Goal: Task Accomplishment & Management: Manage account settings

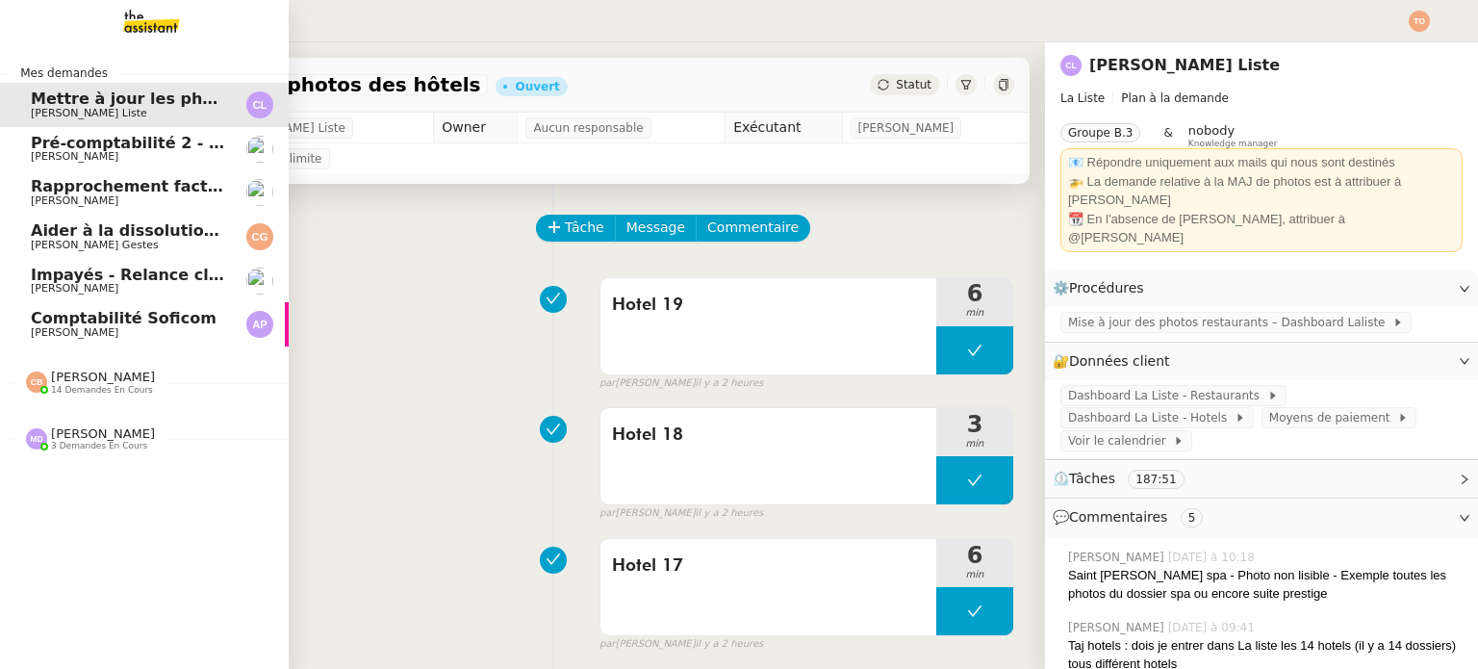
scroll to position [111, 0]
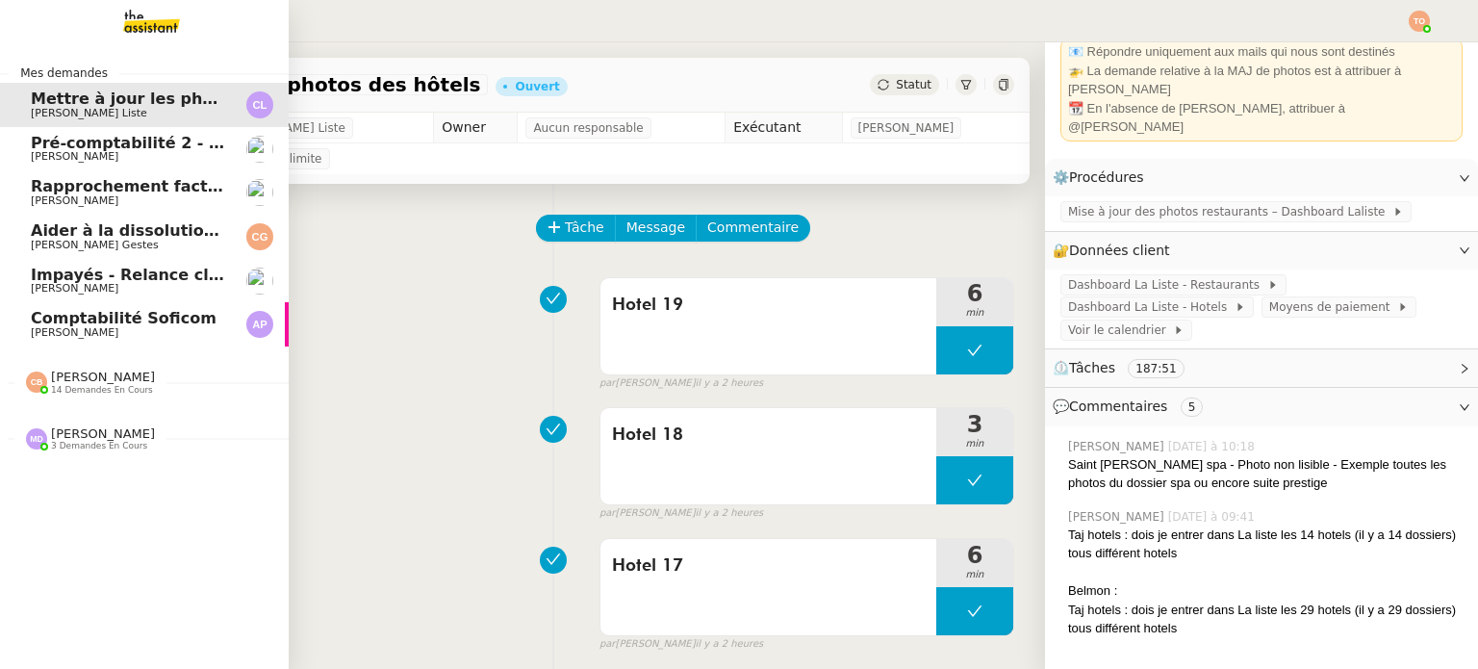
click at [54, 329] on span "[PERSON_NAME]" at bounding box center [75, 332] width 88 height 13
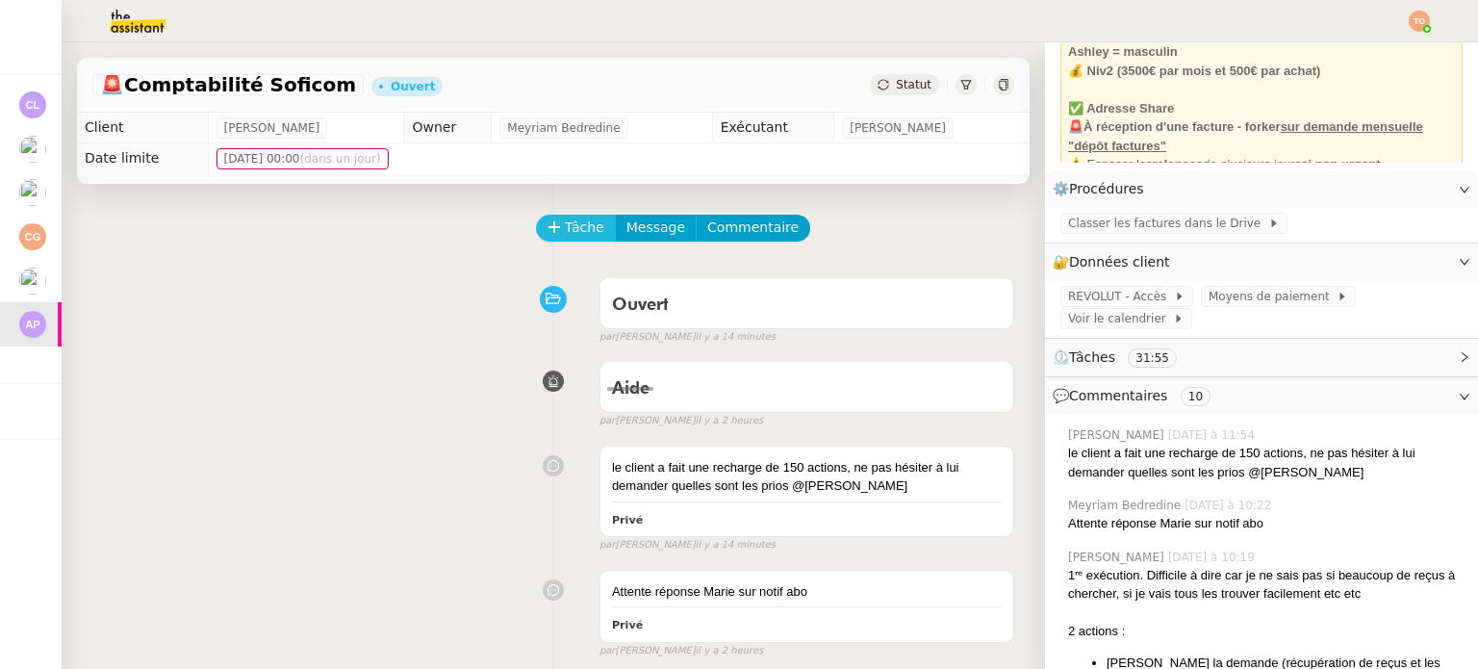
click at [567, 232] on span "Tâche" at bounding box center [584, 227] width 39 height 22
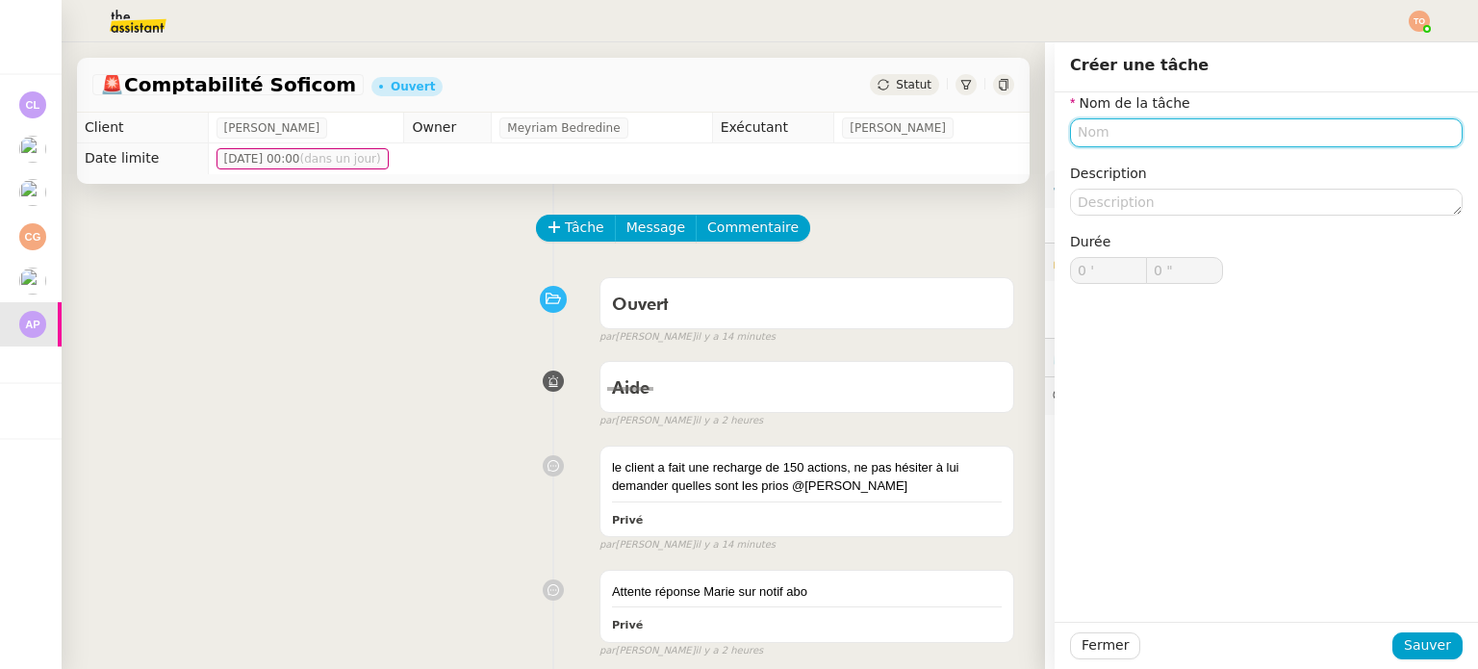
click at [1156, 126] on input "text" at bounding box center [1266, 132] width 392 height 28
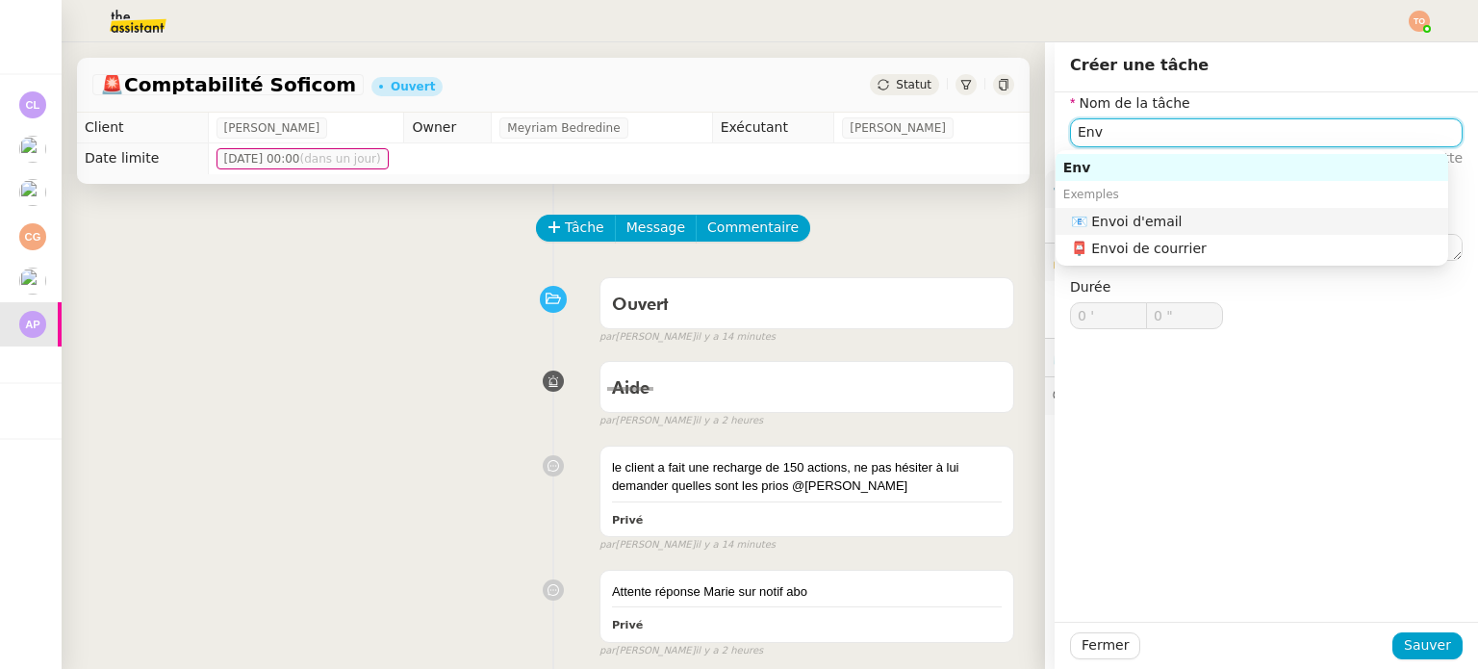
click at [1174, 218] on div "📧 Envoi d'email" at bounding box center [1255, 221] width 369 height 17
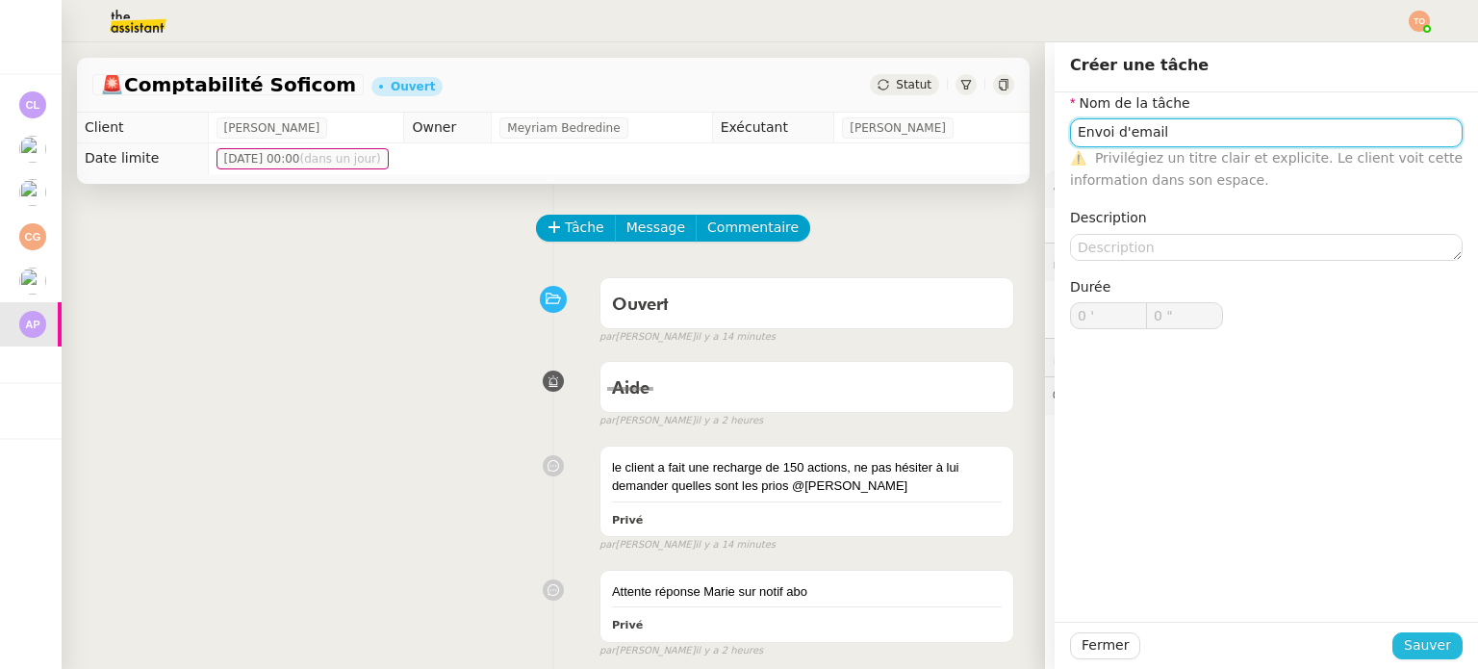
type input "Envoi d'email"
click at [1429, 640] on span "Sauver" at bounding box center [1426, 645] width 47 height 22
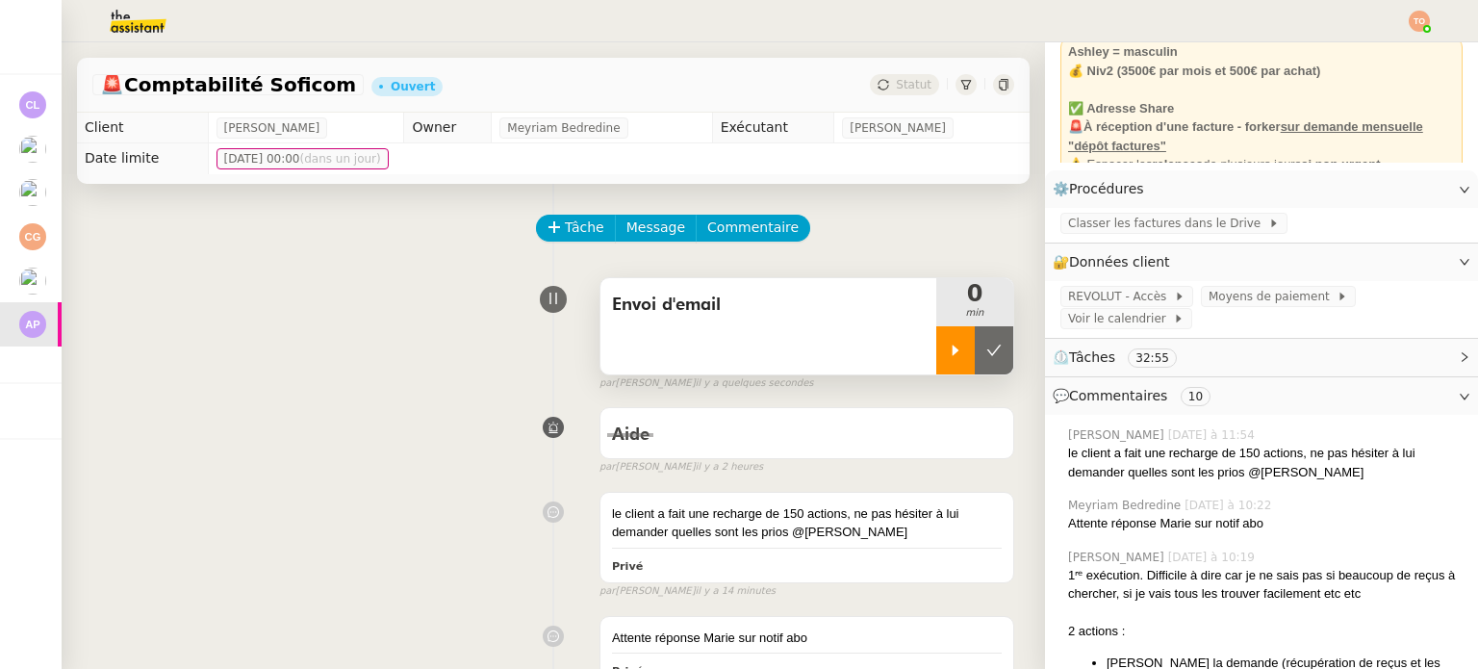
click at [948, 345] on icon at bounding box center [955, 349] width 15 height 15
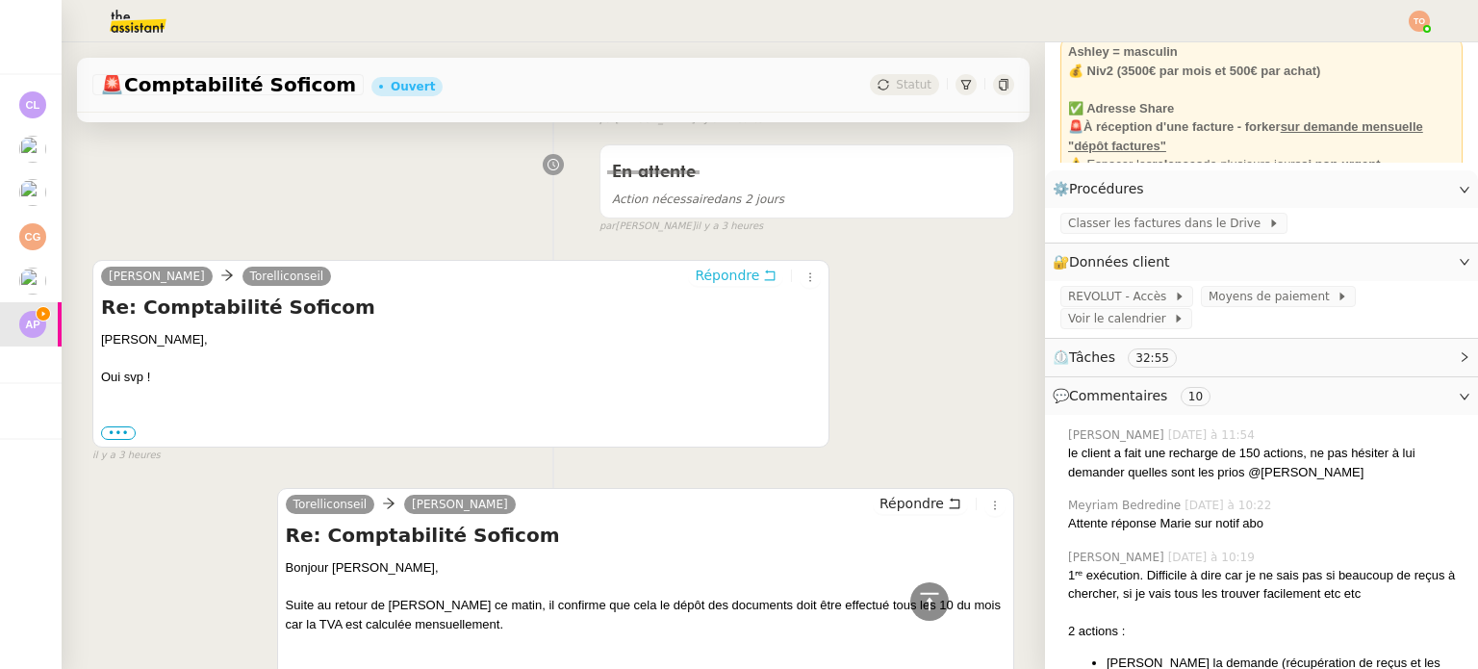
scroll to position [1251, 0]
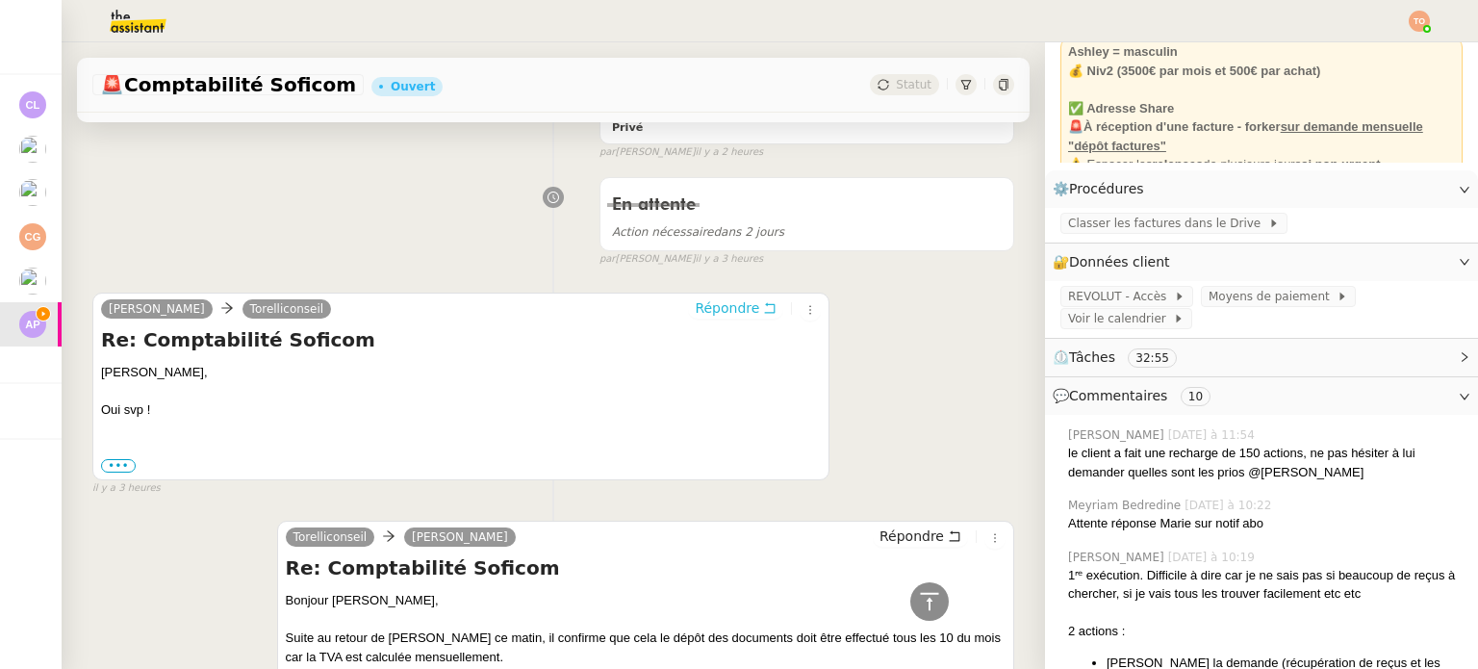
click at [722, 311] on span "Répondre" at bounding box center [727, 307] width 64 height 19
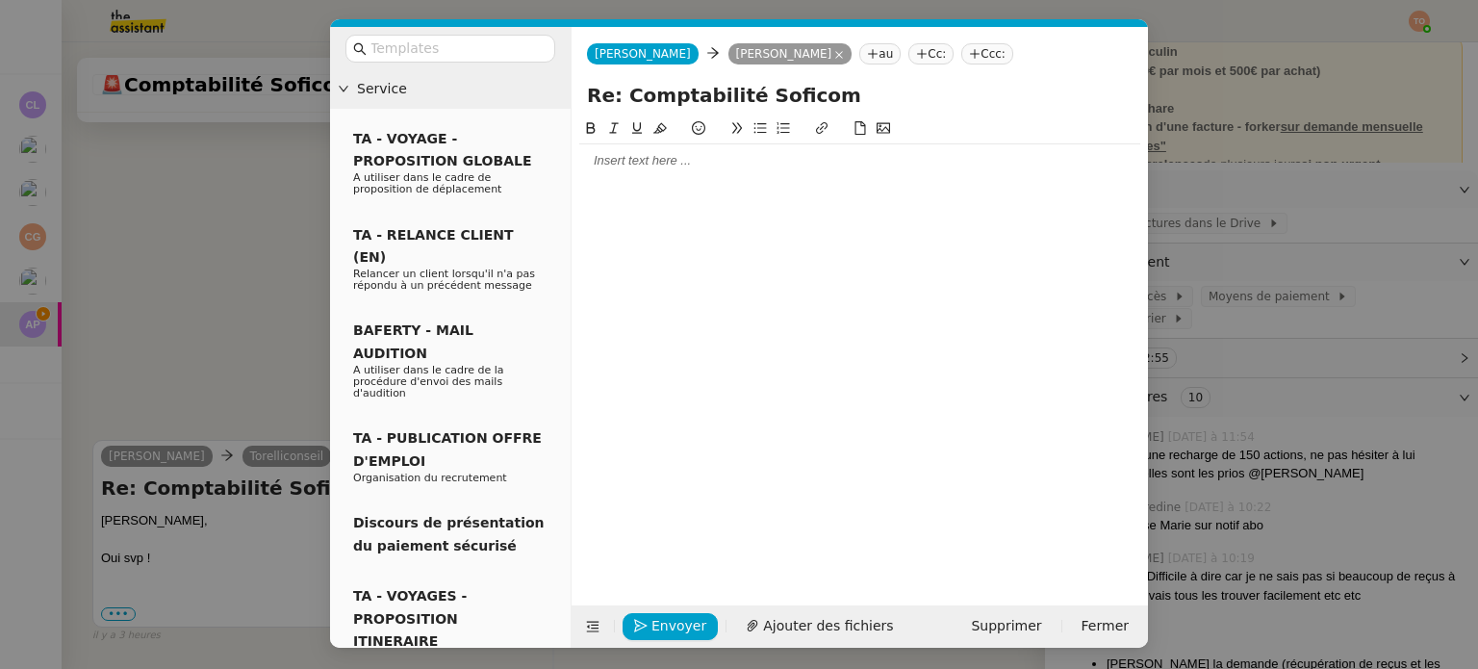
scroll to position [1398, 0]
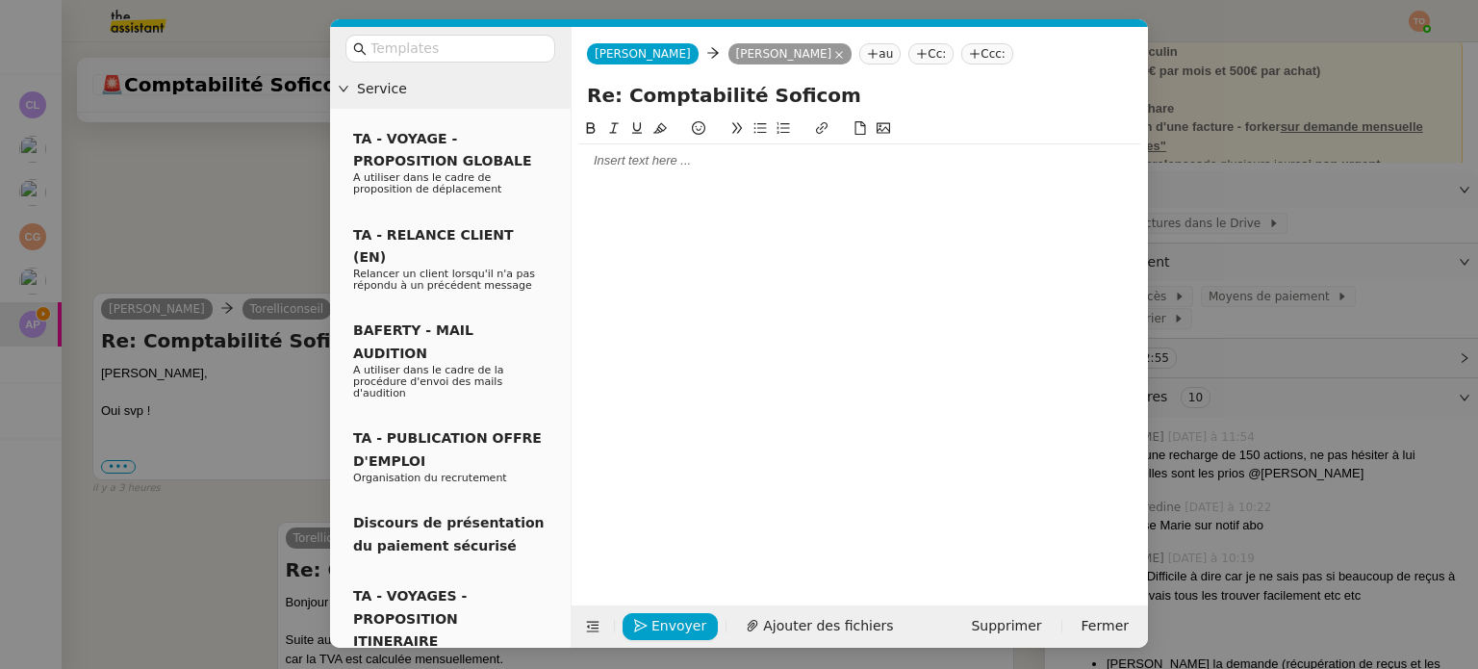
click at [846, 85] on input "Re: Comptabilité Soficom" at bounding box center [859, 95] width 545 height 29
type input "Priorités de vos demandes"
click at [931, 157] on div at bounding box center [859, 160] width 561 height 17
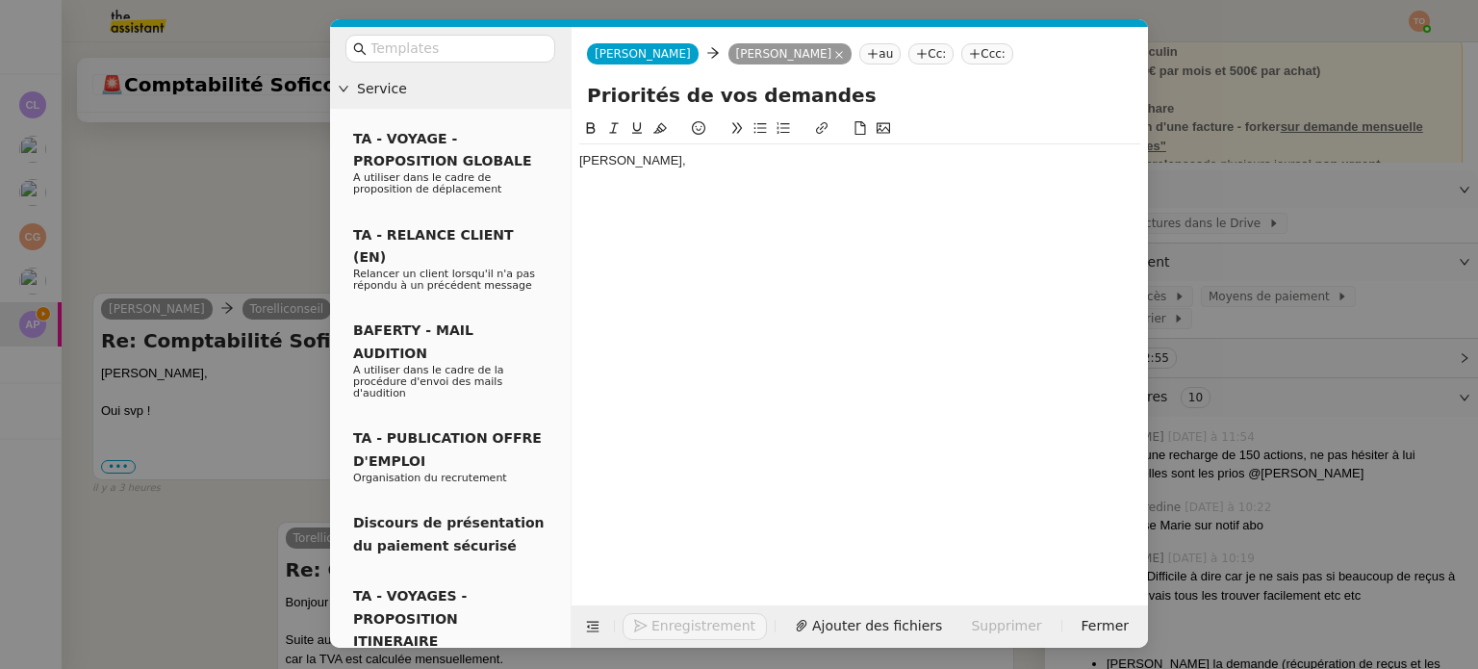
scroll to position [1454, 0]
click at [1441, 480] on nz-modal-container "Service TA - VOYAGE - PROPOSITION GLOBALE A utiliser dans le cadre de propositi…" at bounding box center [739, 334] width 1478 height 669
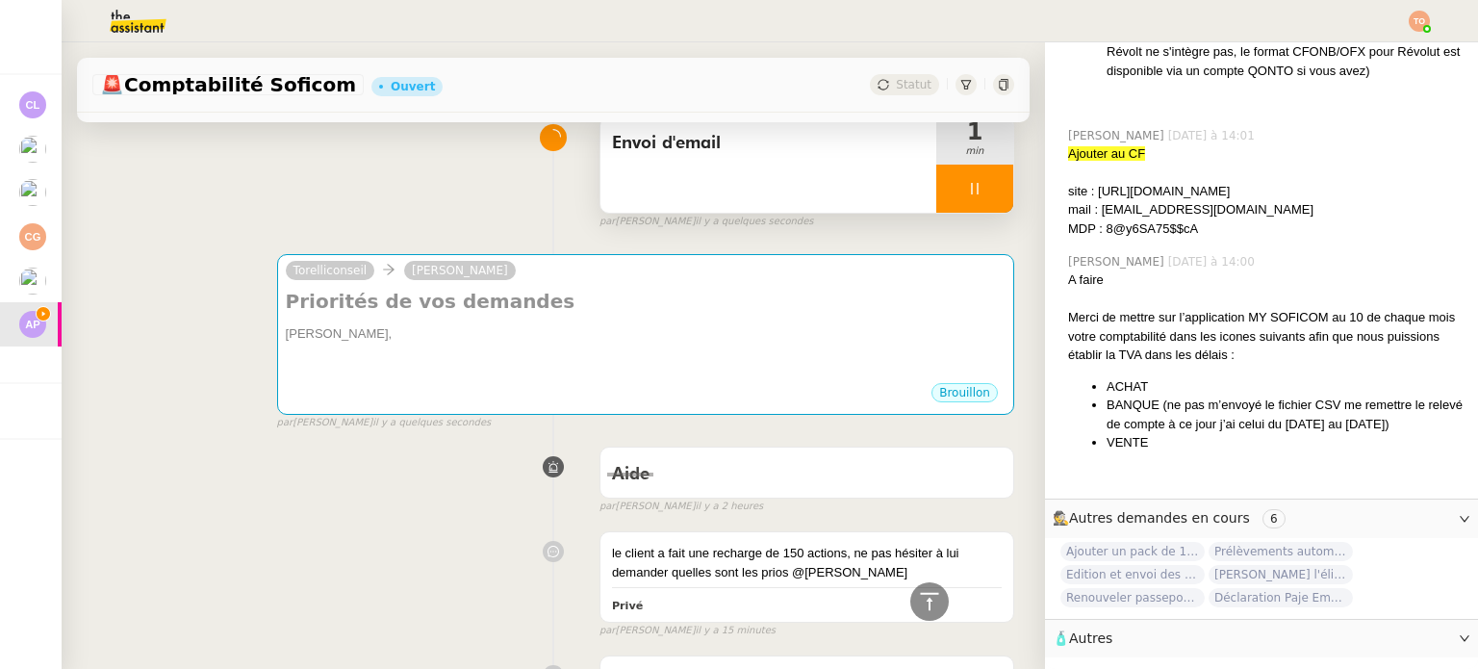
scroll to position [10, 0]
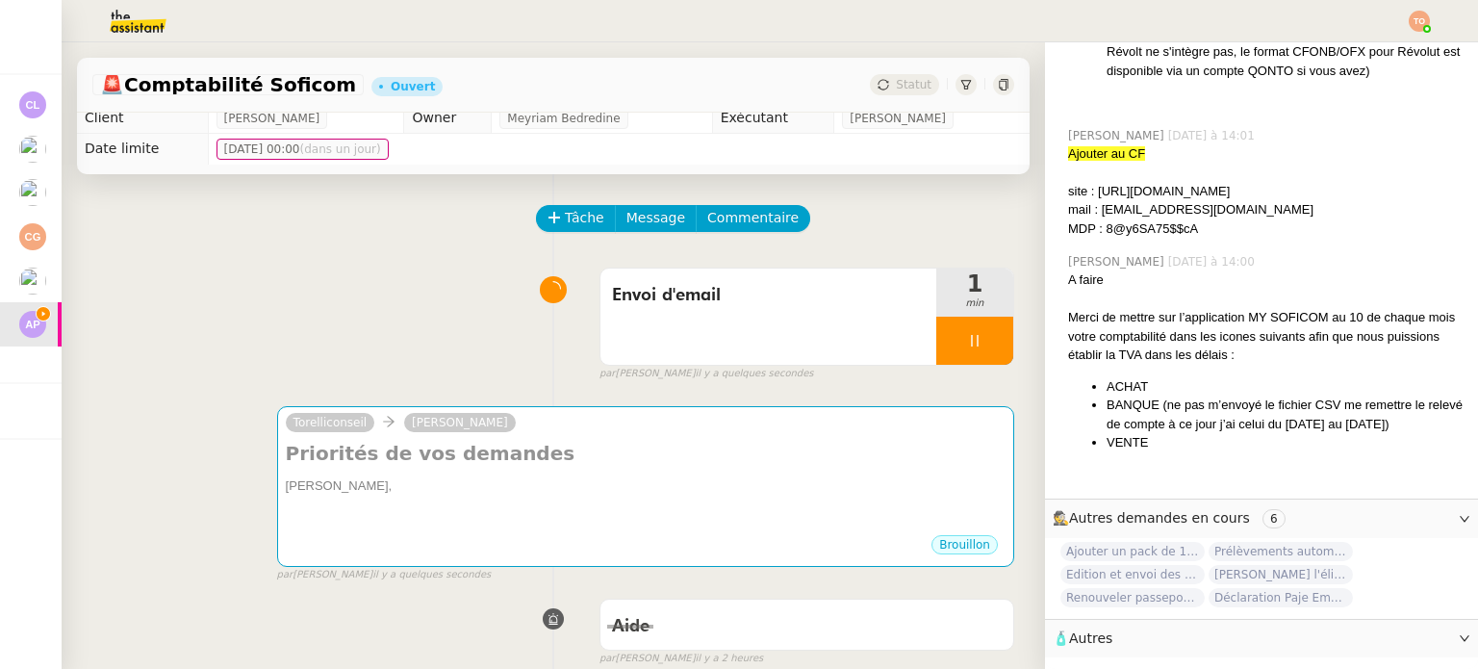
click at [955, 325] on div at bounding box center [974, 340] width 77 height 48
click at [1136, 542] on span "Ajouter un pack de 150 actions" at bounding box center [1132, 551] width 144 height 19
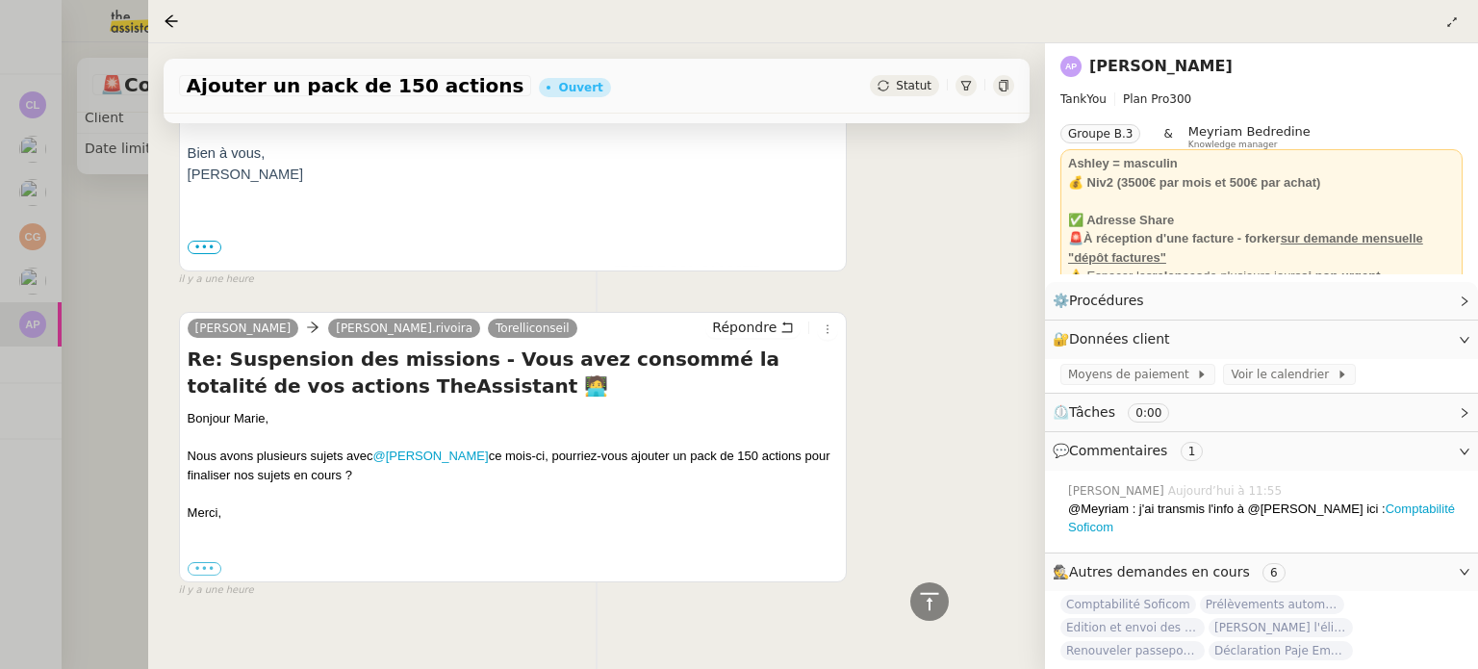
scroll to position [1034, 0]
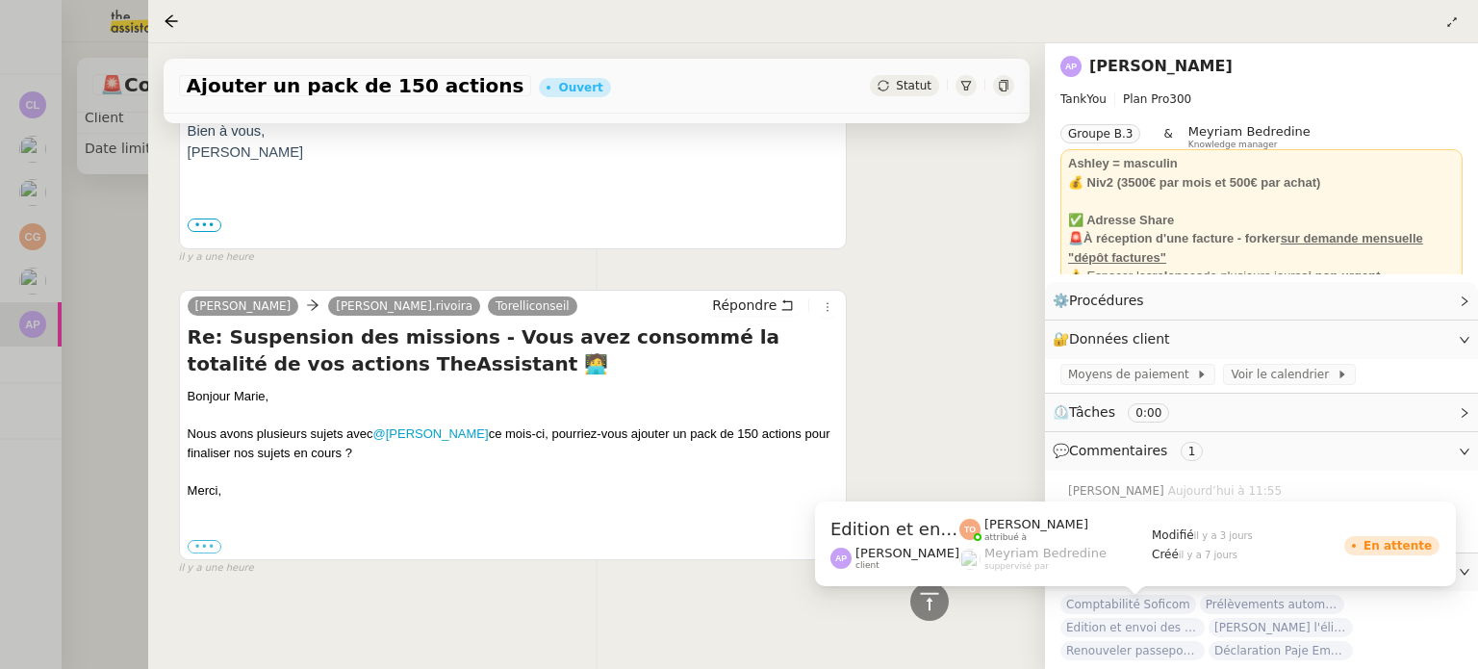
click at [1173, 618] on span "Edition et envoi des factures - septembre 2025" at bounding box center [1132, 627] width 144 height 19
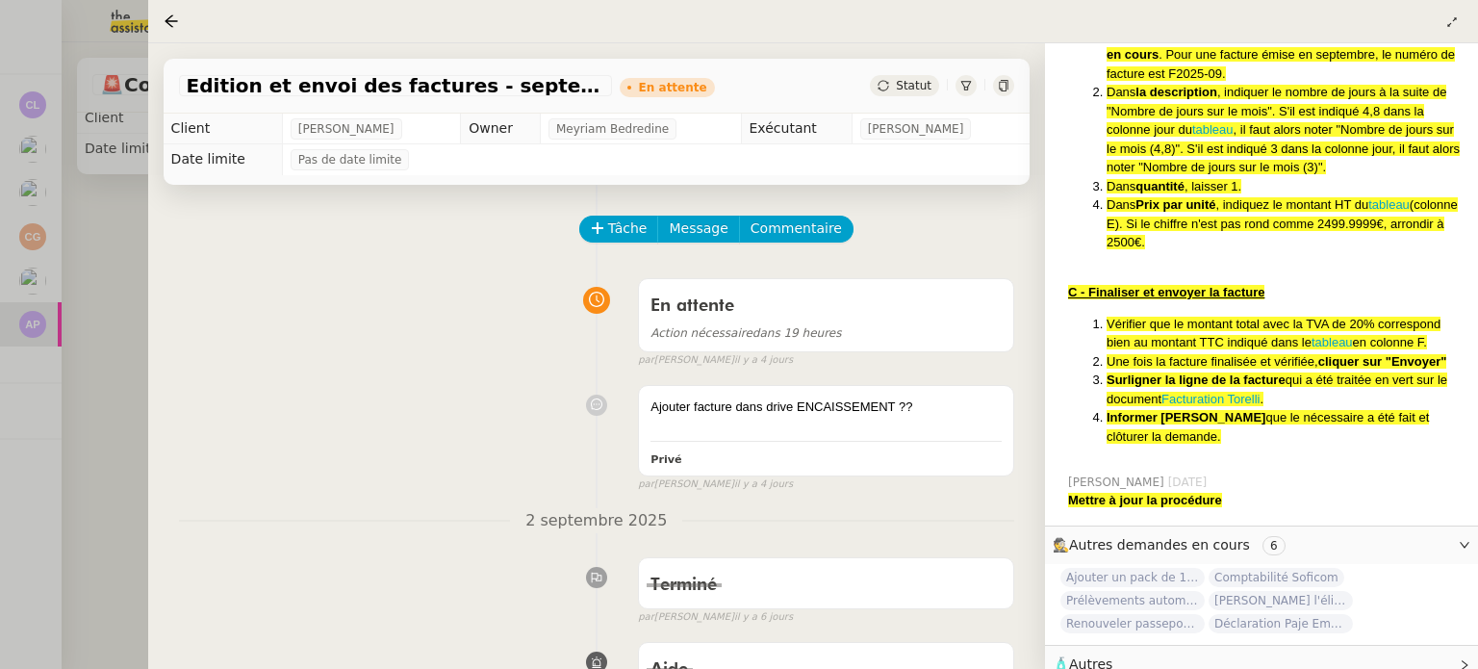
scroll to position [1036, 0]
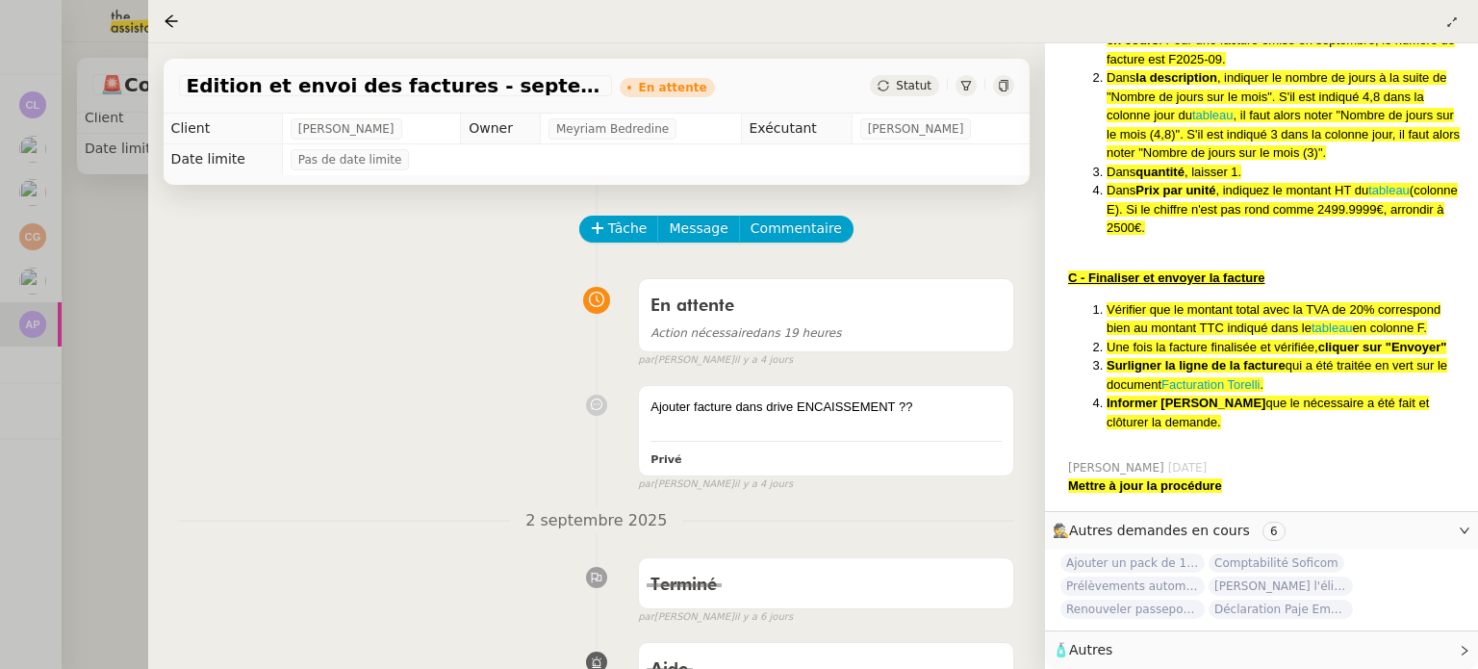
click at [95, 239] on div at bounding box center [739, 334] width 1478 height 669
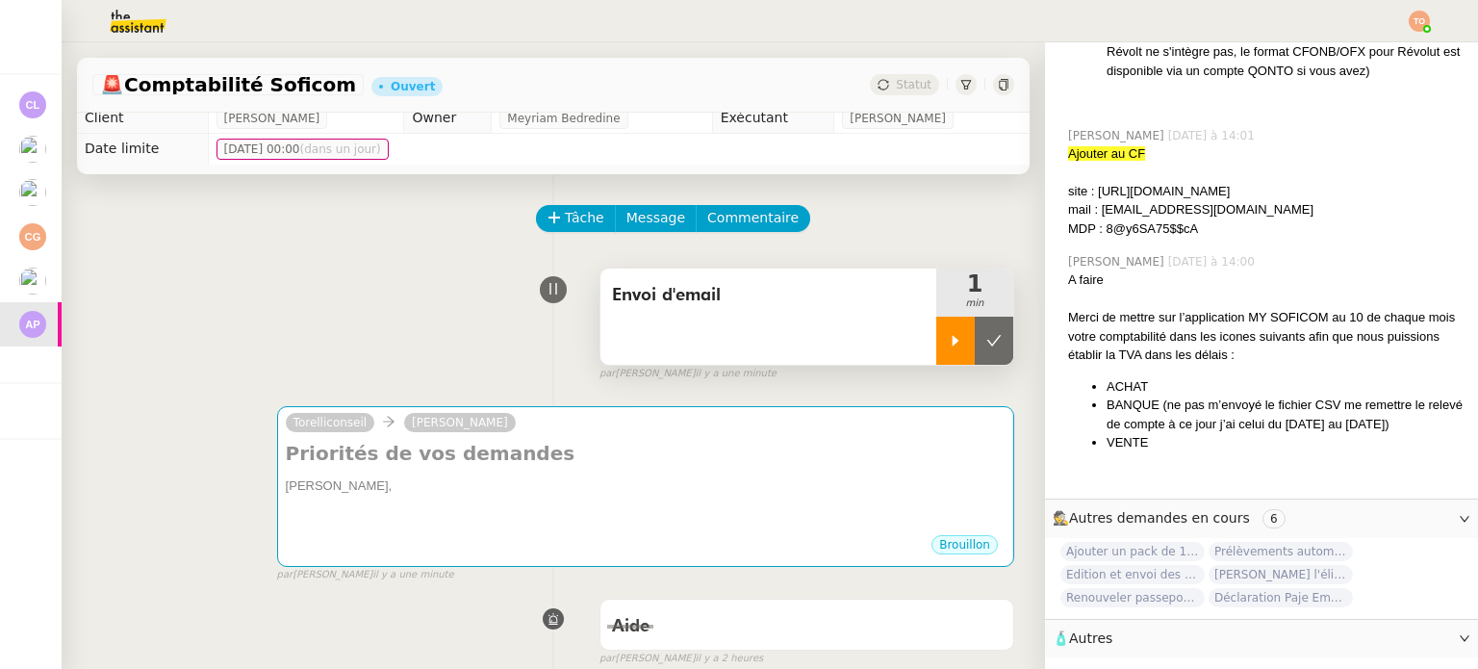
click at [936, 338] on div at bounding box center [955, 340] width 38 height 48
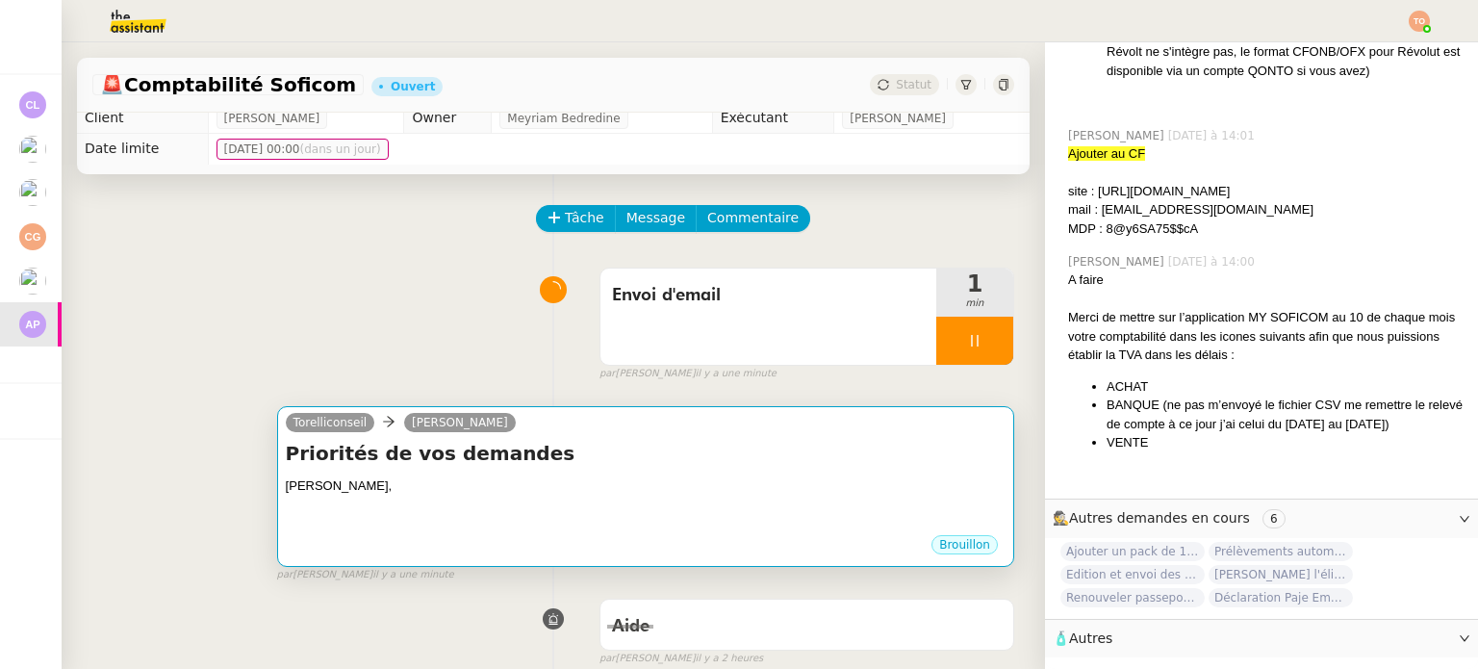
click at [814, 470] on div "Priorités de vos demandes Ashley, •••" at bounding box center [646, 486] width 720 height 93
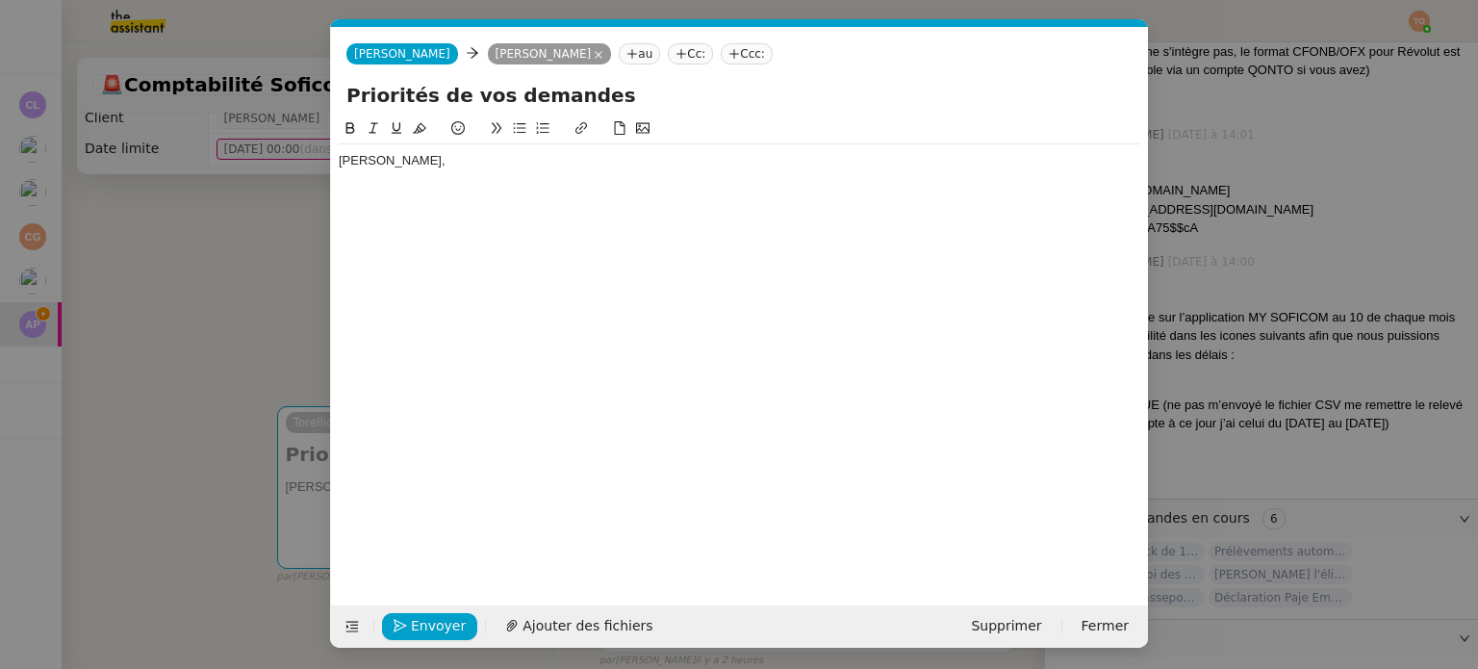
scroll to position [1551, 0]
click at [543, 157] on div "Ashley," at bounding box center [739, 160] width 801 height 17
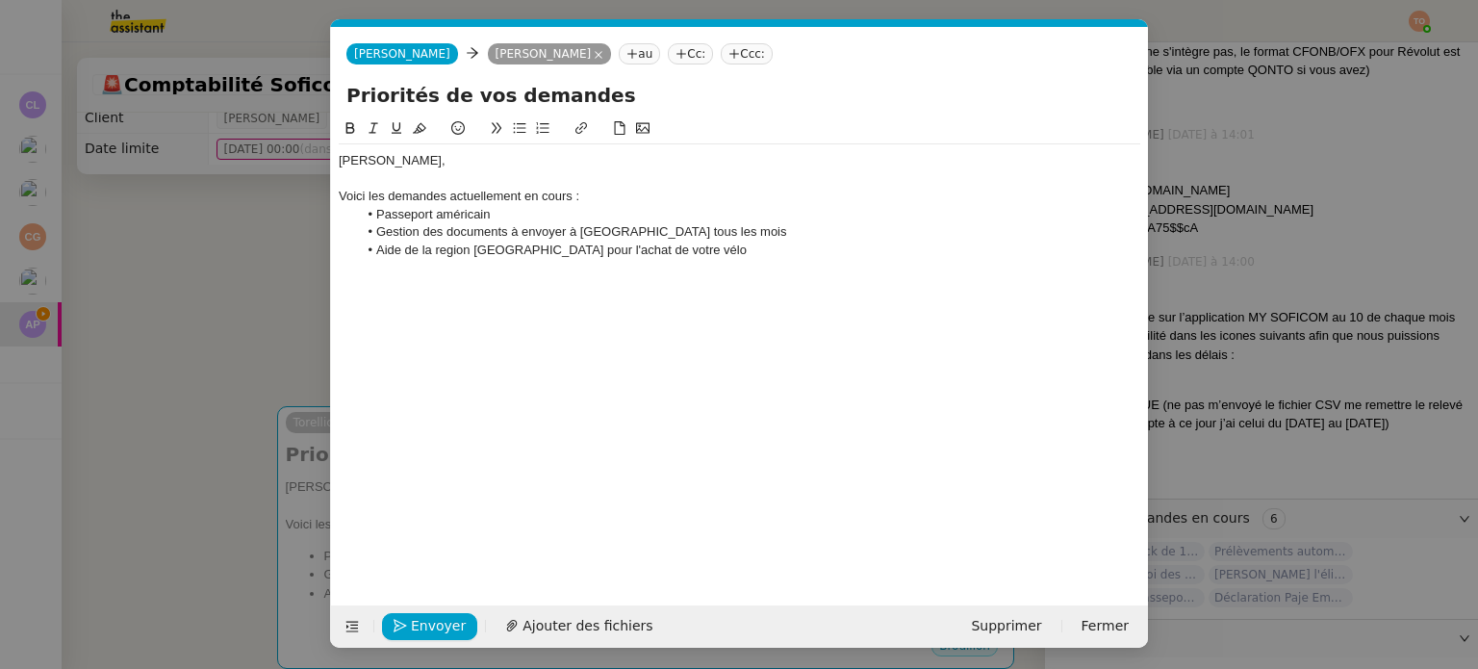
click at [465, 253] on li "Aide de la region Ile-de-France pour l'achat de votre vélo" at bounding box center [749, 249] width 783 height 17
click at [0, 0] on lt-span "région" at bounding box center [0, 0] width 0 height 0
click at [1395, 548] on nz-modal-container "Service TA - VOYAGE - PROPOSITION GLOBALE A utiliser dans le cadre de propositi…" at bounding box center [739, 334] width 1478 height 669
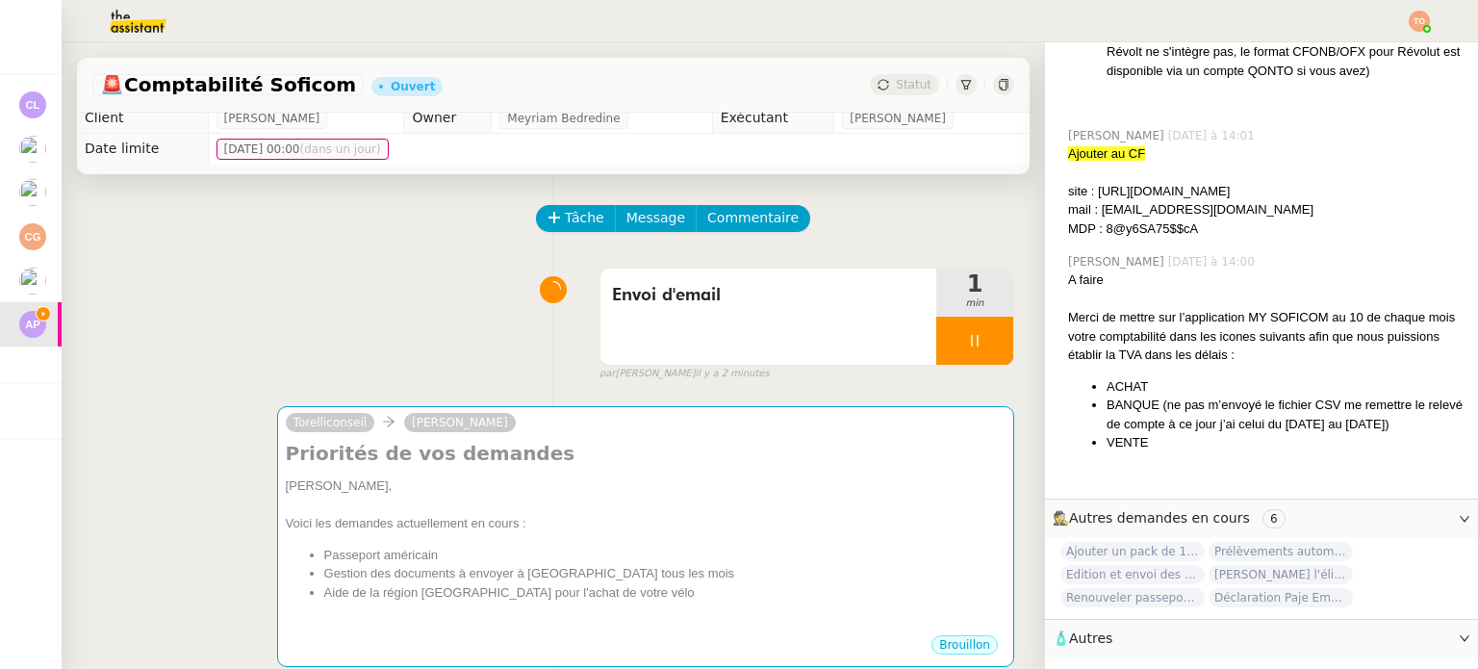
scroll to position [1548, 0]
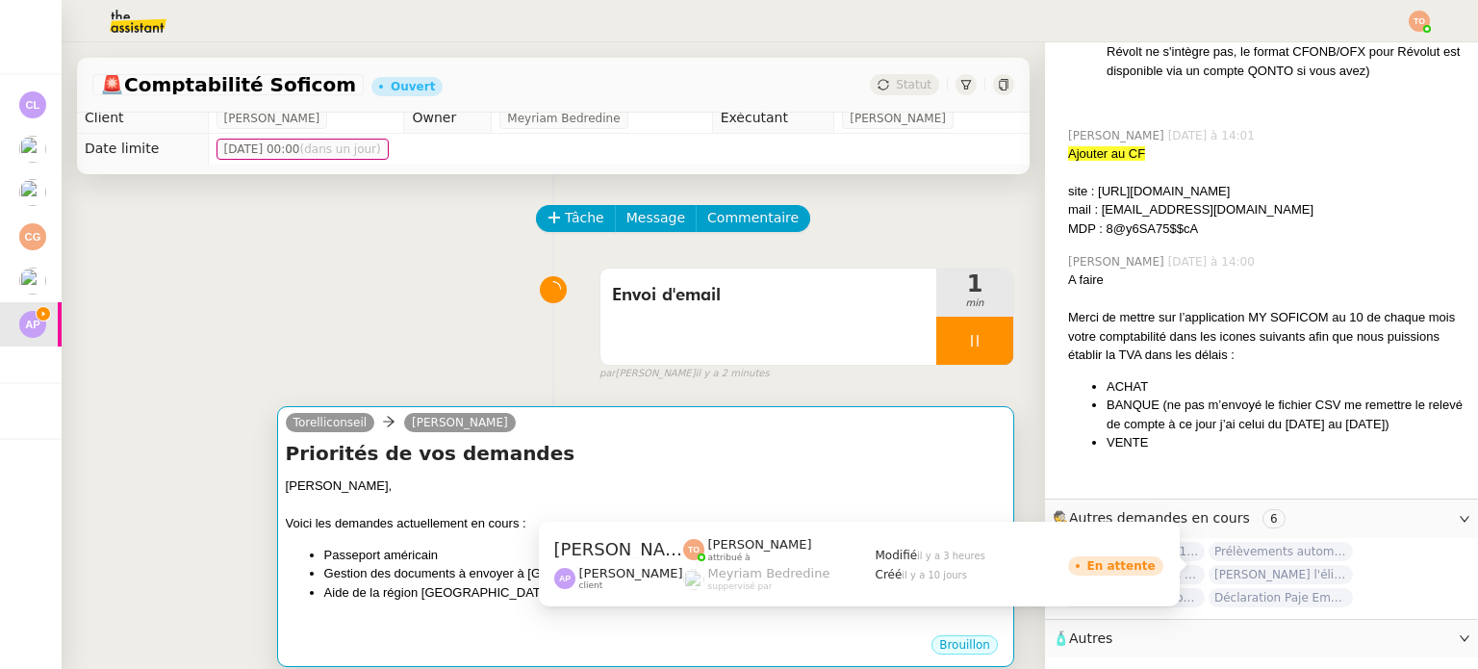
click at [808, 482] on div "Ashley," at bounding box center [646, 485] width 720 height 19
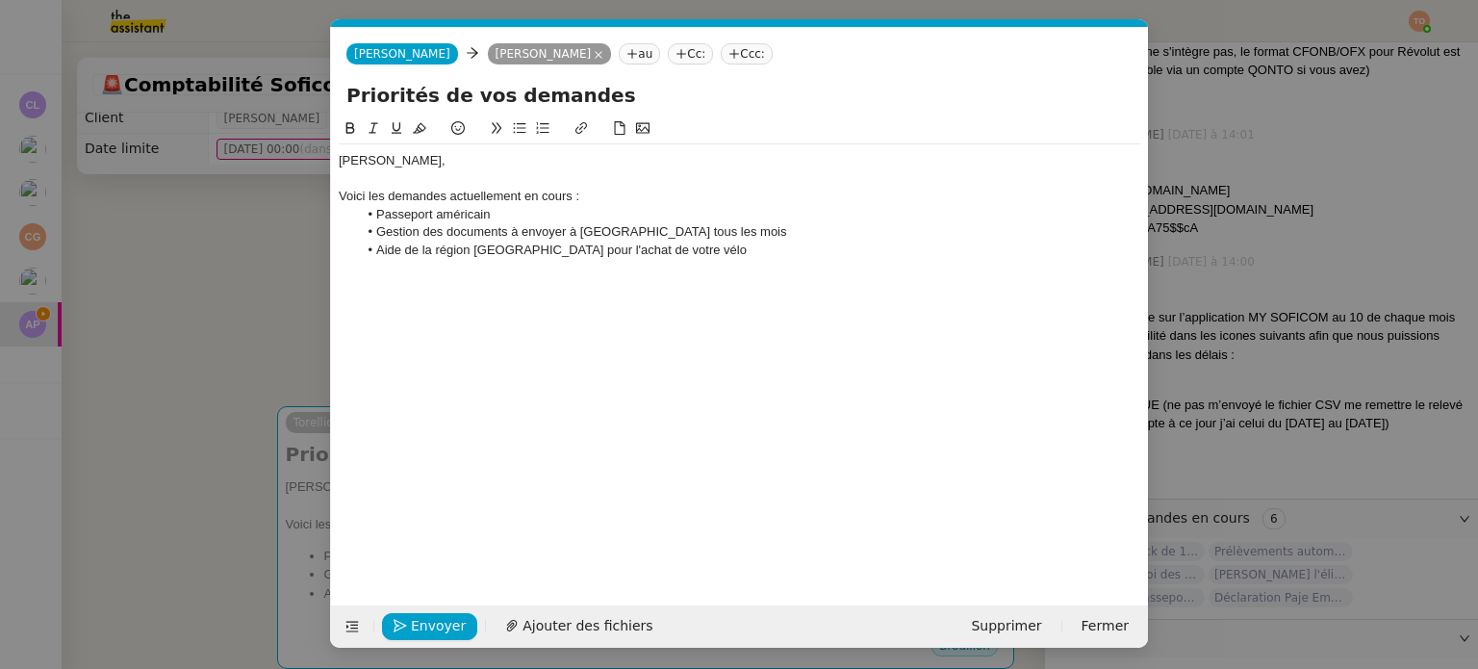
scroll to position [0, 40]
click at [716, 249] on li "Aide de la région Ile-de-France pour l'achat de votre vélo" at bounding box center [749, 249] width 783 height 17
click at [538, 272] on li "Mise en place des prélévements automatiques pour Soficom" at bounding box center [749, 267] width 783 height 17
click at [0, 0] on lt-span "prél è vements" at bounding box center [0, 0] width 0 height 0
click at [214, 265] on nz-modal-container "Service TA - VOYAGE - PROPOSITION GLOBALE A utiliser dans le cadre de propositi…" at bounding box center [739, 334] width 1478 height 669
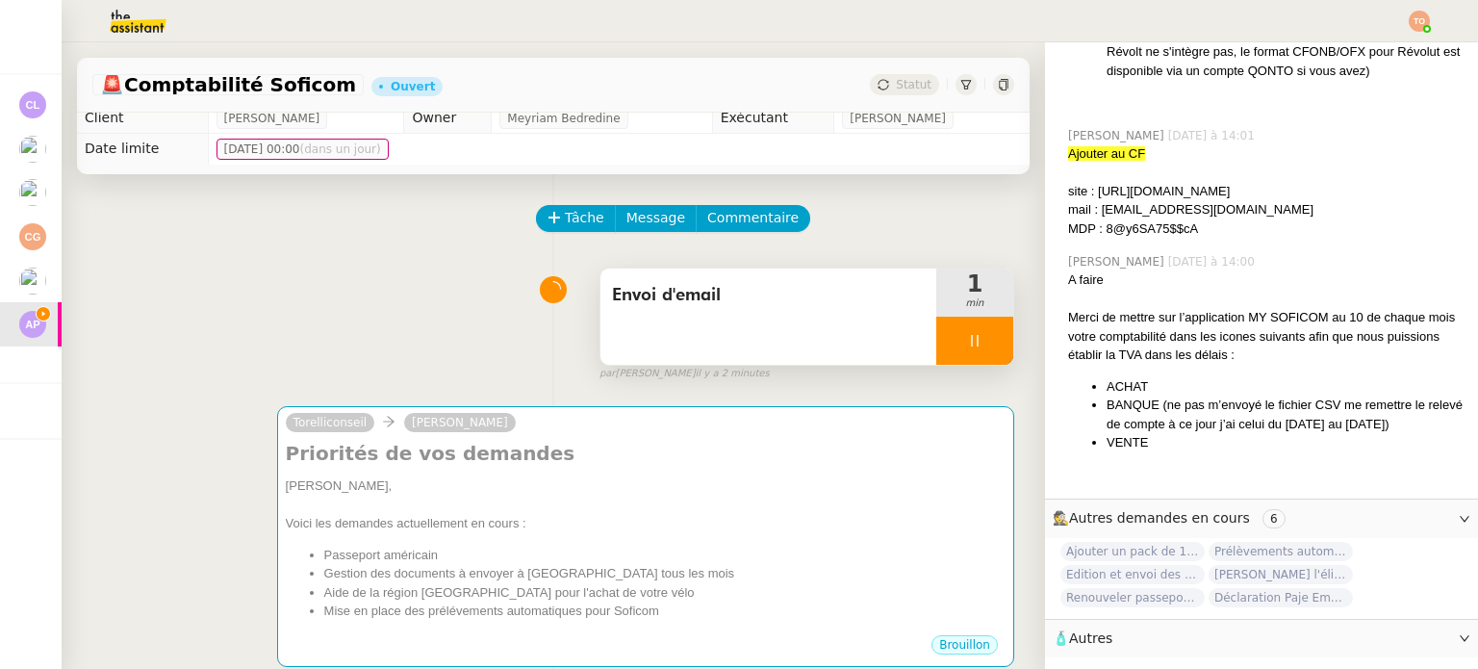
scroll to position [1548, 0]
click at [966, 351] on div at bounding box center [974, 340] width 77 height 48
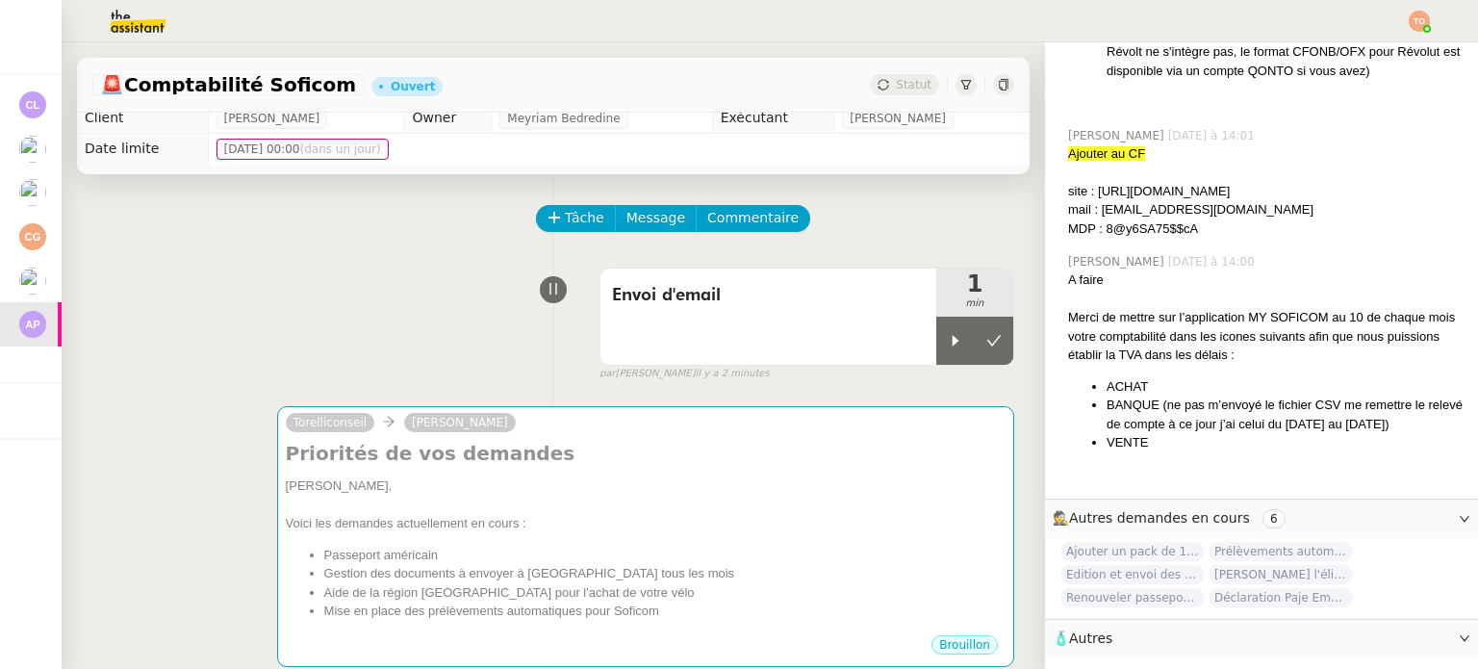
click at [1267, 542] on span "Prélèvements automatiques Torelli x Soficom" at bounding box center [1280, 551] width 144 height 19
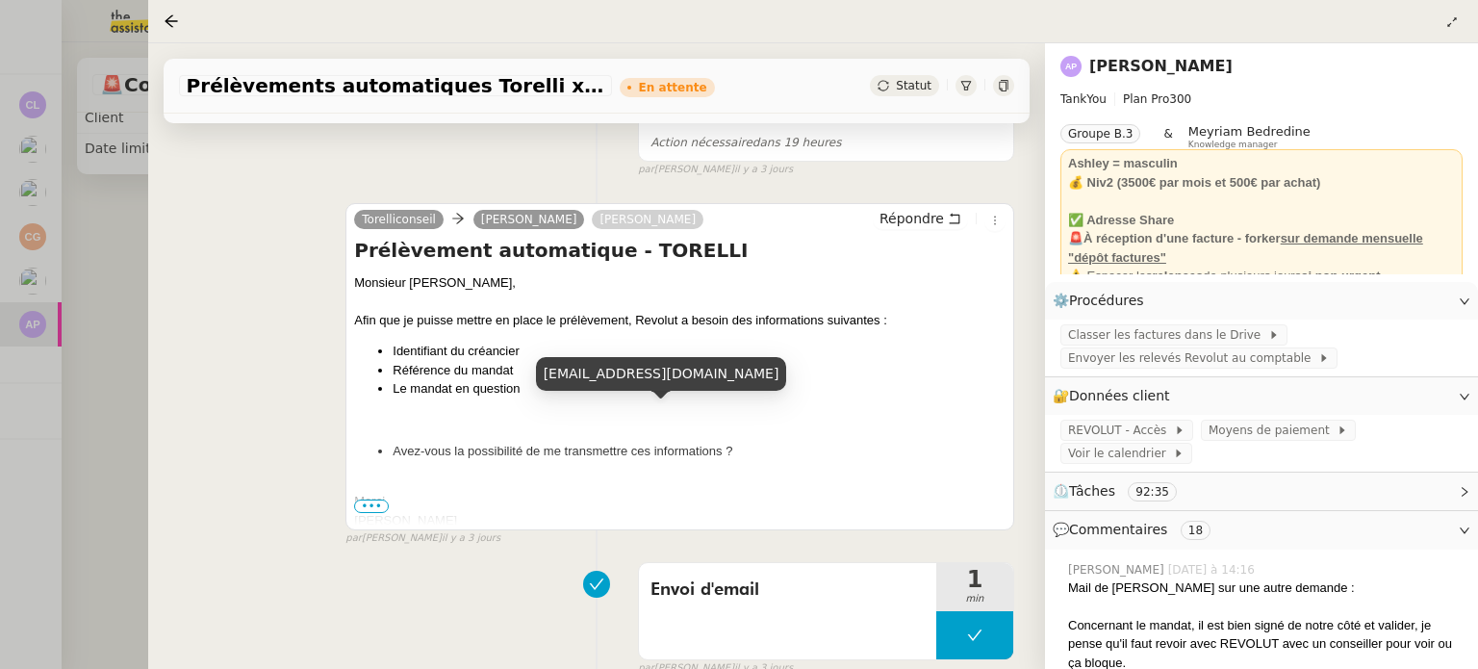
scroll to position [192, 0]
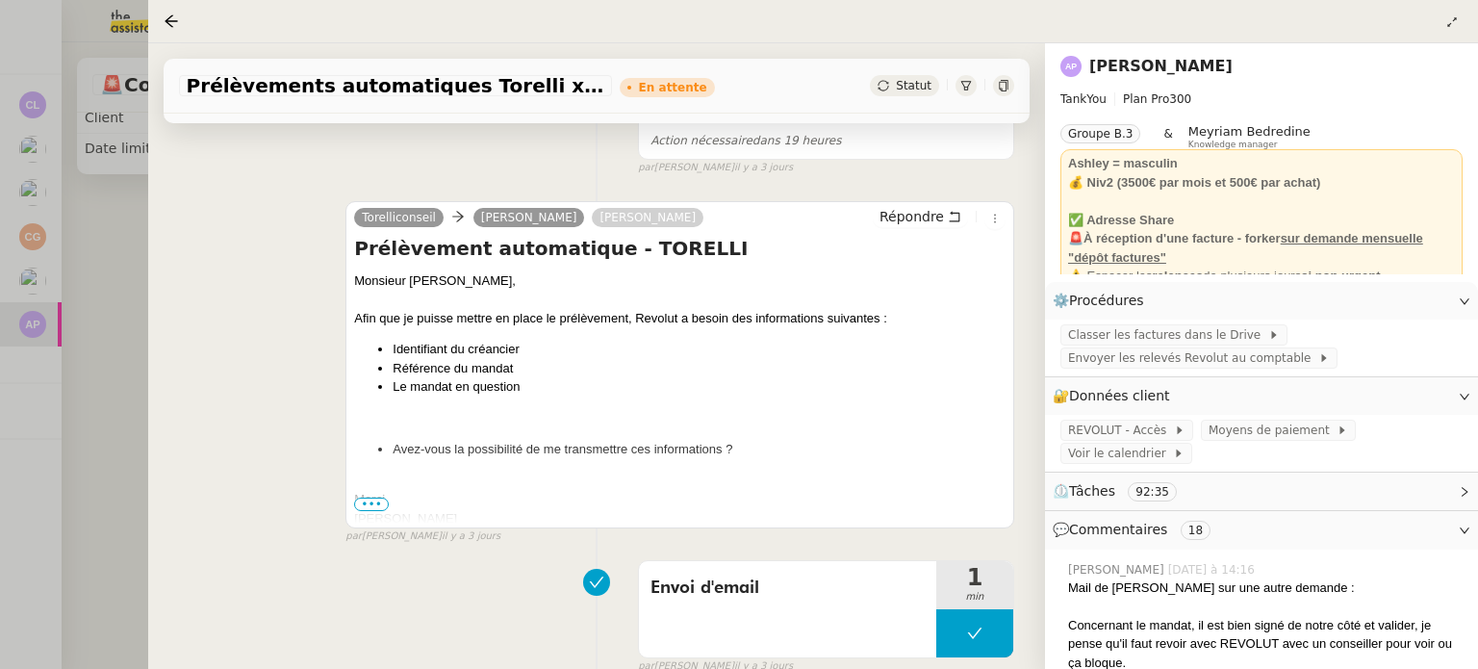
click at [121, 242] on div at bounding box center [739, 334] width 1478 height 669
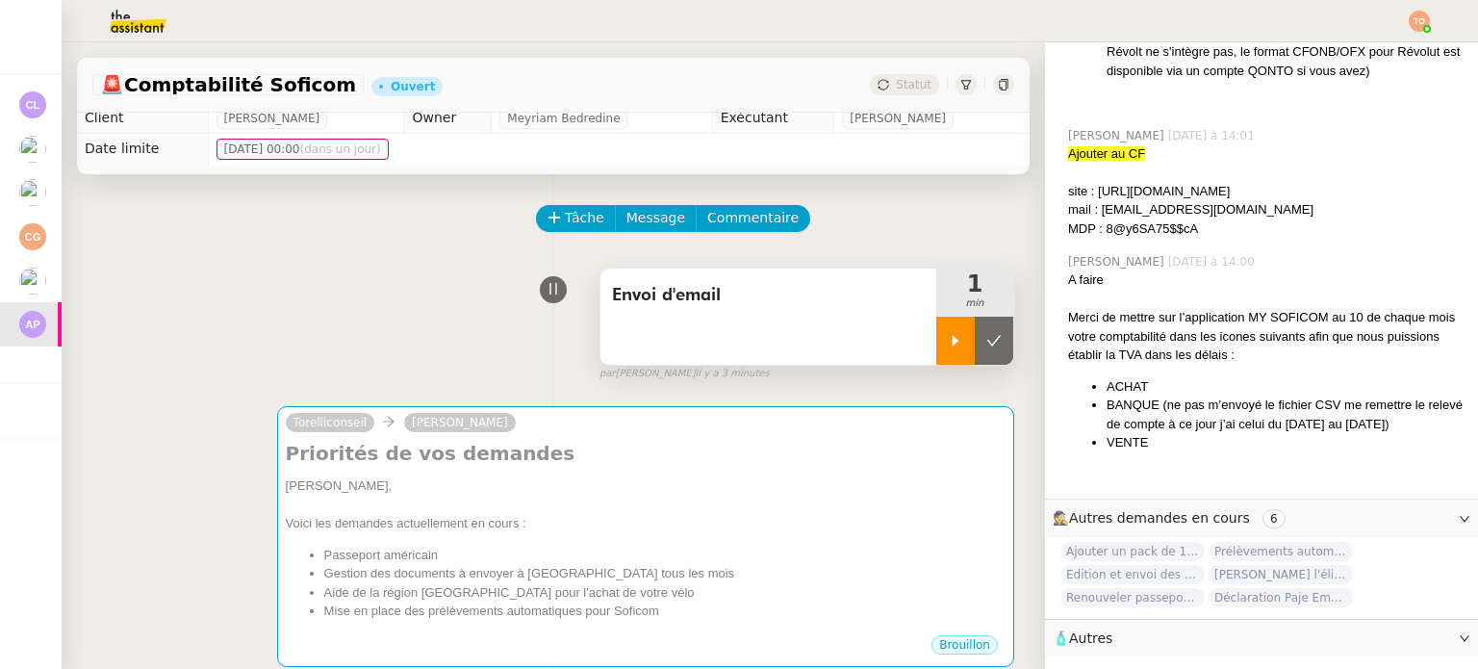
click at [948, 341] on icon at bounding box center [955, 340] width 15 height 15
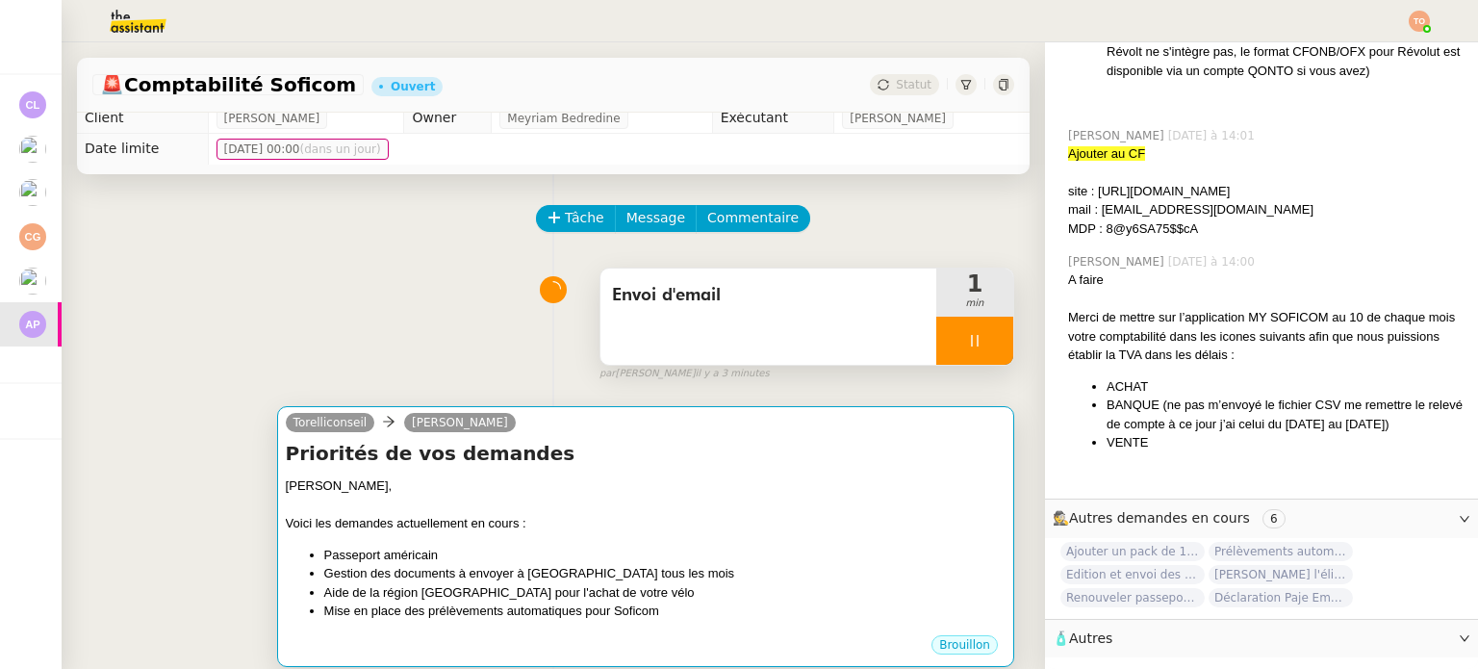
click at [824, 501] on div at bounding box center [646, 504] width 720 height 19
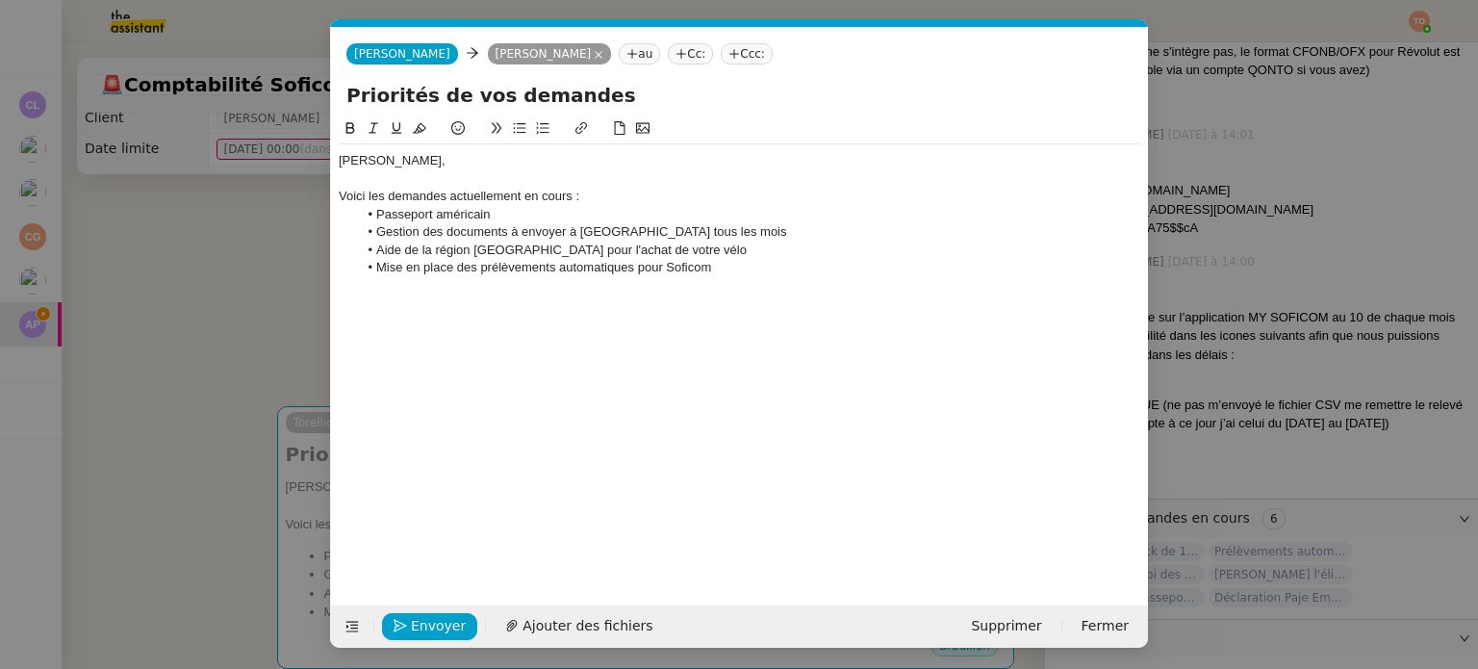
scroll to position [1551, 0]
click at [853, 272] on li "Mise en place des prélèvements automatiques pour Soficom" at bounding box center [749, 267] width 783 height 17
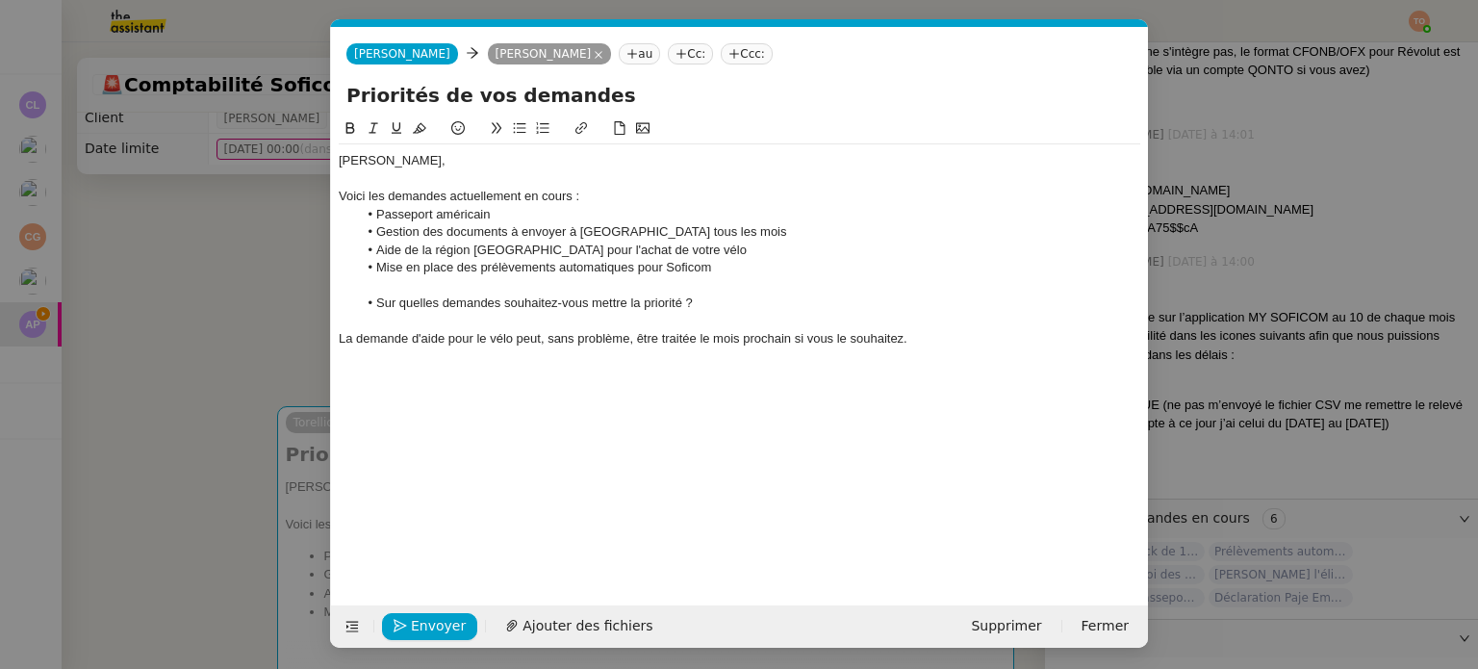
click at [179, 311] on nz-modal-container "Service TA - VOYAGE - PROPOSITION GLOBALE A utiliser dans le cadre de propositi…" at bounding box center [739, 334] width 1478 height 669
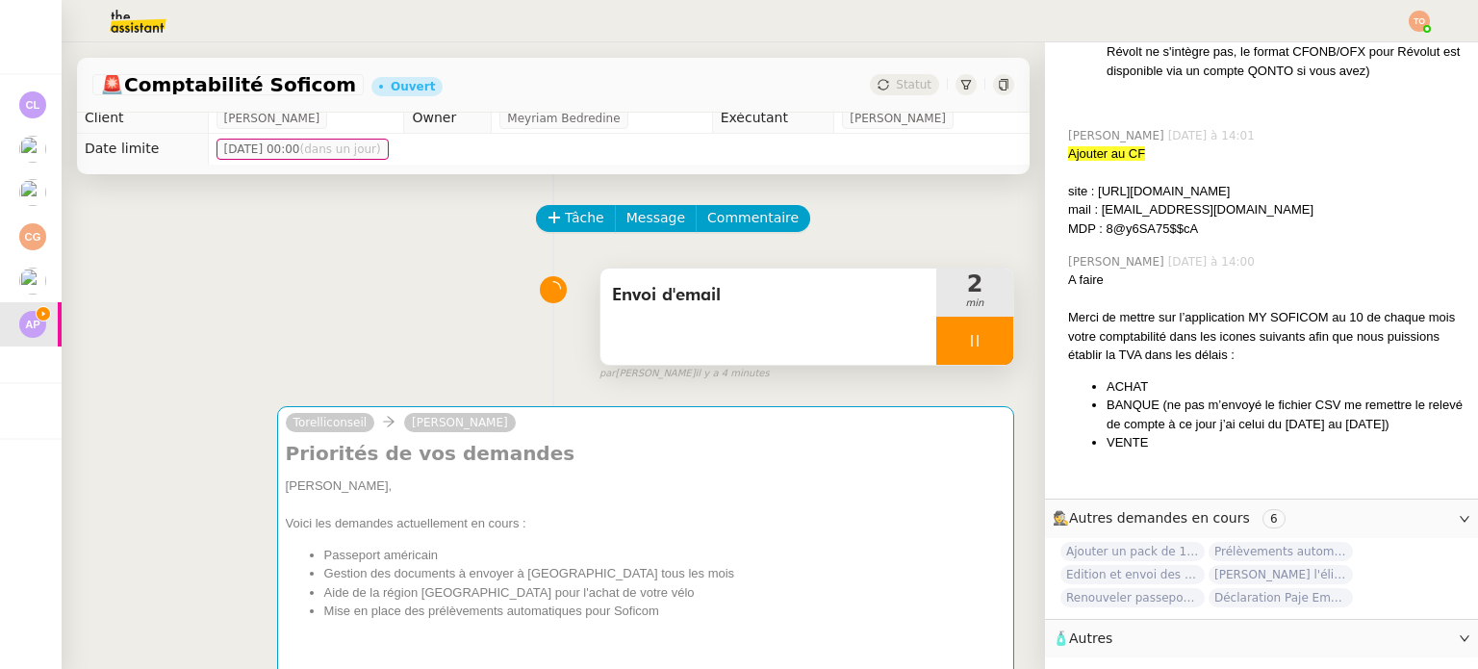
scroll to position [1548, 0]
click at [972, 341] on div at bounding box center [974, 340] width 77 height 48
click at [986, 340] on icon at bounding box center [993, 340] width 15 height 15
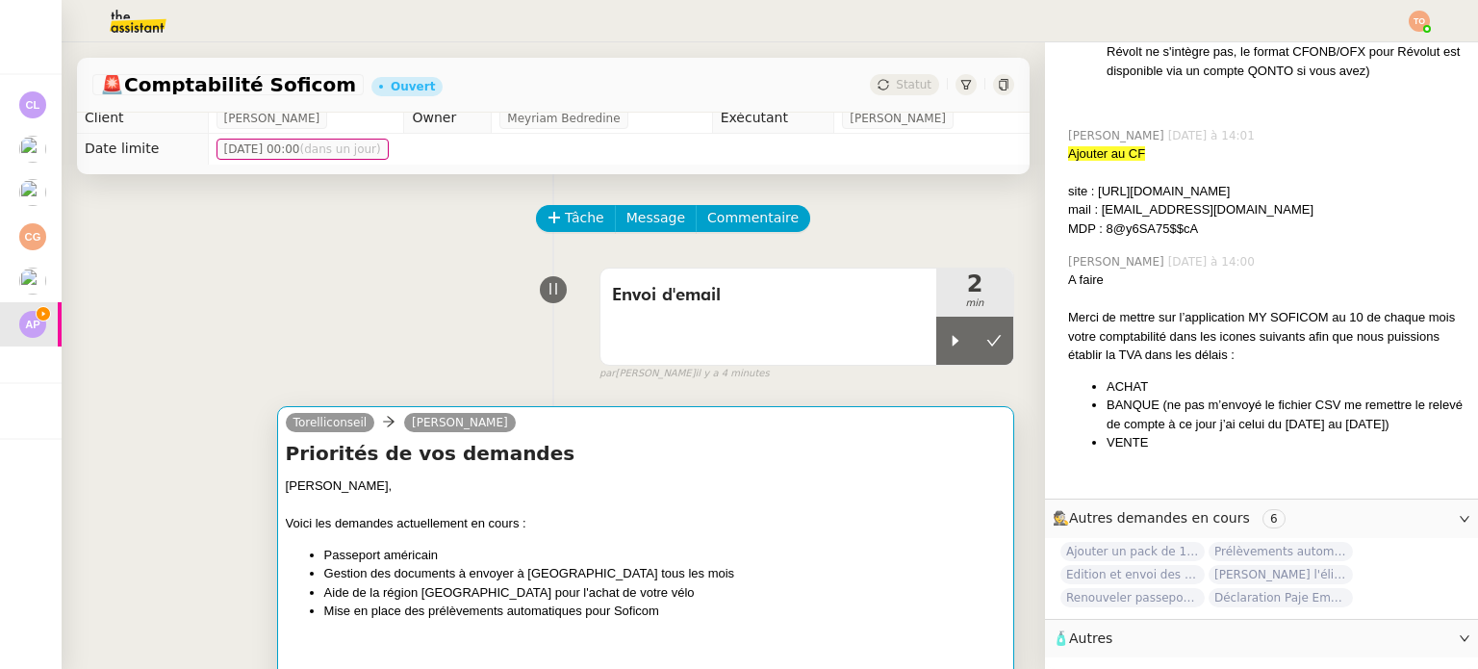
click at [799, 495] on div "Ashley," at bounding box center [646, 485] width 720 height 19
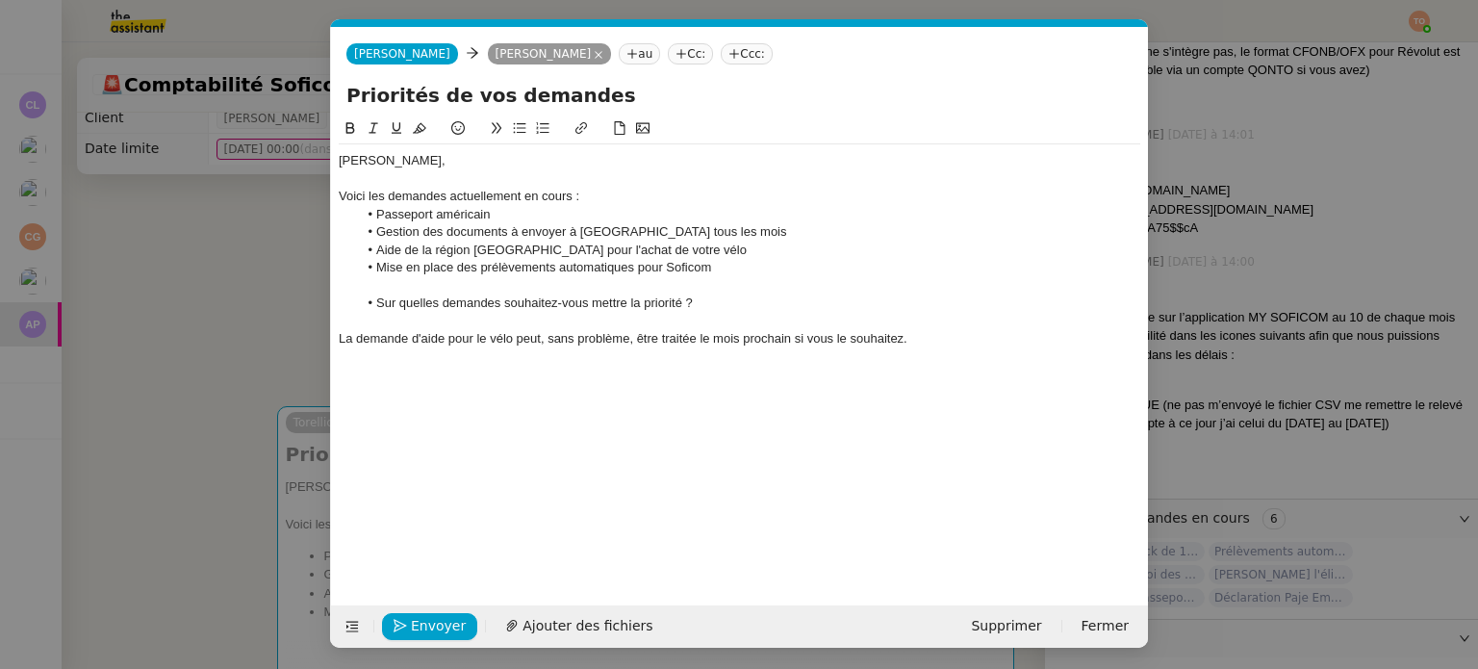
scroll to position [1551, 0]
click at [943, 344] on div "La demande d'aide pour le vélo peut, sans problème, être traitée le mois procha…" at bounding box center [739, 338] width 801 height 17
click at [714, 245] on li "Aide de la région Ile-de-France pour l'achat de votre vélo" at bounding box center [749, 249] width 783 height 17
click at [532, 337] on div "La demande d'aide pour le vélo peut, sans problème, être traitée le mois procha…" at bounding box center [739, 338] width 801 height 17
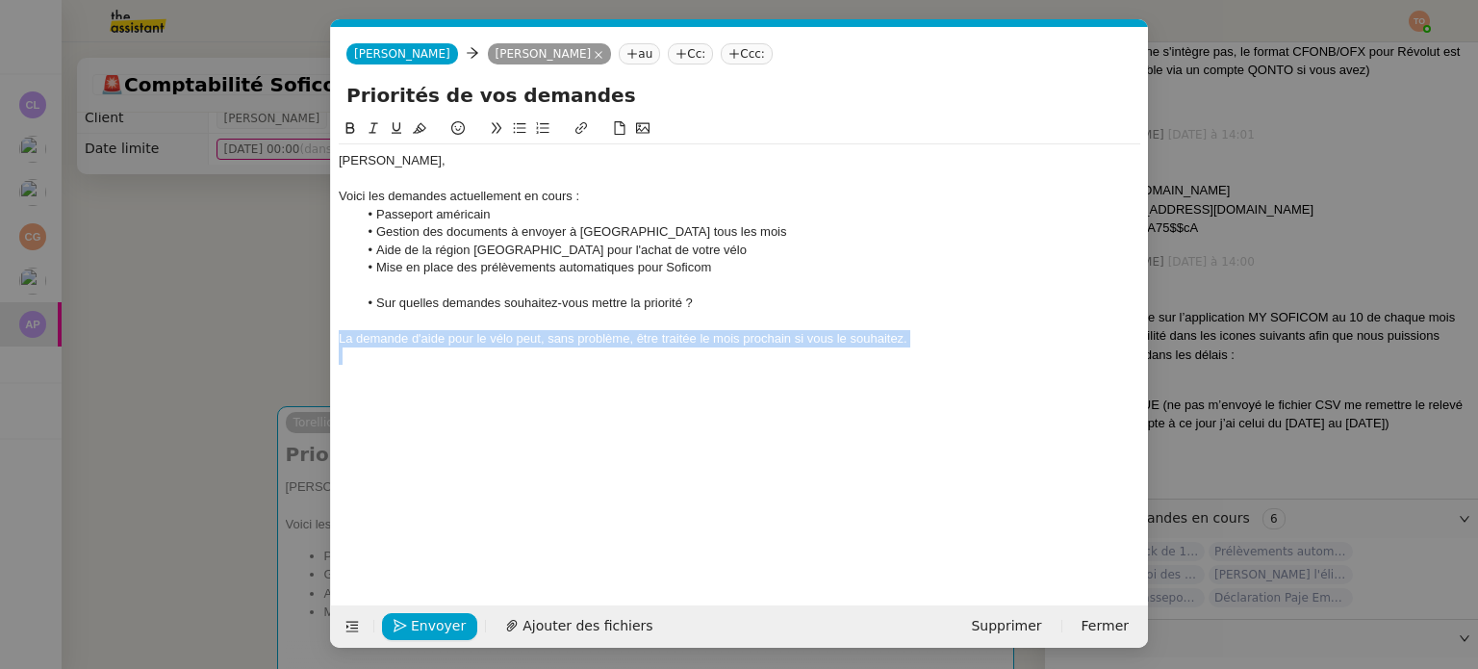
click at [532, 337] on div "La demande d'aide pour le vélo peut, sans problème, être traitée le mois procha…" at bounding box center [739, 338] width 801 height 17
click at [373, 131] on icon at bounding box center [373, 127] width 13 height 13
click at [899, 340] on em "La demande d'aide pour le vélo peut, sans problème, être traitée le mois procha…" at bounding box center [623, 338] width 569 height 14
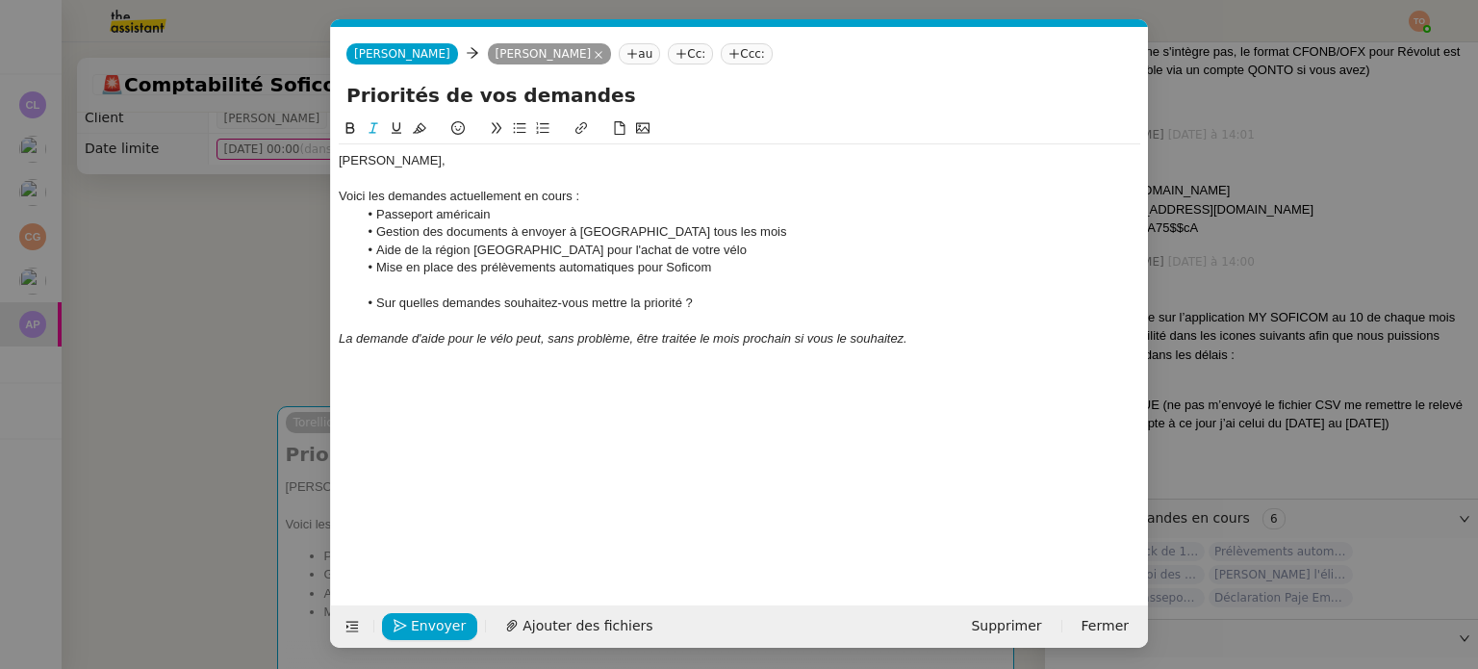
click at [702, 366] on div at bounding box center [739, 374] width 801 height 17
click at [512, 157] on div "Ashley," at bounding box center [739, 160] width 801 height 17
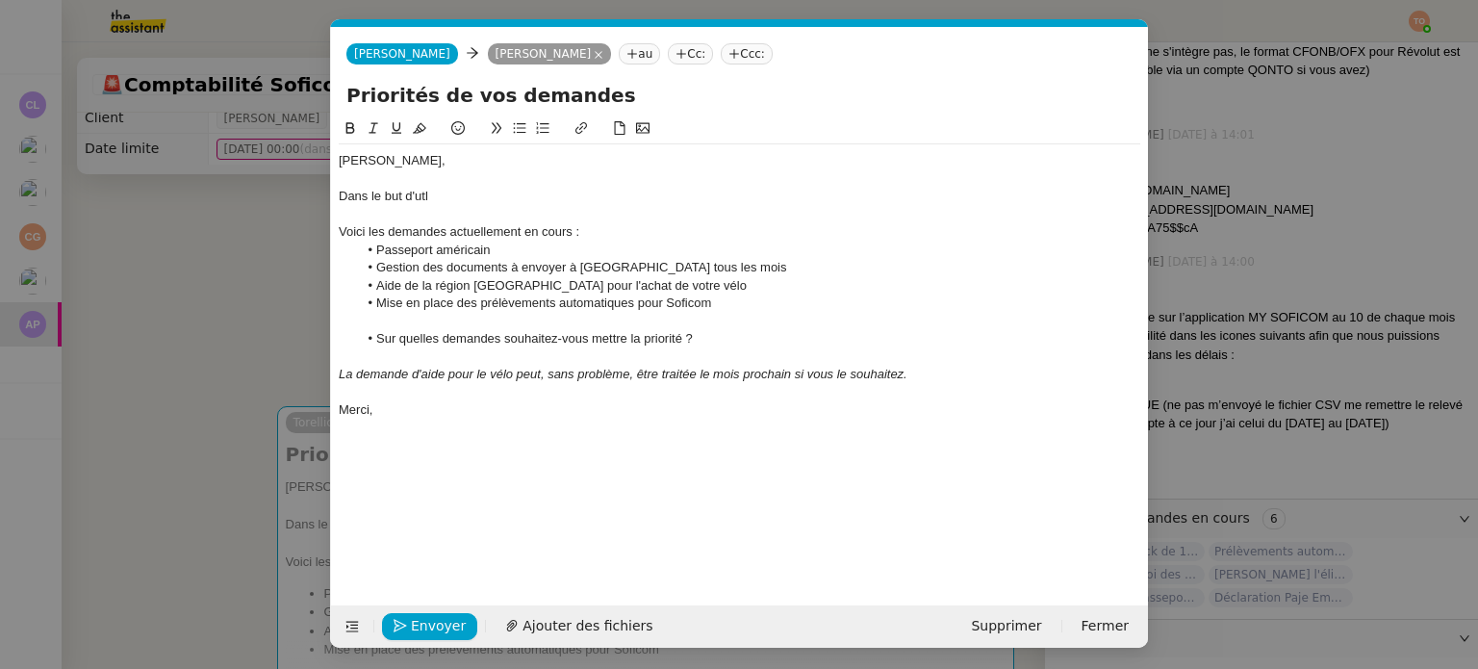
click at [381, 341] on li "Sur quelles demandes souhaitez-vous mettre la priorité ?" at bounding box center [749, 338] width 783 height 17
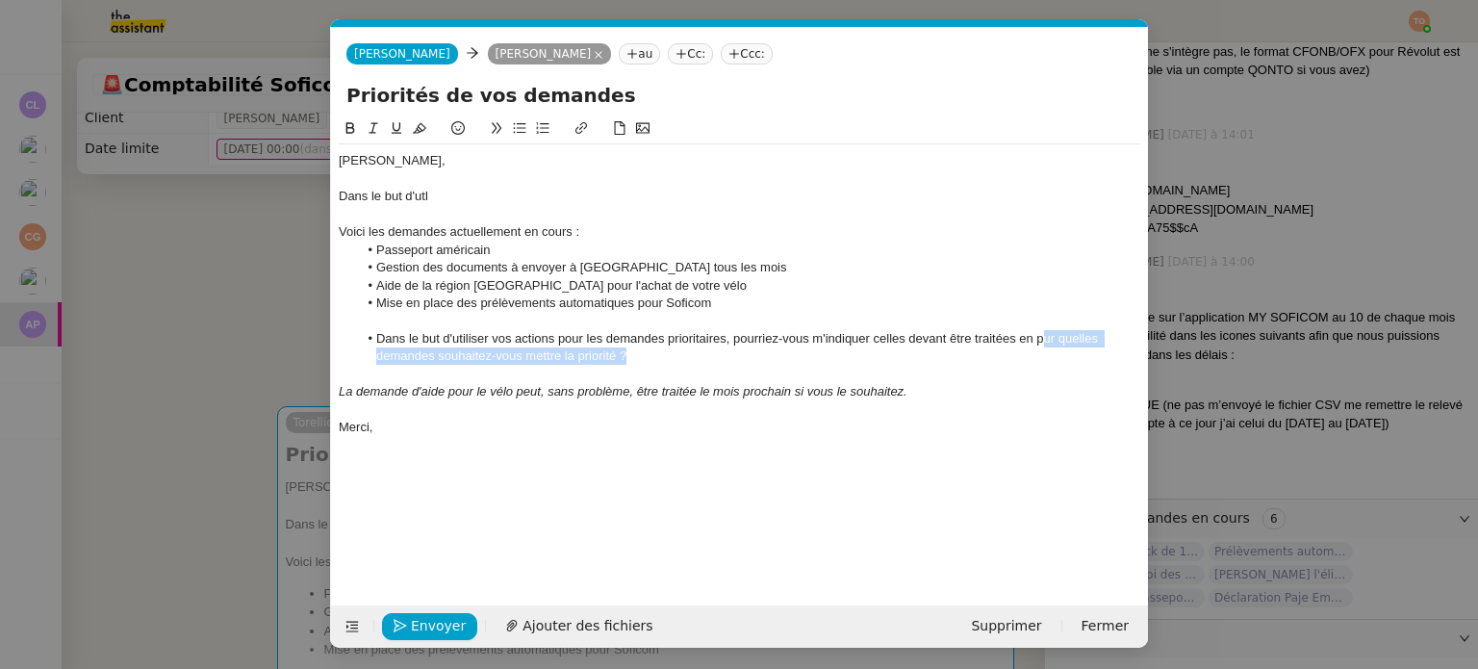
drag, startPoint x: 700, startPoint y: 361, endPoint x: 1045, endPoint y: 341, distance: 344.9
click at [1045, 341] on li "Dans le but d'utiliser vos actions pour les demandes prioritaires, pourriez-vou…" at bounding box center [749, 348] width 783 height 36
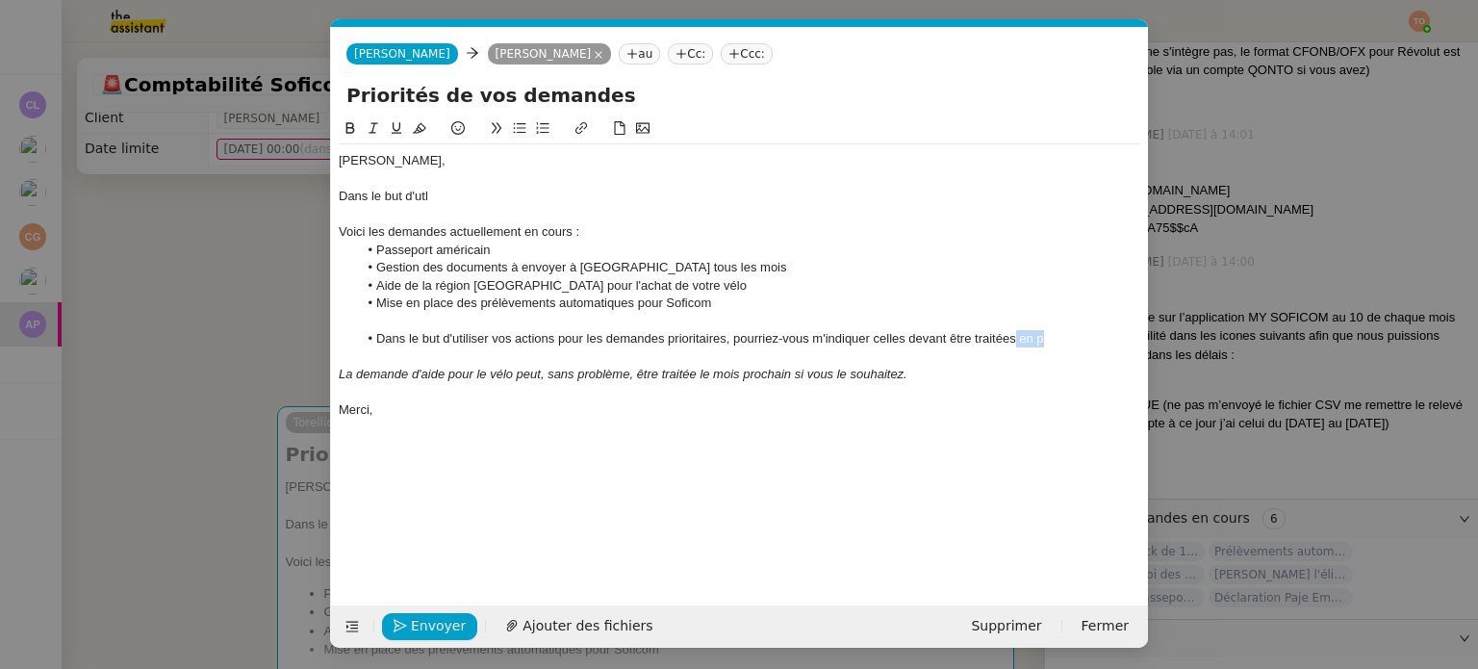
drag, startPoint x: 1044, startPoint y: 338, endPoint x: 1016, endPoint y: 340, distance: 28.0
click at [1016, 340] on li "Dans le but d'utiliser vos actions pour les demandes prioritaires, pourriez-vou…" at bounding box center [749, 338] width 783 height 17
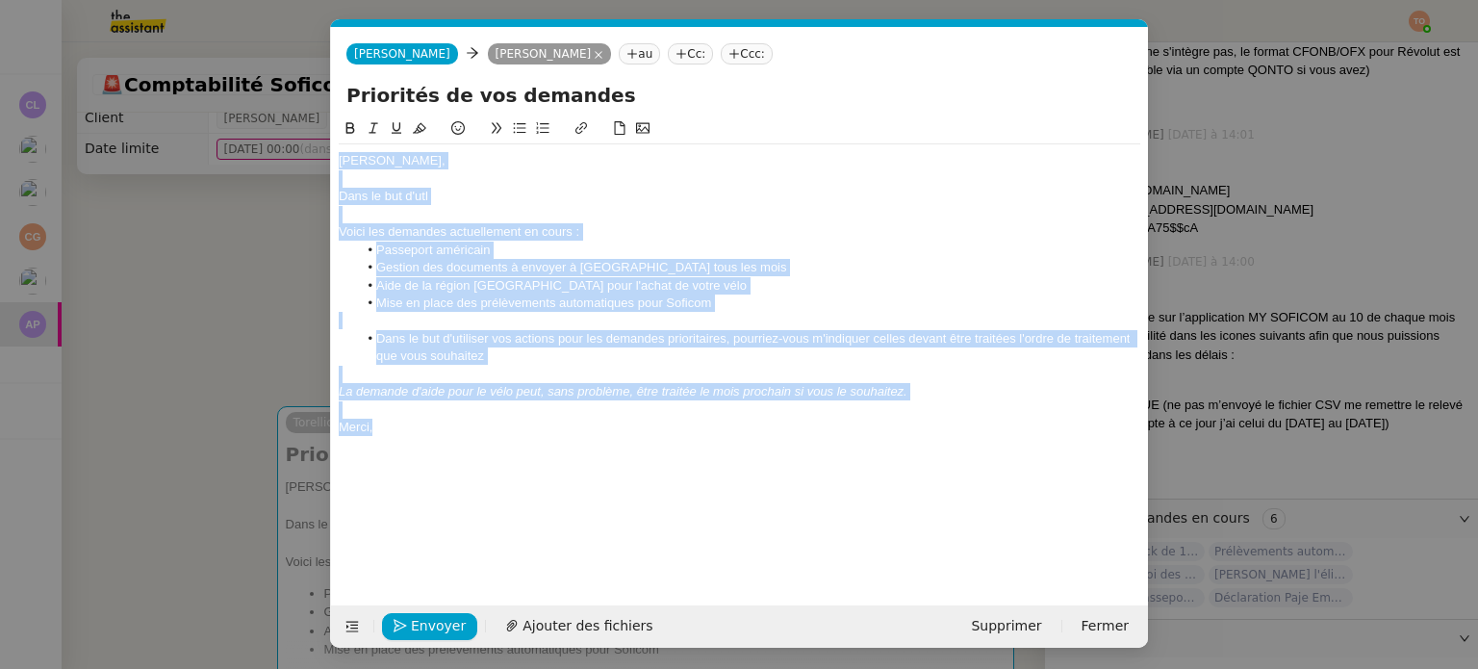
drag, startPoint x: 457, startPoint y: 424, endPoint x: 339, endPoint y: 155, distance: 294.2
click at [339, 155] on div "Ashley, Dans le but d'utl Voici les demandes actuellement en cours : Passeport …" at bounding box center [739, 293] width 801 height 299
click at [396, 190] on div "Dans le but d'utl" at bounding box center [739, 196] width 801 height 17
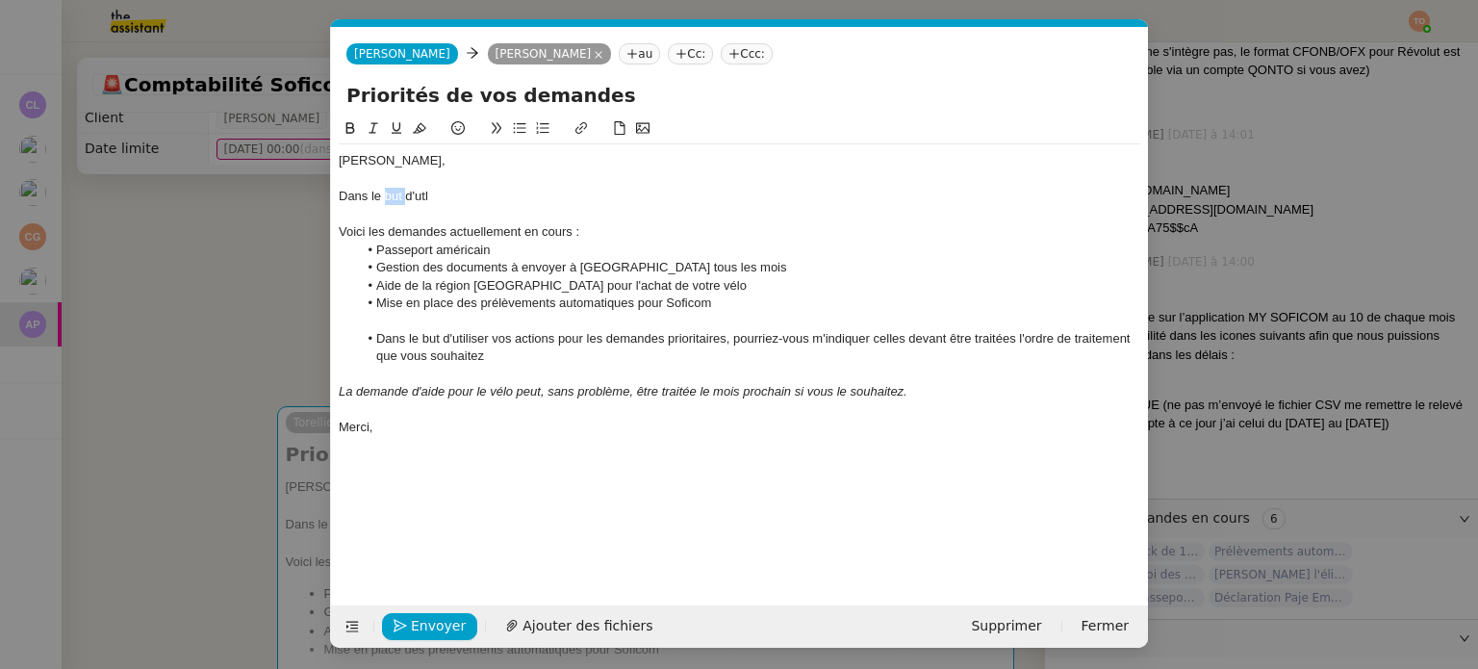
click at [396, 190] on div "Dans le but d'utl" at bounding box center [739, 196] width 801 height 17
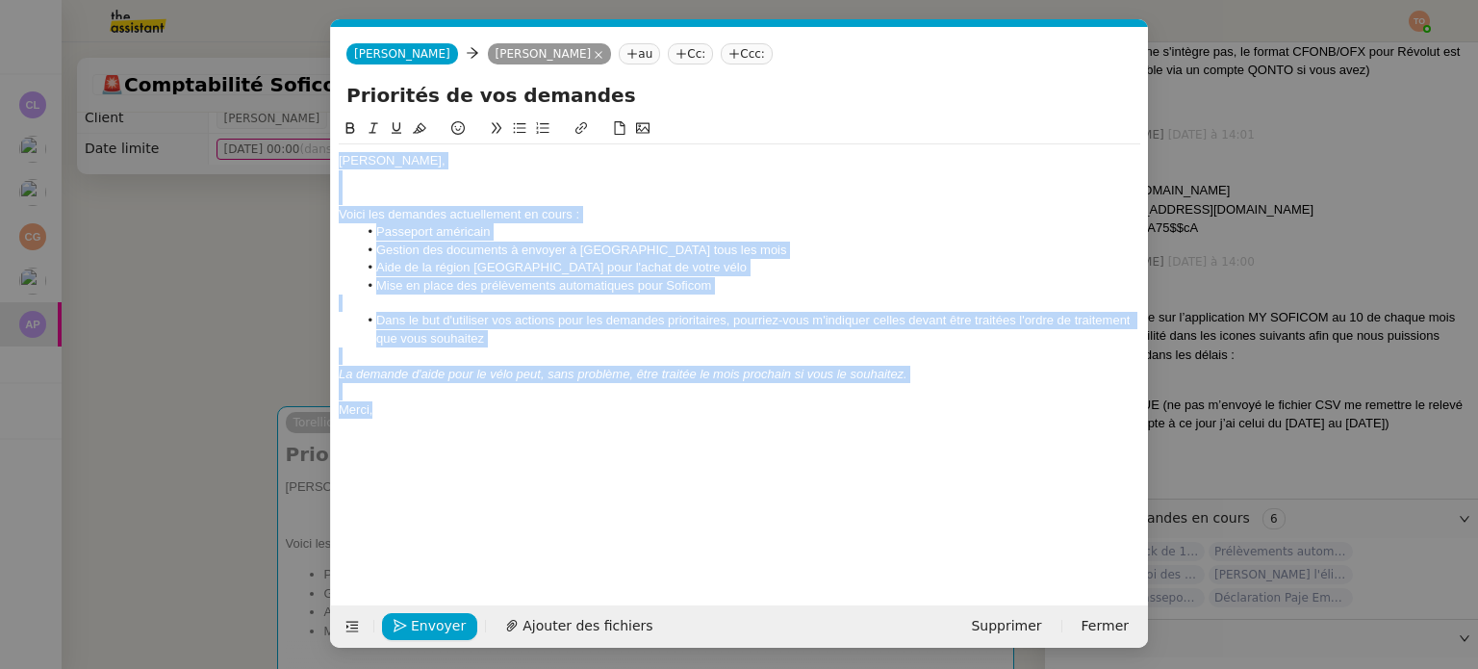
drag, startPoint x: 416, startPoint y: 418, endPoint x: 341, endPoint y: 164, distance: 264.8
click at [341, 164] on div "Ashley, Voici les demandes actuellement en cours : Passeport américain Gestion …" at bounding box center [739, 285] width 801 height 282
copy div "Ashley, Voici les demandes actuellement en cours : Passeport américain Gestion …"
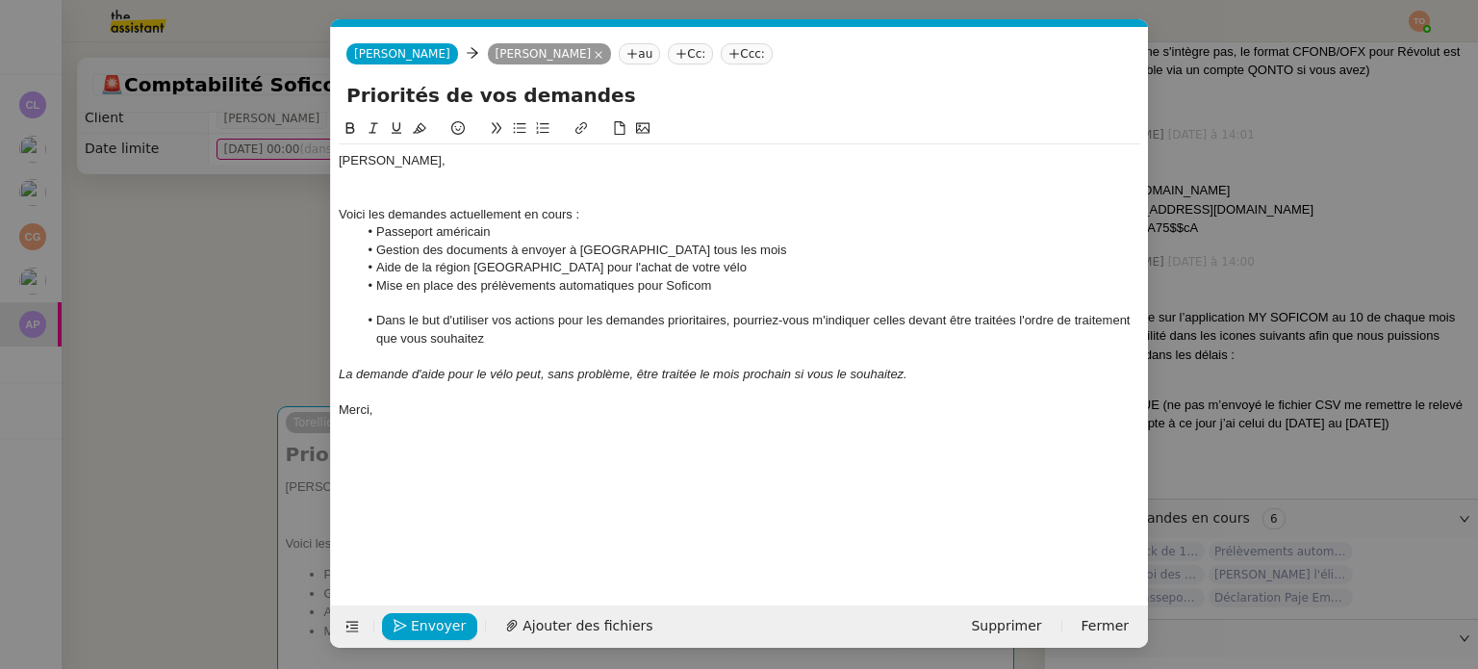
click at [512, 435] on div "Ashley, Voici les demandes actuellement en cours : Passeport américain Gestion …" at bounding box center [739, 346] width 801 height 458
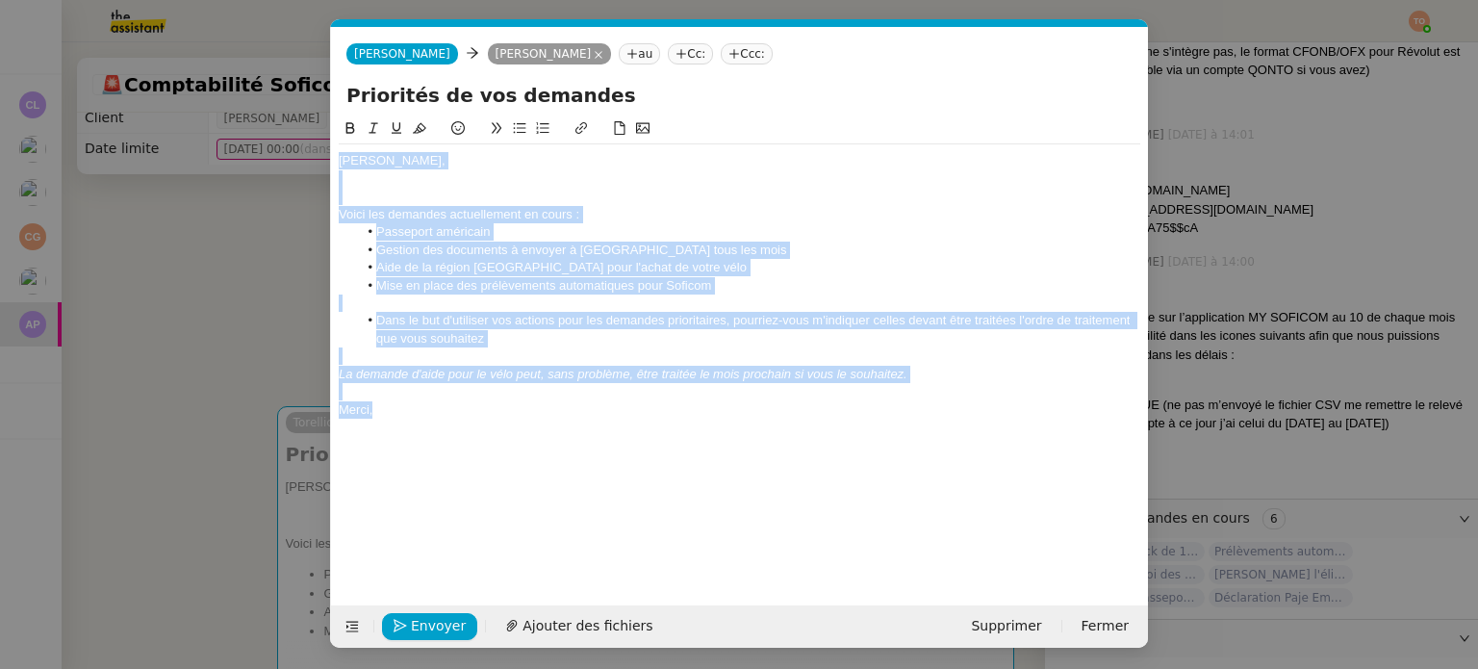
drag, startPoint x: 472, startPoint y: 403, endPoint x: 331, endPoint y: 159, distance: 282.3
click at [331, 159] on nz-spin "Ashley, Voici les demandes actuellement en cours : Passeport américain Gestion …" at bounding box center [739, 350] width 817 height 466
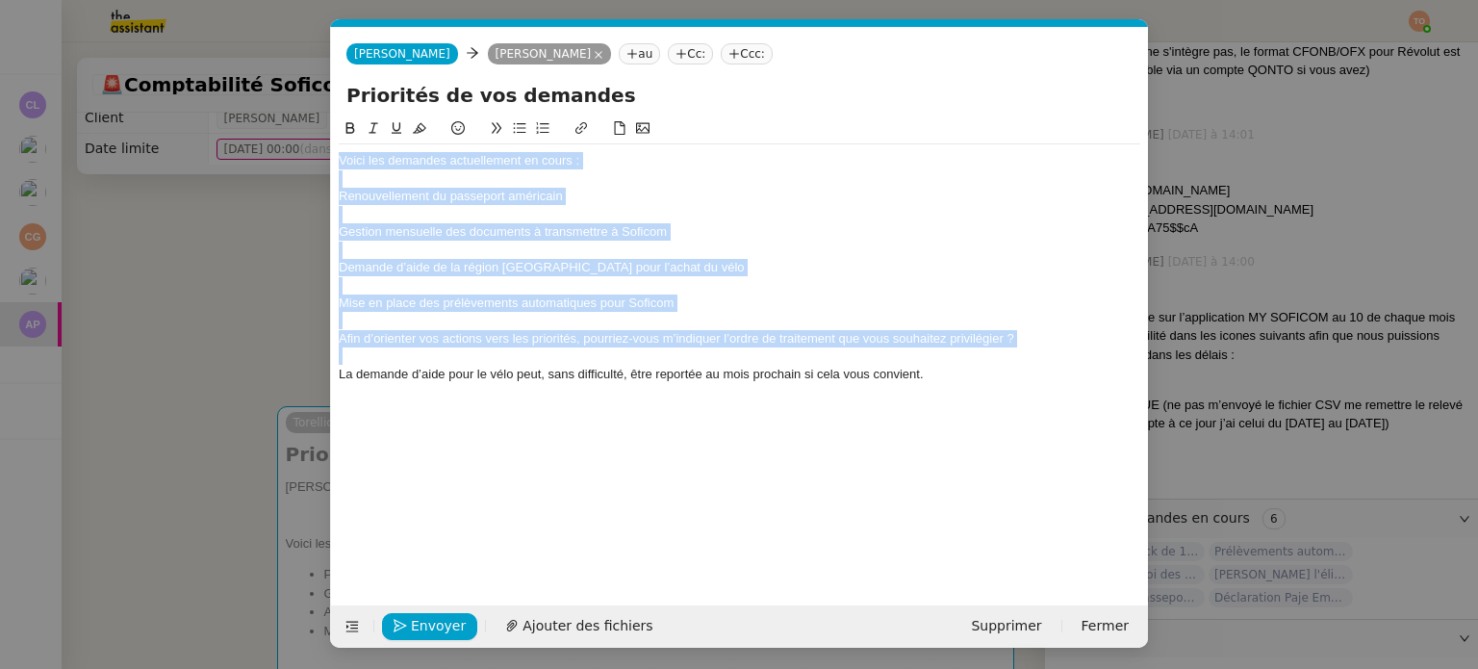
scroll to position [0, 0]
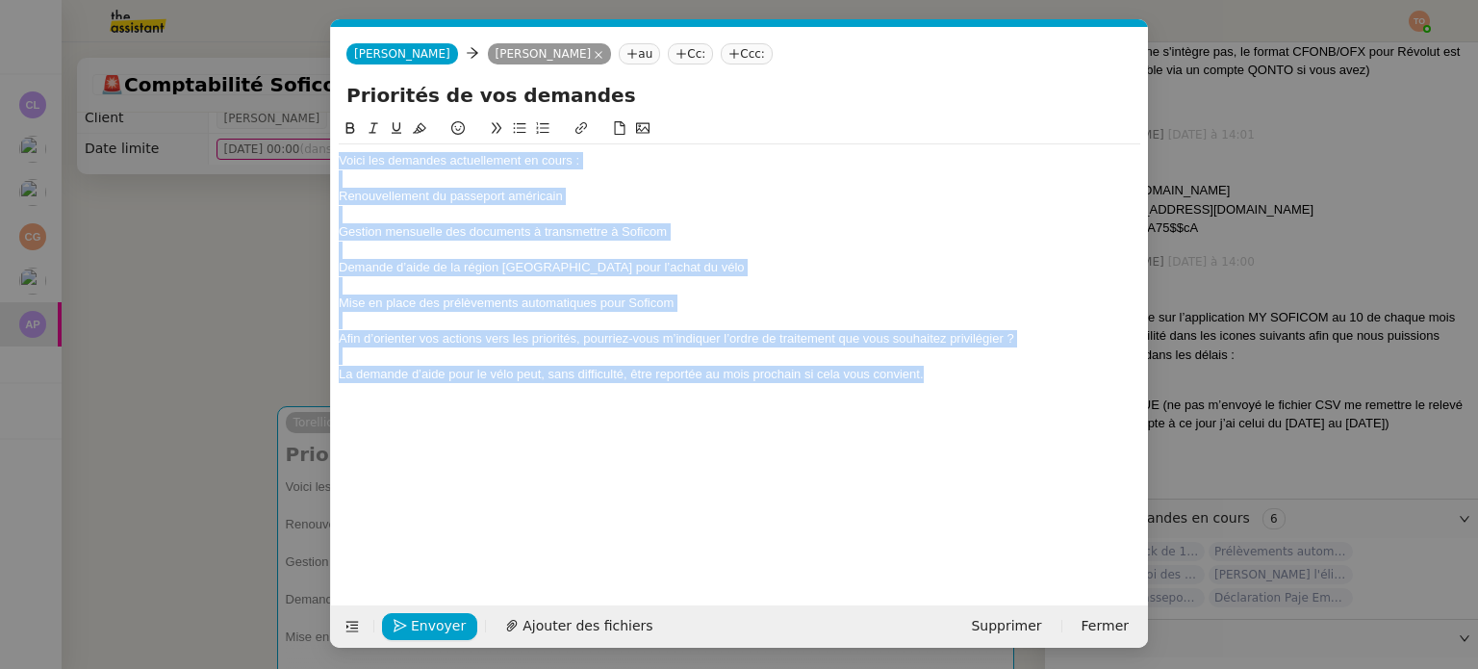
drag, startPoint x: 962, startPoint y: 371, endPoint x: 335, endPoint y: 164, distance: 660.7
click at [335, 164] on nz-spin "Voici les demandes actuellement en cours : Renouvellement du passeport américai…" at bounding box center [739, 350] width 817 height 466
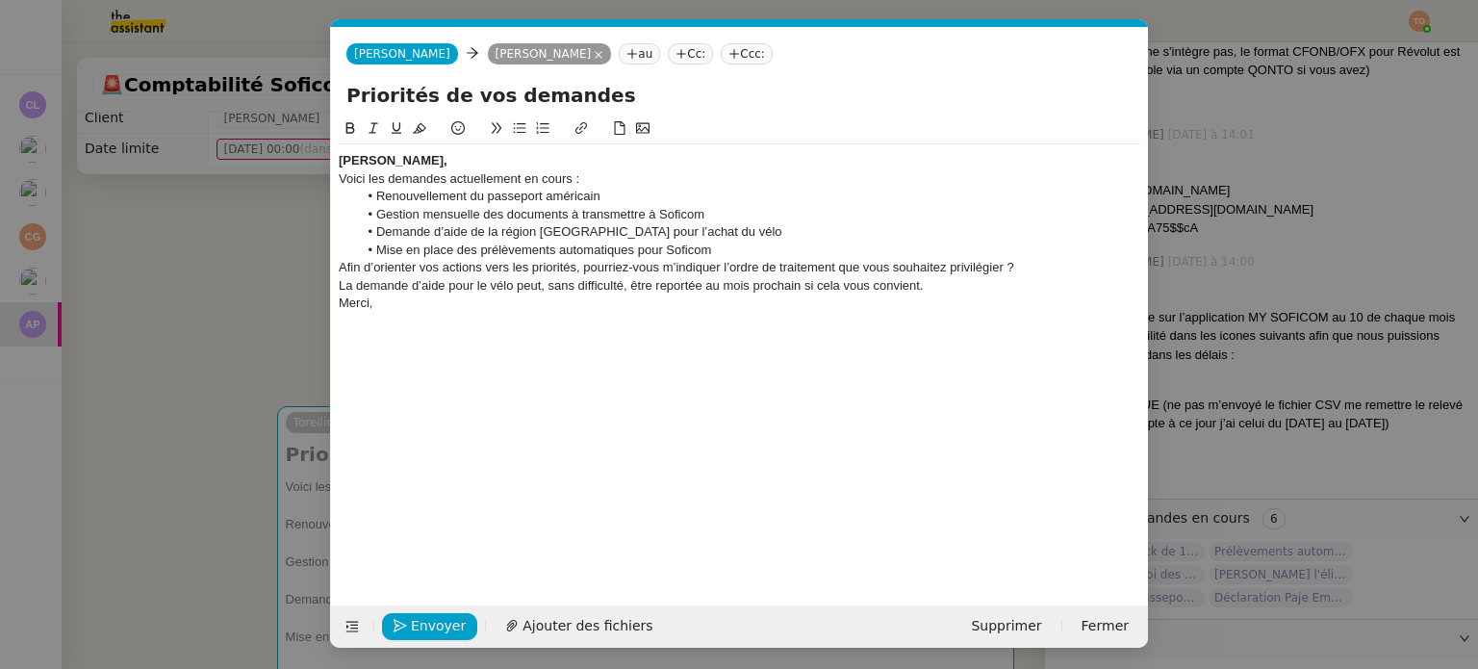
click at [416, 160] on div "Ashley," at bounding box center [739, 160] width 801 height 17
drag, startPoint x: 393, startPoint y: 158, endPoint x: 339, endPoint y: 158, distance: 54.8
click at [339, 158] on div "Ashley," at bounding box center [739, 160] width 801 height 17
click at [348, 126] on icon at bounding box center [350, 128] width 9 height 12
click at [422, 161] on div "Ashley," at bounding box center [739, 160] width 801 height 17
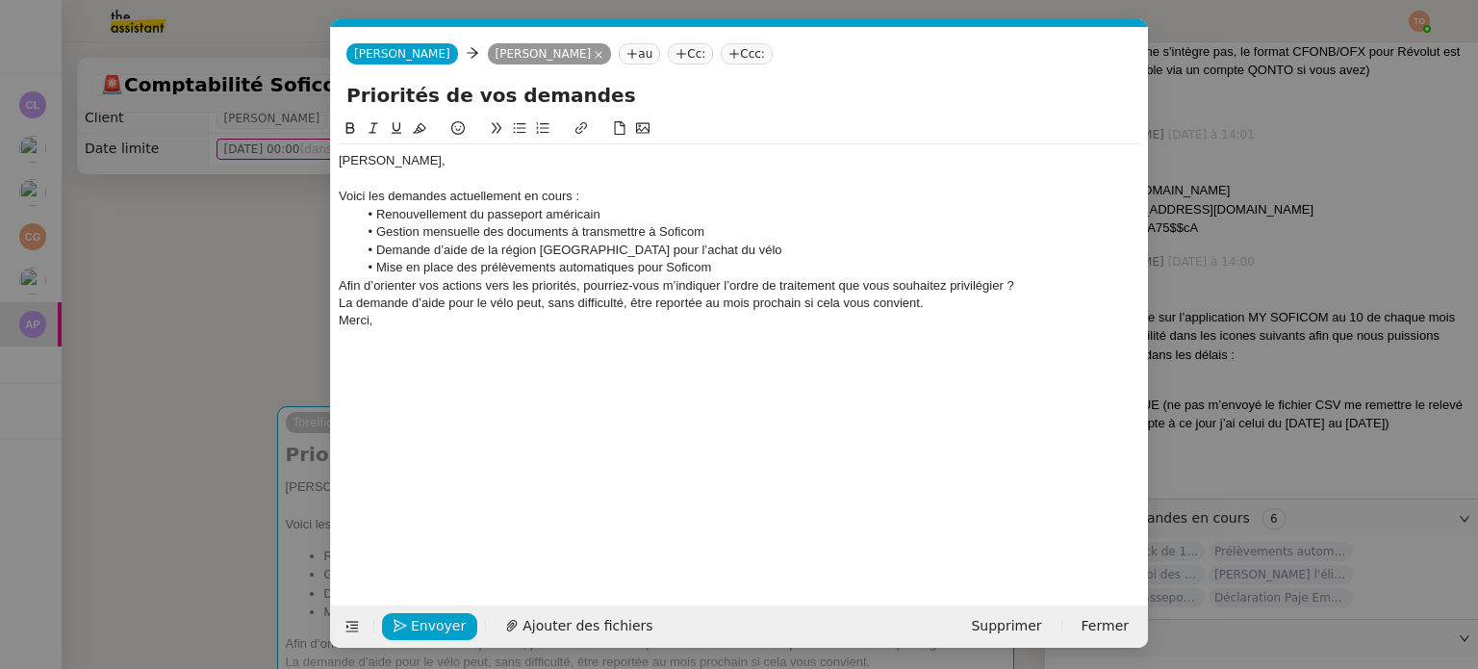
click at [719, 265] on li "Mise en place des prélèvements automatiques pour Soficom" at bounding box center [749, 267] width 783 height 17
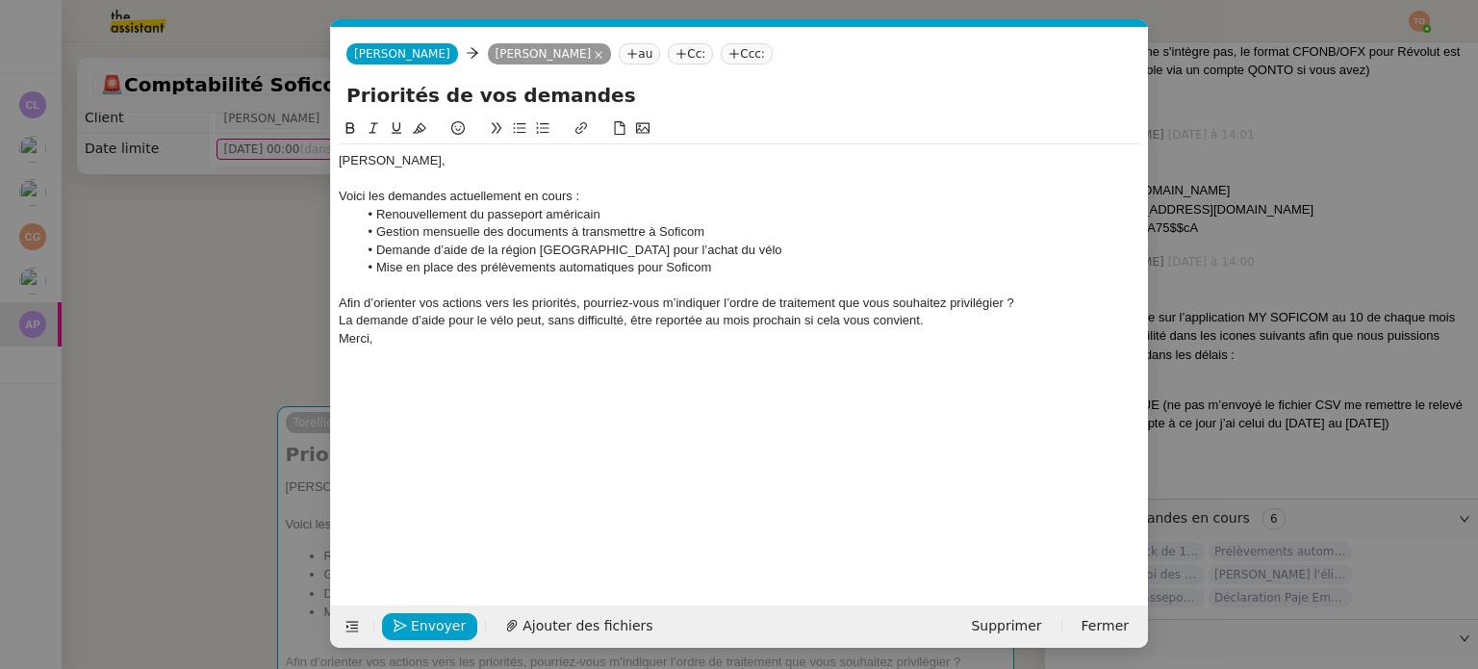
click at [342, 303] on div "Afin d’orienter vos actions vers les priorités, pourriez-vous m’indiquer l’ordr…" at bounding box center [739, 302] width 801 height 17
click at [1059, 302] on li "Afin d’orienter vos actions vers les priorités, pourriez-vous m’indiquer l’ordr…" at bounding box center [749, 302] width 783 height 17
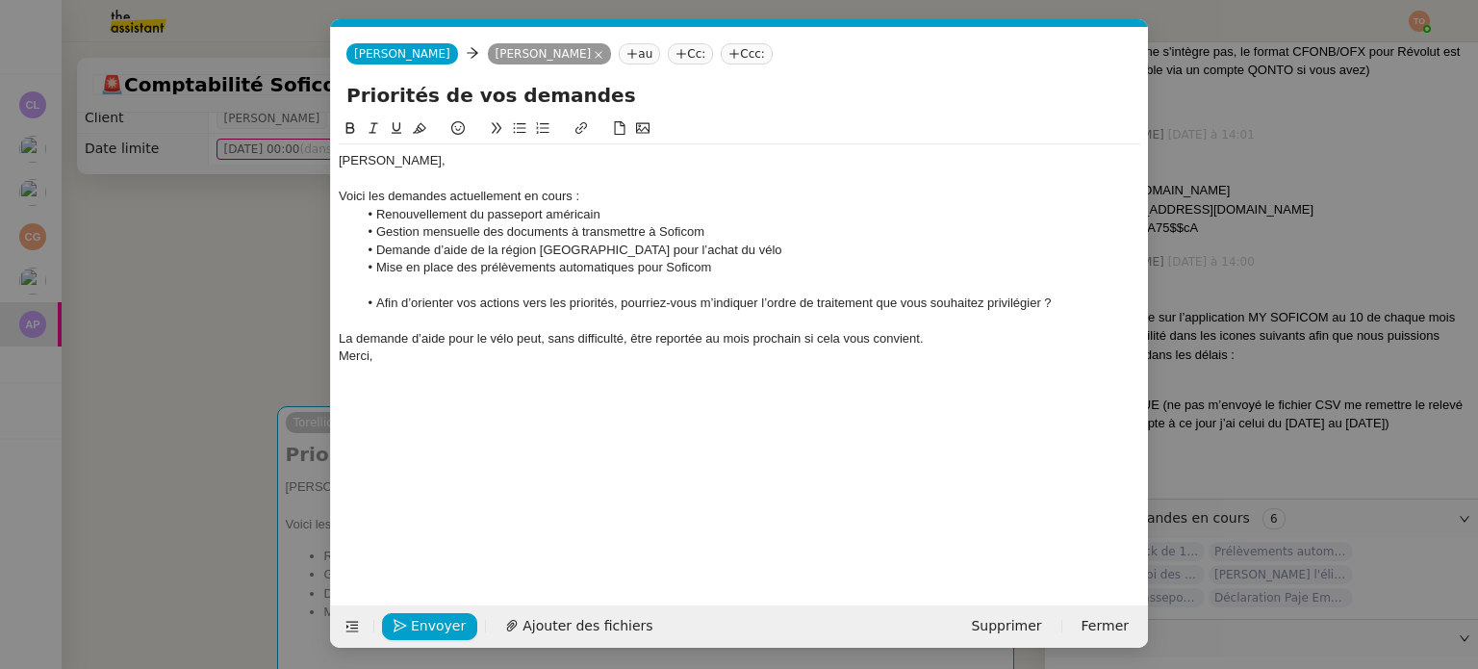
click at [464, 302] on li "Afin d’orienter vos actions vers les priorités, pourriez-vous m’indiquer l’ordr…" at bounding box center [749, 302] width 783 height 17
click at [468, 302] on li "Afin d’orienter vos actions vers les priorités, pourriez-vous m’indiquer l’ordr…" at bounding box center [749, 302] width 783 height 17
click at [934, 343] on div "La demande d’aide pour le vélo peut, sans difficulté, être reportée au mois pro…" at bounding box center [739, 338] width 801 height 17
click at [936, 334] on div "La demande d’aide pour le vélo peut, sans difficulté, être reportée au mois pro…" at bounding box center [739, 338] width 801 height 17
click at [453, 615] on span "Envoyer" at bounding box center [438, 626] width 55 height 22
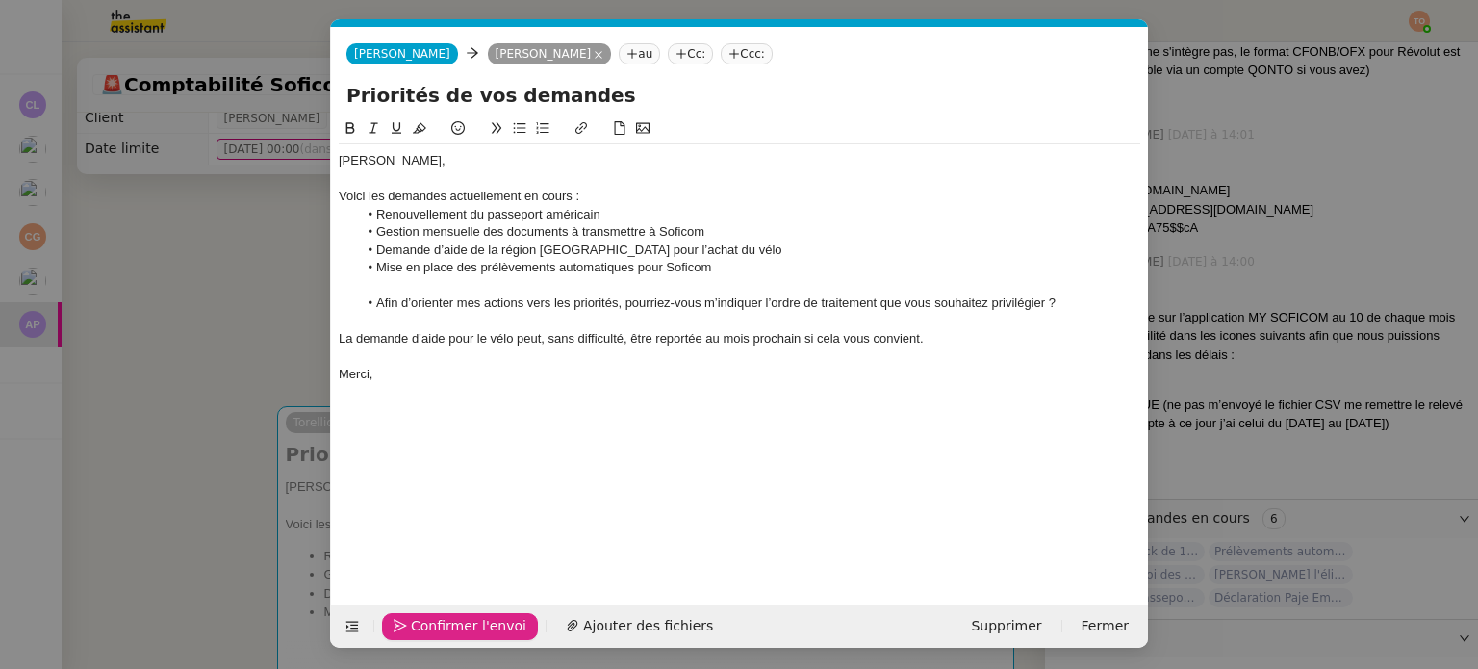
click at [453, 615] on span "Confirmer l'envoi" at bounding box center [468, 626] width 115 height 22
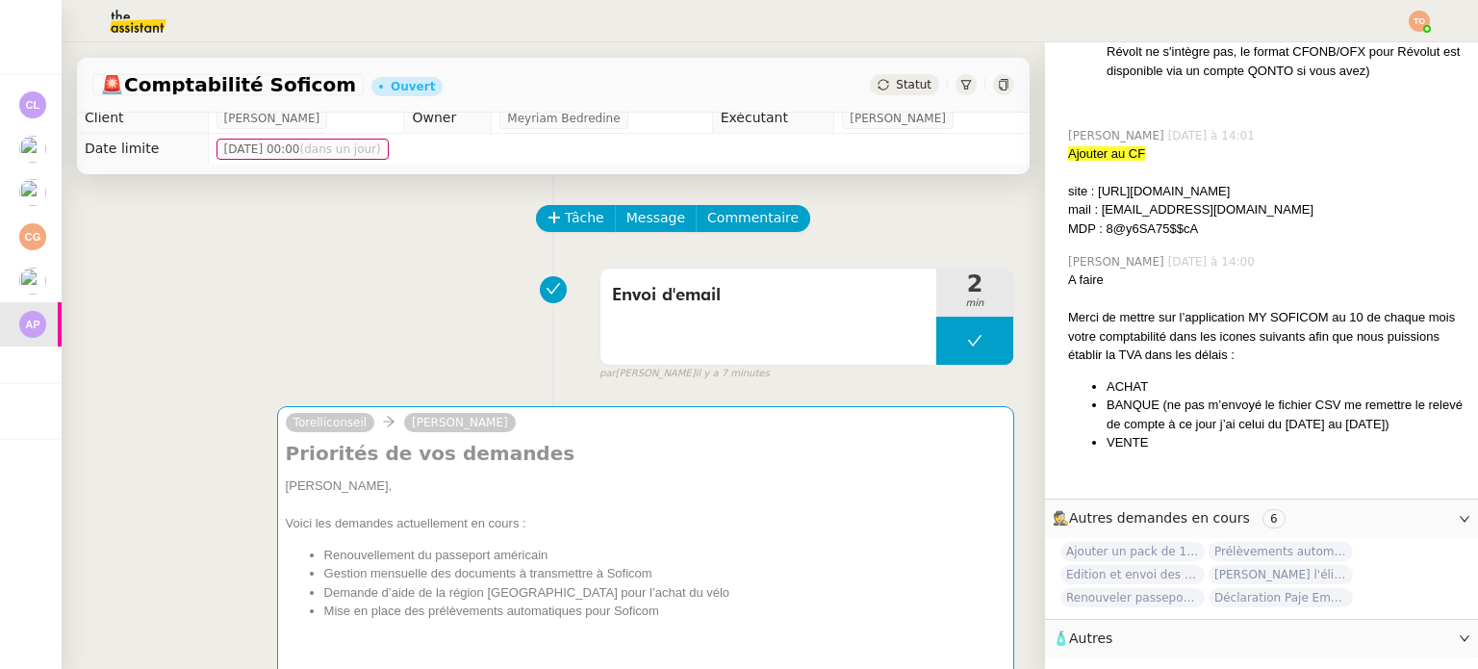
scroll to position [1548, 0]
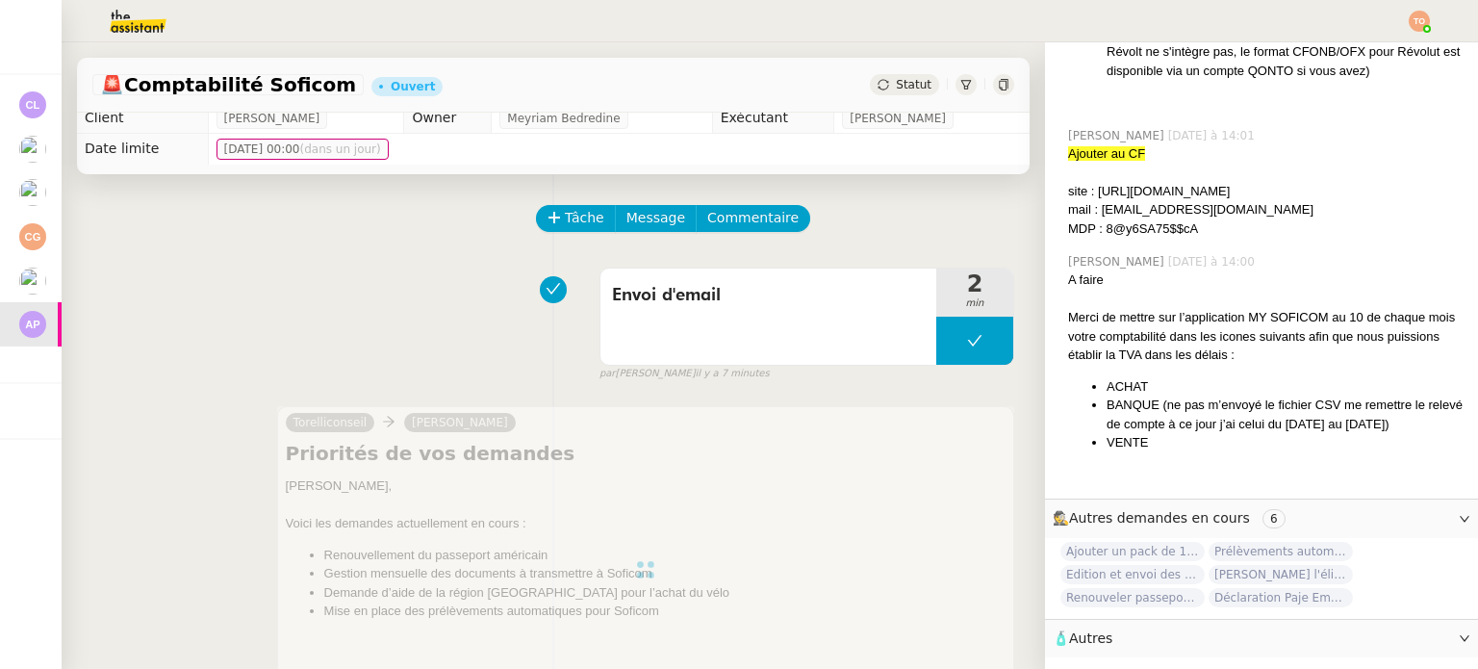
click at [870, 80] on div "Statut" at bounding box center [904, 84] width 69 height 21
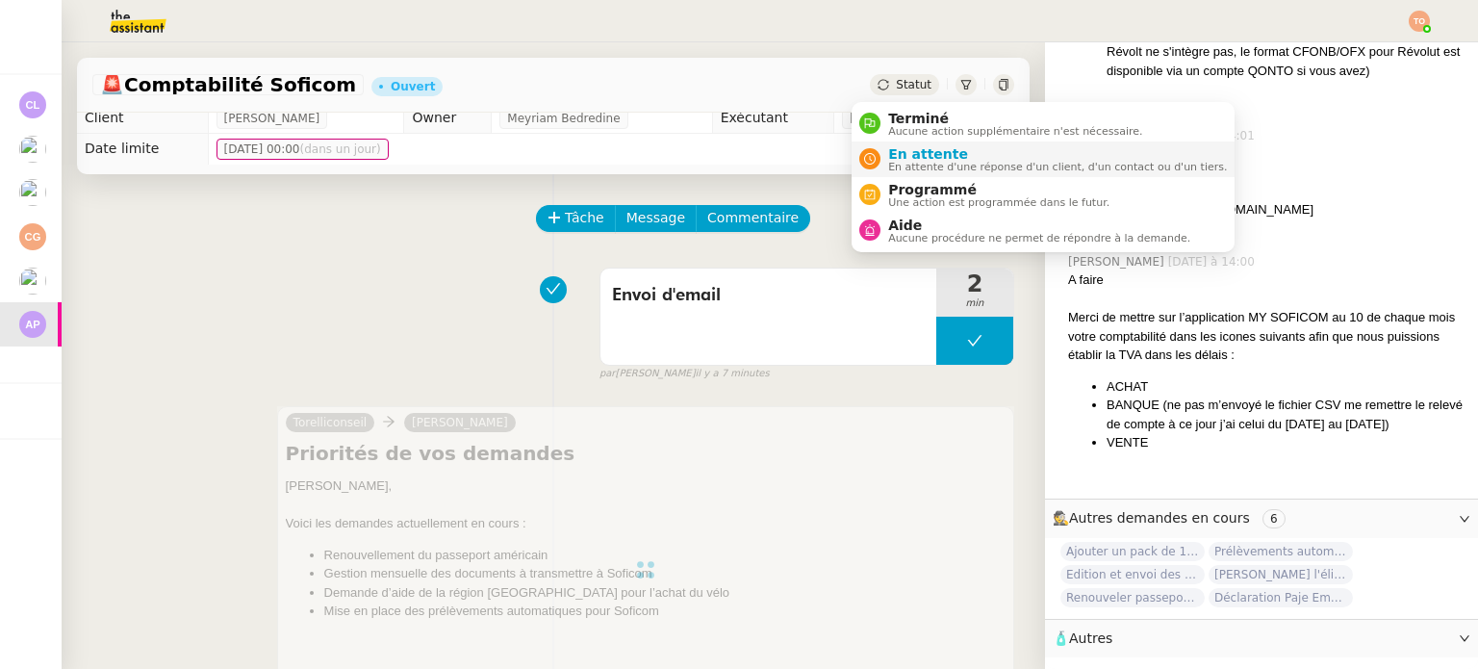
click at [938, 152] on span "En attente" at bounding box center [1057, 153] width 339 height 15
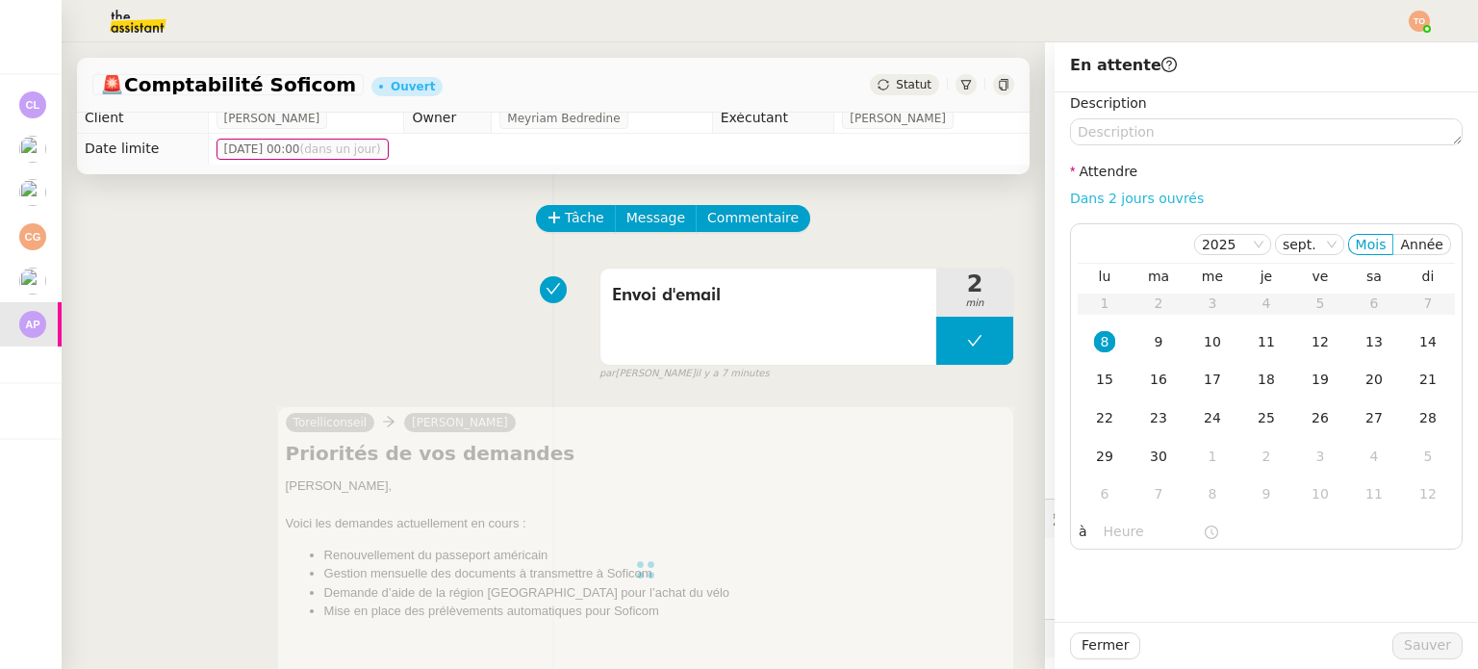
click at [1125, 197] on link "Dans 2 jours ouvrés" at bounding box center [1137, 197] width 134 height 15
type input "07:00"
click at [1413, 632] on div "Fermer Sauver" at bounding box center [1266, 645] width 392 height 27
click at [1413, 632] on button "Sauver" at bounding box center [1427, 645] width 70 height 27
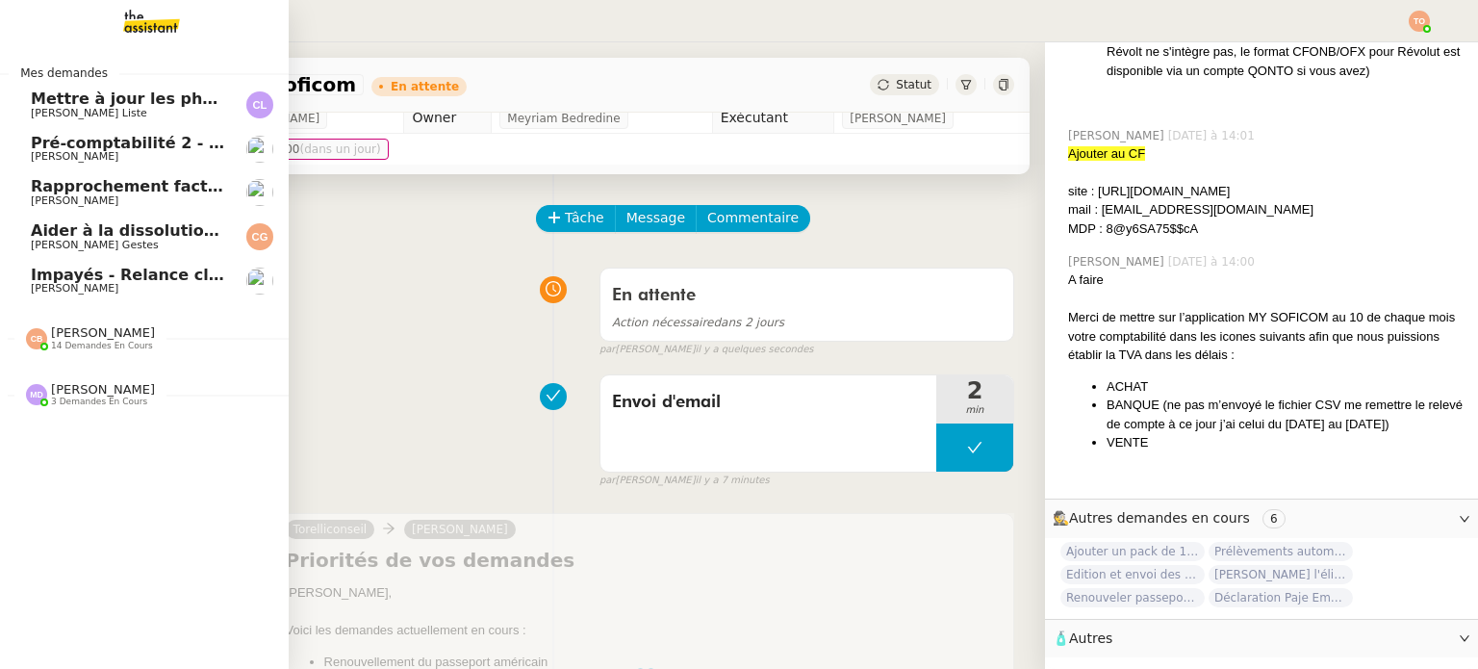
click at [32, 276] on span "Impayés - Relance client - 1 septembre 2025" at bounding box center [224, 274] width 387 height 18
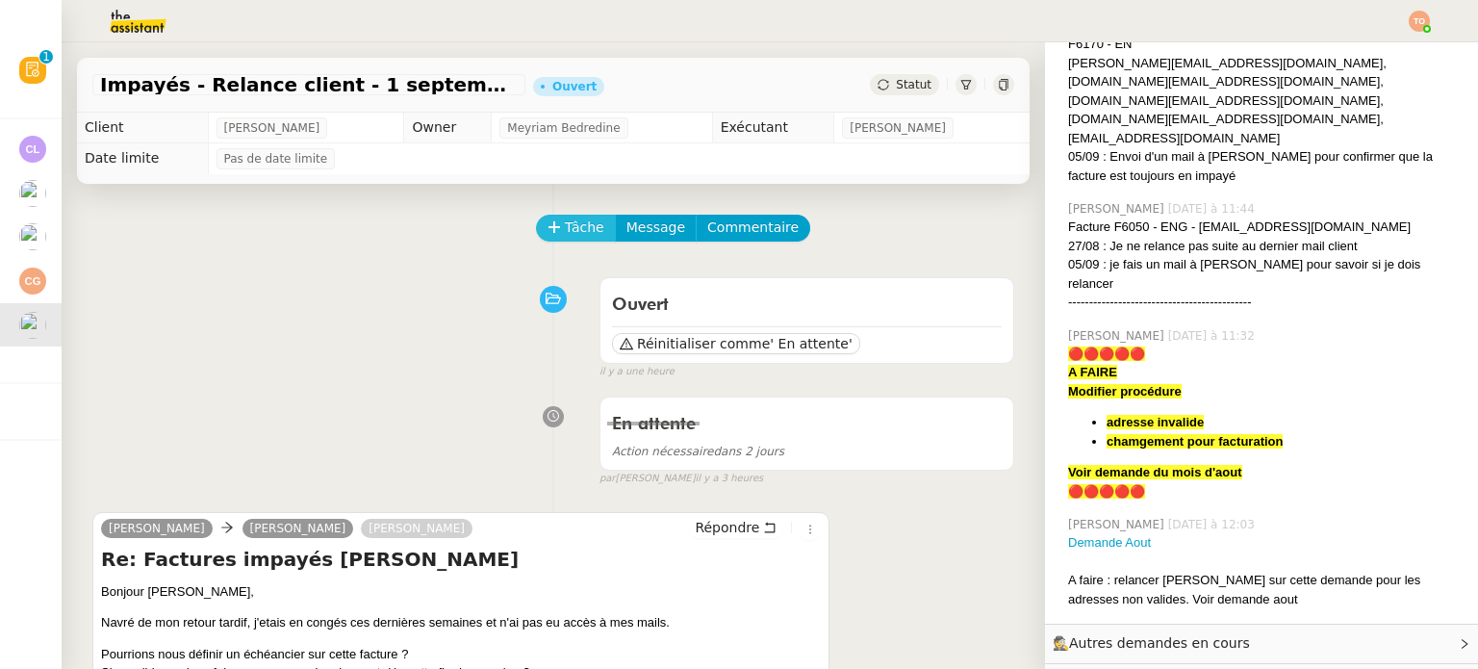
click at [566, 224] on span "Tâche" at bounding box center [584, 227] width 39 height 22
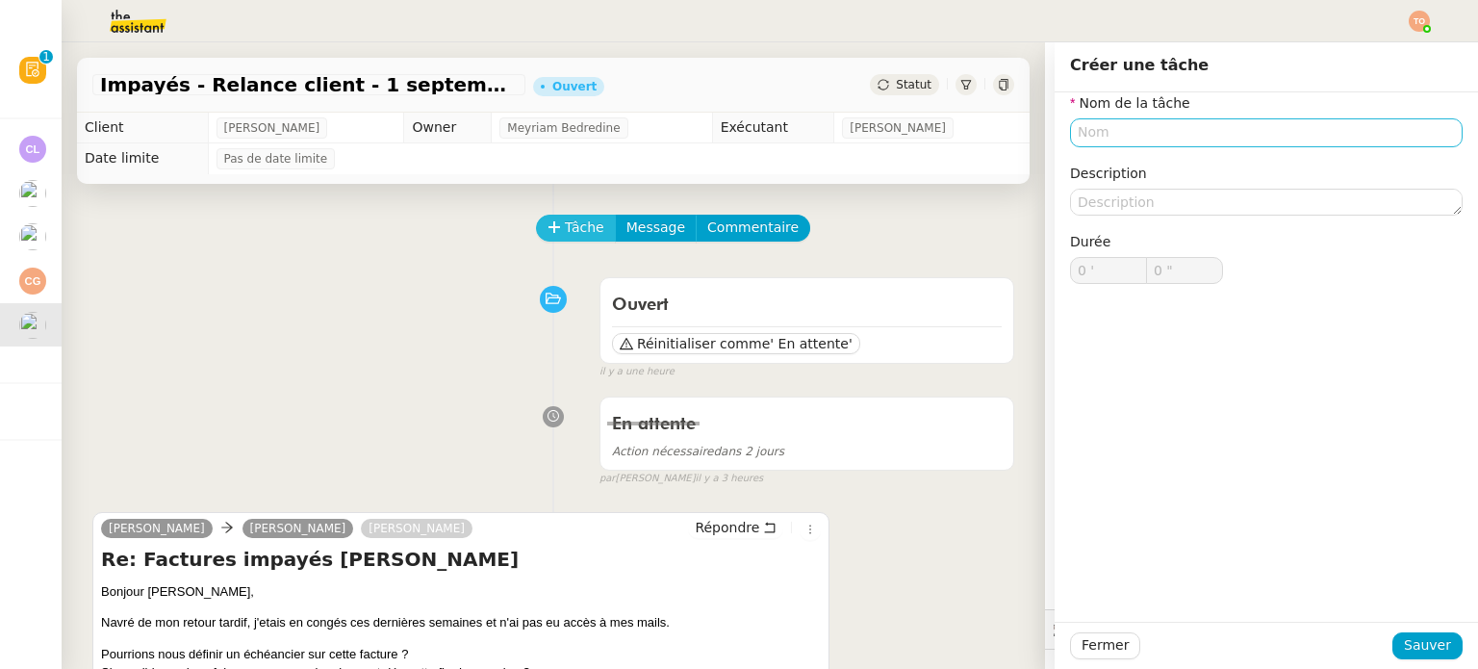
scroll to position [372, 0]
click at [1112, 141] on input "text" at bounding box center [1266, 132] width 392 height 28
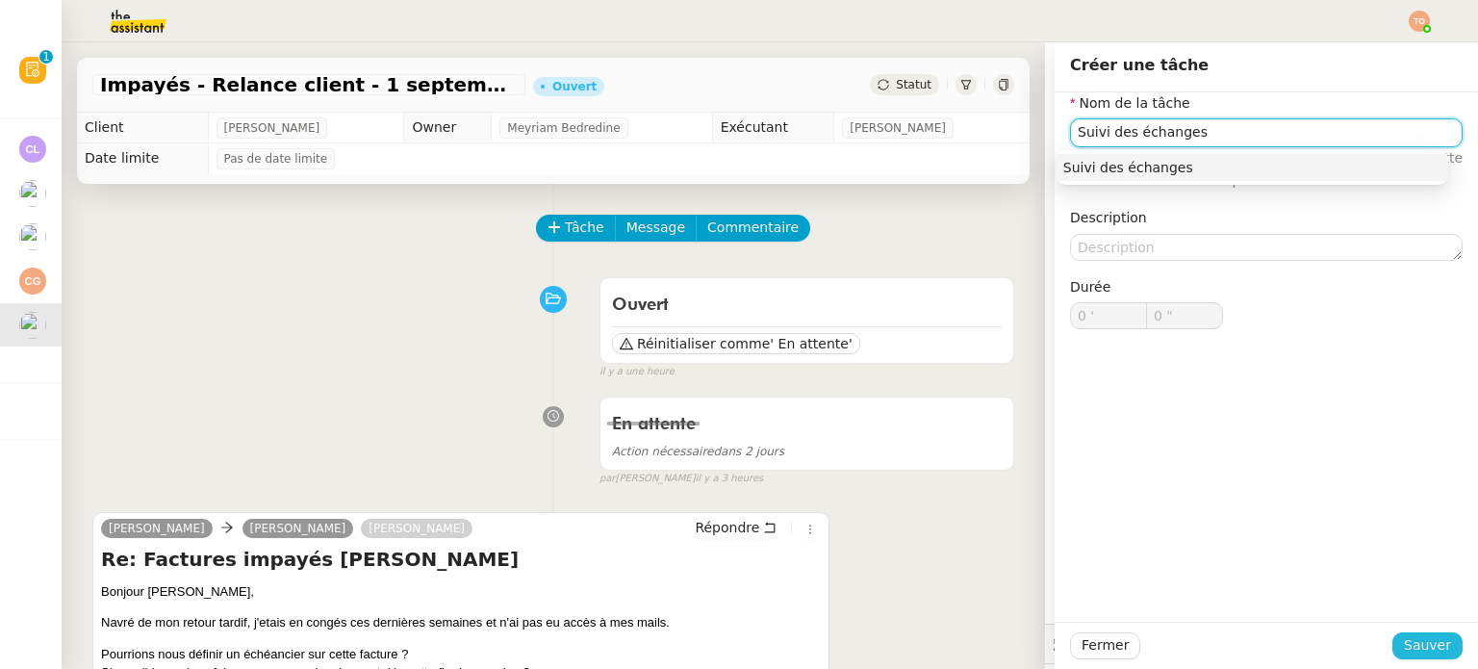
type input "Suivi des échanges"
drag, startPoint x: 1428, startPoint y: 638, endPoint x: 1412, endPoint y: 633, distance: 16.1
click at [1428, 639] on span "Sauver" at bounding box center [1426, 645] width 47 height 22
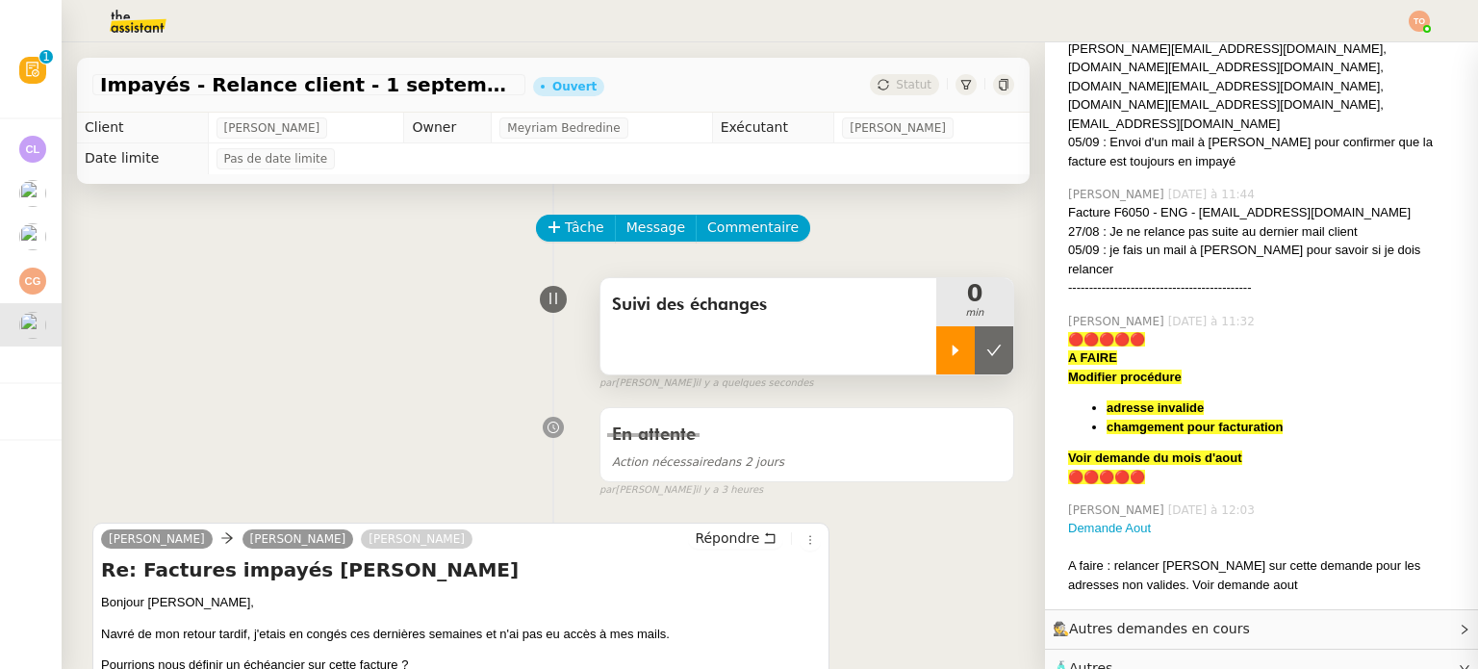
click at [936, 359] on div at bounding box center [955, 350] width 38 height 48
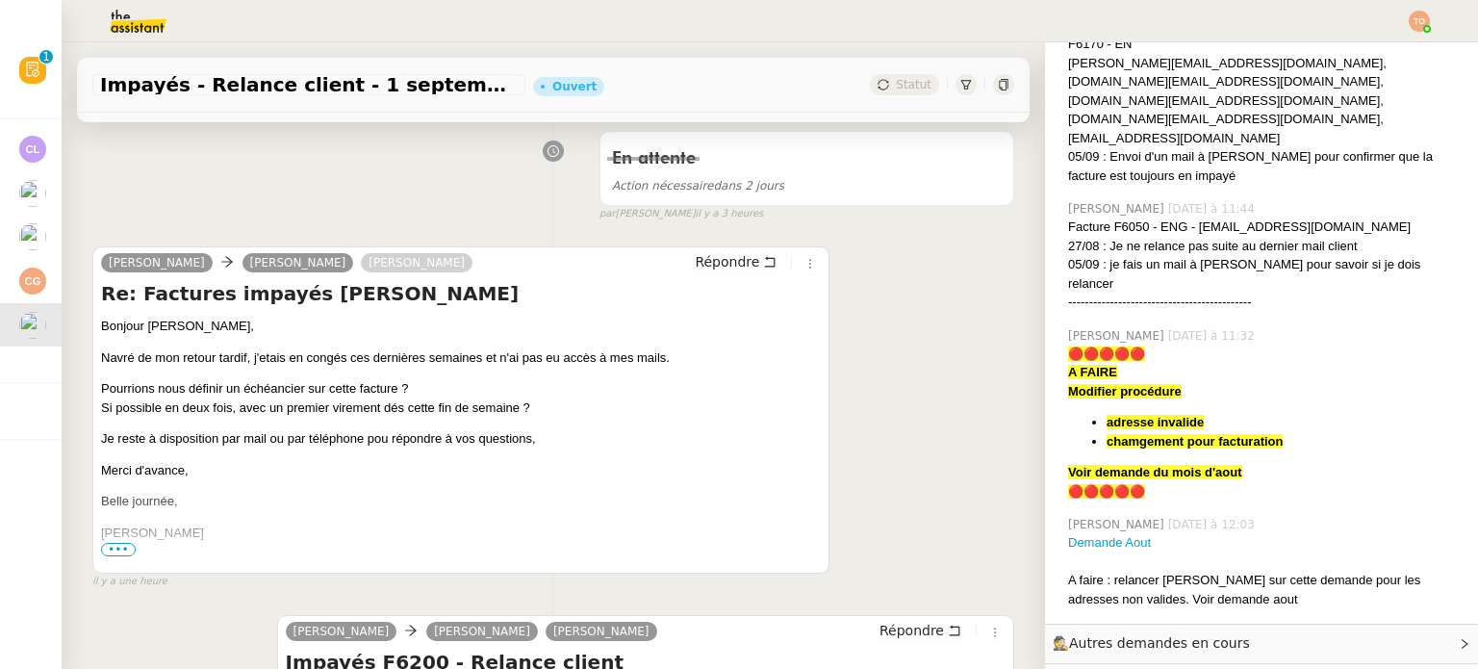
scroll to position [289, 0]
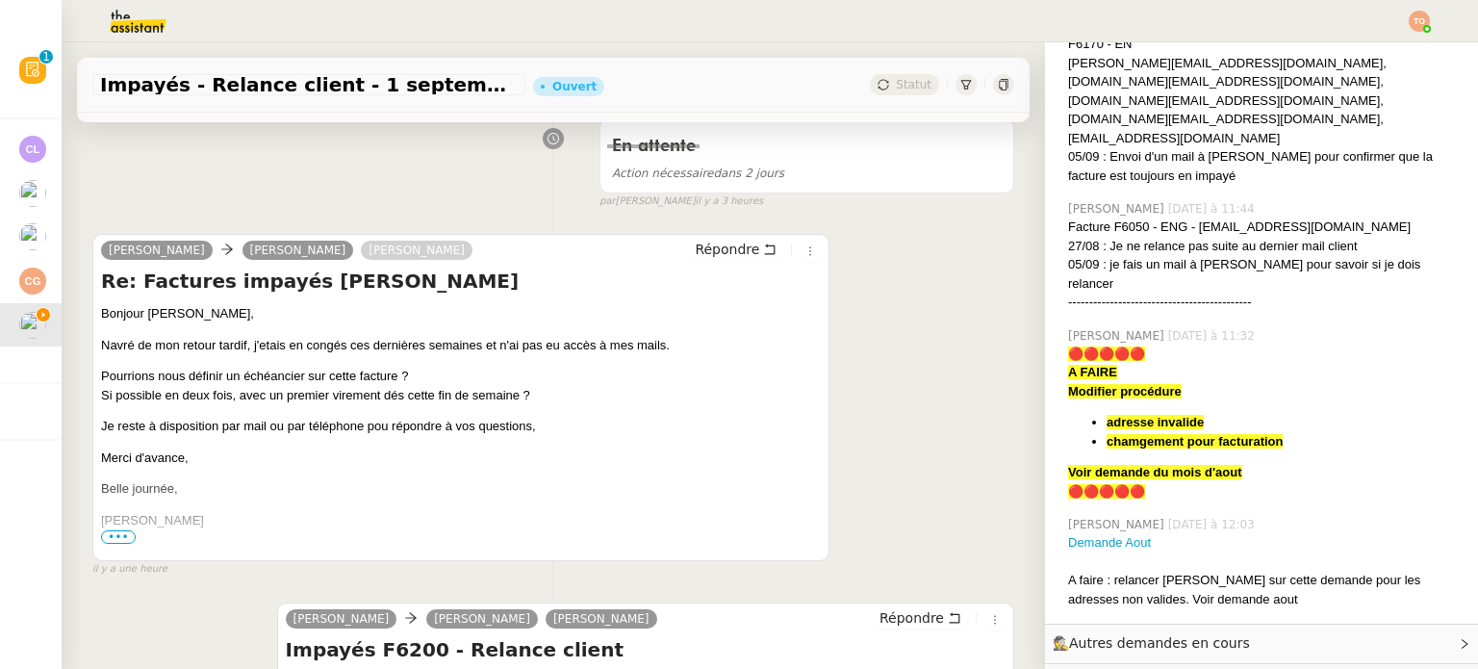
click at [144, 395] on p "Pourrions nous définir un échéancier sur cette facture ? Si possible en deux fo…" at bounding box center [461, 386] width 720 height 38
drag, startPoint x: 162, startPoint y: 396, endPoint x: 174, endPoint y: 396, distance: 12.5
click at [172, 396] on p "Pourrions nous définir un échéancier sur cette facture ? Si possible en deux fo…" at bounding box center [461, 386] width 720 height 38
drag, startPoint x: 187, startPoint y: 396, endPoint x: 215, endPoint y: 398, distance: 28.0
click at [204, 397] on p "Pourrions nous définir un échéancier sur cette facture ? Si possible en deux fo…" at bounding box center [461, 386] width 720 height 38
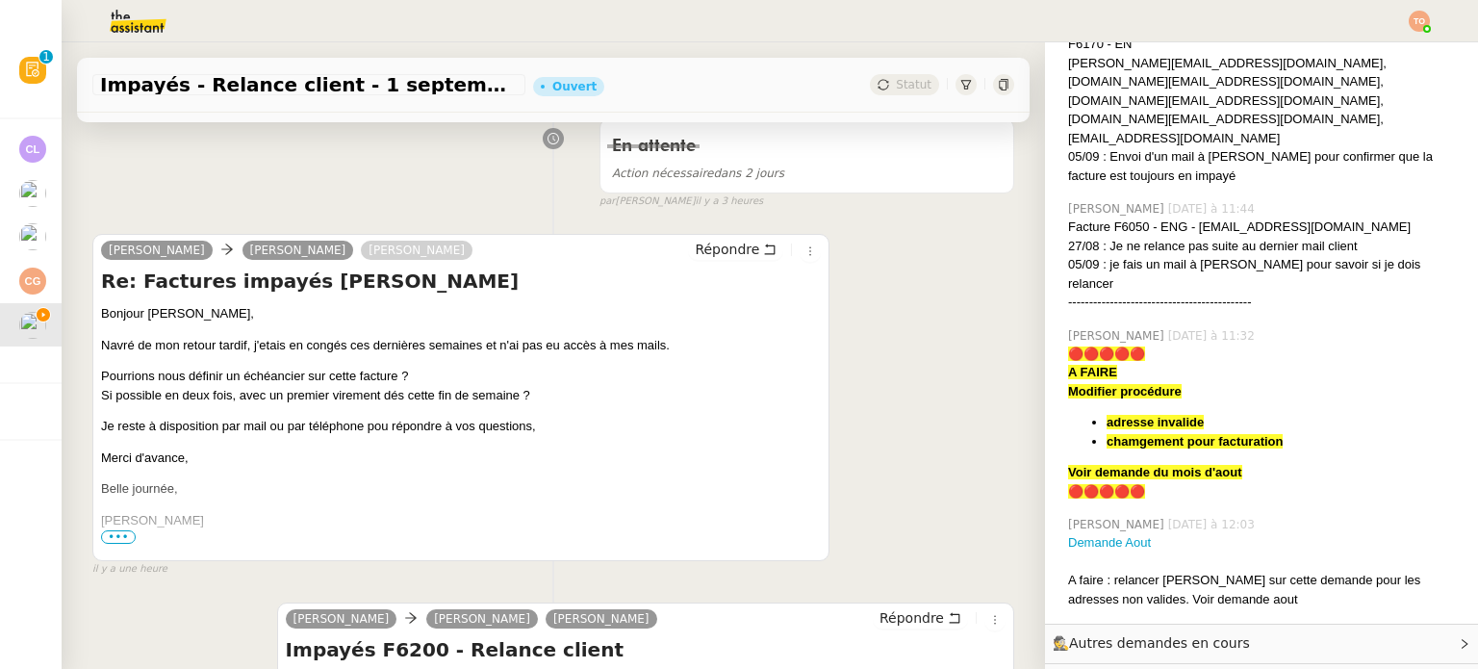
drag, startPoint x: 233, startPoint y: 399, endPoint x: 261, endPoint y: 399, distance: 27.9
click at [257, 399] on p "Pourrions nous définir un échéancier sur cette facture ? Si possible en deux fo…" at bounding box center [461, 386] width 720 height 38
drag, startPoint x: 276, startPoint y: 399, endPoint x: 350, endPoint y: 399, distance: 74.1
click at [340, 399] on p "Pourrions nous définir un échéancier sur cette facture ? Si possible en deux fo…" at bounding box center [461, 386] width 720 height 38
drag, startPoint x: 379, startPoint y: 399, endPoint x: 489, endPoint y: 396, distance: 109.7
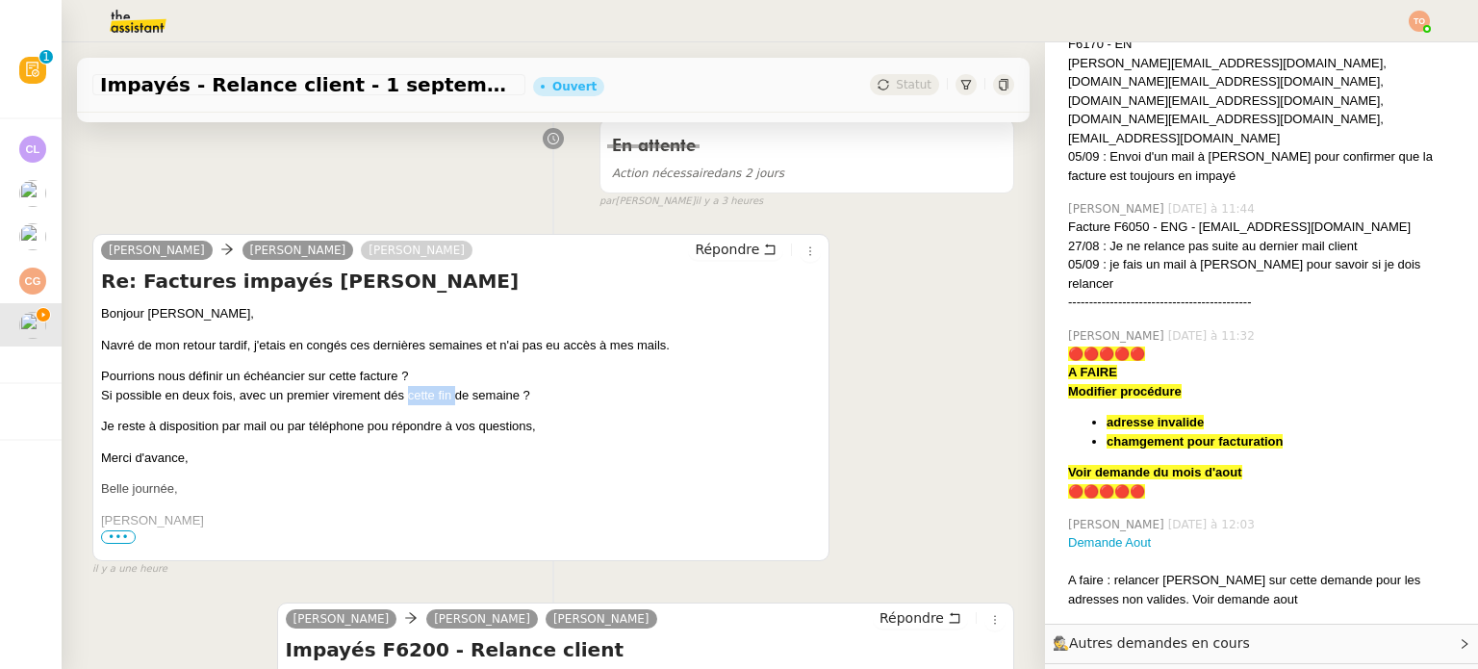
click at [466, 396] on p "Pourrions nous définir un échéancier sur cette facture ? Si possible en deux fo…" at bounding box center [461, 386] width 720 height 38
click at [386, 417] on div "Bonjour Simon, Navré de mon retour tardif, j'etais en congés ces dernières sema…" at bounding box center [461, 543] width 720 height 478
drag, startPoint x: 558, startPoint y: 400, endPoint x: 212, endPoint y: 326, distance: 354.1
click at [230, 390] on p "Pourrions nous définir un échéancier sur cette facture ? Si possible en deux fo…" at bounding box center [461, 386] width 720 height 38
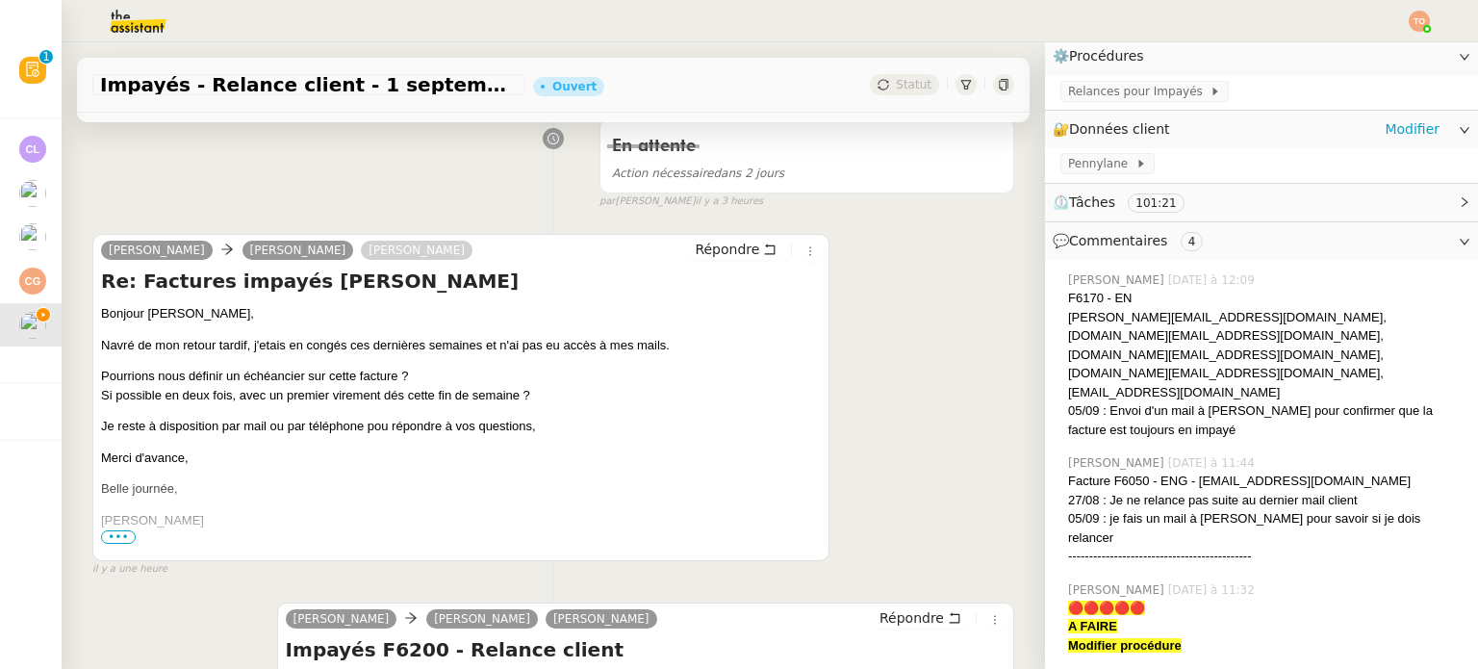
scroll to position [0, 0]
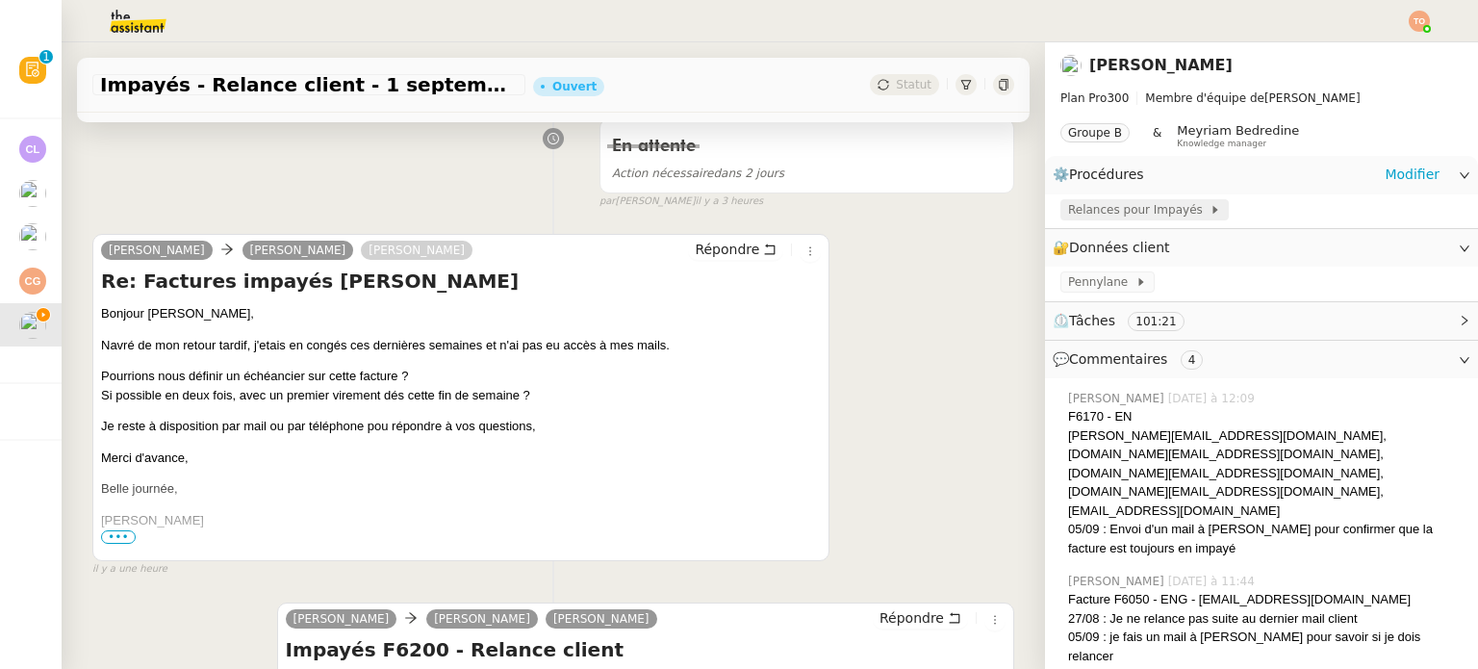
click at [1202, 216] on span at bounding box center [1206, 209] width 8 height 13
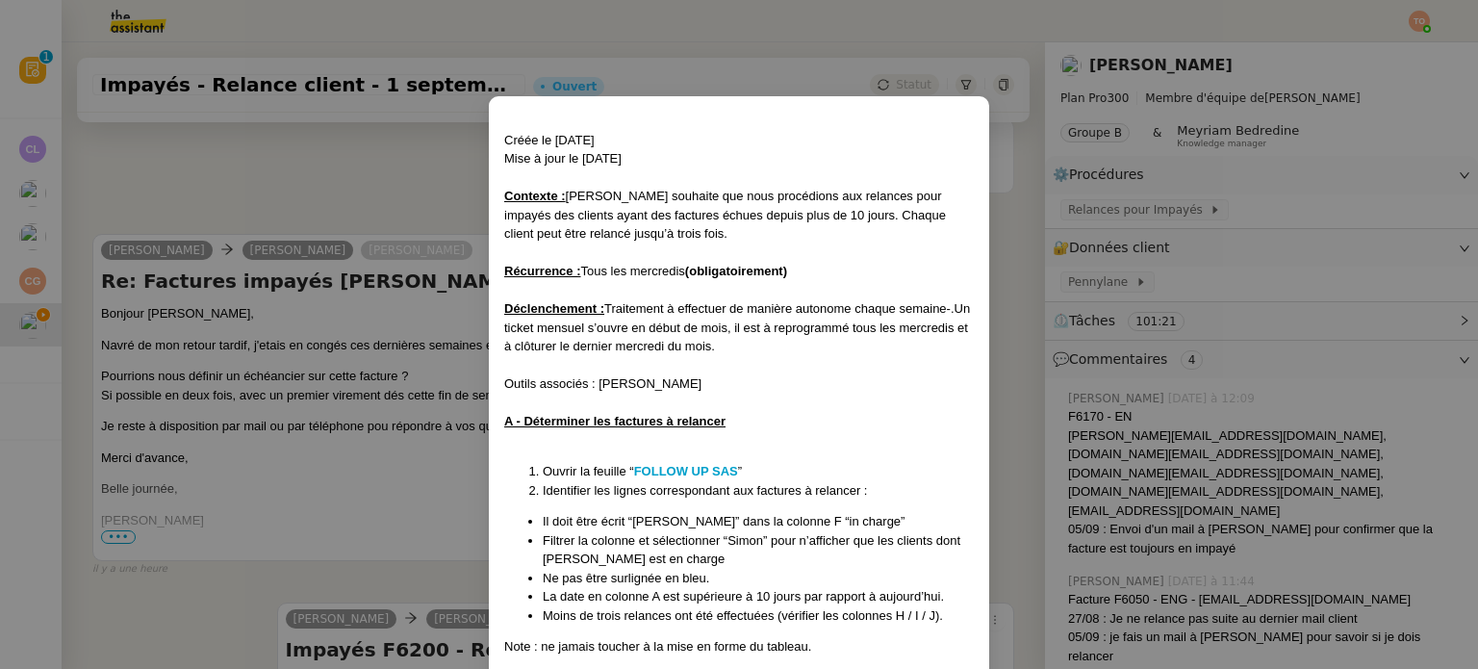
click at [715, 462] on li "Ouvrir la feuille “ FOLLOW UP SAS ”" at bounding box center [758, 471] width 431 height 19
click at [715, 465] on strong "FOLLOW UP SAS" at bounding box center [686, 471] width 104 height 14
click at [370, 349] on nz-modal-container "Créée le 30/07/2025 Mise à jour le 13/08/2025 Contexte : Mathilde souhaite que …" at bounding box center [739, 334] width 1478 height 669
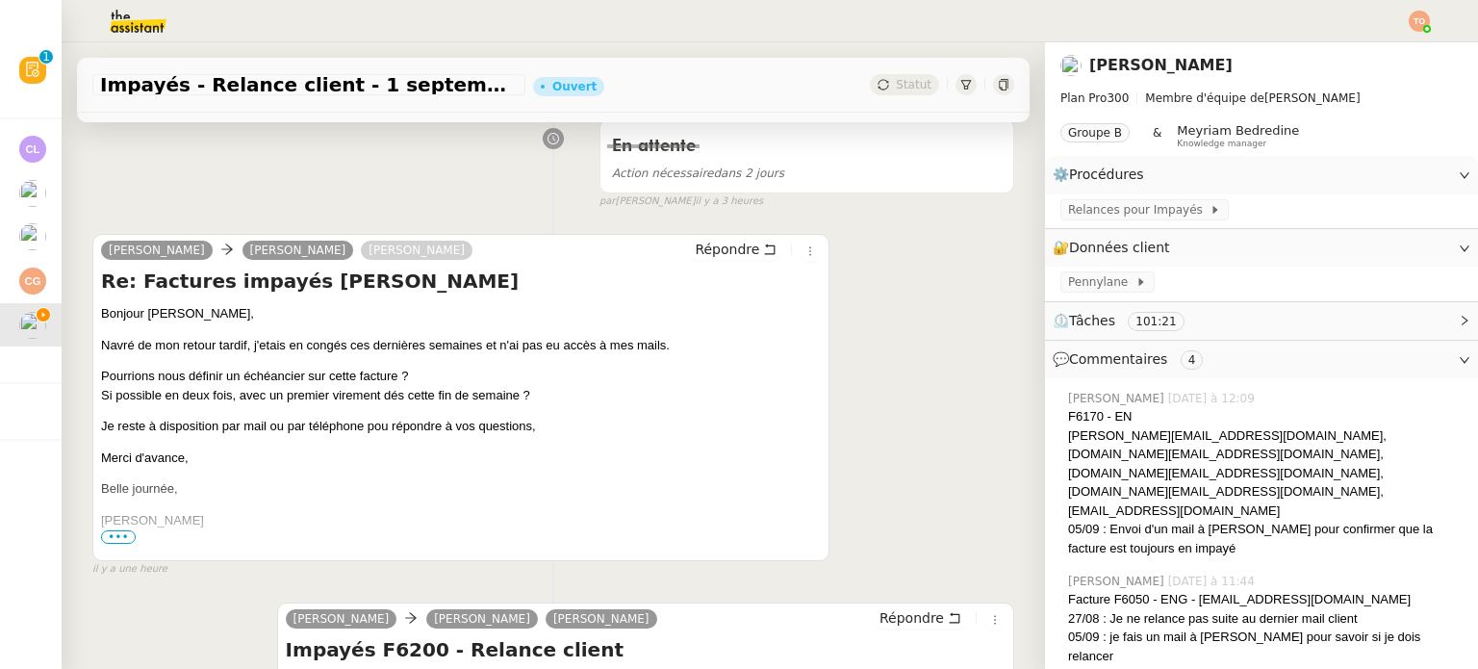
drag, startPoint x: 541, startPoint y: 395, endPoint x: 97, endPoint y: 380, distance: 443.7
click at [97, 380] on div "Simon Jamois Simon Fabien Lesur Répondre Re: Factures impayés Didomi Bonjour Si…" at bounding box center [460, 397] width 737 height 327
copy p "Pourrions nous définir un échéancier sur cette facture ? Si possible en deux fo…"
click at [444, 404] on p "Pourrions nous définir un échéancier sur cette facture ? Si possible en deux fo…" at bounding box center [461, 386] width 720 height 38
click at [799, 246] on button at bounding box center [809, 250] width 21 height 21
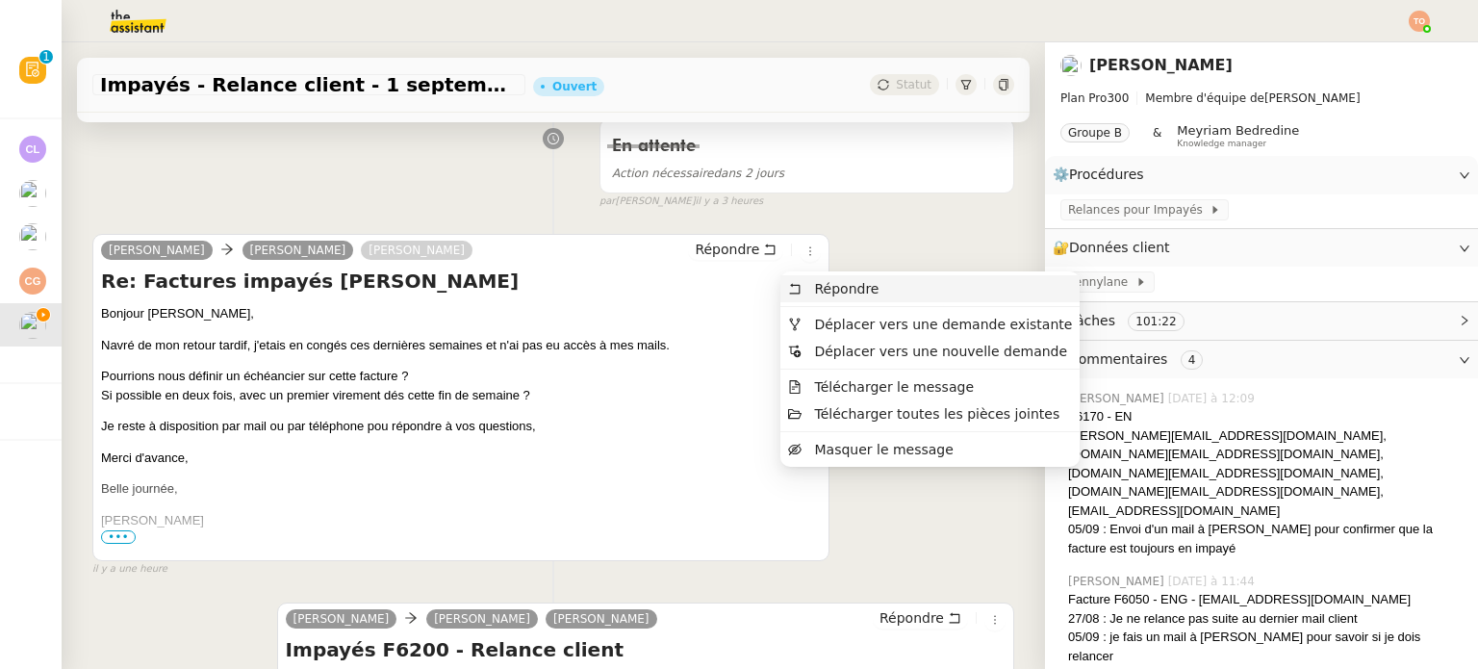
click at [816, 287] on span "Répondre" at bounding box center [846, 288] width 64 height 15
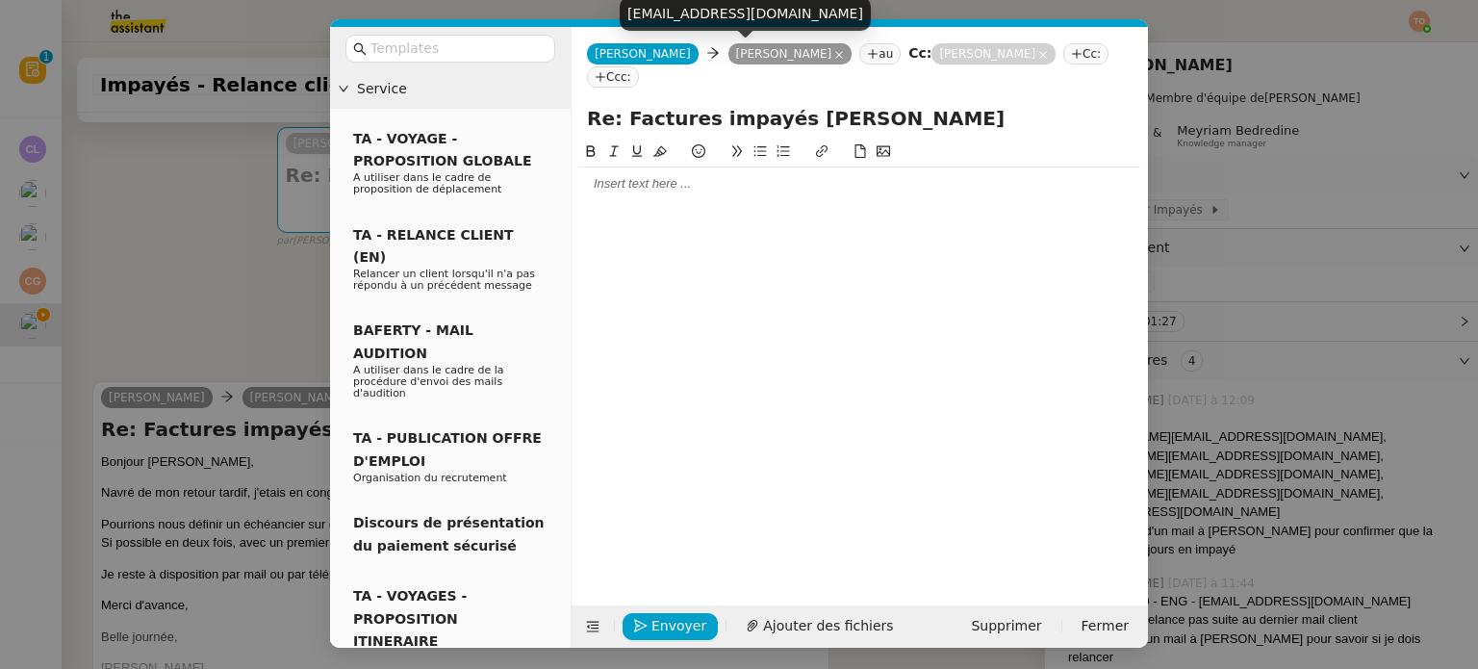
click at [834, 53] on icon at bounding box center [839, 55] width 10 height 10
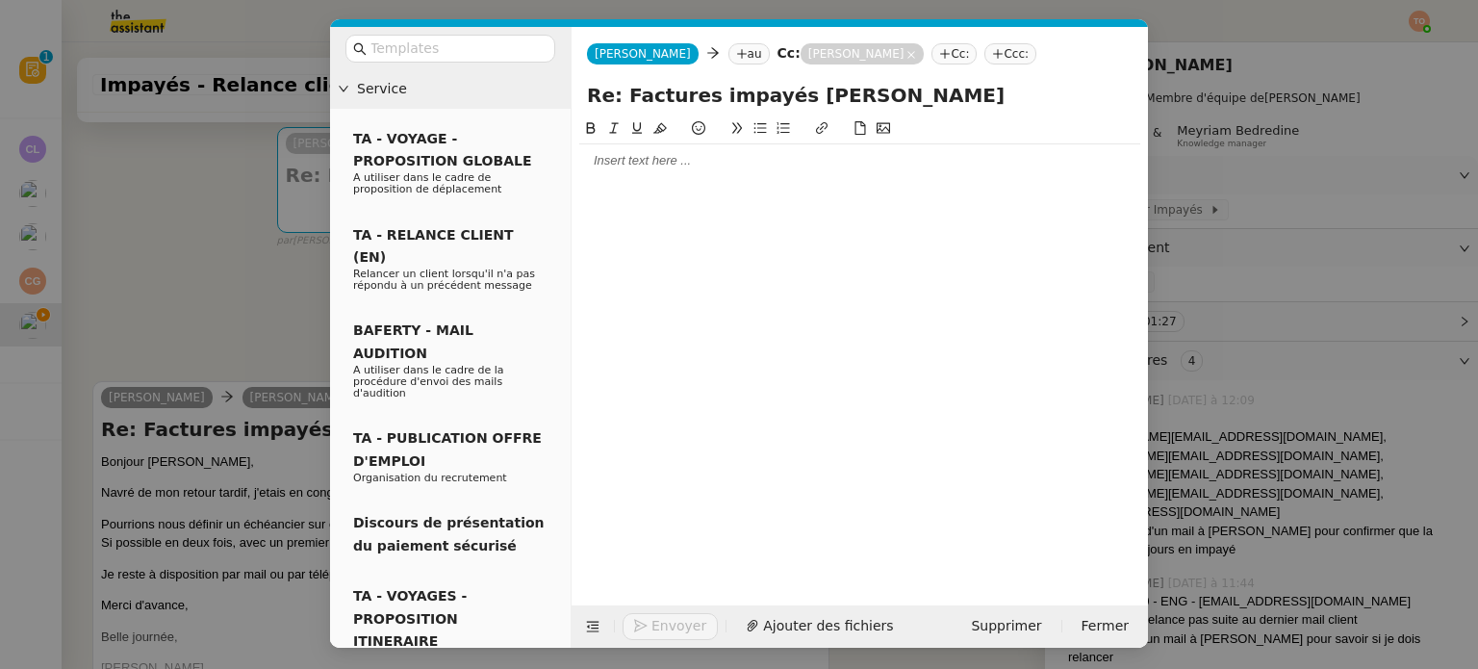
click at [728, 59] on nz-tag "au" at bounding box center [748, 53] width 41 height 21
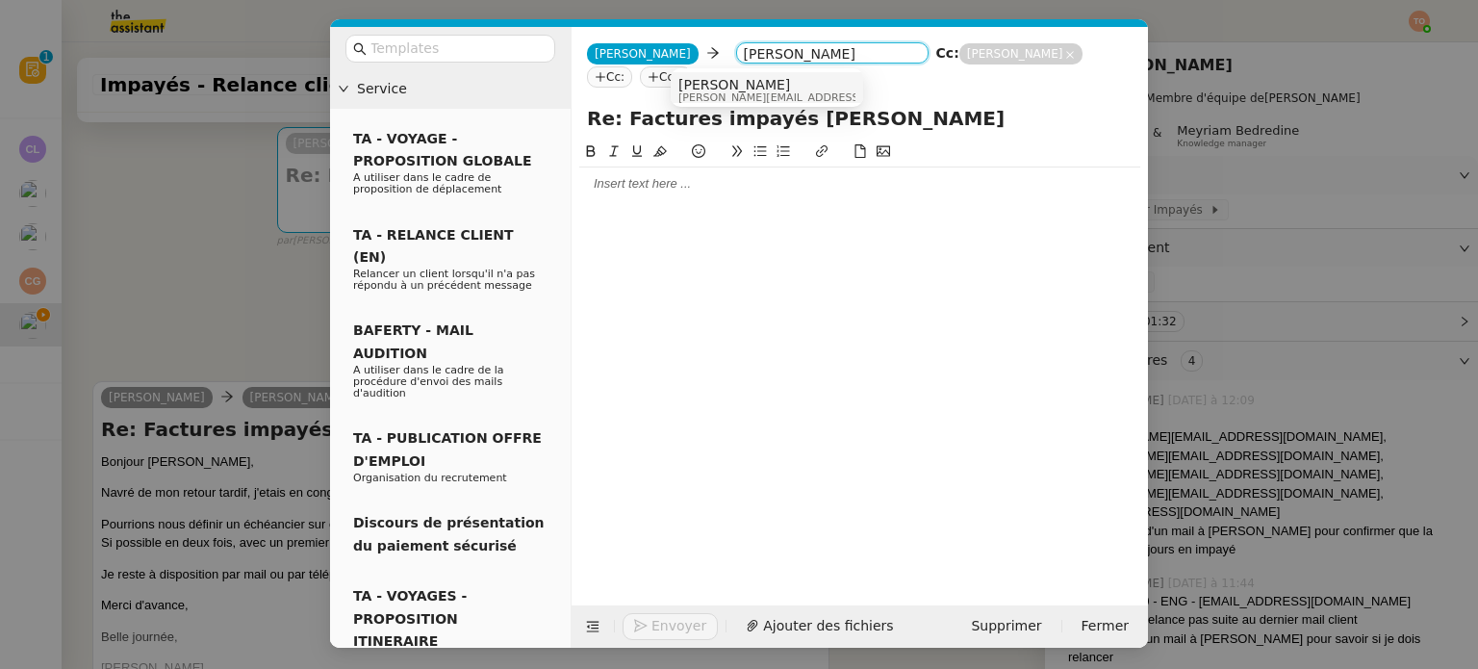
type input "mathilde dido"
click at [727, 83] on span "[PERSON_NAME]" at bounding box center [814, 84] width 273 height 15
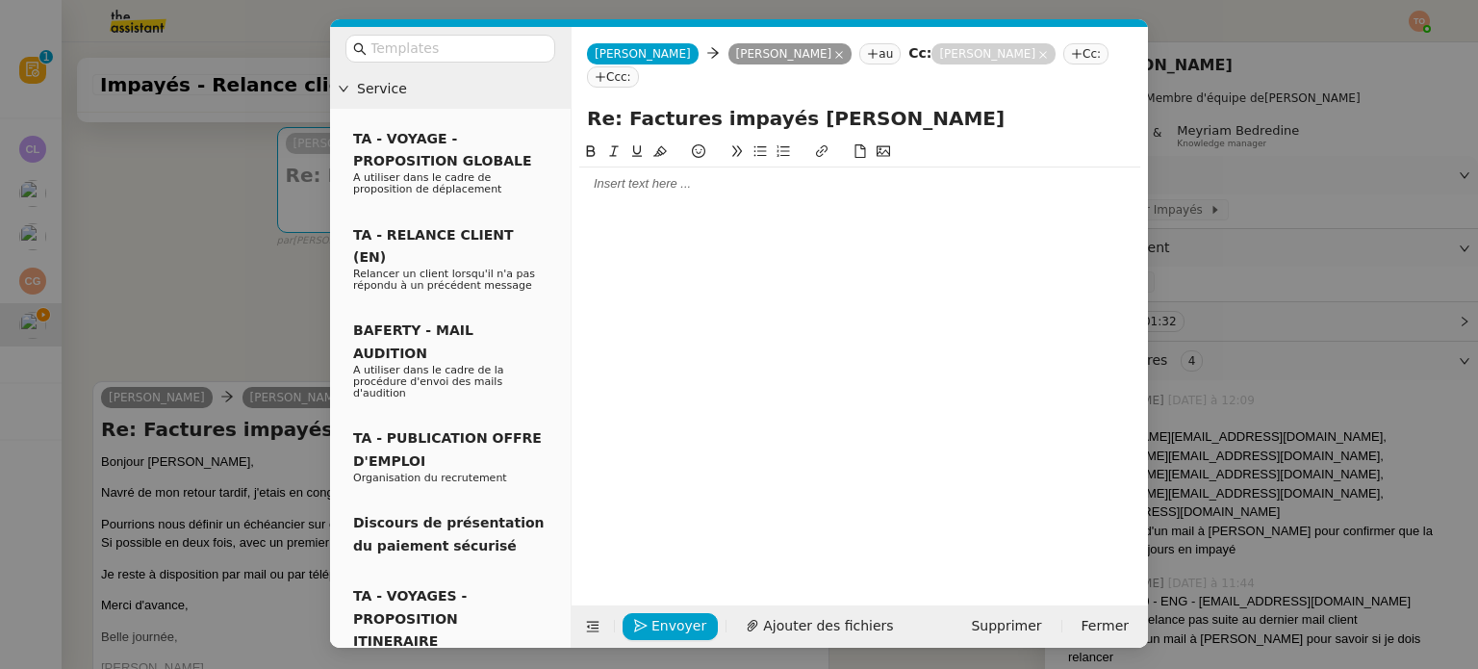
click at [704, 175] on div at bounding box center [859, 183] width 561 height 17
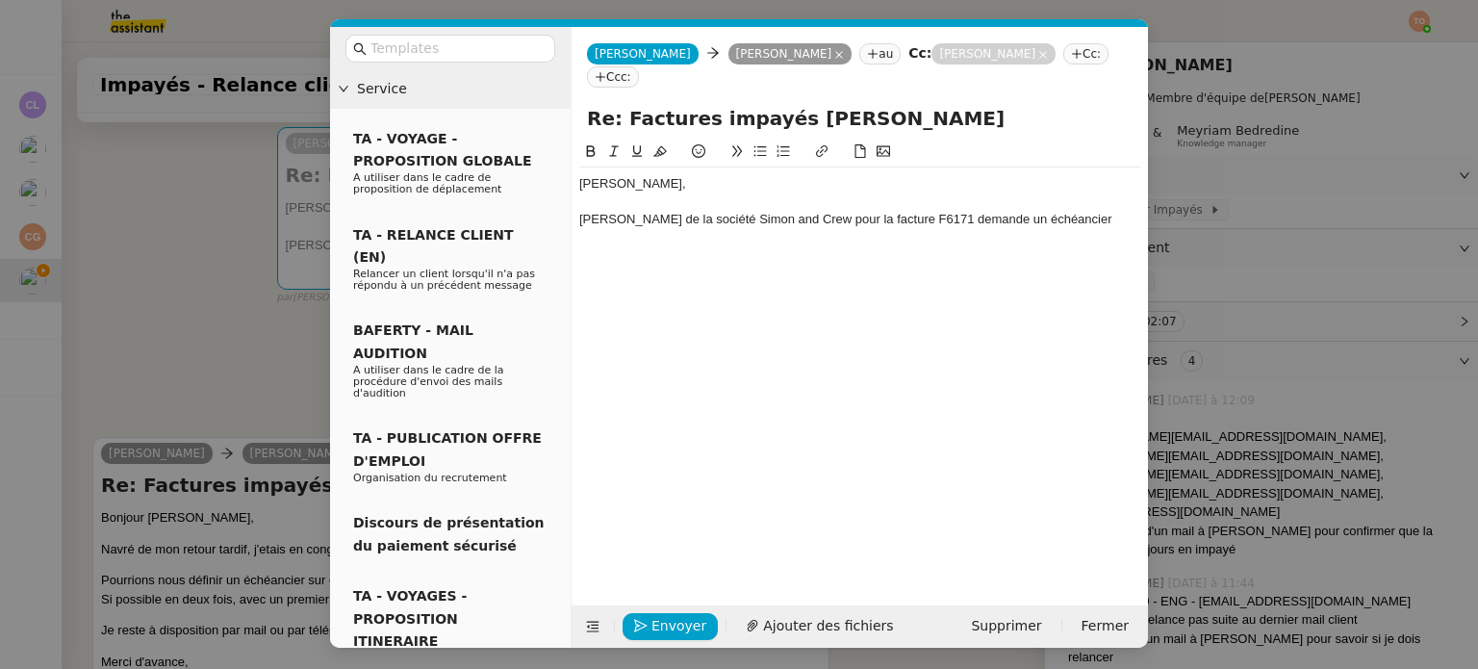
click at [244, 375] on nz-modal-container "Service TA - VOYAGE - PROPOSITION GLOBALE A utiliser dans le cadre de propositi…" at bounding box center [739, 334] width 1478 height 669
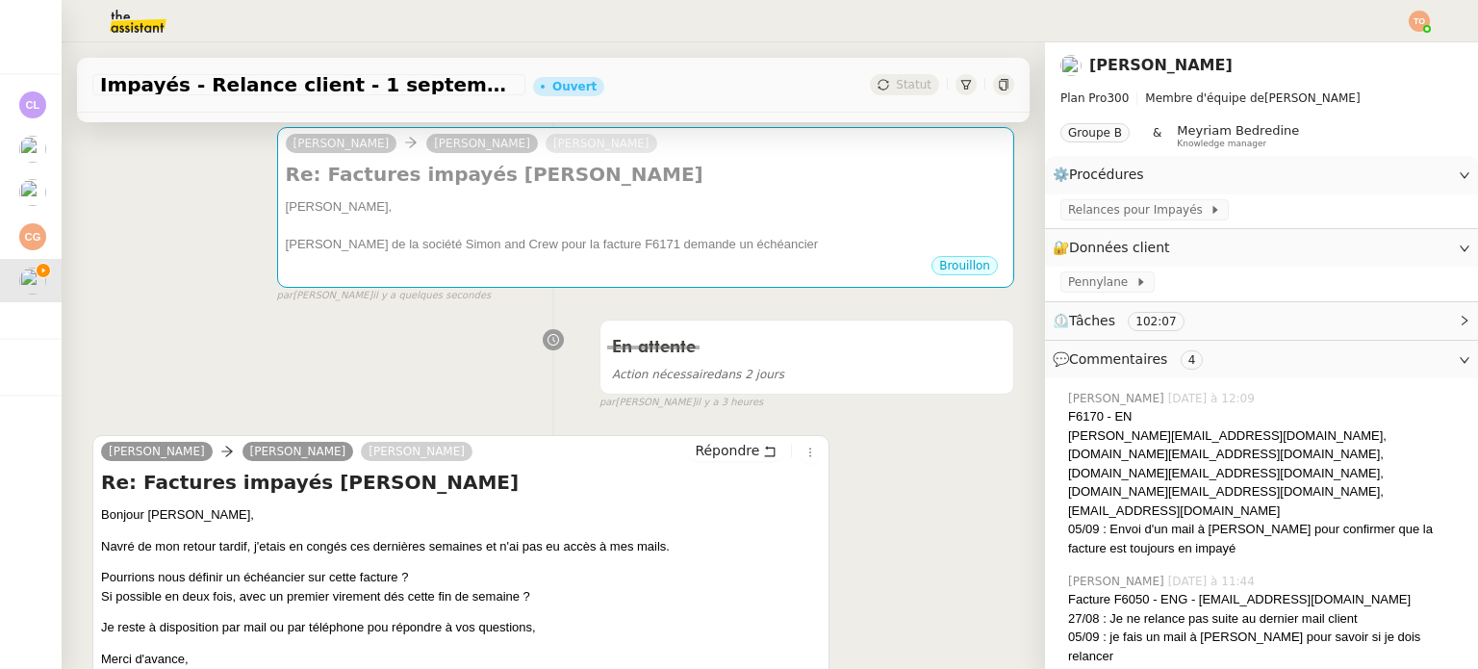
click at [476, 596] on p "Pourrions nous définir un échéancier sur cette facture ? Si possible en deux fo…" at bounding box center [461, 587] width 720 height 38
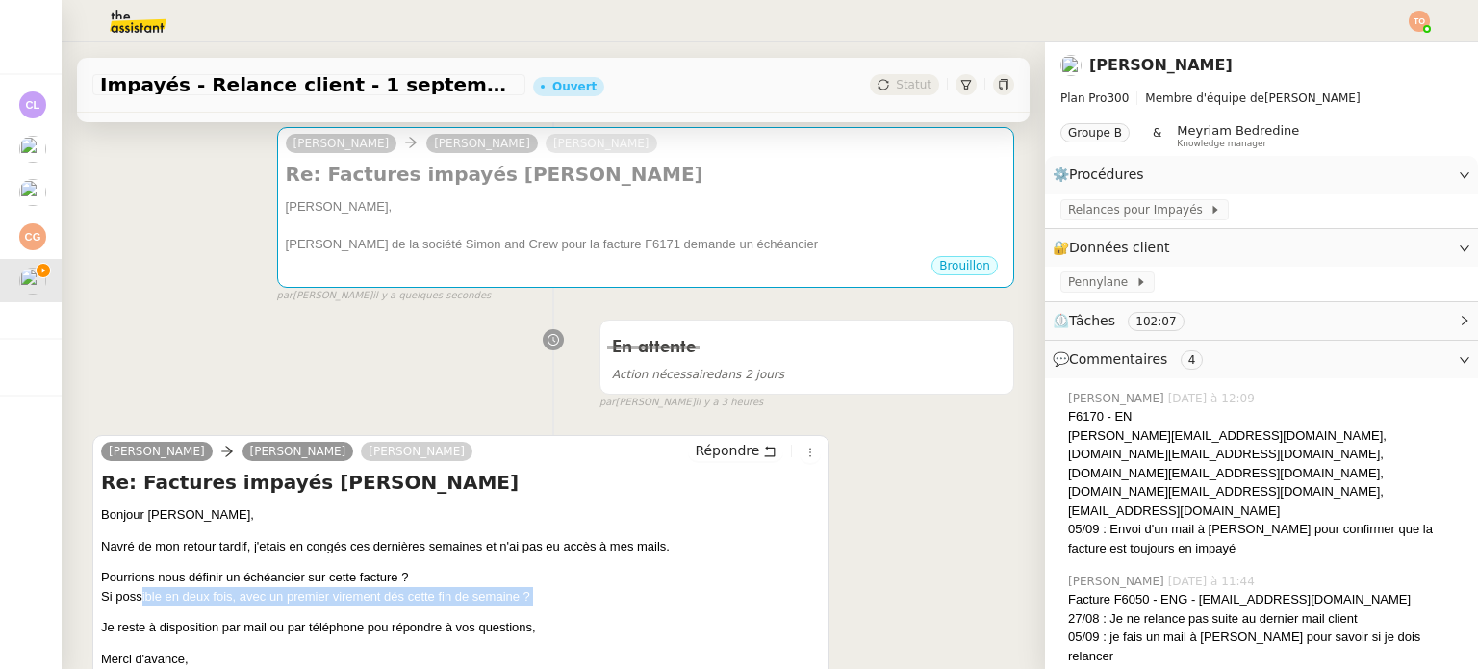
click at [476, 596] on p "Pourrions nous définir un échéancier sur cette facture ? Si possible en deux fo…" at bounding box center [461, 587] width 720 height 38
copy div "Si possible en deux fois, avec un premier virement dés cette fin de semaine ?"
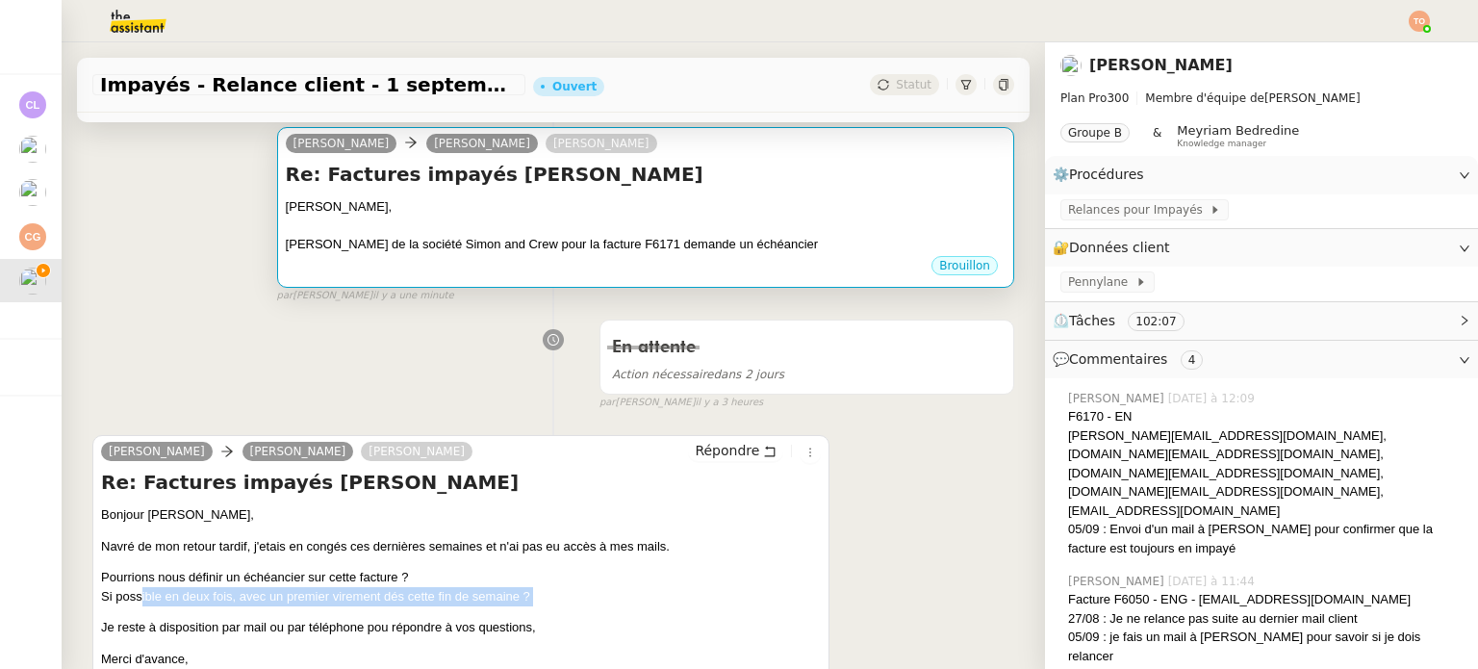
click at [670, 268] on div "Brouillon" at bounding box center [646, 268] width 720 height 29
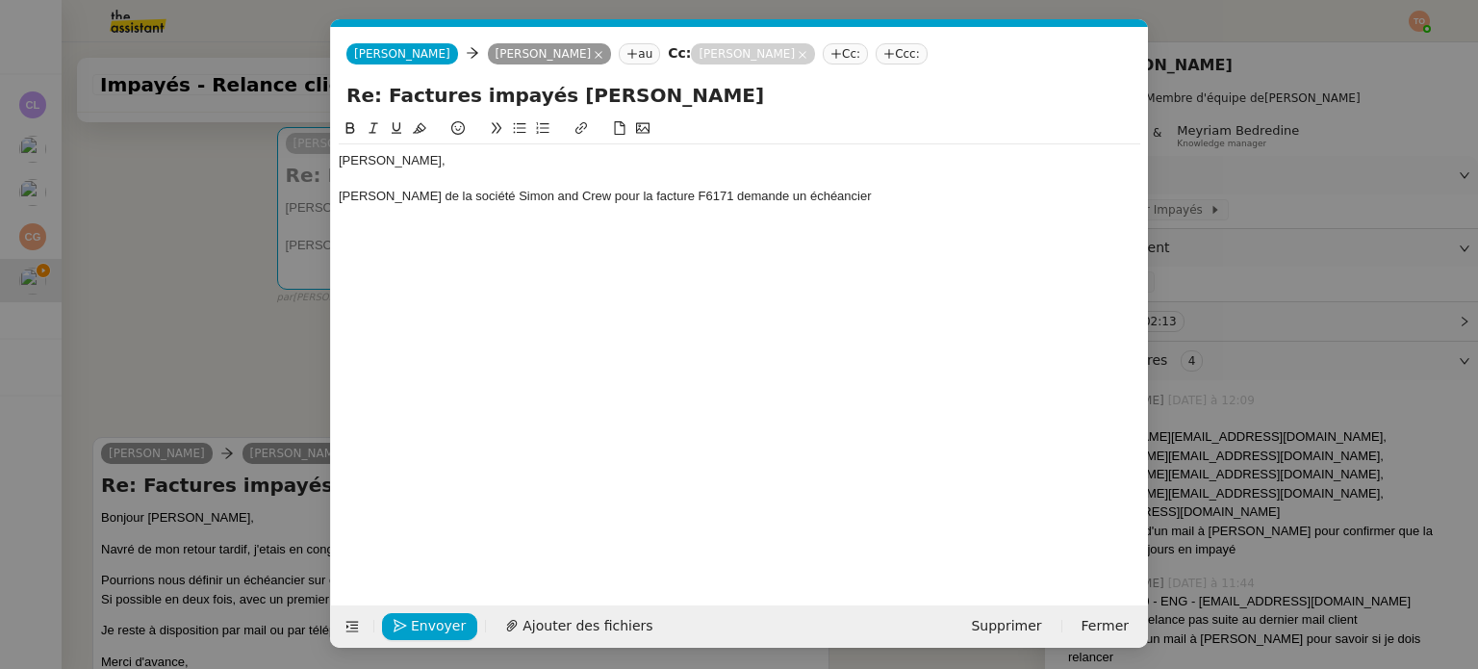
click at [931, 205] on div "Simon Jamois de la société Simon and Crew pour la facture F6171 demande un éché…" at bounding box center [739, 196] width 801 height 17
click at [938, 193] on div "Simon Jamois de la société Simon and Crew pour la facture F6171 demande un éché…" at bounding box center [739, 196] width 801 height 17
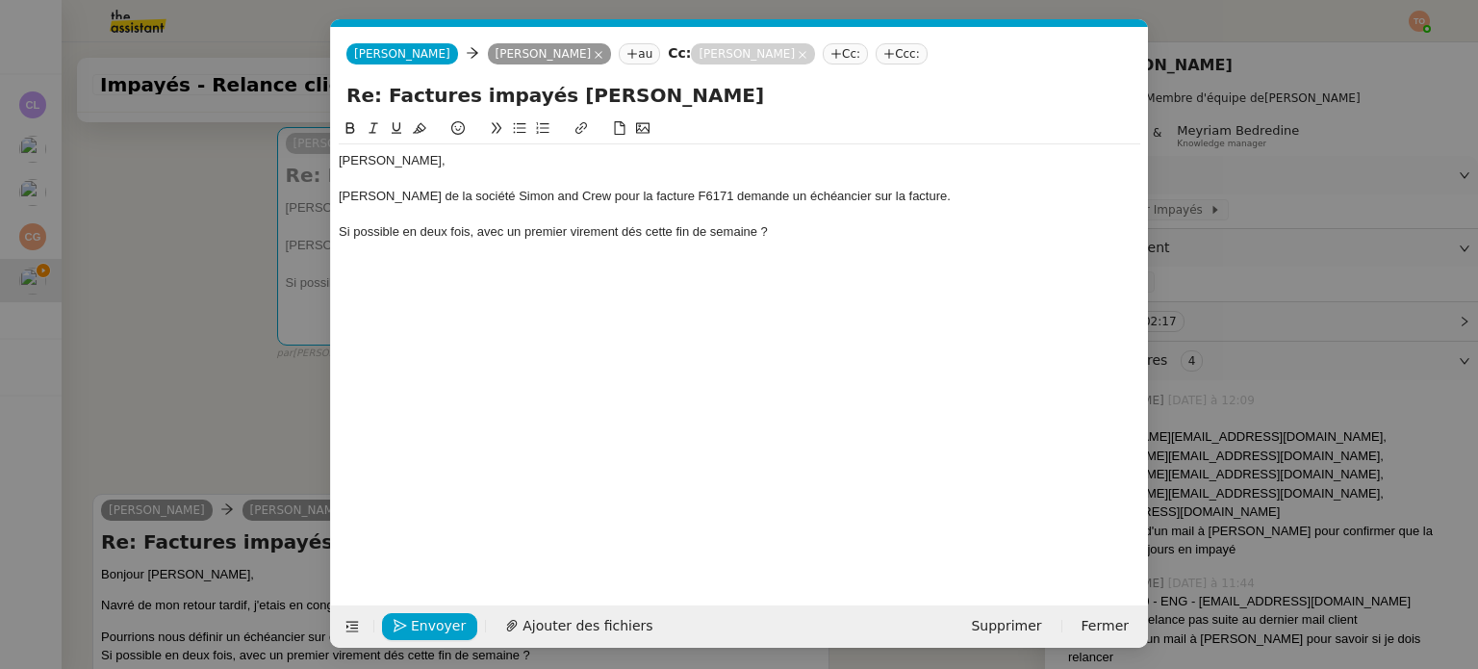
click at [994, 187] on div at bounding box center [739, 178] width 801 height 17
click at [990, 193] on div "Simon Jamois de la société Simon and Crew pour la facture F6171 demande un éché…" at bounding box center [739, 196] width 801 height 17
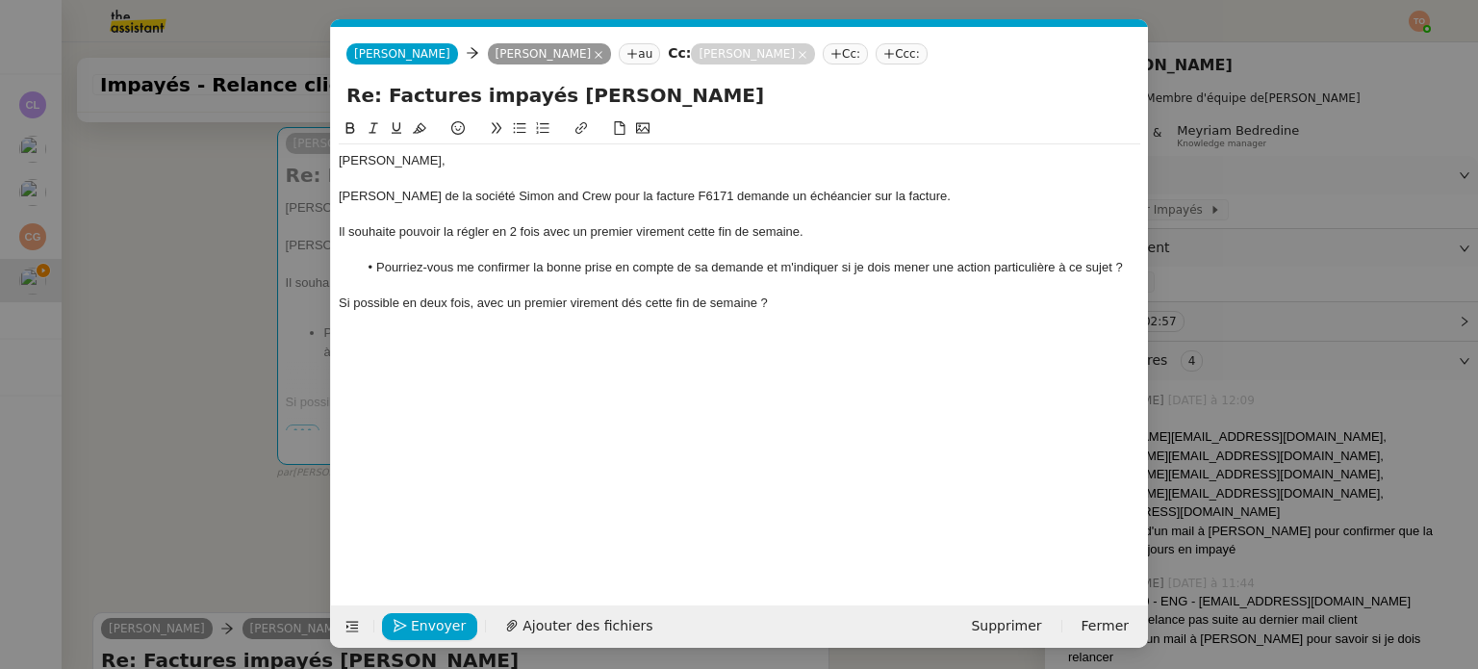
click at [707, 311] on div "Si possible en deux fois, avec un premier virement dés cette fin de semaine ?" at bounding box center [739, 302] width 801 height 17
click at [706, 308] on div "Si possible en deux fois, avec un premier virement dés cette fin de semaine ?" at bounding box center [739, 302] width 801 height 17
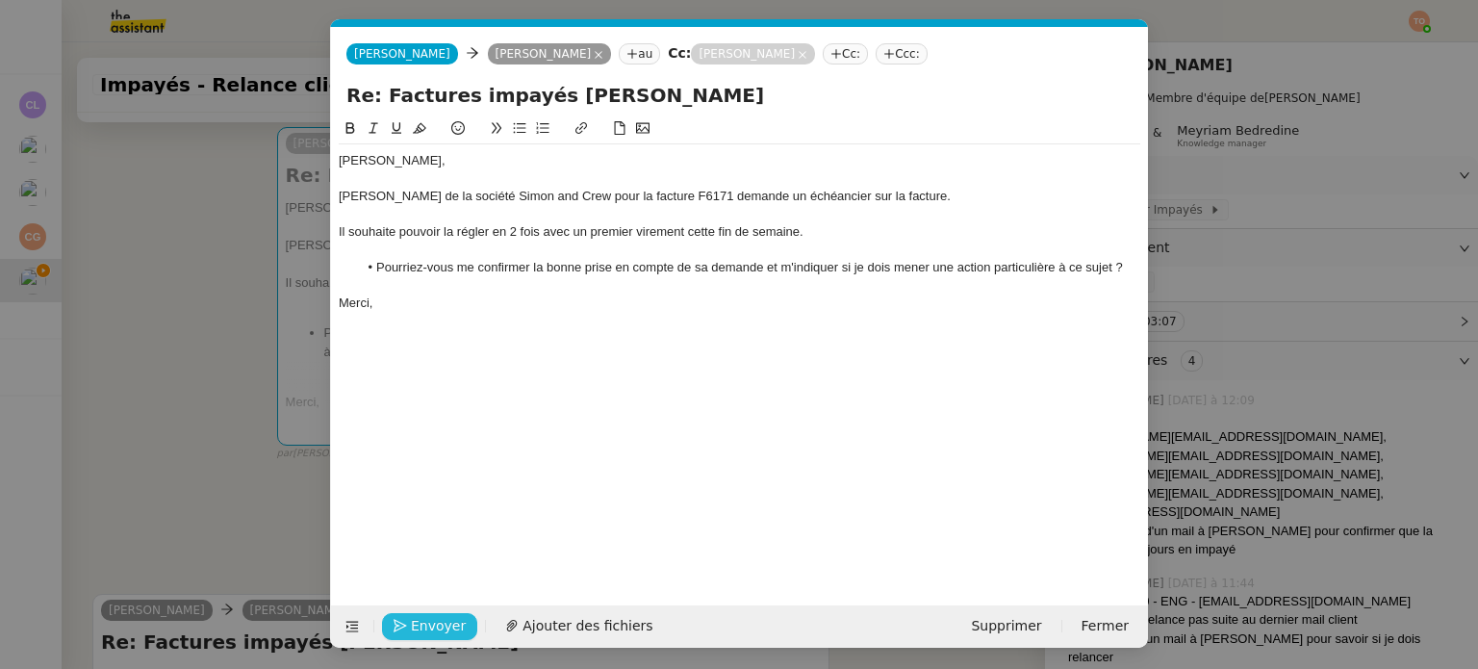
click at [418, 622] on span "Envoyer" at bounding box center [438, 626] width 55 height 22
click at [418, 622] on span "Confirmer l'envoi" at bounding box center [468, 626] width 115 height 22
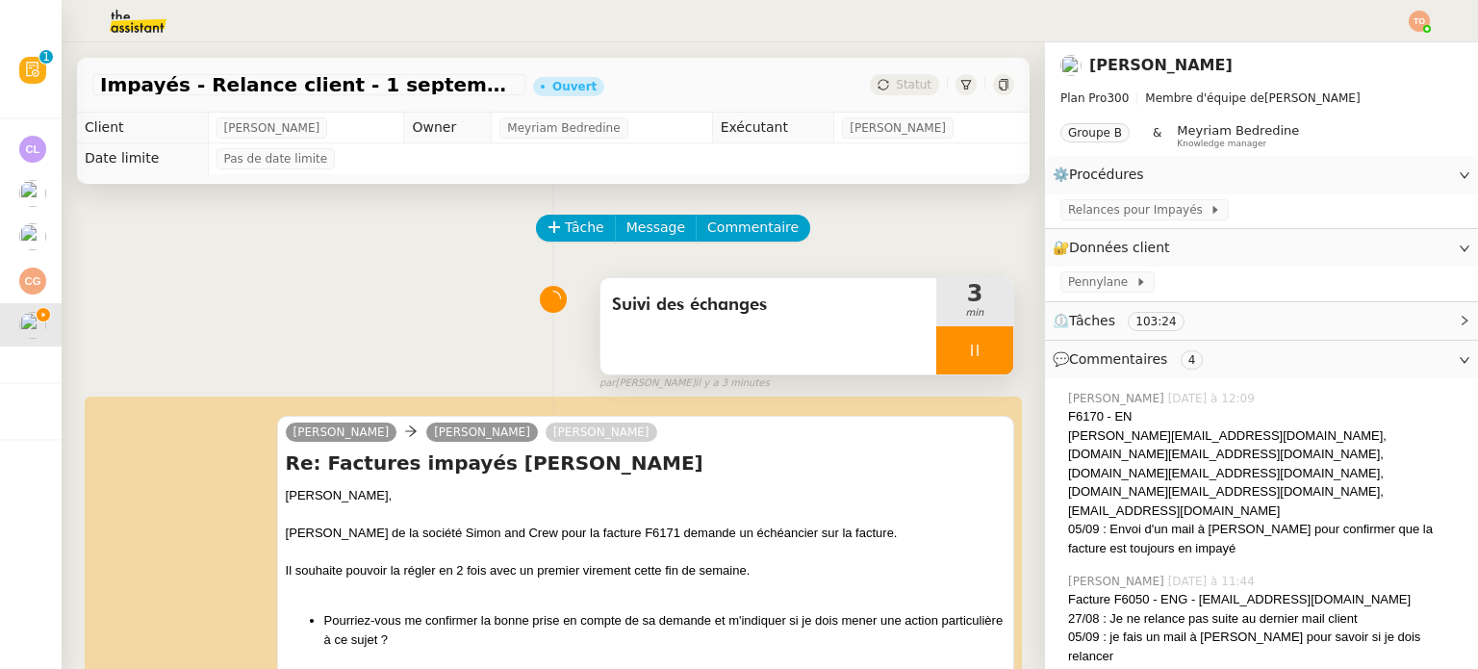
click at [971, 334] on div at bounding box center [974, 350] width 77 height 48
click at [977, 339] on button at bounding box center [993, 350] width 38 height 48
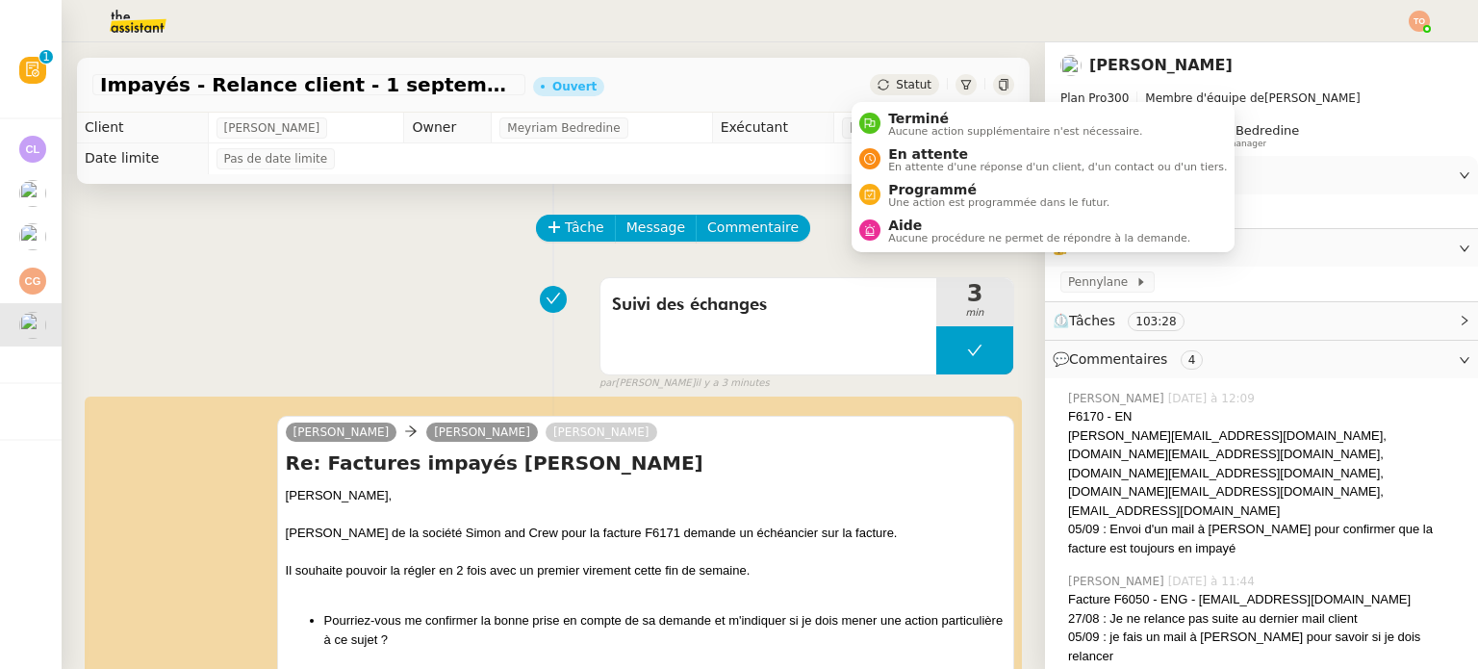
click at [896, 78] on span "Statut" at bounding box center [914, 84] width 36 height 13
click at [935, 164] on span "En attente d'une réponse d'un client, d'un contact ou d'un tiers." at bounding box center [1057, 167] width 339 height 11
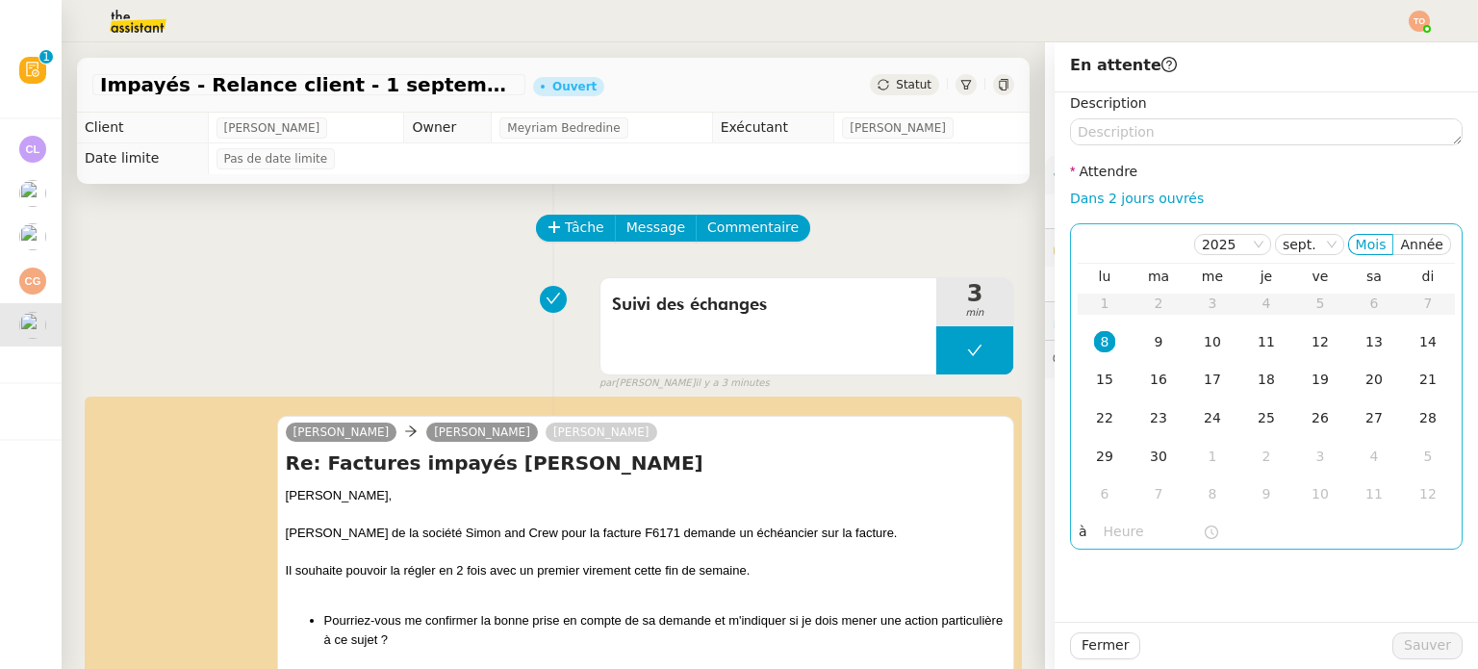
drag, startPoint x: 1123, startPoint y: 194, endPoint x: 1156, endPoint y: 253, distance: 67.7
click at [1123, 194] on link "Dans 2 jours ouvrés" at bounding box center [1137, 197] width 134 height 15
type input "07:00"
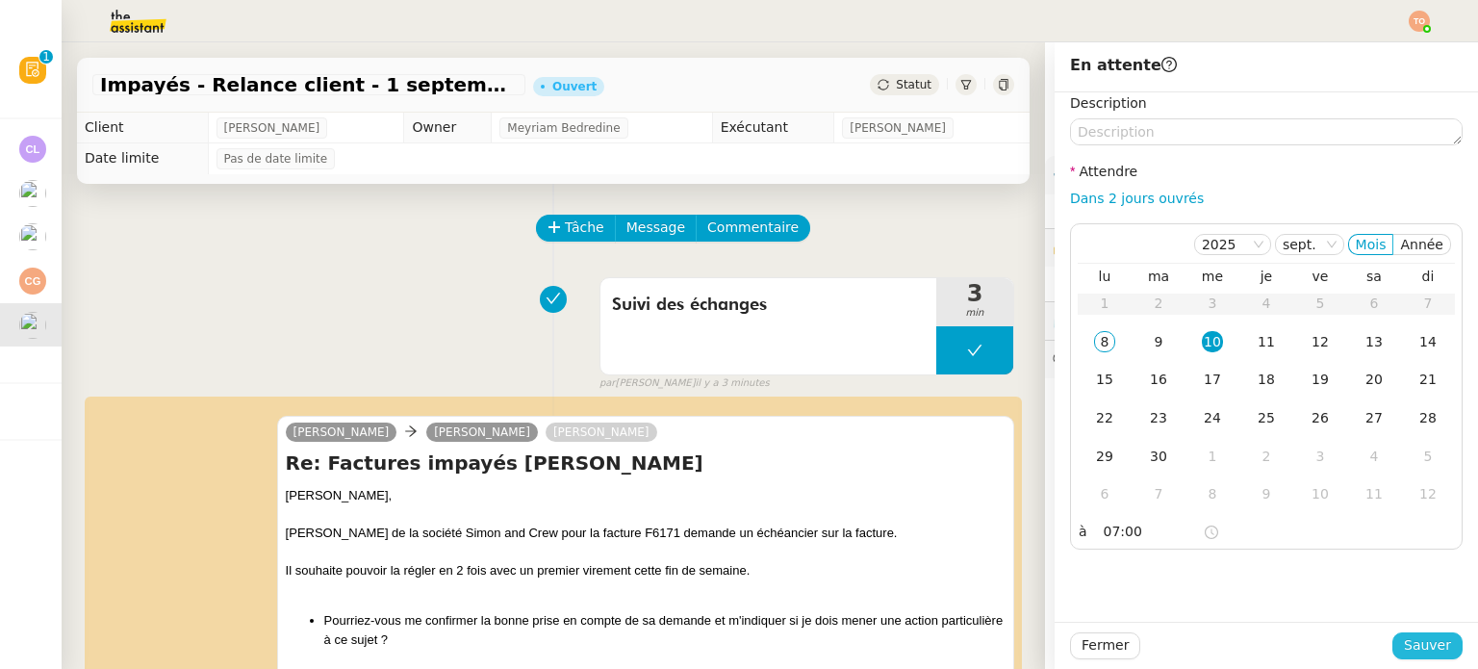
click at [1420, 639] on span "Sauver" at bounding box center [1426, 645] width 47 height 22
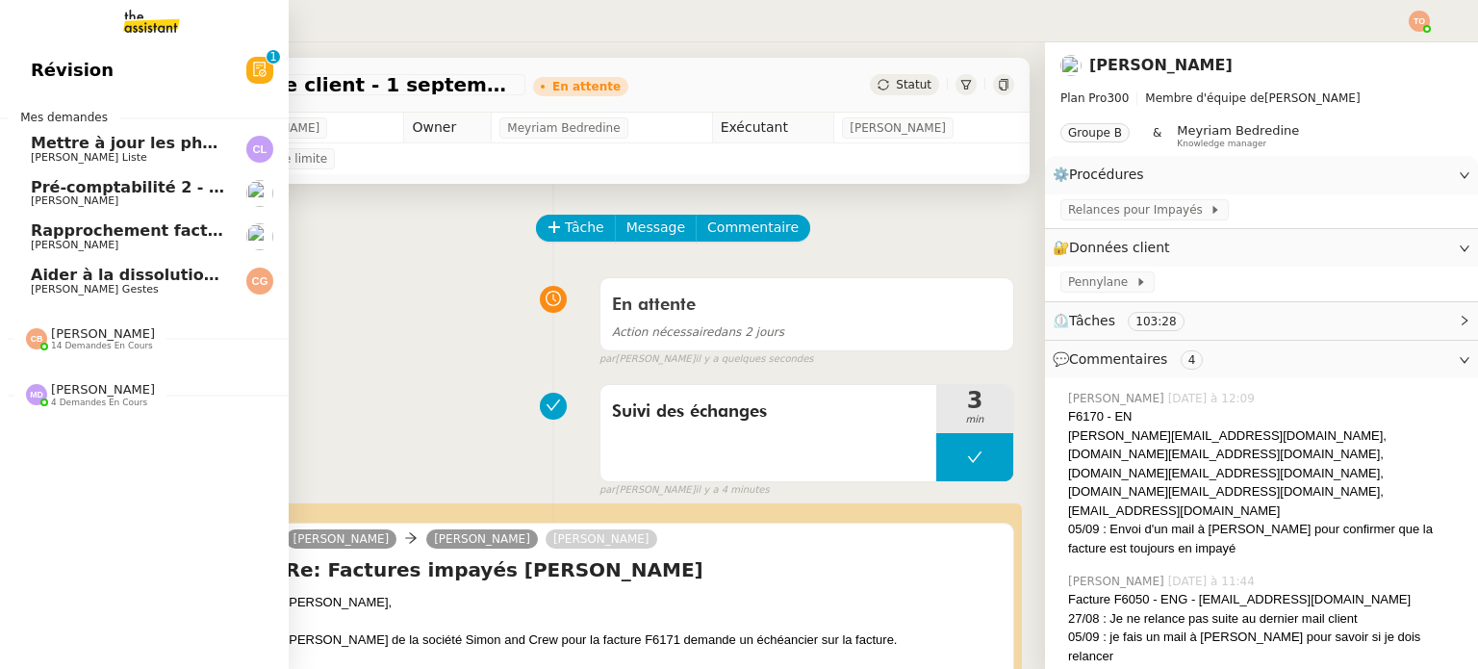
click at [38, 408] on div "Marylou Deybach 4 demandes en cours" at bounding box center [144, 387] width 289 height 56
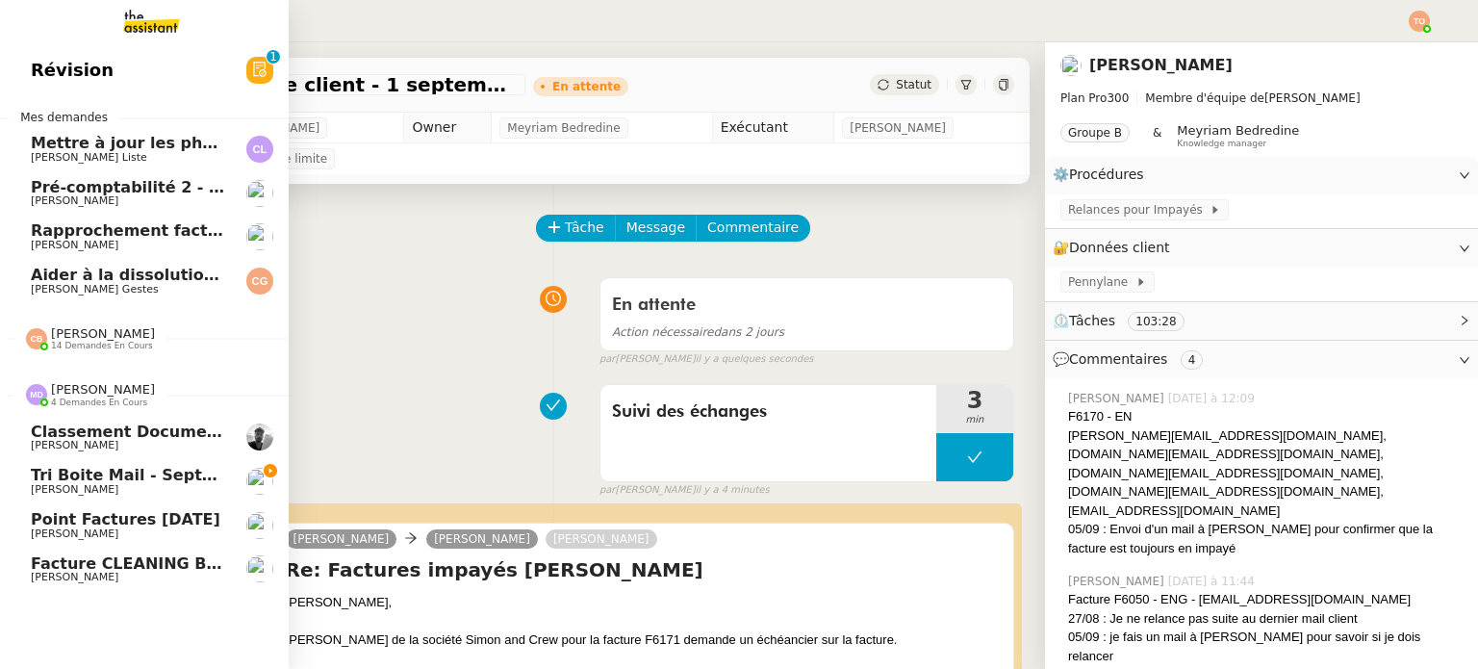
click at [118, 567] on span "Facture CLEANING BIO" at bounding box center [128, 563] width 194 height 18
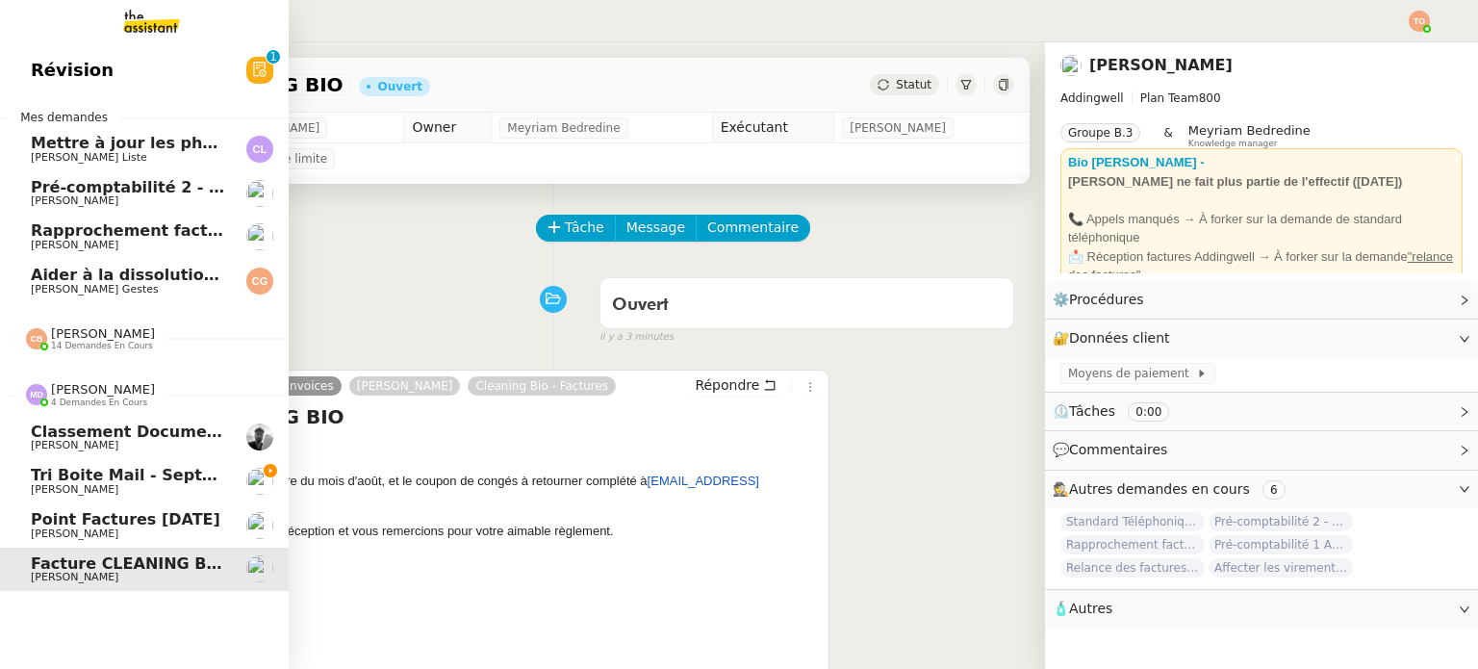
click at [57, 440] on span "[PERSON_NAME]" at bounding box center [75, 445] width 88 height 13
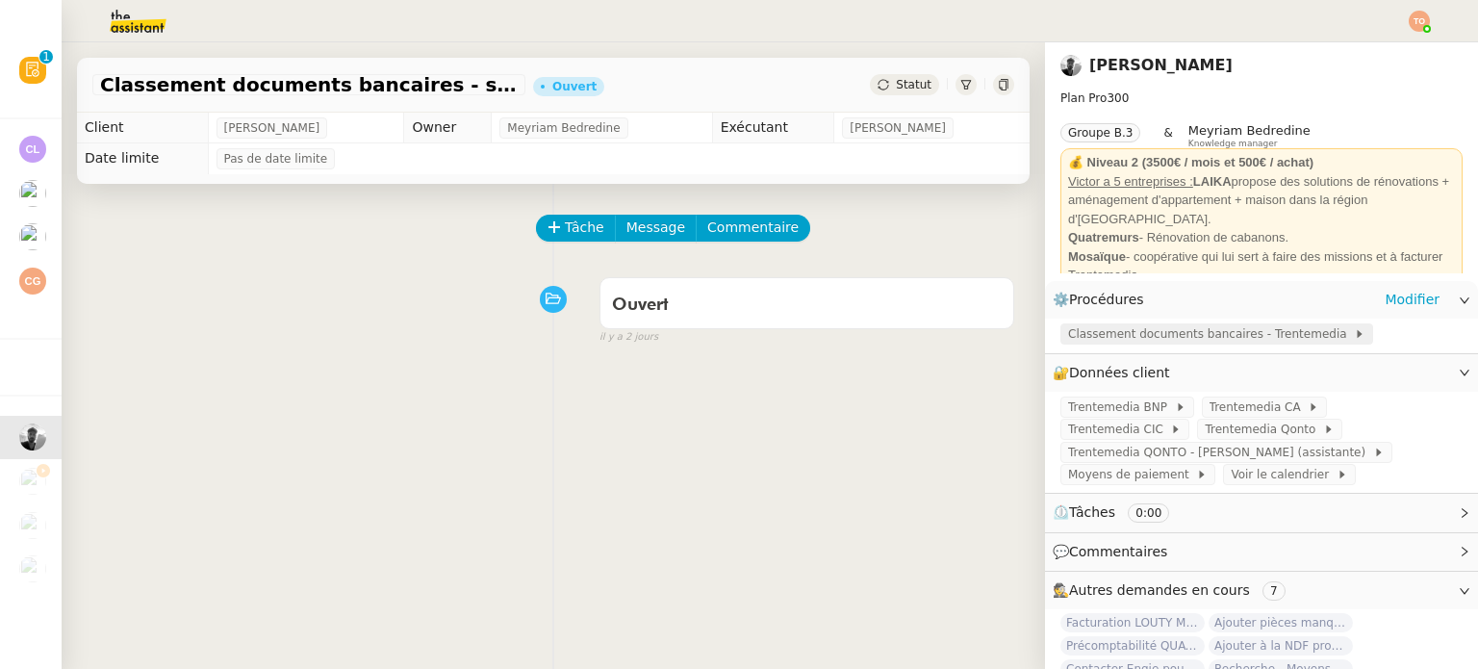
click at [1108, 339] on span "Classement documents bancaires - Trentemedia" at bounding box center [1211, 333] width 286 height 19
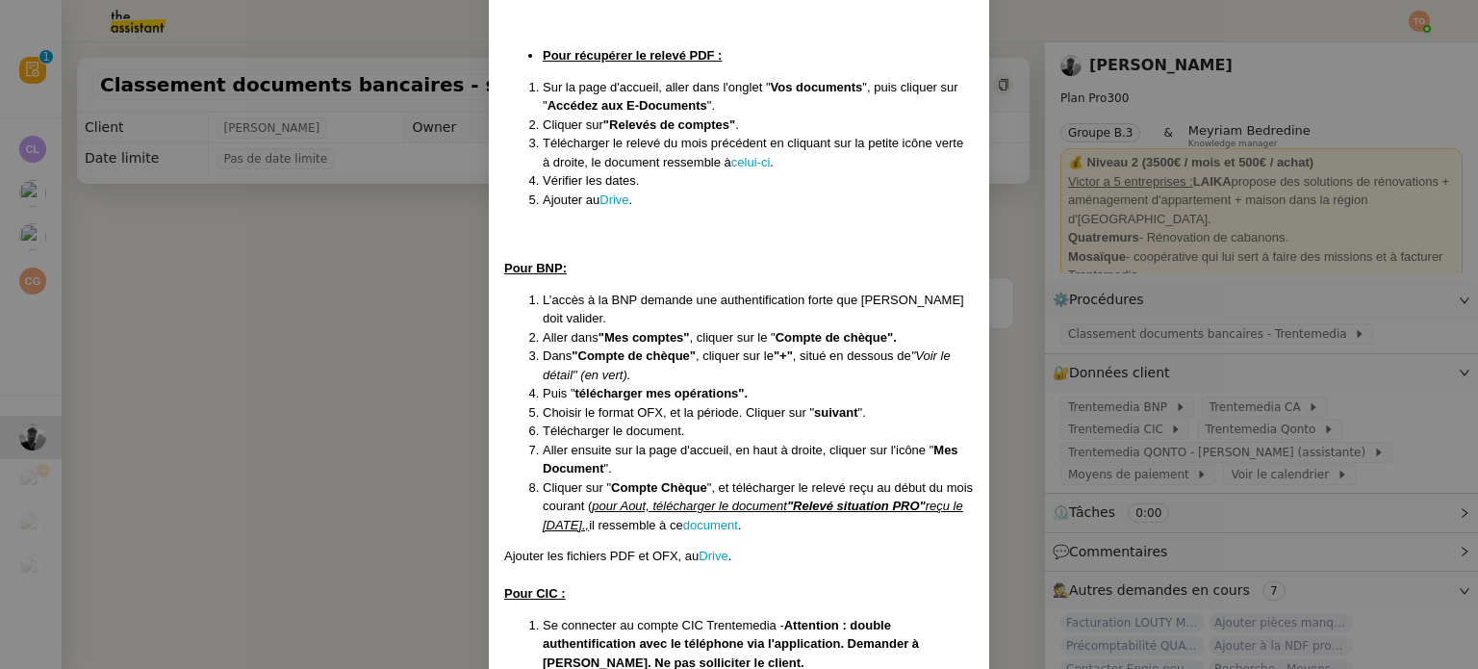
scroll to position [962, 0]
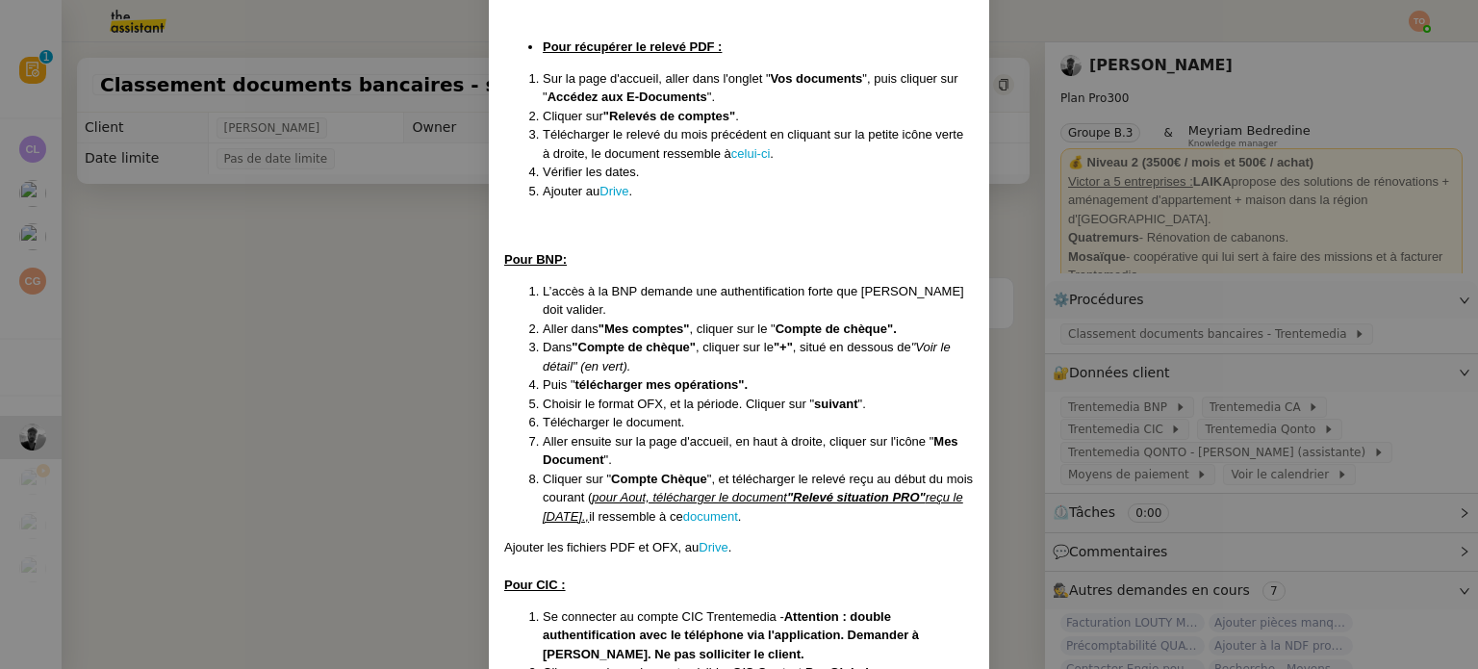
click at [66, 420] on nz-modal-container "Mise à jour le 20/06/25 ﻿(procédure réactivée depuis le 24/05/2023) Contexte : …" at bounding box center [739, 334] width 1478 height 669
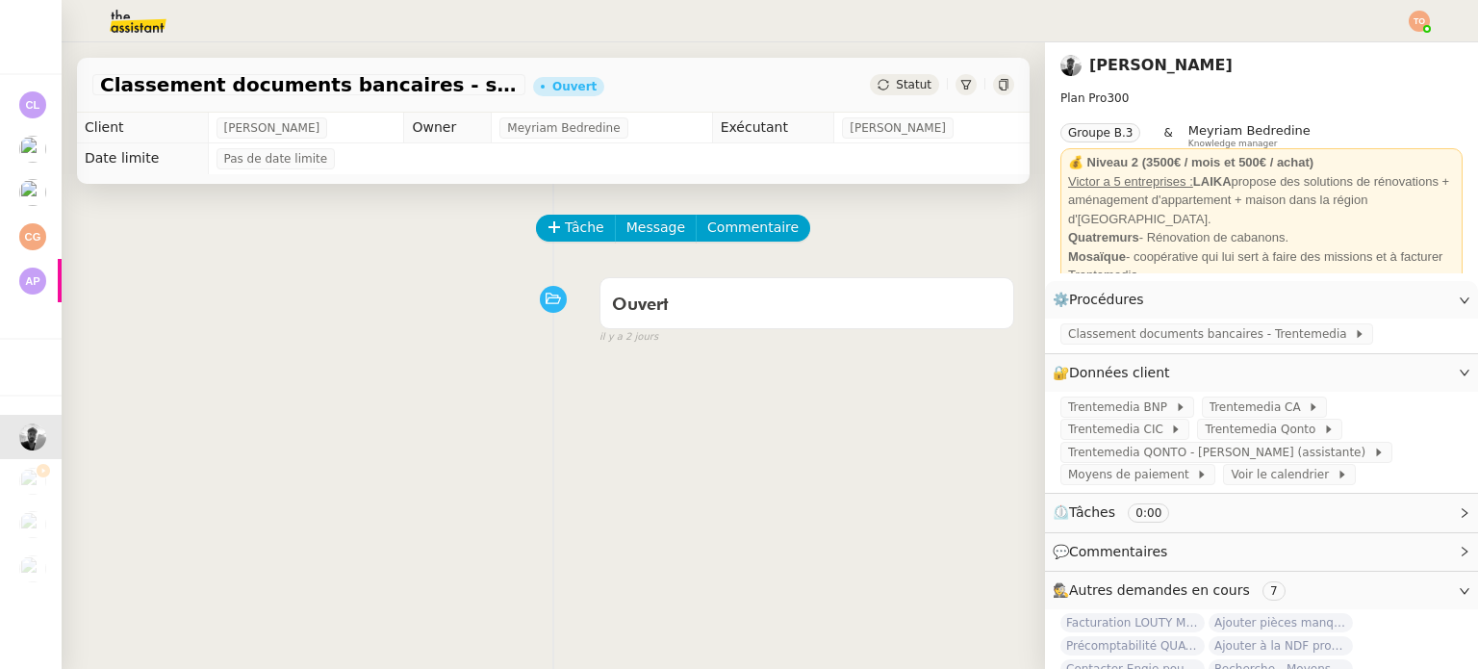
click at [64, 190] on div "Tâche Message Commentaire Veuillez patienter une erreur s'est produite 👌👌👌 mess…" at bounding box center [553, 518] width 983 height 669
click at [55, 190] on span "Rapprochement factures/paiements clients - 1 septembre 2025" at bounding box center [78, 186] width 549 height 18
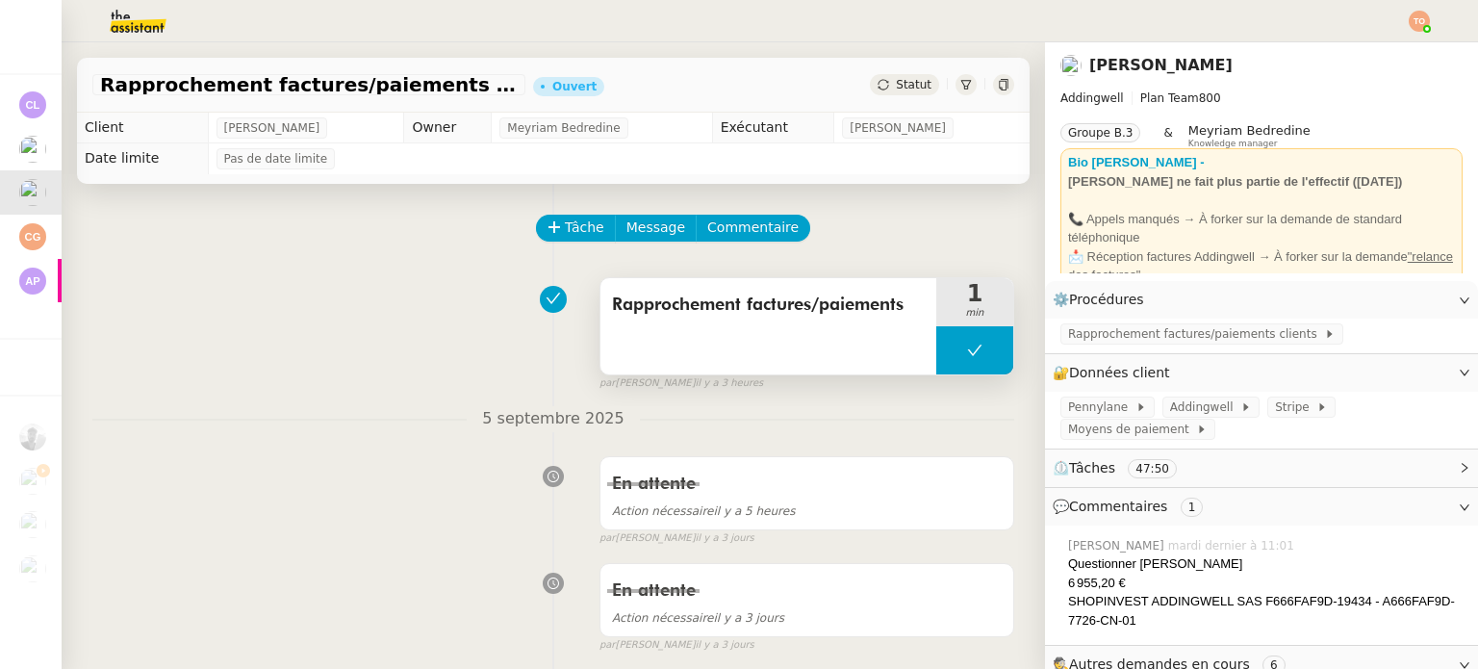
click at [936, 359] on button at bounding box center [974, 350] width 77 height 48
click at [948, 358] on icon at bounding box center [955, 349] width 15 height 15
click at [1111, 403] on div "Pennylane" at bounding box center [1107, 406] width 79 height 19
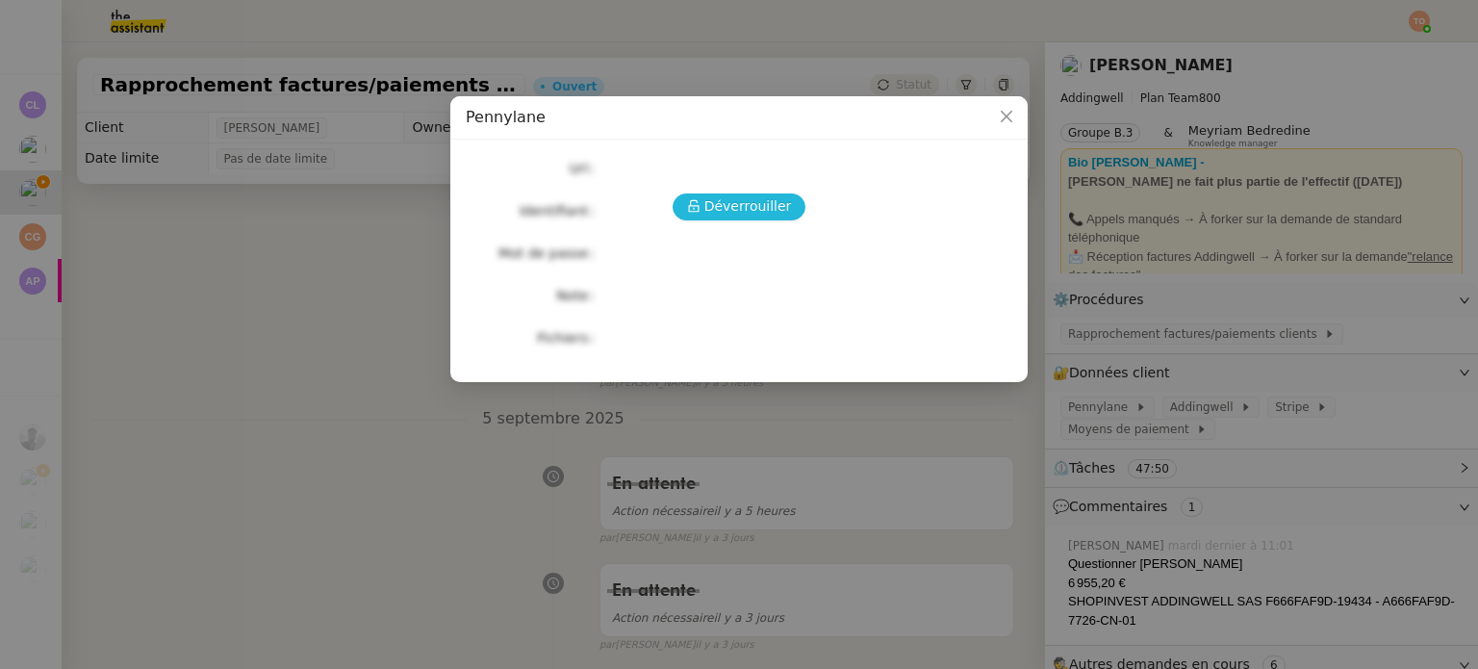
click at [783, 212] on span "Déverrouiller" at bounding box center [748, 206] width 88 height 22
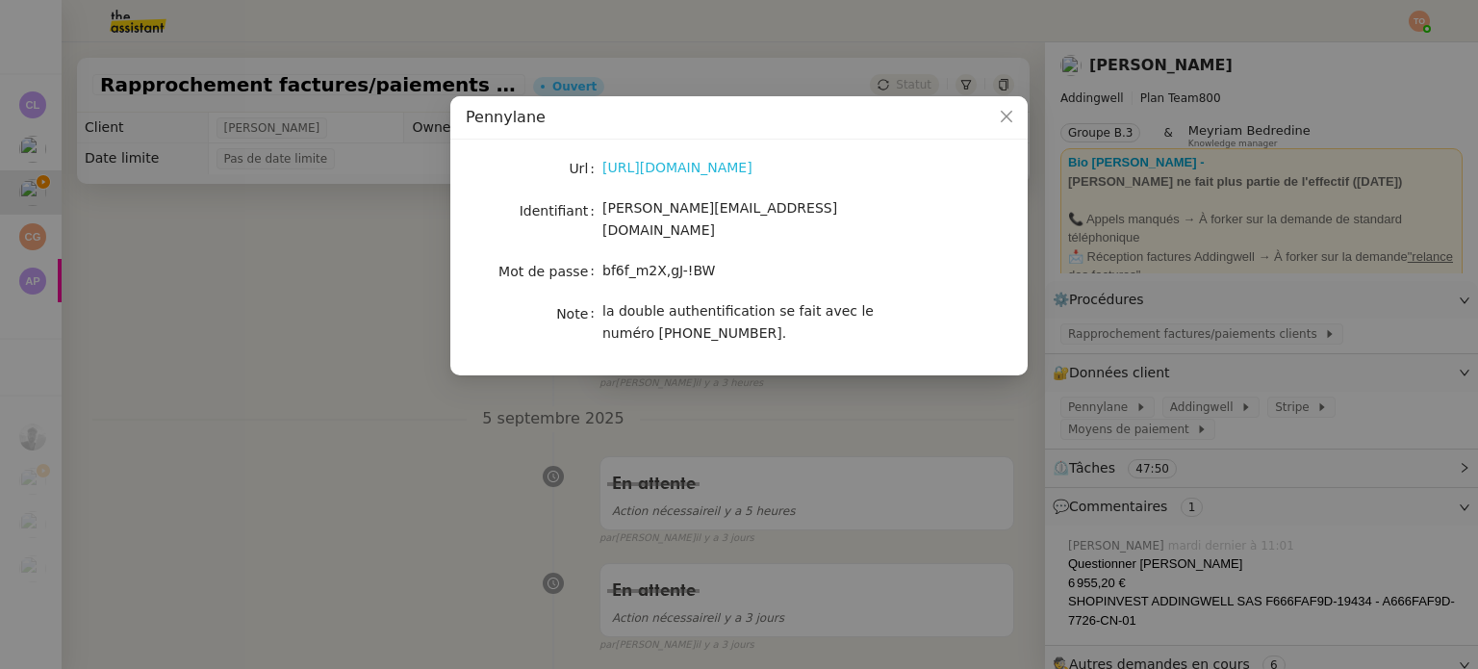
click at [735, 165] on link "https://app.pennylane.com/users/invitation/accept?invitation_token=Q4Cbsys_cJ2s…" at bounding box center [677, 167] width 150 height 15
click at [323, 295] on nz-modal-container "Pennylane Url https://app.pennylane.com/users/invitation/accept?invitation_toke…" at bounding box center [739, 334] width 1478 height 669
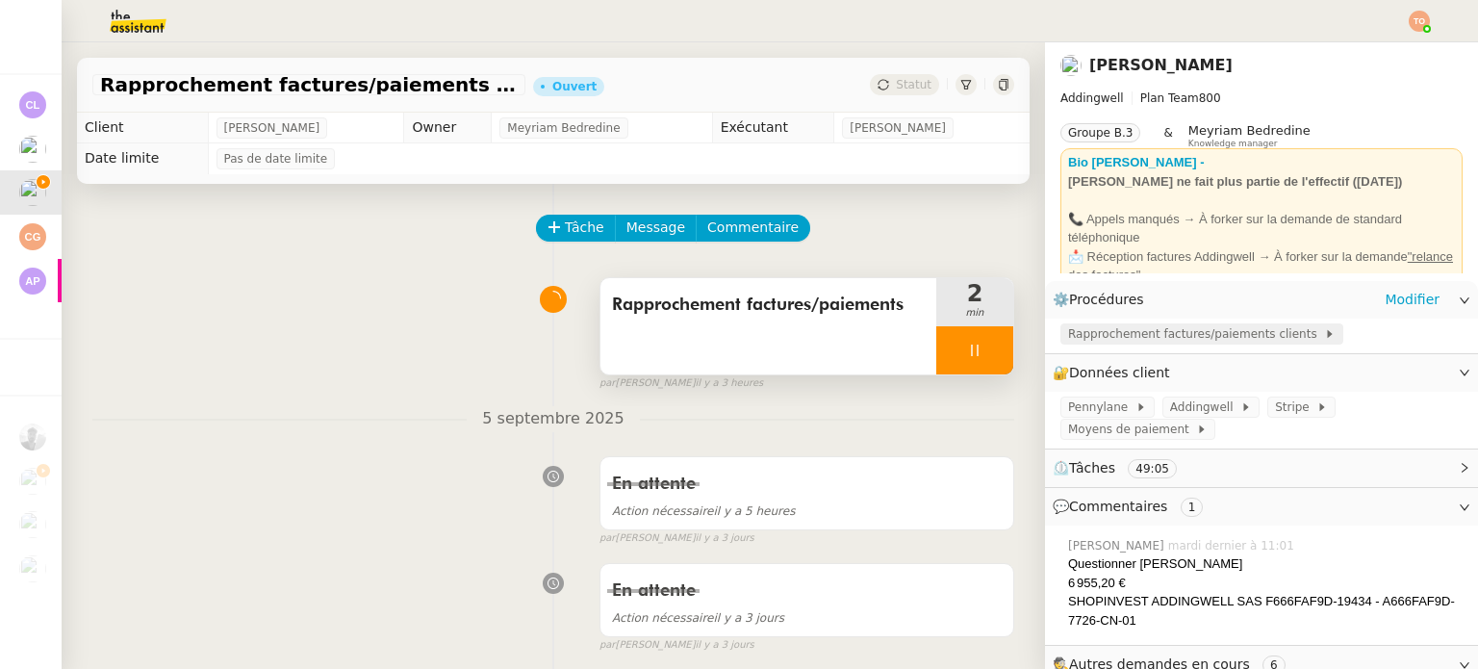
click at [1124, 332] on span "Rapprochement factures/paiements clients" at bounding box center [1196, 333] width 256 height 19
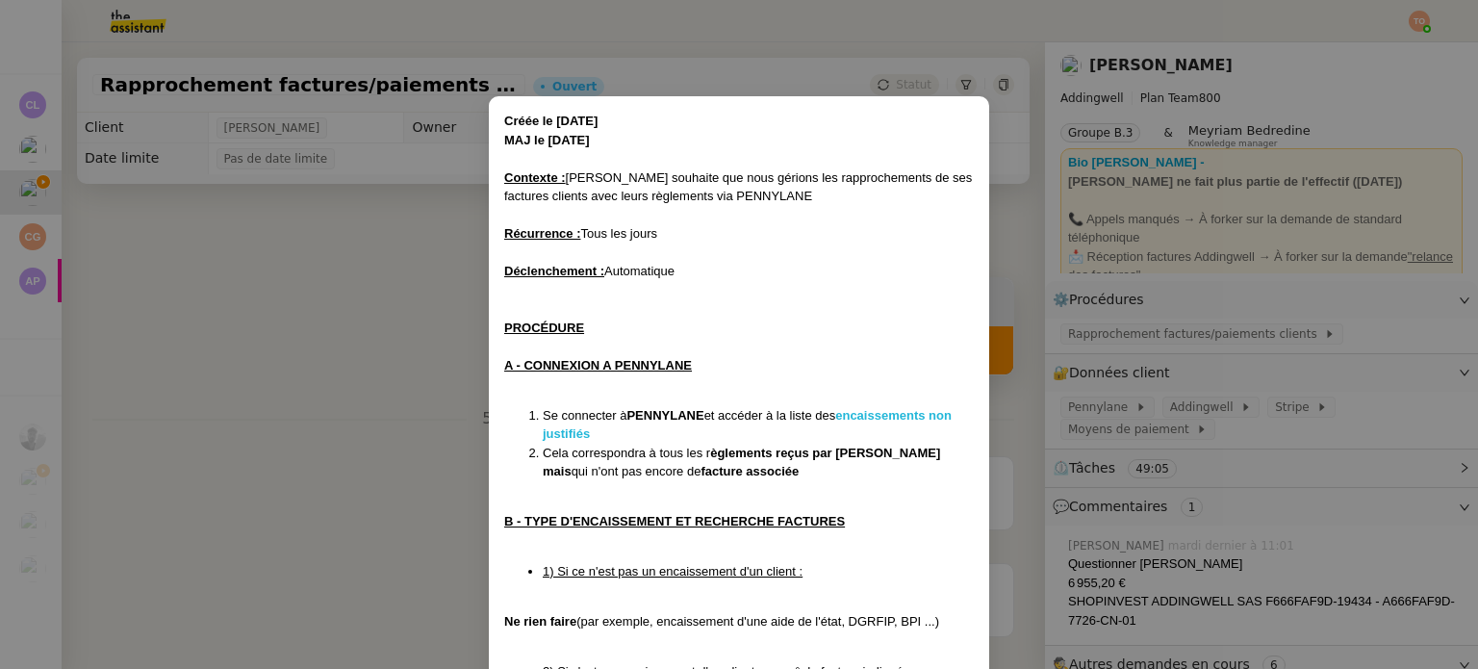
click at [878, 415] on strong "encaissements non justifiés" at bounding box center [747, 425] width 409 height 34
click at [367, 353] on nz-modal-container "Créée le 08/07/24 MAJ le 18/03/2025 Contexte : Julien souhaite que nous gérions…" at bounding box center [739, 334] width 1478 height 669
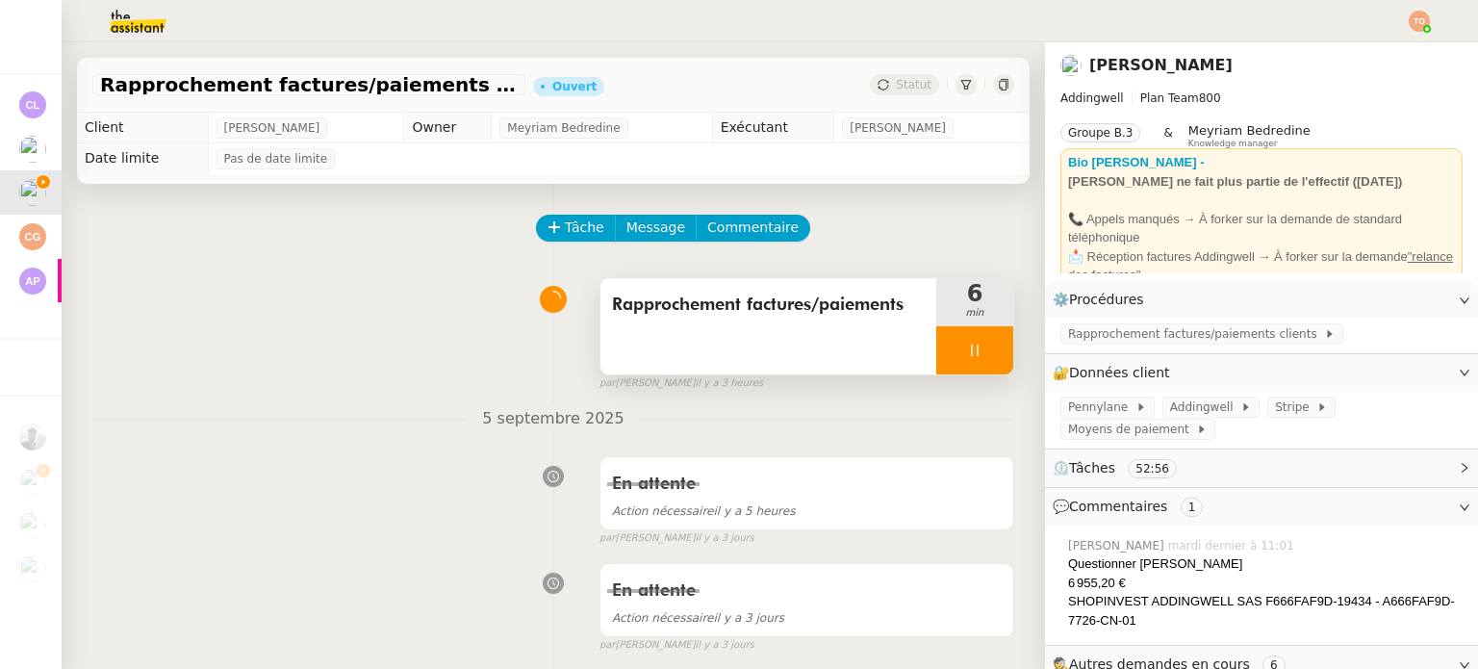
click at [936, 360] on div at bounding box center [974, 350] width 77 height 48
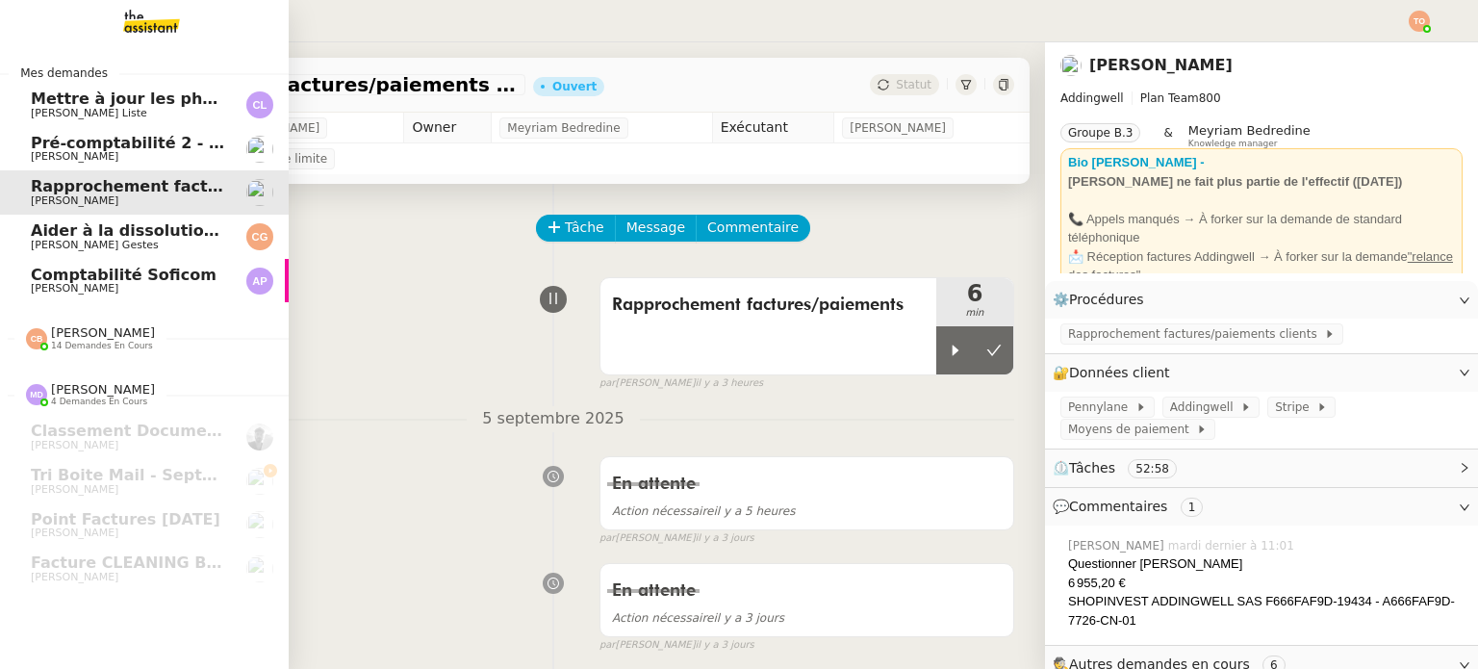
click at [118, 288] on span "[PERSON_NAME]" at bounding box center [128, 289] width 194 height 12
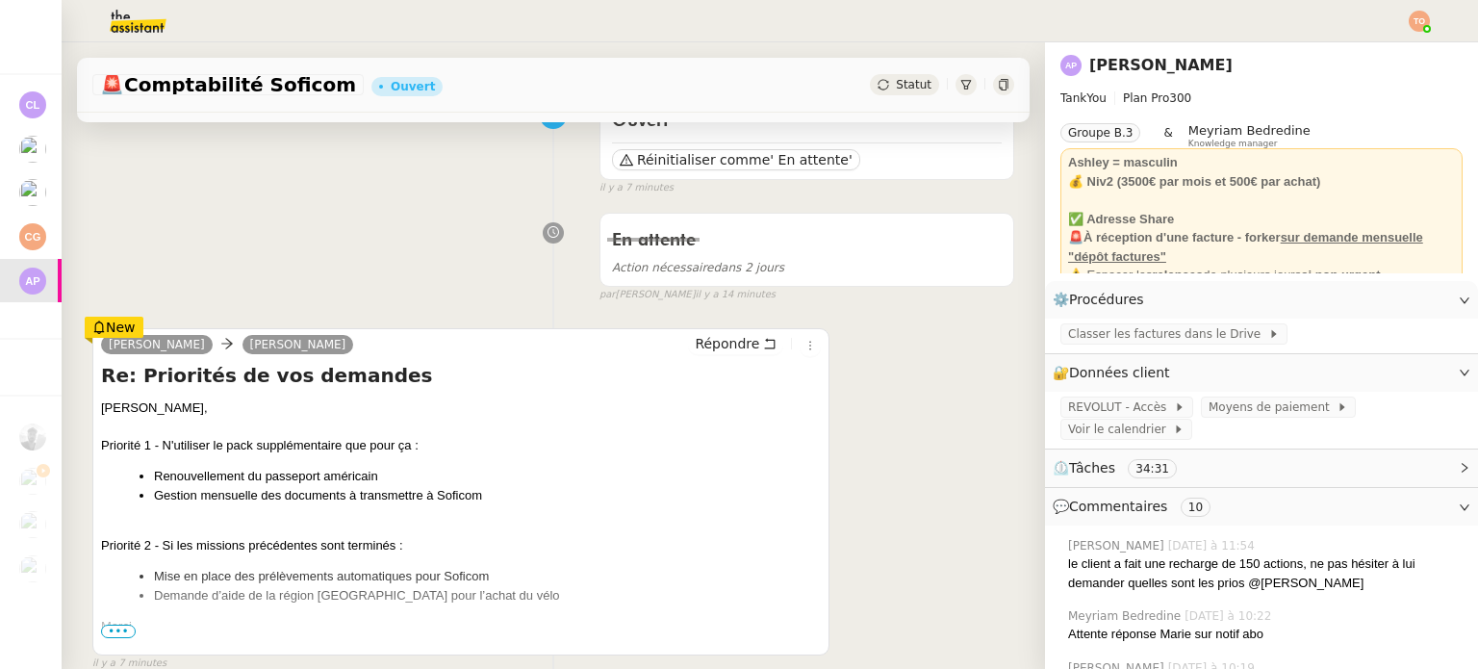
scroll to position [192, 0]
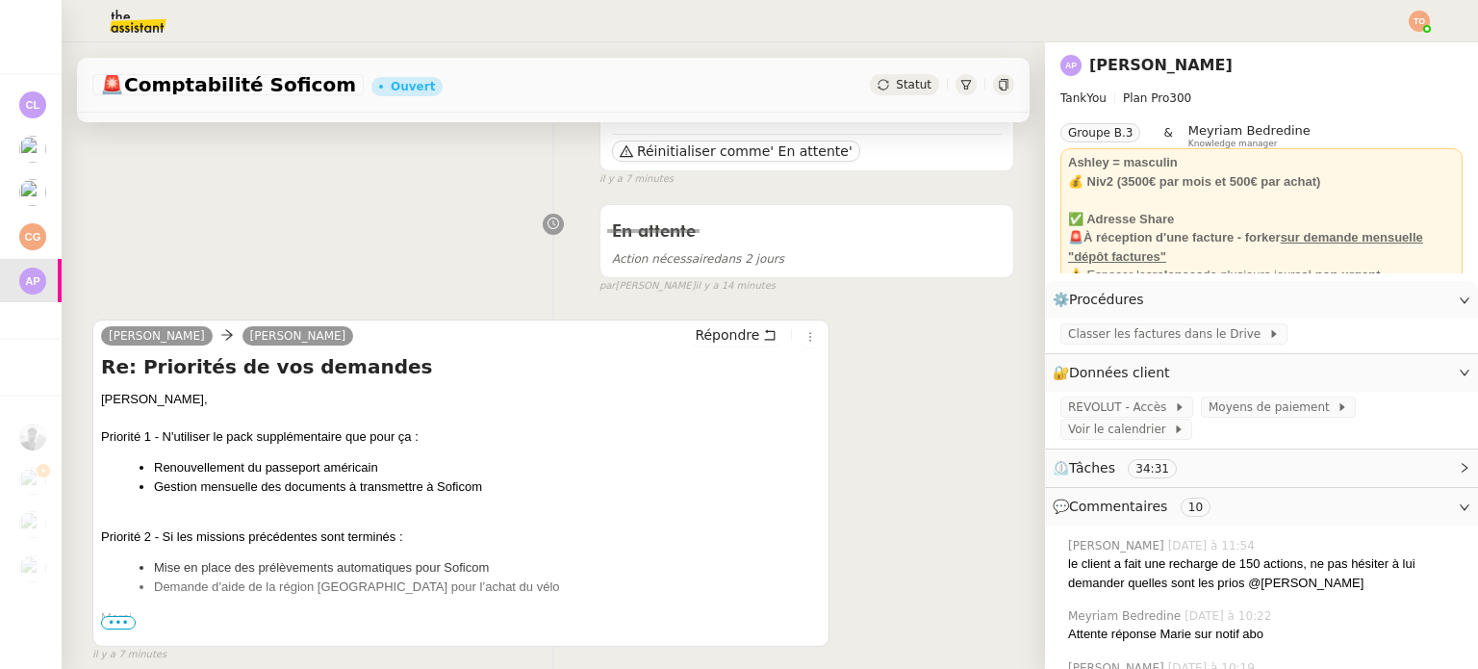
click at [122, 626] on span "•••" at bounding box center [118, 622] width 35 height 13
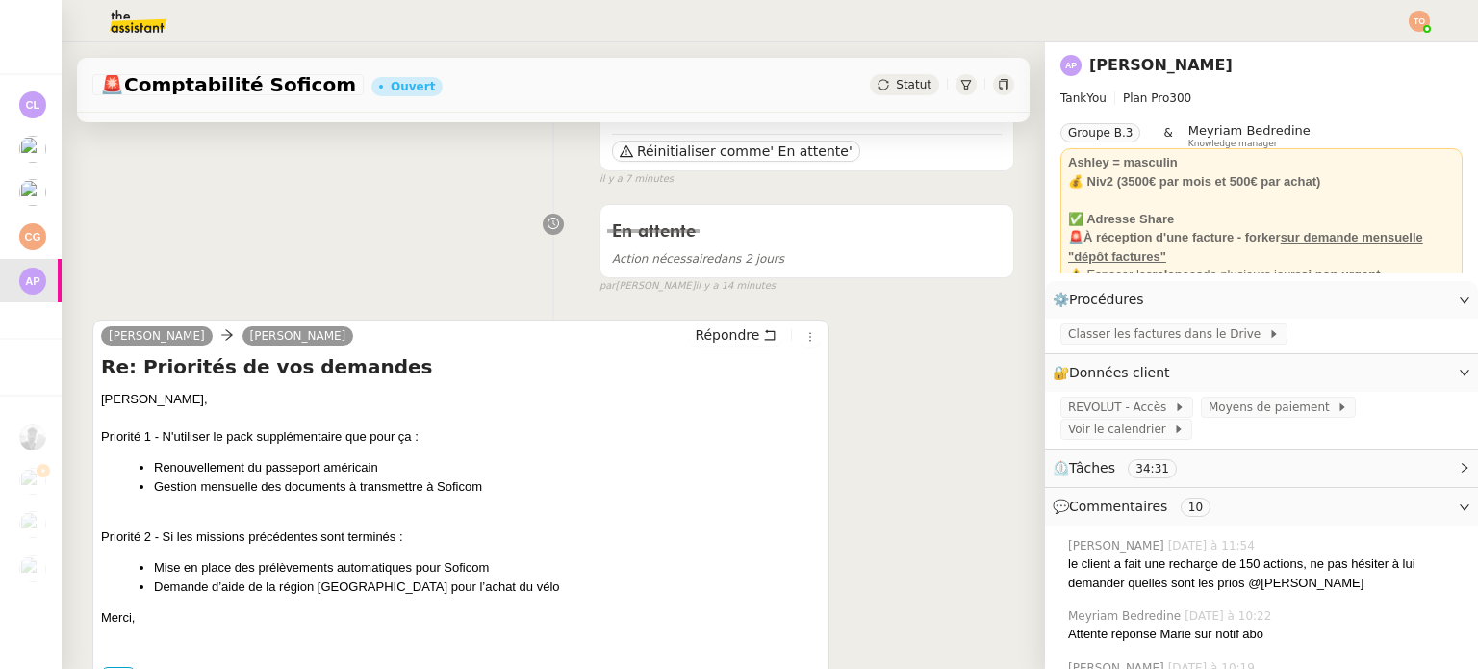
click at [288, 465] on li "Renouvellement du passeport américain" at bounding box center [487, 467] width 667 height 19
click at [317, 453] on div "Camille, Priorité 1 - N'utiliser le pack supplémentaire que pour ça : Renouvell…" at bounding box center [461, 509] width 720 height 238
click at [340, 482] on li "Gestion mensuelle des documents à transmettre à Soficom" at bounding box center [487, 486] width 667 height 19
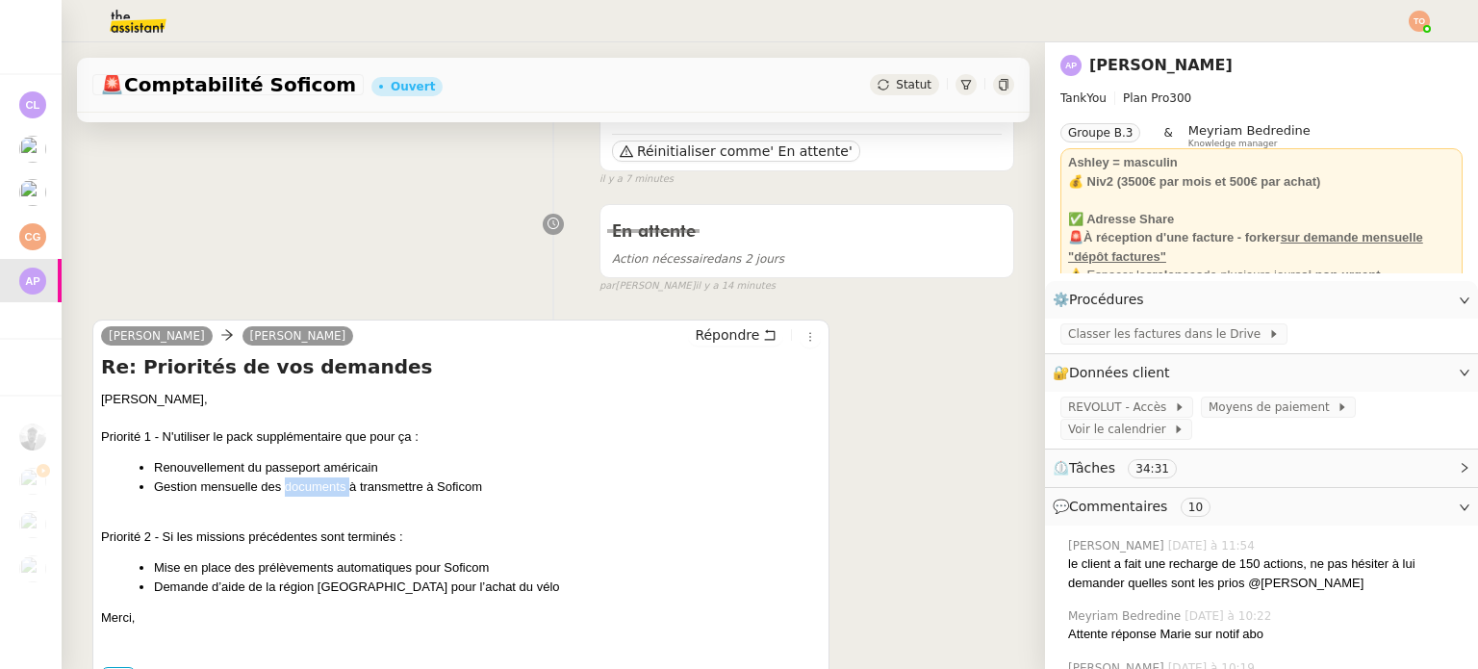
click at [340, 482] on li "Gestion mensuelle des documents à transmettre à Soficom" at bounding box center [487, 486] width 667 height 19
click at [346, 476] on li "Renouvellement du passeport américain" at bounding box center [487, 467] width 667 height 19
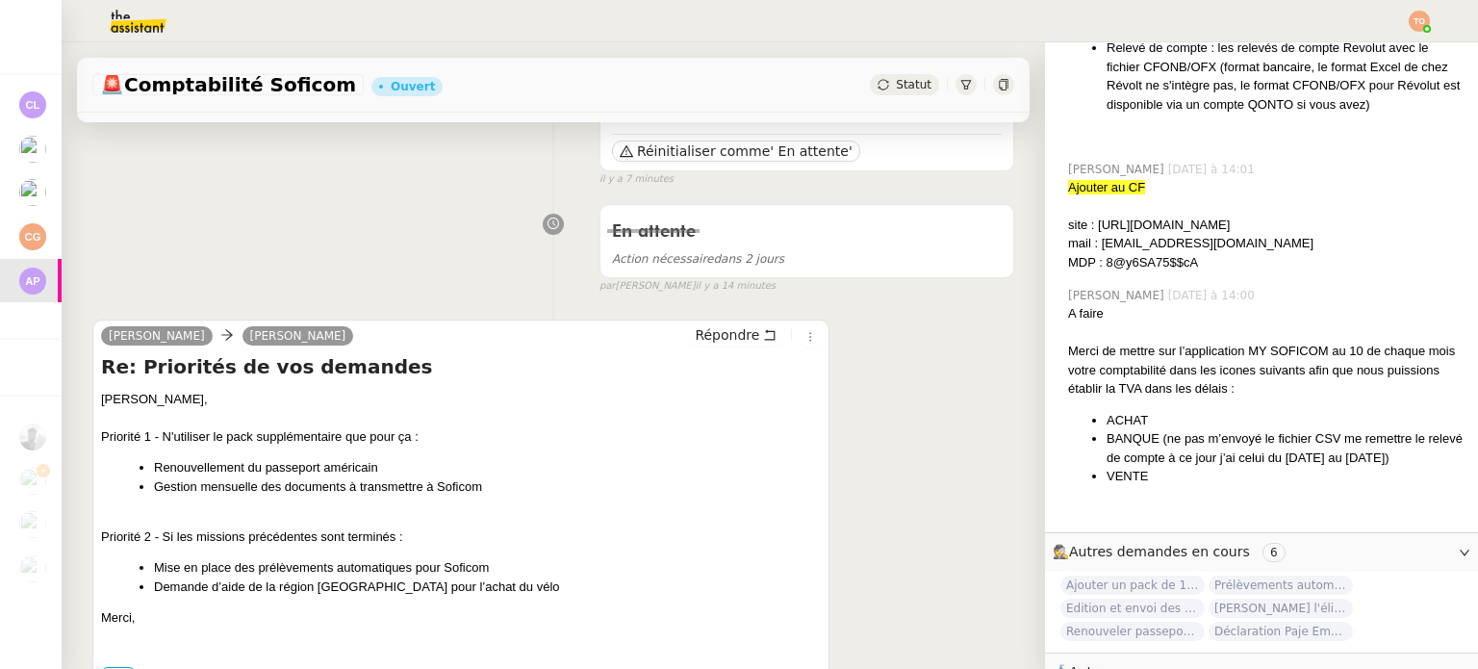
scroll to position [1548, 0]
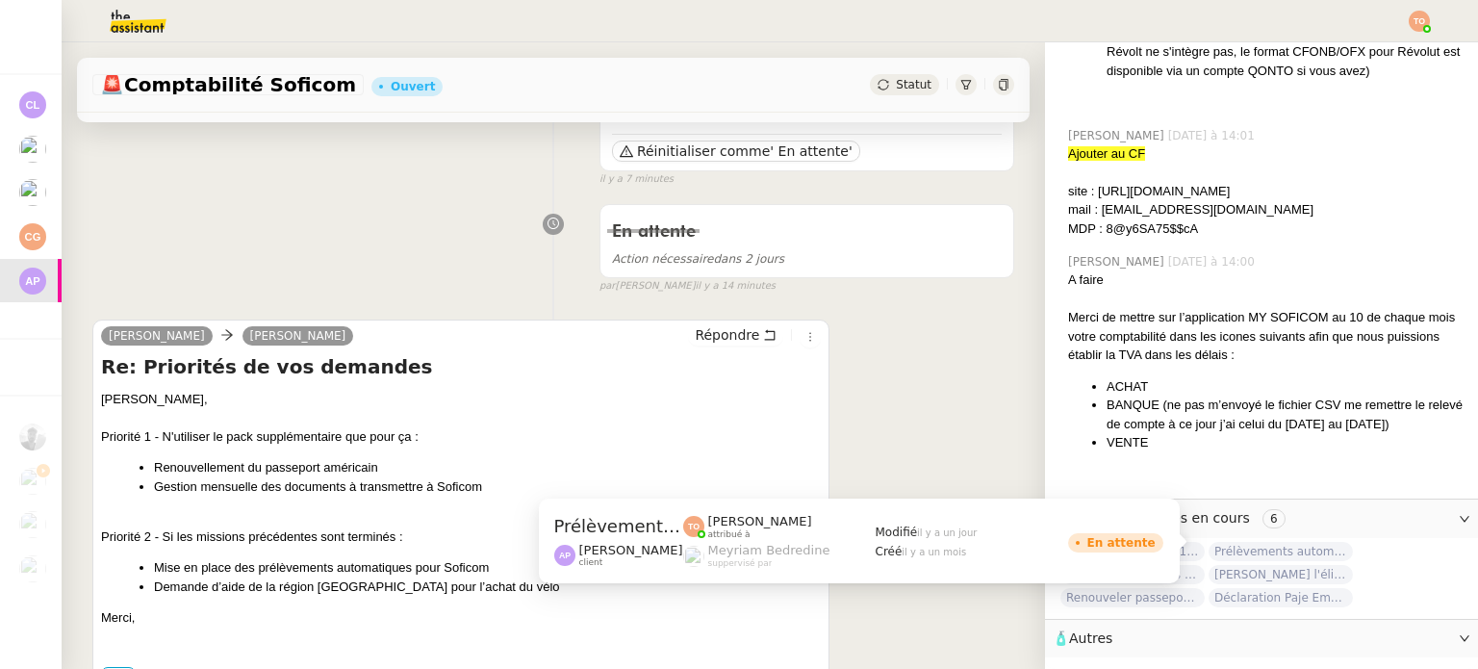
click at [1256, 546] on span "Prélèvements automatiques Torelli x Soficom" at bounding box center [1280, 551] width 144 height 19
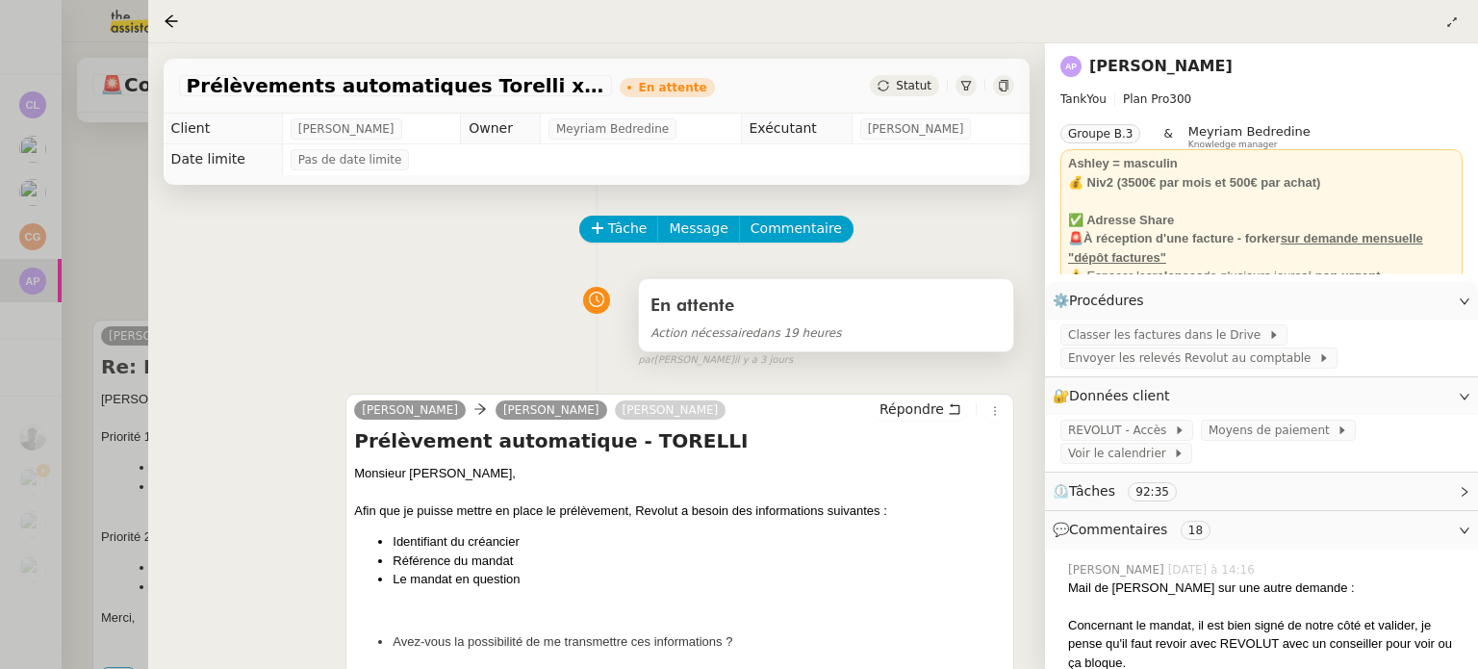
click at [889, 307] on div "En attente" at bounding box center [825, 306] width 351 height 31
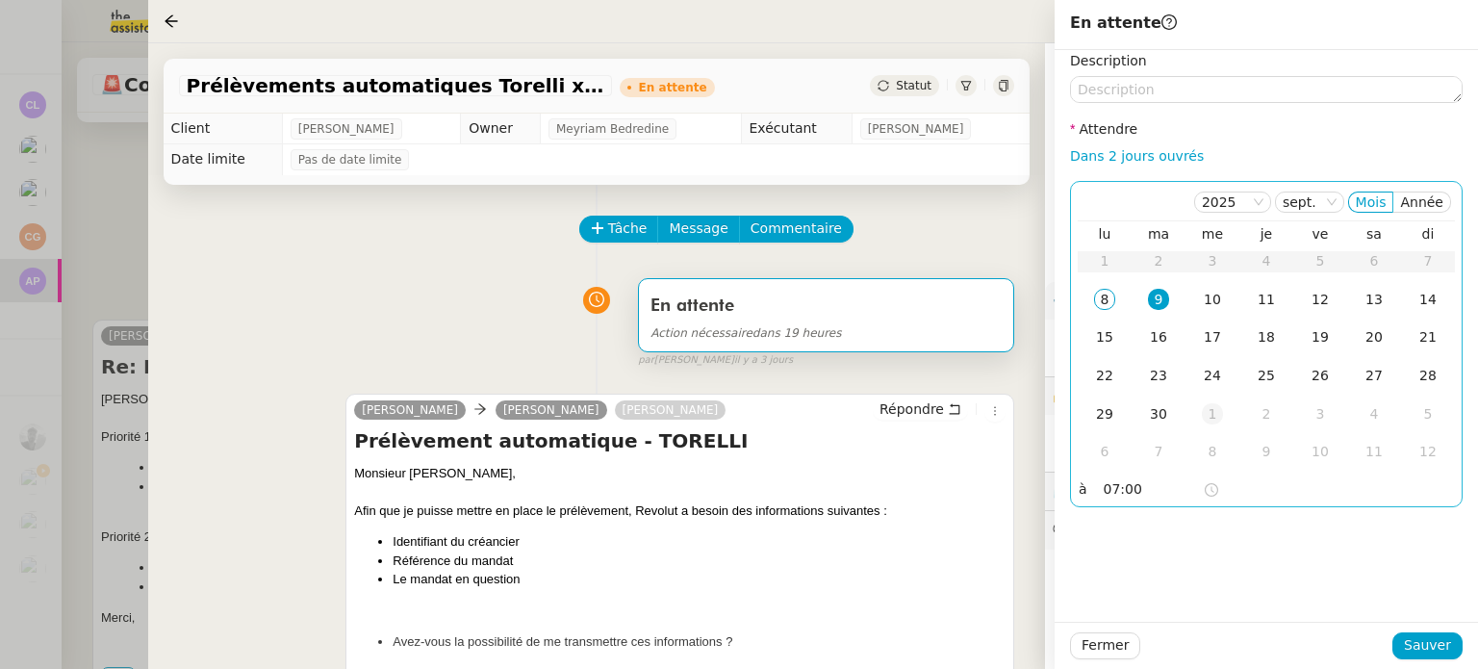
click at [1218, 414] on div "1" at bounding box center [1211, 413] width 21 height 21
click at [1246, 259] on td "2" at bounding box center [1266, 261] width 54 height 38
click at [1220, 268] on div "1" at bounding box center [1211, 260] width 21 height 21
click at [1167, 484] on input "07:00" at bounding box center [1152, 489] width 99 height 22
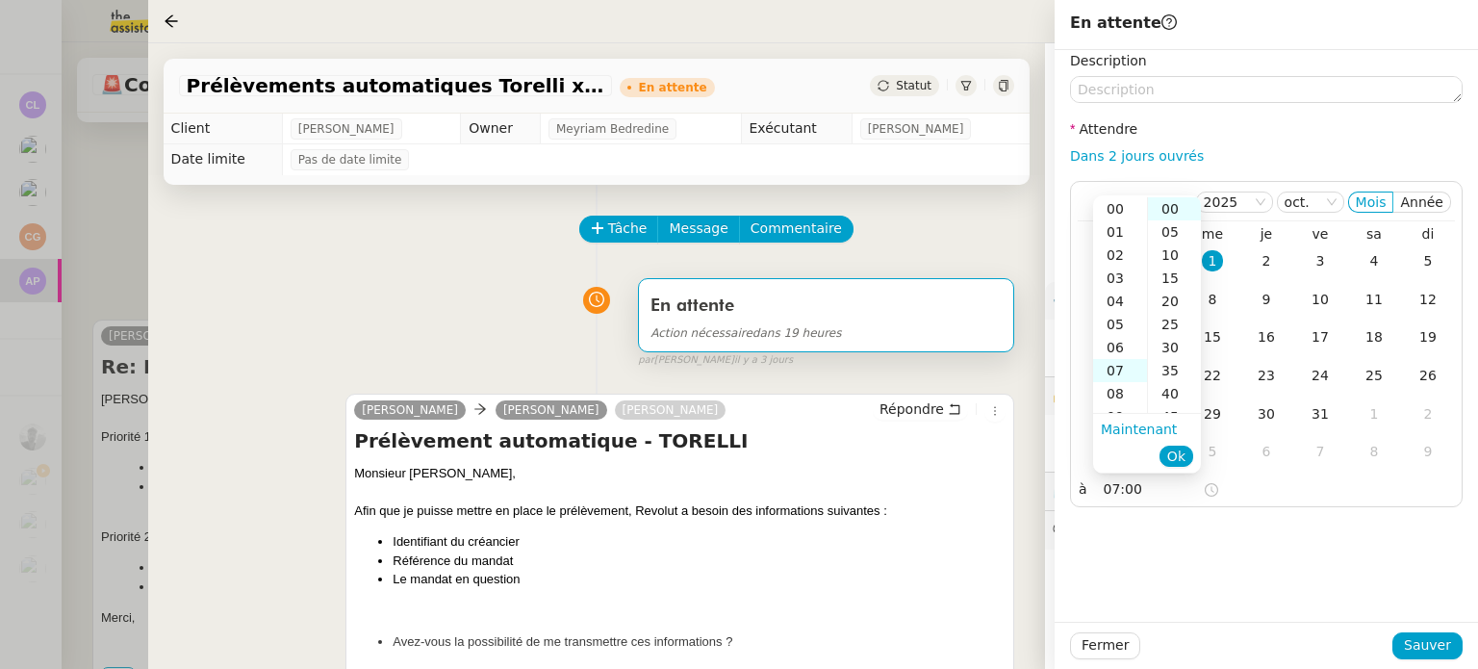
scroll to position [162, 0]
click at [1121, 371] on div "14" at bounding box center [1120, 370] width 54 height 23
click at [1170, 238] on div "05" at bounding box center [1174, 231] width 53 height 23
type input "14:05"
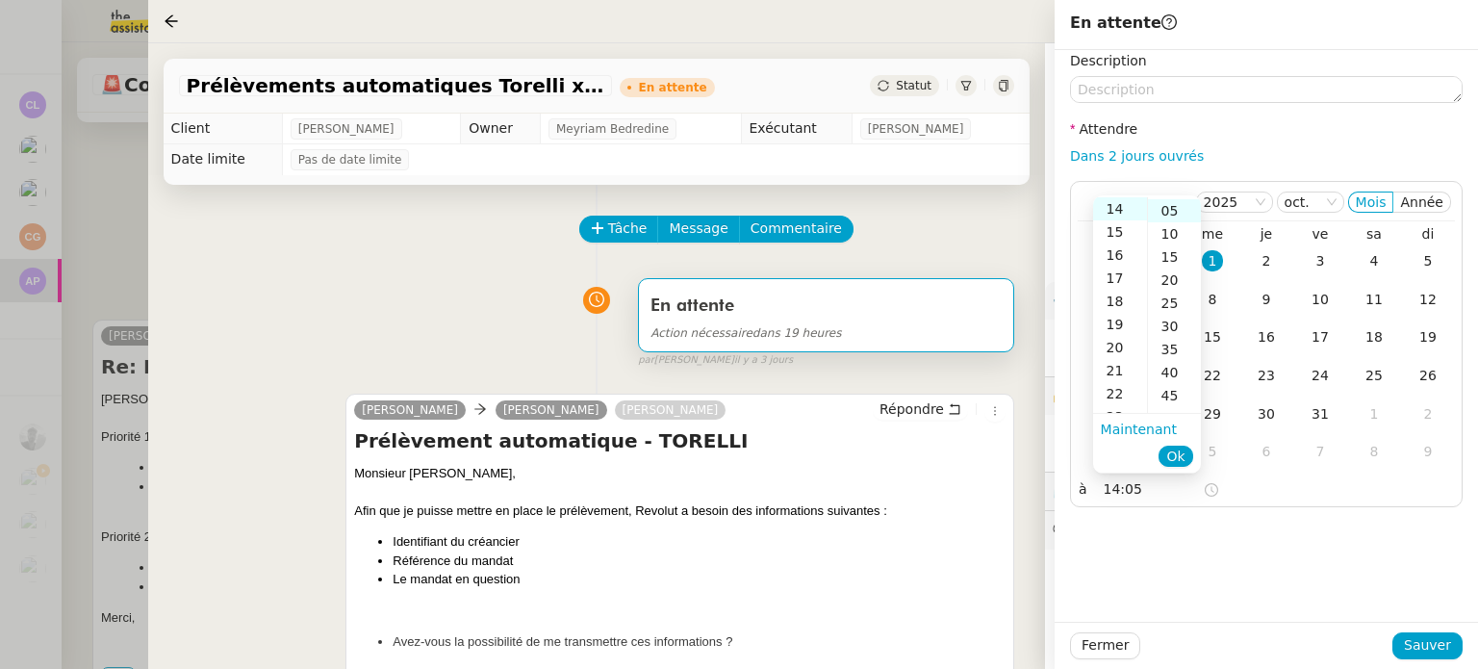
scroll to position [23, 0]
click at [1179, 451] on span "Ok" at bounding box center [1175, 455] width 18 height 19
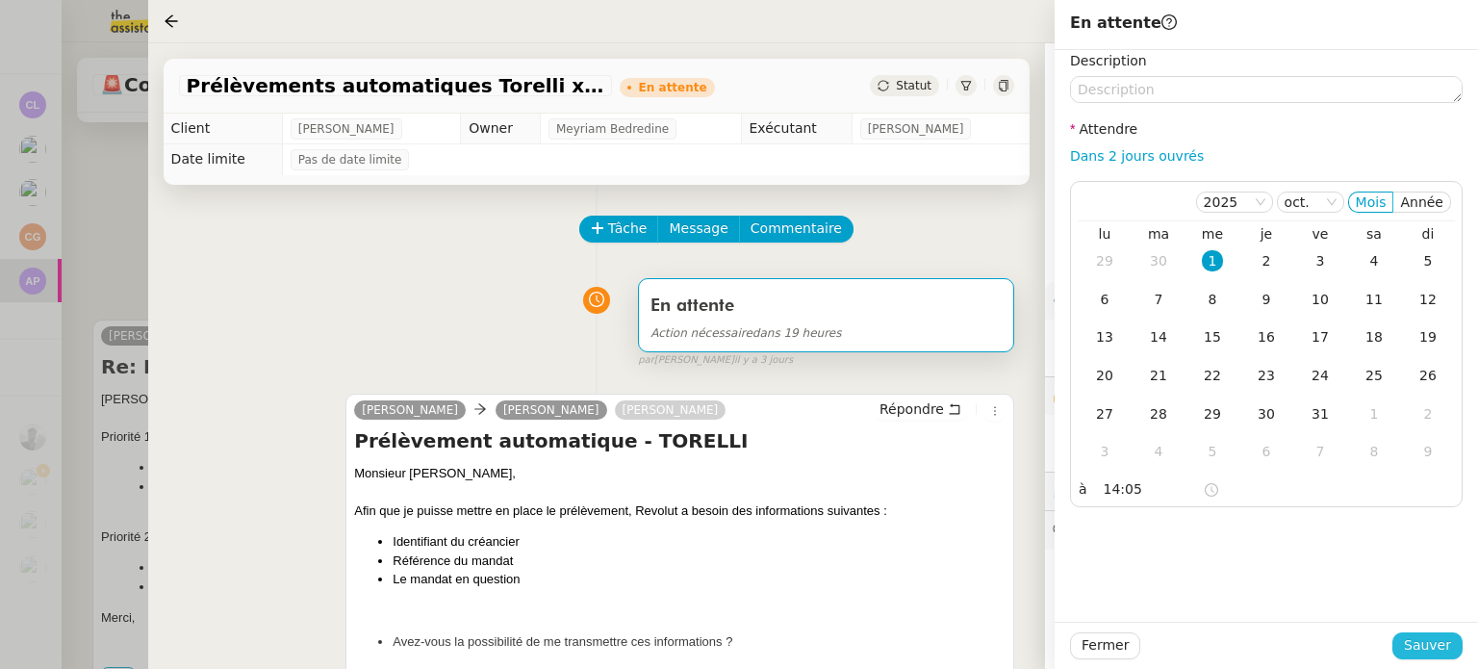
click at [1424, 635] on span "Sauver" at bounding box center [1426, 645] width 47 height 22
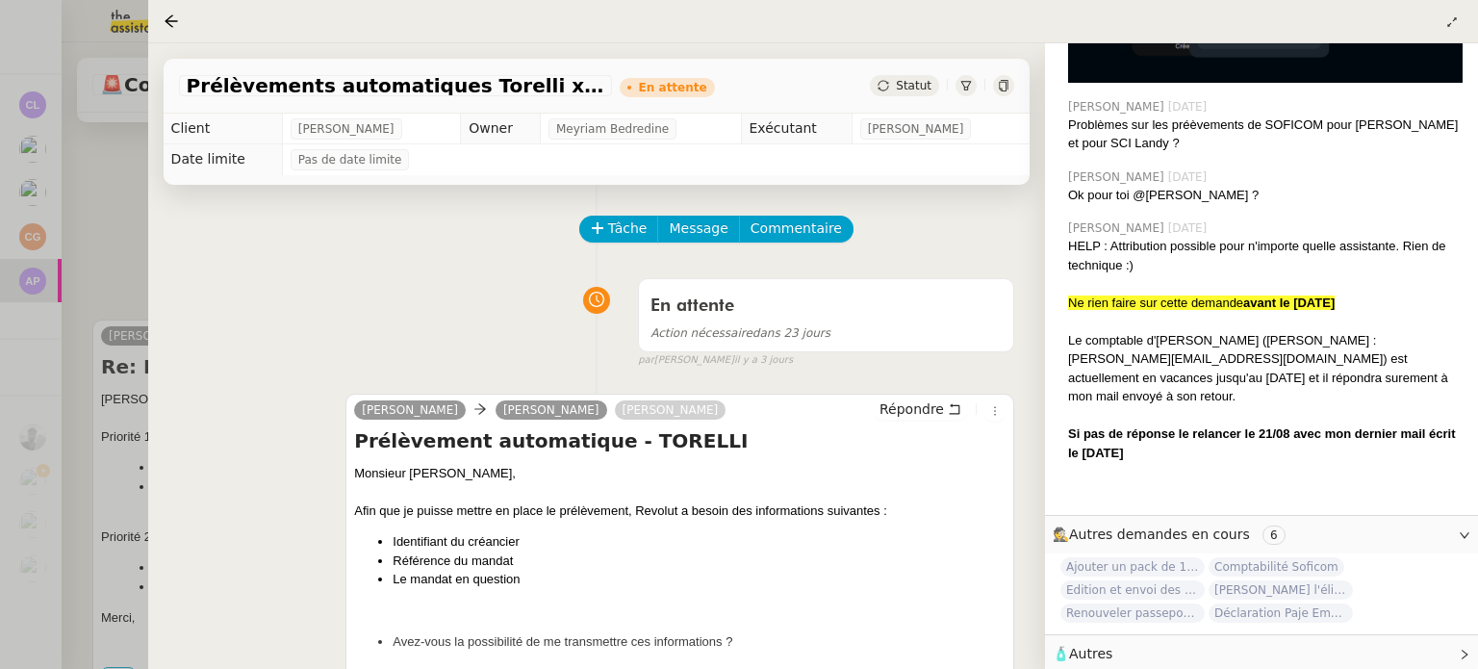
scroll to position [3940, 0]
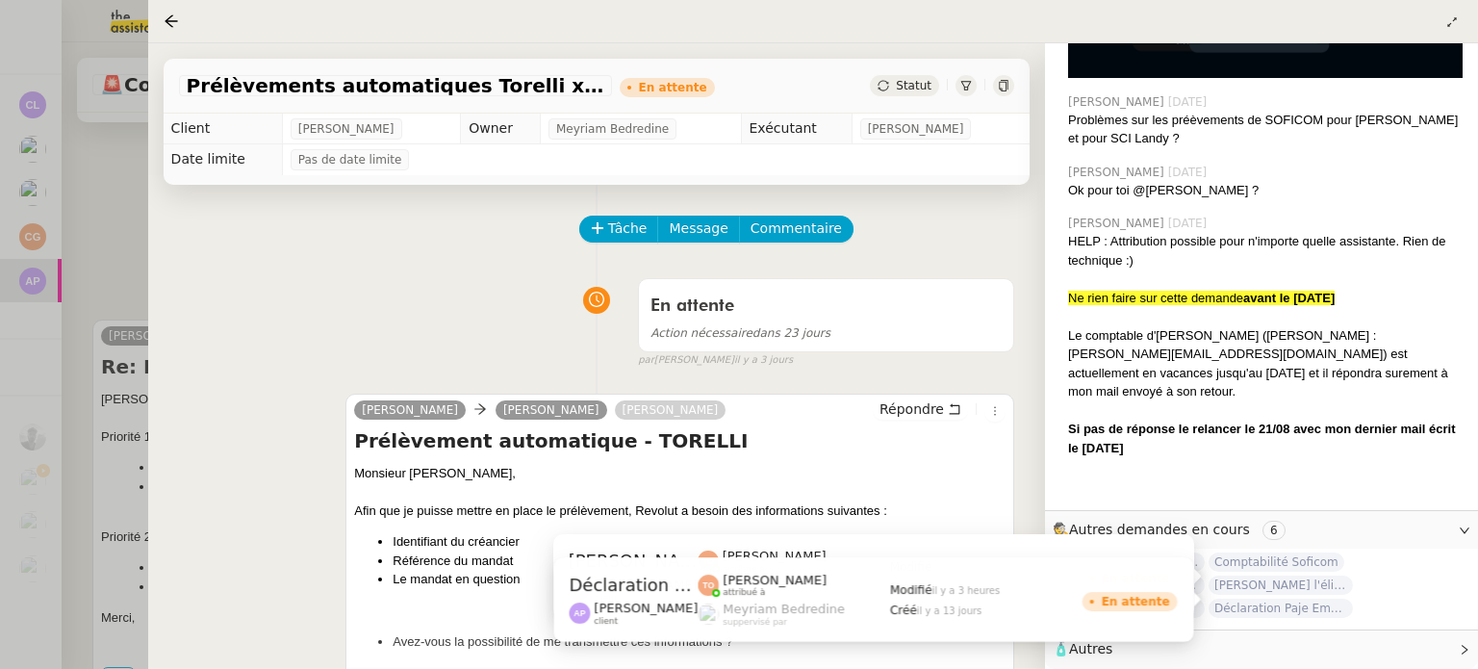
click at [1302, 599] on span "Déclaration Paje Emploi - 26 août 2025" at bounding box center [1280, 607] width 144 height 19
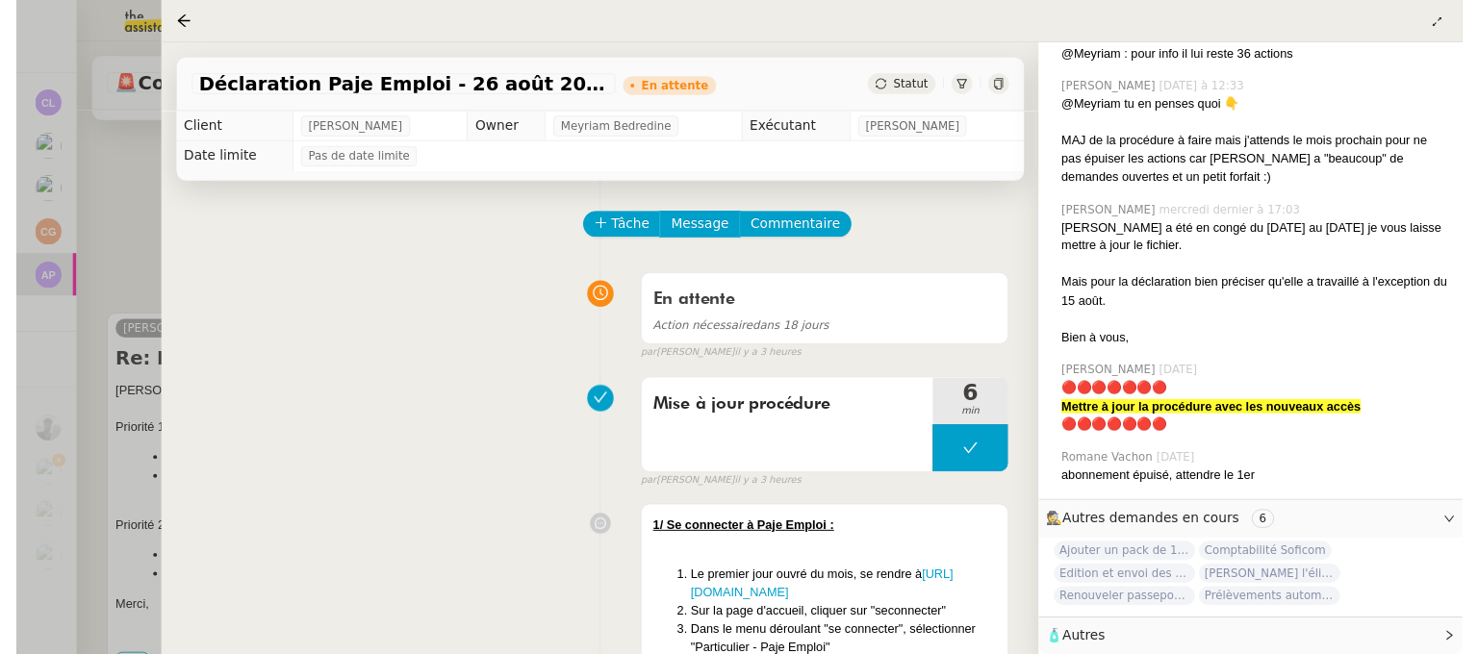
scroll to position [1574, 0]
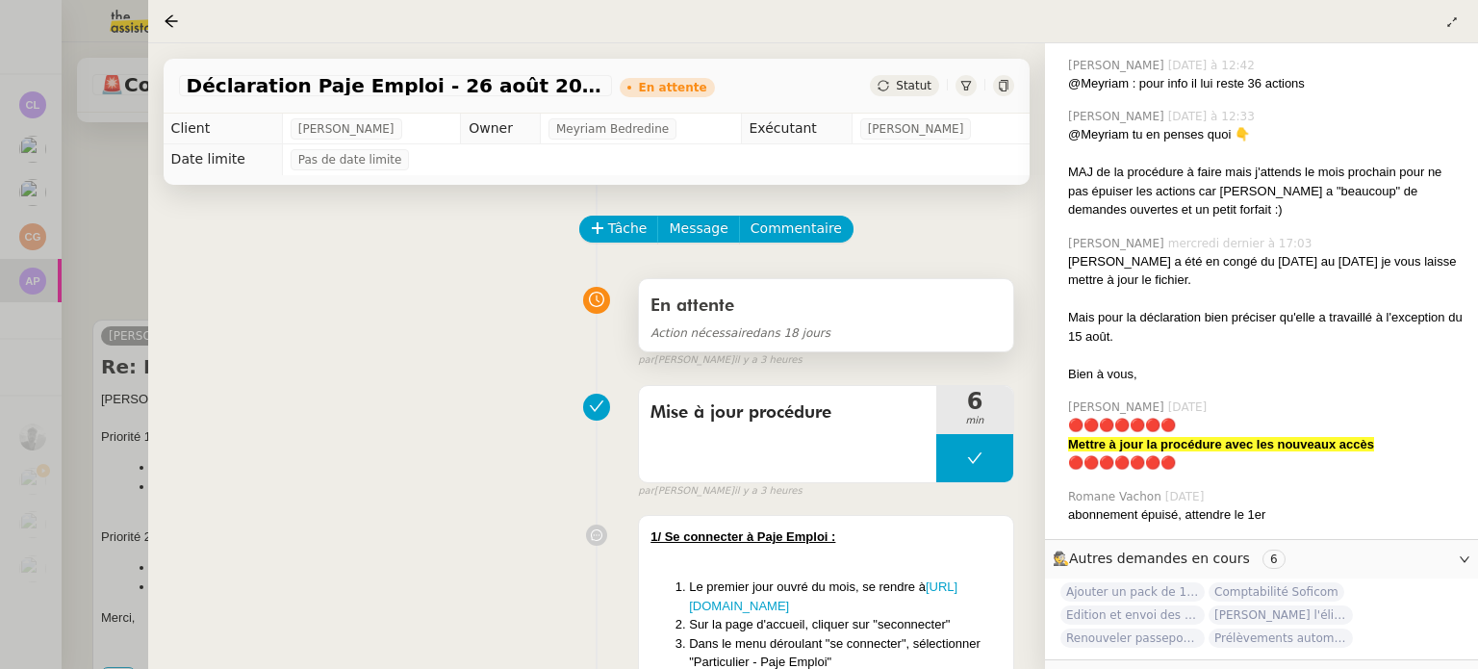
click at [853, 321] on div "En attente" at bounding box center [825, 306] width 351 height 31
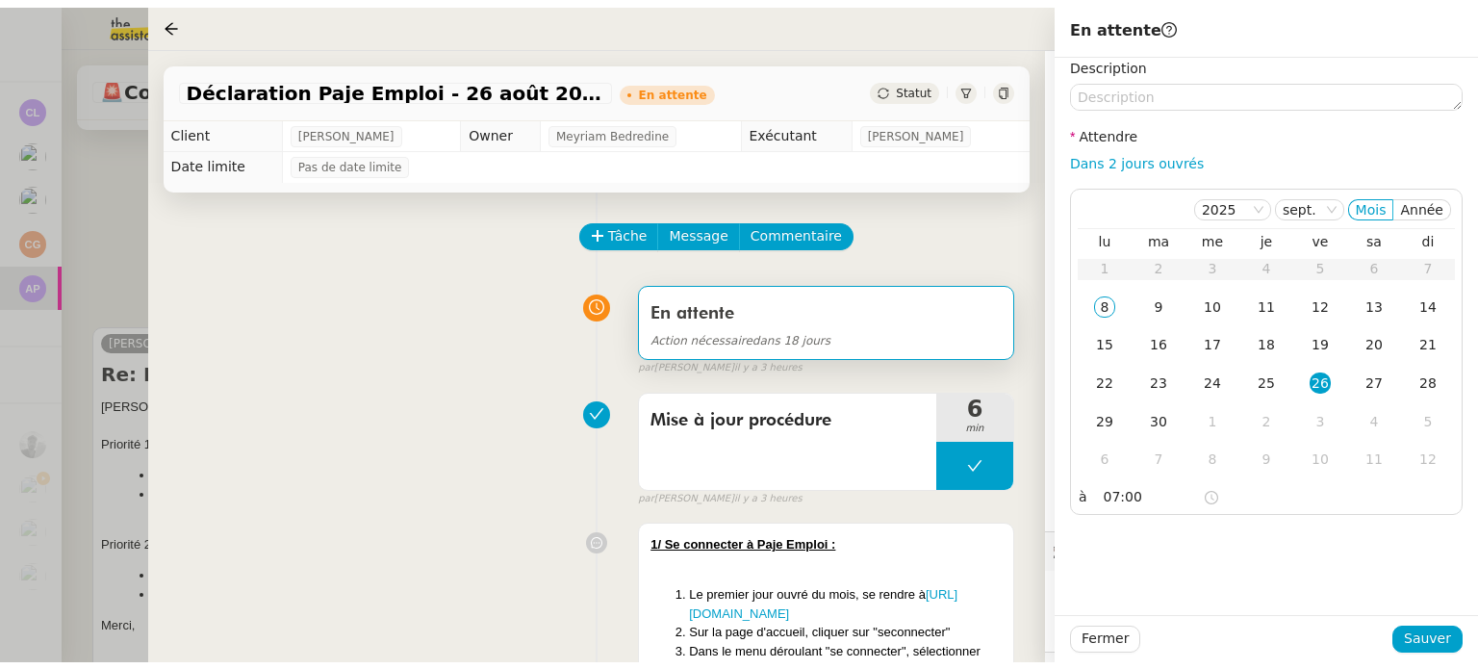
scroll to position [1574, 0]
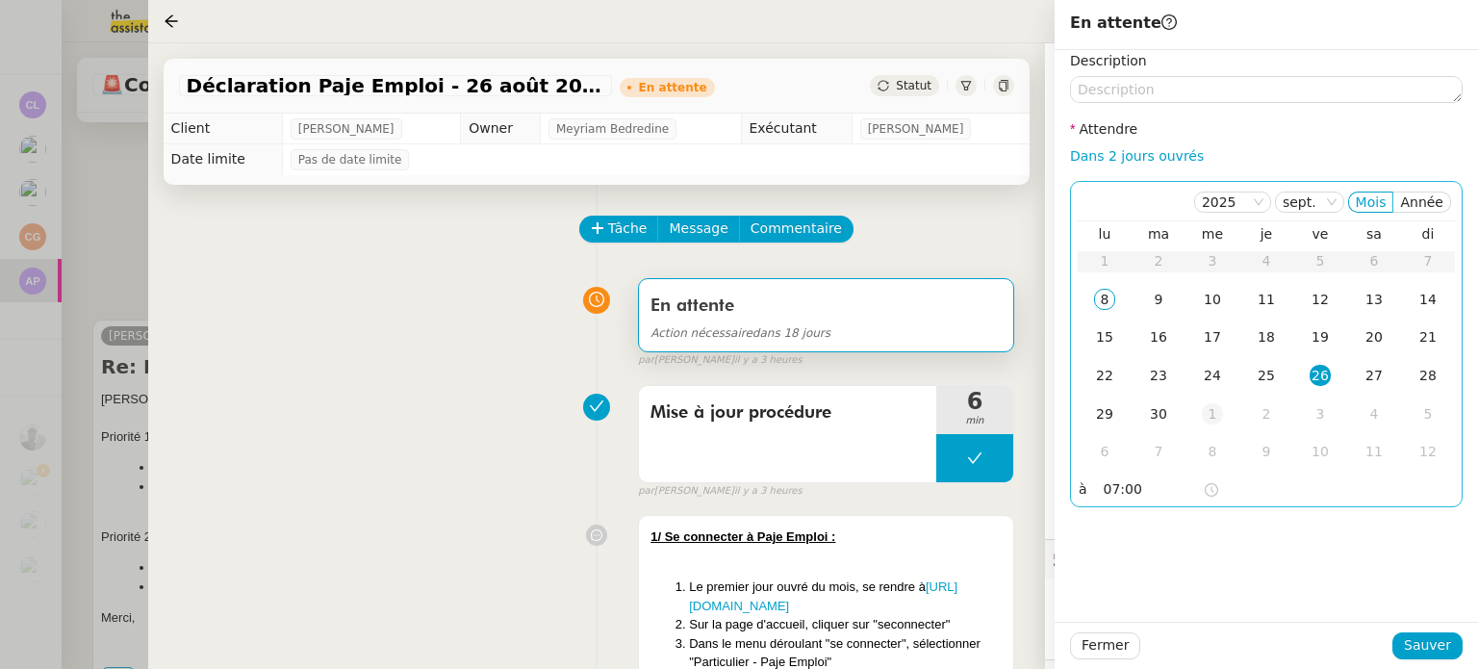
click at [1215, 418] on div "1" at bounding box center [1211, 413] width 21 height 21
click at [1173, 486] on input "07:00" at bounding box center [1152, 489] width 99 height 22
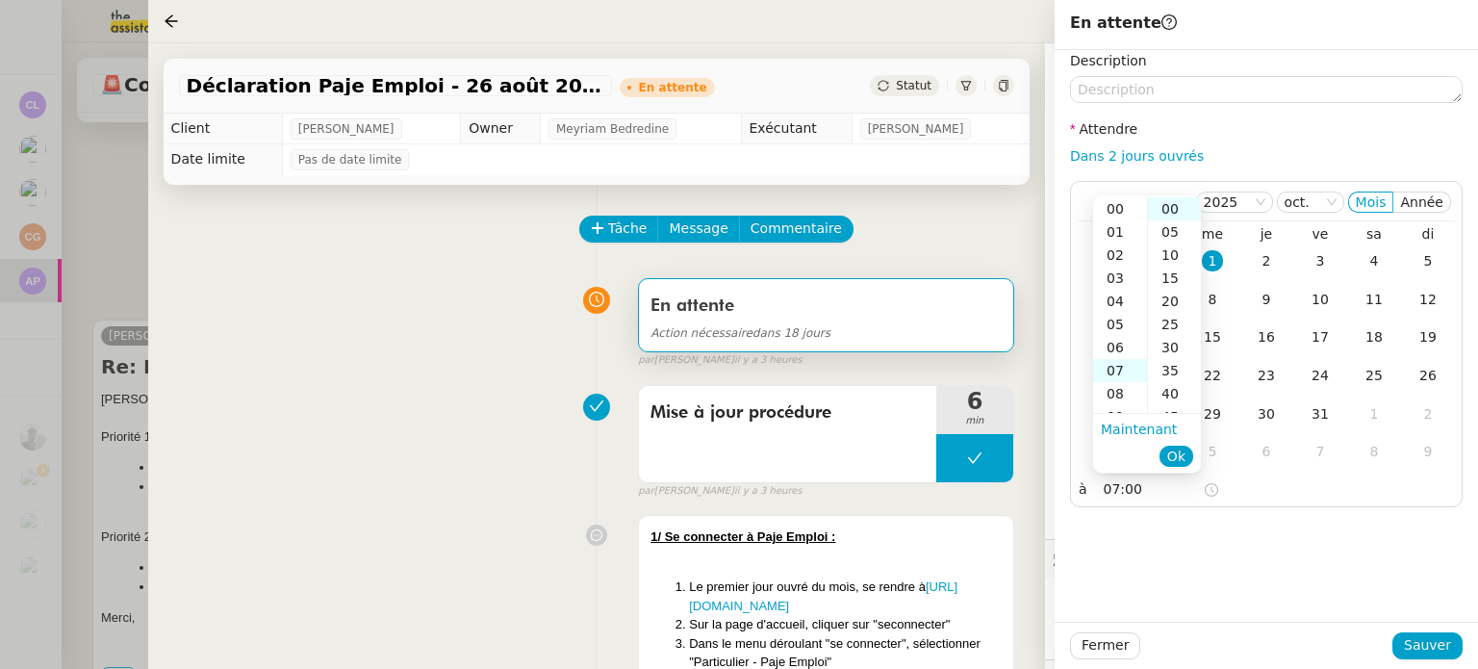
scroll to position [162, 0]
click at [1117, 372] on div "14" at bounding box center [1120, 370] width 54 height 23
click at [1167, 238] on div "05" at bounding box center [1174, 231] width 53 height 23
type input "14:05"
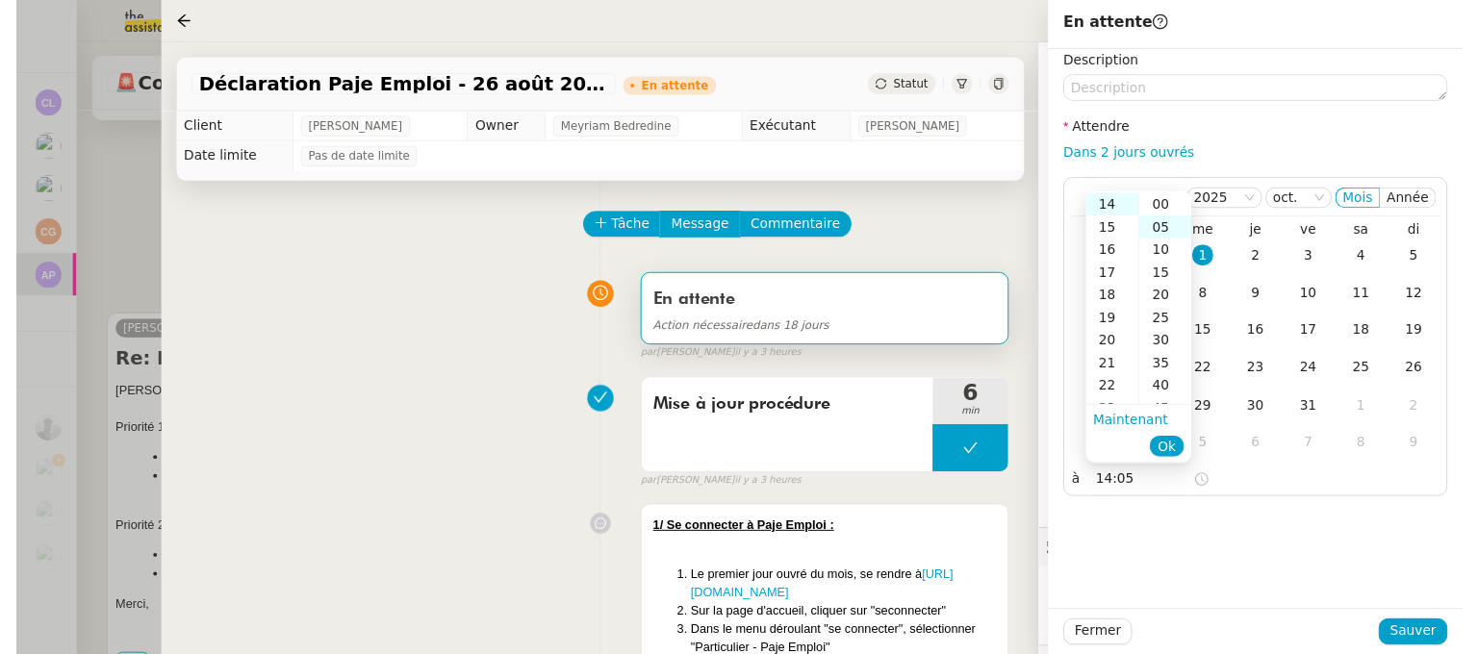
scroll to position [23, 0]
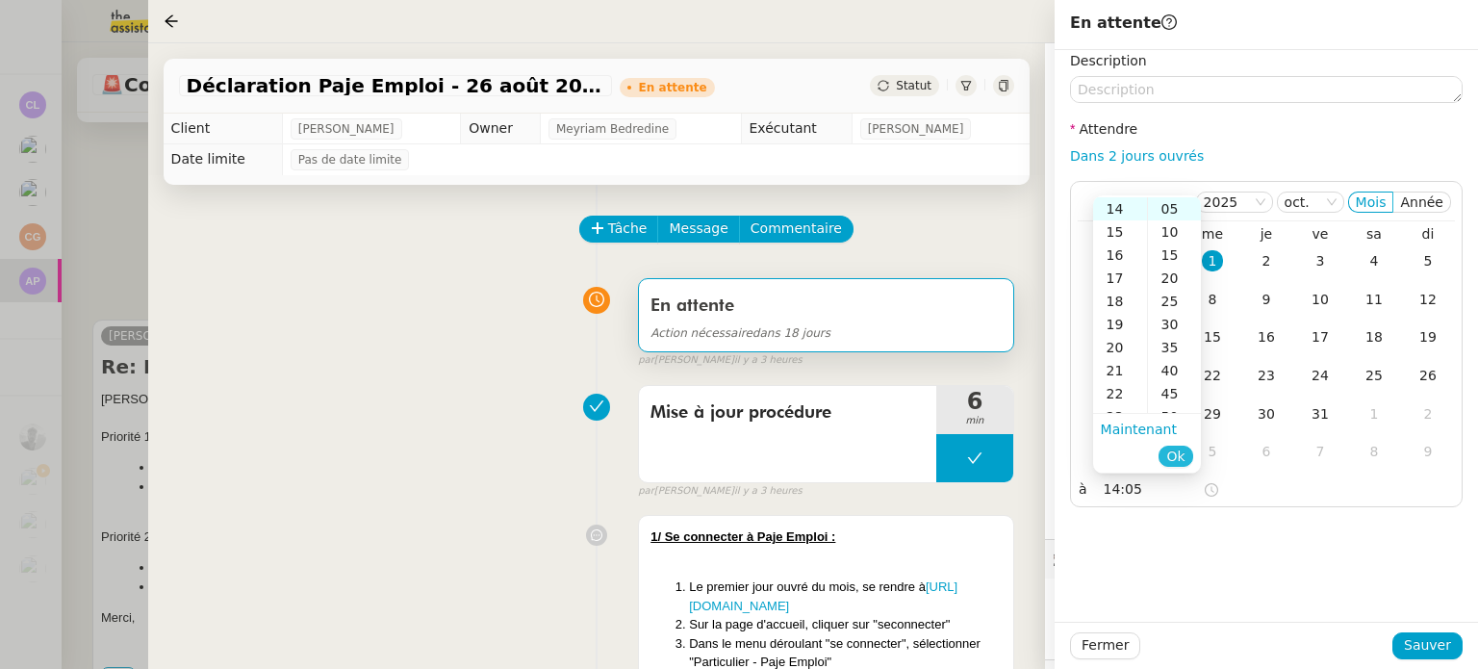
click at [1171, 453] on span "Ok" at bounding box center [1175, 455] width 18 height 19
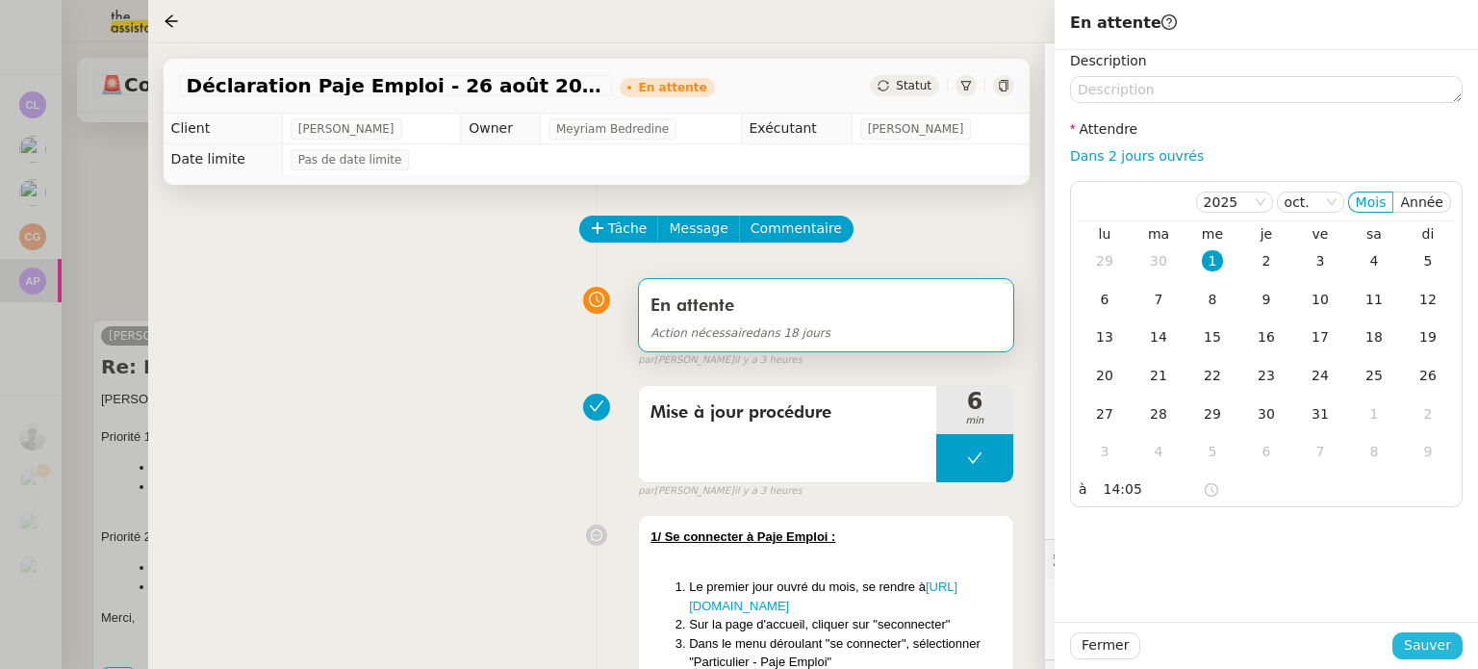
click at [1438, 642] on span "Sauver" at bounding box center [1426, 645] width 47 height 22
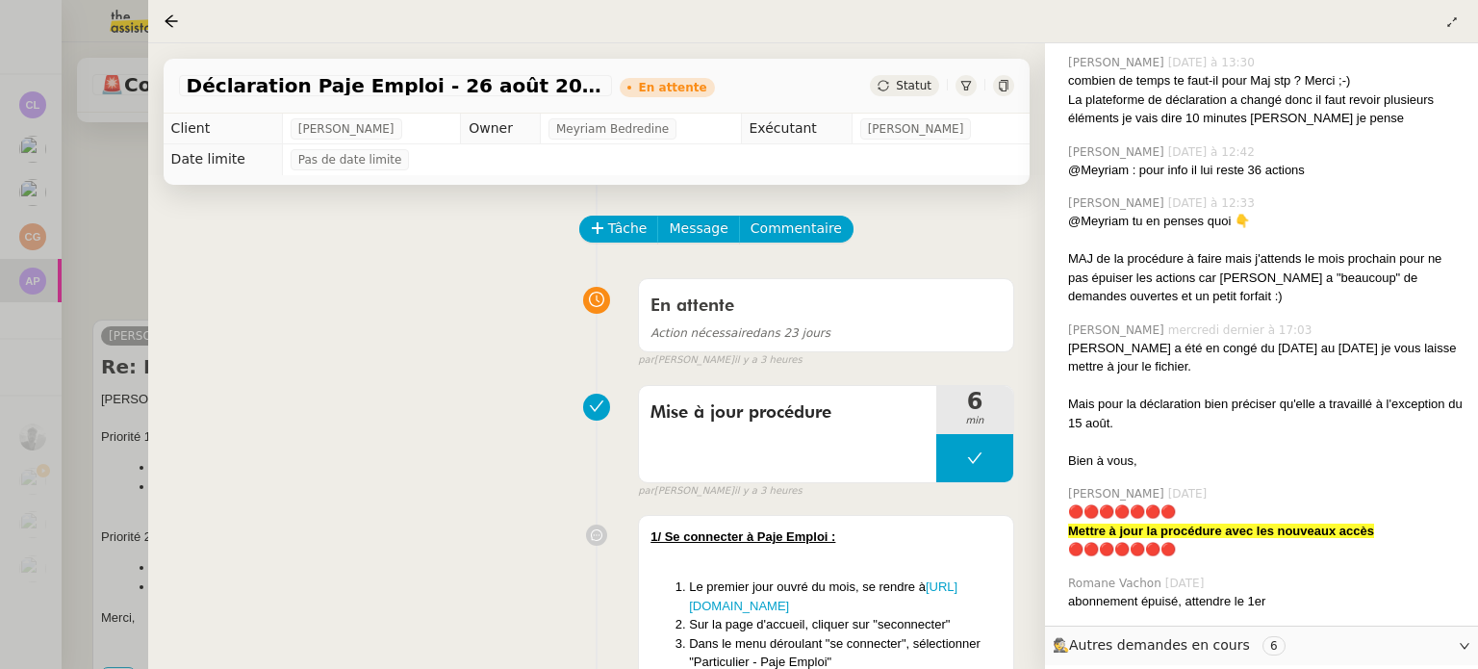
scroll to position [1574, 0]
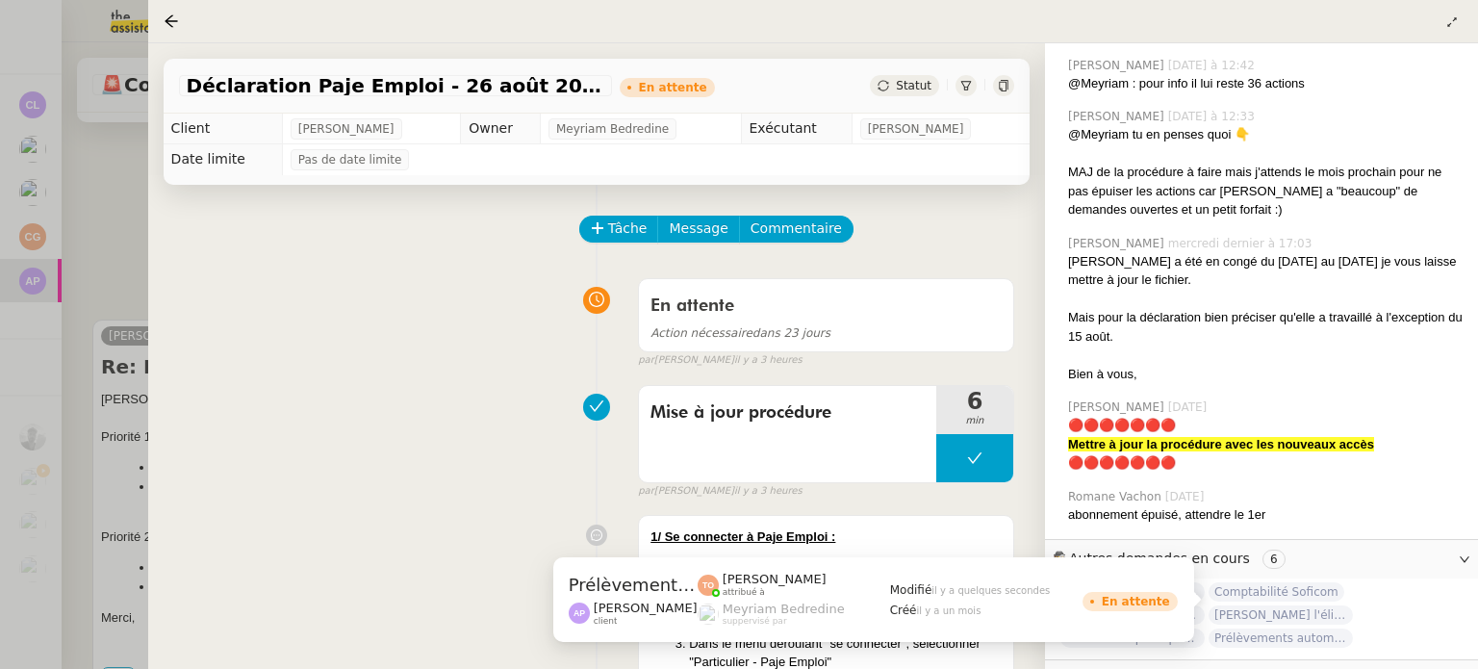
click at [1303, 628] on span "Prélèvements automatiques Torelli x Soficom" at bounding box center [1280, 637] width 144 height 19
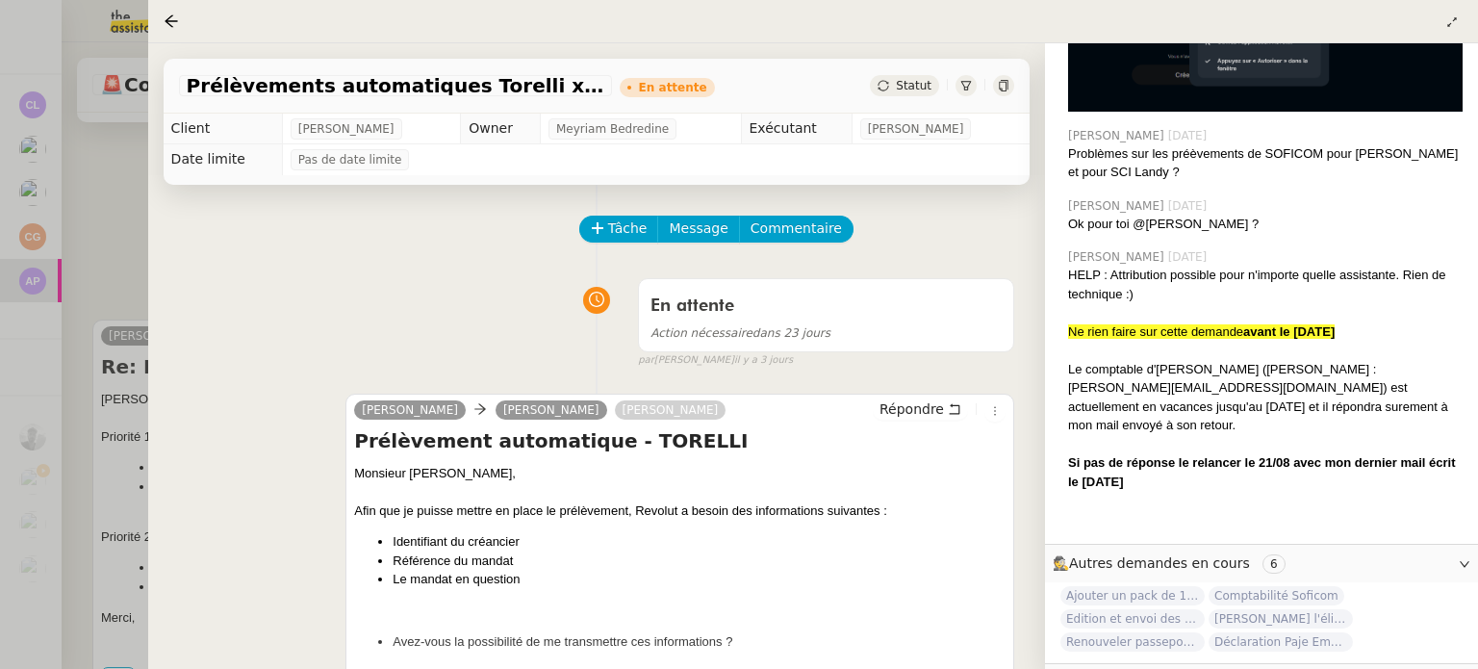
scroll to position [3940, 0]
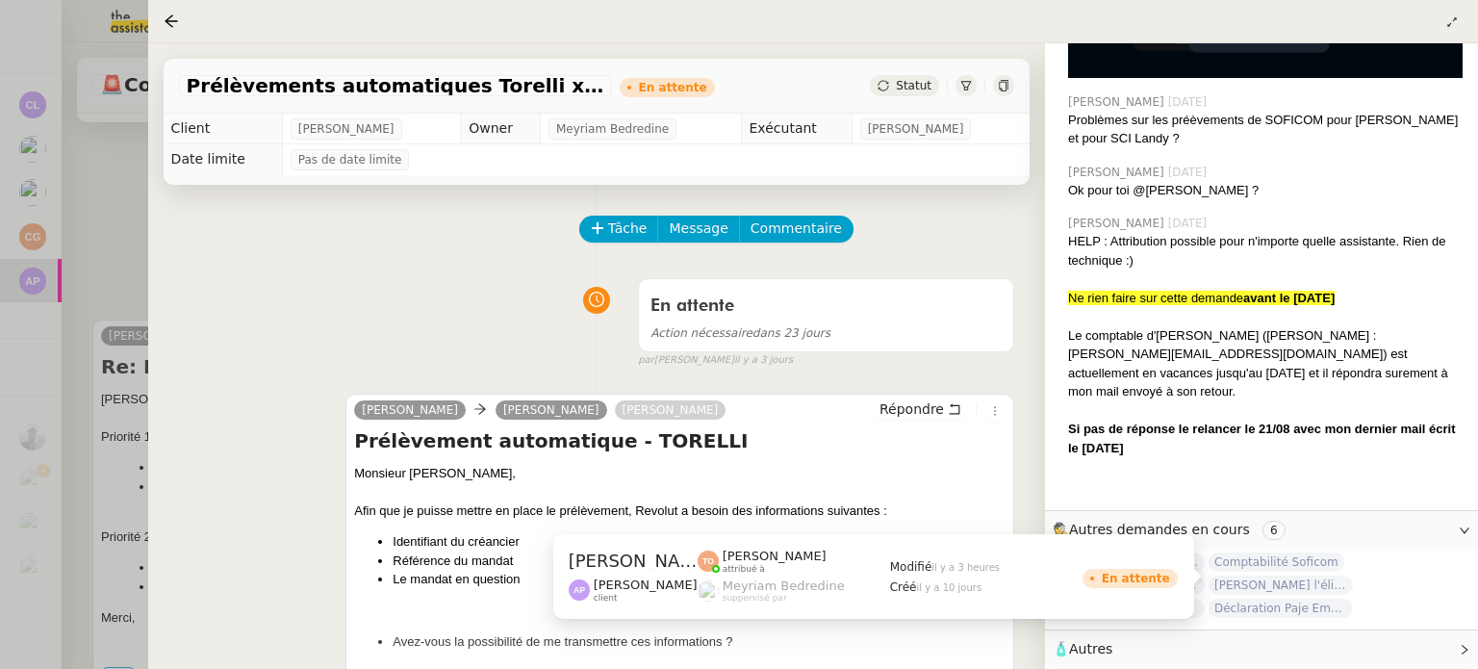
click at [1307, 580] on span "Vérifiez l'éligibilité à l'aide de Paris" at bounding box center [1280, 584] width 144 height 19
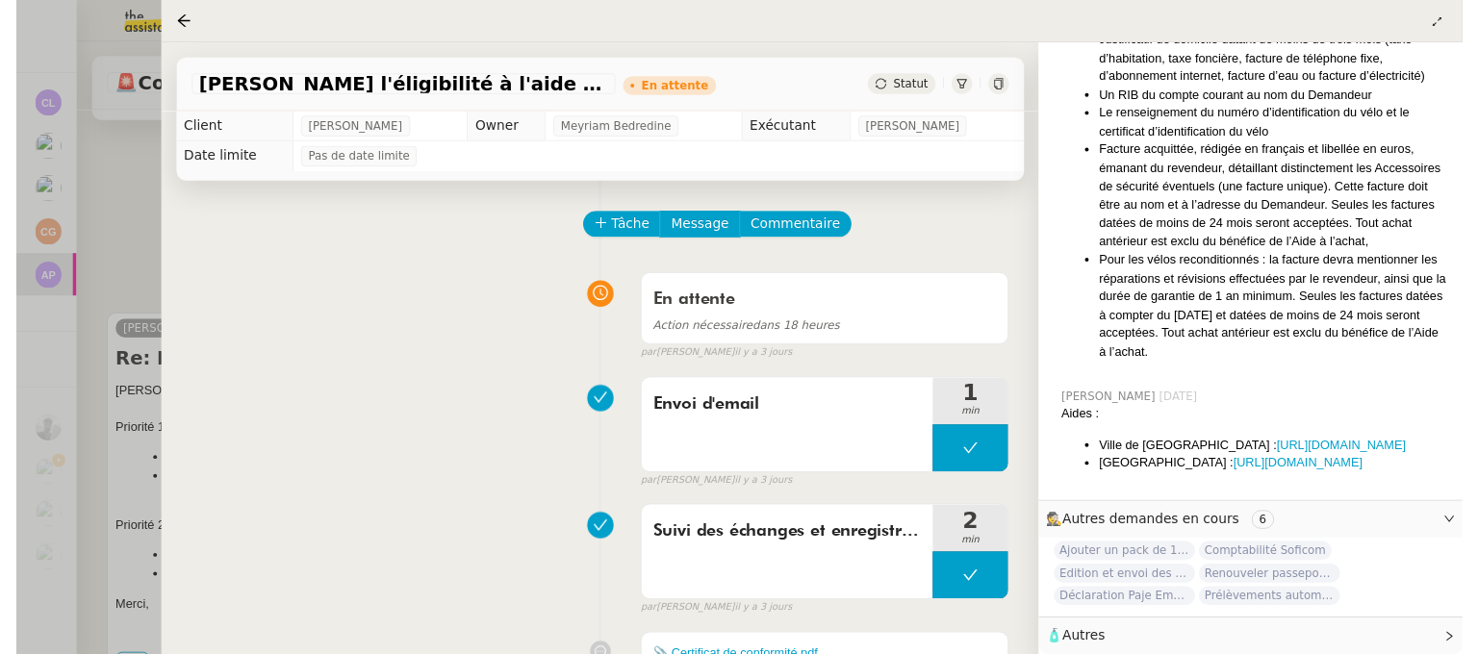
scroll to position [1290, 0]
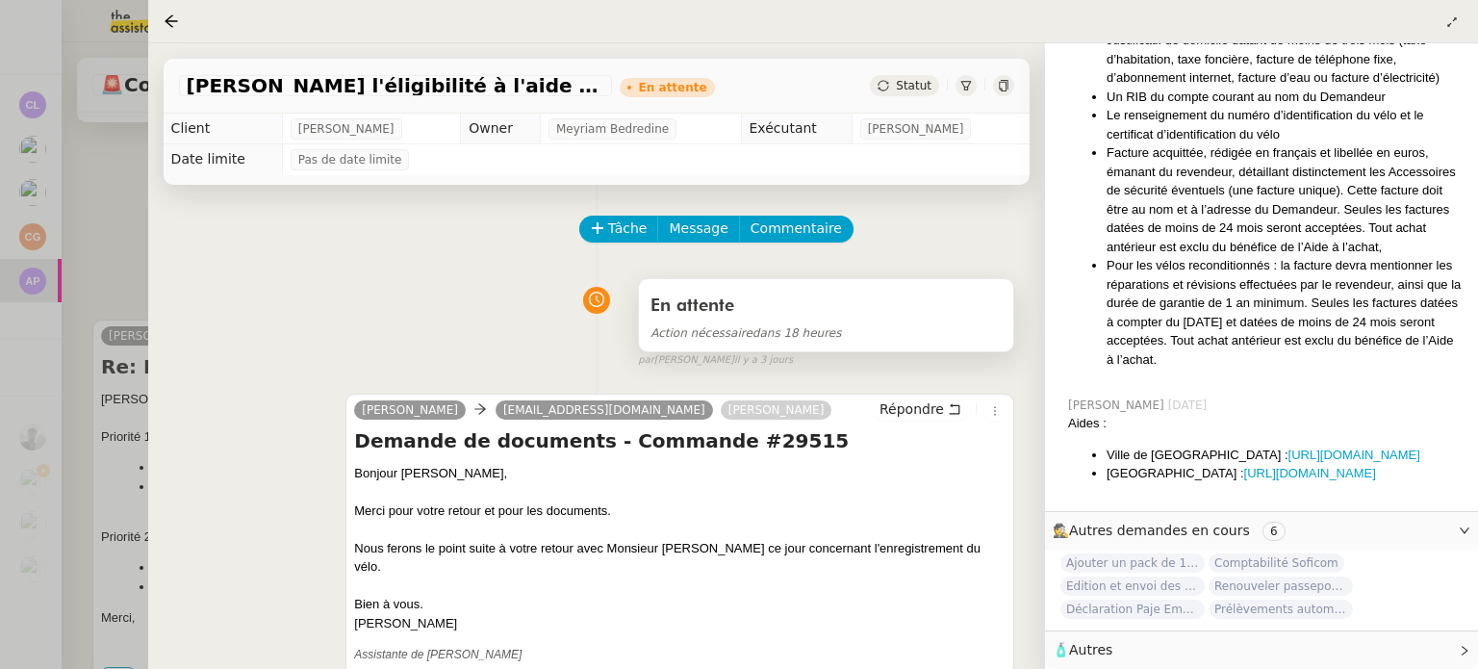
click at [844, 315] on div "En attente" at bounding box center [825, 306] width 351 height 31
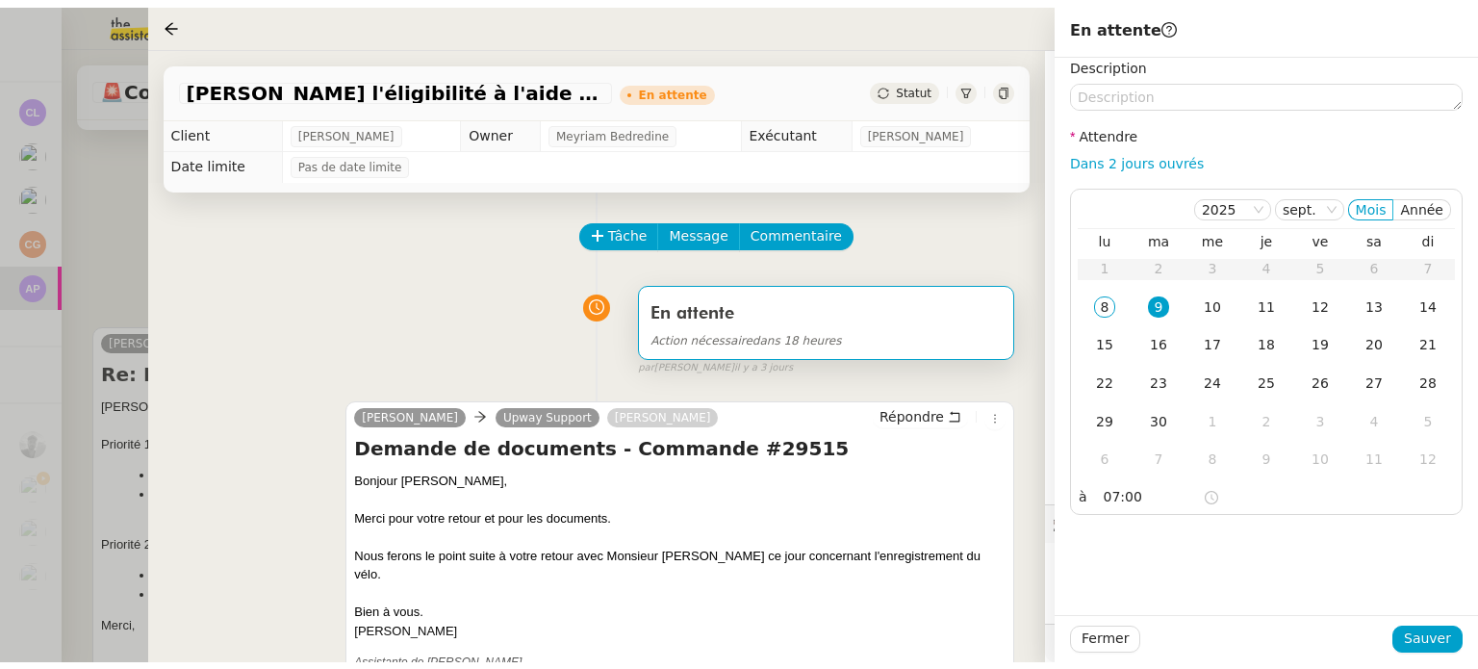
scroll to position [1290, 0]
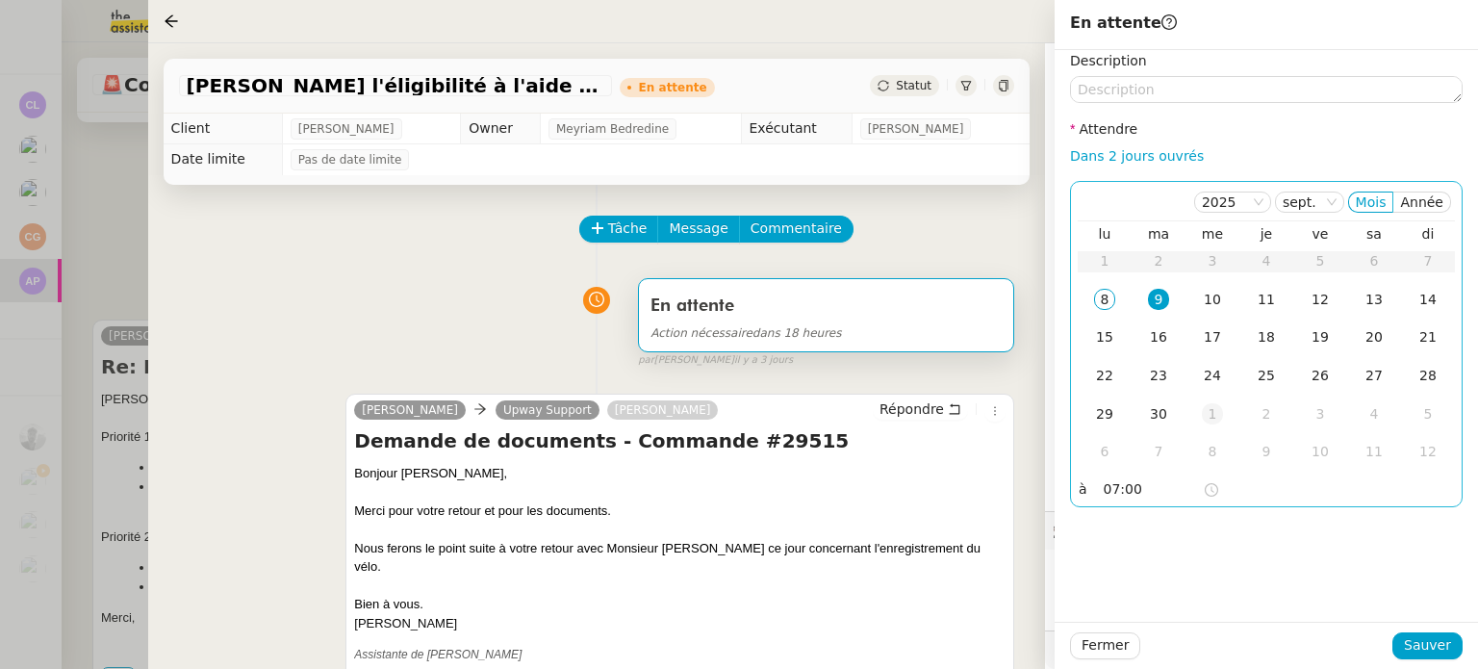
click at [1208, 420] on div "1" at bounding box center [1211, 413] width 21 height 21
click at [1166, 489] on input "07:00" at bounding box center [1152, 489] width 99 height 22
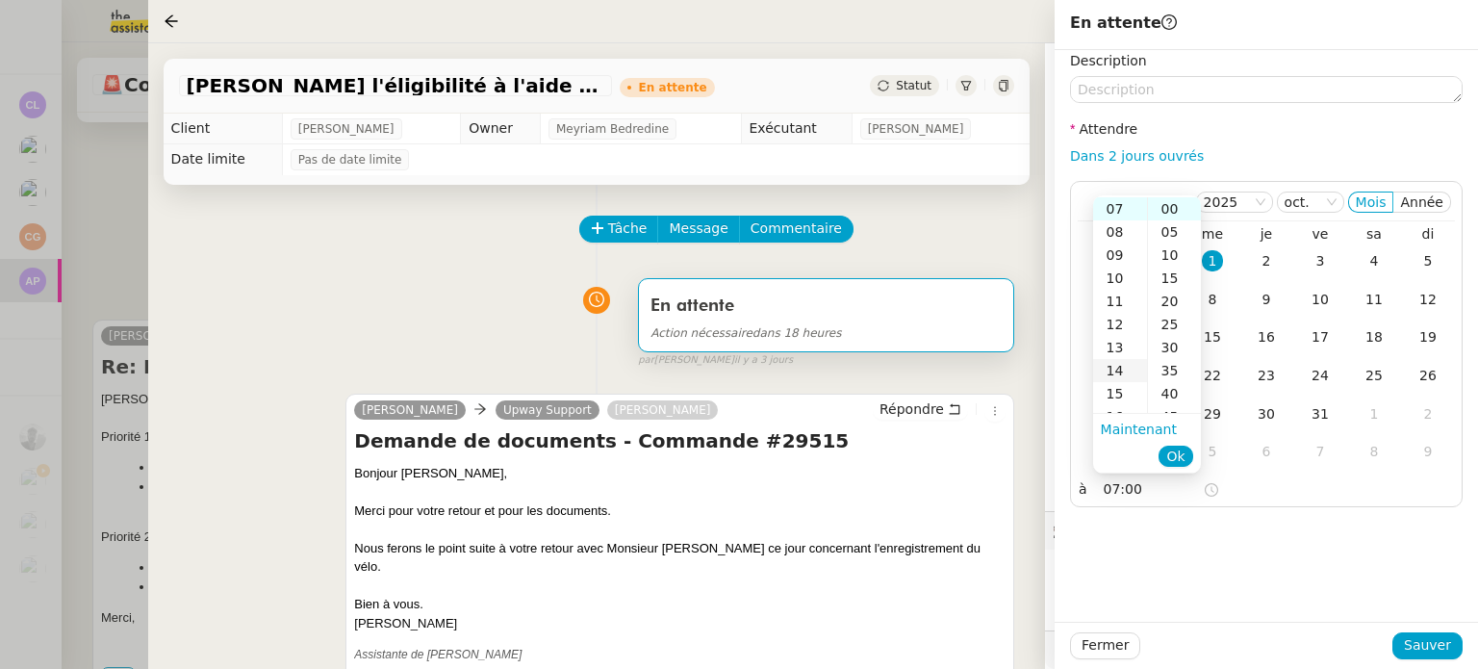
click at [1120, 368] on div "14" at bounding box center [1120, 370] width 54 height 23
click at [1166, 233] on div "05" at bounding box center [1174, 231] width 53 height 23
type input "14:05"
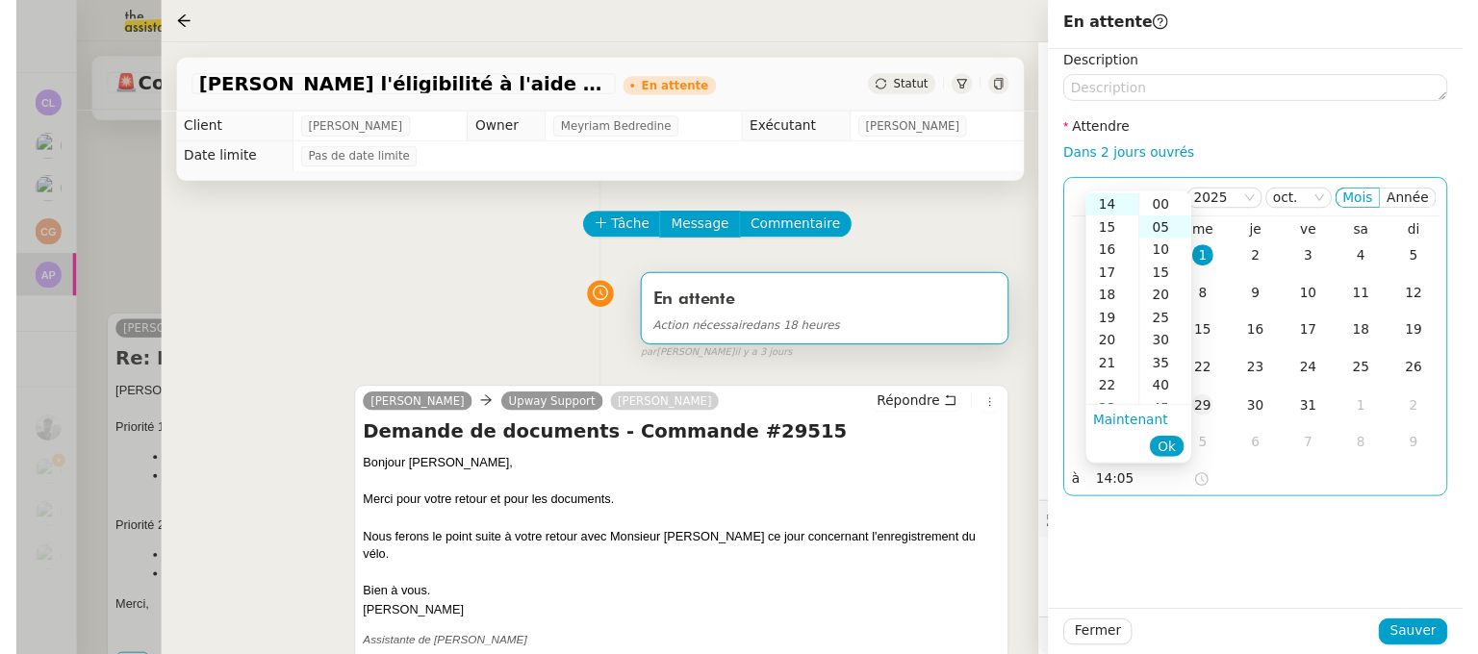
scroll to position [23, 0]
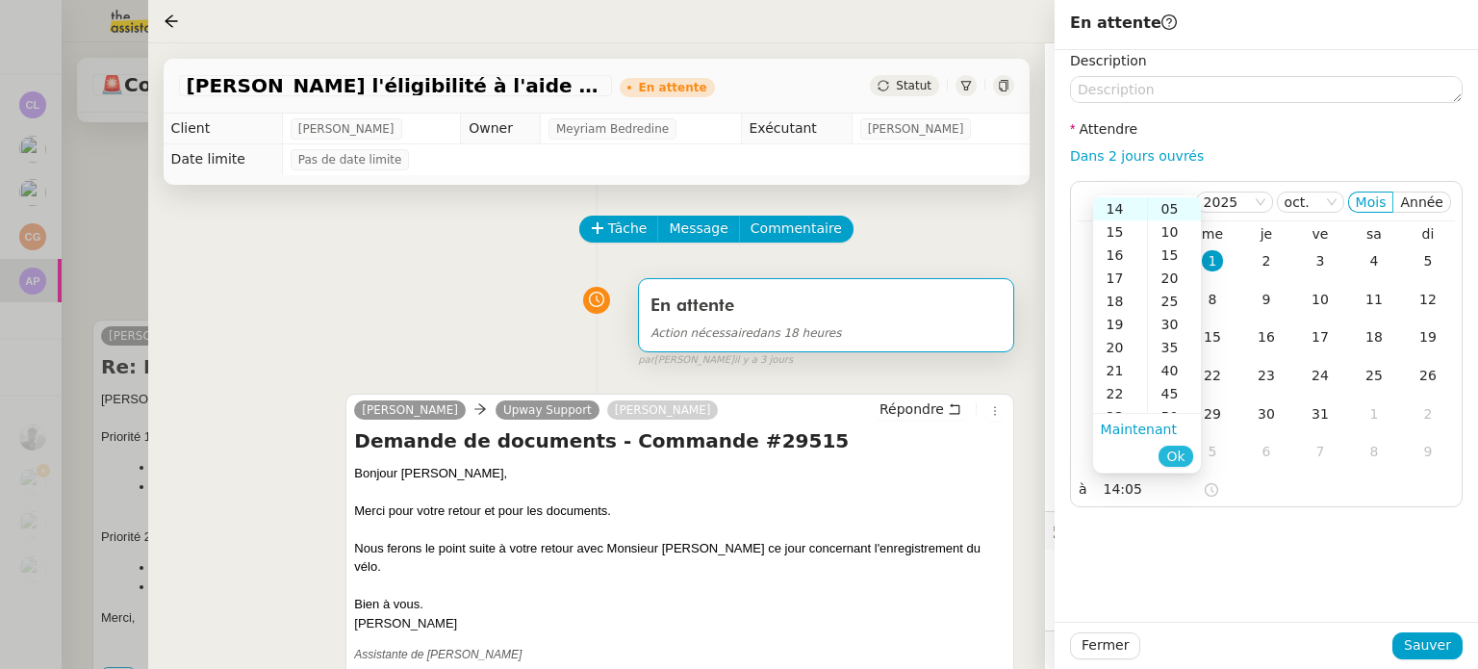
click at [1184, 451] on span "Ok" at bounding box center [1175, 455] width 18 height 19
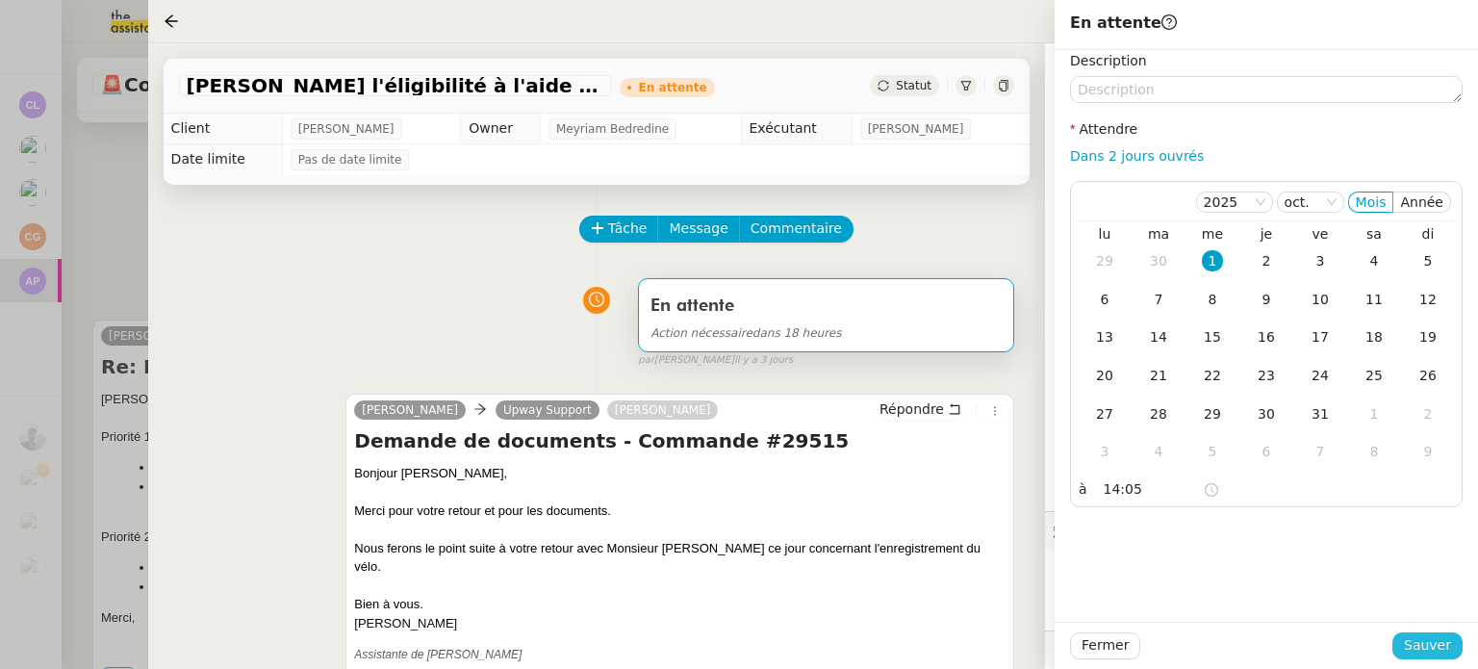
click at [1454, 645] on button "Sauver" at bounding box center [1427, 645] width 70 height 27
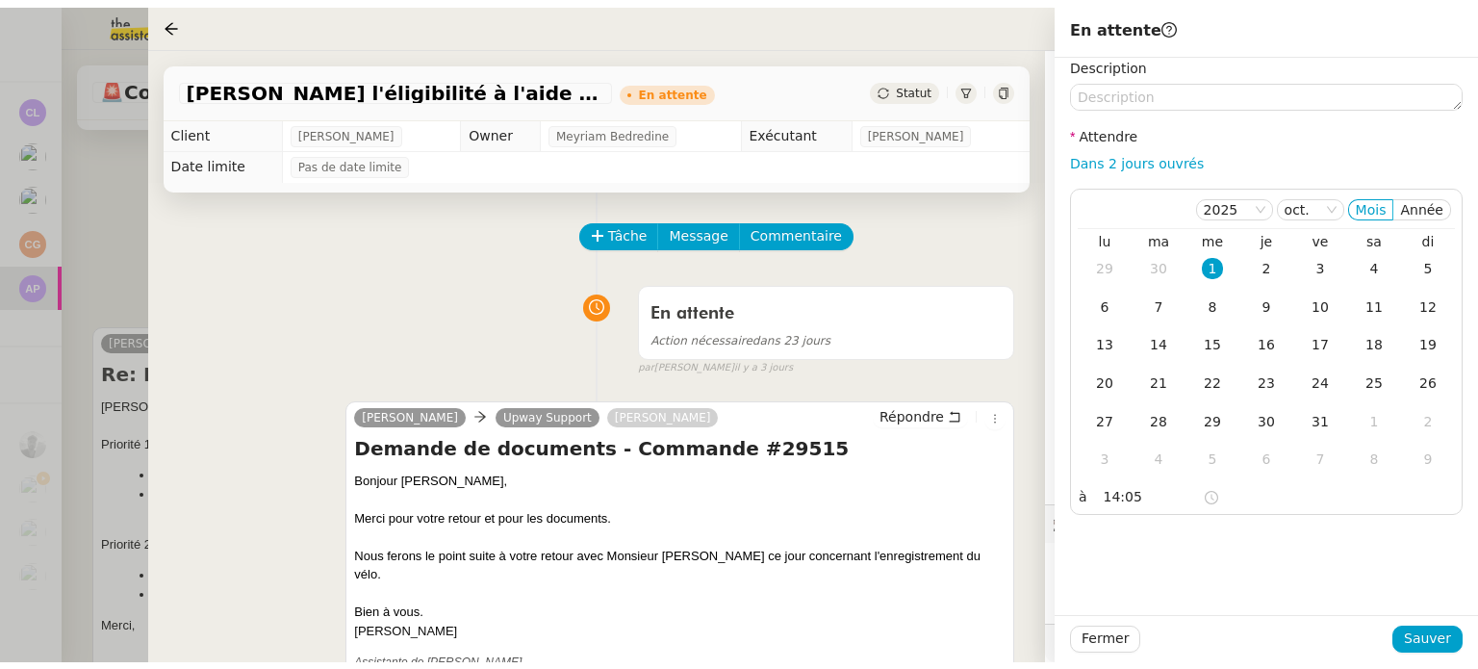
scroll to position [1290, 0]
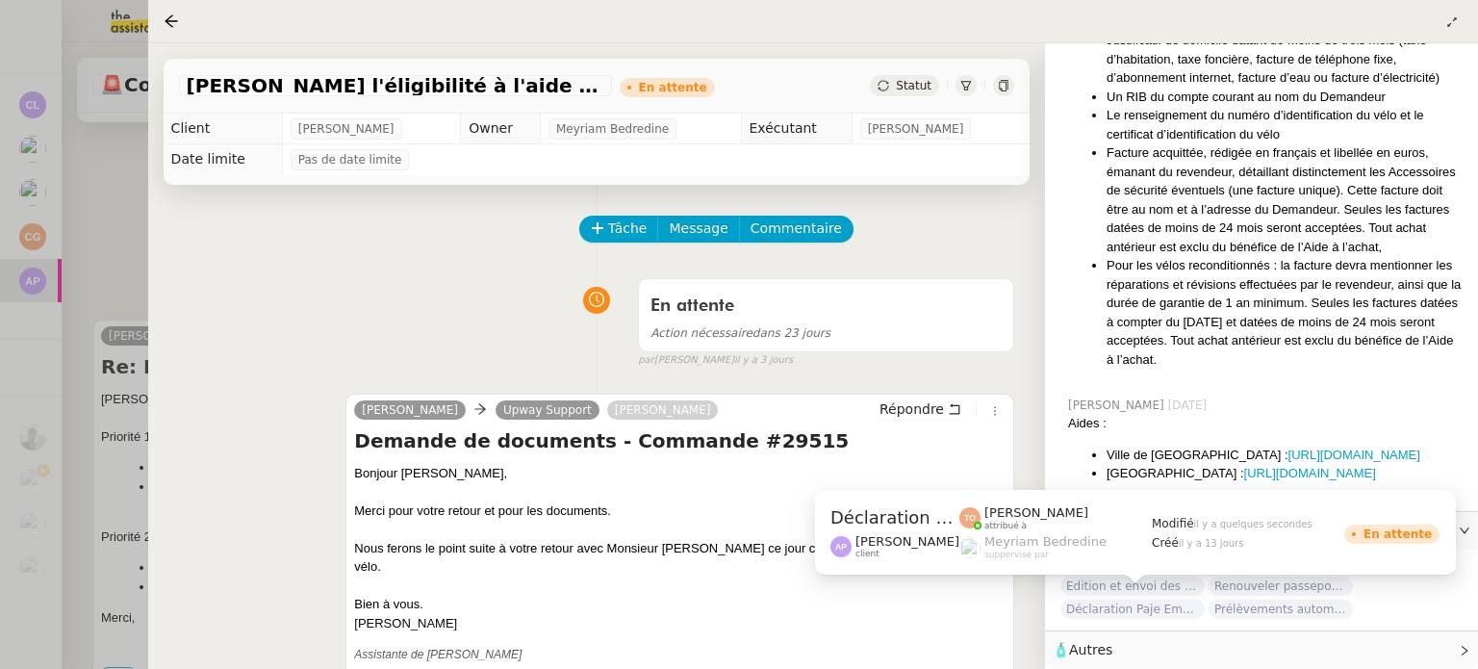
click at [1138, 599] on span "Déclaration Paje Emploi - 26 août 2025" at bounding box center [1132, 608] width 144 height 19
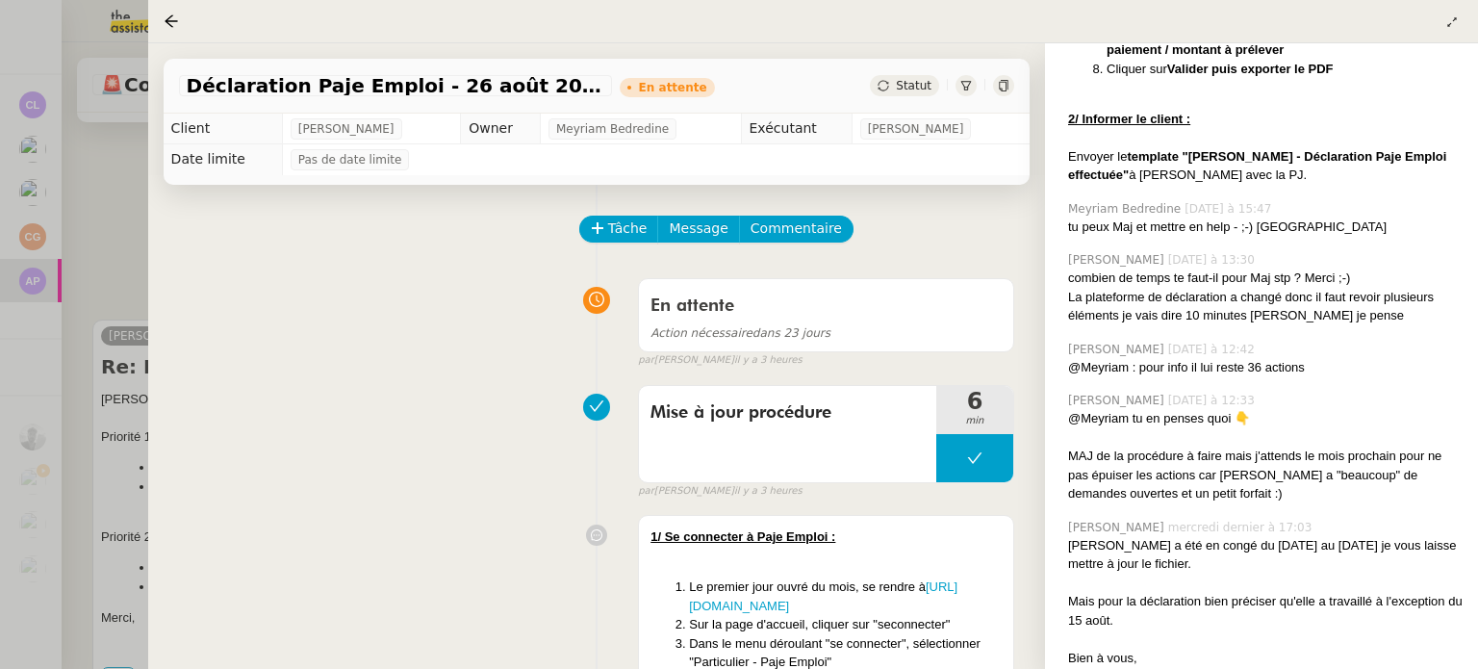
scroll to position [1574, 0]
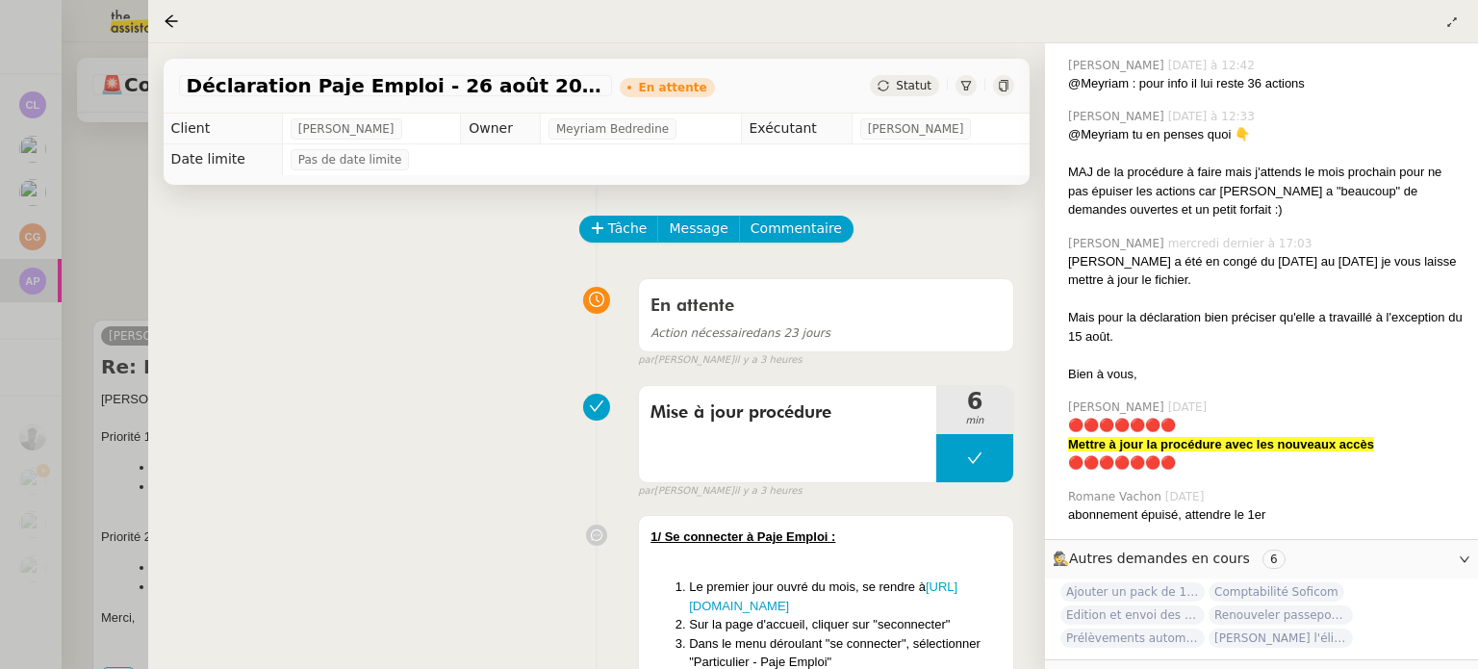
click at [9, 354] on div at bounding box center [739, 334] width 1478 height 669
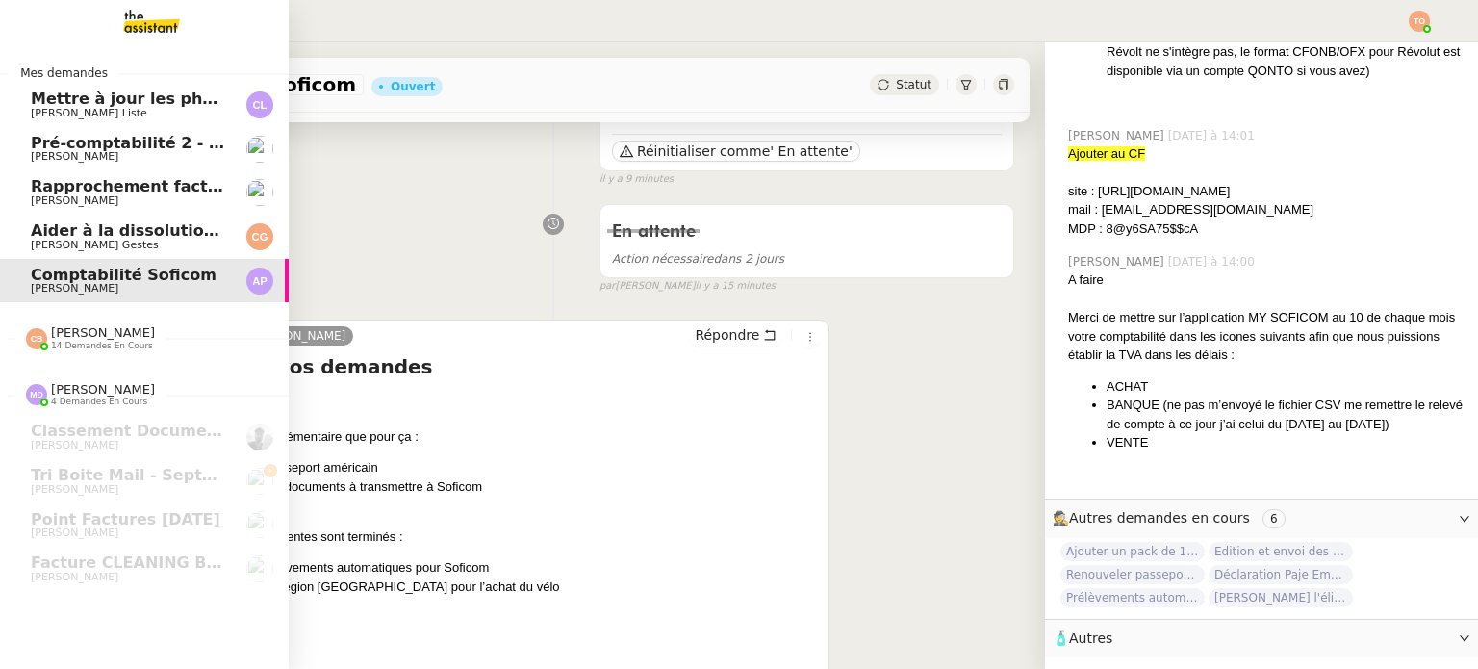
drag, startPoint x: 188, startPoint y: 193, endPoint x: 210, endPoint y: 153, distance: 46.1
click at [188, 193] on span "Rapprochement factures/paiements clients - 1 septembre 2025" at bounding box center [305, 186] width 549 height 18
click at [215, 143] on link "Pré-comptabilité 2 - PENNYLANE - septembre 2025 Julien Decroix" at bounding box center [144, 149] width 289 height 44
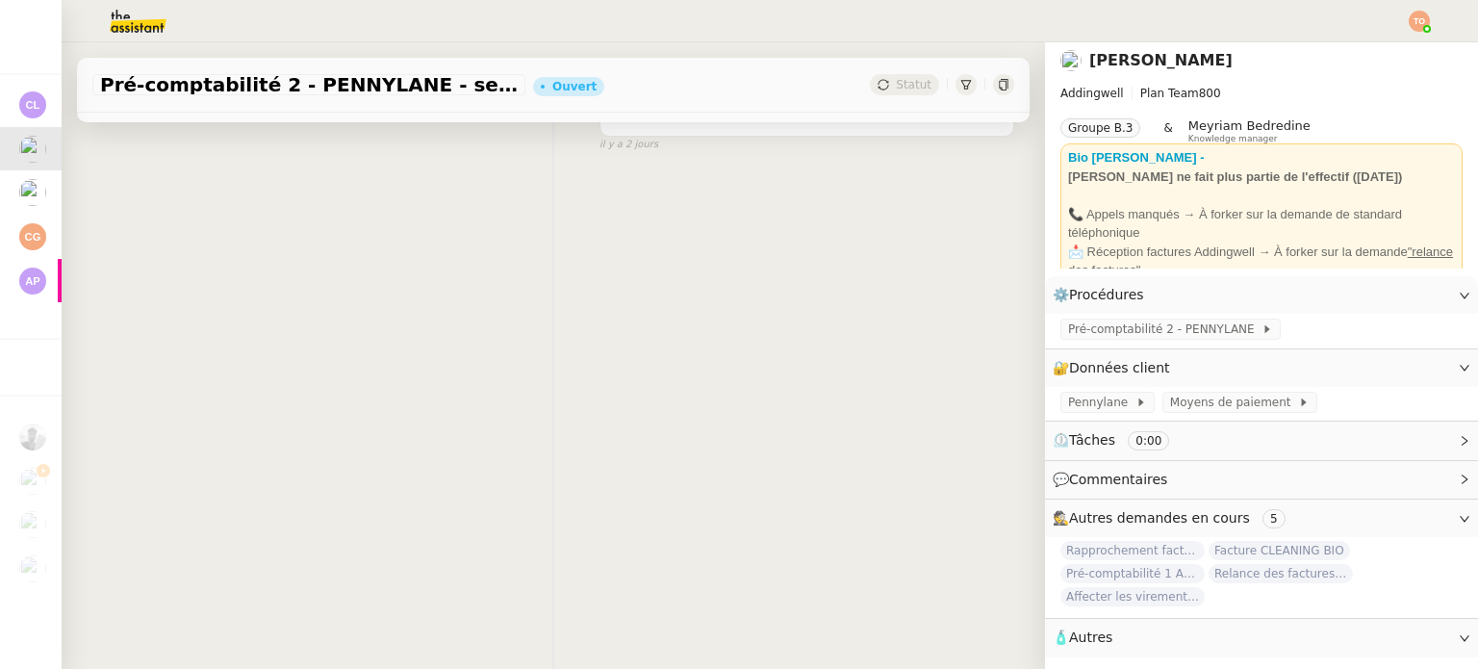
scroll to position [15, 0]
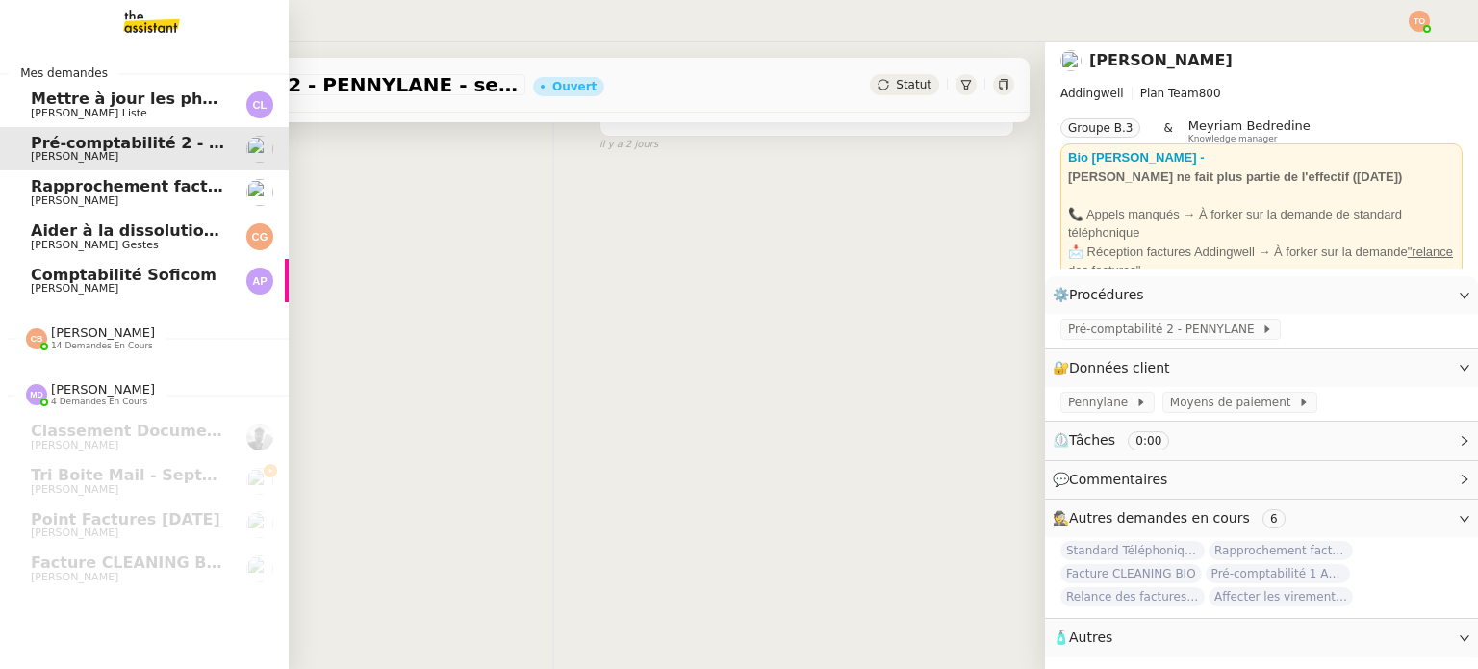
click at [76, 188] on span "Rapprochement factures/paiements clients - 1 septembre 2025" at bounding box center [305, 186] width 549 height 18
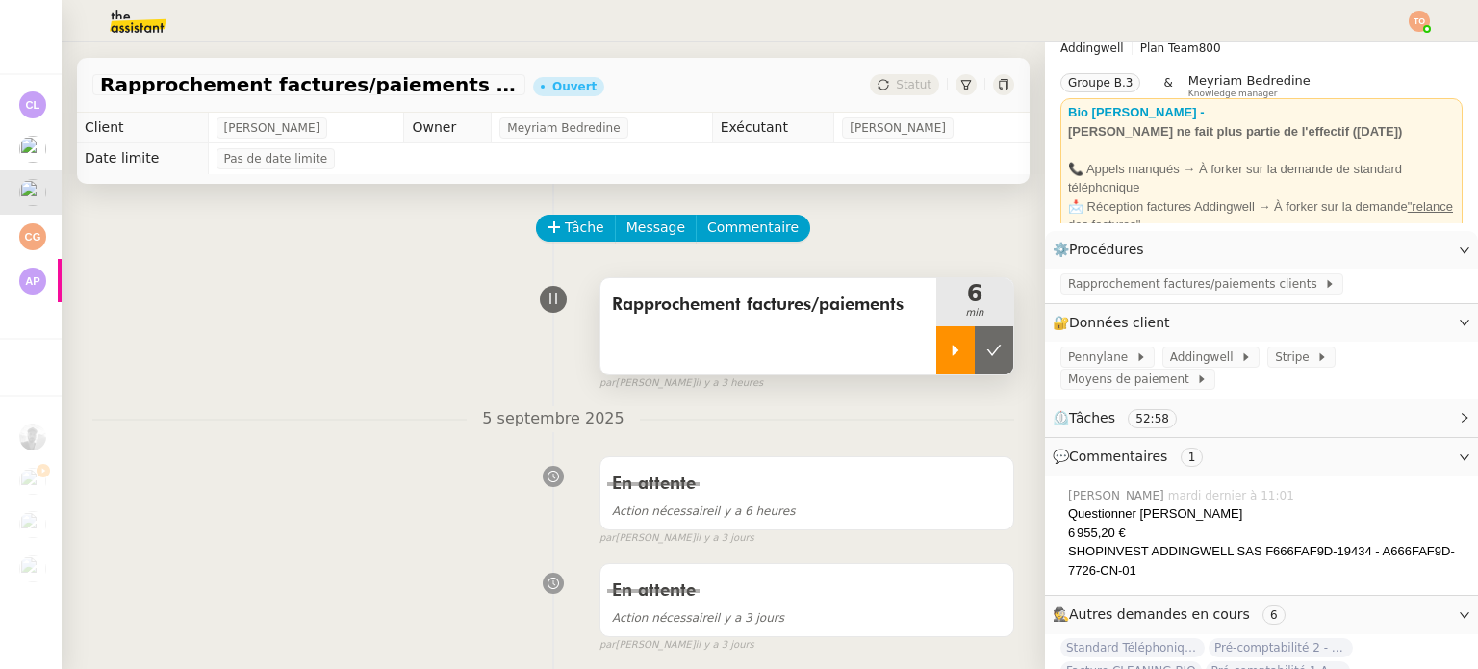
click at [936, 361] on div at bounding box center [955, 350] width 38 height 48
click at [1083, 292] on span "Rapprochement factures/paiements clients" at bounding box center [1196, 283] width 256 height 19
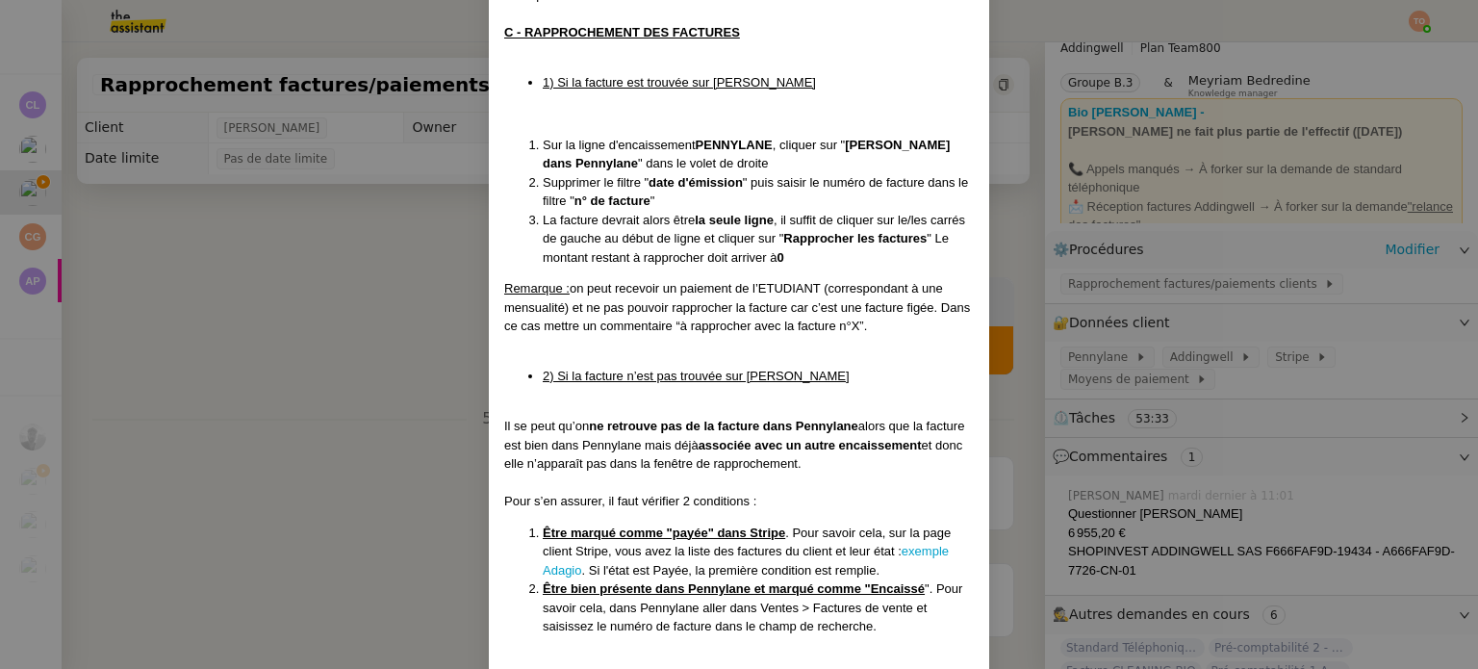
scroll to position [1443, 0]
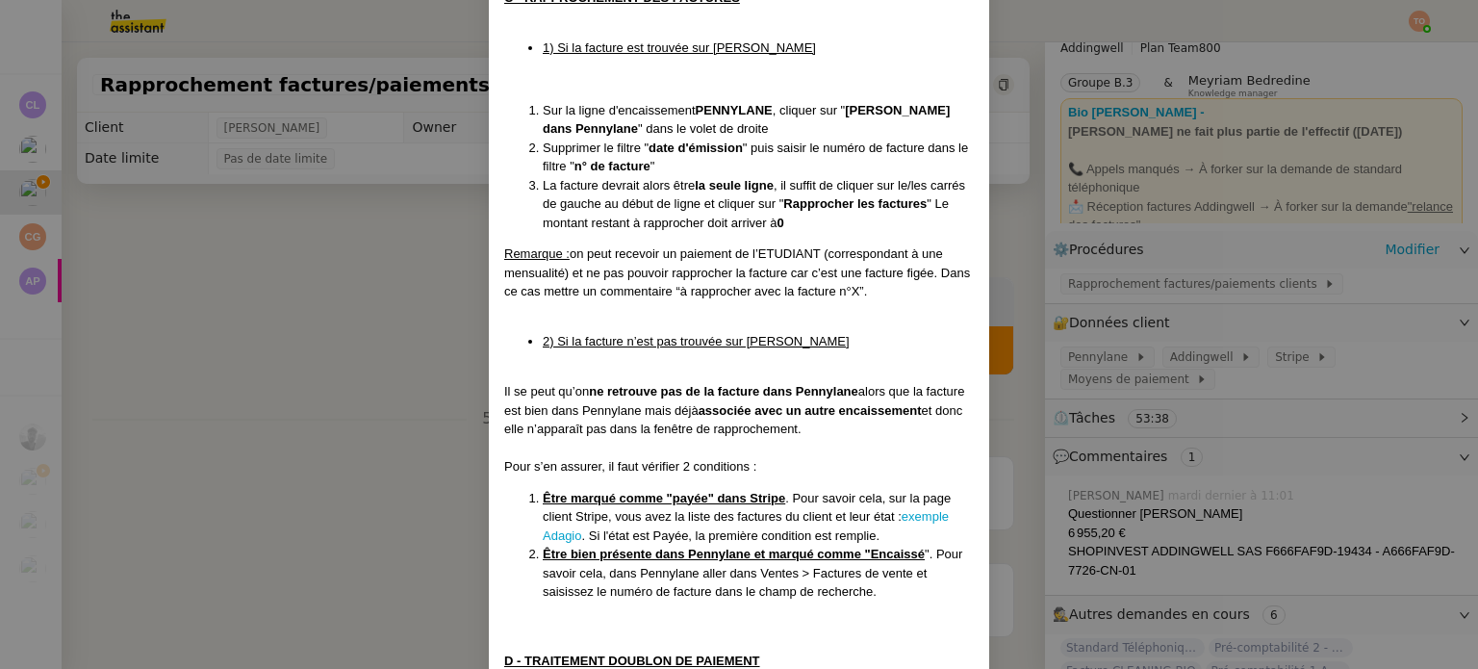
click at [426, 345] on nz-modal-container "Créée le 08/07/24 MAJ le 18/03/2025 Contexte : Julien souhaite que nous gérions…" at bounding box center [739, 334] width 1478 height 669
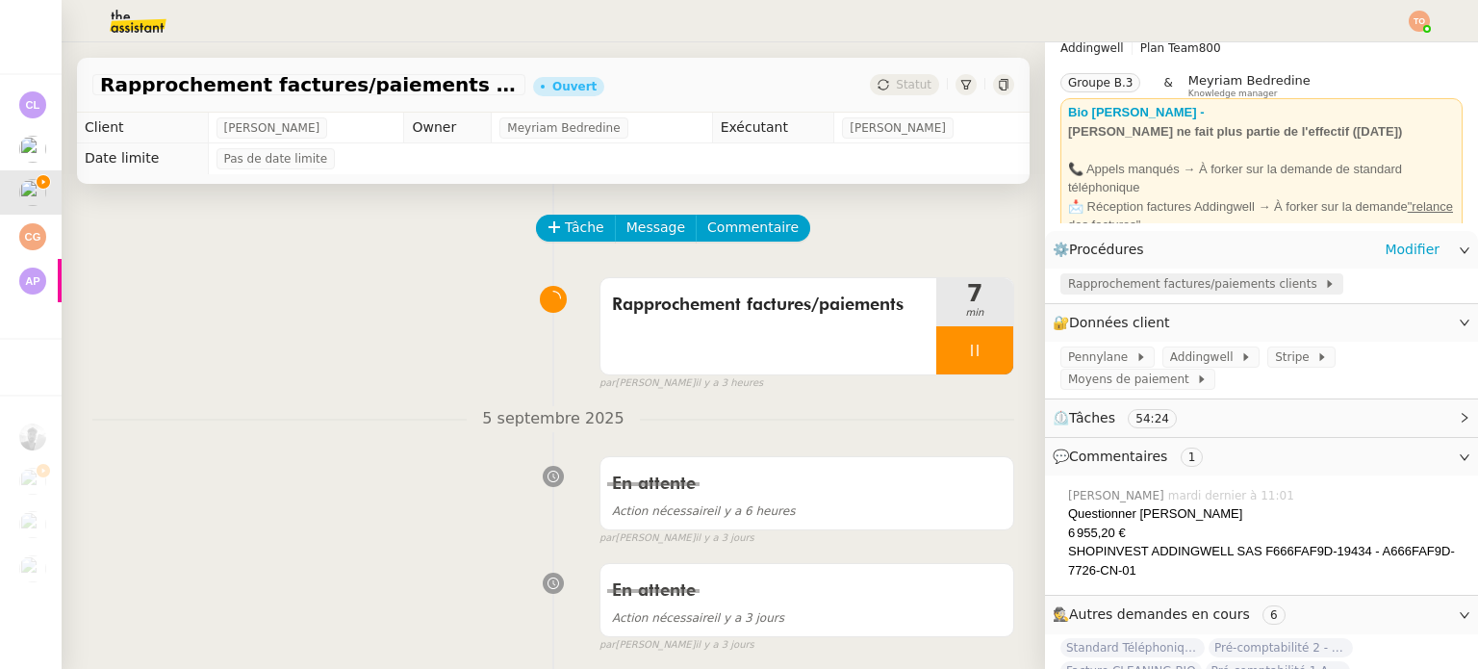
click at [1116, 291] on span "Rapprochement factures/paiements clients" at bounding box center [1196, 283] width 256 height 19
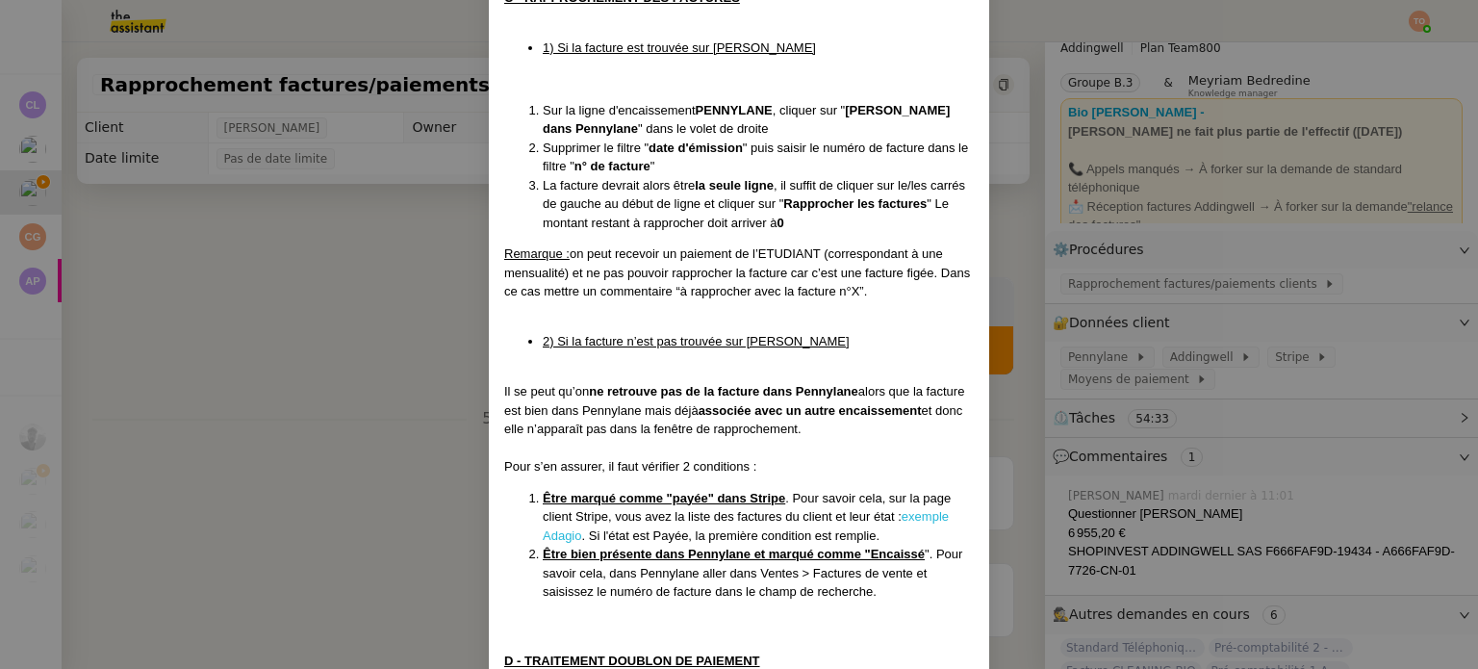
drag, startPoint x: 930, startPoint y: 509, endPoint x: 939, endPoint y: 498, distance: 13.7
click at [930, 509] on li "Être marqué comme "payée" dans Stripe . Pour savoir cela, sur la page client St…" at bounding box center [758, 517] width 431 height 57
click at [939, 509] on link "exemple Adagio" at bounding box center [746, 526] width 406 height 34
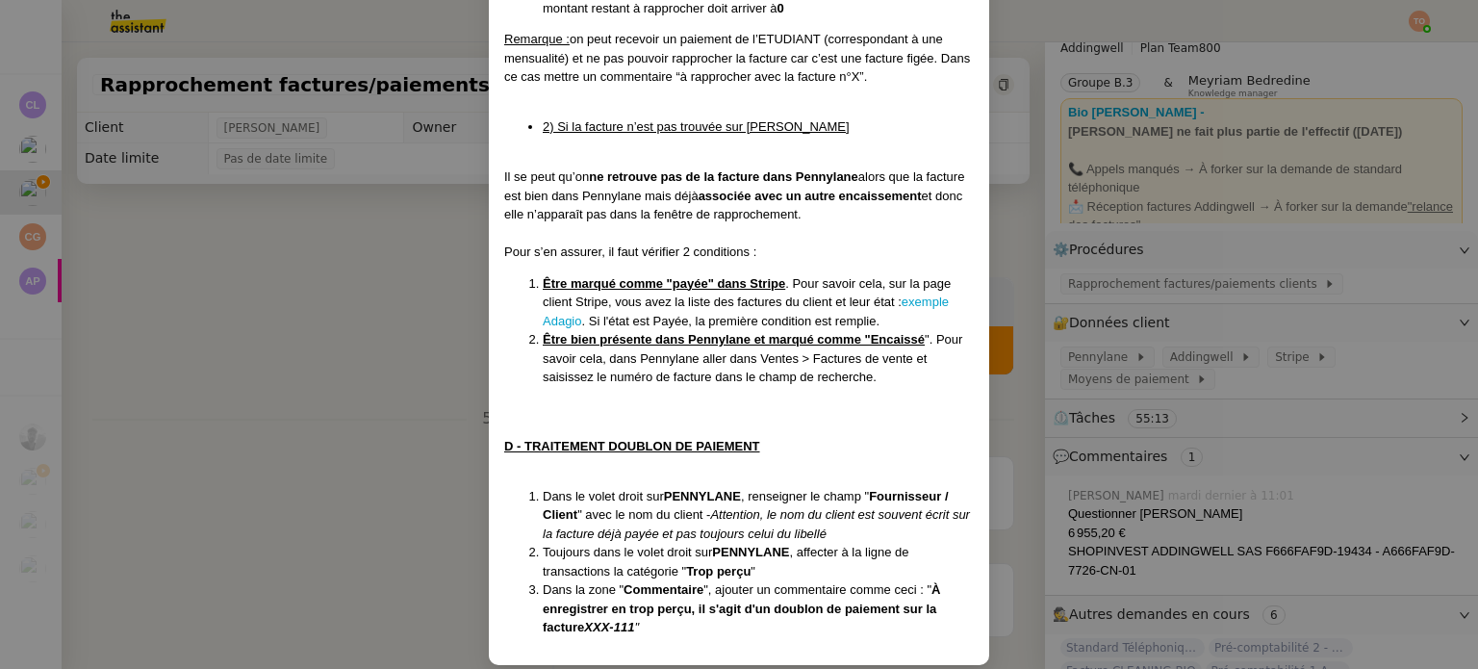
drag, startPoint x: 344, startPoint y: 299, endPoint x: 374, endPoint y: 250, distance: 57.4
click at [344, 298] on nz-modal-container "Créée le 08/07/24 MAJ le 18/03/2025 Contexte : Julien souhaite que nous gérions…" at bounding box center [739, 334] width 1478 height 669
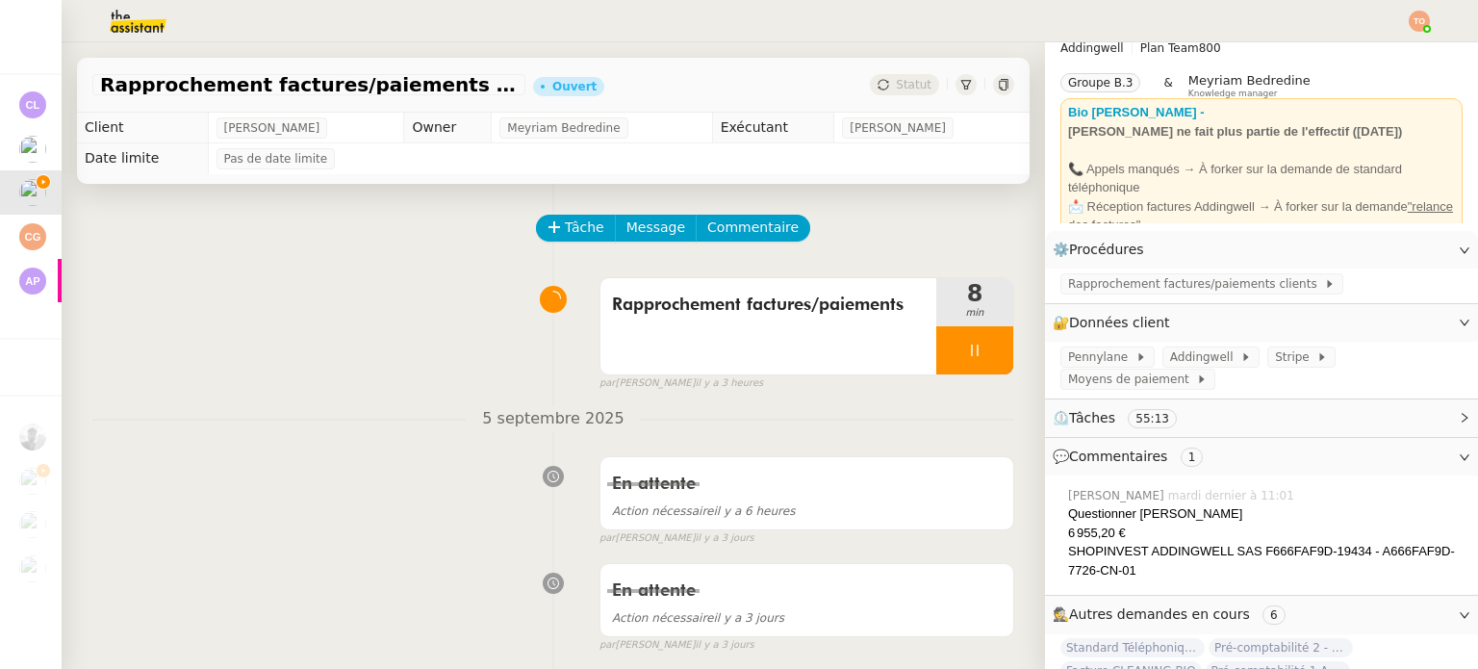
scroll to position [1561, 0]
click at [966, 341] on div at bounding box center [974, 350] width 77 height 48
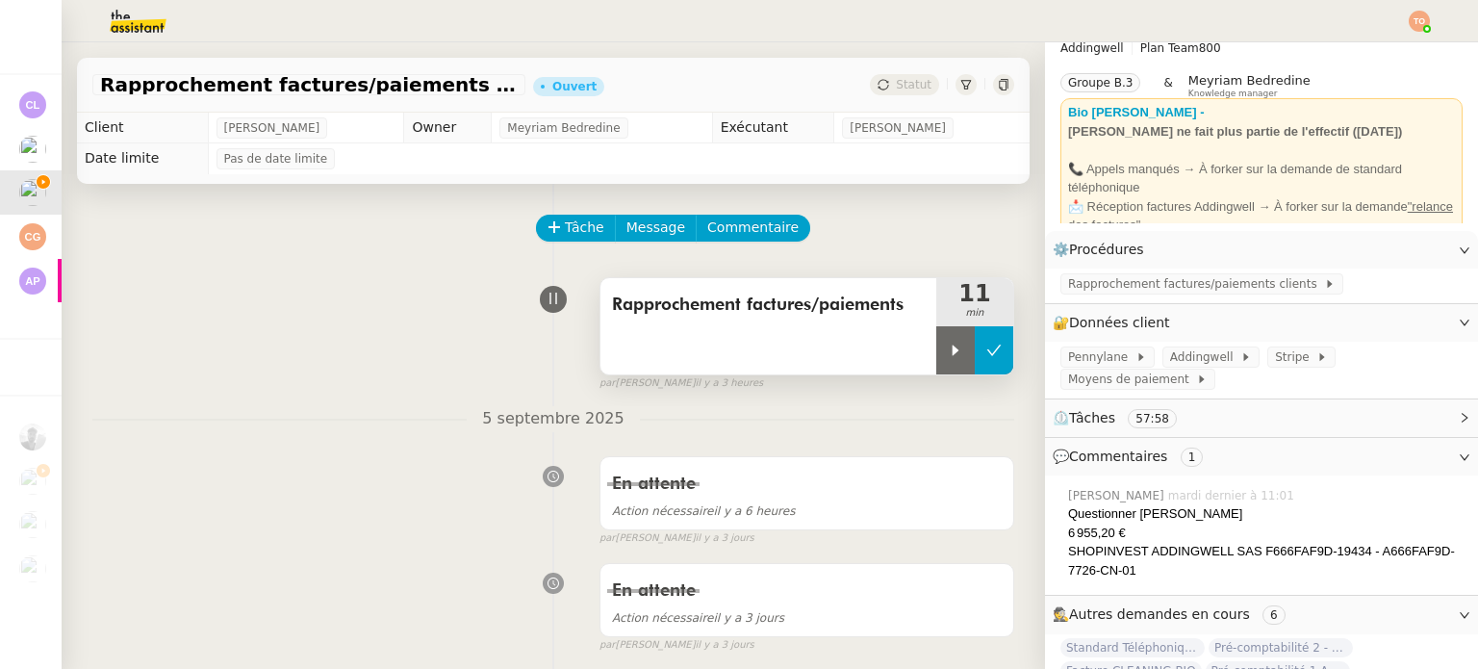
click at [986, 357] on icon at bounding box center [993, 349] width 15 height 15
drag, startPoint x: 886, startPoint y: 100, endPoint x: 886, endPoint y: 84, distance: 16.4
click at [886, 98] on div "Rapprochement factures/paiements clients - 1 septembre 2025 Ouvert Statut" at bounding box center [553, 85] width 952 height 55
click at [896, 84] on span "Statut" at bounding box center [914, 84] width 36 height 13
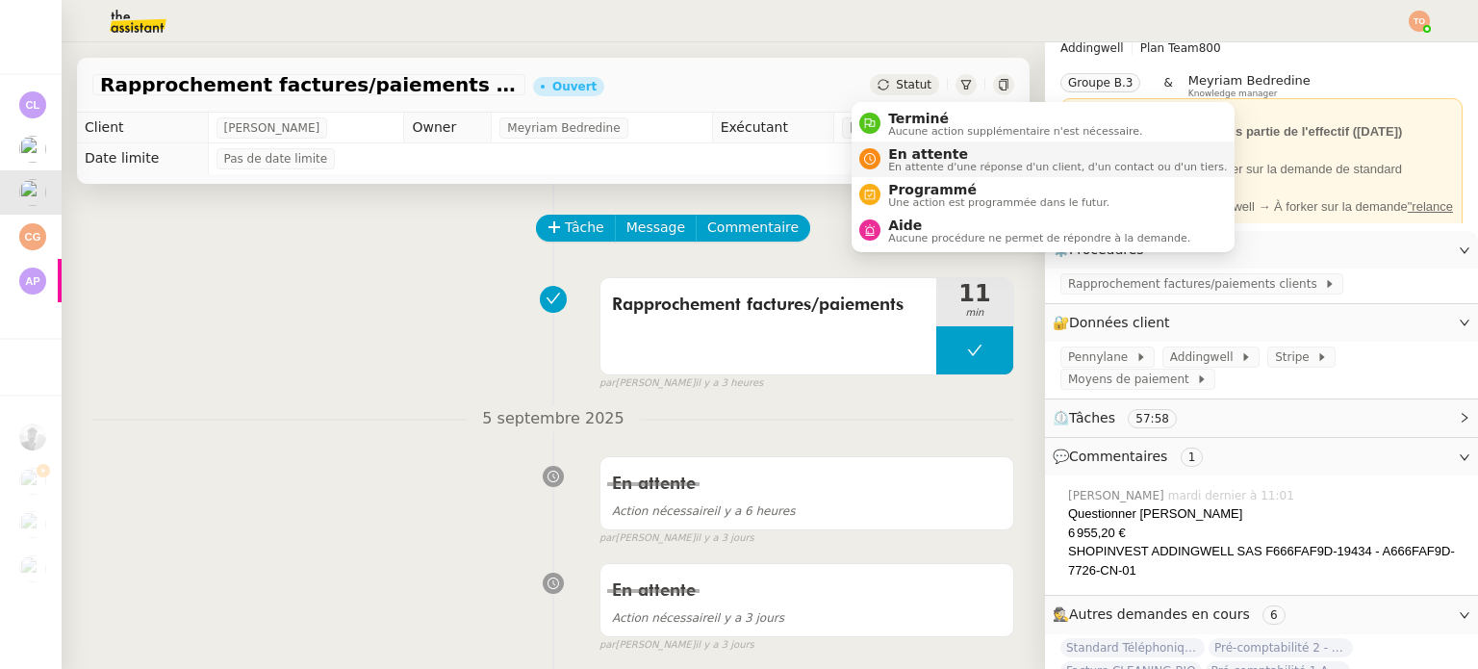
click at [912, 151] on span "En attente" at bounding box center [1057, 153] width 339 height 15
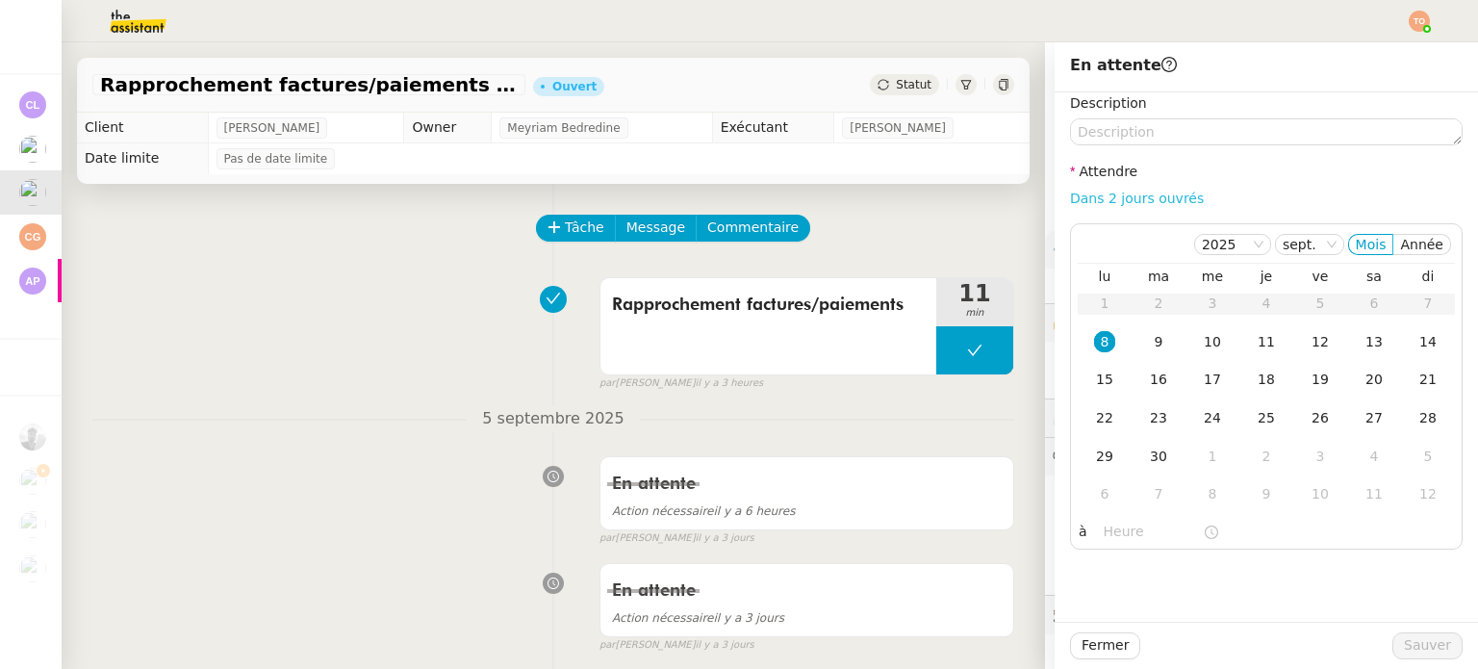
click at [1126, 199] on link "Dans 2 jours ouvrés" at bounding box center [1137, 197] width 134 height 15
type input "07:00"
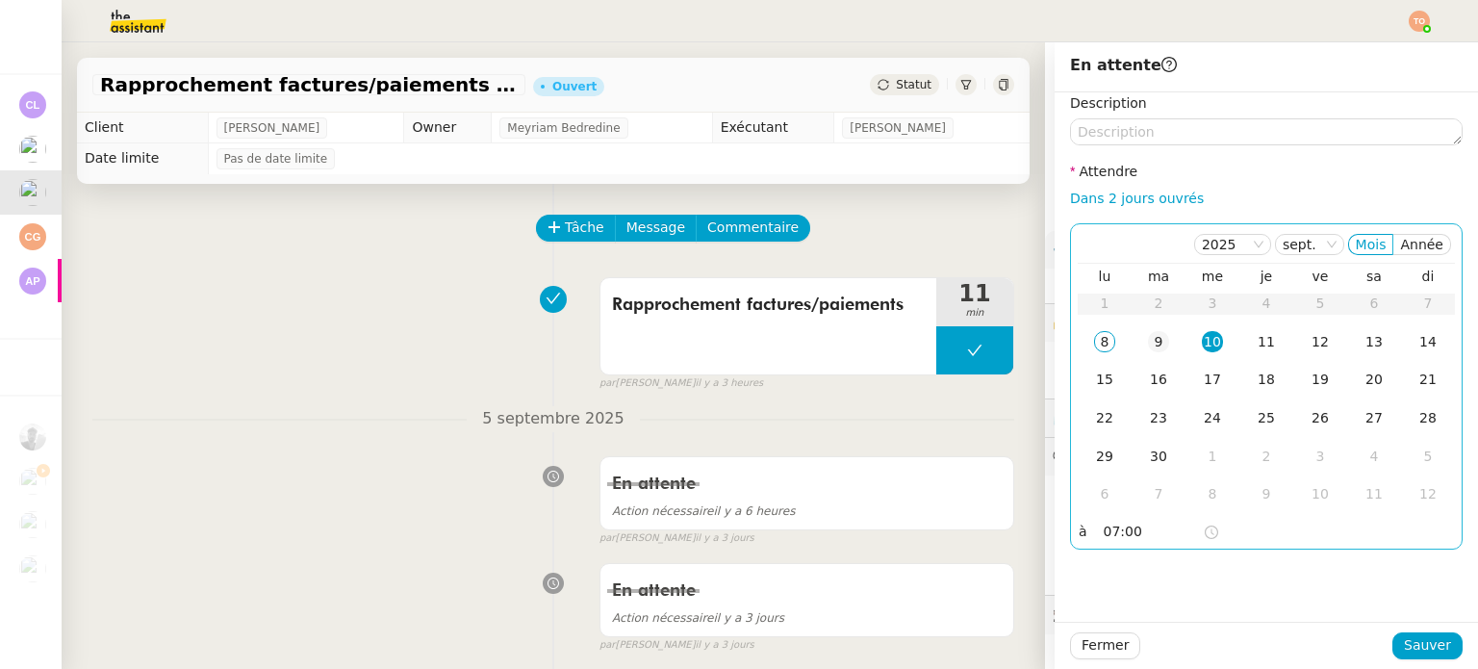
click at [1153, 335] on div "9" at bounding box center [1158, 341] width 21 height 21
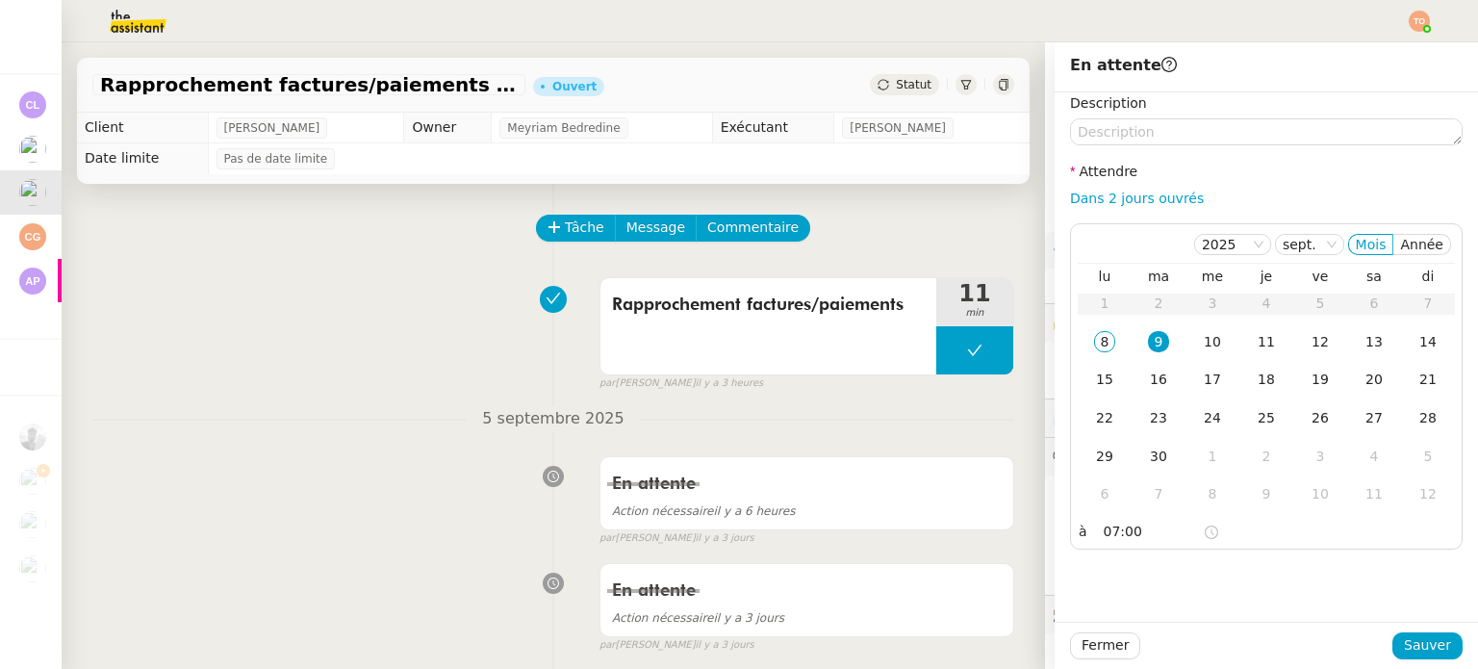
click at [1433, 660] on div "Fermer Sauver" at bounding box center [1265, 644] width 423 height 47
click at [1433, 653] on span "Sauver" at bounding box center [1426, 645] width 47 height 22
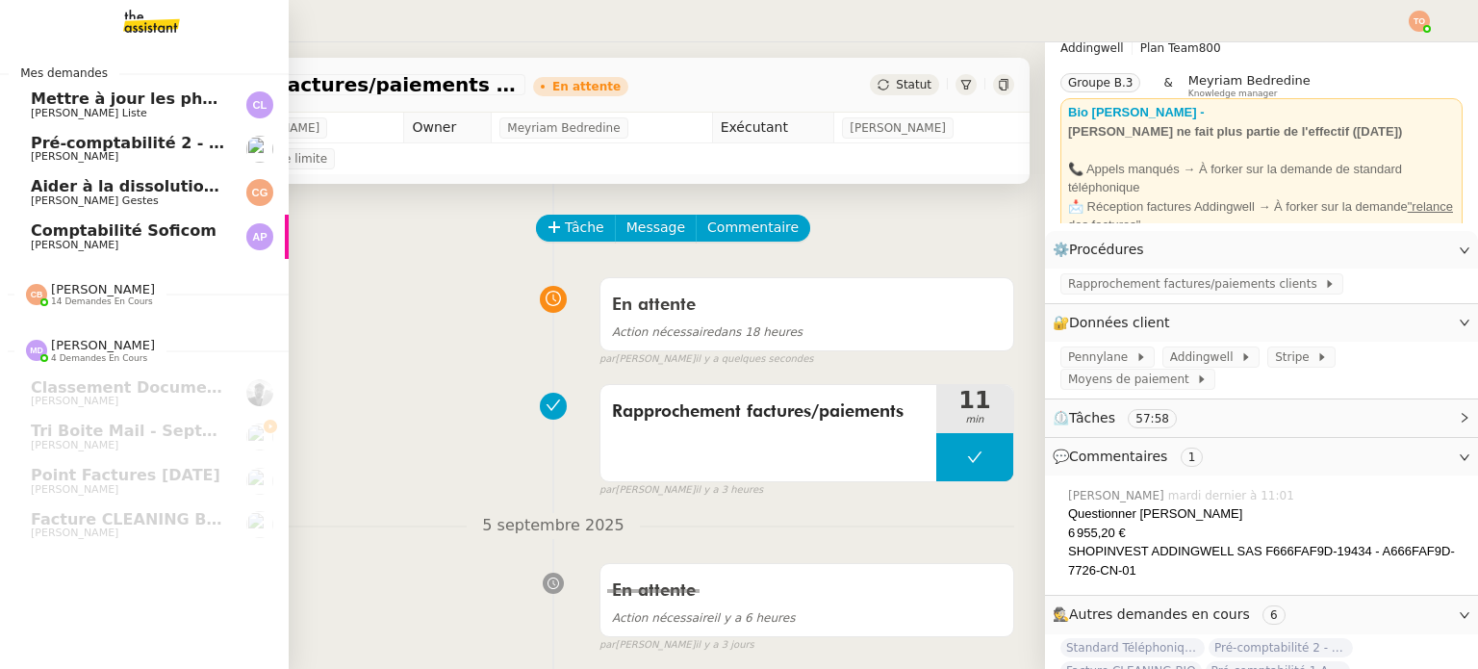
click at [113, 147] on span "Pré-comptabilité 2 - PENNYLANE - septembre 2025" at bounding box center [251, 143] width 441 height 18
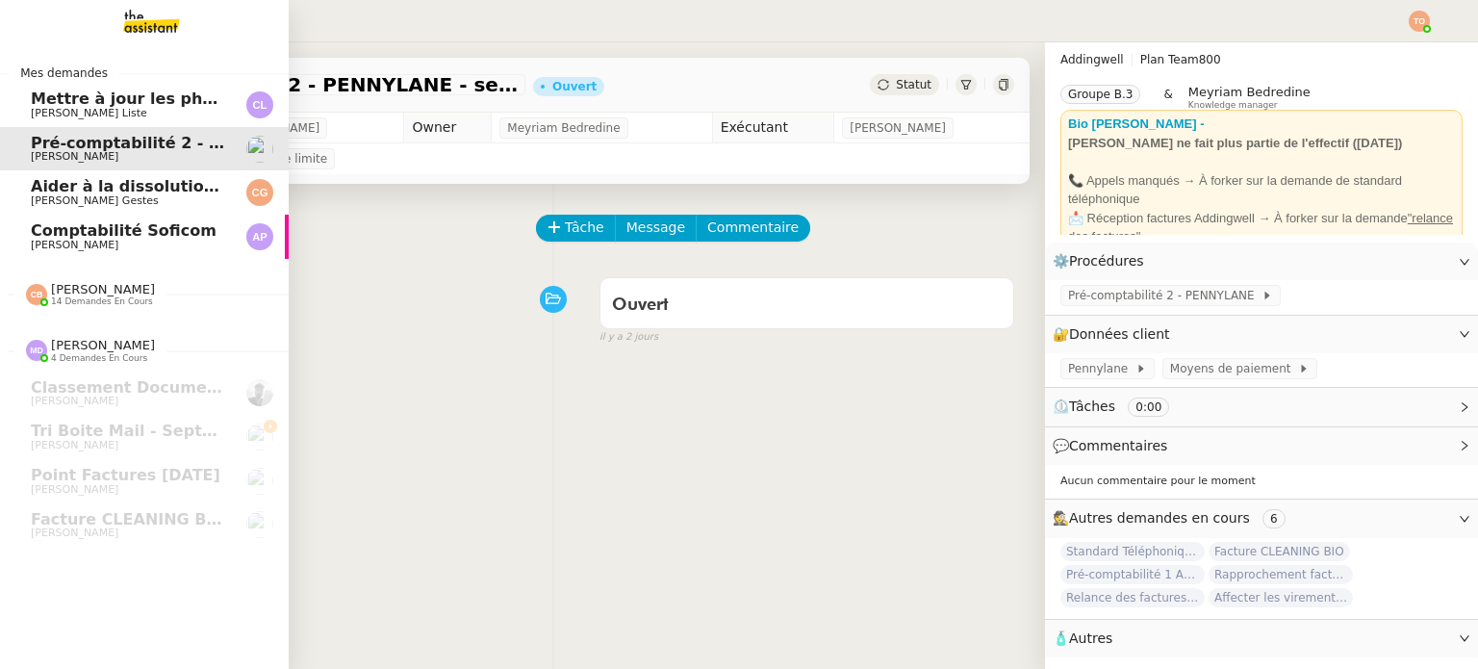
scroll to position [15, 0]
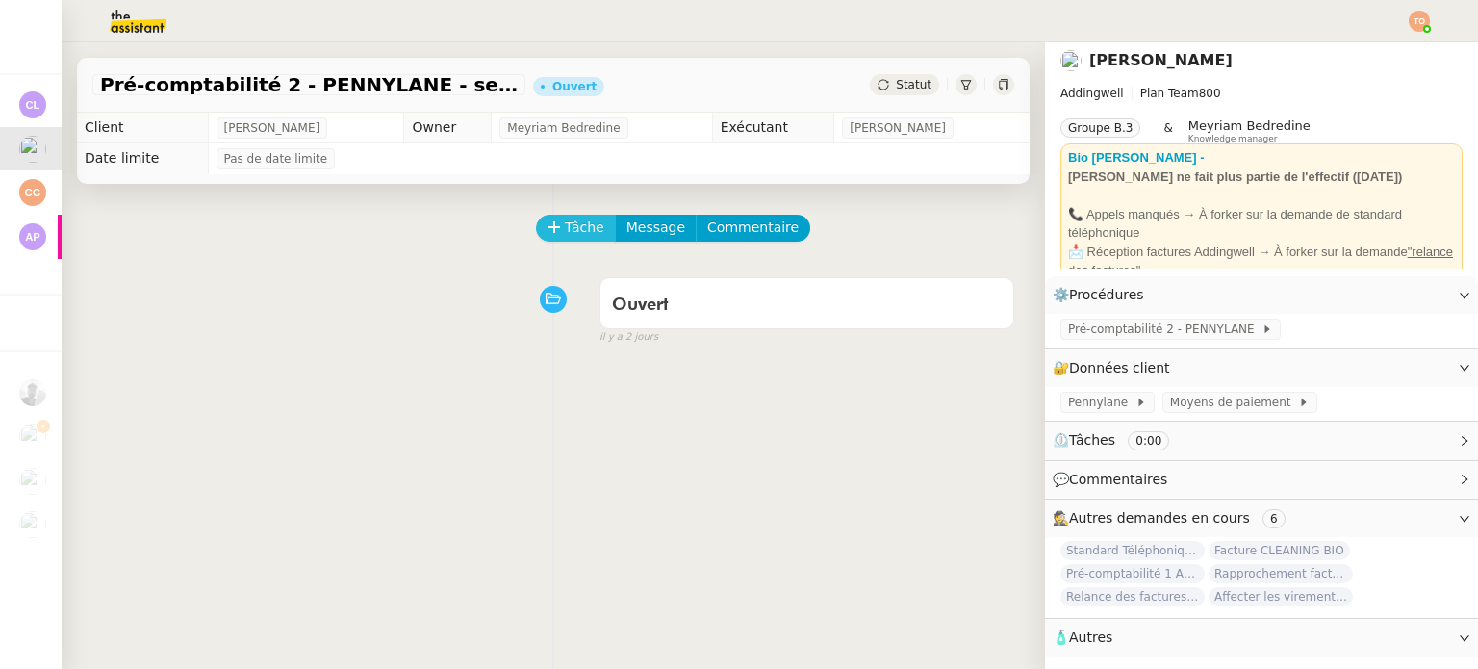
click at [547, 226] on icon at bounding box center [553, 226] width 13 height 13
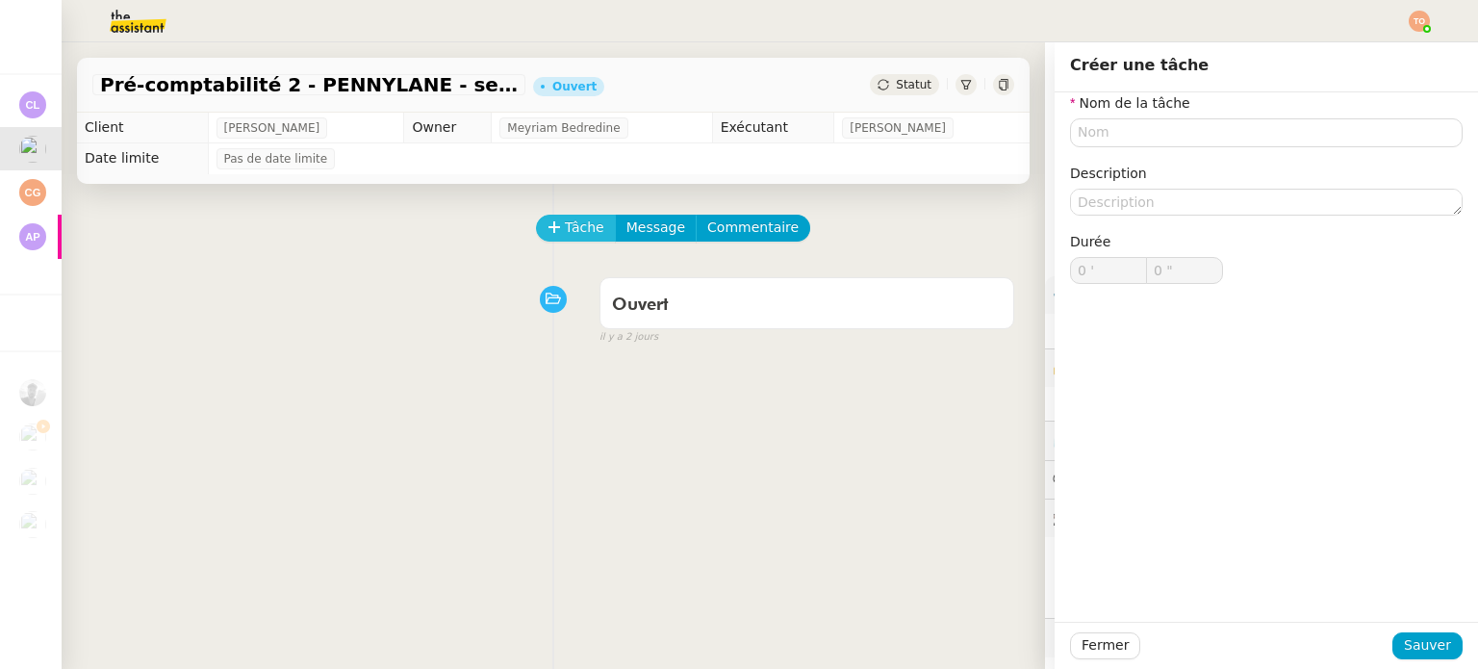
scroll to position [15, 0]
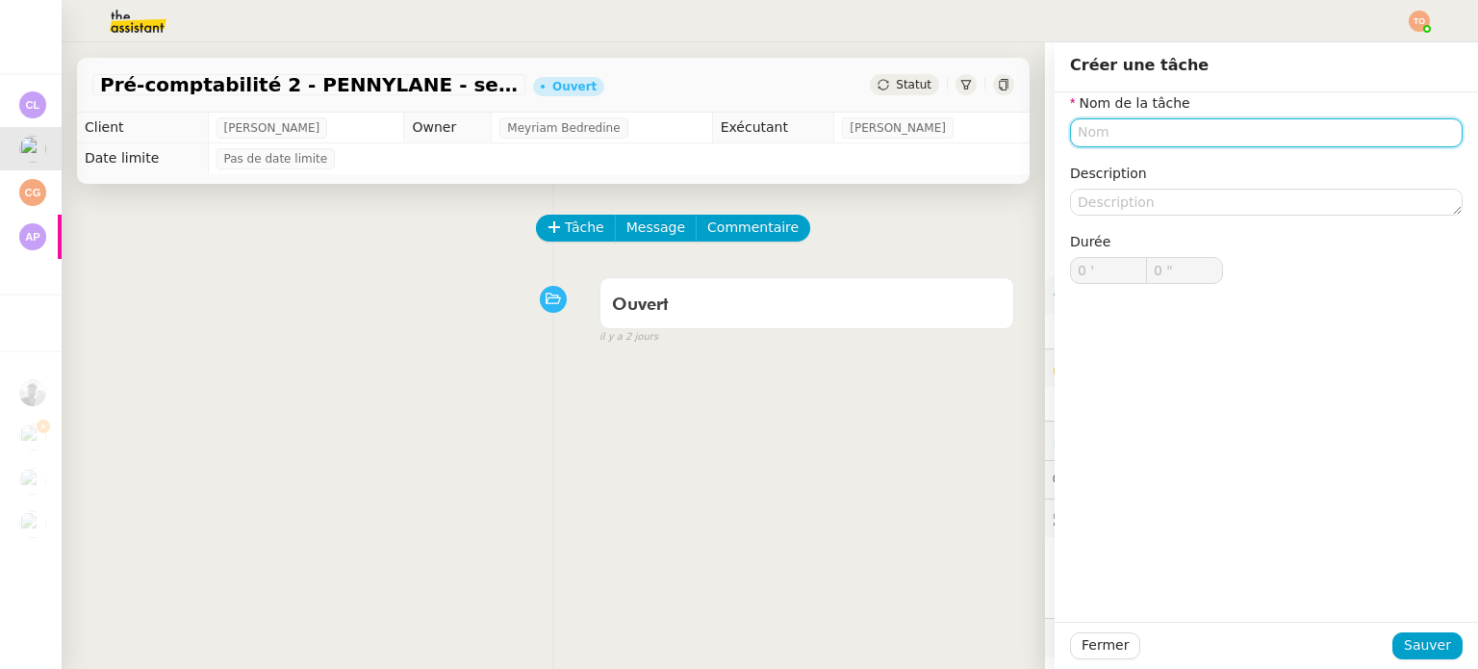
click at [1197, 138] on input "text" at bounding box center [1266, 132] width 392 height 28
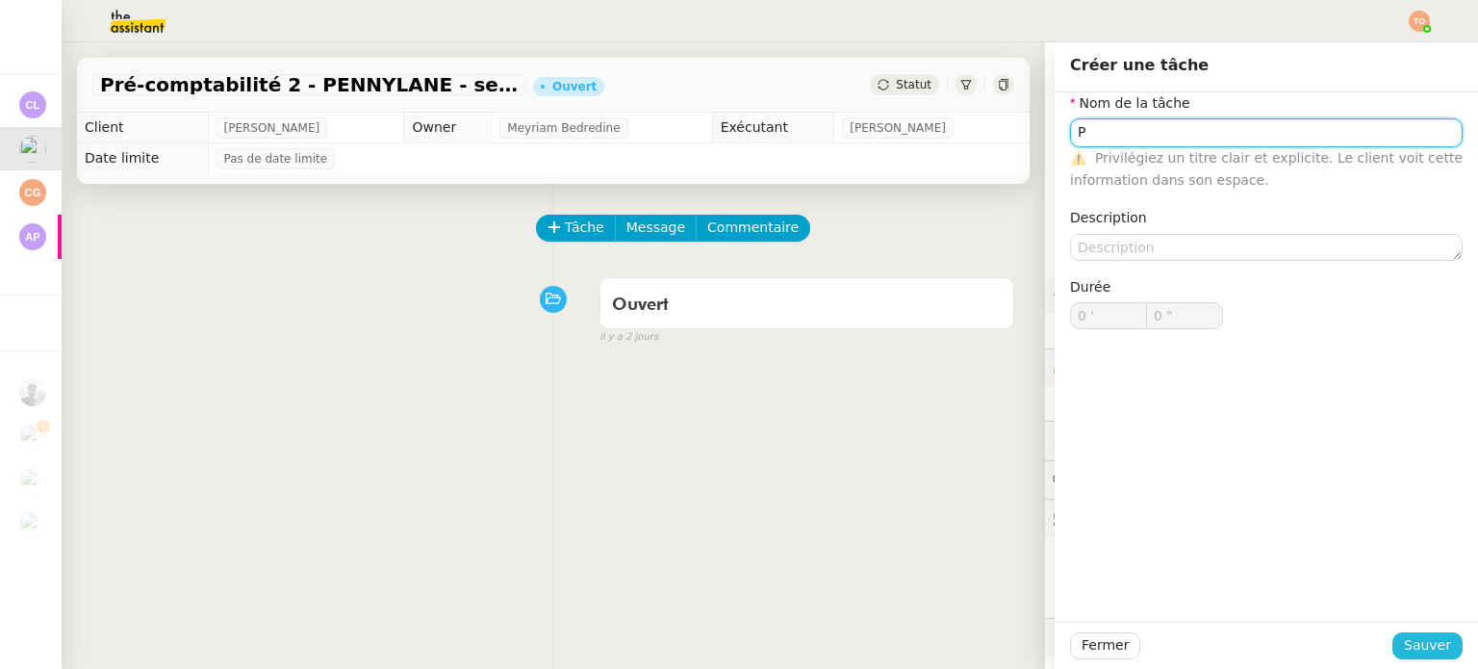
type input "P"
click at [1427, 632] on button "Sauver" at bounding box center [1427, 645] width 70 height 27
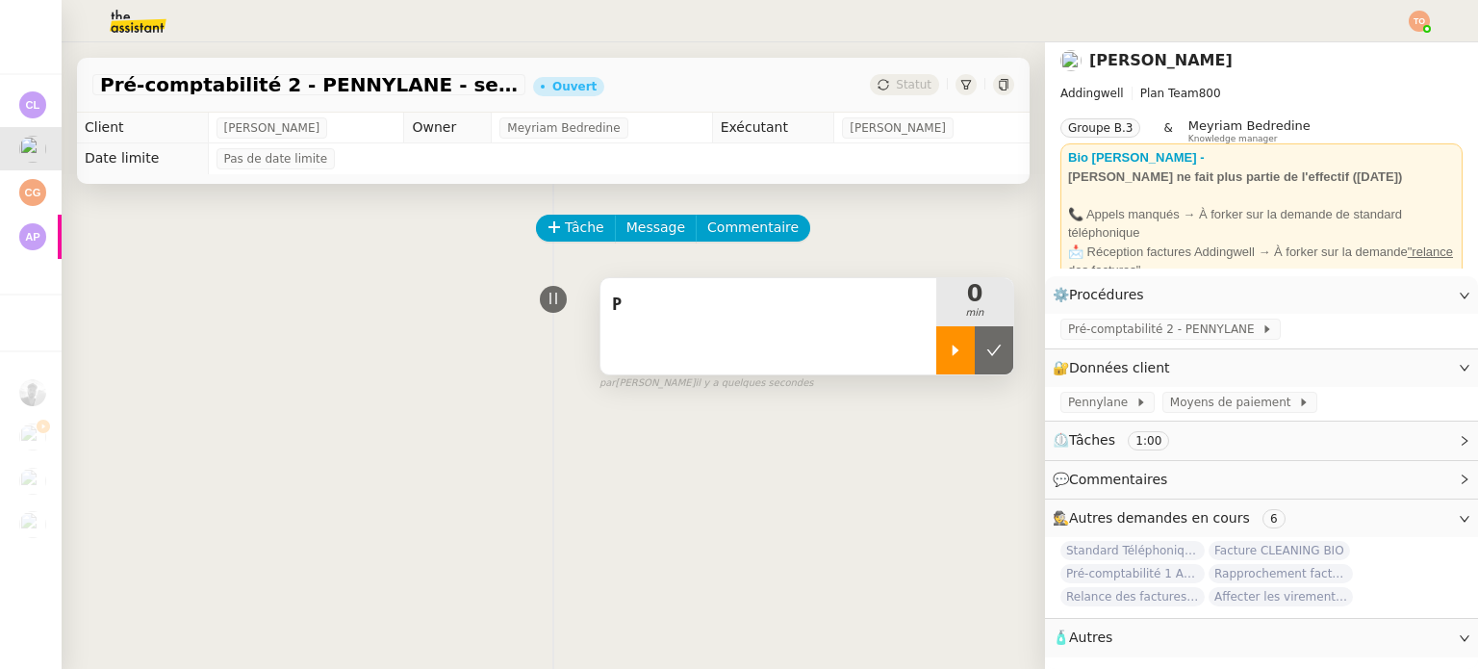
click at [952, 355] on icon at bounding box center [955, 349] width 7 height 11
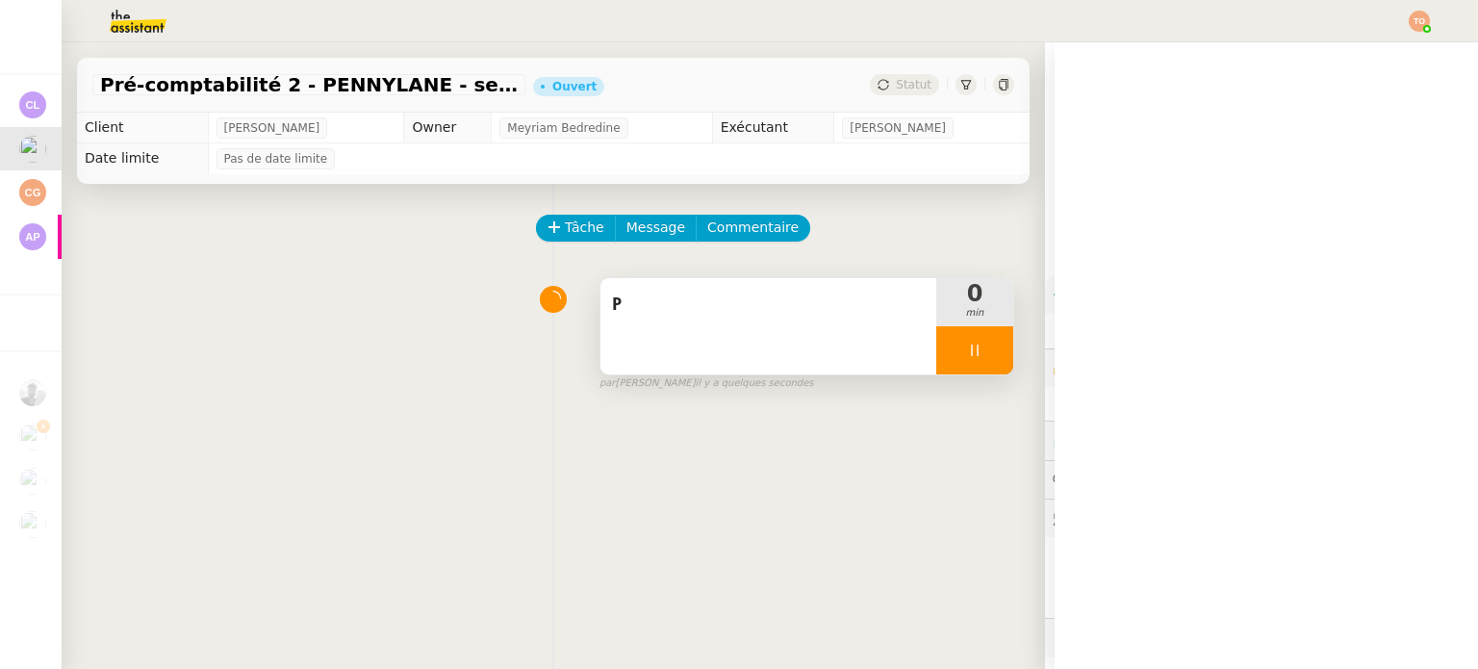
scroll to position [15, 0]
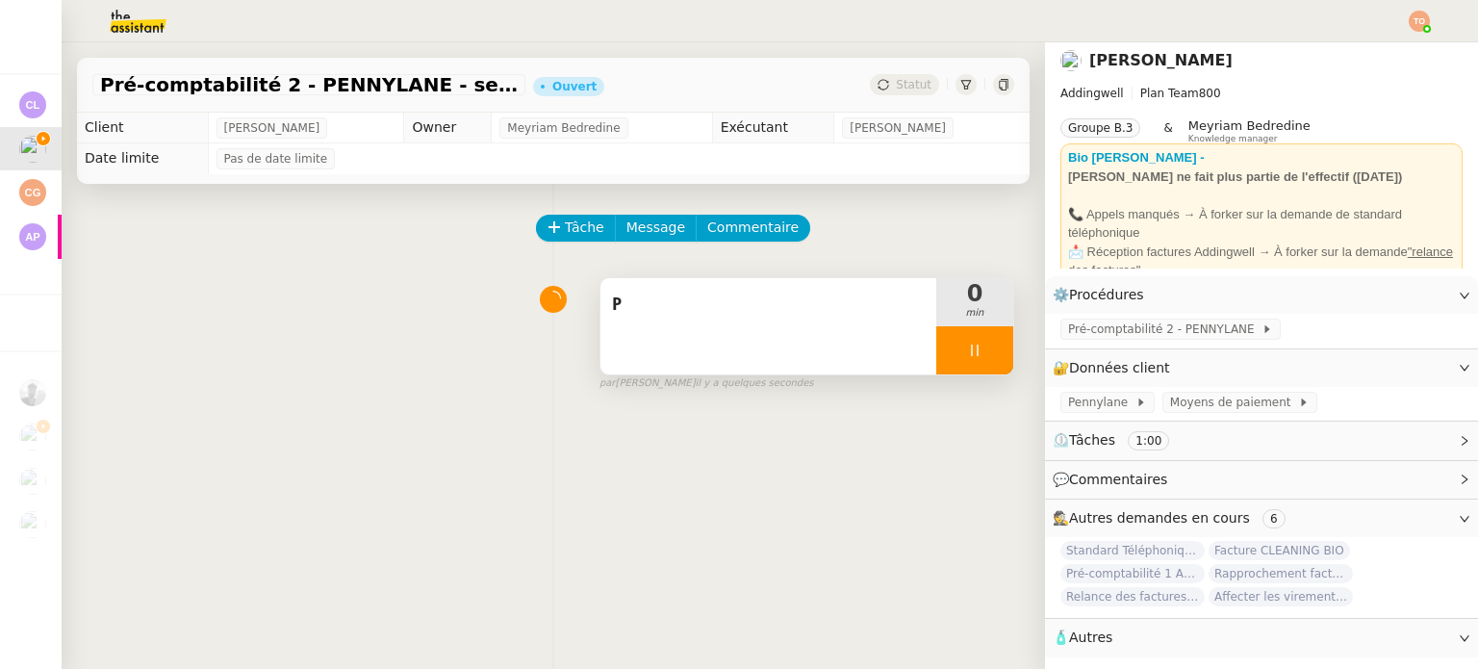
click at [751, 291] on div "P" at bounding box center [768, 305] width 313 height 31
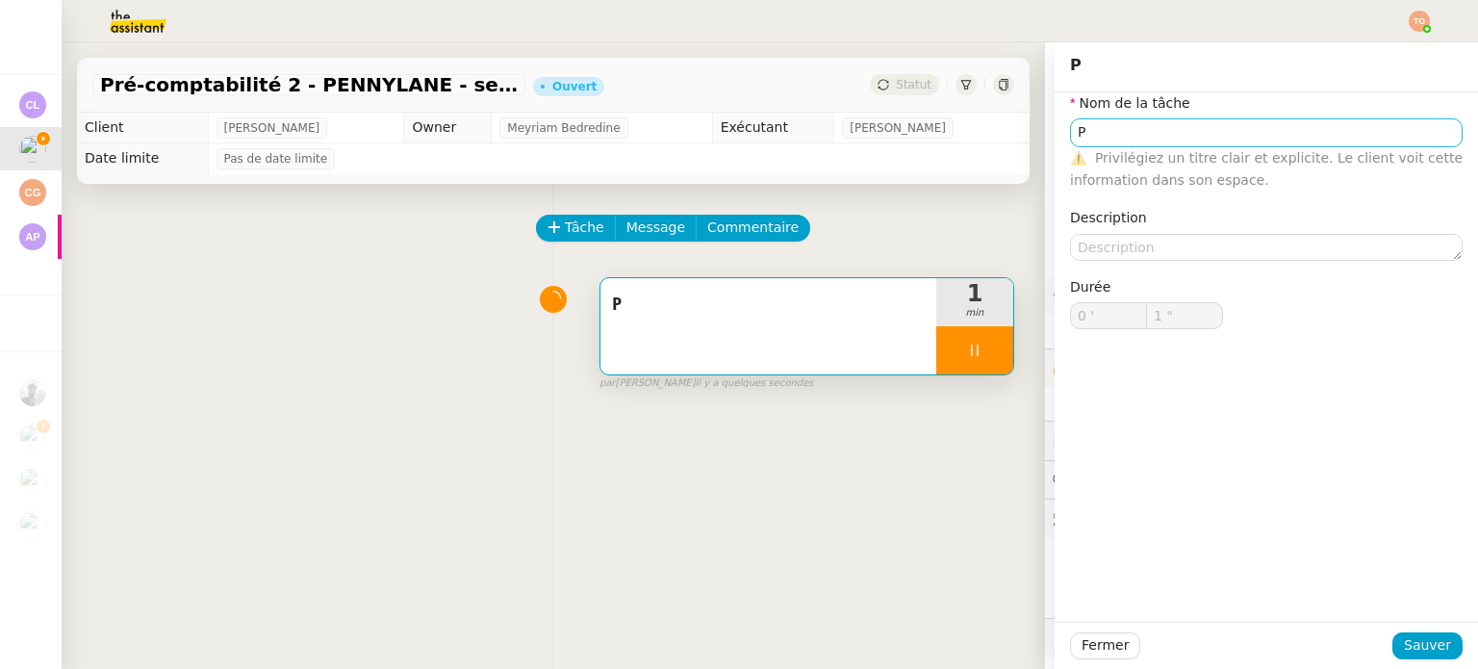
scroll to position [15, 0]
click at [1149, 125] on input "P" at bounding box center [1266, 132] width 392 height 28
type input "Pré"
type input "2 ""
type input "Pré-com"
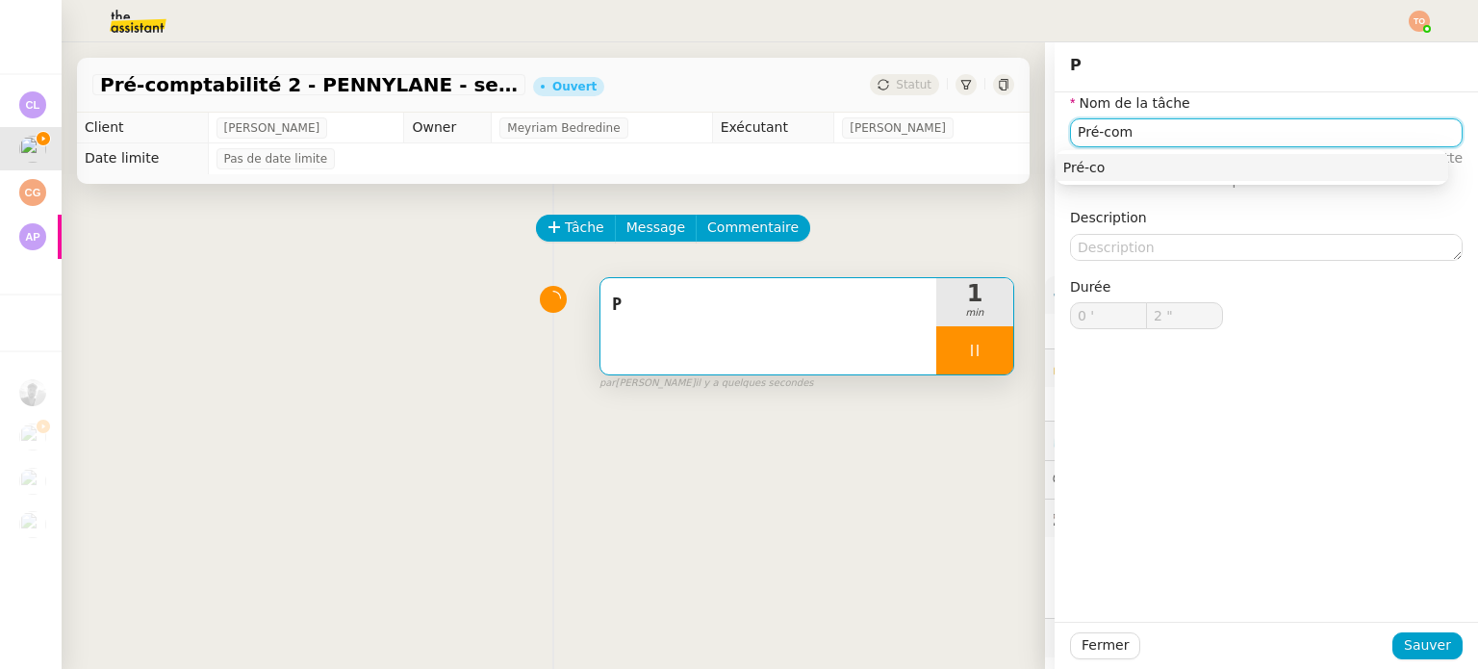
type input "3 ""
type input "Pré-comptab"
type input "4 ""
type input "Pré-comptabilite"
type input "5 ""
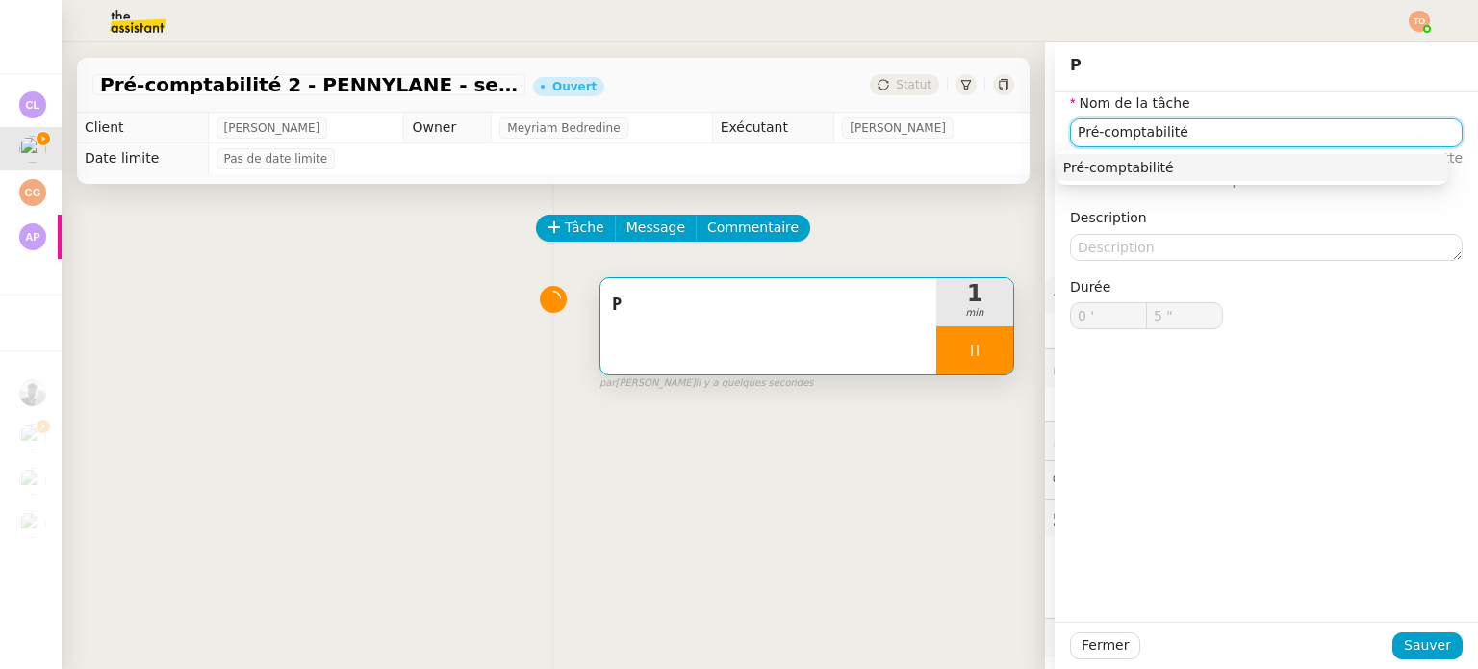
type input "Pré-comptabilité"
type input "7 ""
type input "Pré-comptabilité"
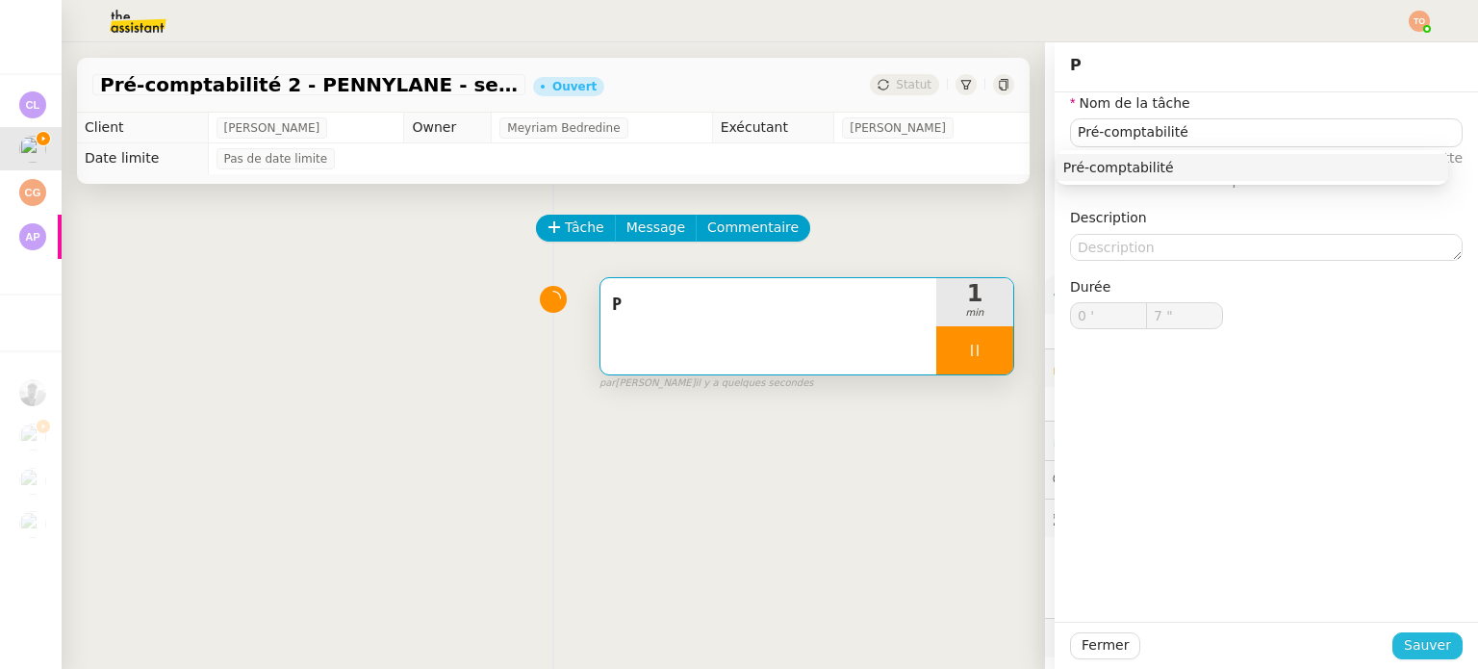
click at [1433, 634] on span "Sauver" at bounding box center [1426, 645] width 47 height 22
type input "8 ""
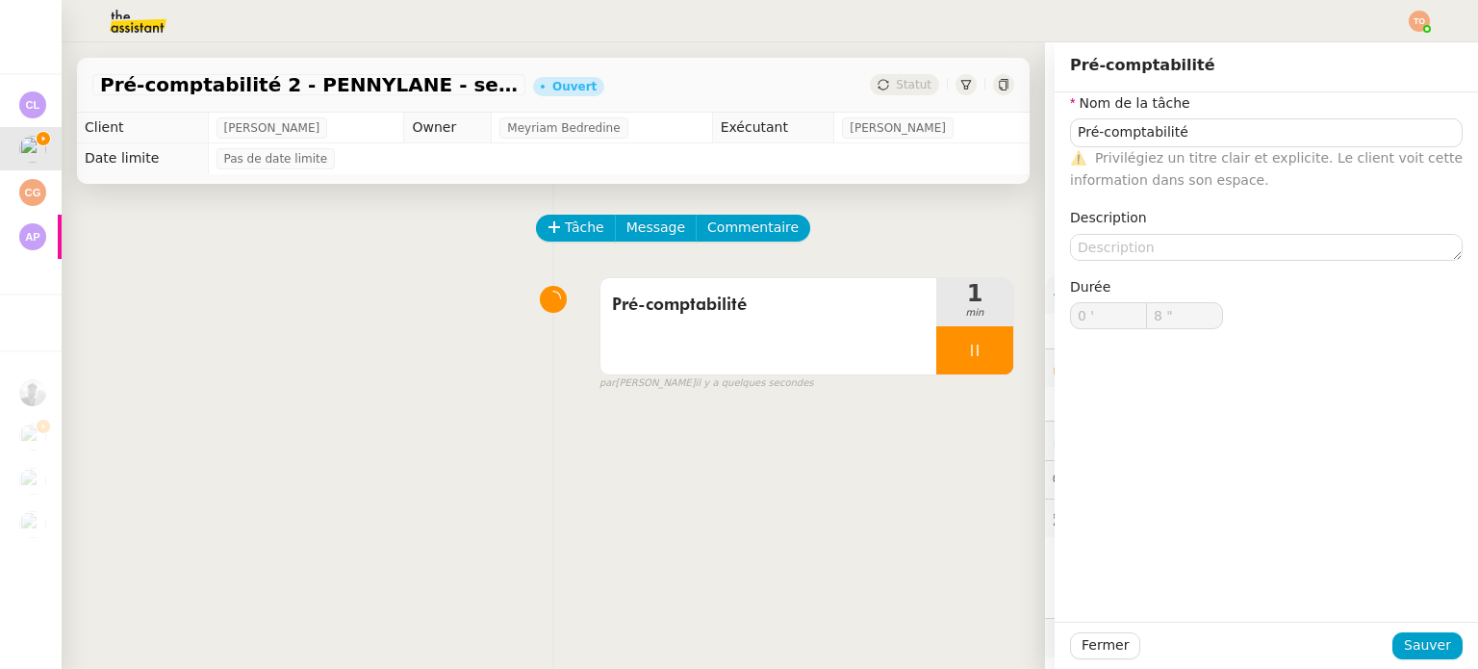
scroll to position [15, 0]
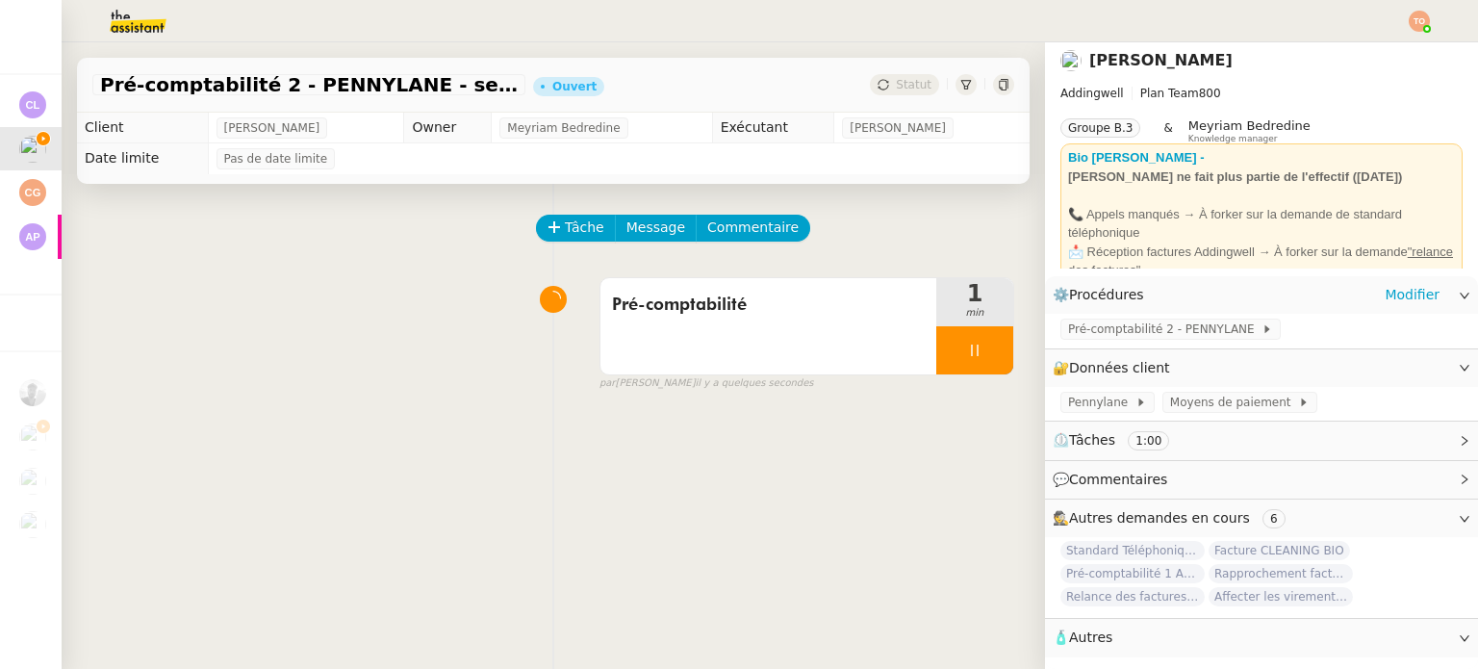
click at [1166, 300] on div "⚙️ Procédures Modifier" at bounding box center [1261, 295] width 433 height 38
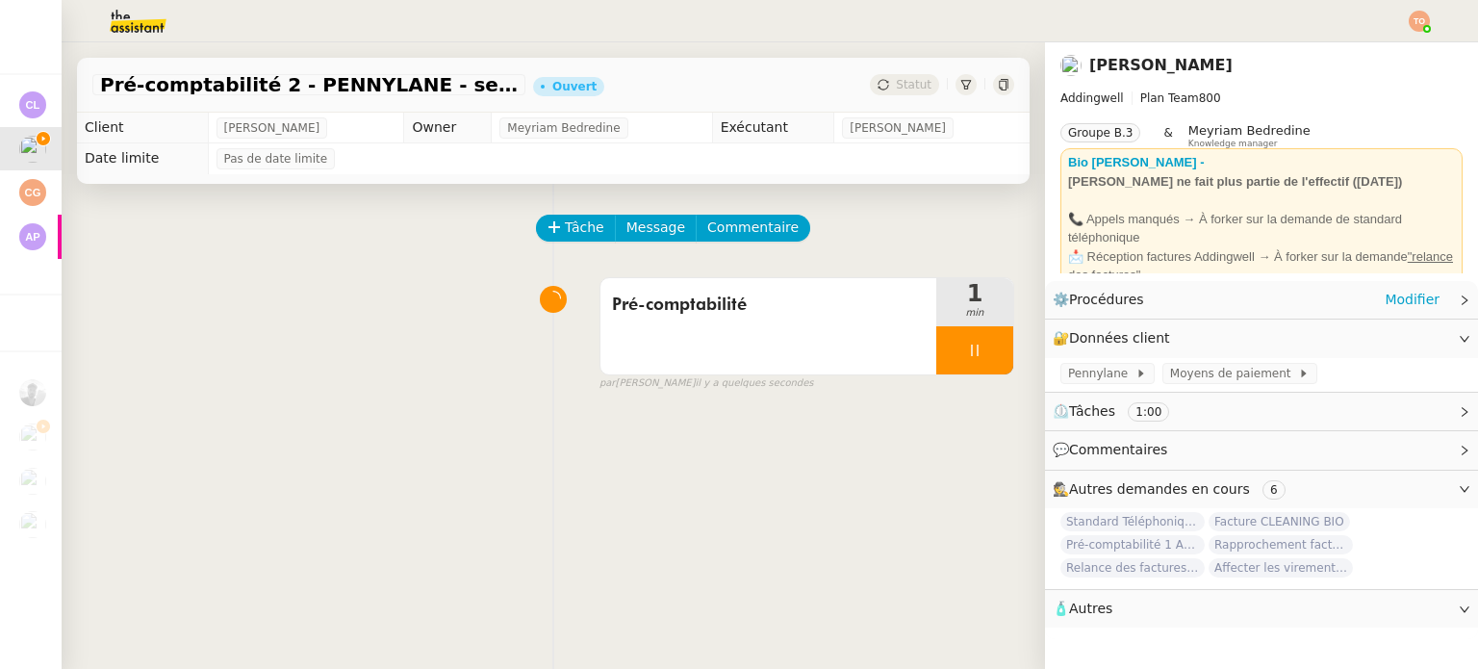
scroll to position [0, 0]
click at [1174, 297] on div "⚙️ Procédures Modifier" at bounding box center [1245, 300] width 387 height 22
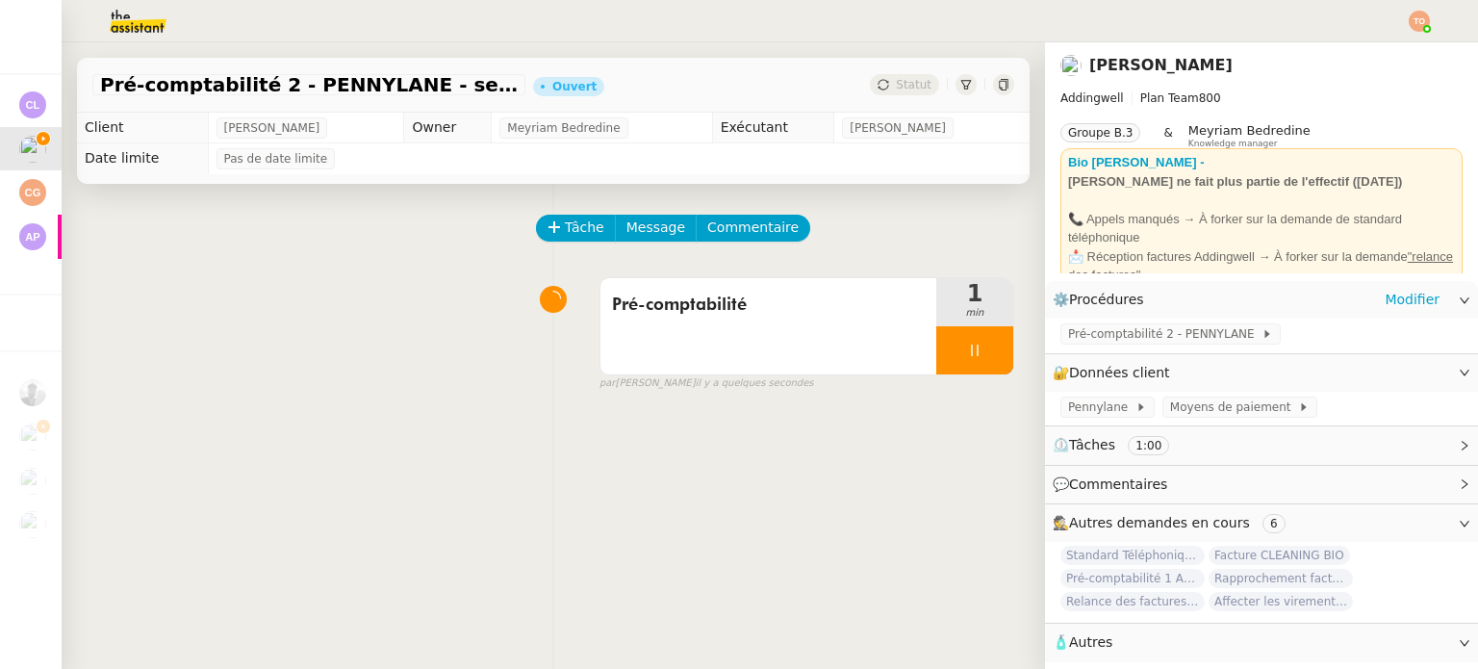
click at [1174, 319] on div "Pré-comptabilité 2 - PENNYLANE" at bounding box center [1261, 335] width 433 height 34
click at [1173, 333] on span "Pré-comptabilité 2 - PENNYLANE" at bounding box center [1164, 333] width 193 height 19
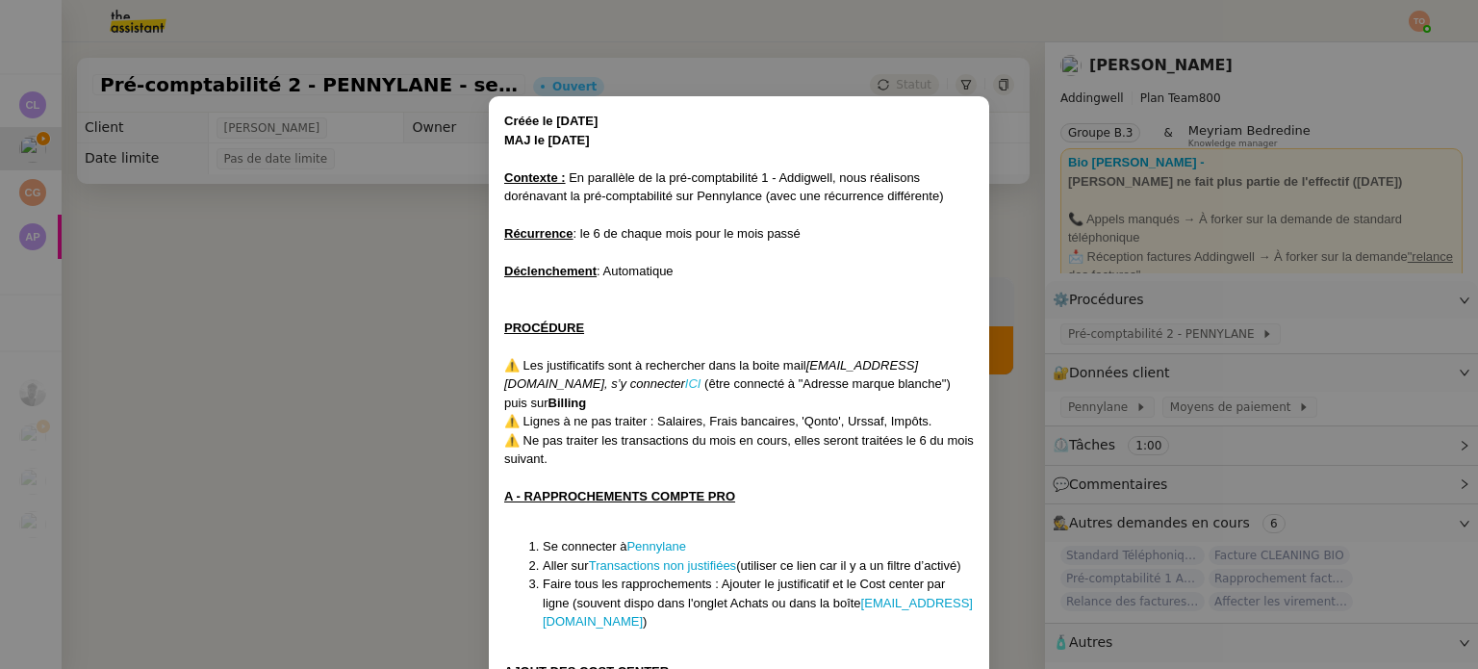
click at [685, 382] on em "ICI" at bounding box center [693, 383] width 16 height 14
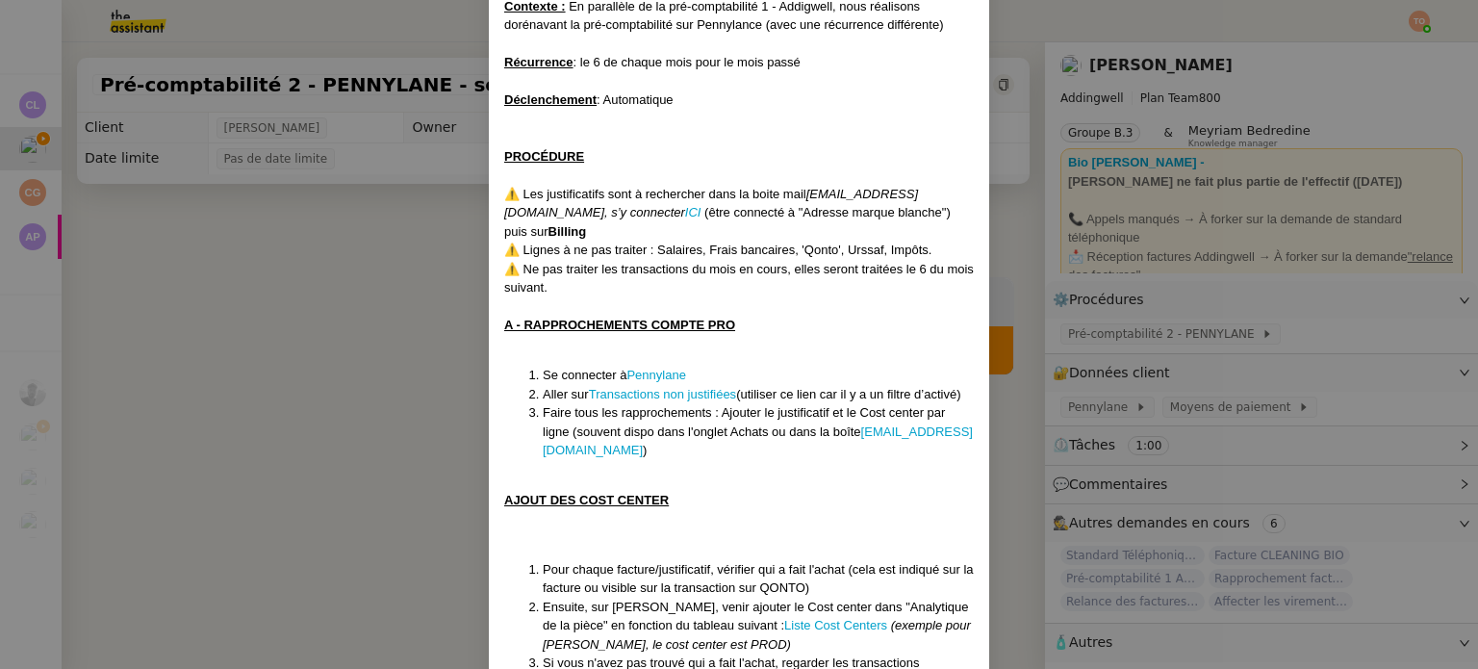
scroll to position [192, 0]
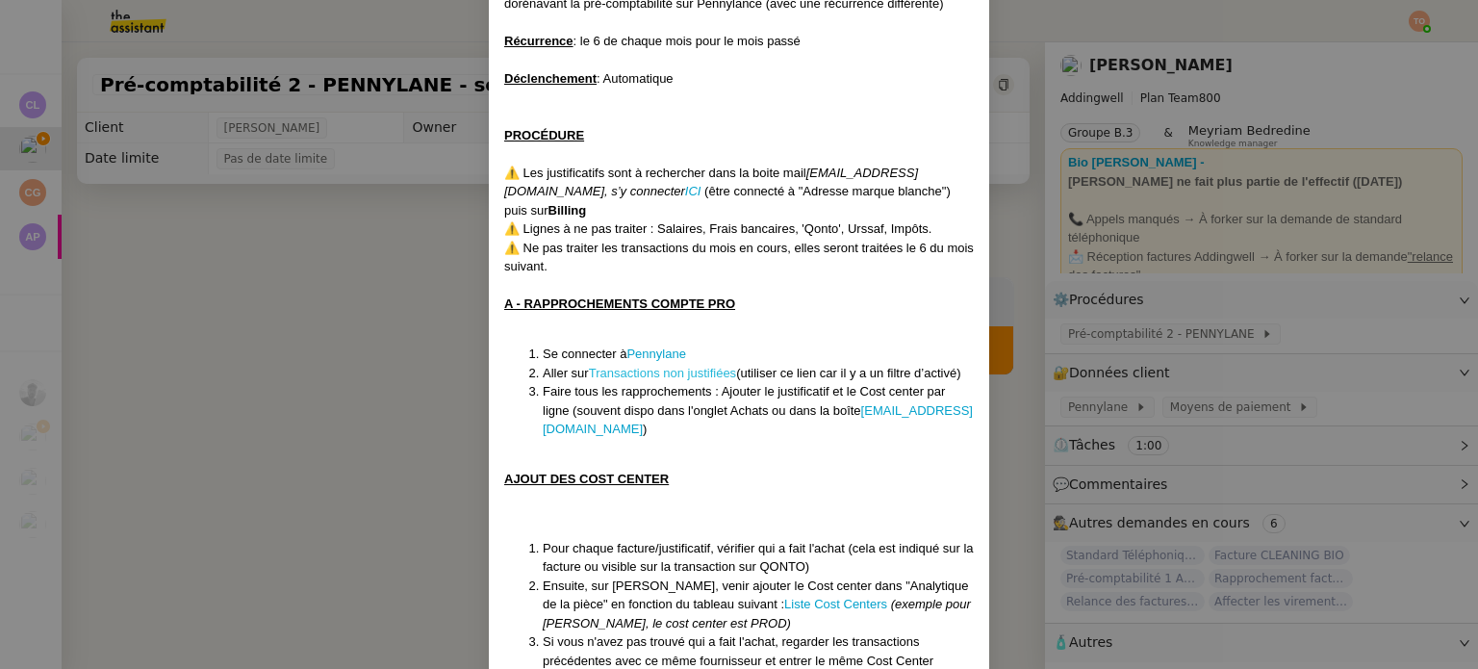
click at [670, 366] on link "Transactions non justifiées" at bounding box center [662, 373] width 147 height 14
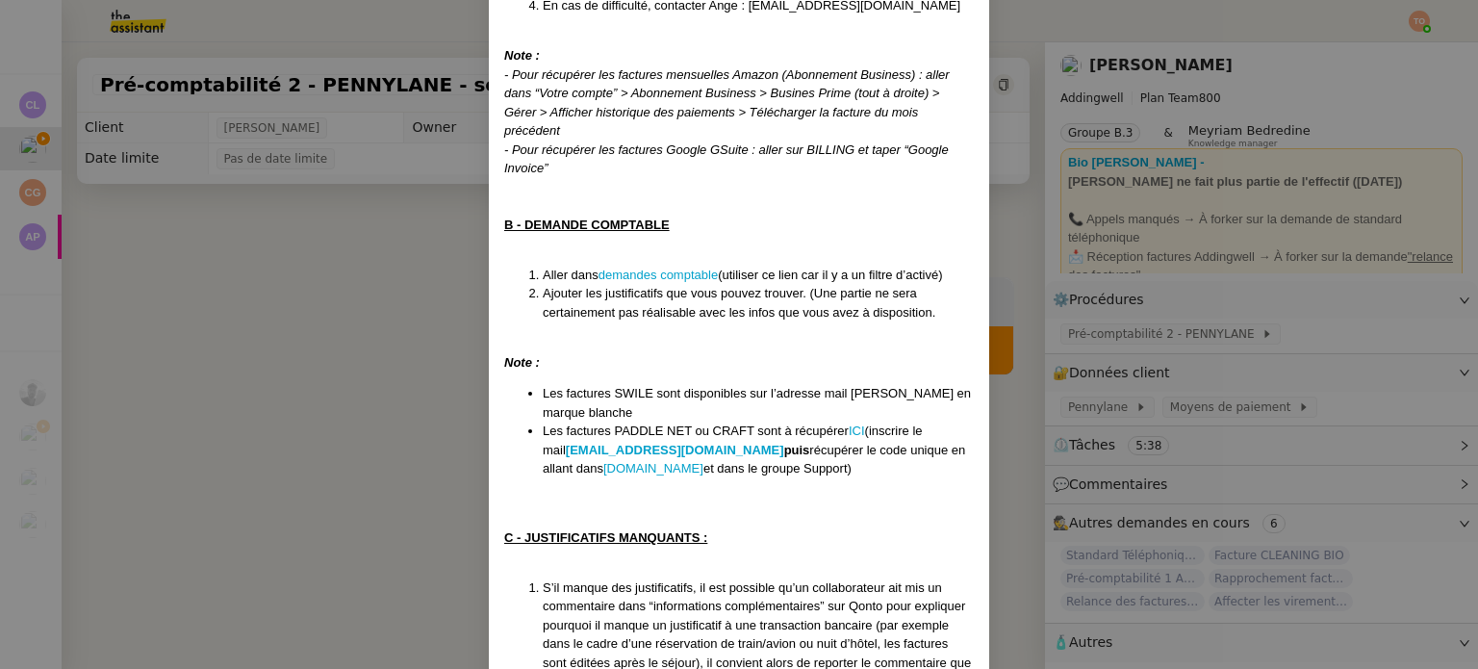
scroll to position [962, 0]
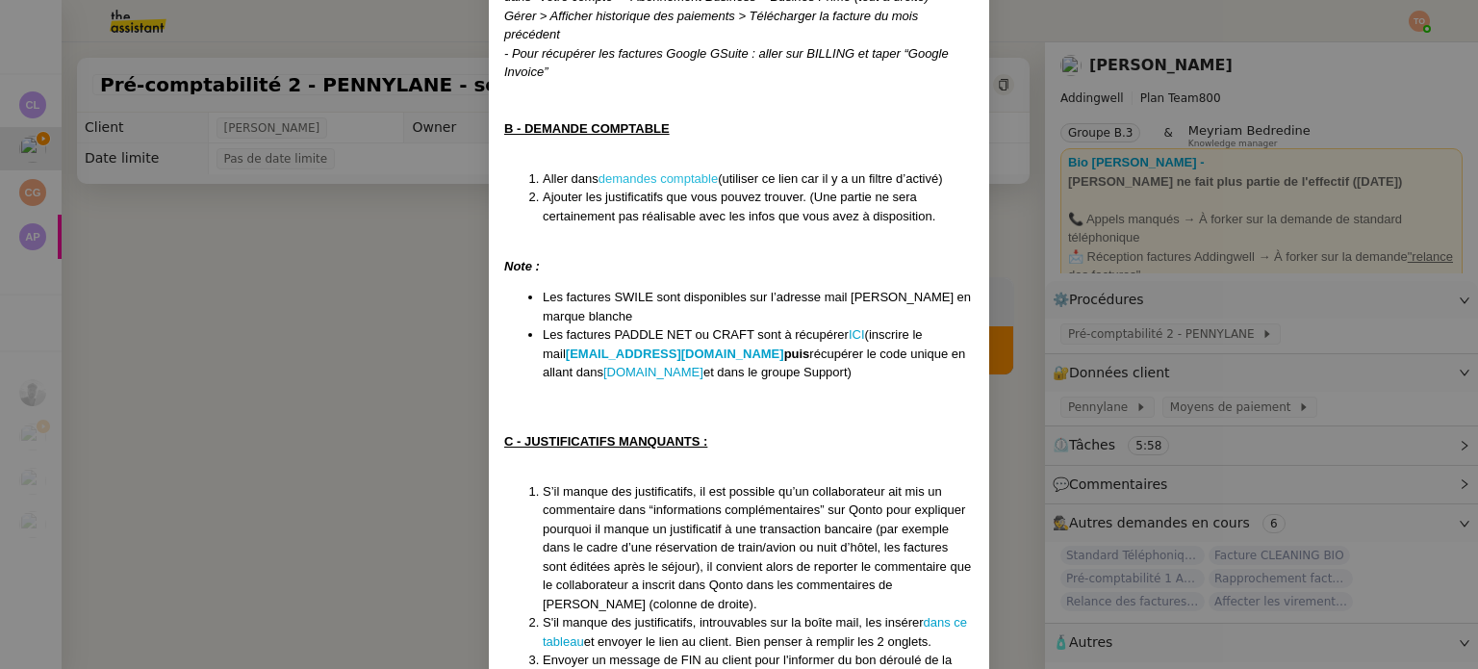
click at [708, 171] on link "demandes comptable" at bounding box center [657, 178] width 119 height 14
click at [407, 242] on nz-modal-container "Créée le 10/06/2024 MAJ le 17/07/2025 Contexte : En parallèle de la pré-comptab…" at bounding box center [739, 334] width 1478 height 669
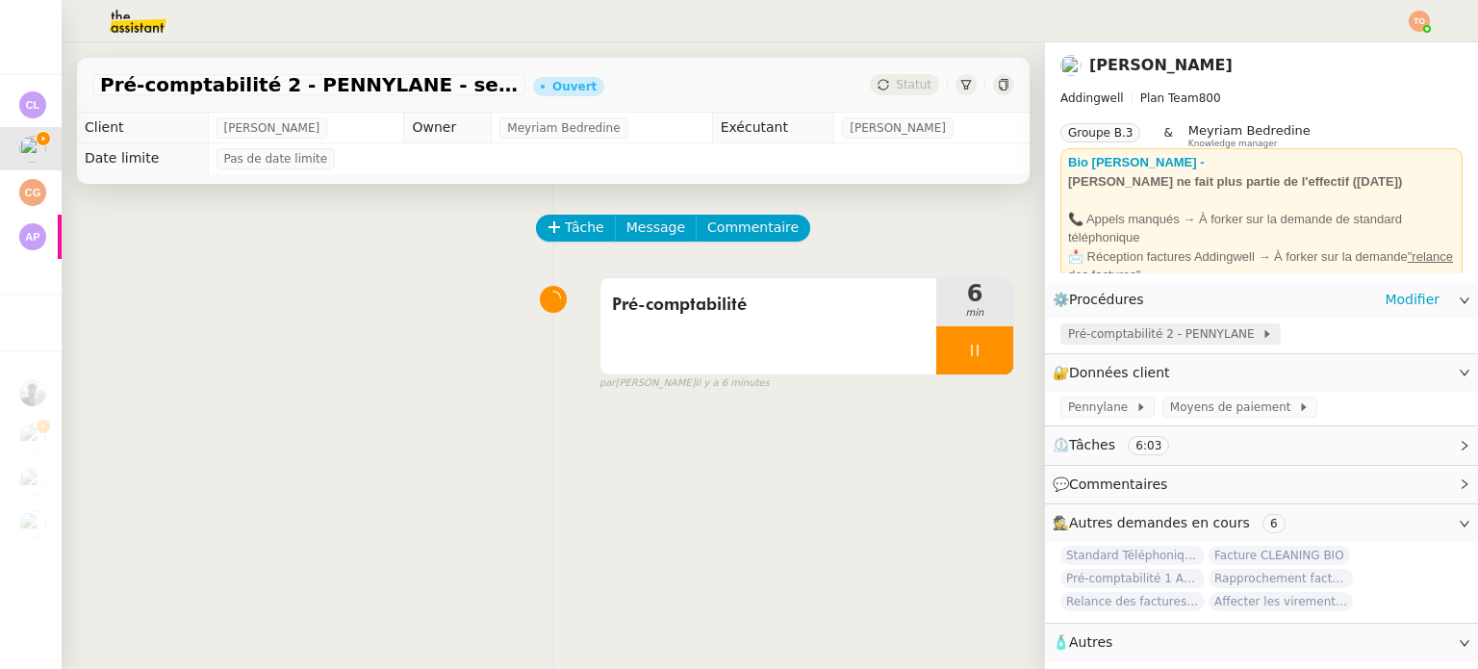
scroll to position [917, 0]
click at [1388, 306] on link "Modifier" at bounding box center [1411, 300] width 55 height 22
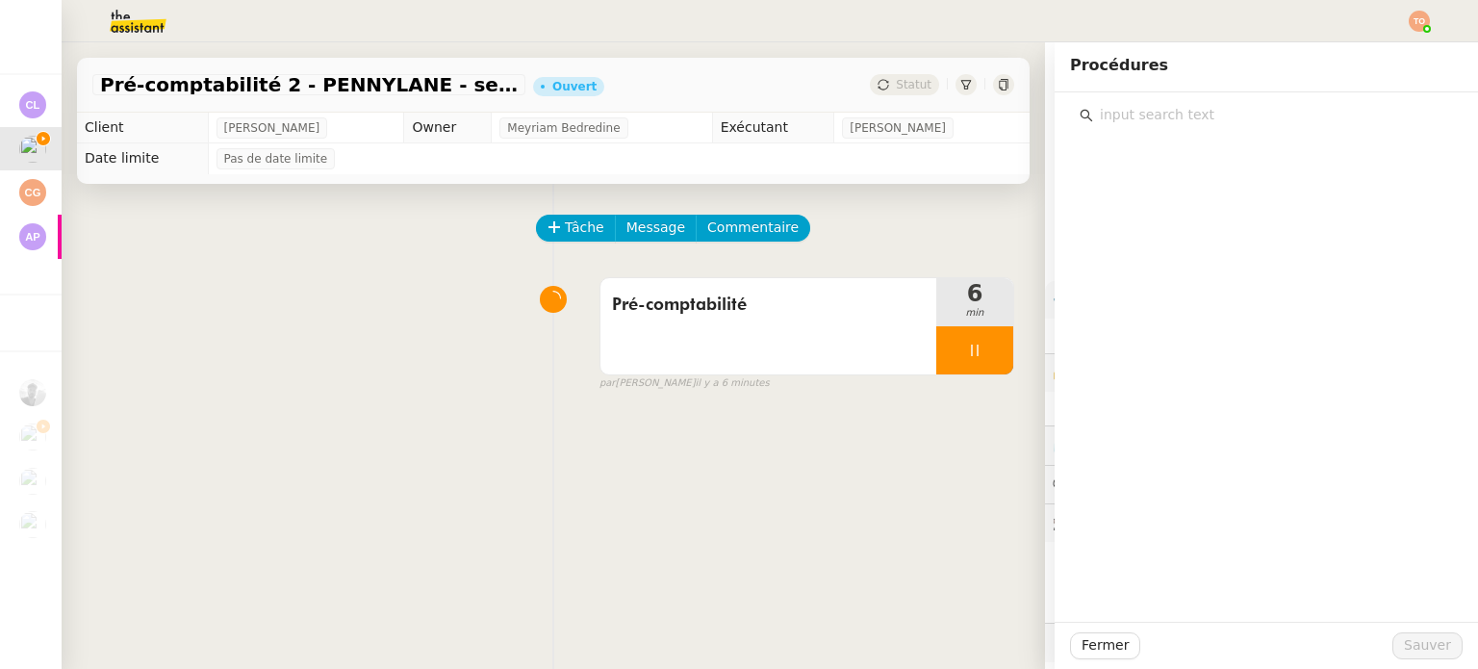
click at [1121, 120] on input "text" at bounding box center [1273, 115] width 360 height 26
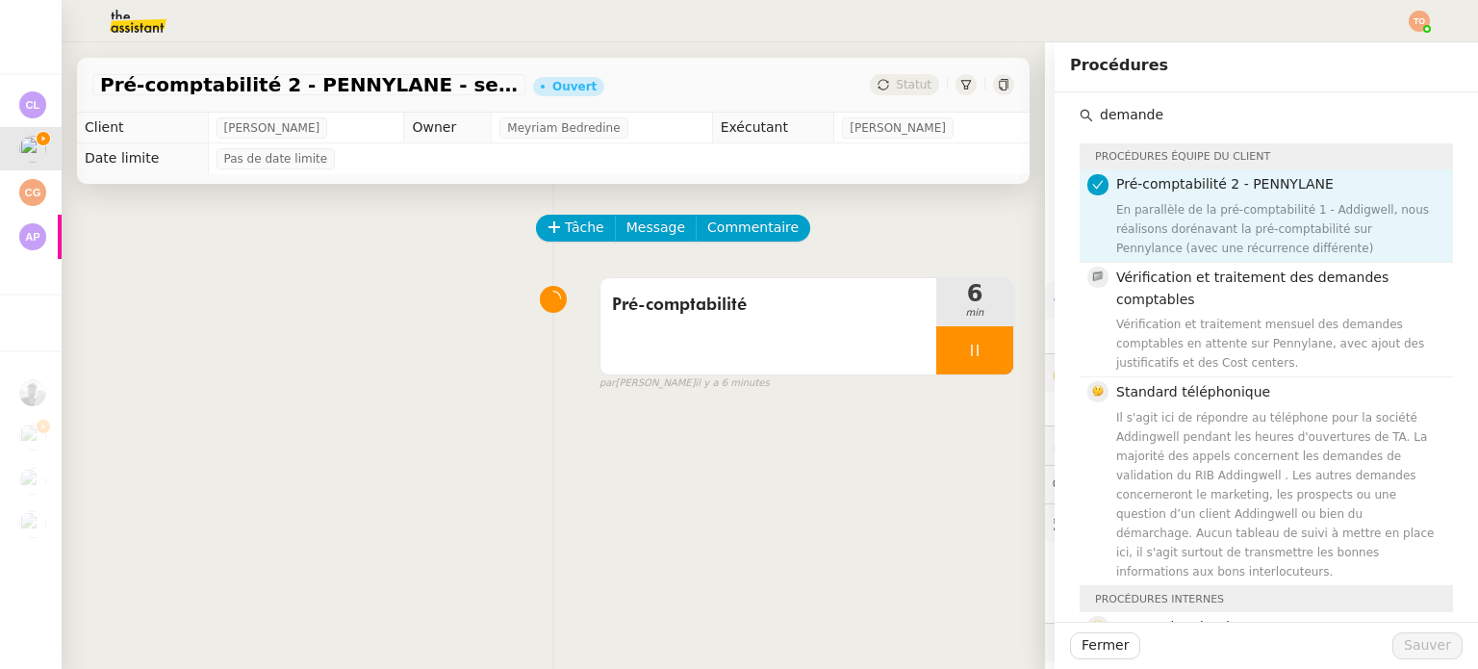
click at [1144, 118] on input "demande" at bounding box center [1273, 115] width 360 height 26
type input "demande"
click at [1280, 315] on div "Vérification et traitement mensuel des demandes comptables en attente sur Penny…" at bounding box center [1278, 344] width 325 height 58
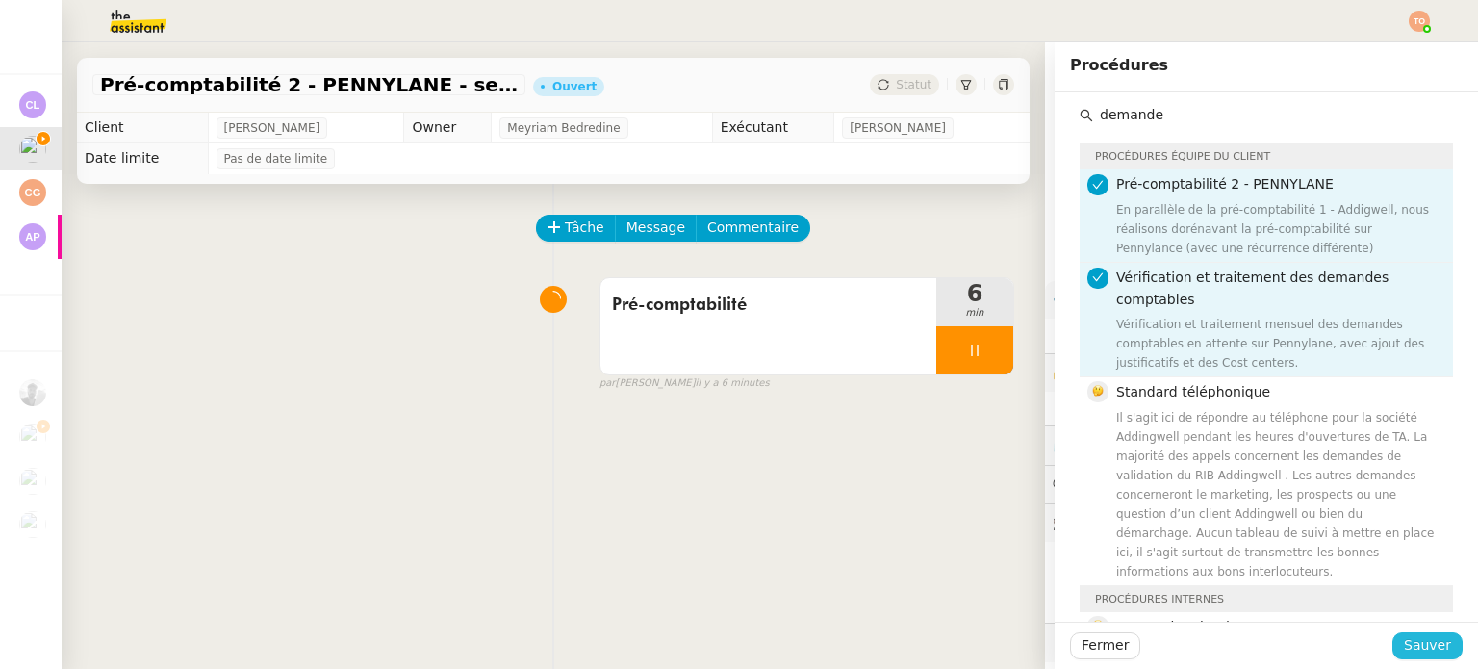
click at [1403, 641] on span "Sauver" at bounding box center [1426, 645] width 47 height 22
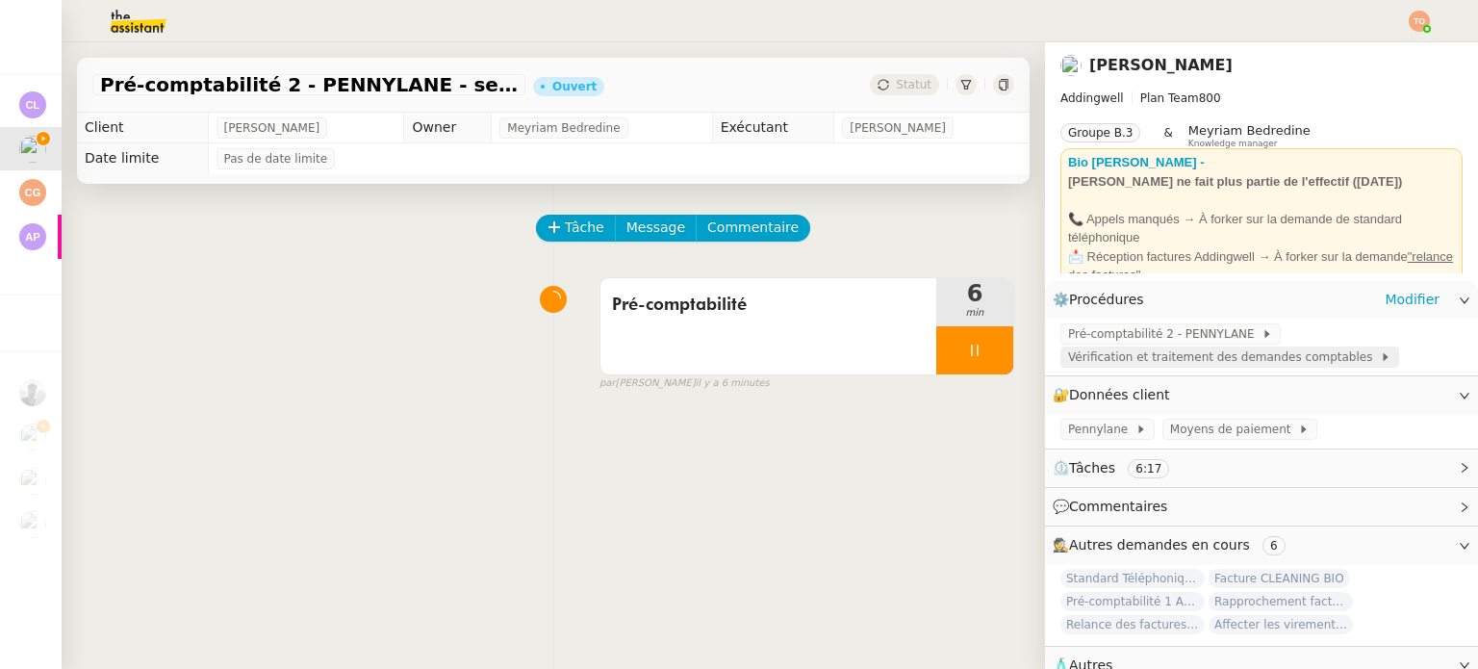
click at [1203, 351] on span "Vérification et traitement des demandes comptables" at bounding box center [1224, 356] width 312 height 19
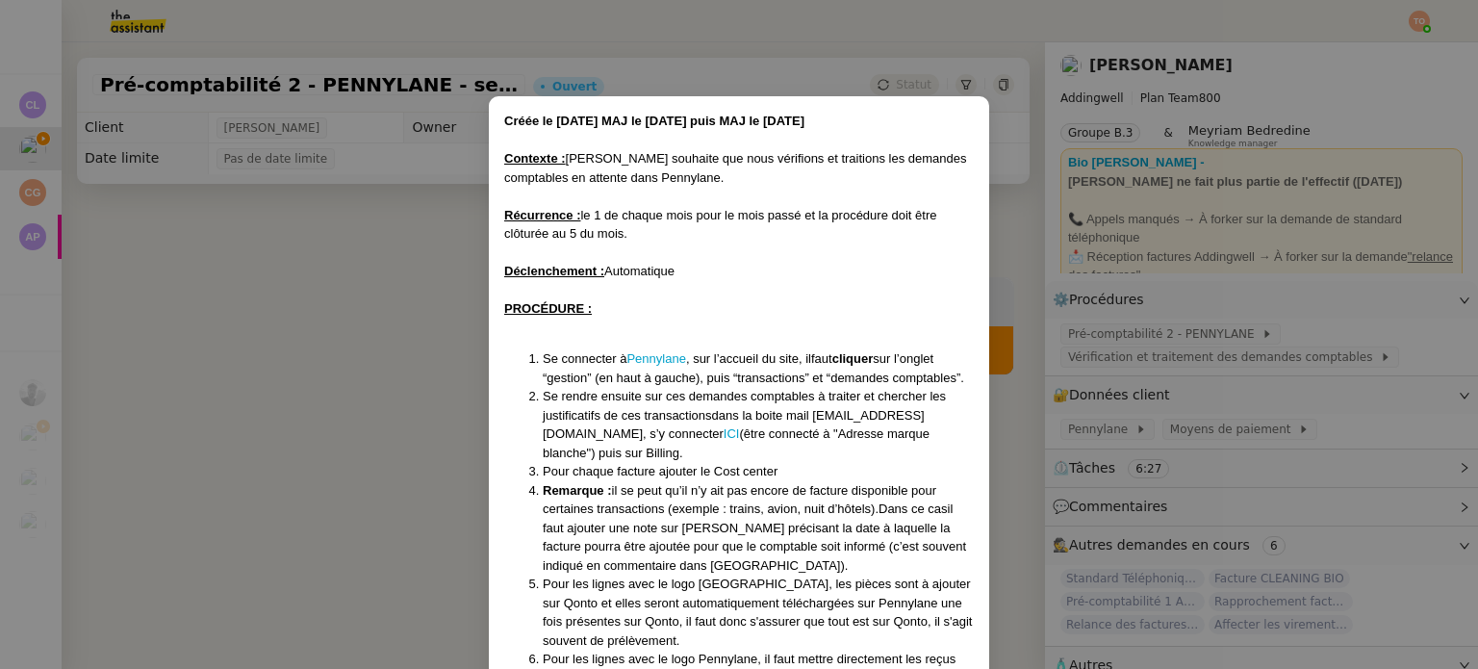
click at [1171, 377] on nz-modal-container "Créée le 02/04/2025 MAJ le 17/07/25 puis MAJ le 18/08/25 Contexte : Mathilde so…" at bounding box center [739, 334] width 1478 height 669
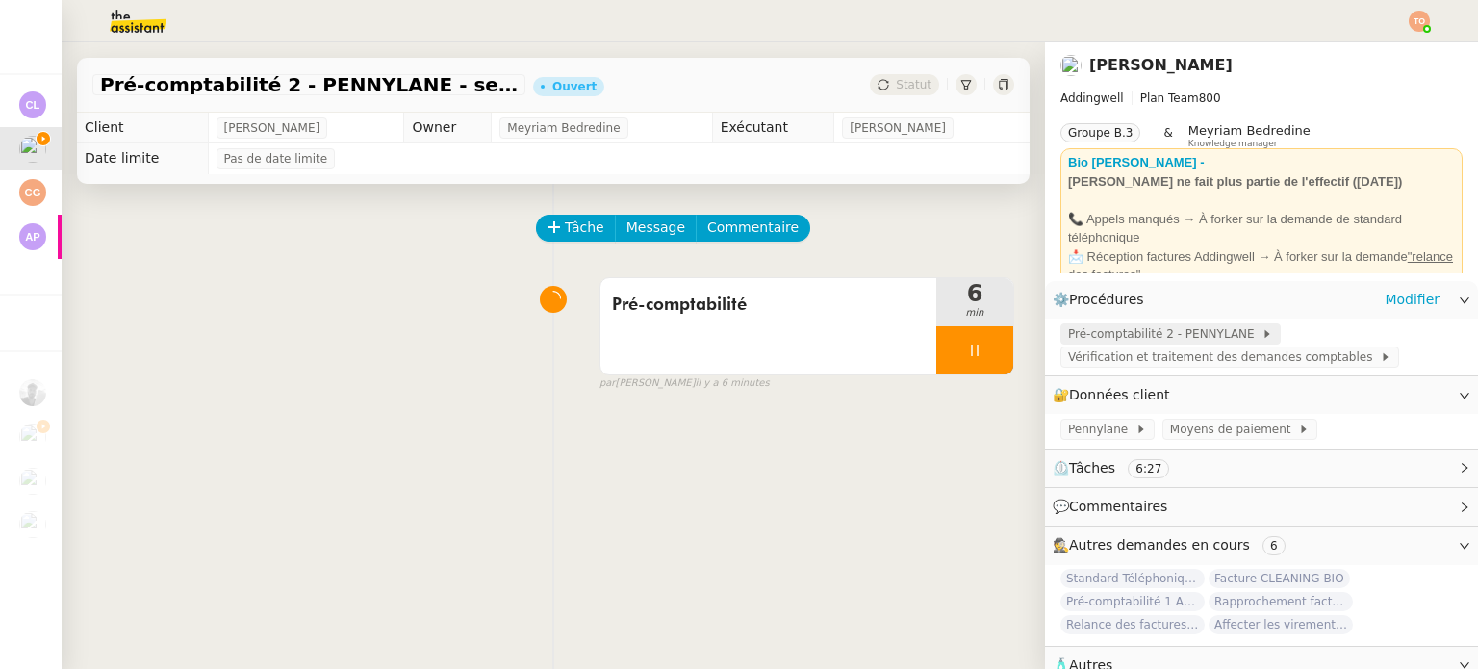
click at [1197, 329] on span "Pré-comptabilité 2 - PENNYLANE" at bounding box center [1164, 333] width 193 height 19
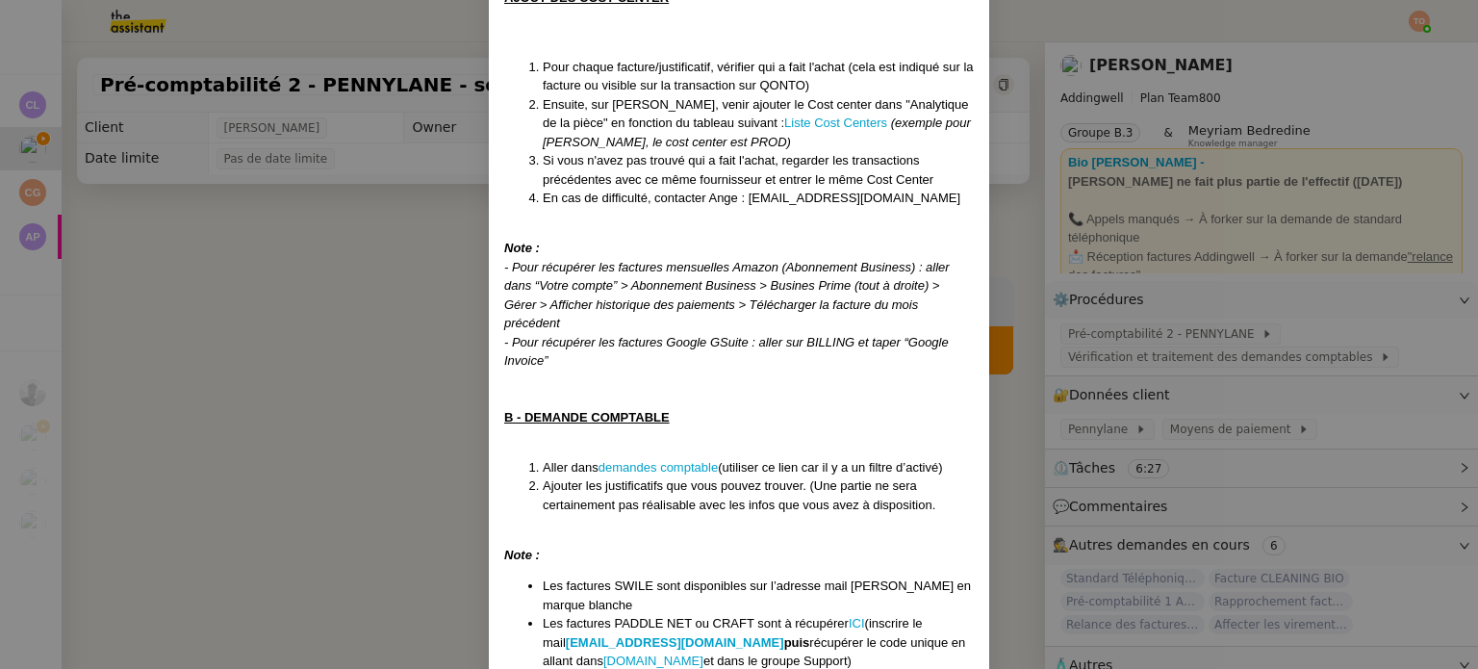
scroll to position [1013, 0]
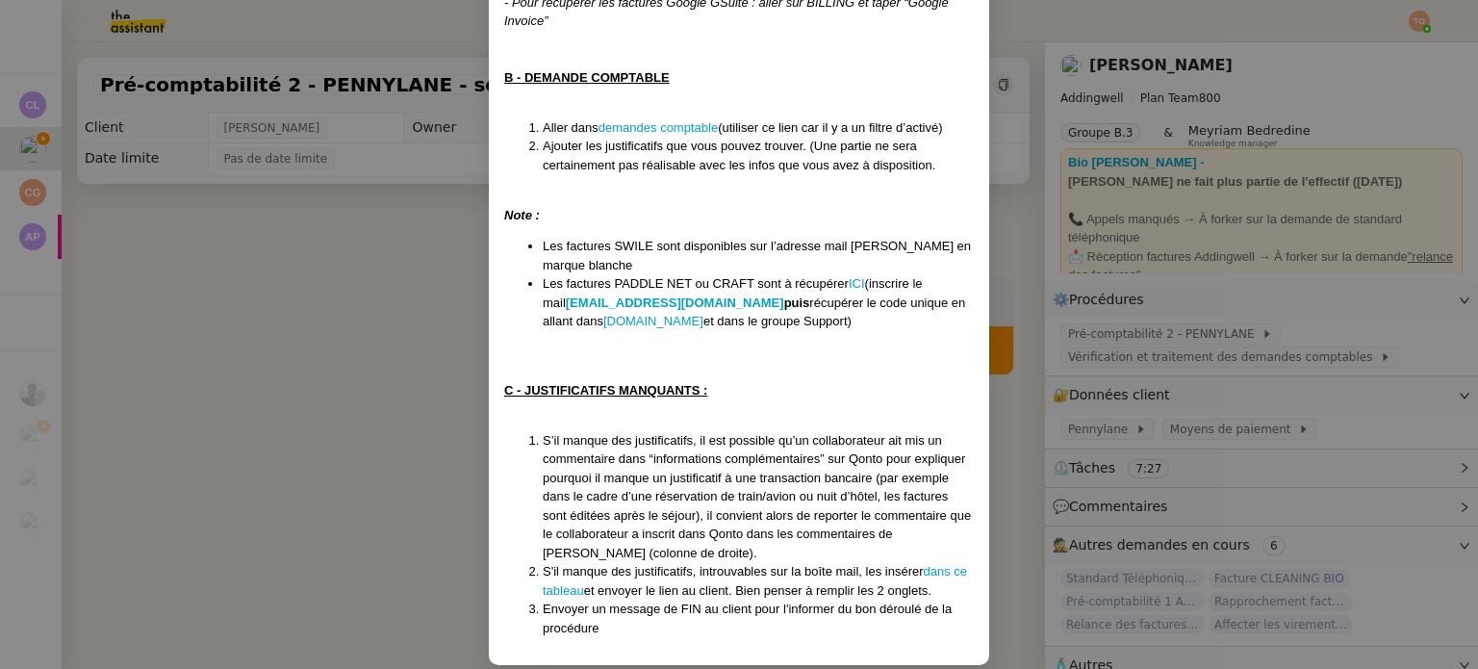
click at [300, 311] on nz-modal-container "Créée le 10/06/2024 MAJ le 17/07/2025 Contexte : En parallèle de la pré-comptab…" at bounding box center [739, 334] width 1478 height 669
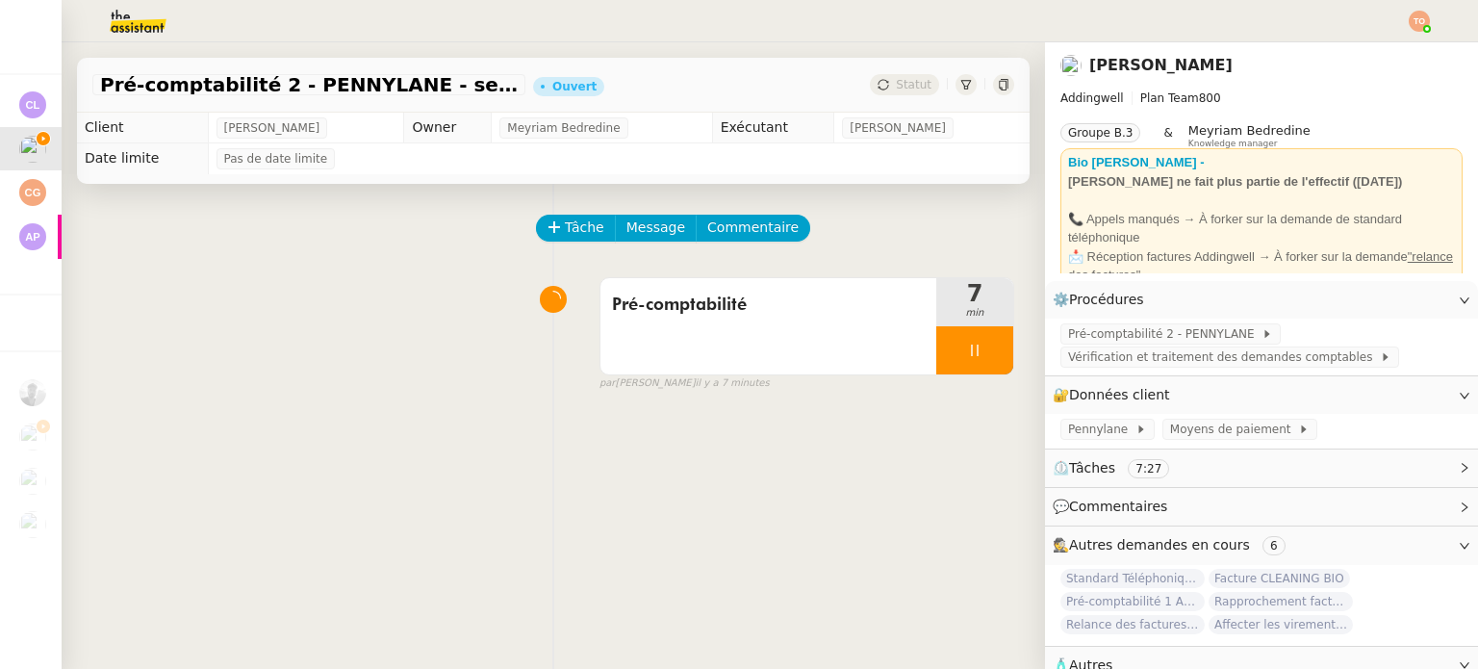
scroll to position [917, 0]
click at [960, 357] on div at bounding box center [974, 350] width 77 height 48
click at [936, 331] on div at bounding box center [955, 350] width 38 height 48
click at [1068, 334] on span "Pré-comptabilité 2 - PENNYLANE" at bounding box center [1164, 333] width 193 height 19
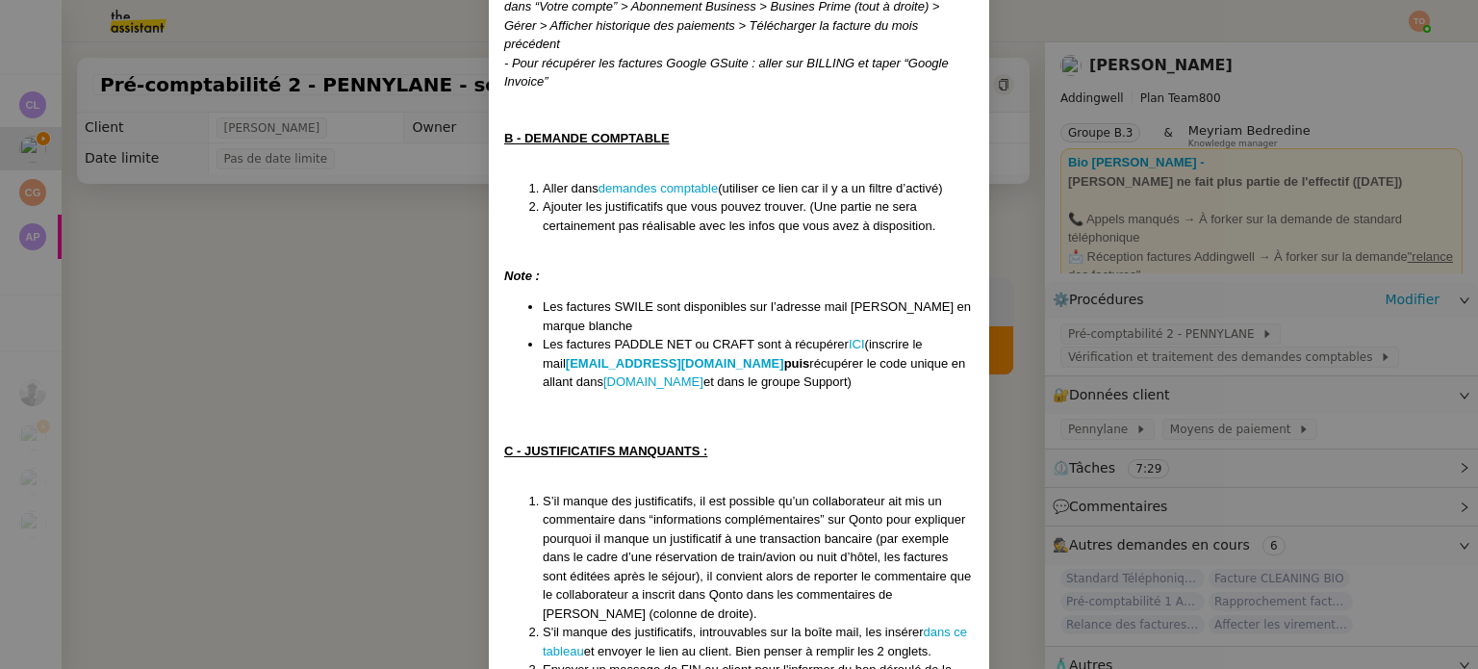
scroll to position [1013, 0]
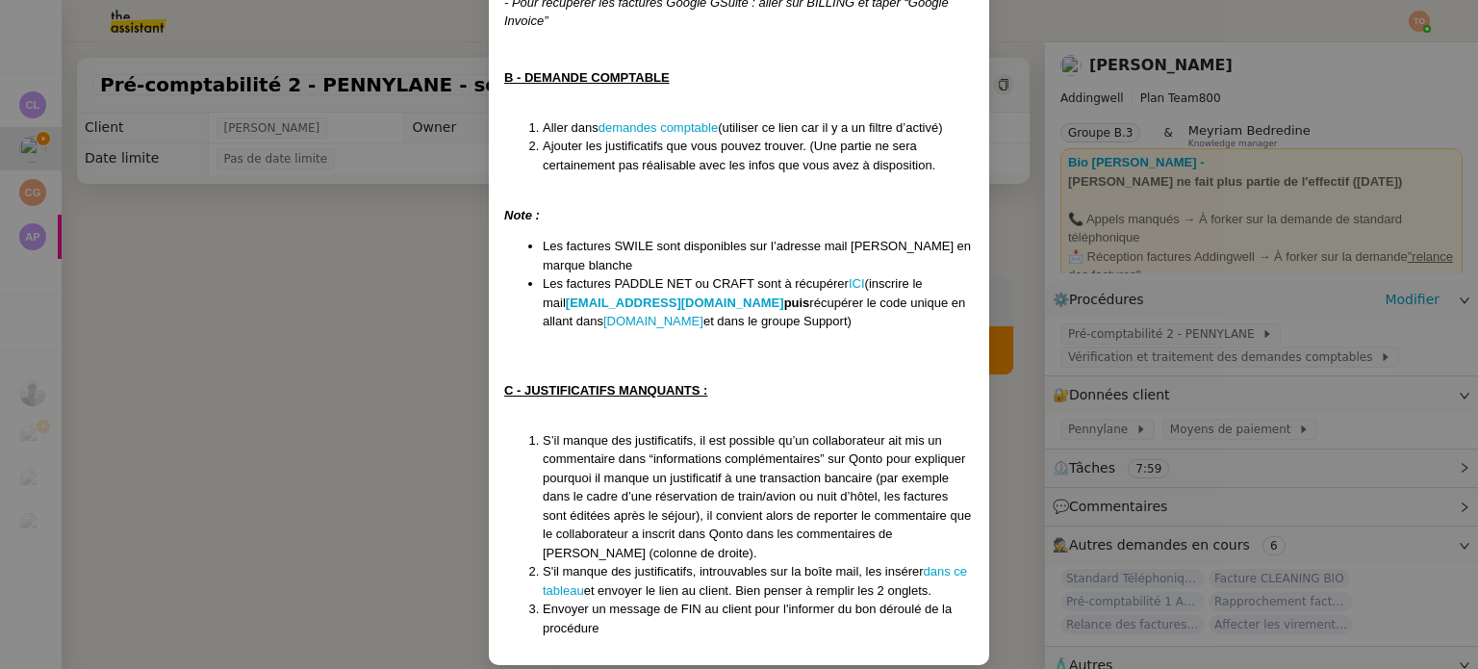
click at [335, 315] on nz-modal-container "Créée le 10/06/2024 MAJ le 17/07/2025 Contexte : En parallèle de la pré-comptab…" at bounding box center [739, 334] width 1478 height 669
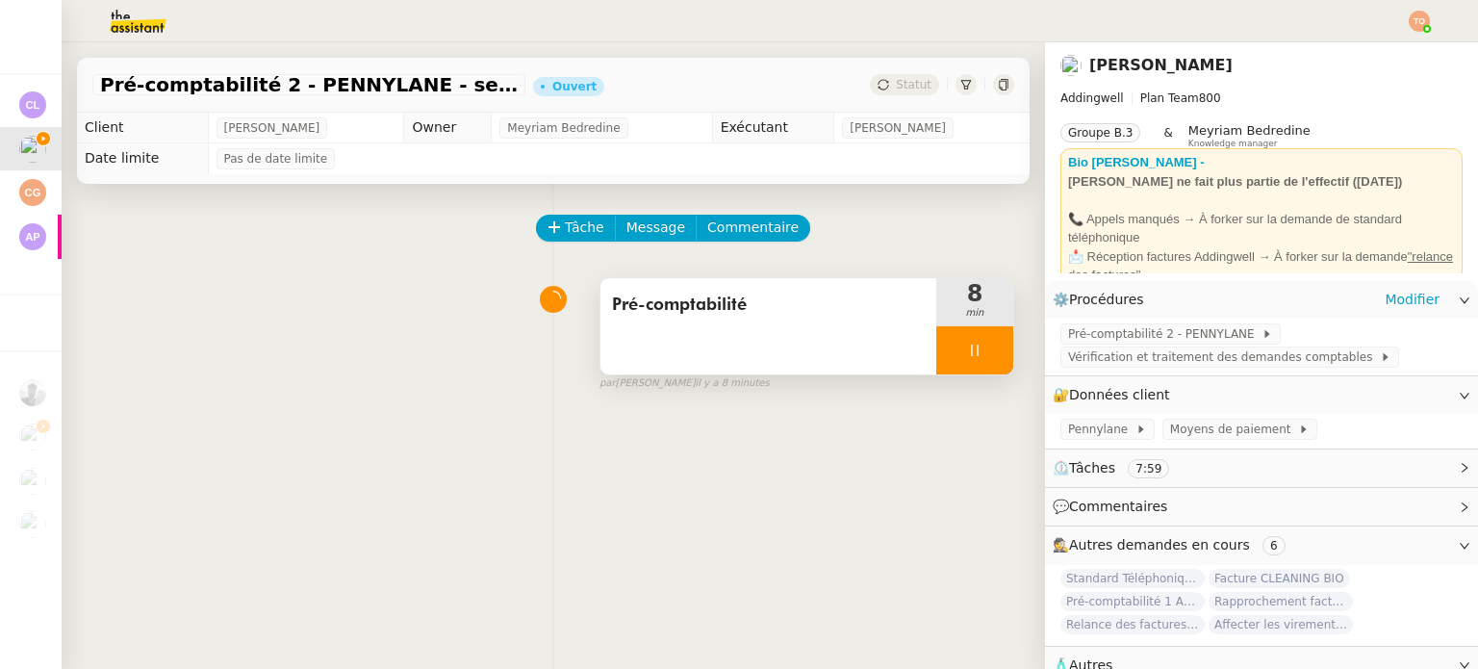
click at [975, 356] on div at bounding box center [974, 350] width 77 height 48
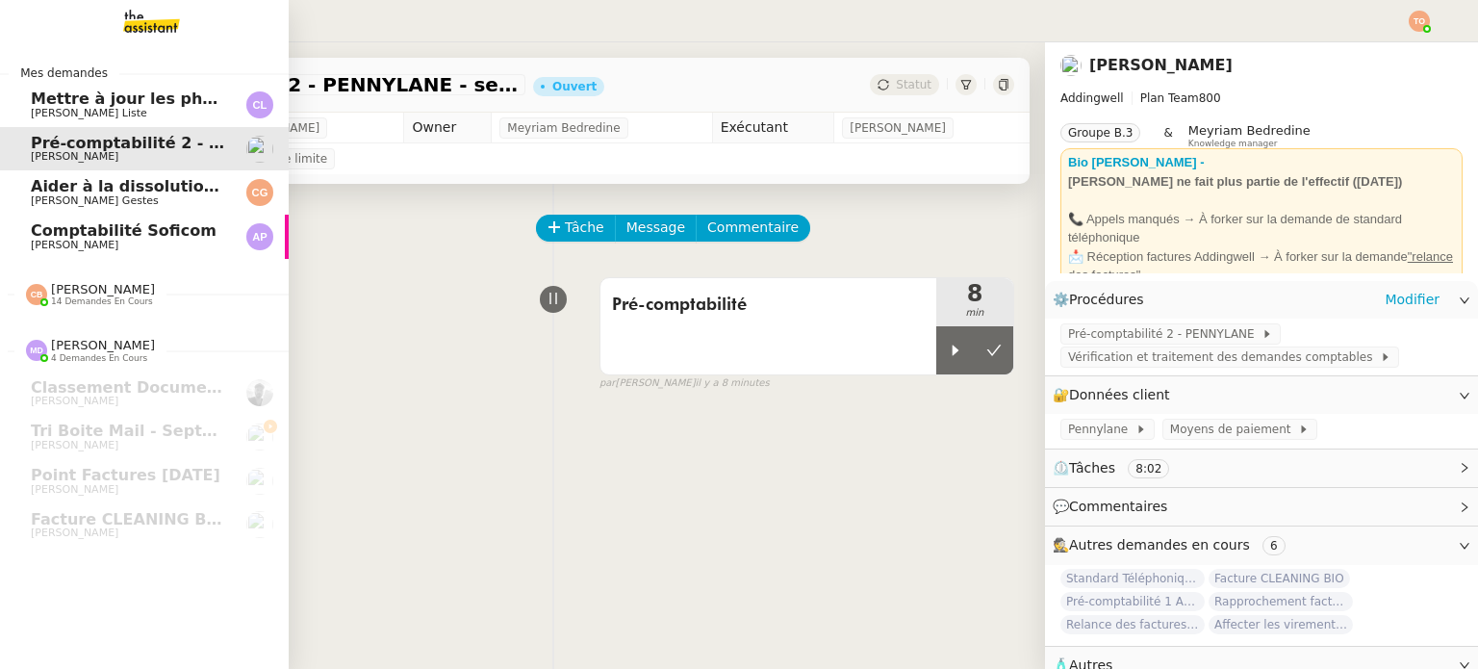
click at [65, 244] on span "Ashley Poniatowski" at bounding box center [75, 245] width 88 height 13
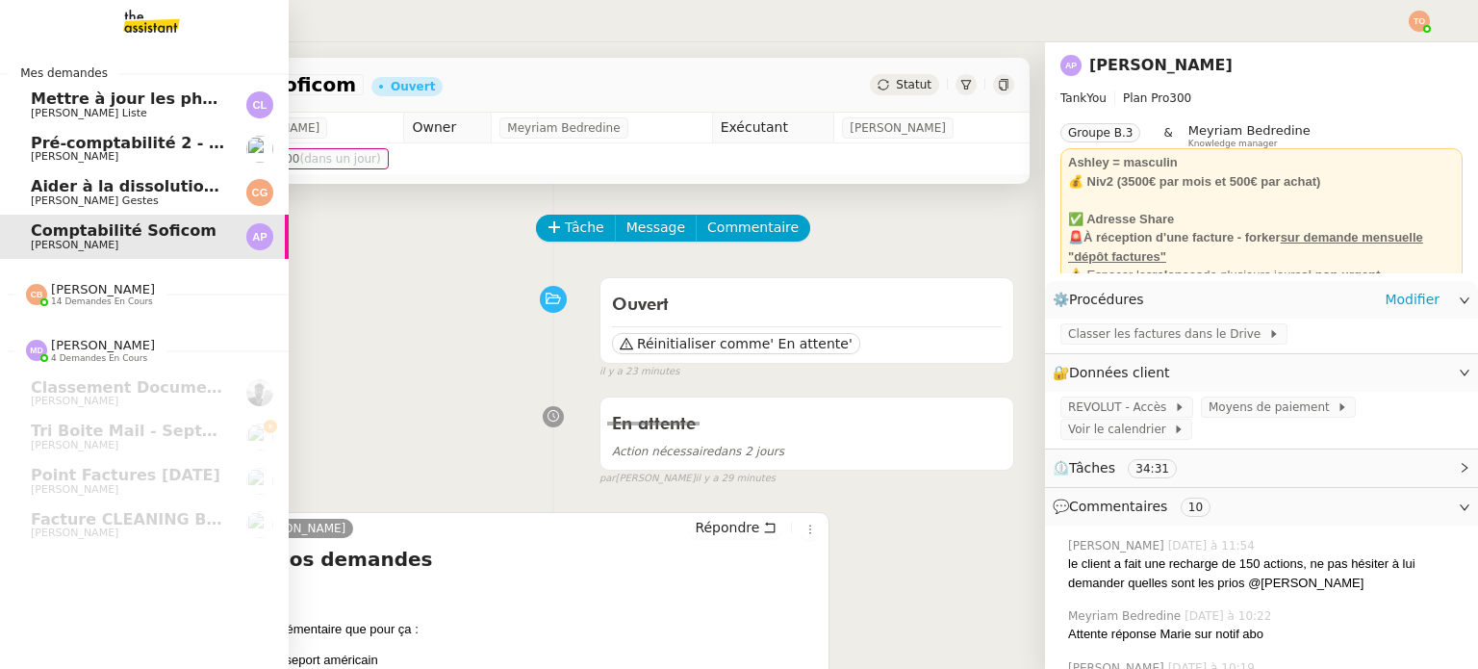
click at [73, 158] on span "Julien Decroix" at bounding box center [75, 156] width 88 height 13
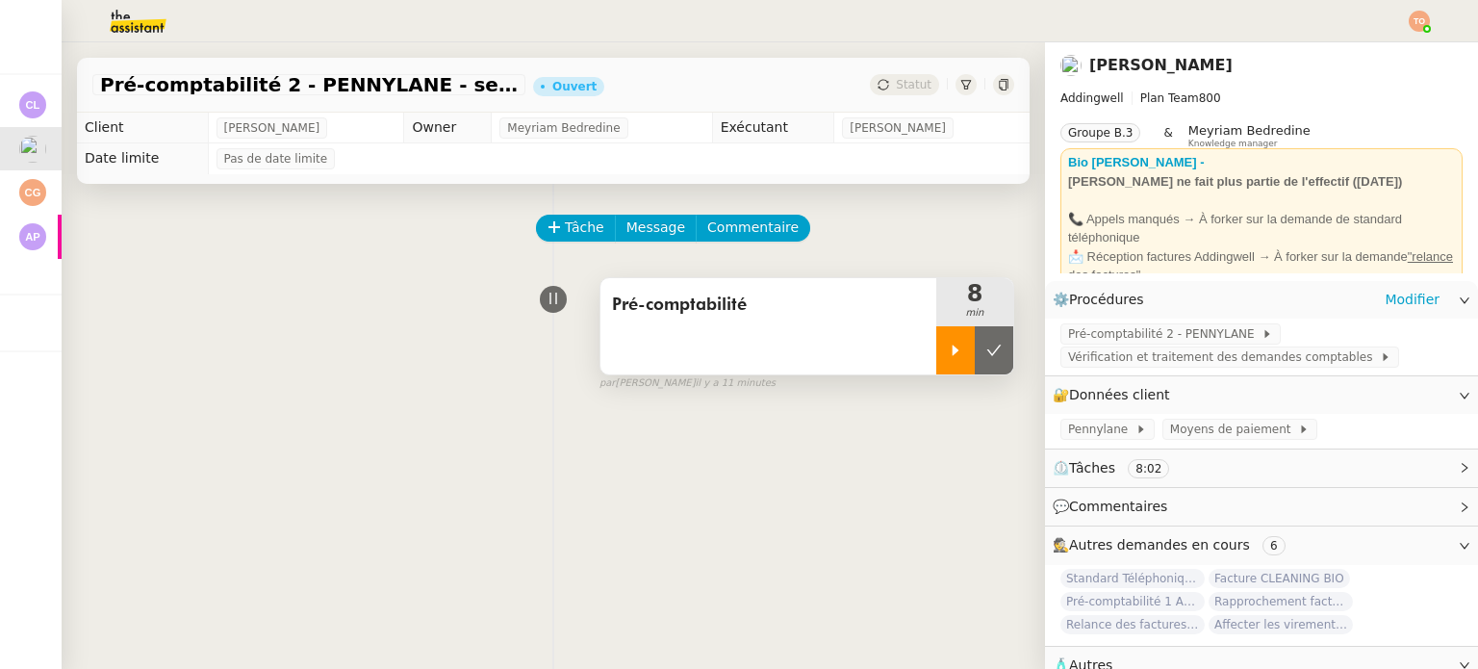
click at [948, 353] on icon at bounding box center [955, 349] width 15 height 15
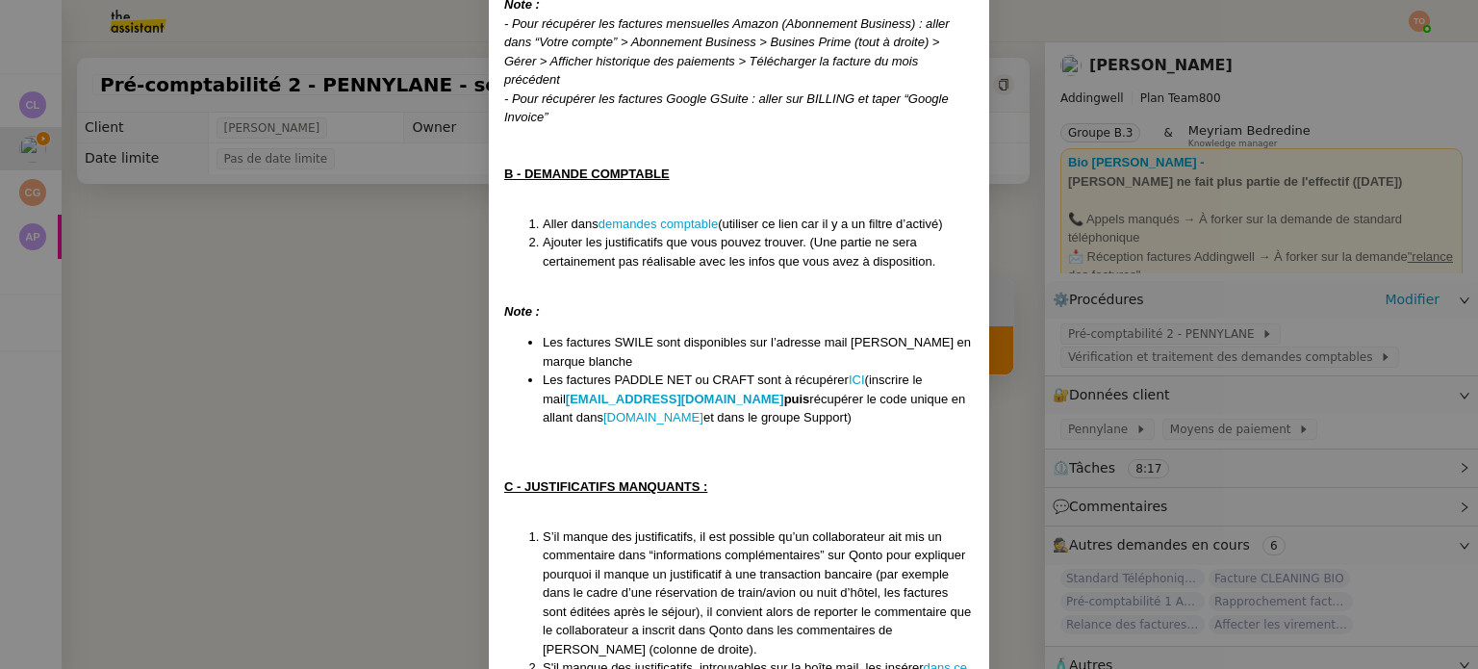
scroll to position [1013, 0]
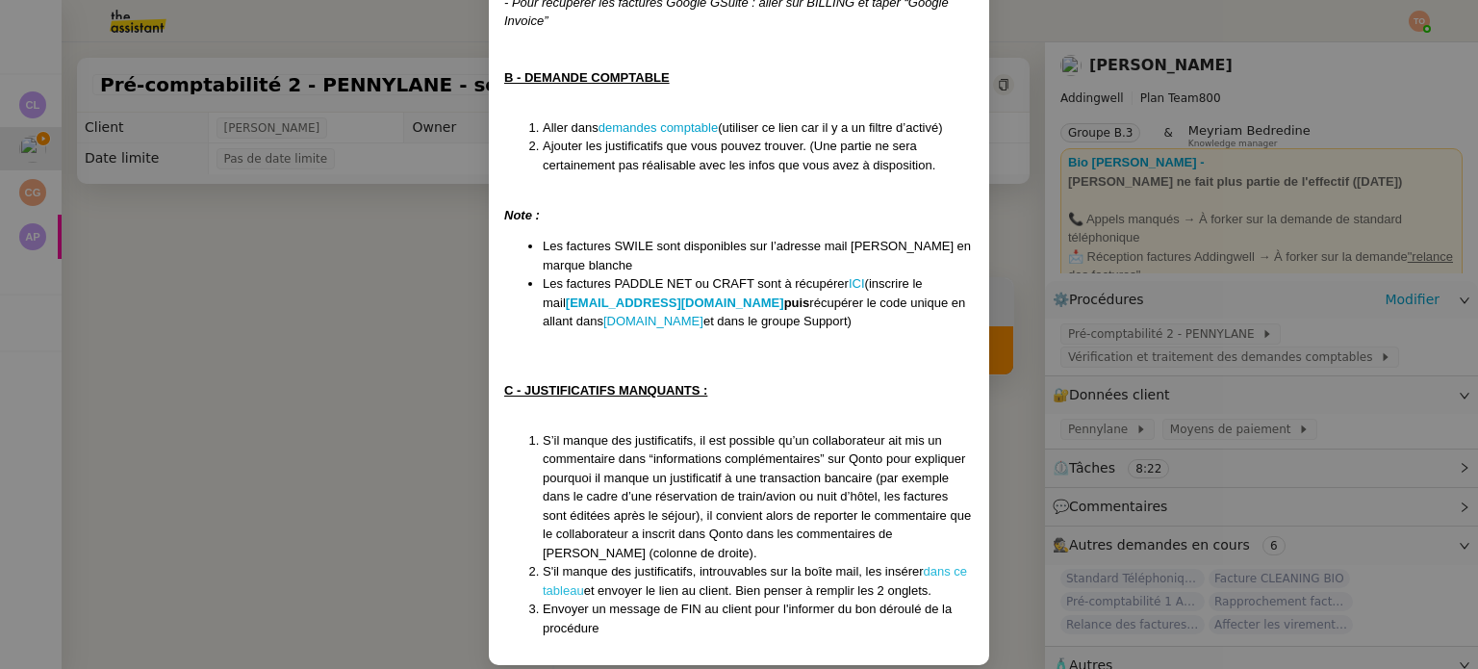
click at [944, 564] on link "dans ce tableau" at bounding box center [755, 581] width 424 height 34
click at [1165, 322] on nz-modal-container "Créée le 10/06/2024 MAJ le 17/07/2025 Contexte : En parallèle de la pré-comptab…" at bounding box center [739, 334] width 1478 height 669
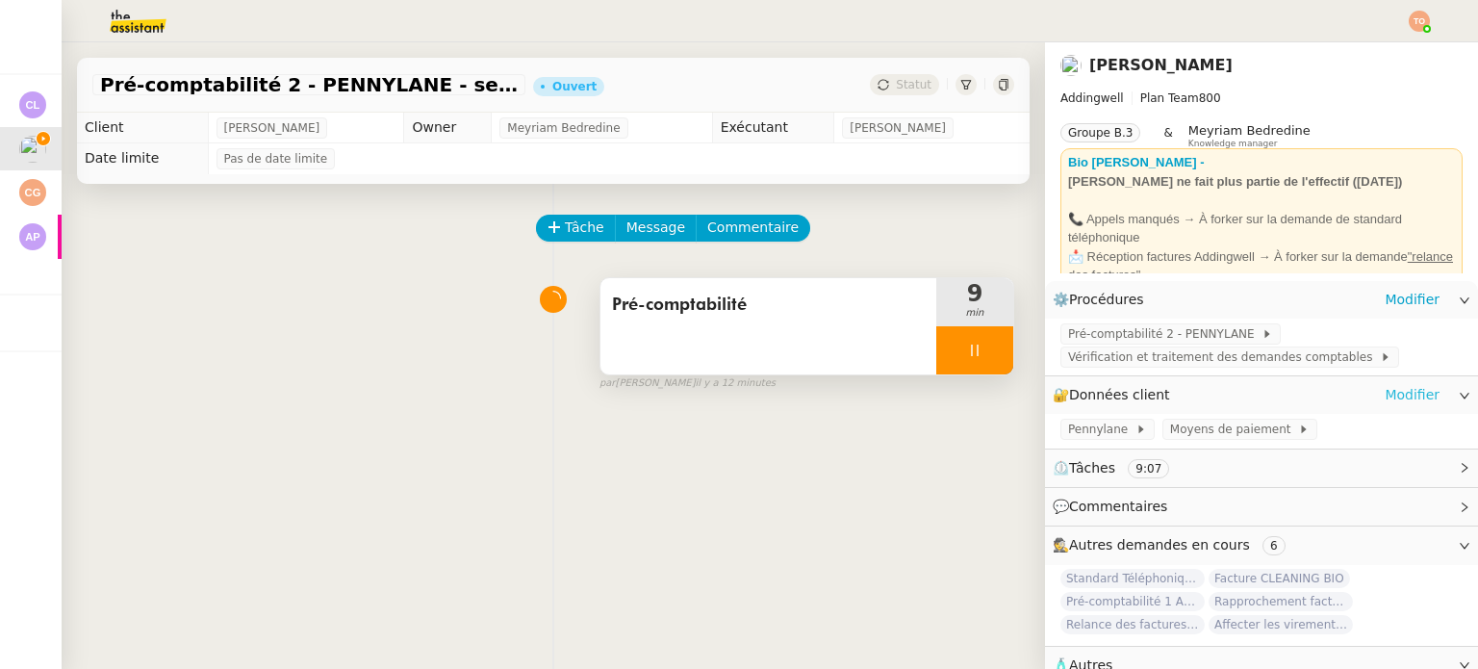
click at [1404, 400] on link "Modifier" at bounding box center [1411, 395] width 55 height 22
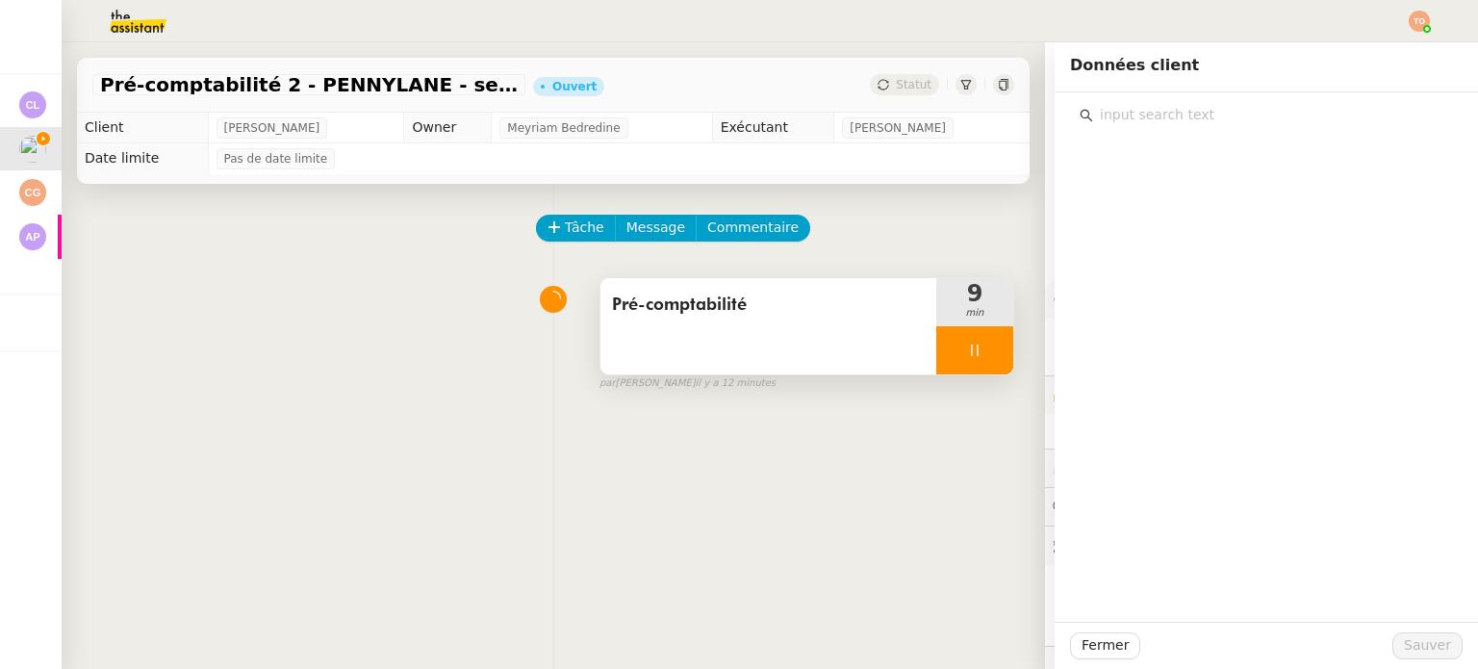
click at [1116, 122] on input "text" at bounding box center [1273, 115] width 360 height 26
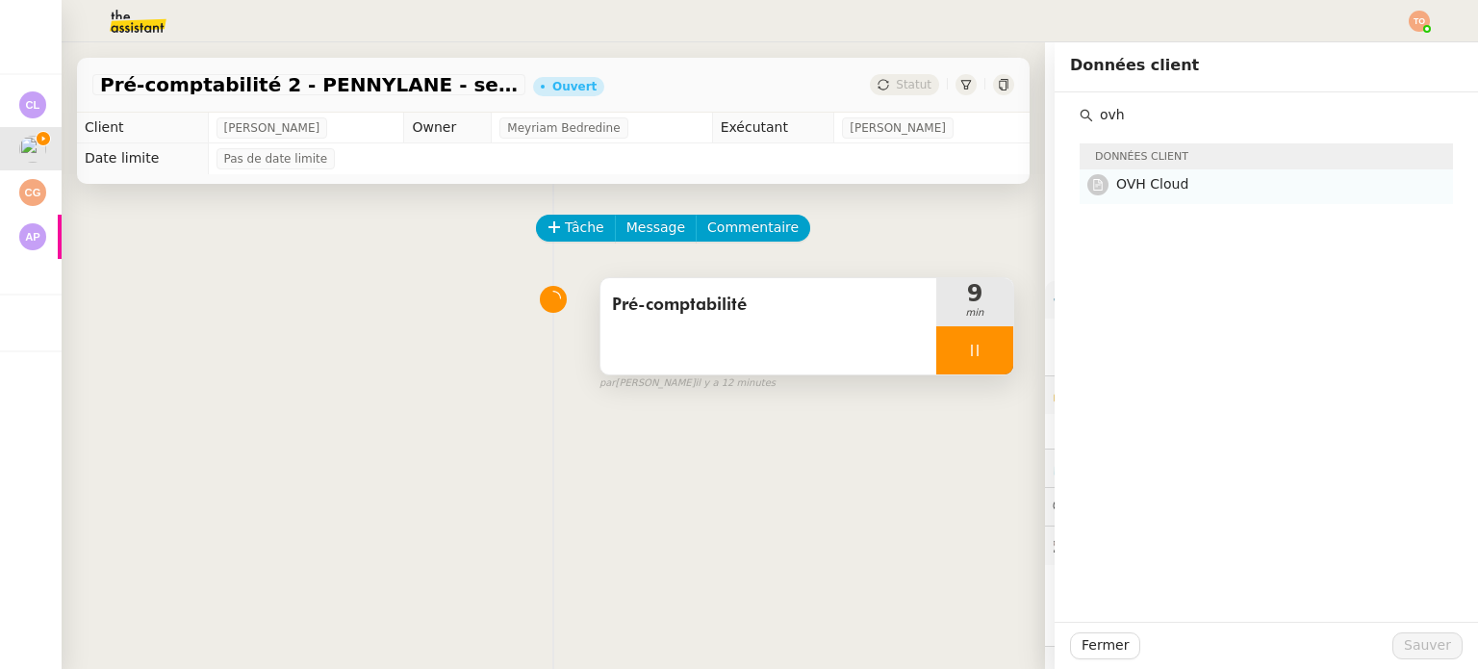
type input "ovh"
click at [1163, 172] on nz-list-item "OVH Cloud" at bounding box center [1265, 186] width 373 height 34
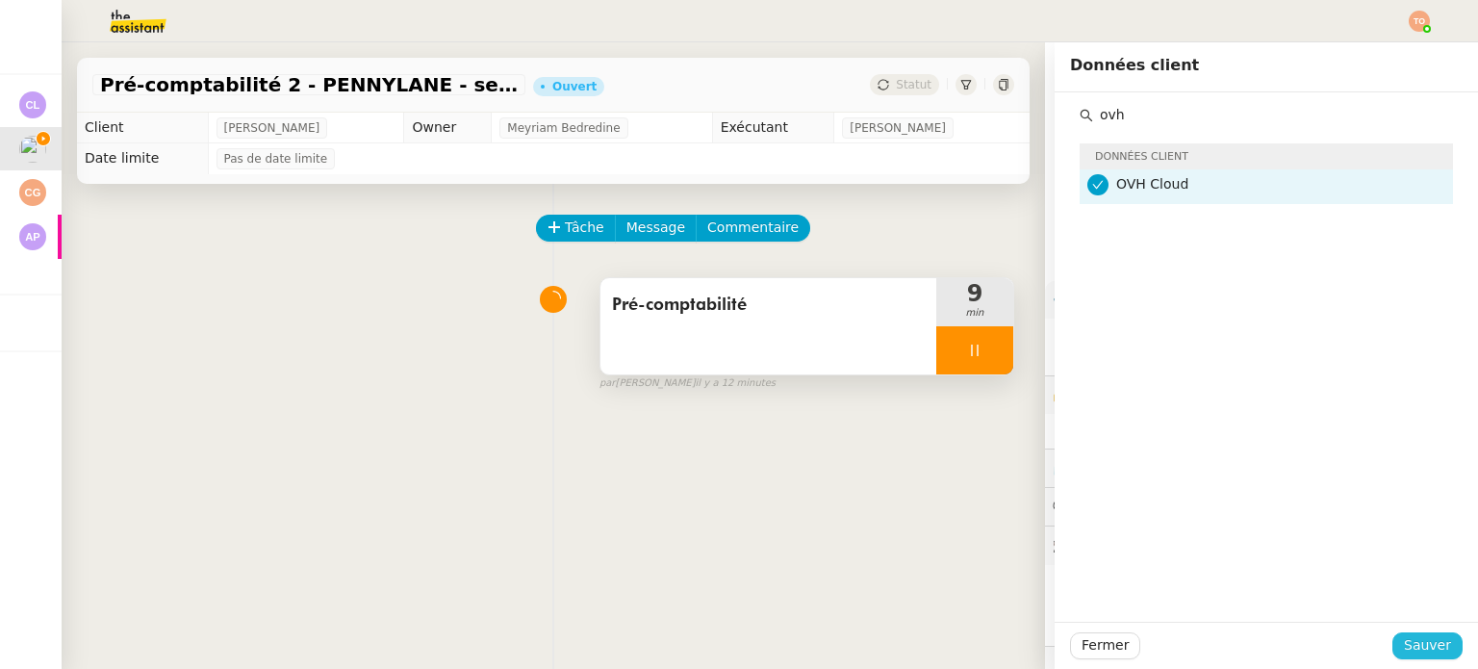
click at [1430, 638] on span "Sauver" at bounding box center [1426, 645] width 47 height 22
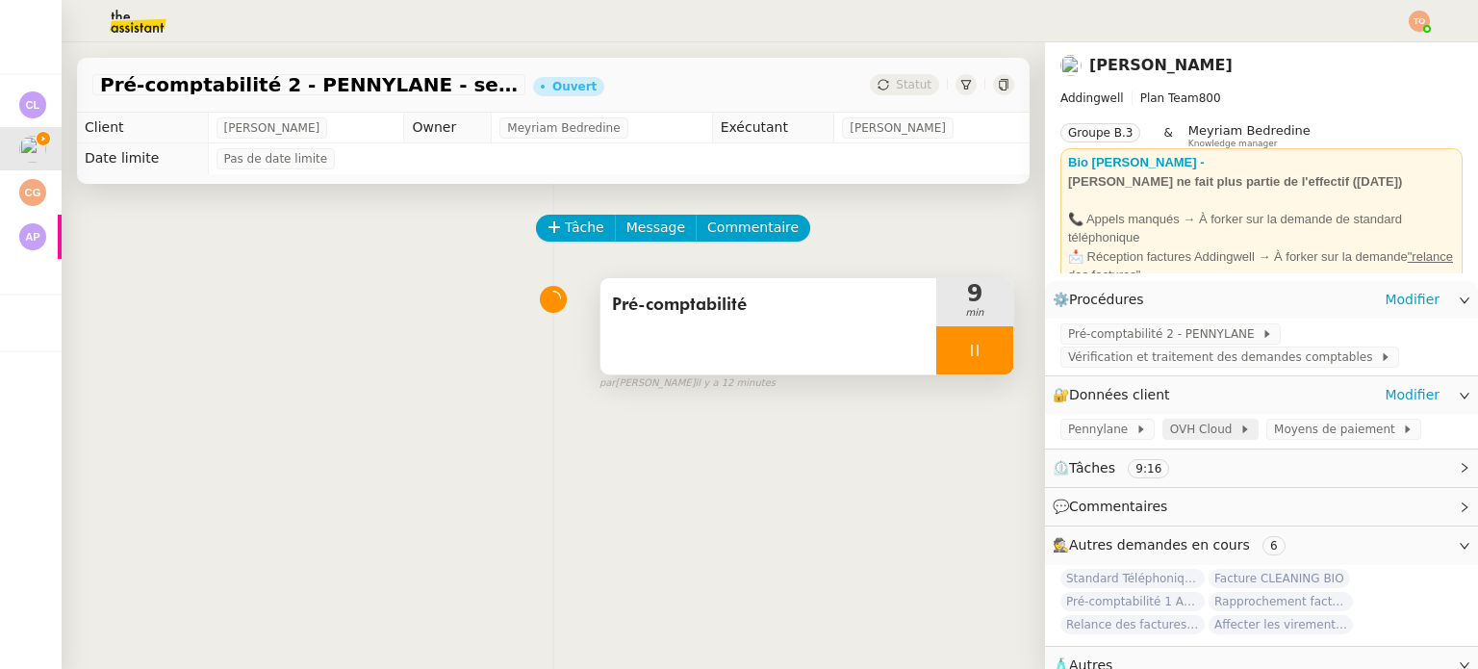
click at [1170, 430] on span "OVH Cloud" at bounding box center [1204, 428] width 69 height 19
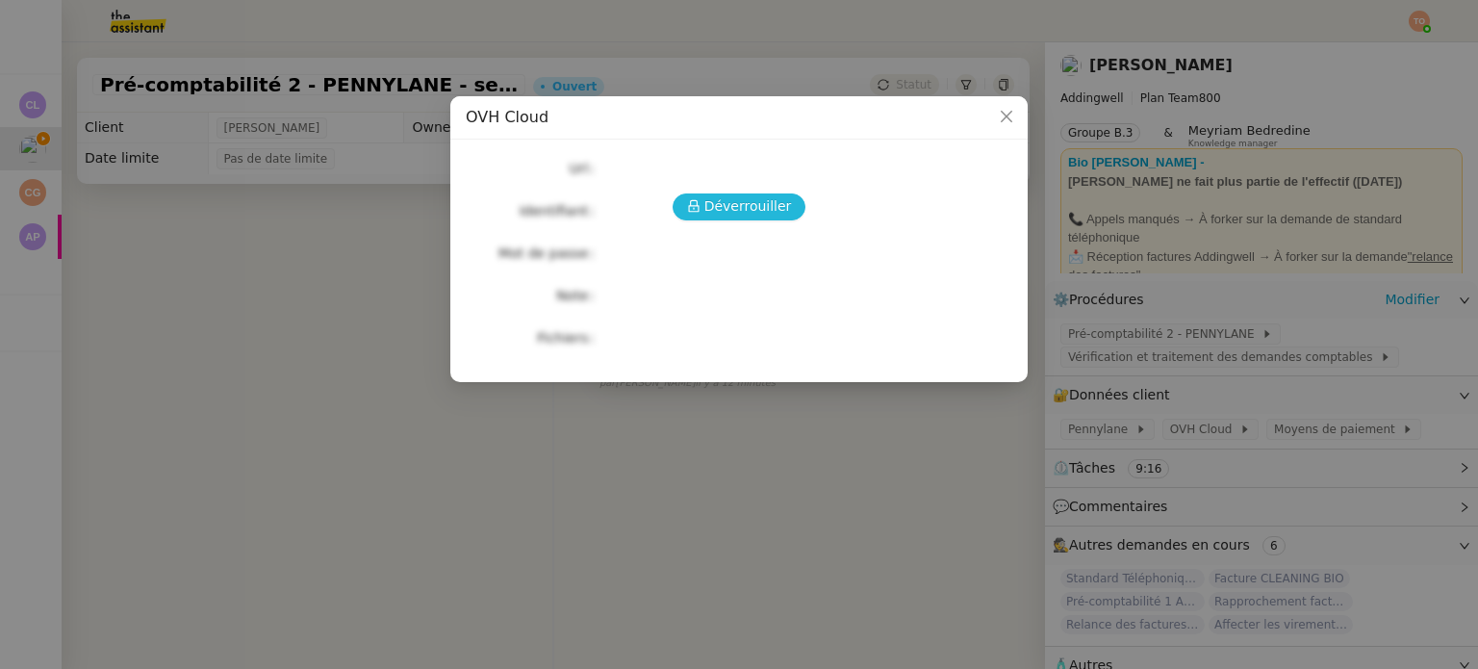
click at [770, 213] on button "Déverrouiller" at bounding box center [739, 206] width 134 height 27
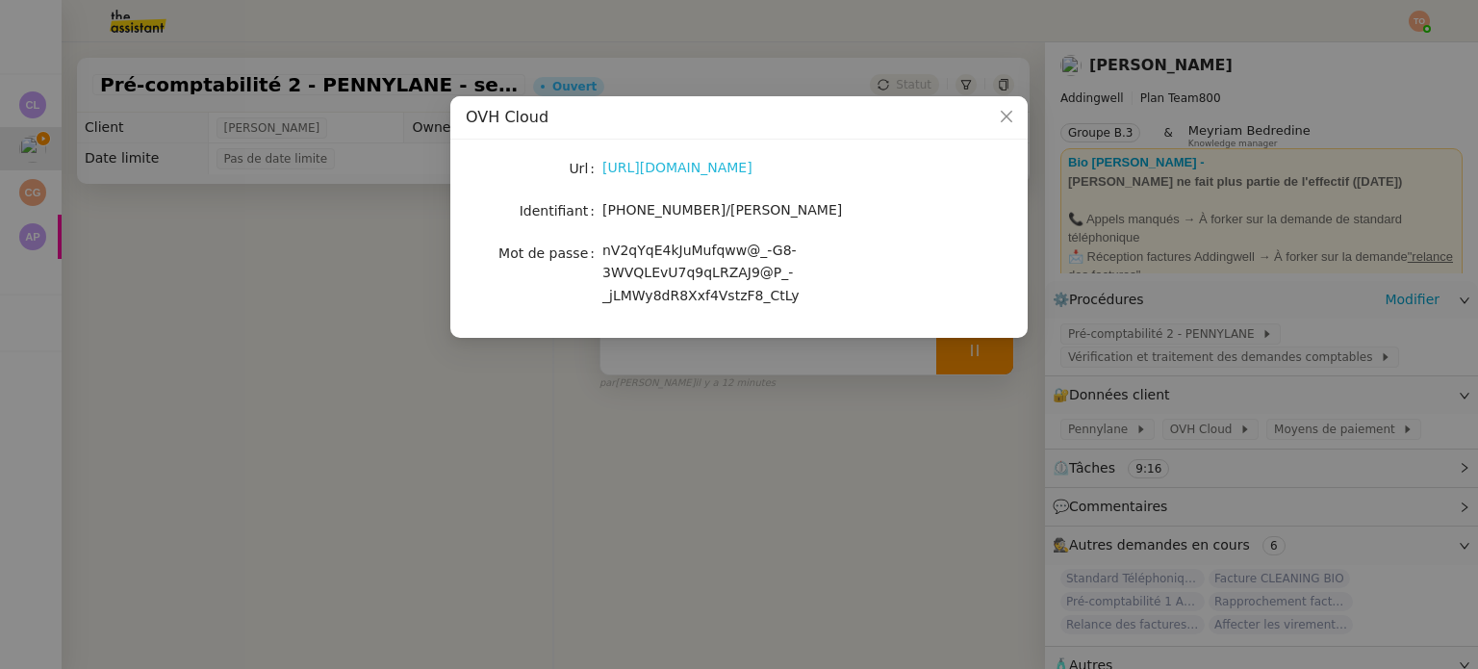
click at [727, 172] on link "https://www.ovh.com/manager/#/dedicated/billing/history" at bounding box center [677, 167] width 150 height 15
click at [658, 217] on span "0872-0852-35/camille" at bounding box center [722, 209] width 240 height 15
click at [662, 217] on span "0872-0852-35/camille" at bounding box center [722, 209] width 240 height 15
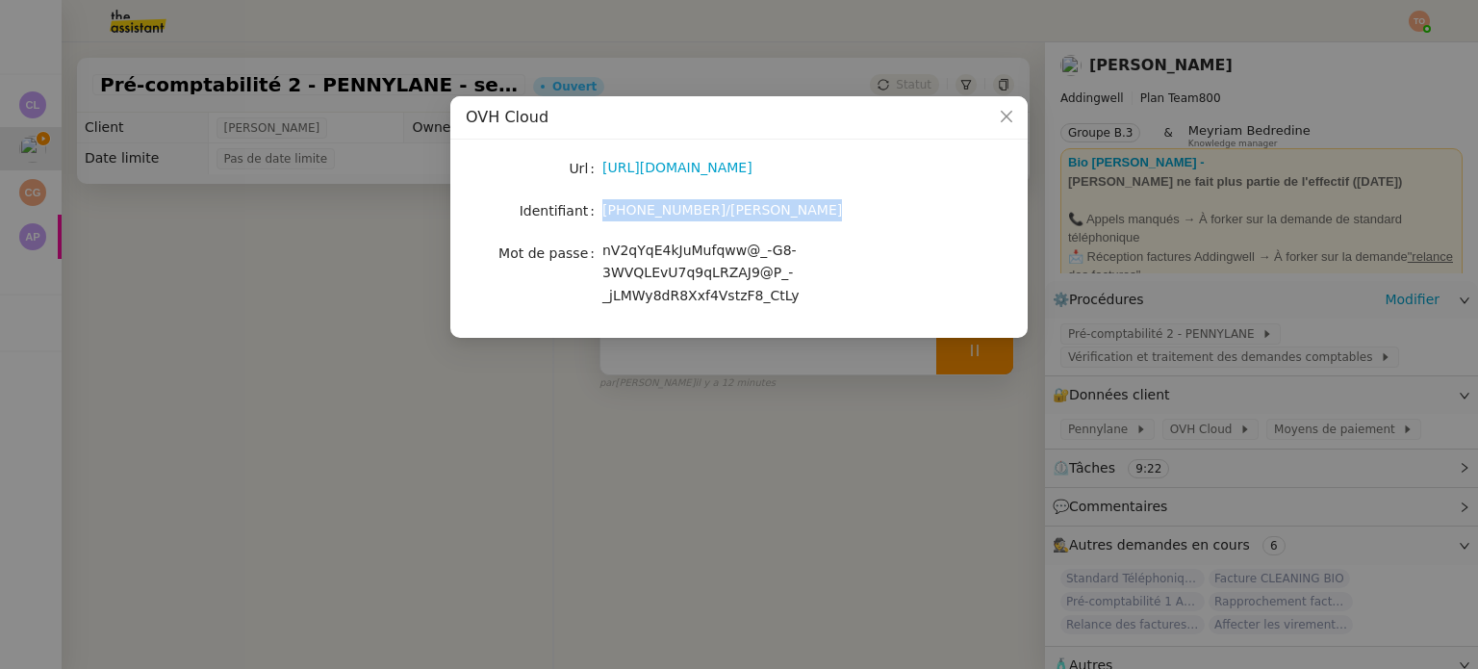
copy span "0872-0852-35/camille"
click at [631, 260] on div "nV2qYqE4kJuMufqww@_-G8-3WVQLEvU7q9qLRZAJ9@P_-_jLMWy8dR8Xxf4VstzF8_CtLy" at bounding box center [761, 273] width 318 height 67
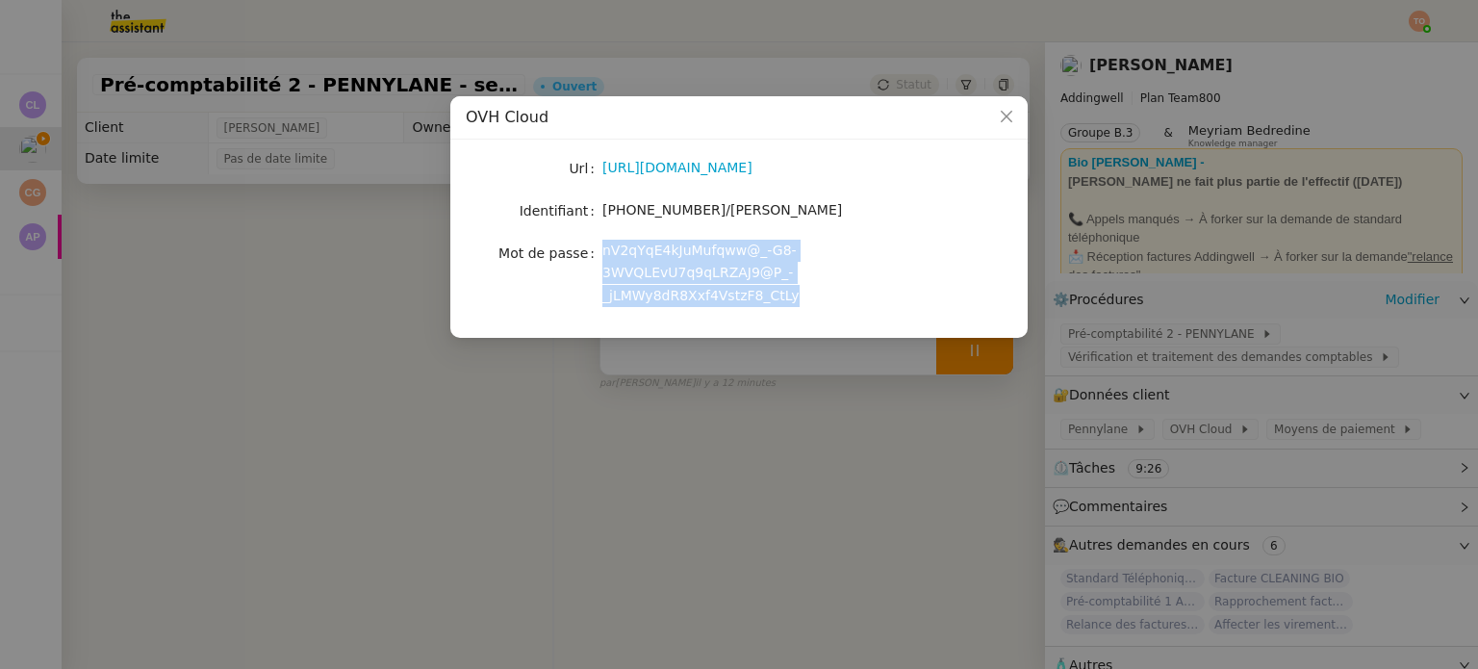
click at [631, 260] on div "nV2qYqE4kJuMufqww@_-G8-3WVQLEvU7q9qLRZAJ9@P_-_jLMWy8dR8Xxf4VstzF8_CtLy" at bounding box center [761, 273] width 318 height 67
copy span "nV2qYqE4kJuMufqww@_-G8-3WVQLEvU7q9qLRZAJ9@P_-_jLMWy8dR8Xxf4VstzF8_CtLy"
click at [914, 387] on nz-modal-container "OVH Cloud Url https://www.ovh.com/manager/#/dedicated/billing/history Identifia…" at bounding box center [739, 334] width 1478 height 669
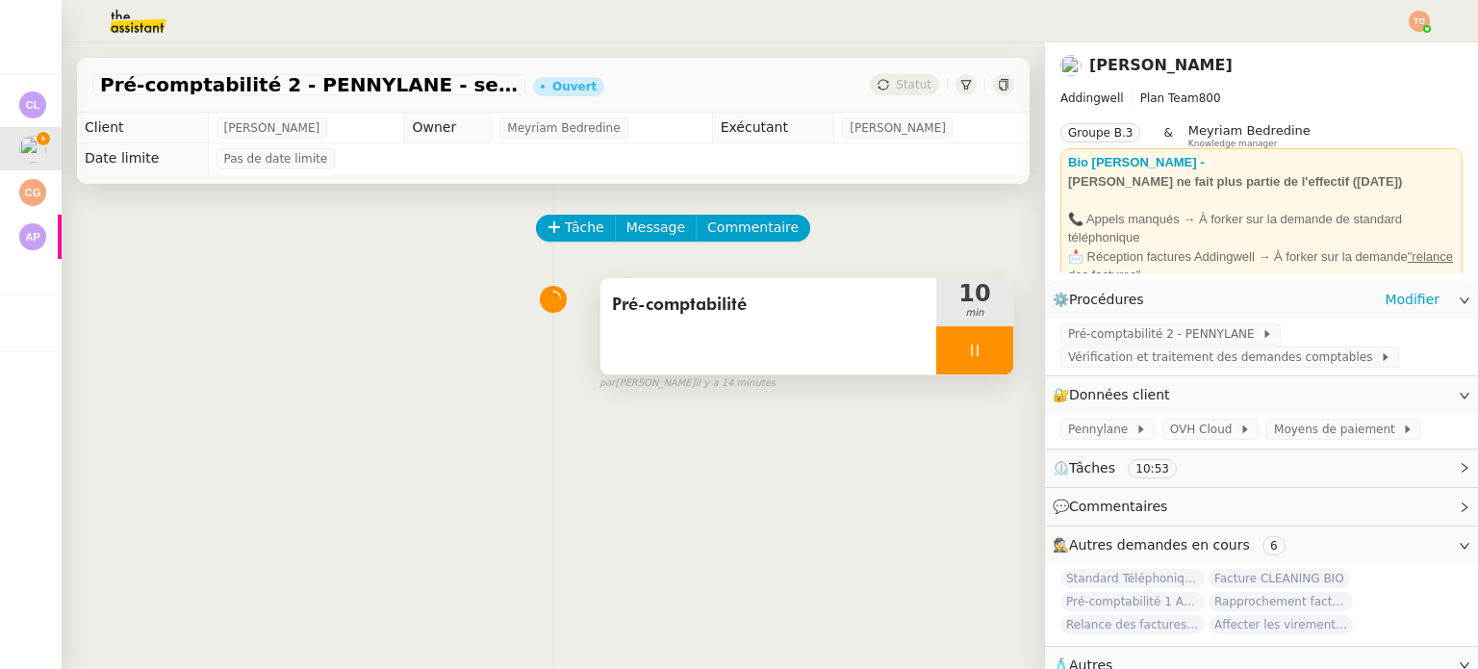
click at [959, 369] on div at bounding box center [974, 350] width 77 height 48
click at [974, 364] on button at bounding box center [993, 350] width 38 height 48
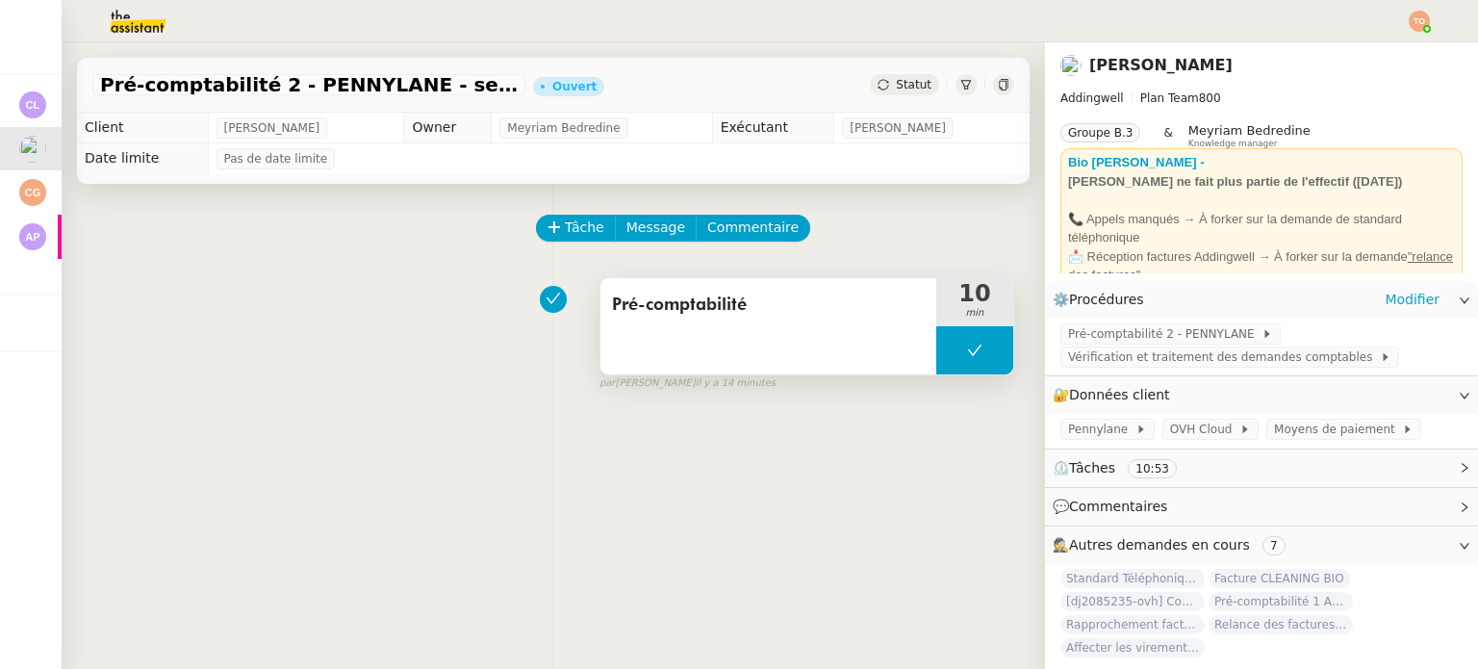
click at [936, 359] on button at bounding box center [974, 350] width 77 height 48
click at [948, 358] on icon at bounding box center [955, 349] width 15 height 15
click at [1109, 333] on span "Pré-comptabilité 2 - PENNYLANE" at bounding box center [1164, 333] width 193 height 19
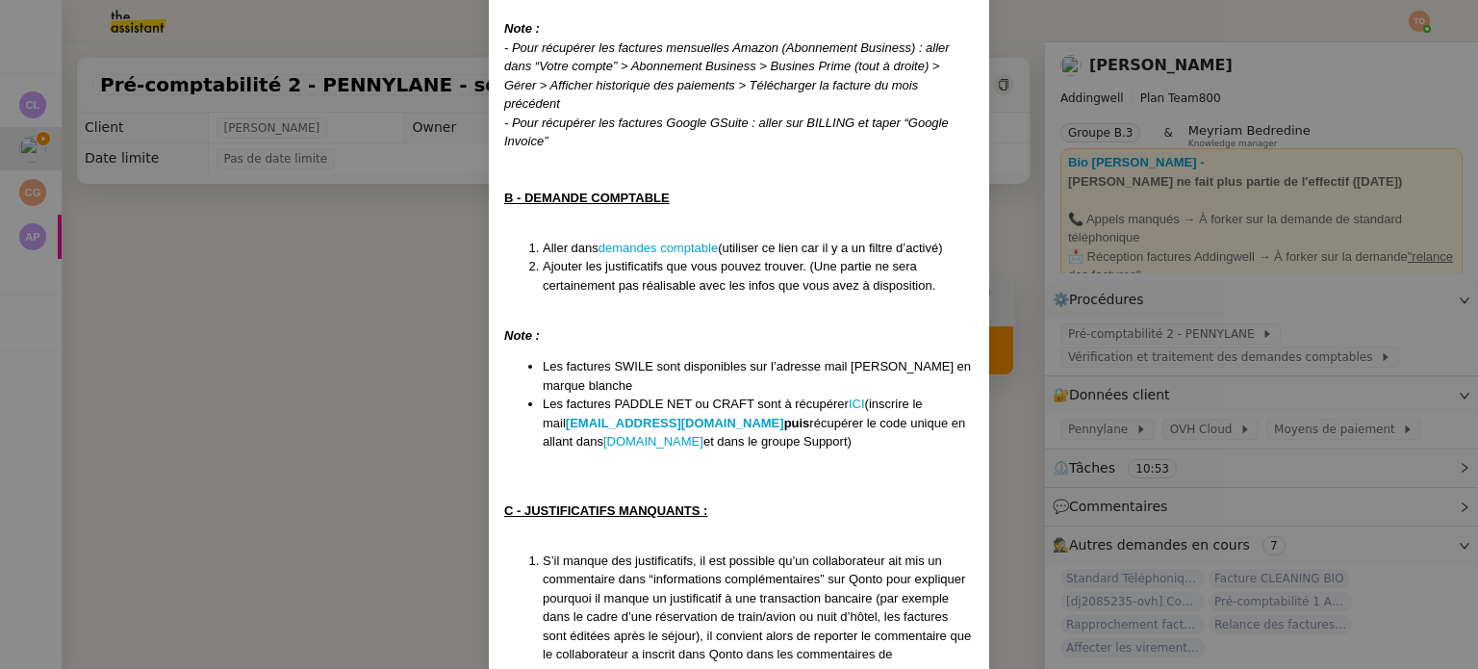
scroll to position [1013, 0]
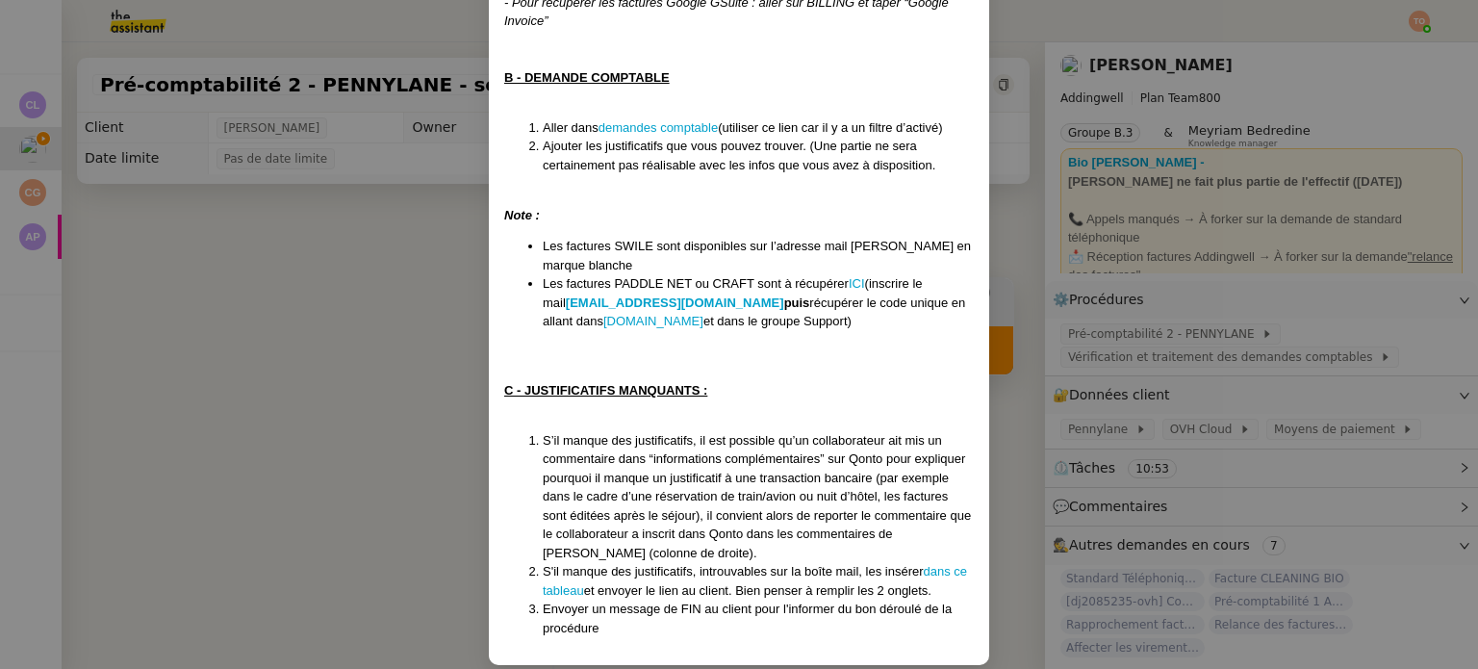
drag, startPoint x: 793, startPoint y: 600, endPoint x: 869, endPoint y: 599, distance: 76.0
click at [869, 599] on li "Envoyer un message de FIN au client pour l'informer du bon déroulé de la procéd…" at bounding box center [758, 618] width 431 height 38
click at [885, 601] on span "Envoyer un message de FIN au client pour l'informer du bon déroulé de la procéd…" at bounding box center [747, 618] width 409 height 34
drag, startPoint x: 621, startPoint y: 552, endPoint x: 748, endPoint y: 553, distance: 127.0
click at [748, 564] on span "S'il manque des justificatifs, introuvables sur la boîte mail, les insérer" at bounding box center [733, 571] width 381 height 14
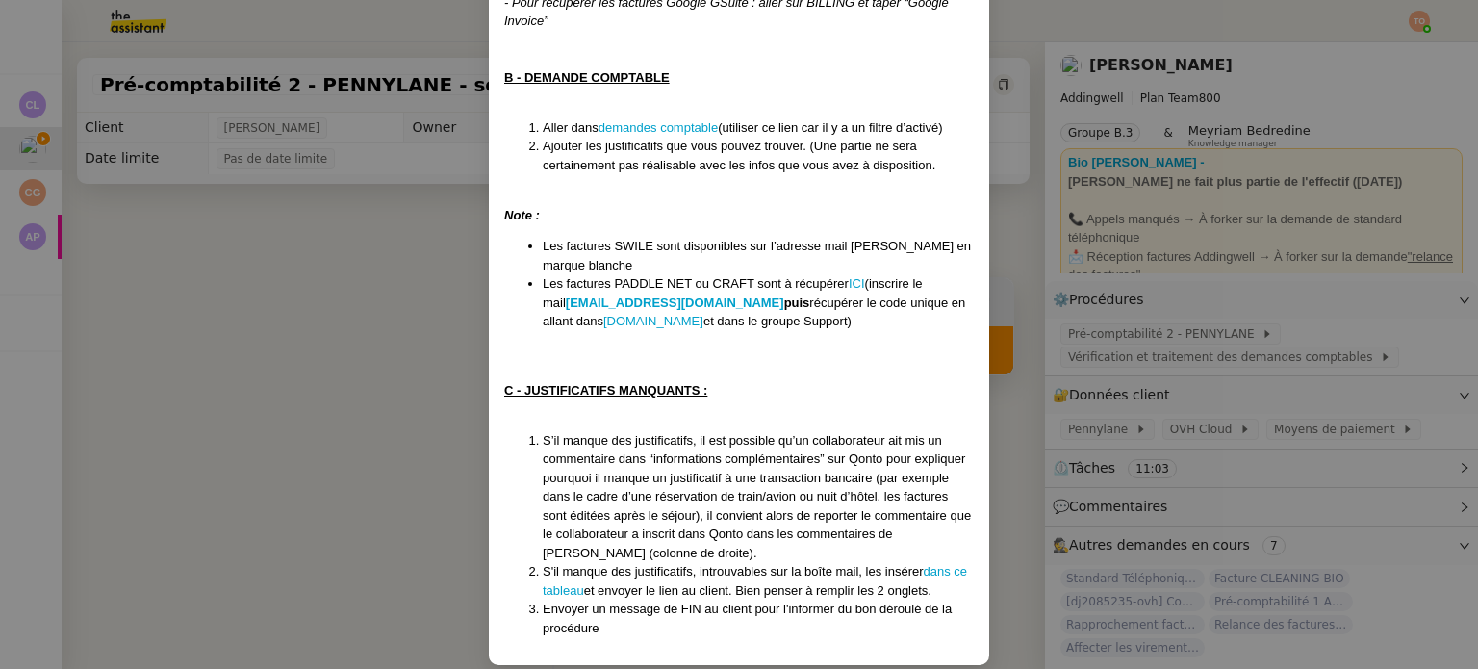
click at [799, 601] on span "Envoyer un message de FIN au client pour l'informer du bon déroulé de la procéd…" at bounding box center [747, 618] width 409 height 34
click at [394, 453] on nz-modal-container "Créée le 10/06/2024 MAJ le 17/07/2025 Contexte : En parallèle de la pré-comptab…" at bounding box center [739, 334] width 1478 height 669
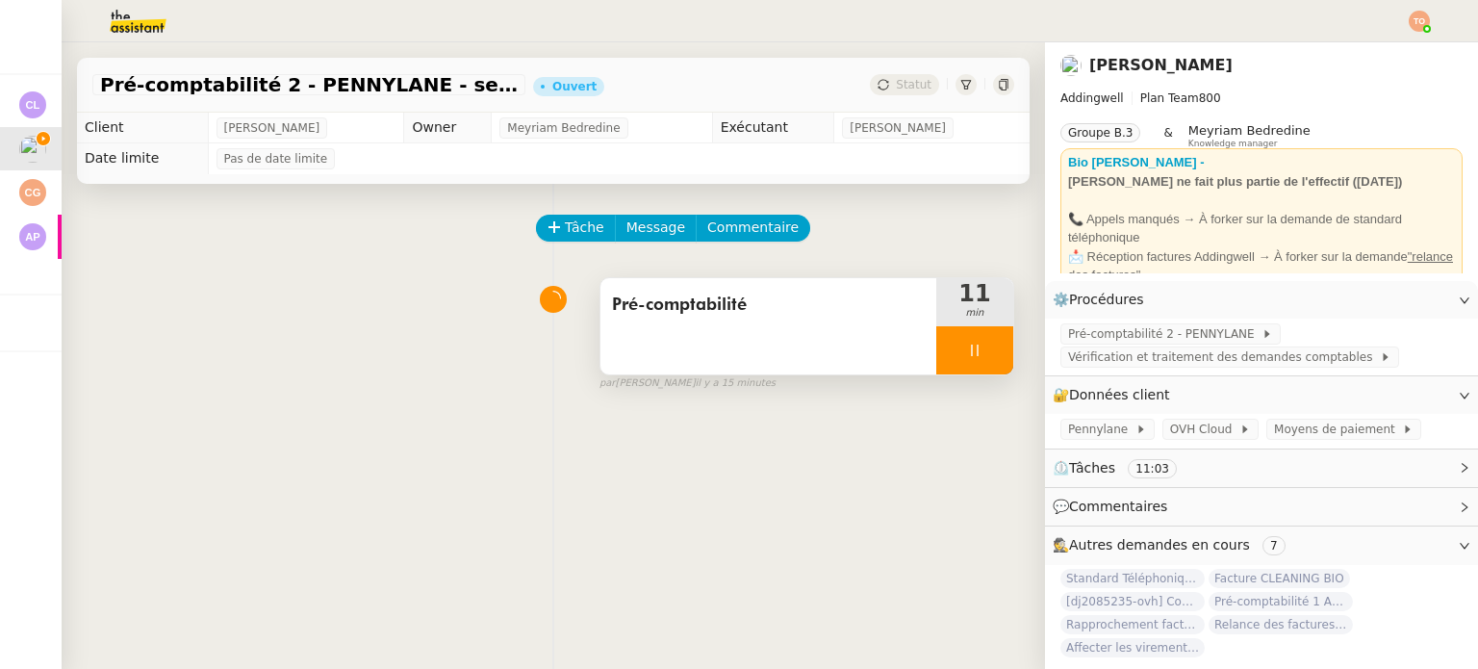
scroll to position [917, 0]
click at [627, 215] on div "Tâche Message Commentaire Veuillez patienter une erreur s'est produite 👌👌👌 mess…" at bounding box center [553, 518] width 983 height 669
click at [637, 221] on span "Message" at bounding box center [655, 227] width 59 height 22
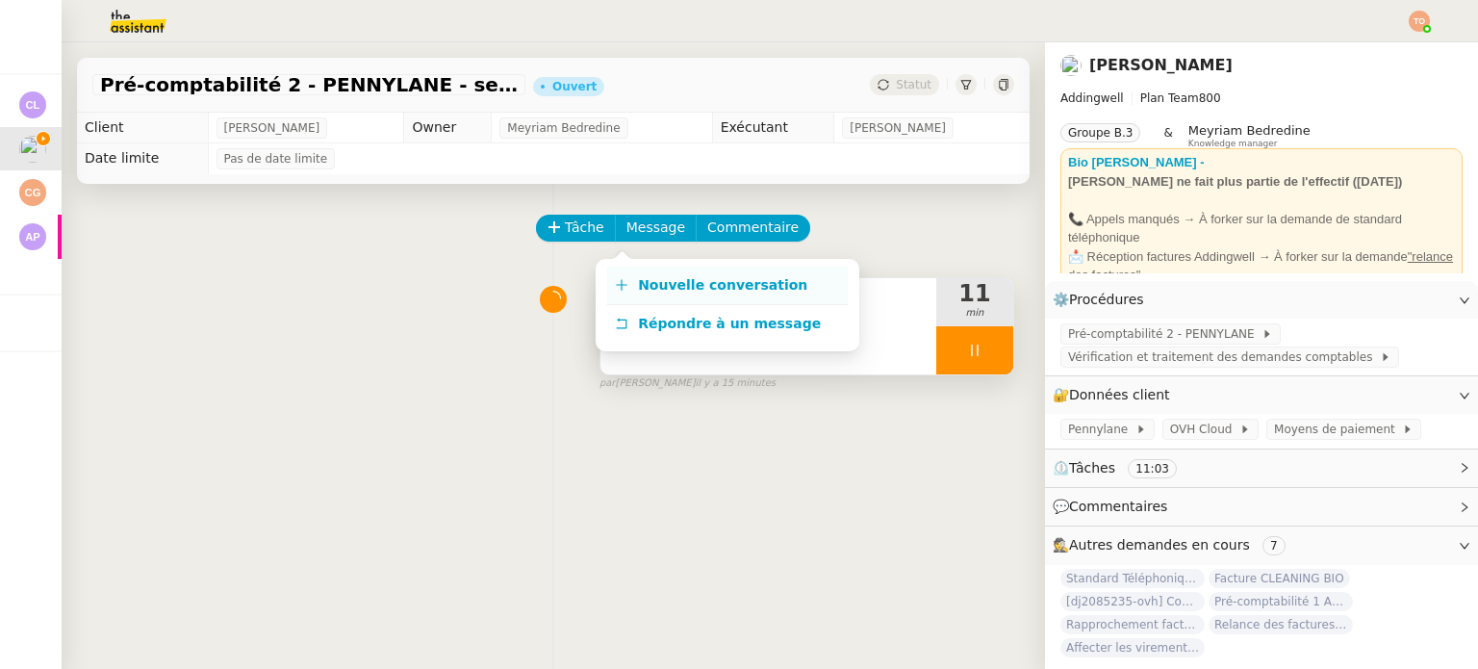
click at [812, 291] on link "Nouvelle conversation" at bounding box center [727, 285] width 240 height 38
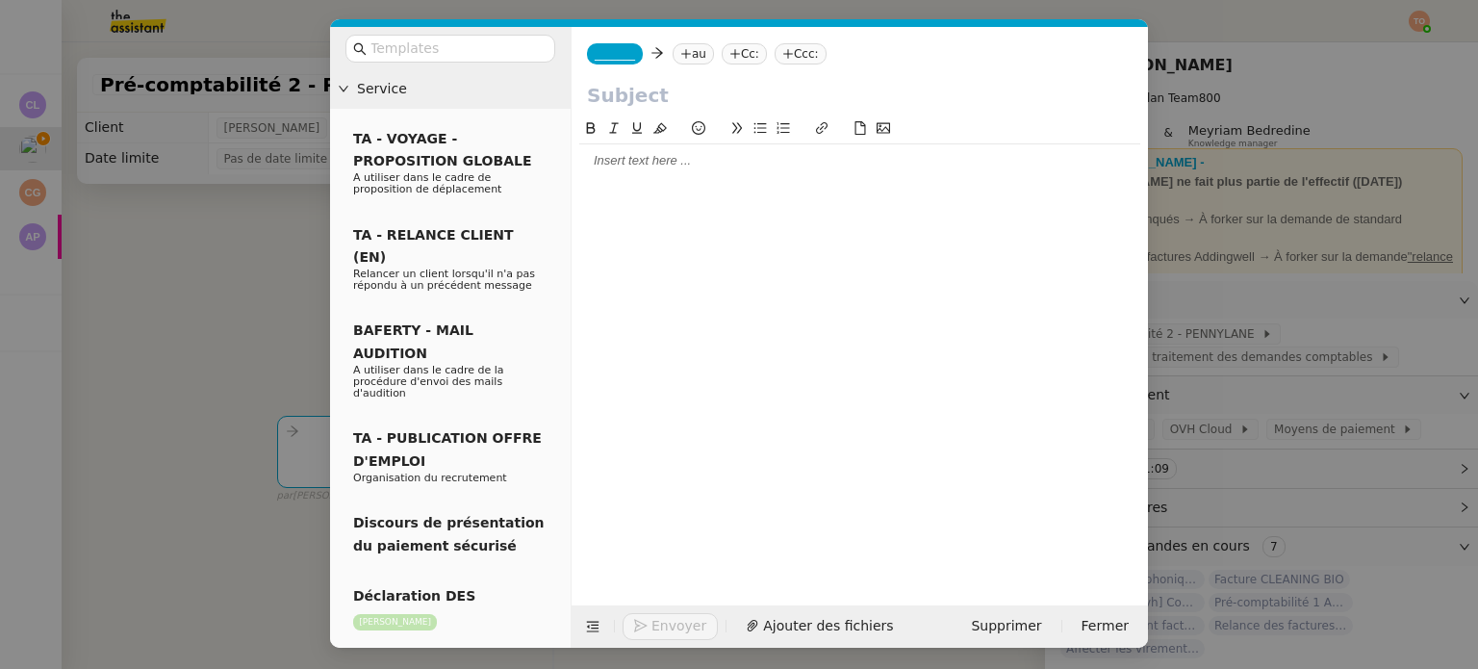
click at [935, 103] on input "text" at bounding box center [859, 95] width 545 height 29
click at [265, 275] on nz-modal-container "Service TA - VOYAGE - PROPOSITION GLOBALE A utiliser dans le cadre de propositi…" at bounding box center [739, 334] width 1478 height 669
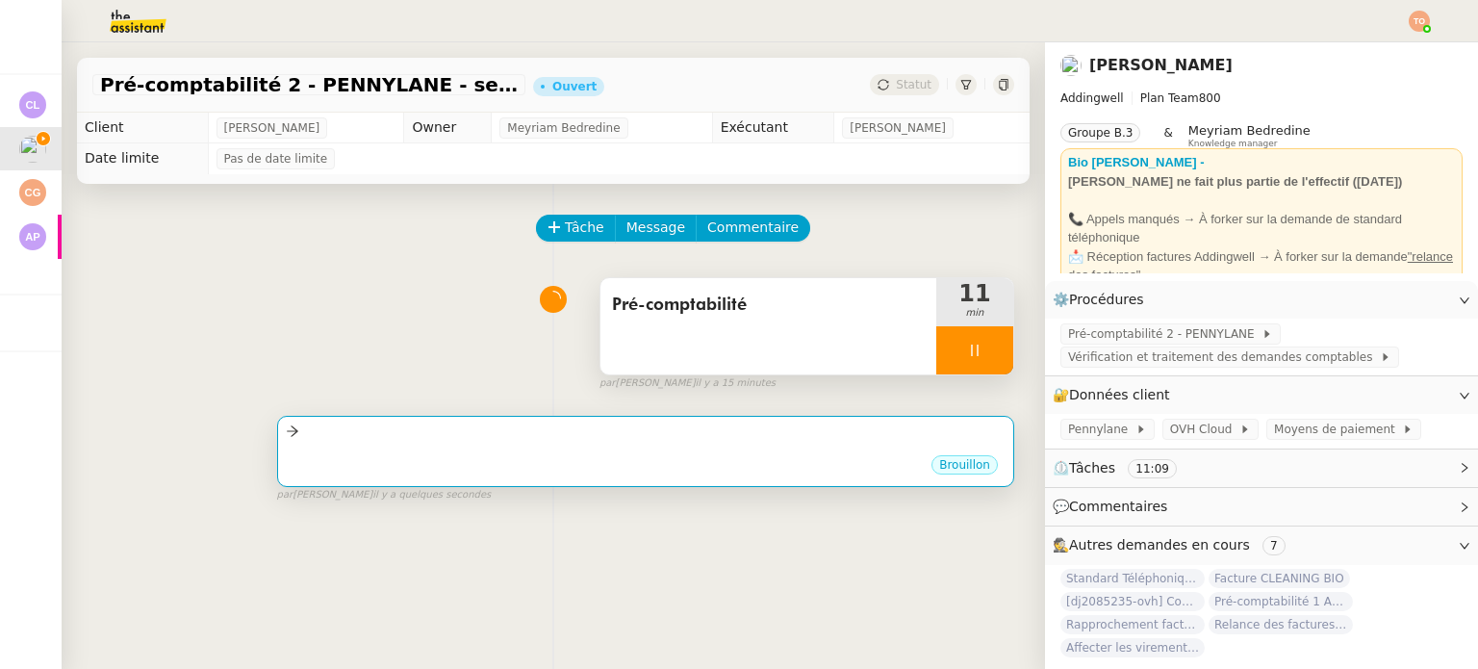
click at [646, 453] on div "•••" at bounding box center [646, 448] width 720 height 10
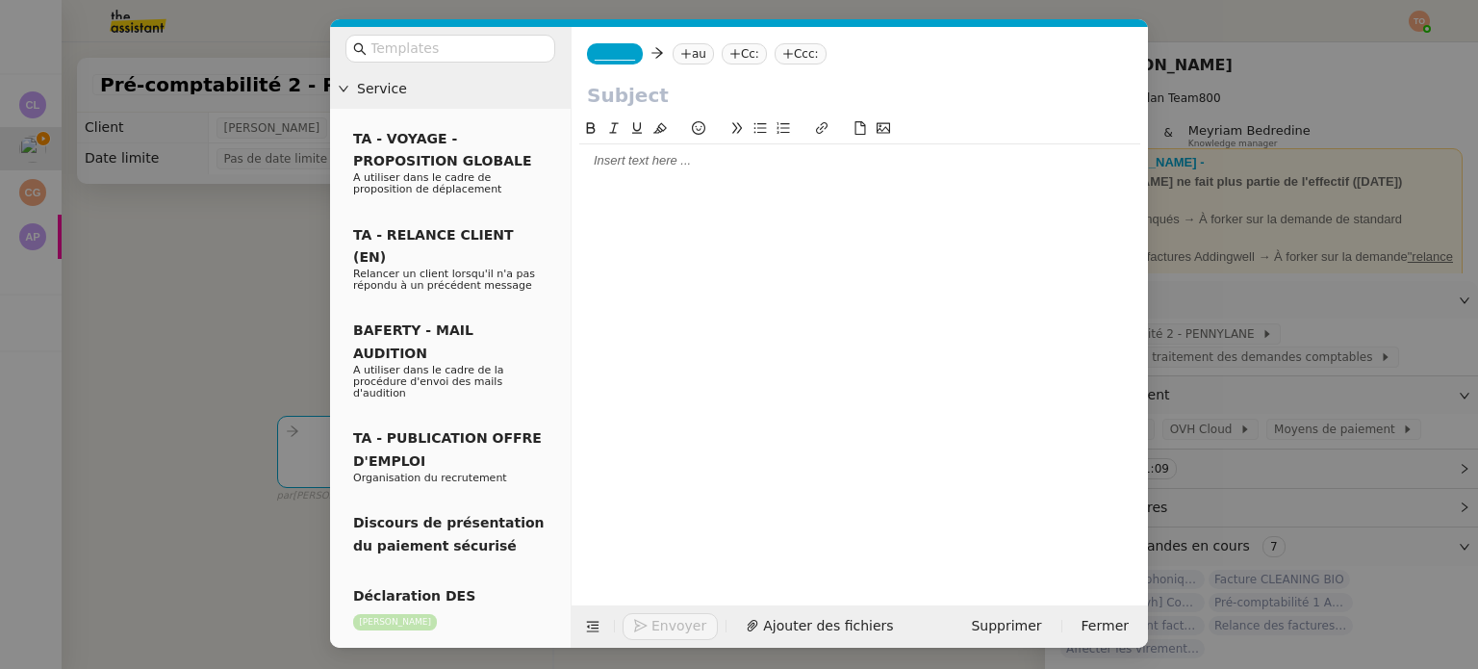
click at [666, 104] on input "text" at bounding box center [859, 95] width 545 height 29
type input "Pré-comptabilité 2"
click at [622, 57] on span "_______" at bounding box center [614, 53] width 40 height 13
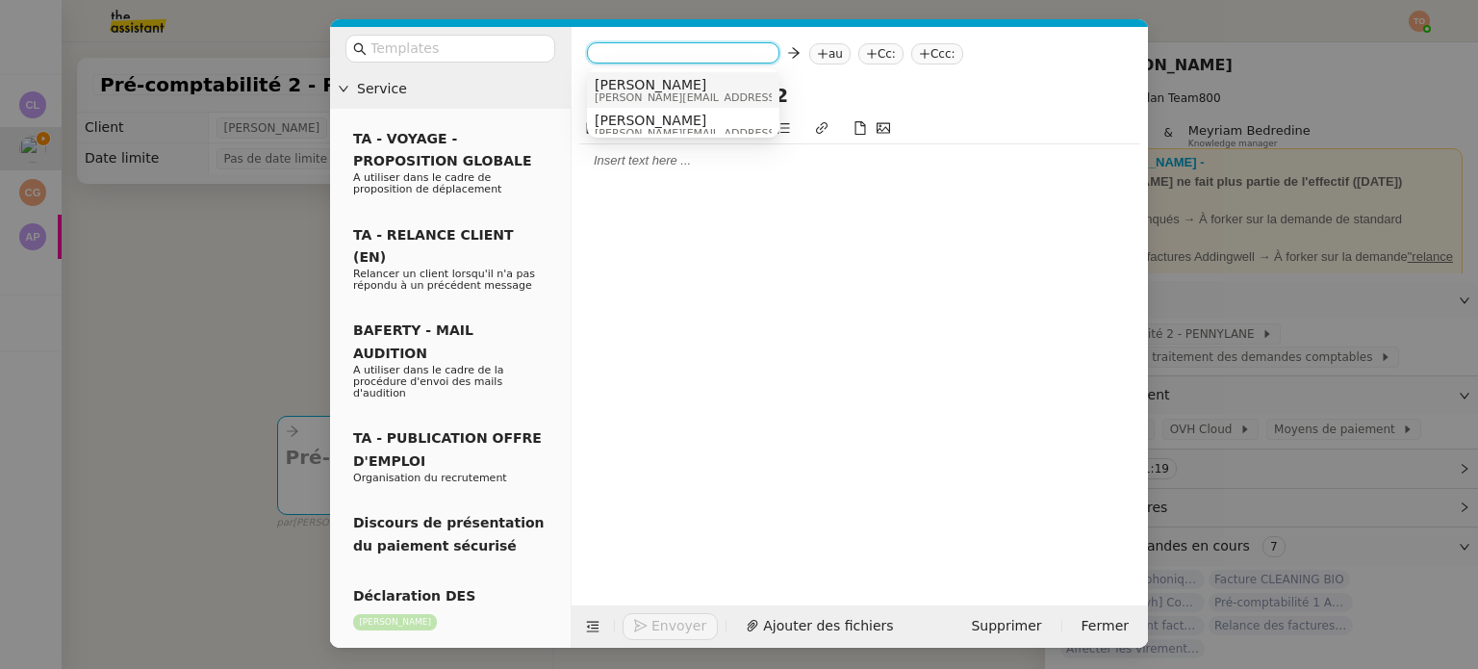
click at [646, 84] on span "Camille" at bounding box center [730, 84] width 273 height 15
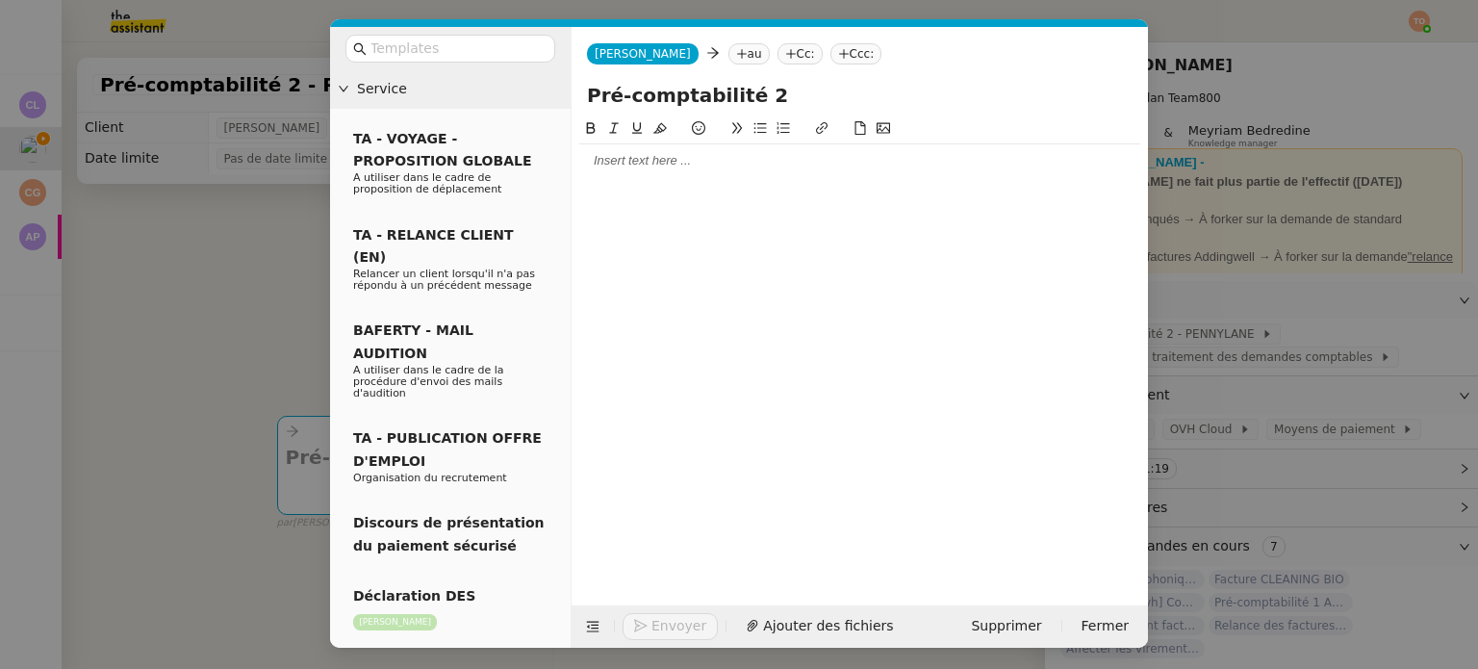
click at [728, 49] on nz-tag "au" at bounding box center [748, 53] width 41 height 21
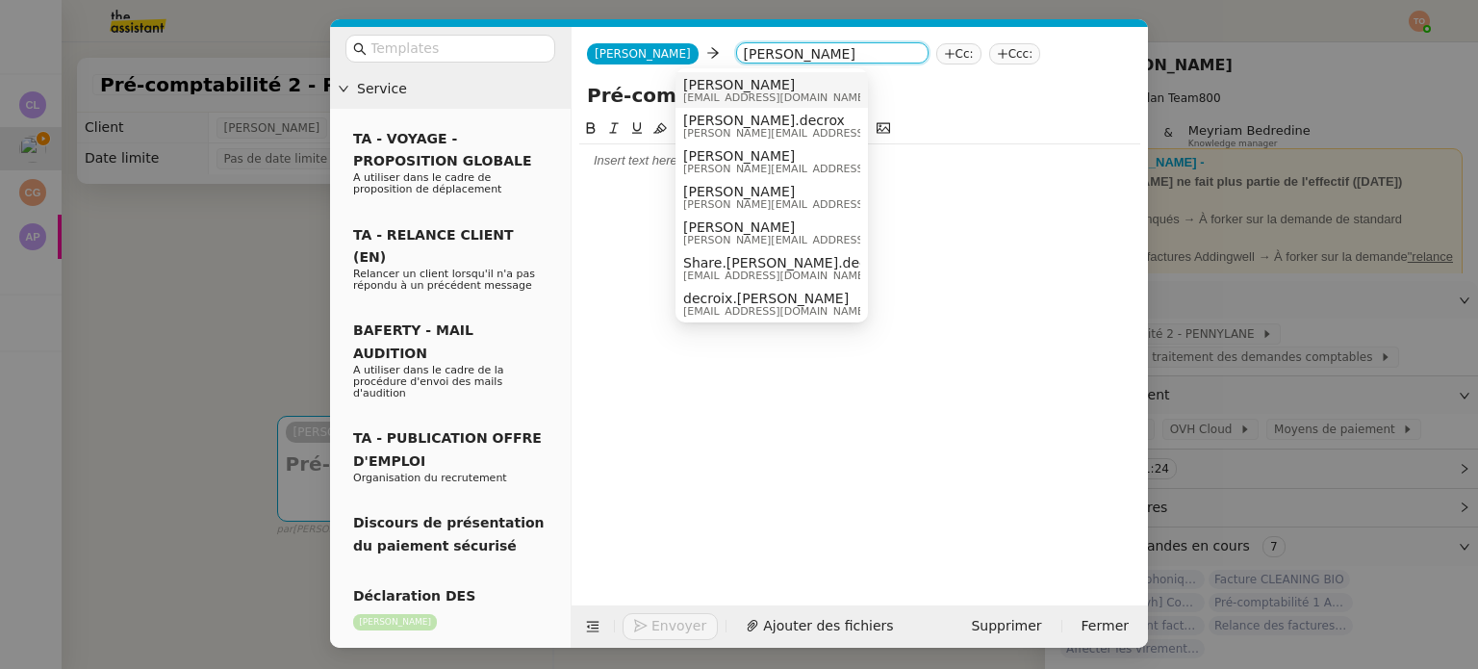
type input "julien decr"
click at [728, 81] on span "Julien Decroix" at bounding box center [775, 84] width 185 height 15
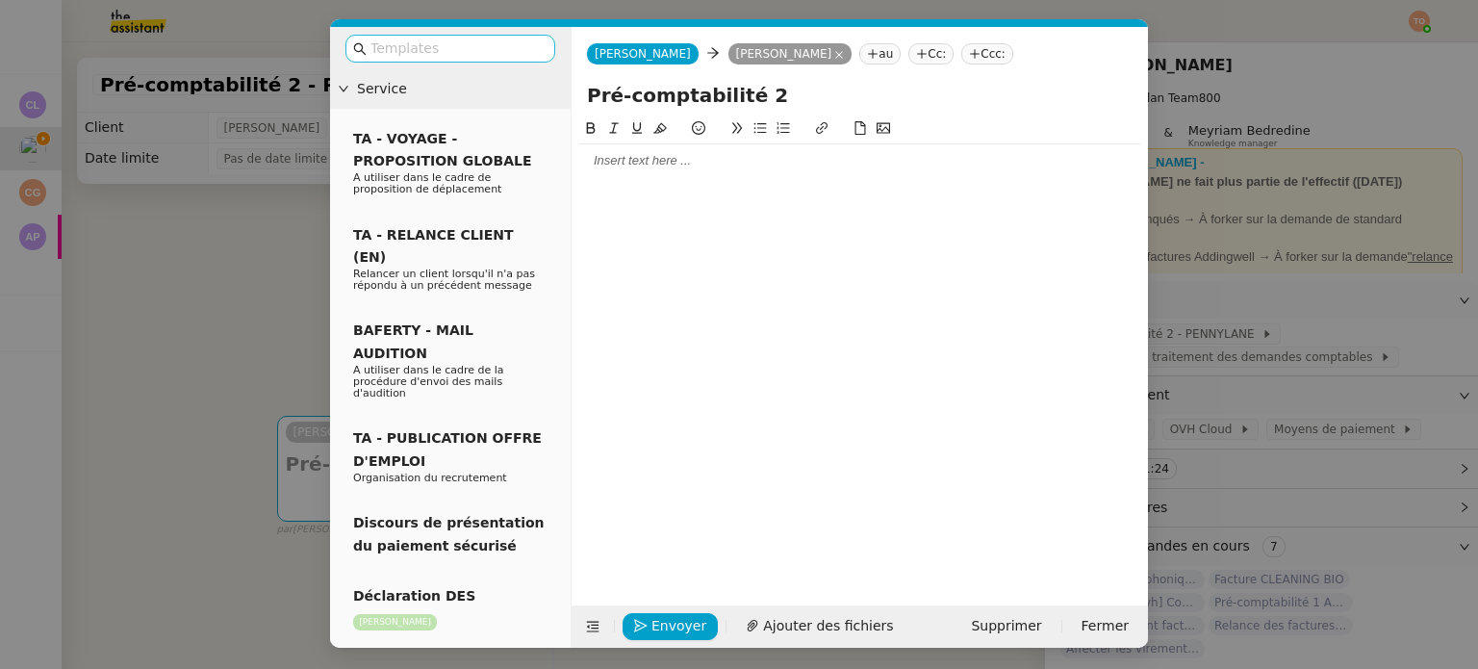
click at [495, 58] on input "text" at bounding box center [456, 49] width 173 height 22
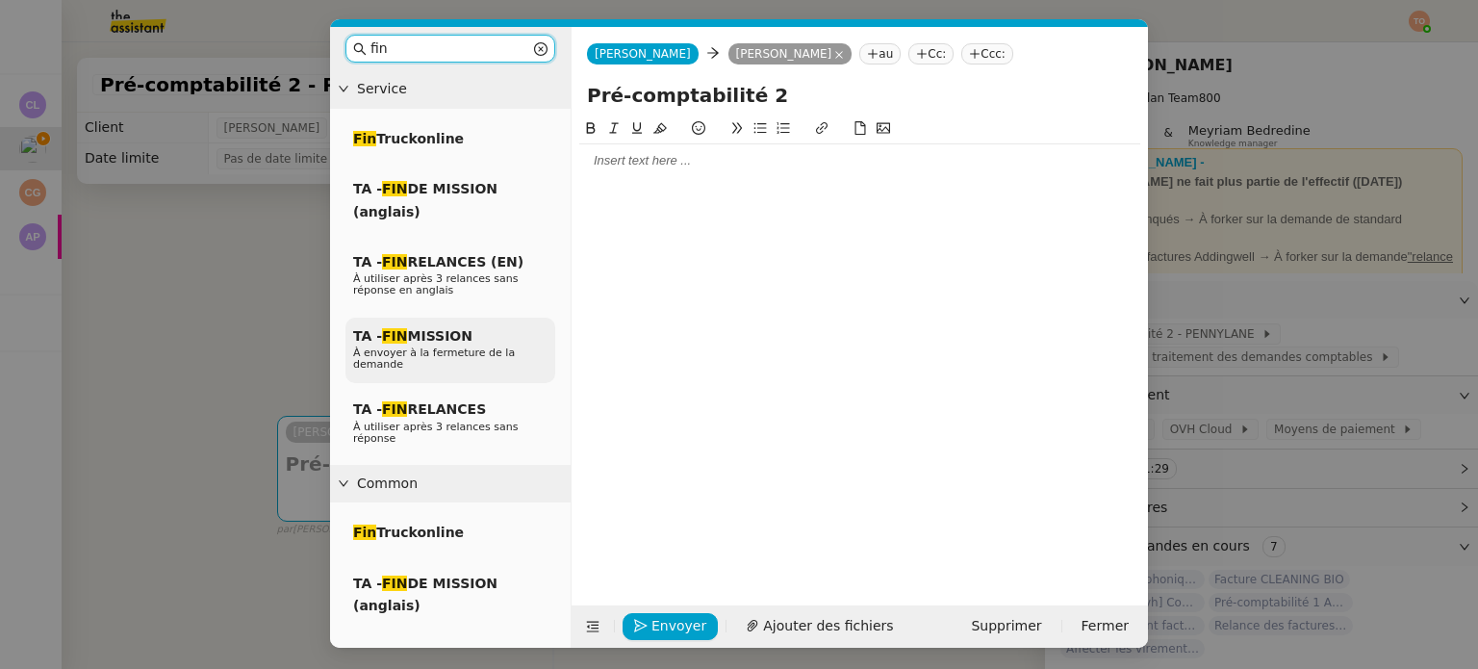
type input "fin"
click at [490, 342] on div "TA - FIN MISSION À envoyer à la fermeture de la demande" at bounding box center [450, 350] width 210 height 66
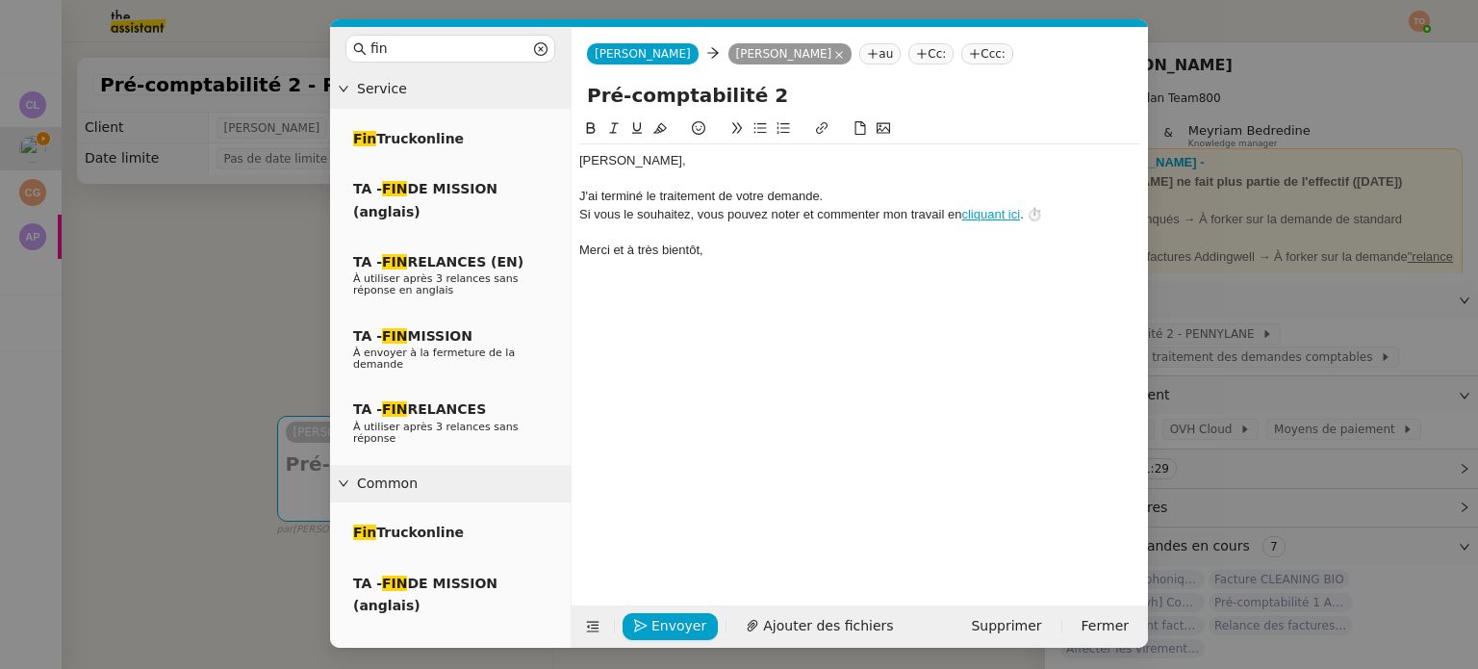
click at [656, 158] on div "﻿Julien﻿," at bounding box center [859, 160] width 561 height 17
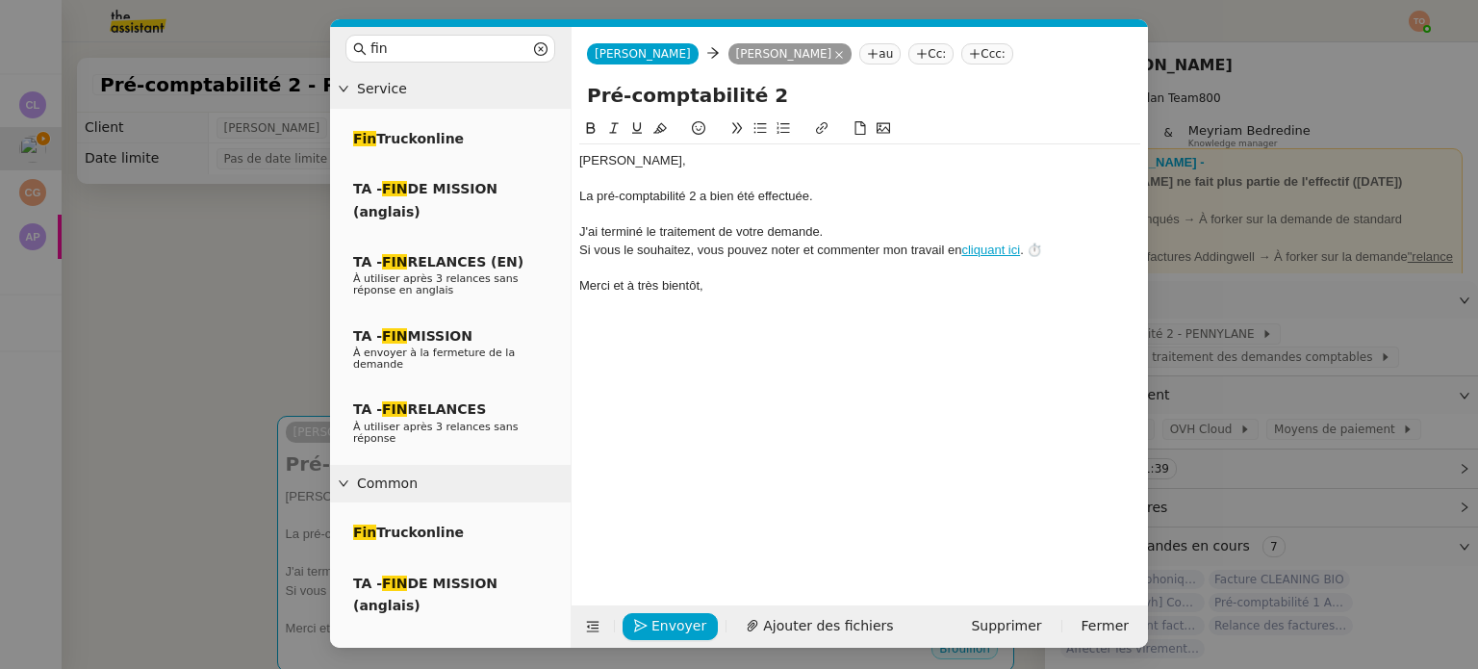
click at [1395, 311] on nz-modal-container "fin Service Fin Truckonline TA - FIN DE MISSION (anglais) TA - FIN RELANCES (EN…" at bounding box center [739, 334] width 1478 height 669
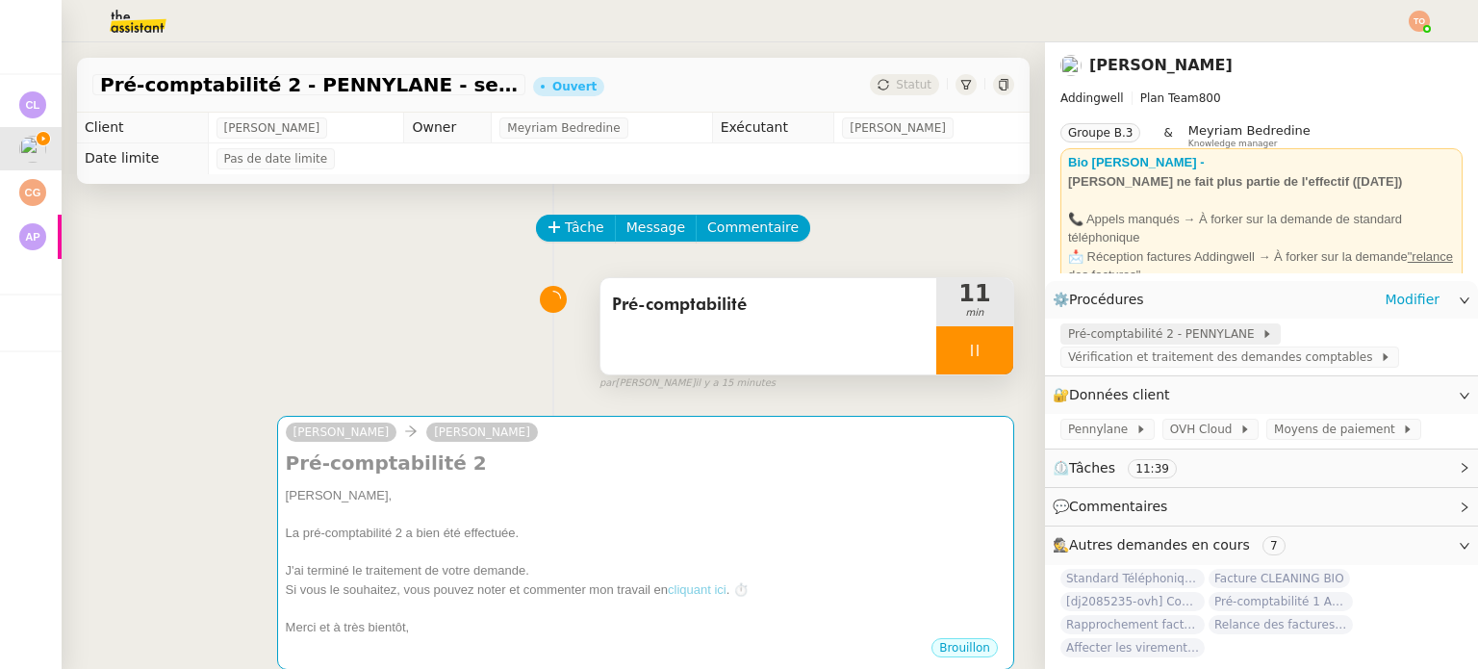
click at [1212, 335] on span "Pré-comptabilité 2 - PENNYLANE" at bounding box center [1164, 333] width 193 height 19
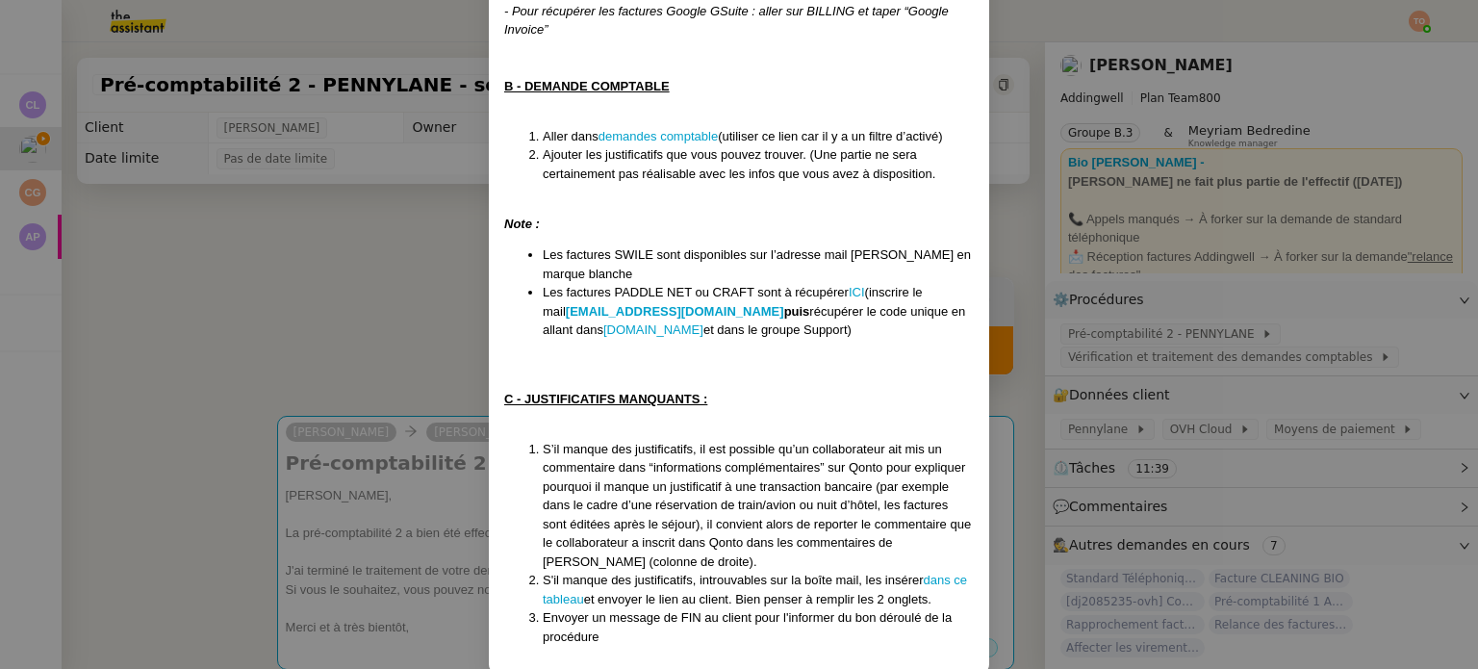
scroll to position [1013, 0]
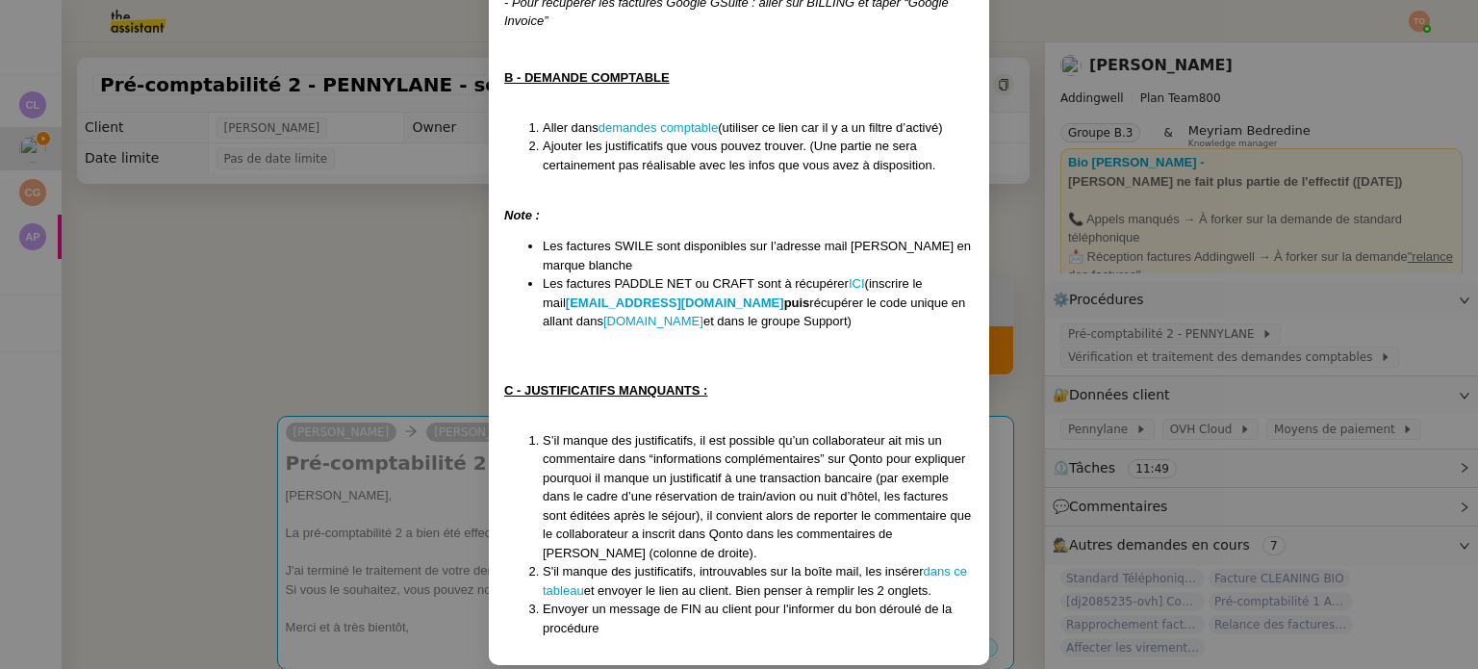
click at [398, 324] on nz-modal-container "Créée le 10/06/2024 MAJ le 17/07/2025 Contexte : En parallèle de la pré-comptab…" at bounding box center [739, 334] width 1478 height 669
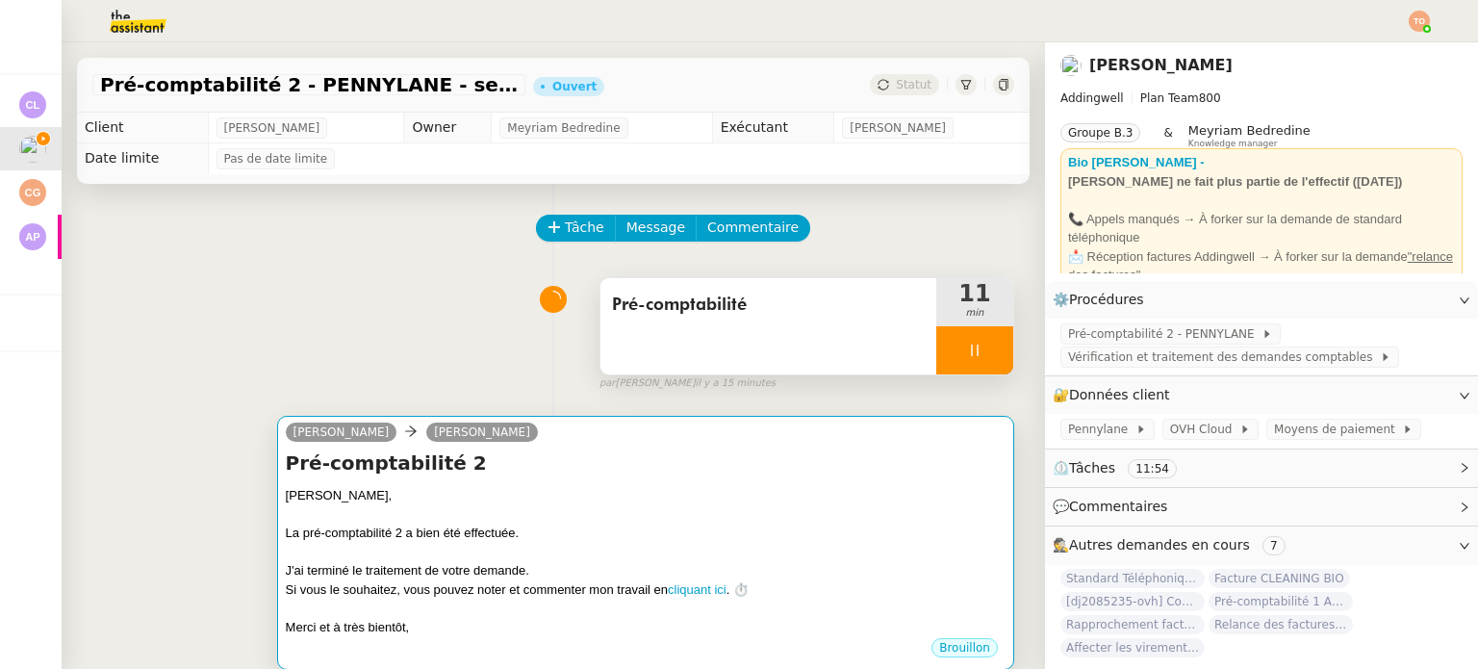
click at [641, 515] on div at bounding box center [646, 514] width 720 height 19
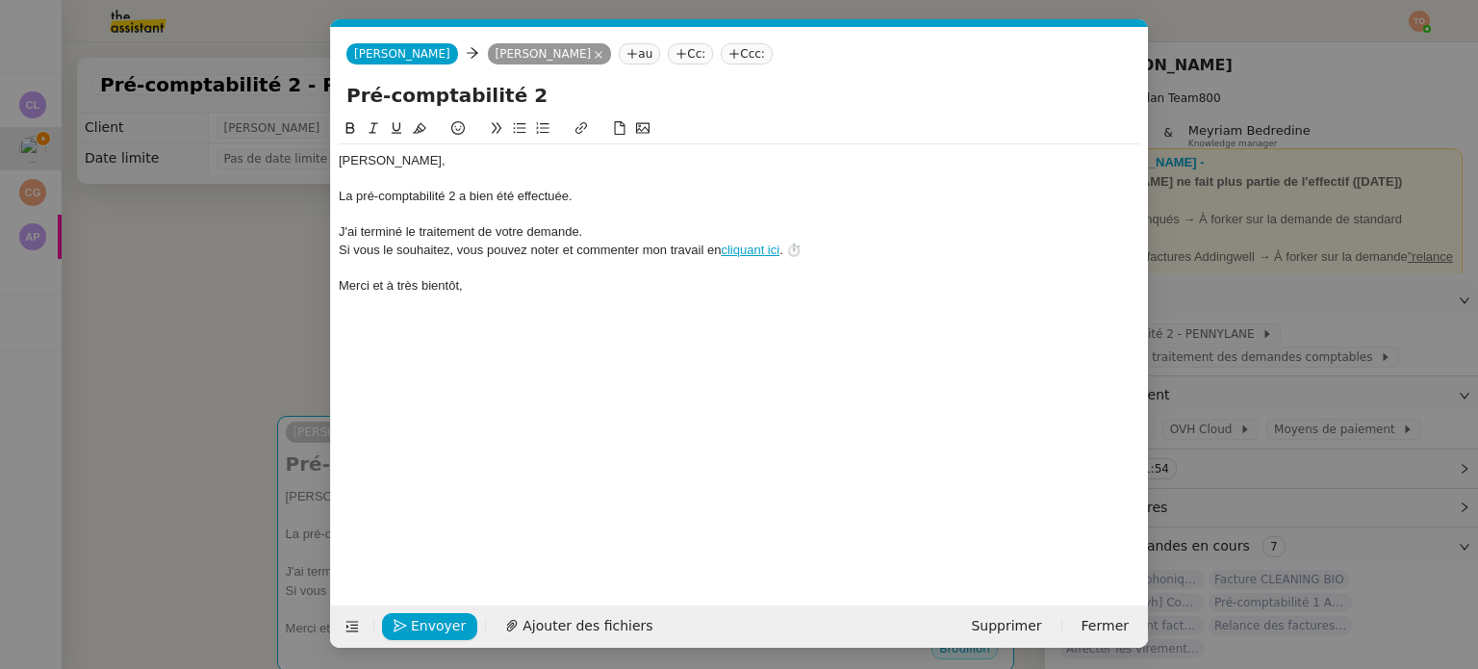
scroll to position [0, 55]
click at [452, 616] on span "Envoyer" at bounding box center [438, 626] width 55 height 22
click at [452, 617] on span "Confirmer l'envoi" at bounding box center [468, 626] width 115 height 22
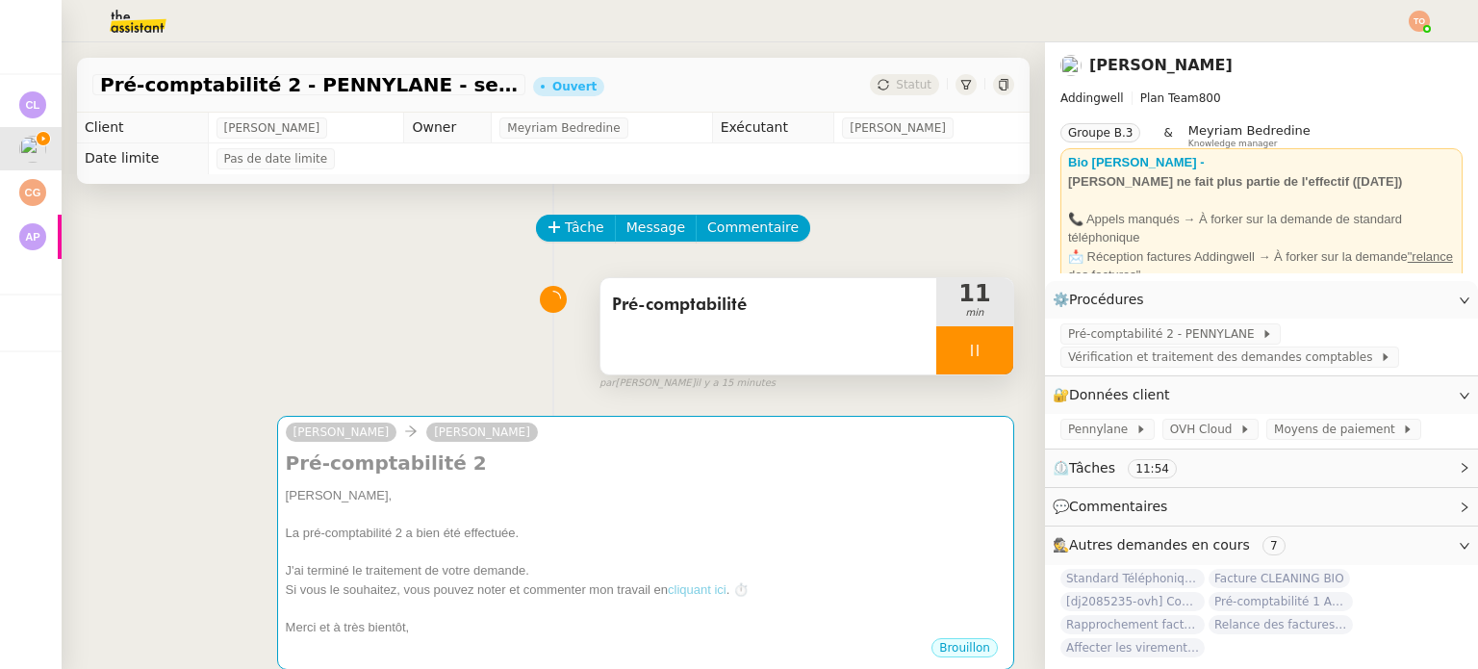
click at [997, 329] on div "Tâche Message Commentaire Veuillez patienter une erreur s'est produite 👌👌👌 mess…" at bounding box center [553, 518] width 983 height 669
click at [973, 352] on div at bounding box center [974, 350] width 77 height 48
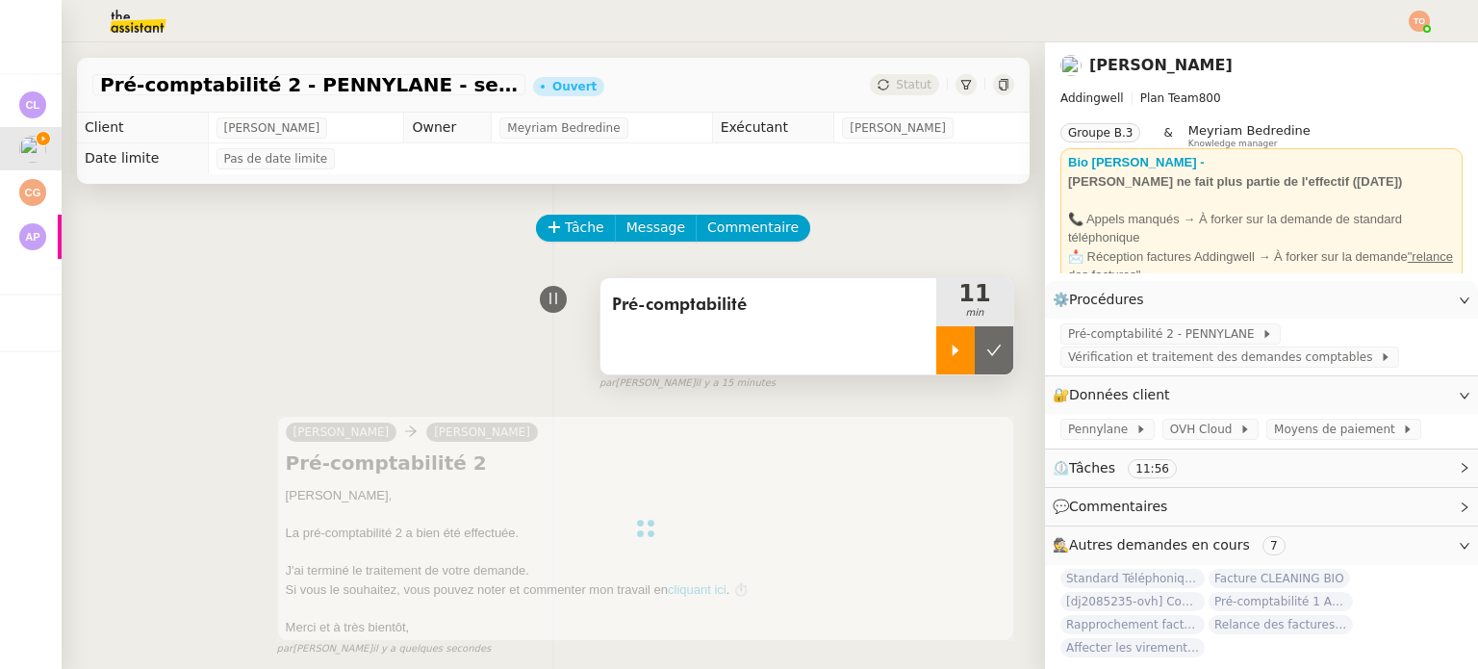
click at [986, 353] on icon at bounding box center [993, 349] width 15 height 15
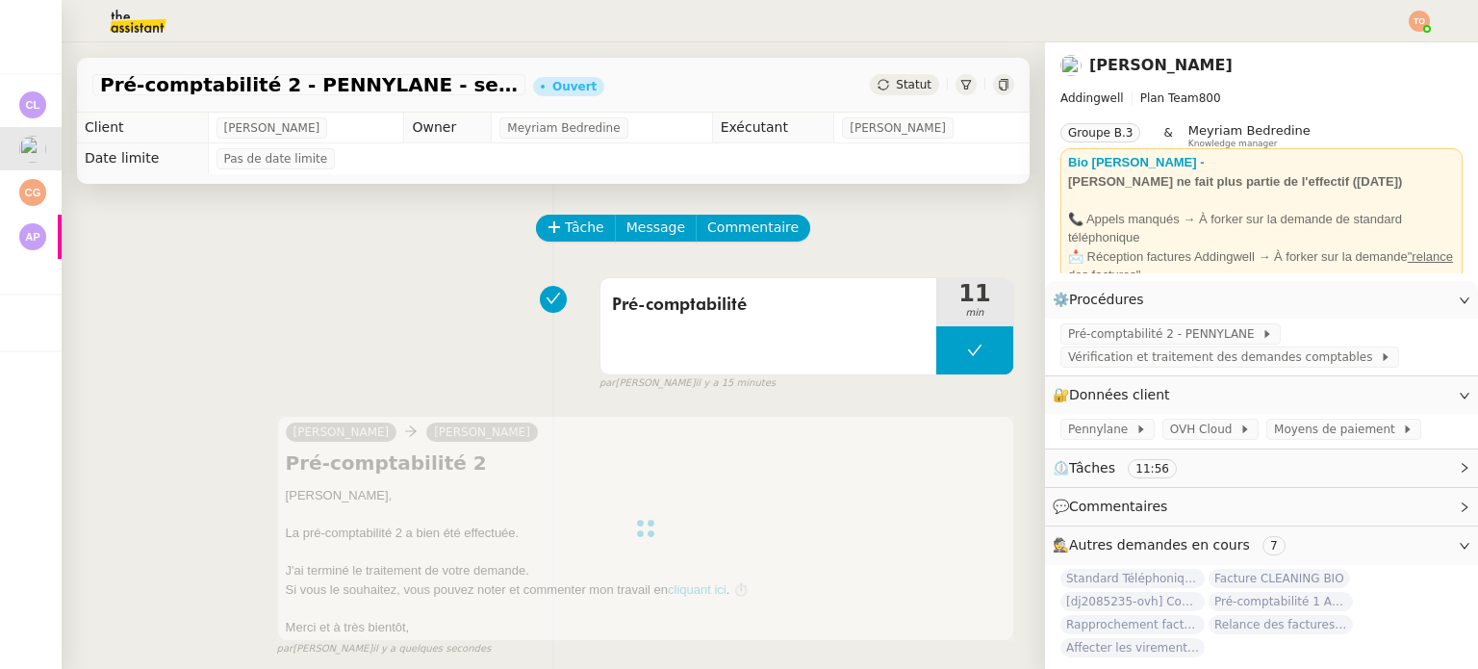
drag, startPoint x: 912, startPoint y: 75, endPoint x: 901, endPoint y: 80, distance: 11.6
click at [906, 77] on div "Statut" at bounding box center [942, 84] width 144 height 21
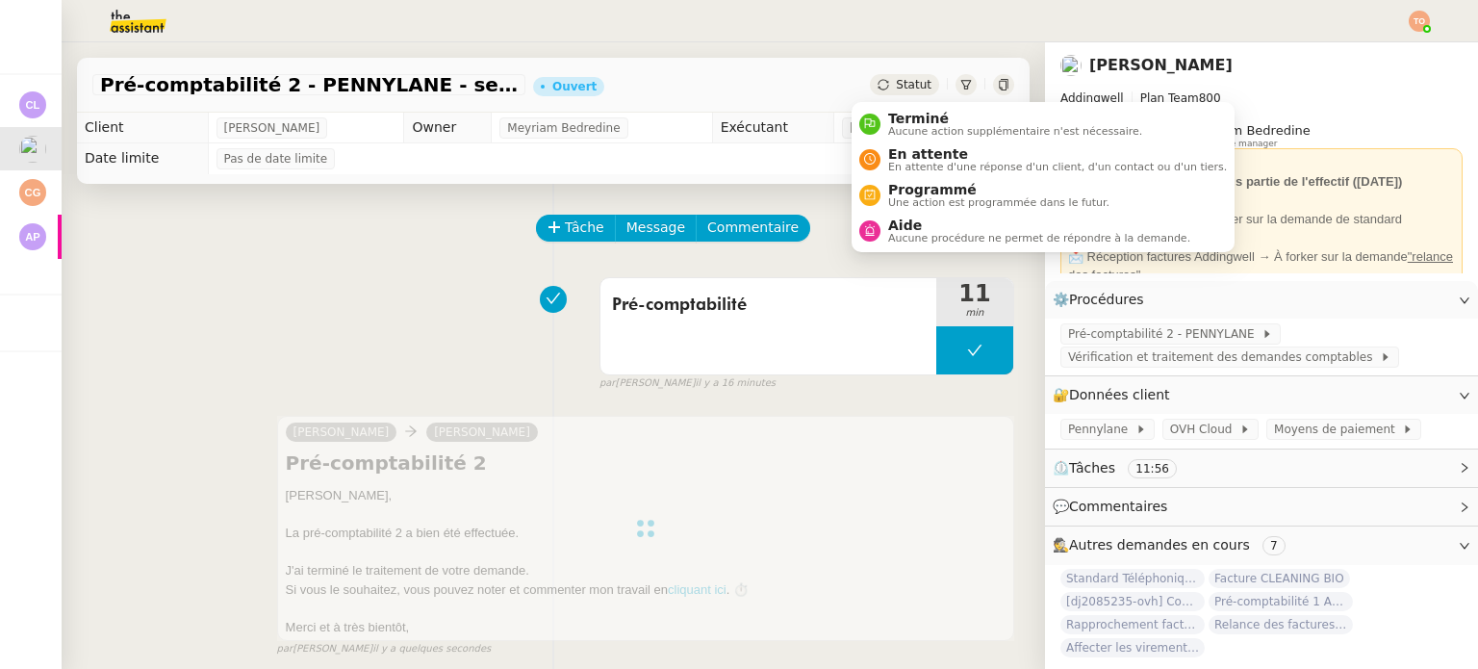
click at [901, 80] on span "Statut" at bounding box center [914, 84] width 36 height 13
click at [913, 107] on li "Terminé Aucune action supplémentaire n'est nécessaire." at bounding box center [1042, 124] width 383 height 36
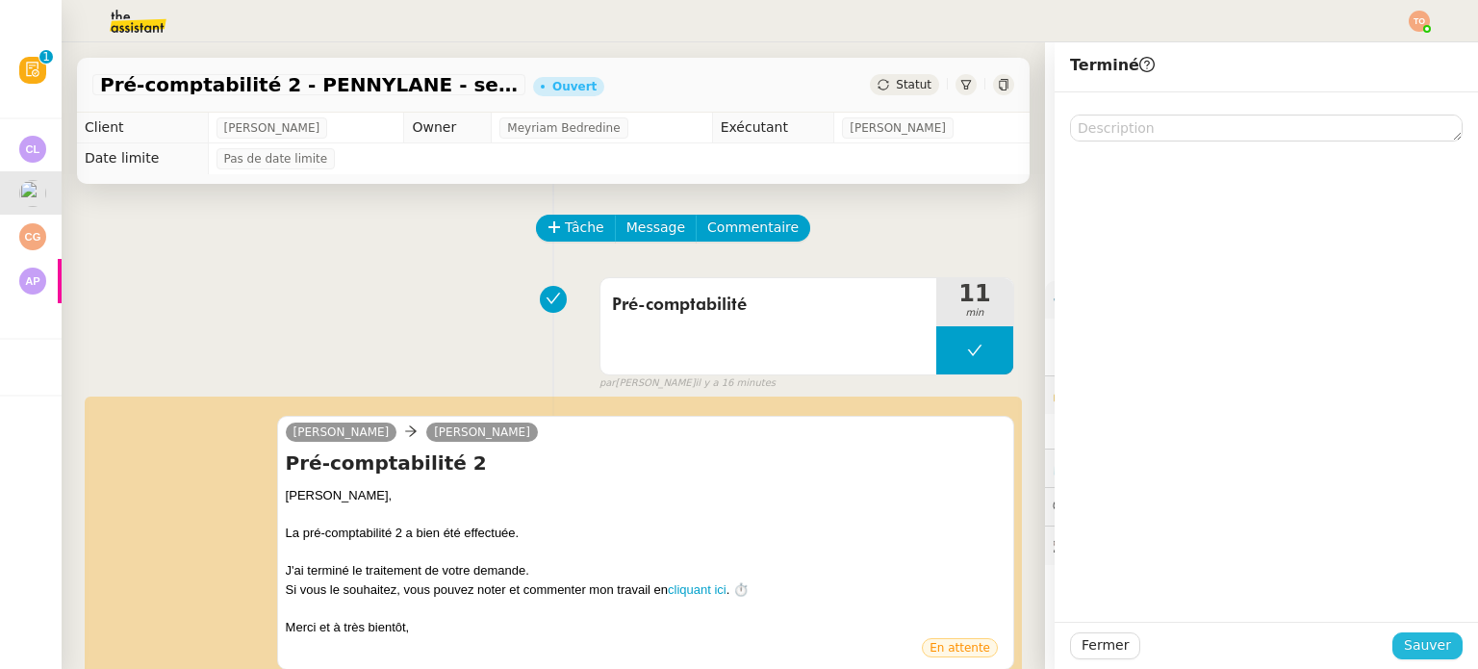
click at [1415, 645] on span "Sauver" at bounding box center [1426, 645] width 47 height 22
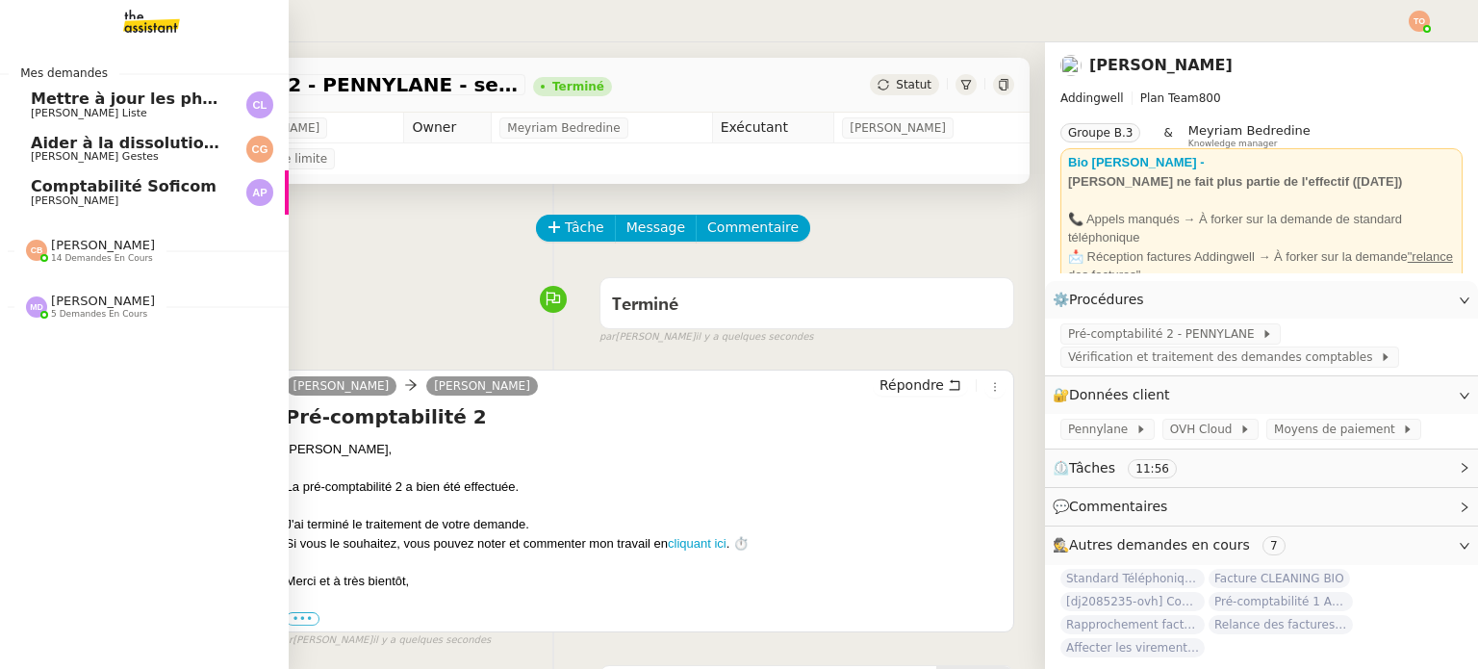
drag, startPoint x: 39, startPoint y: 141, endPoint x: 613, endPoint y: 161, distance: 573.6
click at [39, 141] on span "Aider à la dissolution de l'entreprise" at bounding box center [189, 143] width 316 height 18
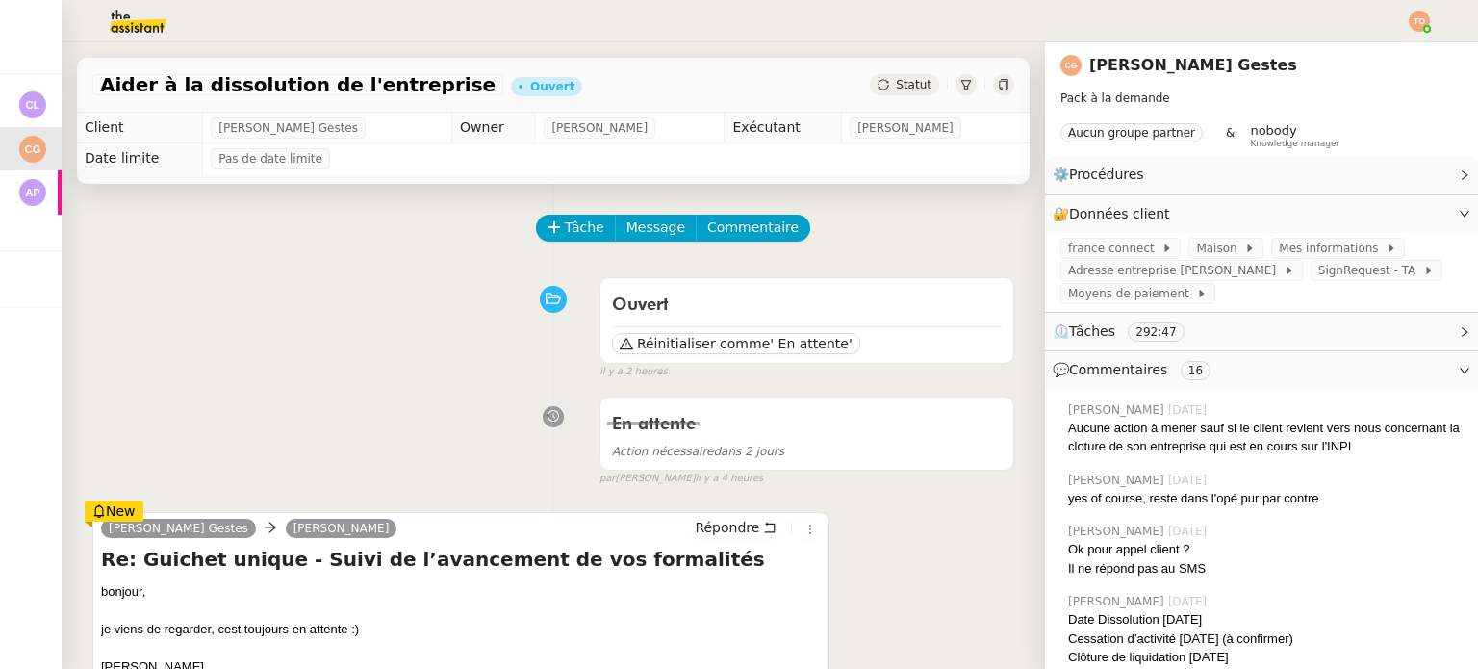
click at [896, 90] on span "Statut" at bounding box center [914, 84] width 36 height 13
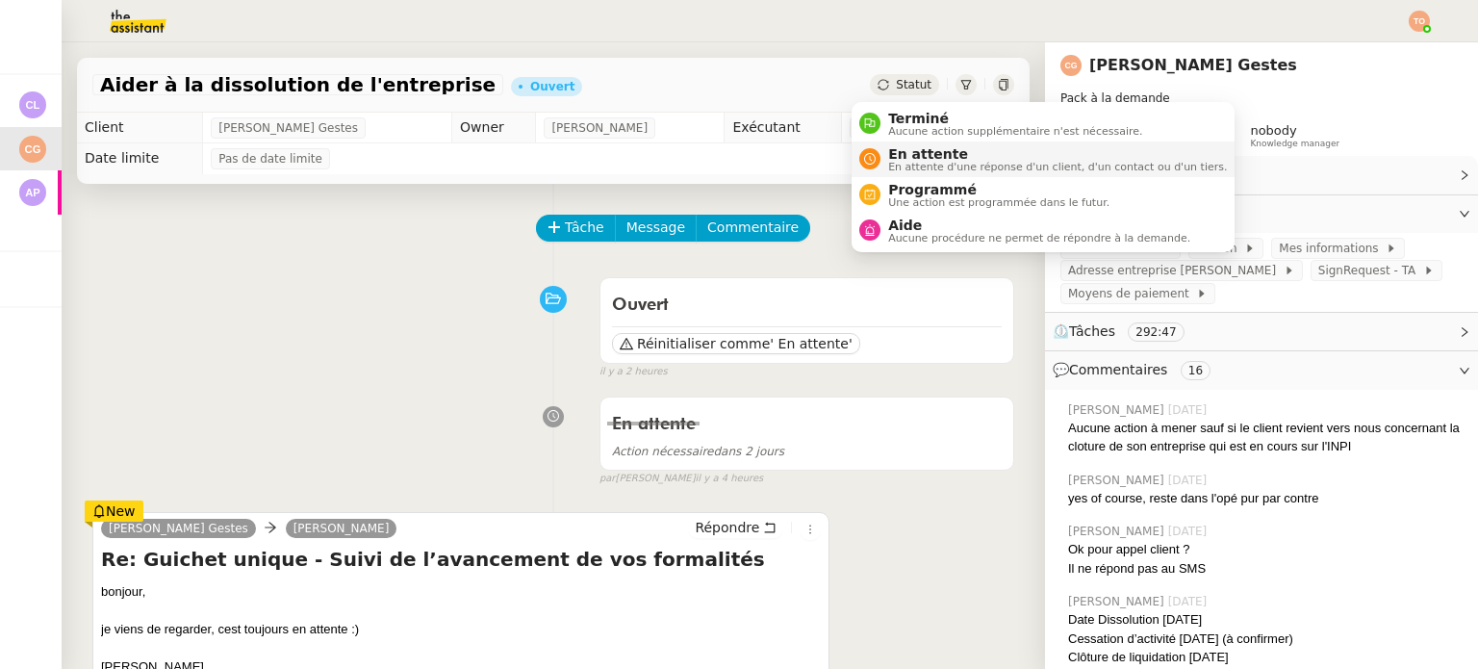
click at [917, 162] on span "En attente d'une réponse d'un client, d'un contact ou d'un tiers." at bounding box center [1057, 167] width 339 height 11
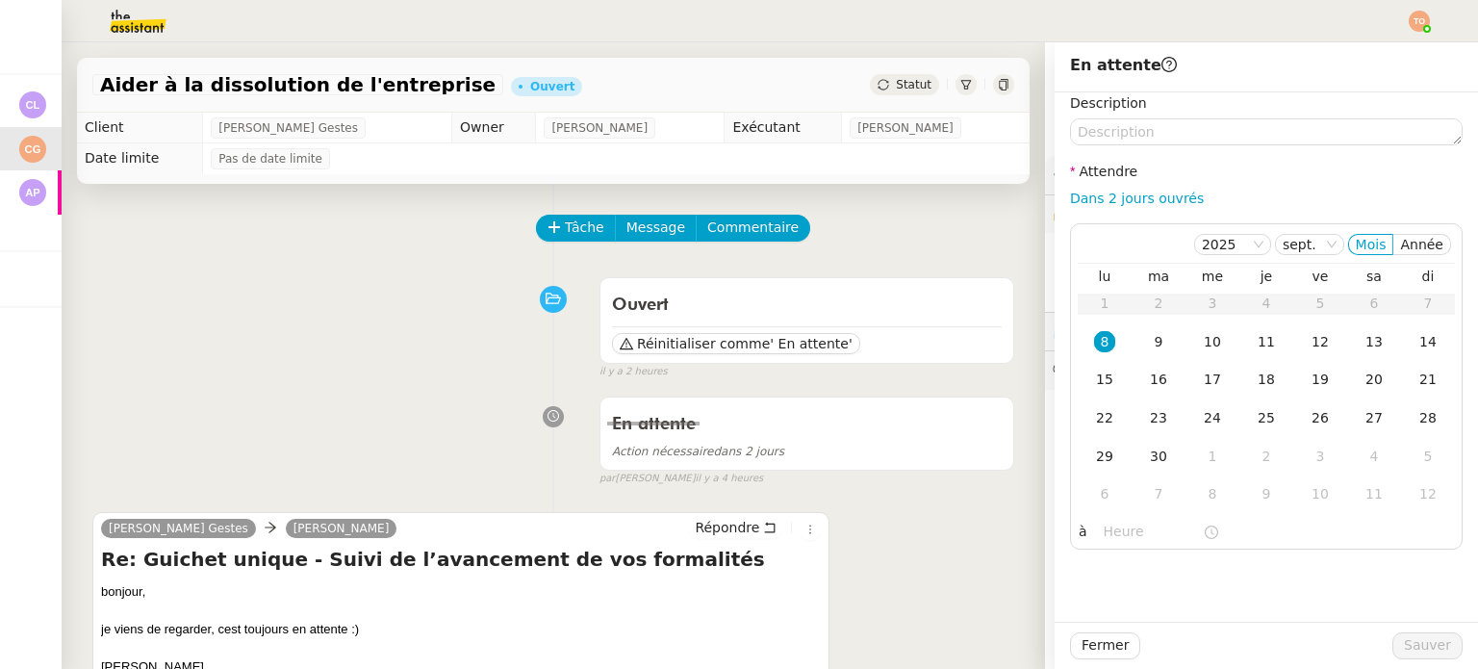
click at [1146, 211] on div "Description Attendre Dans 2 jours ouvrés 2025 sept. Mois Année lu ma me je ve s…" at bounding box center [1266, 320] width 392 height 457
click at [1161, 193] on link "Dans 2 jours ouvrés" at bounding box center [1137, 197] width 134 height 15
type input "07:00"
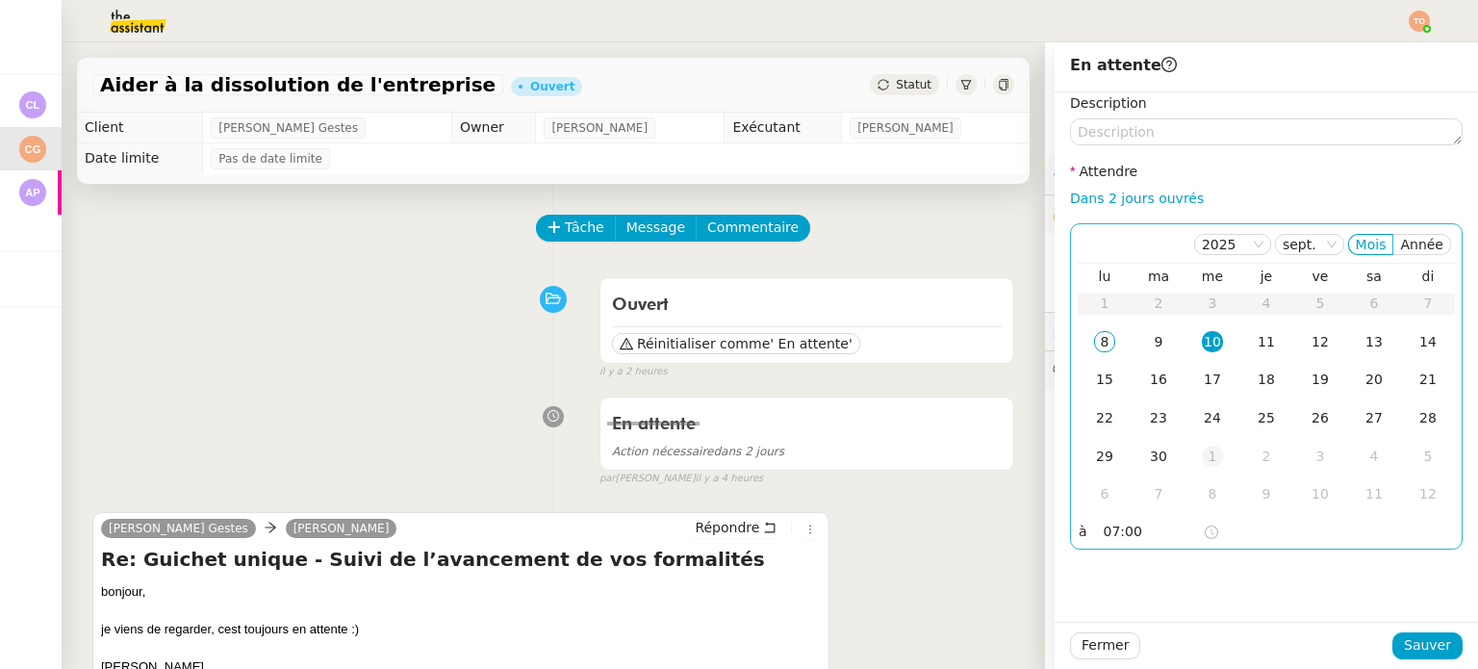
click at [1201, 461] on div "1" at bounding box center [1211, 455] width 21 height 21
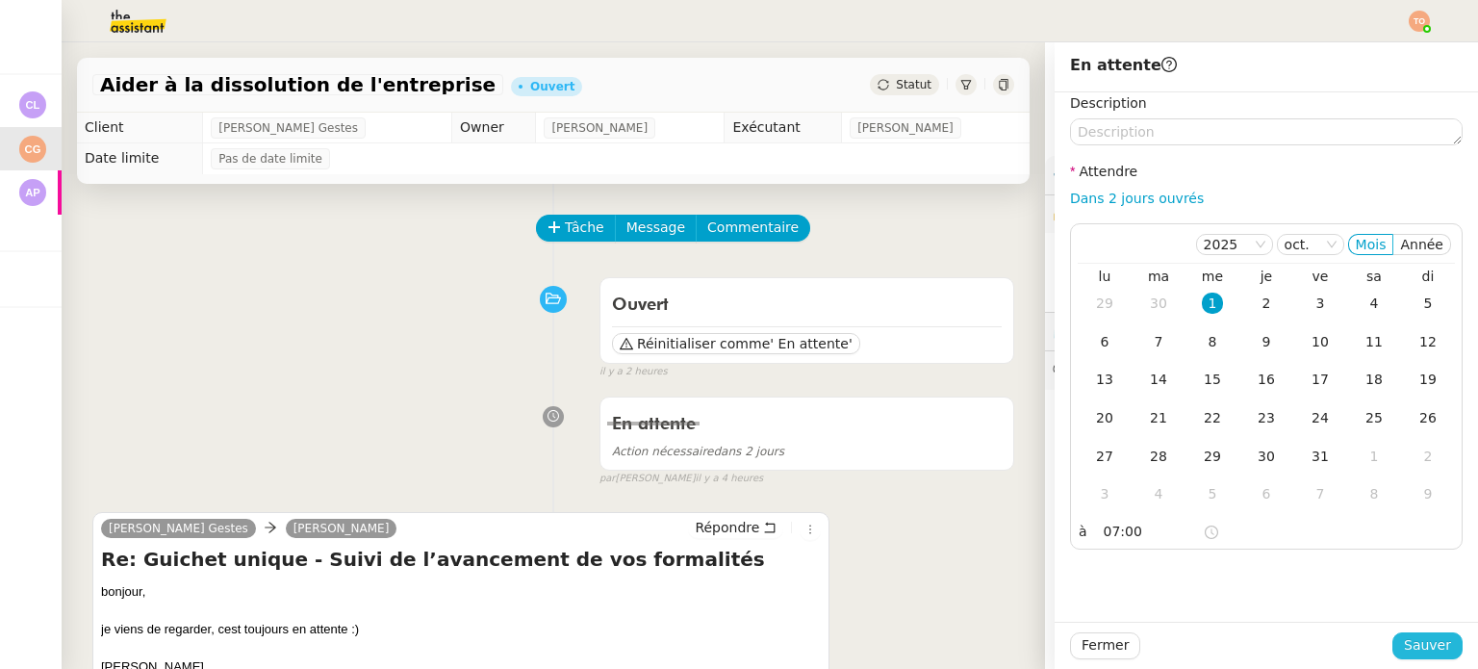
click at [1420, 636] on span "Sauver" at bounding box center [1426, 645] width 47 height 22
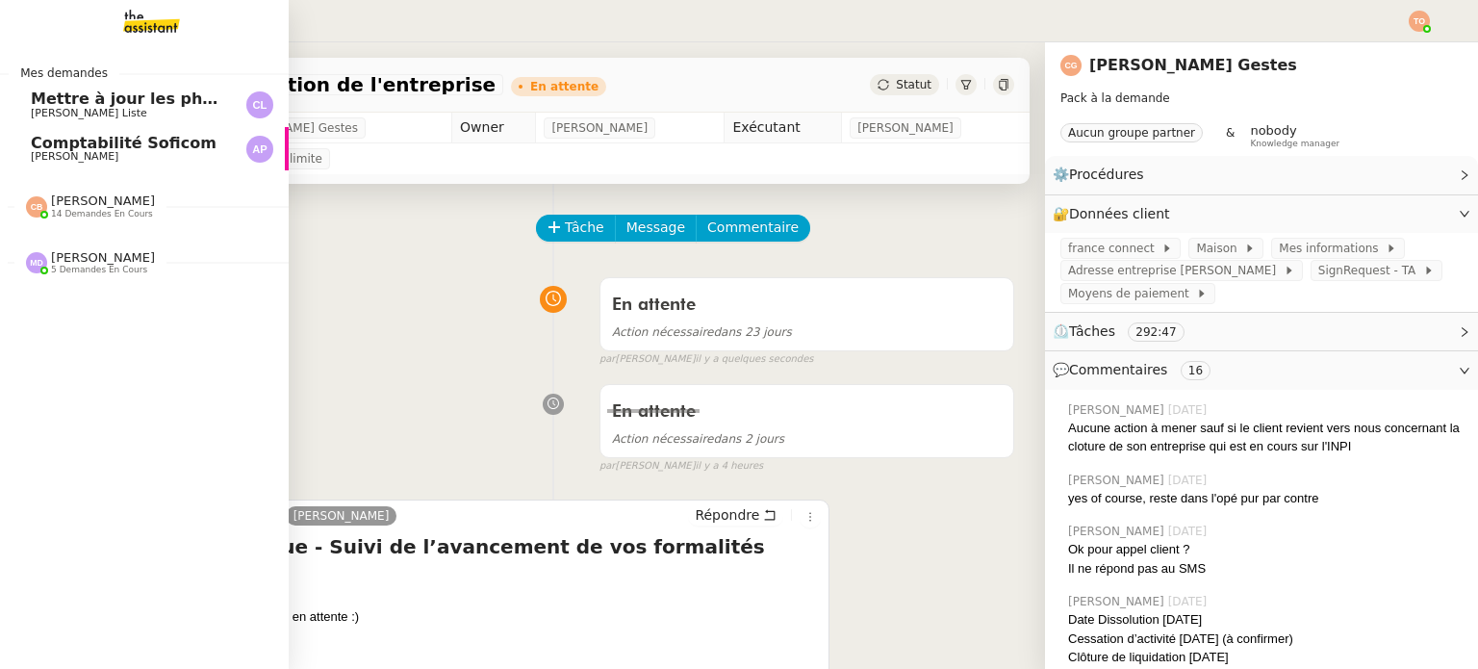
click at [107, 254] on span "Marylou Deybach" at bounding box center [103, 257] width 104 height 14
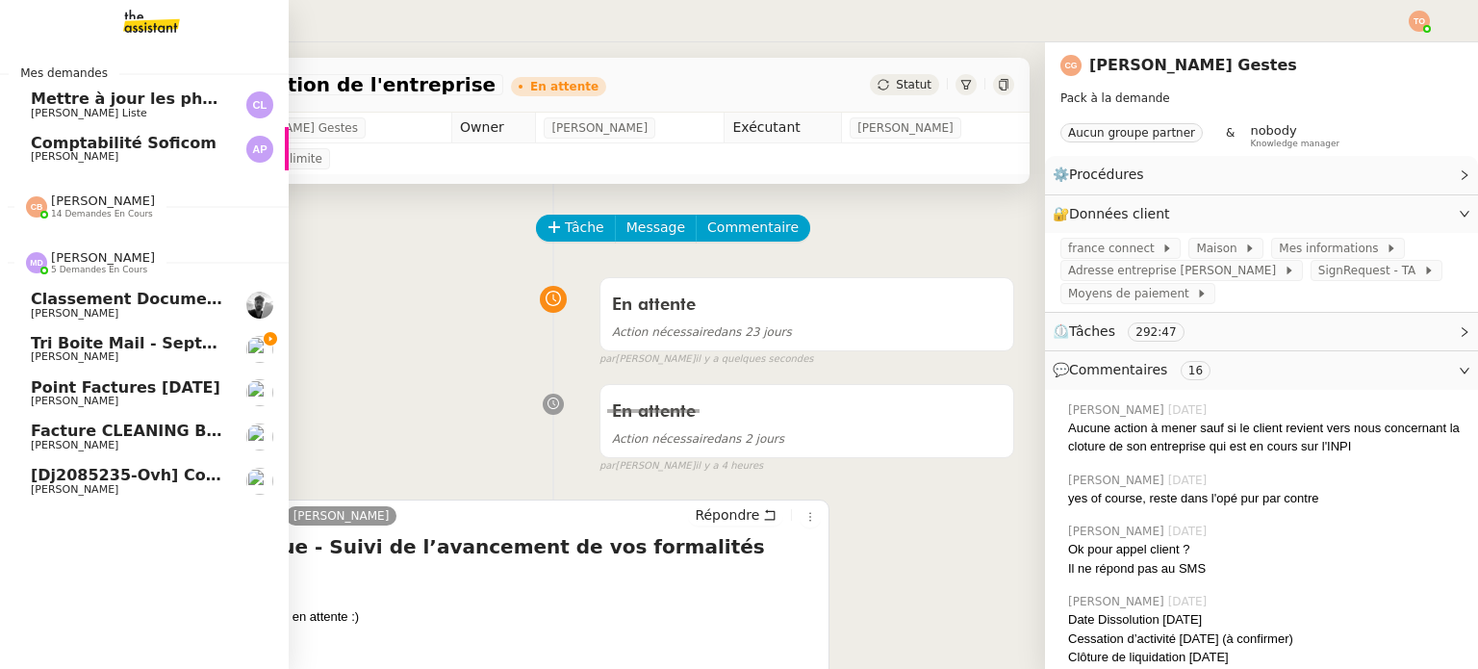
click at [185, 478] on span "[dj2085235-ovh] Confirmez votre demande de connexion" at bounding box center [283, 475] width 505 height 18
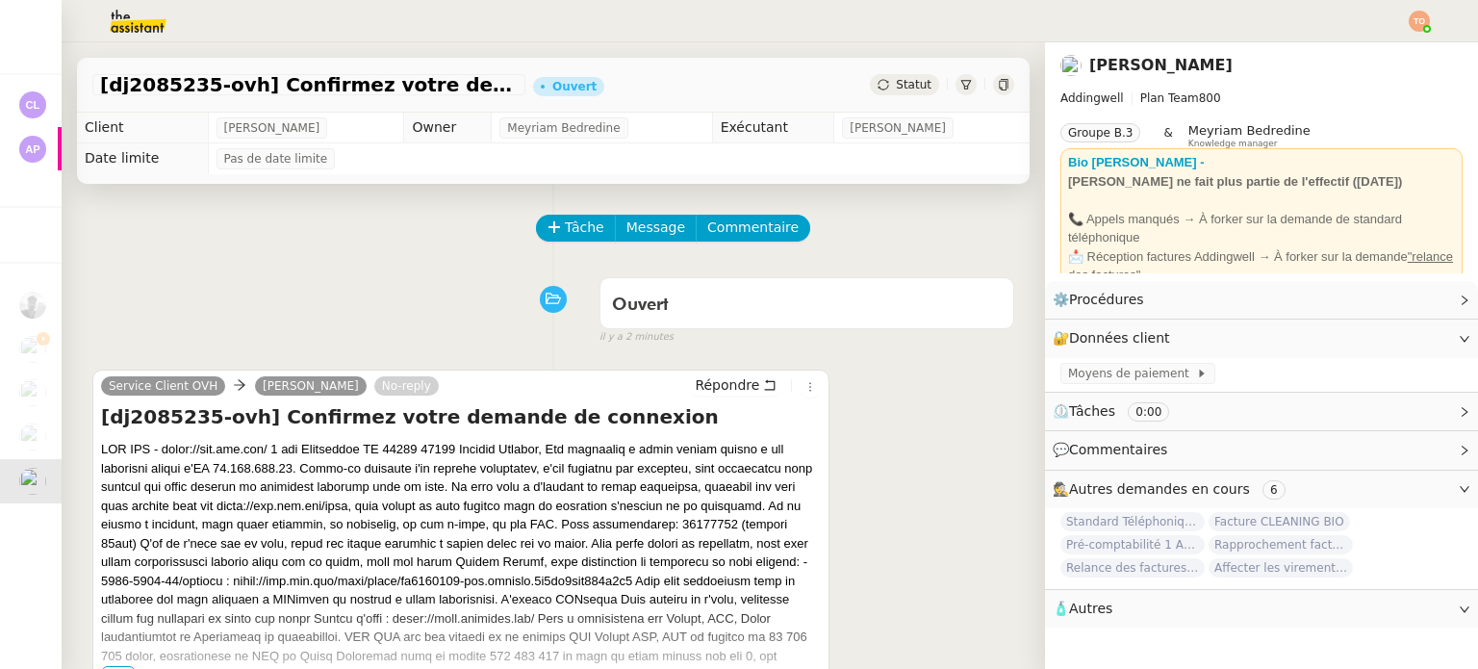
click at [885, 70] on div "[dj2085235-ovh] Confirmez votre demande de connexion Ouvert Statut" at bounding box center [553, 85] width 952 height 55
click at [896, 83] on span "Statut" at bounding box center [914, 84] width 36 height 13
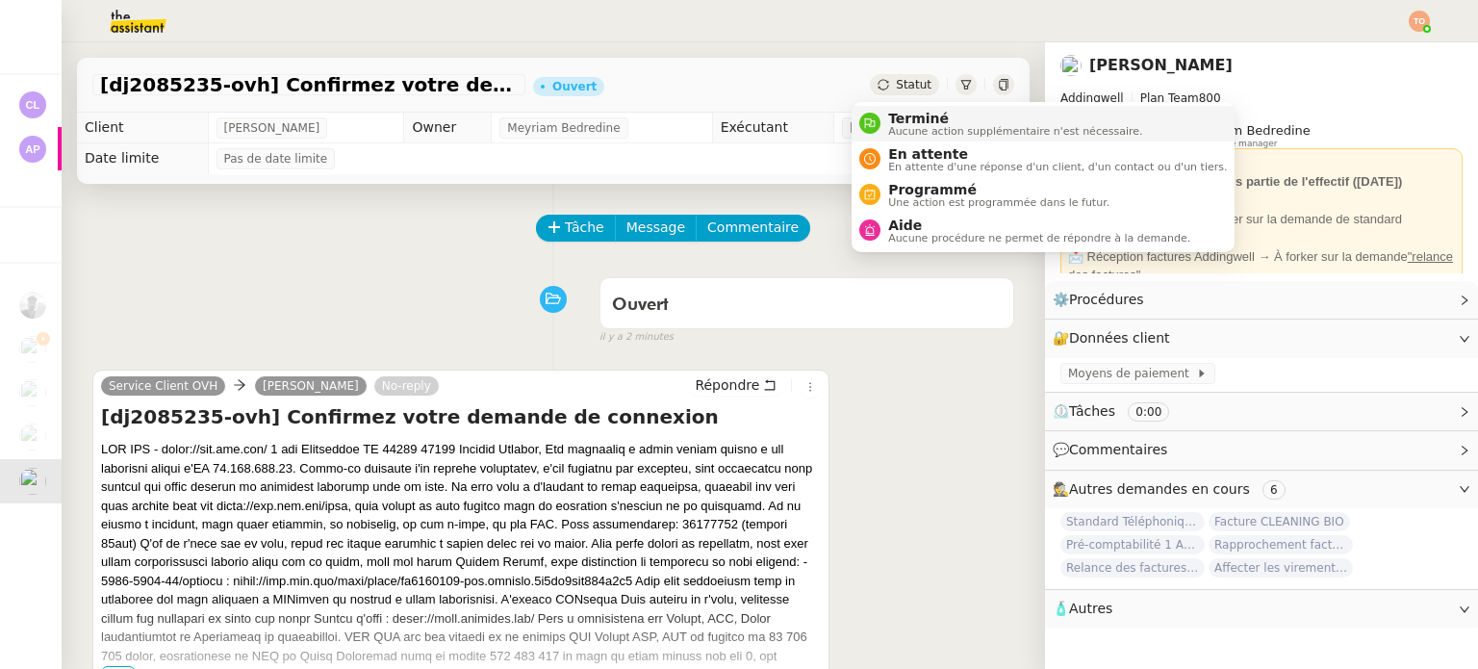
click at [913, 114] on span "Terminé" at bounding box center [1015, 118] width 254 height 15
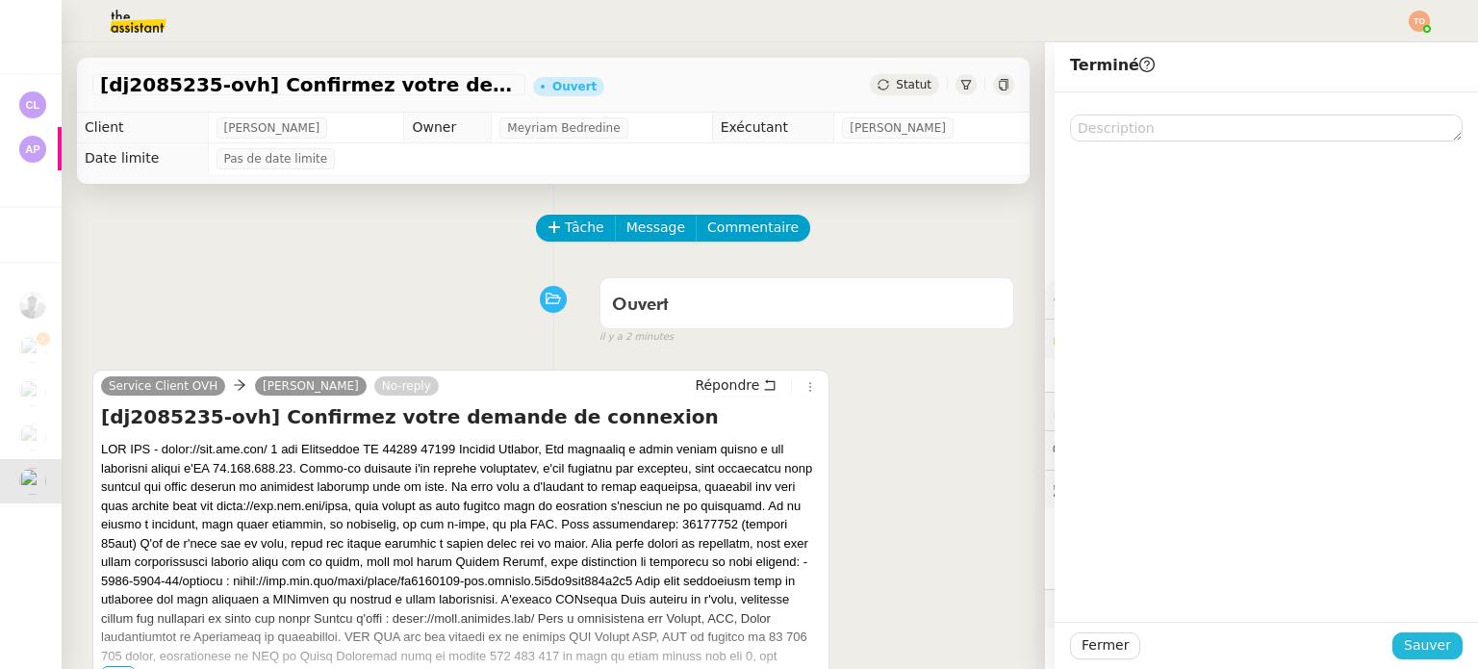
click at [1443, 645] on button "Sauver" at bounding box center [1427, 645] width 70 height 27
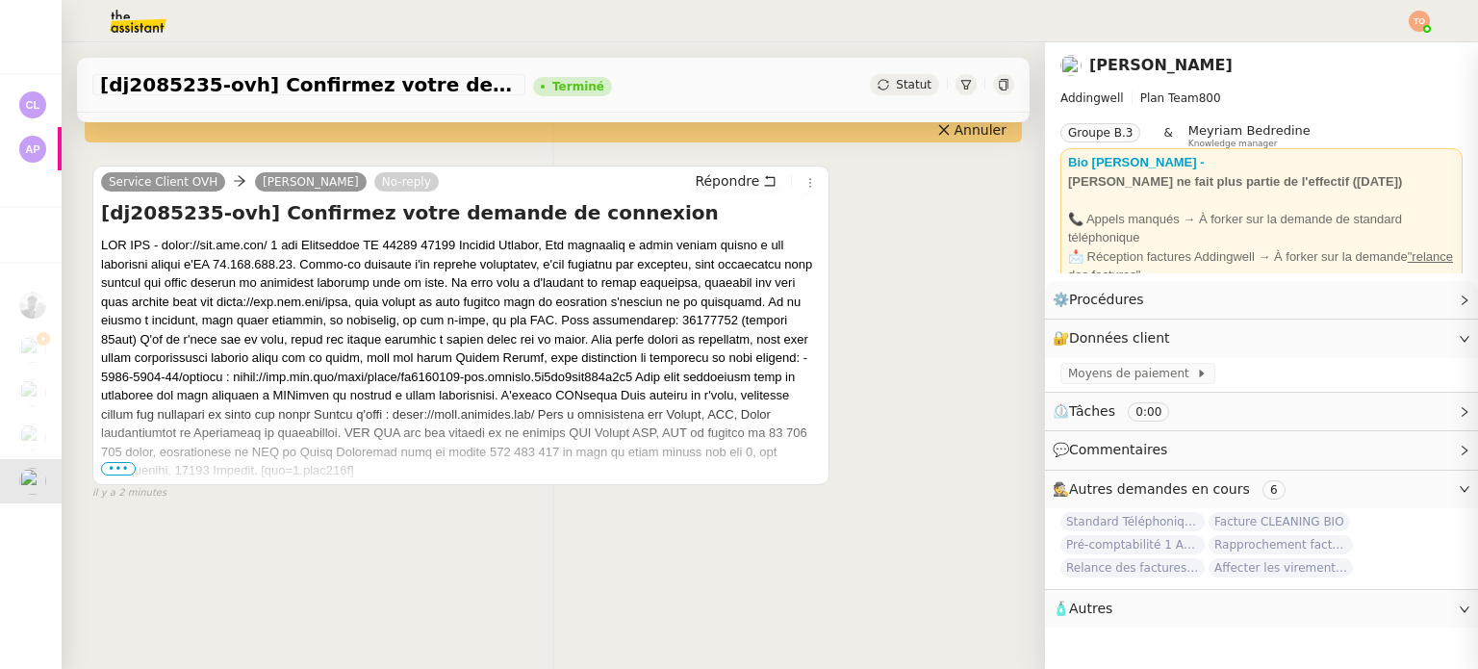
scroll to position [258, 0]
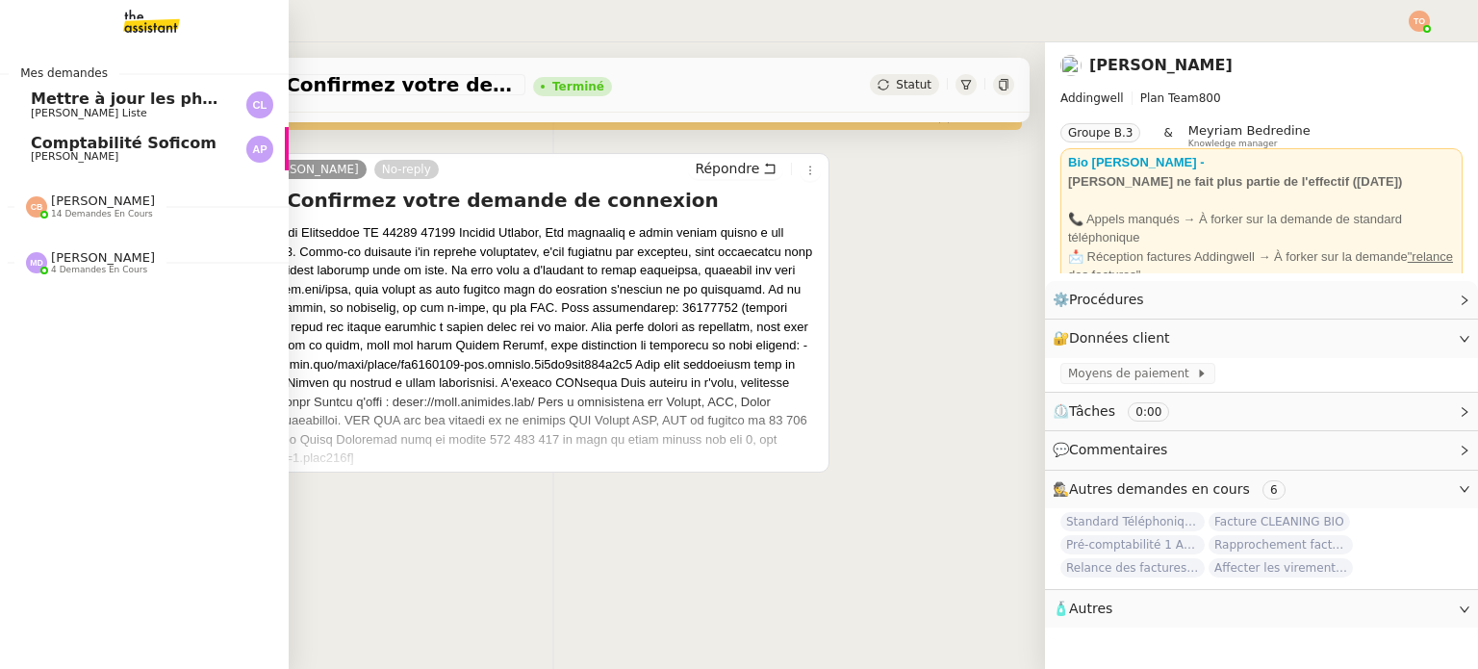
click at [142, 268] on span "Marylou Deybach 4 demandes en cours" at bounding box center [90, 262] width 152 height 25
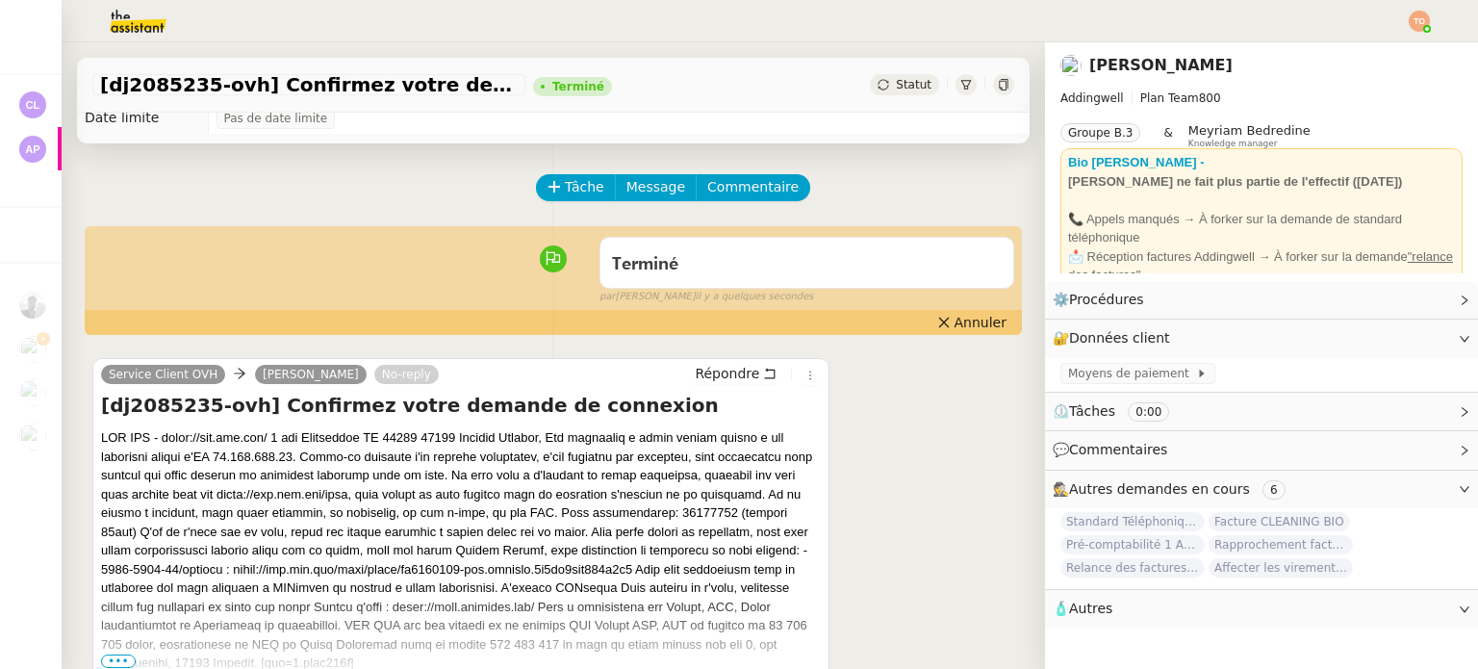
scroll to position [0, 0]
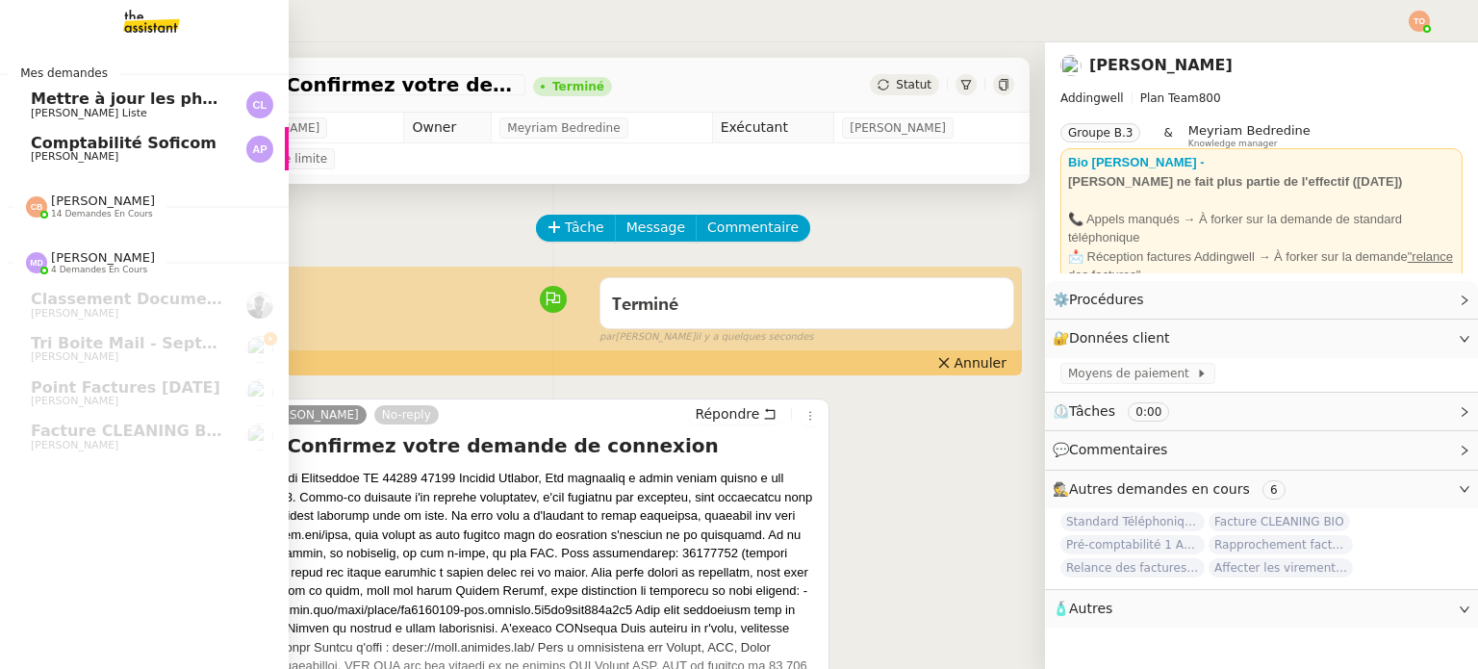
click at [145, 92] on span "Mettre à jour les photos des hôtels" at bounding box center [183, 98] width 304 height 18
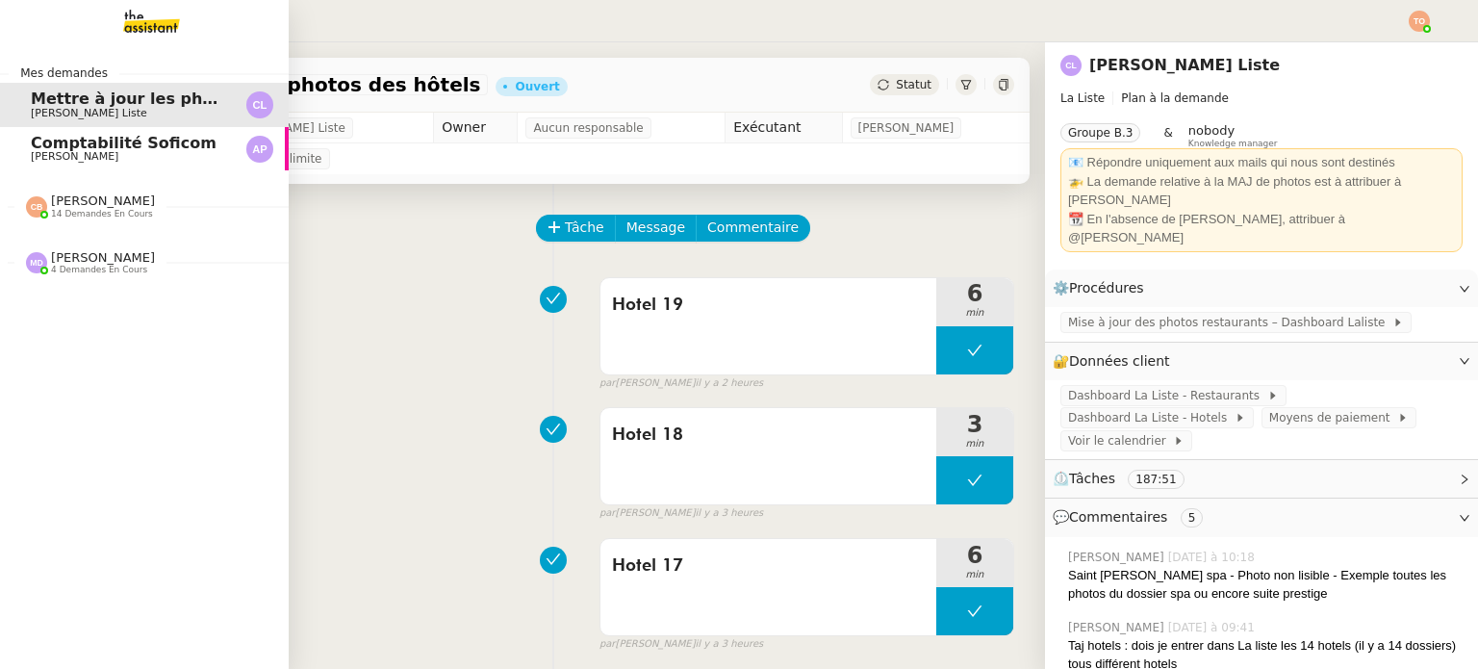
click at [31, 158] on span "Ashley Poniatowski" at bounding box center [75, 156] width 88 height 13
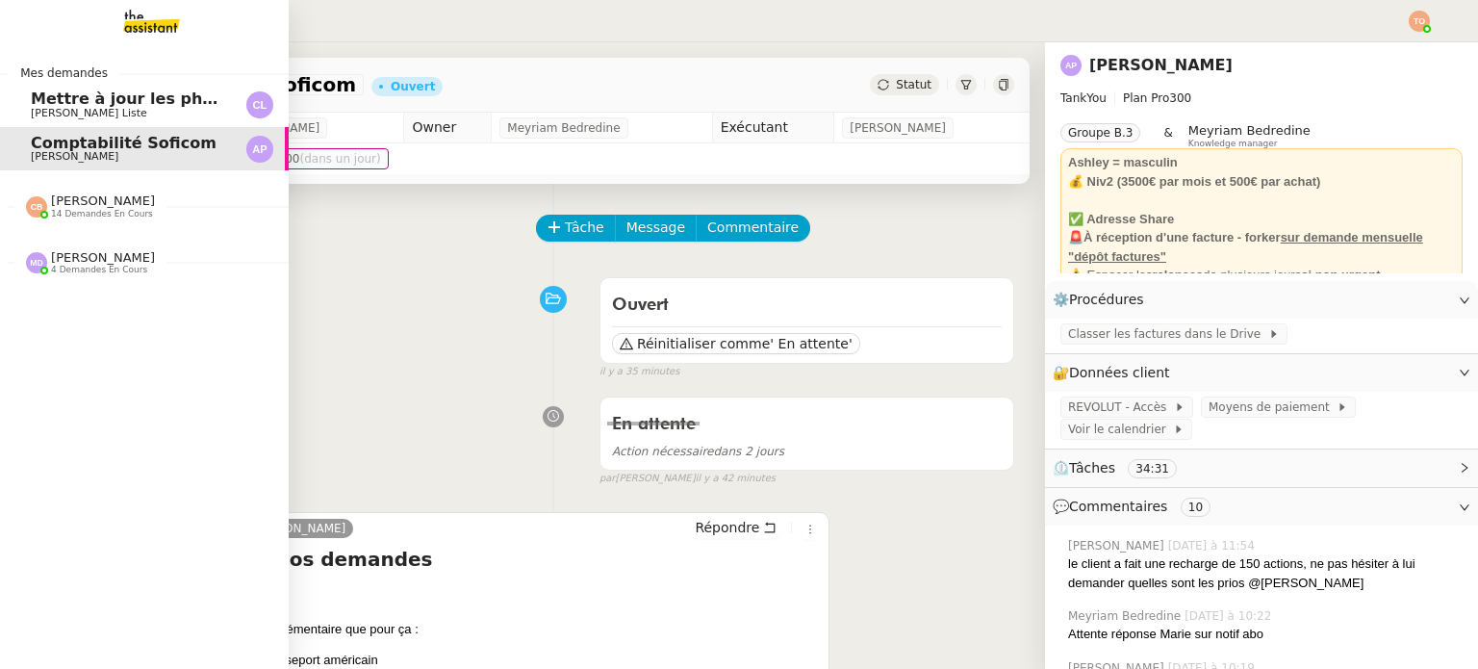
click at [33, 106] on span "Mettre à jour les photos des hôtels" at bounding box center [183, 98] width 304 height 18
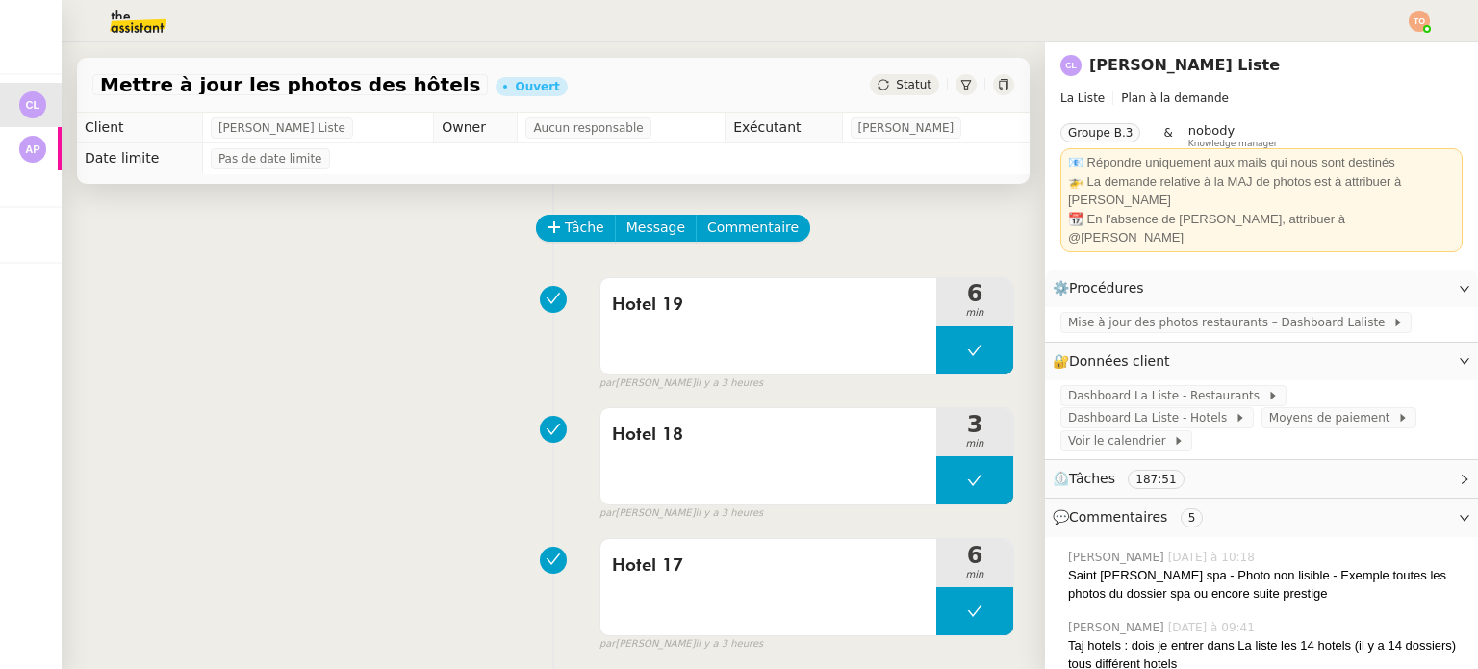
click at [565, 237] on span "Tâche" at bounding box center [584, 227] width 39 height 22
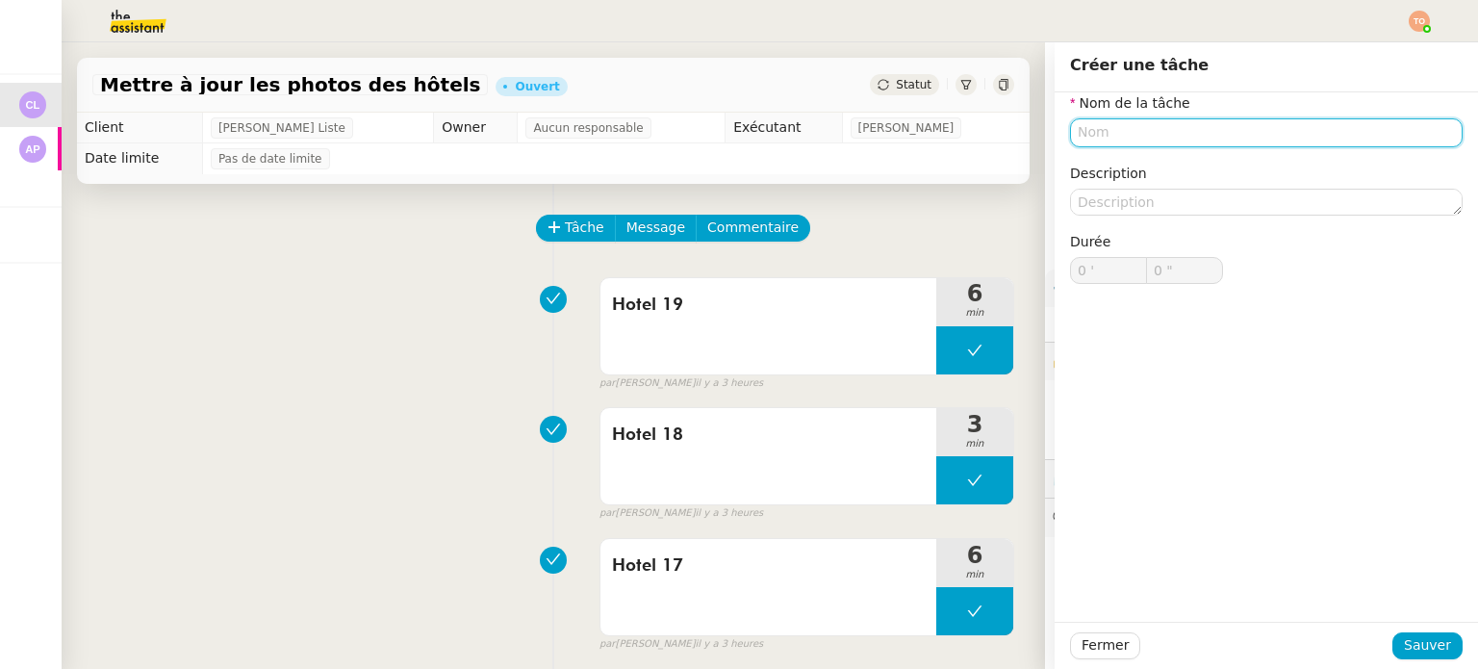
click at [1162, 141] on input "text" at bounding box center [1266, 132] width 392 height 28
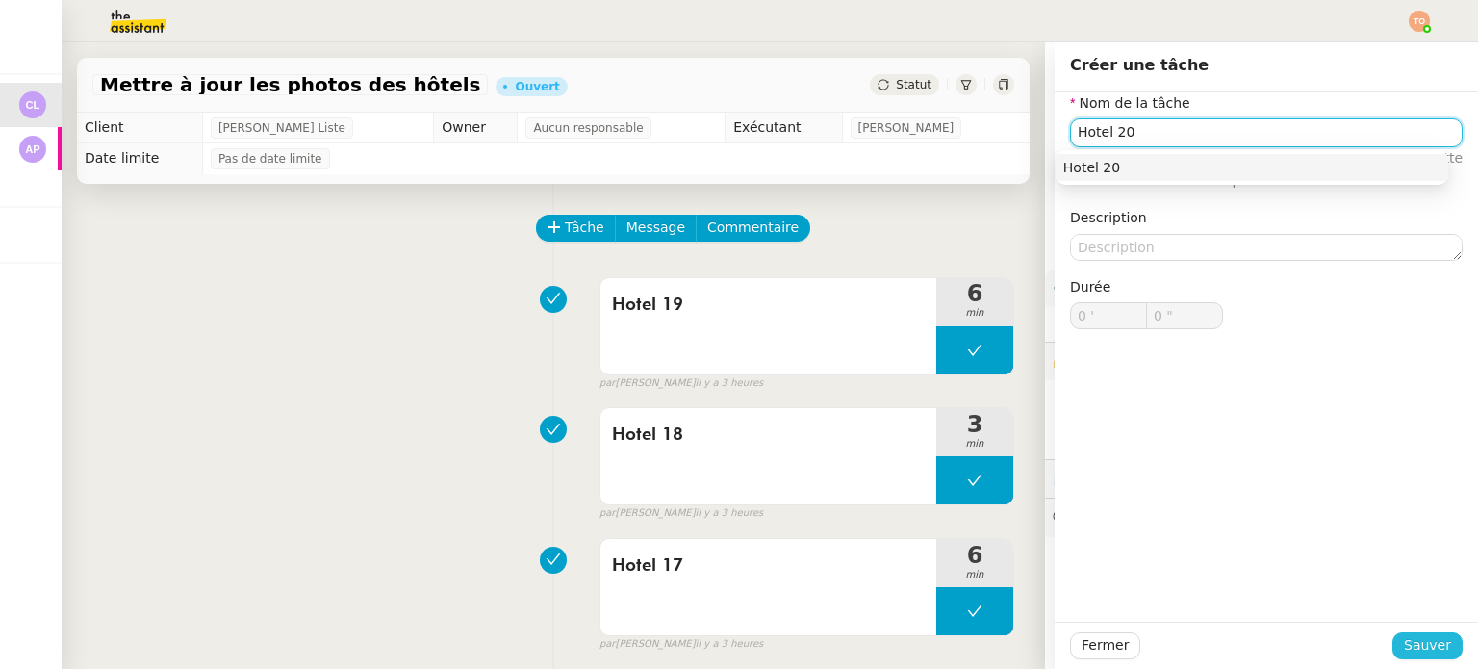
type input "Hotel 20"
click at [1407, 641] on span "Sauver" at bounding box center [1426, 645] width 47 height 22
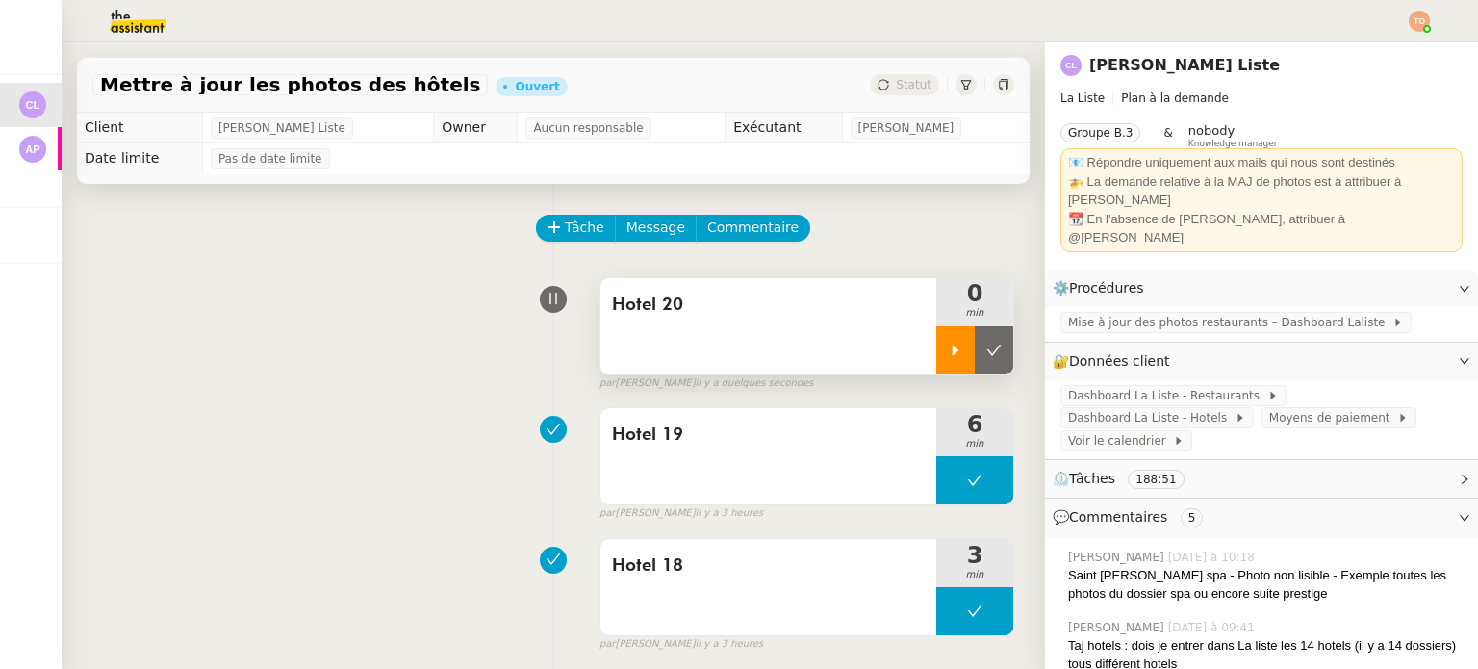
click at [948, 349] on icon at bounding box center [955, 349] width 15 height 15
click at [565, 235] on span "Tâche" at bounding box center [584, 227] width 39 height 22
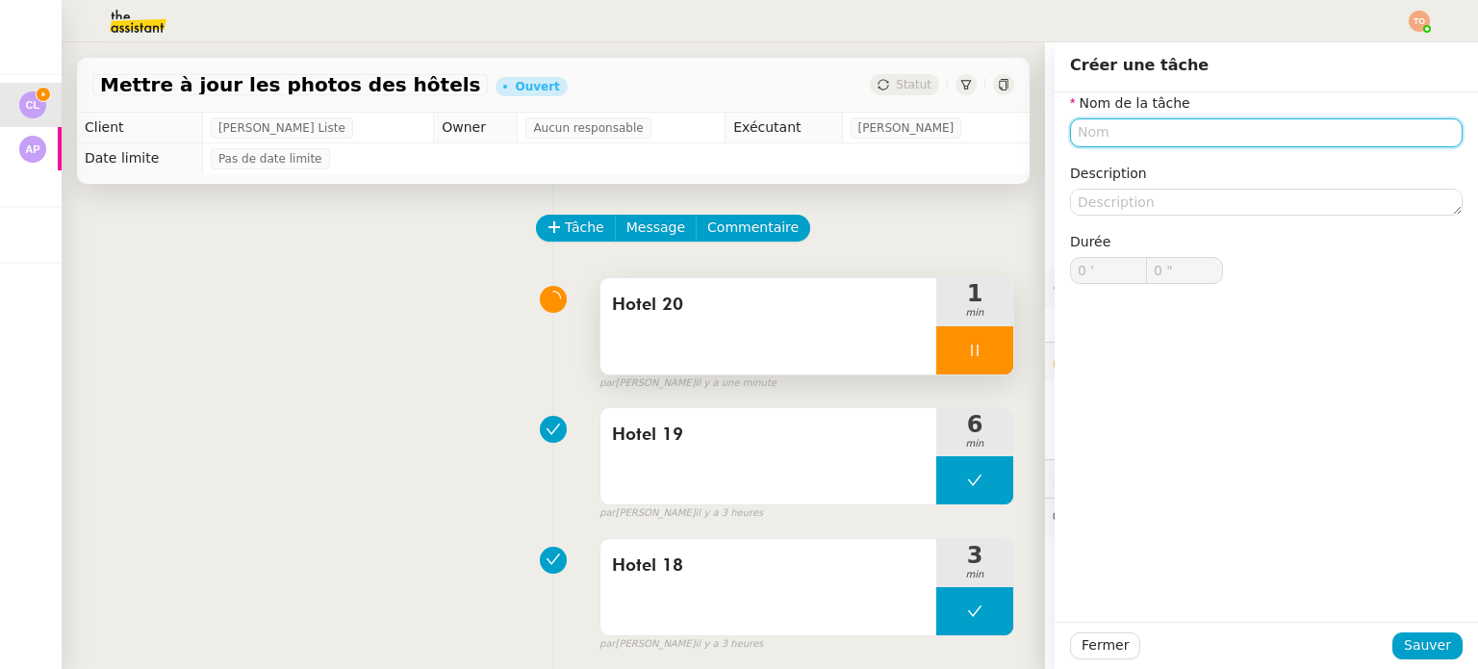
click at [1262, 136] on input "text" at bounding box center [1266, 132] width 392 height 28
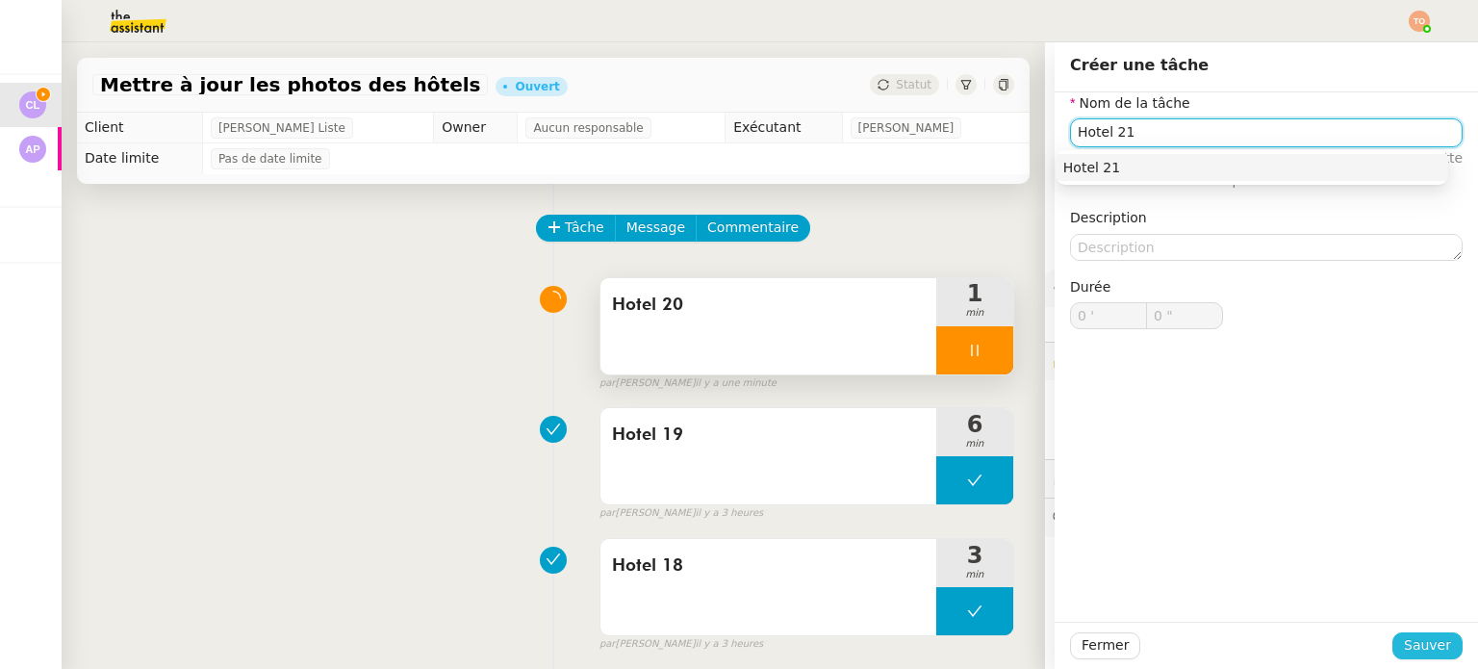
type input "Hotel 21"
click at [1418, 643] on span "Sauver" at bounding box center [1426, 645] width 47 height 22
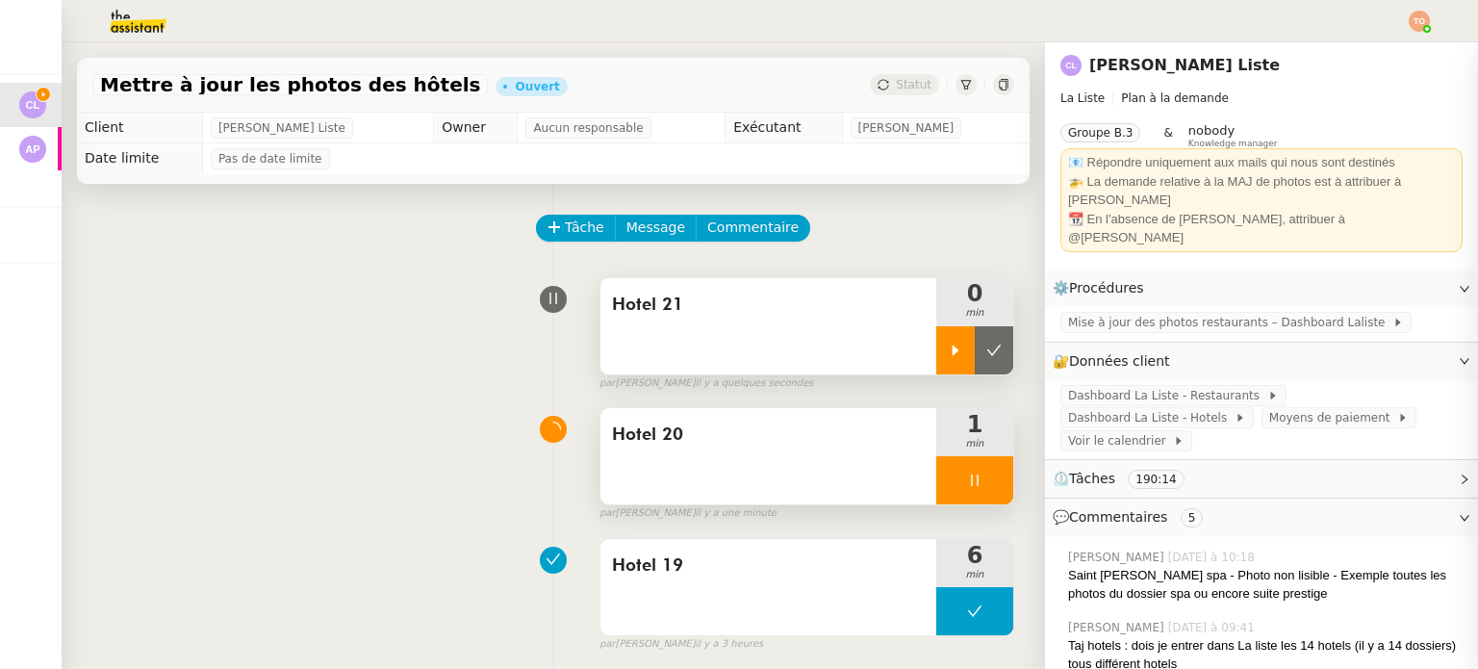
click at [948, 347] on icon at bounding box center [955, 349] width 15 height 15
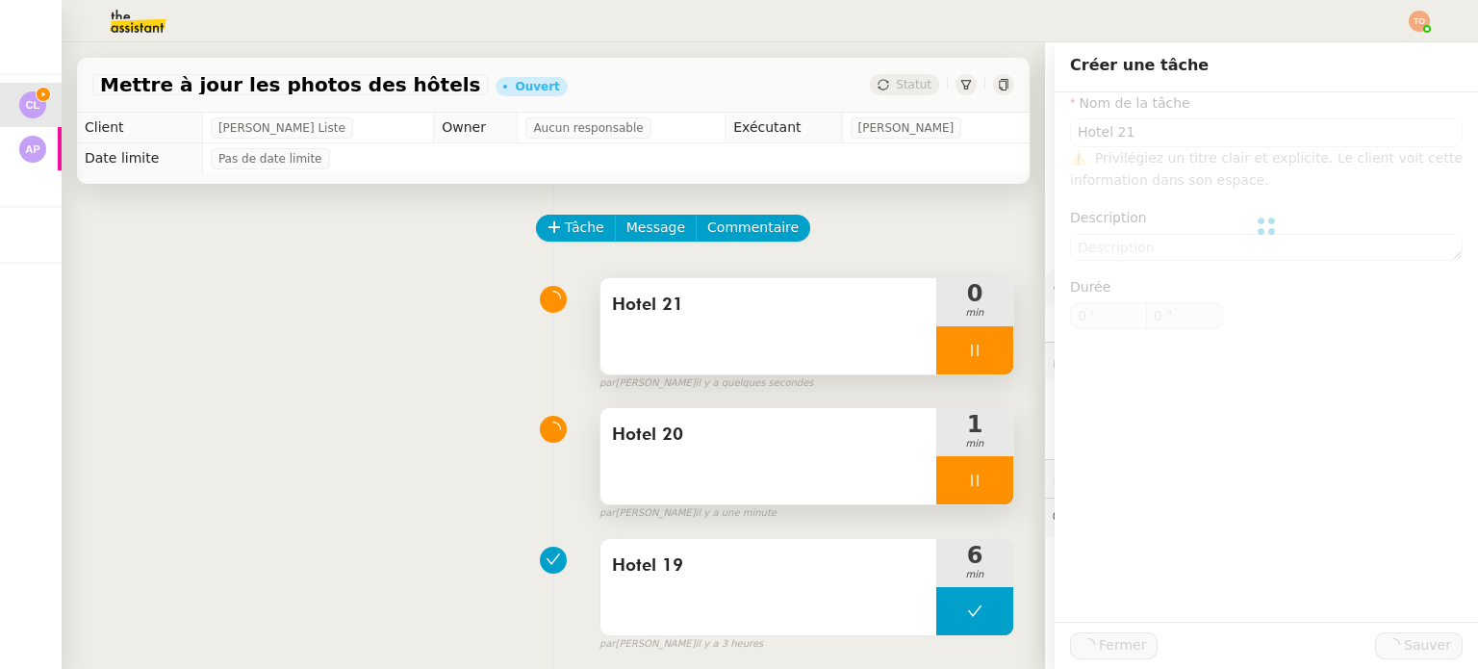
click at [967, 475] on icon at bounding box center [974, 479] width 15 height 15
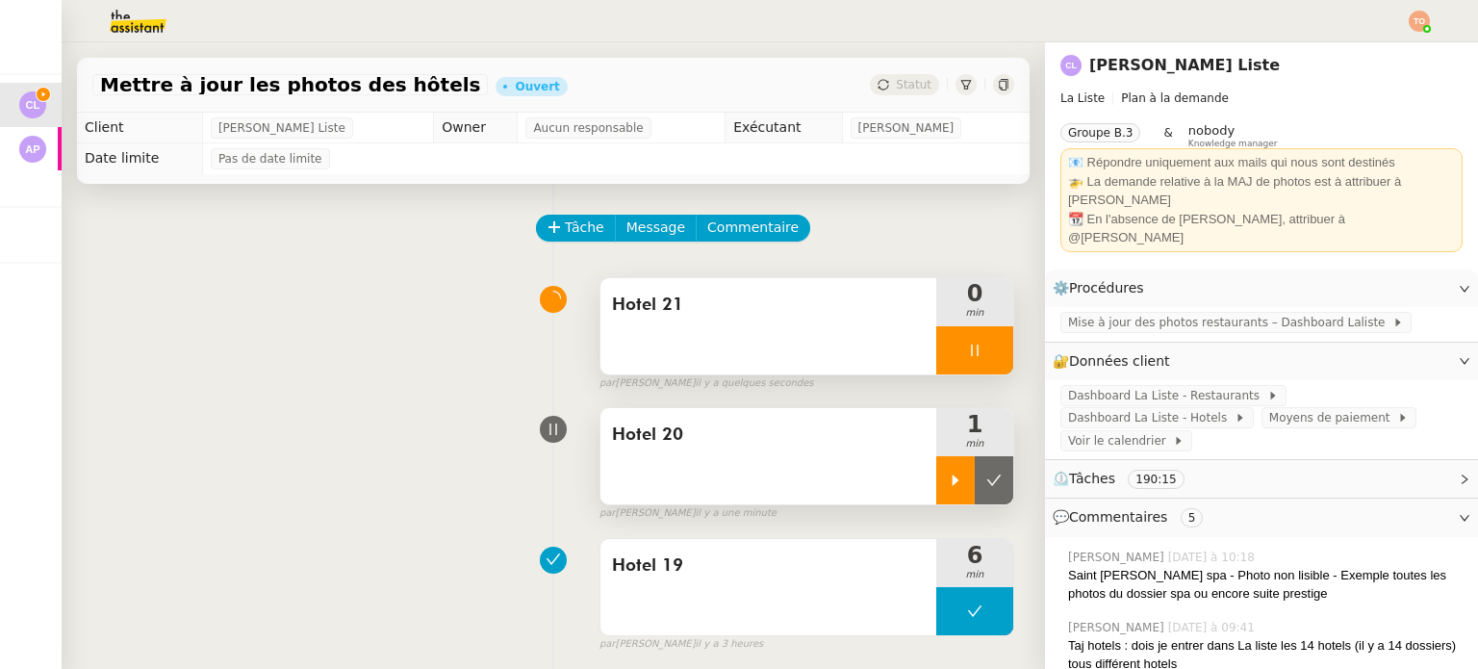
click at [987, 484] on icon at bounding box center [994, 480] width 14 height 11
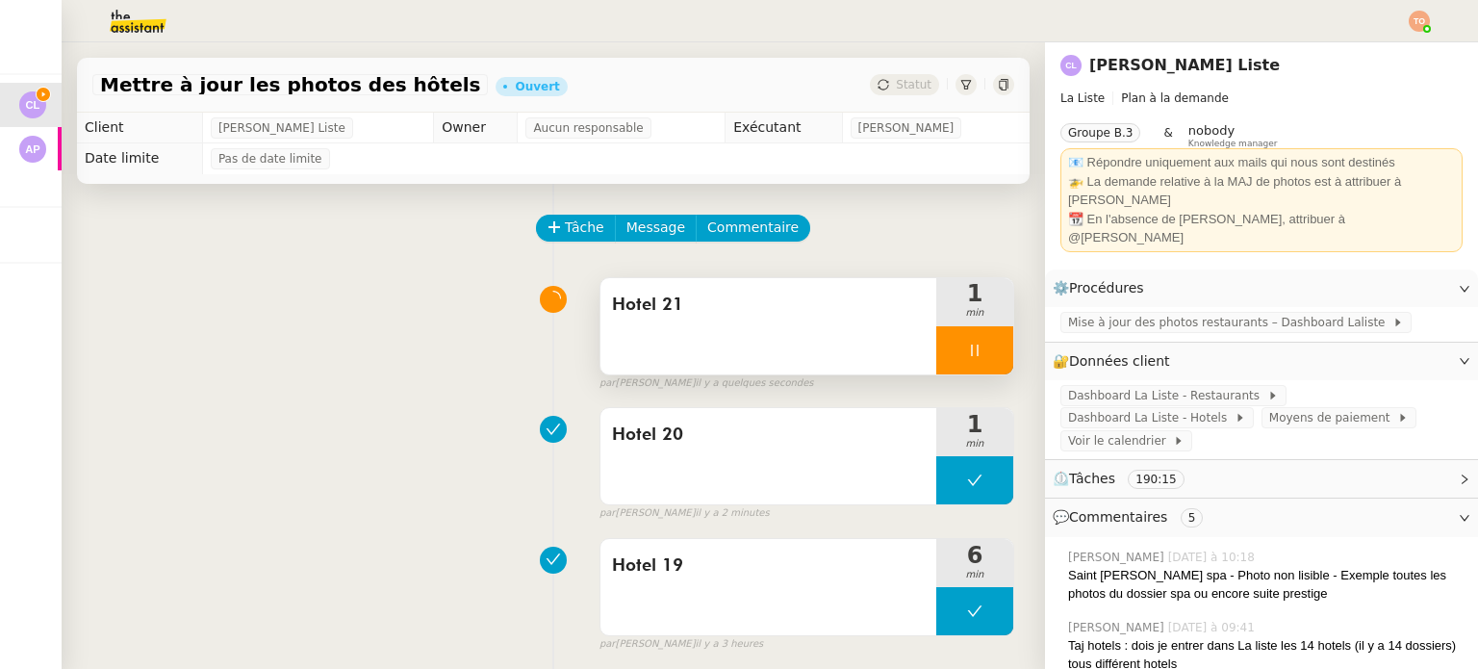
click at [940, 351] on div at bounding box center [974, 350] width 77 height 48
click at [948, 349] on icon at bounding box center [955, 349] width 15 height 15
click at [942, 348] on div at bounding box center [974, 350] width 77 height 48
click at [948, 353] on icon at bounding box center [955, 349] width 15 height 15
click at [576, 241] on button "Tâche" at bounding box center [576, 228] width 80 height 27
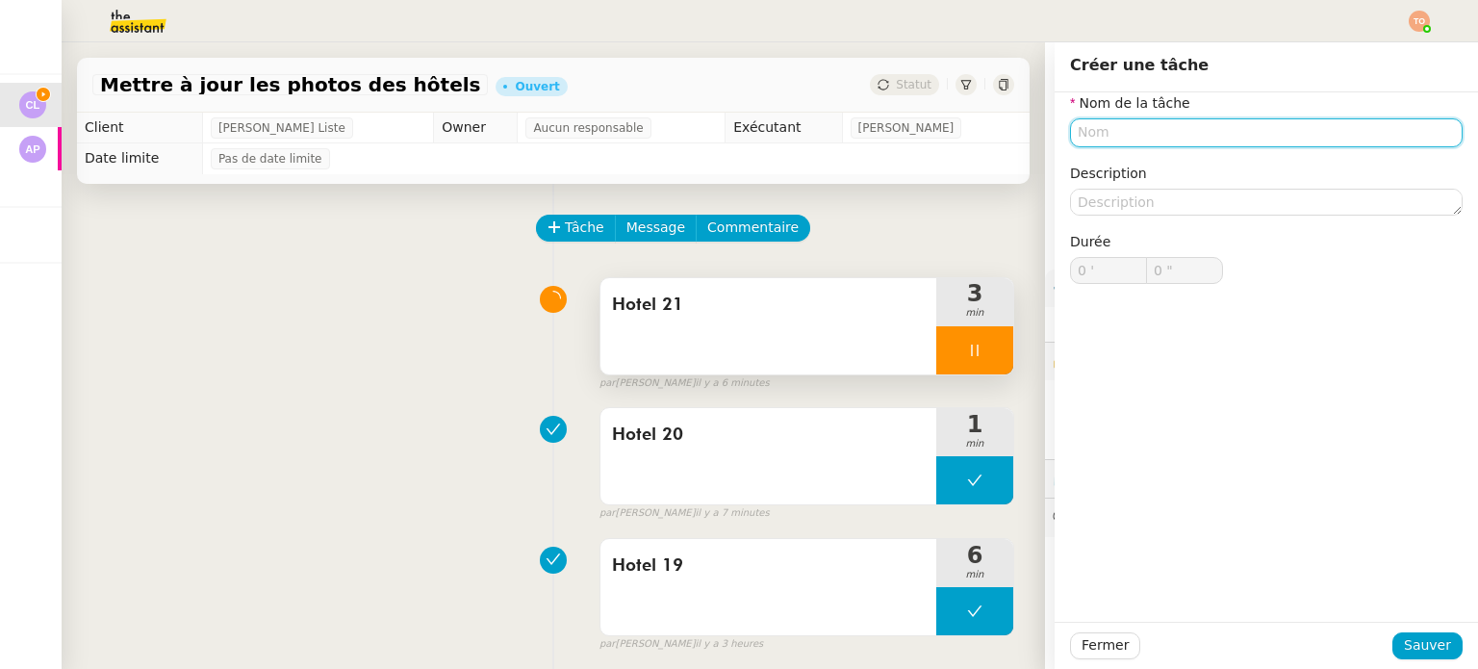
click at [1156, 124] on input "text" at bounding box center [1266, 132] width 392 height 28
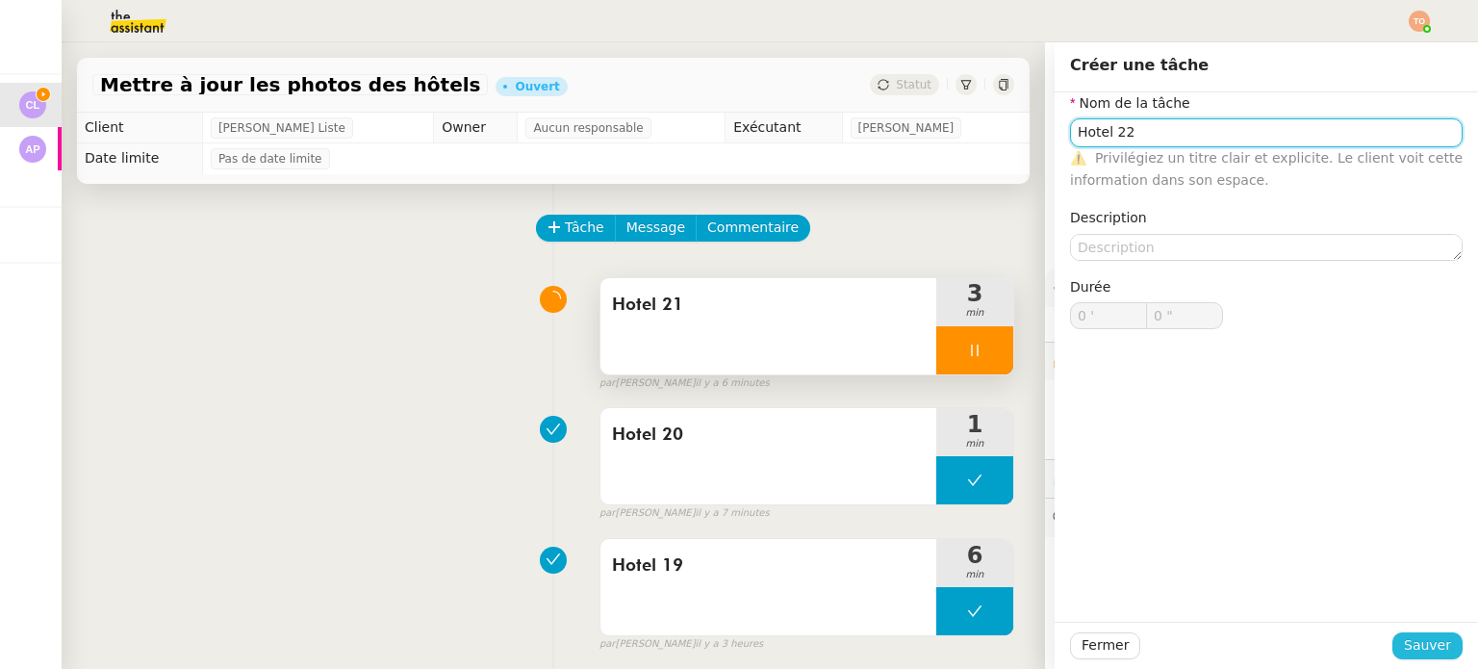
type input "Hotel 22"
click at [1419, 653] on span "Sauver" at bounding box center [1426, 645] width 47 height 22
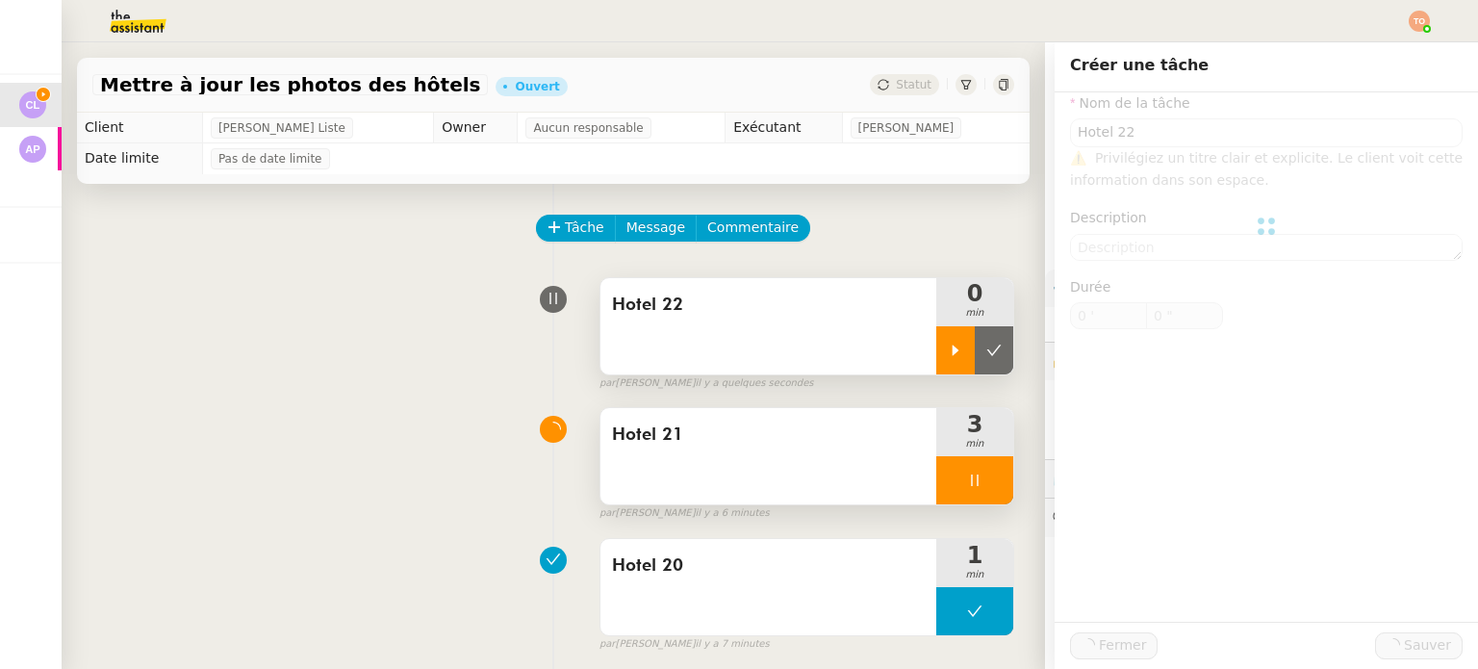
click at [943, 367] on div at bounding box center [955, 350] width 38 height 48
click at [962, 472] on div at bounding box center [974, 480] width 77 height 48
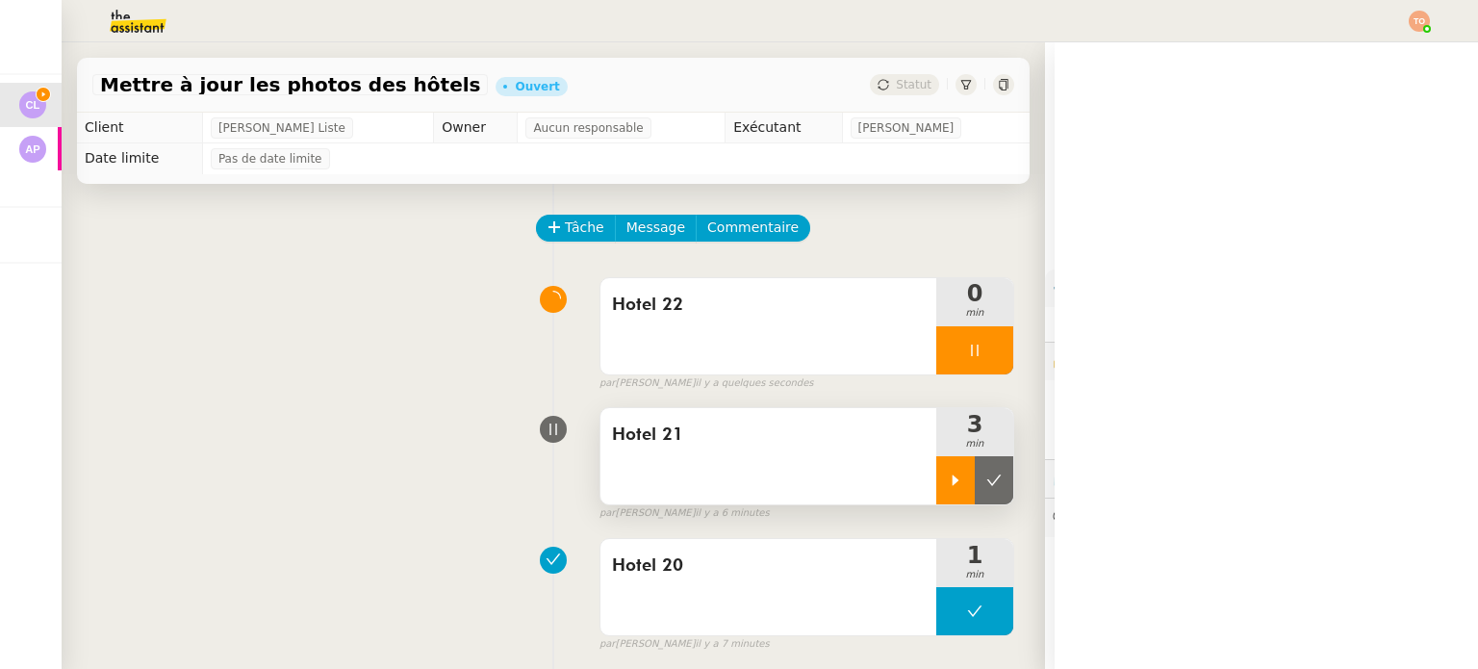
click at [974, 473] on button at bounding box center [993, 480] width 38 height 48
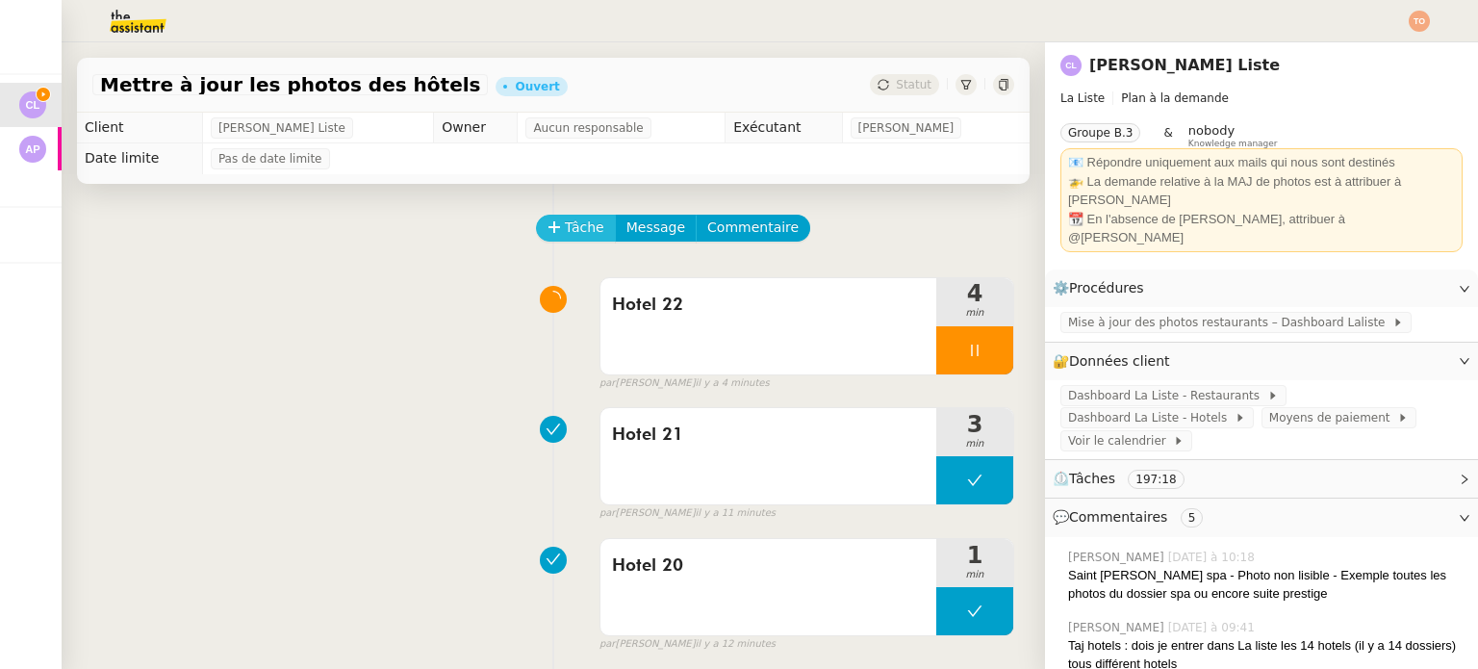
click at [577, 232] on span "Tâche" at bounding box center [584, 227] width 39 height 22
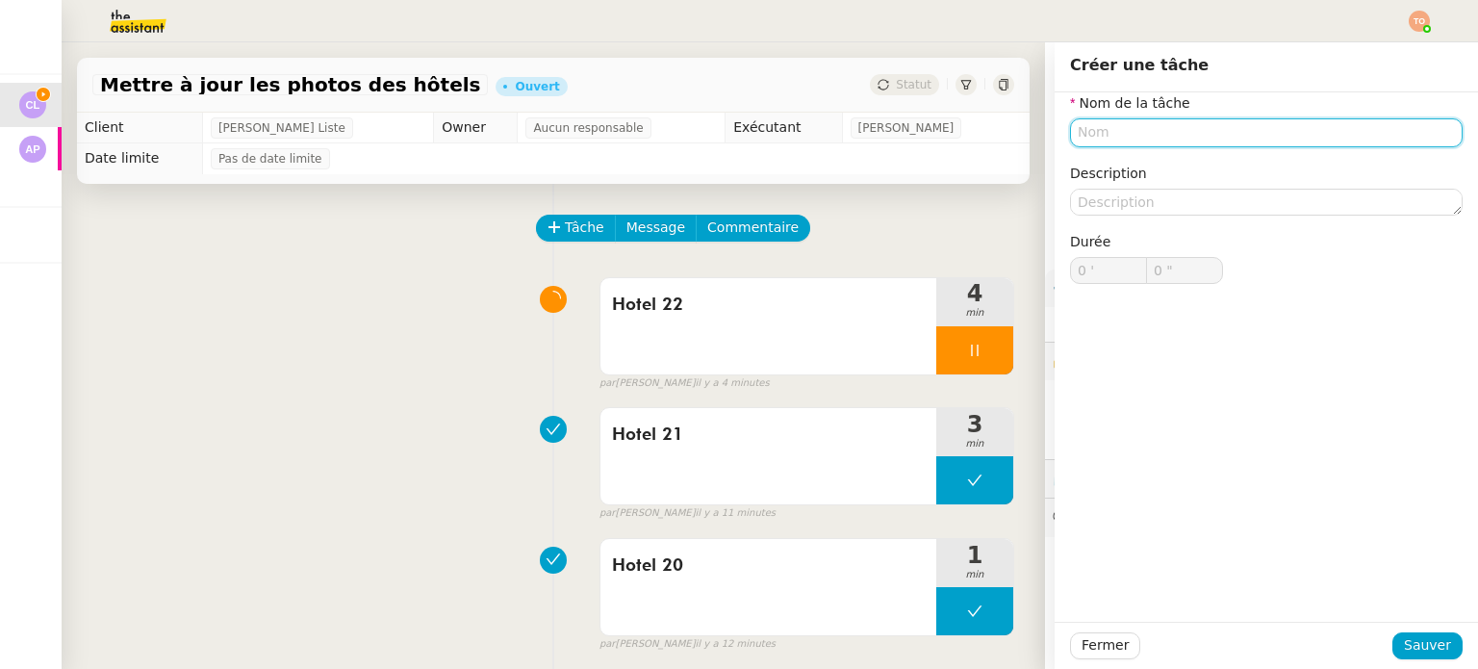
click at [1198, 120] on input "text" at bounding box center [1266, 132] width 392 height 28
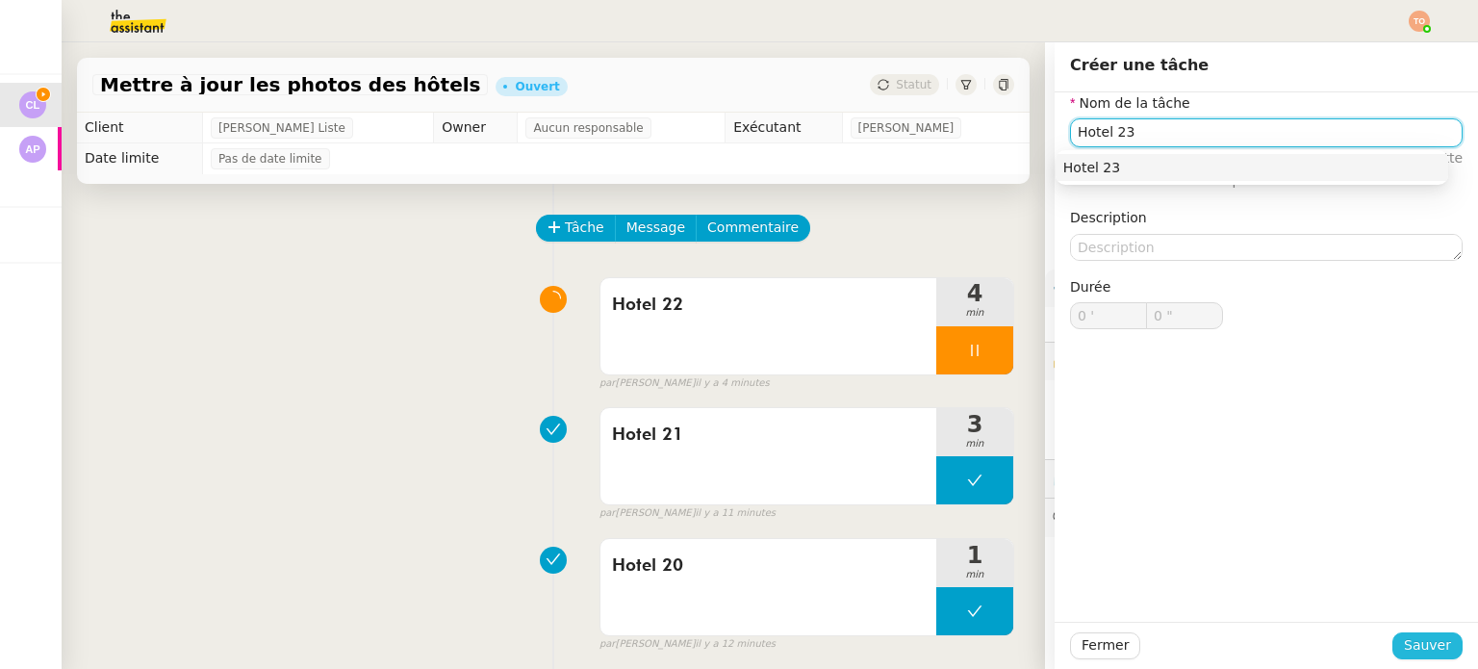
type input "Hotel 23"
drag, startPoint x: 1425, startPoint y: 655, endPoint x: 1312, endPoint y: 583, distance: 133.7
click at [1425, 654] on span "Sauver" at bounding box center [1426, 645] width 47 height 22
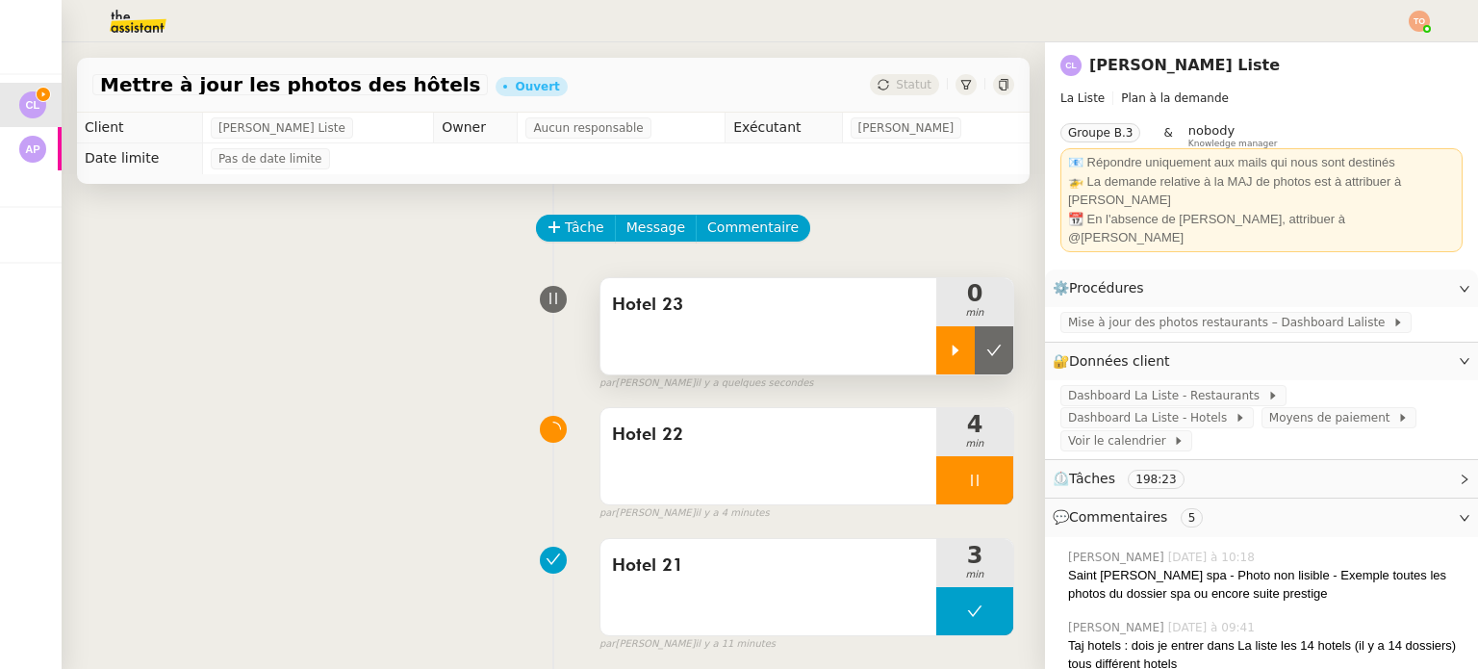
click at [948, 352] on div at bounding box center [955, 350] width 38 height 48
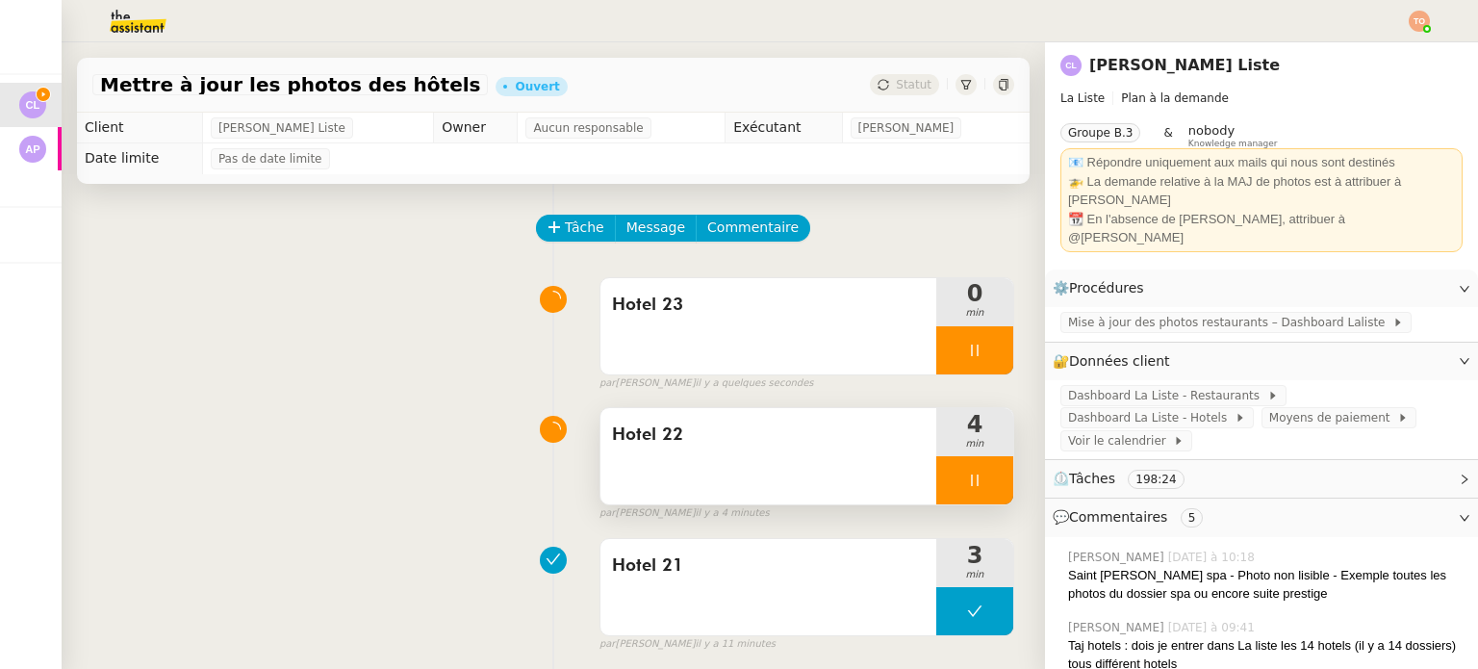
click at [967, 482] on icon at bounding box center [974, 479] width 15 height 15
click at [986, 484] on icon at bounding box center [993, 479] width 15 height 15
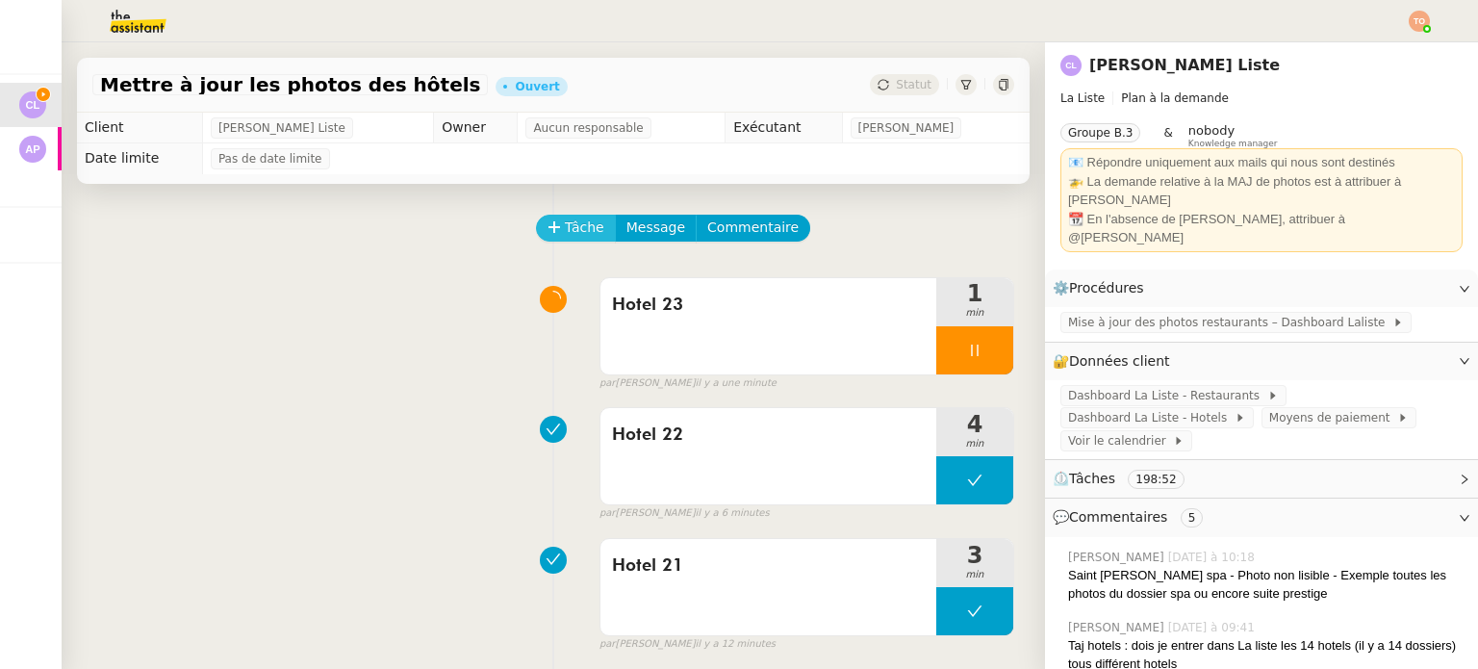
click at [577, 227] on span "Tâche" at bounding box center [584, 227] width 39 height 22
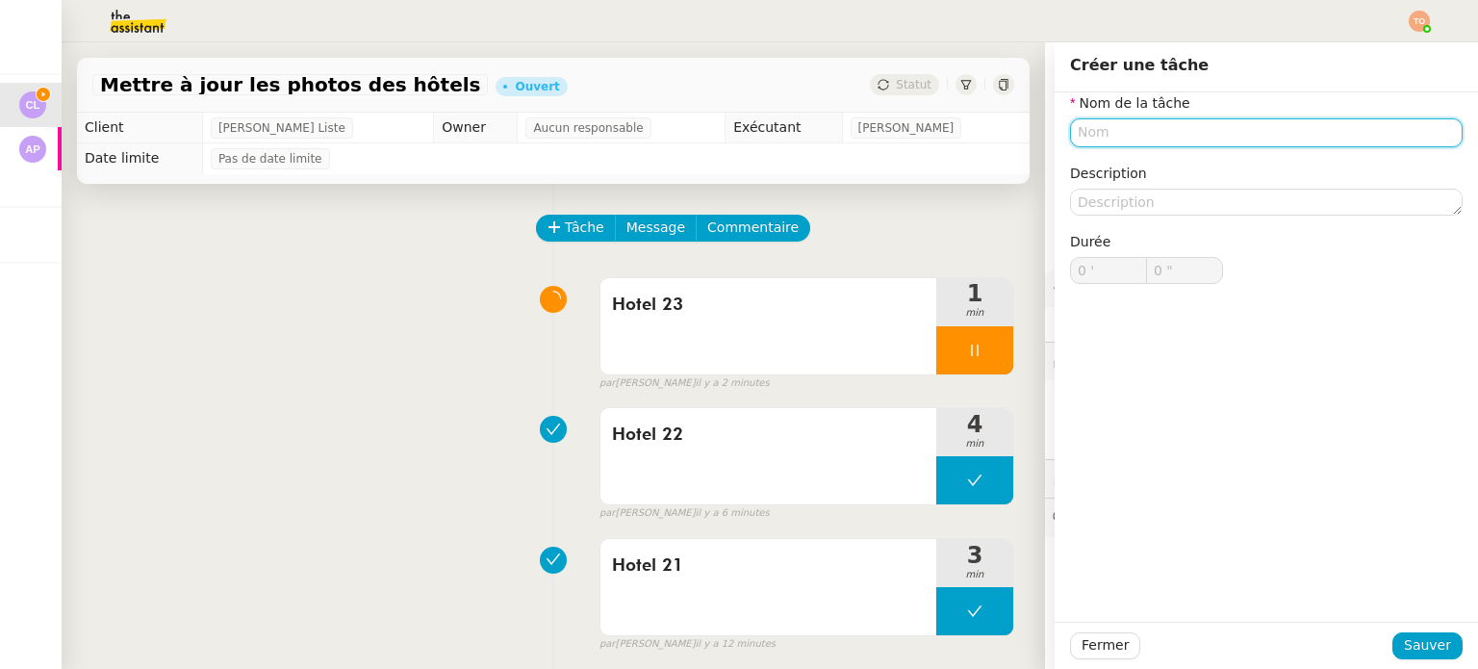
click at [1181, 121] on input "text" at bounding box center [1266, 132] width 392 height 28
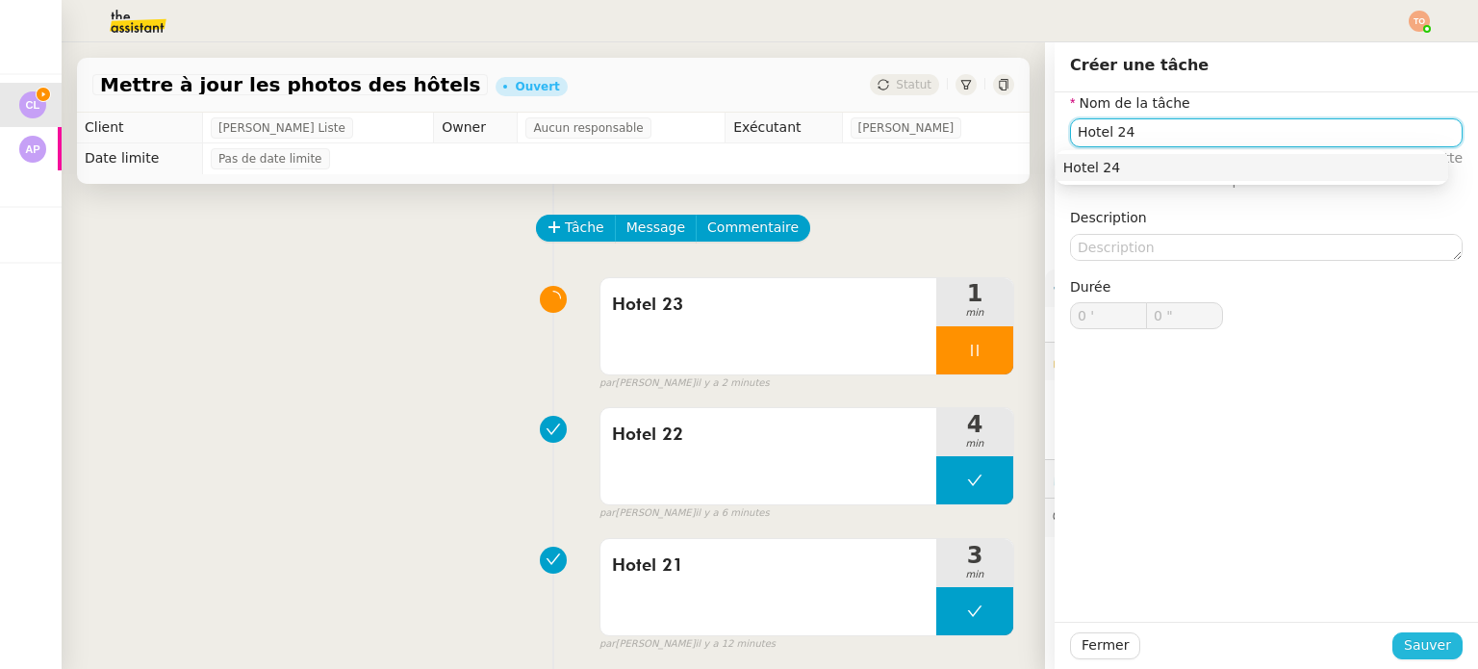
type input "Hotel 24"
drag, startPoint x: 1431, startPoint y: 651, endPoint x: 1403, endPoint y: 622, distance: 40.8
click at [1431, 650] on span "Sauver" at bounding box center [1426, 645] width 47 height 22
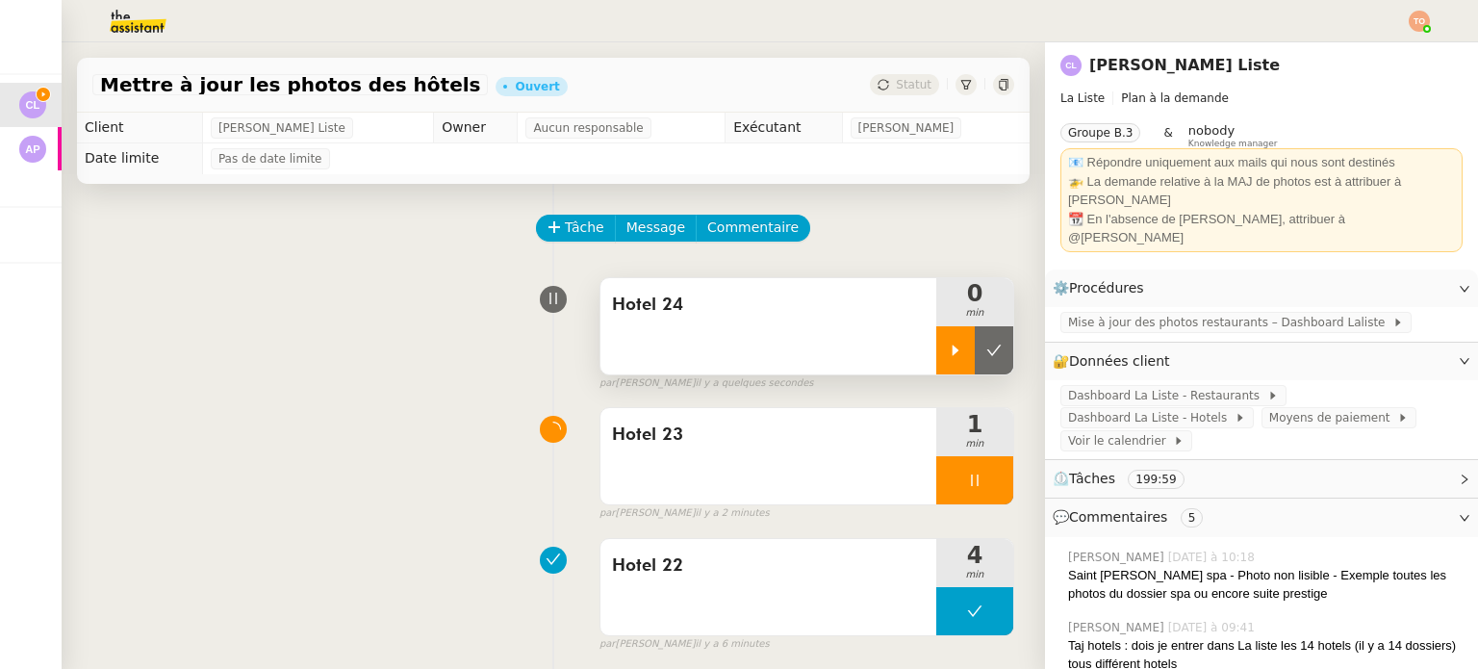
click at [948, 345] on icon at bounding box center [955, 349] width 15 height 15
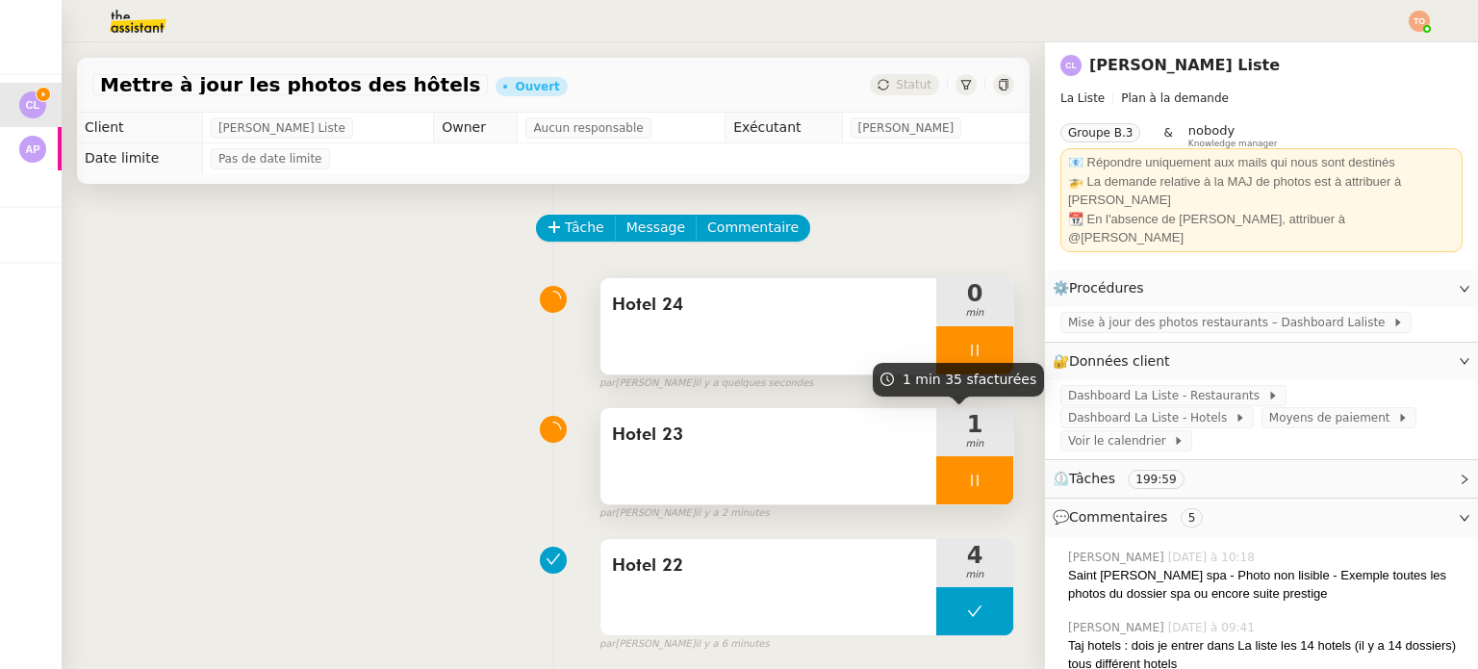
drag, startPoint x: 955, startPoint y: 474, endPoint x: 964, endPoint y: 482, distance: 11.6
click at [967, 476] on icon at bounding box center [974, 479] width 15 height 15
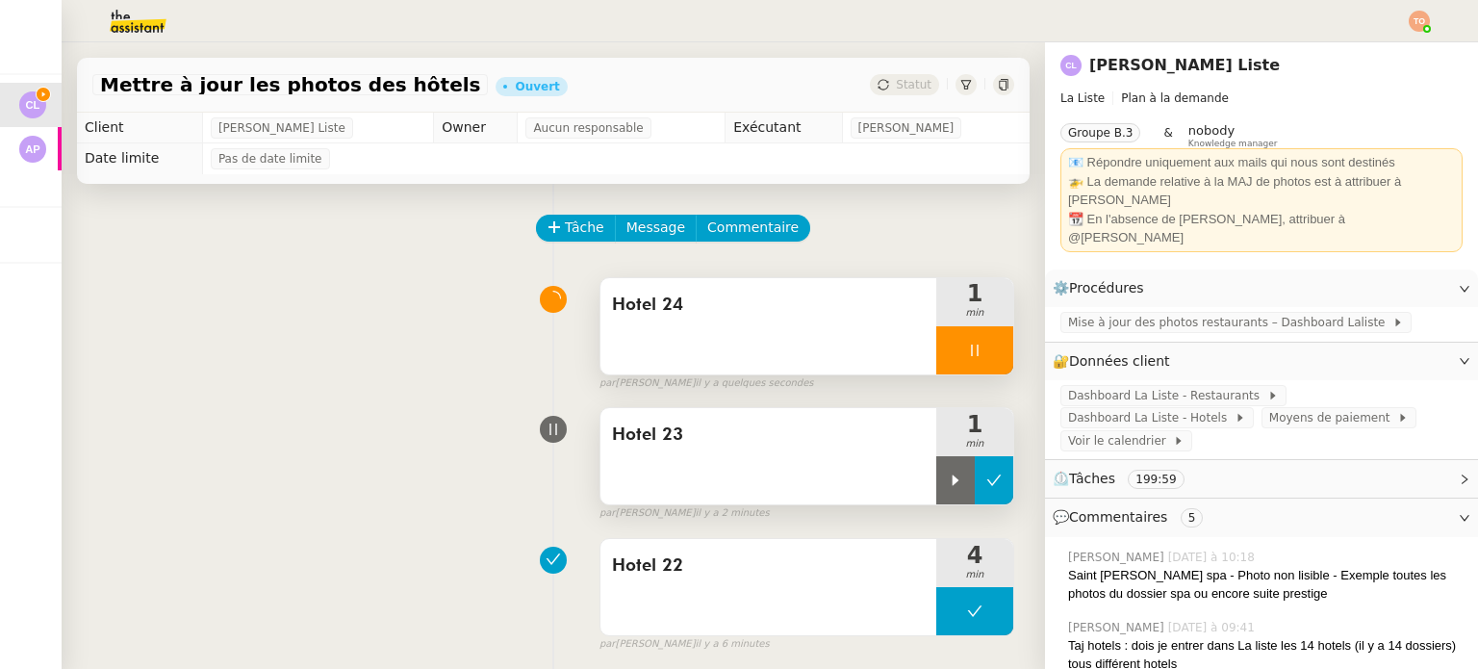
click at [987, 484] on icon at bounding box center [994, 480] width 14 height 11
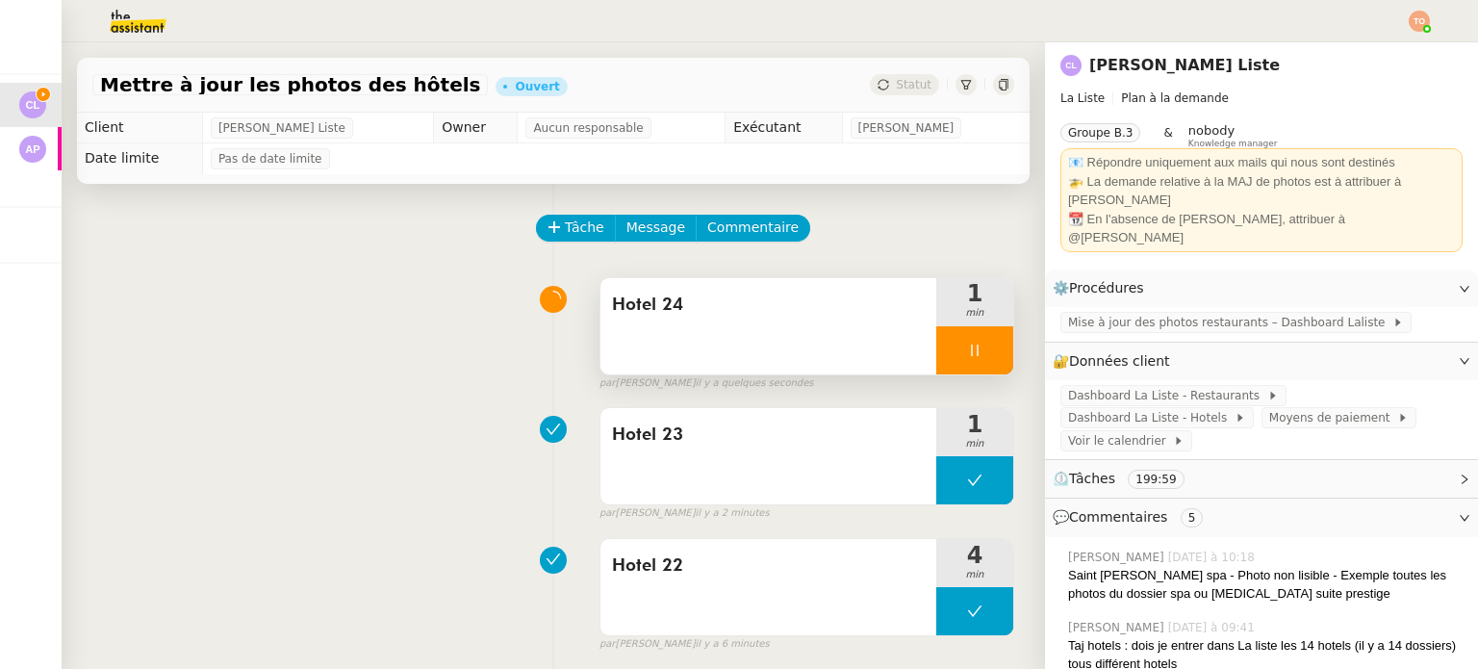
click at [936, 364] on div at bounding box center [974, 350] width 77 height 48
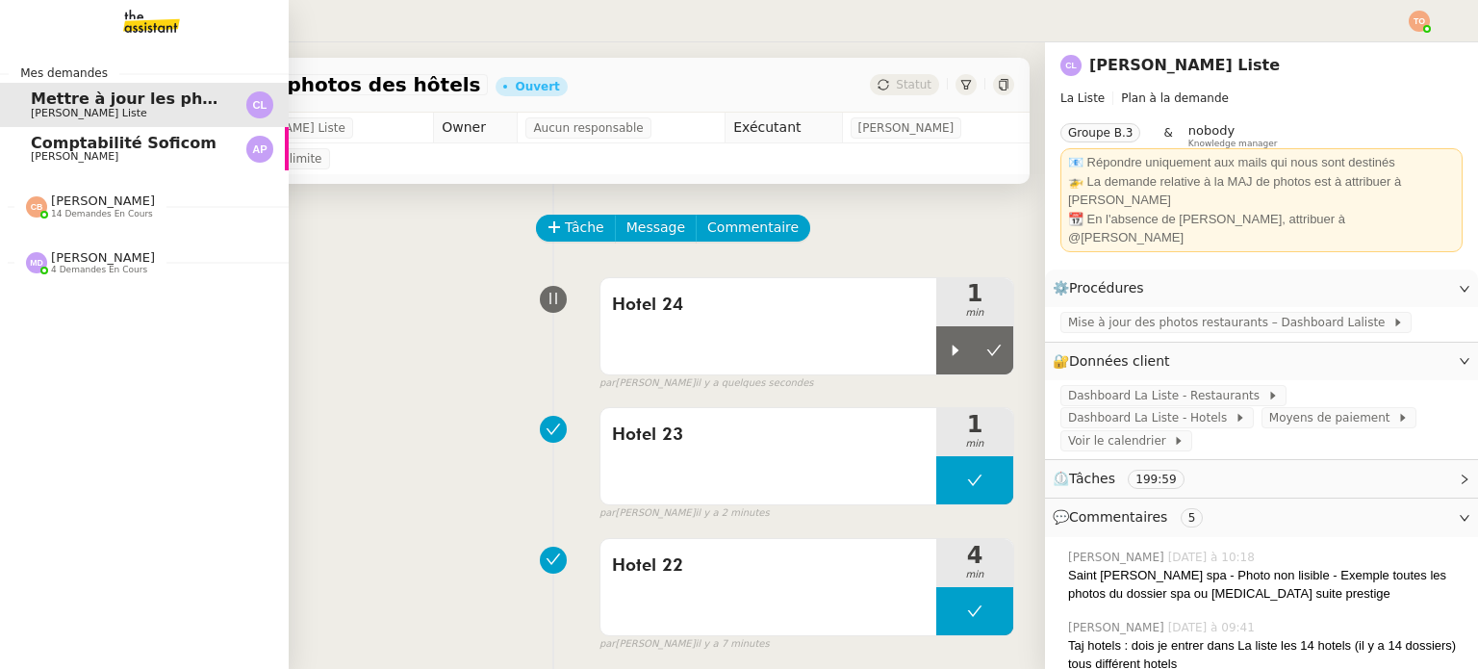
click at [1, 150] on link "Comptabilité Soficom [PERSON_NAME]" at bounding box center [144, 149] width 289 height 44
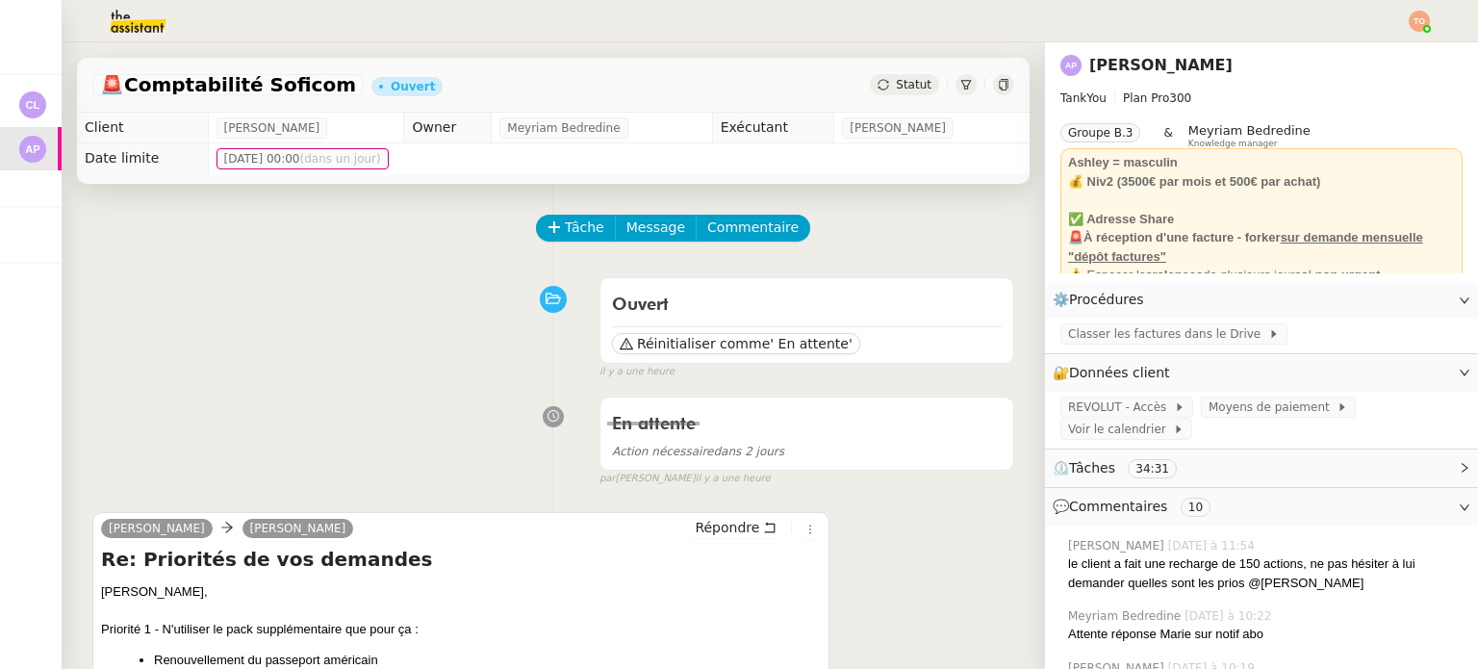
scroll to position [289, 0]
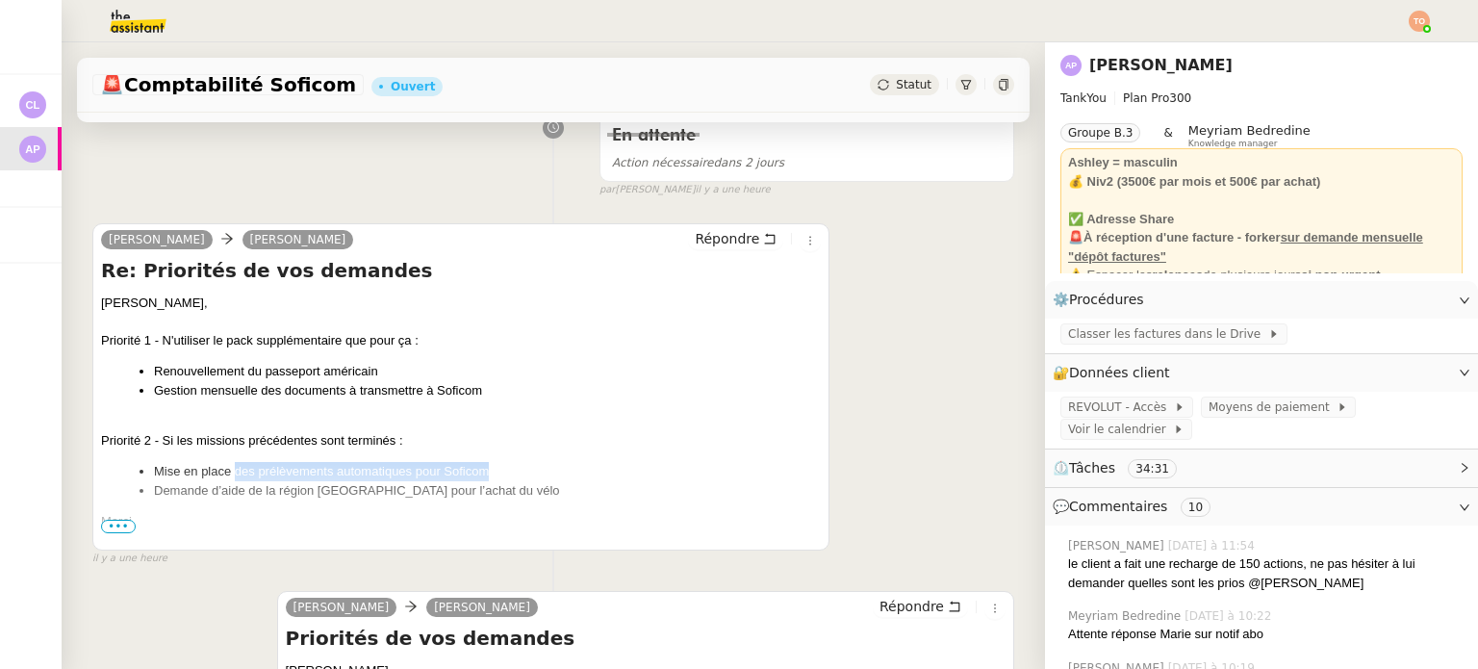
drag, startPoint x: 235, startPoint y: 469, endPoint x: 491, endPoint y: 471, distance: 255.9
click at [491, 471] on li "Mise en place des prélèvements automatiques pour Soficom" at bounding box center [487, 471] width 667 height 19
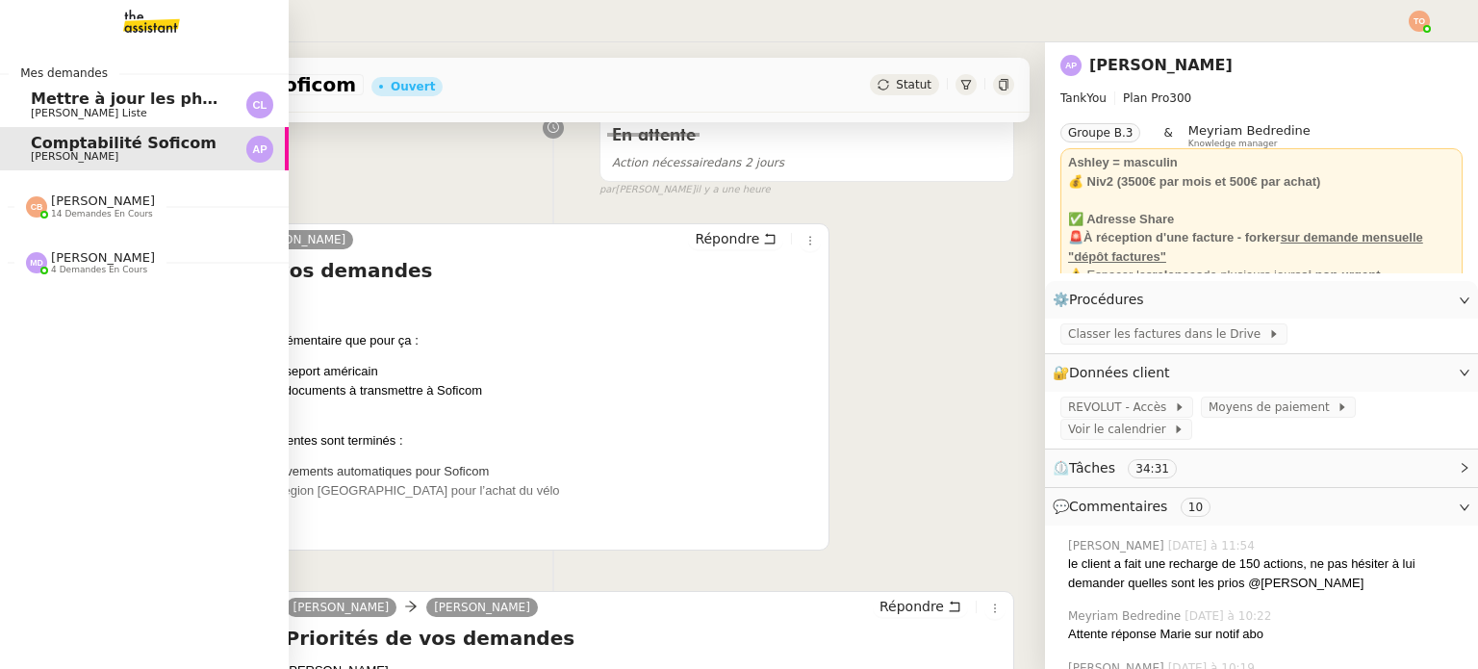
click at [18, 99] on link "Mettre à jour les photos des hôtels [PERSON_NAME] Liste" at bounding box center [144, 105] width 289 height 44
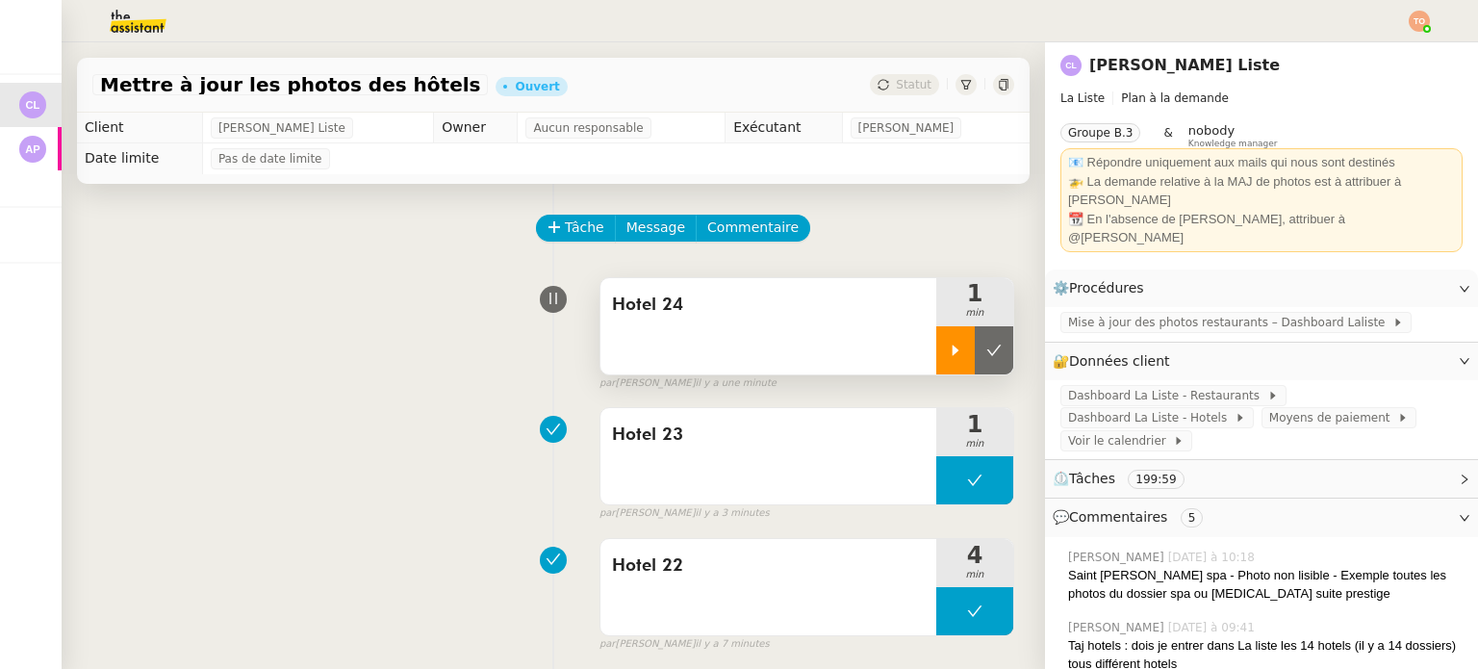
click at [948, 344] on icon at bounding box center [955, 349] width 15 height 15
click at [970, 372] on div at bounding box center [974, 350] width 77 height 48
click at [940, 343] on div at bounding box center [955, 350] width 38 height 48
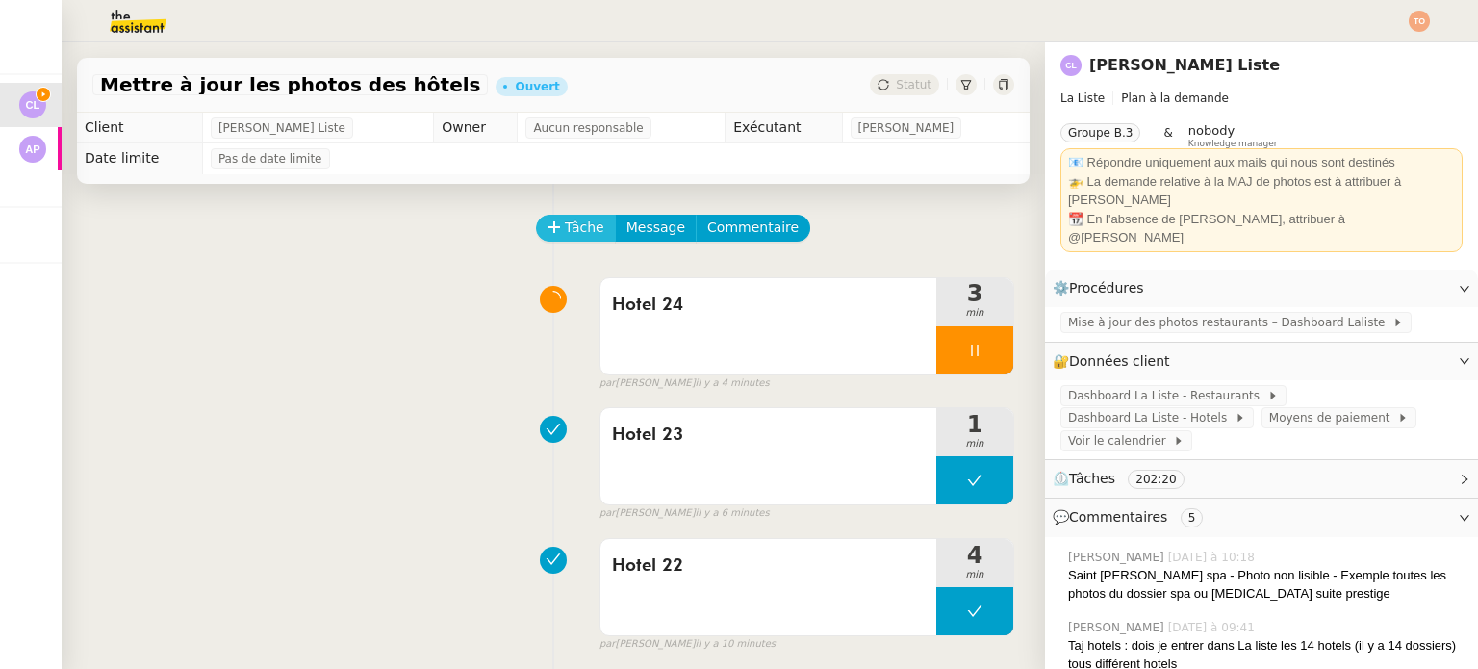
click at [566, 235] on span "Tâche" at bounding box center [584, 227] width 39 height 22
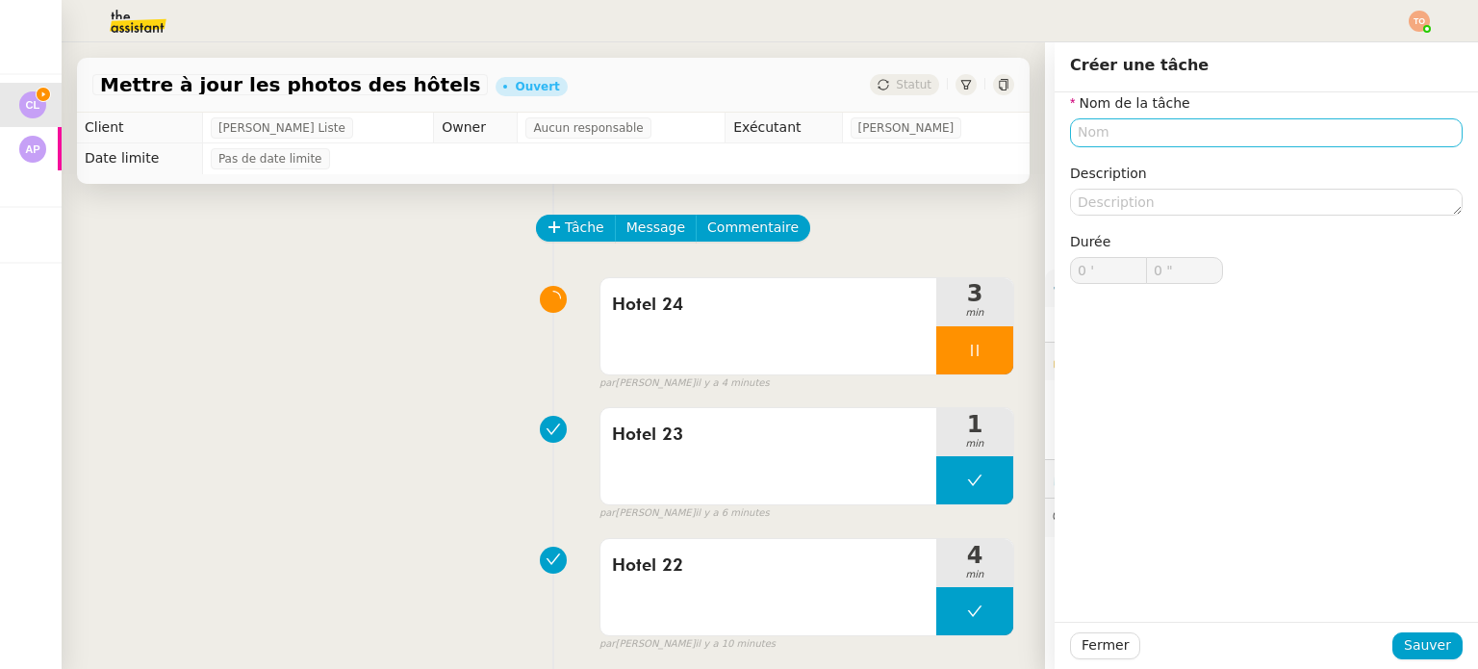
drag, startPoint x: 1162, startPoint y: 147, endPoint x: 1171, endPoint y: 135, distance: 15.2
click at [1162, 147] on div "Nom de la tâche Description Durée 0 ' 0 "" at bounding box center [1266, 203] width 392 height 222
click at [1171, 135] on input "text" at bounding box center [1266, 132] width 392 height 28
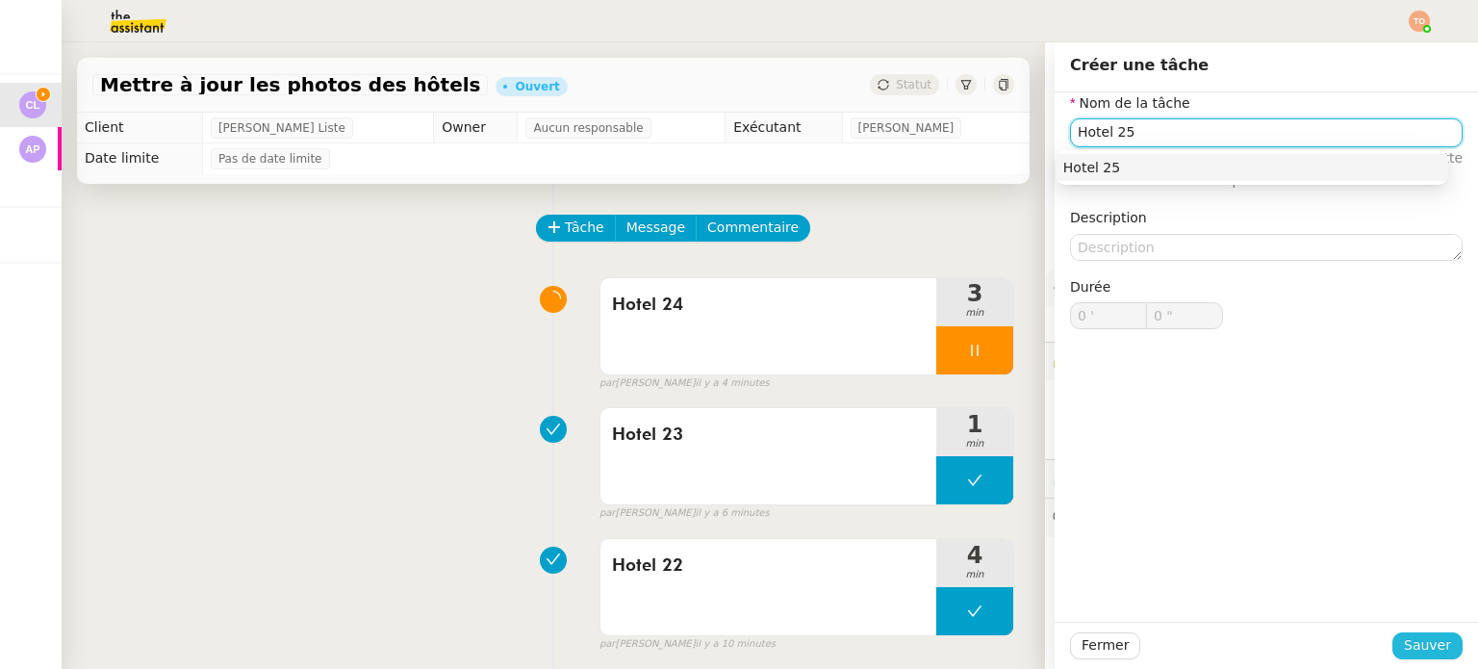
type input "Hotel 25"
click at [1420, 648] on span "Sauver" at bounding box center [1426, 645] width 47 height 22
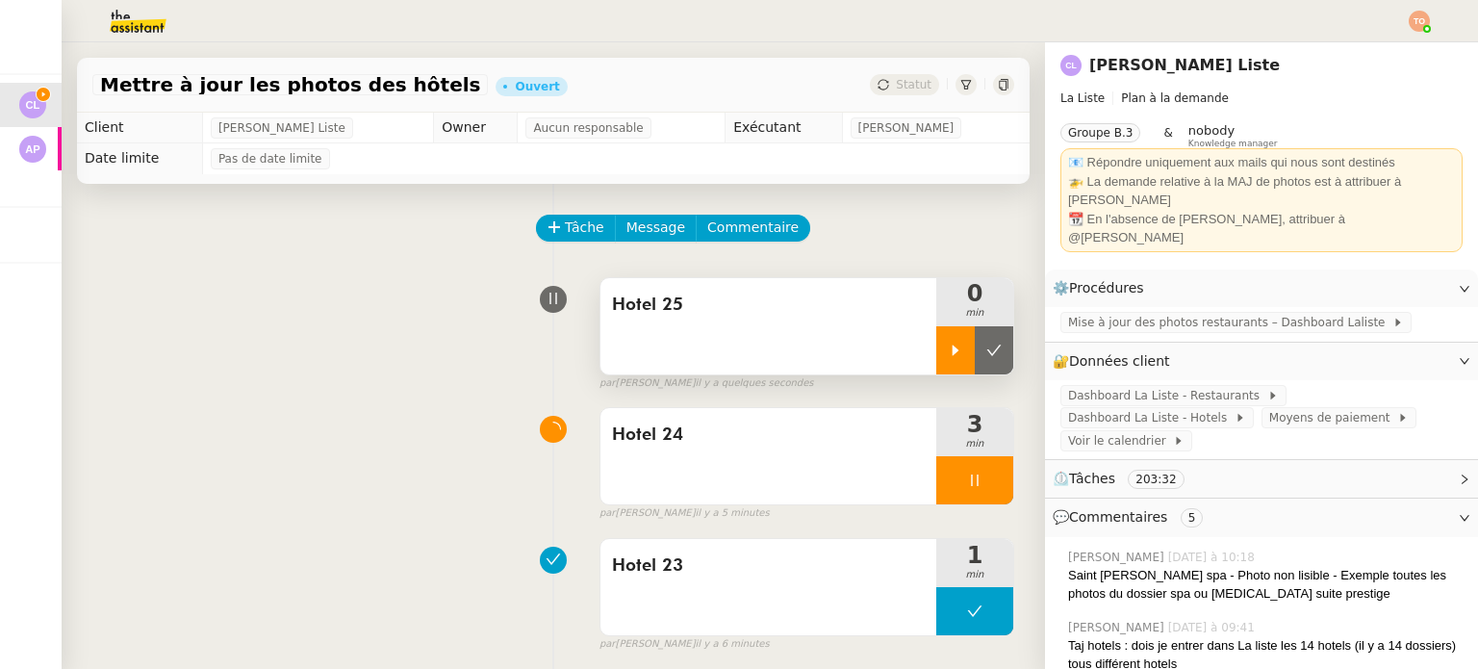
click at [948, 348] on icon at bounding box center [955, 349] width 15 height 15
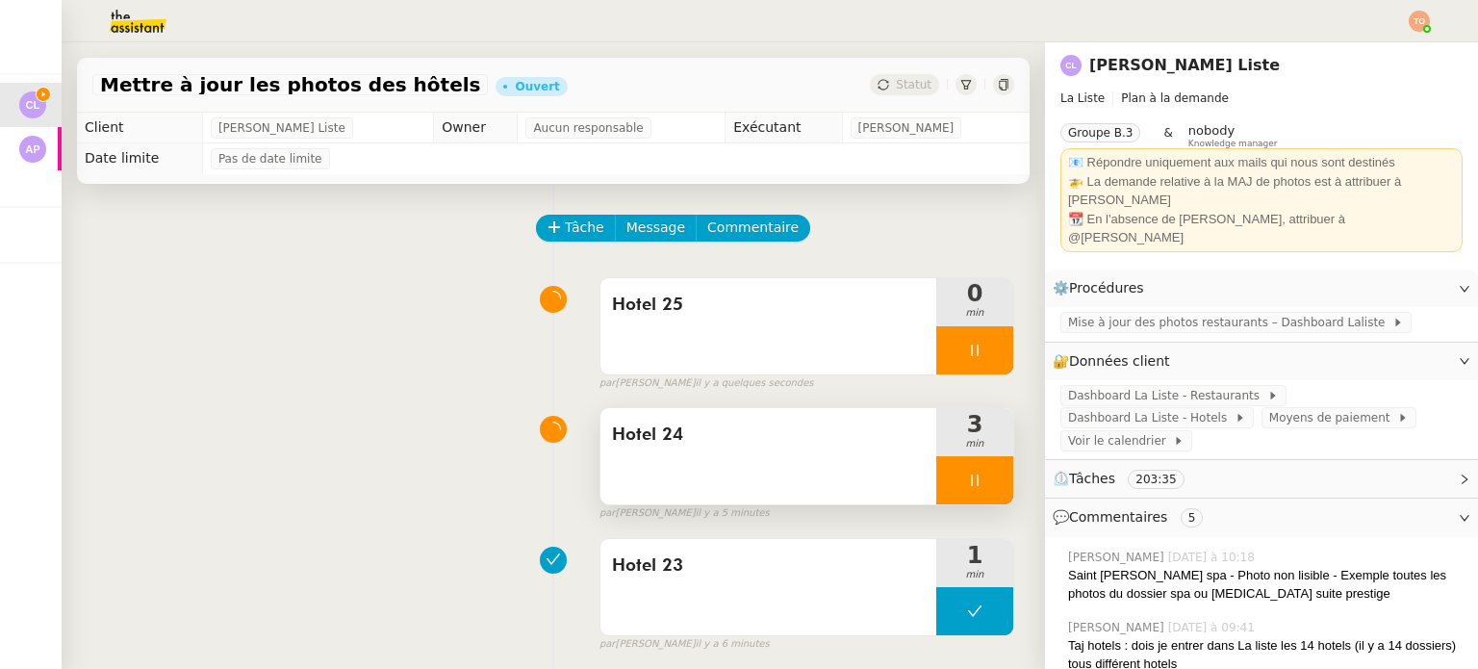
click at [967, 468] on div at bounding box center [974, 480] width 77 height 48
click at [986, 485] on icon at bounding box center [993, 479] width 15 height 15
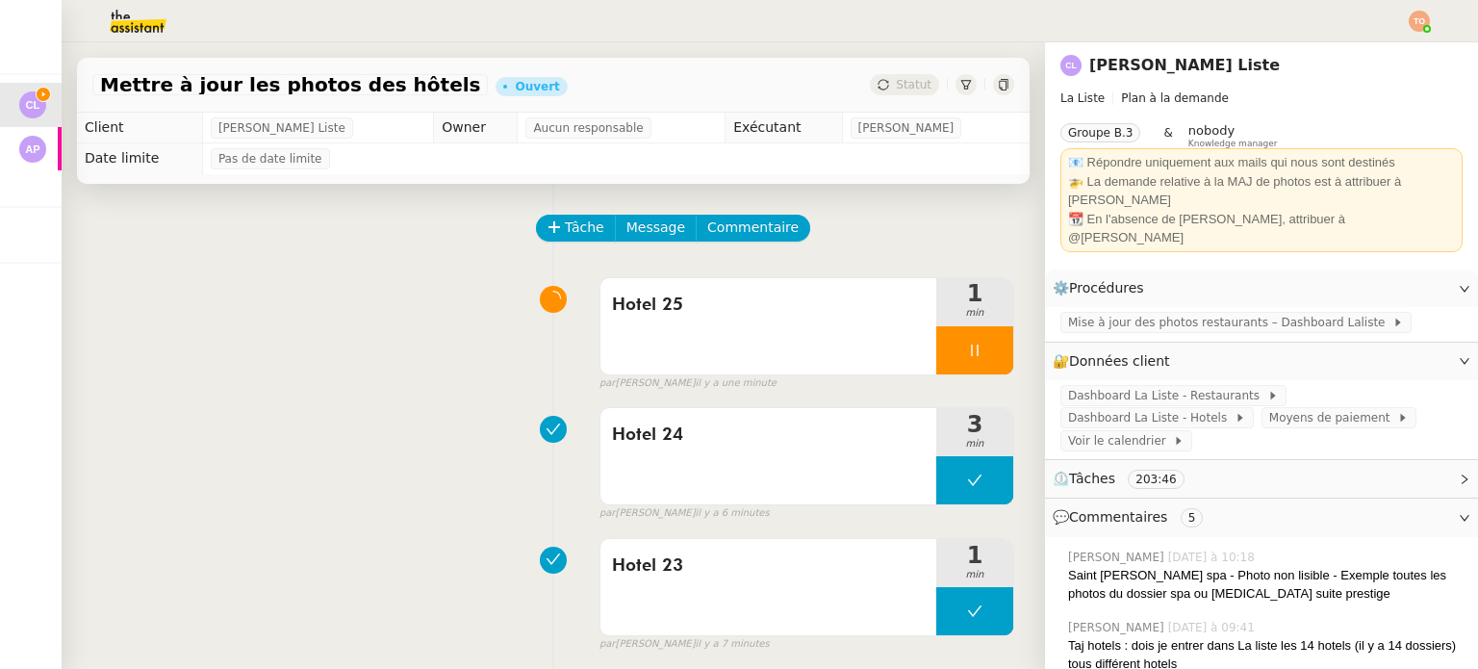
click at [565, 222] on span "Tâche" at bounding box center [584, 227] width 39 height 22
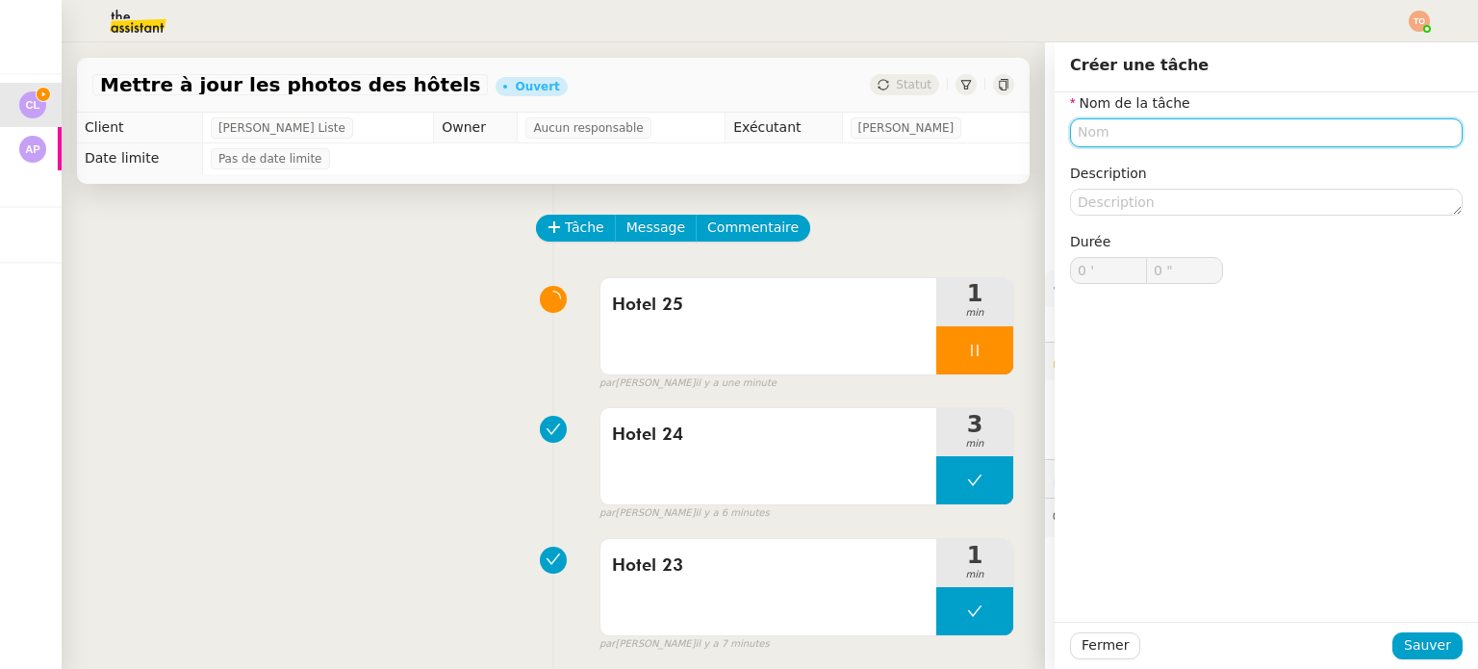
click at [1094, 130] on input "text" at bounding box center [1266, 132] width 392 height 28
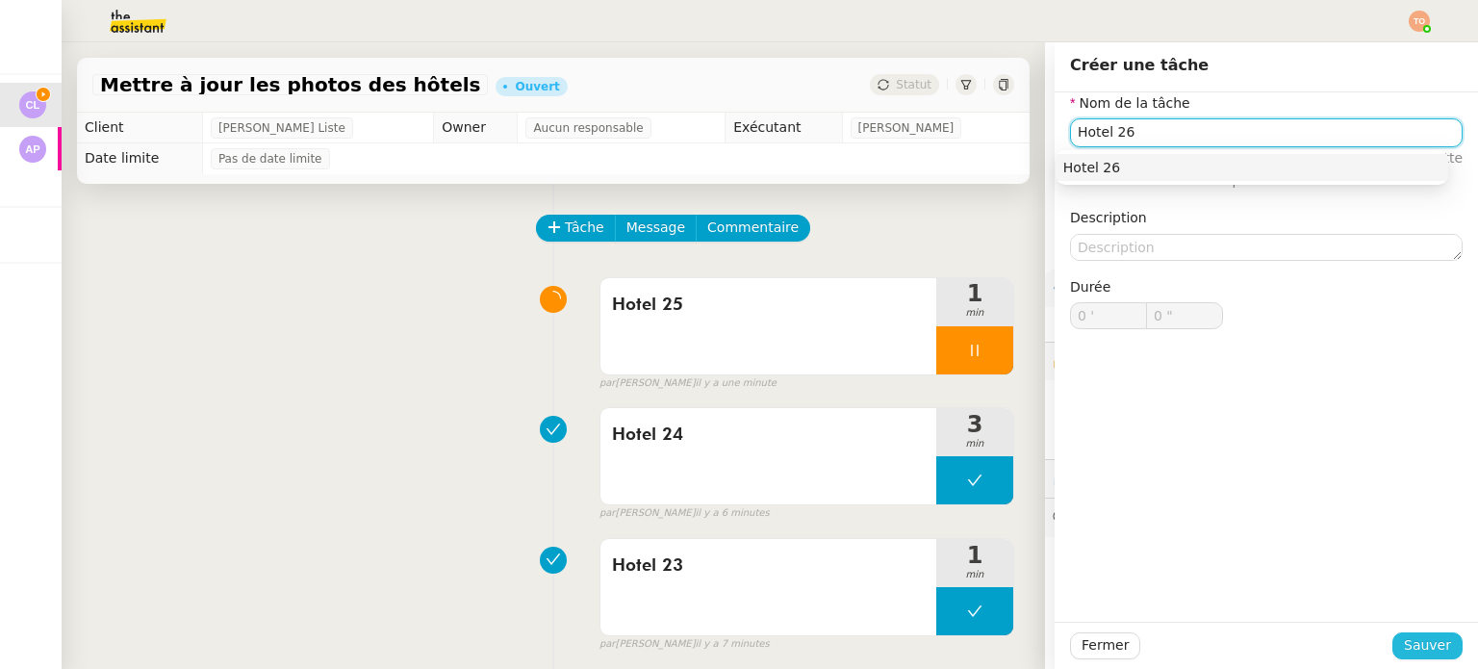
type input "Hotel 26"
click at [1414, 644] on span "Sauver" at bounding box center [1426, 645] width 47 height 22
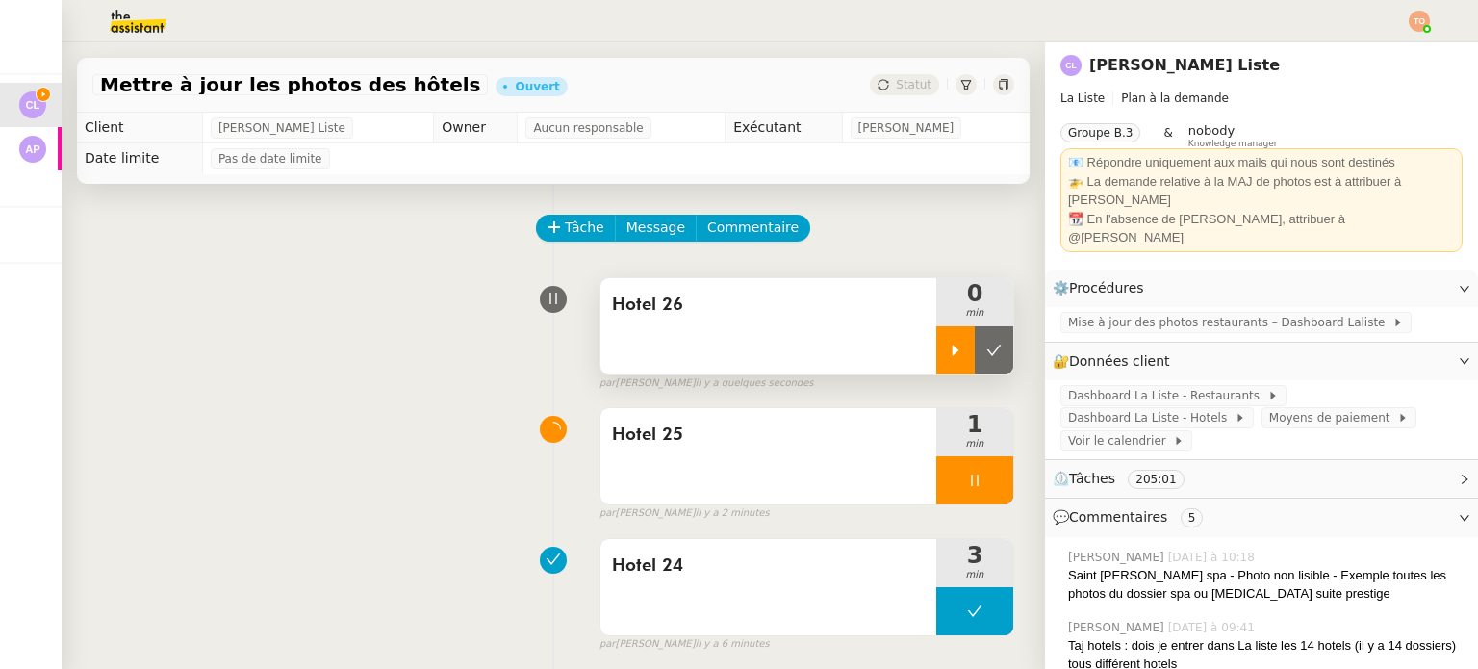
click at [940, 355] on div at bounding box center [955, 350] width 38 height 48
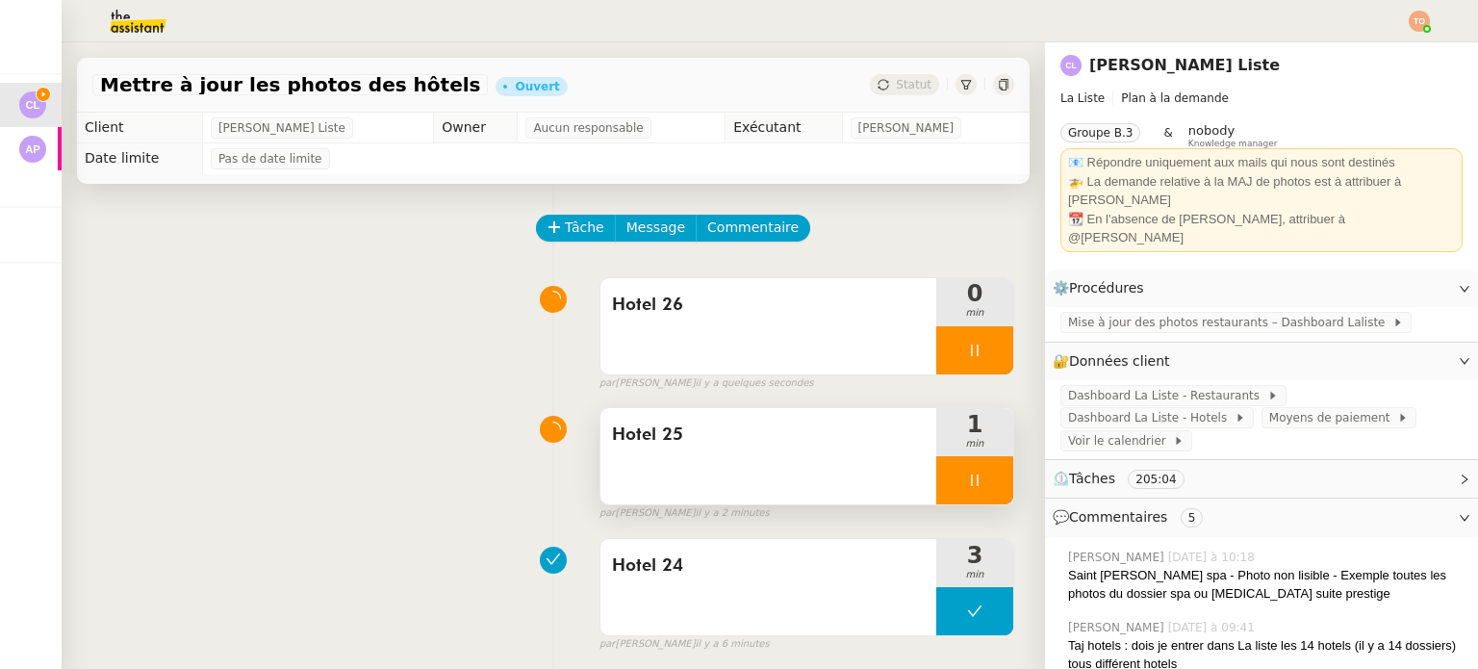
click at [973, 498] on div at bounding box center [974, 480] width 77 height 48
click at [974, 491] on button at bounding box center [993, 480] width 38 height 48
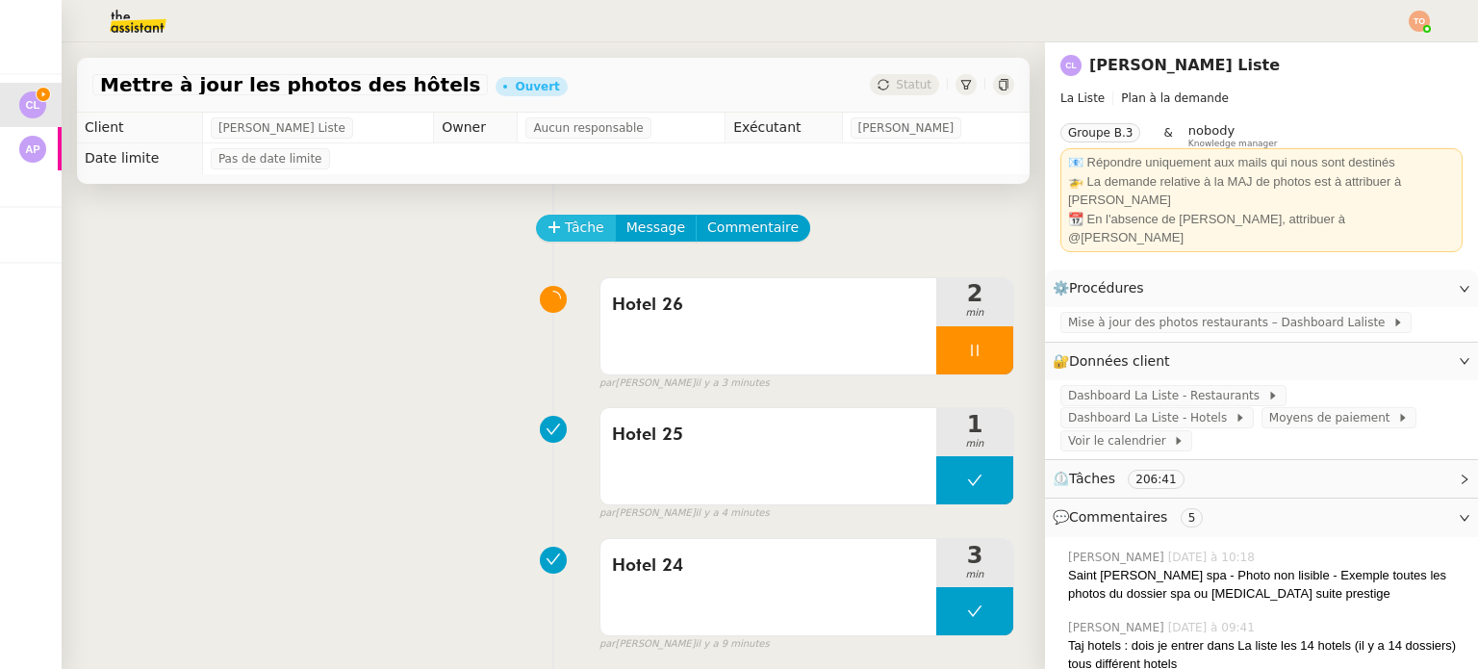
click at [565, 226] on span "Tâche" at bounding box center [584, 227] width 39 height 22
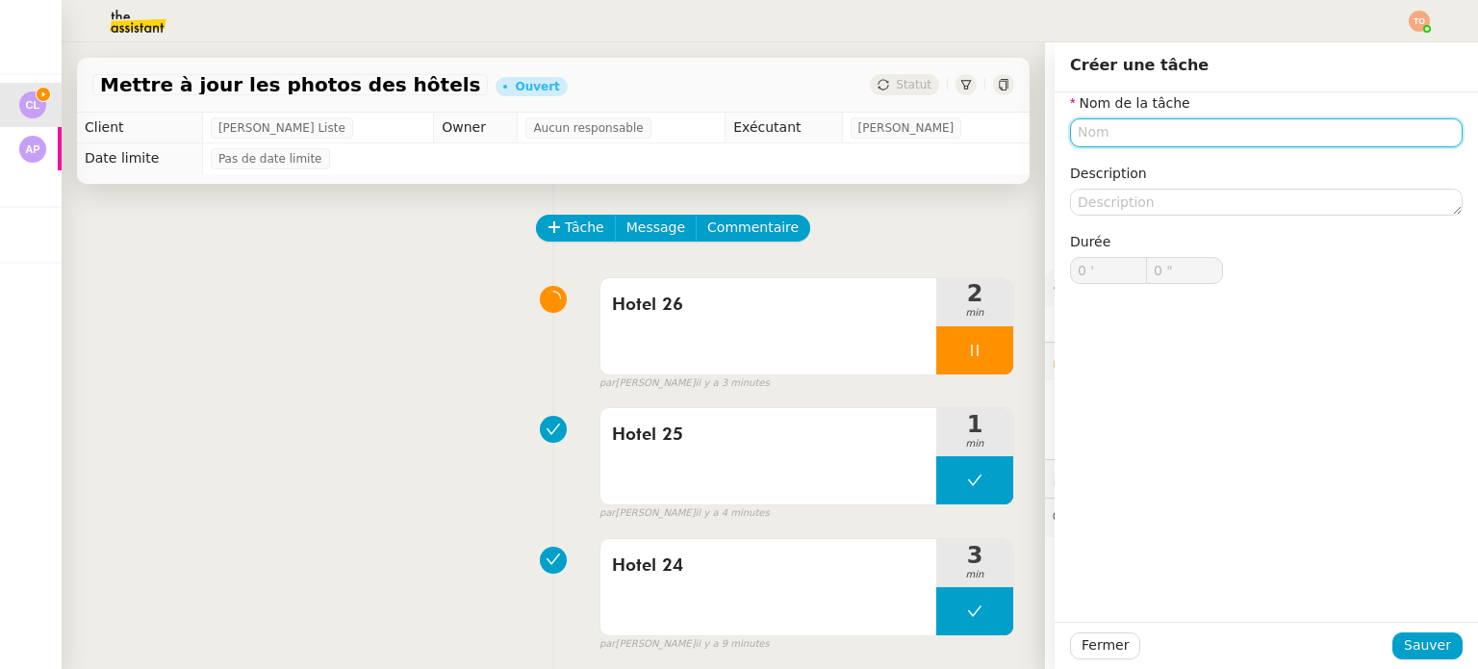
click at [1153, 130] on input "text" at bounding box center [1266, 132] width 392 height 28
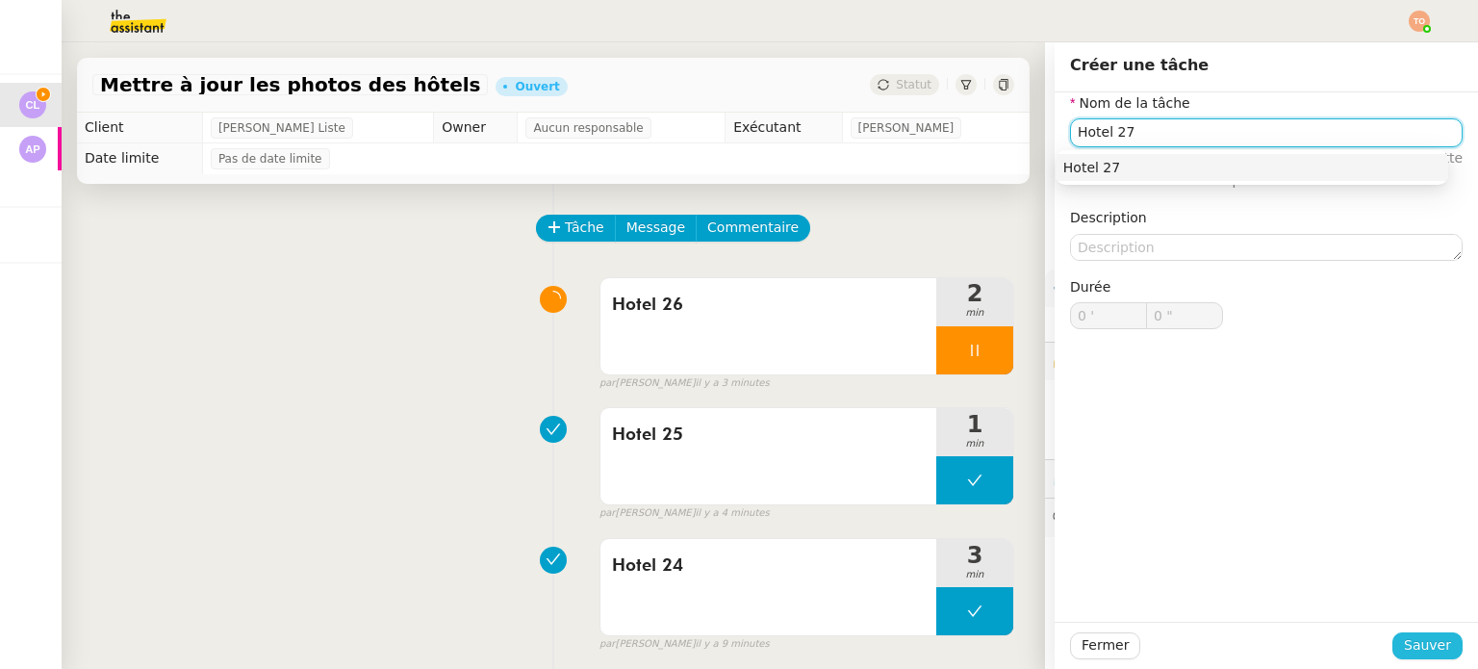
type input "Hotel 27"
click at [1413, 632] on button "Sauver" at bounding box center [1427, 645] width 70 height 27
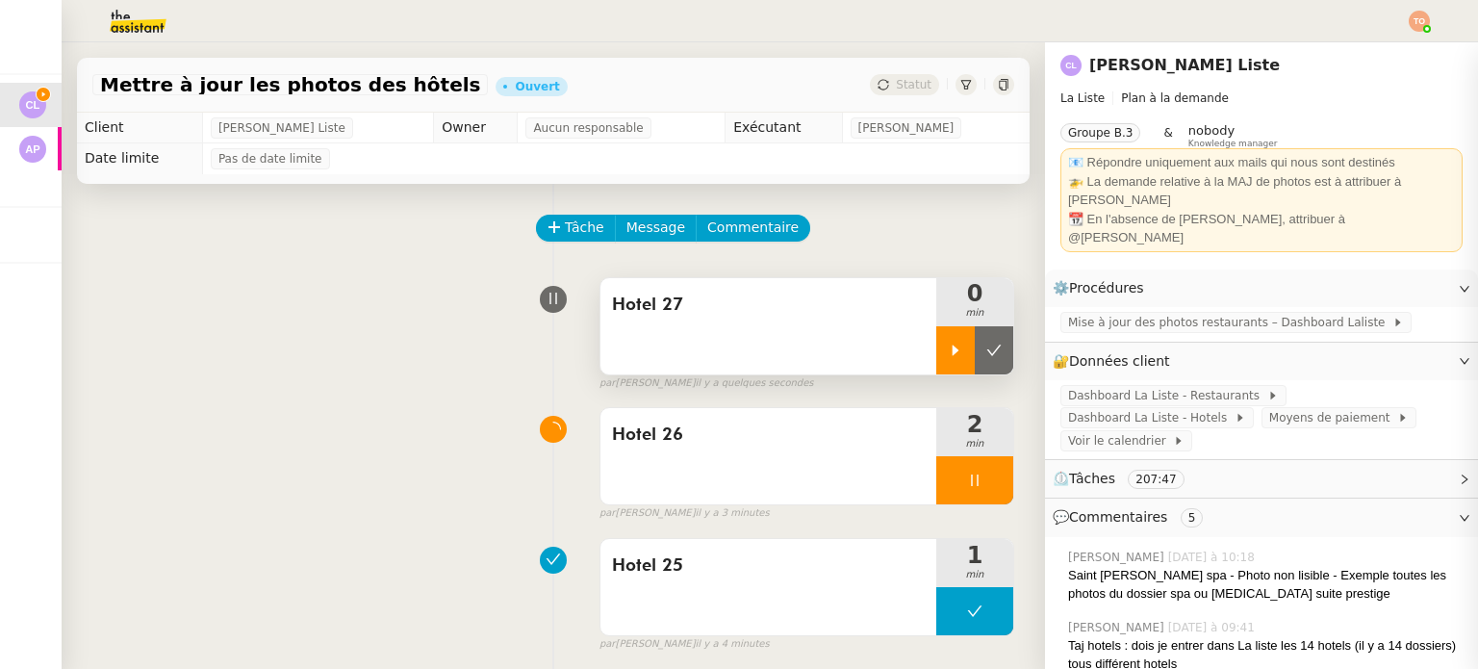
click at [936, 342] on div at bounding box center [955, 350] width 38 height 48
click at [966, 344] on div at bounding box center [974, 350] width 77 height 48
click at [948, 347] on icon at bounding box center [955, 349] width 15 height 15
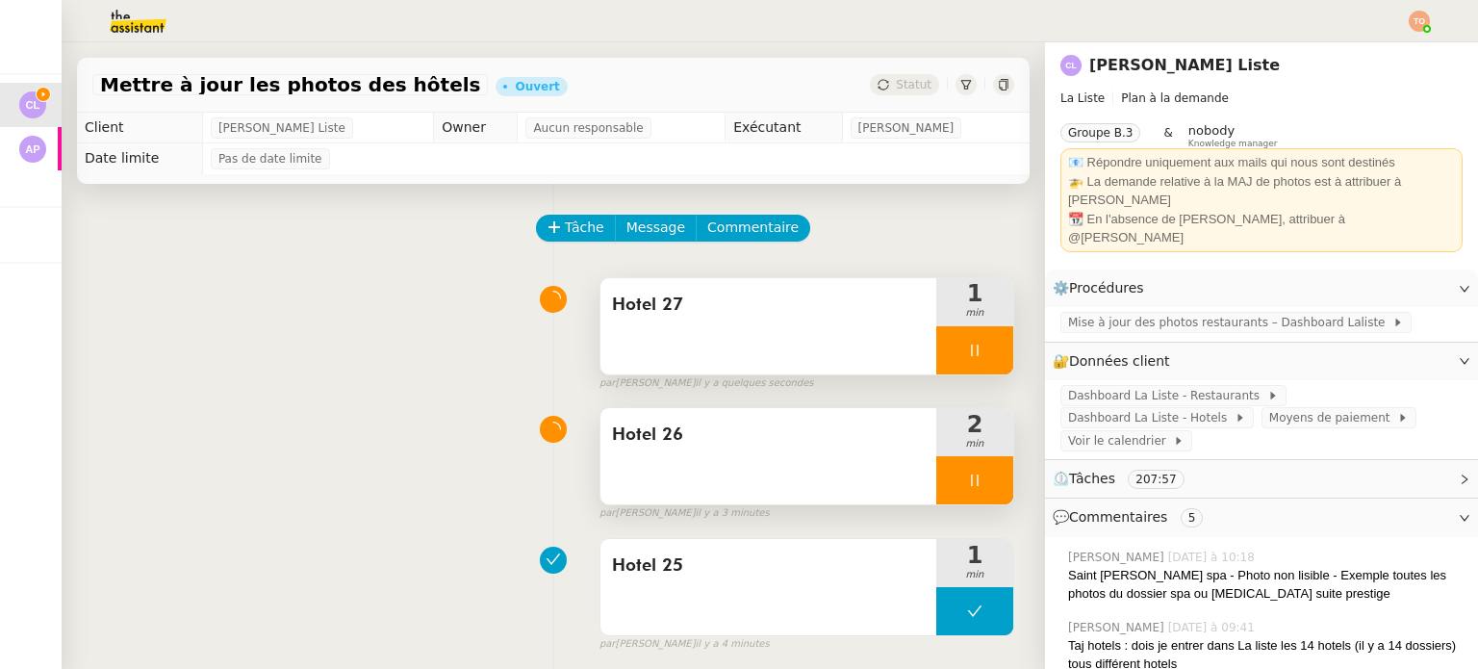
click at [971, 482] on icon at bounding box center [974, 480] width 7 height 12
click at [986, 488] on icon at bounding box center [993, 479] width 15 height 15
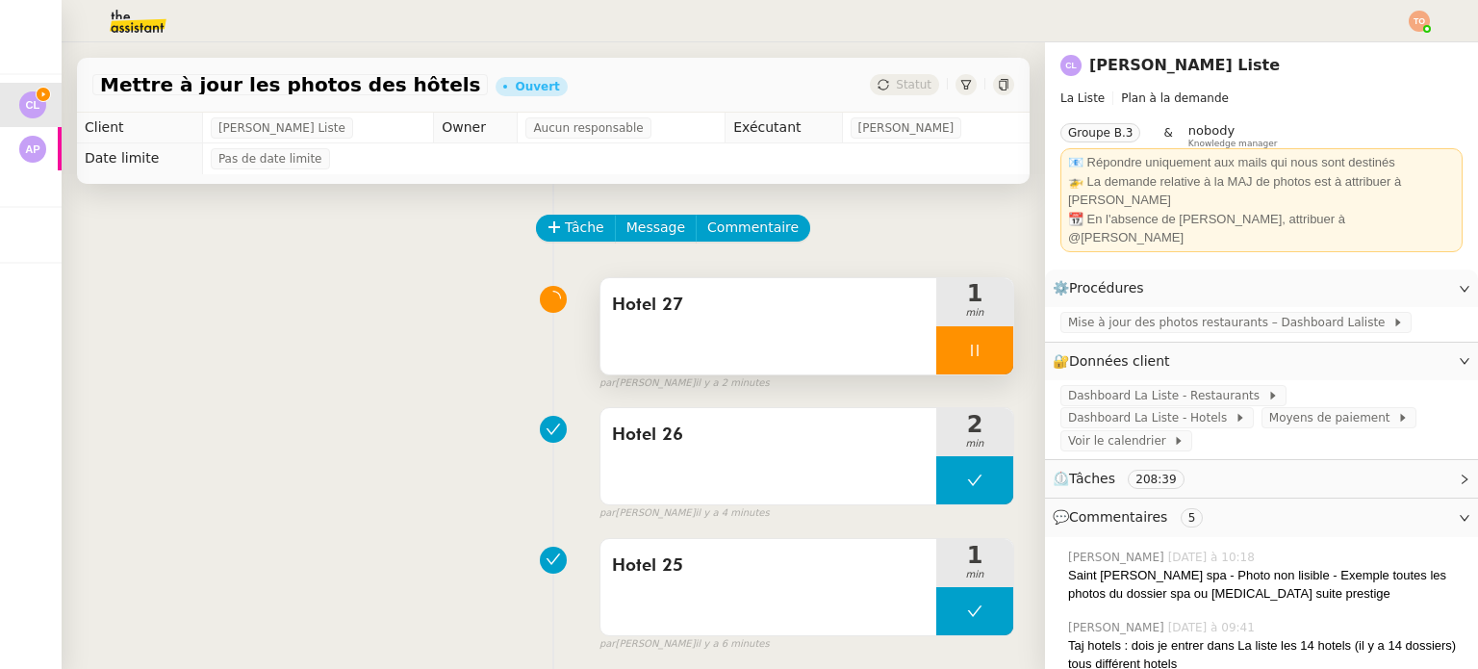
click at [958, 352] on div at bounding box center [974, 350] width 77 height 48
click at [987, 355] on icon at bounding box center [994, 349] width 14 height 11
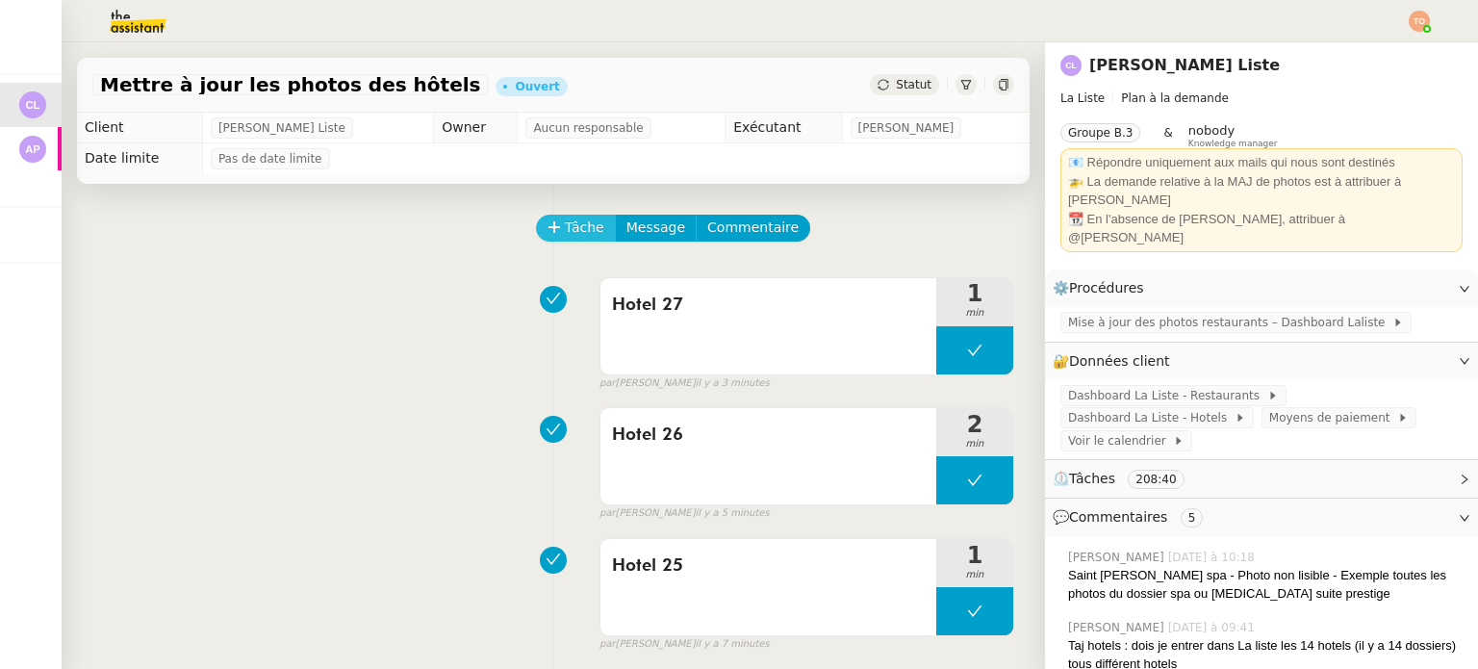
click at [579, 225] on span "Tâche" at bounding box center [584, 227] width 39 height 22
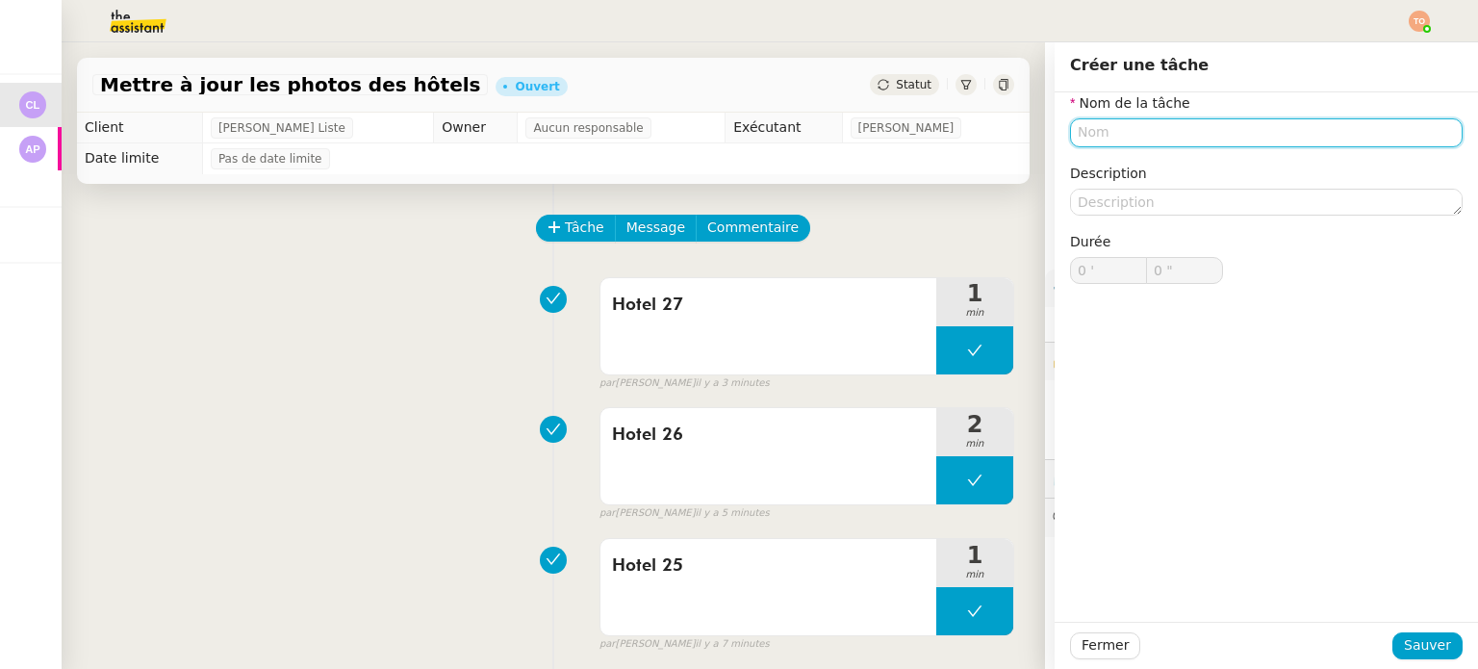
click at [1302, 133] on input "text" at bounding box center [1266, 132] width 392 height 28
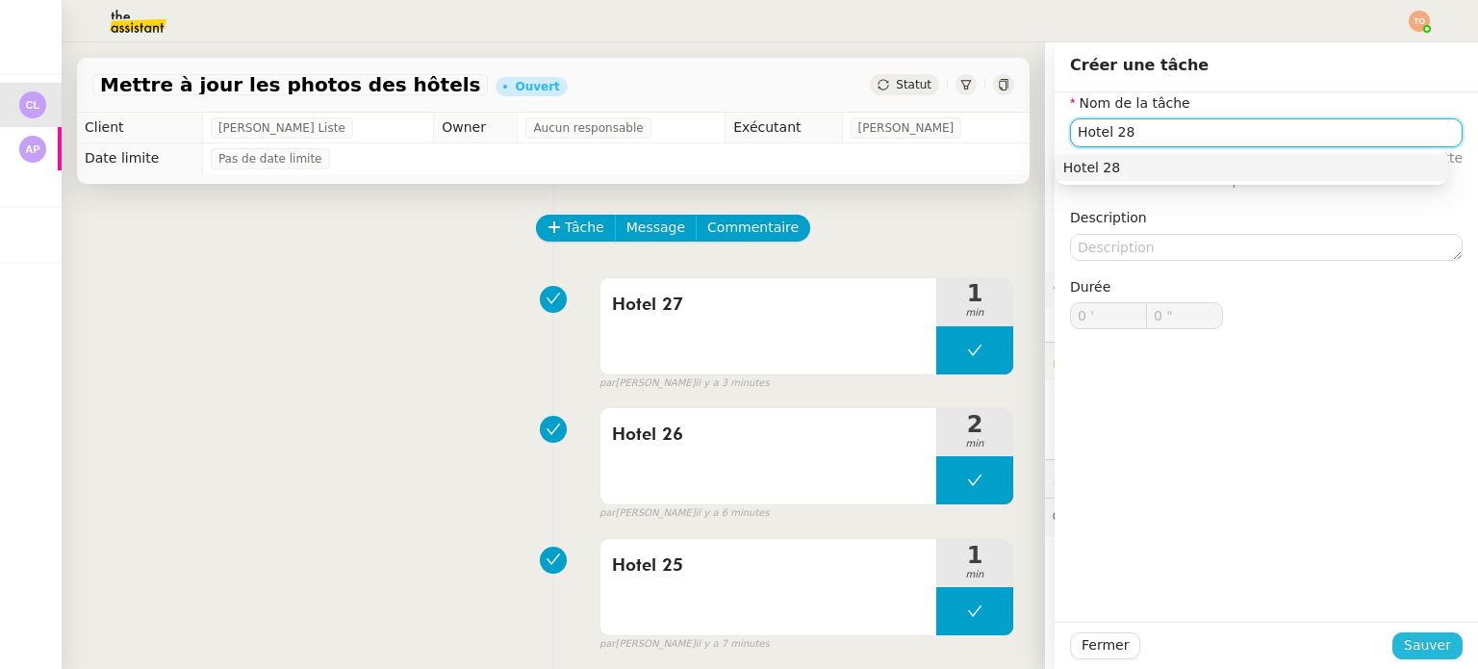
type input "Hotel 28"
click at [1441, 642] on button "Sauver" at bounding box center [1427, 645] width 70 height 27
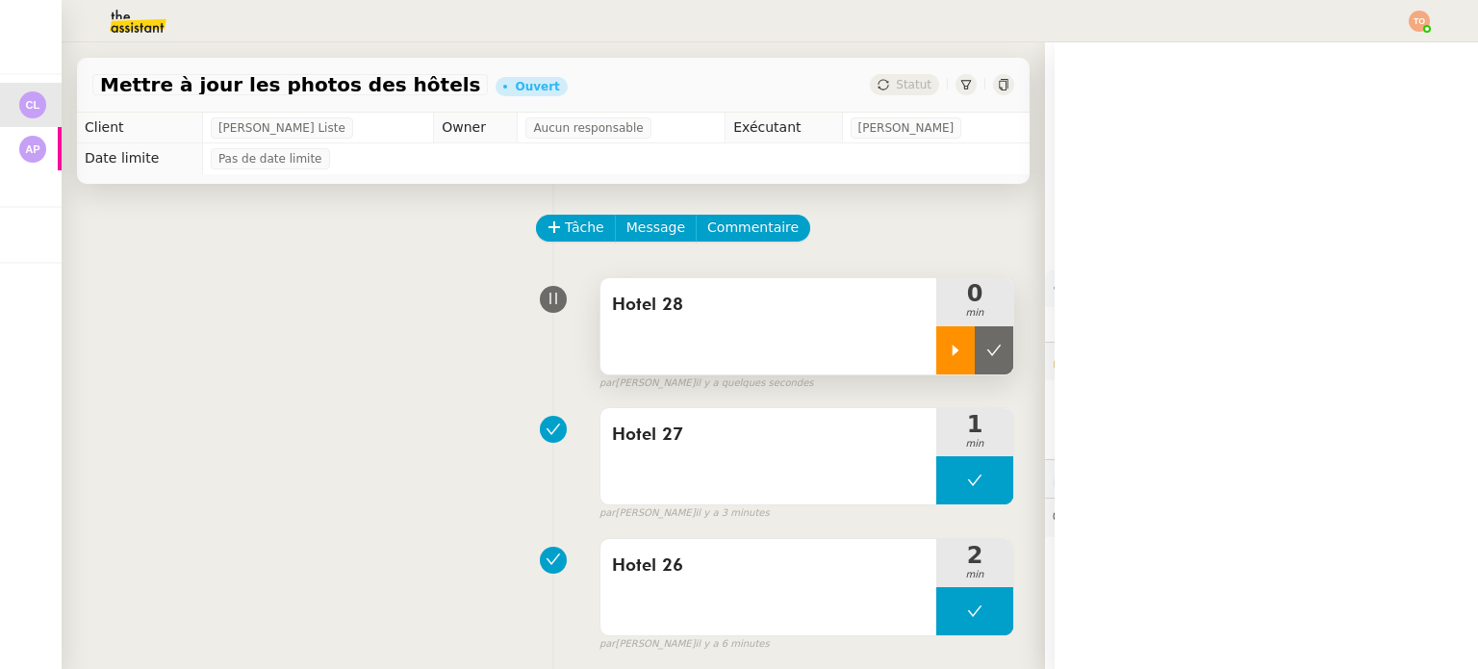
click at [946, 352] on div at bounding box center [955, 350] width 38 height 48
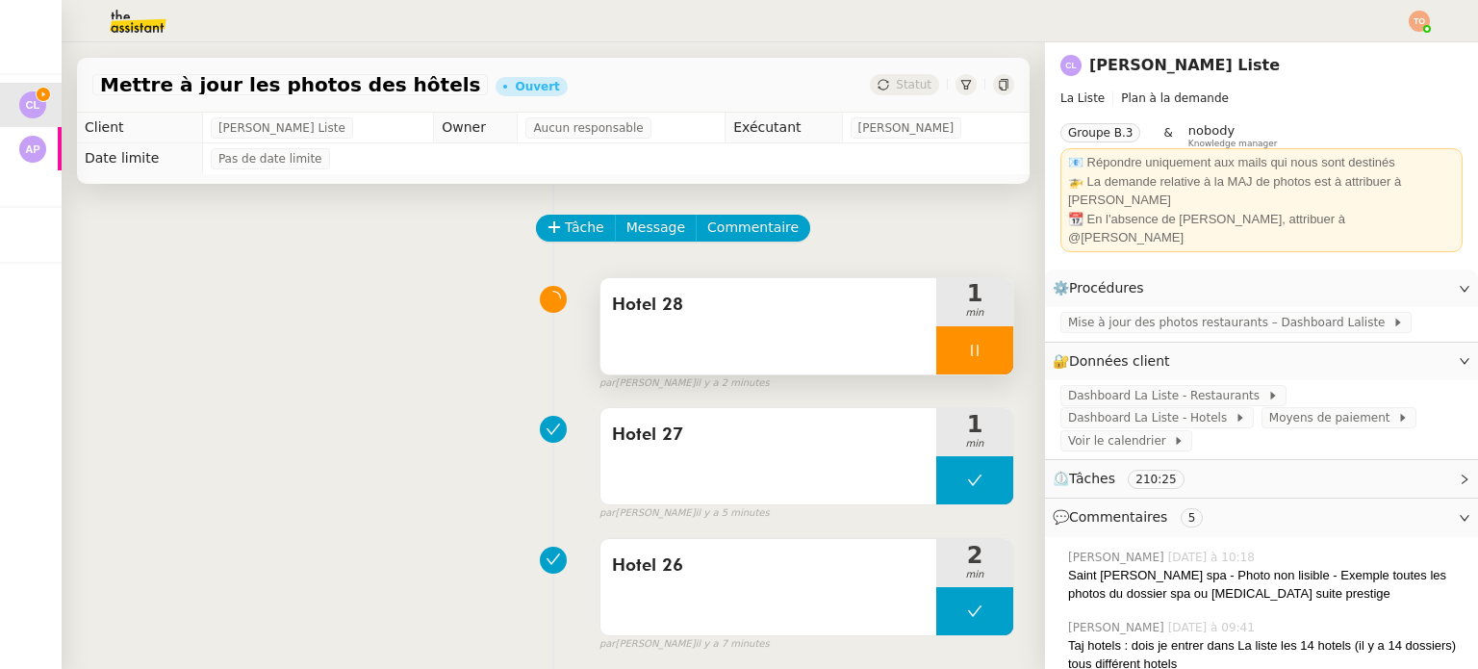
click at [936, 368] on div at bounding box center [974, 350] width 77 height 48
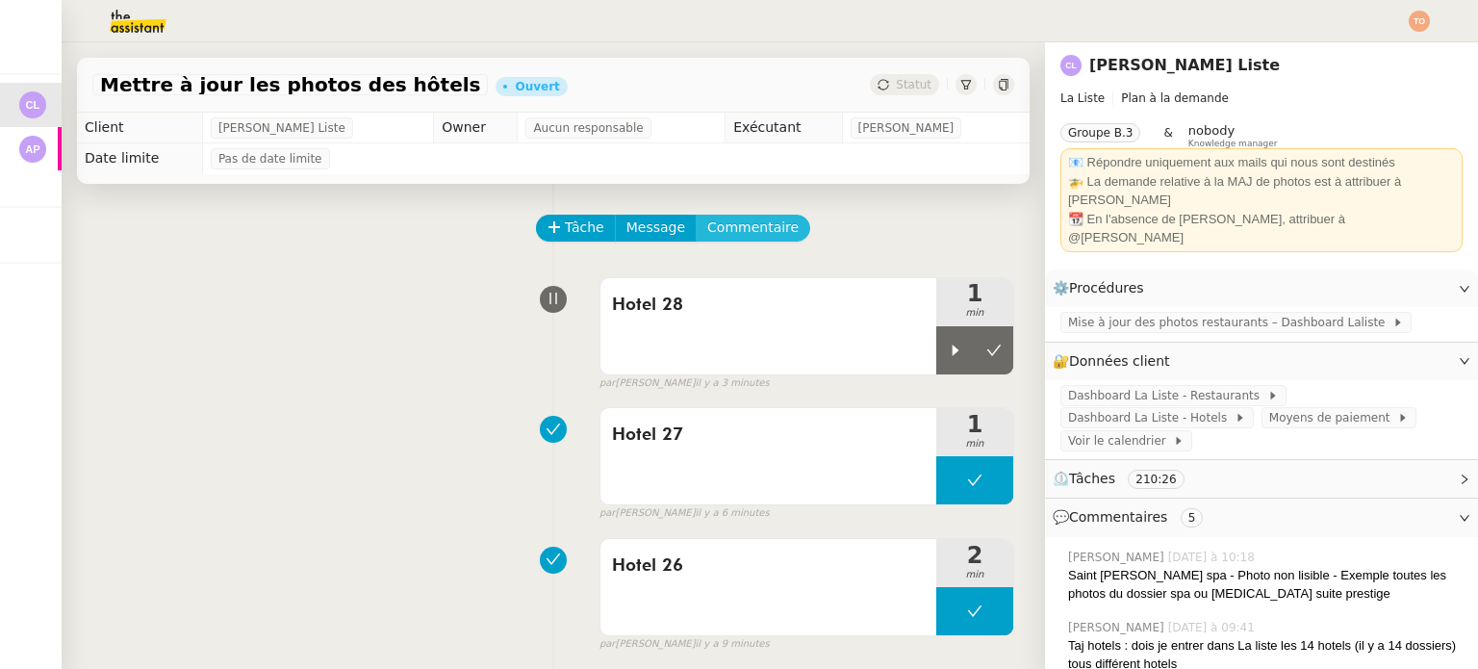
click at [766, 237] on button "Commentaire" at bounding box center [752, 228] width 114 height 27
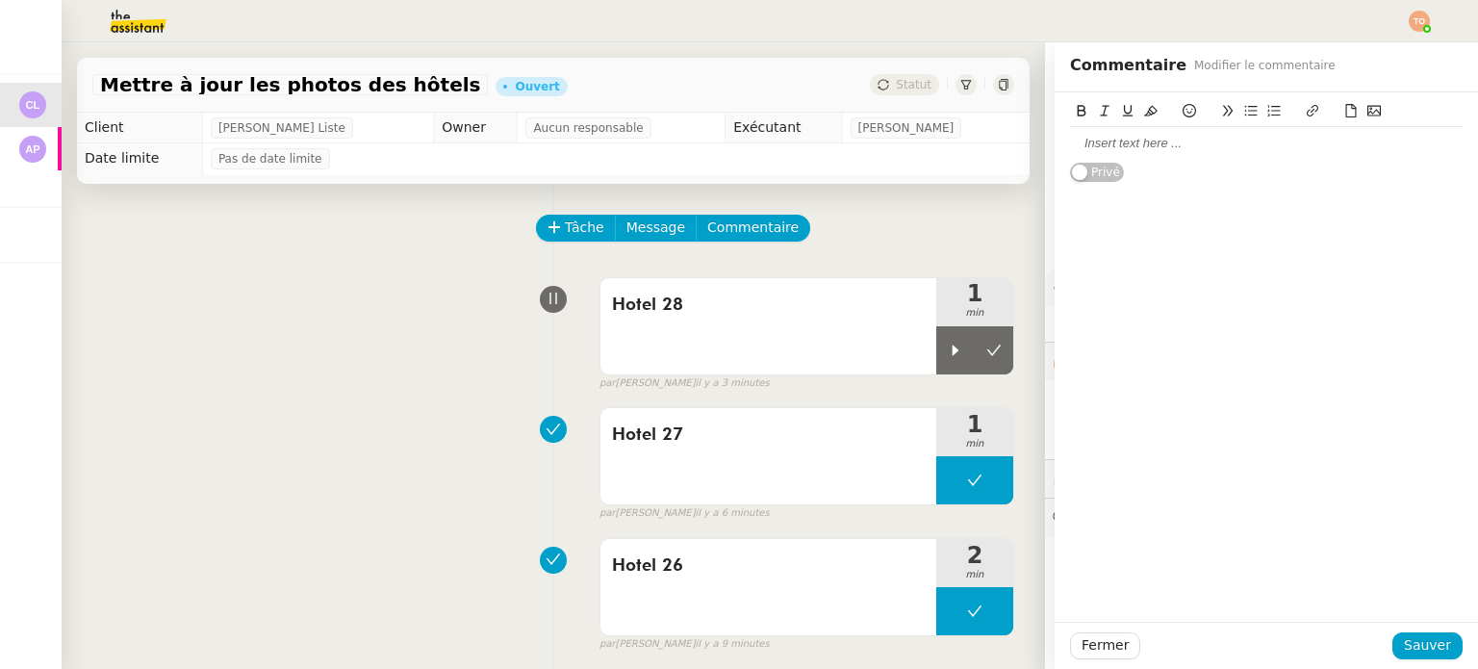
click at [1180, 139] on div at bounding box center [1266, 143] width 392 height 17
click at [1439, 642] on button "Sauver" at bounding box center [1427, 645] width 70 height 27
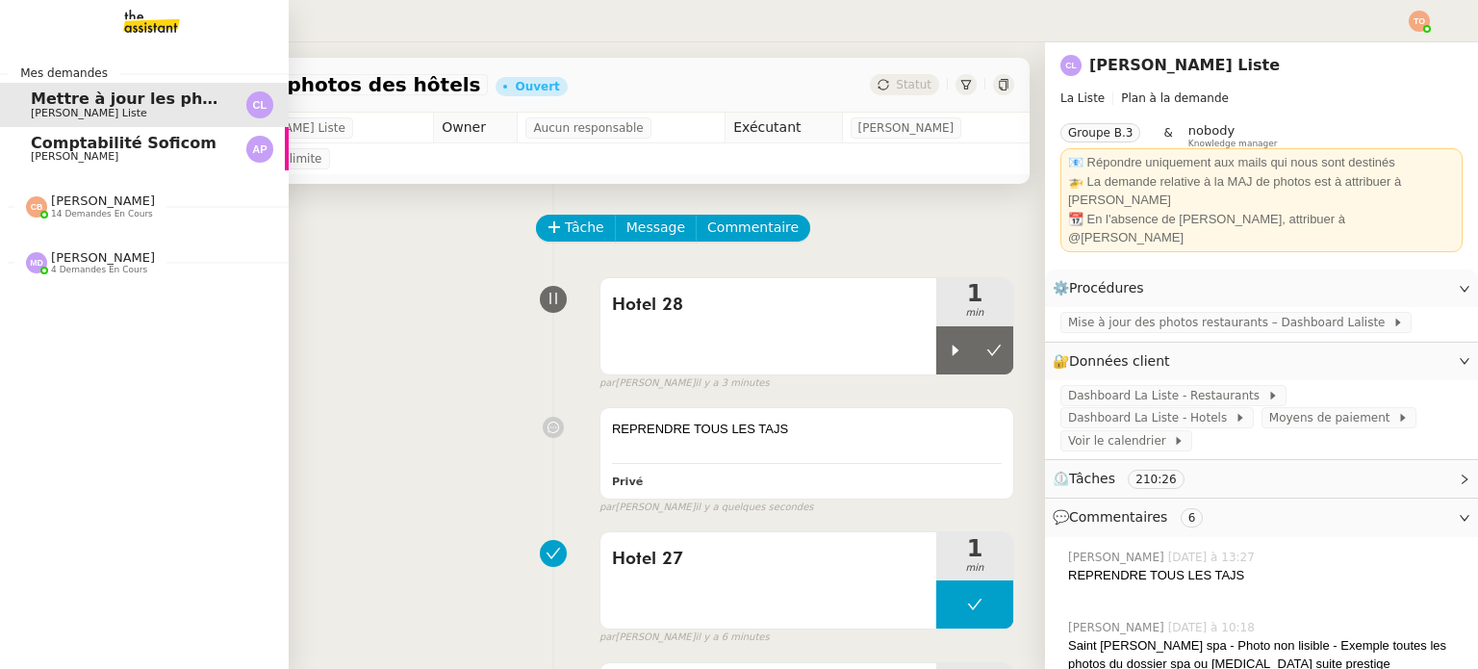
click at [38, 150] on span "[PERSON_NAME]" at bounding box center [75, 156] width 88 height 13
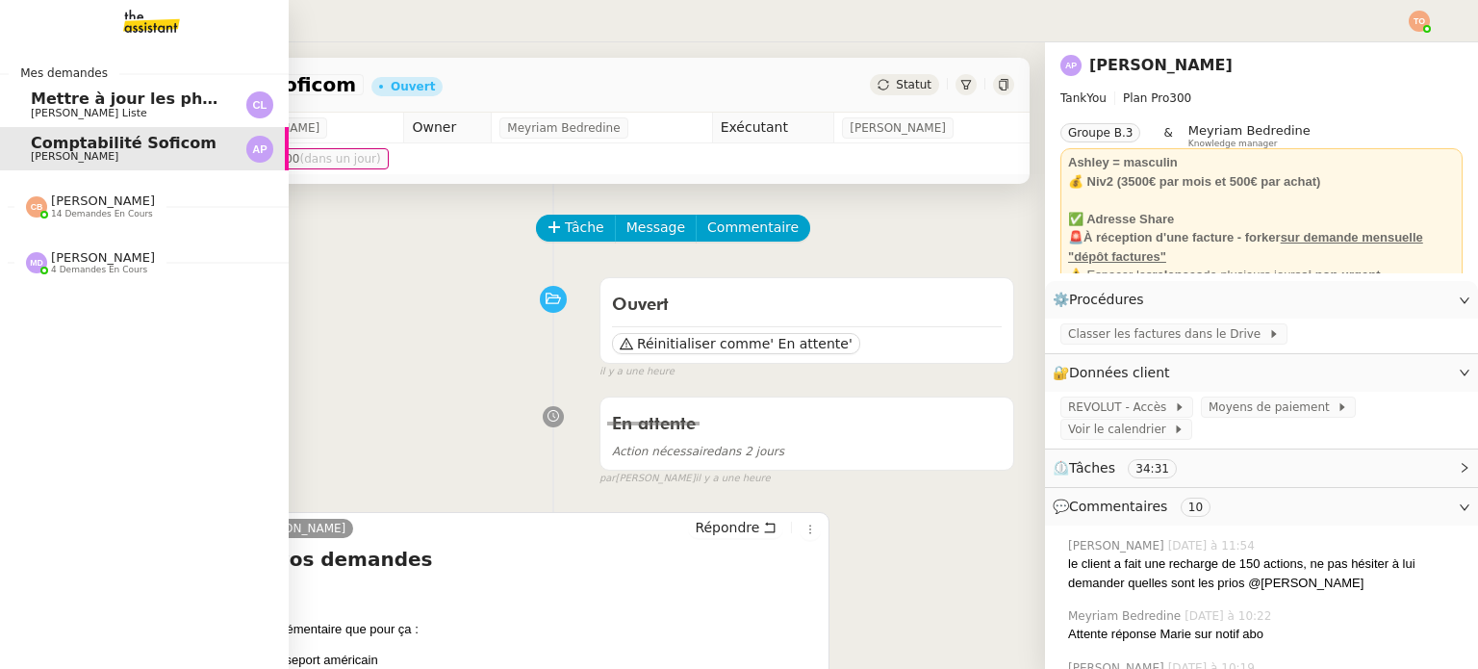
click at [31, 114] on span "[PERSON_NAME] Liste" at bounding box center [89, 113] width 116 height 13
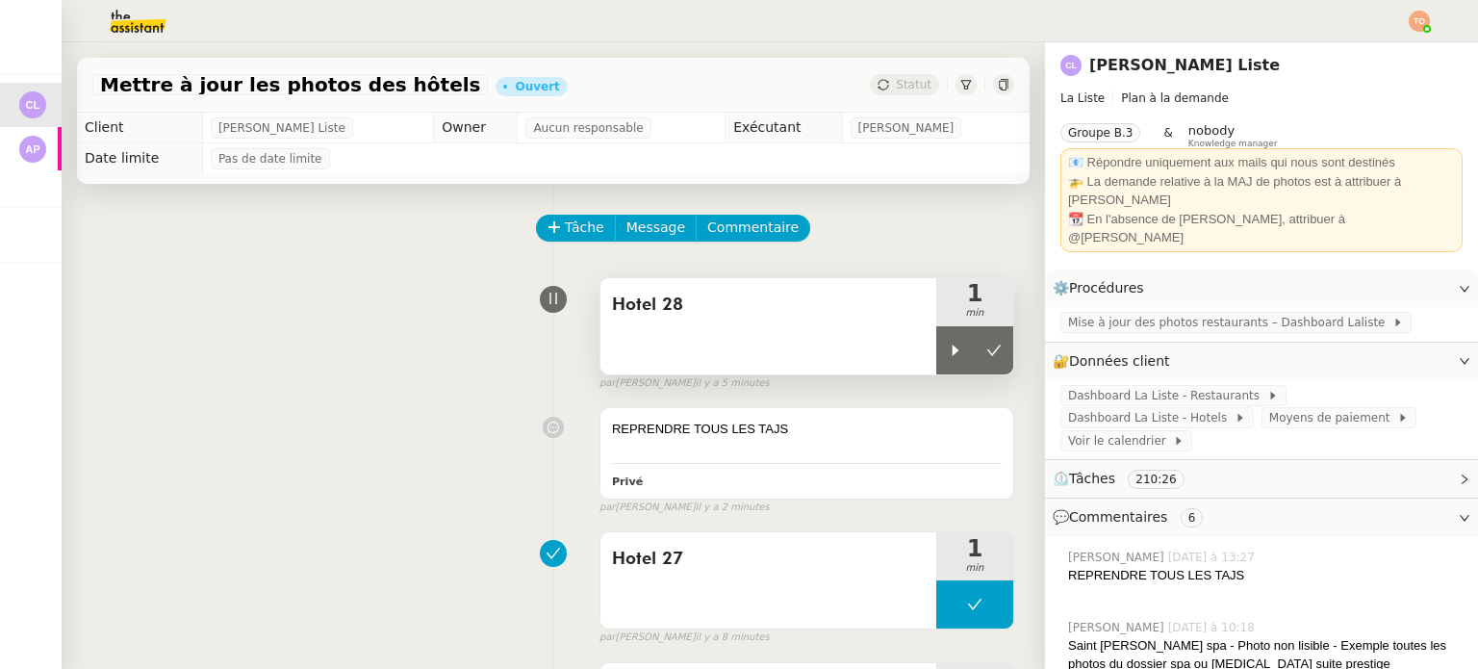
click at [786, 345] on div "Hotel 28" at bounding box center [768, 326] width 336 height 96
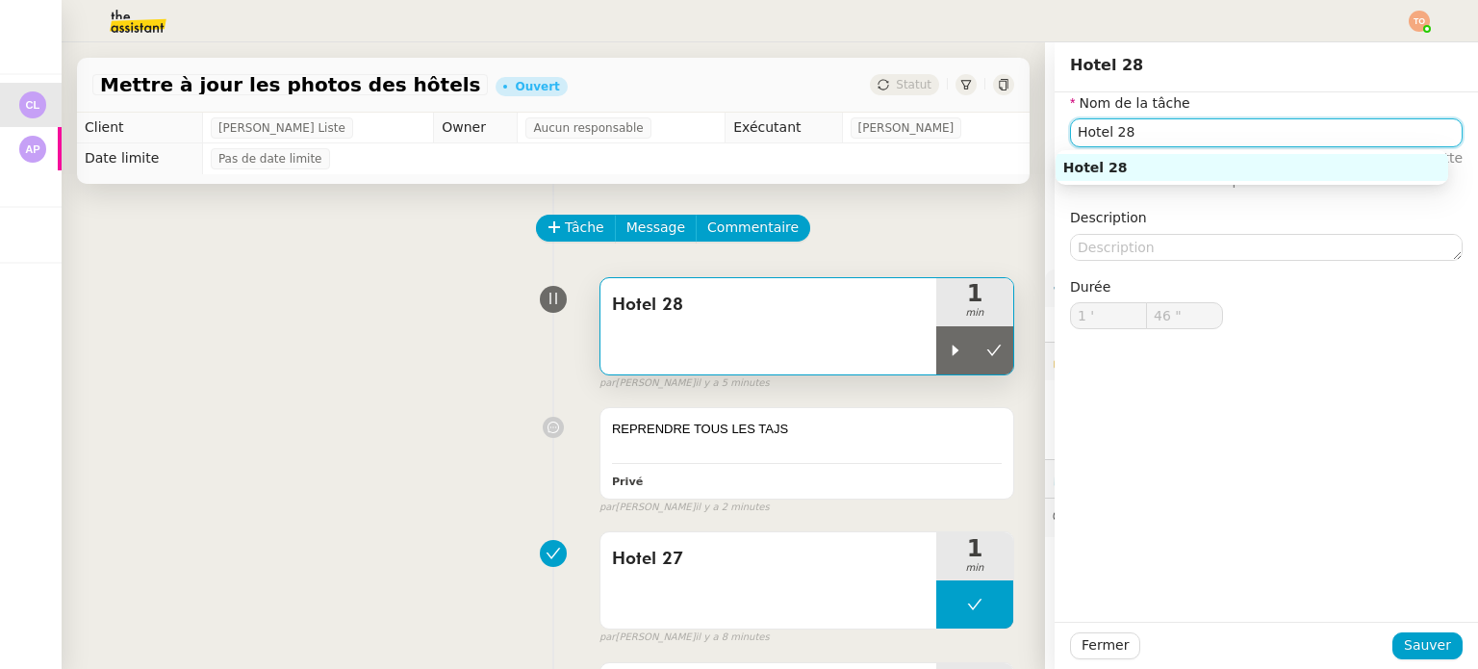
drag, startPoint x: 1144, startPoint y: 124, endPoint x: 981, endPoint y: 127, distance: 162.6
click at [981, 127] on app-ticket "Mettre à jour les photos des hôtels Ouvert Statut Client Charles La Liste Owner…" at bounding box center [770, 355] width 1416 height 626
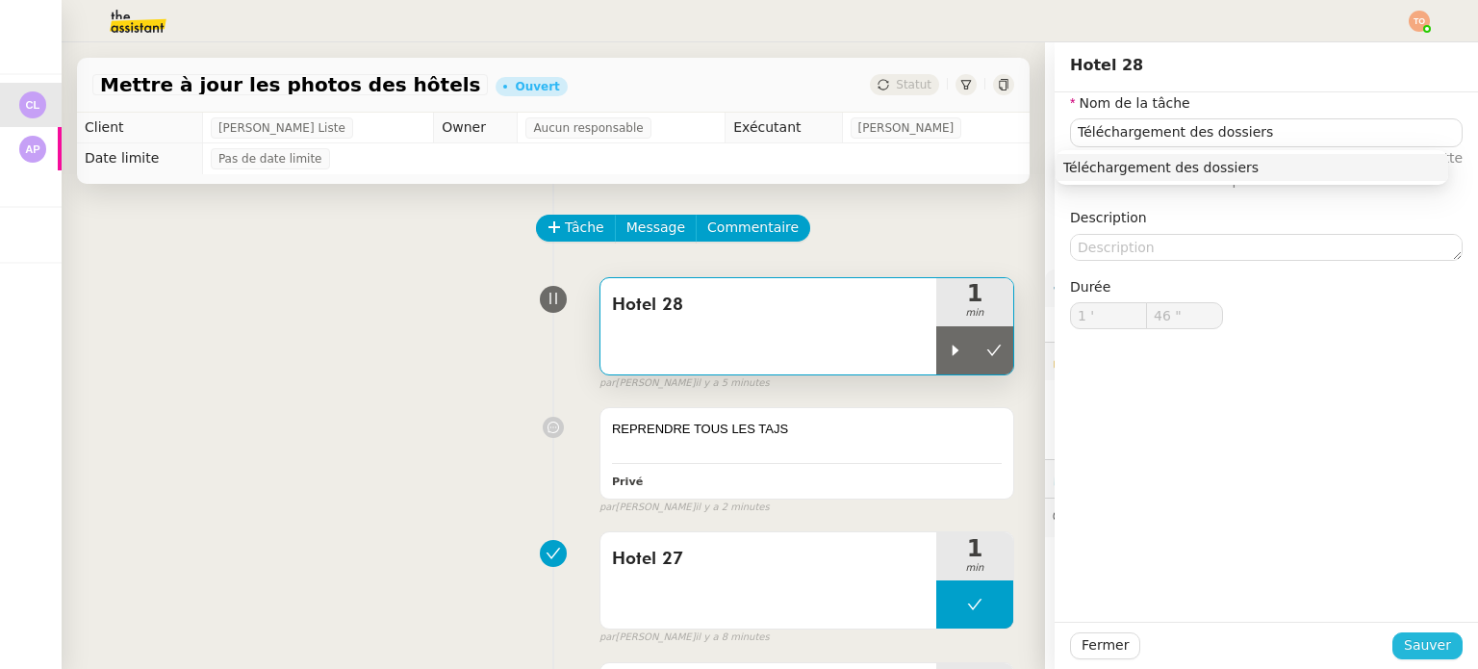
click at [1425, 657] on button "Sauver" at bounding box center [1427, 645] width 70 height 27
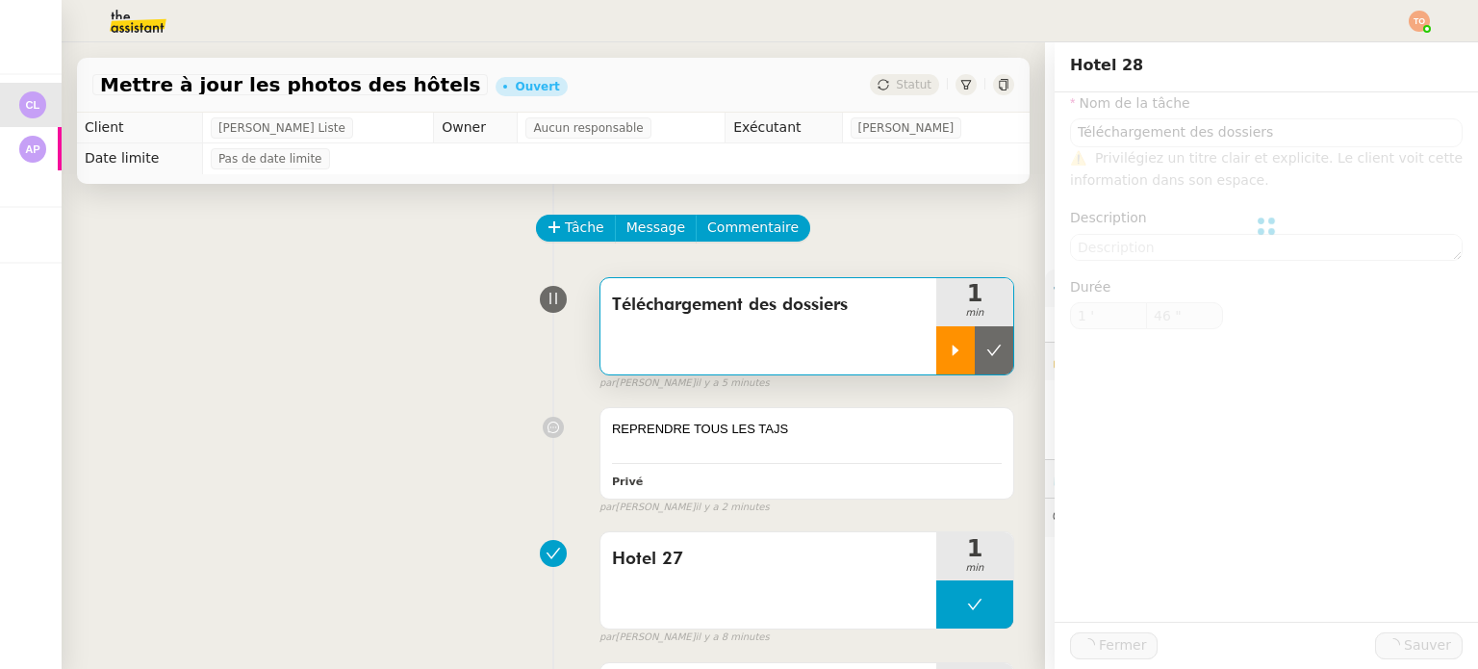
type input "Téléchargement des dossiers"
type input "1 '"
type input "46 ""
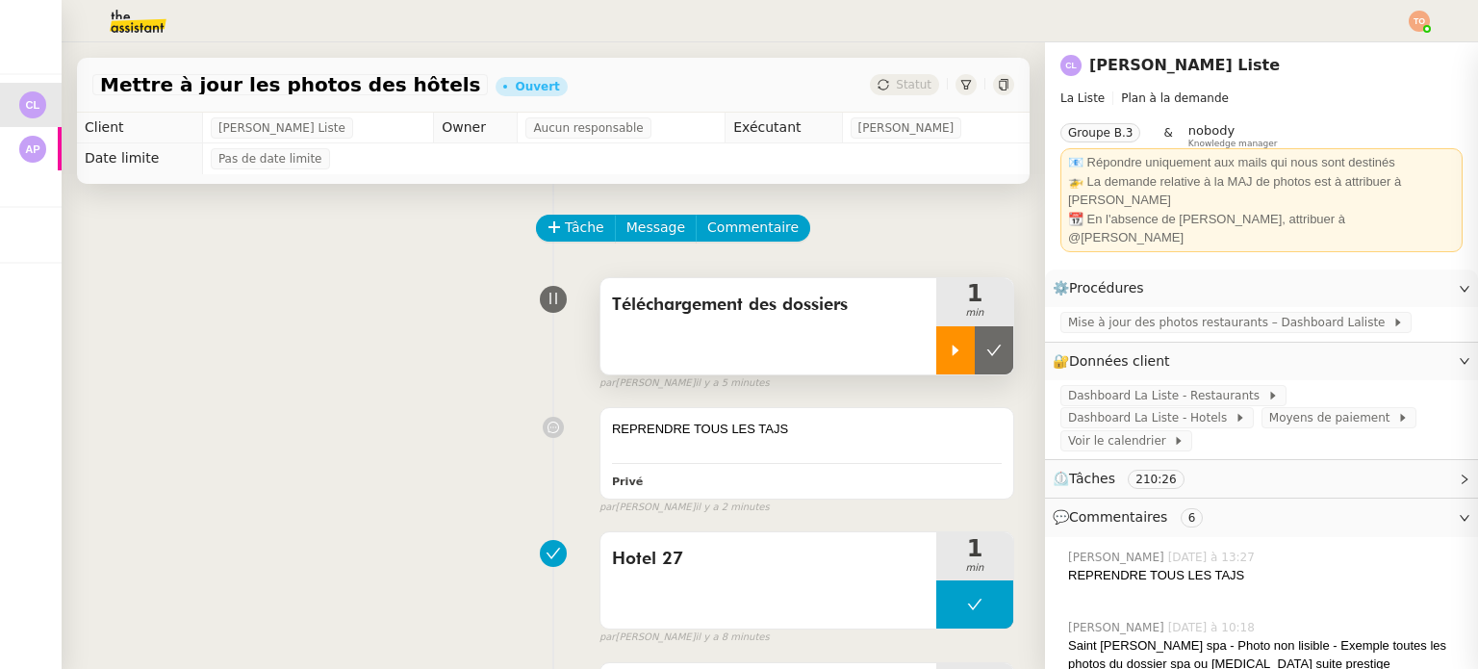
click at [948, 348] on icon at bounding box center [955, 349] width 15 height 15
click at [955, 361] on div at bounding box center [974, 350] width 77 height 48
click at [987, 348] on icon at bounding box center [994, 349] width 14 height 11
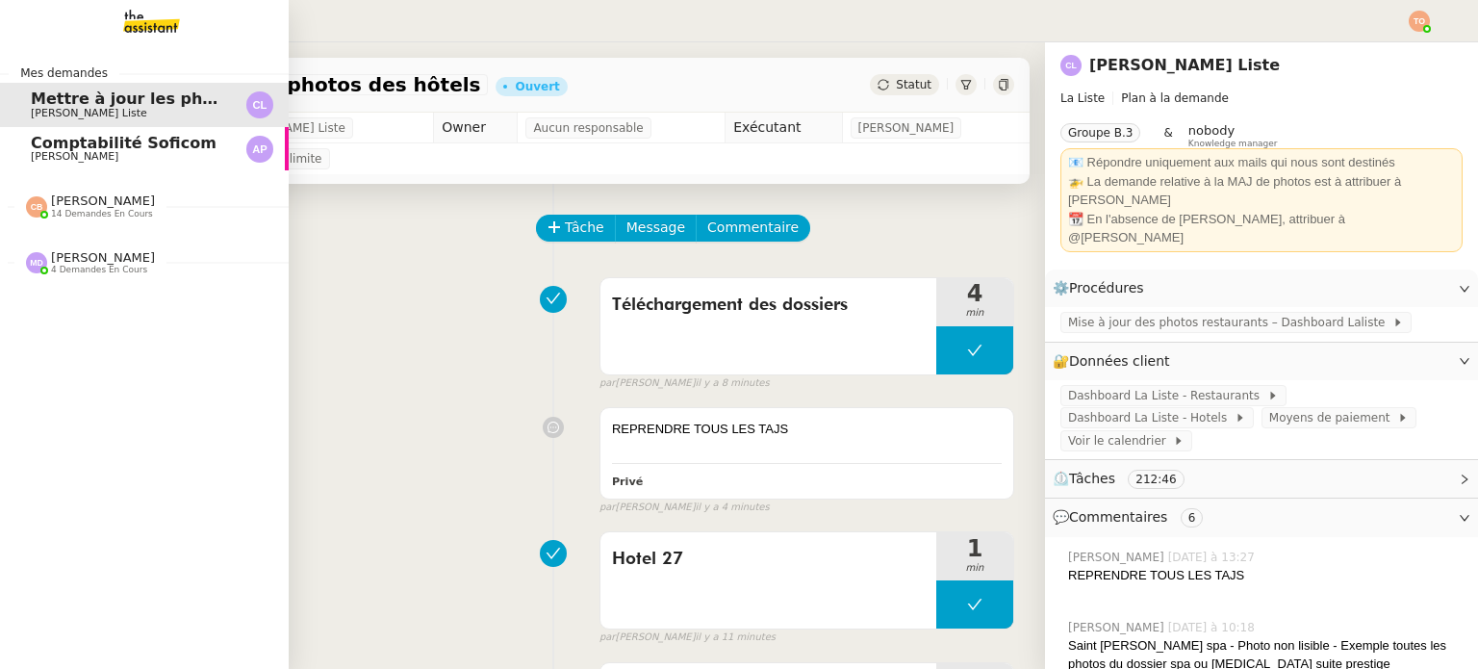
click at [40, 269] on div "Marylou Deybach 4 demandes en cours" at bounding box center [90, 262] width 129 height 25
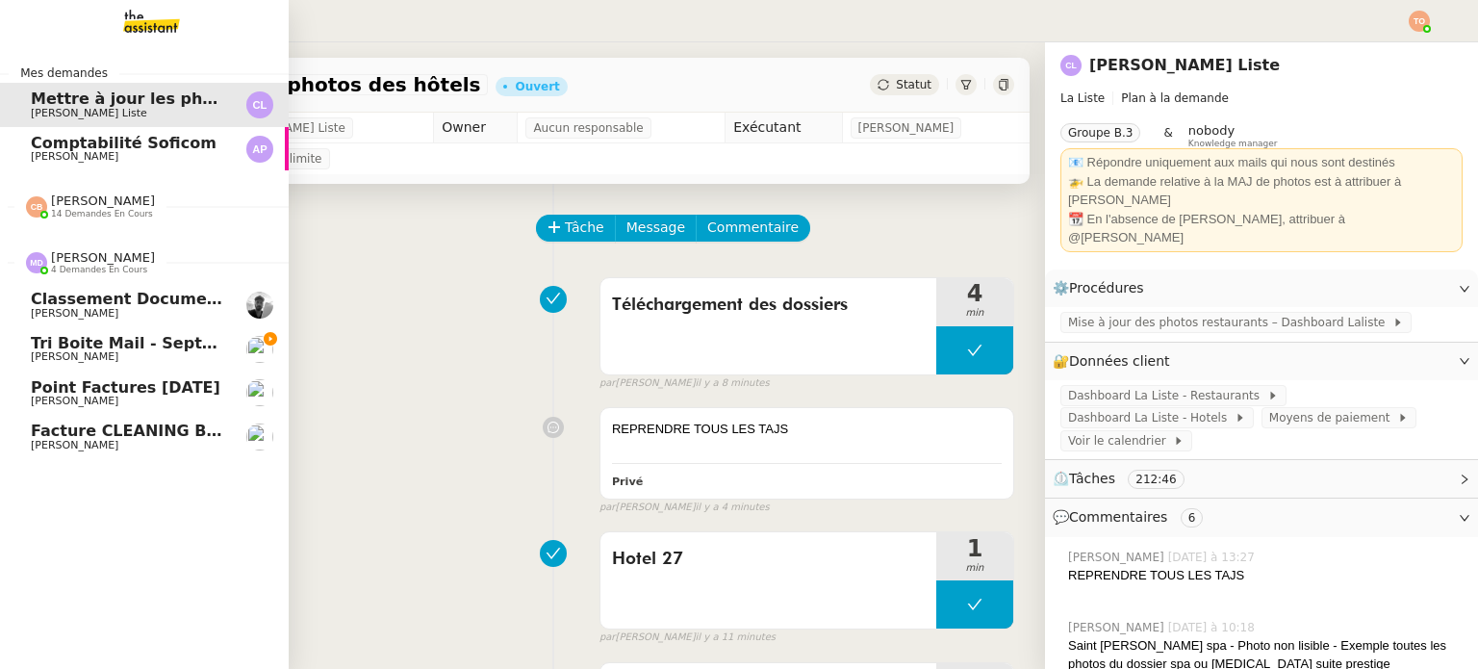
click at [155, 353] on span "[PERSON_NAME]" at bounding box center [128, 357] width 194 height 12
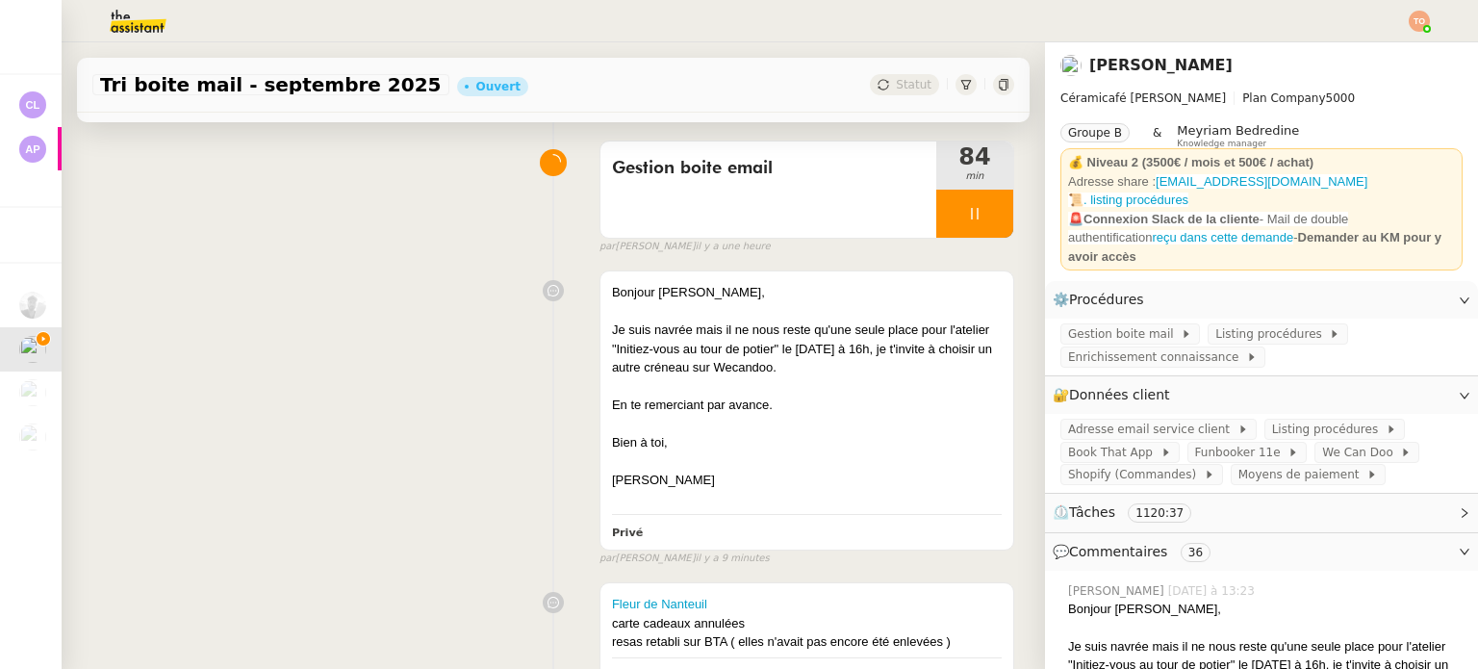
scroll to position [96, 0]
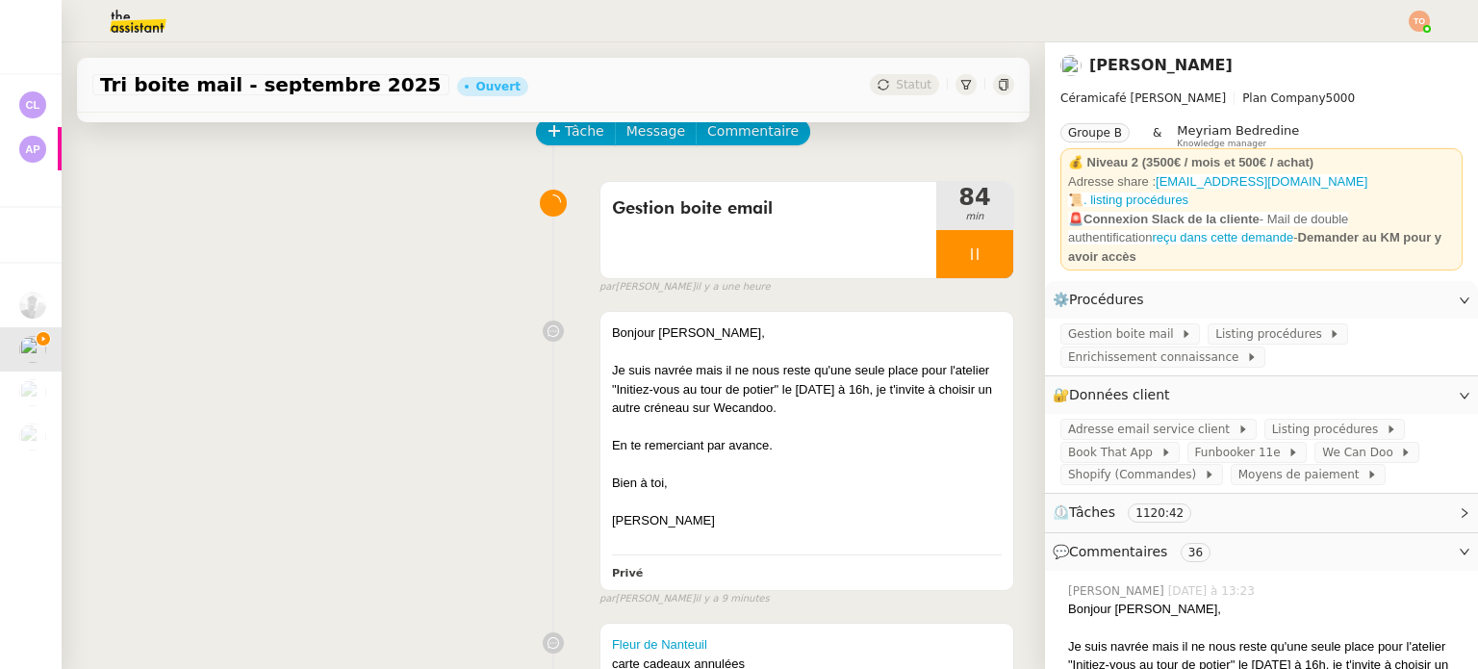
click at [339, 391] on div "Bonjour Sarah, Je suis navrée mais il ne nous reste qu'une seule place pour l'a…" at bounding box center [553, 454] width 922 height 304
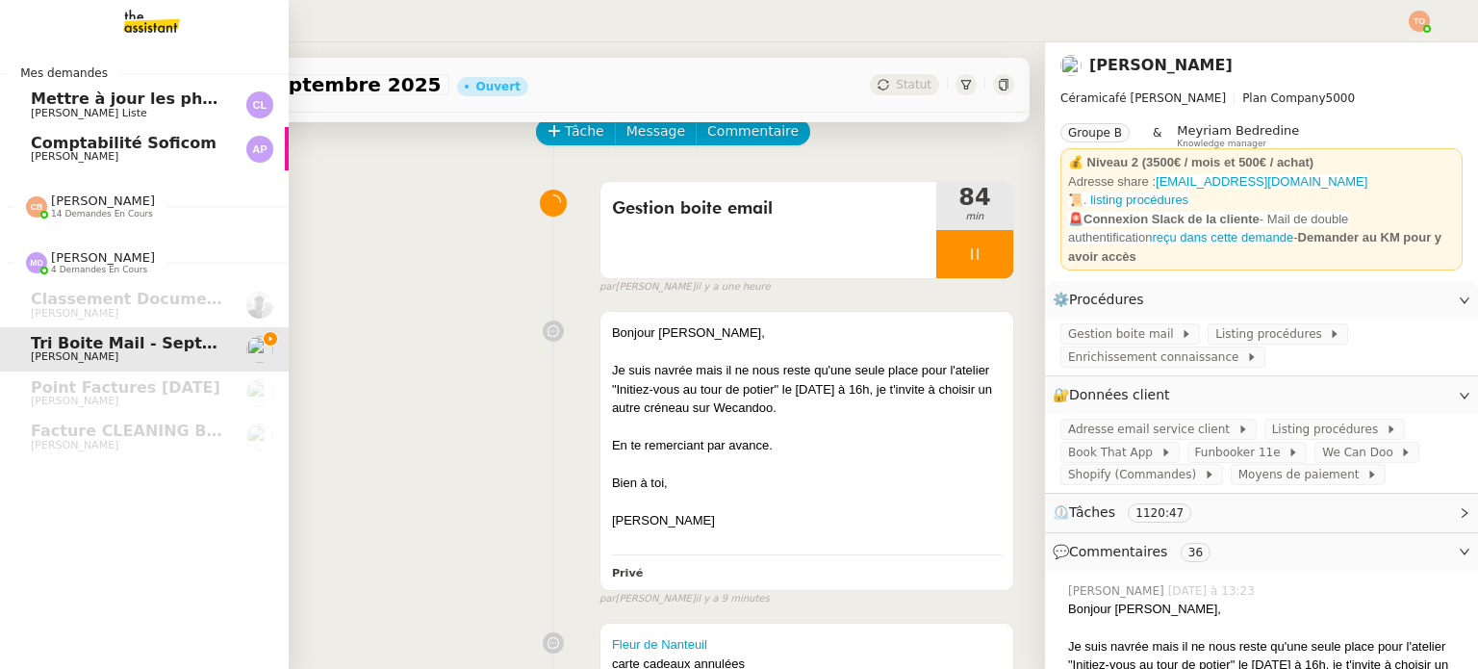
click at [123, 200] on div "Coralie Bordas 14 demandes en cours" at bounding box center [103, 205] width 104 height 25
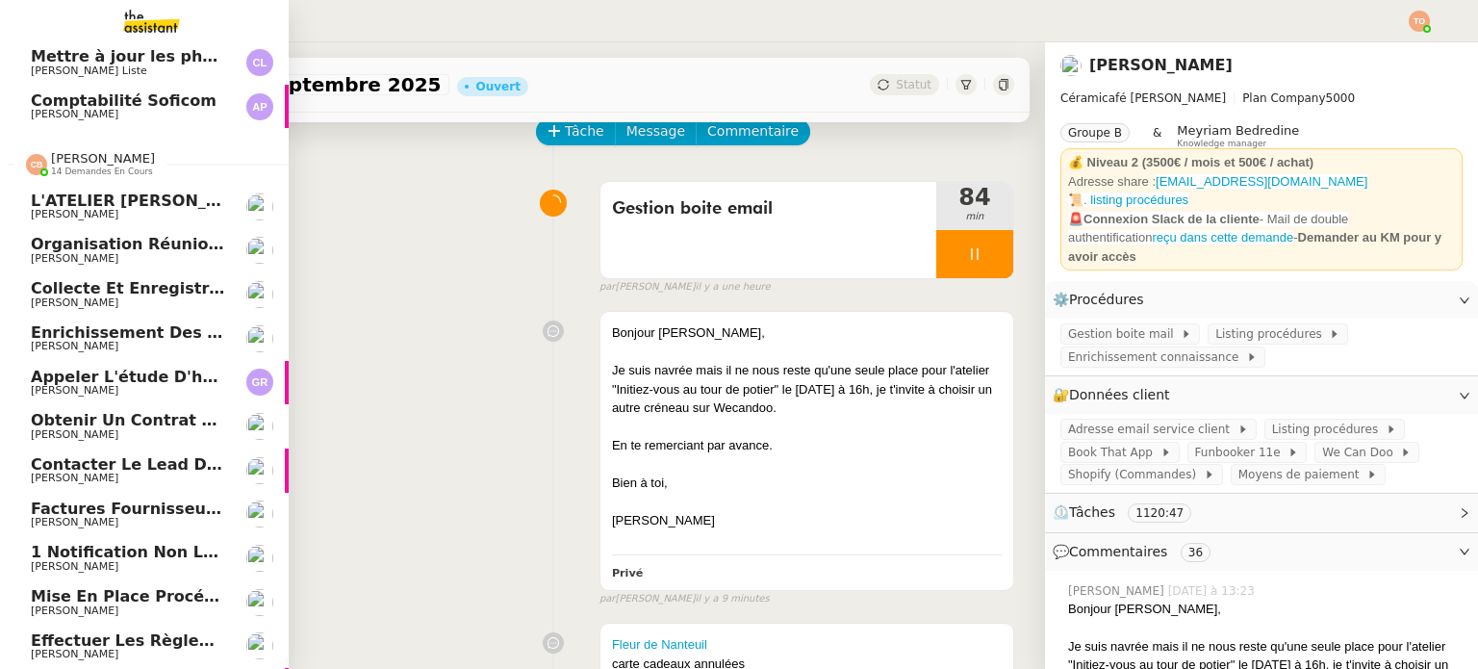
scroll to position [0, 0]
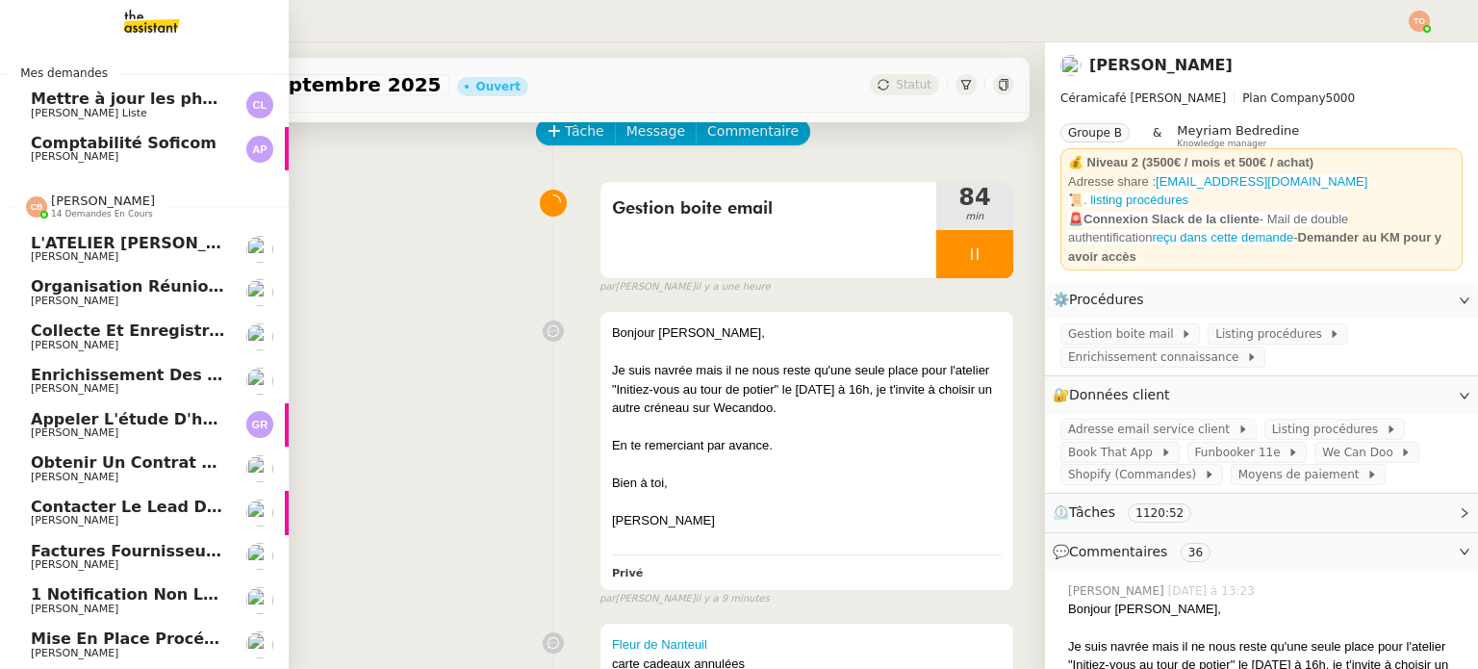
click at [103, 207] on span "[PERSON_NAME]" at bounding box center [103, 200] width 104 height 14
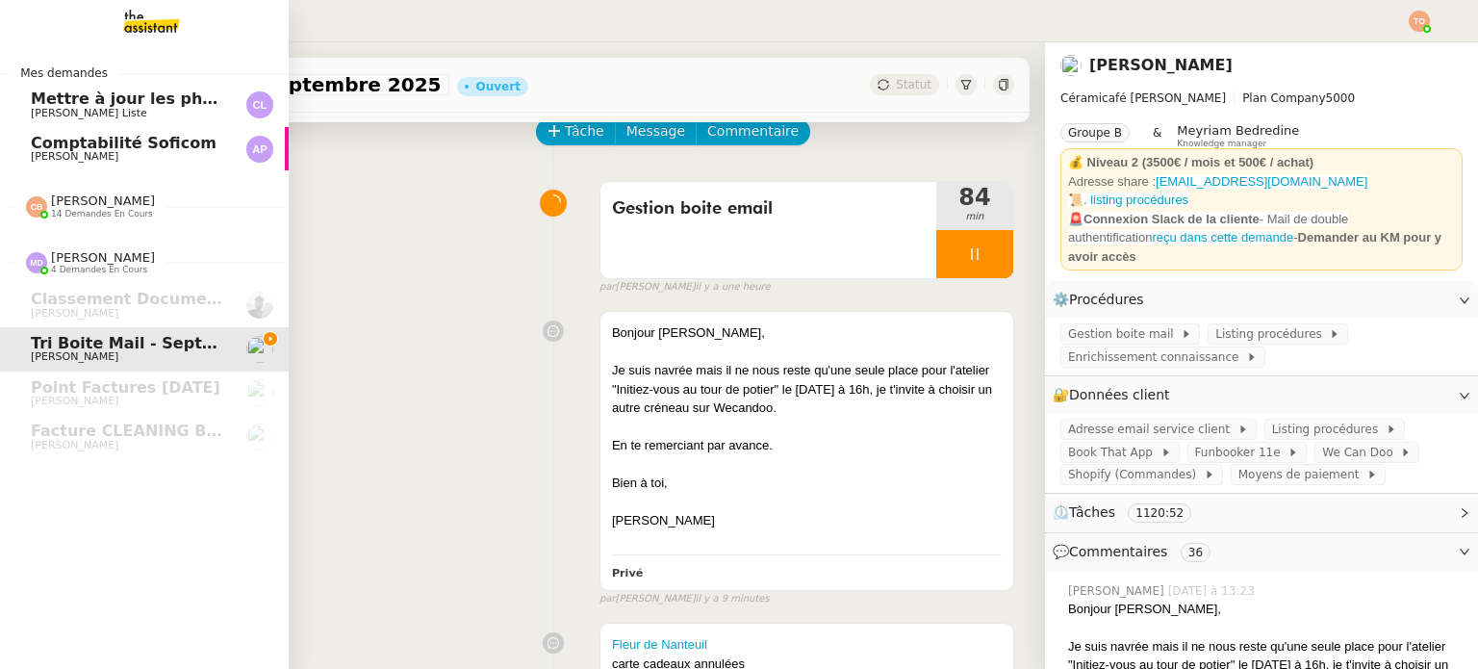
click at [132, 142] on span "Comptabilité Soficom" at bounding box center [124, 143] width 186 height 18
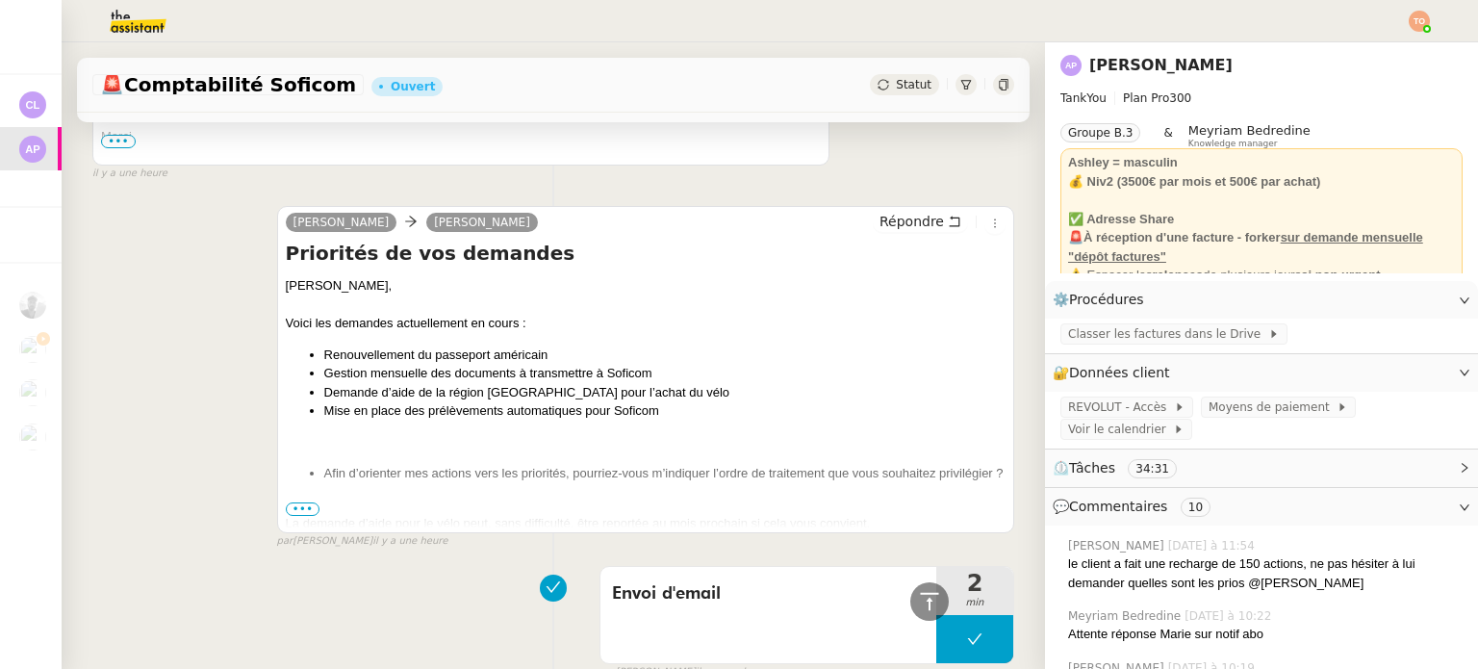
scroll to position [770, 0]
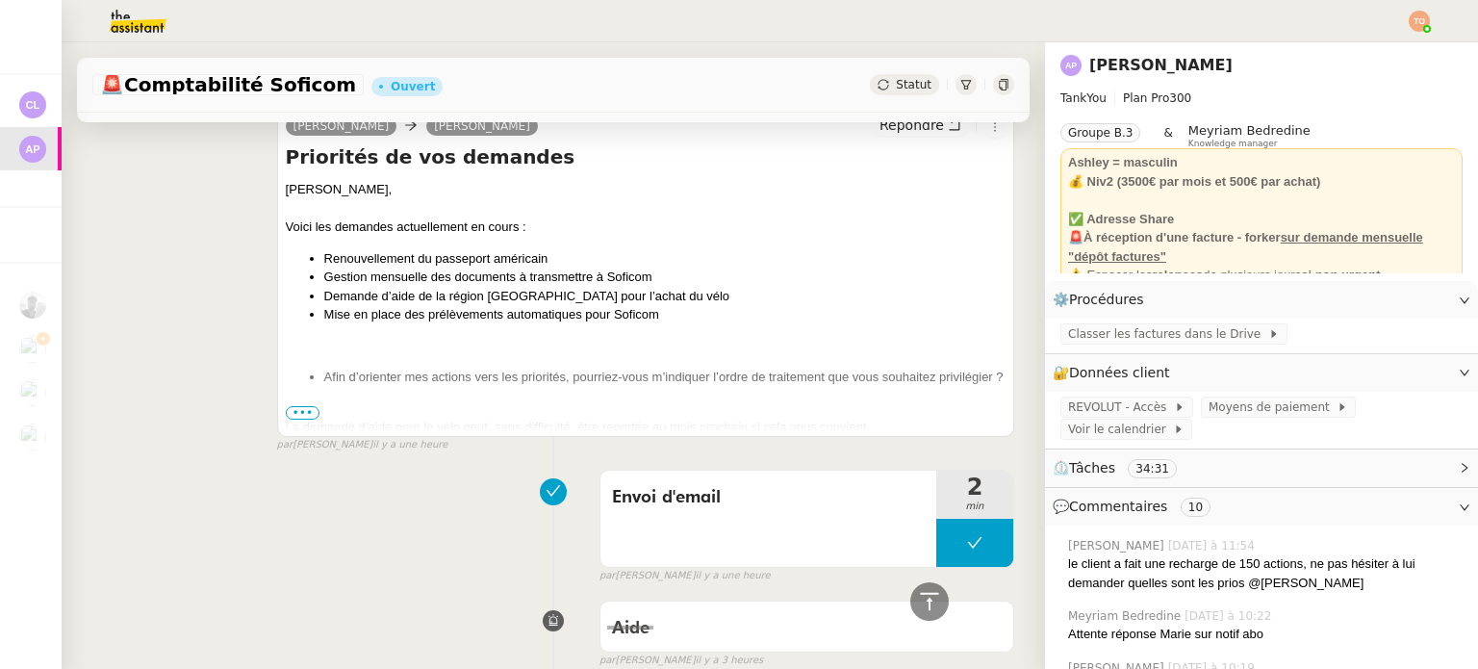
click at [296, 413] on span "•••" at bounding box center [303, 412] width 35 height 13
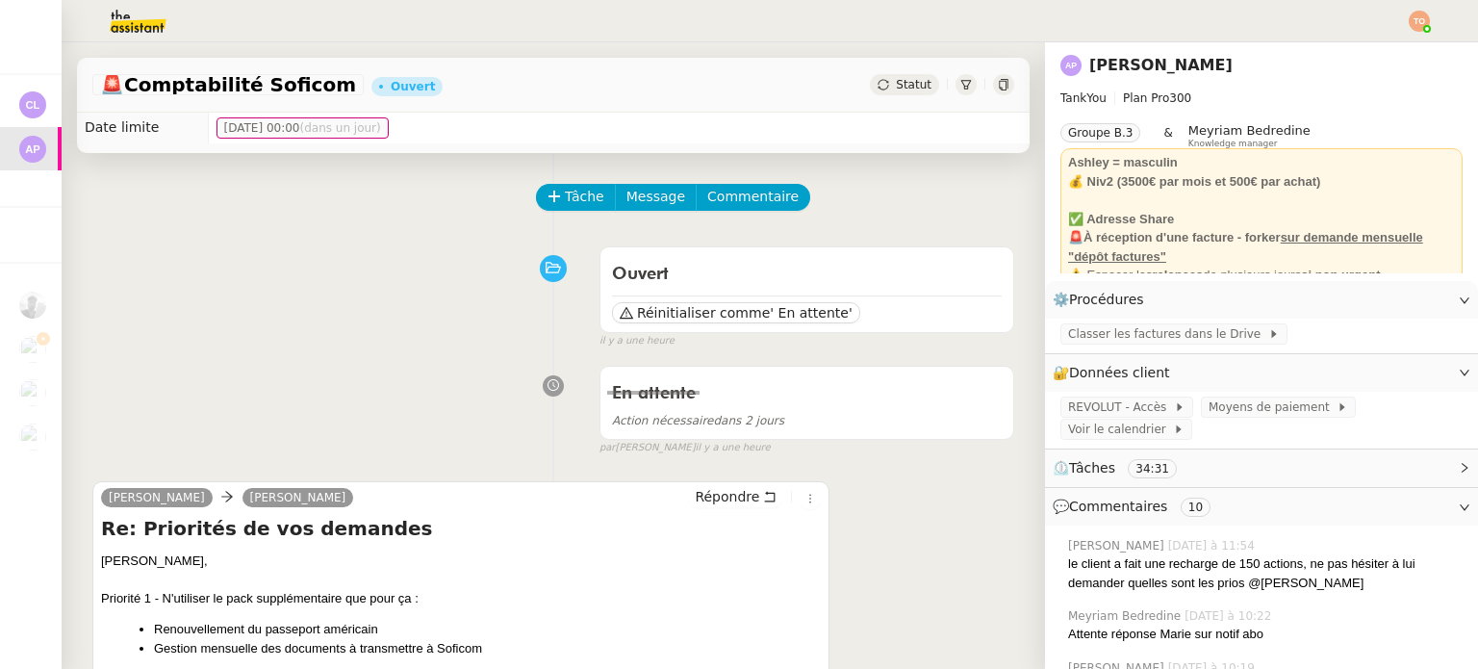
scroll to position [0, 0]
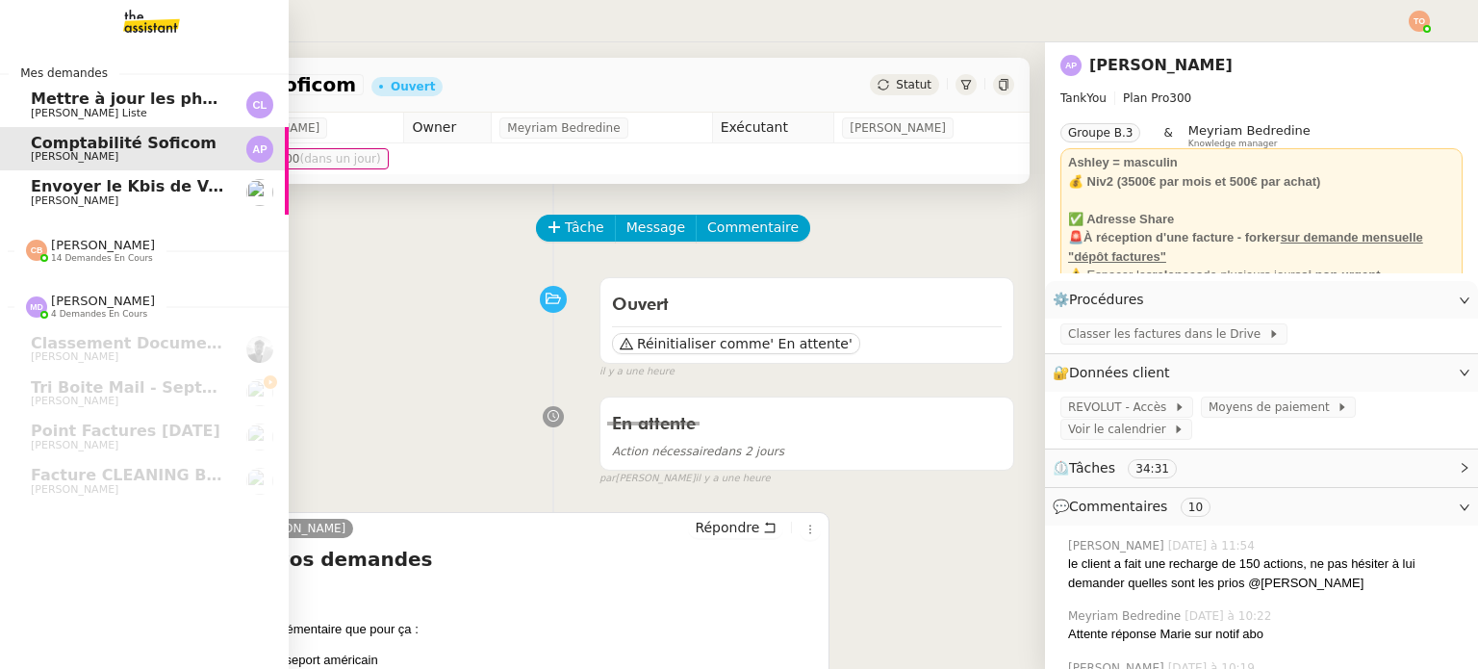
click at [181, 205] on span "[PERSON_NAME]" at bounding box center [128, 201] width 194 height 12
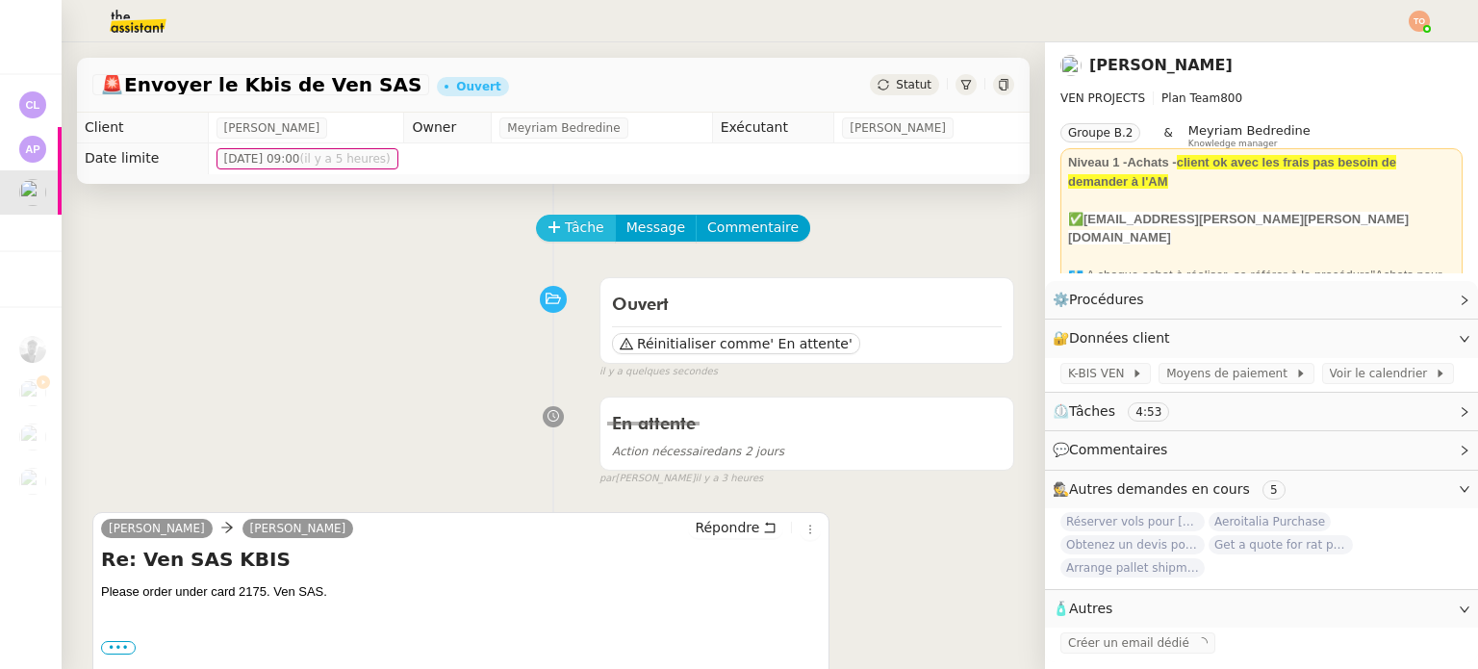
click at [547, 224] on icon at bounding box center [553, 226] width 13 height 13
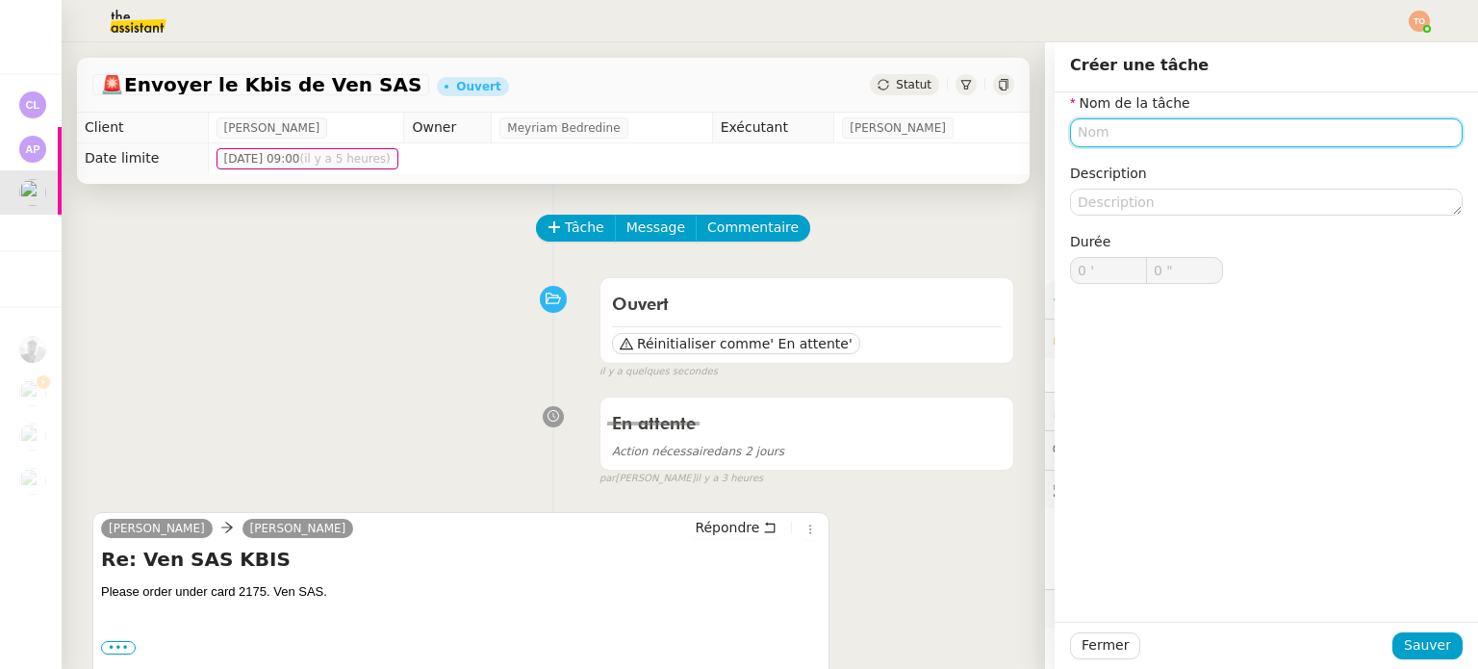
click at [1141, 134] on input "text" at bounding box center [1266, 132] width 392 height 28
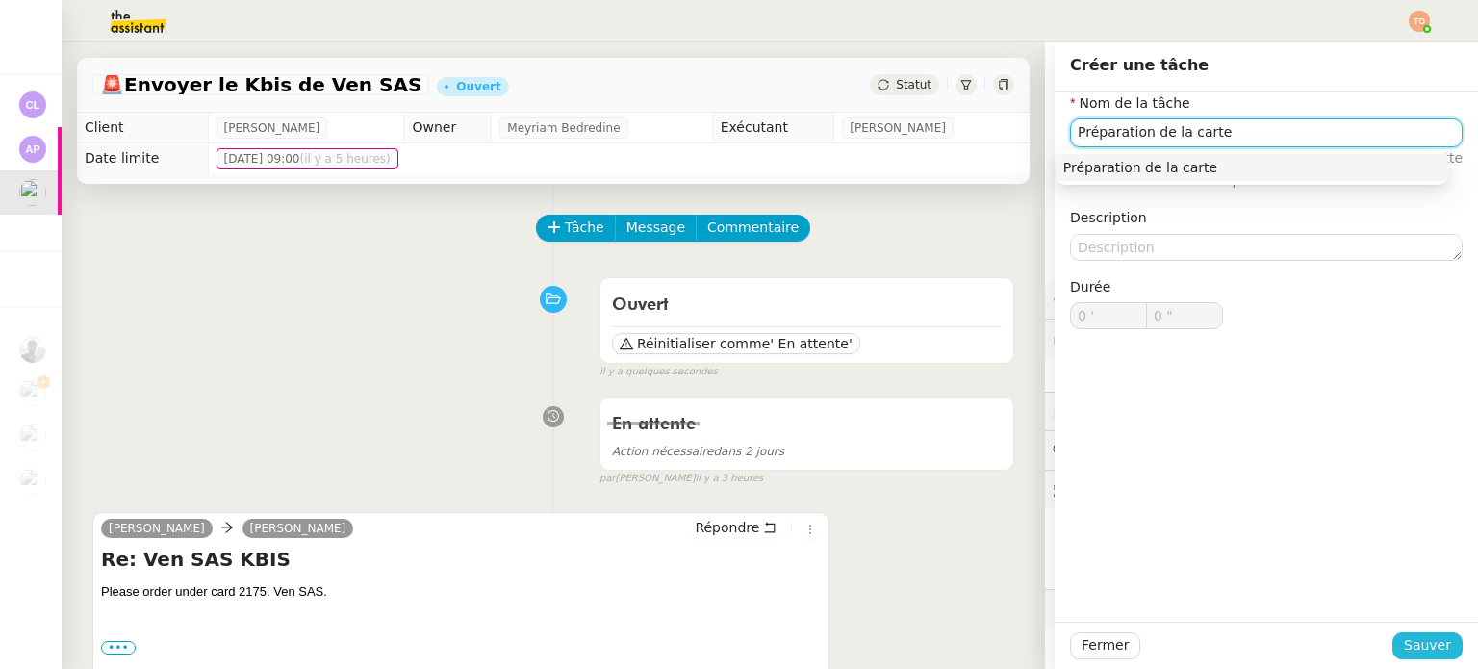
type input "Préparation de la carte"
click at [1420, 653] on span "Sauver" at bounding box center [1426, 645] width 47 height 22
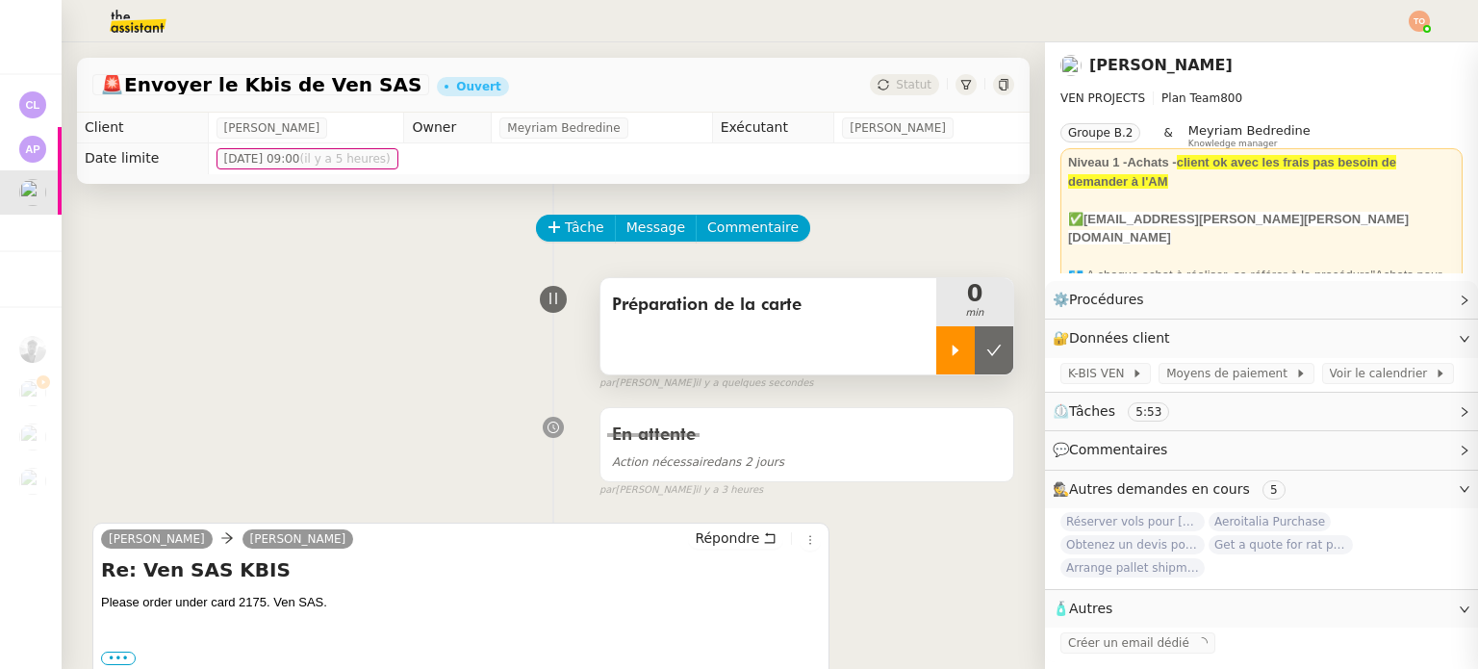
click at [948, 346] on icon at bounding box center [955, 349] width 15 height 15
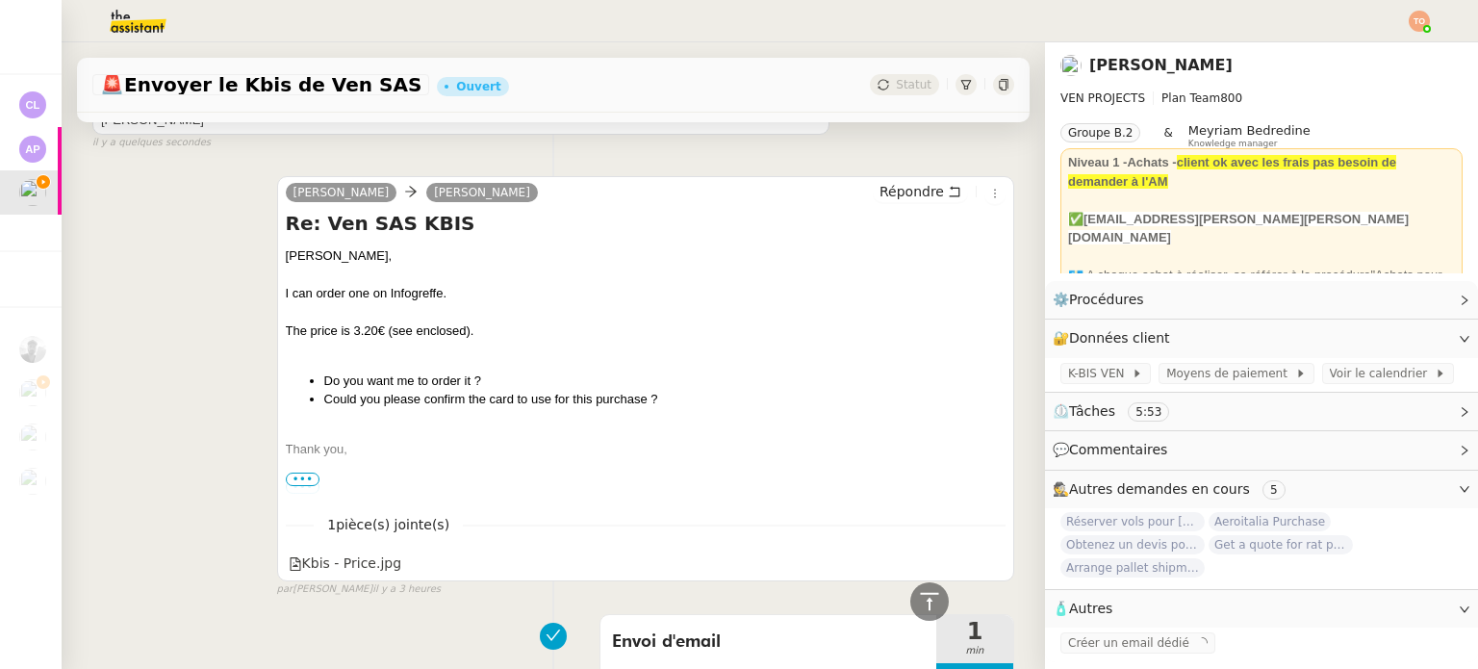
scroll to position [770, 0]
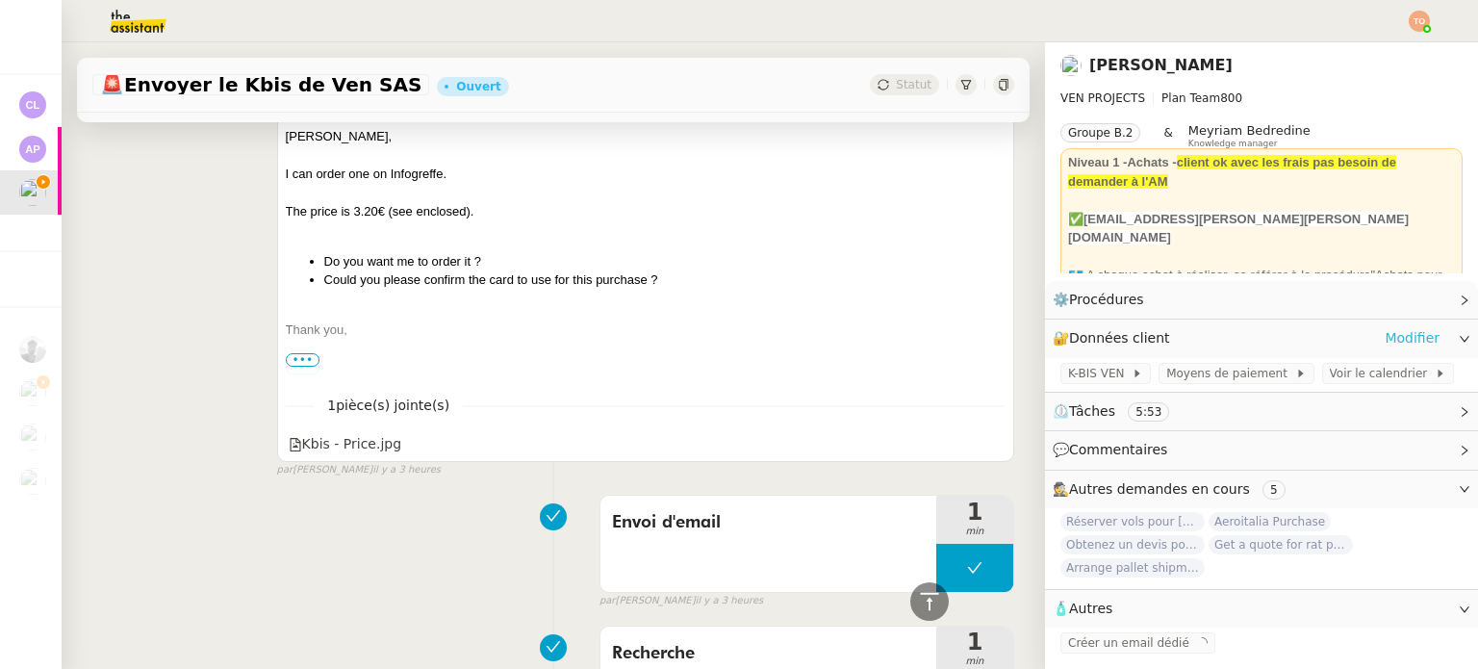
click at [1384, 333] on link "Modifier" at bounding box center [1411, 338] width 55 height 22
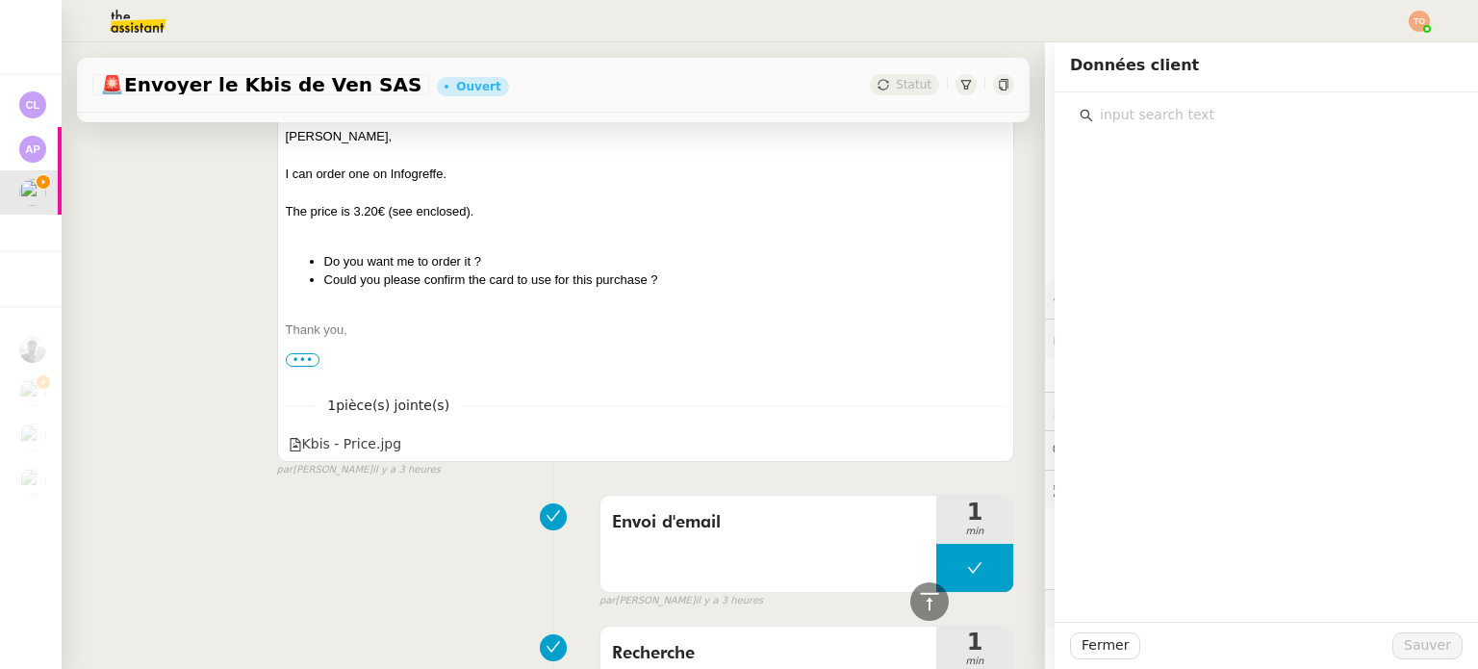
click at [832, 328] on div "Thank you," at bounding box center [646, 329] width 720 height 19
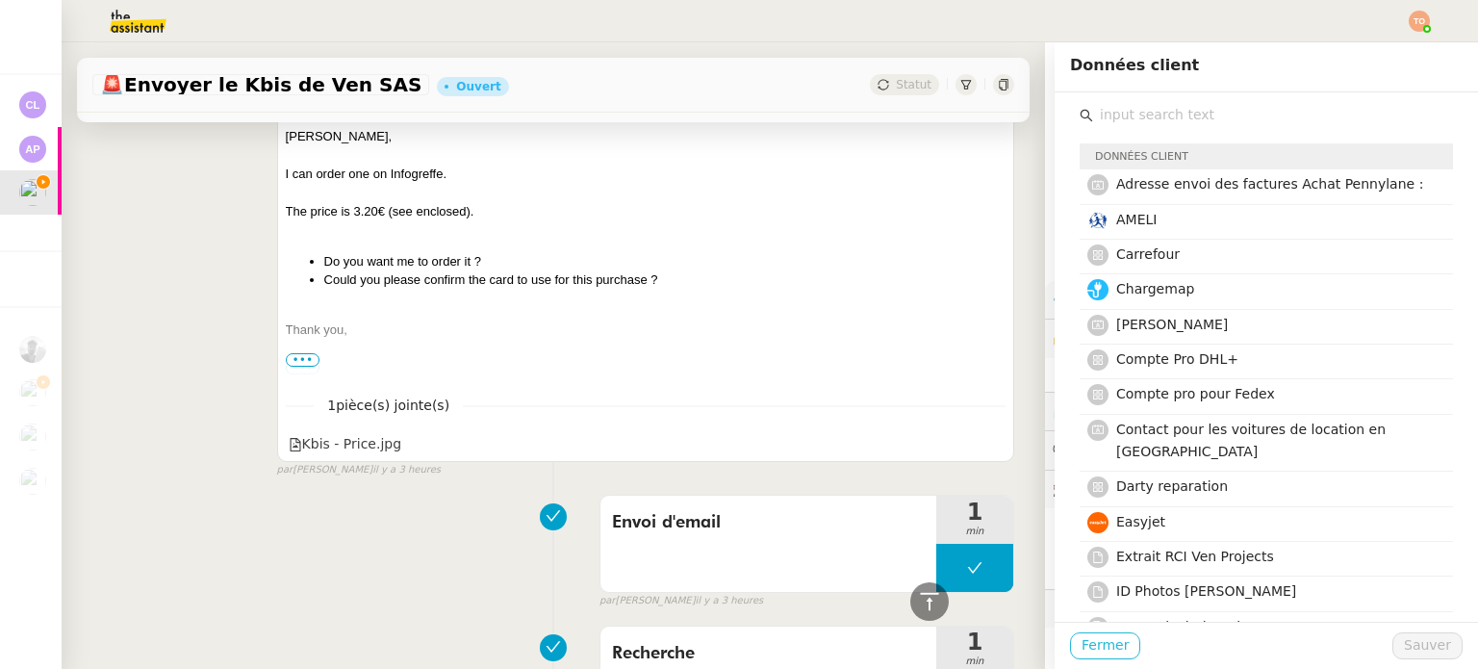
click at [1099, 647] on span "Fermer" at bounding box center [1104, 645] width 47 height 22
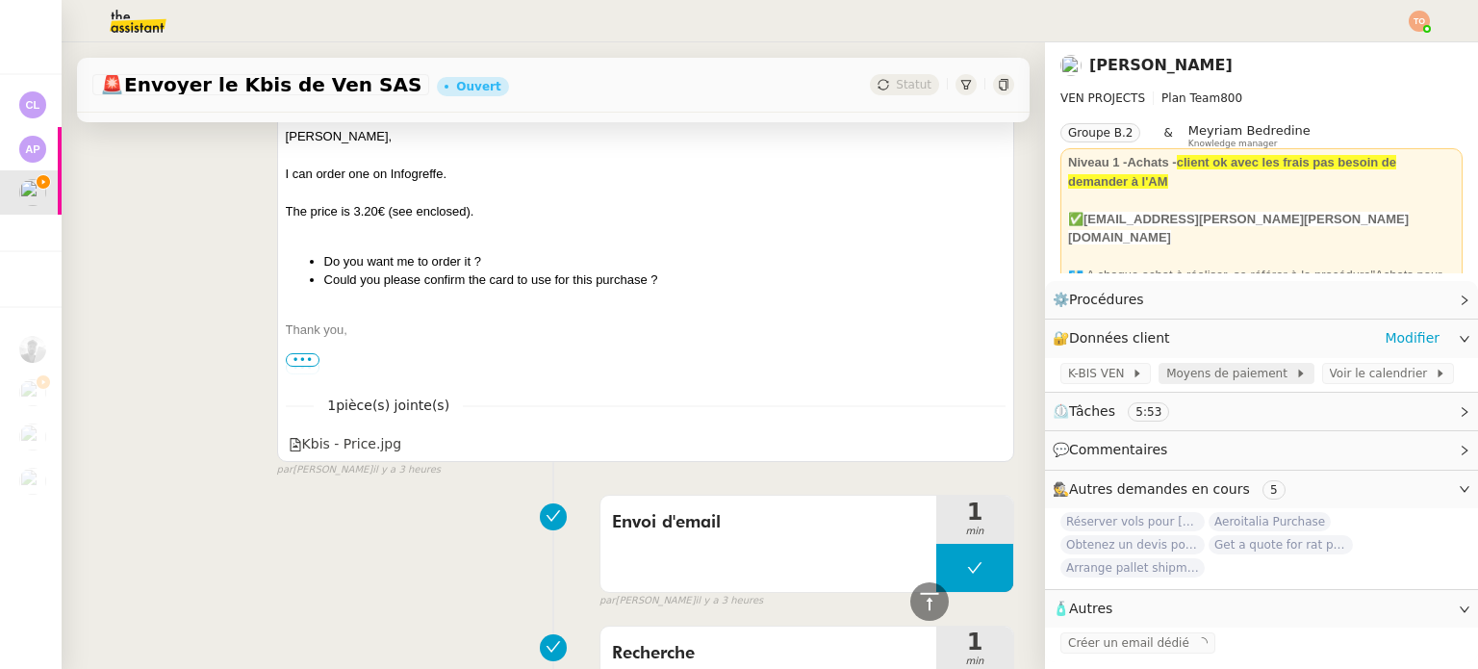
click at [1215, 380] on span "Moyens de paiement" at bounding box center [1230, 373] width 128 height 19
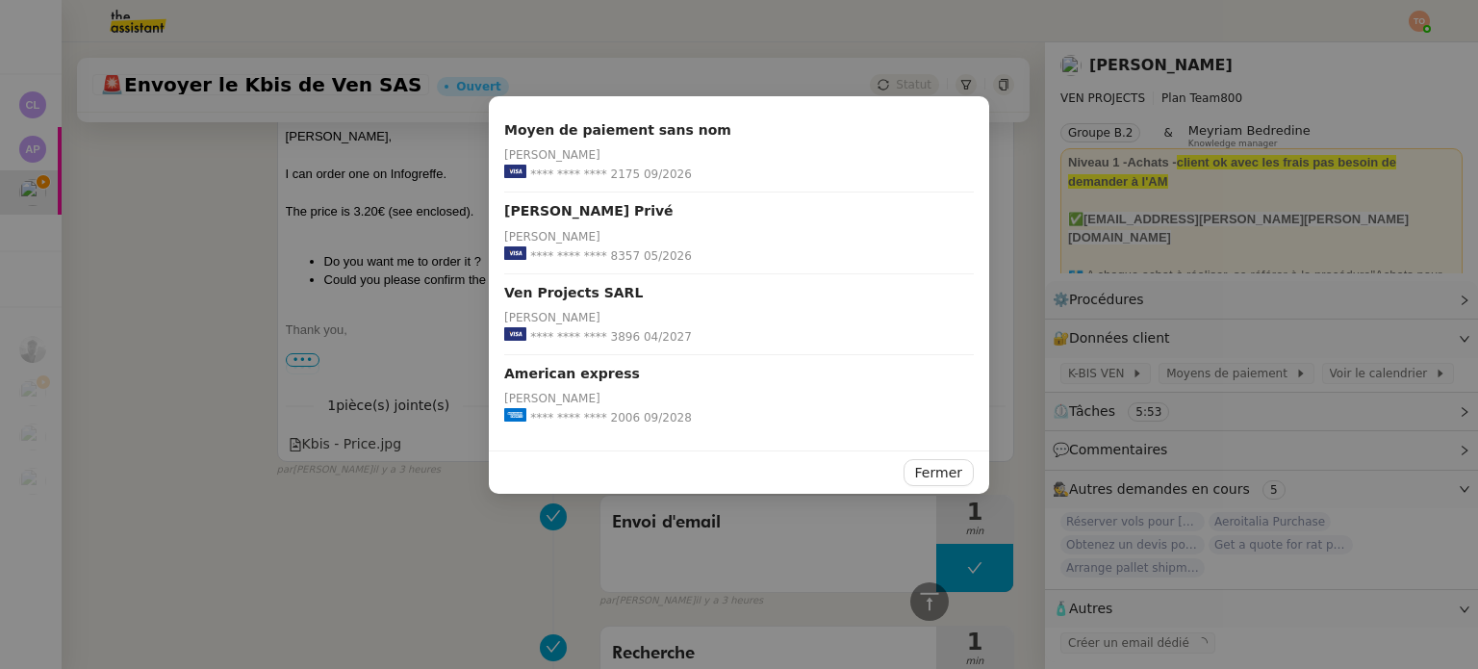
click at [612, 170] on span "**** **** **** 2175" at bounding box center [585, 173] width 110 height 19
copy span "2175"
click at [285, 84] on nz-modal-container "Moyen de paiement sans nom Charles Medlicott **** **** **** 2175 09/2026 Medlic…" at bounding box center [739, 334] width 1478 height 669
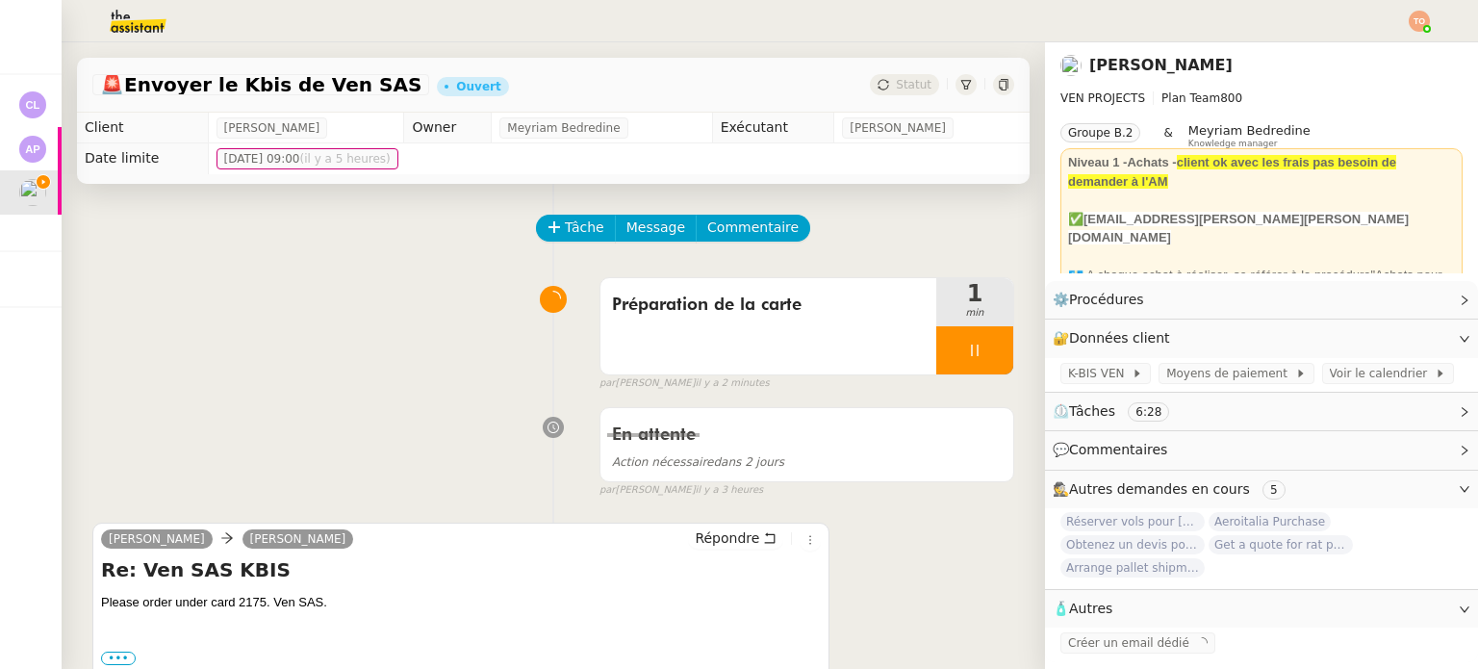
click at [939, 358] on div at bounding box center [974, 350] width 77 height 48
click at [986, 355] on icon at bounding box center [993, 349] width 15 height 15
click at [885, 73] on div "🚨 Envoyer le Kbis de Ven SAS Ouvert Statut" at bounding box center [553, 85] width 952 height 55
click at [902, 80] on span "Statut" at bounding box center [914, 84] width 36 height 13
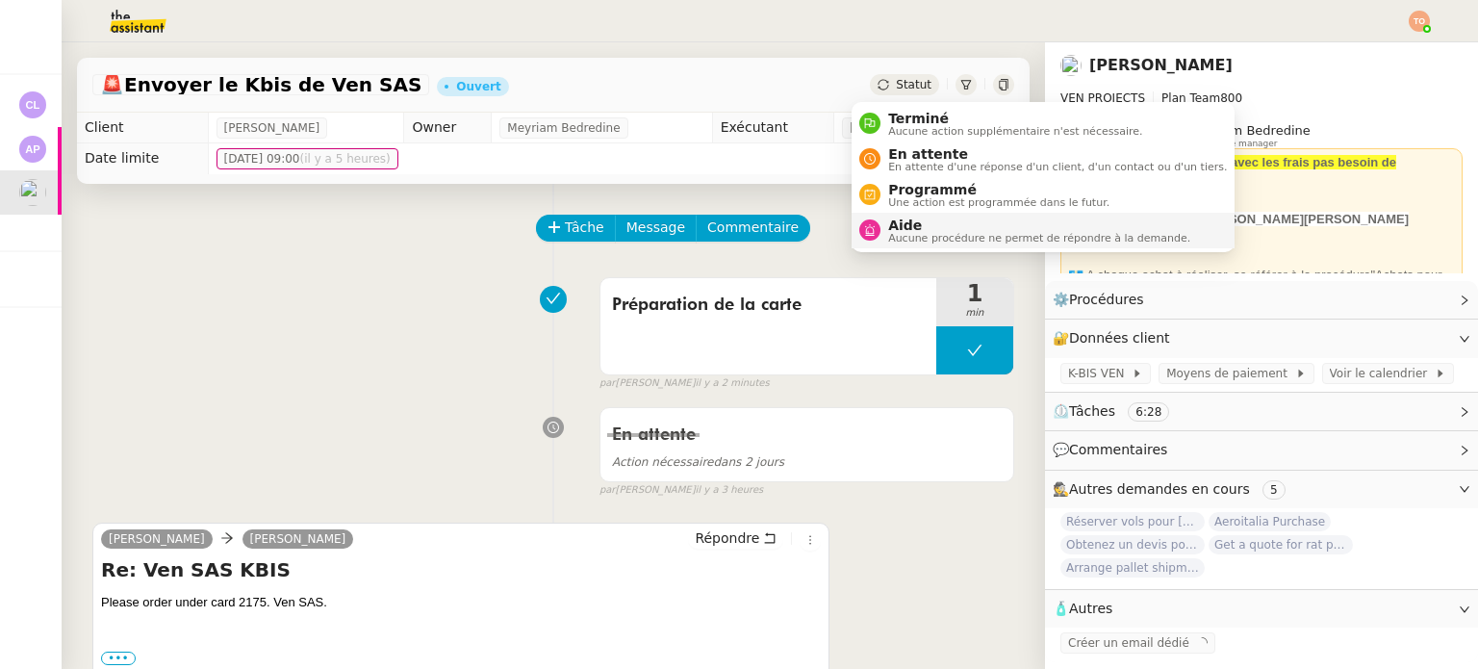
click at [943, 233] on span "Aucune procédure ne permet de répondre à la demande." at bounding box center [1039, 238] width 302 height 11
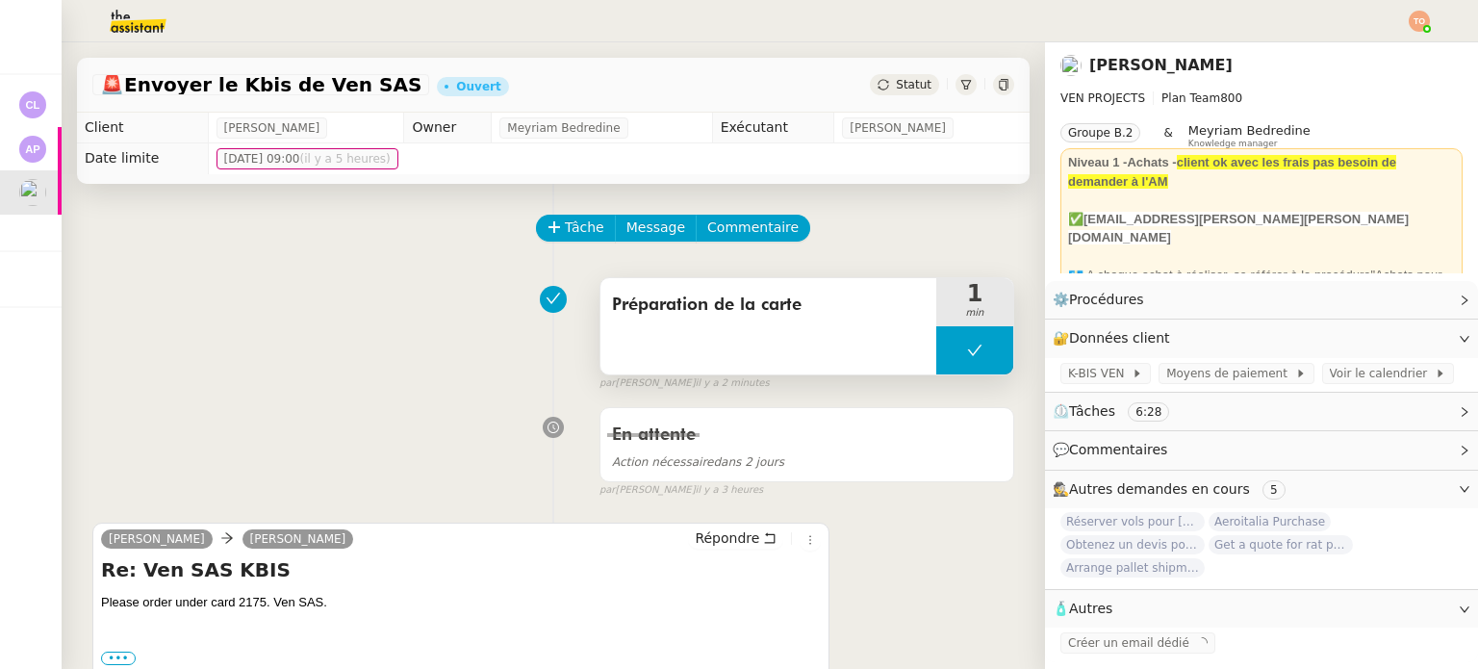
click at [936, 345] on button at bounding box center [974, 350] width 77 height 48
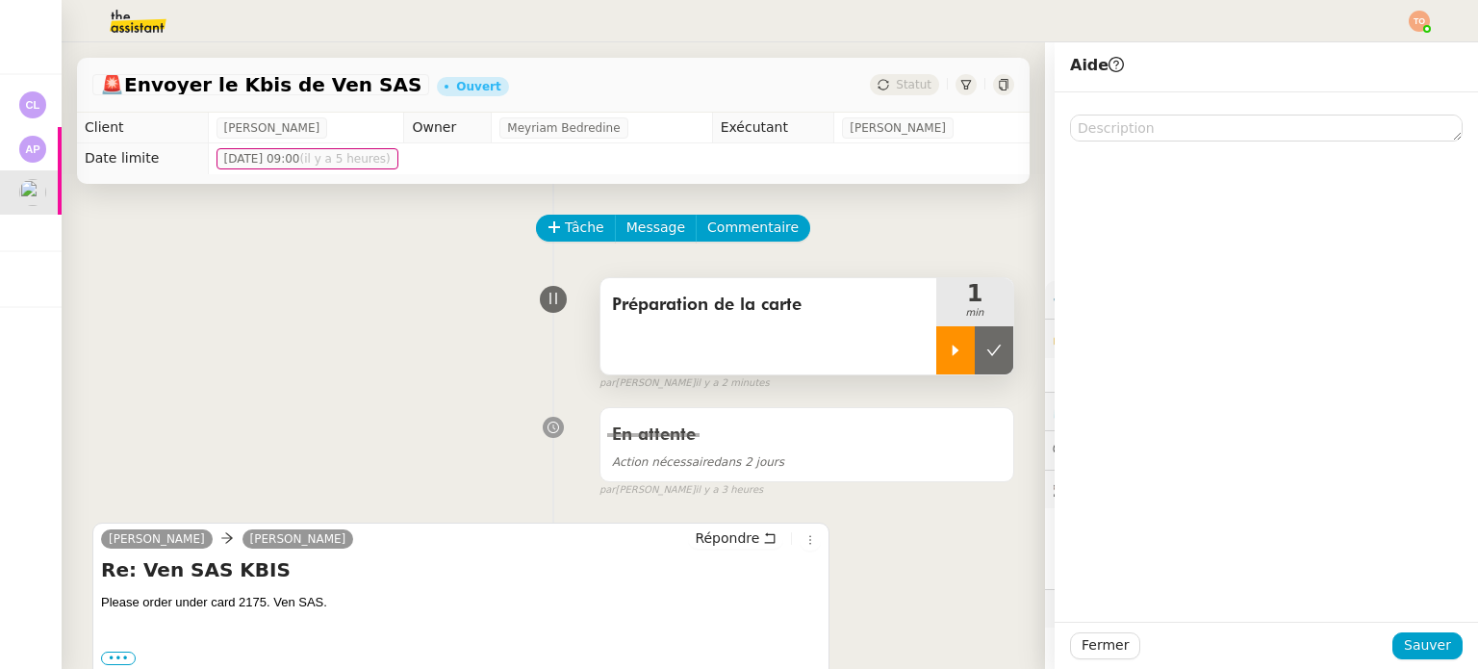
click at [952, 354] on icon at bounding box center [955, 349] width 7 height 11
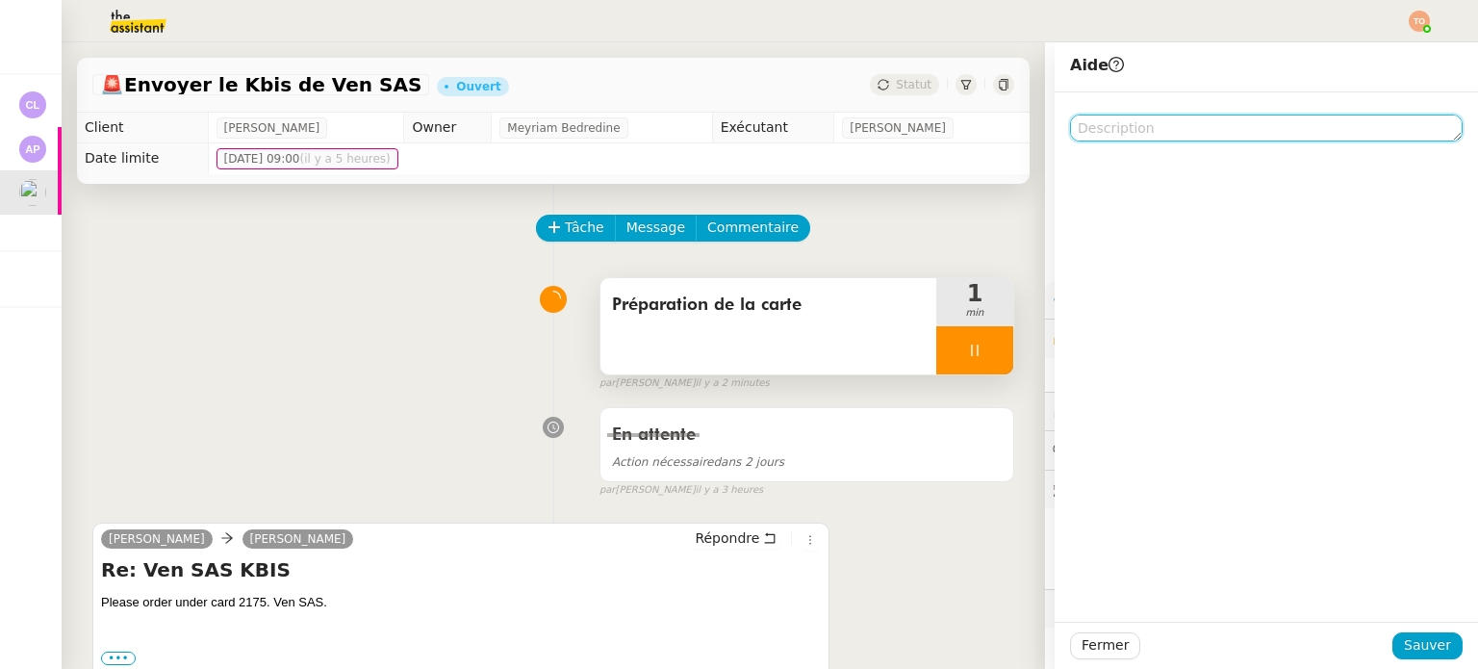
click at [1093, 138] on textarea at bounding box center [1266, 127] width 392 height 27
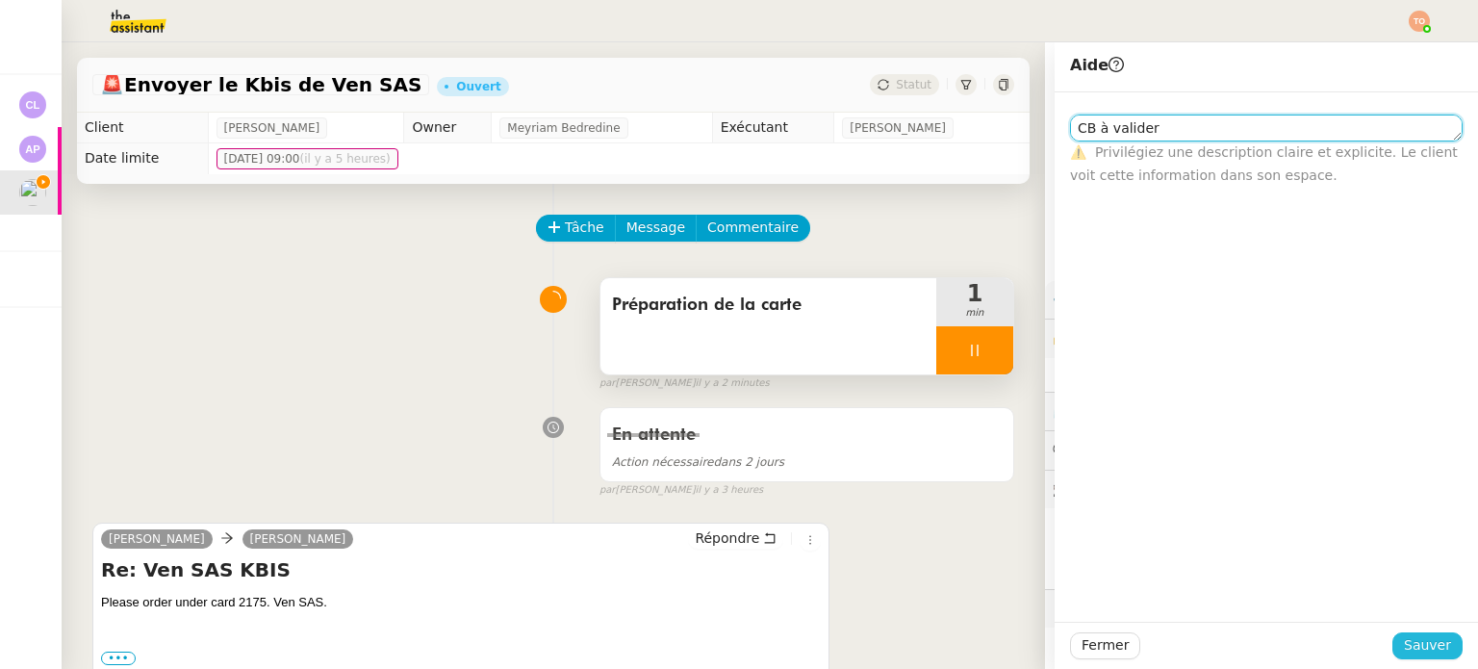
type textarea "CB à valider"
drag, startPoint x: 1426, startPoint y: 646, endPoint x: 1415, endPoint y: 638, distance: 13.7
click at [1426, 645] on span "Sauver" at bounding box center [1426, 645] width 47 height 22
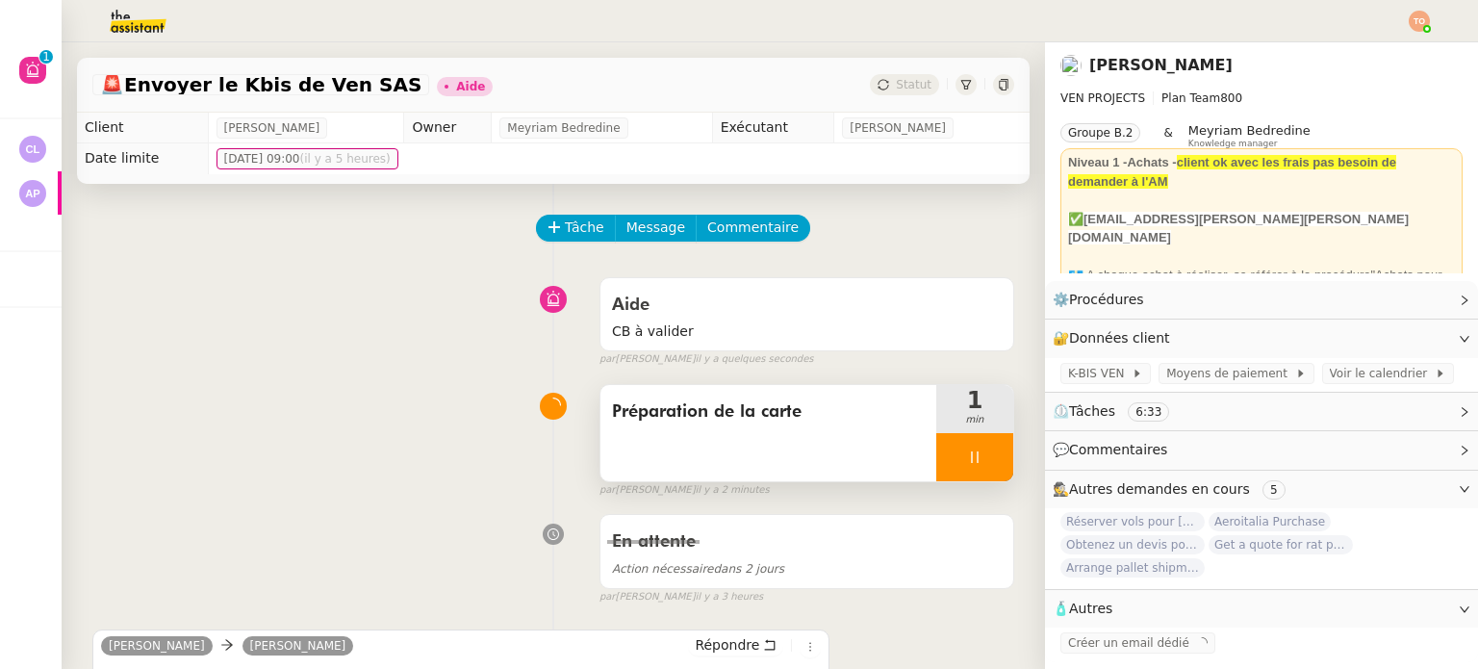
click at [967, 451] on icon at bounding box center [974, 456] width 15 height 15
click at [986, 453] on icon at bounding box center [993, 456] width 15 height 15
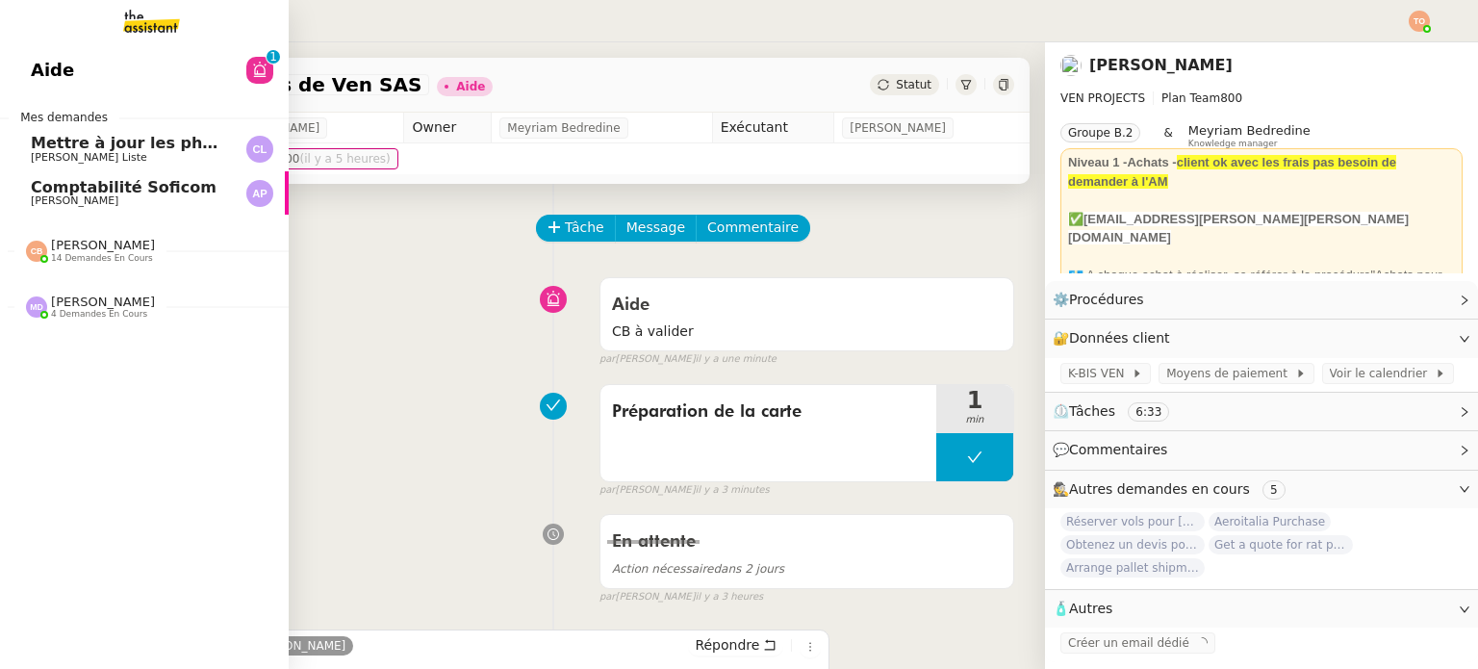
click at [46, 148] on span "Mettre à jour les photos des hôtels" at bounding box center [183, 143] width 304 height 18
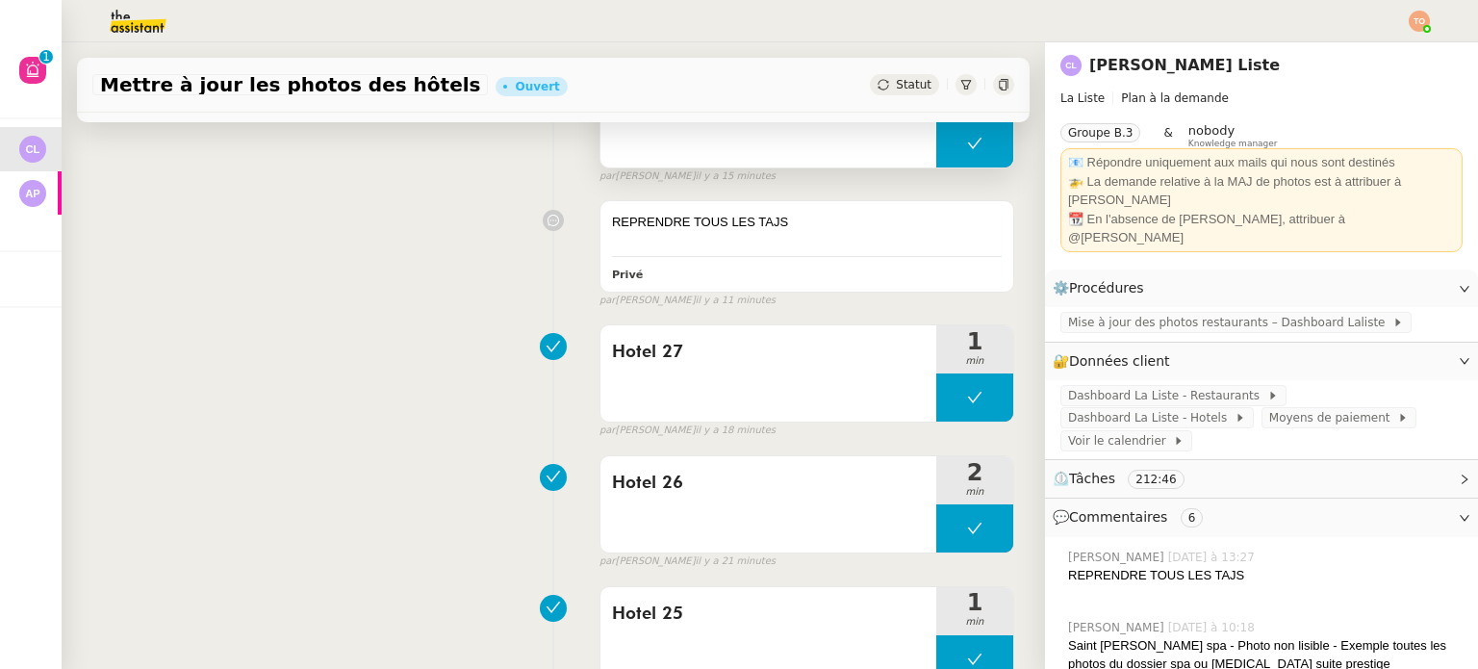
scroll to position [385, 0]
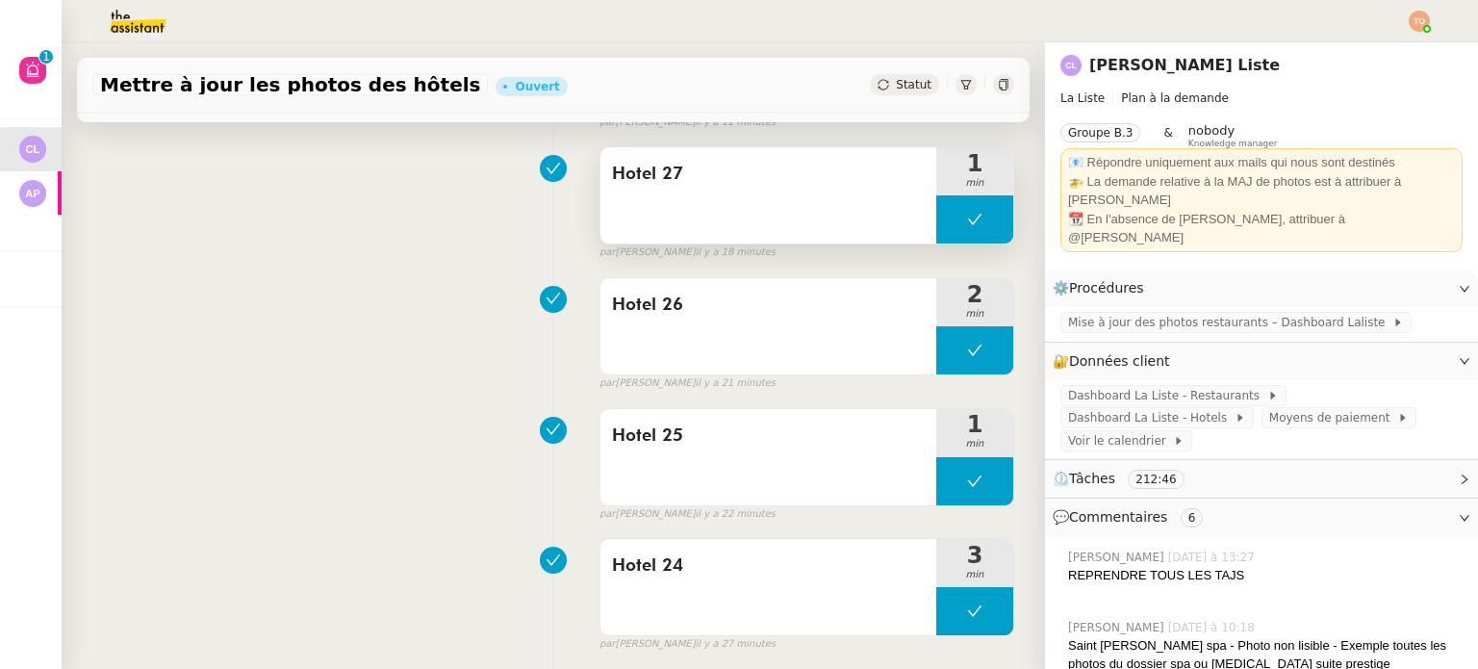
click at [936, 230] on button at bounding box center [974, 219] width 77 height 48
click at [948, 227] on icon at bounding box center [955, 219] width 15 height 15
click at [967, 227] on icon at bounding box center [974, 219] width 15 height 15
click at [986, 224] on icon at bounding box center [993, 219] width 15 height 15
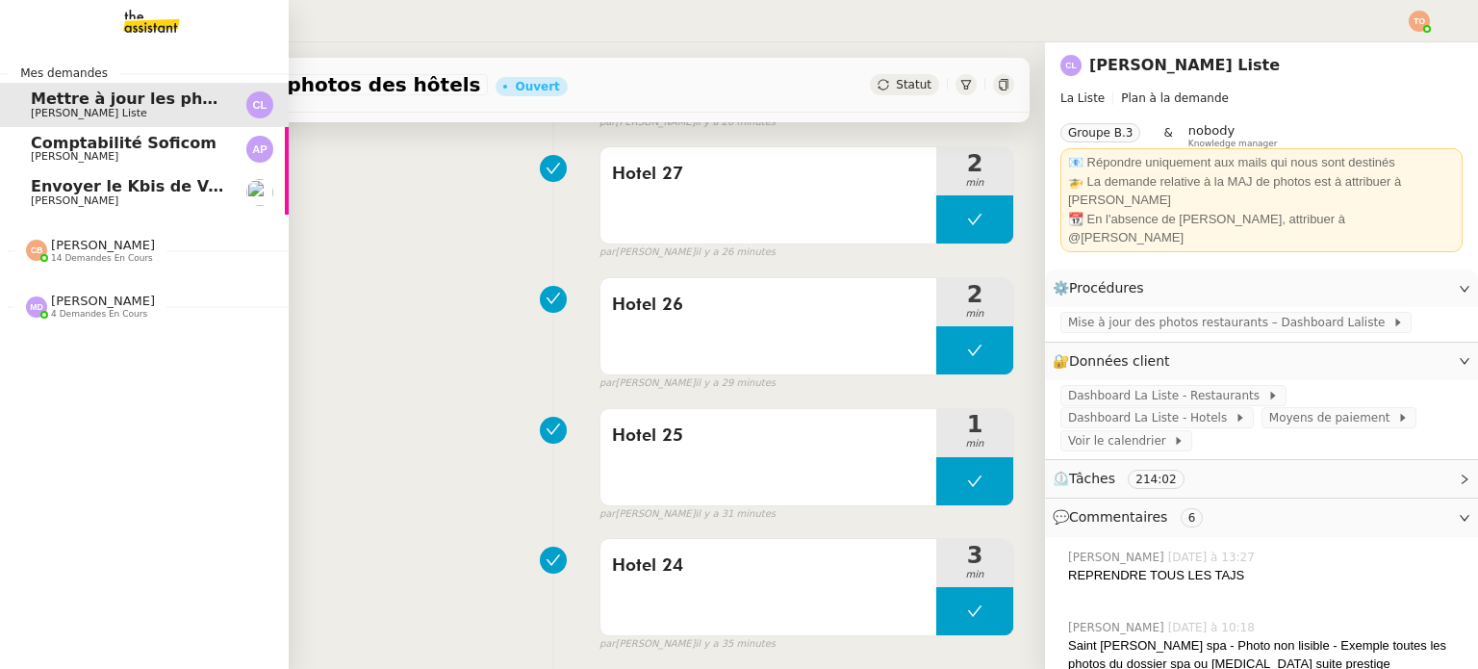
click at [51, 190] on span "Envoyer le Kbis de Ven SAS" at bounding box center [150, 186] width 238 height 18
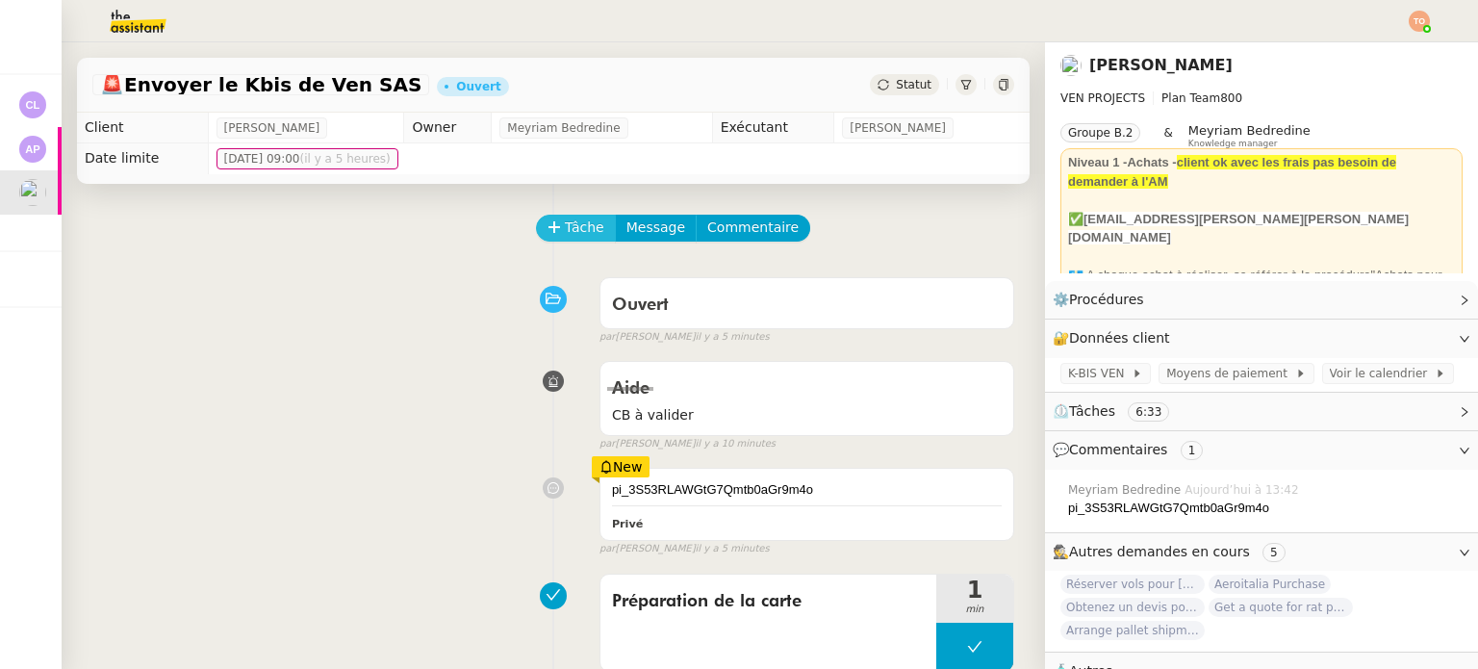
click at [585, 239] on span "Tâche" at bounding box center [584, 227] width 39 height 22
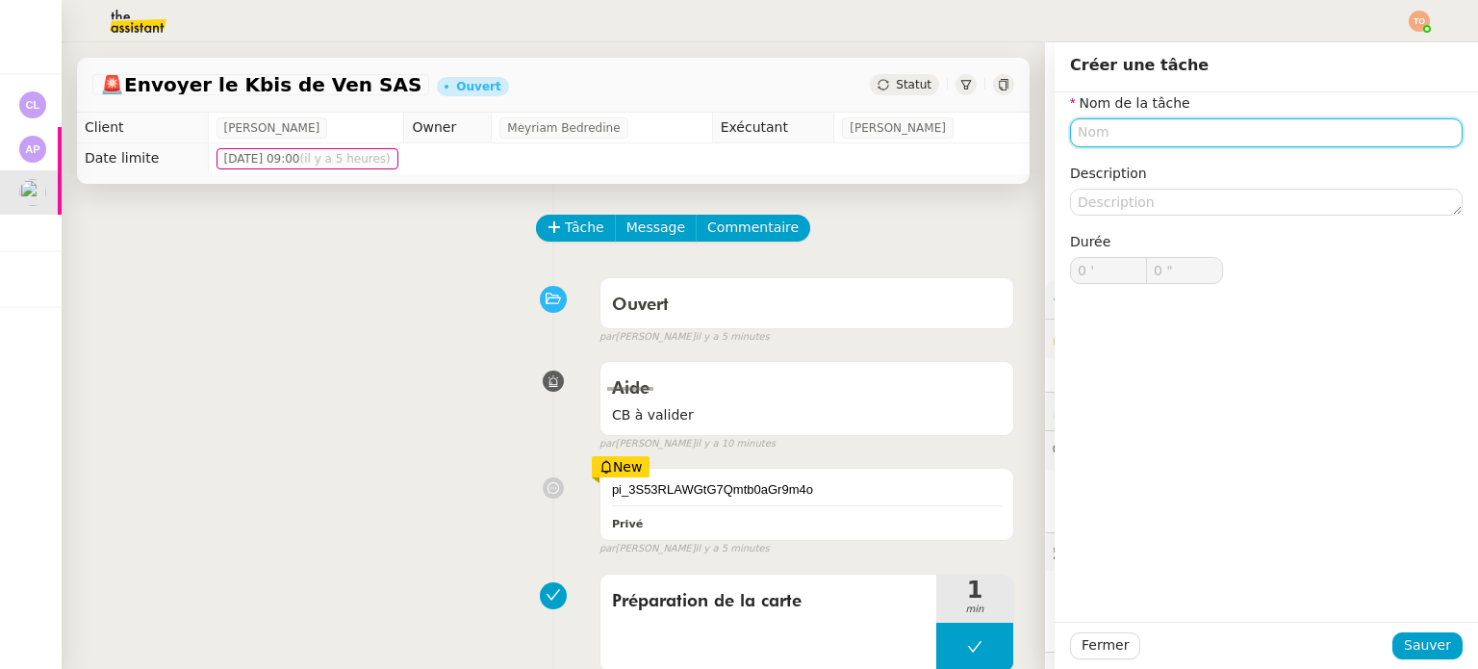
click at [1127, 122] on input "text" at bounding box center [1266, 132] width 392 height 28
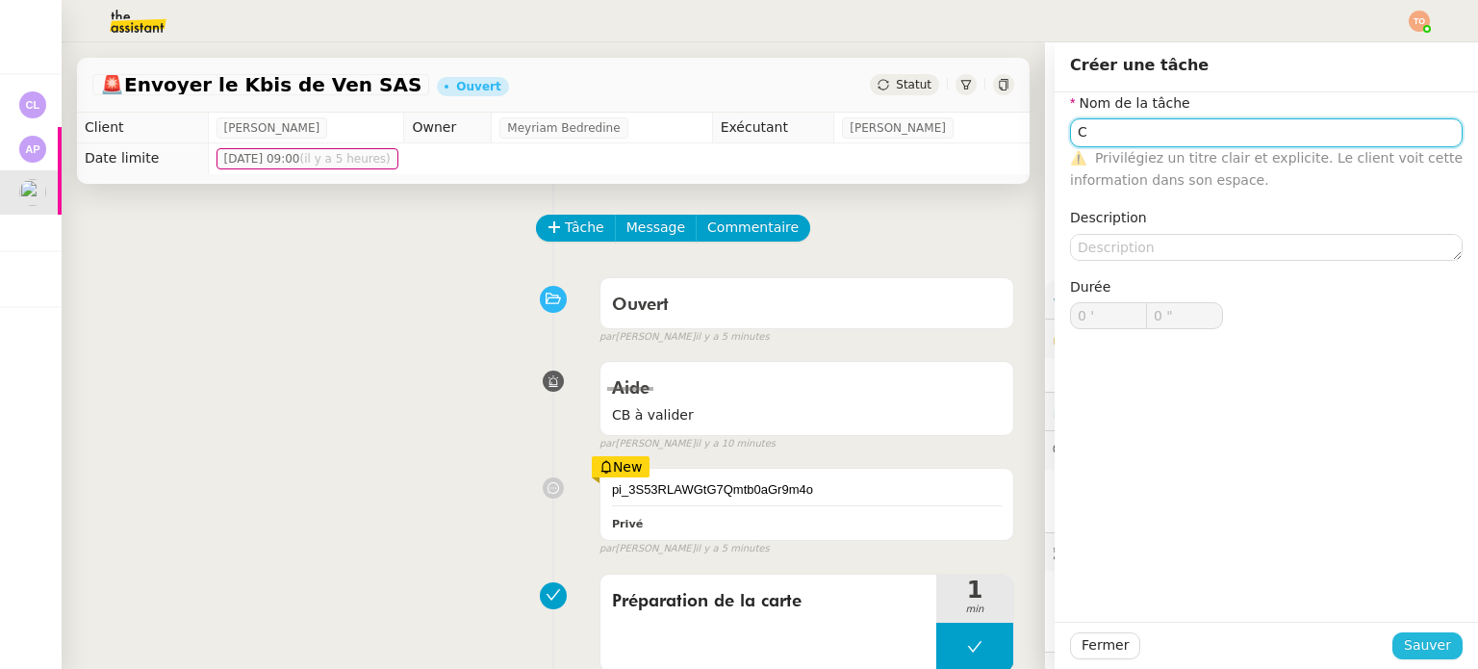
type input "C"
click at [1430, 642] on span "Sauver" at bounding box center [1426, 645] width 47 height 22
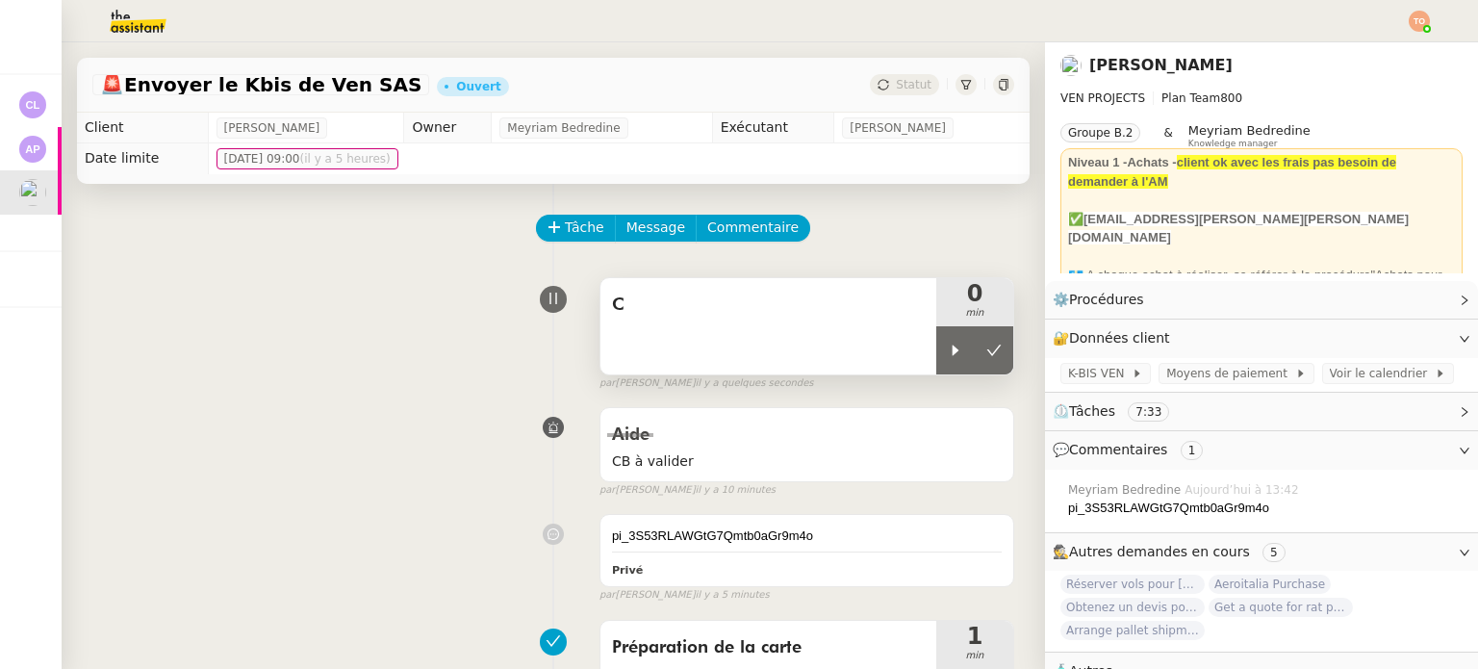
click at [910, 346] on div "C" at bounding box center [768, 326] width 336 height 96
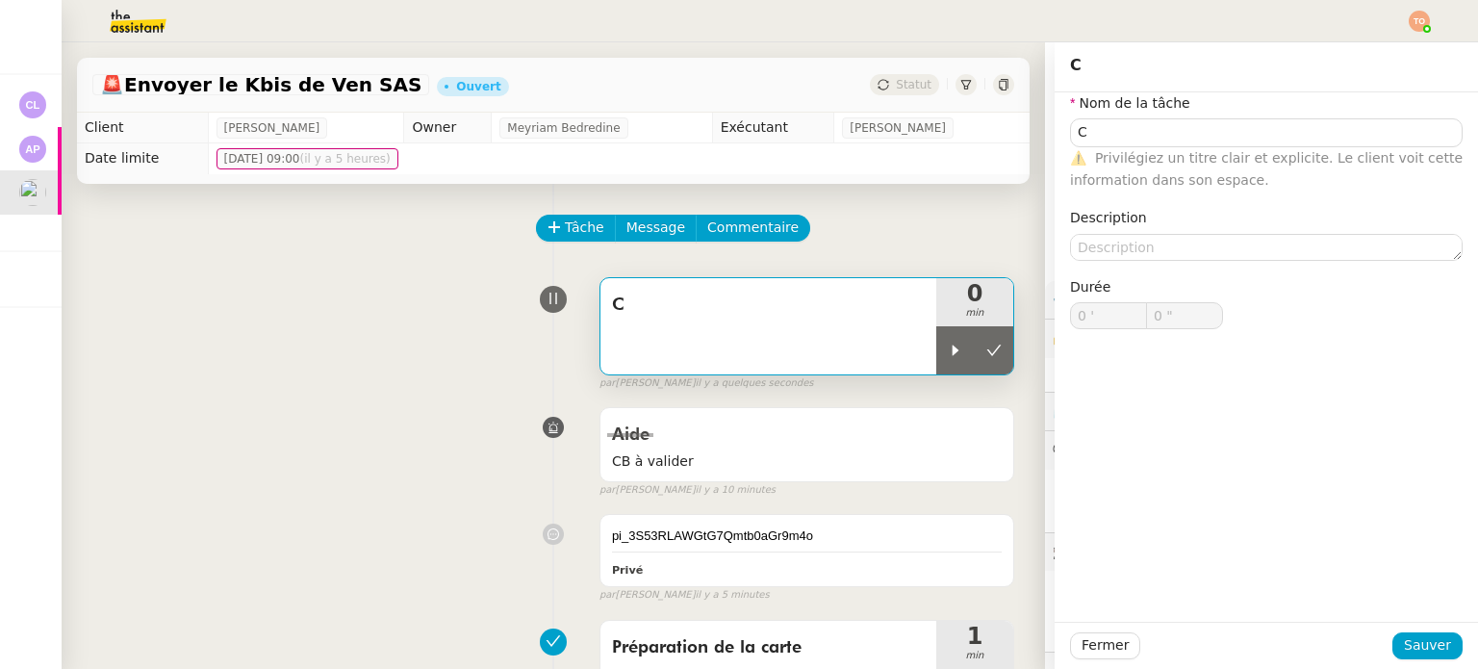
click at [885, 218] on div "Tâche Message Commentaire" at bounding box center [776, 238] width 476 height 46
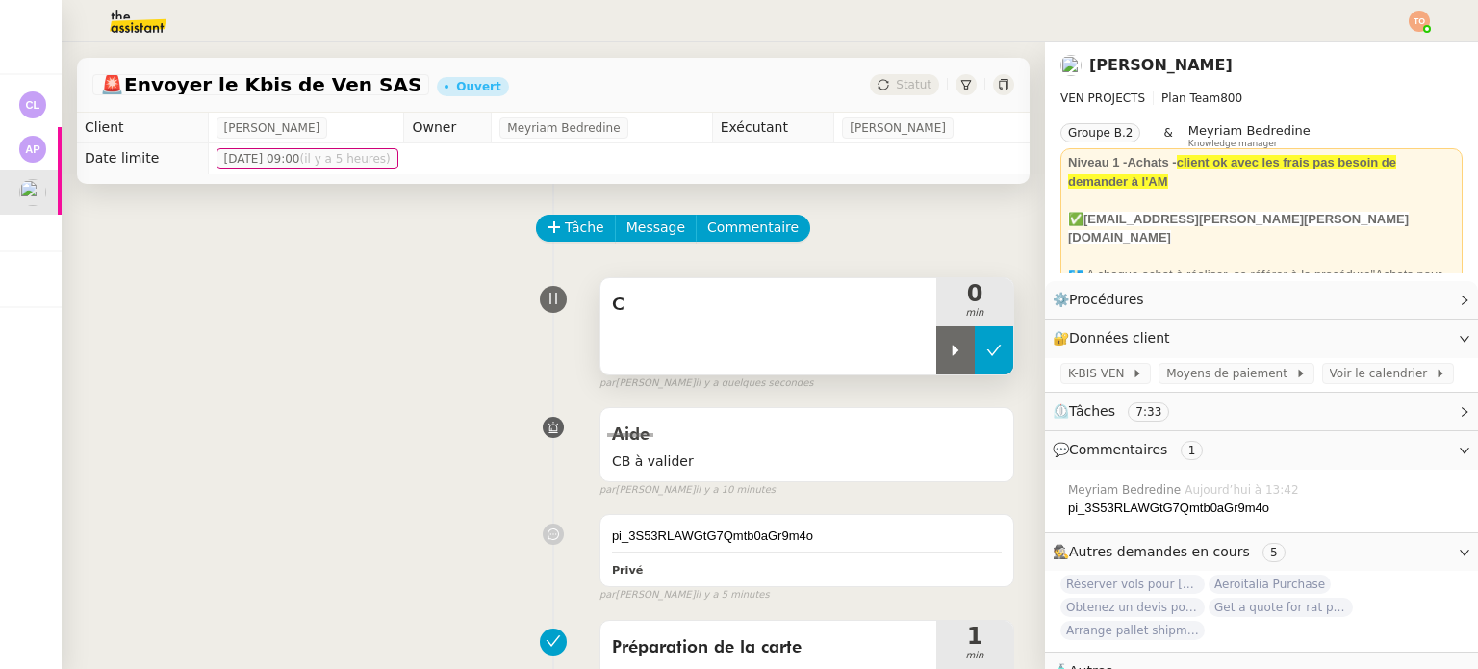
drag, startPoint x: 933, startPoint y: 353, endPoint x: 973, endPoint y: 353, distance: 39.4
click at [948, 353] on icon at bounding box center [955, 349] width 15 height 15
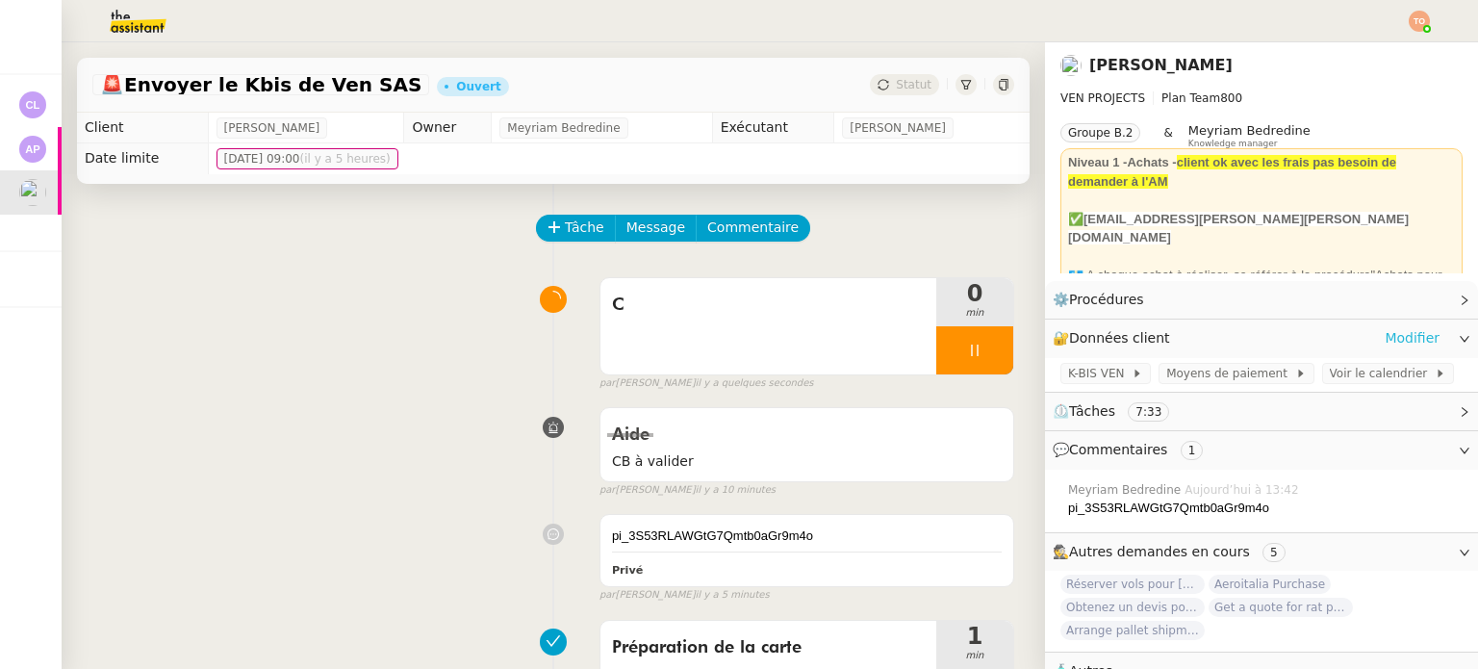
click at [1404, 344] on link "Modifier" at bounding box center [1411, 338] width 55 height 22
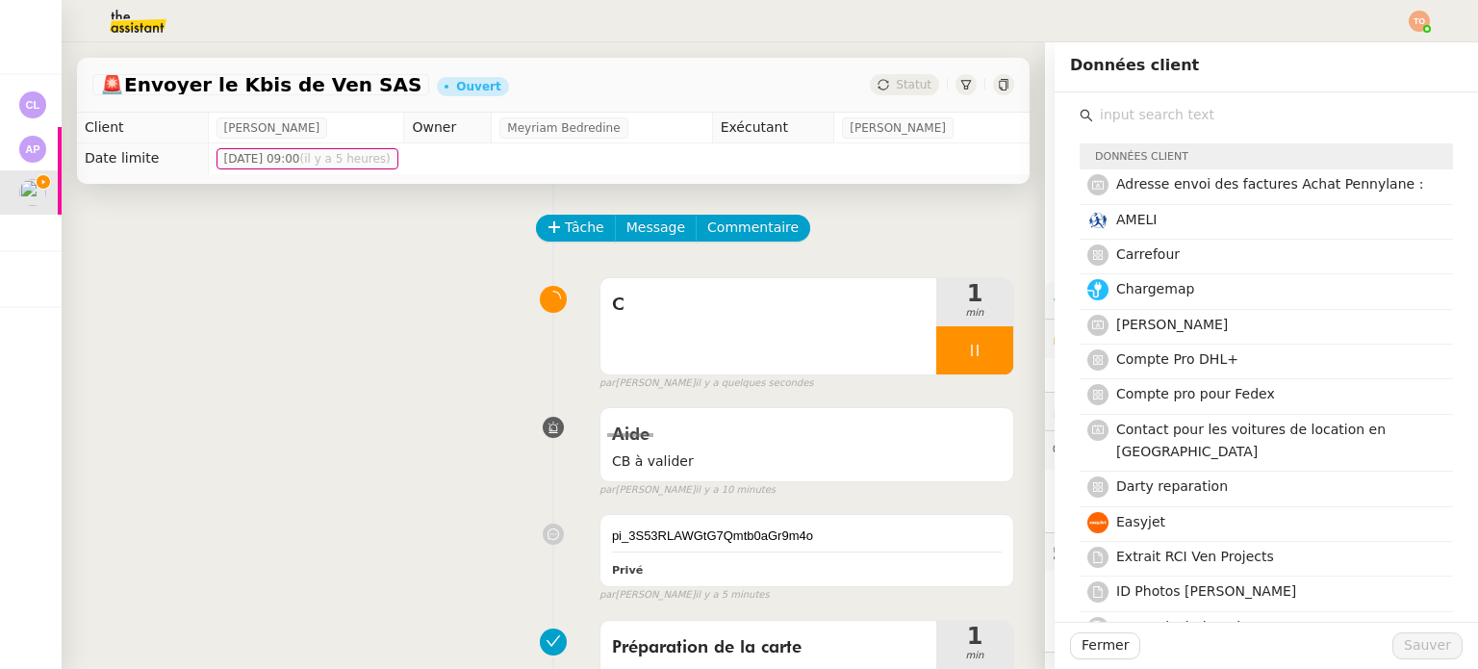
click at [1175, 118] on input "text" at bounding box center [1273, 115] width 360 height 26
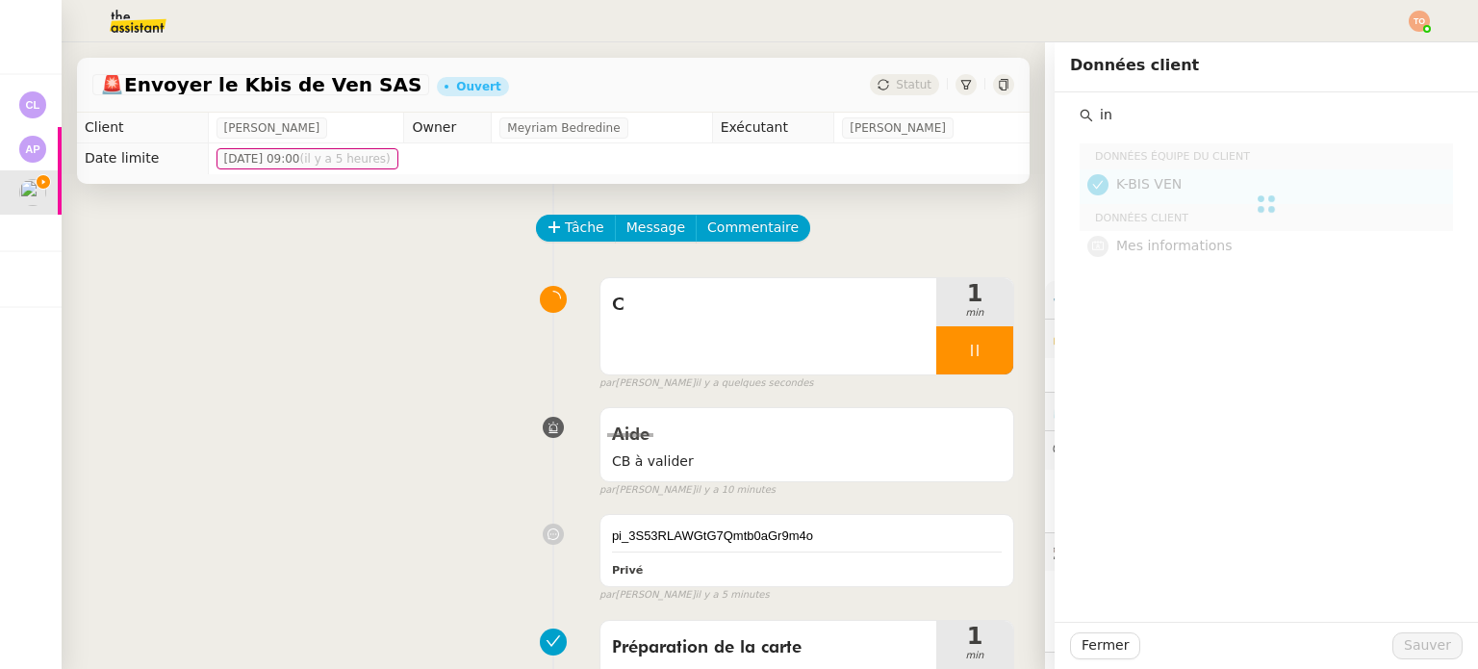
type input "i"
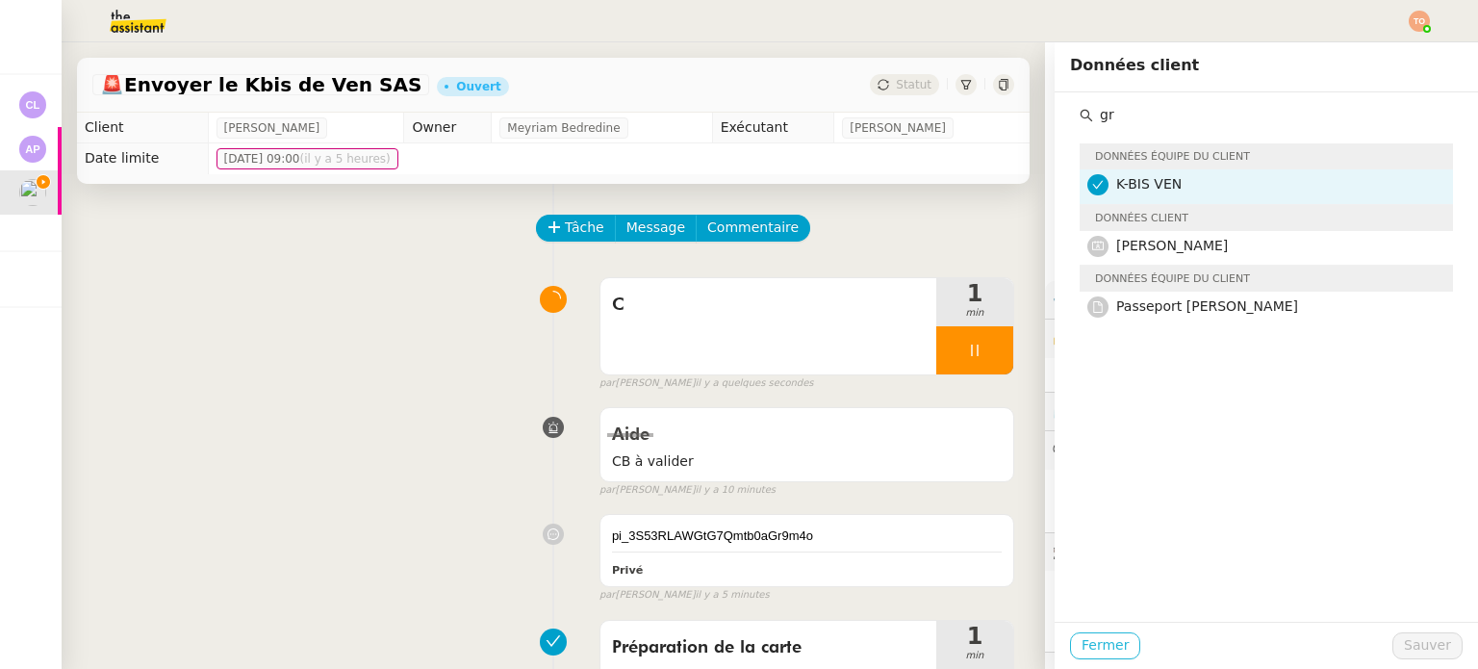
type input "gr"
click at [1081, 653] on span "Fermer" at bounding box center [1104, 645] width 47 height 22
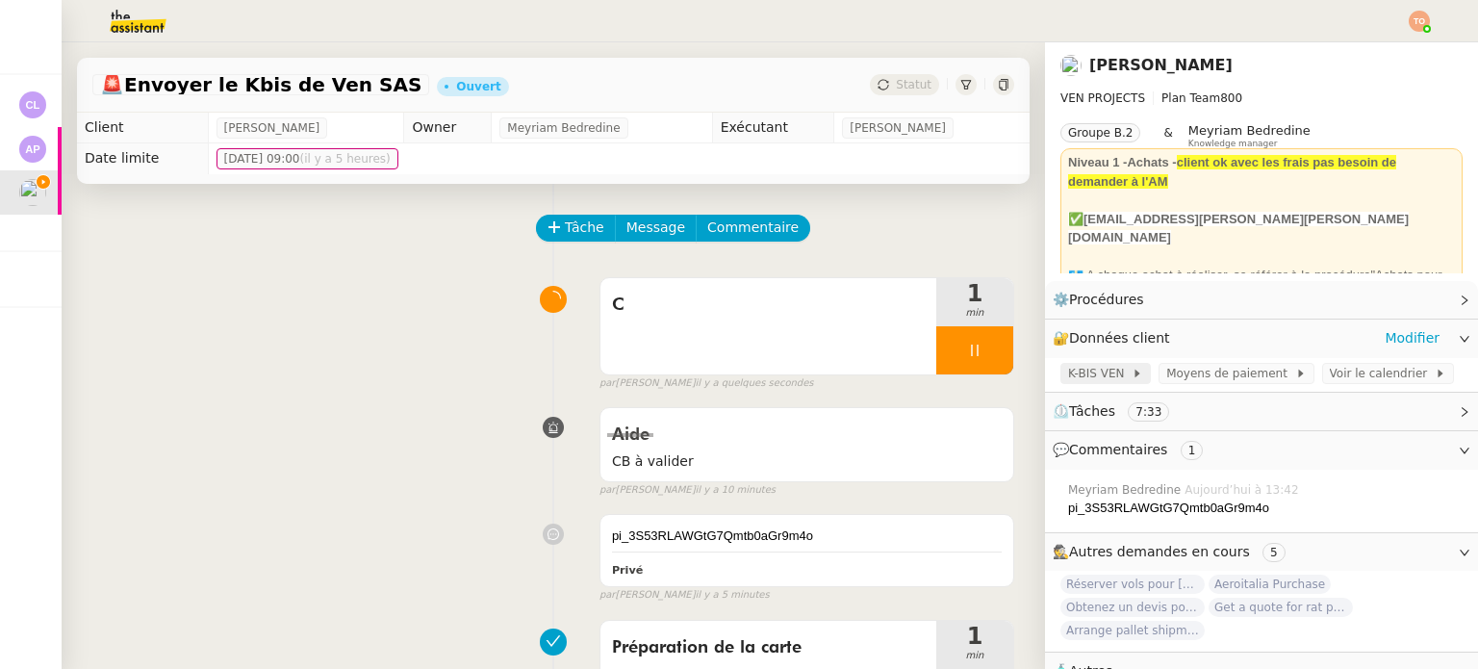
click at [1090, 373] on span "K-BIS VEN" at bounding box center [1099, 373] width 63 height 19
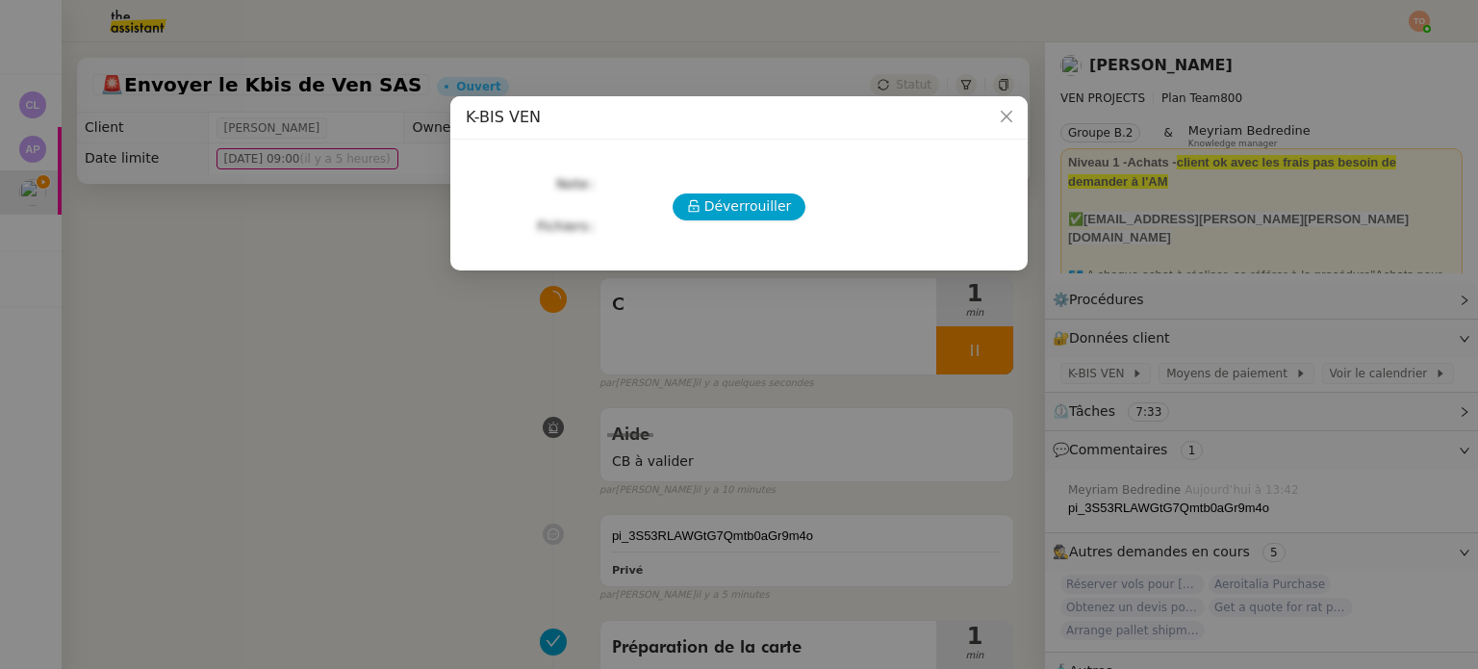
click at [702, 190] on div "Déverrouiller Note Fichiers Upload" at bounding box center [739, 197] width 546 height 85
click at [710, 202] on span "Déverrouiller" at bounding box center [748, 206] width 88 height 22
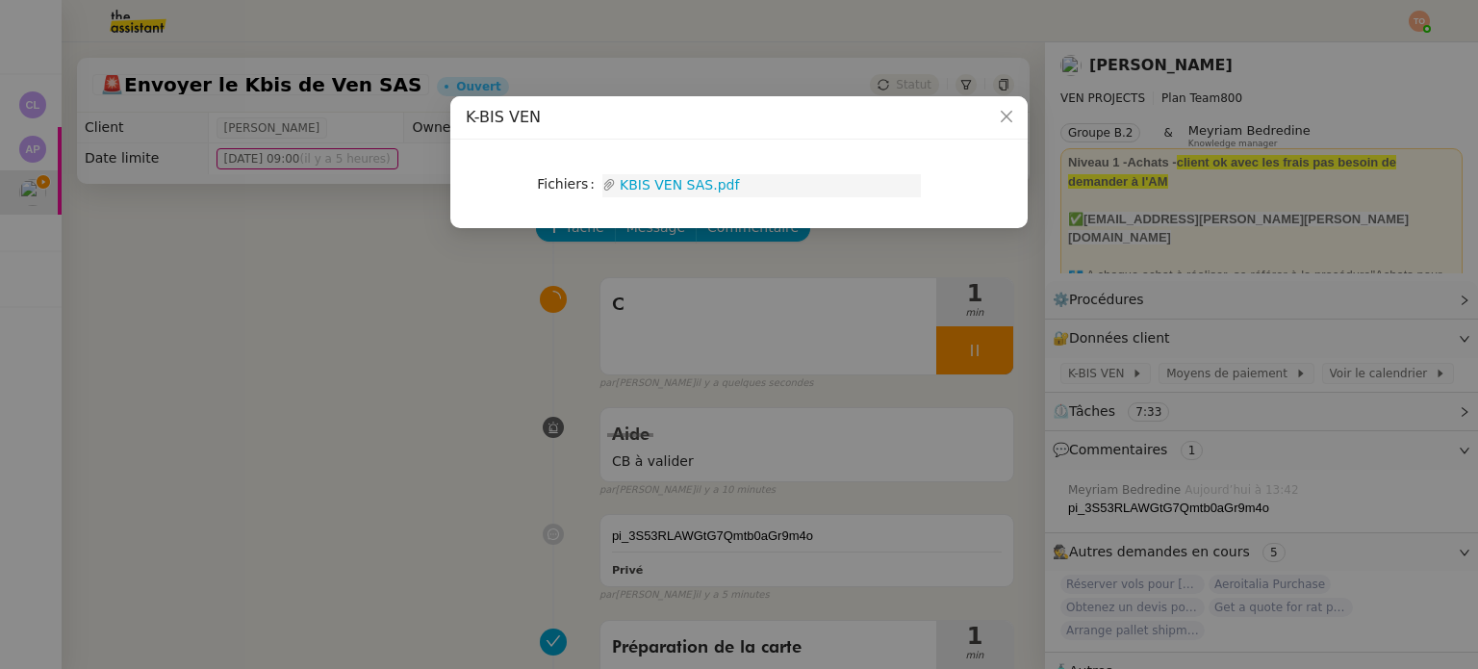
click at [688, 190] on link "KBIS VEN SAS.pdf" at bounding box center [768, 185] width 305 height 22
click at [1246, 553] on nz-modal-container "K-BIS VEN Fichiers Upload KBIS VEN SAS.pdf" at bounding box center [739, 334] width 1478 height 669
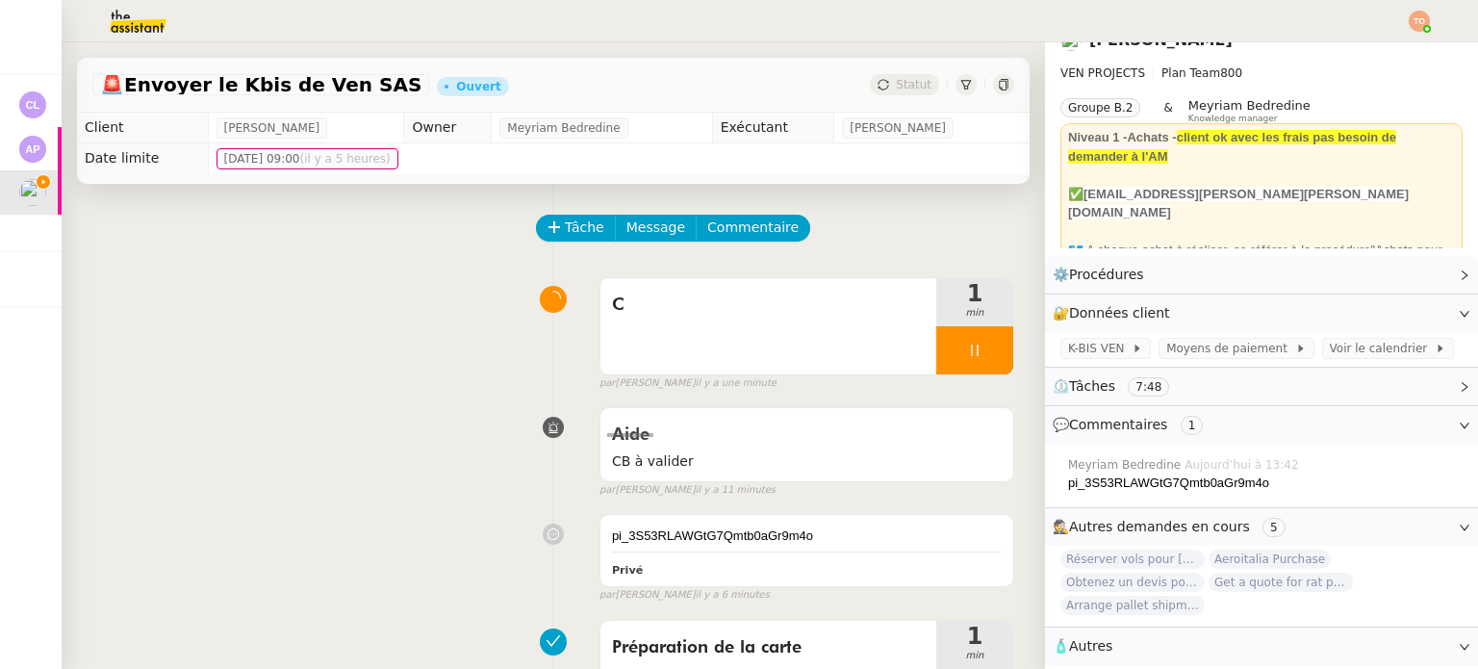
scroll to position [67, 0]
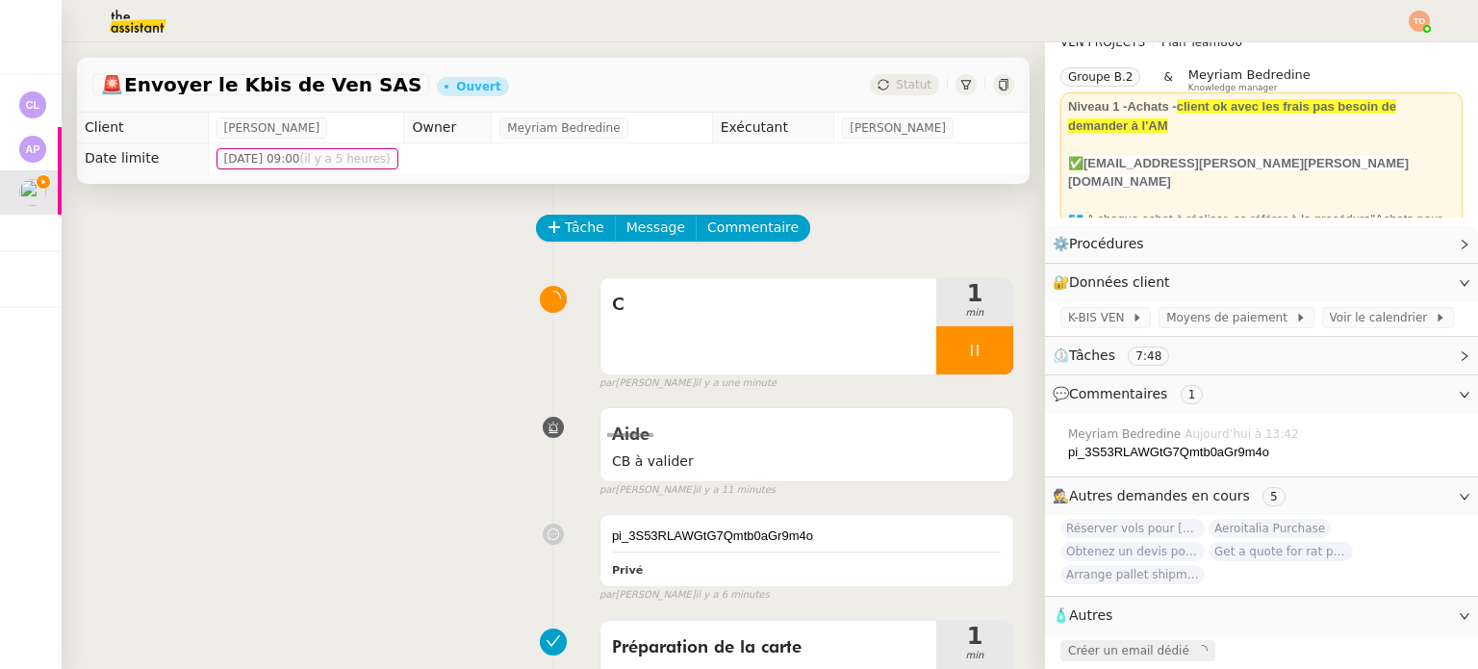
click at [1189, 644] on span at bounding box center [1193, 650] width 8 height 13
click at [1107, 645] on icon "button" at bounding box center [1113, 651] width 12 height 12
click at [737, 237] on span "Commentaire" at bounding box center [752, 227] width 91 height 22
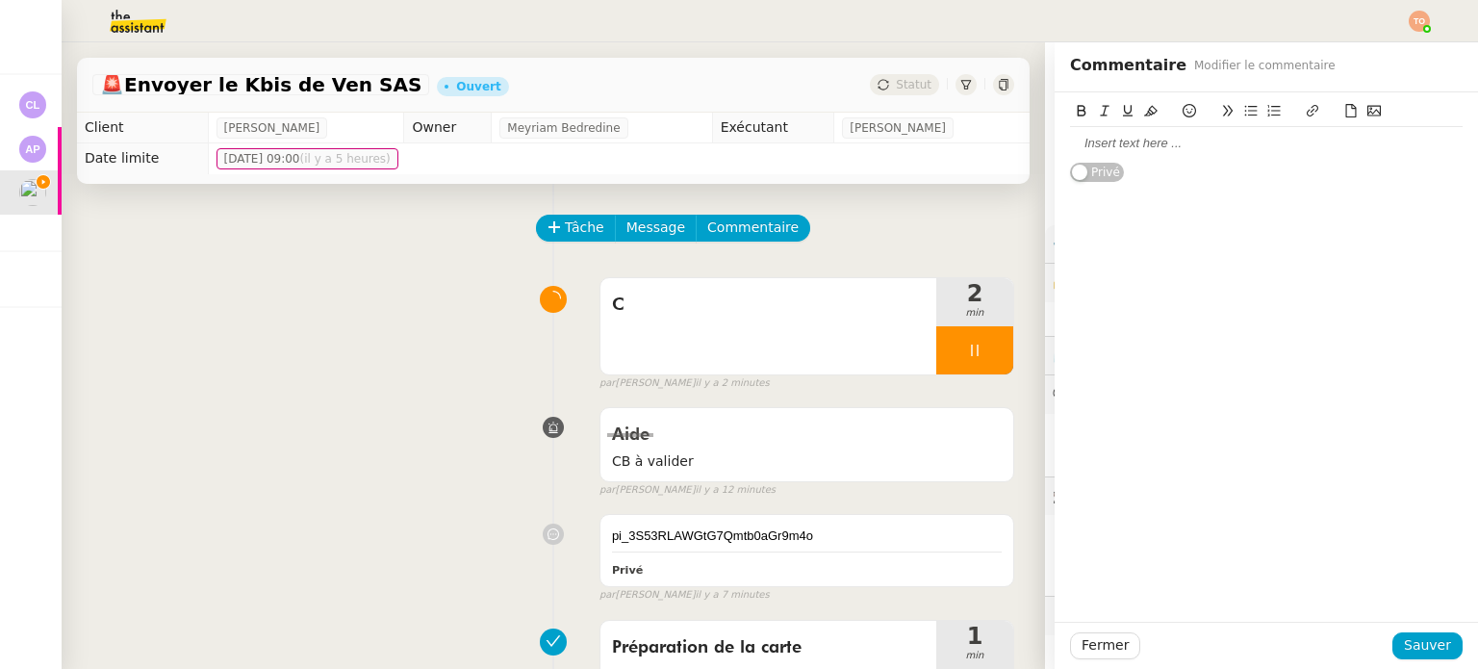
click at [1185, 157] on div at bounding box center [1266, 143] width 392 height 33
click at [1192, 145] on div at bounding box center [1266, 143] width 392 height 17
click at [1405, 648] on span "Sauver" at bounding box center [1426, 645] width 47 height 22
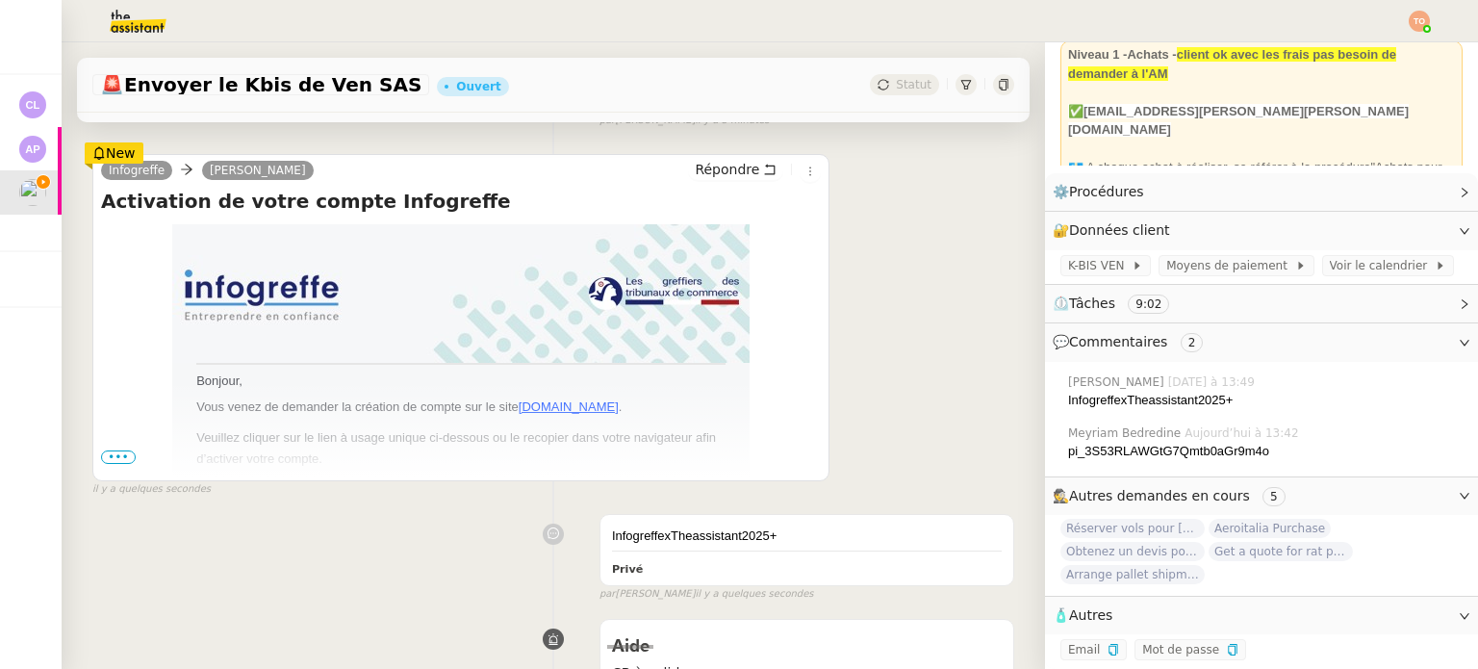
scroll to position [481, 0]
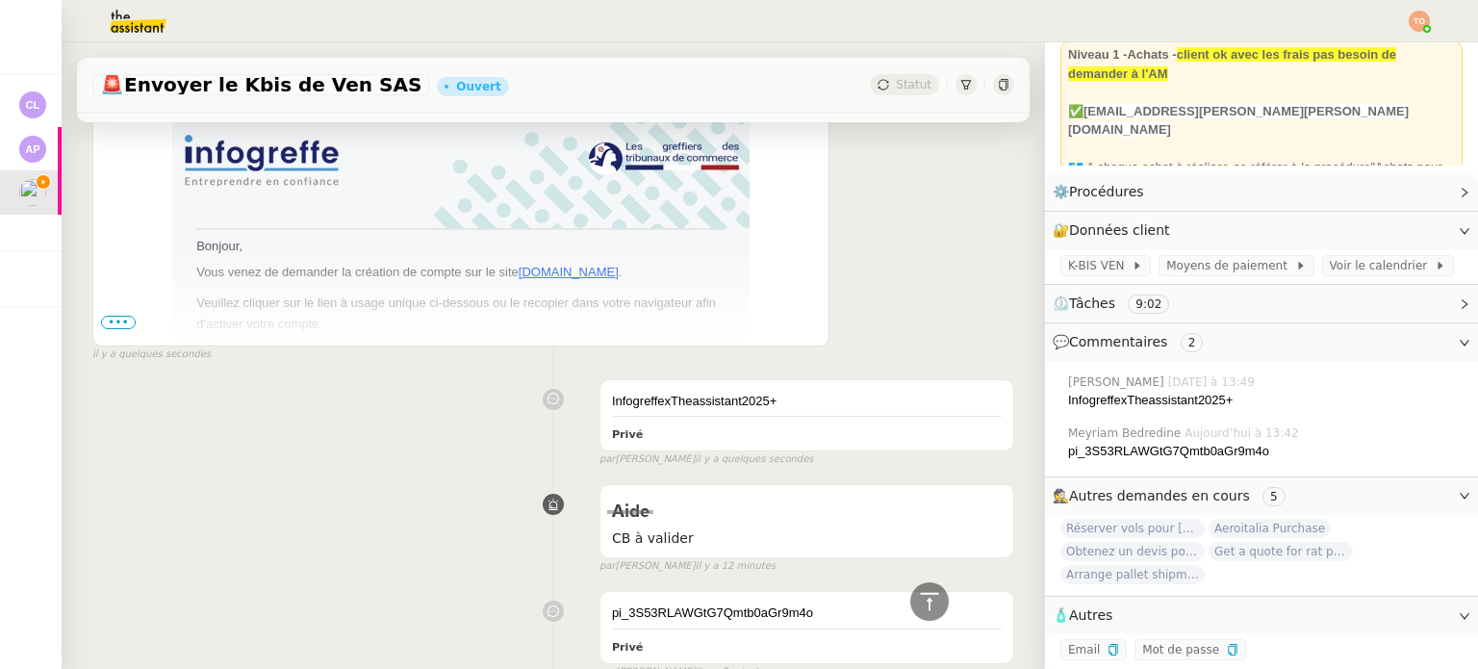
click at [116, 319] on span "•••" at bounding box center [118, 322] width 35 height 13
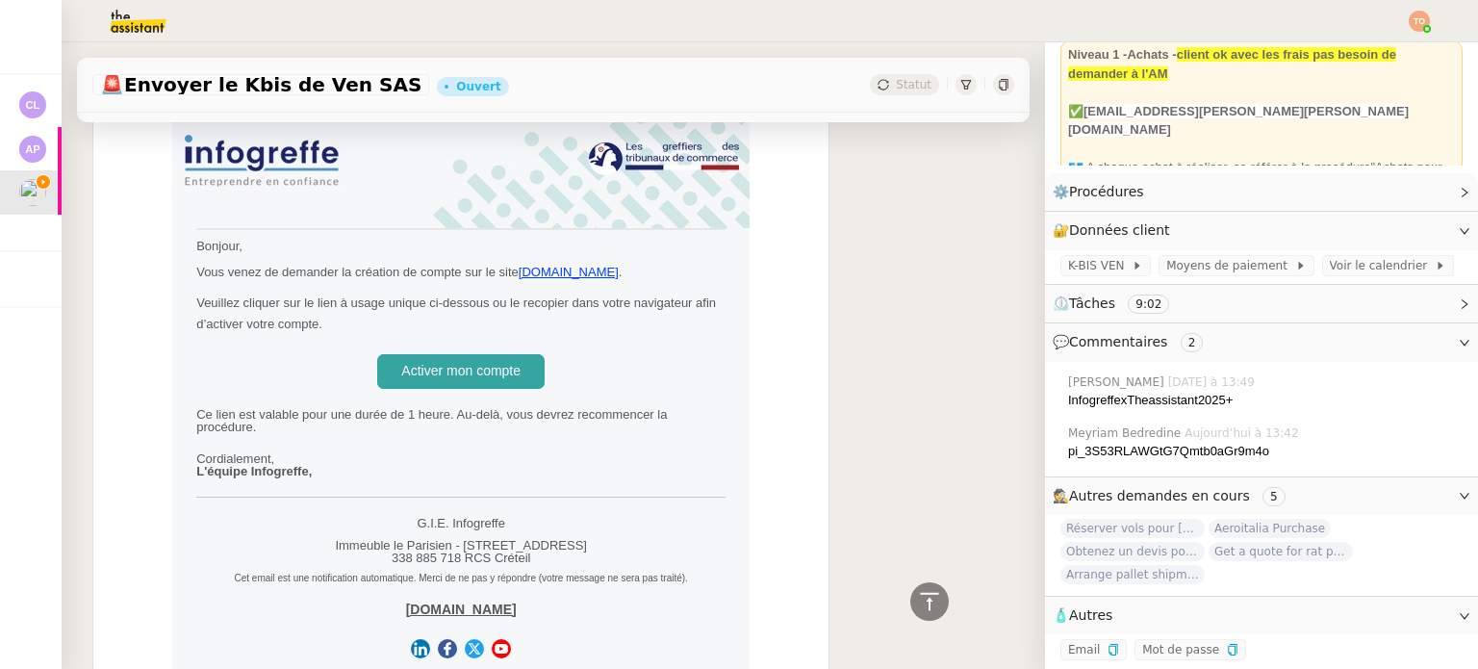
click at [401, 371] on span "Activer mon compte" at bounding box center [460, 370] width 119 height 15
click at [1103, 643] on nz-text-copy at bounding box center [1110, 649] width 15 height 13
click at [1107, 644] on icon "button" at bounding box center [1113, 650] width 12 height 12
click at [1384, 219] on link "Modifier" at bounding box center [1411, 230] width 55 height 22
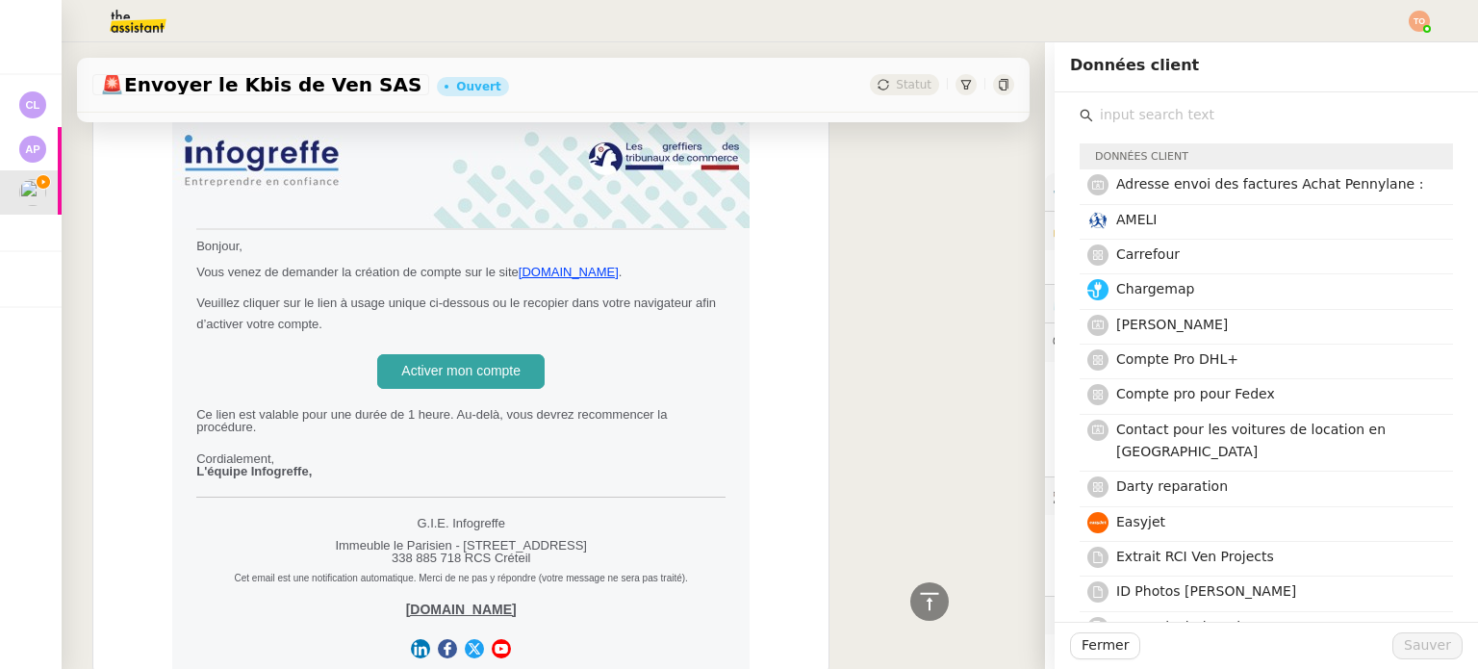
click at [1289, 117] on input "text" at bounding box center [1273, 115] width 360 height 26
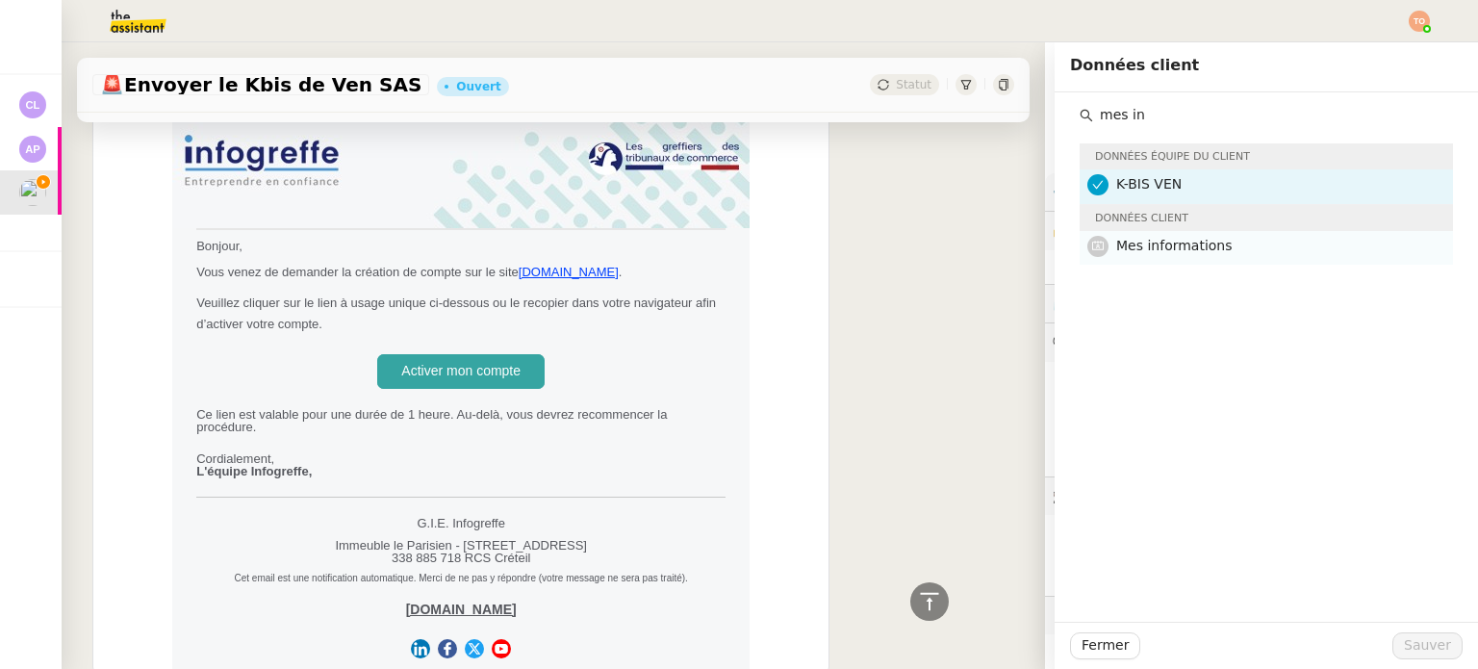
type input "mes in"
click at [1233, 245] on h4 "Mes informations" at bounding box center [1278, 246] width 325 height 22
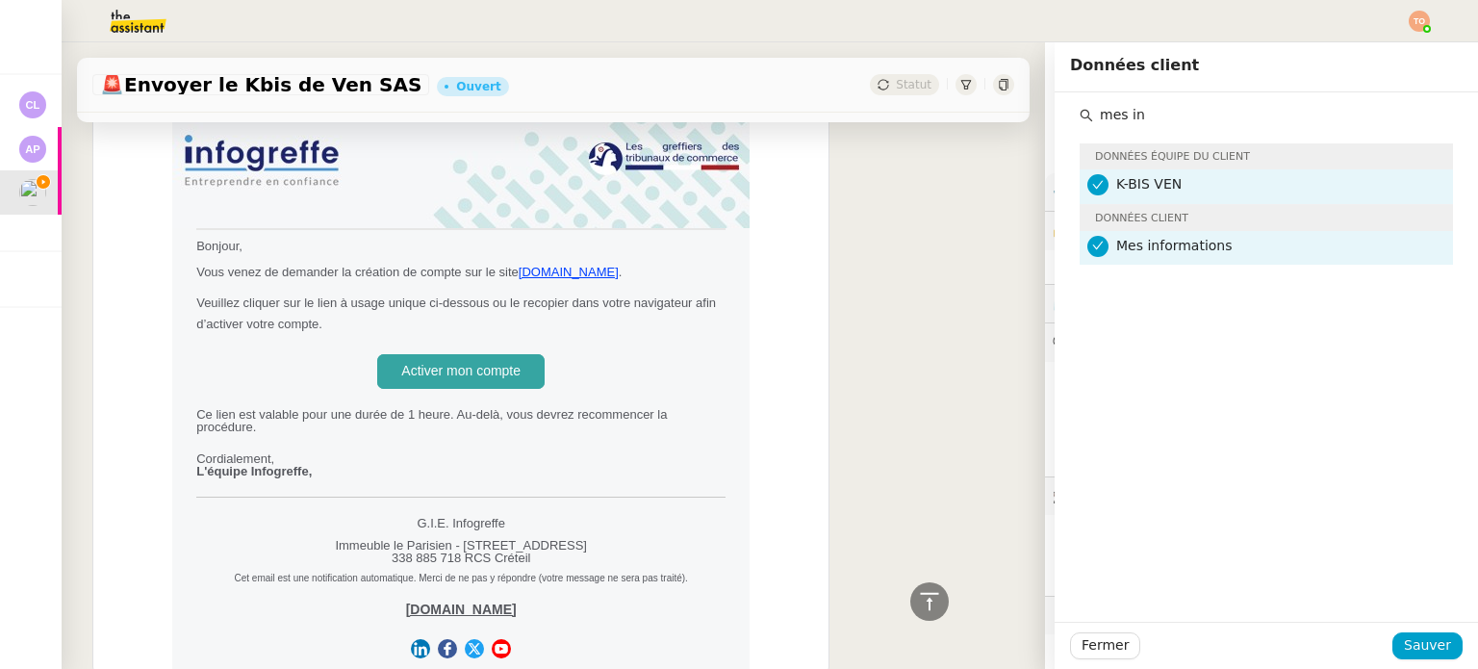
click at [1396, 659] on div "Fermer Sauver" at bounding box center [1265, 644] width 423 height 47
click at [1403, 647] on span "Sauver" at bounding box center [1426, 645] width 47 height 22
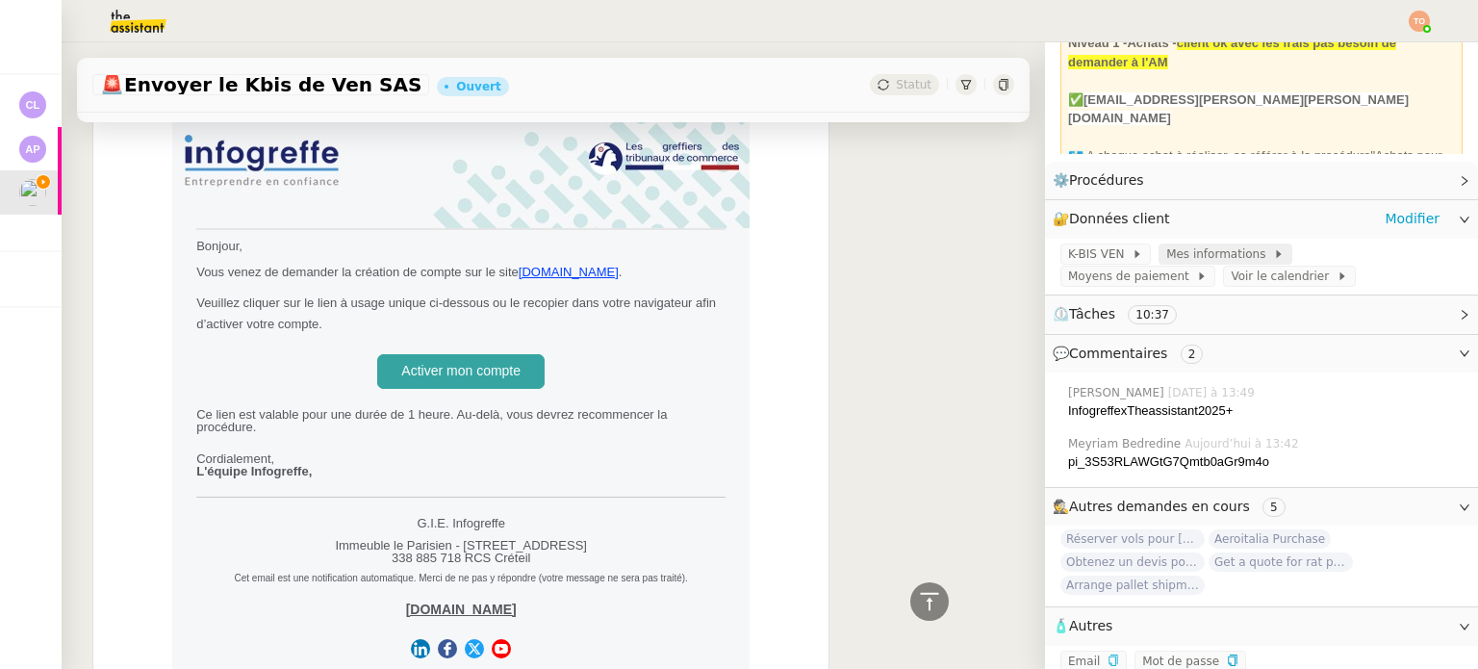
click at [1183, 260] on span "Mes informations" at bounding box center [1219, 253] width 107 height 19
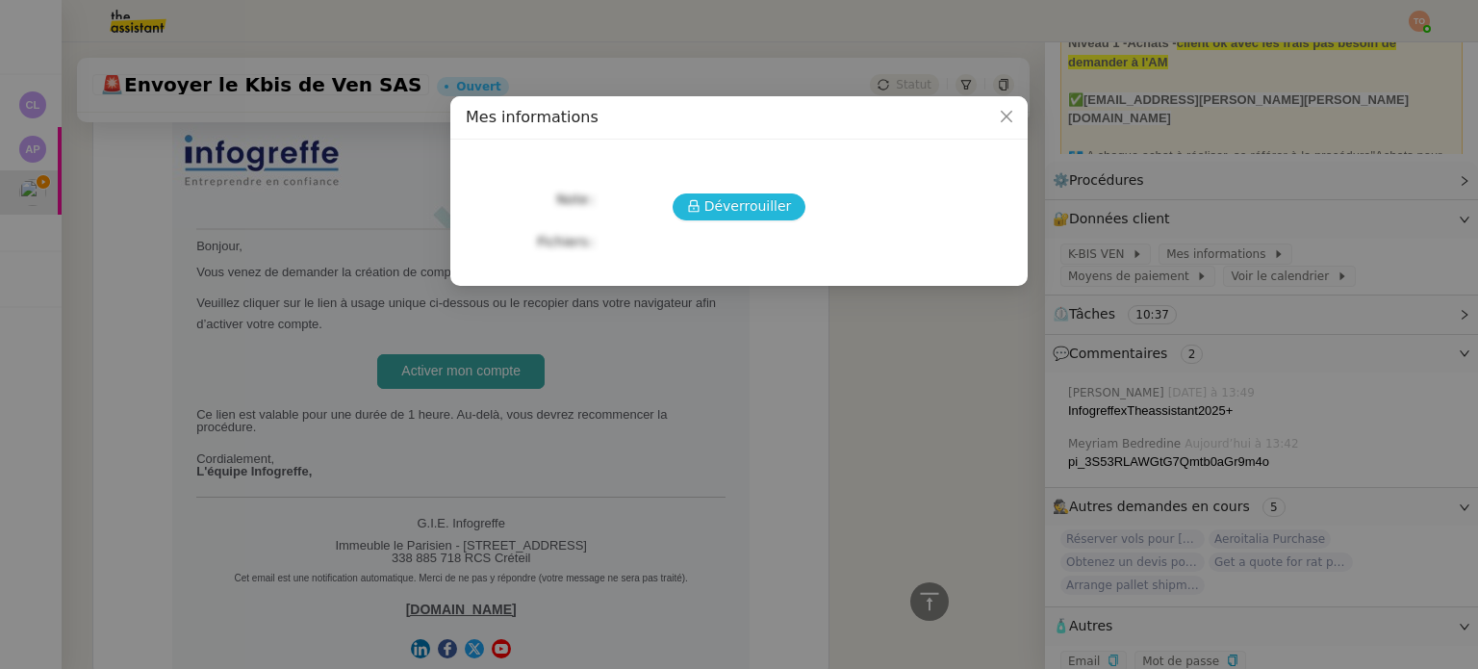
click at [725, 199] on span "Déverrouiller" at bounding box center [748, 206] width 88 height 22
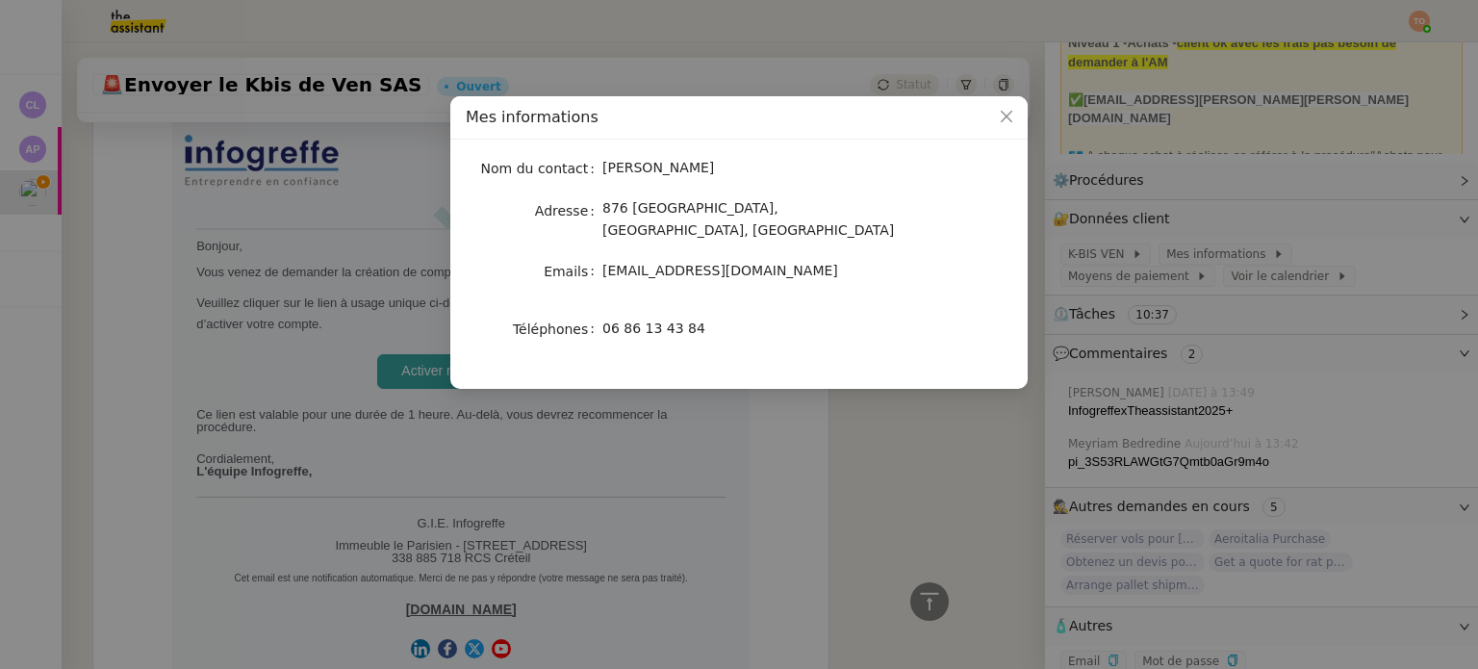
click at [657, 320] on span "06 86 13 43 84" at bounding box center [653, 327] width 103 height 15
copy div "06 86 13 43 84"
click at [800, 439] on nz-modal-container "Mes informations Nom du contact Charles Medlicott Adresse 876 Chemin de Vallaur…" at bounding box center [739, 334] width 1478 height 669
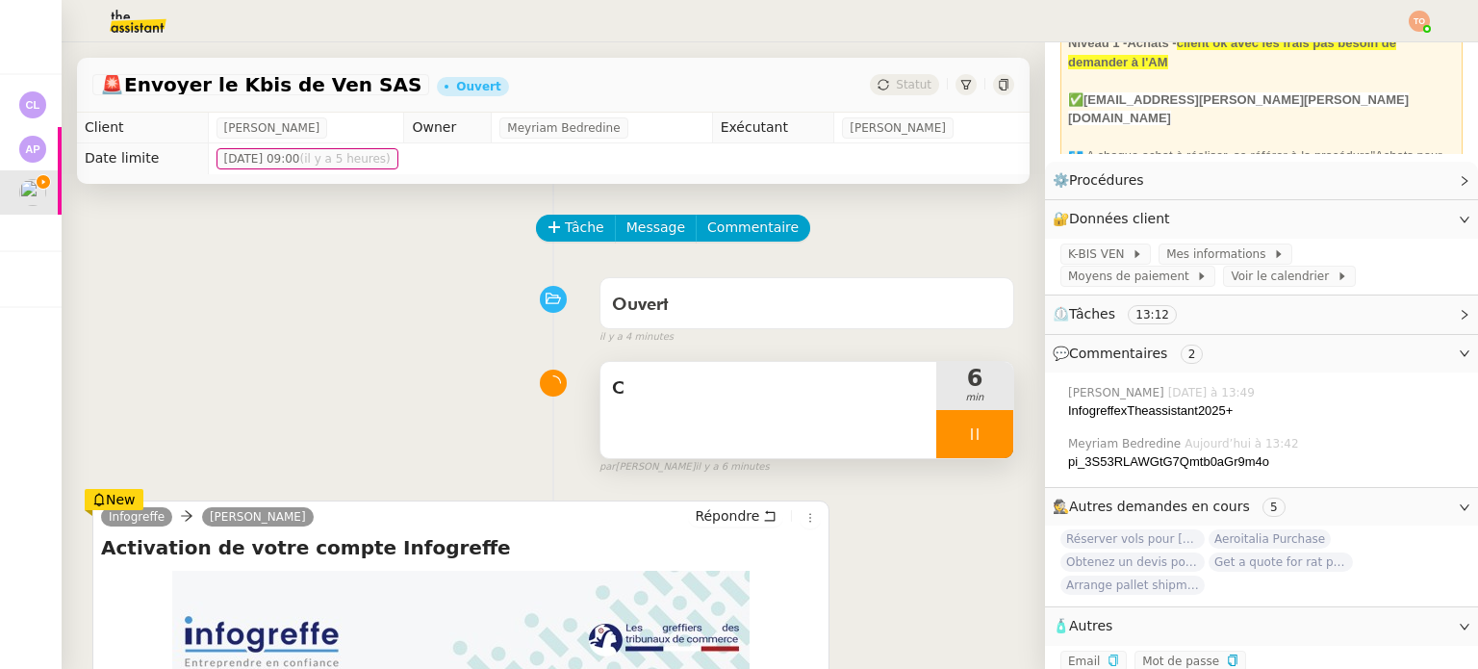
click at [789, 427] on div "C" at bounding box center [768, 410] width 336 height 96
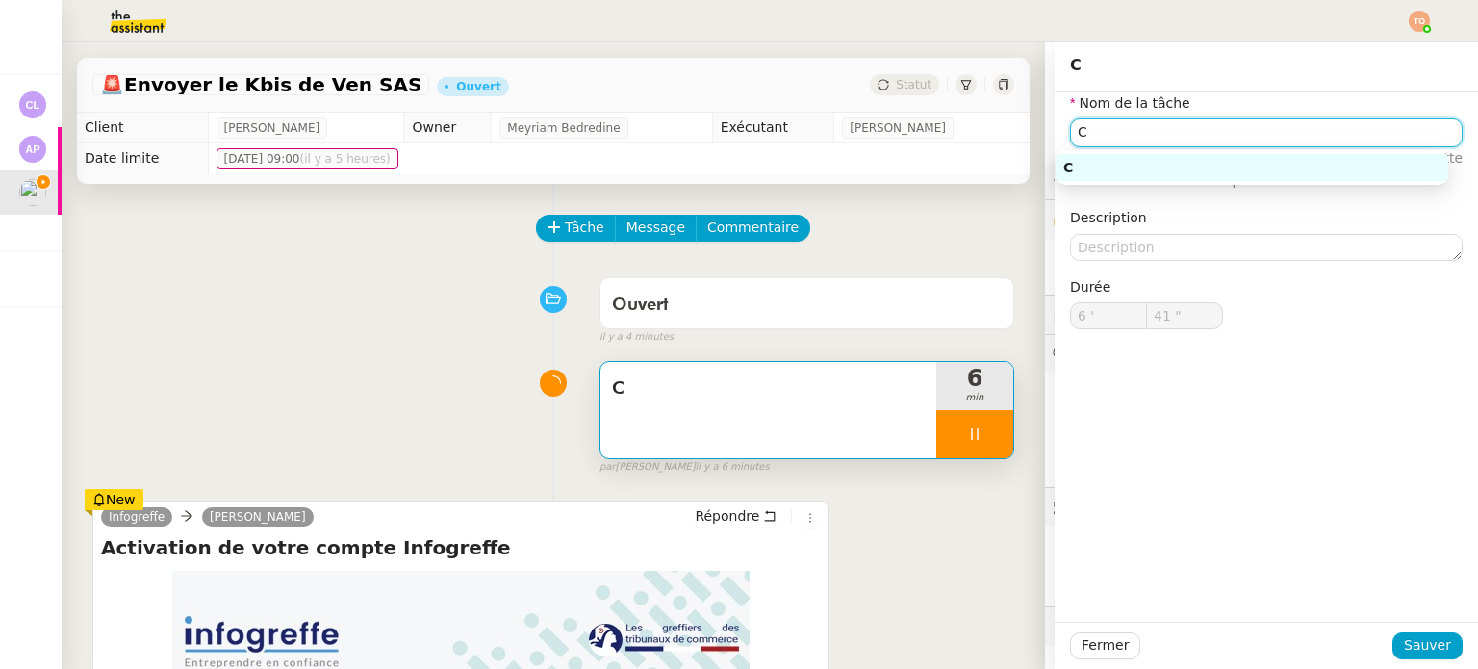
click at [1217, 139] on input "C" at bounding box center [1266, 132] width 392 height 28
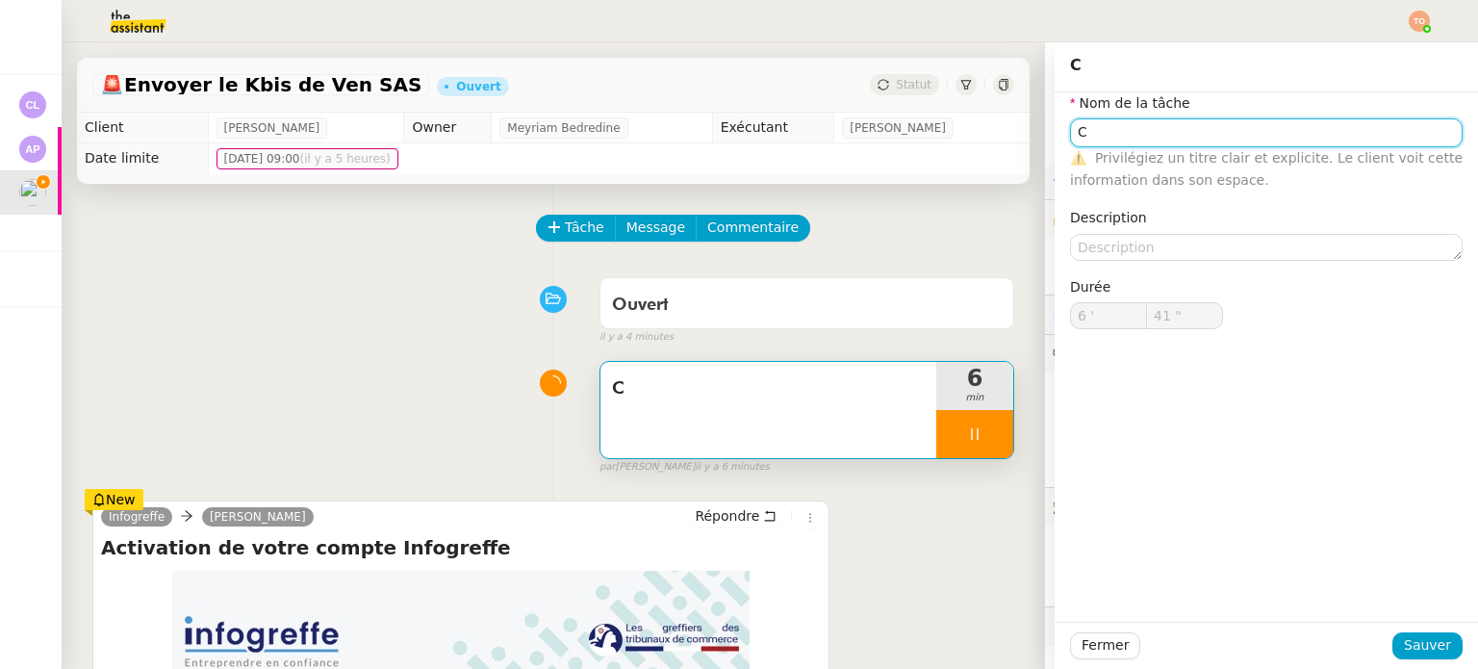
type input "Co"
type input "42 ""
type input "Commande d"
type input "43 ""
type input "Commande de Kbis"
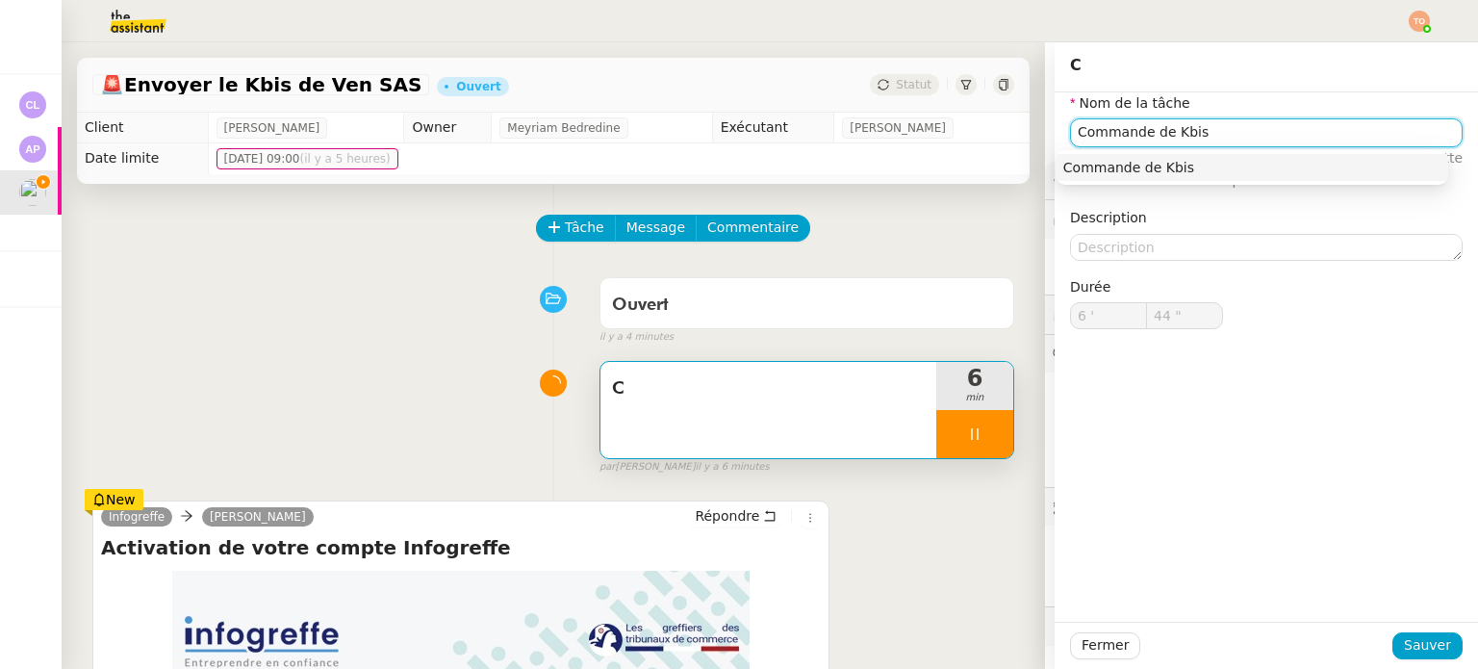
type input "45 ""
type input "Commande de Kbis"
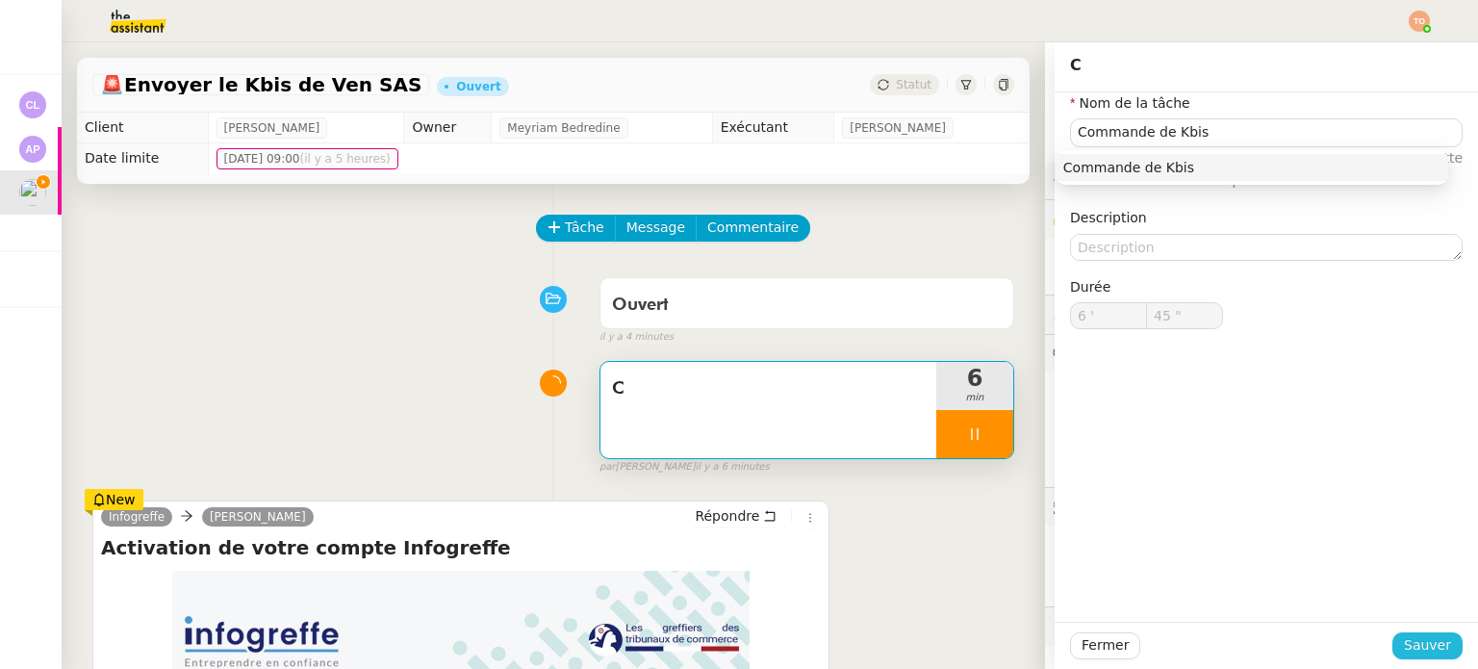
click at [1407, 653] on span "Sauver" at bounding box center [1426, 645] width 47 height 22
type input "46 ""
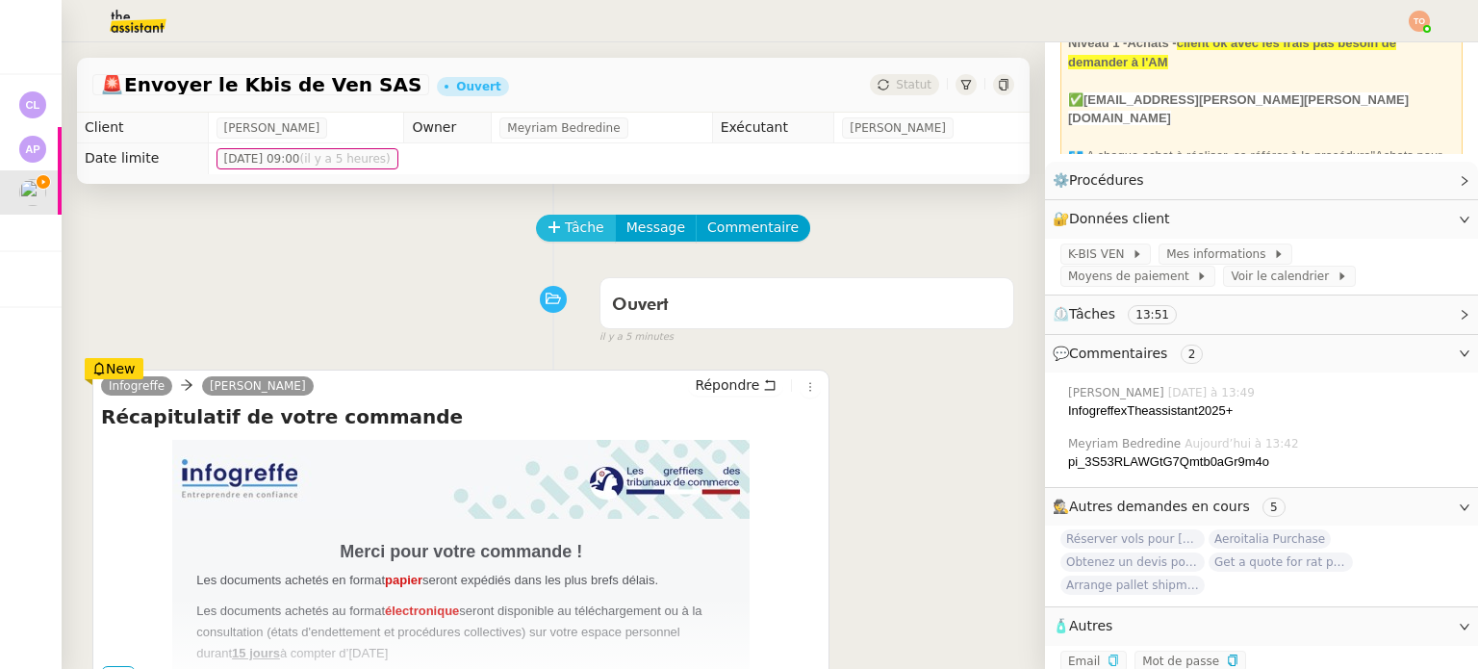
click at [581, 239] on span "Tâche" at bounding box center [584, 227] width 39 height 22
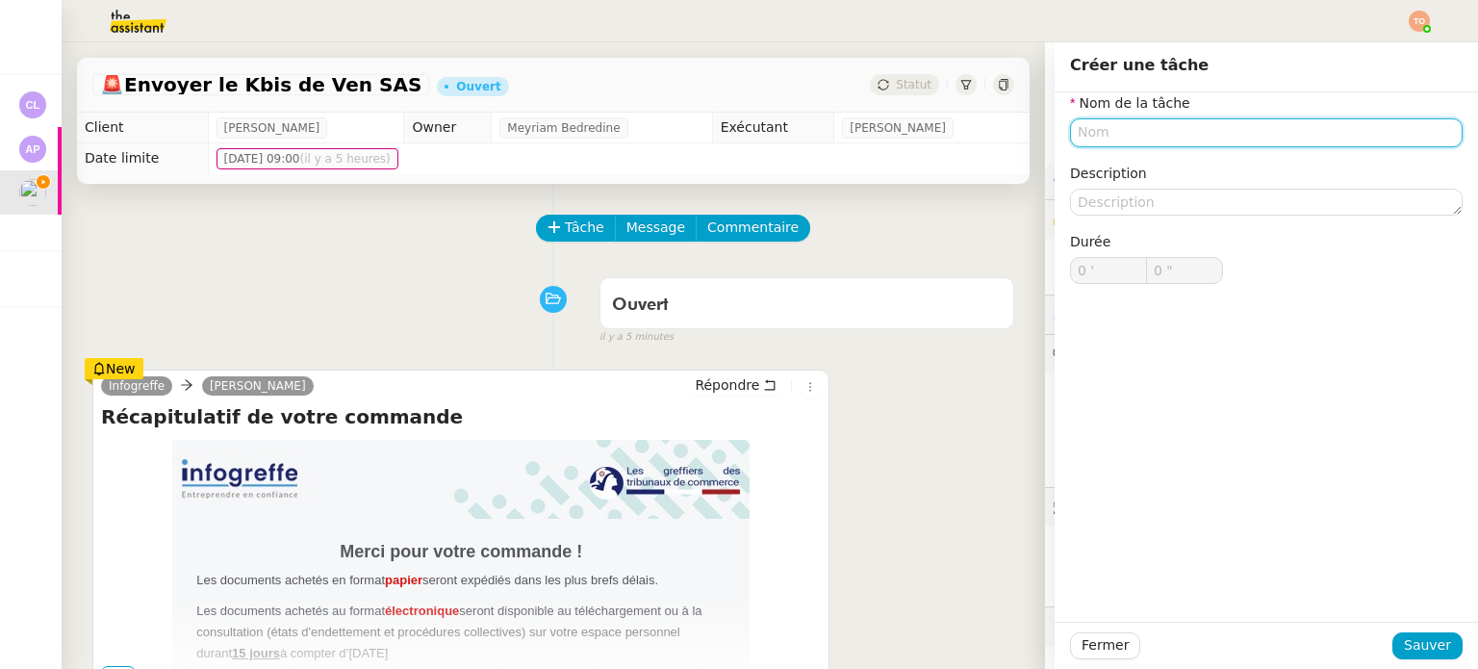
click at [1120, 130] on input "text" at bounding box center [1266, 132] width 392 height 28
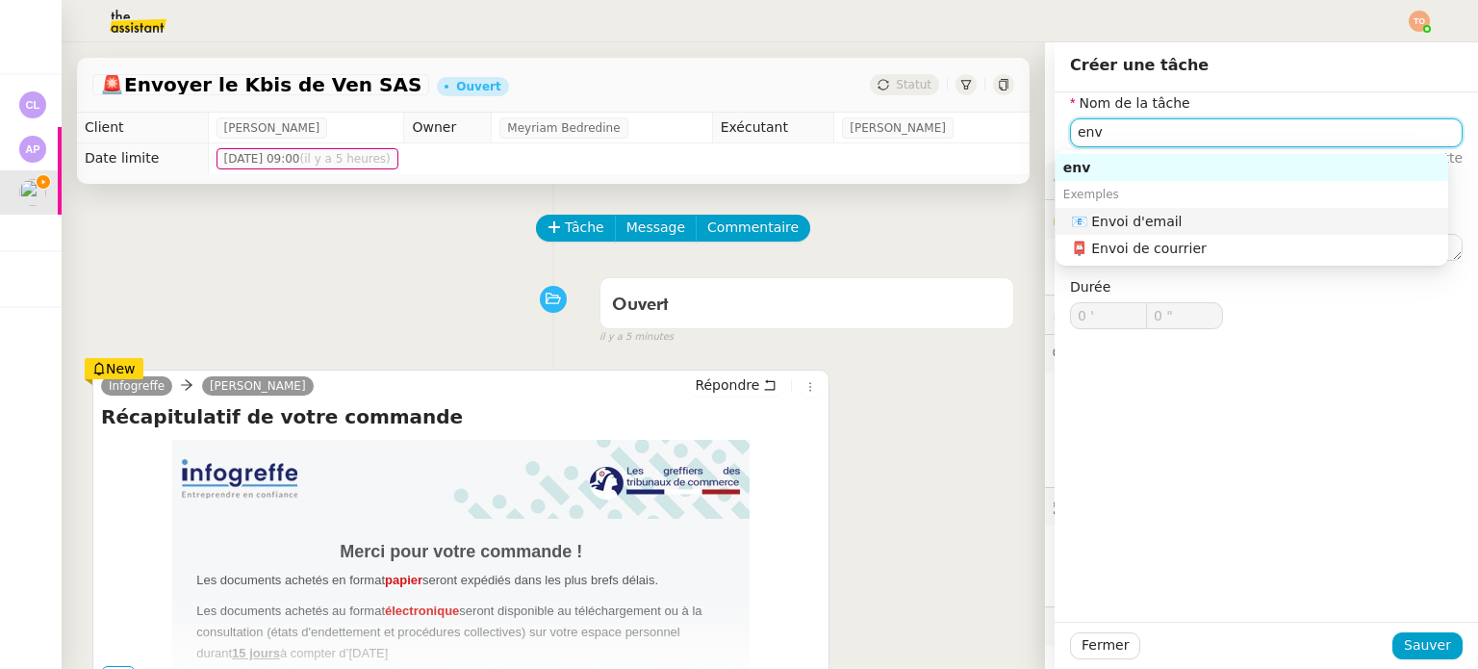
click at [1130, 218] on div "📧 Envoi d'email" at bounding box center [1255, 221] width 369 height 17
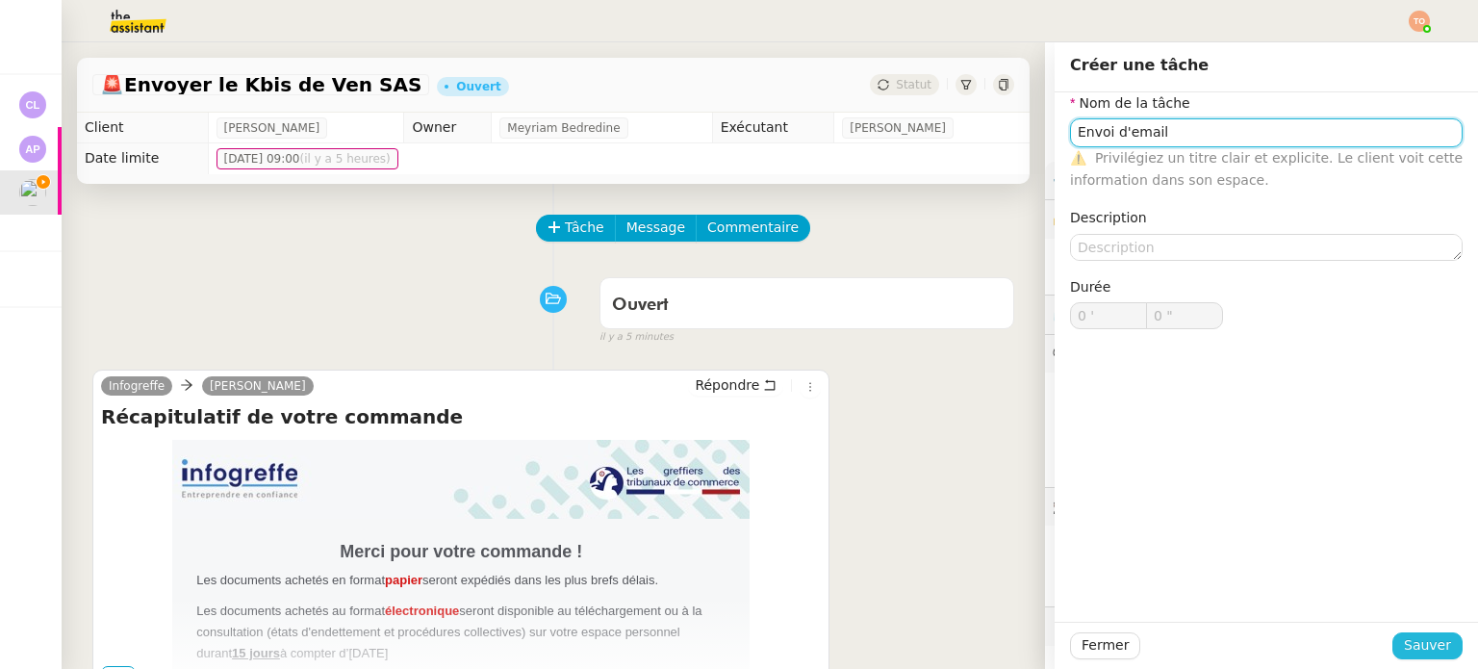
type input "Envoi d'email"
click at [1425, 644] on span "Sauver" at bounding box center [1426, 645] width 47 height 22
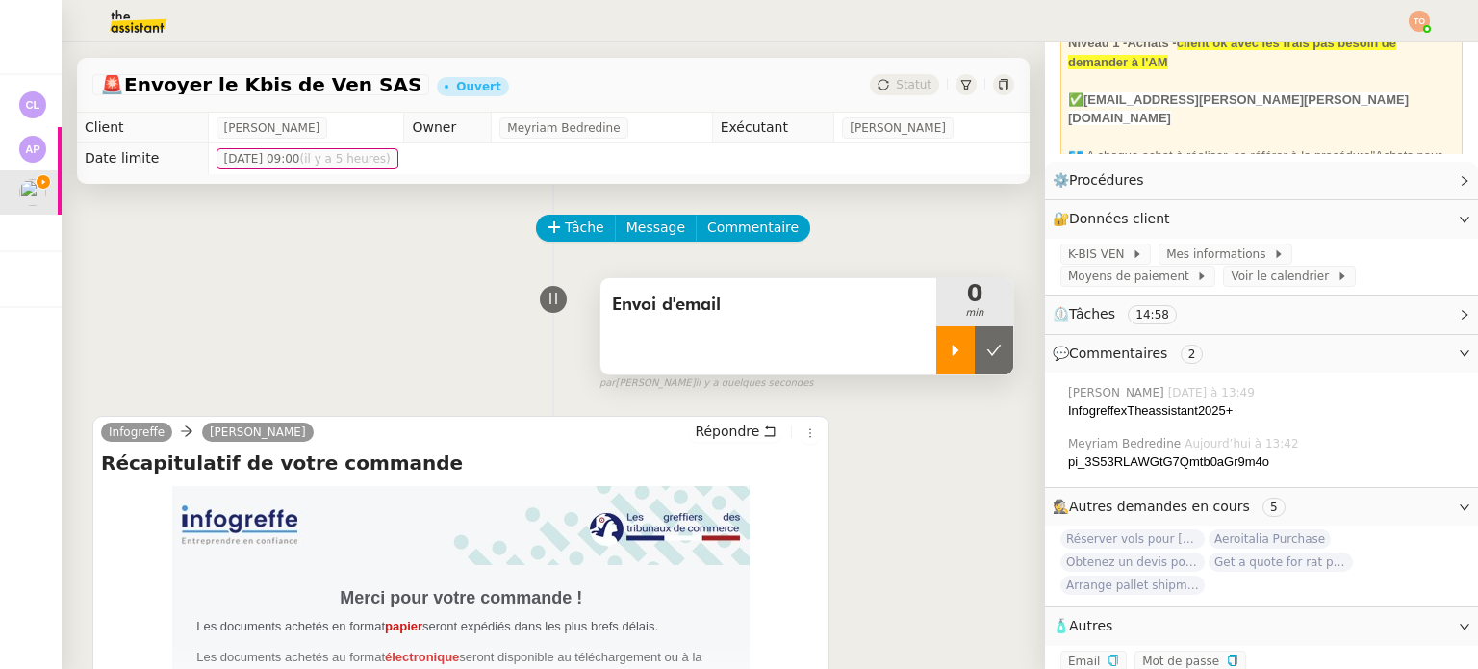
click at [936, 365] on div at bounding box center [955, 350] width 38 height 48
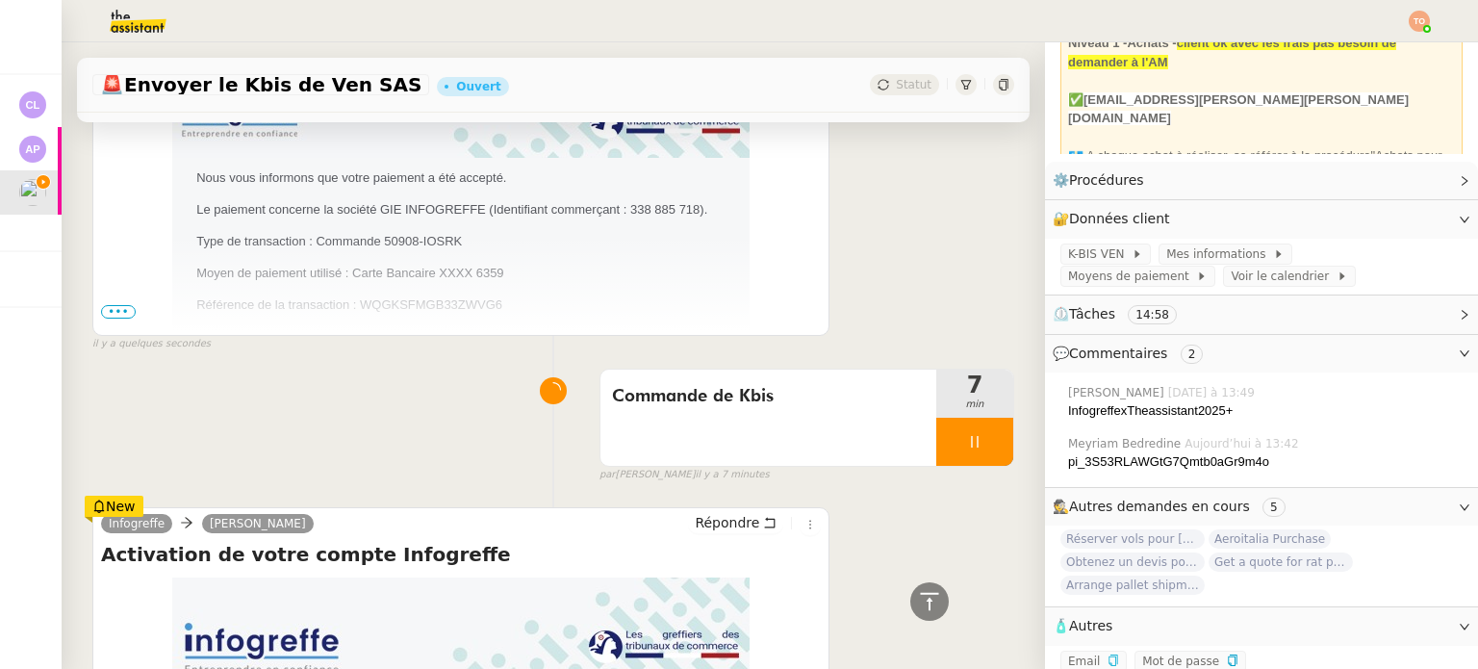
scroll to position [866, 0]
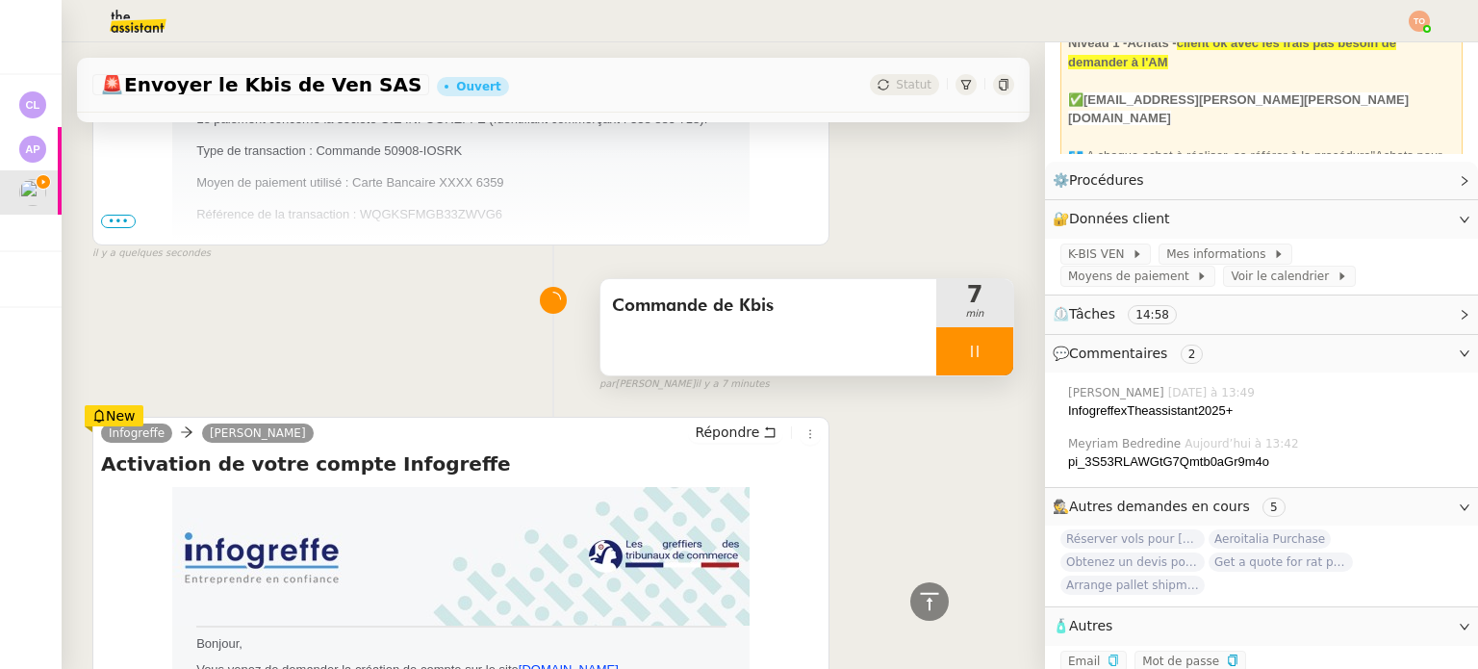
click at [967, 351] on icon at bounding box center [974, 350] width 15 height 15
click at [974, 353] on button at bounding box center [993, 351] width 38 height 48
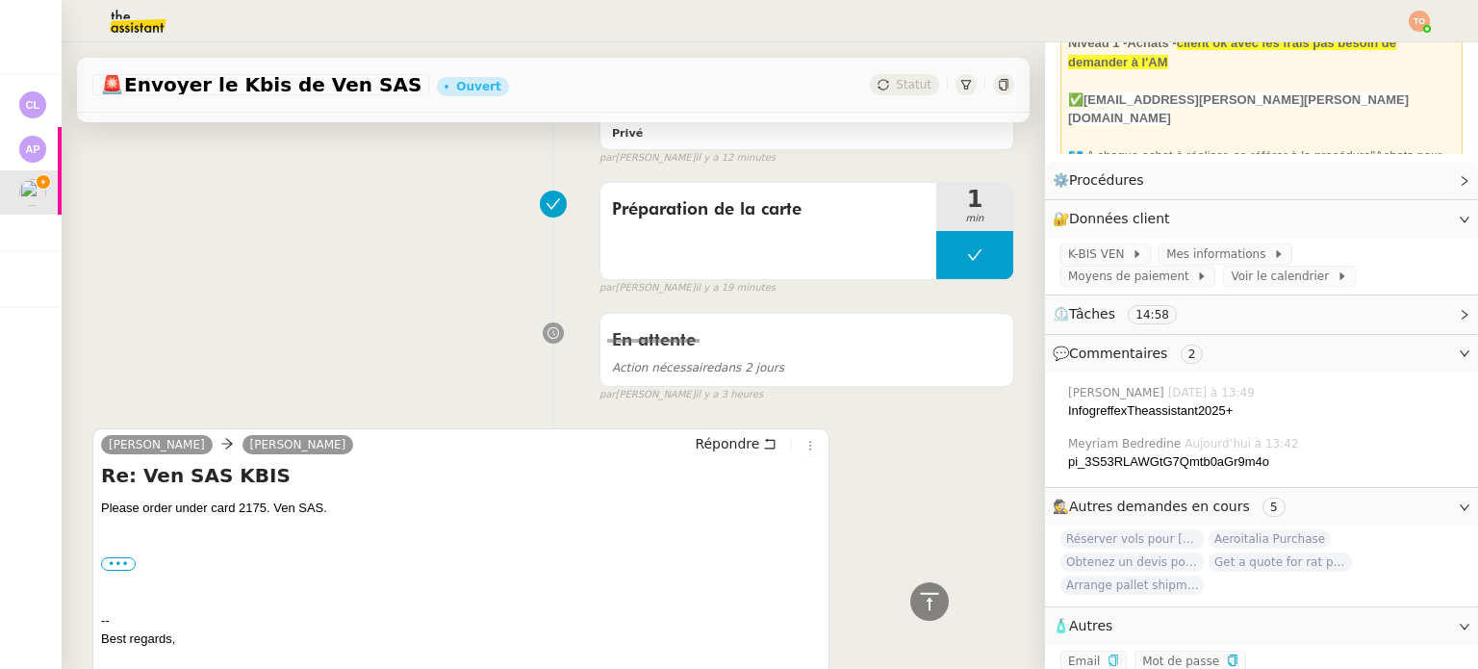
scroll to position [2116, 0]
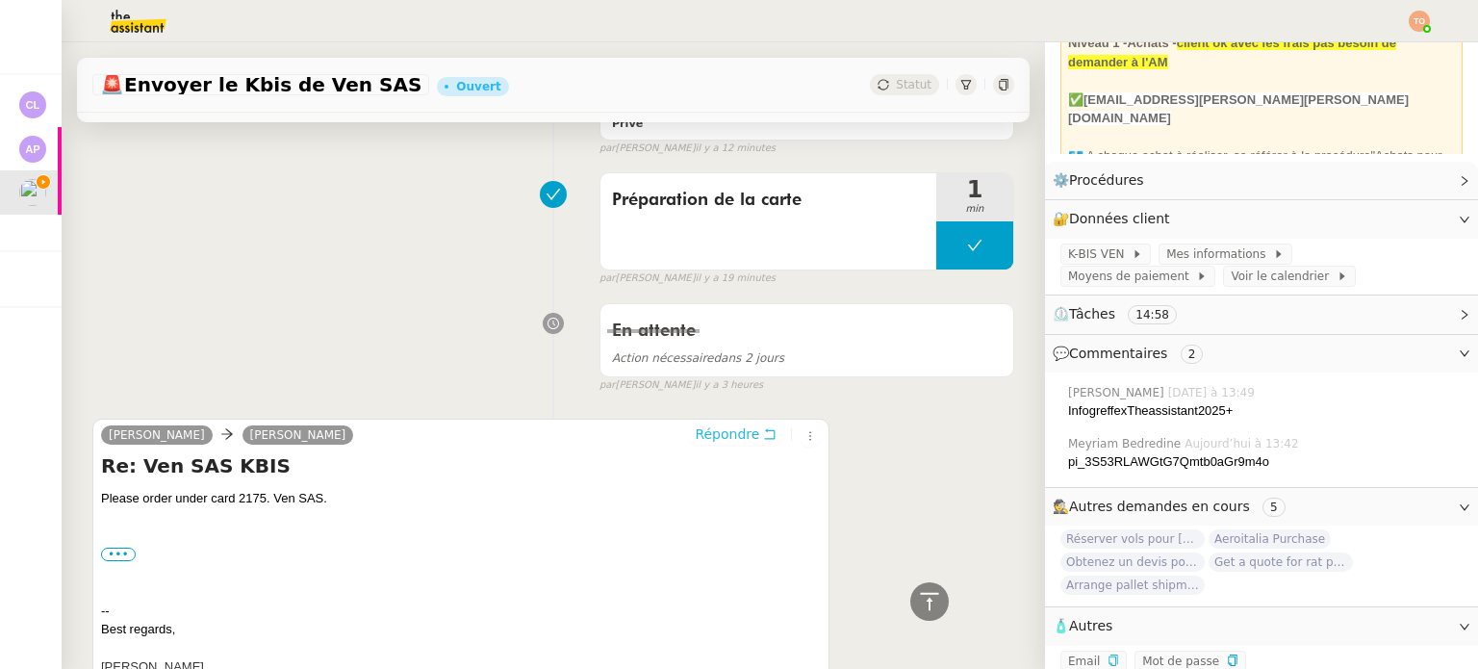
click at [720, 438] on span "Répondre" at bounding box center [727, 433] width 64 height 19
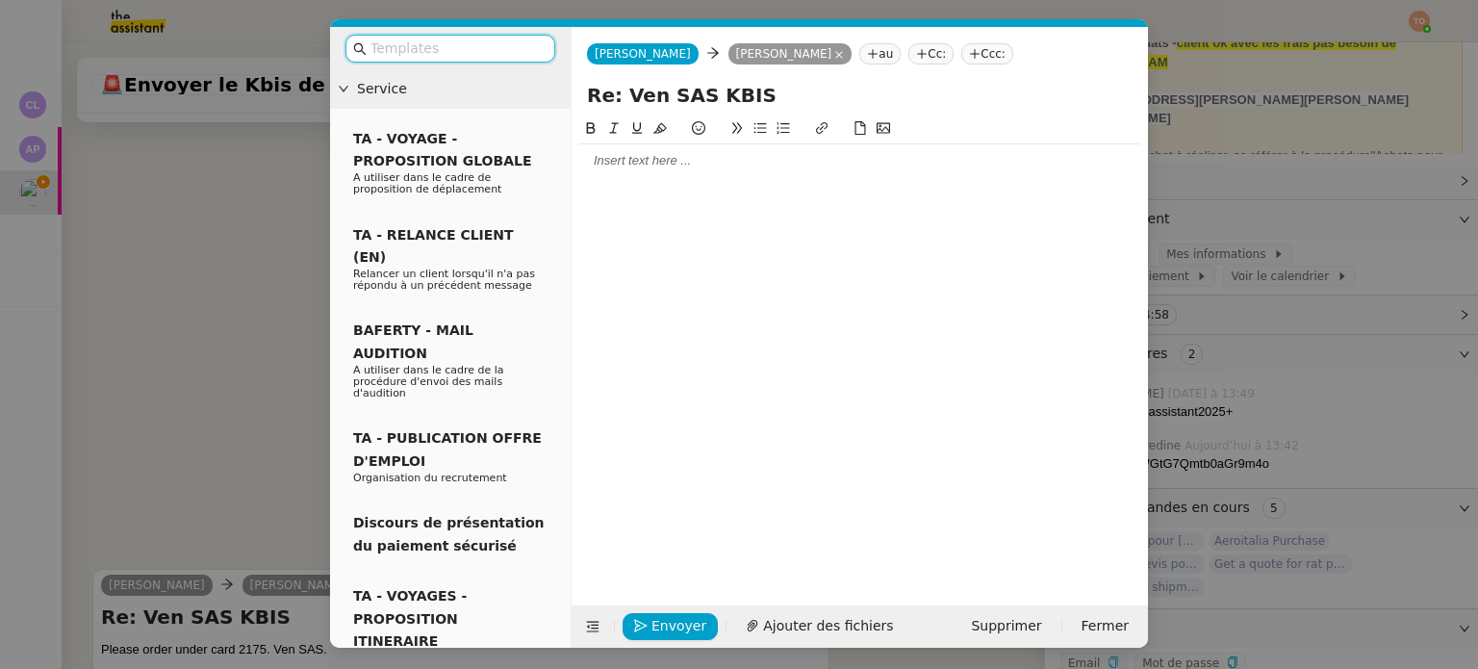
scroll to position [2266, 0]
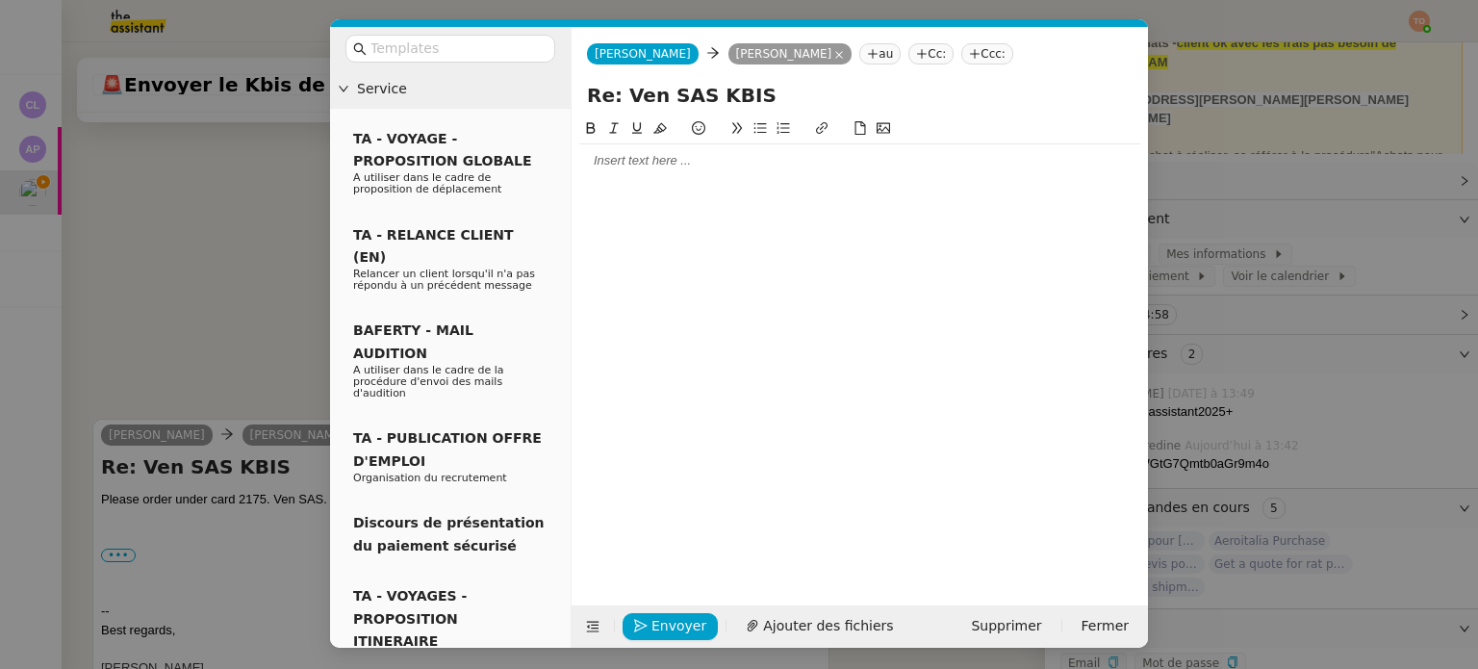
click at [693, 178] on div at bounding box center [859, 346] width 561 height 458
click at [668, 153] on div at bounding box center [859, 160] width 561 height 17
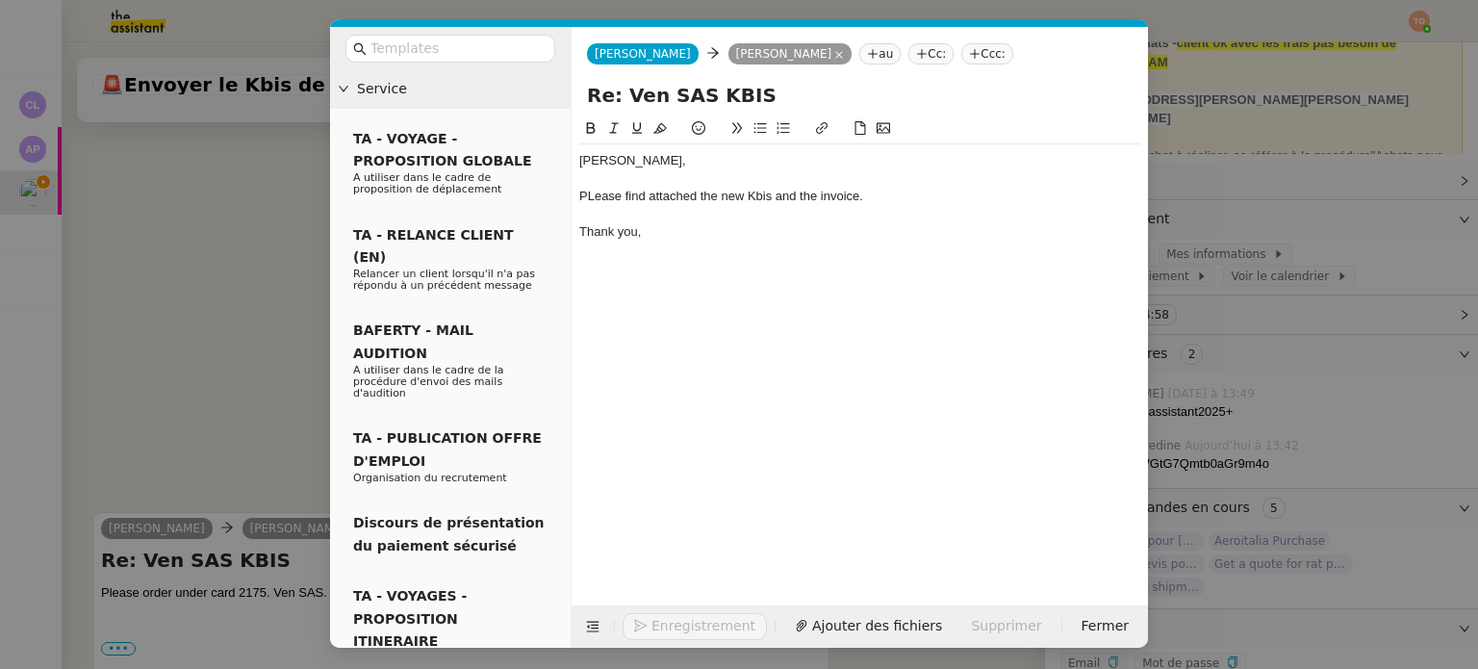
scroll to position [2361, 0]
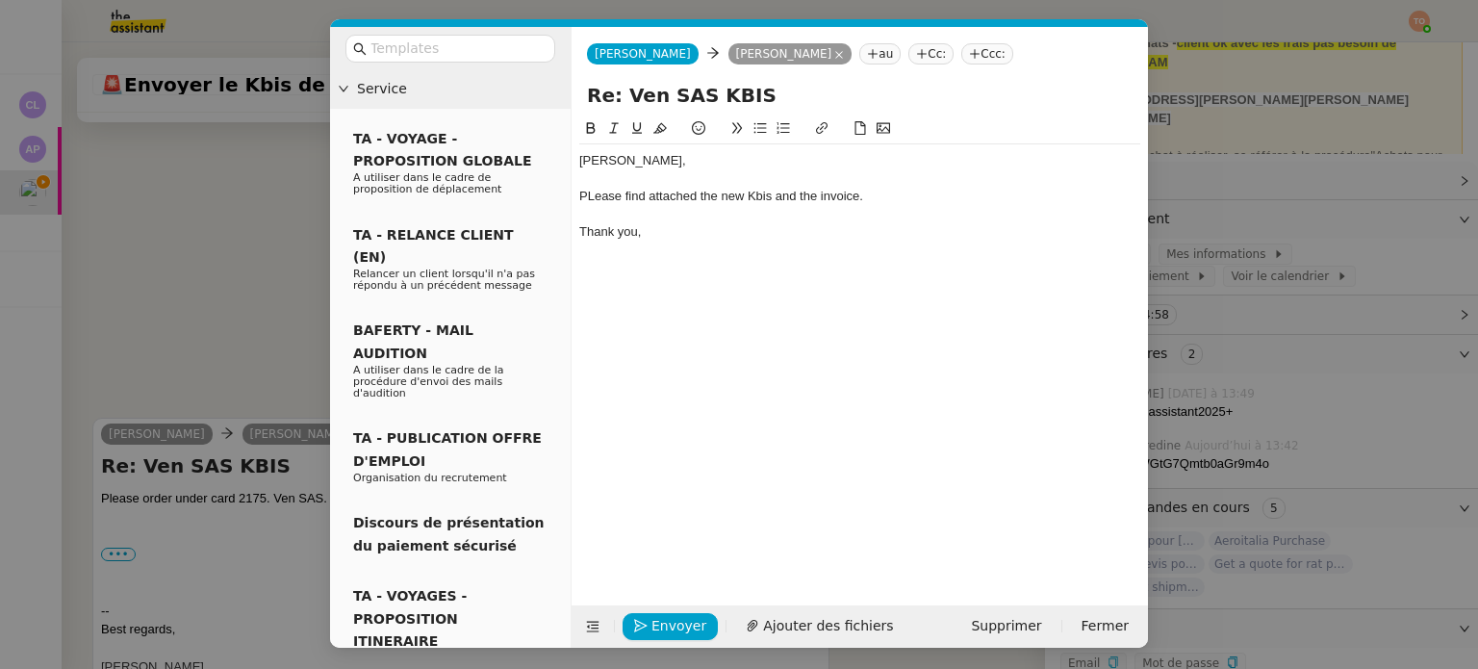
click at [584, 192] on div "PLease find attached the new Kbis and the invoice." at bounding box center [859, 196] width 561 height 17
click at [688, 617] on span "Envoyer" at bounding box center [678, 626] width 55 height 22
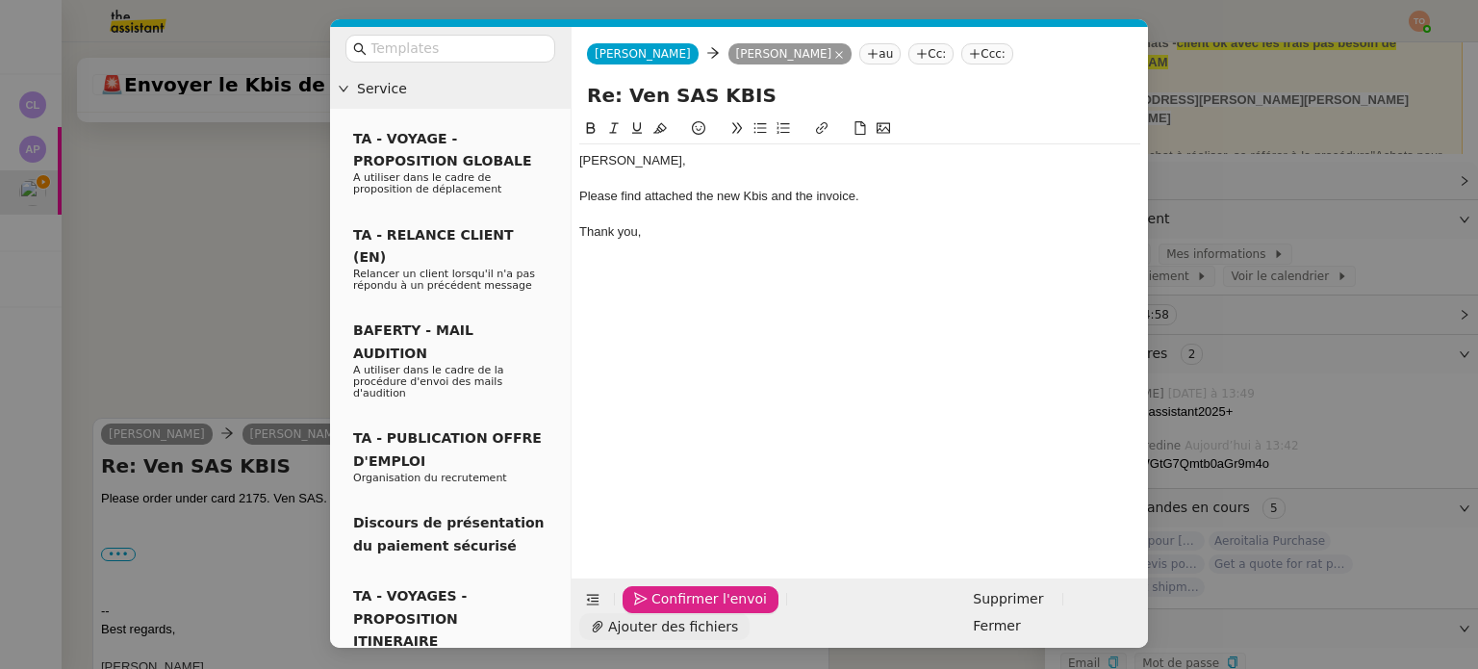
click at [738, 625] on span "Ajouter des fichiers" at bounding box center [673, 627] width 130 height 22
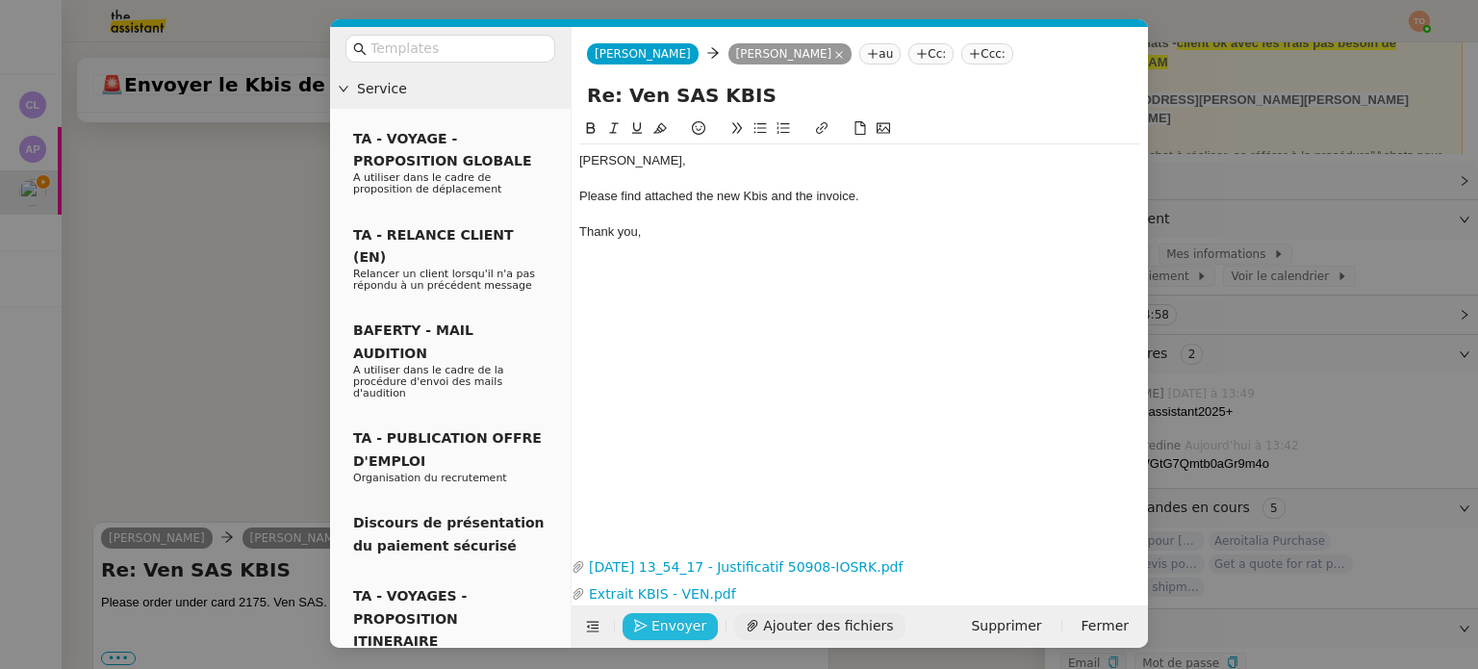
scroll to position [2465, 0]
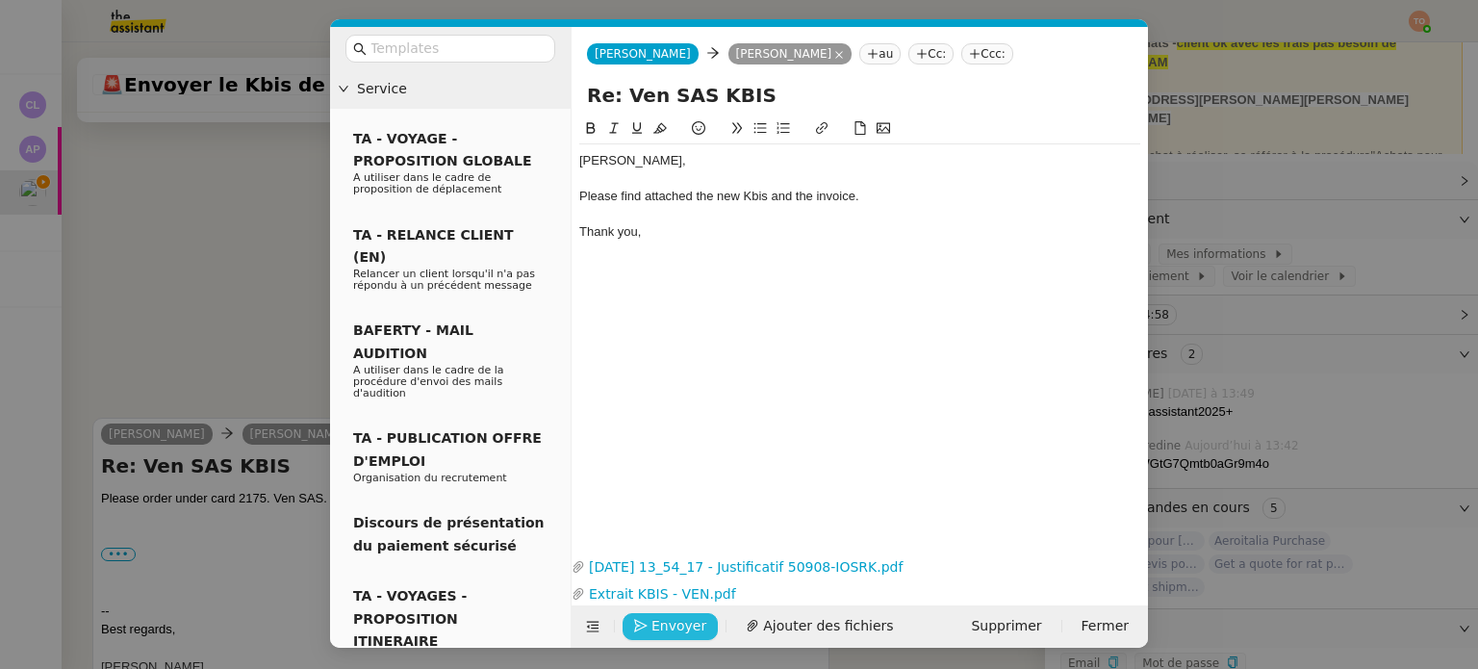
click at [670, 621] on span "Envoyer" at bounding box center [678, 626] width 55 height 22
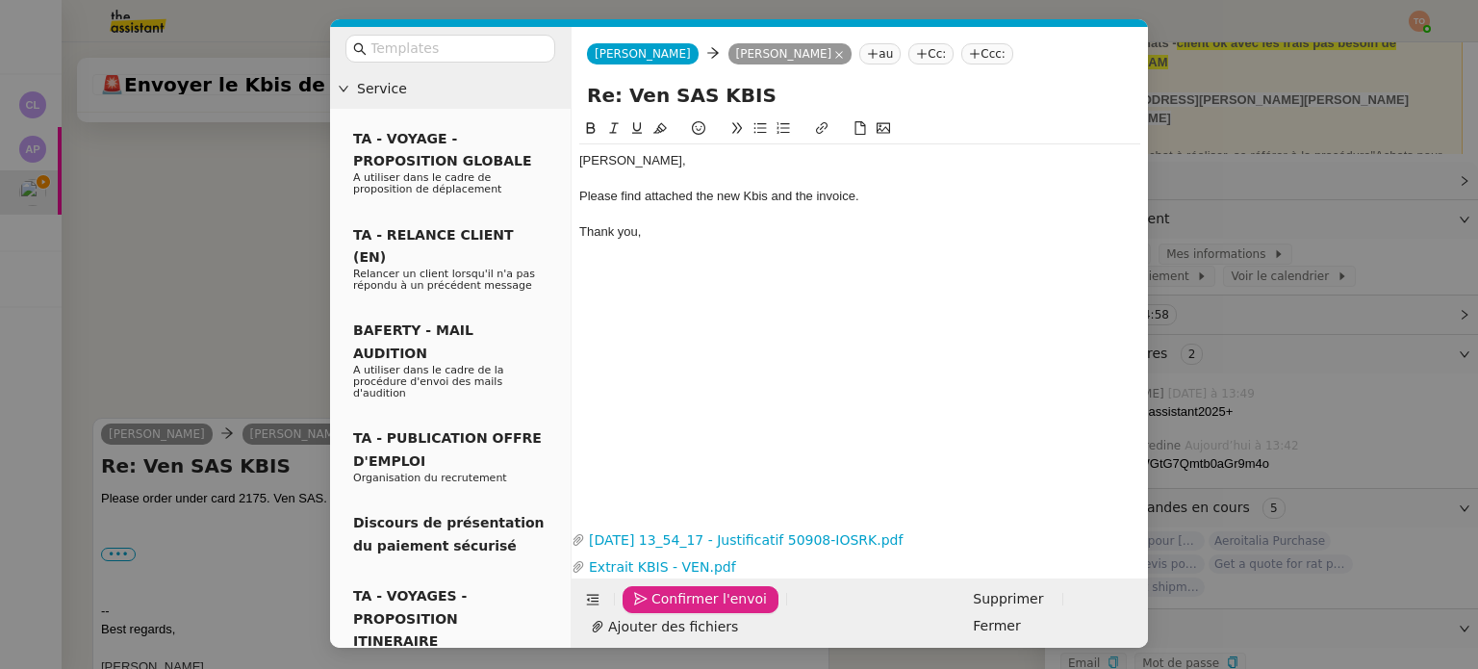
click at [670, 610] on span "Confirmer l'envoi" at bounding box center [708, 599] width 115 height 22
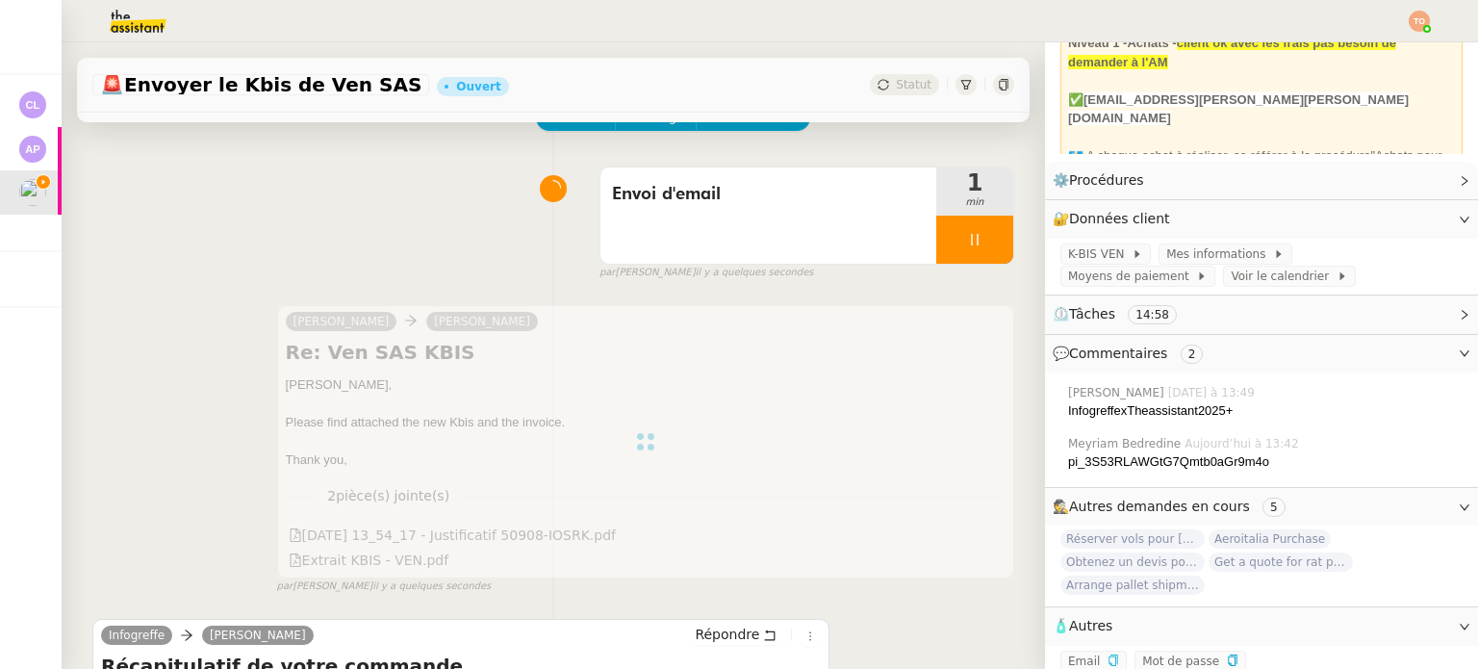
scroll to position [192, 0]
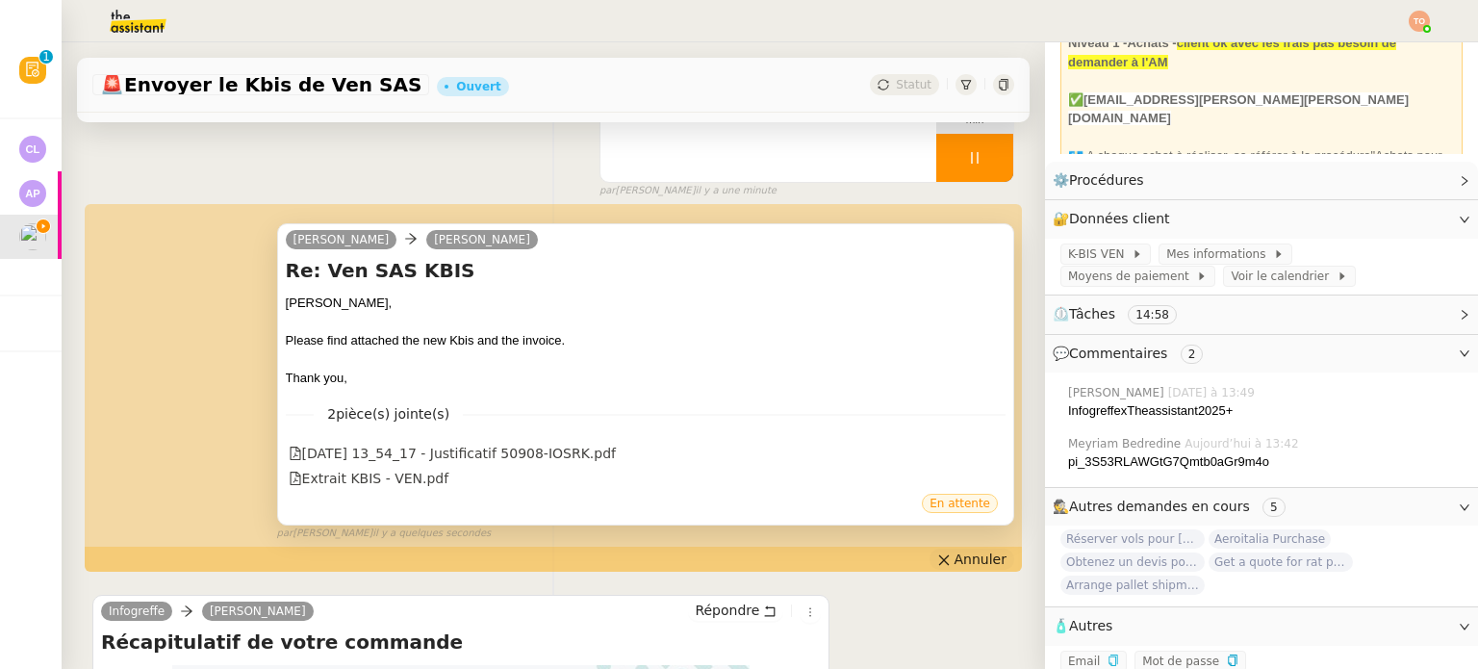
click at [954, 562] on span "Annuler" at bounding box center [980, 558] width 52 height 19
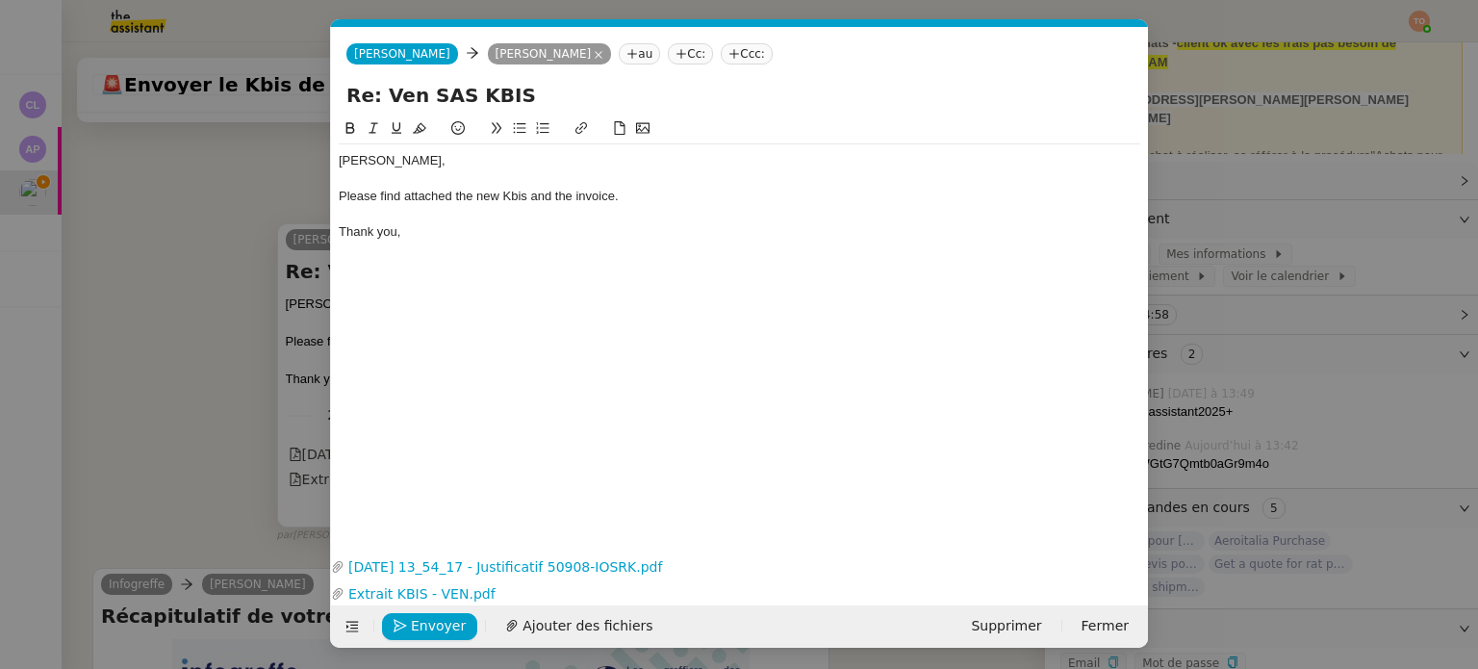
scroll to position [0, 40]
drag, startPoint x: 589, startPoint y: 197, endPoint x: 341, endPoint y: 202, distance: 248.2
click at [341, 202] on div "Please find attached the new Kbis and the invoice." at bounding box center [739, 196] width 801 height 17
click at [352, 621] on icon at bounding box center [352, 626] width 13 height 11
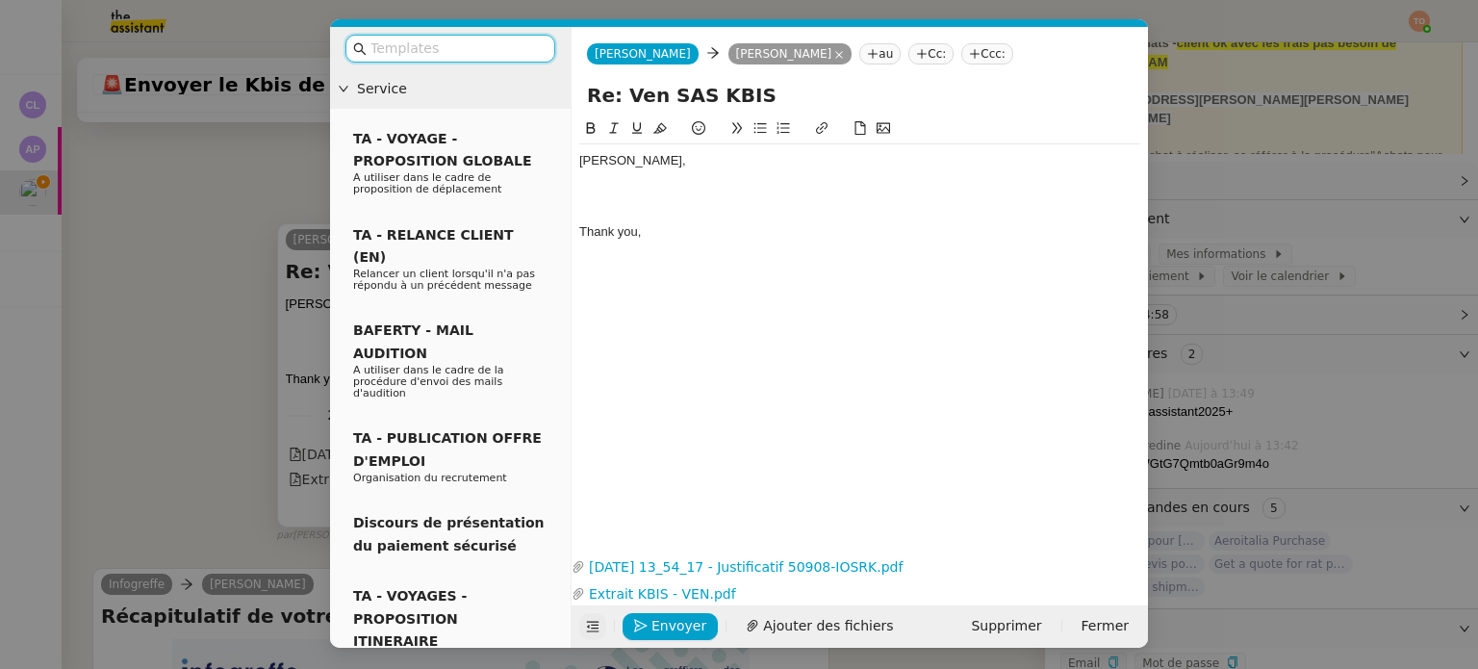
click at [483, 52] on input "text" at bounding box center [456, 49] width 173 height 22
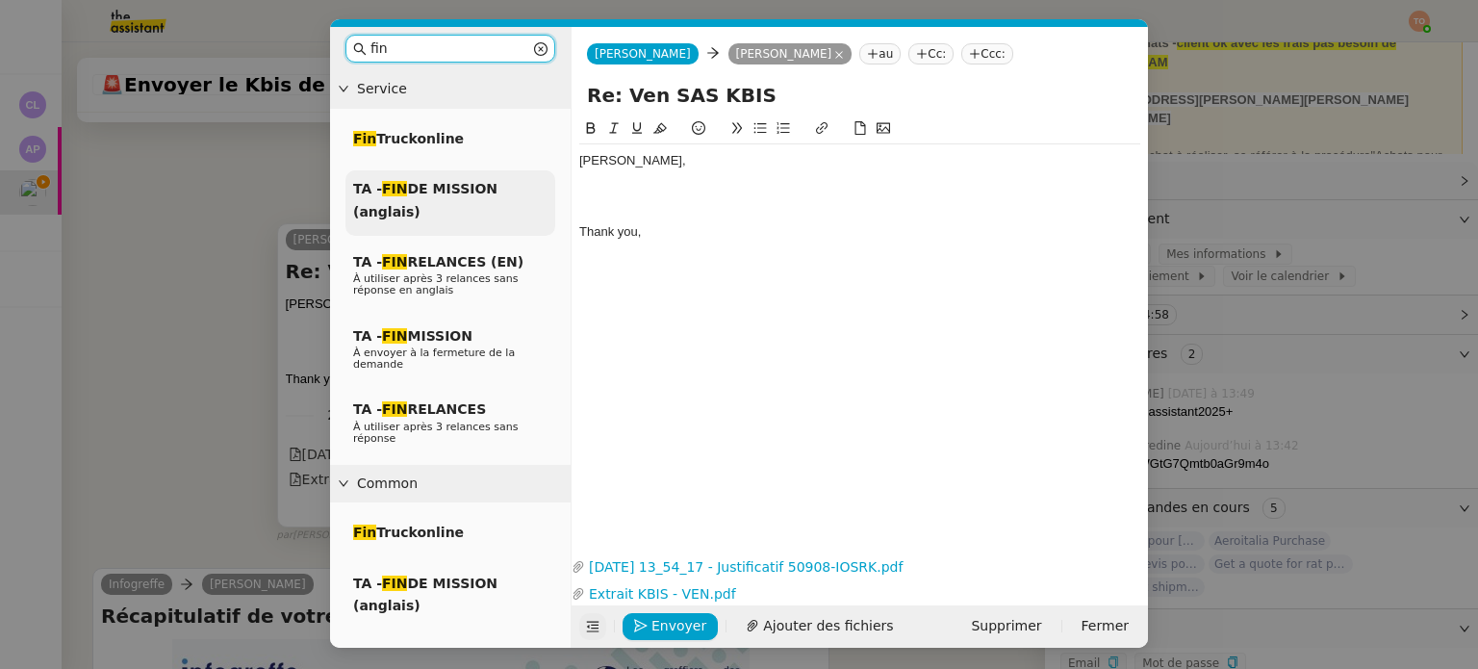
type input "fin"
click at [488, 197] on div "TA - FIN DE MISSION (anglais)" at bounding box center [450, 202] width 210 height 65
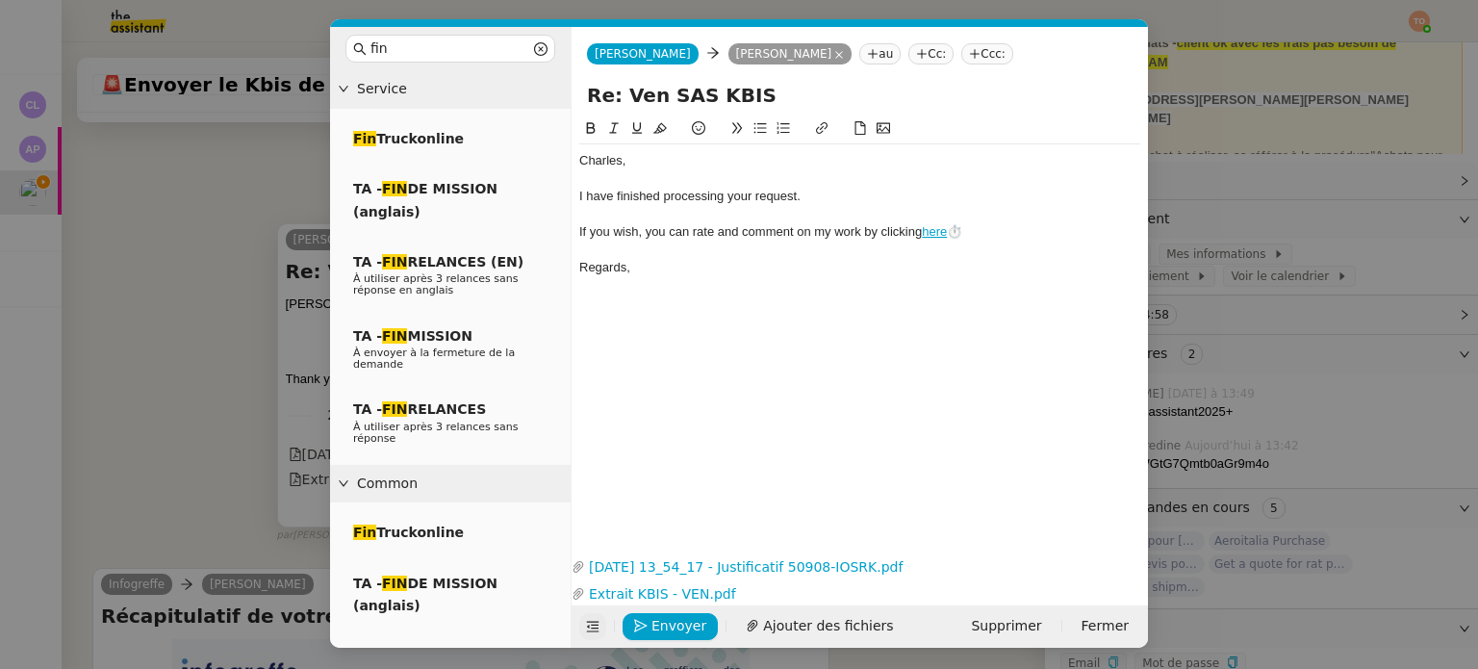
click at [649, 157] on div "﻿Charles﻿," at bounding box center [859, 160] width 561 height 17
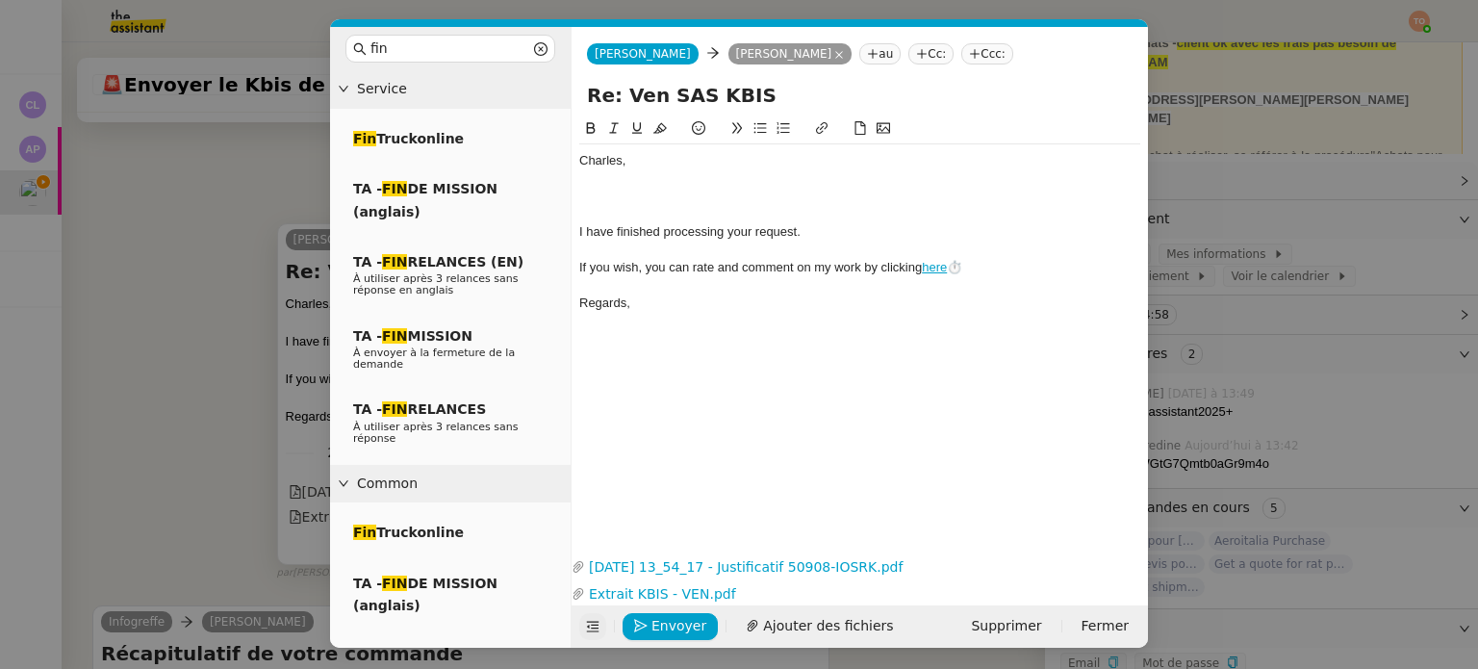
paste div
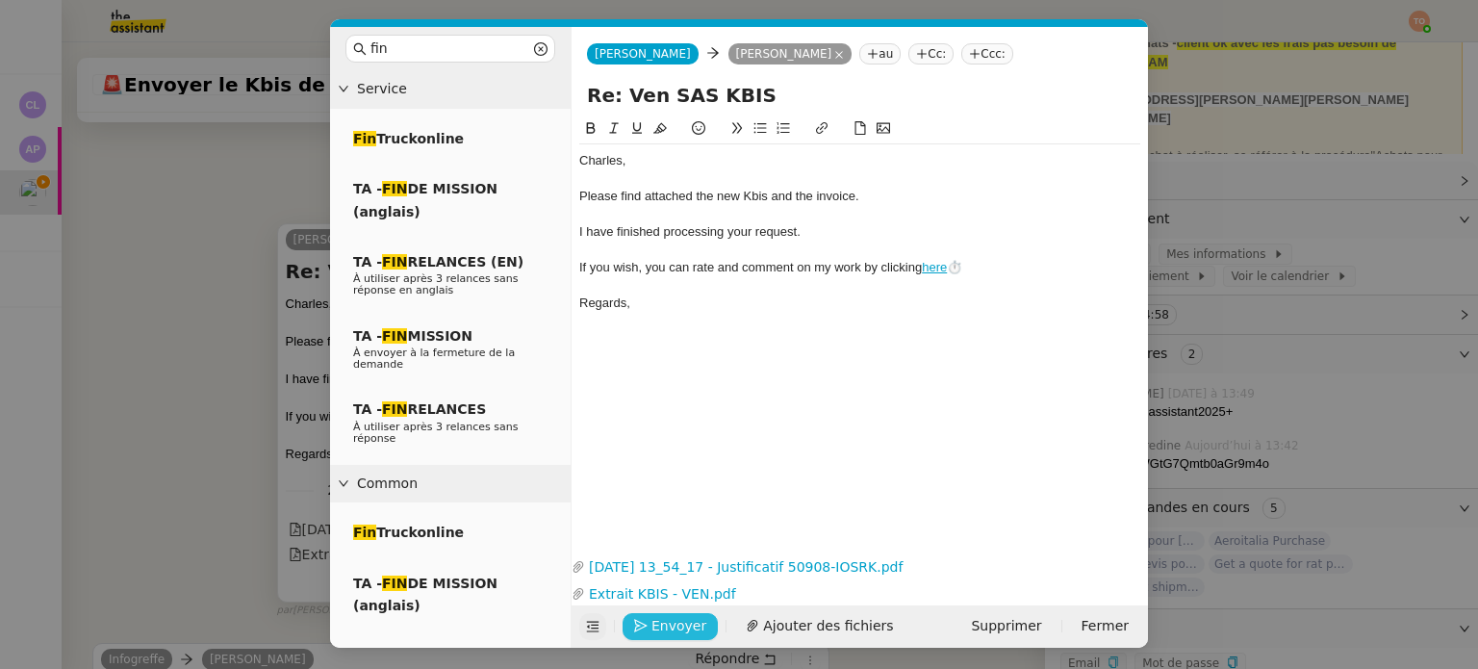
click at [700, 619] on button "Envoyer" at bounding box center [669, 626] width 95 height 27
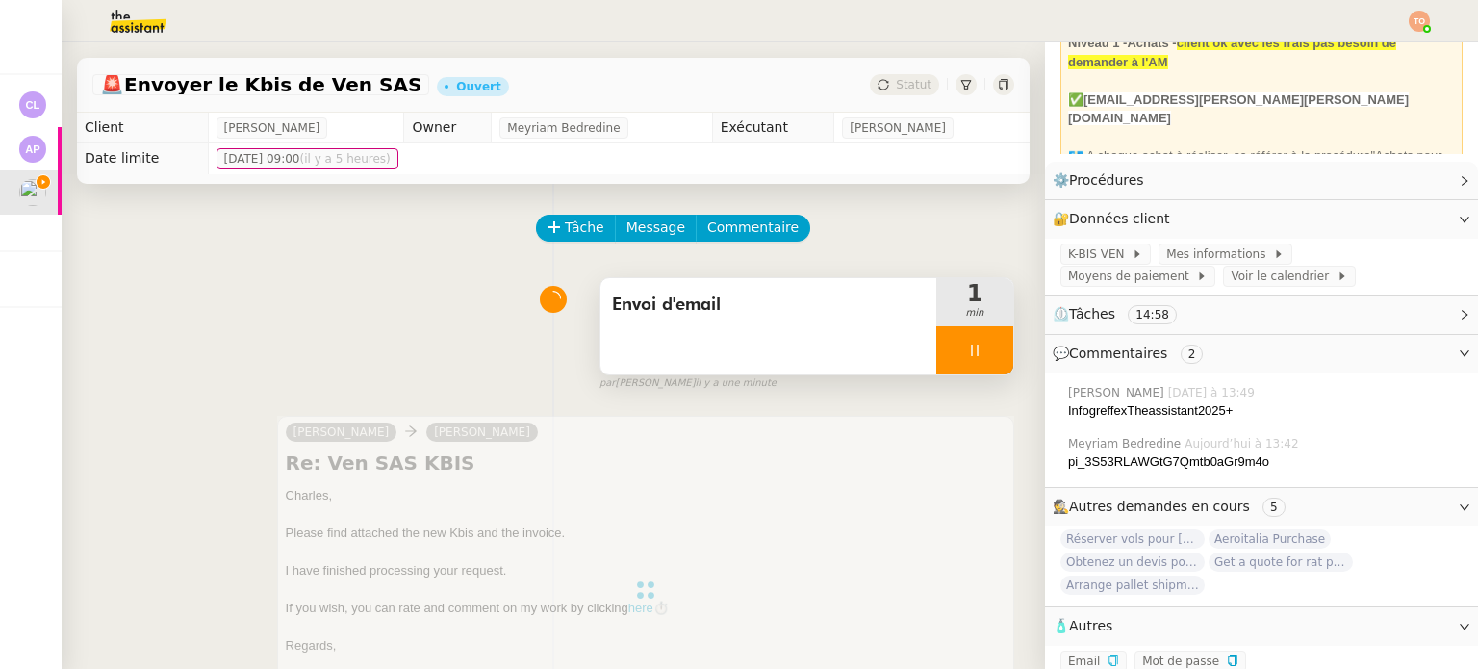
click at [967, 352] on div at bounding box center [974, 350] width 77 height 48
click at [986, 352] on icon at bounding box center [993, 349] width 15 height 15
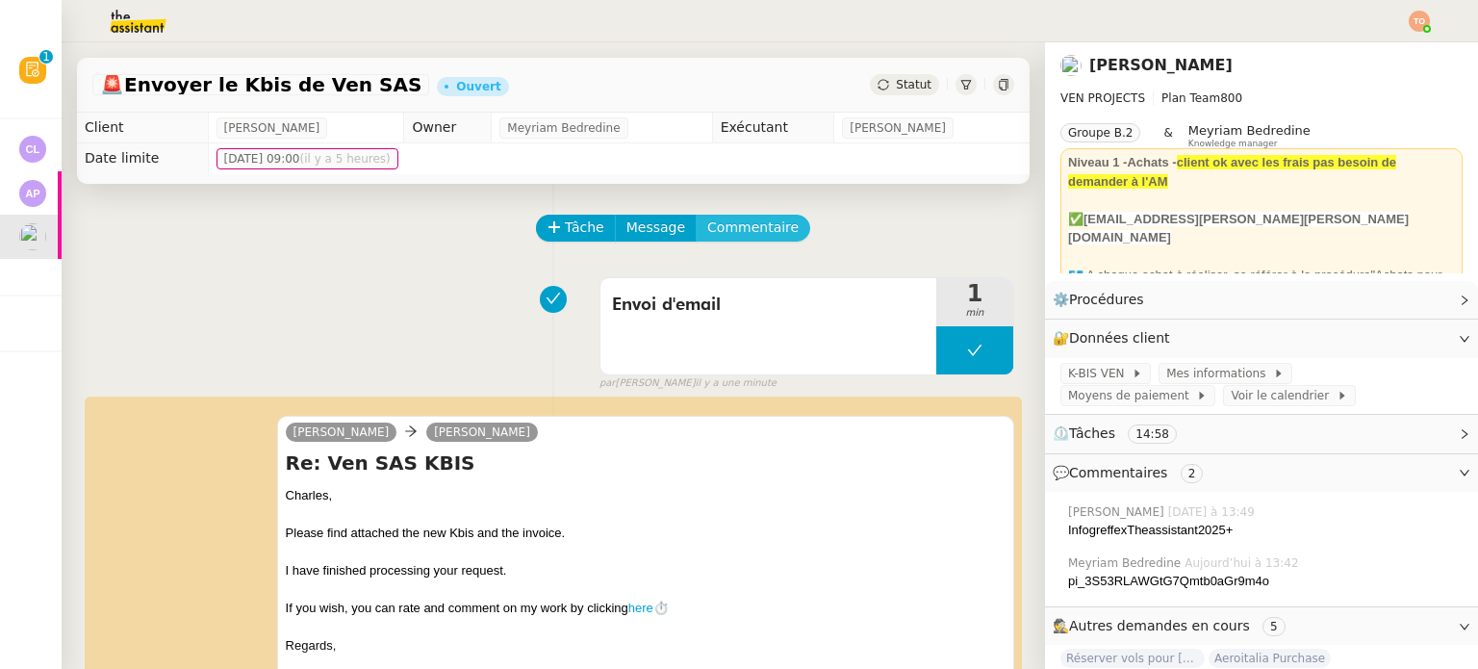
click at [708, 225] on span "Commentaire" at bounding box center [752, 227] width 91 height 22
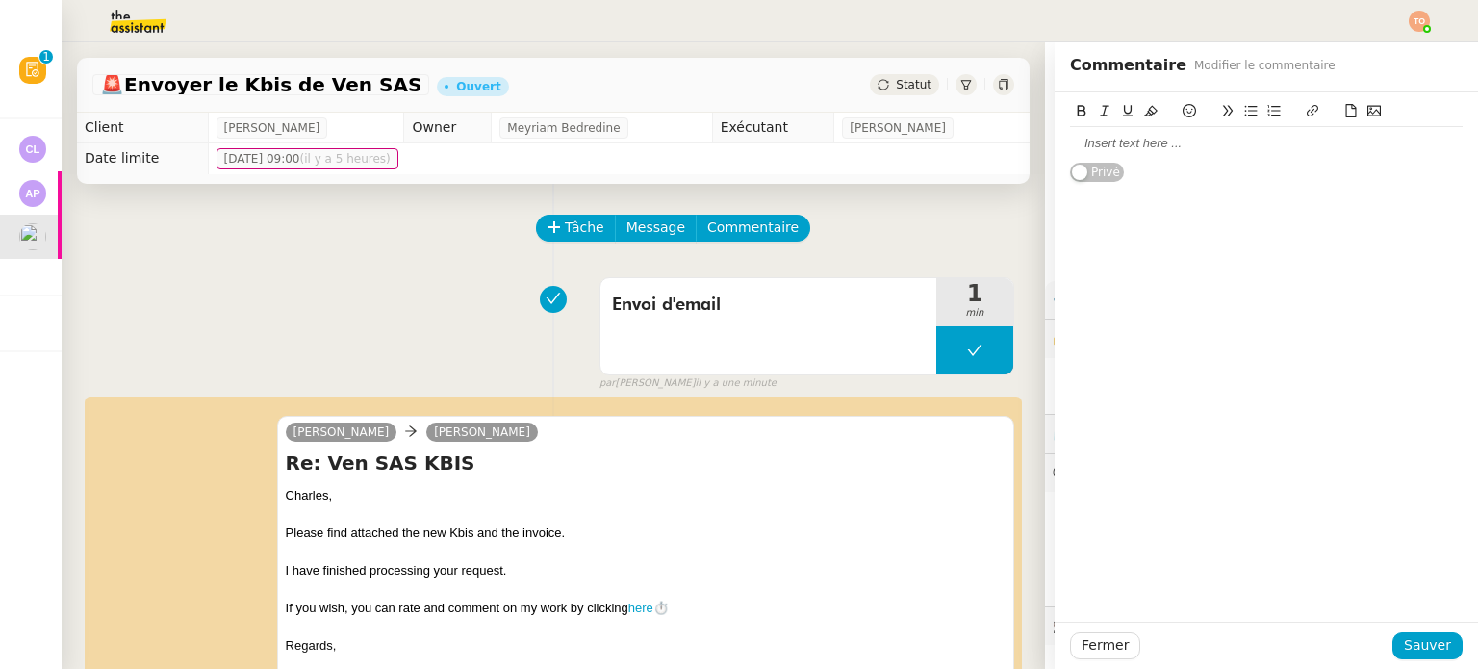
click at [1116, 146] on div at bounding box center [1266, 143] width 392 height 17
click at [1412, 654] on span "Sauver" at bounding box center [1426, 645] width 47 height 22
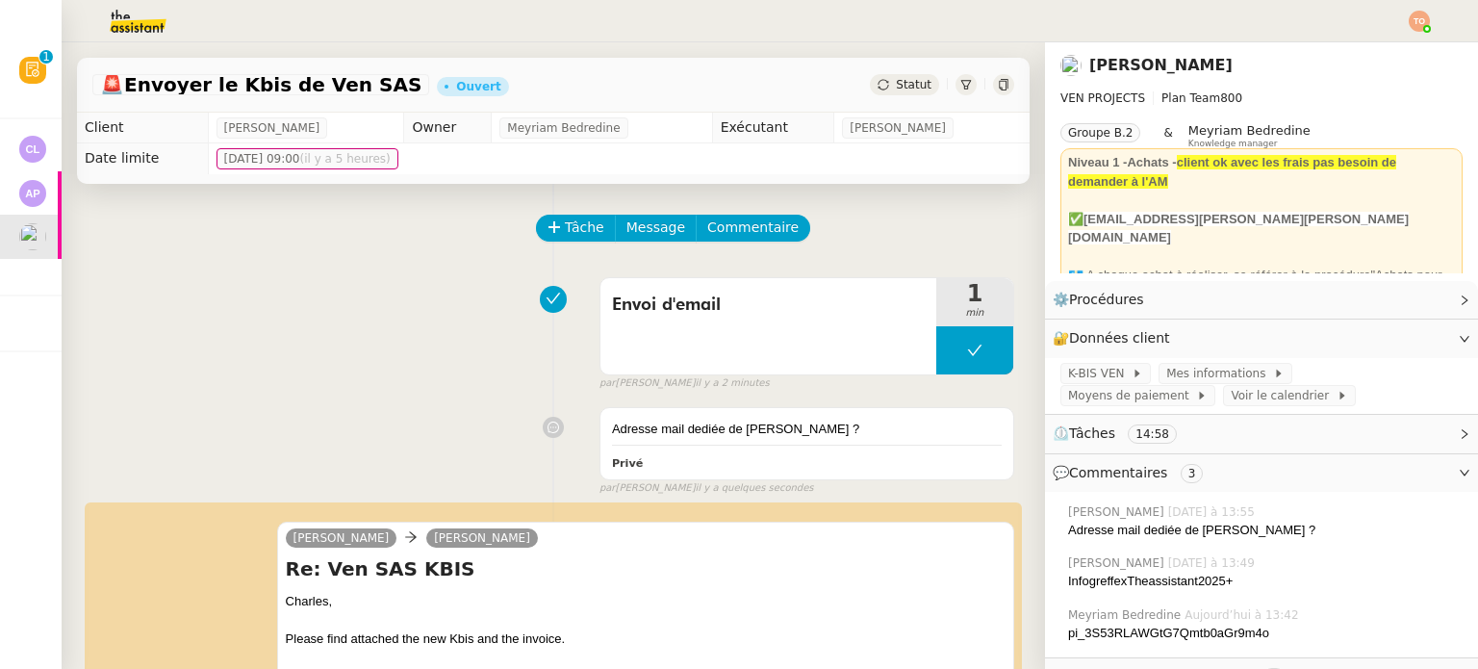
click at [896, 86] on span "Statut" at bounding box center [914, 84] width 36 height 13
click at [870, 88] on div "Statut" at bounding box center [904, 84] width 69 height 21
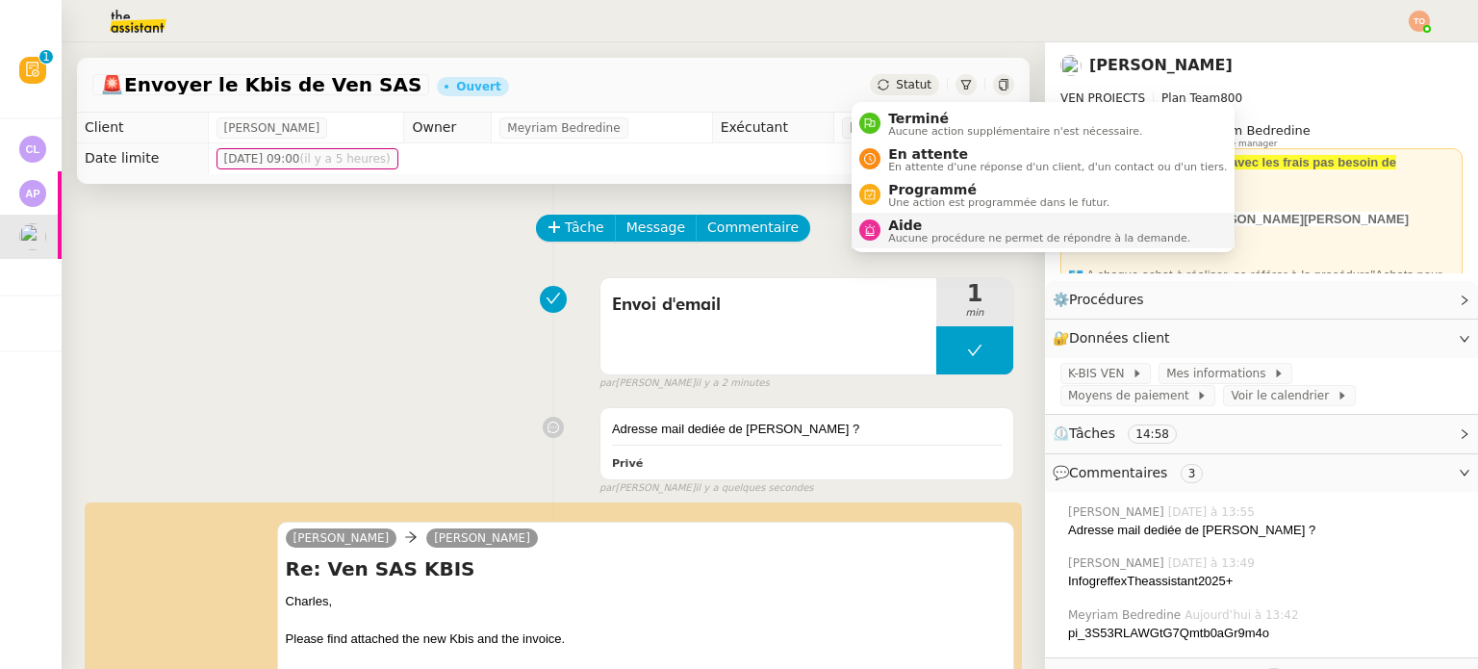
click at [939, 233] on span "Aucune procédure ne permet de répondre à la demande." at bounding box center [1039, 238] width 302 height 11
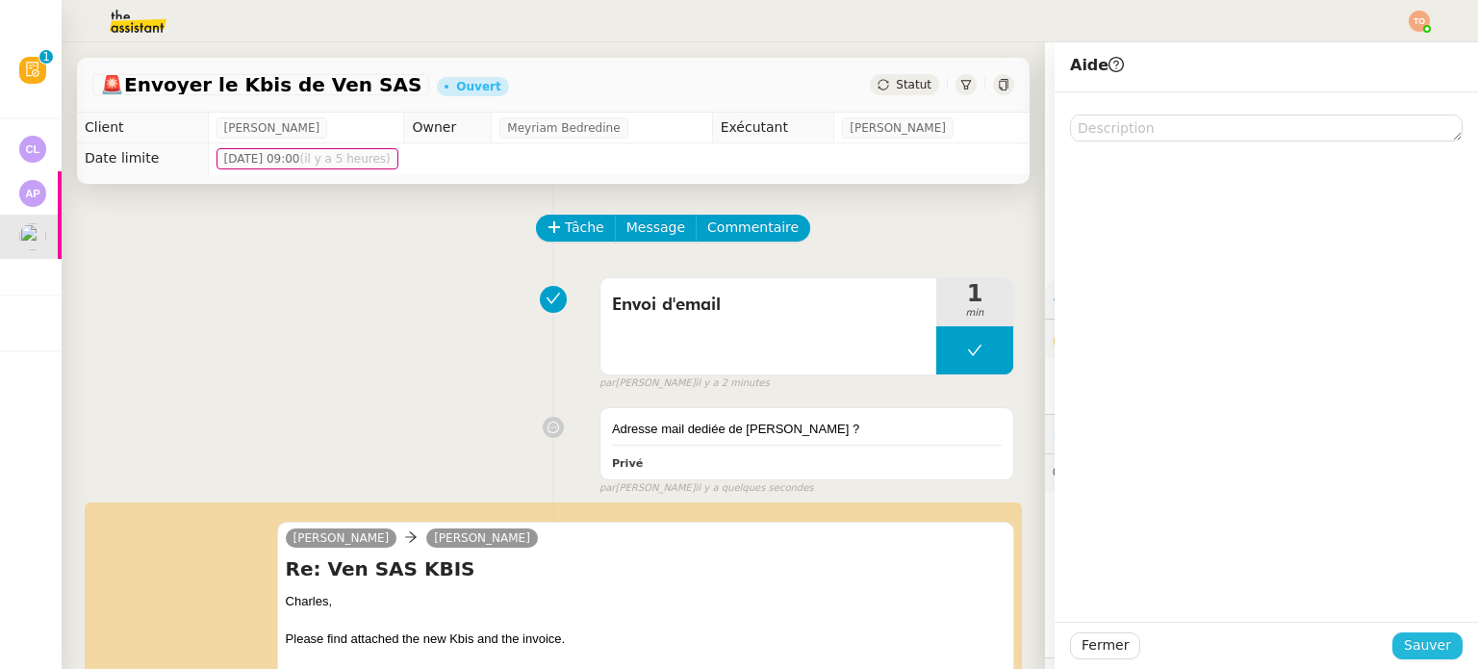
click at [1404, 647] on span "Sauver" at bounding box center [1426, 645] width 47 height 22
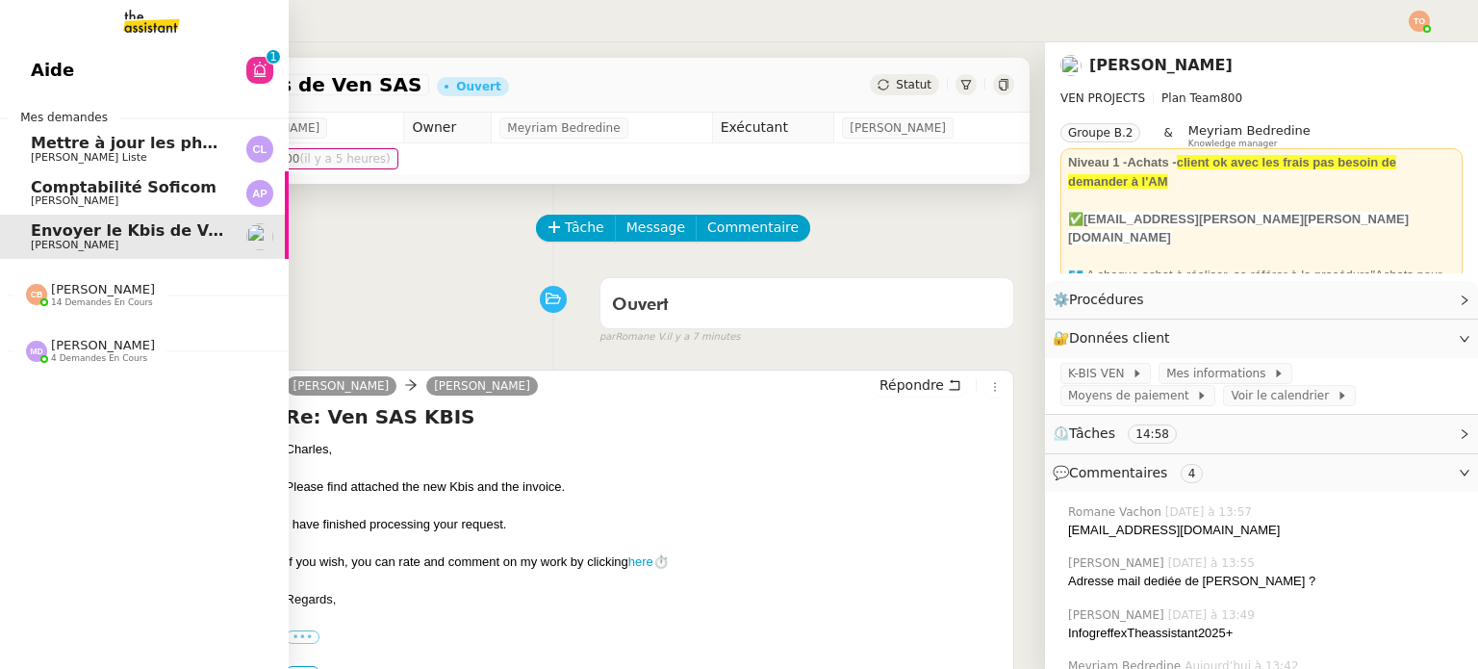
click at [130, 79] on link "Aide 0 1 2 3 4 5 6 7 8 9" at bounding box center [144, 70] width 289 height 44
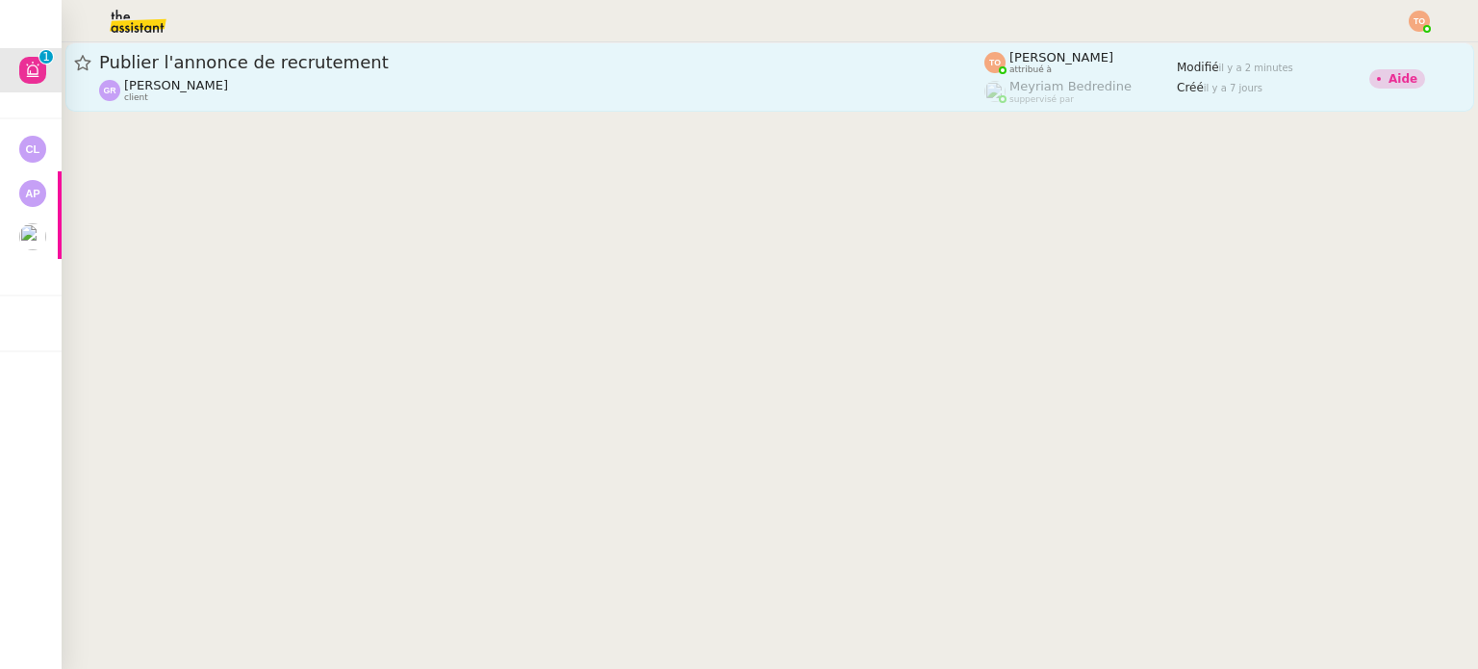
click at [422, 74] on div "Publier l'annonce de recrutement Guillaume Rouvroy client" at bounding box center [541, 77] width 885 height 52
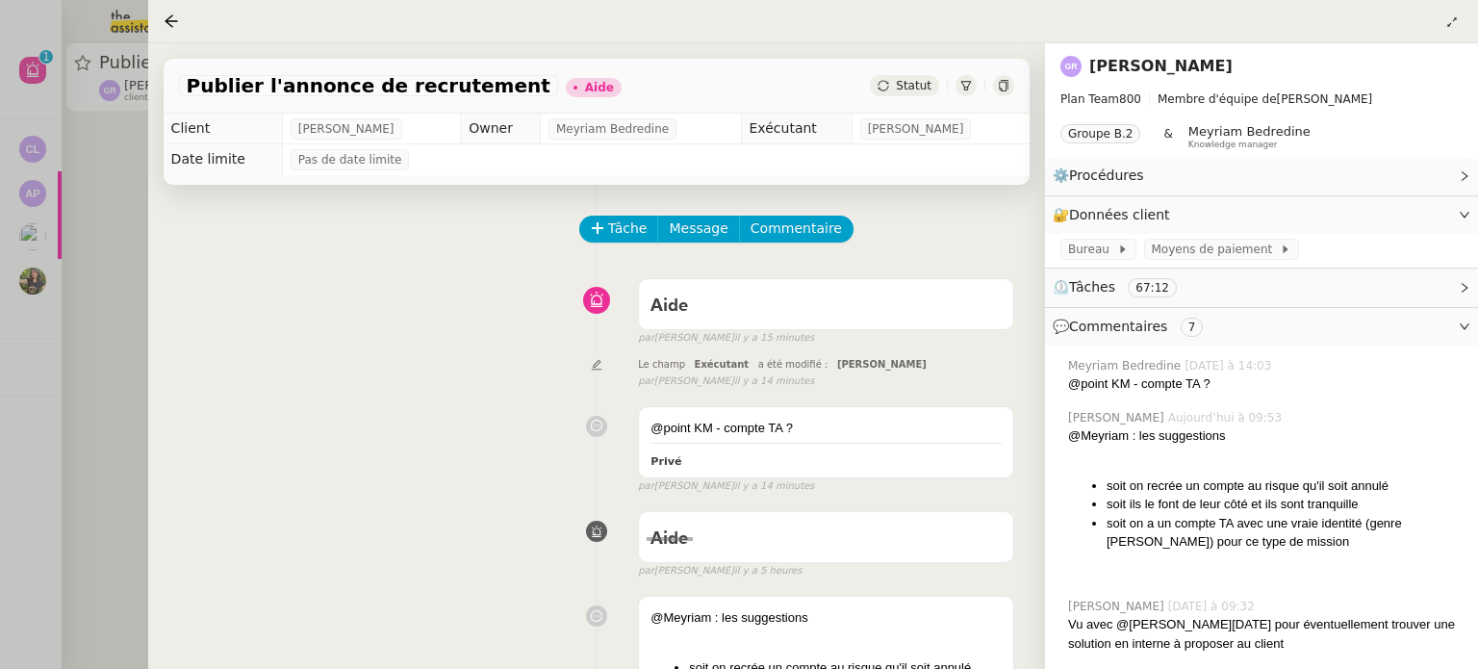
click at [58, 226] on div at bounding box center [739, 334] width 1478 height 669
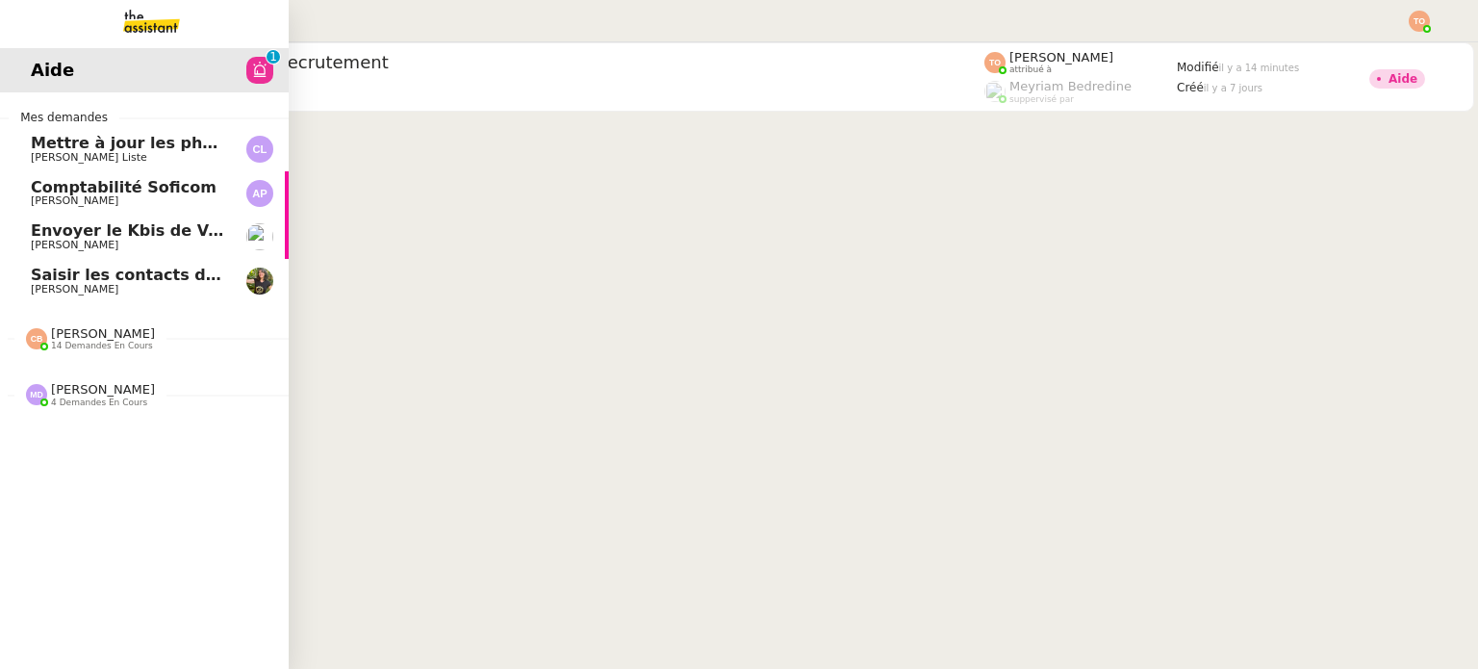
click at [38, 275] on span "Saisir les contacts dans Wix" at bounding box center [152, 274] width 242 height 18
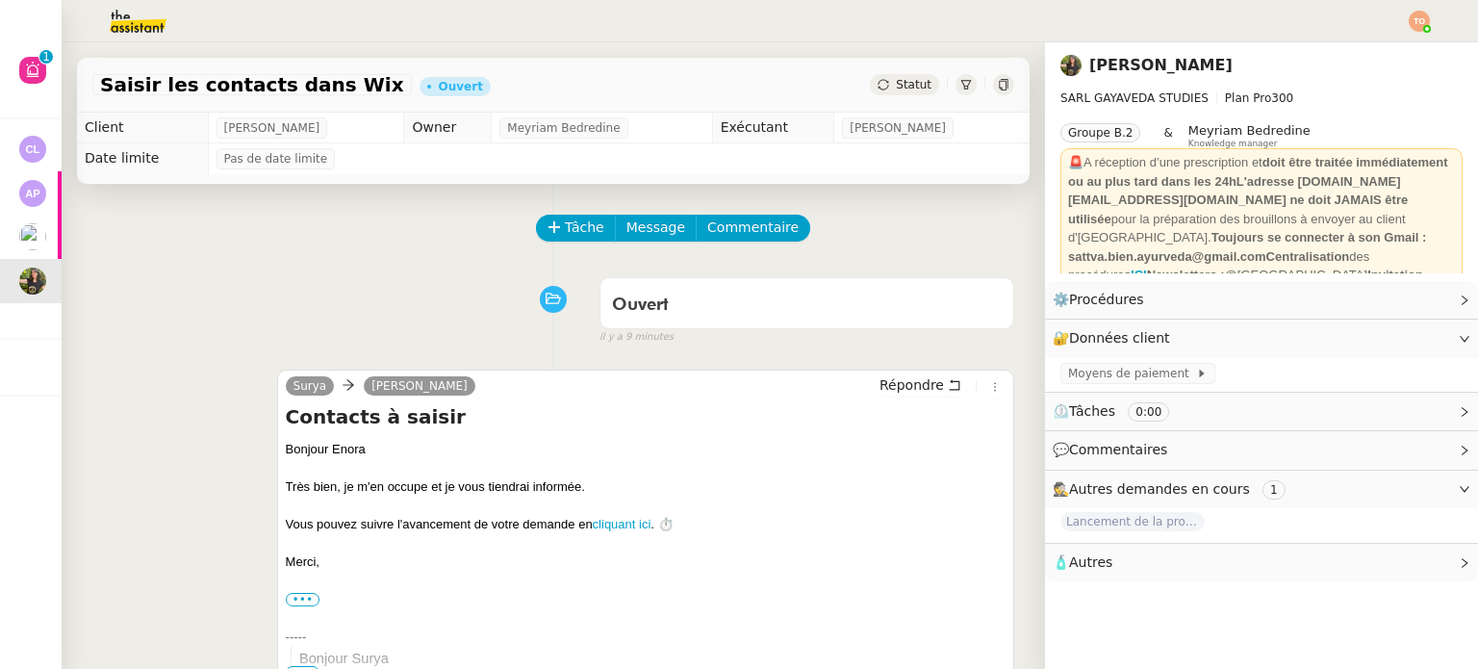
scroll to position [561, 0]
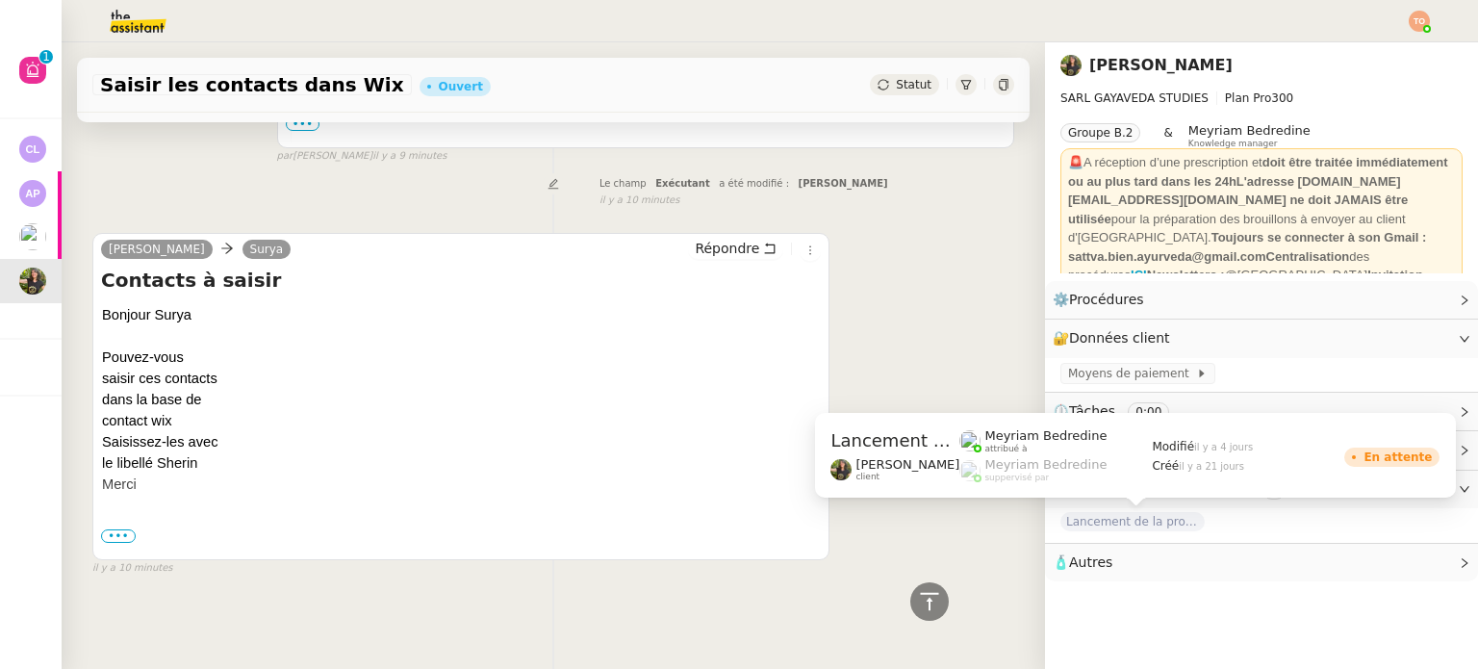
click at [1060, 525] on span "Lancement de la procédure prescription" at bounding box center [1132, 521] width 144 height 19
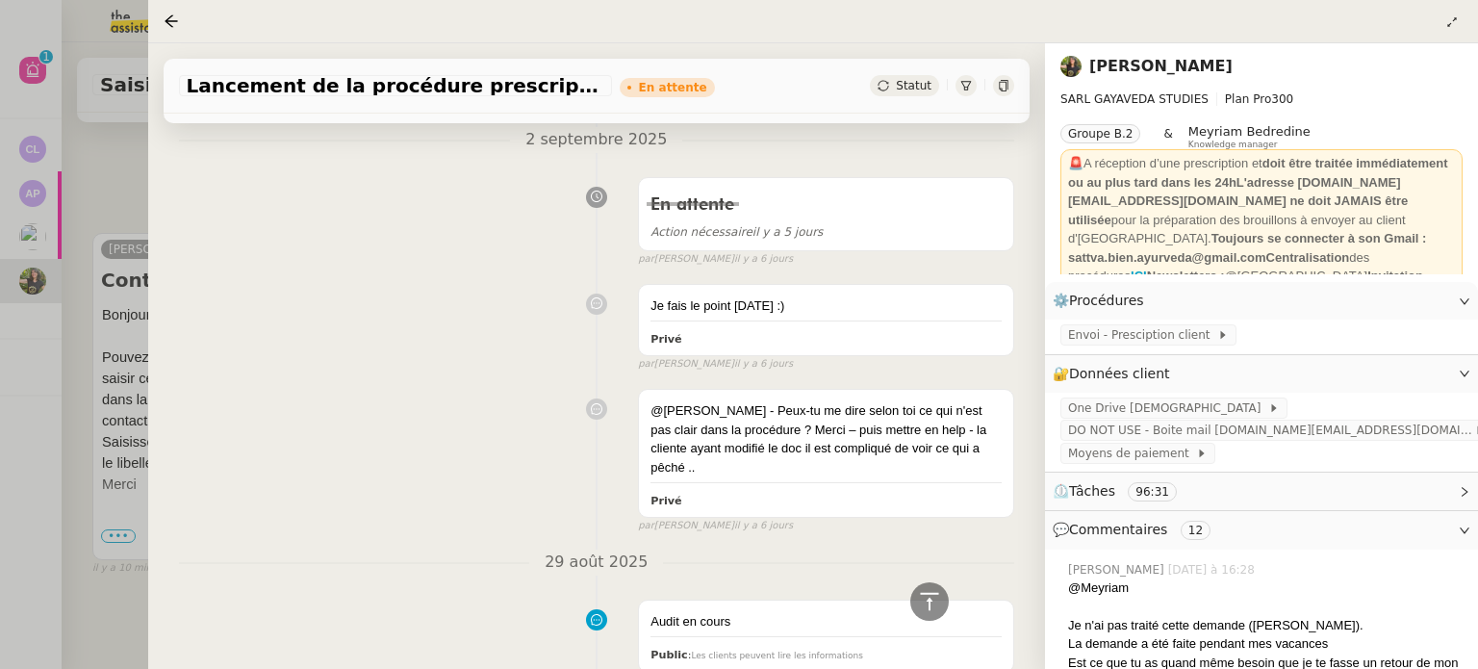
scroll to position [577, 0]
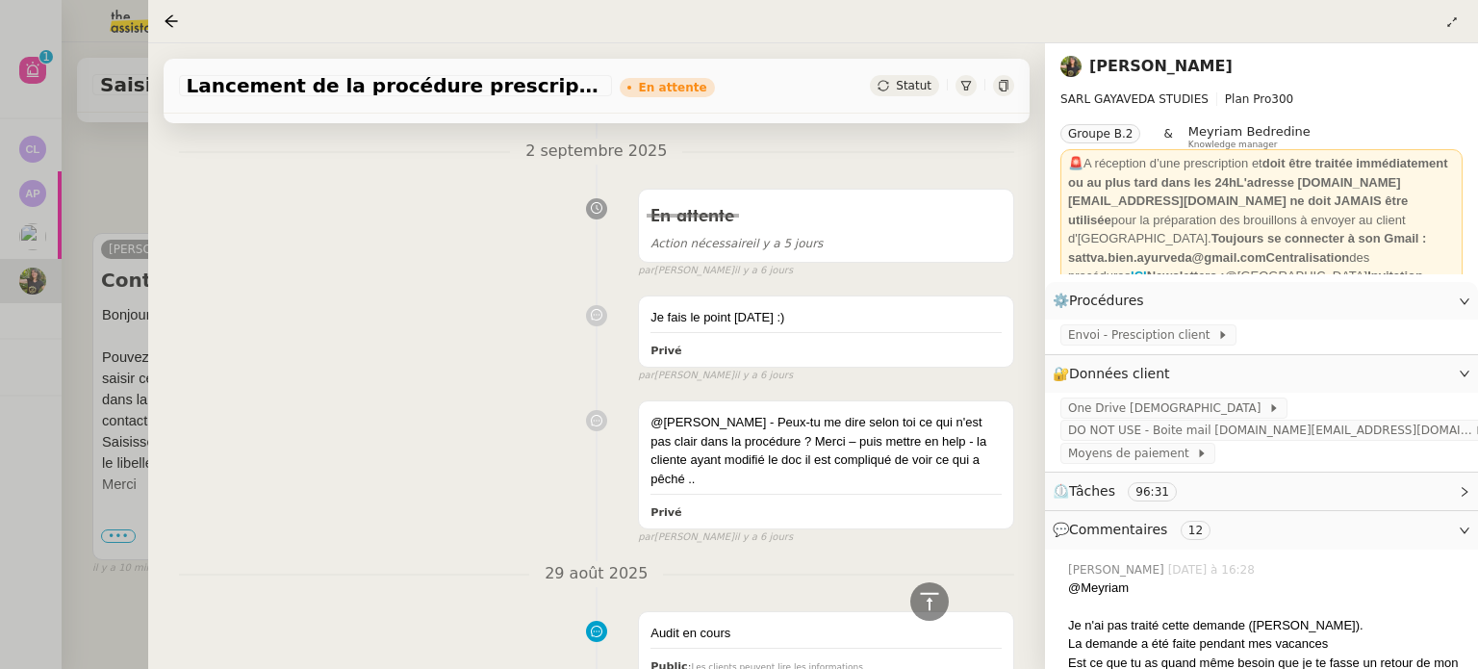
click at [120, 312] on div at bounding box center [739, 334] width 1478 height 669
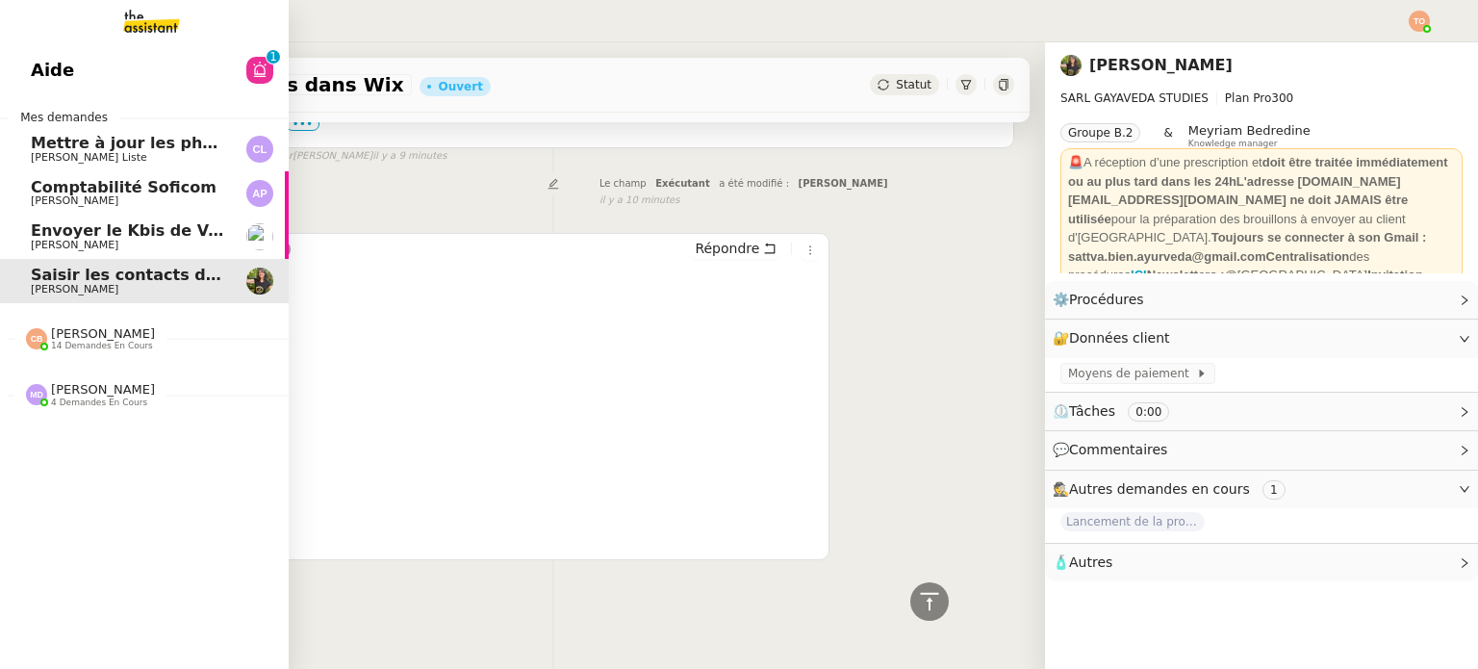
click at [62, 246] on span "Charles Medlicott" at bounding box center [75, 245] width 88 height 13
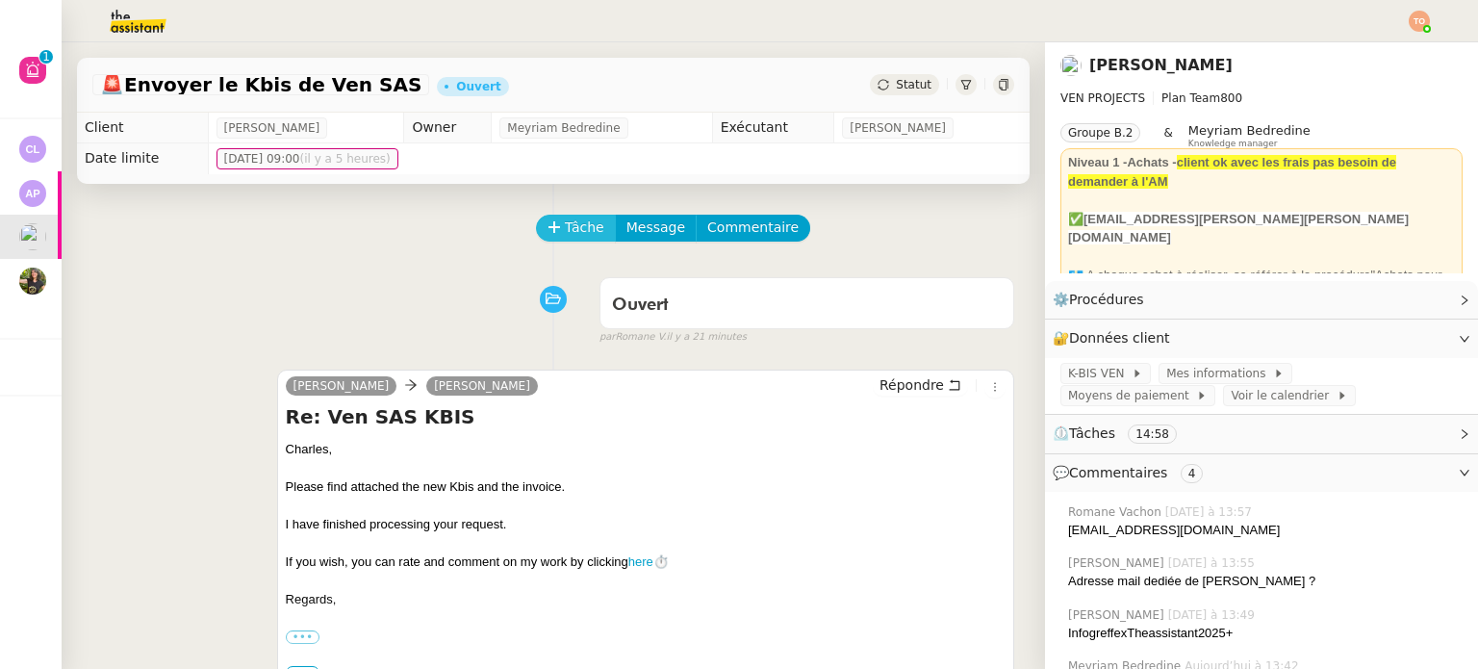
click at [583, 222] on span "Tâche" at bounding box center [584, 227] width 39 height 22
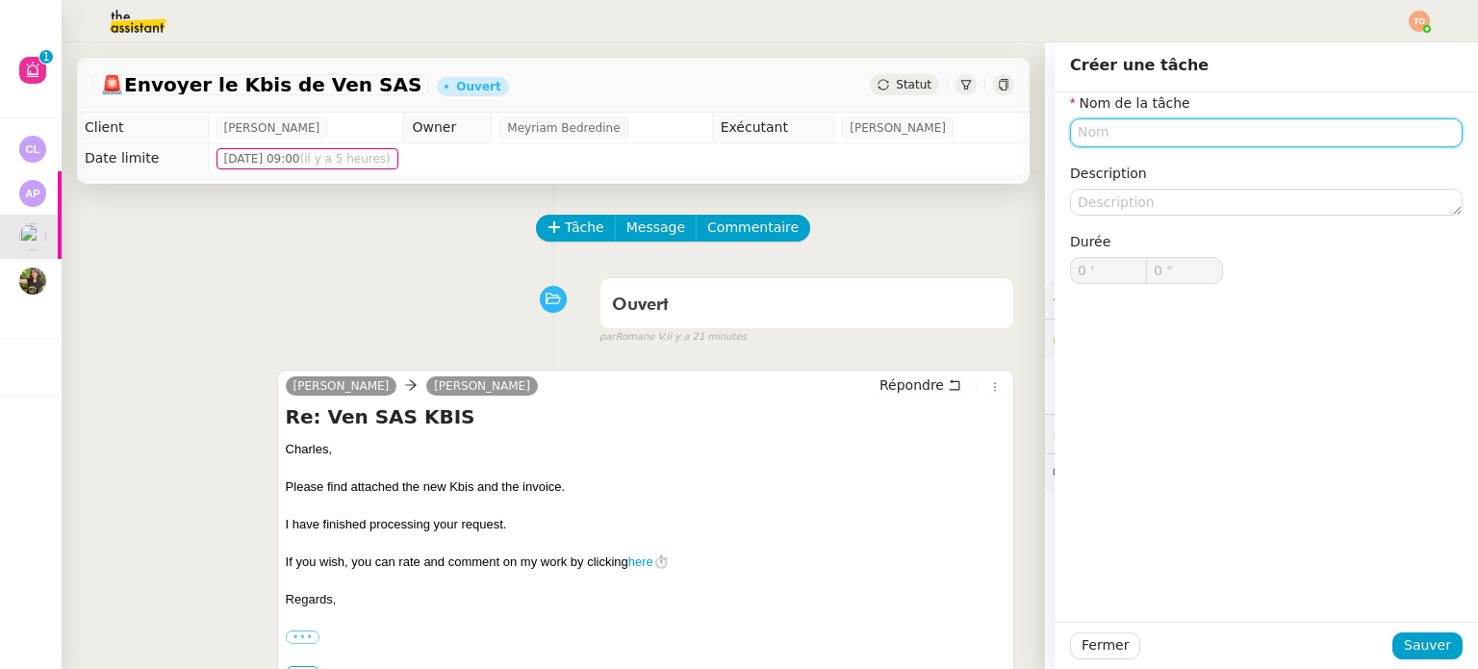
click at [1074, 136] on input "text" at bounding box center [1266, 132] width 392 height 28
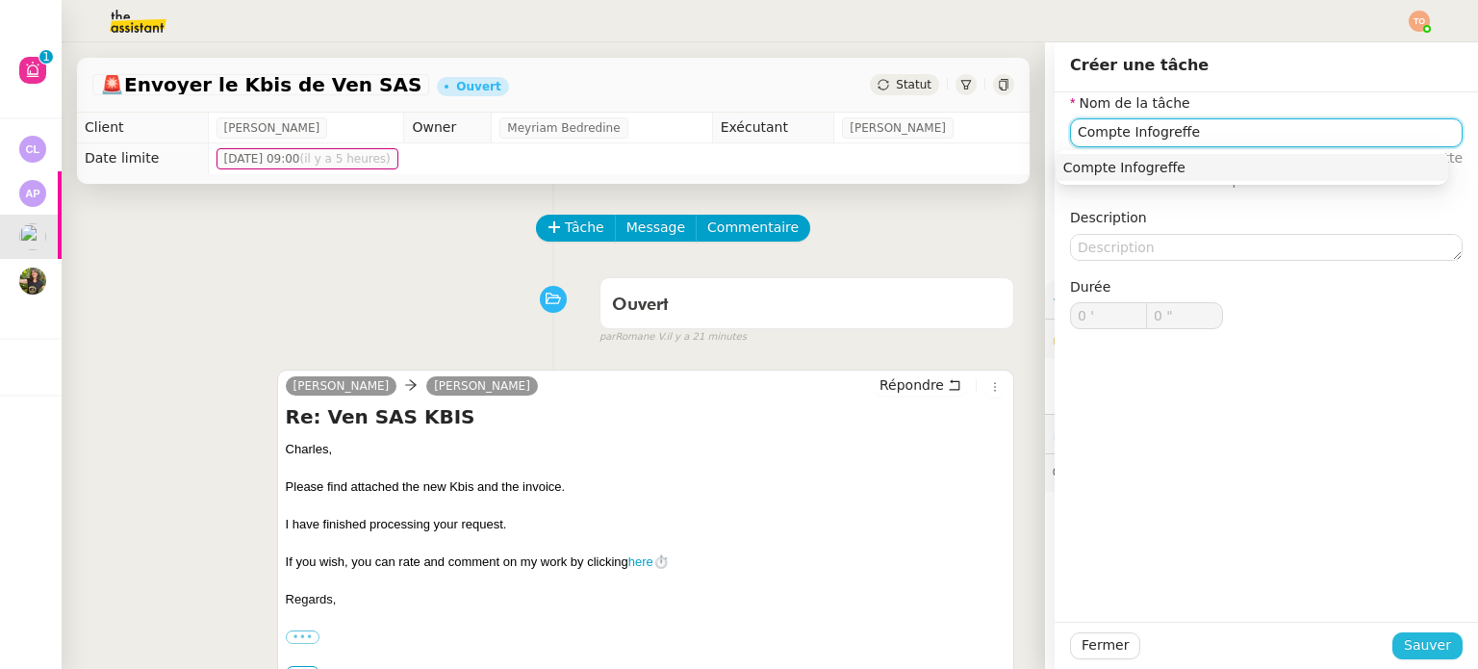
type input "Compte Infogreffe"
click at [1435, 645] on span "Sauver" at bounding box center [1426, 645] width 47 height 22
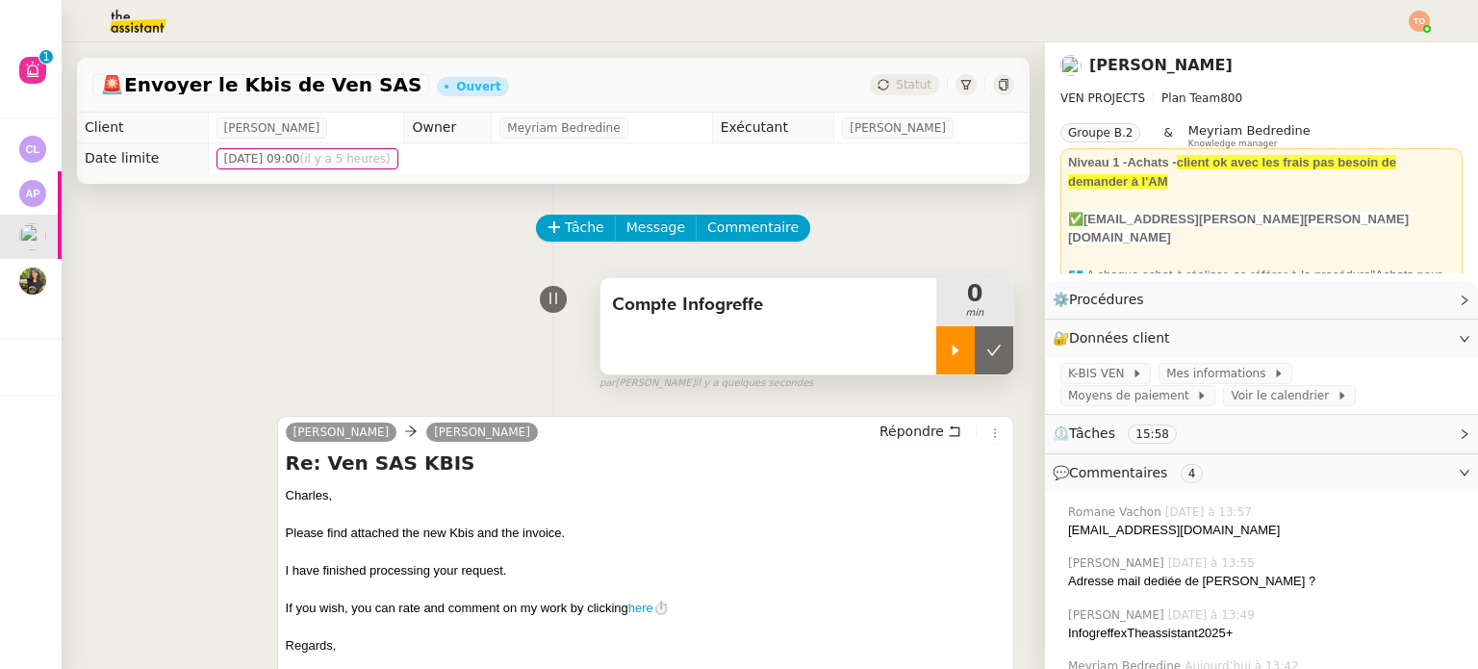
click at [936, 337] on div at bounding box center [955, 350] width 38 height 48
click at [1153, 635] on div "InfogreffexTheassistant2025+" at bounding box center [1265, 632] width 394 height 19
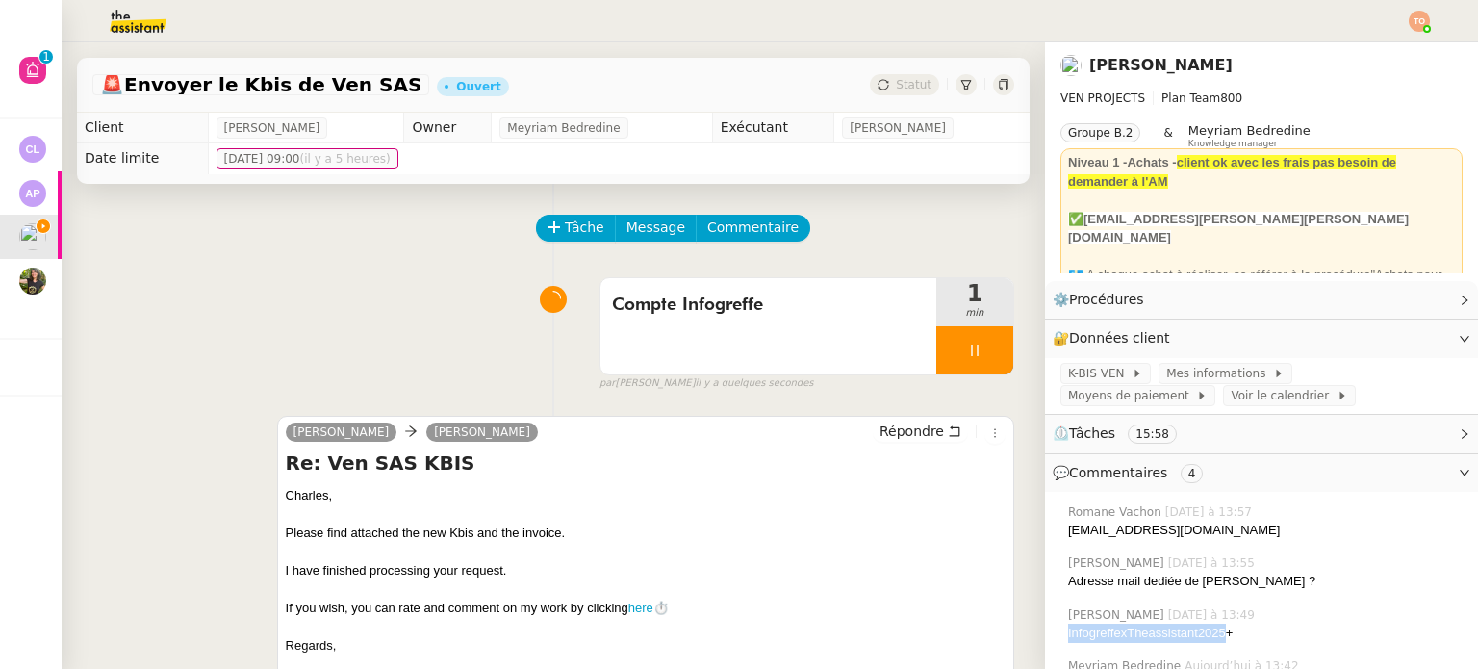
click at [1153, 635] on div "InfogreffexTheassistant2025+" at bounding box center [1265, 632] width 394 height 19
copy nz-comment "InfogreffexTheassistant2025+"
click at [1165, 519] on span "Aujourd’hui à 13:57" at bounding box center [1210, 511] width 90 height 17
click at [1146, 528] on div "dee.uyy@theassistant.com" at bounding box center [1265, 529] width 394 height 19
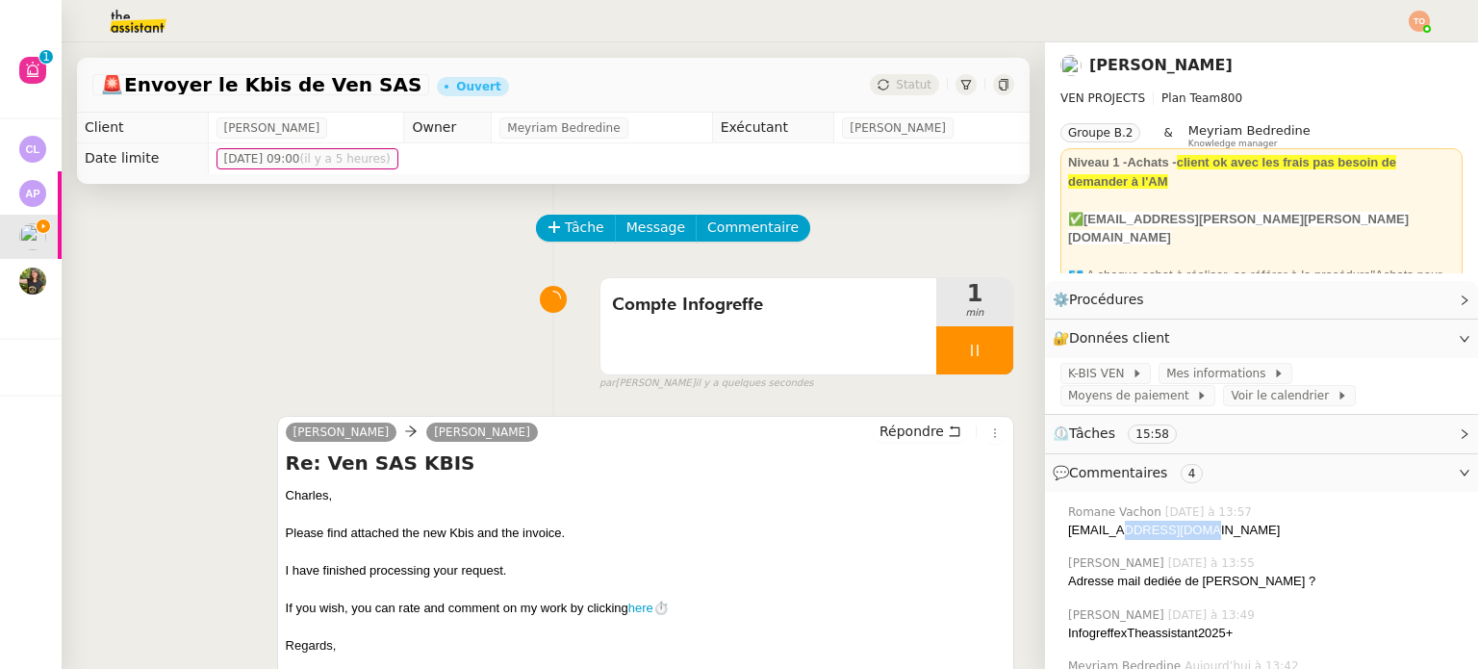
click at [1146, 528] on div "dee.uyy@theassistant.com" at bounding box center [1265, 529] width 394 height 19
copy nz-comment "dee.uyy@theassistant.com"
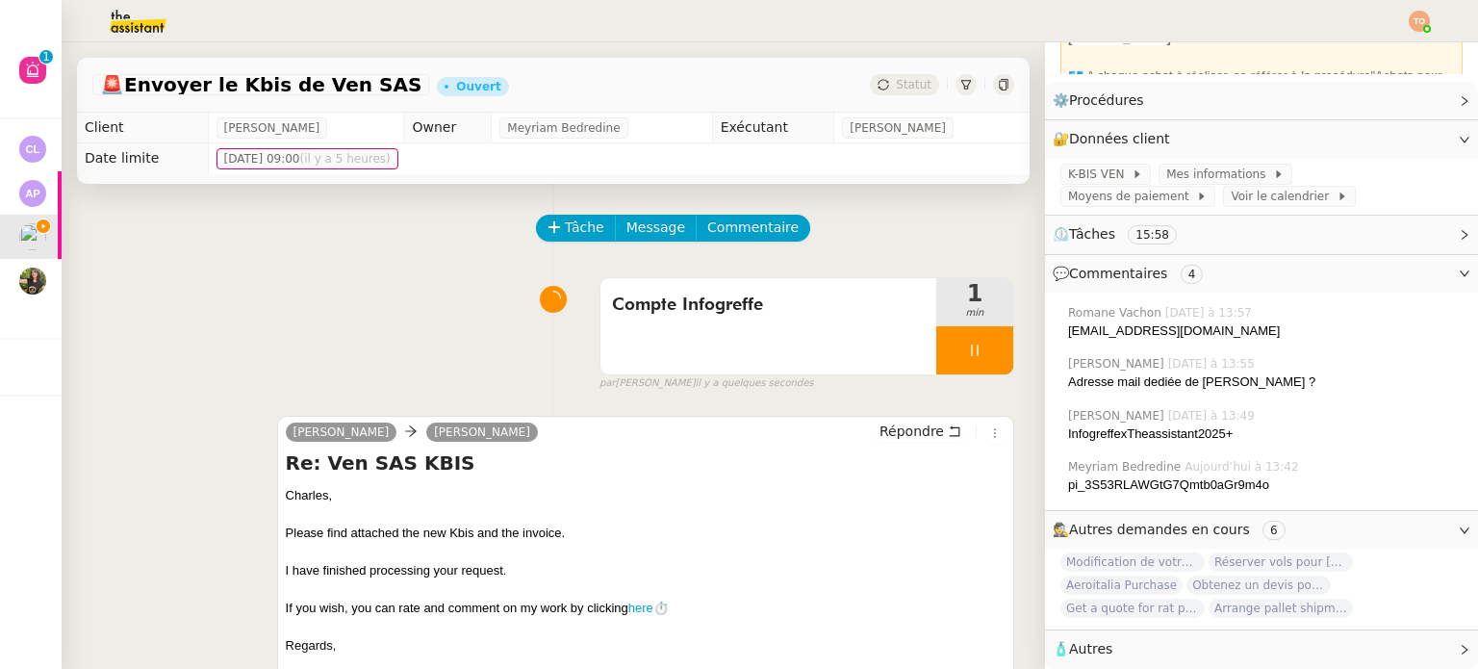
click at [1177, 552] on span "Modification de votre adresse email" at bounding box center [1132, 561] width 144 height 19
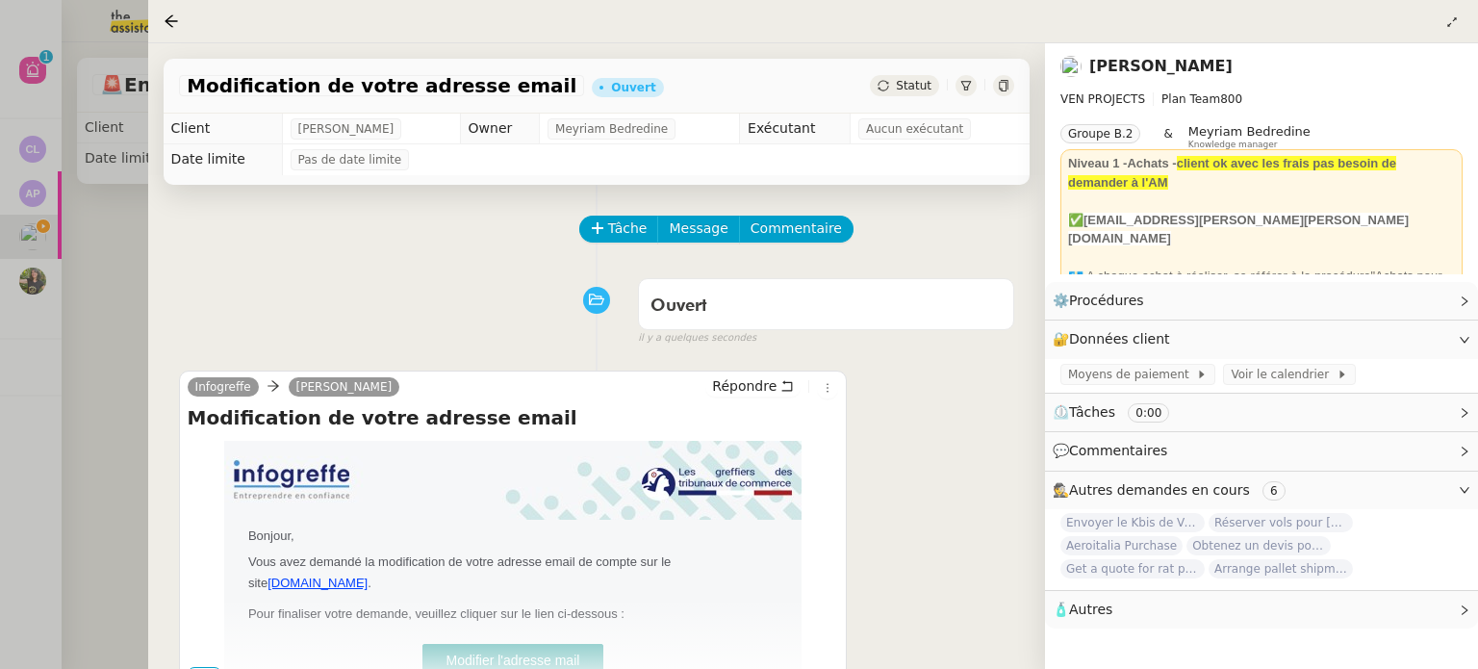
scroll to position [260, 0]
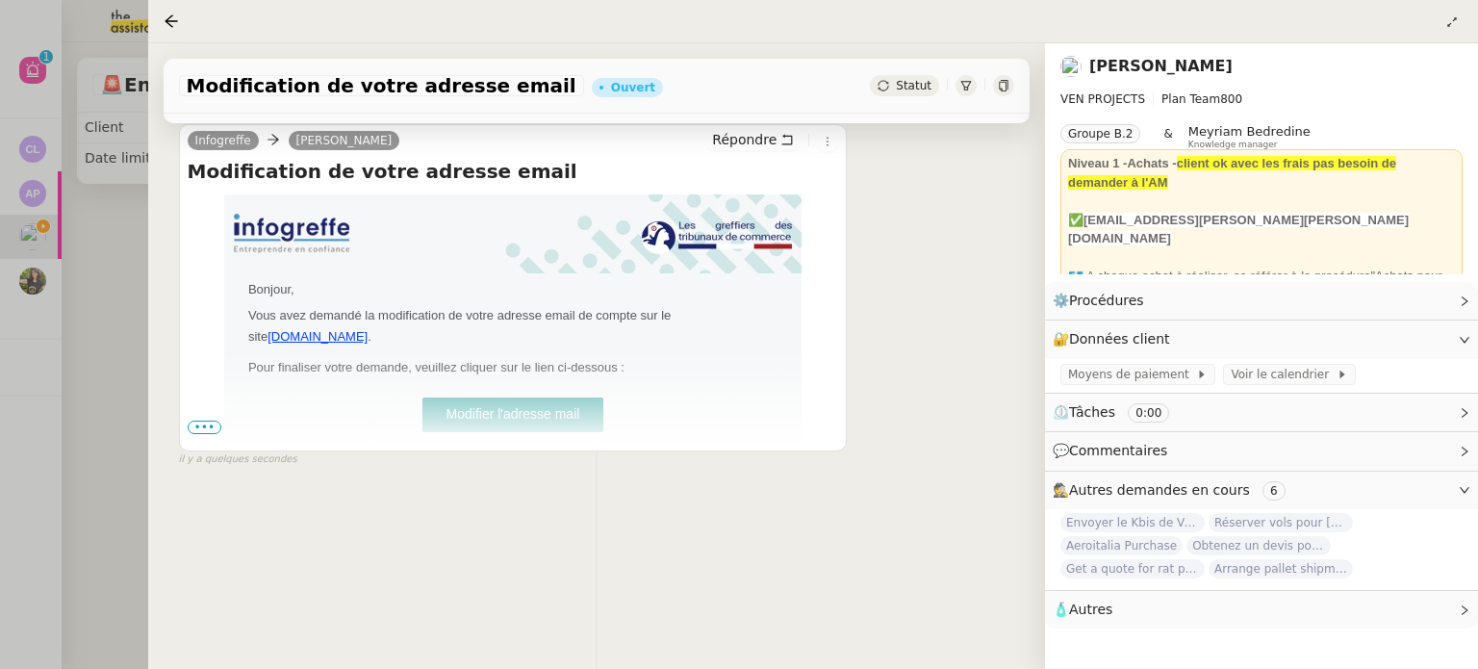
click at [217, 420] on span "•••" at bounding box center [205, 426] width 35 height 13
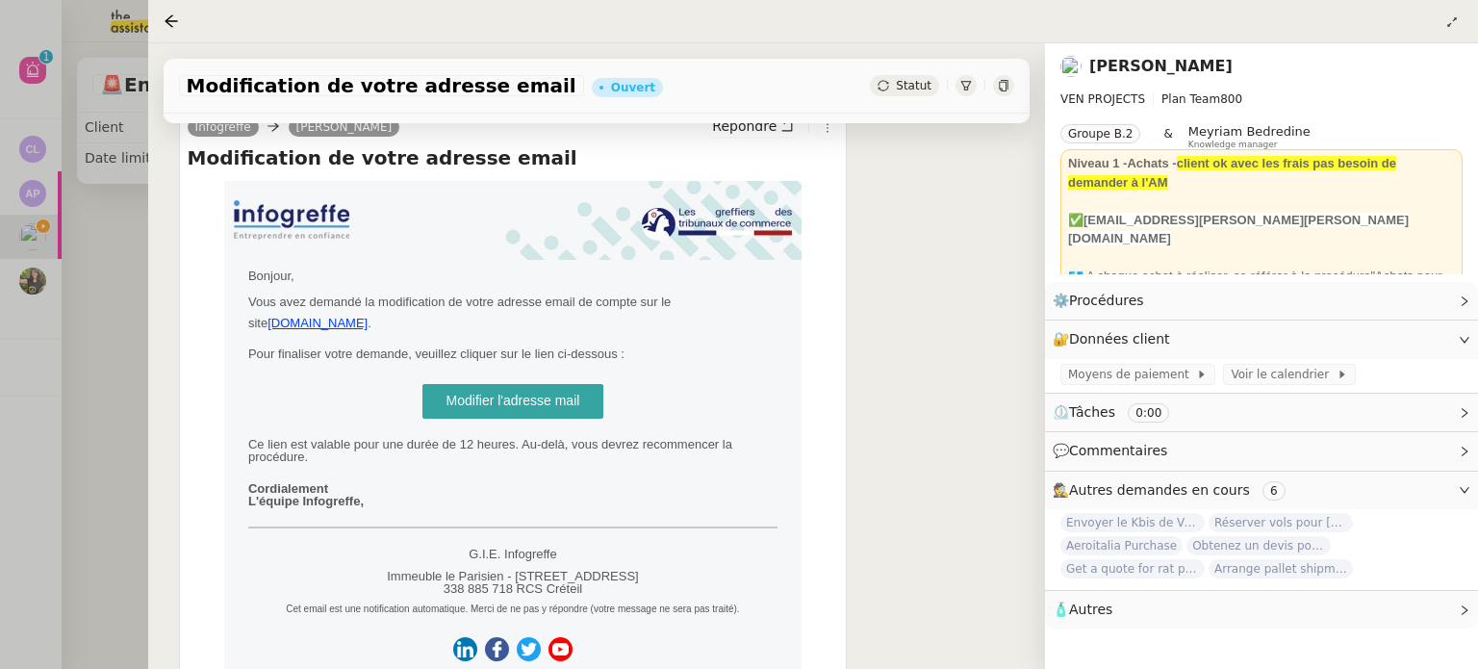
click at [539, 392] on span "Modifier l'adresse mail" at bounding box center [513, 399] width 134 height 15
click at [904, 81] on span "Statut" at bounding box center [914, 85] width 36 height 13
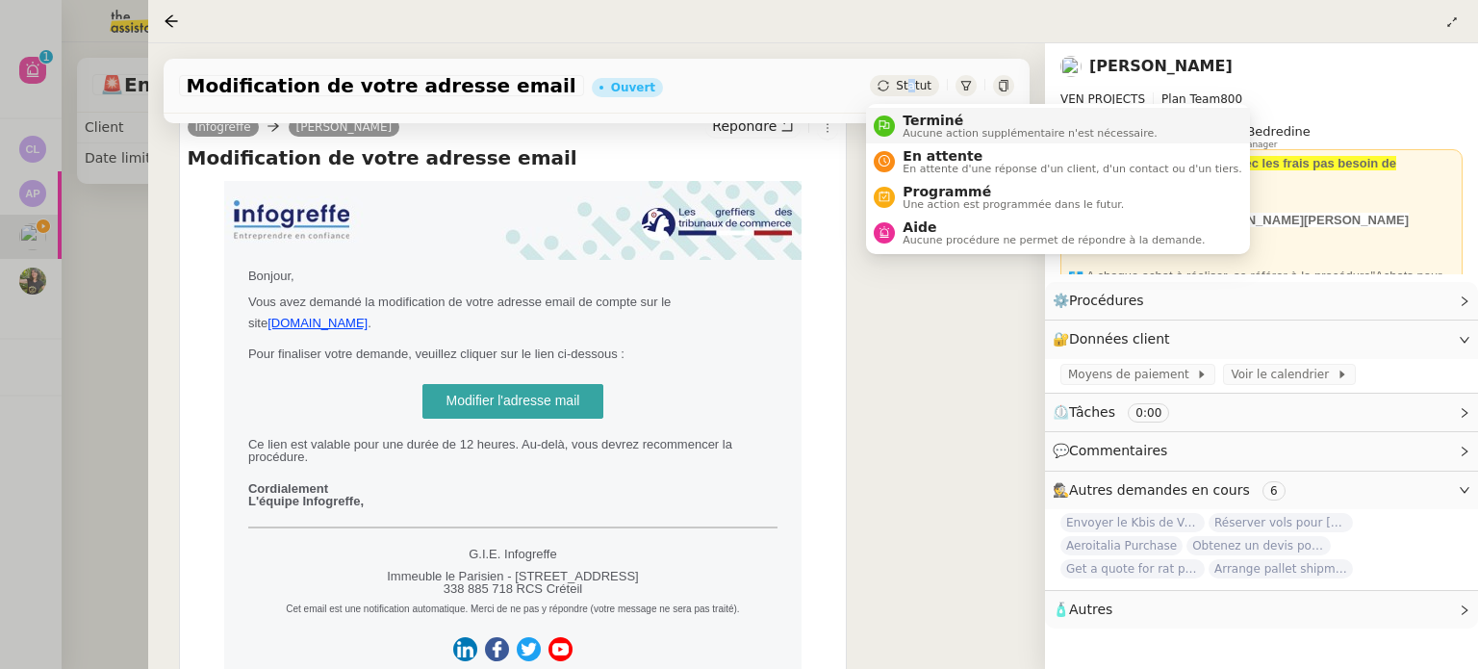
click at [923, 119] on span "Terminé" at bounding box center [1029, 120] width 254 height 15
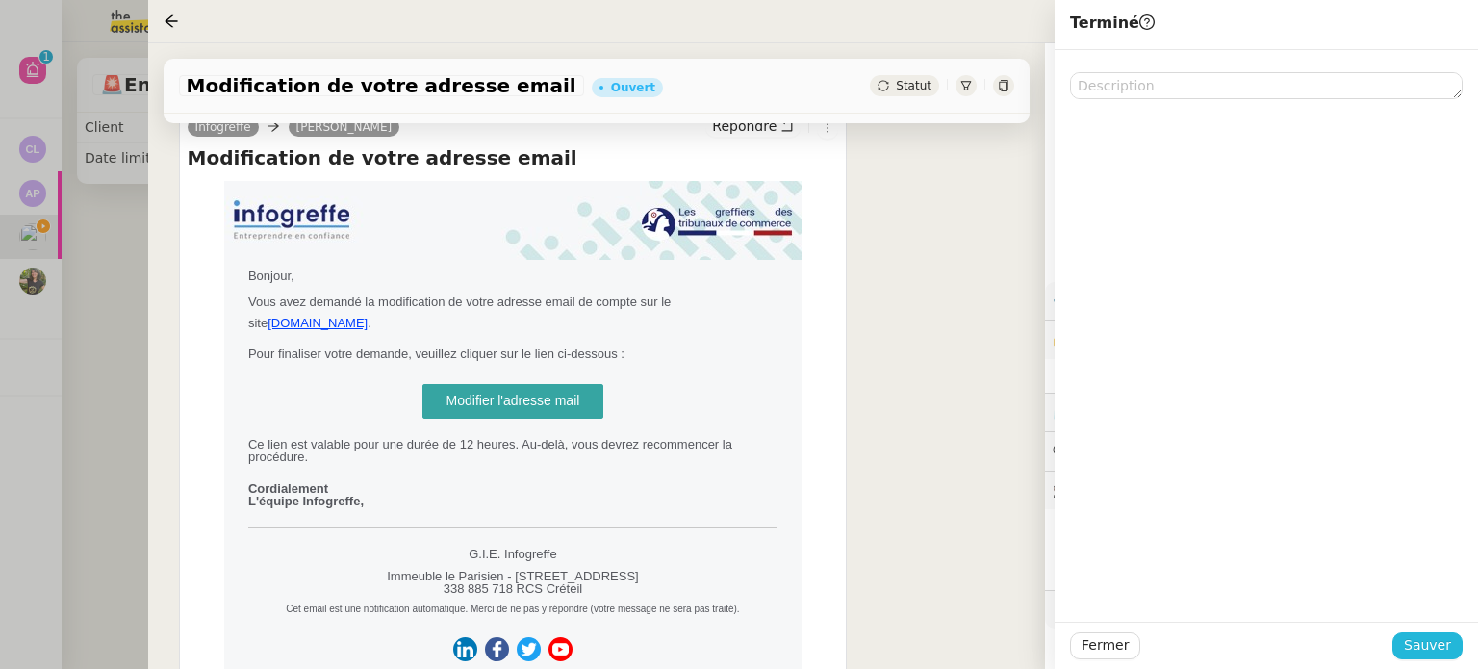
click at [1437, 646] on span "Sauver" at bounding box center [1426, 645] width 47 height 22
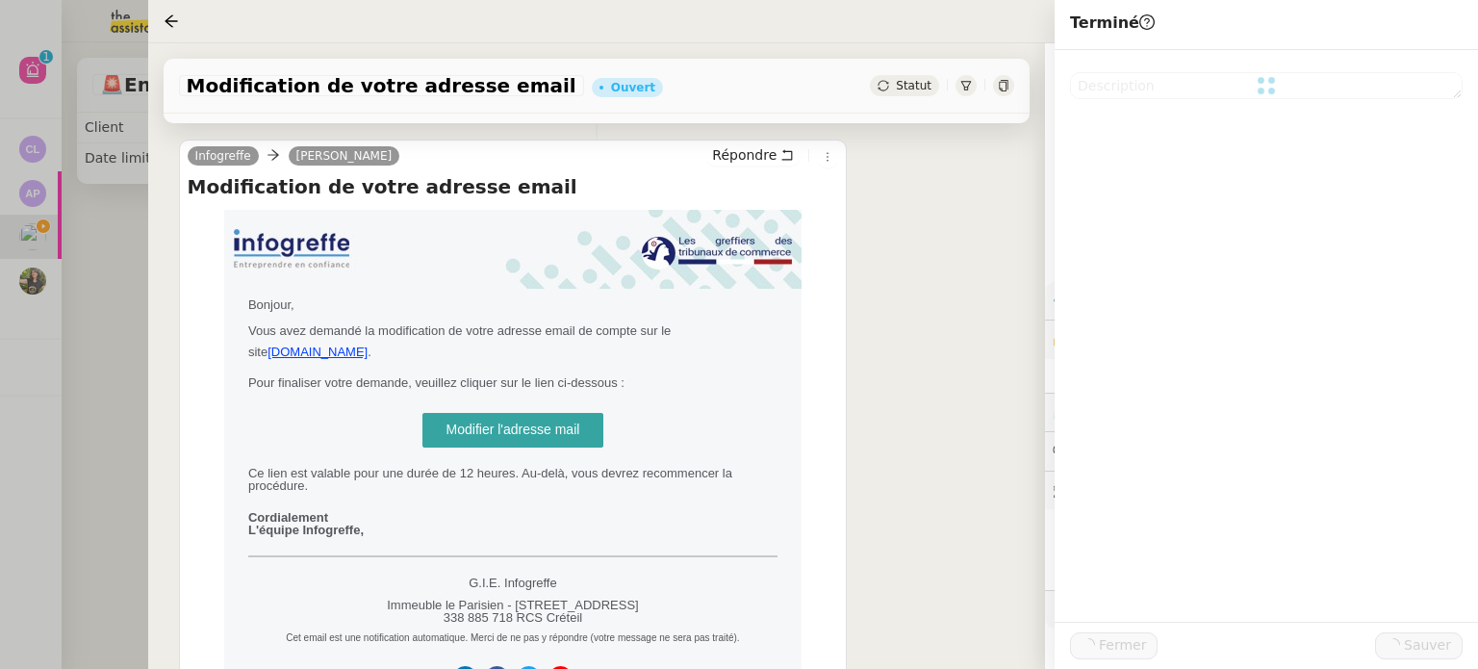
scroll to position [289, 0]
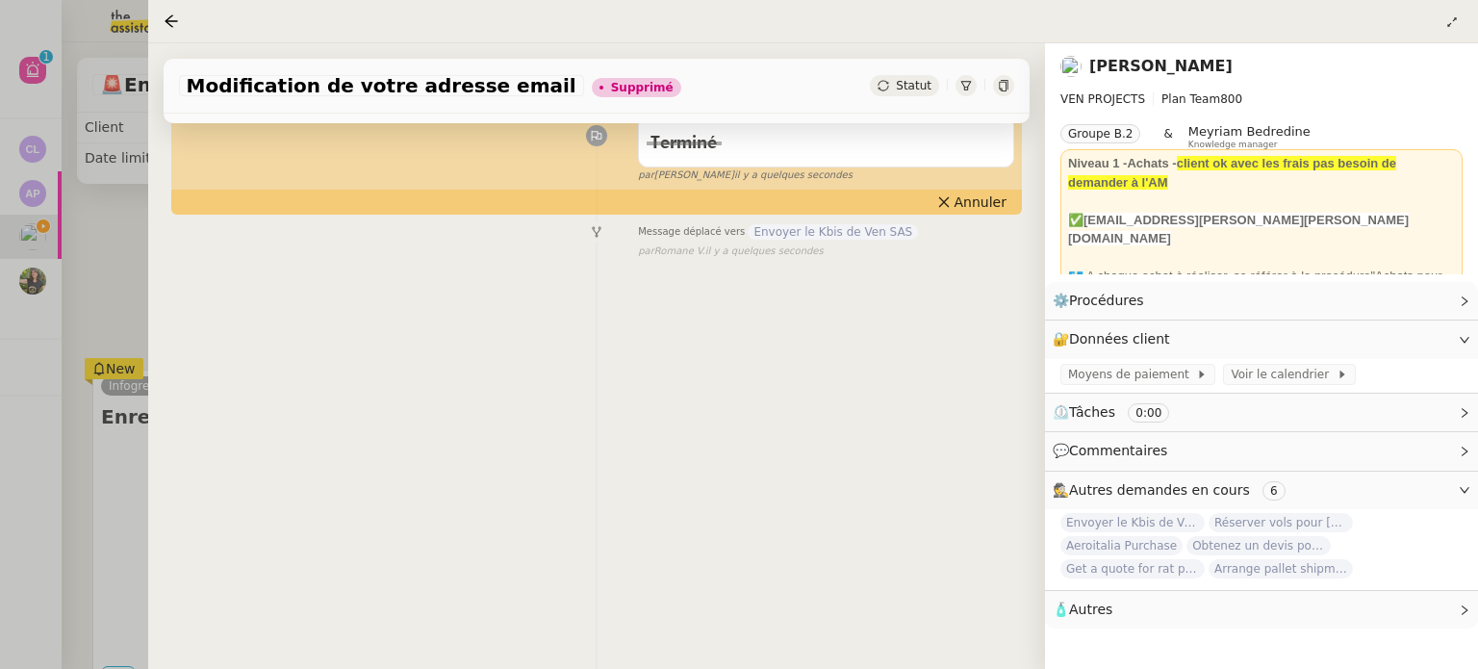
scroll to position [260, 0]
click at [83, 280] on div at bounding box center [739, 334] width 1478 height 669
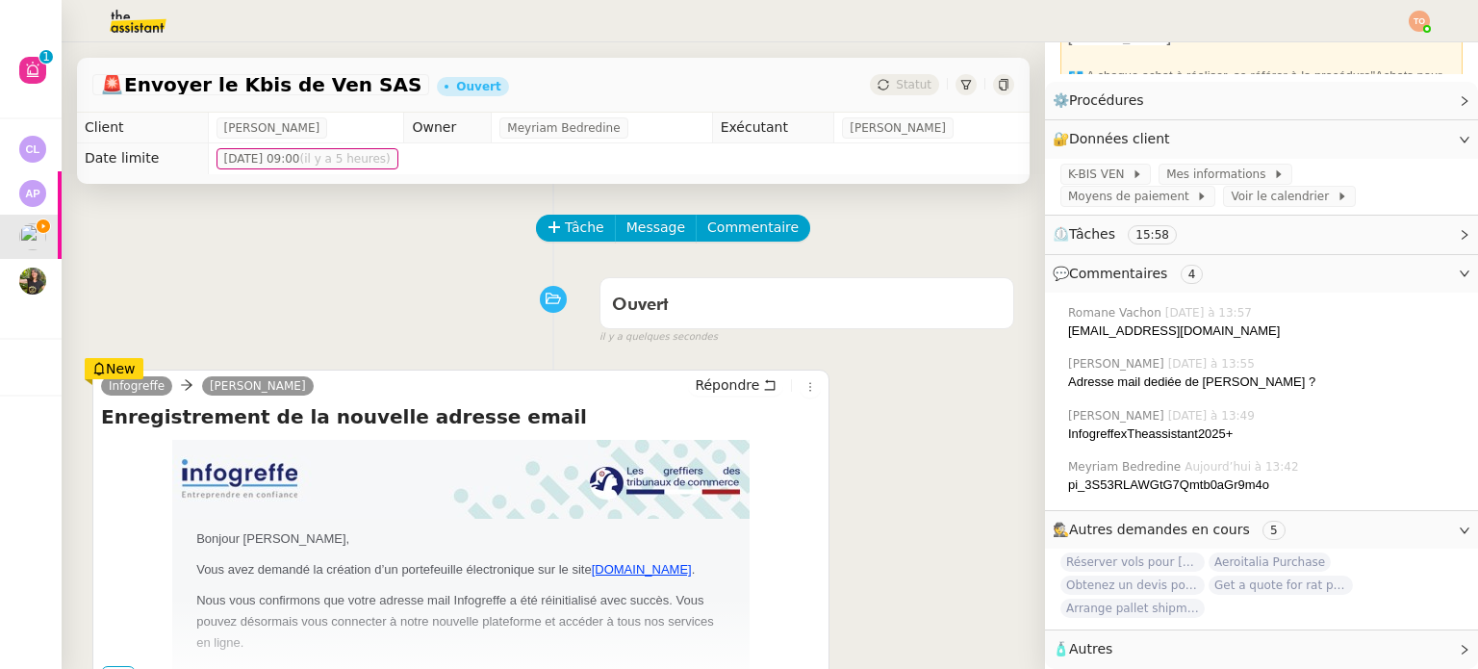
scroll to position [192, 0]
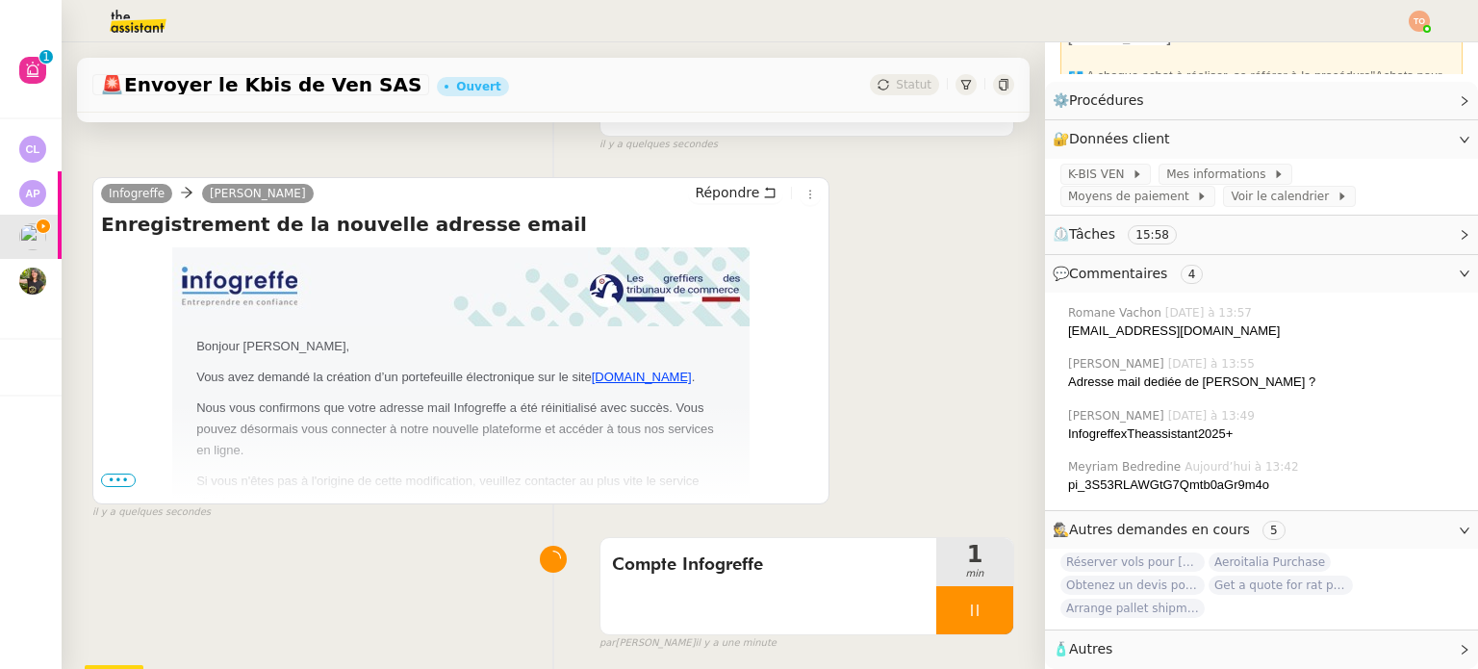
click at [117, 480] on span "•••" at bounding box center [118, 479] width 35 height 13
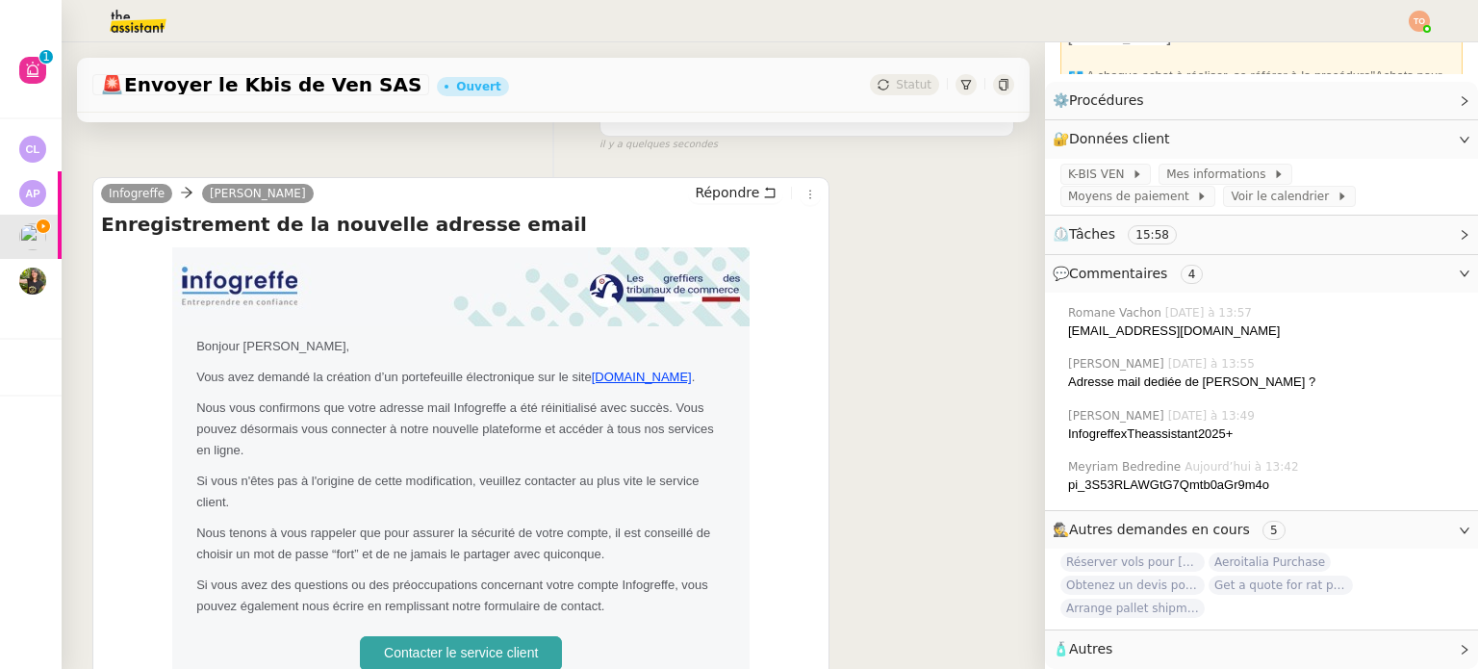
scroll to position [289, 0]
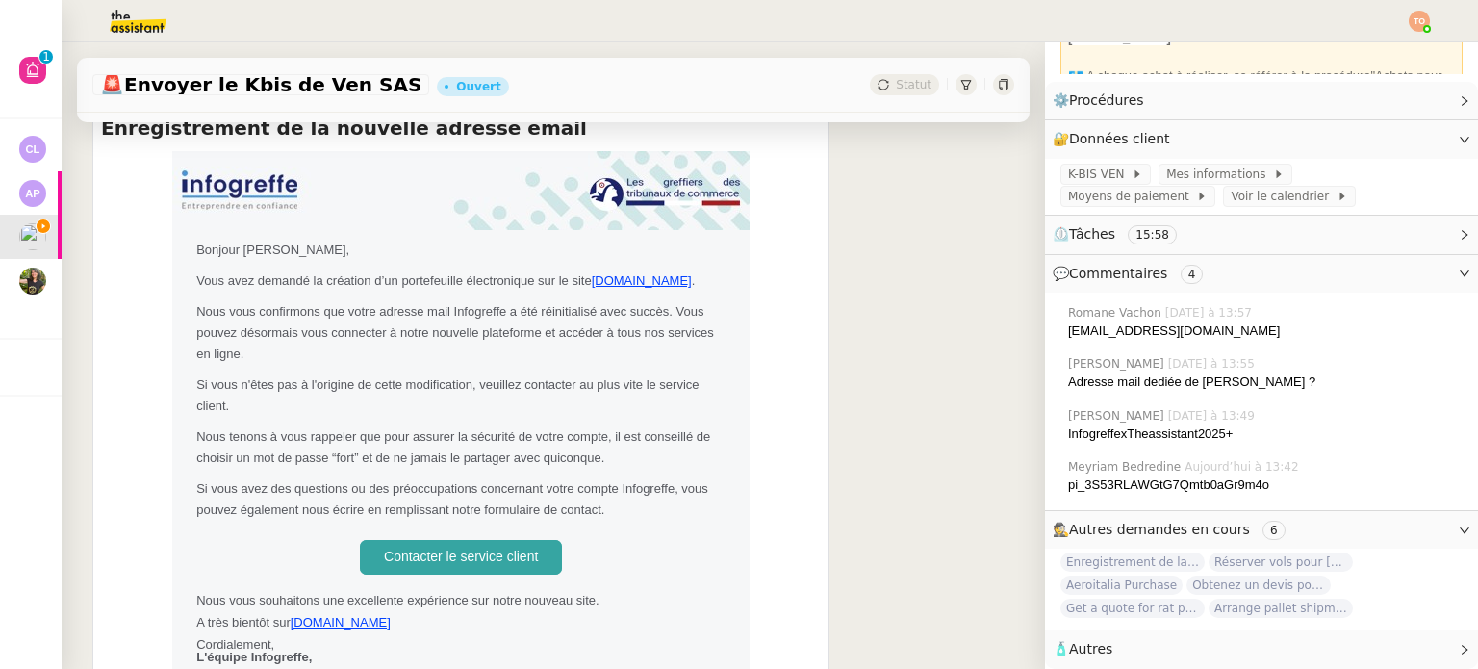
click at [1157, 326] on div "dee.uyy@theassistant.com" at bounding box center [1265, 330] width 394 height 19
copy nz-comment "dee.uyy@theassistant.com"
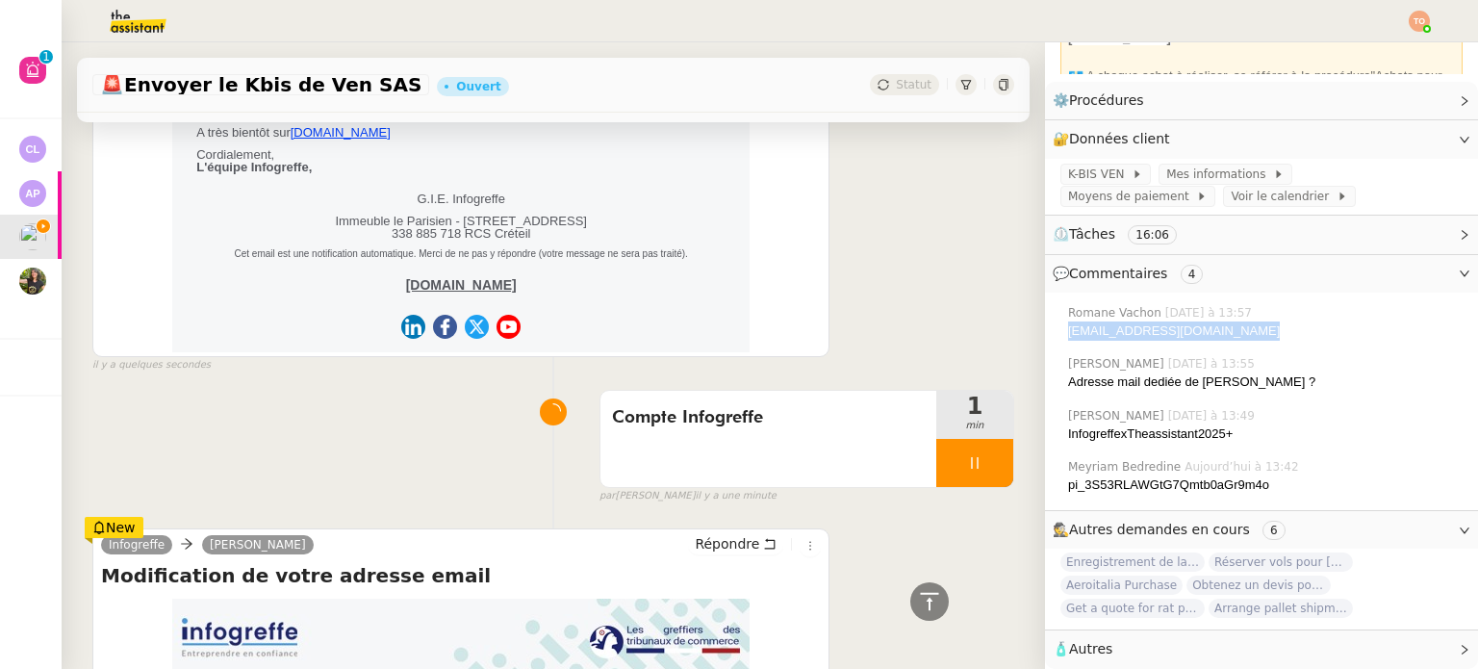
scroll to position [962, 0]
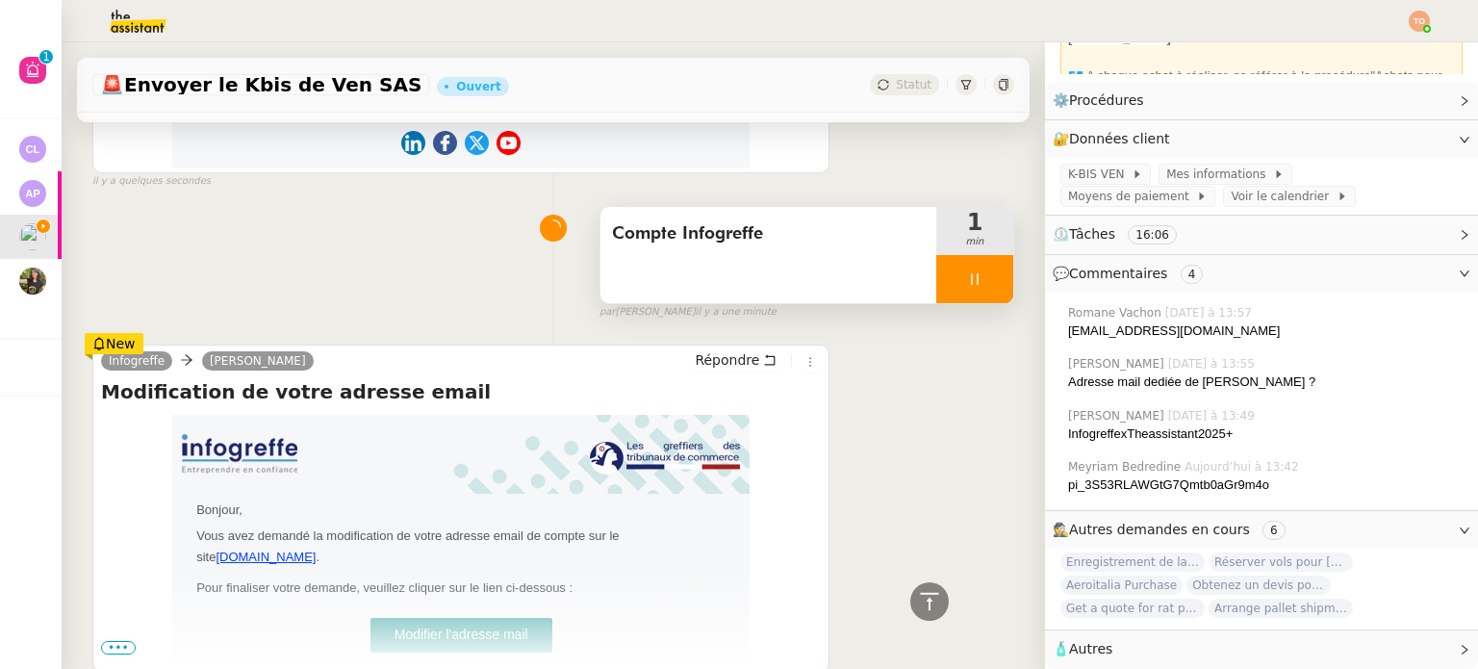
click at [936, 272] on div at bounding box center [974, 279] width 77 height 48
click at [974, 280] on button at bounding box center [993, 279] width 38 height 48
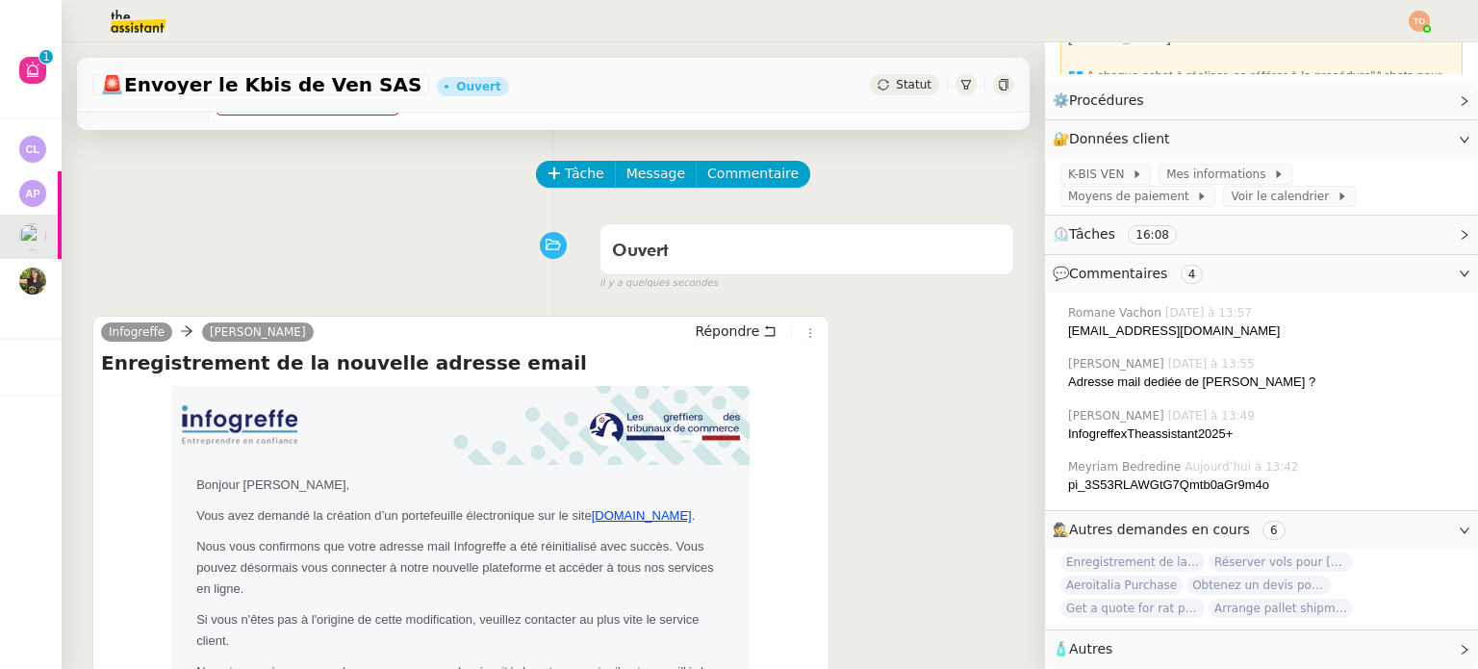
scroll to position [0, 0]
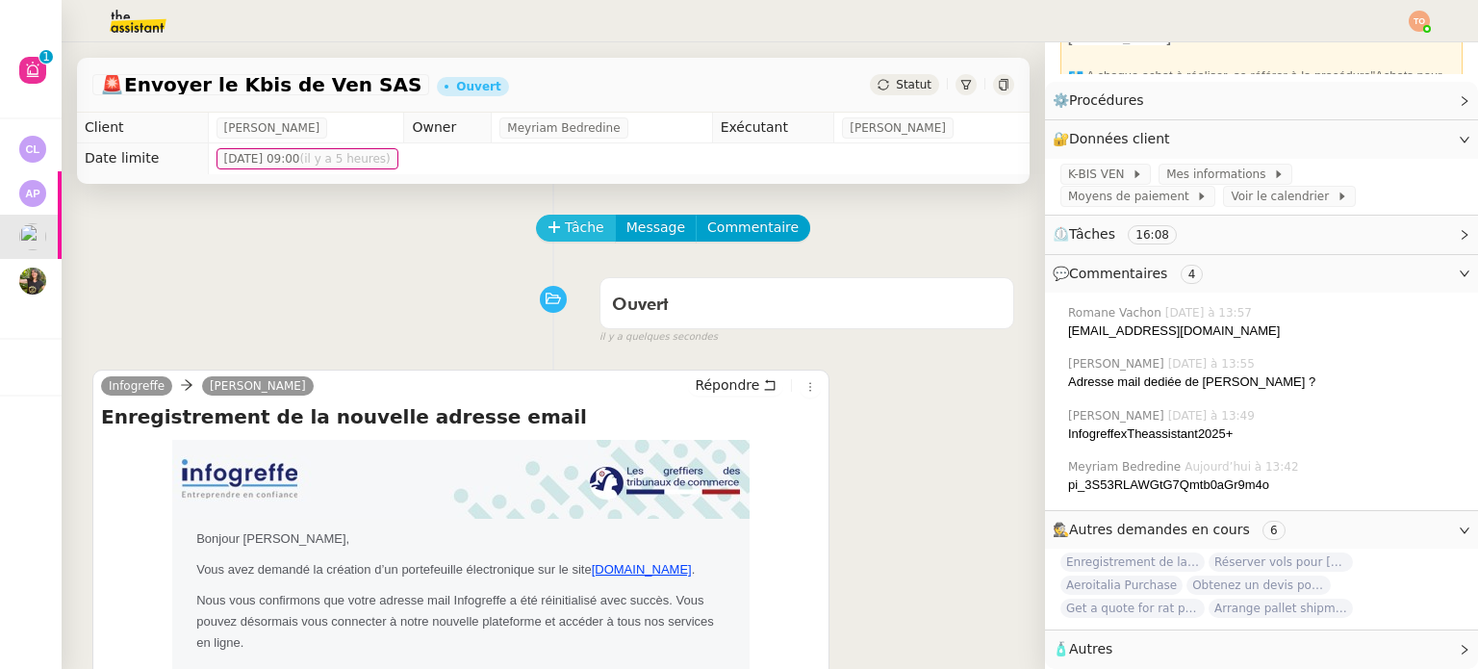
click at [565, 226] on span "Tâche" at bounding box center [584, 227] width 39 height 22
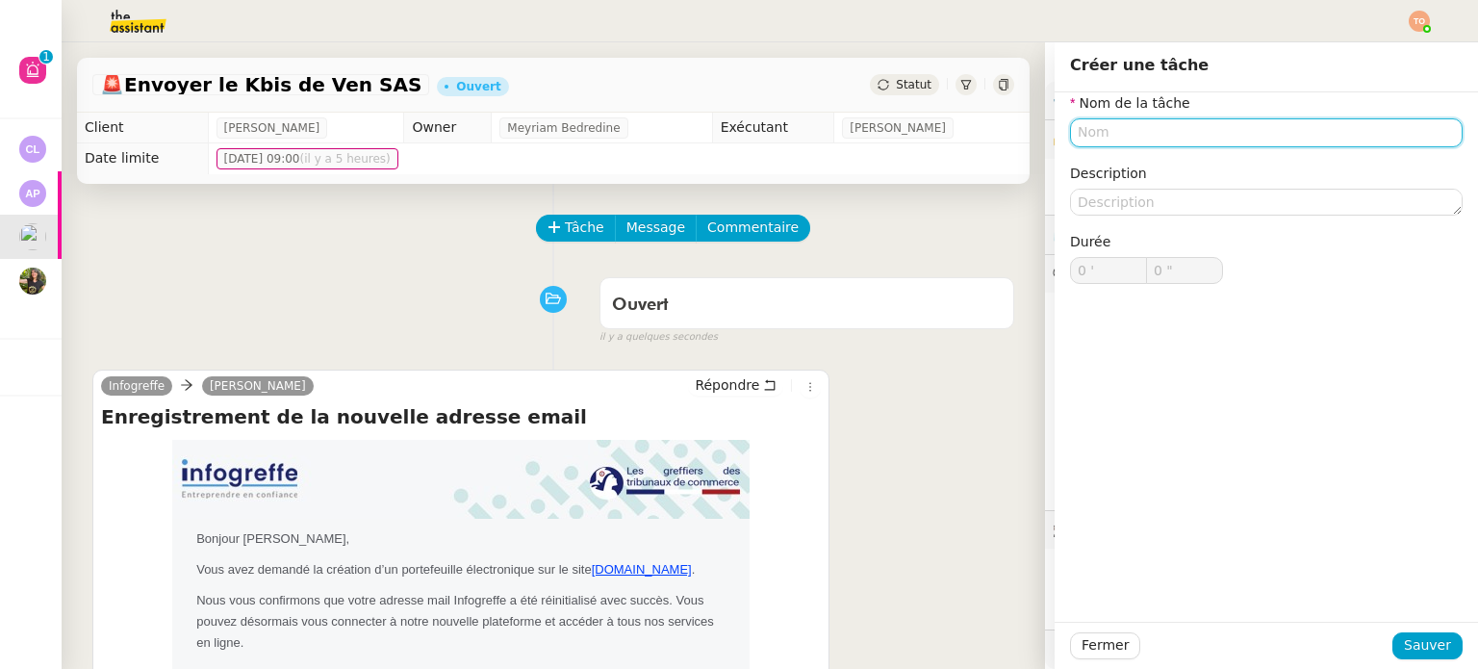
click at [1127, 135] on input "text" at bounding box center [1266, 132] width 392 height 28
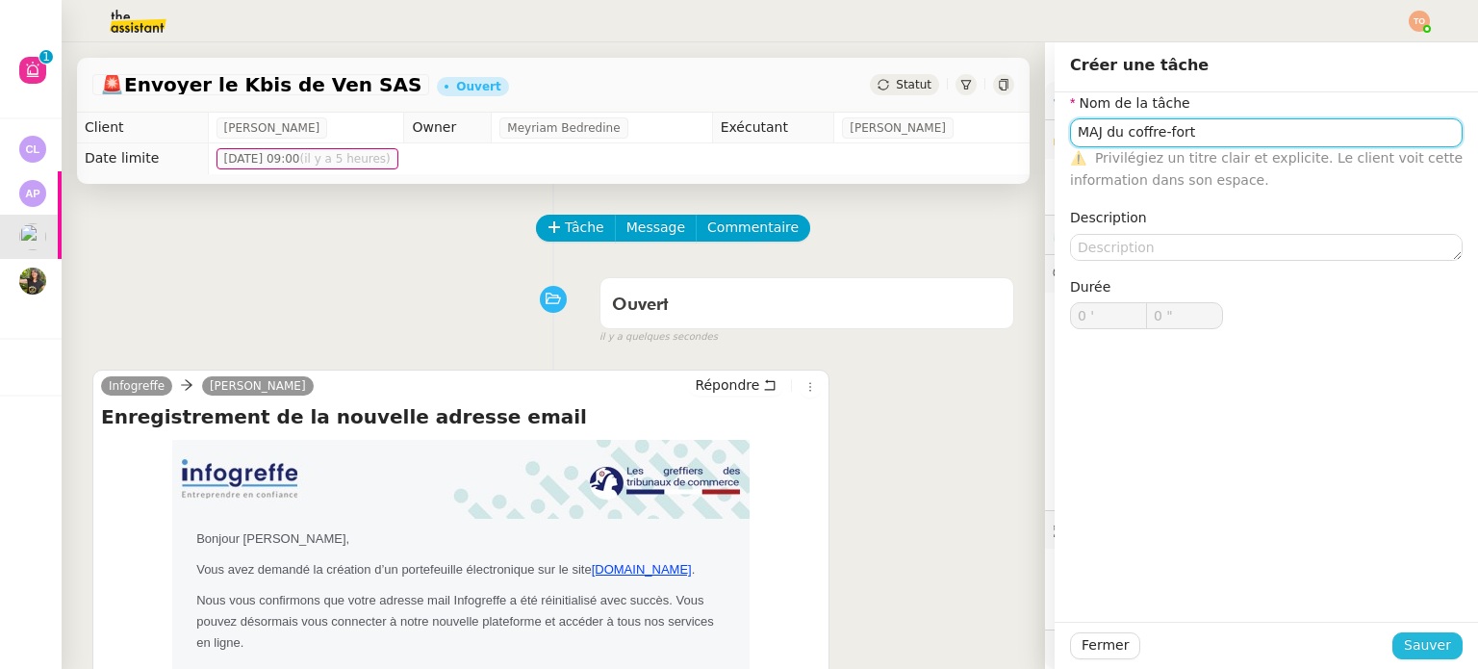
type input "MAJ du coffre-fort"
click at [1412, 640] on span "Sauver" at bounding box center [1426, 645] width 47 height 22
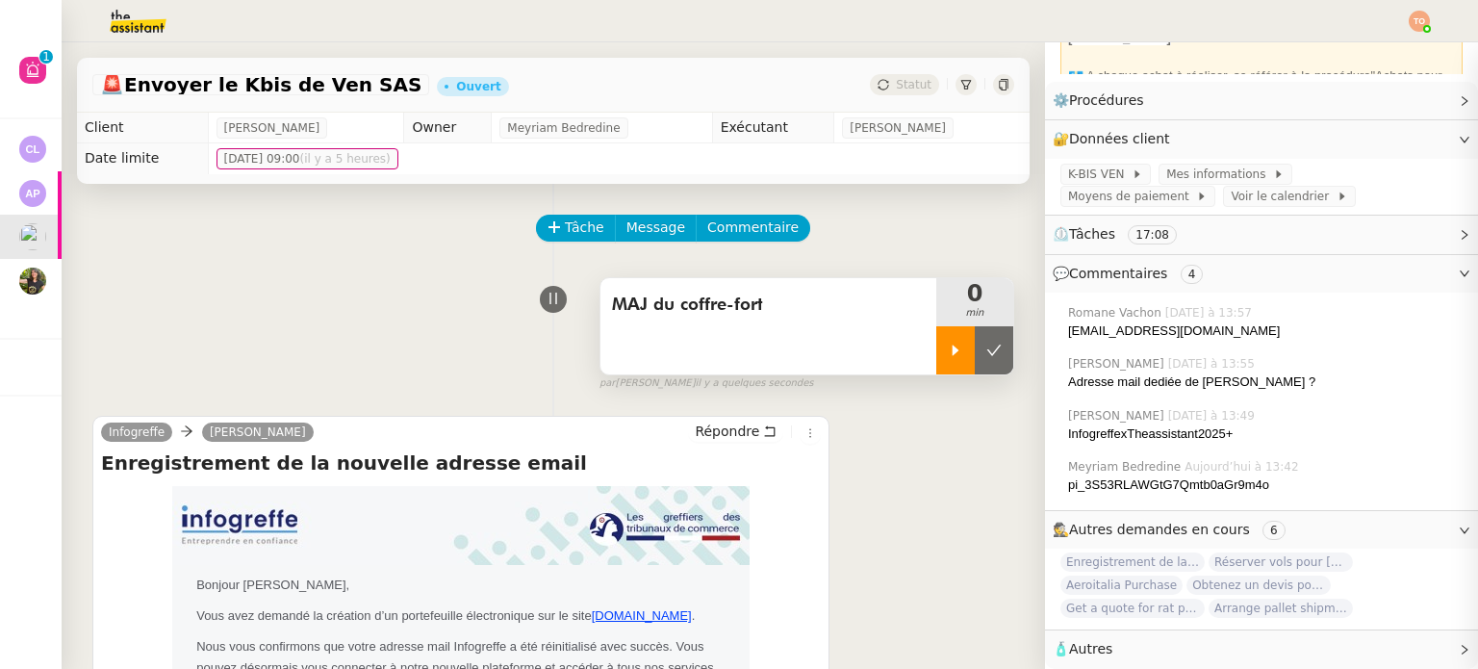
click at [936, 343] on div at bounding box center [955, 350] width 38 height 48
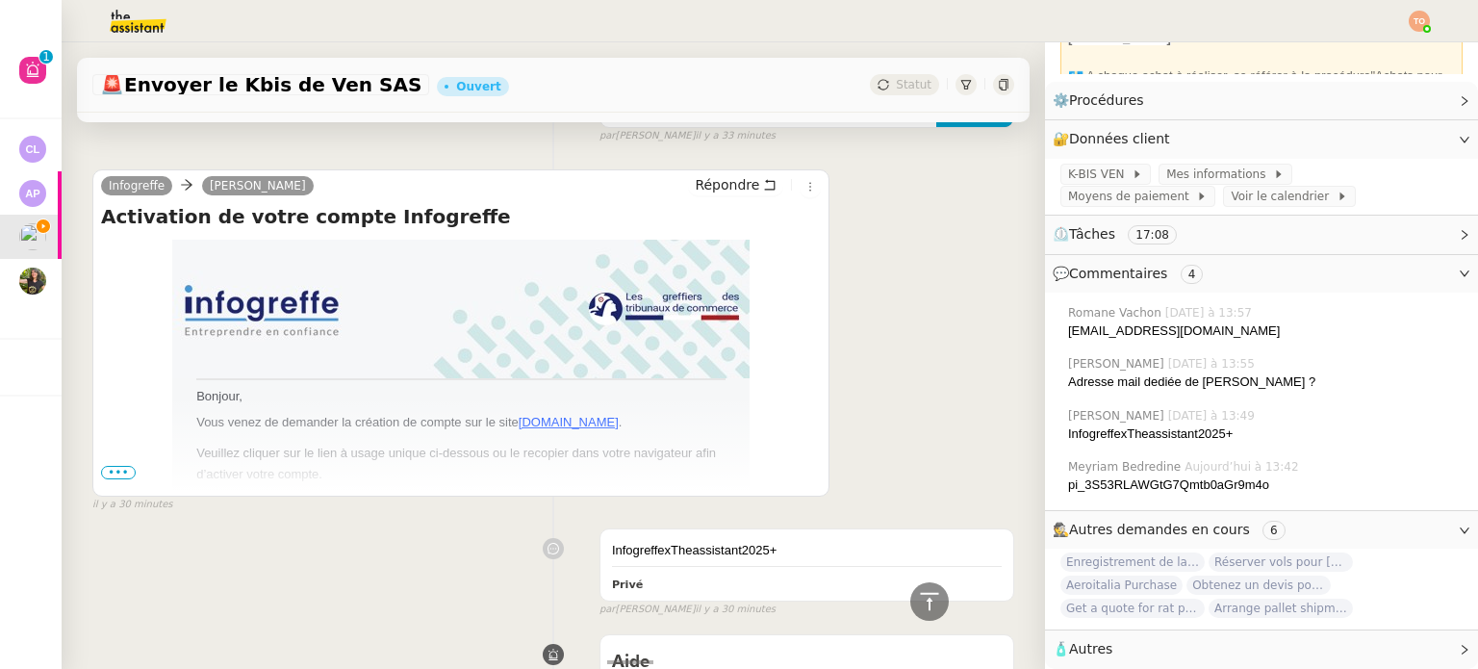
scroll to position [3559, 0]
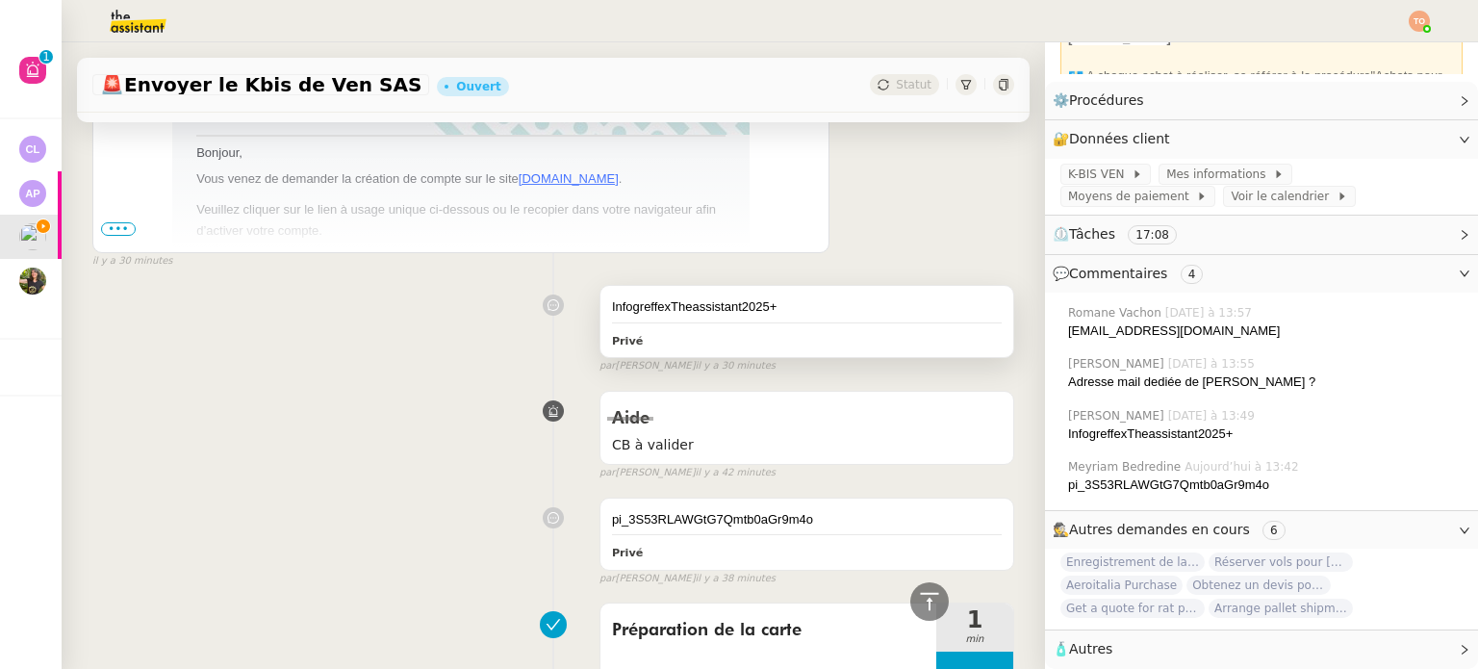
click at [858, 322] on div "InfogreffexTheassistant2025+ Privé" at bounding box center [806, 321] width 413 height 71
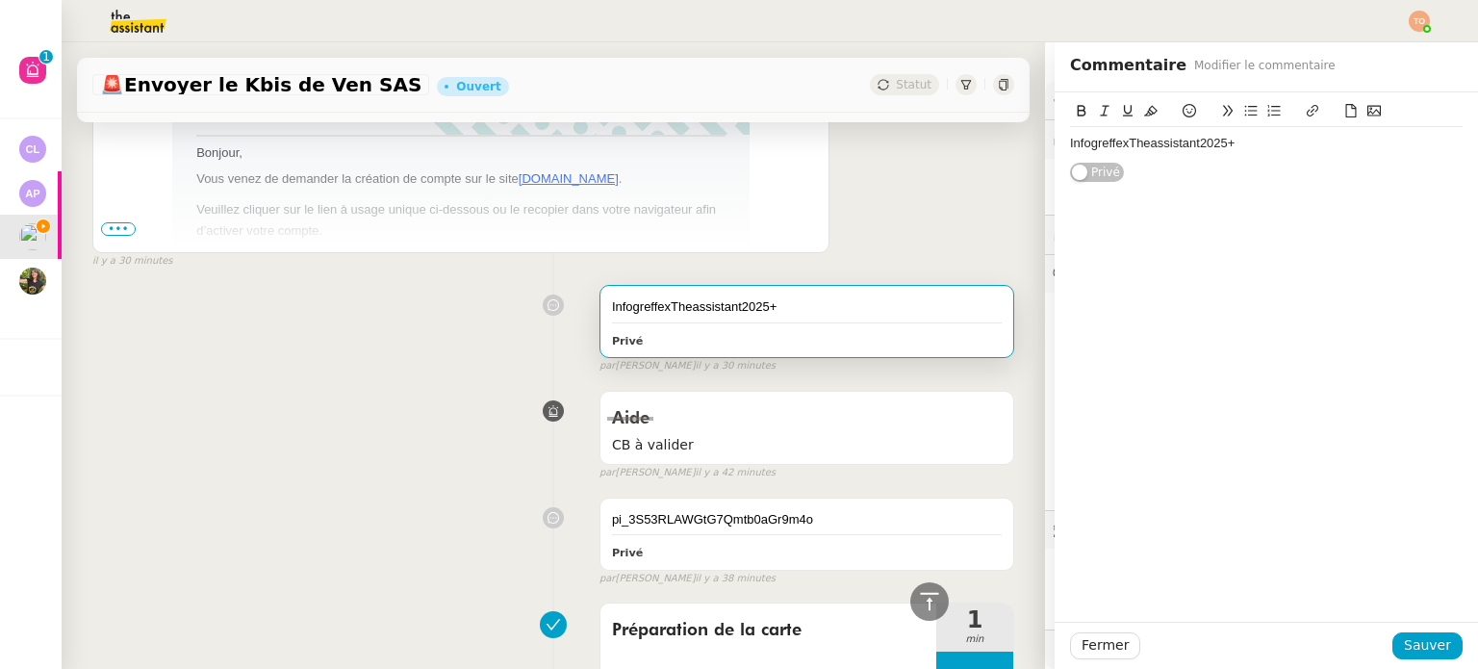
click at [1150, 139] on div "InfogreffexTheassistant2025+" at bounding box center [1266, 143] width 392 height 17
click at [1150, 138] on div "InfogreffexTheassistant2025+" at bounding box center [1266, 143] width 392 height 17
click at [1403, 643] on span "Sauver" at bounding box center [1426, 645] width 47 height 22
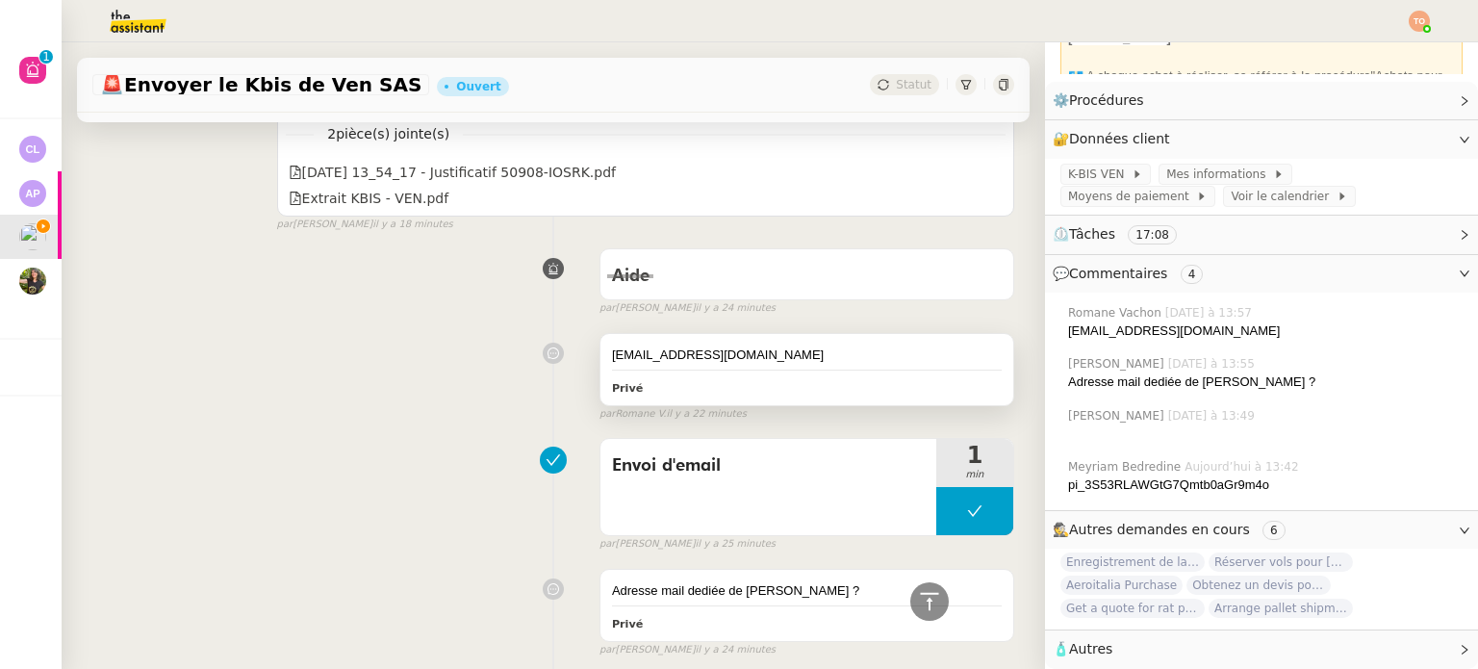
click at [851, 345] on div "dee.uyy@theassistant.com" at bounding box center [807, 354] width 390 height 19
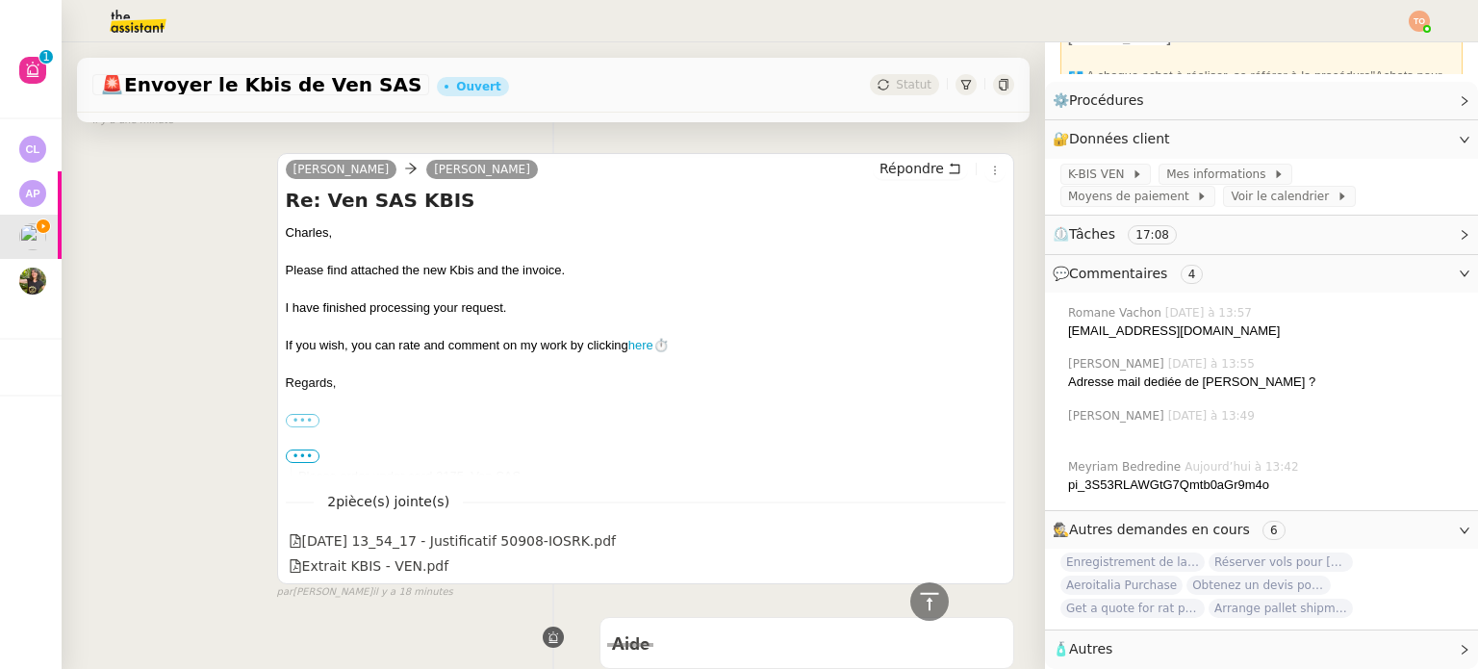
scroll to position [2472, 0]
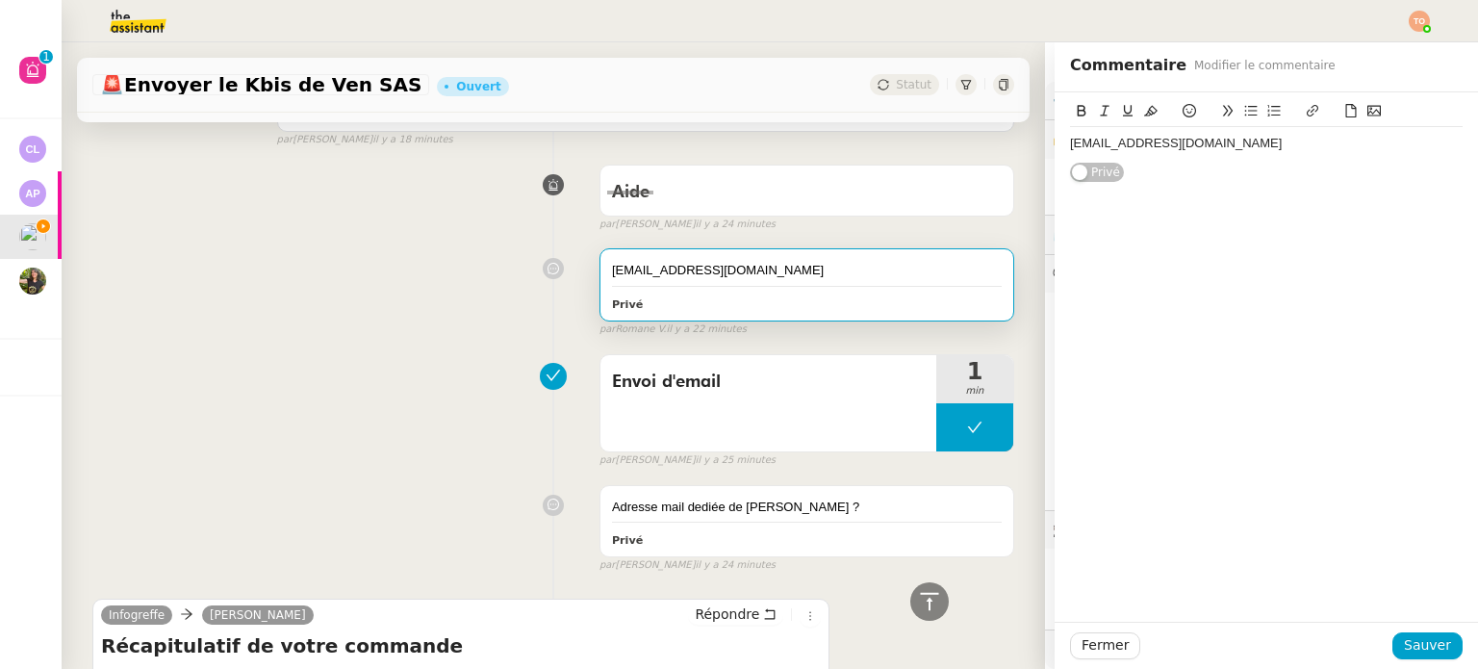
click at [1237, 150] on div "dee.uyy@theassistant.com" at bounding box center [1266, 143] width 392 height 17
click at [1436, 653] on button "Sauver" at bounding box center [1427, 645] width 70 height 27
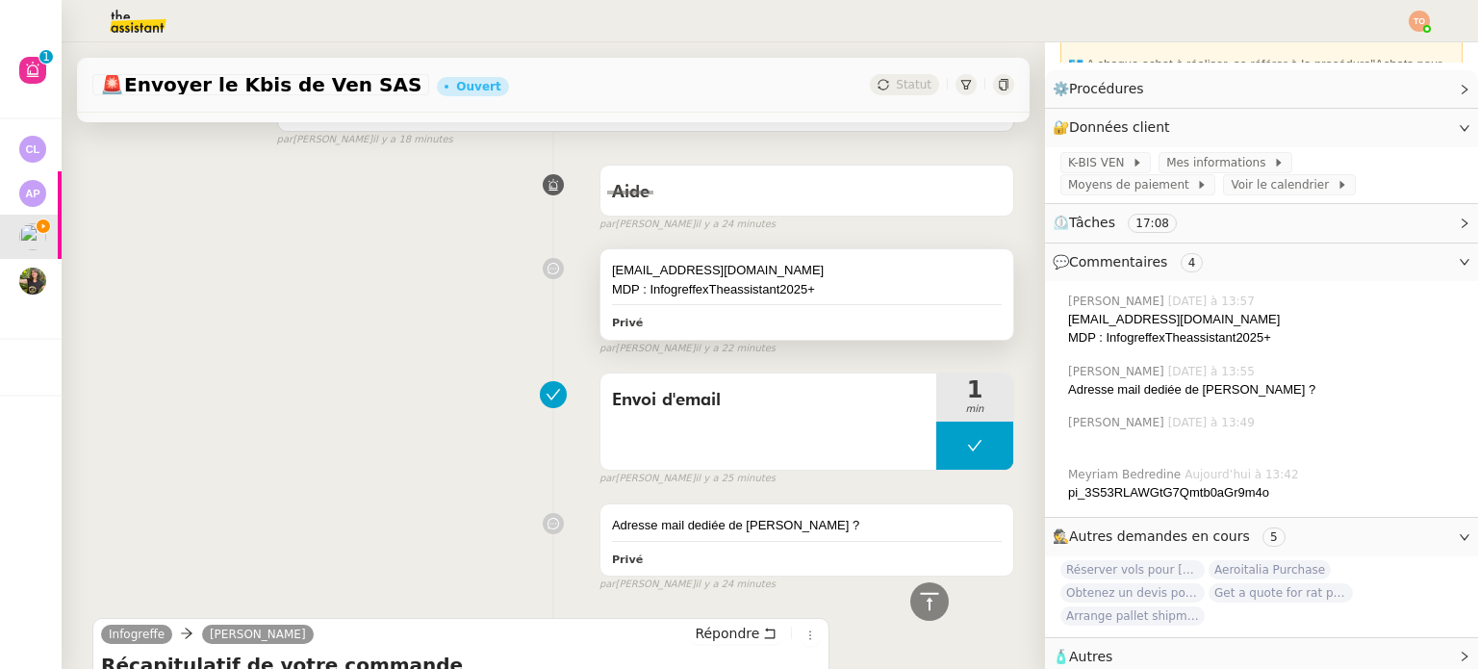
click at [798, 296] on div "MDP : InfogreffexTheassistant2025+" at bounding box center [807, 289] width 390 height 19
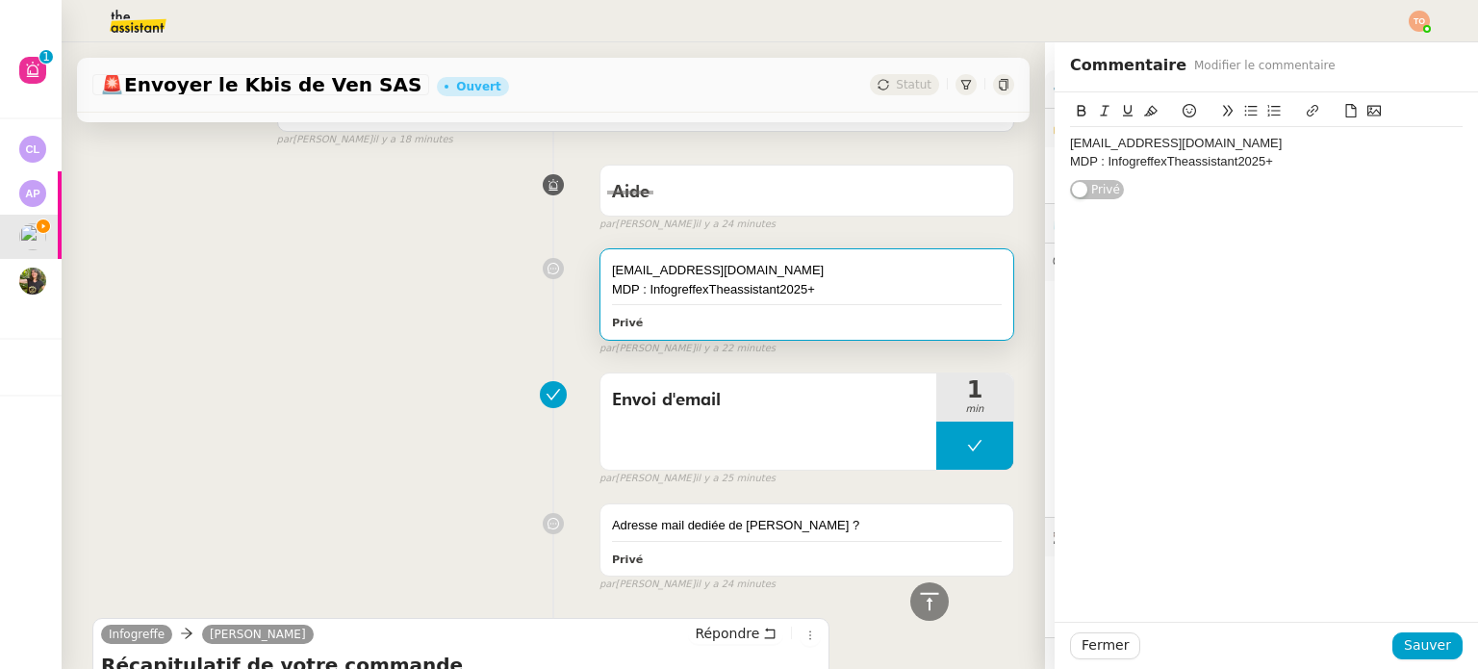
click at [1070, 149] on div "dee.uyy@theassistant.com" at bounding box center [1266, 143] width 392 height 17
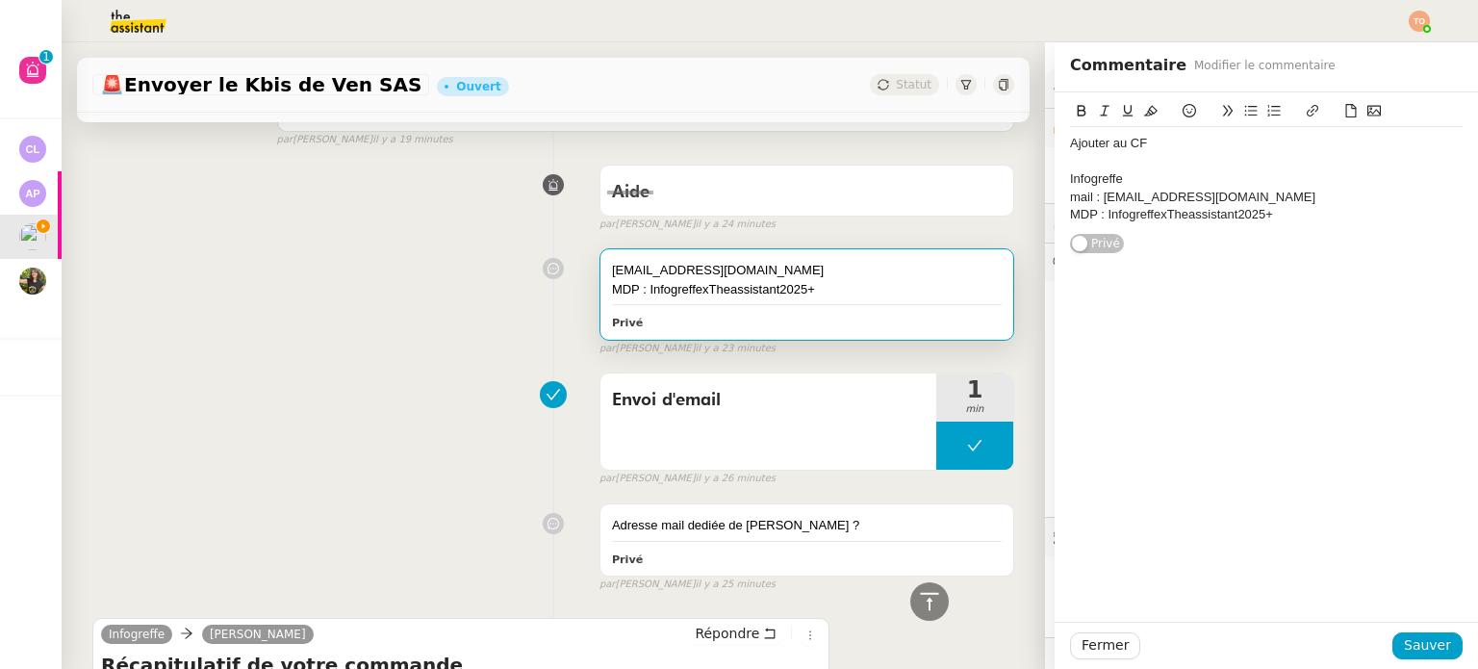
click at [1287, 215] on div "MDP : InfogreffexTheassistant2025+" at bounding box center [1266, 214] width 392 height 17
click at [1420, 644] on span "Sauver" at bounding box center [1426, 645] width 47 height 22
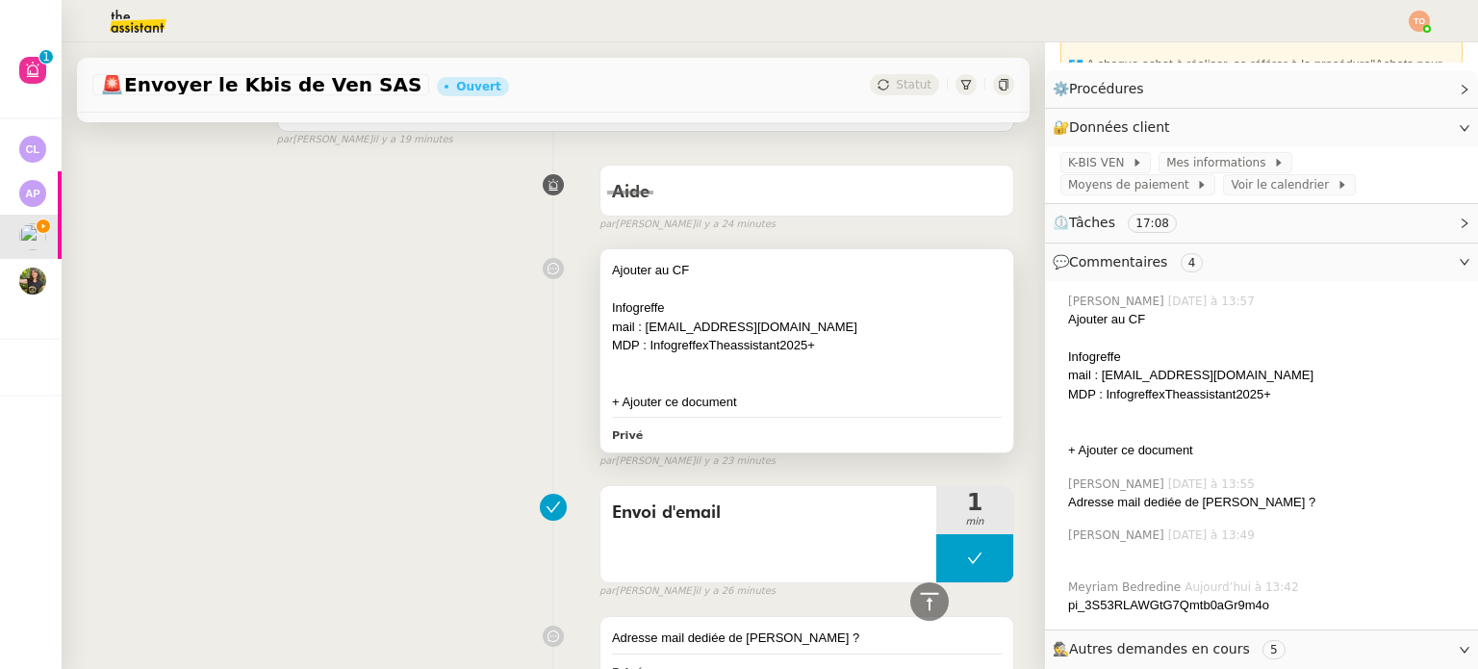
click at [897, 357] on div at bounding box center [807, 364] width 390 height 19
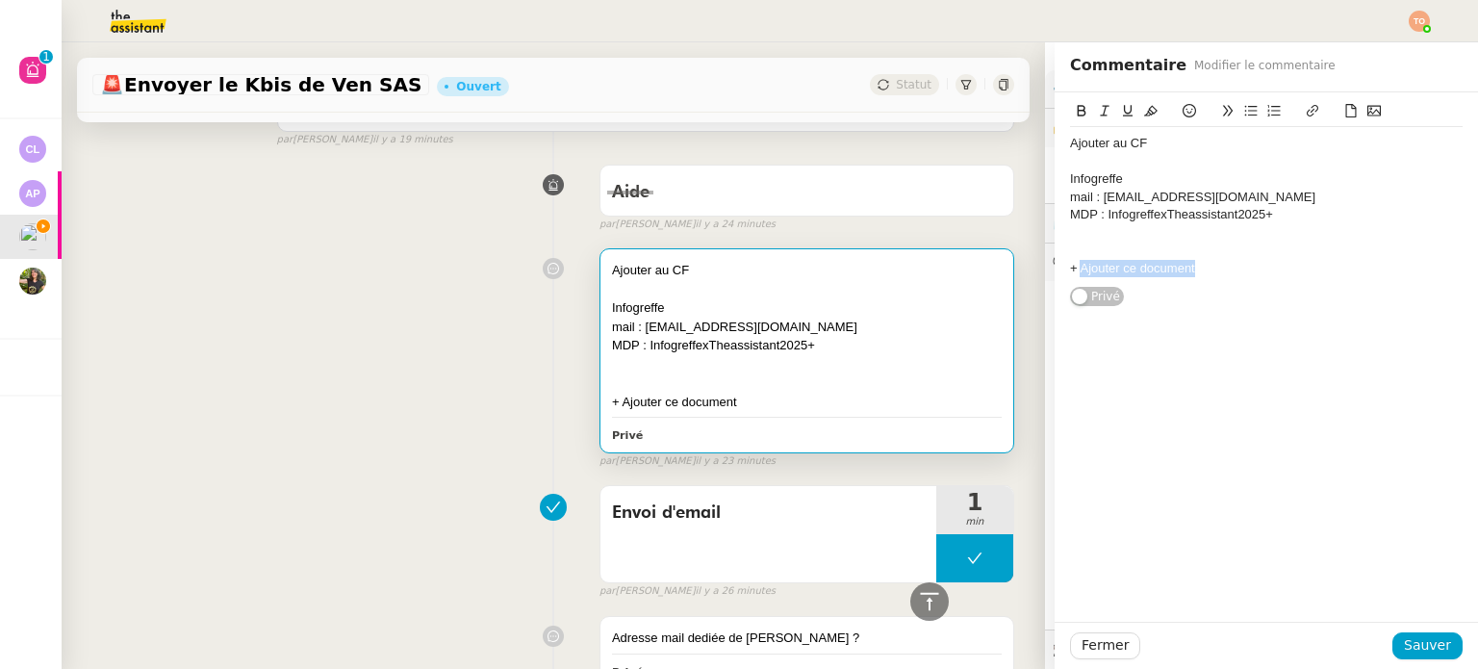
drag, startPoint x: 1196, startPoint y: 271, endPoint x: 1066, endPoint y: 270, distance: 129.9
click at [1070, 270] on div "+ Ajouter ce document" at bounding box center [1266, 268] width 392 height 17
click at [1344, 114] on icon at bounding box center [1350, 110] width 13 height 13
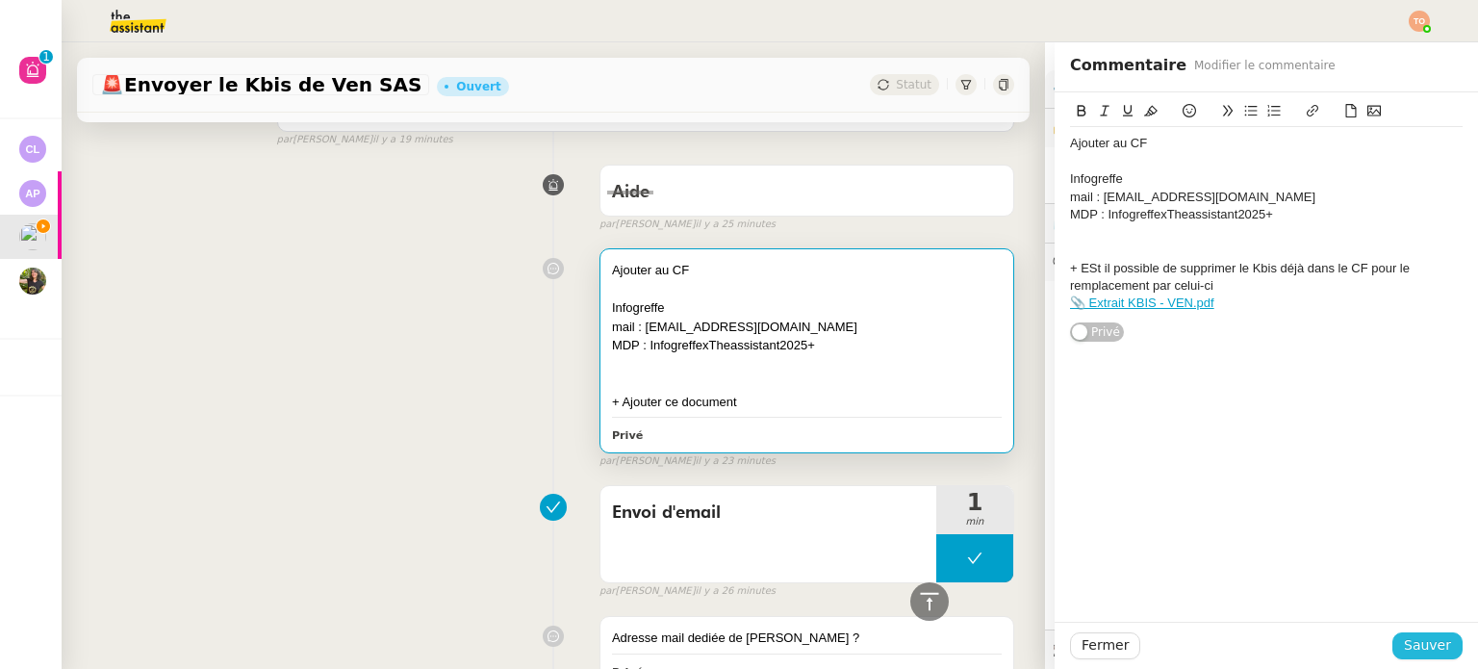
click at [1403, 645] on span "Sauver" at bounding box center [1426, 645] width 47 height 22
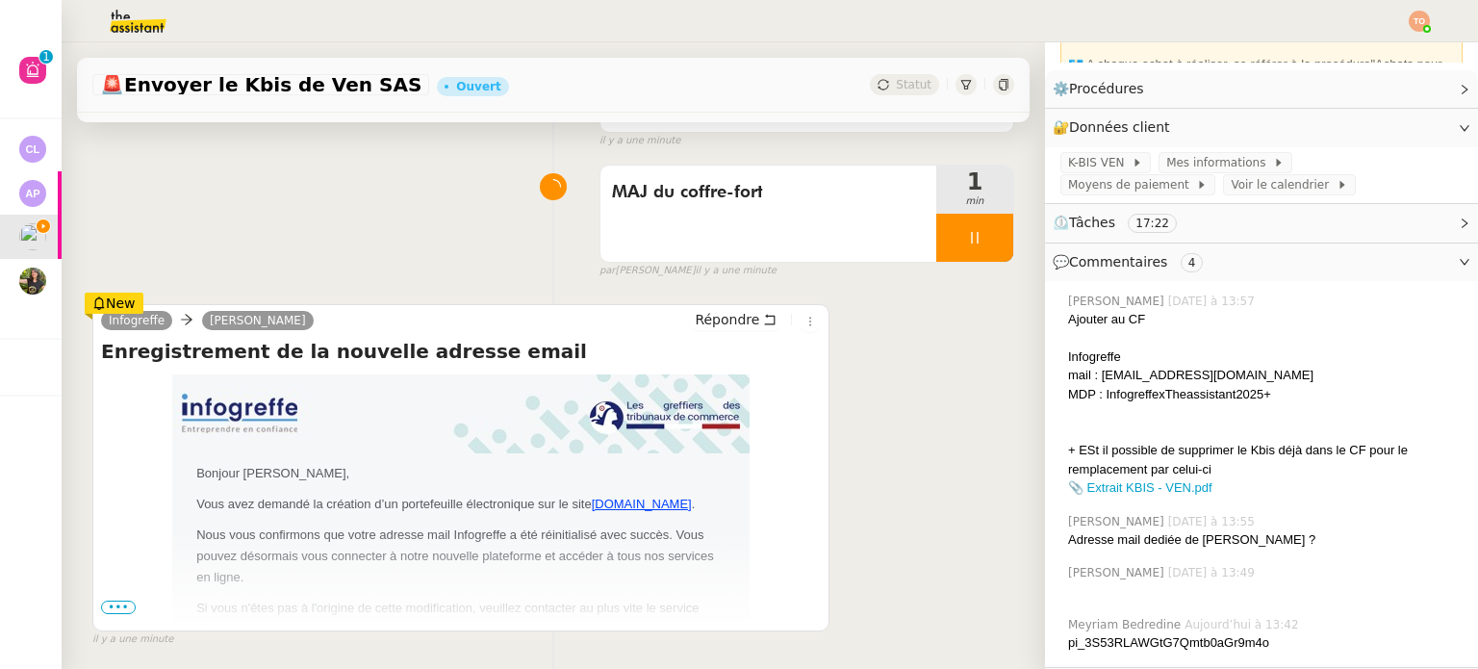
scroll to position [164, 0]
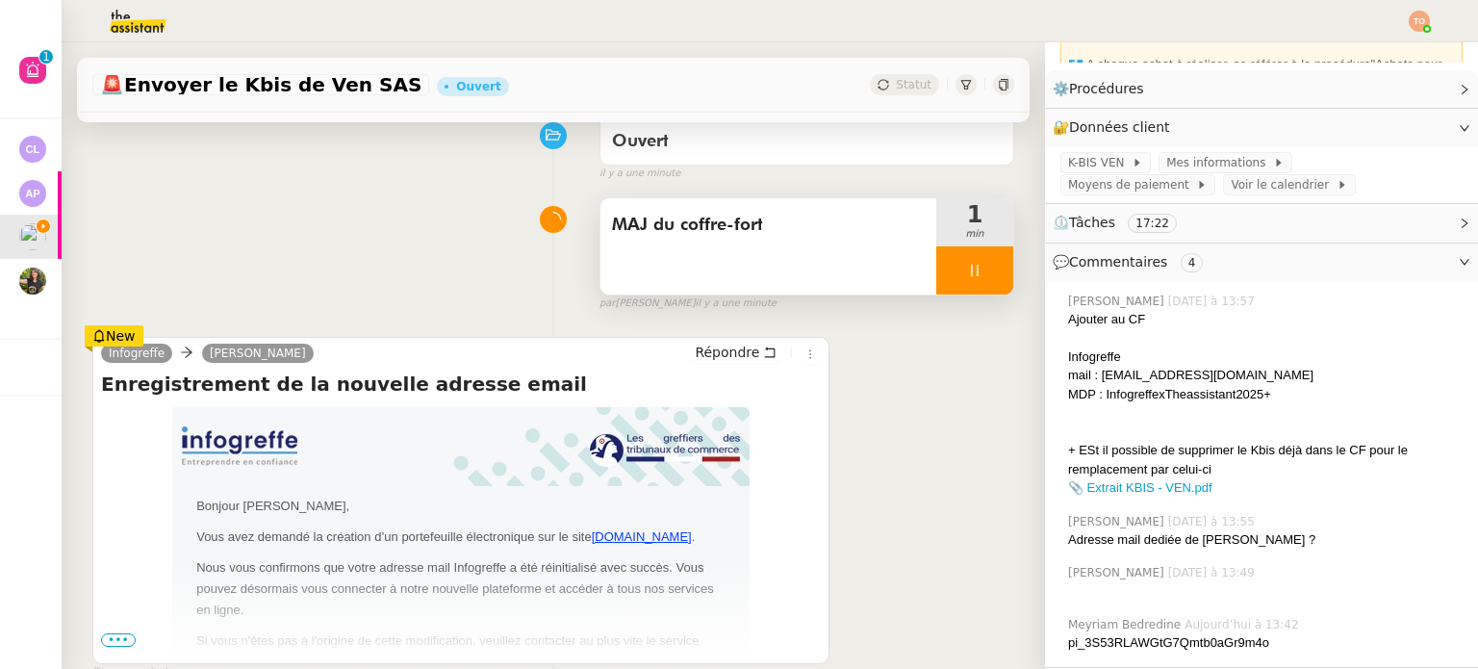
click at [967, 278] on icon at bounding box center [974, 270] width 15 height 15
click at [979, 271] on button at bounding box center [993, 270] width 38 height 48
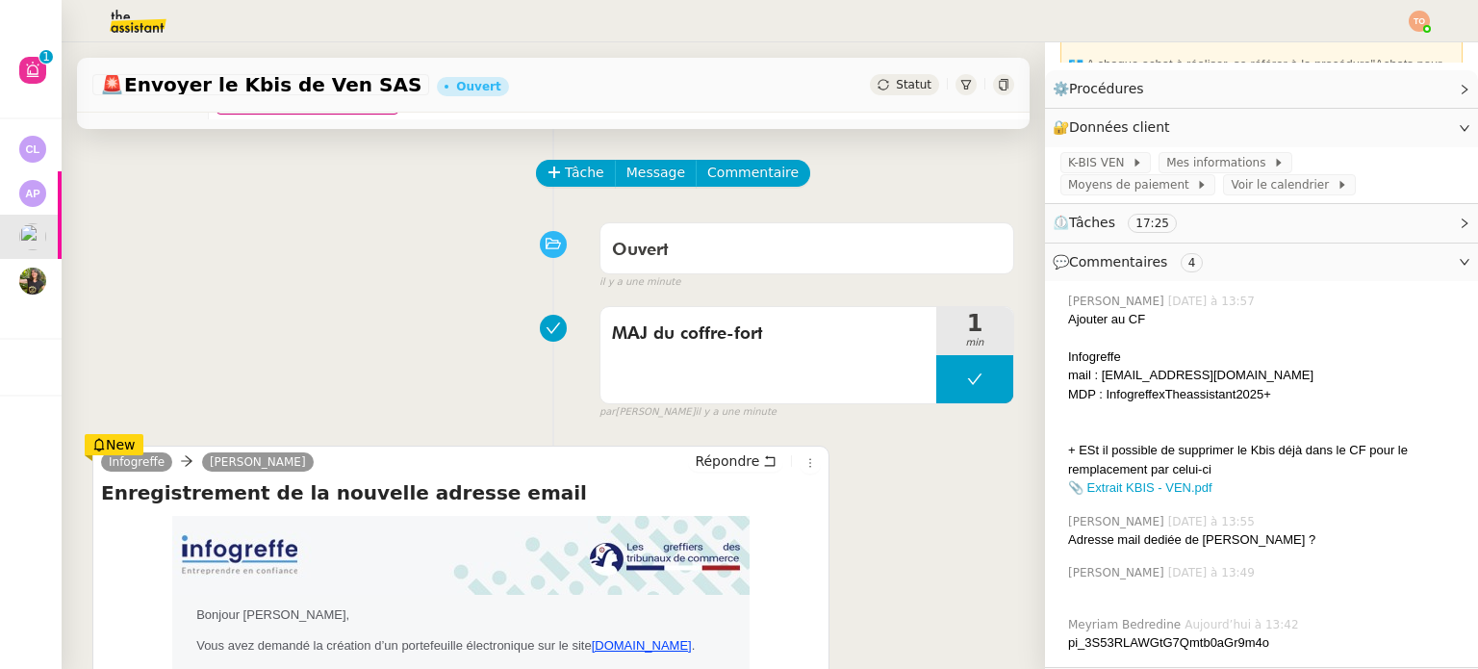
scroll to position [0, 0]
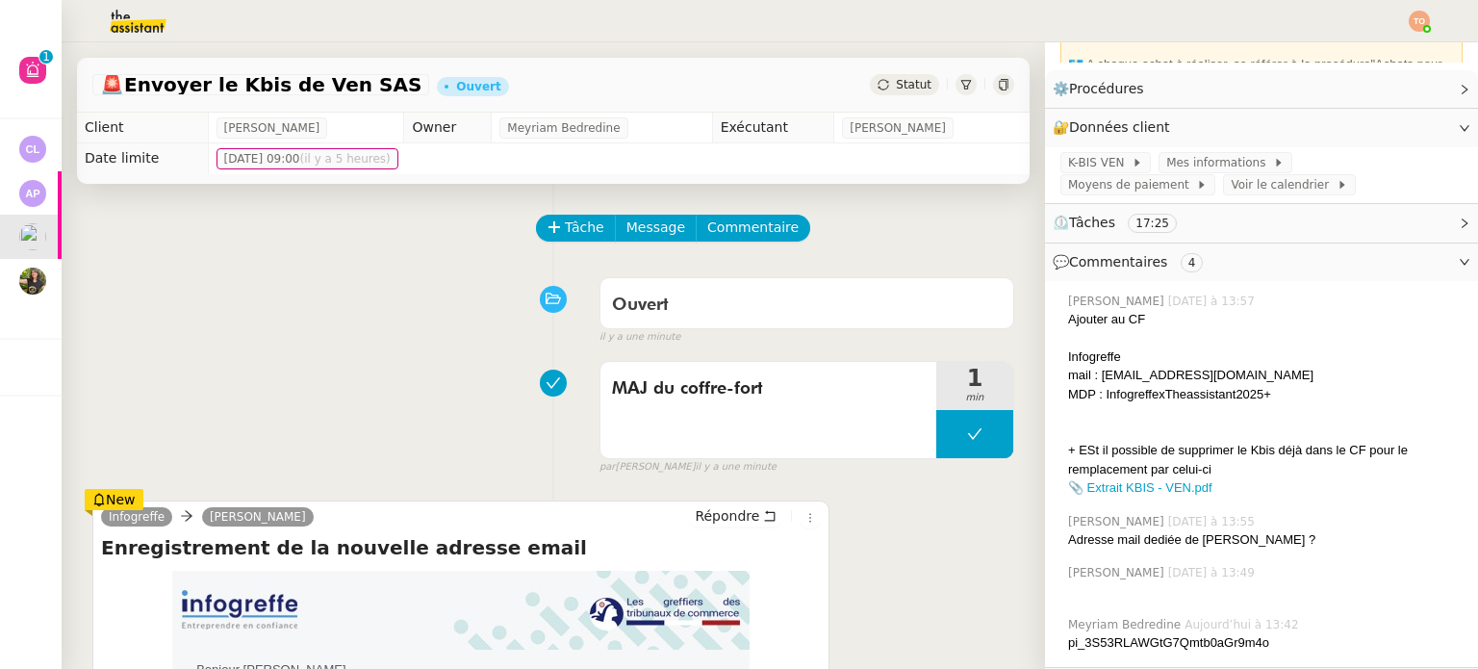
click at [896, 83] on span "Statut" at bounding box center [914, 84] width 36 height 13
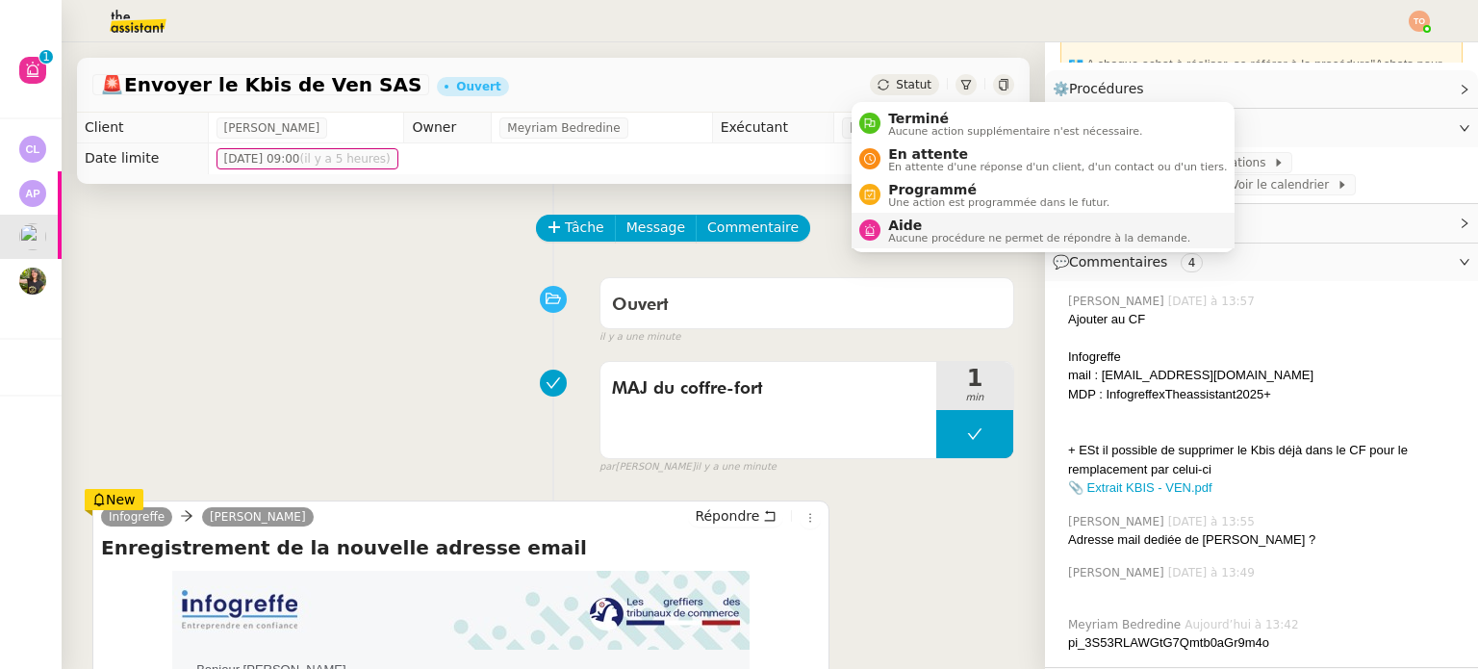
click at [951, 226] on span "Aide" at bounding box center [1039, 224] width 302 height 15
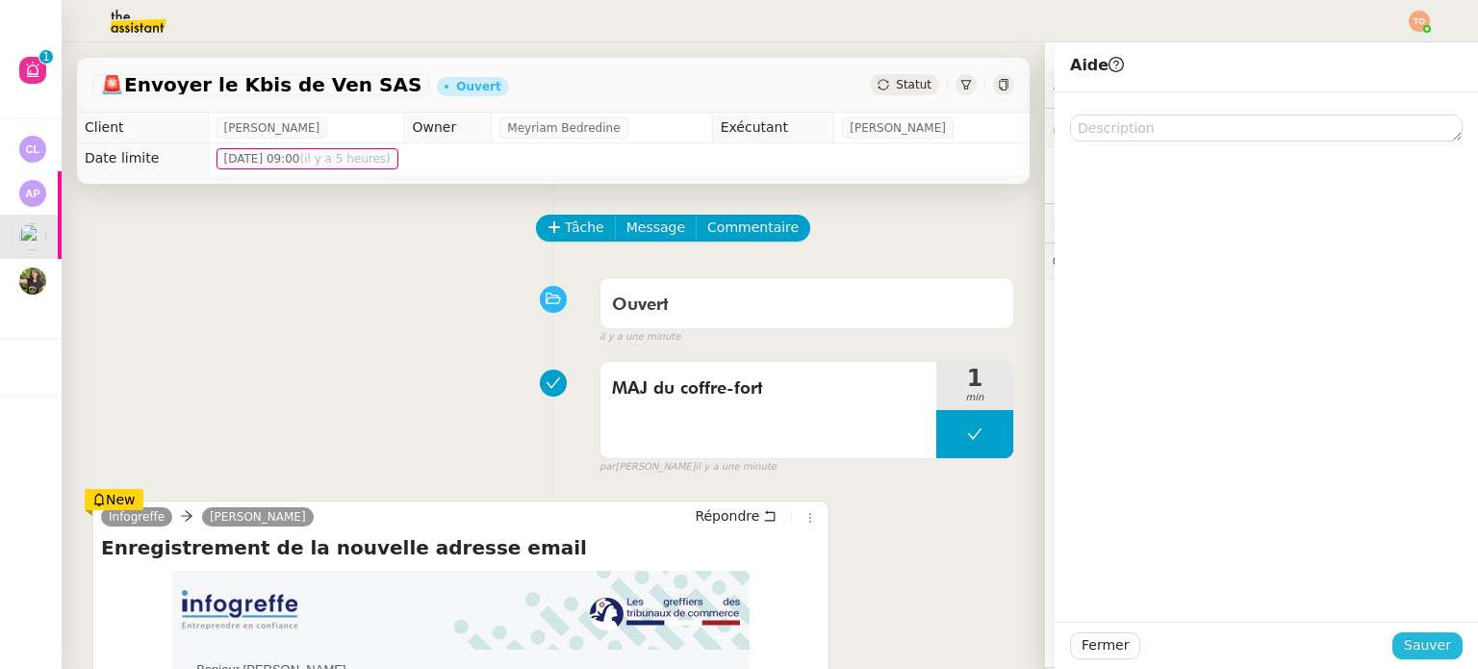
click at [1408, 638] on span "Sauver" at bounding box center [1426, 645] width 47 height 22
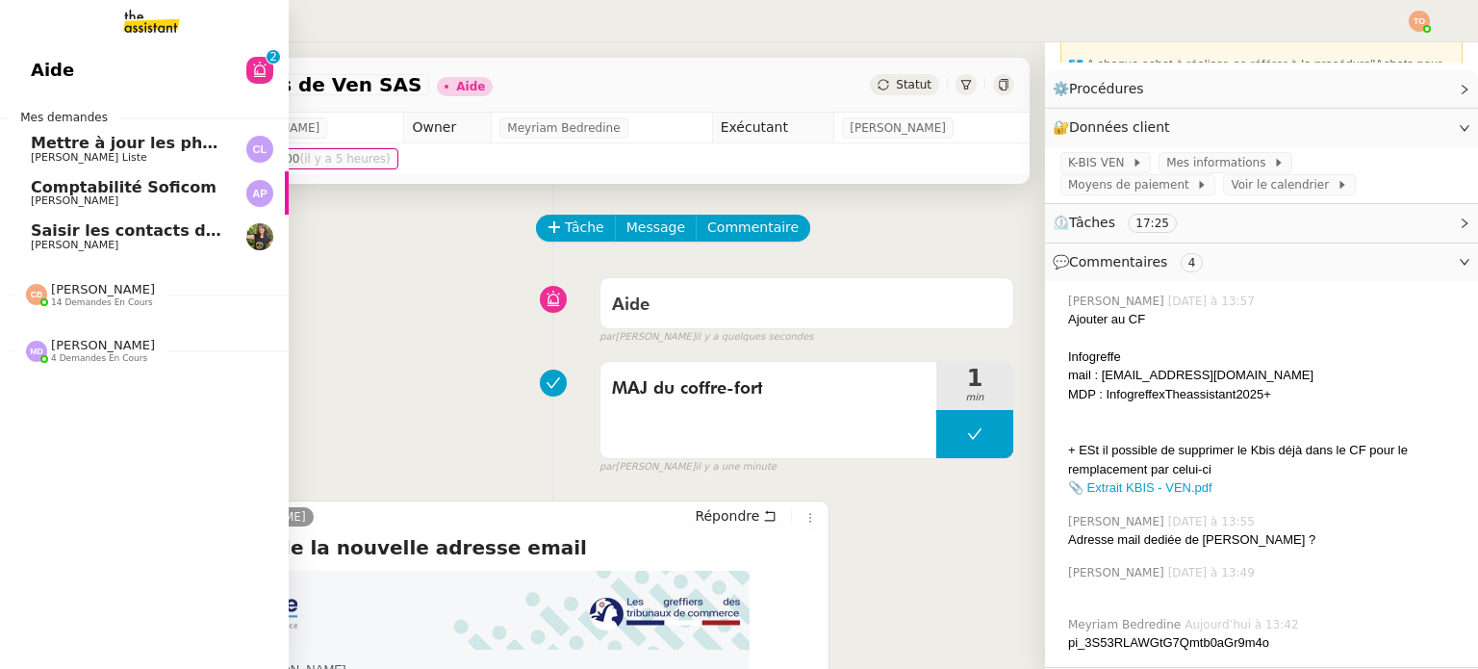
click at [72, 244] on span "Enora Conan" at bounding box center [75, 245] width 88 height 13
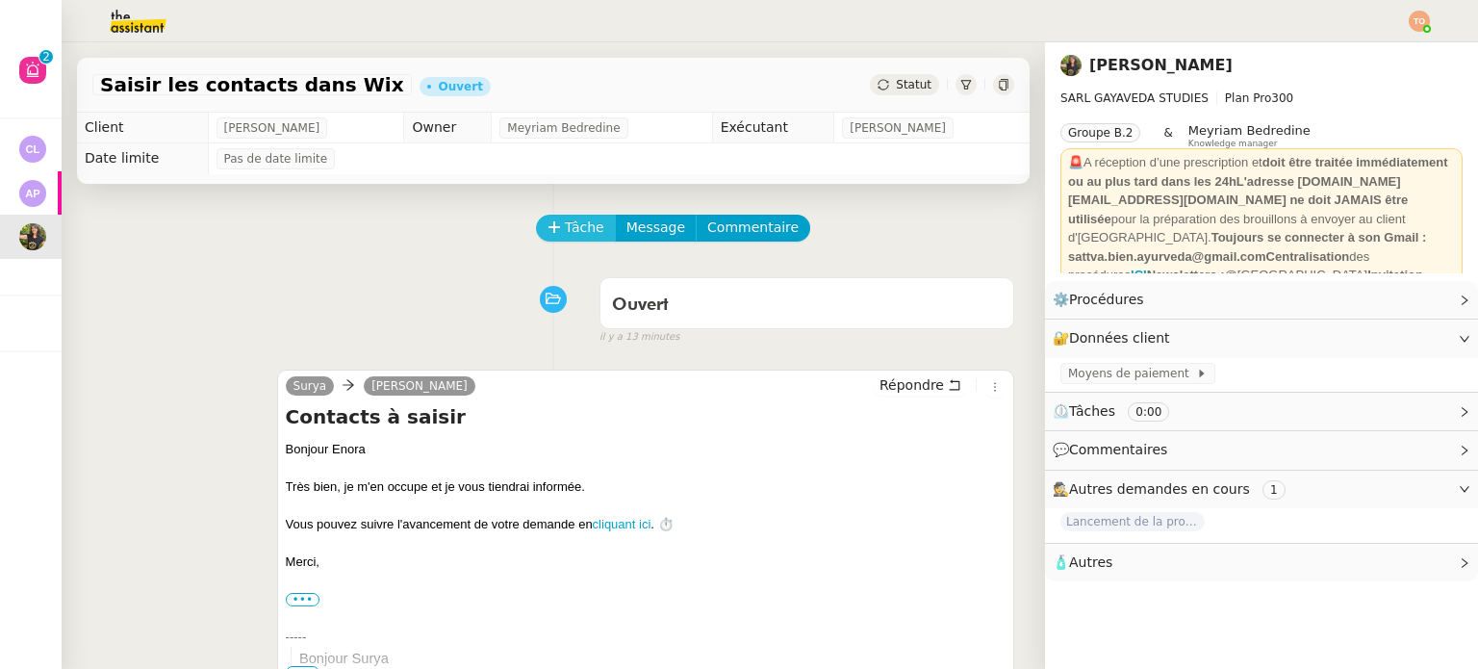
click at [547, 225] on icon at bounding box center [553, 226] width 13 height 13
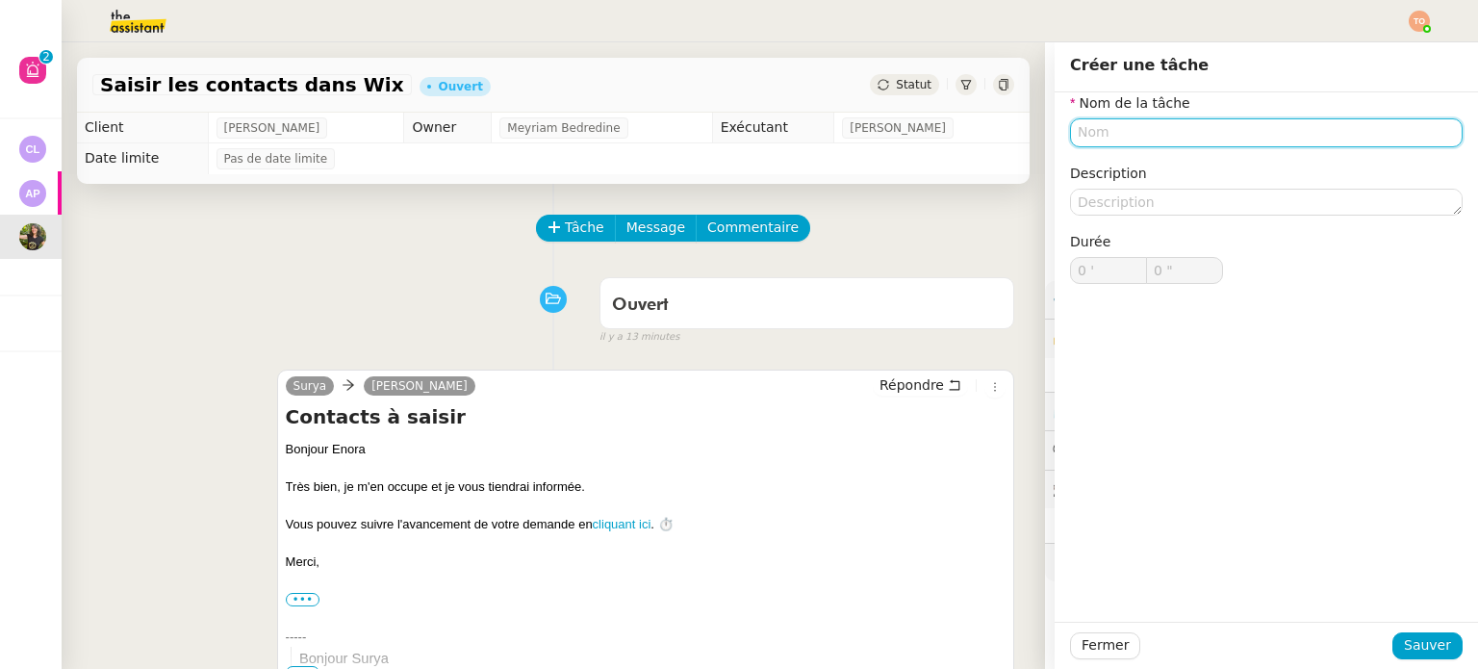
click at [1159, 122] on input "text" at bounding box center [1266, 132] width 392 height 28
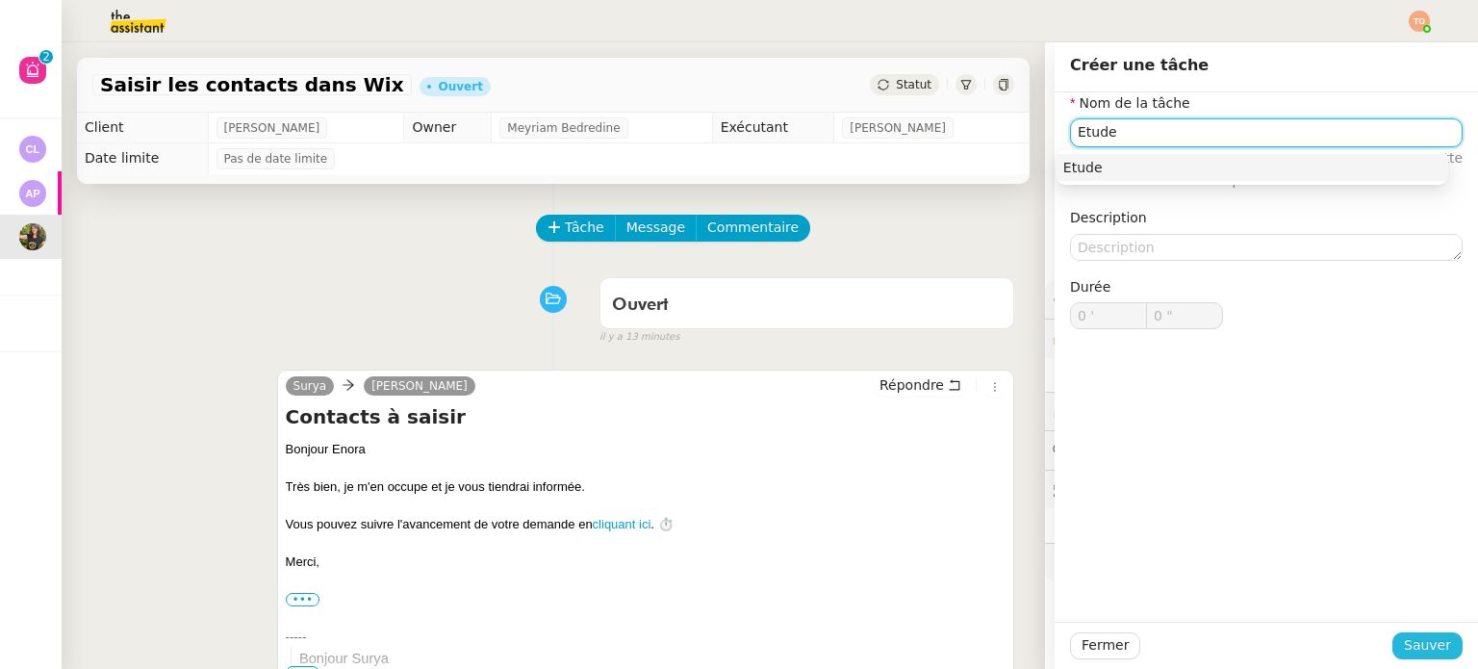
type input "Etude"
click at [1394, 632] on div "Fermer Sauver" at bounding box center [1266, 645] width 392 height 27
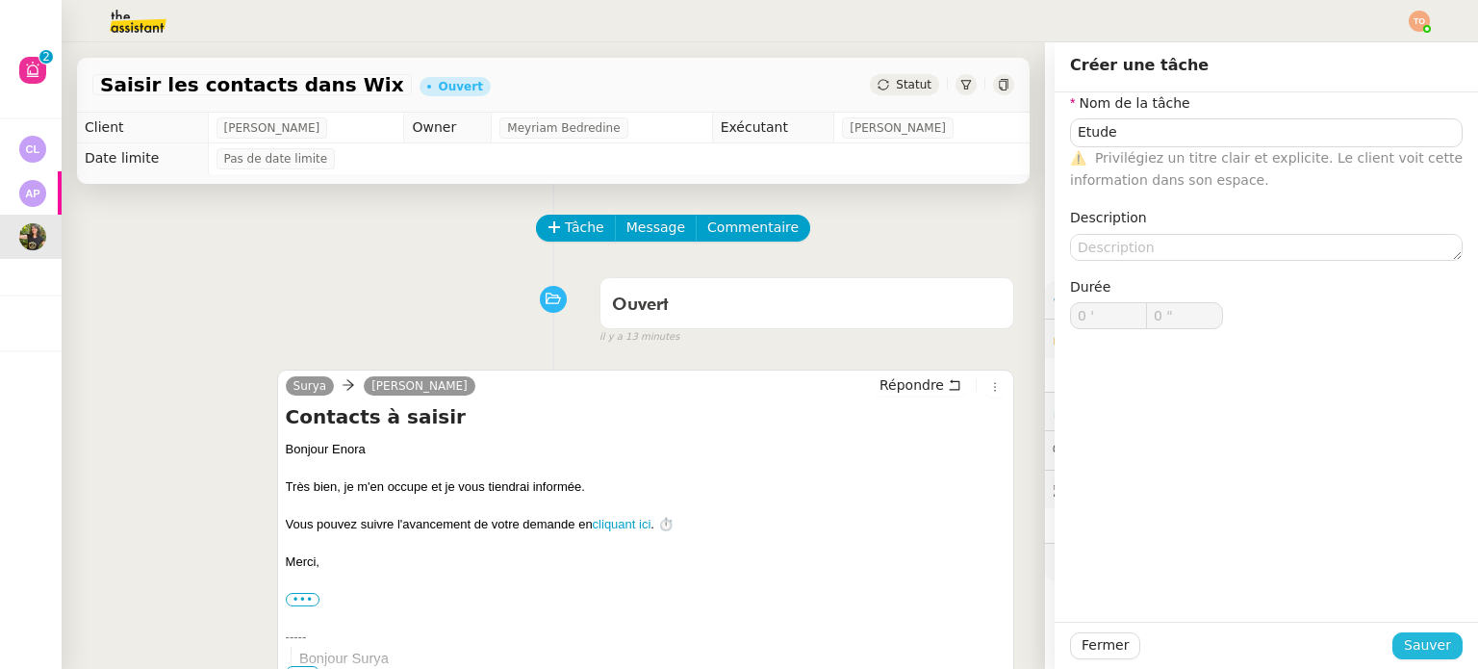
click at [1403, 644] on span "Sauver" at bounding box center [1426, 645] width 47 height 22
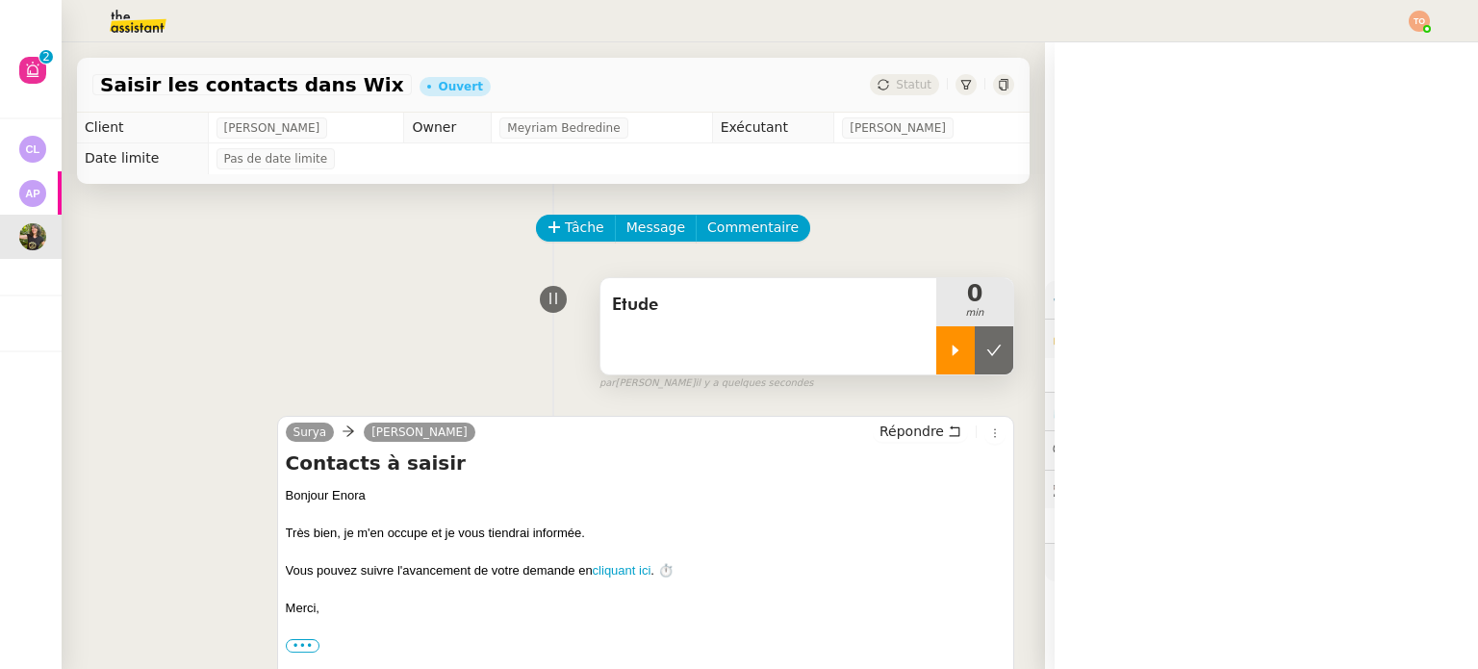
click at [948, 349] on icon at bounding box center [955, 349] width 15 height 15
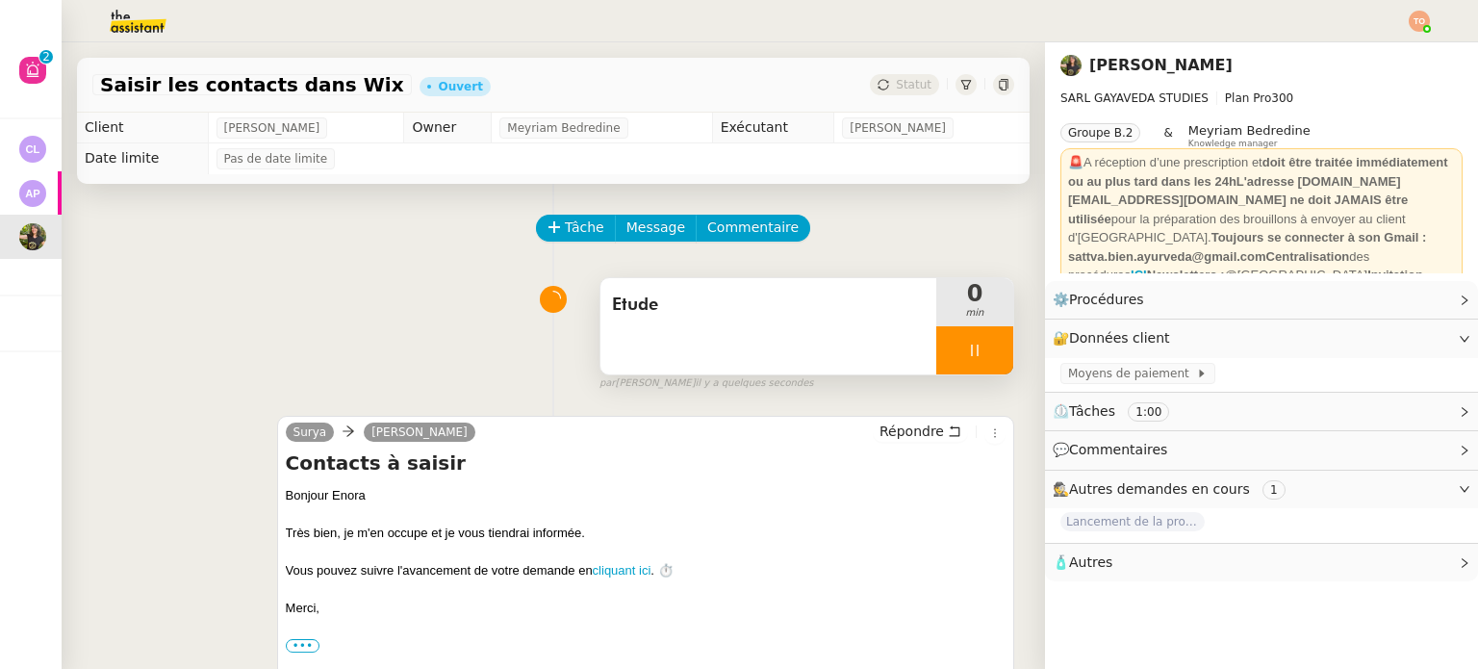
click at [877, 336] on div "Etude" at bounding box center [768, 326] width 336 height 96
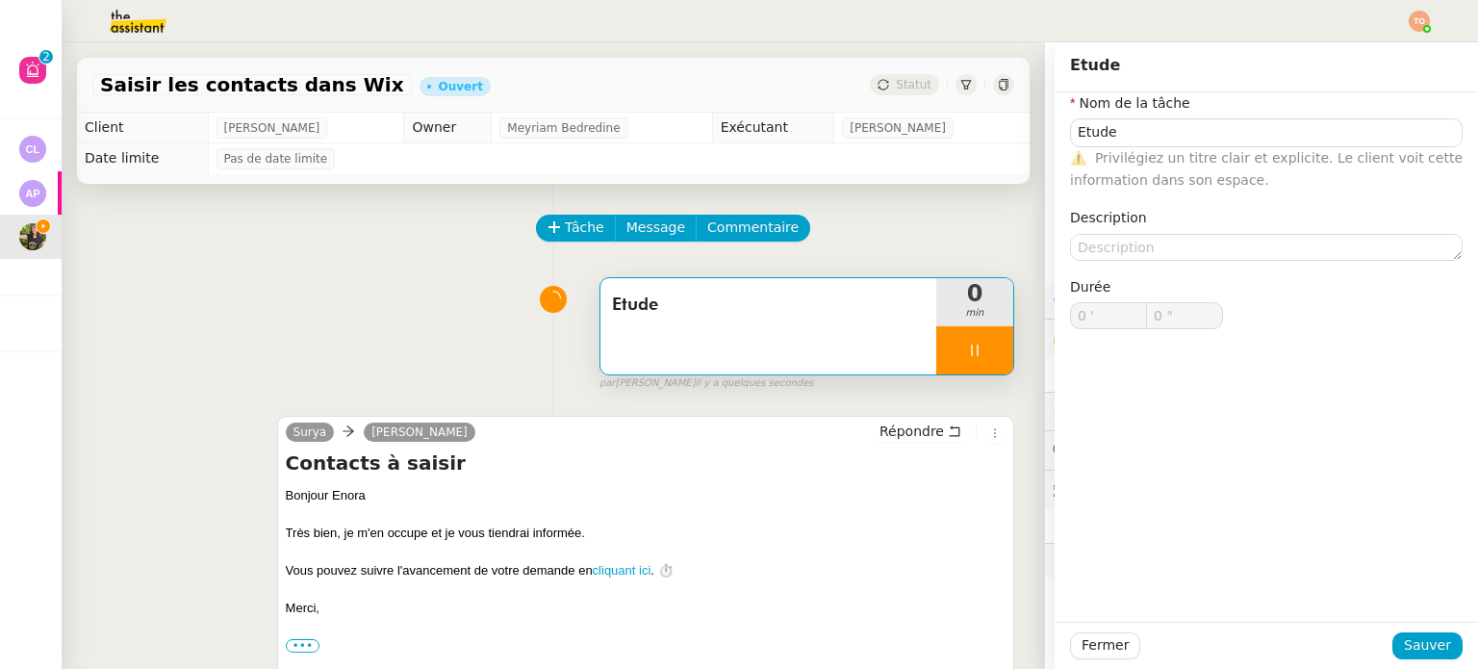
click at [1177, 114] on nz-form-item "Nom de la tâche Etude ⚠️ Privilégiez un titre clair et explicite. Le client voi…" at bounding box center [1266, 141] width 392 height 99
click at [1182, 123] on input "Etude" at bounding box center [1266, 132] width 392 height 28
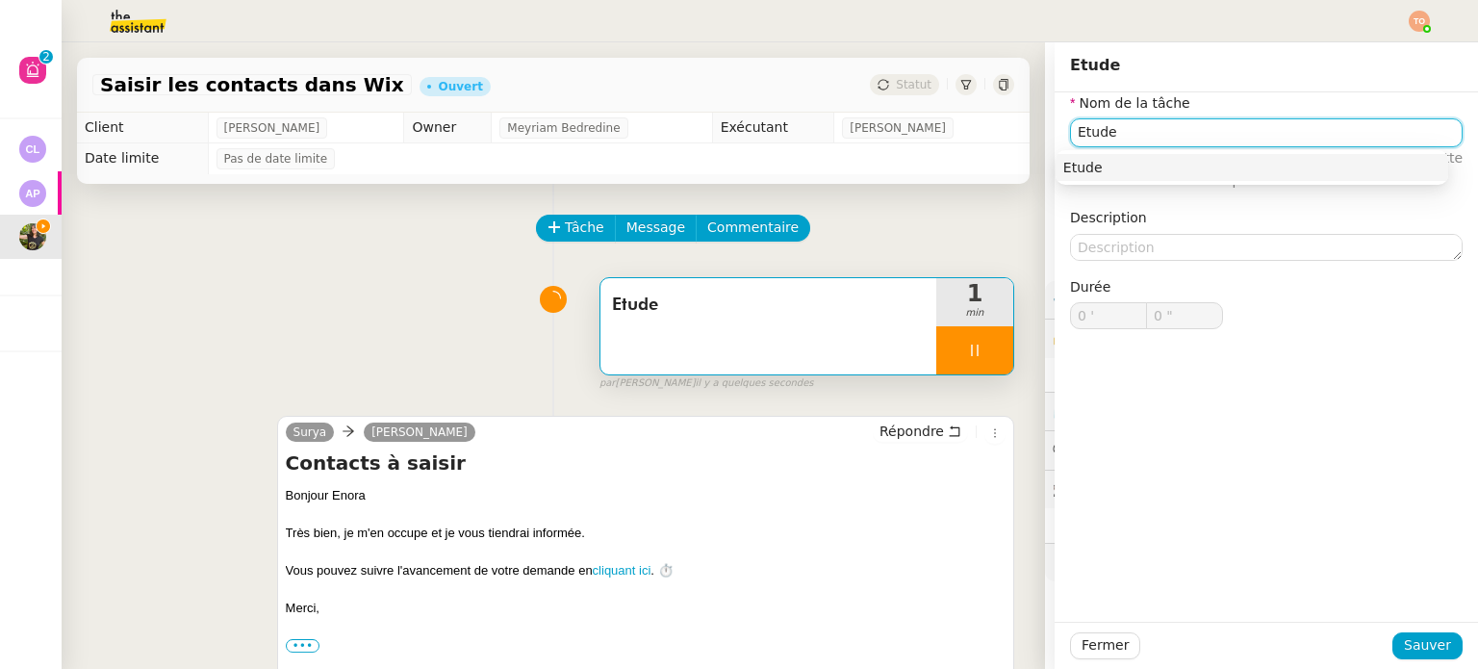
type input "Etude d"
type input "1 ""
type input "Etude de la deman"
type input "2 ""
type input "Etude de la demande"
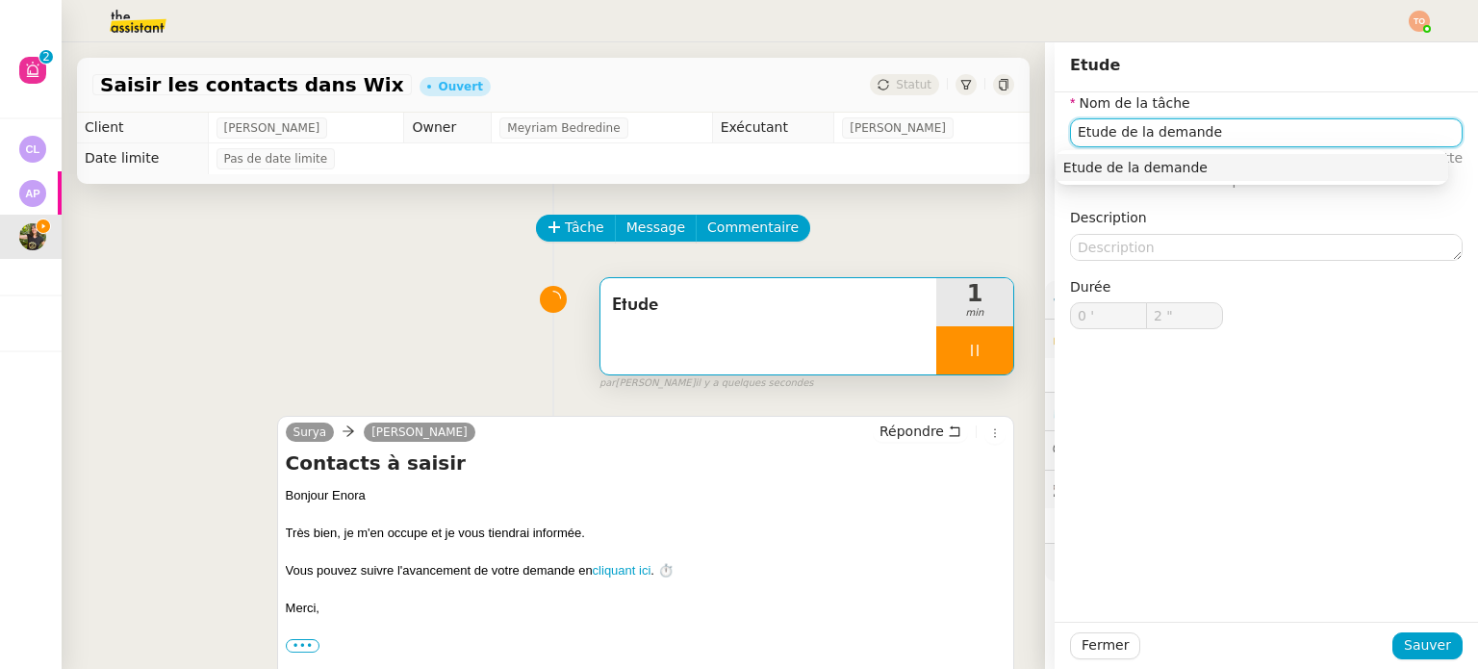
type input "3 ""
type input "Etude de la demande"
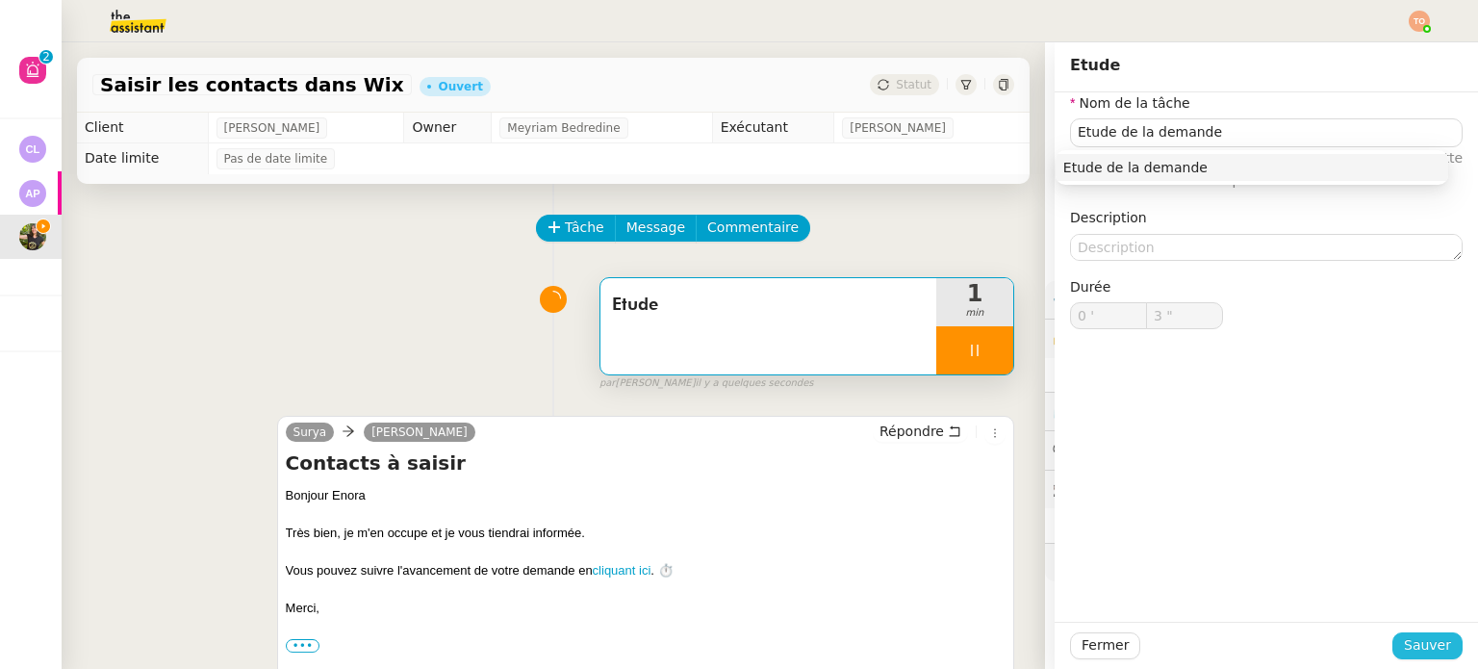
click at [1418, 639] on span "Sauver" at bounding box center [1426, 645] width 47 height 22
type input "4 ""
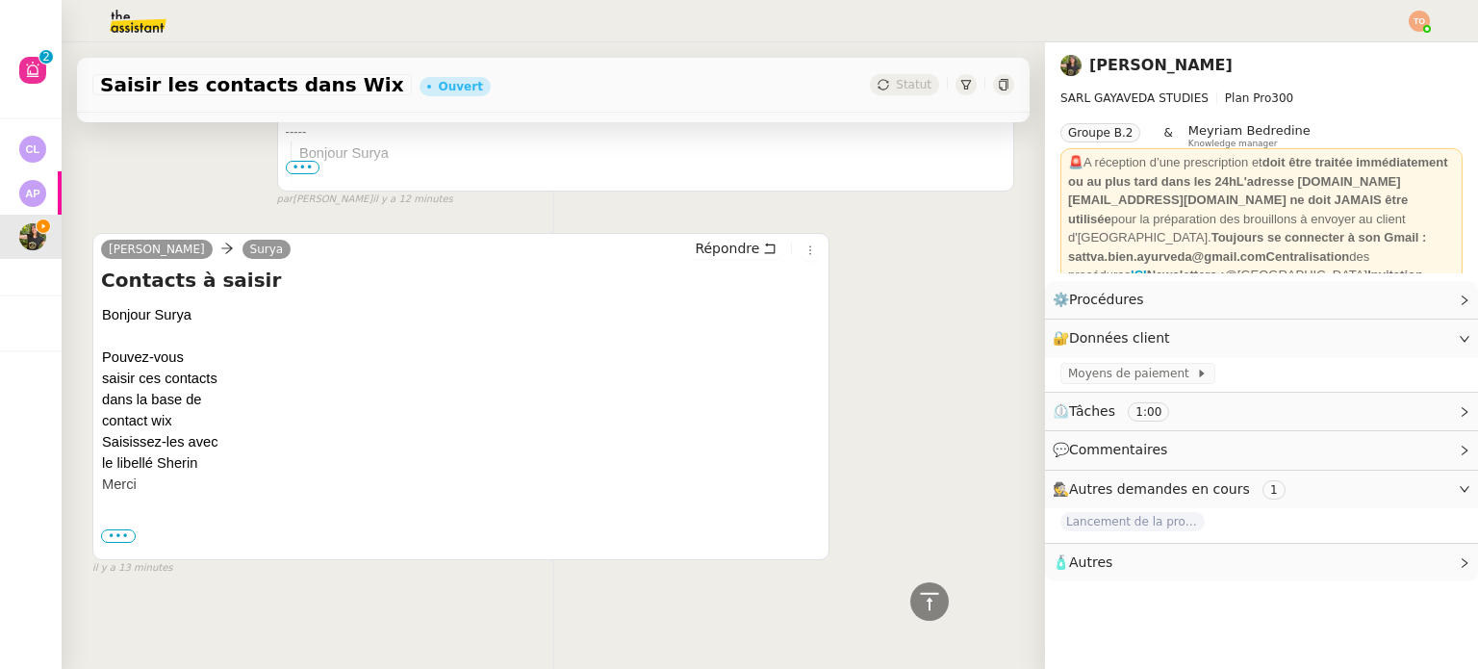
click at [116, 529] on span "•••" at bounding box center [118, 535] width 35 height 13
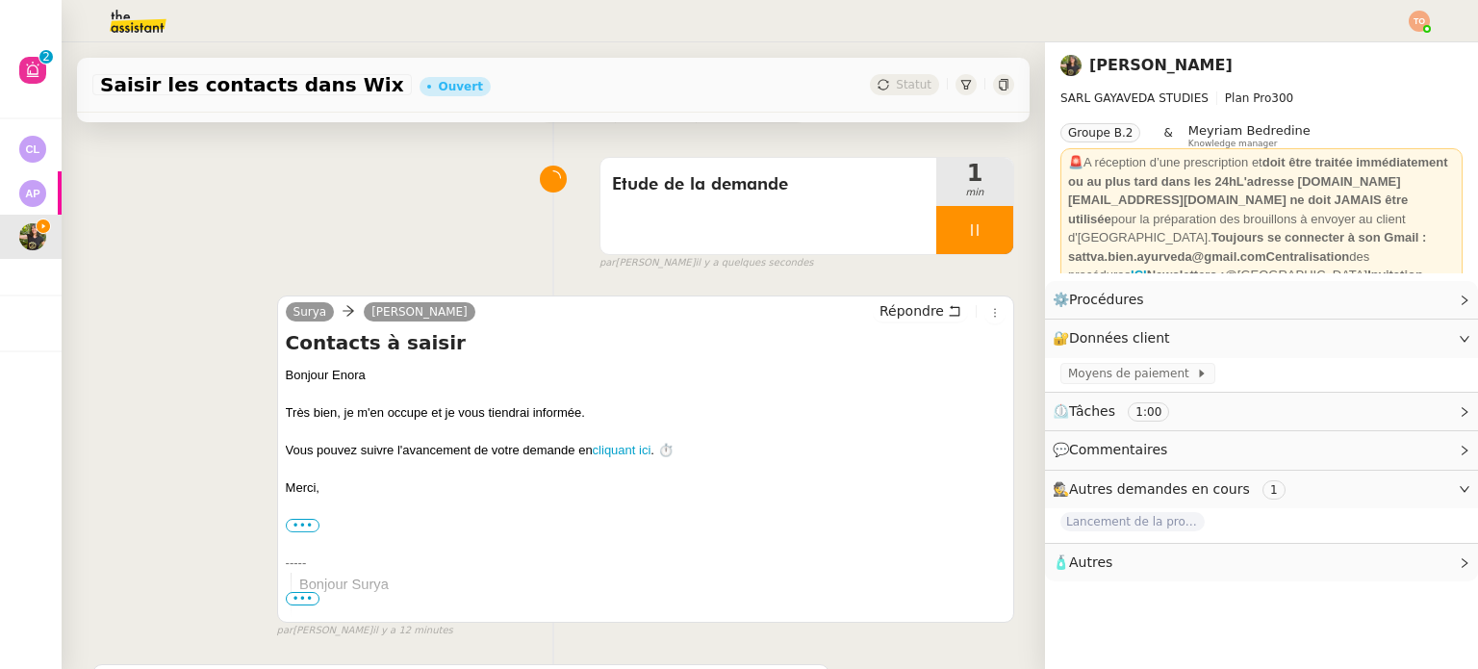
scroll to position [54, 0]
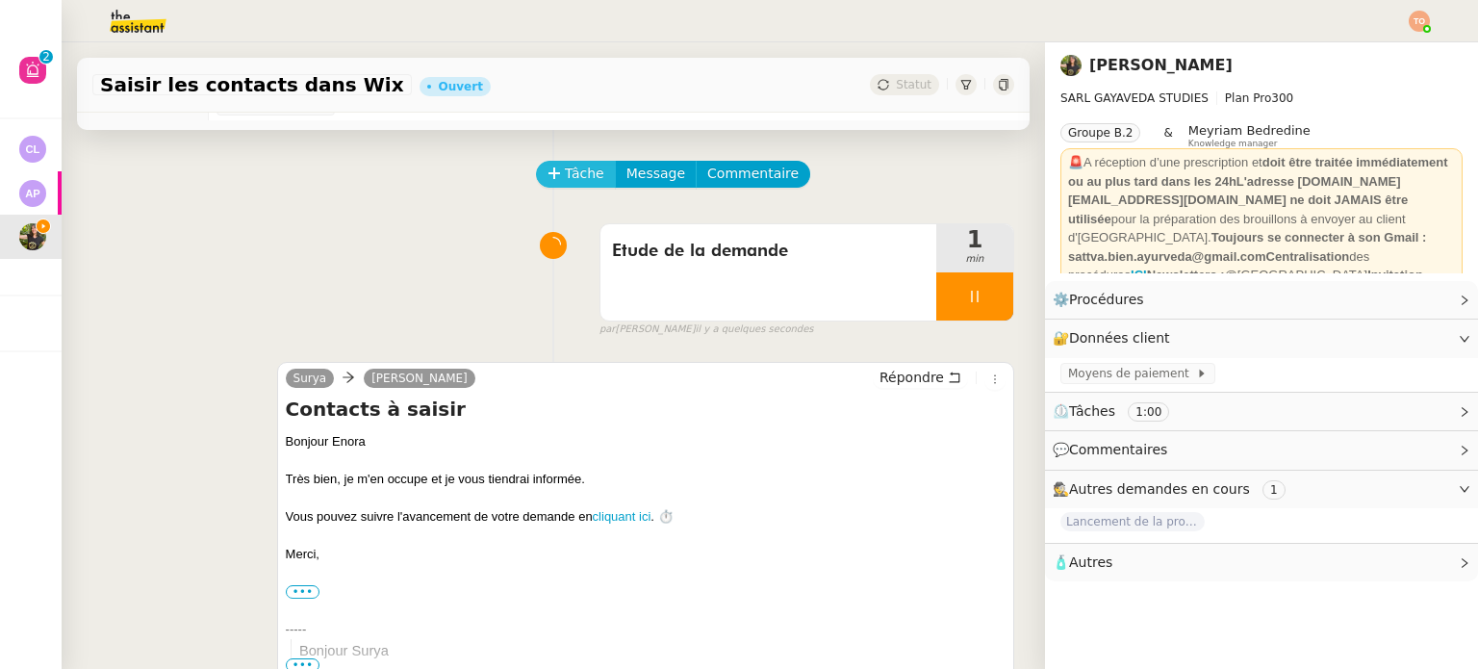
click at [565, 181] on span "Tâche" at bounding box center [584, 174] width 39 height 22
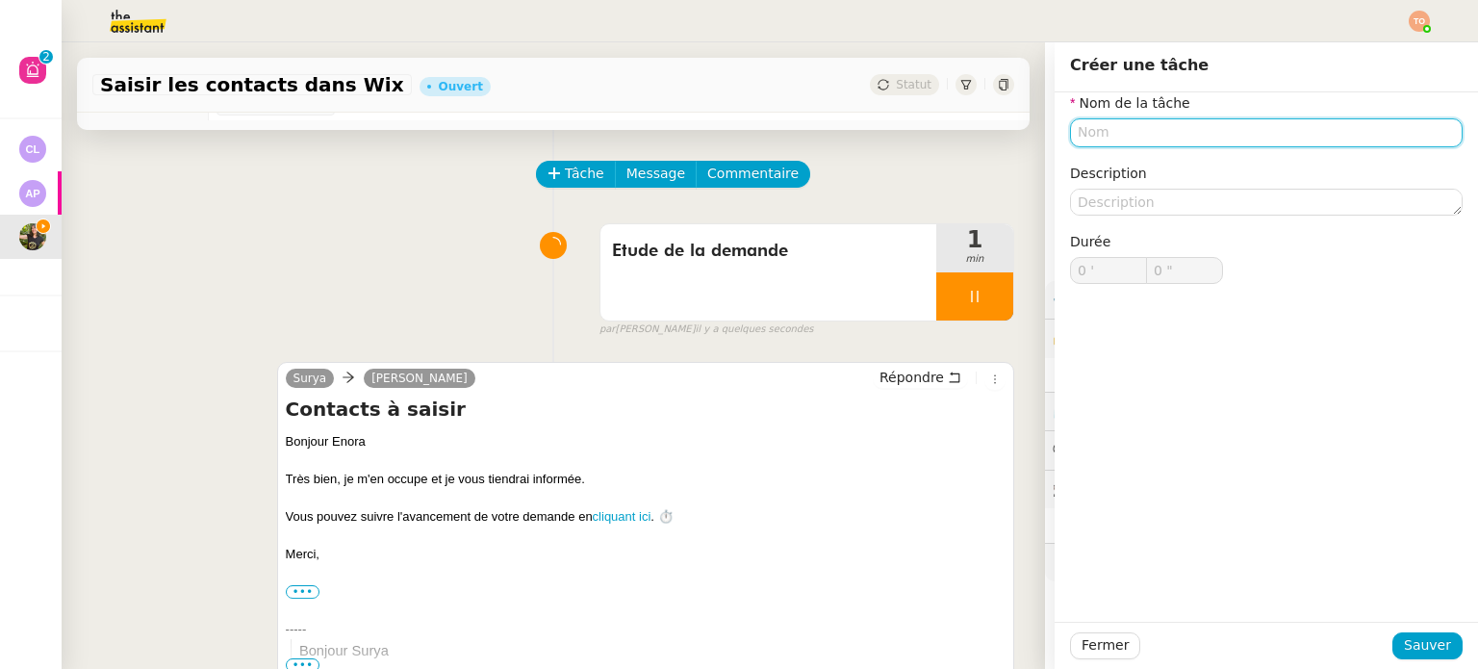
click at [1362, 135] on input "text" at bounding box center [1266, 132] width 392 height 28
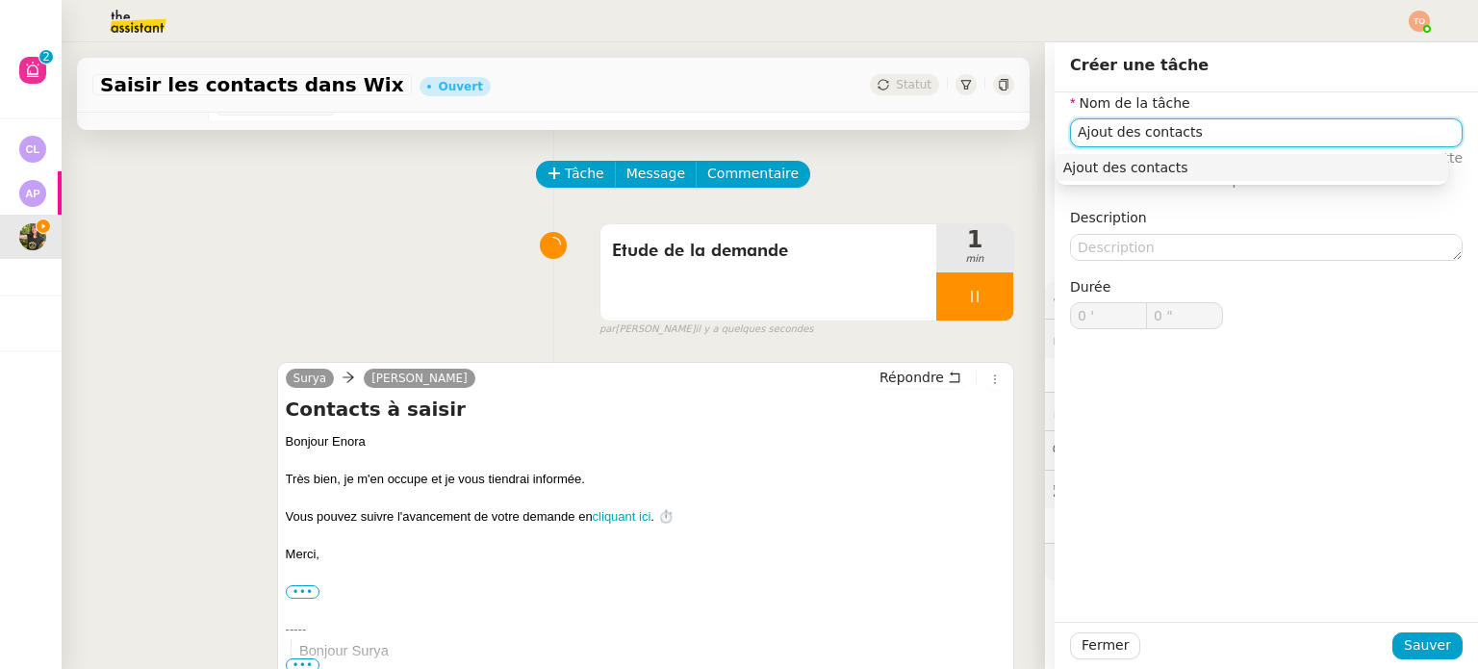
type input "Ajout des contacts"
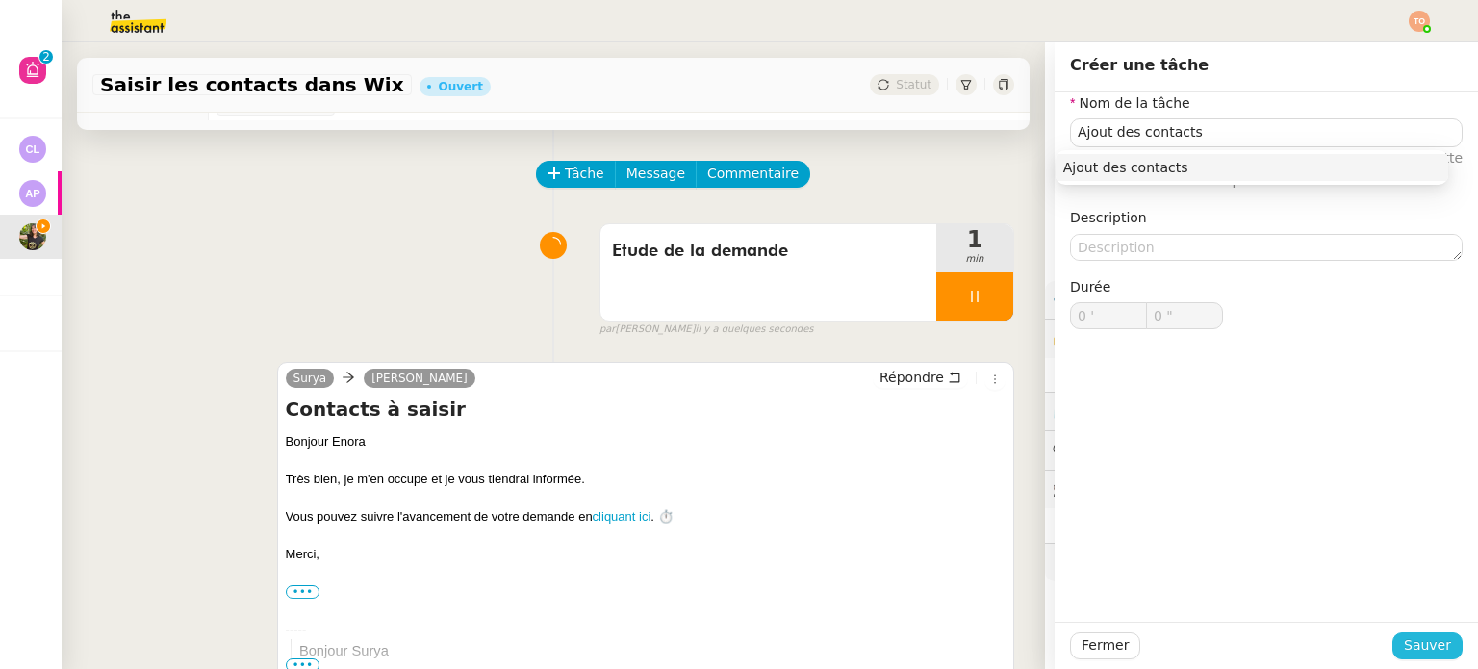
drag, startPoint x: 1432, startPoint y: 659, endPoint x: 1428, endPoint y: 648, distance: 11.3
click at [1432, 658] on div "Fermer Sauver" at bounding box center [1265, 644] width 423 height 47
click at [1427, 644] on span "Sauver" at bounding box center [1426, 645] width 47 height 22
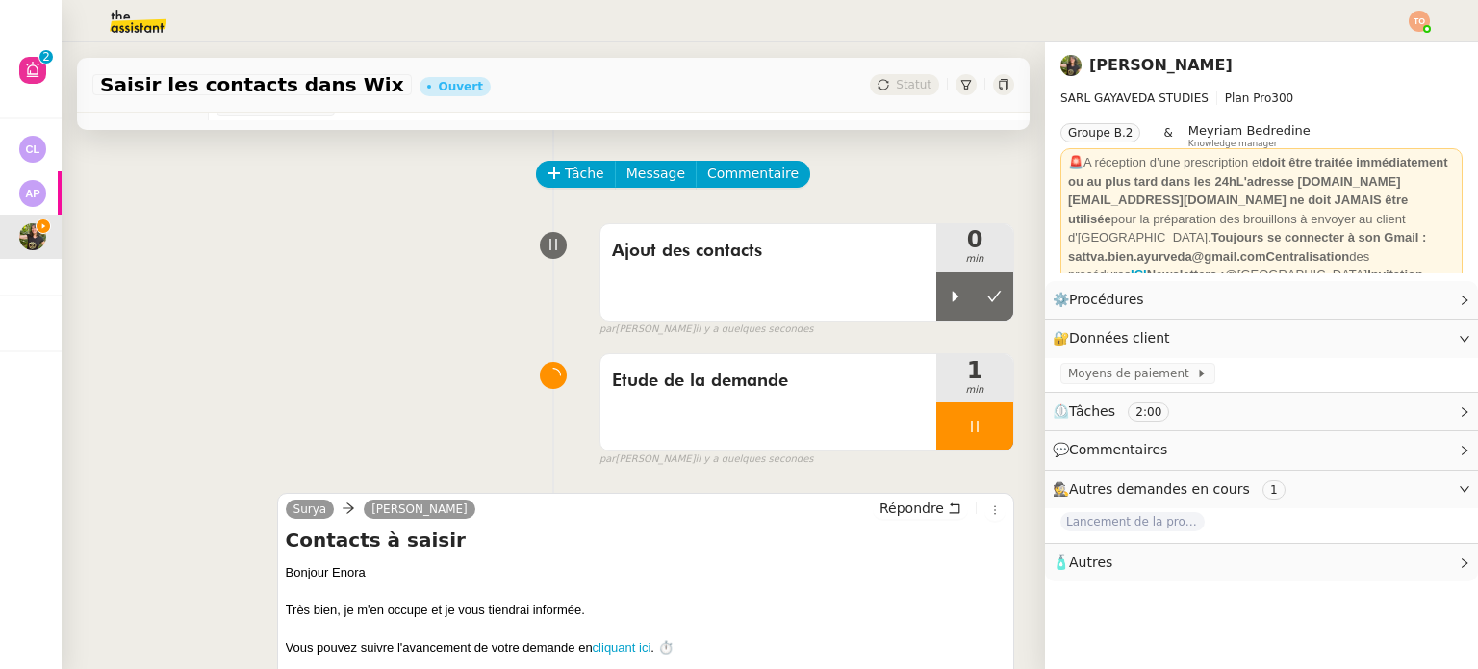
click at [936, 423] on div at bounding box center [974, 426] width 77 height 48
click at [986, 433] on icon at bounding box center [993, 425] width 15 height 15
click at [565, 180] on span "Tâche" at bounding box center [584, 174] width 39 height 22
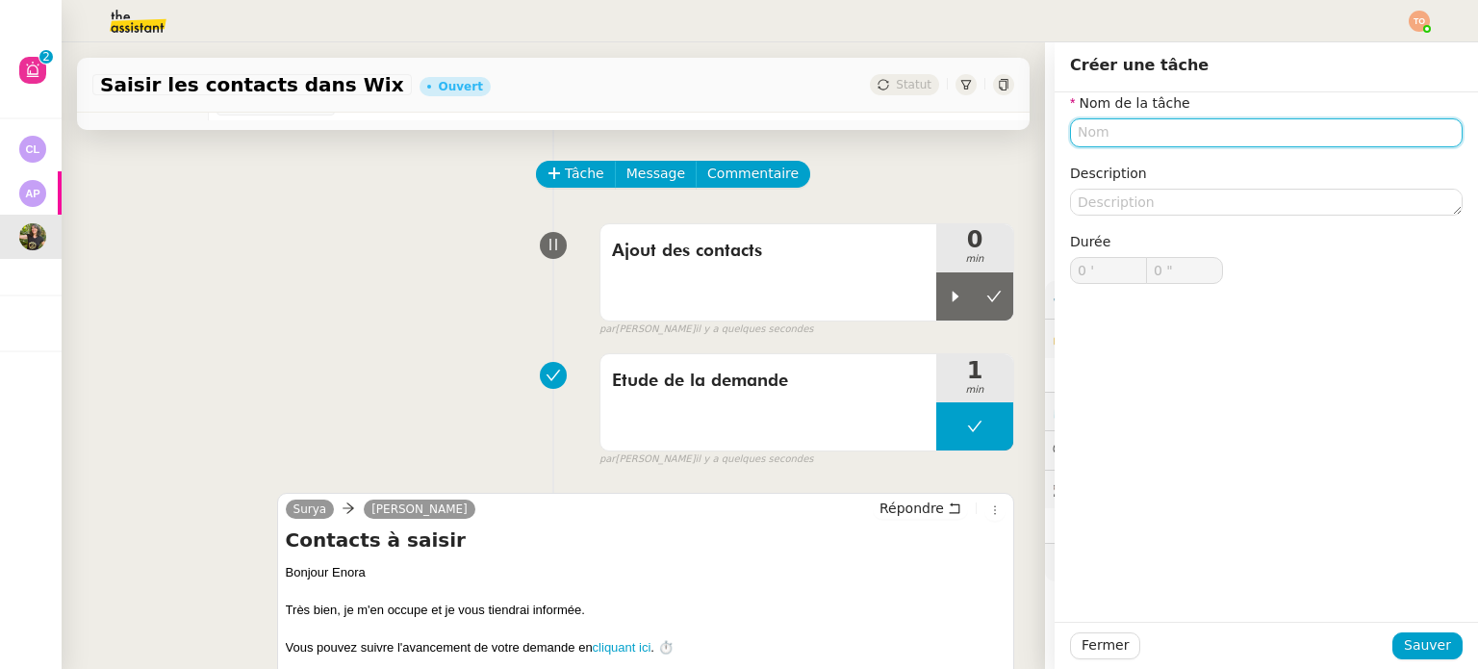
click at [1267, 125] on input "text" at bounding box center [1266, 132] width 392 height 28
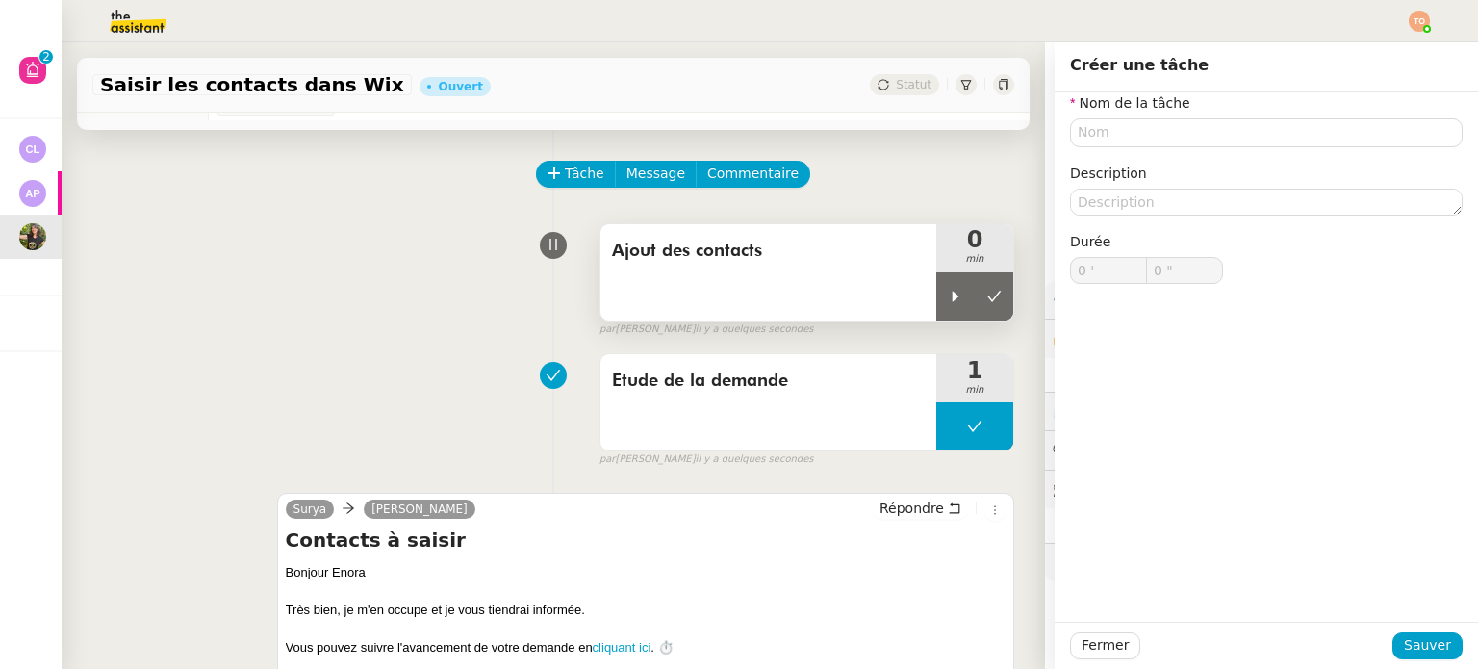
click at [856, 261] on span "Ajout des contacts" at bounding box center [768, 251] width 313 height 29
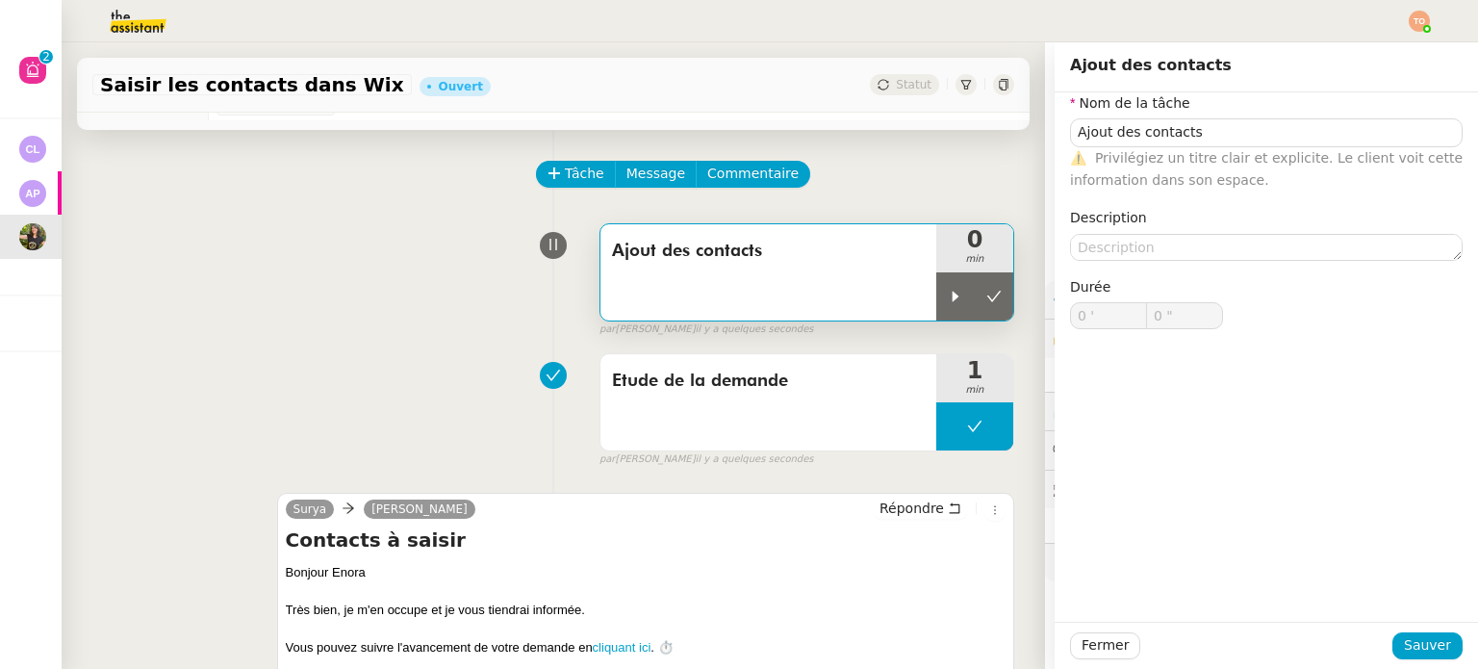
click at [1211, 150] on span "Privilégiez un titre clair et explicite. Le client voit cette information dans …" at bounding box center [1266, 169] width 392 height 38
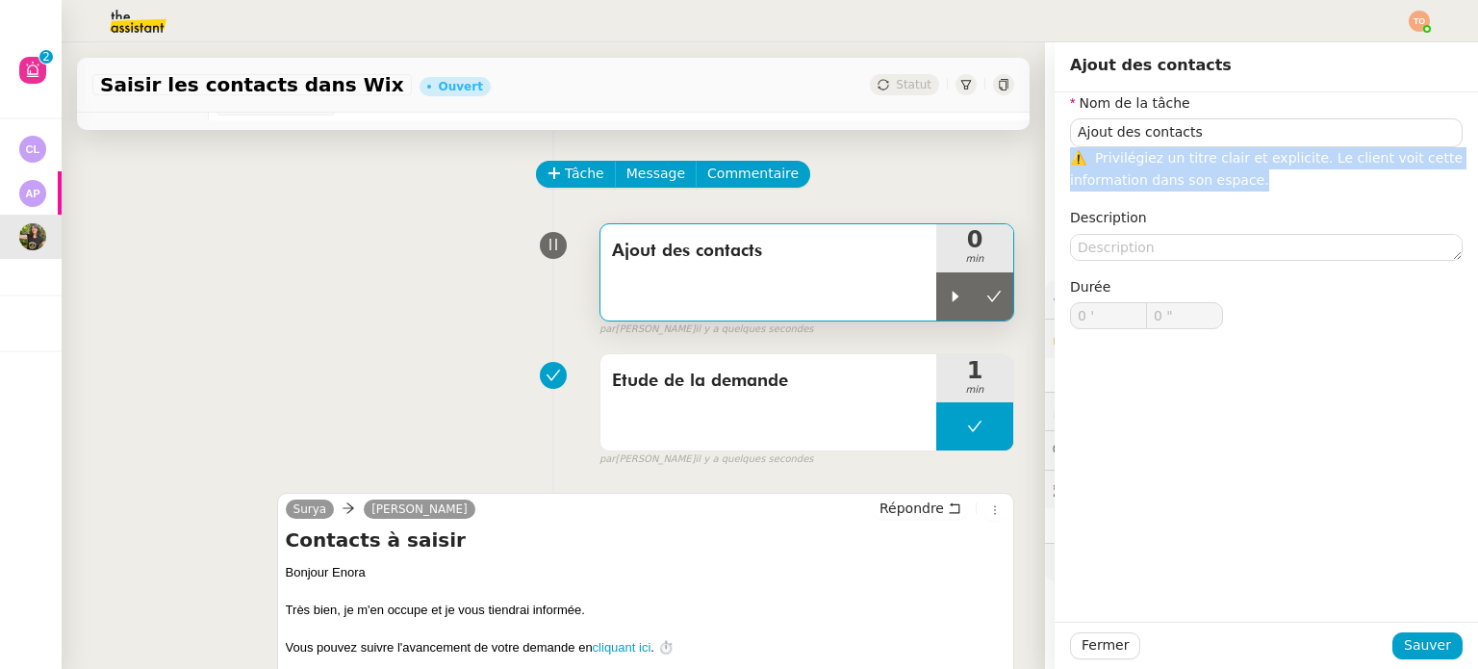
click at [1211, 150] on span "Privilégiez un titre clair et explicite. Le client voit cette information dans …" at bounding box center [1266, 169] width 392 height 38
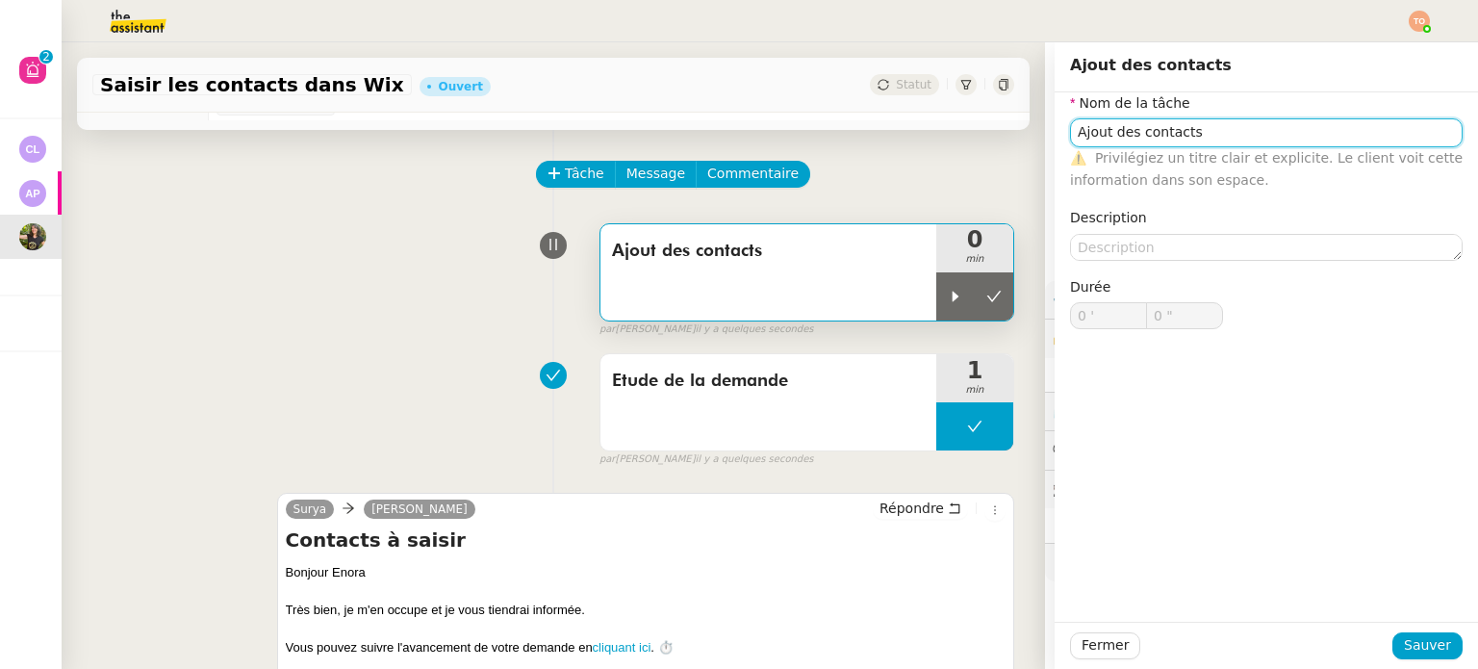
click at [1212, 134] on input "Ajout des contacts" at bounding box center [1266, 132] width 392 height 28
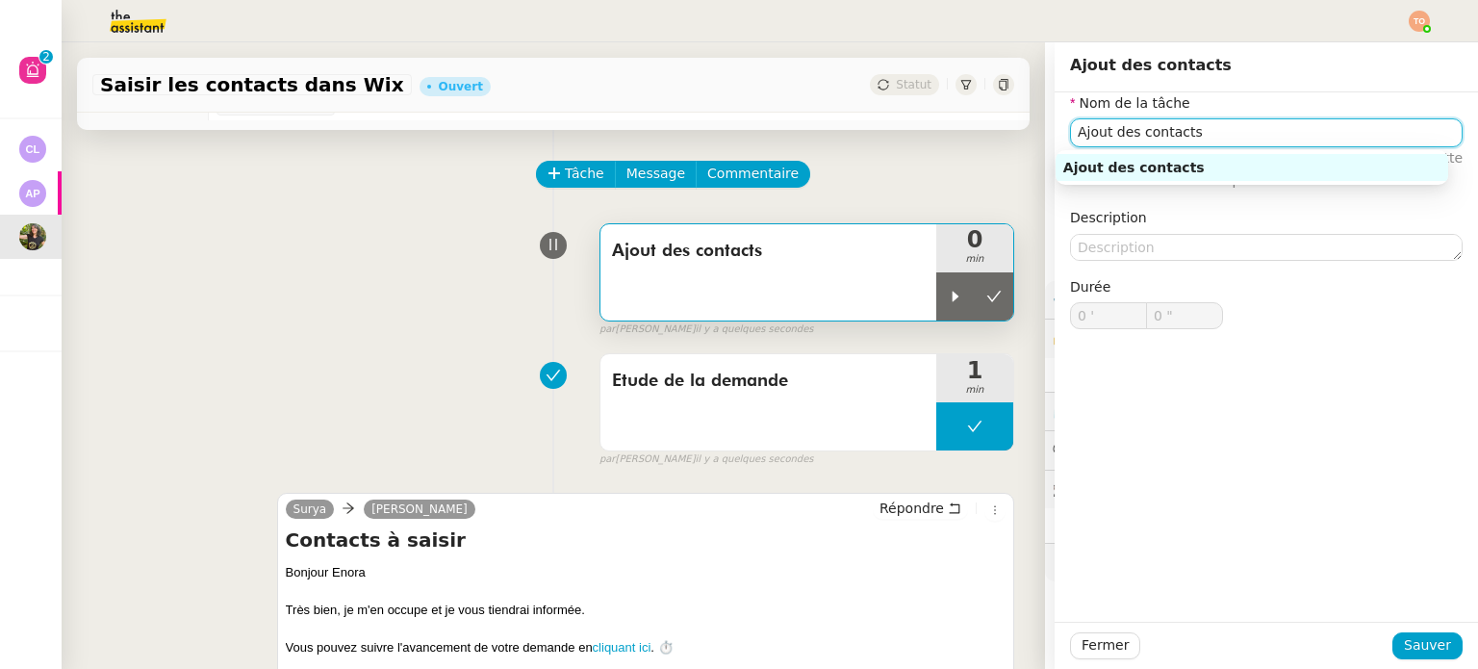
click at [1212, 134] on input "Ajout des contacts" at bounding box center [1266, 132] width 392 height 28
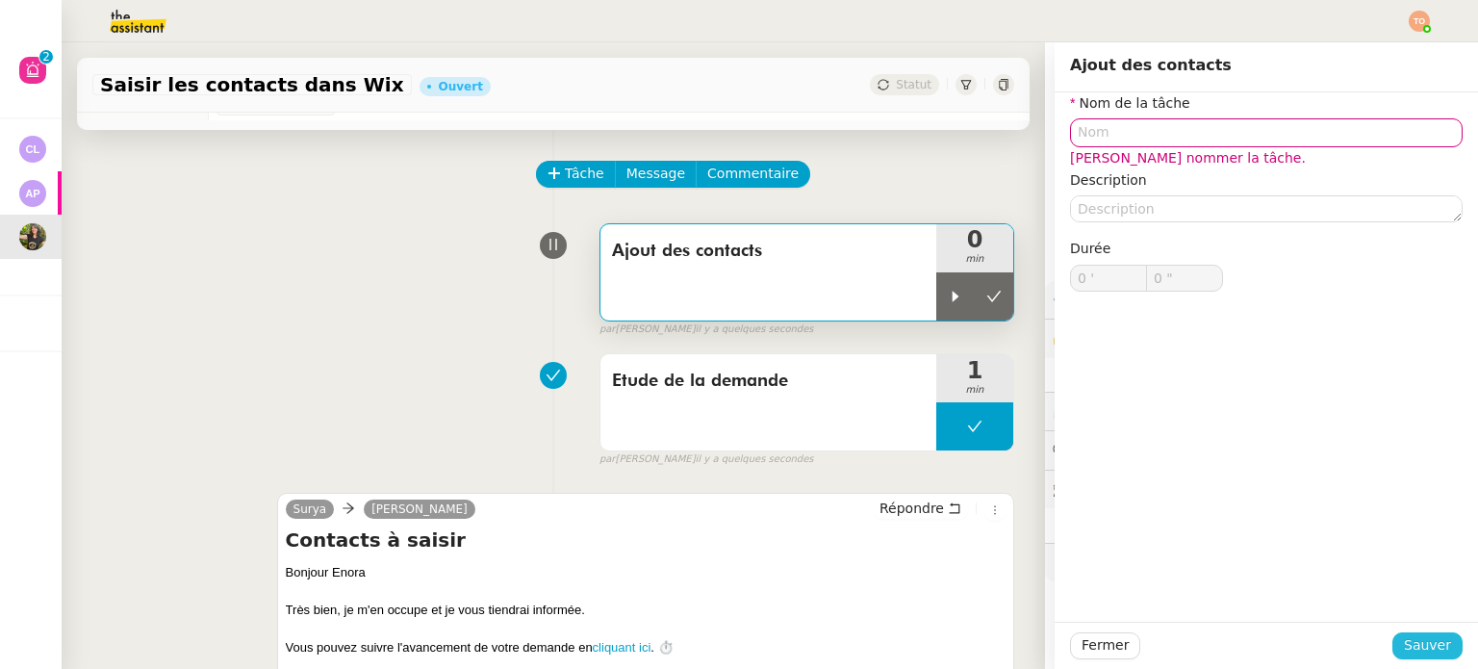
click at [1422, 635] on span "Sauver" at bounding box center [1426, 645] width 47 height 22
click at [572, 177] on span "Tâche" at bounding box center [584, 174] width 39 height 22
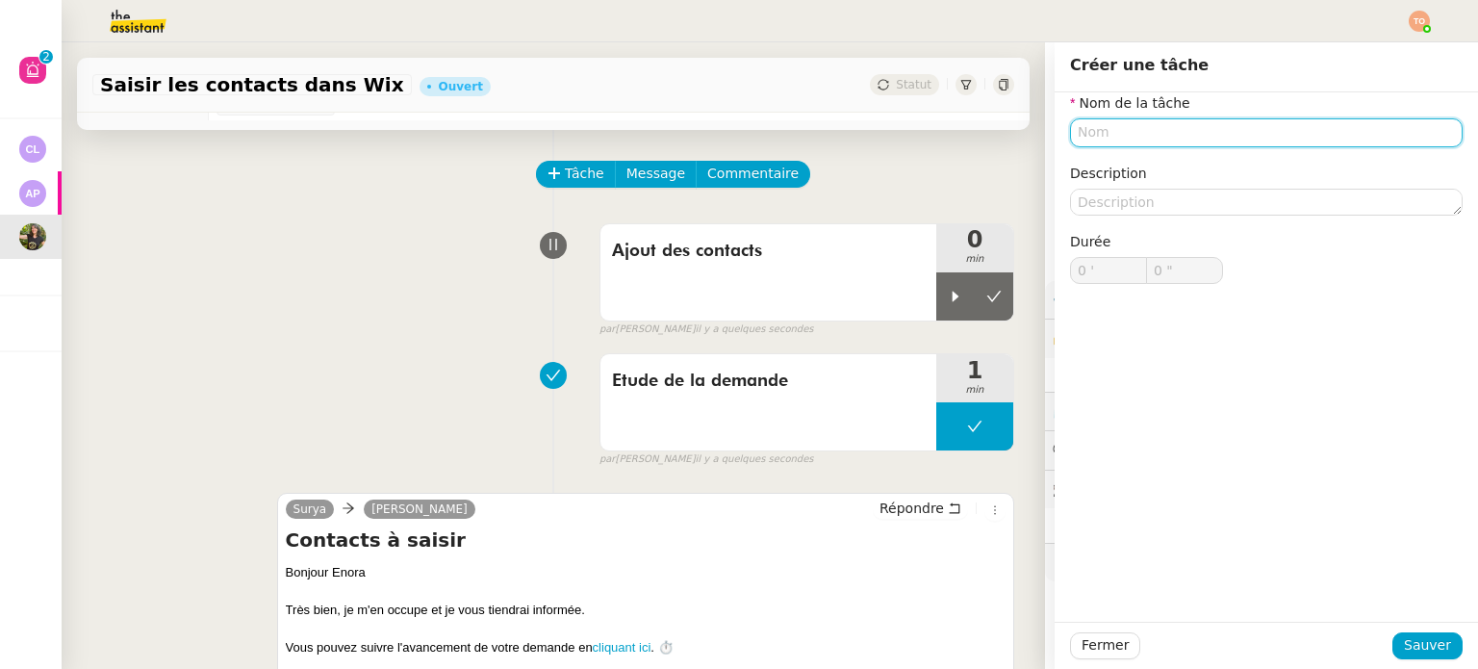
click at [1149, 128] on input "text" at bounding box center [1266, 132] width 392 height 28
paste input "Ajout des contacts"
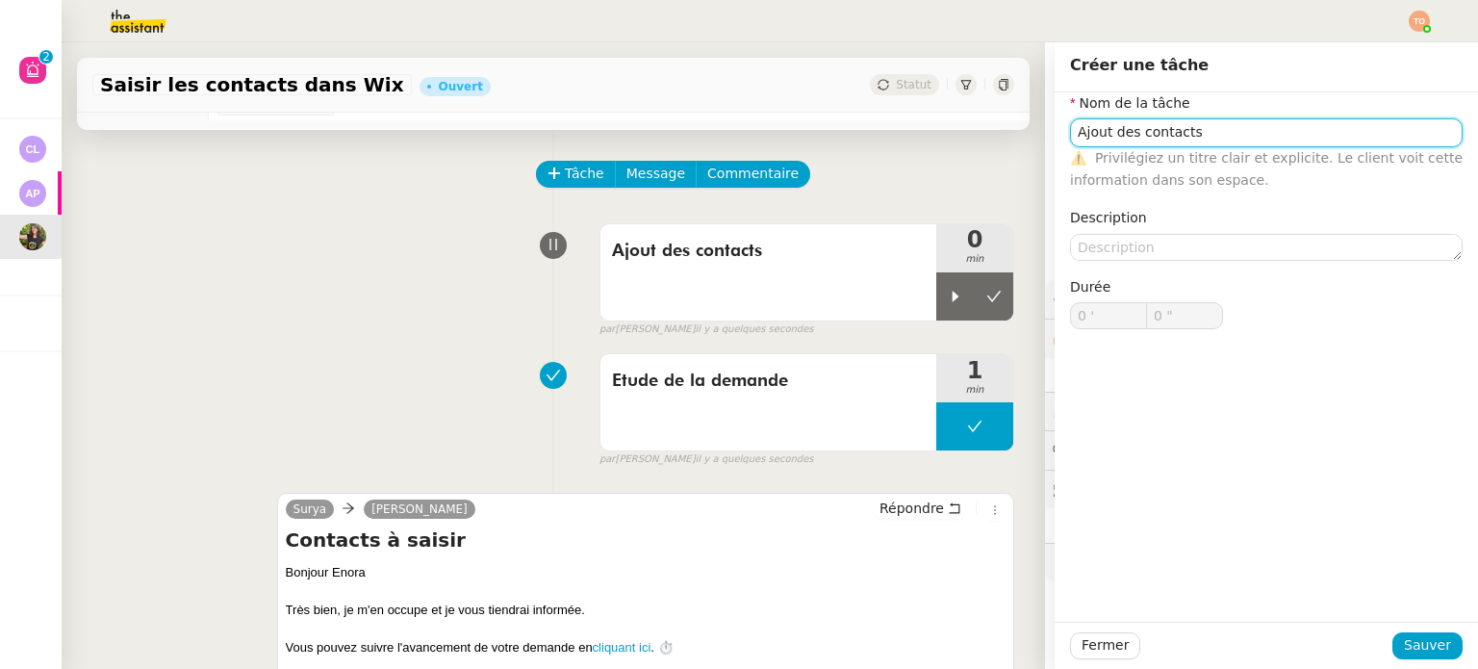
type input "Ajout des contacts"
click at [1420, 631] on div "Fermer Sauver" at bounding box center [1265, 644] width 423 height 47
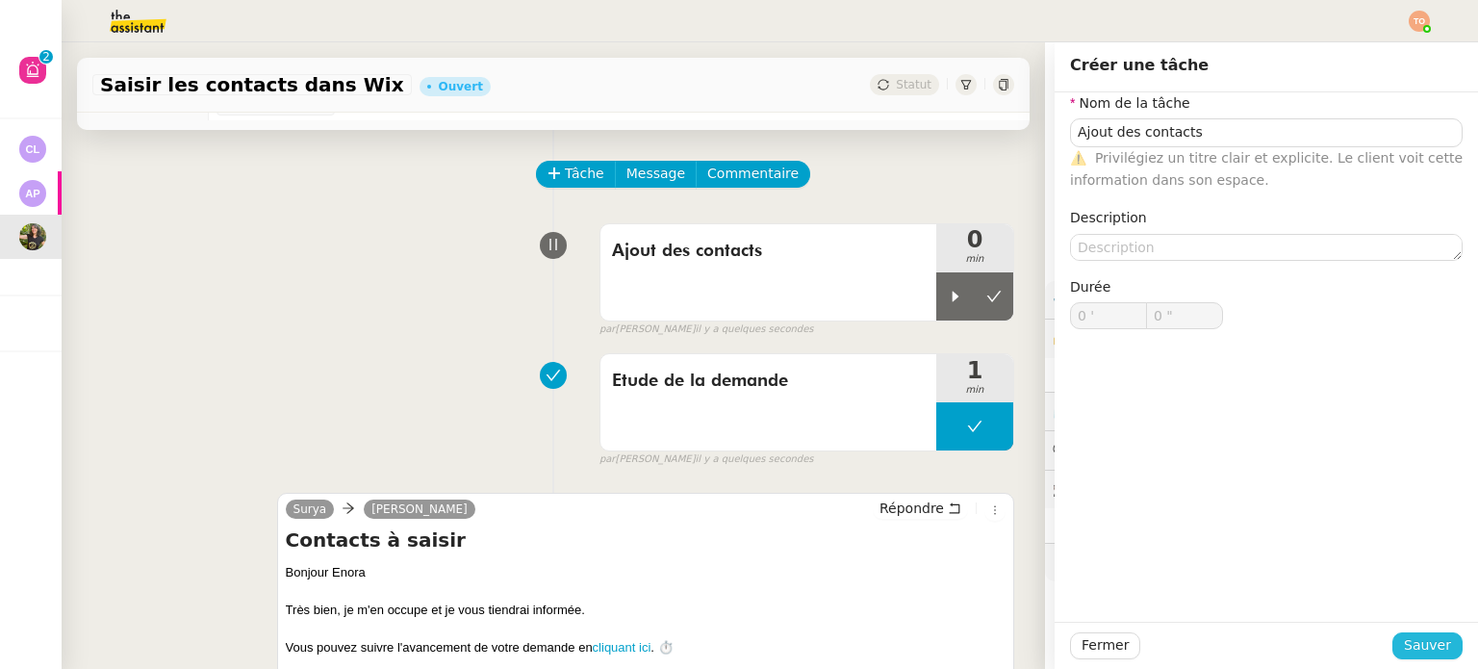
click at [1430, 657] on button "Sauver" at bounding box center [1427, 645] width 70 height 27
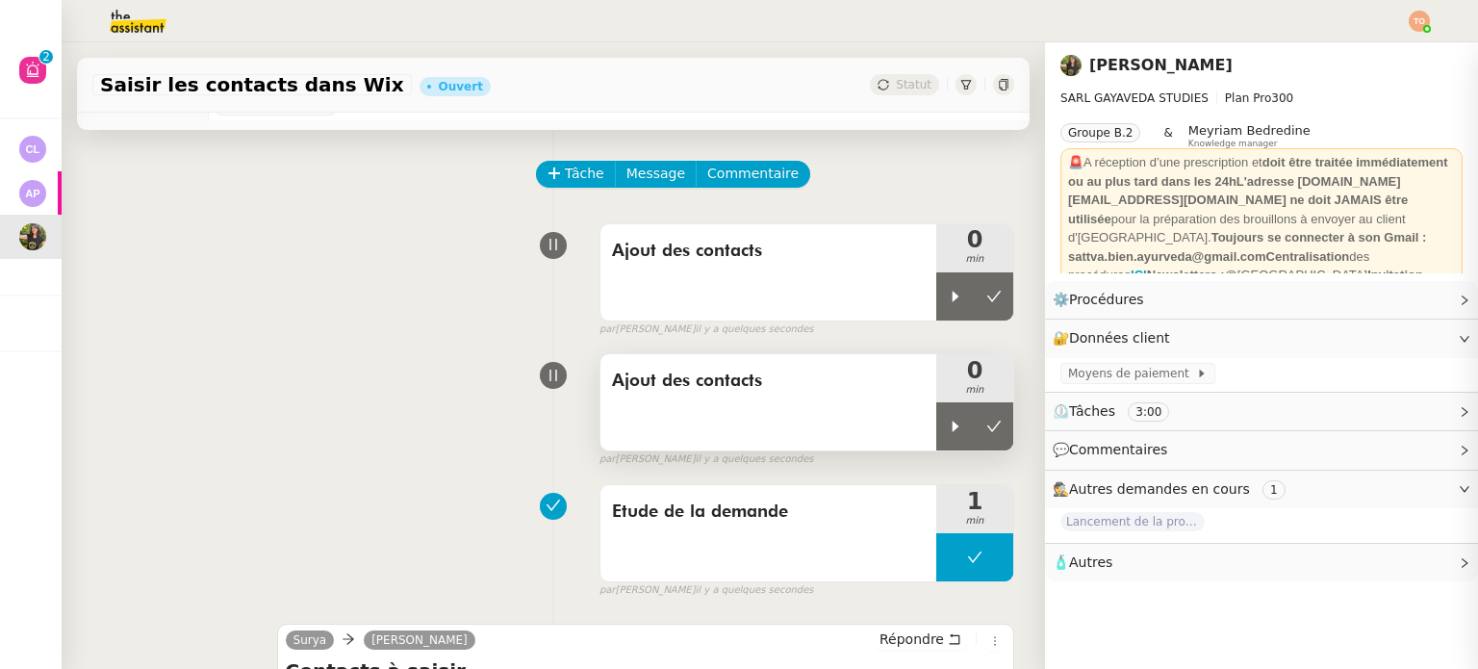
click at [743, 403] on div "Ajout des contacts" at bounding box center [768, 402] width 336 height 96
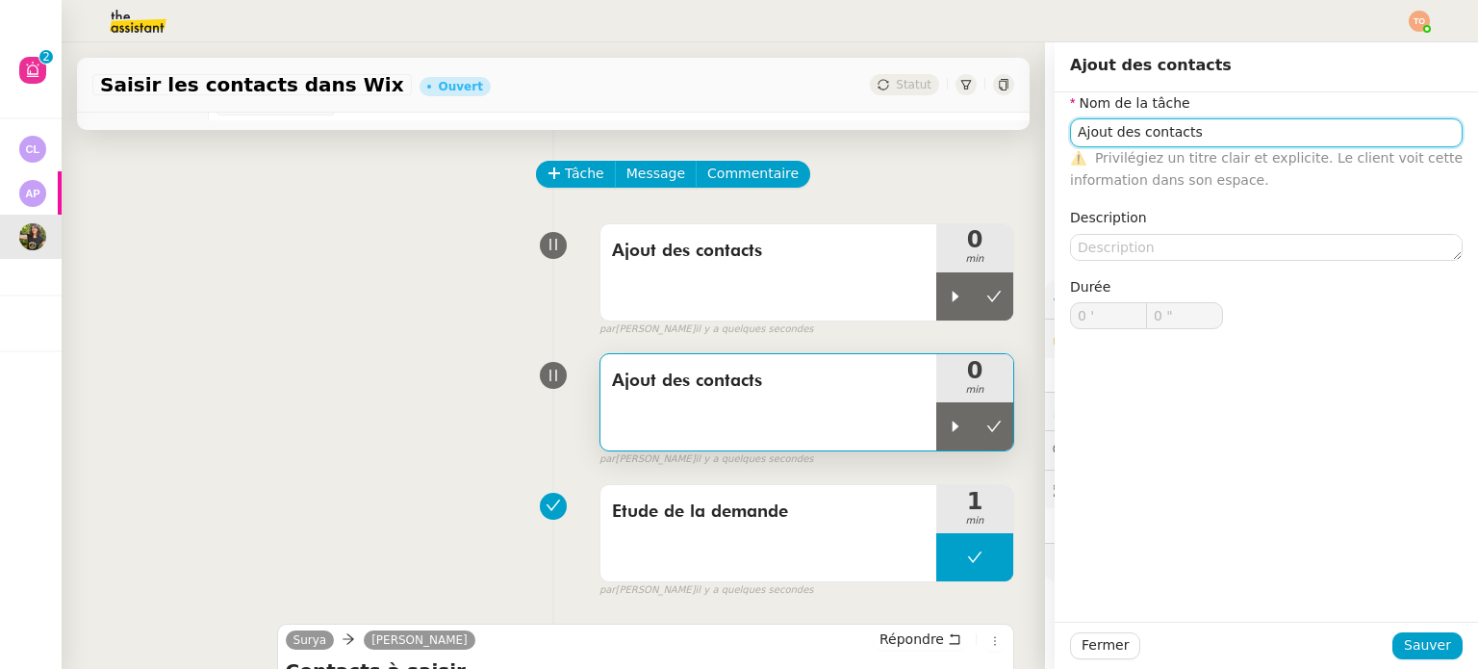
click at [1150, 136] on input "Ajout des contacts" at bounding box center [1266, 132] width 392 height 28
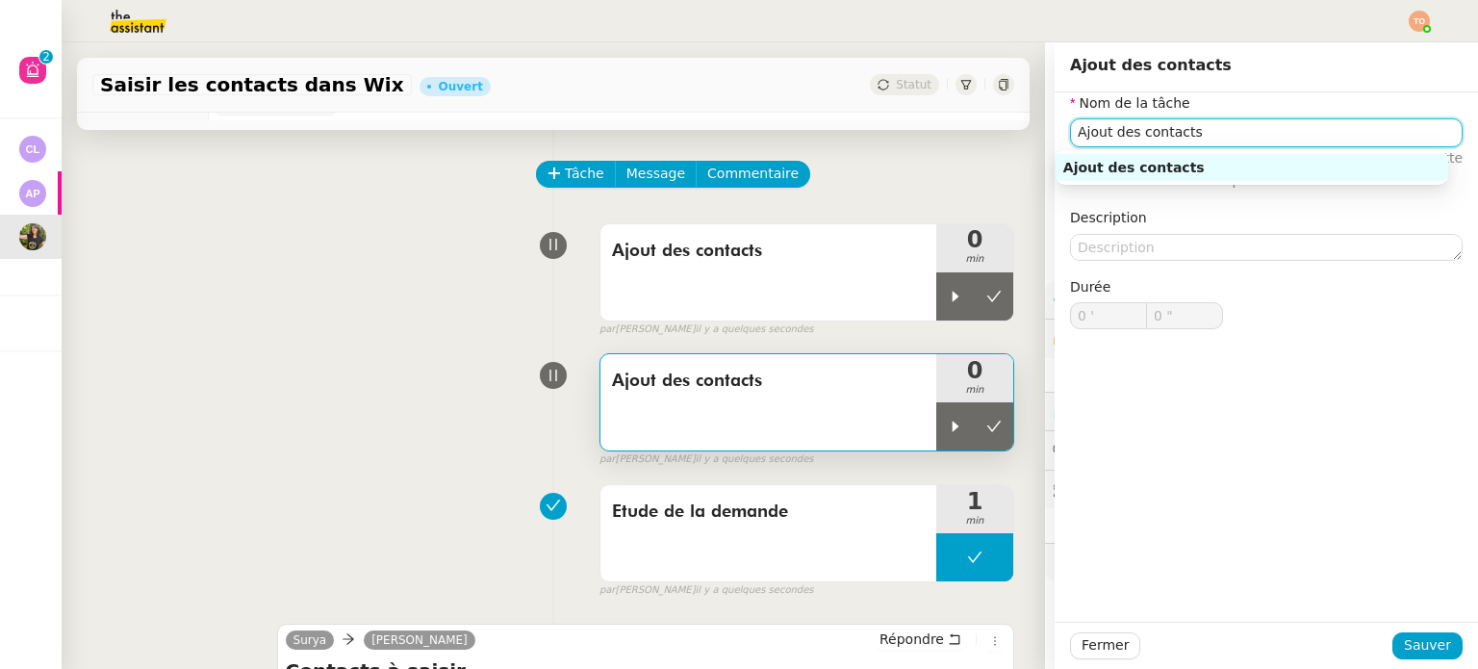
click at [1154, 136] on input "Ajout des contacts" at bounding box center [1266, 132] width 392 height 28
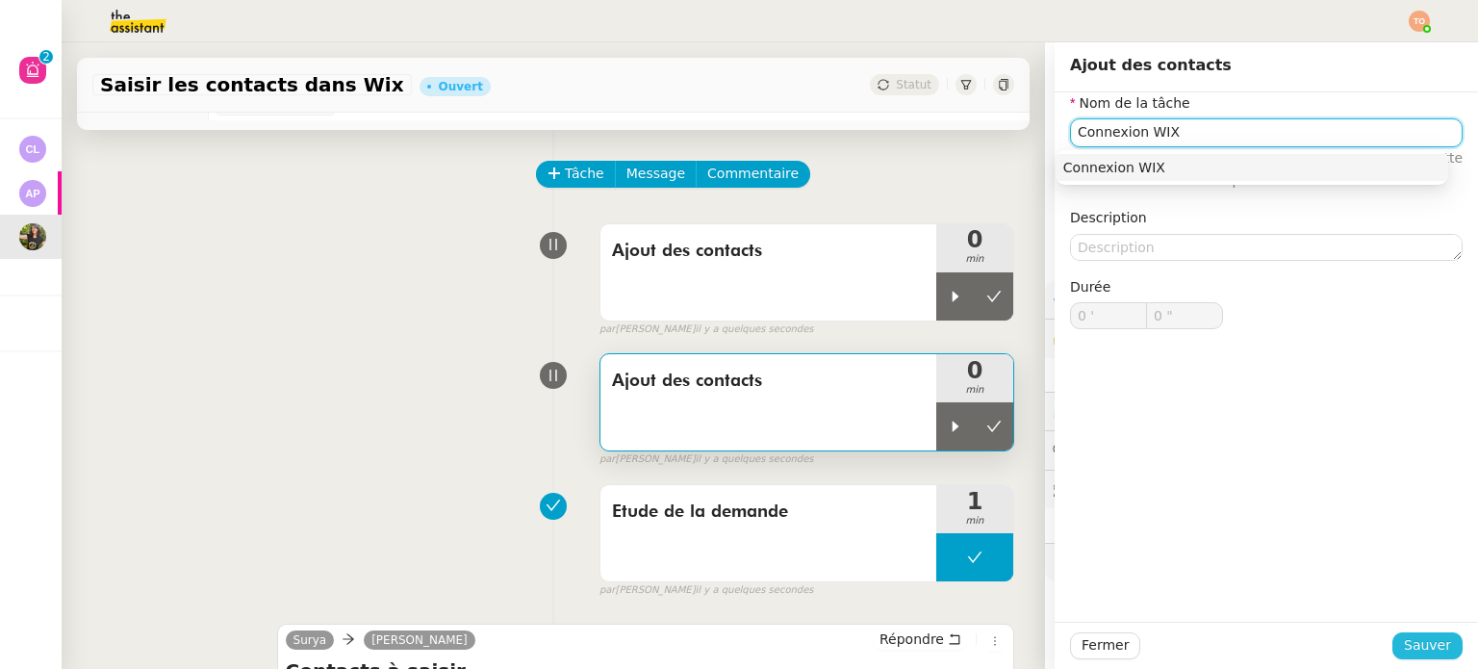
type input "Connexion WIX"
click at [1442, 648] on button "Sauver" at bounding box center [1427, 645] width 70 height 27
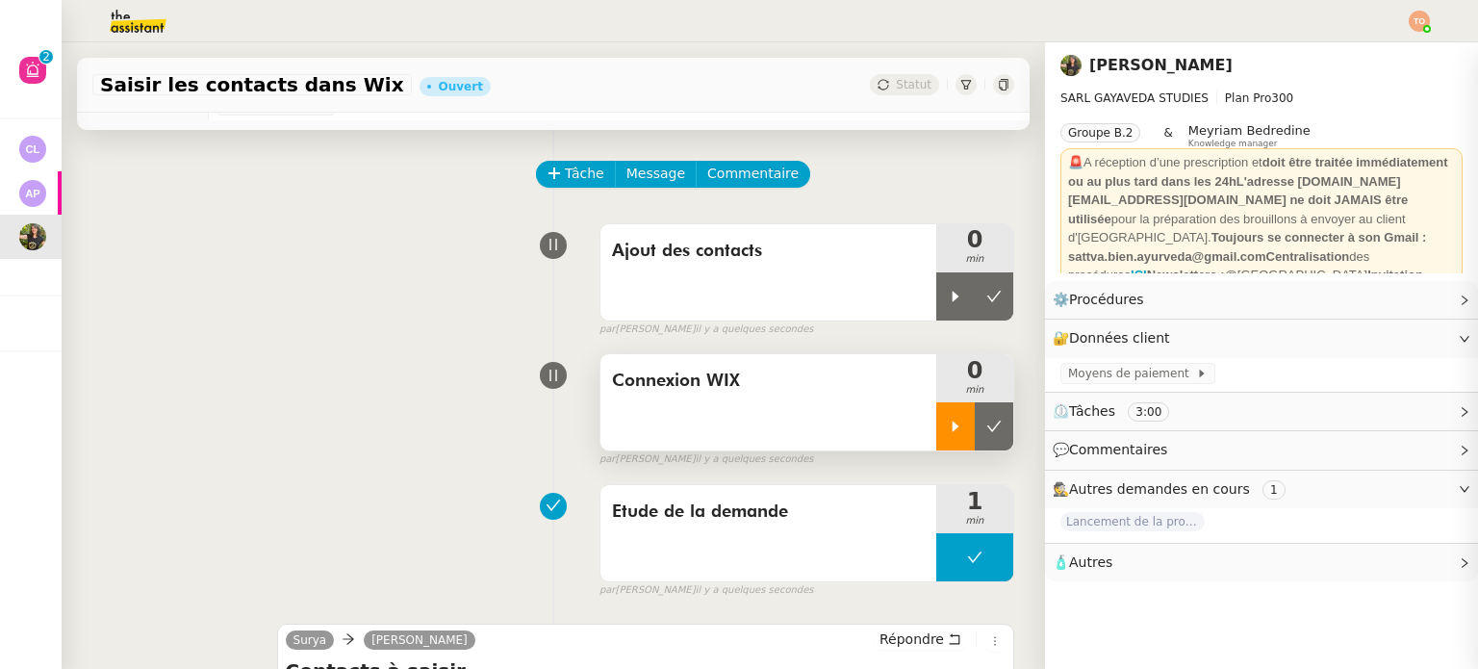
click at [948, 422] on icon at bounding box center [955, 425] width 15 height 15
click at [1403, 339] on link "Modifier" at bounding box center [1411, 338] width 55 height 22
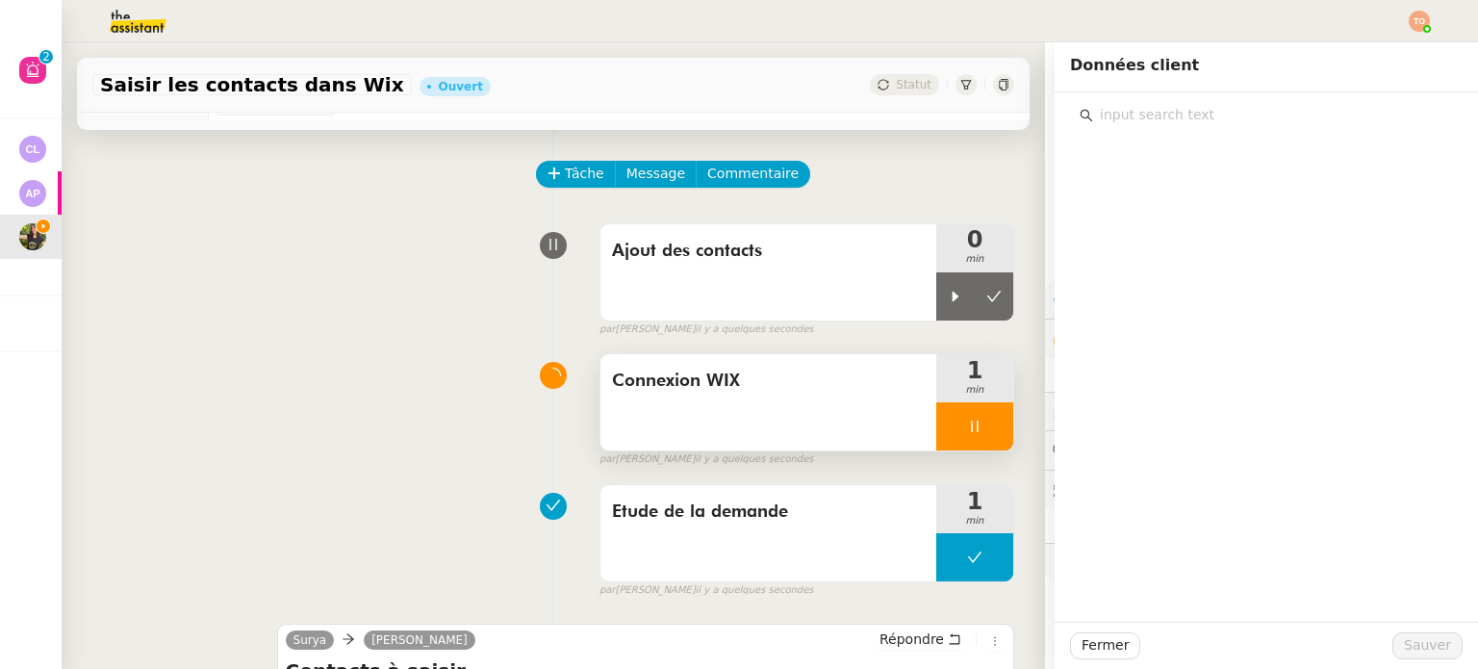
click at [1196, 68] on div "Données client" at bounding box center [1266, 65] width 392 height 31
click at [1196, 107] on input "text" at bounding box center [1273, 115] width 360 height 26
type input "wi"
click at [1193, 192] on h4 "WIX" at bounding box center [1278, 184] width 325 height 22
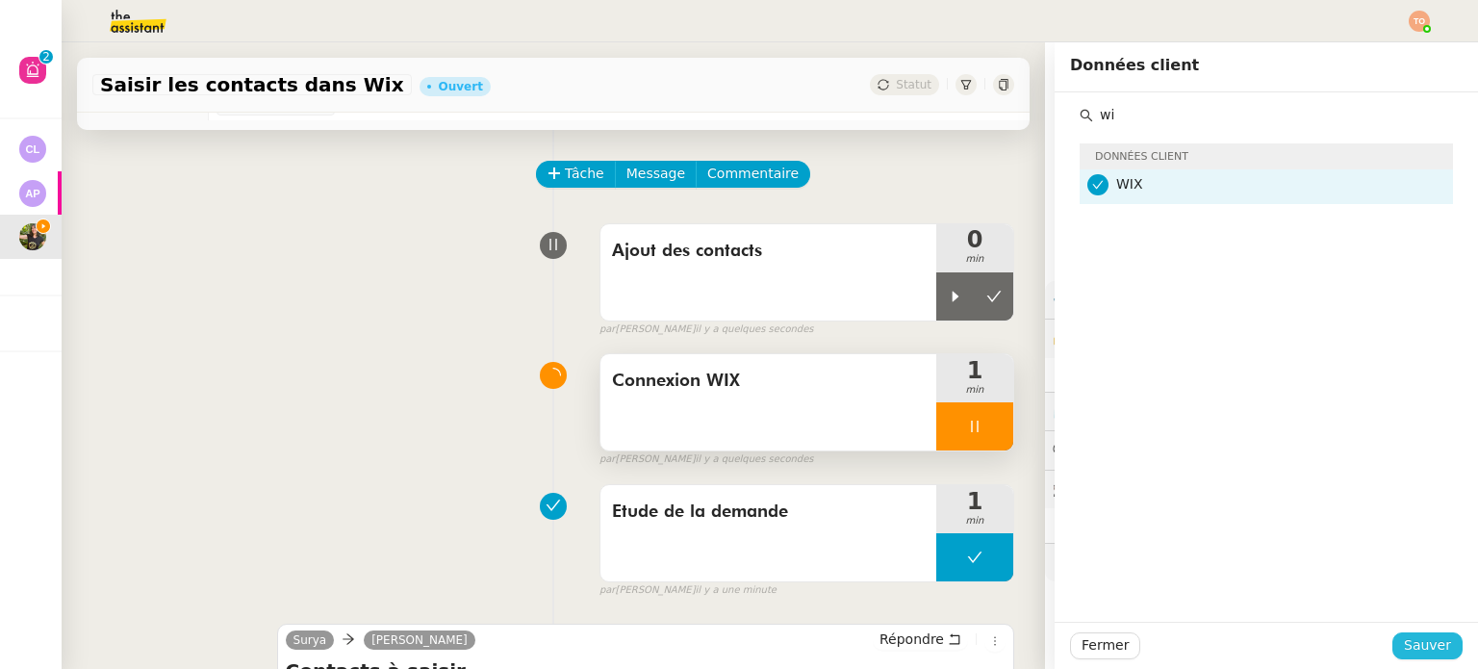
click at [1424, 652] on span "Sauver" at bounding box center [1426, 645] width 47 height 22
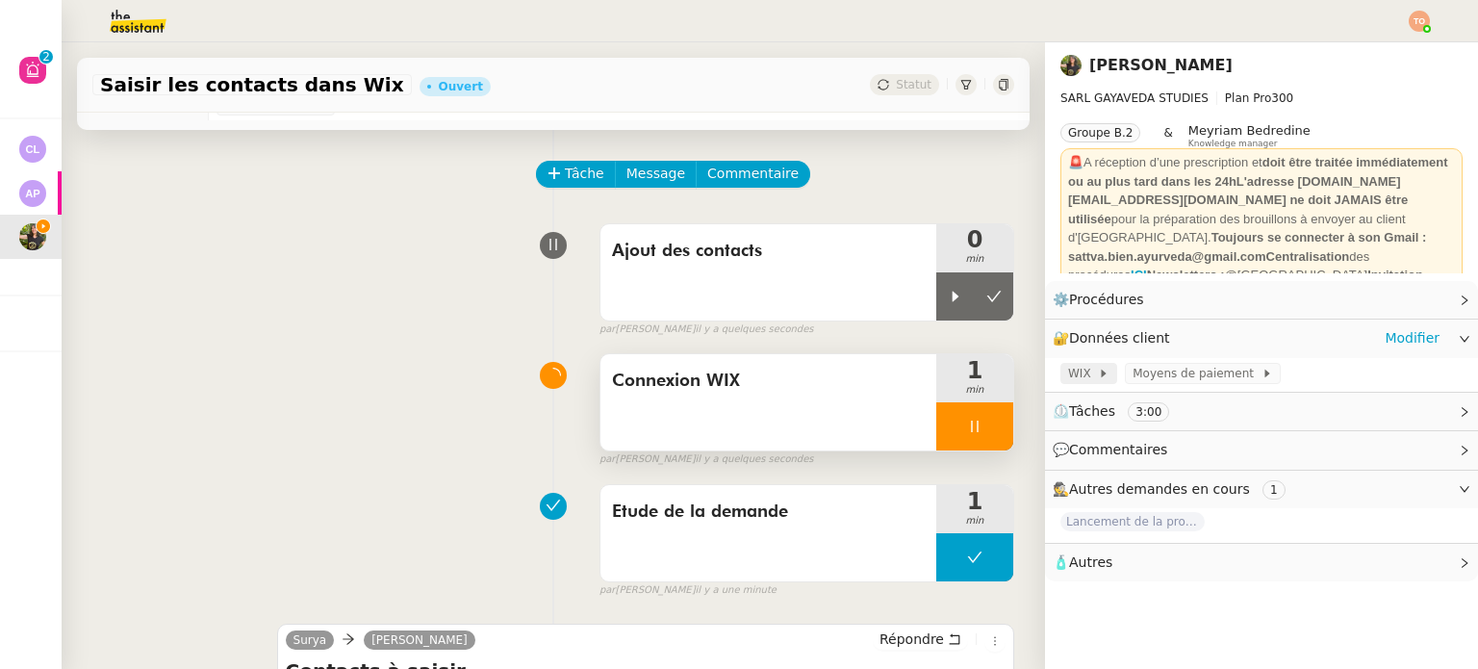
click at [1090, 366] on div "WIX" at bounding box center [1088, 373] width 41 height 19
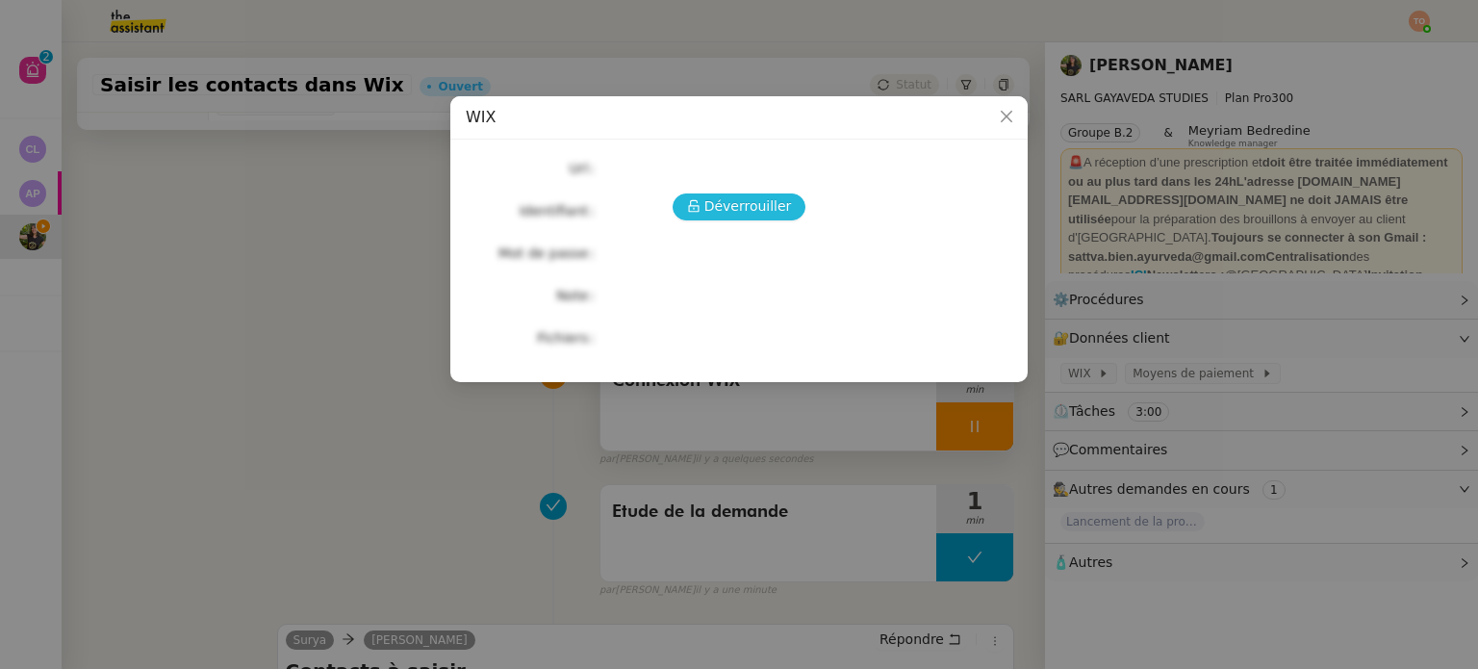
click at [753, 203] on span "Déverrouiller" at bounding box center [748, 206] width 88 height 22
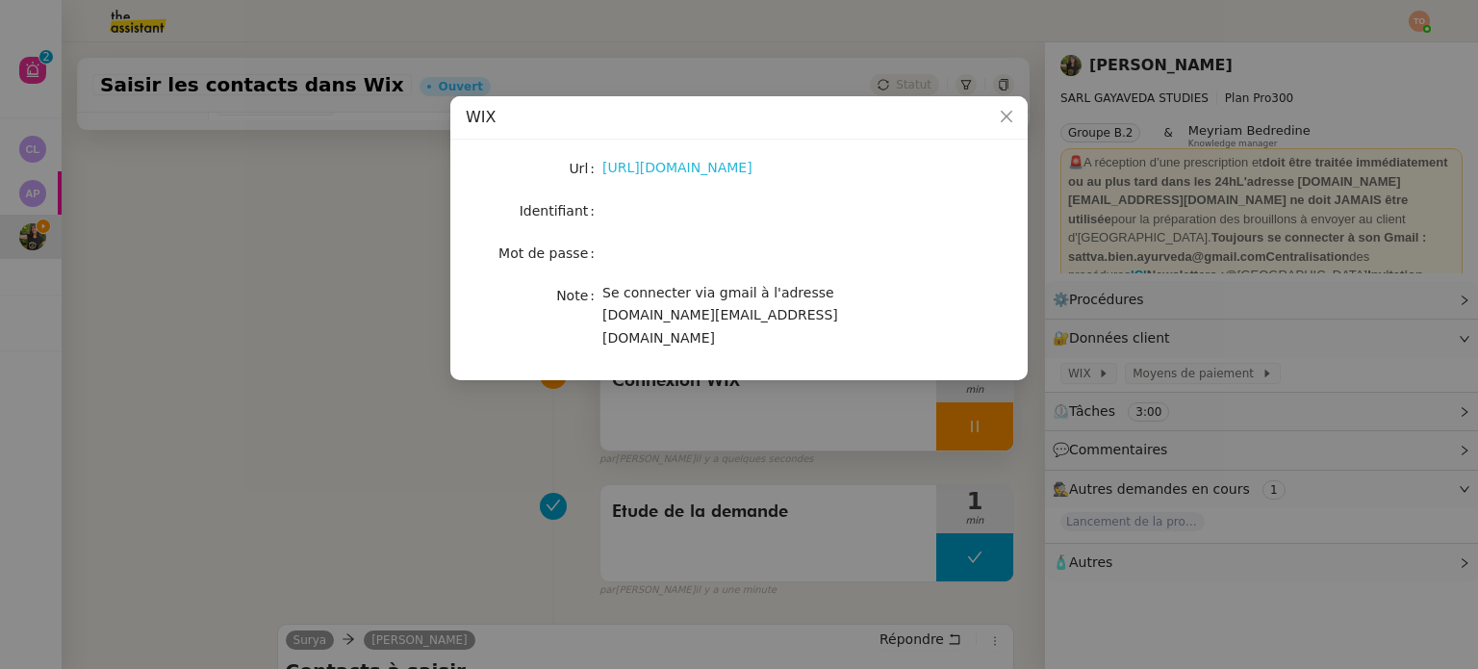
click at [752, 173] on link "https://support.wix.com/fr/article/se-connecter-%C3%A0-votre-compte-wix" at bounding box center [677, 167] width 150 height 15
click at [299, 282] on nz-modal-container "WIX Url https://support.wix.com/fr/article/se-connecter-%C3%A0-votre-compte-wix…" at bounding box center [739, 334] width 1478 height 669
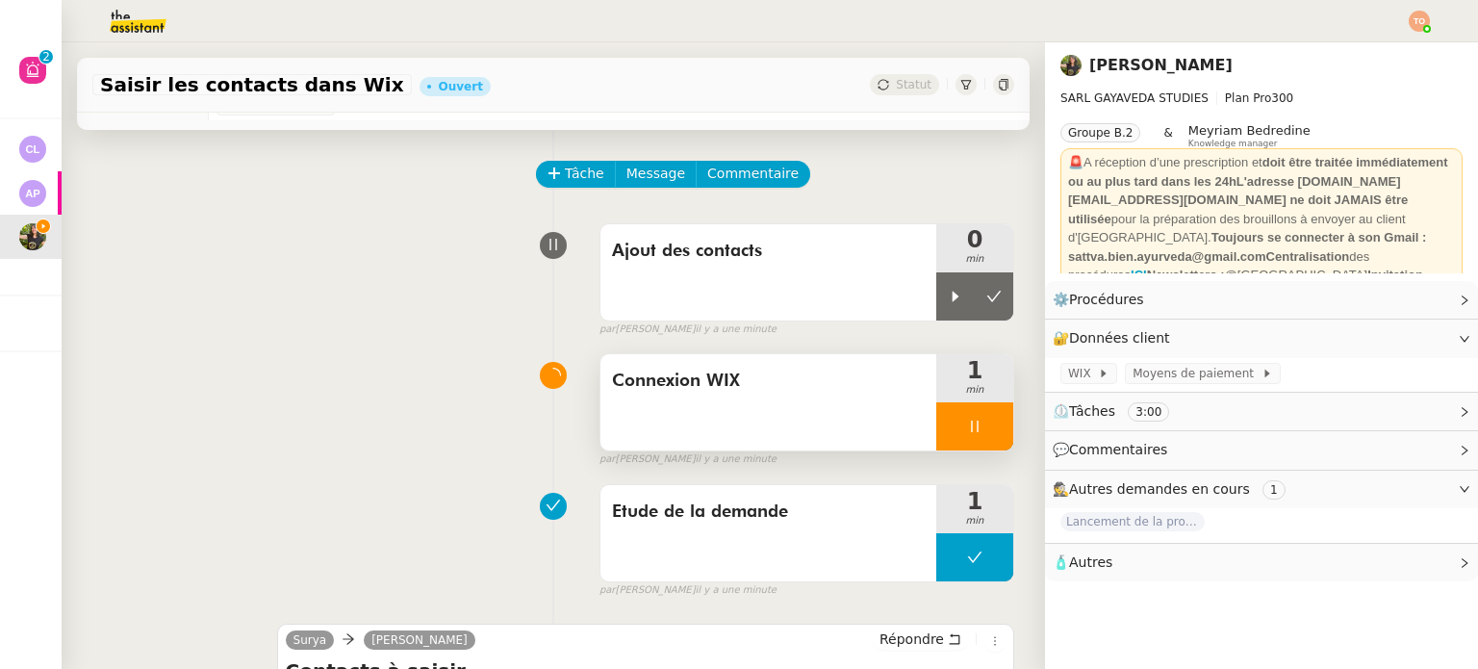
click at [950, 415] on div at bounding box center [974, 426] width 77 height 48
click at [986, 421] on icon at bounding box center [993, 425] width 15 height 15
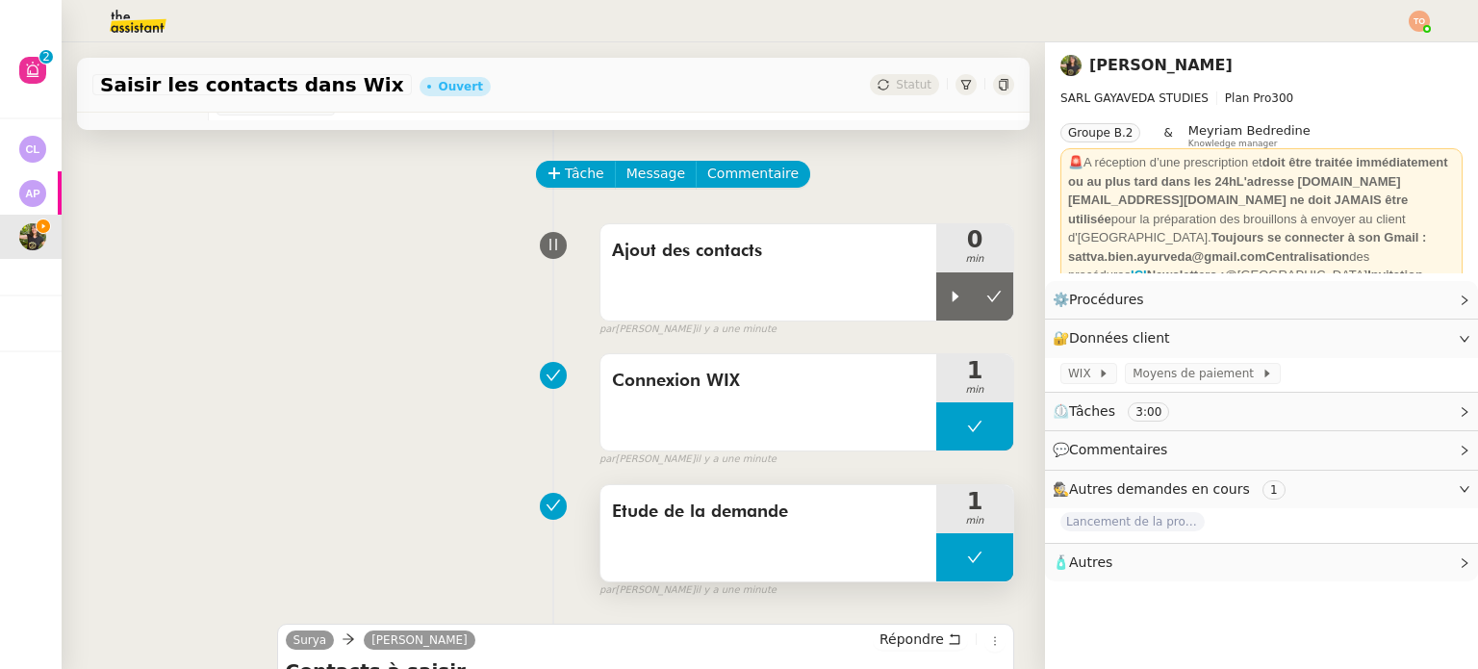
click at [967, 560] on icon at bounding box center [974, 556] width 15 height 15
click at [941, 557] on div at bounding box center [955, 557] width 38 height 48
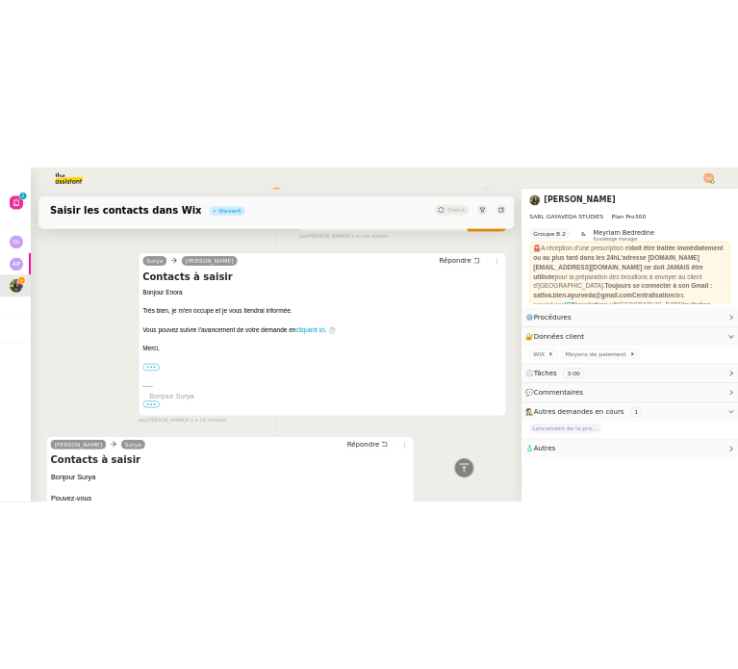
scroll to position [122, 0]
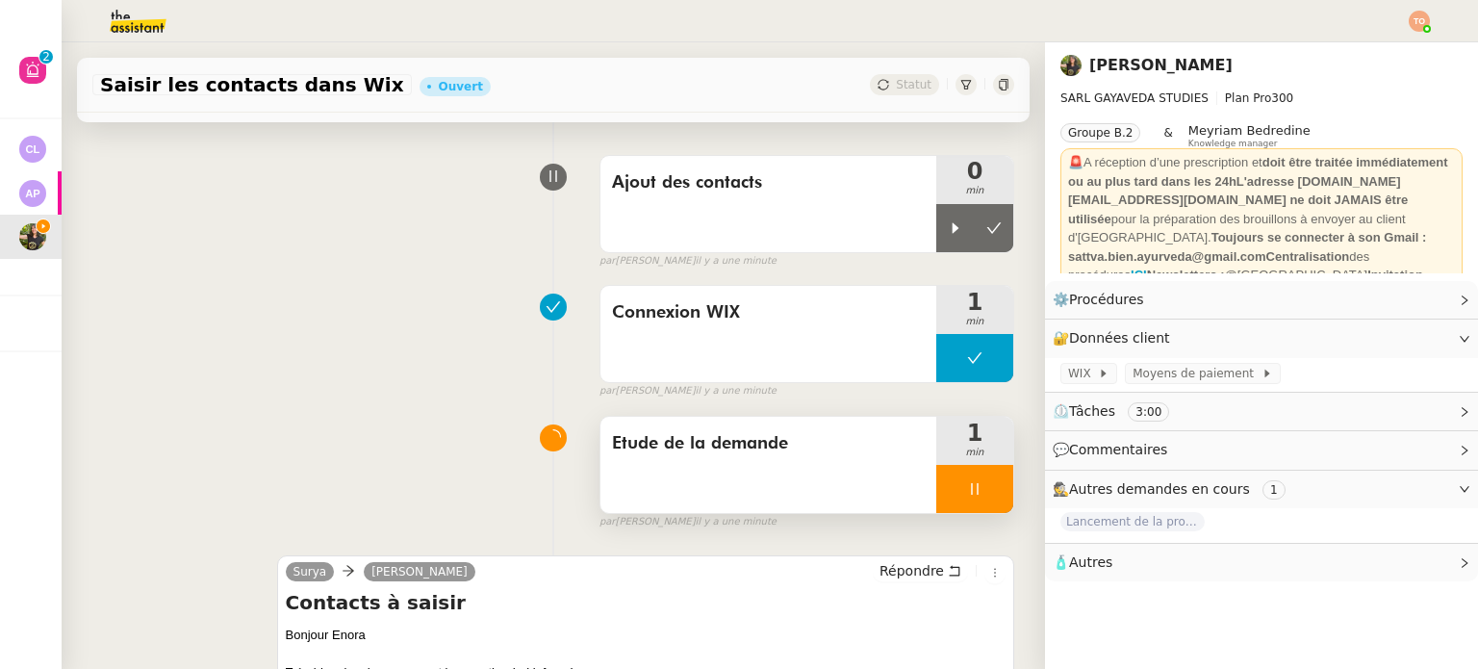
click at [967, 480] on div at bounding box center [974, 489] width 77 height 48
click at [986, 486] on icon at bounding box center [993, 488] width 15 height 15
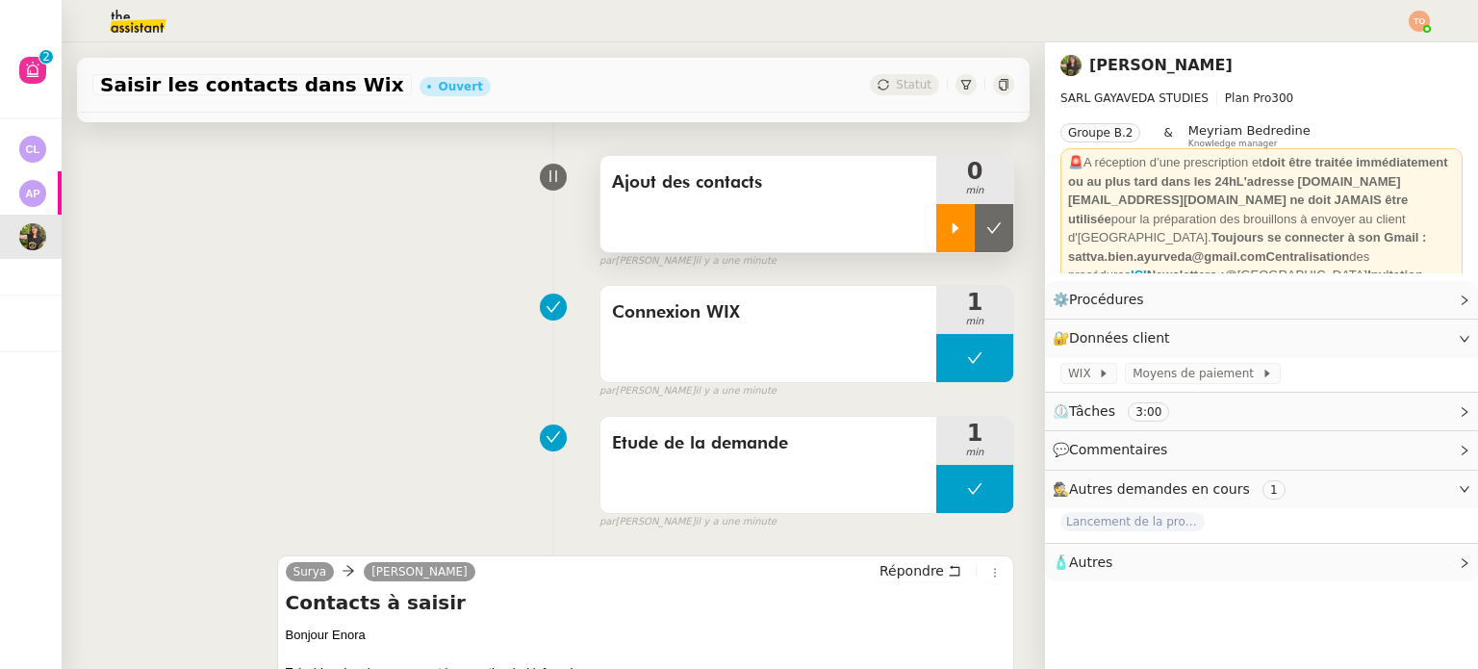
click at [948, 233] on icon at bounding box center [955, 227] width 15 height 15
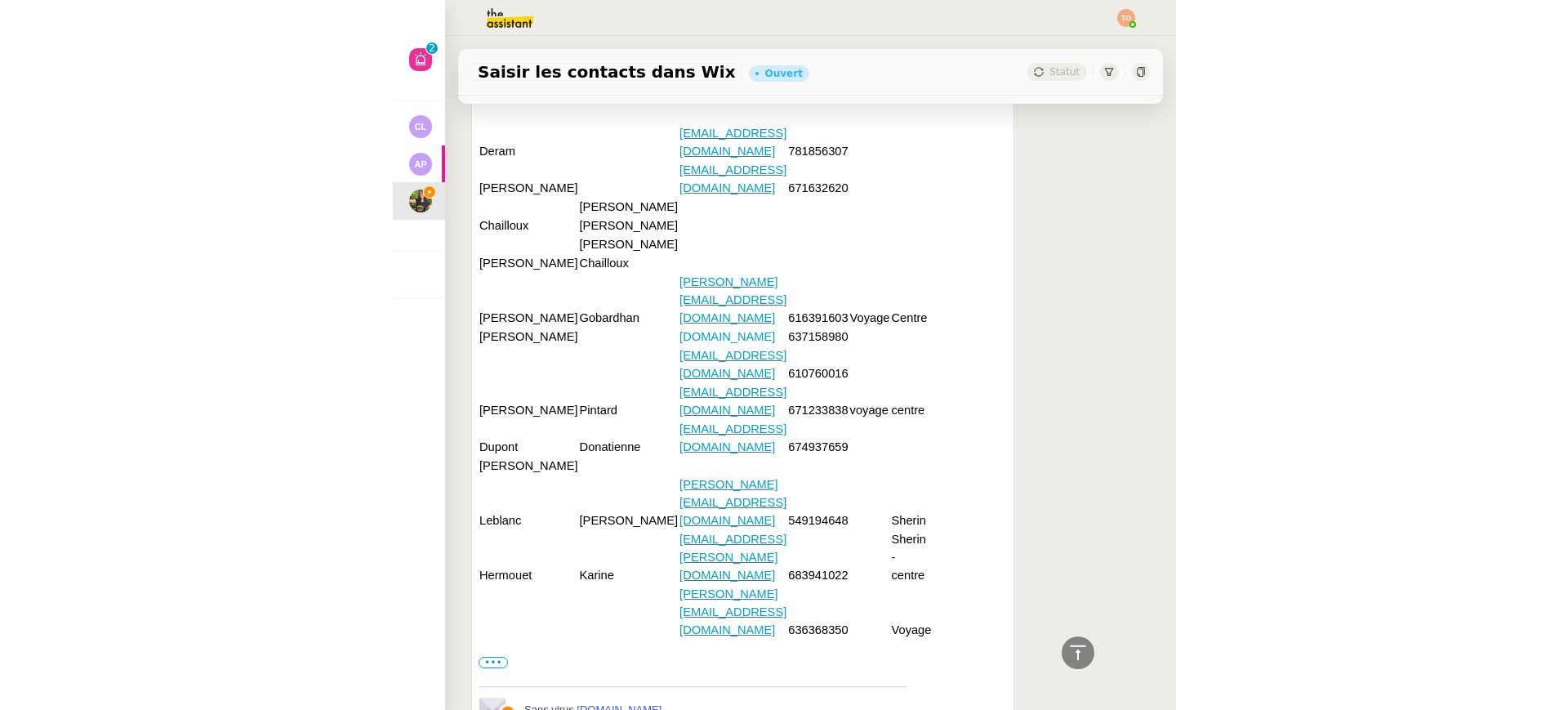
scroll to position [1005, 0]
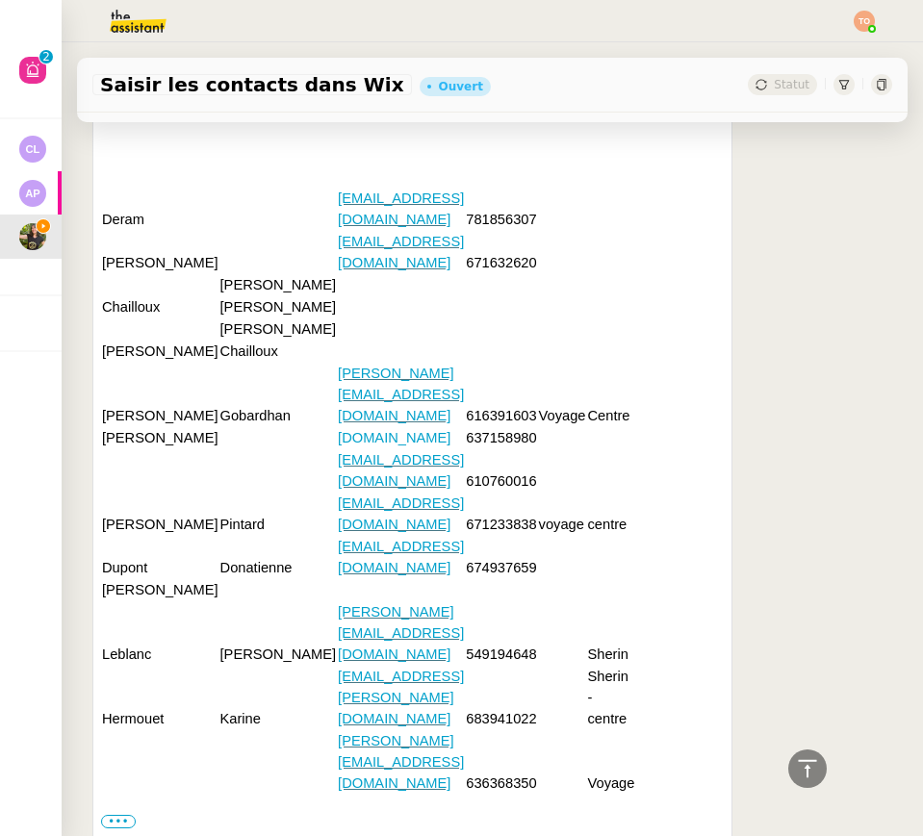
click at [501, 187] on td at bounding box center [501, 59] width 72 height 255
click at [501, 230] on td "781856307" at bounding box center [501, 208] width 72 height 43
copy td "781856307"
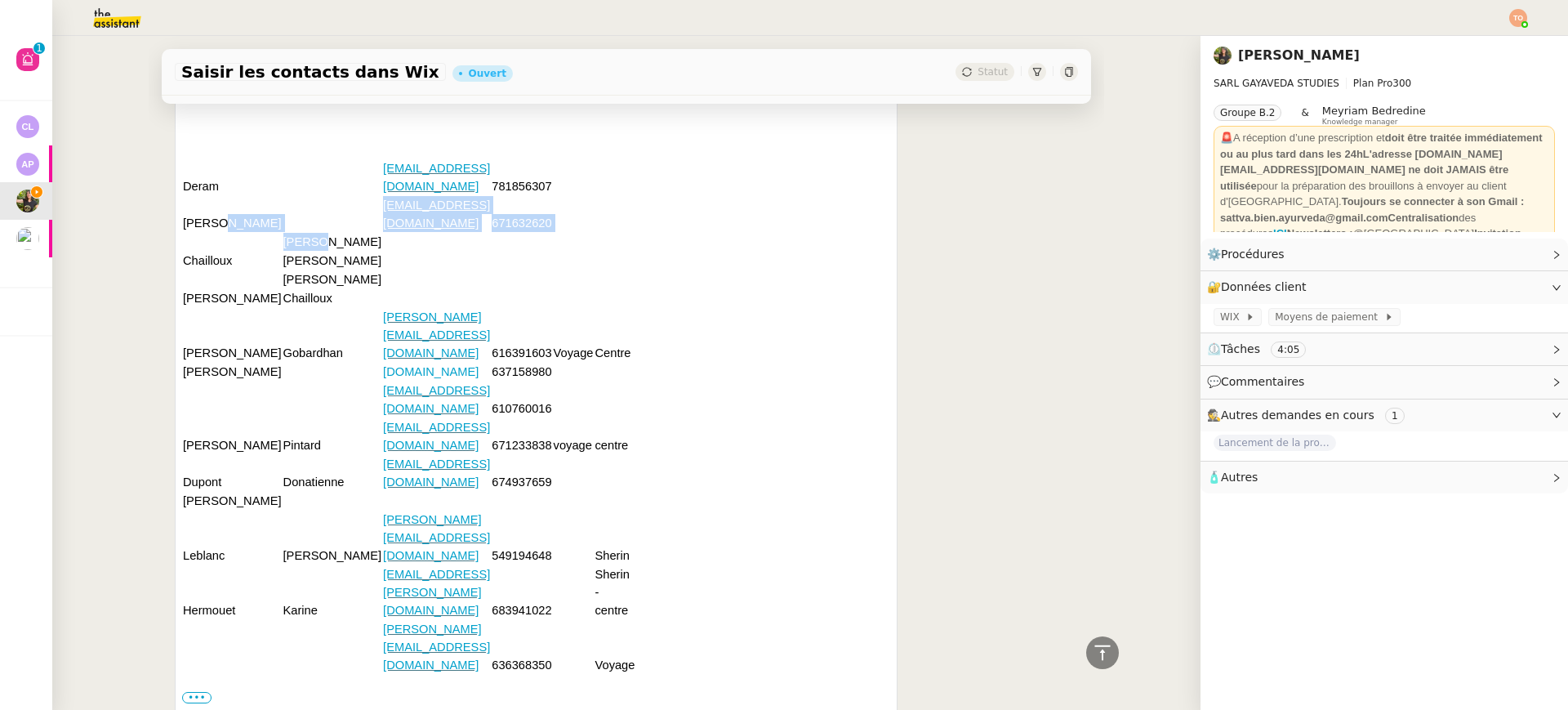
drag, startPoint x: 177, startPoint y: 329, endPoint x: 267, endPoint y: 352, distance: 92.9
click at [267, 352] on tbody "Bonjour Surya Pouvez-vous saisir ces contacts dans la base de contact wix Saisi…" at bounding box center [409, 308] width 453 height 732
click at [211, 232] on td "Herry Lenaïg" at bounding box center [233, 213] width 100 height 37
click at [207, 232] on td "Herry Lenaïg" at bounding box center [233, 213] width 100 height 37
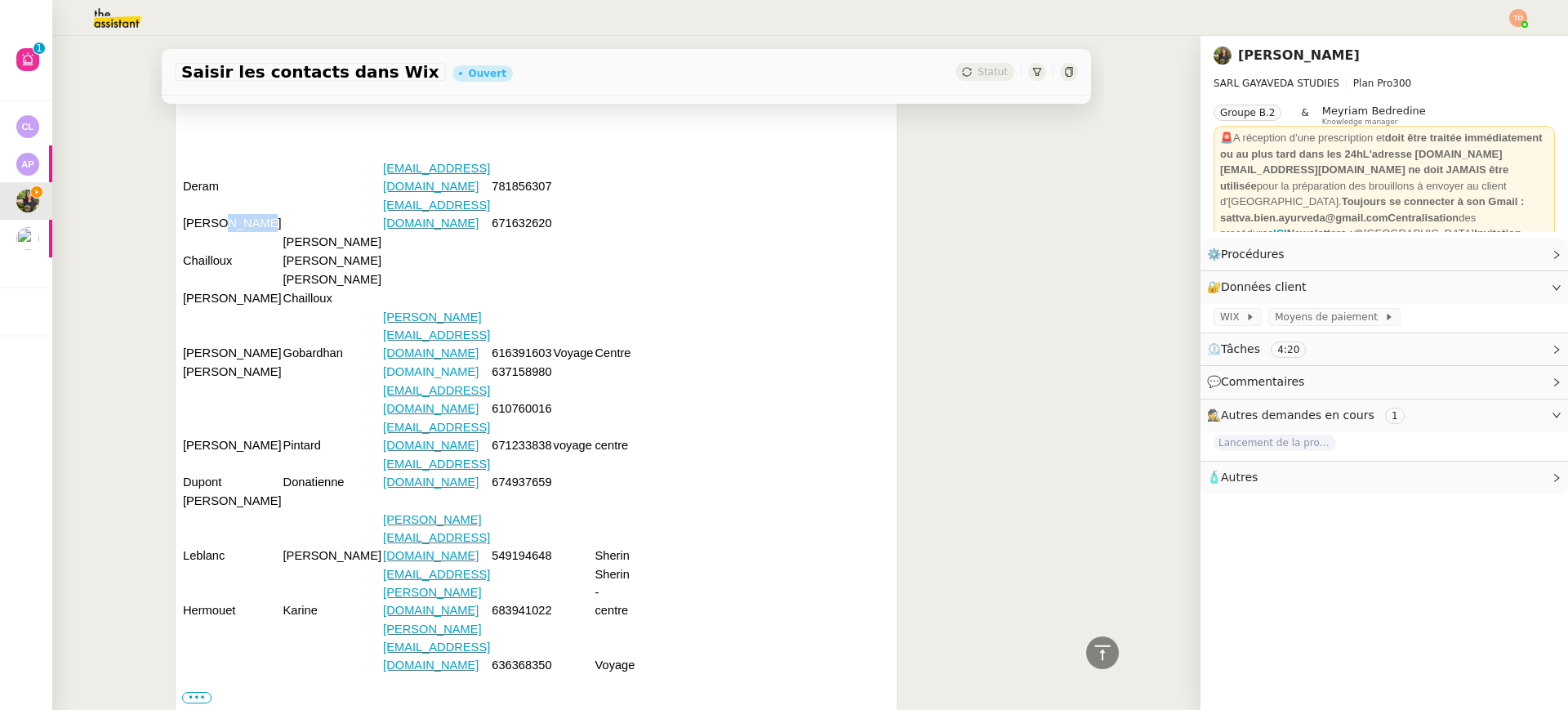
copy td "Lenaïg"
click at [507, 232] on td "671632620" at bounding box center [521, 213] width 61 height 37
copy td "671632620"
drag, startPoint x: 640, startPoint y: 615, endPoint x: 174, endPoint y: 290, distance: 568.1
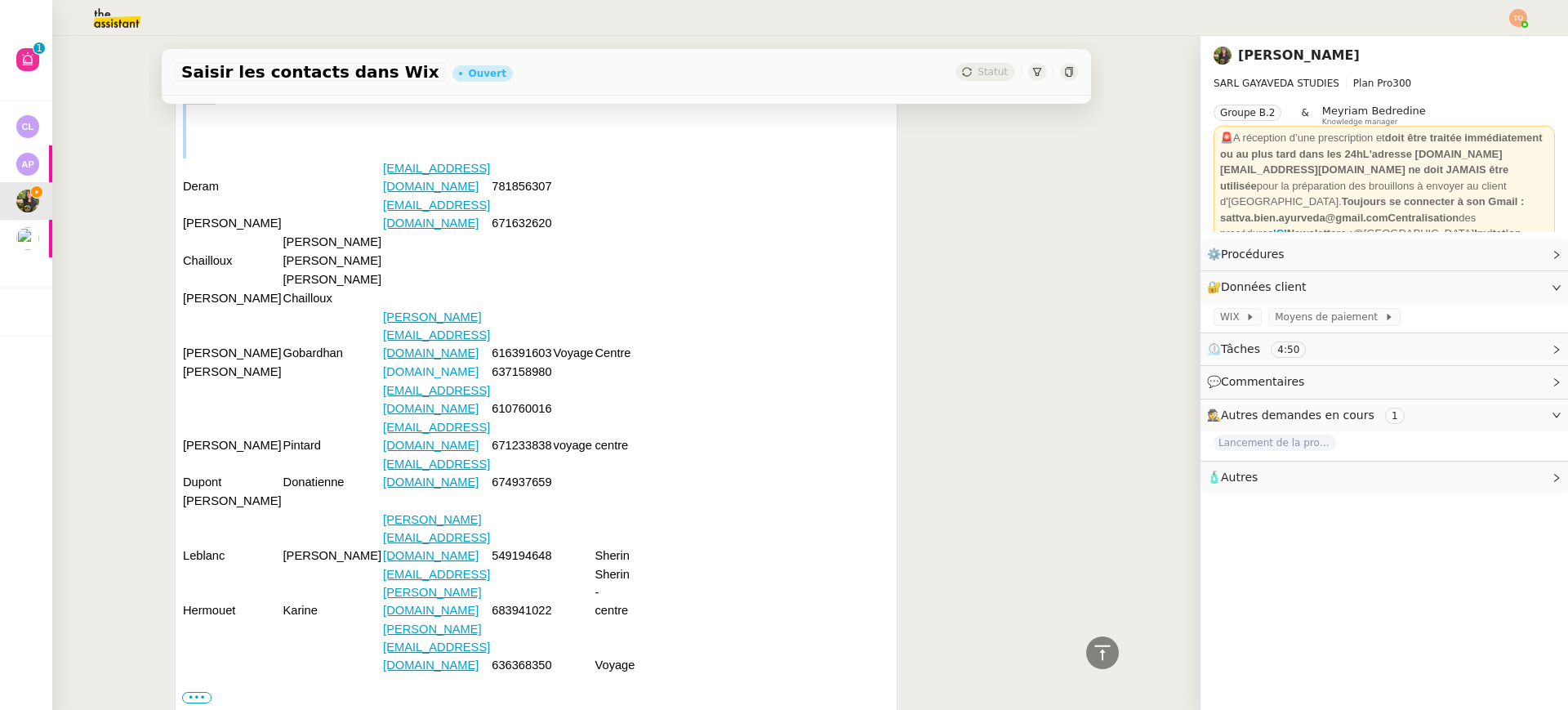
click at [183, 290] on div "Bonjour Surya Pouvez-vous saisir ces contacts dans la base de contact wix Saisi…" at bounding box center [537, 308] width 708 height 732
click at [594, 159] on td at bounding box center [615, 50] width 42 height 217
click at [283, 362] on td "Gobardhan" at bounding box center [333, 335] width 100 height 54
copy td "Gobardhan"
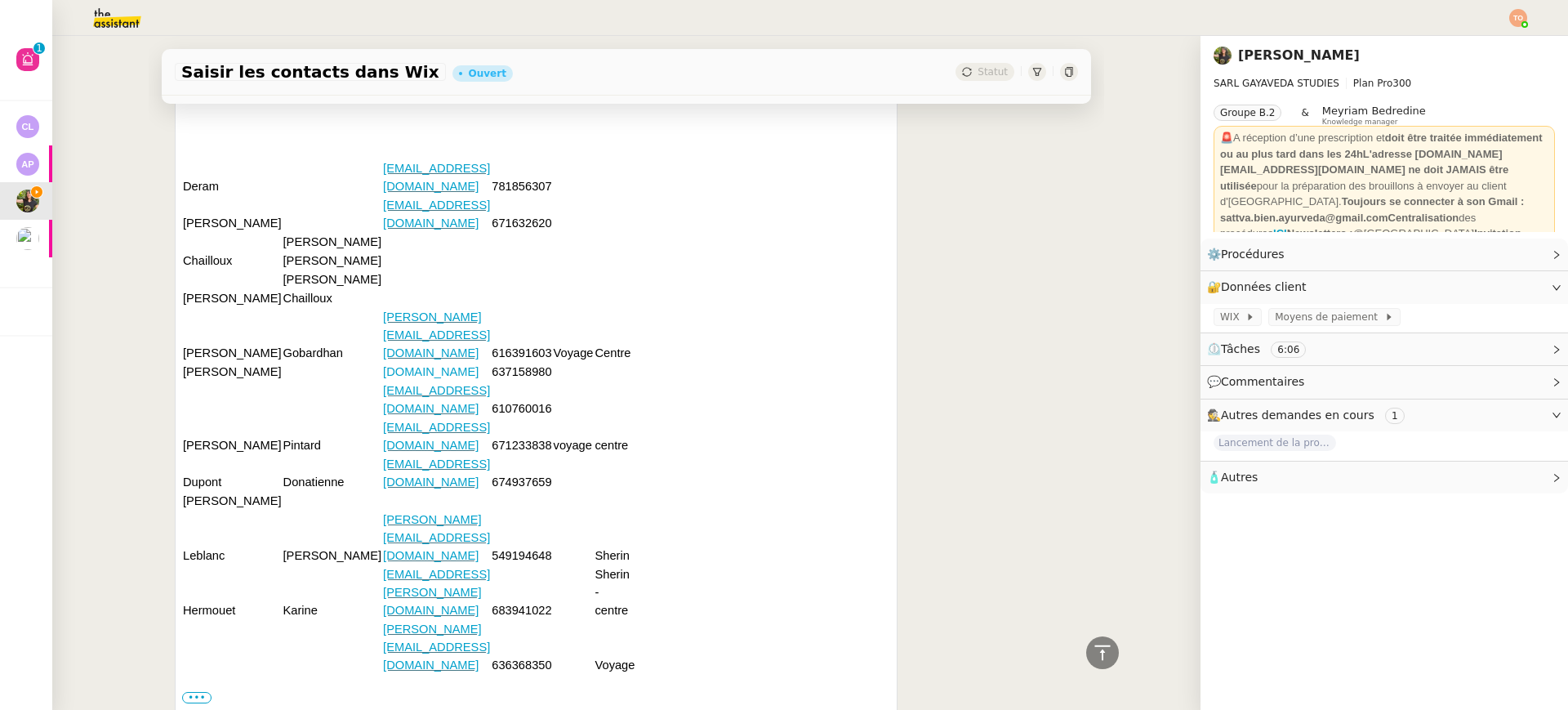
click at [518, 362] on td "616391603" at bounding box center [521, 335] width 61 height 54
click at [513, 362] on td "616391603" at bounding box center [521, 335] width 61 height 54
copy td "616391603"
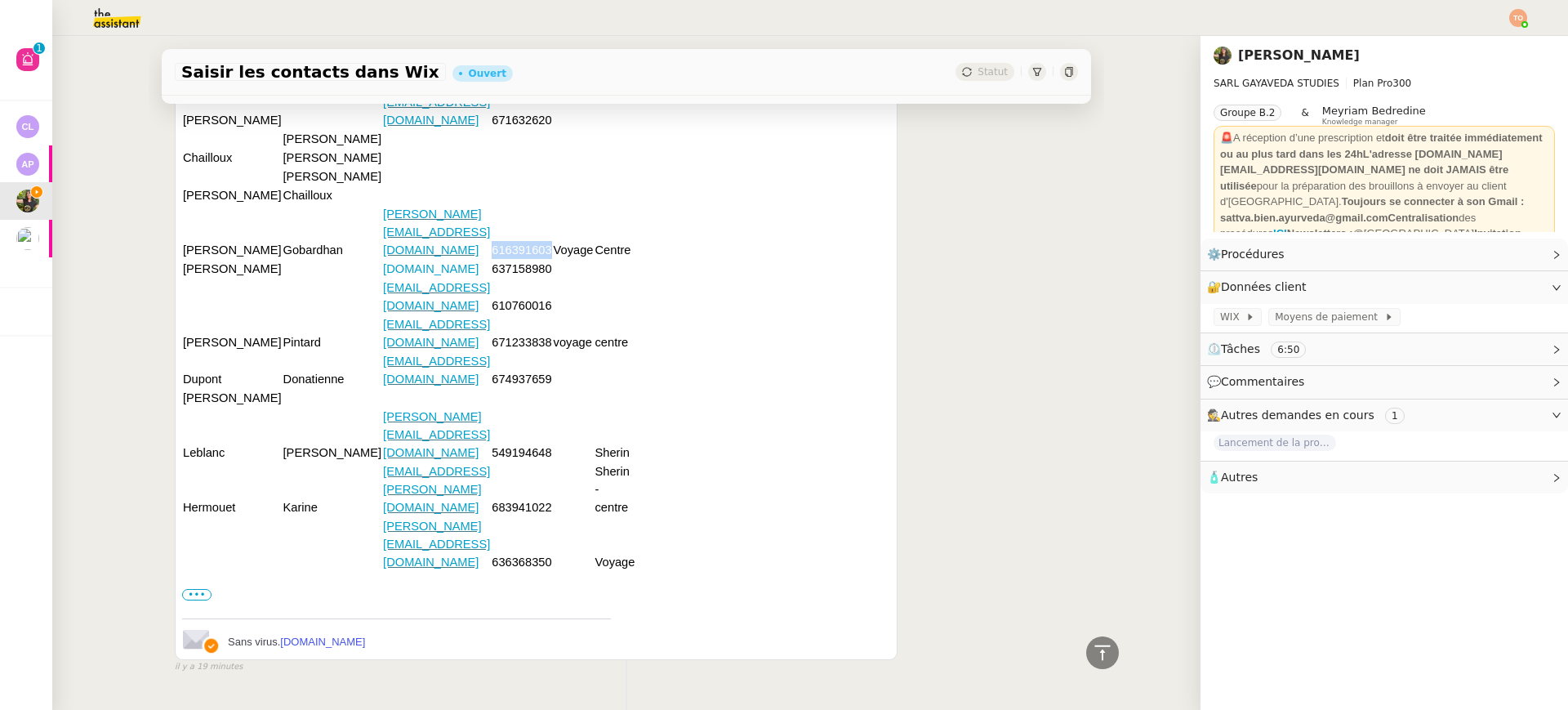
scroll to position [1108, 0]
click at [495, 433] on td "549194648" at bounding box center [521, 433] width 61 height 54
click at [520, 487] on td "683941022" at bounding box center [521, 488] width 61 height 54
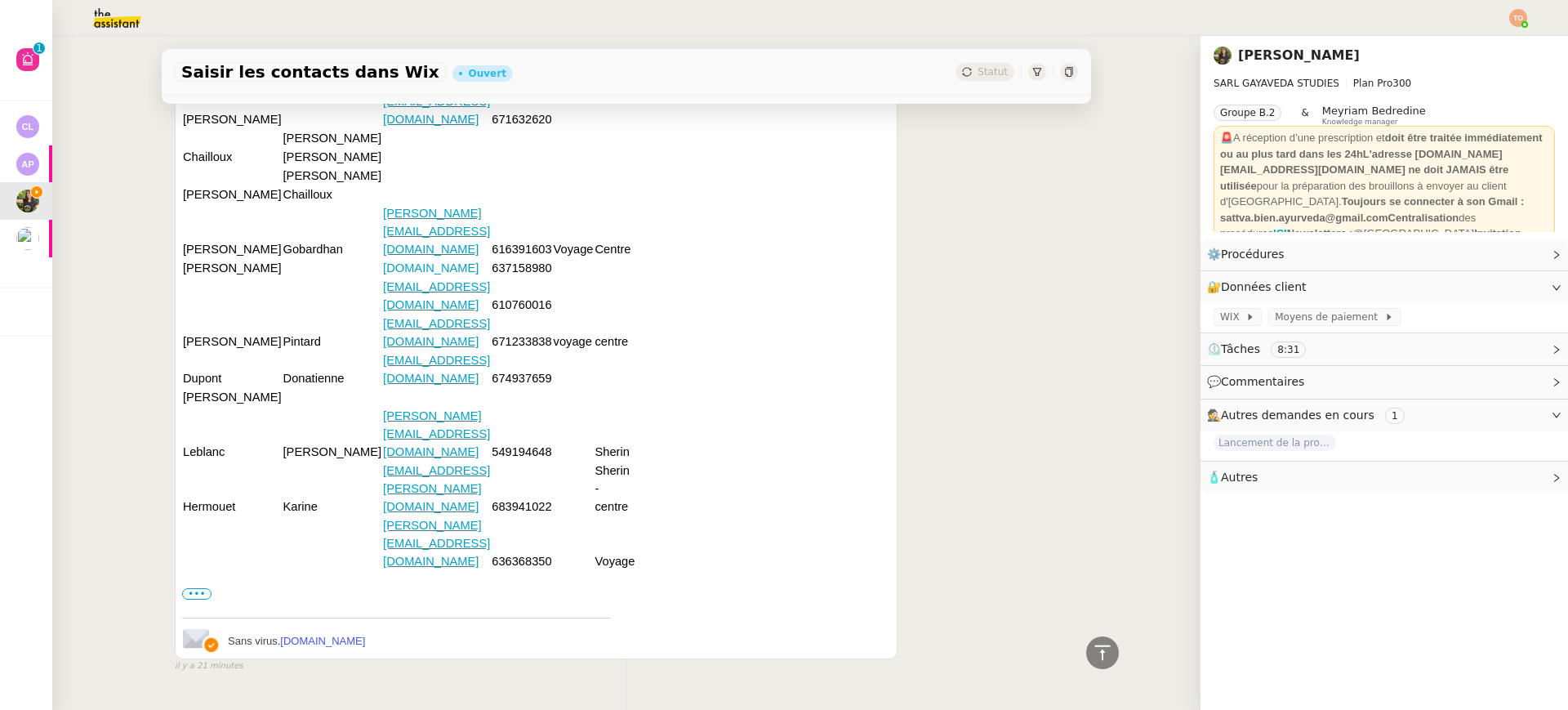
click at [505, 516] on td "636368350" at bounding box center [521, 543] width 61 height 54
click at [283, 387] on td "Donatienne" at bounding box center [333, 369] width 100 height 37
click at [183, 387] on td "Dupont" at bounding box center [233, 369] width 100 height 37
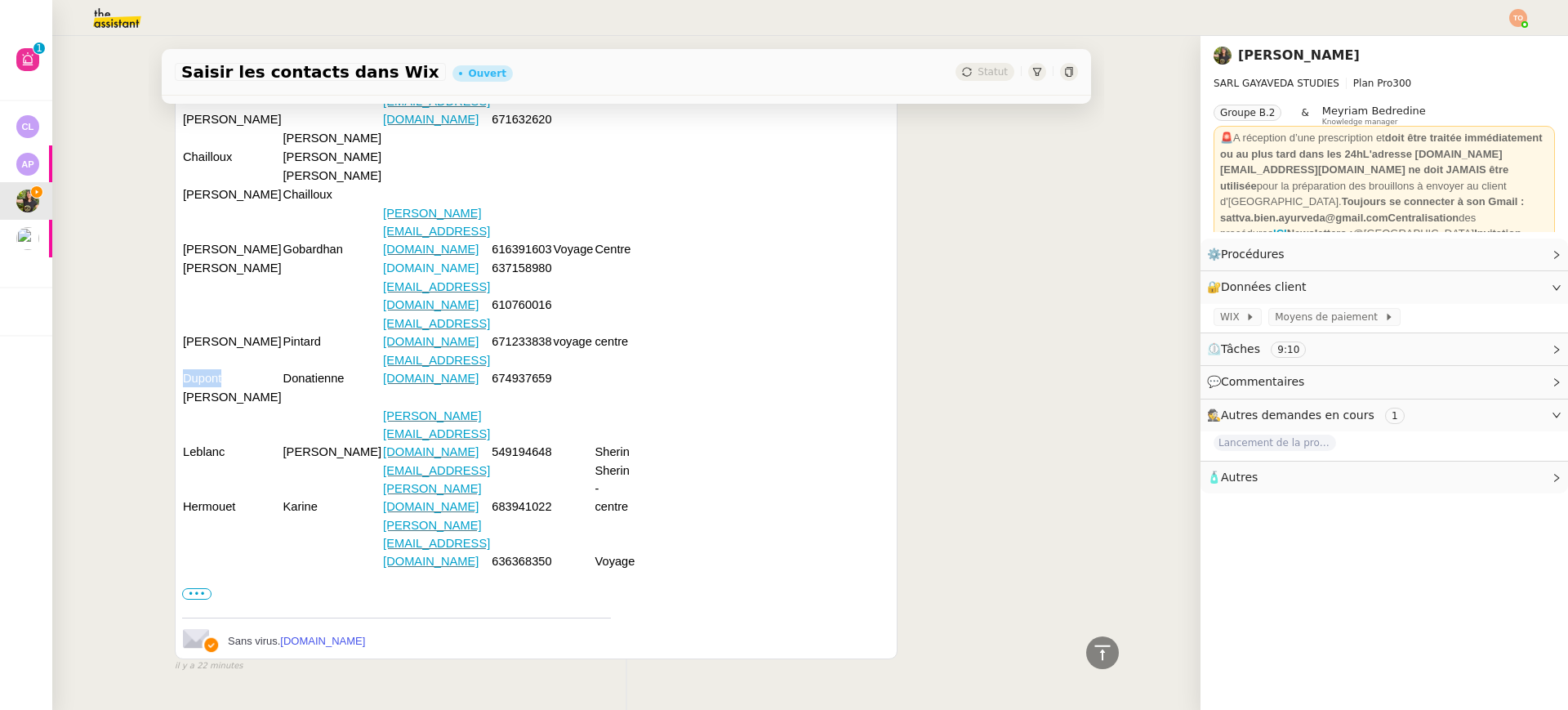
click at [183, 387] on td "Dupont" at bounding box center [233, 369] width 100 height 37
click at [510, 387] on td "674937659" at bounding box center [521, 369] width 61 height 37
click at [211, 351] on td "Claudine" at bounding box center [233, 331] width 100 height 37
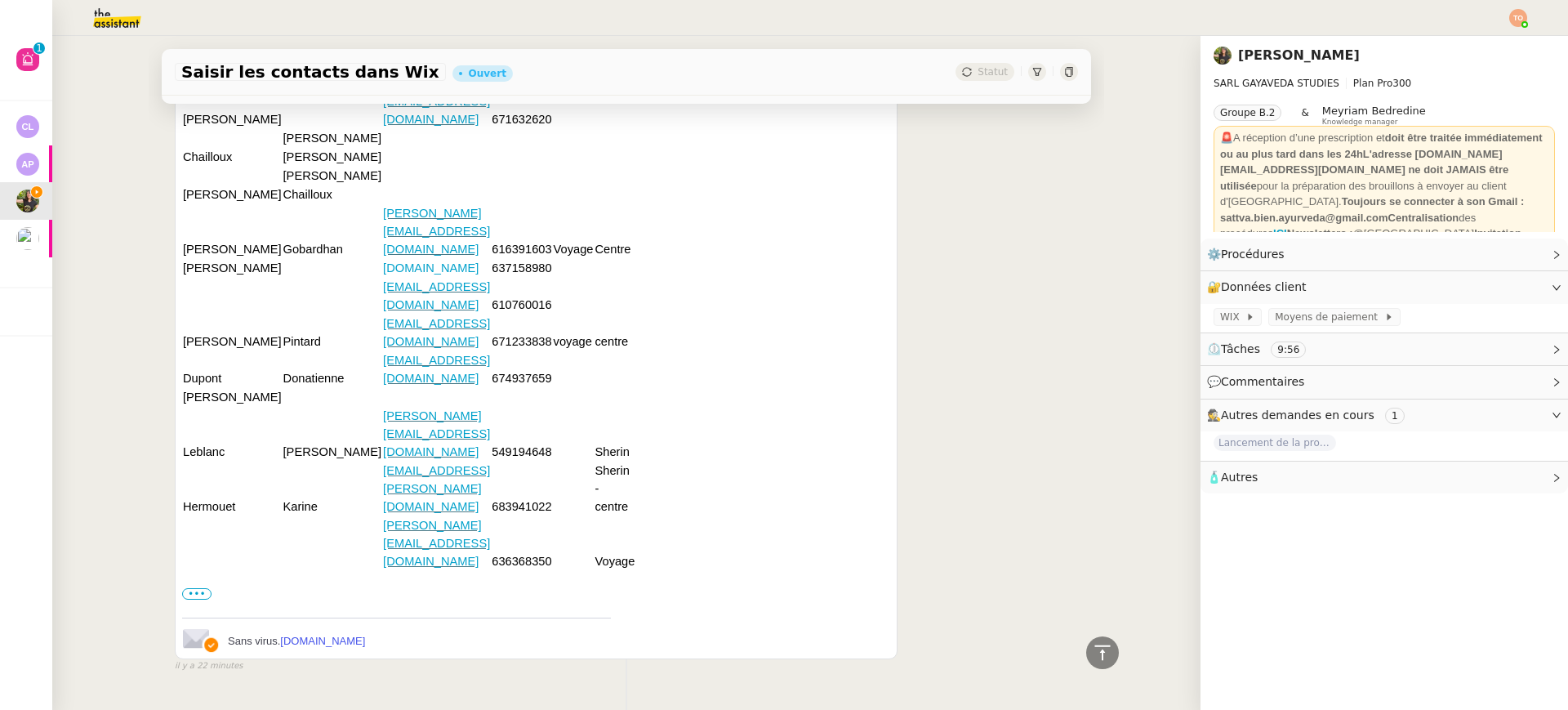
click at [513, 351] on td "671233838" at bounding box center [521, 331] width 61 height 37
click at [512, 313] on td "610760016" at bounding box center [521, 295] width 61 height 37
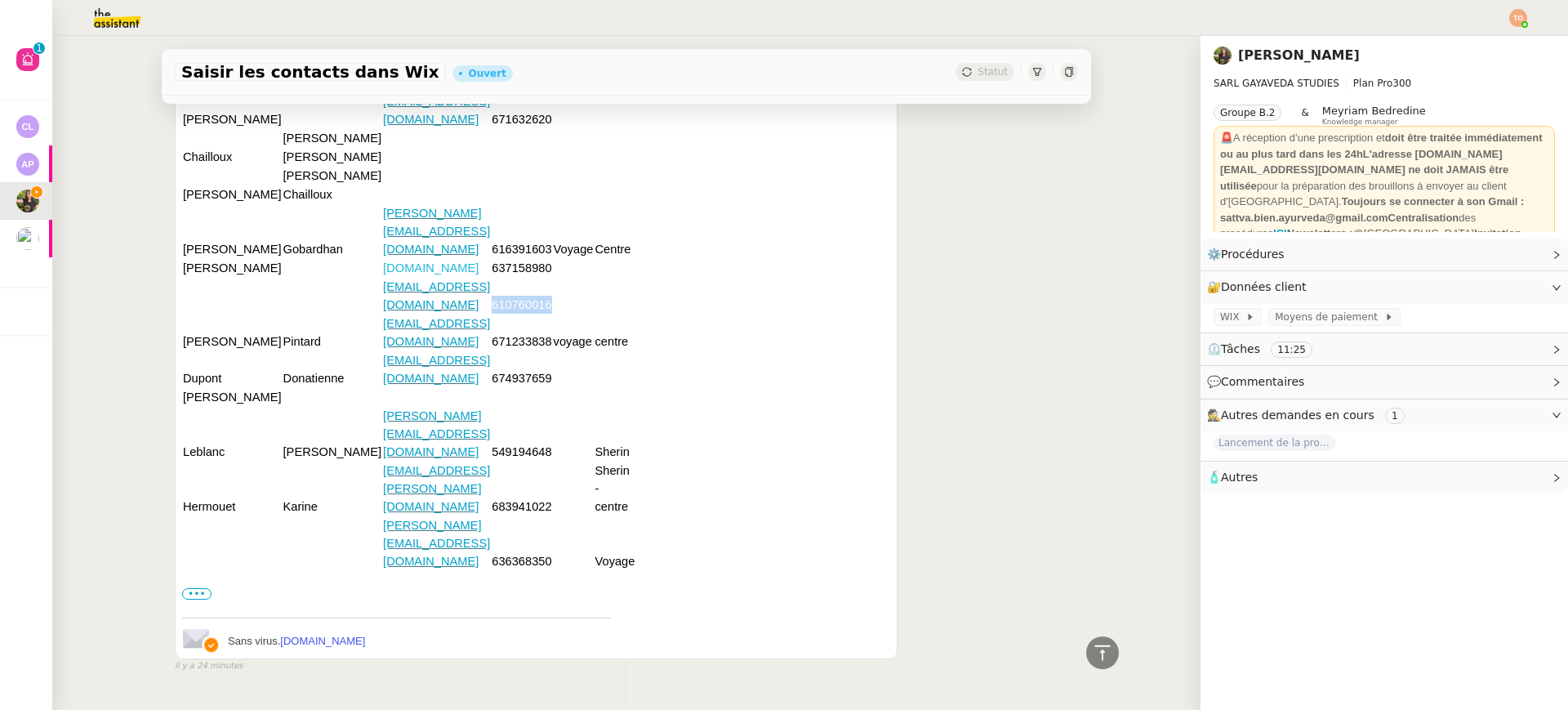
drag, startPoint x: 432, startPoint y: 341, endPoint x: 295, endPoint y: 341, distance: 137.0
click at [382, 277] on td "gueret.denis2wanadoo.fr" at bounding box center [436, 268] width 109 height 19
click at [520, 277] on td "637158980" at bounding box center [521, 268] width 61 height 19
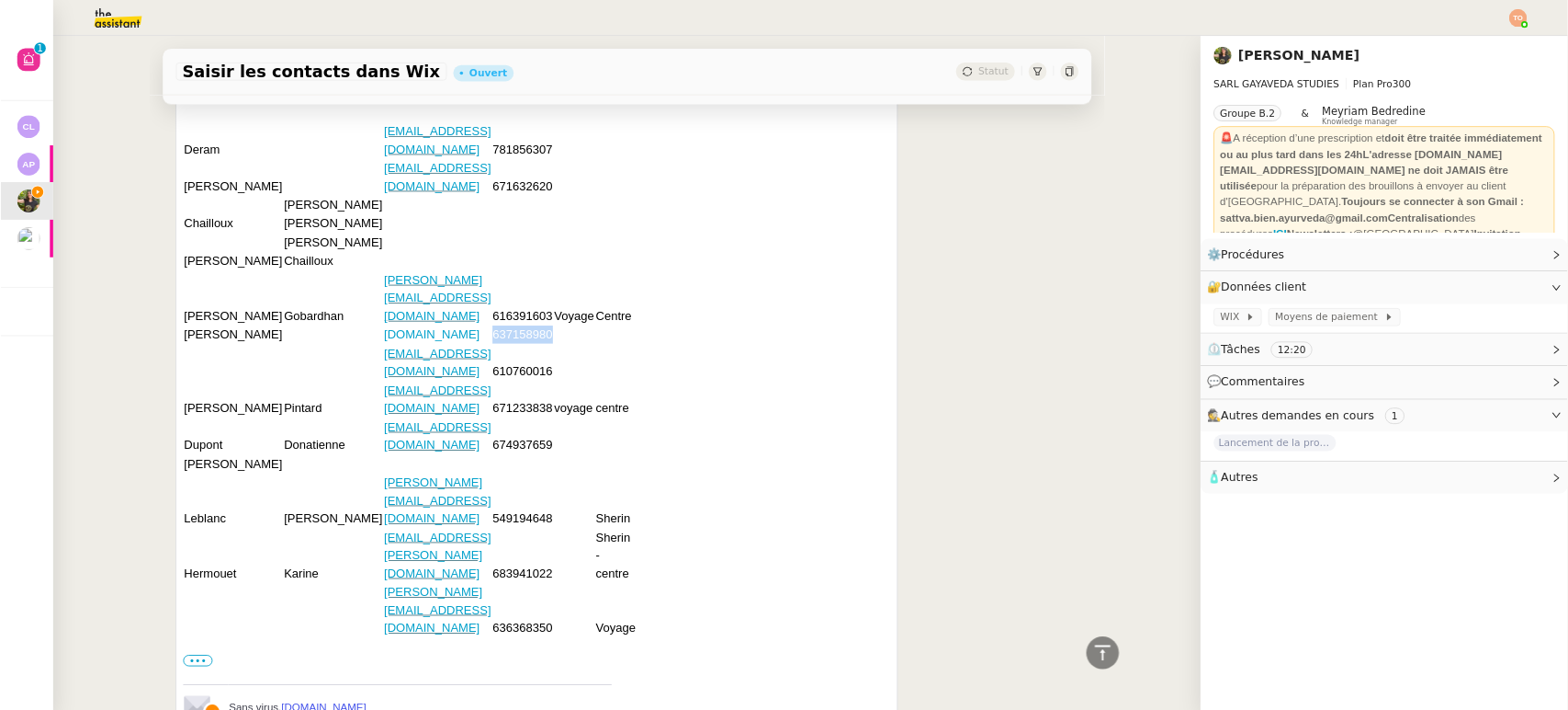
scroll to position [1132, 0]
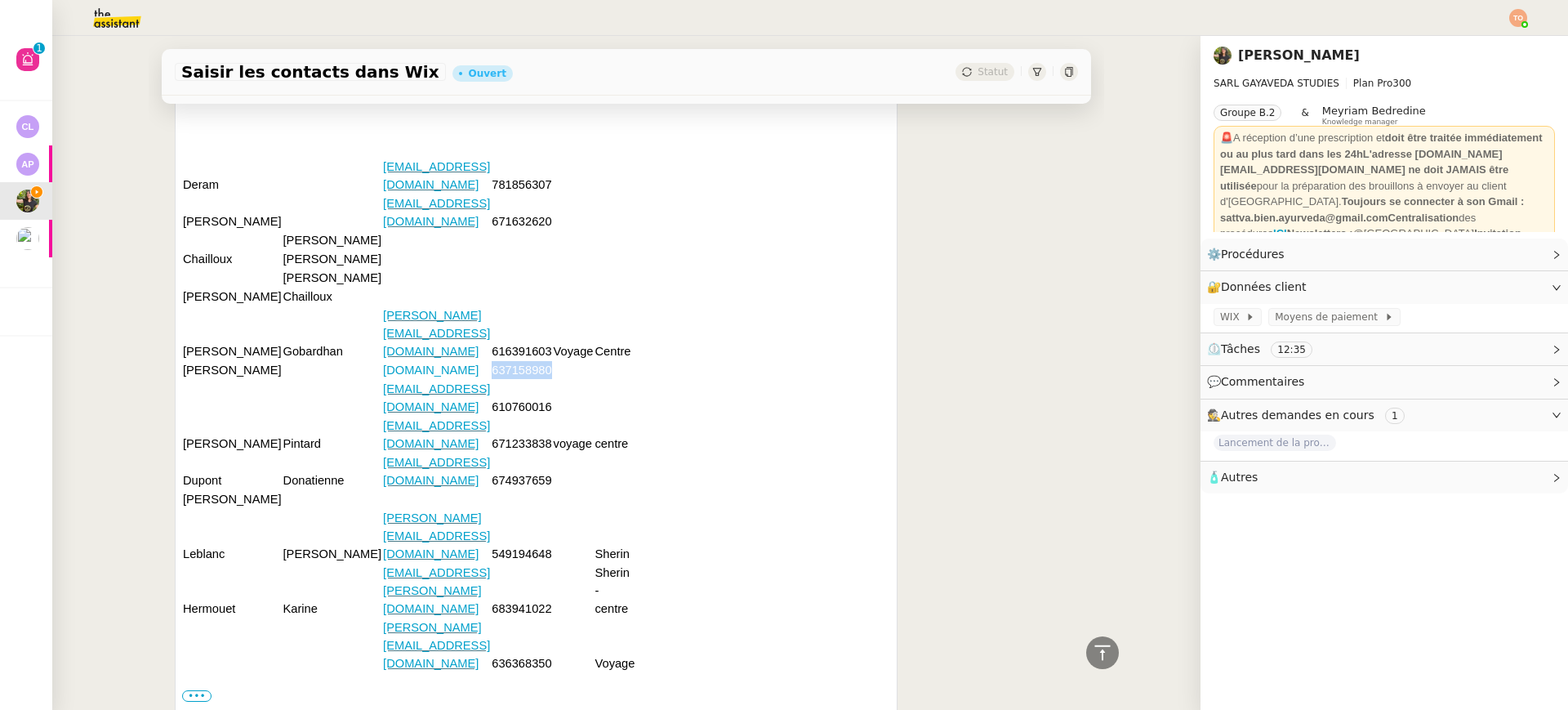
click at [1009, 291] on div "Enora Conan Surya Répondre Contacts à saisir Bonjour Surya Pouvez-vous saisir c…" at bounding box center [627, 320] width 903 height 909
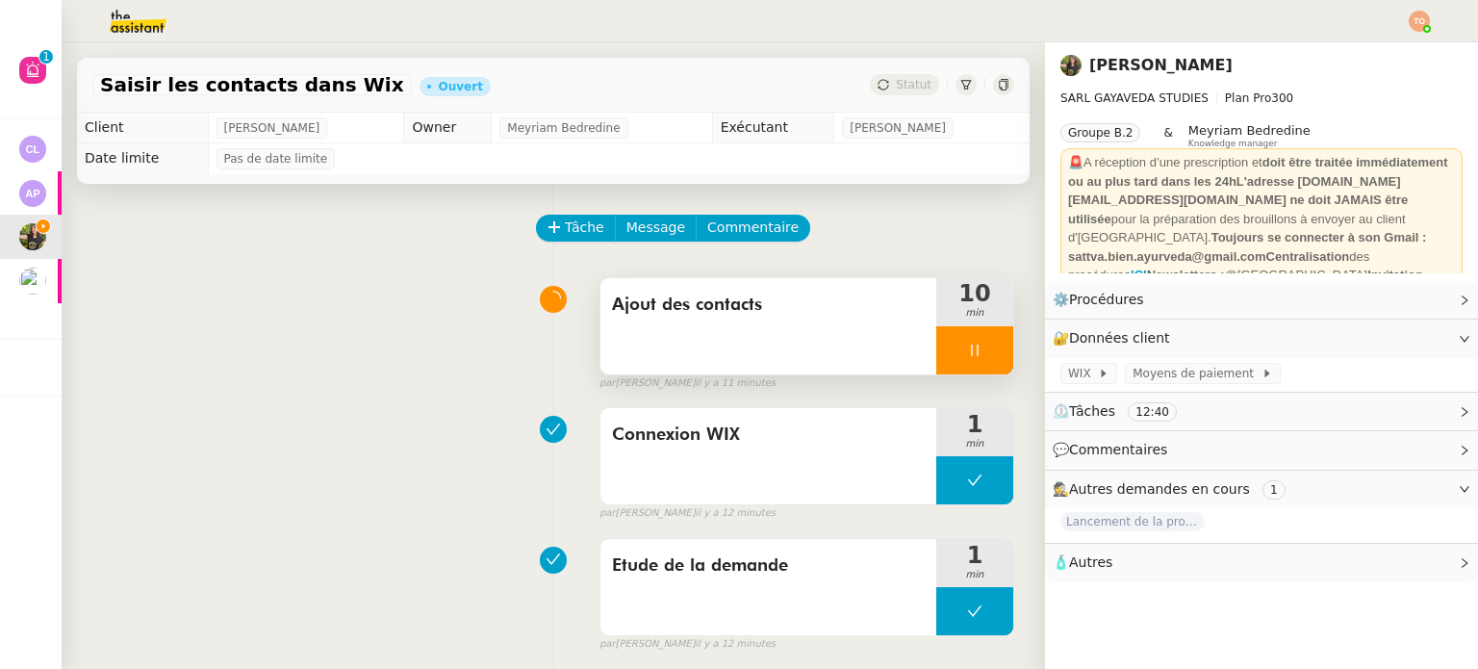
scroll to position [0, 0]
click at [565, 223] on span "Tâche" at bounding box center [584, 227] width 39 height 22
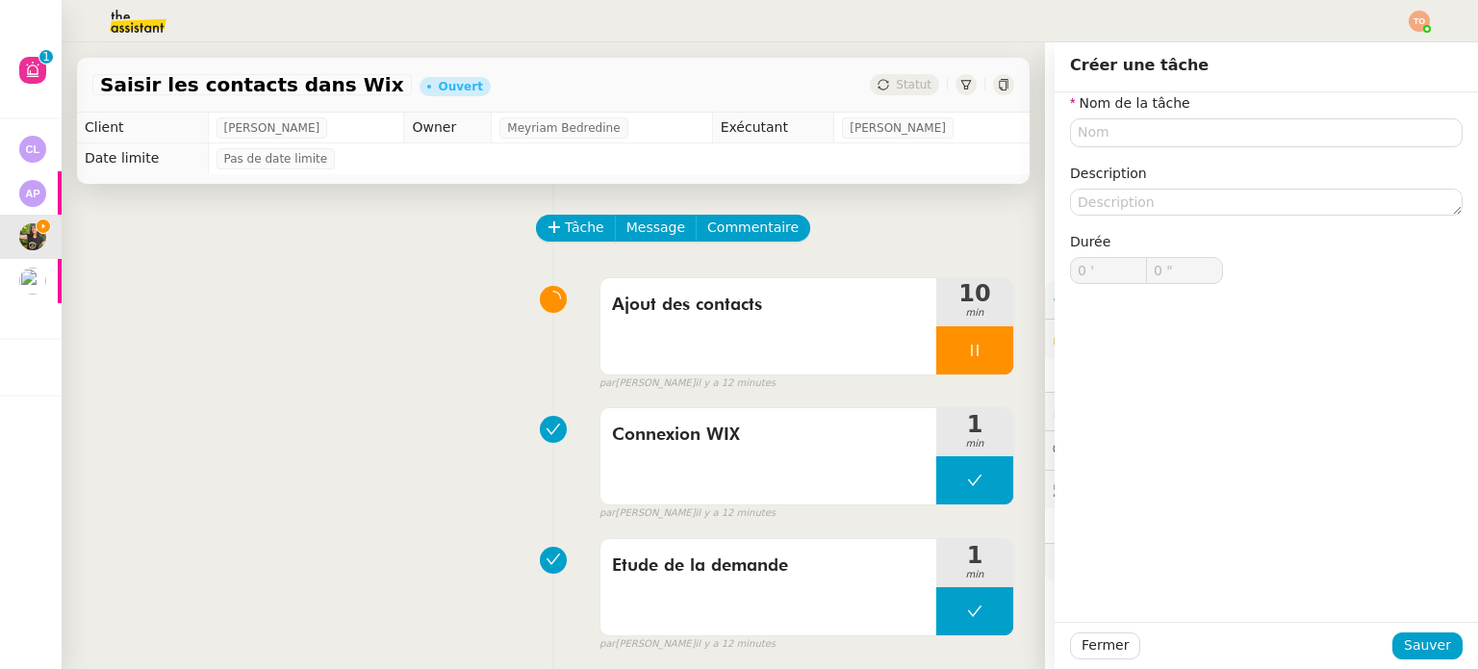
click at [1204, 103] on nz-form-item "Nom de la tâche" at bounding box center [1266, 119] width 392 height 55
click at [1200, 129] on input "text" at bounding box center [1266, 132] width 392 height 28
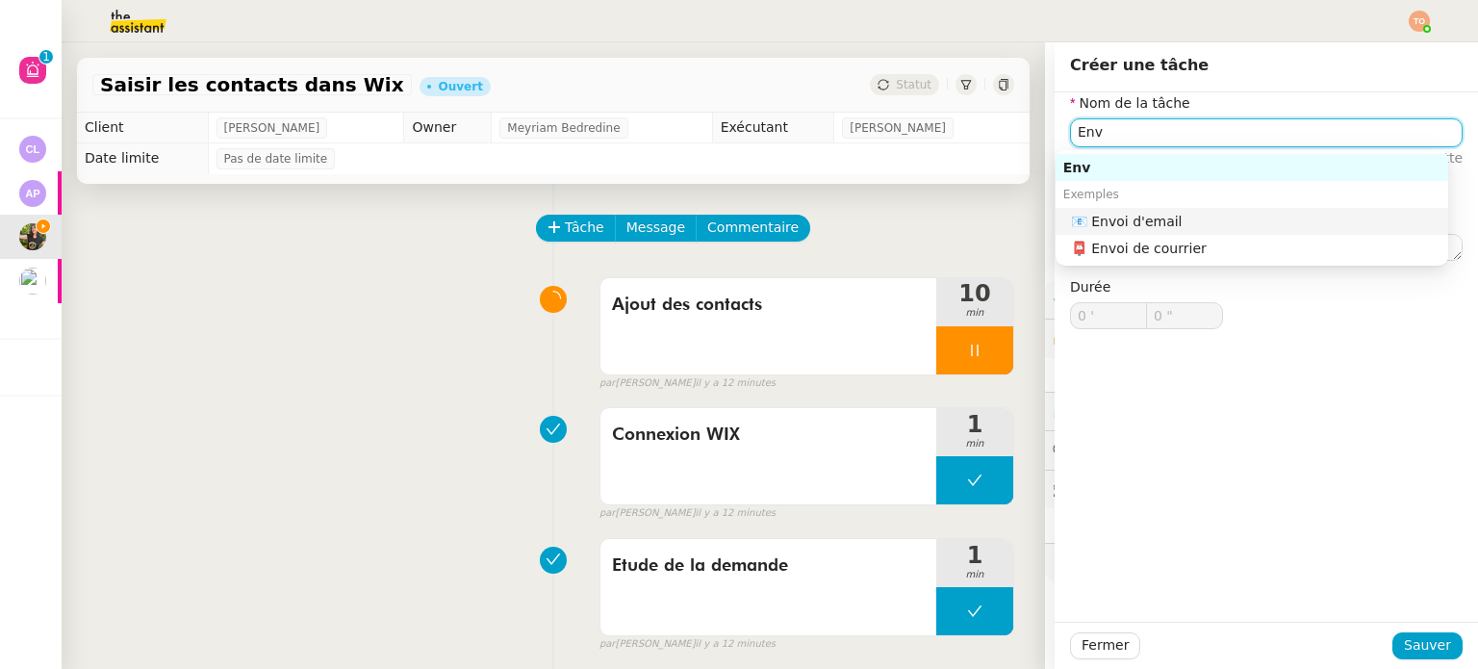
click at [1201, 211] on nz-auto-option "📧 Envoi d'email" at bounding box center [1251, 221] width 392 height 27
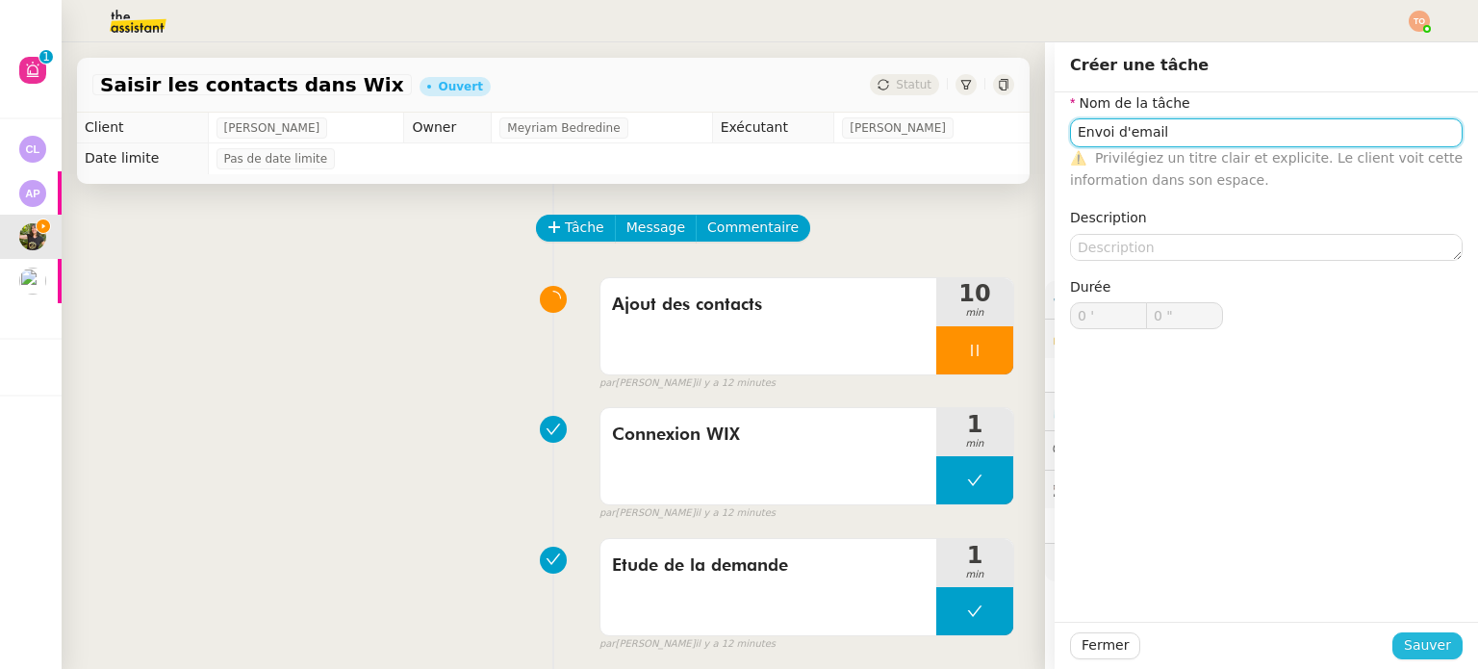
type input "Envoi d'email"
click at [1410, 651] on span "Sauver" at bounding box center [1426, 645] width 47 height 22
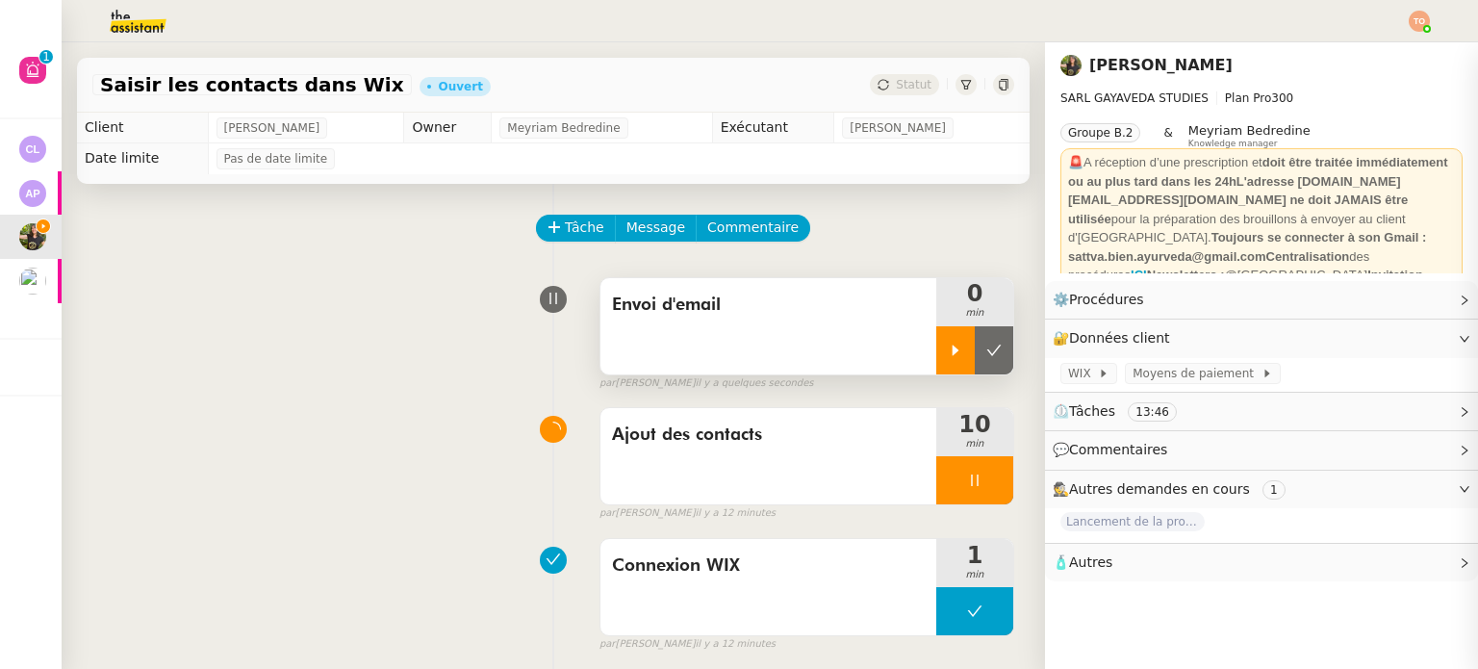
click at [948, 358] on icon at bounding box center [955, 349] width 15 height 15
drag, startPoint x: 941, startPoint y: 478, endPoint x: 960, endPoint y: 476, distance: 19.3
click at [947, 478] on div at bounding box center [974, 480] width 77 height 48
click at [986, 476] on icon at bounding box center [993, 479] width 15 height 15
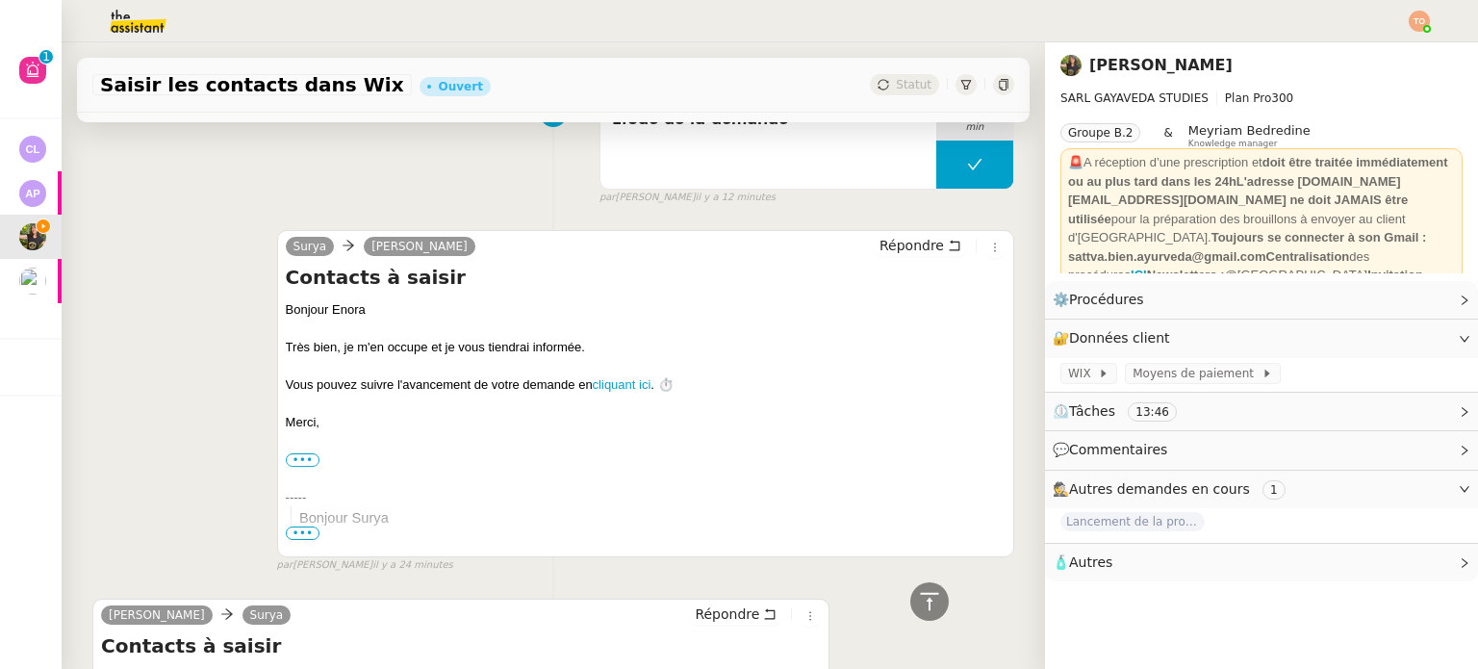
scroll to position [1058, 0]
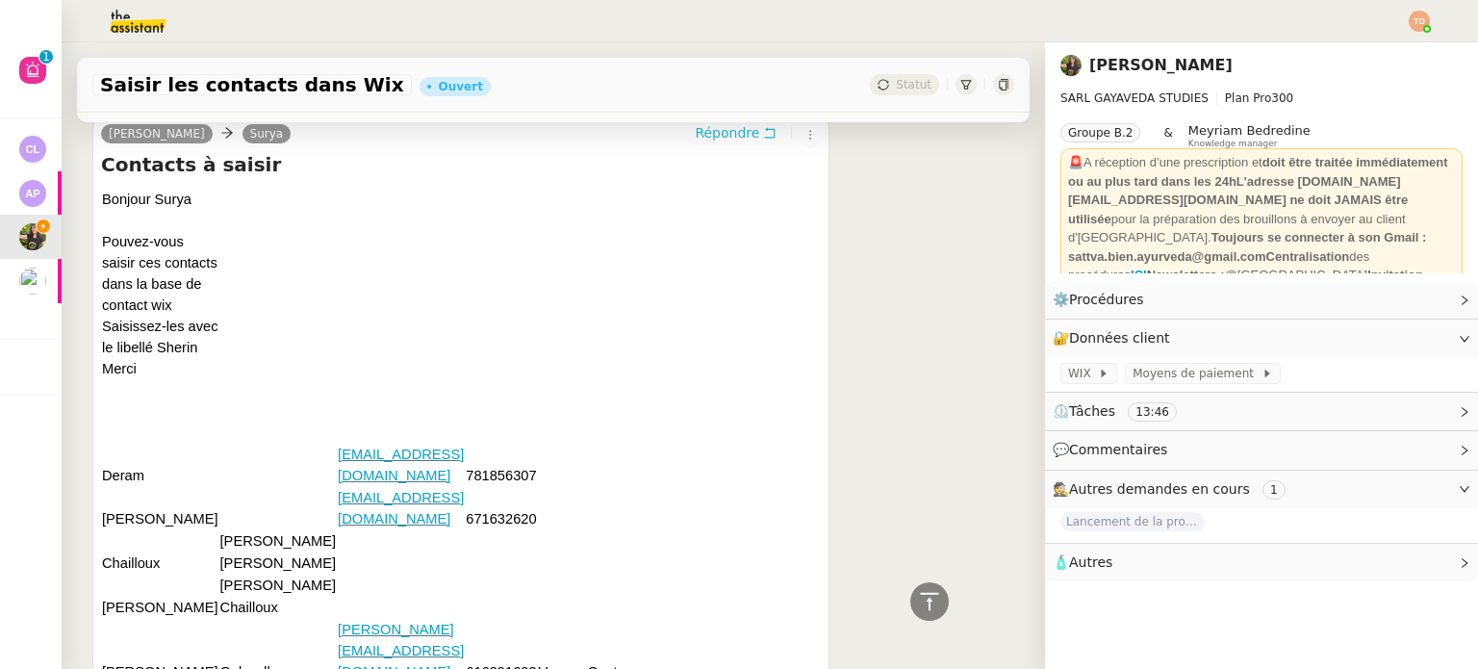
click at [688, 136] on button "Répondre" at bounding box center [735, 132] width 95 height 21
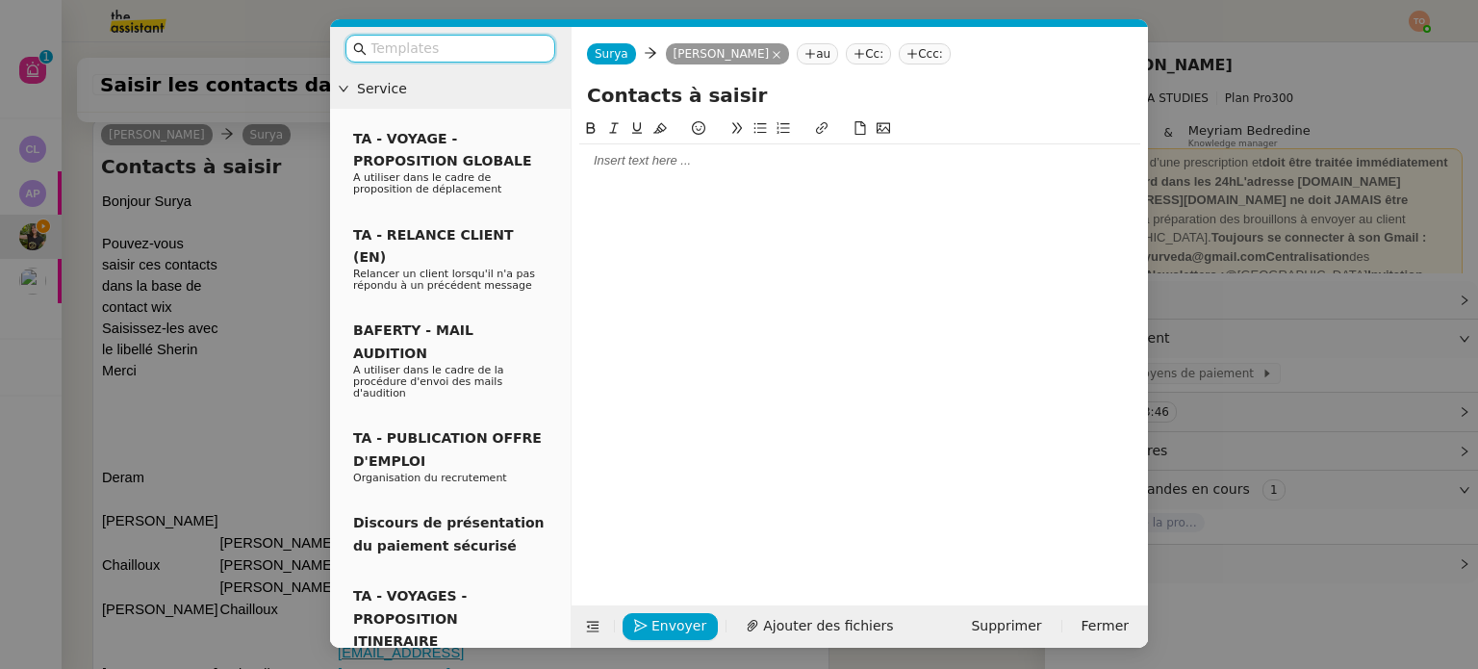
scroll to position [1206, 0]
click at [677, 177] on div at bounding box center [859, 160] width 561 height 33
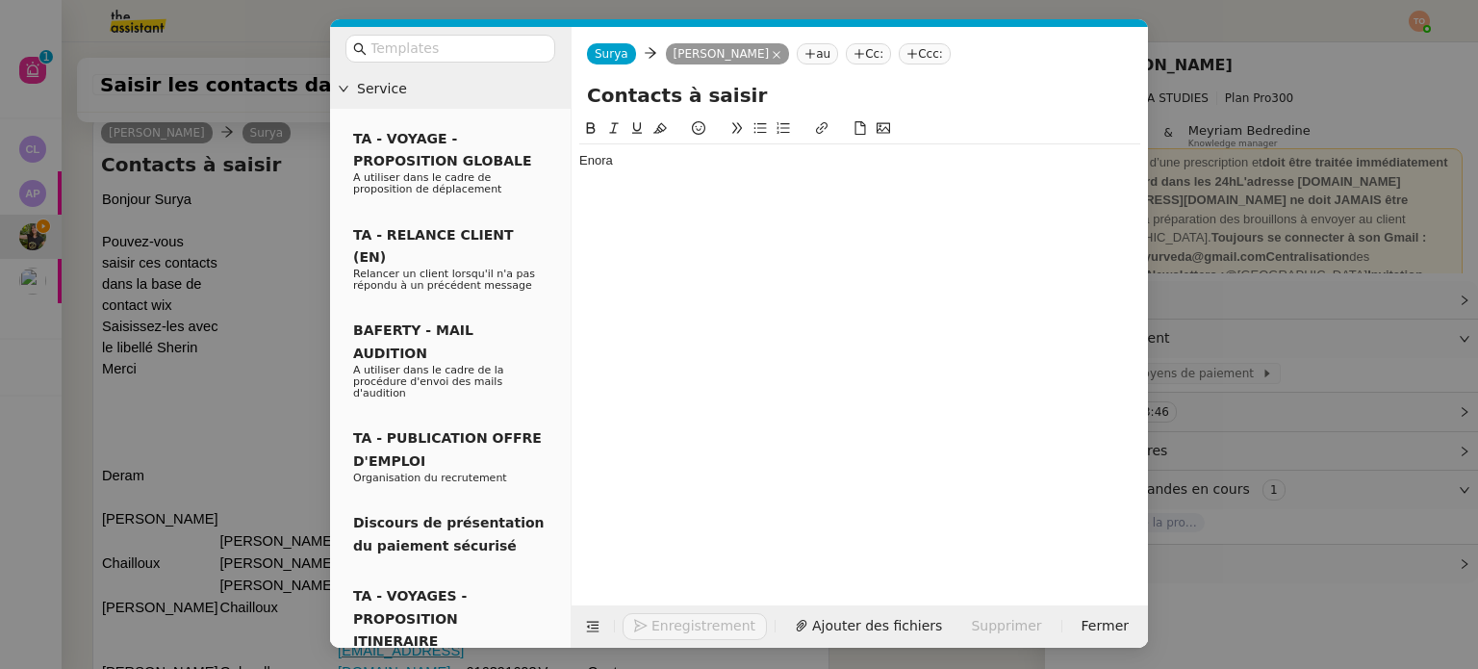
click at [218, 311] on nz-modal-container "Service TA - VOYAGE - PROPOSITION GLOBALE A utiliser dans le cadre de propositi…" at bounding box center [739, 334] width 1478 height 669
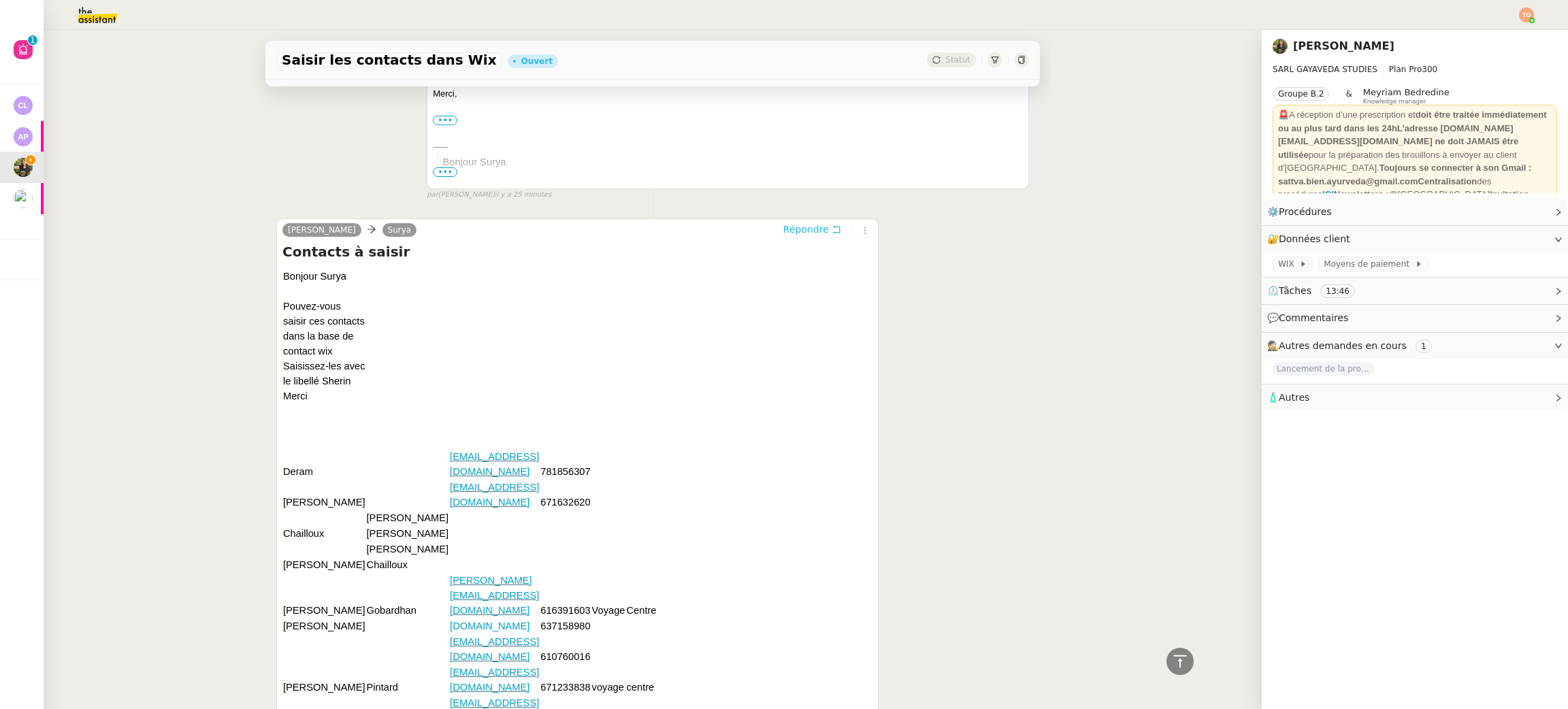
scroll to position [0, 0]
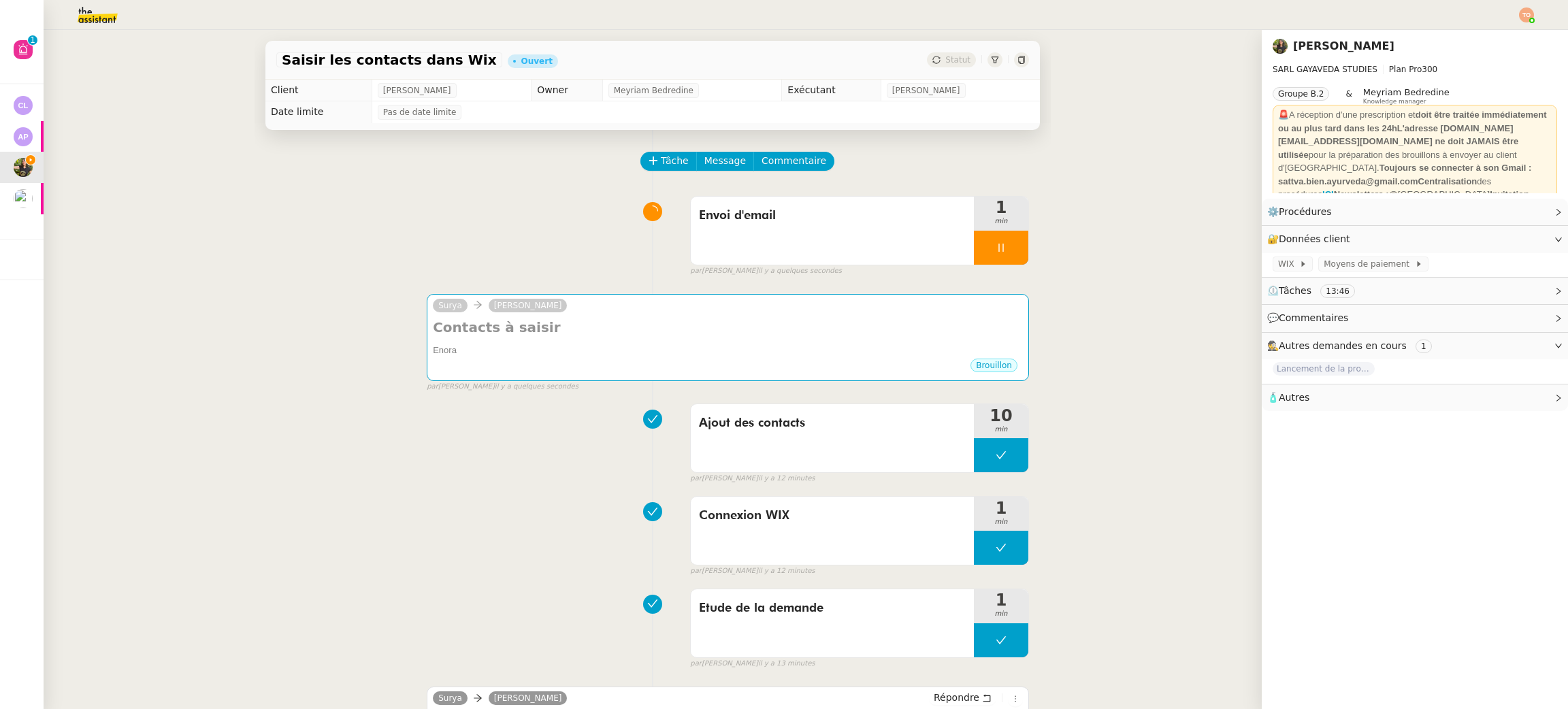
click at [998, 249] on div at bounding box center [1001, 248] width 54 height 34
click at [996, 461] on icon at bounding box center [1001, 455] width 11 height 11
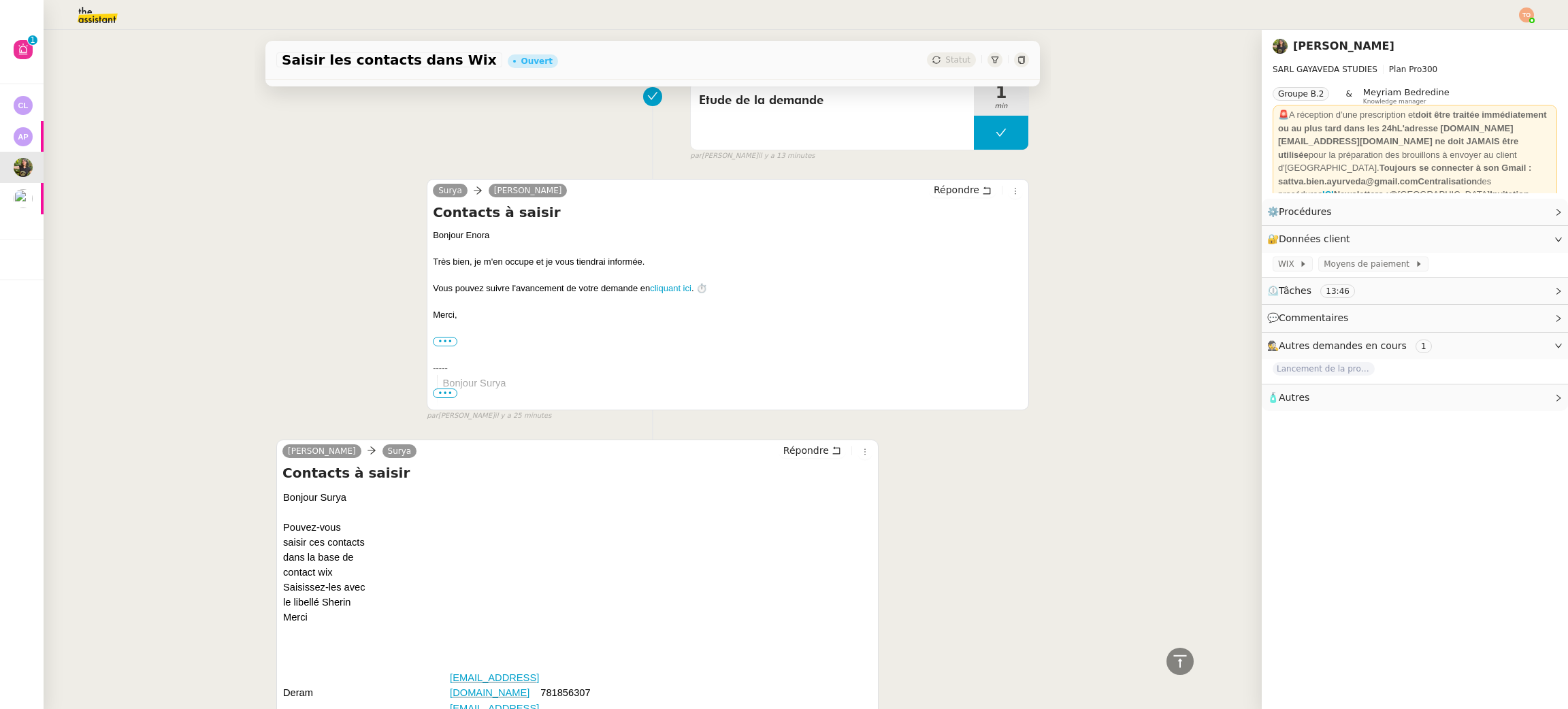
scroll to position [202, 0]
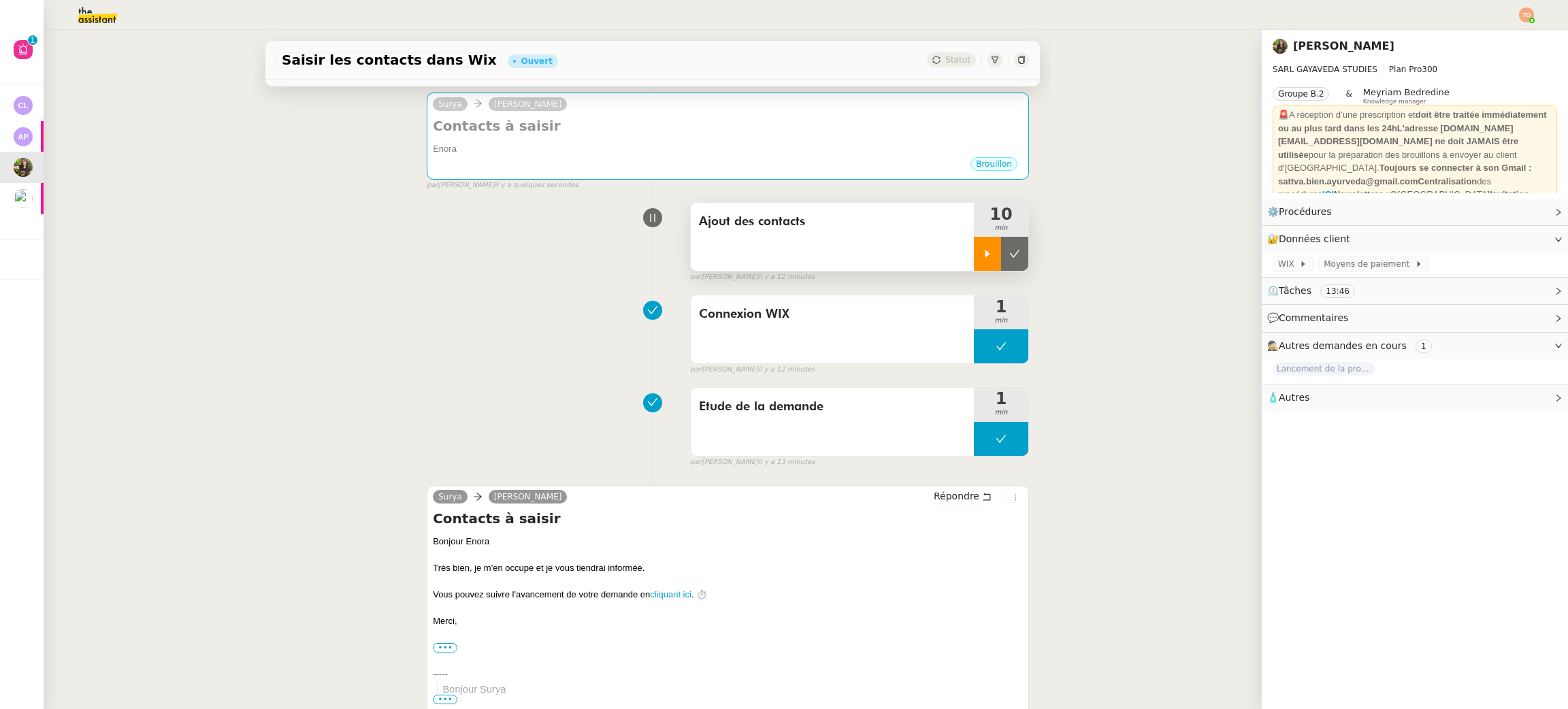
click at [975, 257] on div at bounding box center [988, 254] width 27 height 34
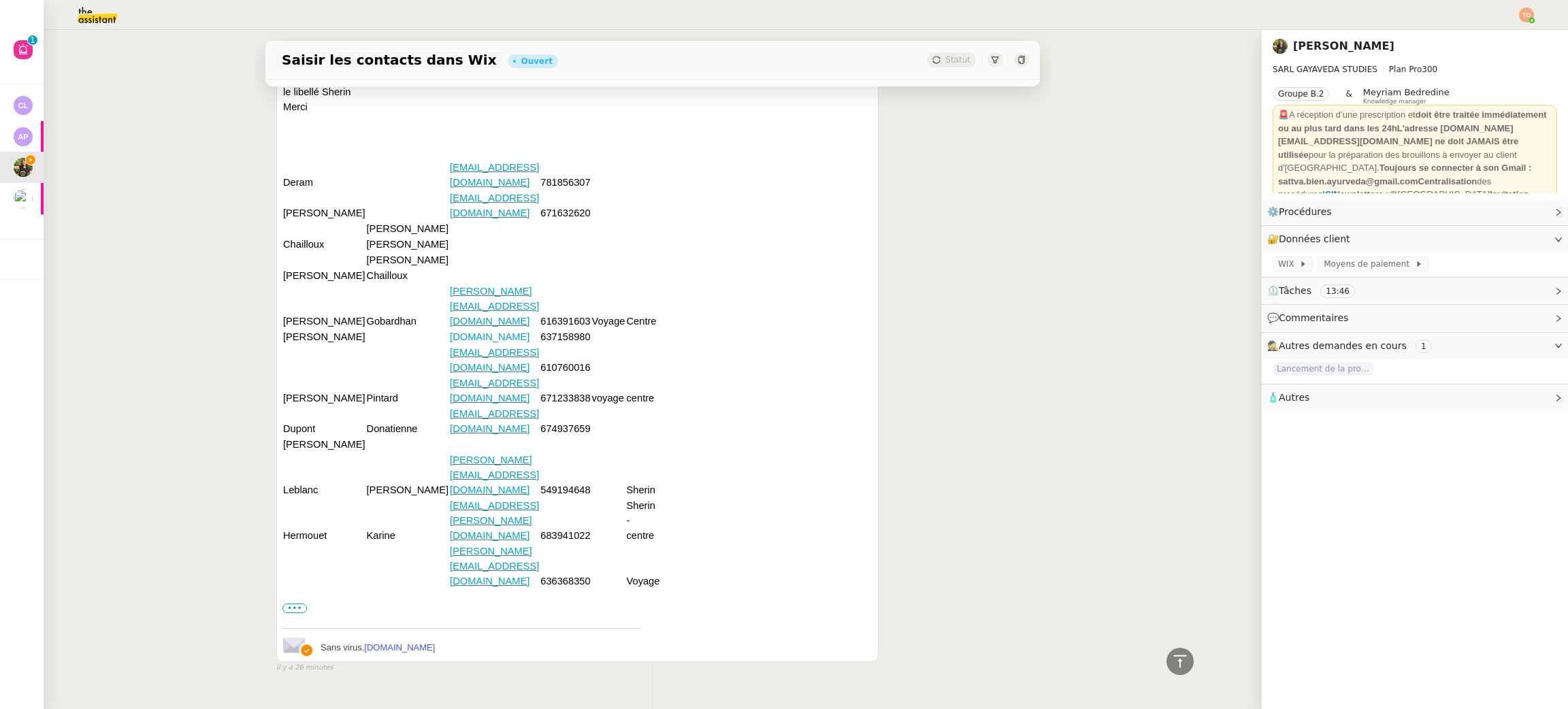
scroll to position [916, 0]
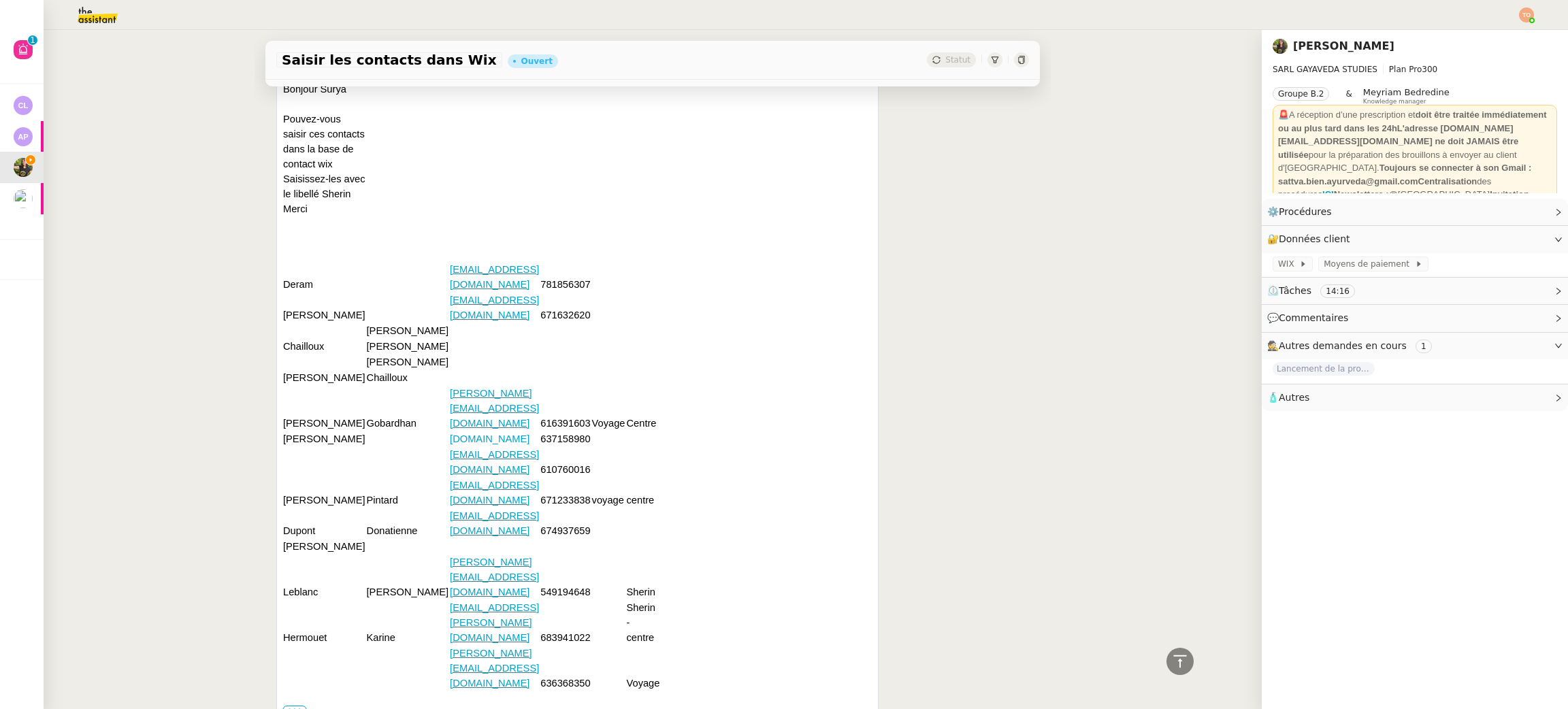
click at [367, 338] on td "Sabine" at bounding box center [408, 330] width 83 height 16
click at [367, 354] on td "Serge" at bounding box center [408, 346] width 83 height 16
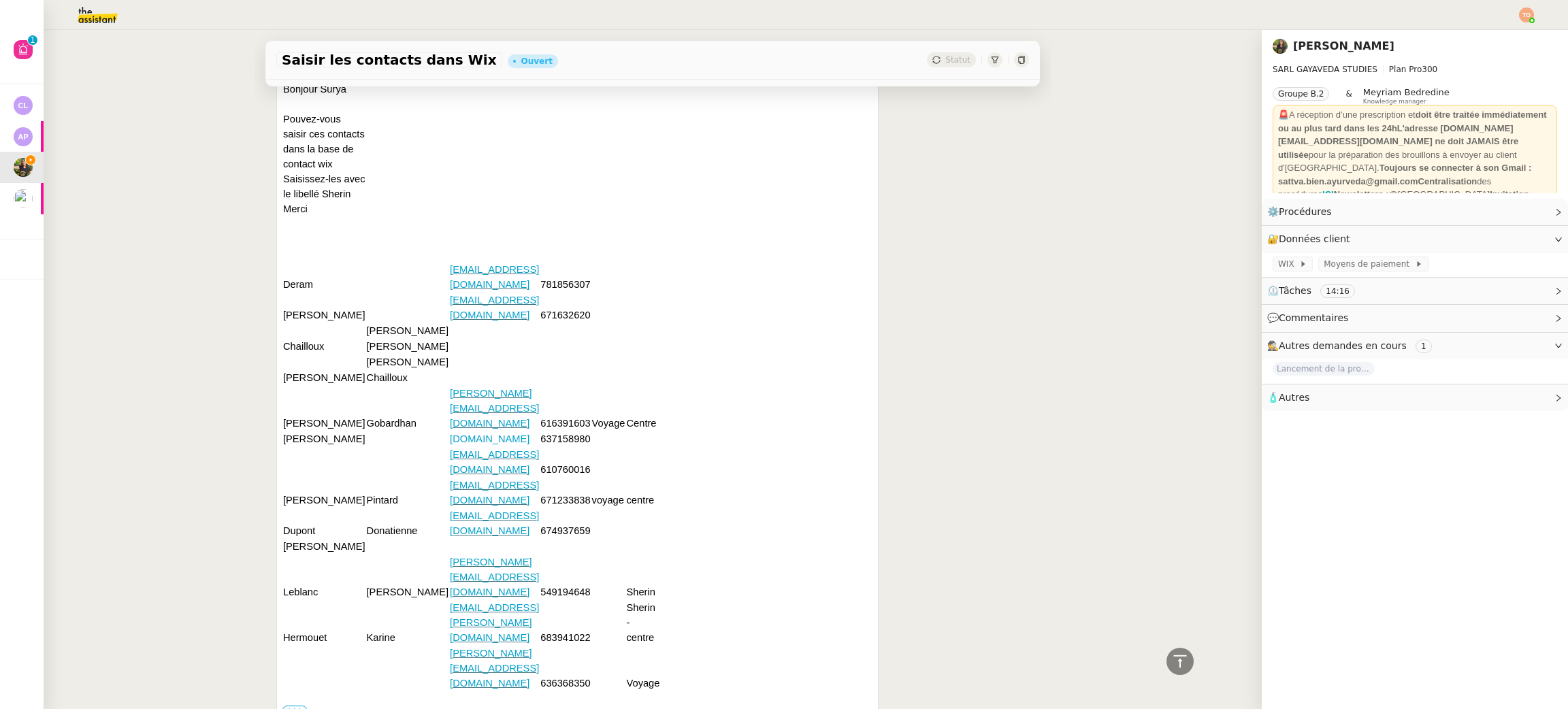
click at [313, 338] on td at bounding box center [324, 330] width 83 height 16
drag, startPoint x: 277, startPoint y: 439, endPoint x: 361, endPoint y: 440, distance: 84.0
click at [361, 354] on tr "Chailloux Serge" at bounding box center [471, 346] width 378 height 16
click at [287, 446] on td "Nicole" at bounding box center [324, 439] width 83 height 16
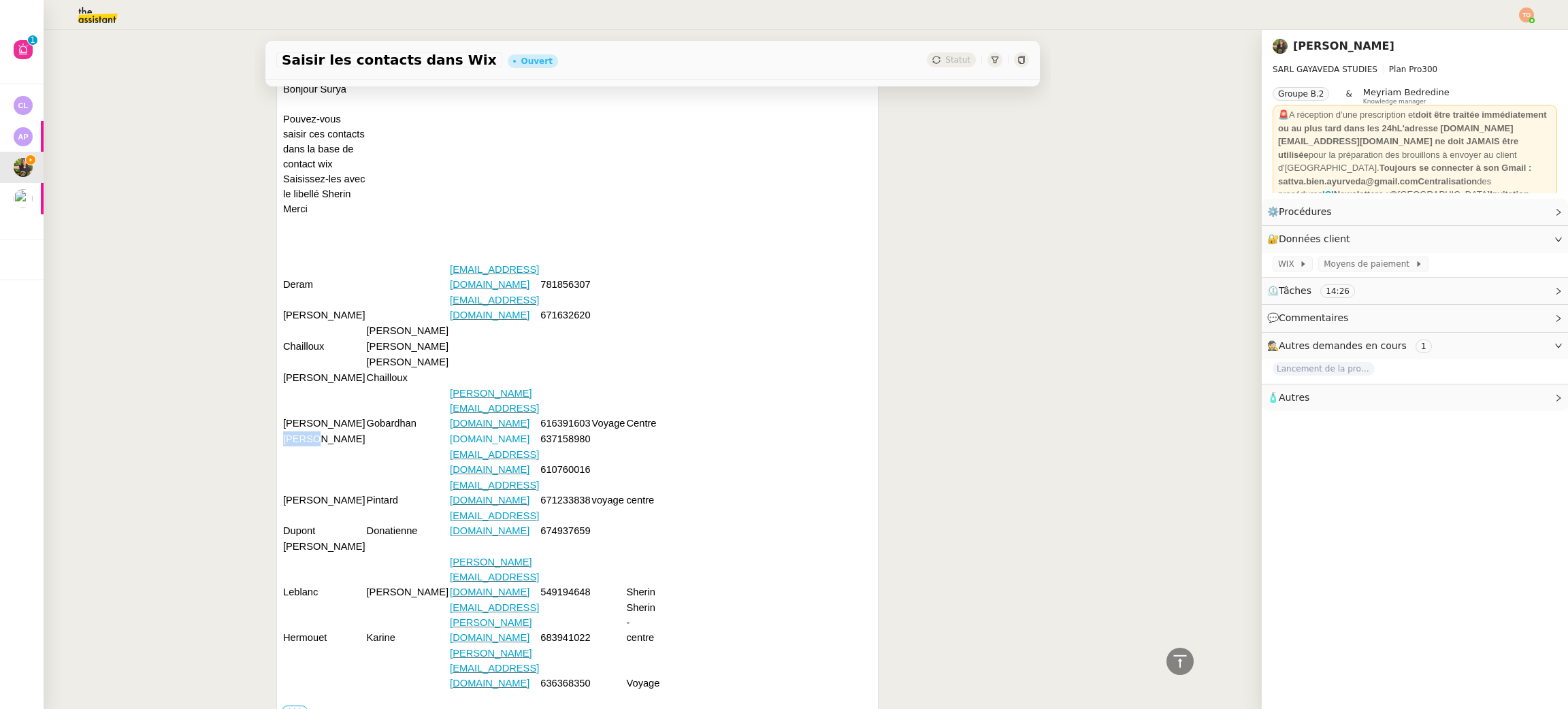
click at [287, 446] on td "Nicole" at bounding box center [324, 439] width 83 height 16
click at [836, 285] on div "Bonjour Surya Pouvez-vous saisir ces contacts dans la base de contact wix Saisi…" at bounding box center [577, 386] width 590 height 610
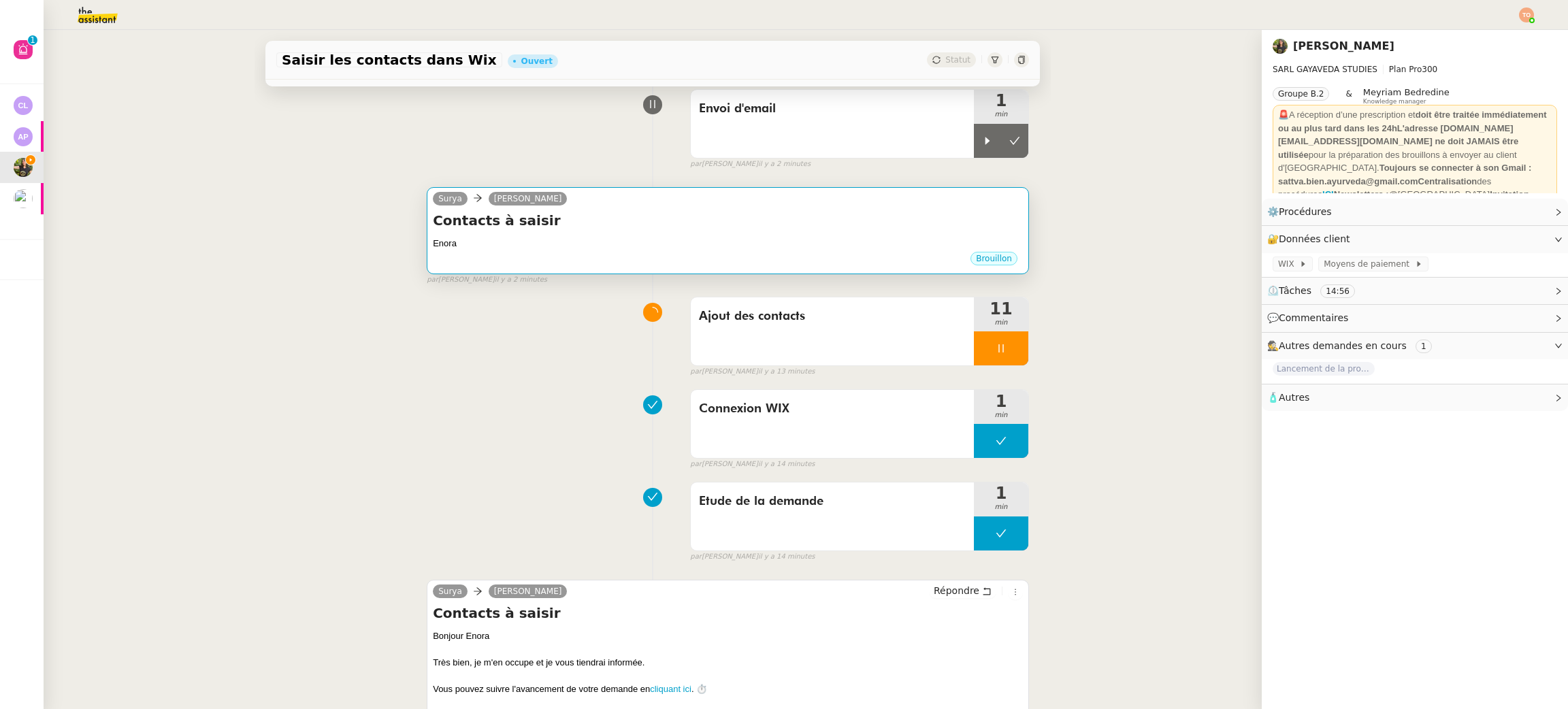
scroll to position [0, 0]
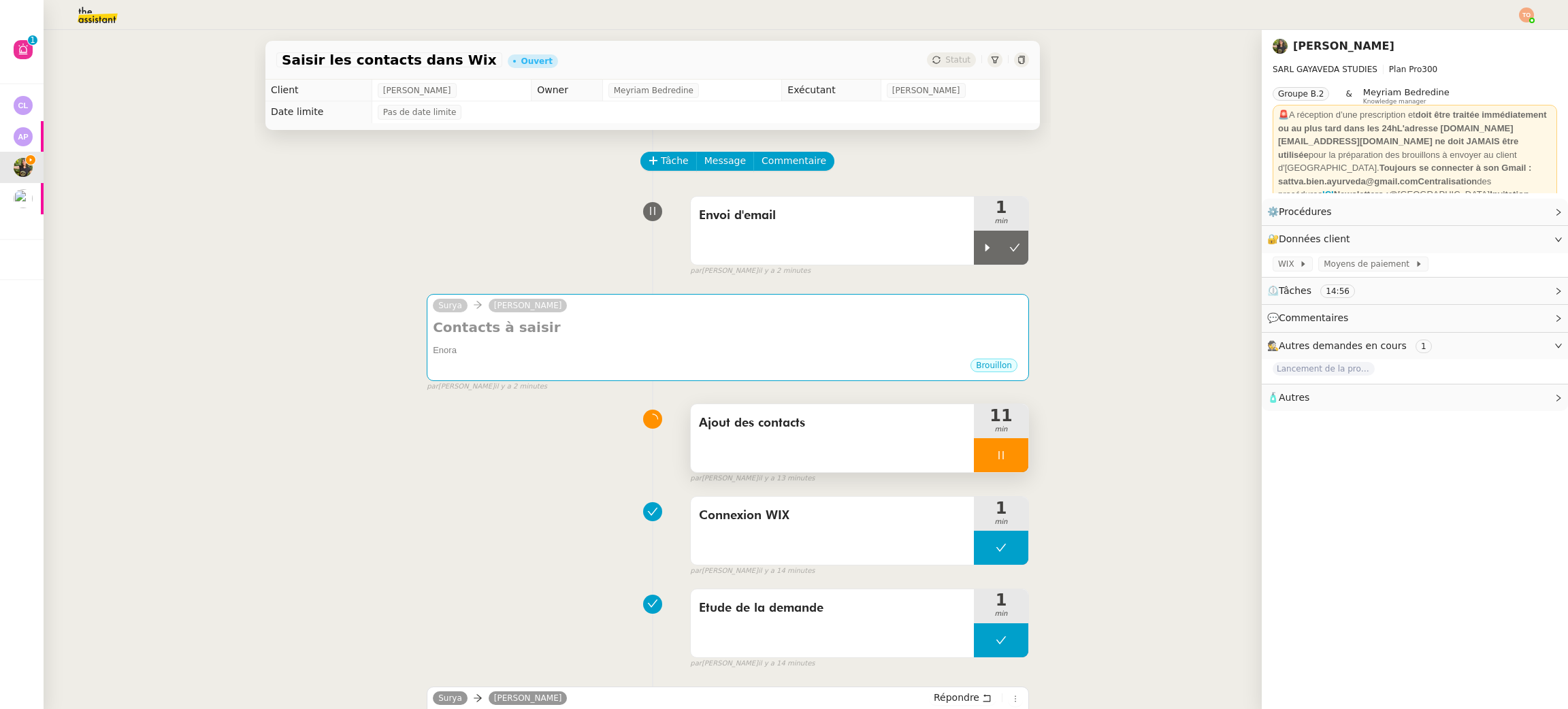
click at [996, 461] on icon at bounding box center [1001, 455] width 11 height 11
click at [1001, 465] on button at bounding box center [1015, 455] width 27 height 34
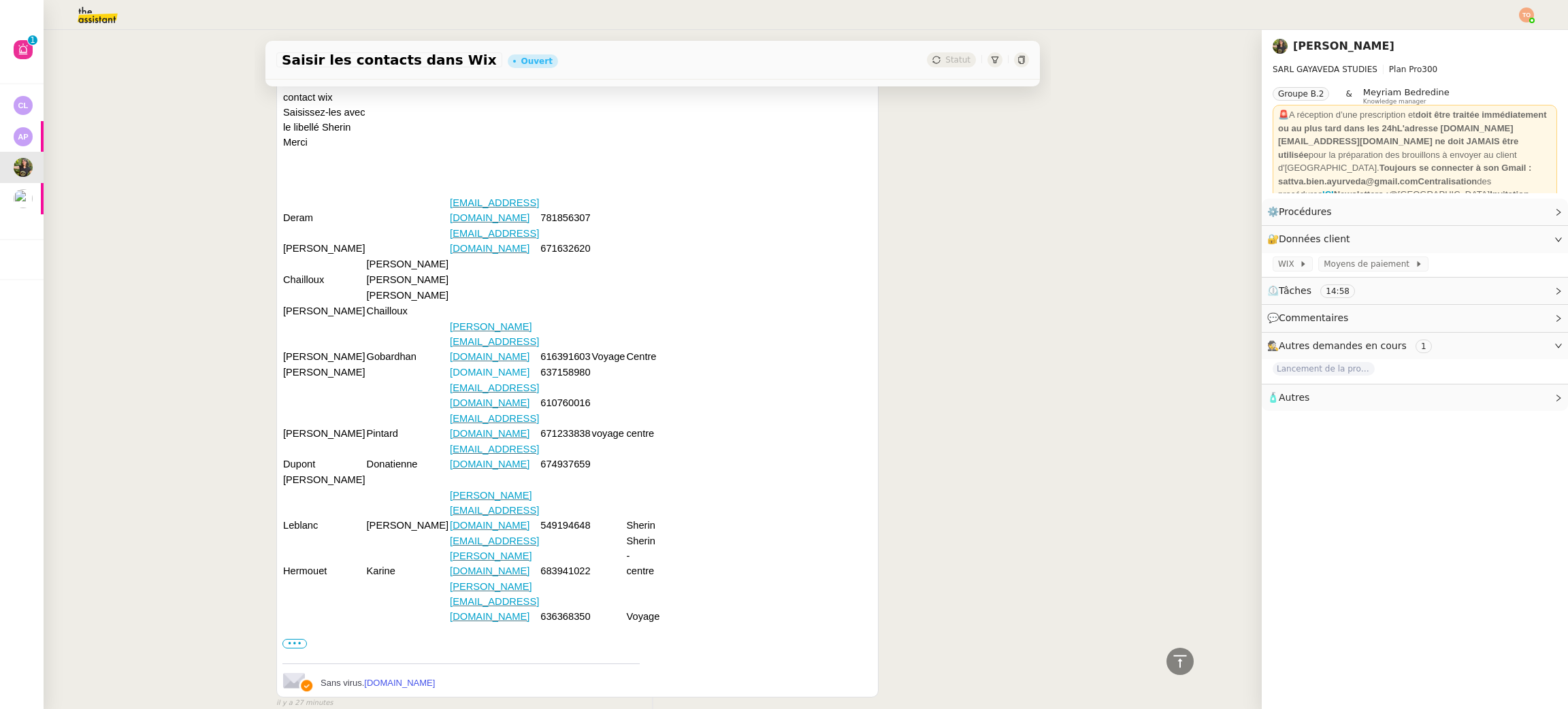
scroll to position [1018, 0]
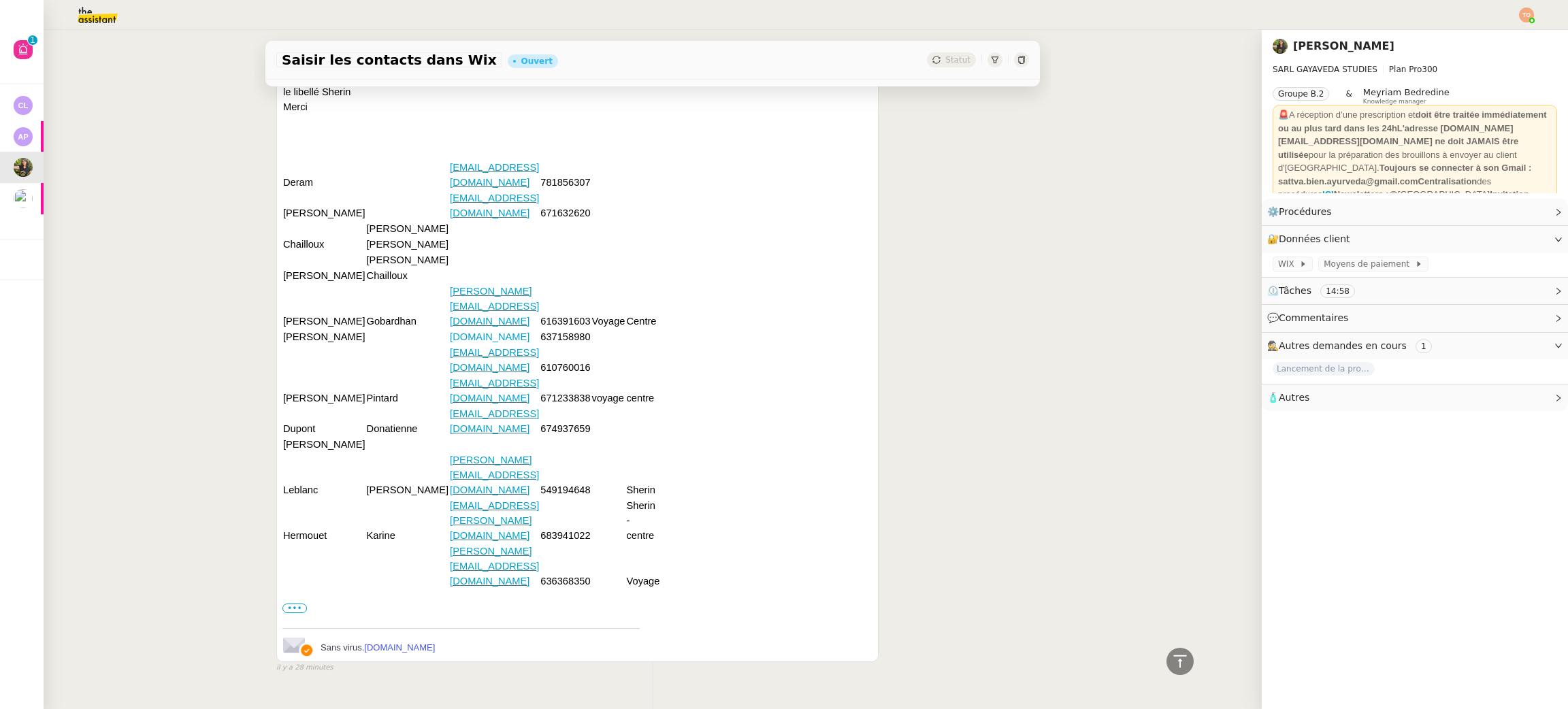
click at [449, 252] on td at bounding box center [495, 244] width 91 height 16
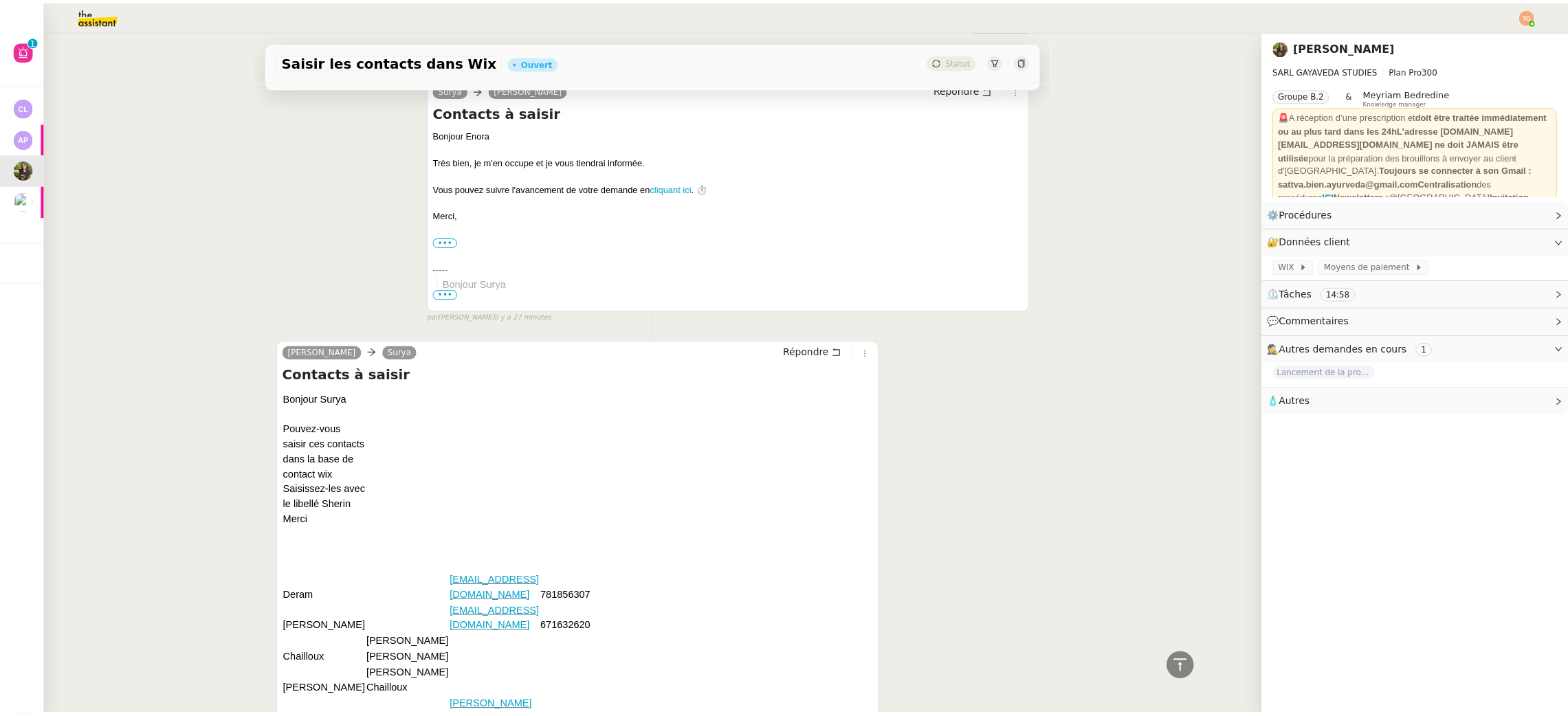
scroll to position [0, 0]
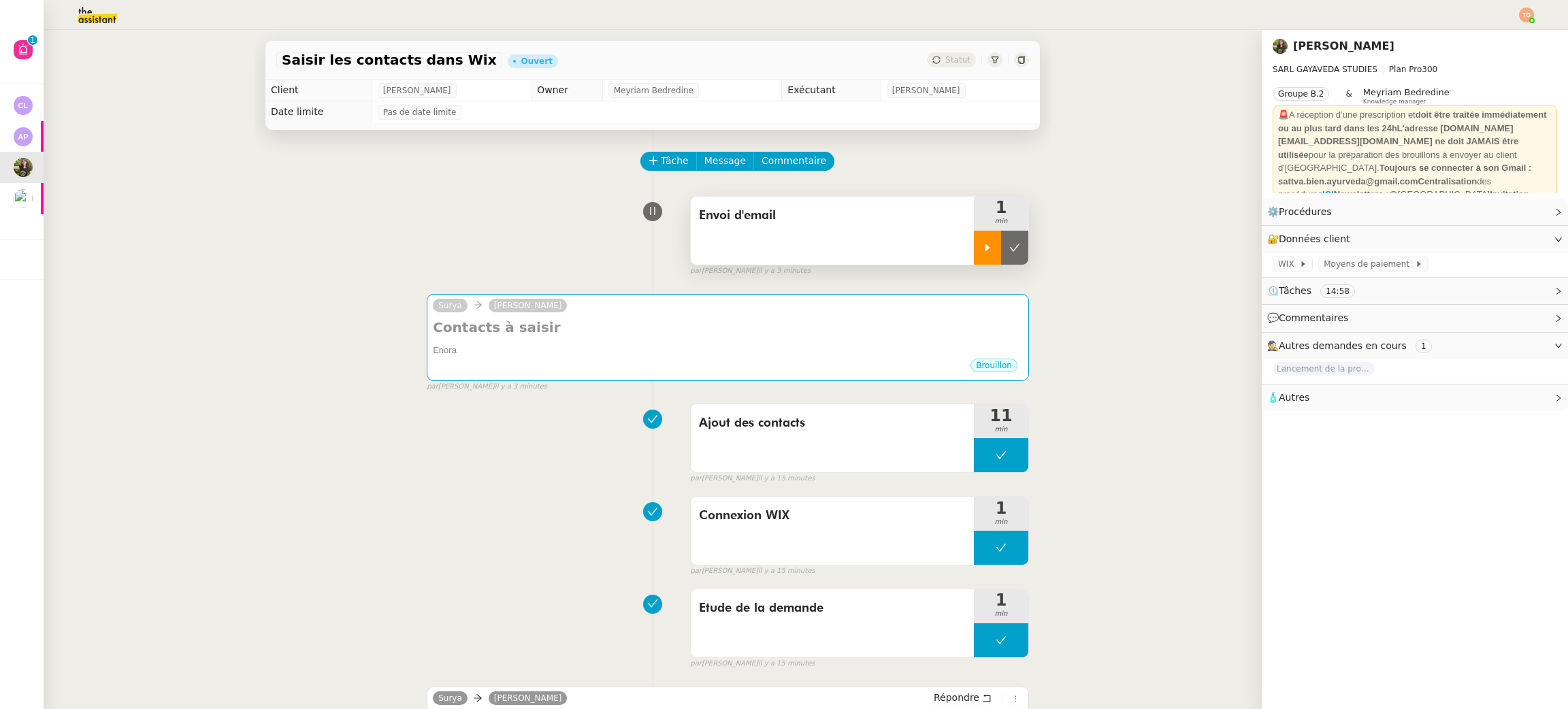
click at [982, 253] on icon at bounding box center [987, 247] width 11 height 11
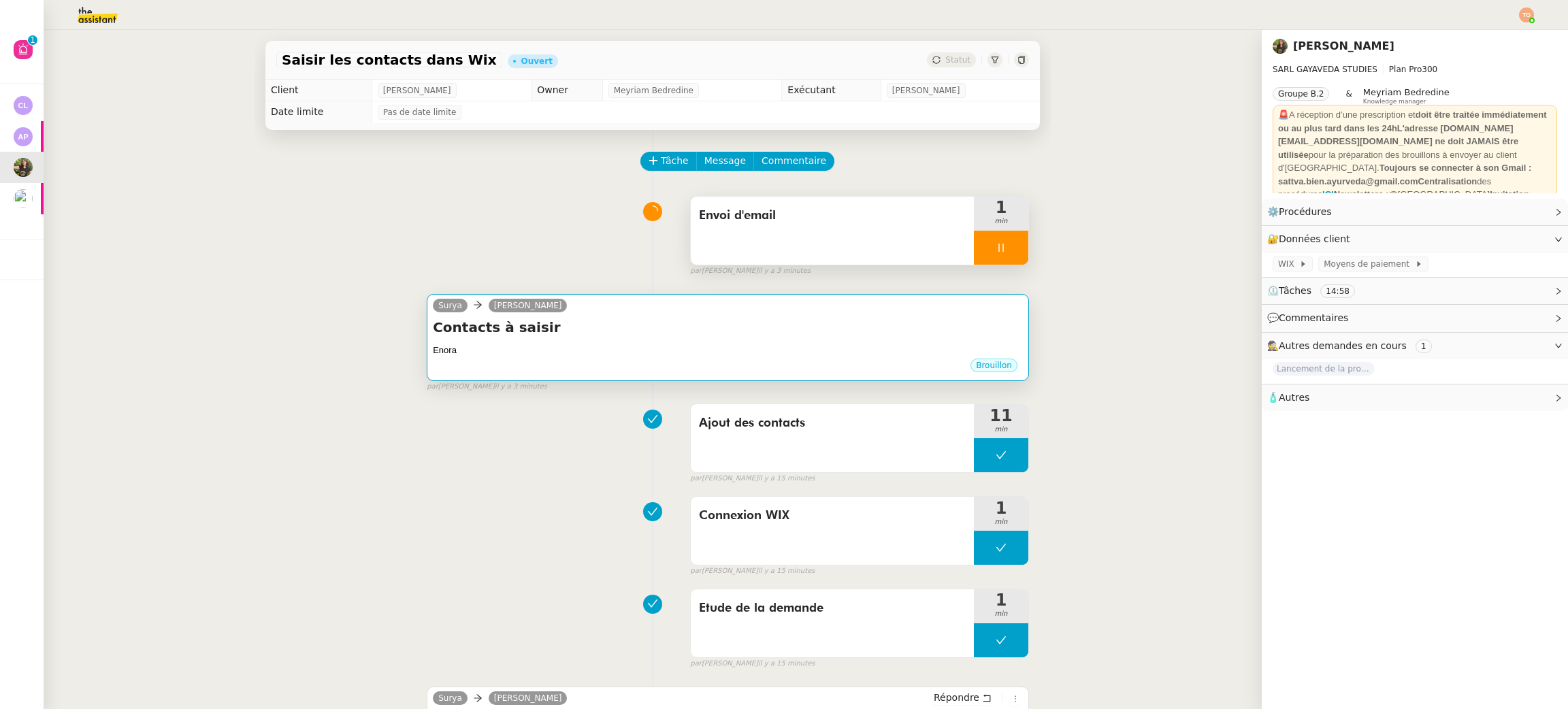
click at [856, 349] on div "Enora" at bounding box center [728, 350] width 590 height 13
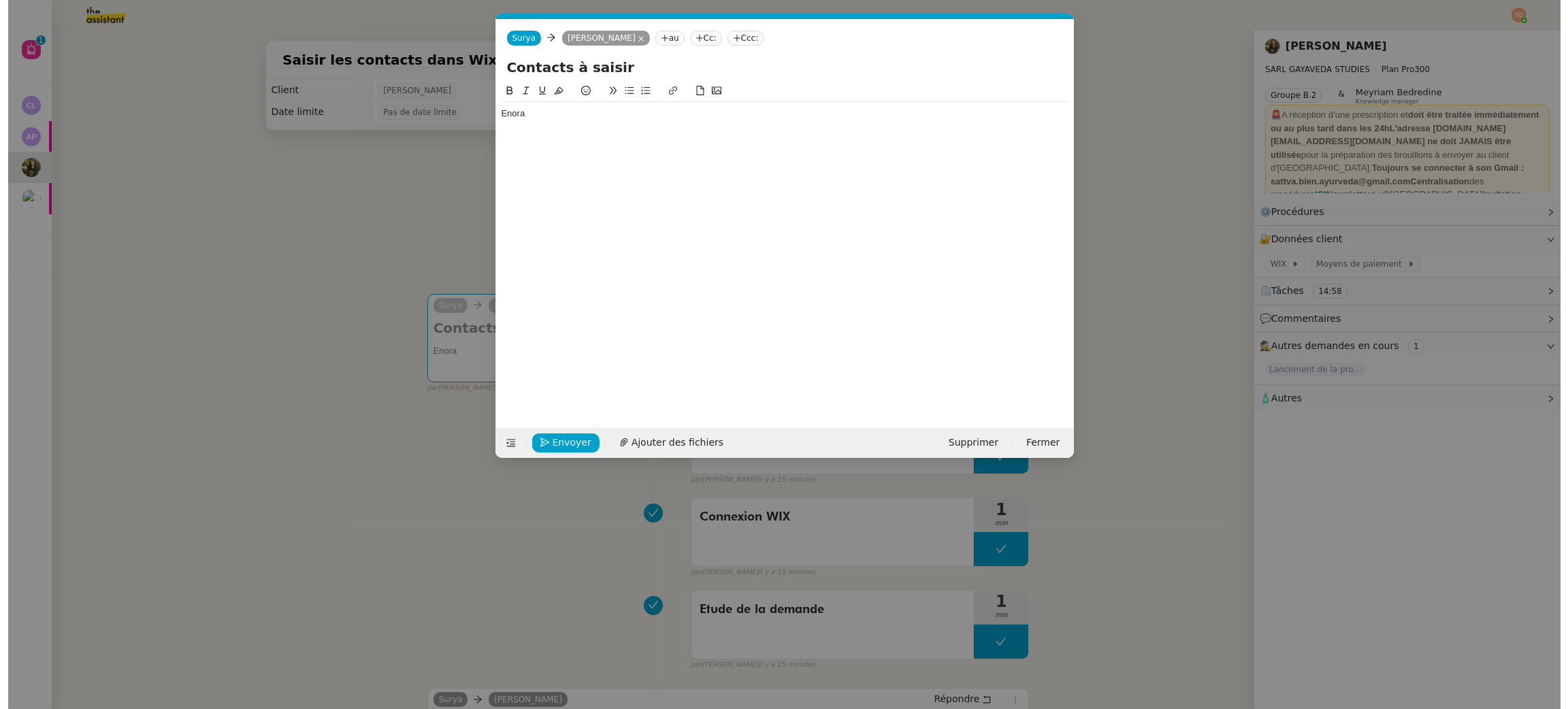
scroll to position [0, 29]
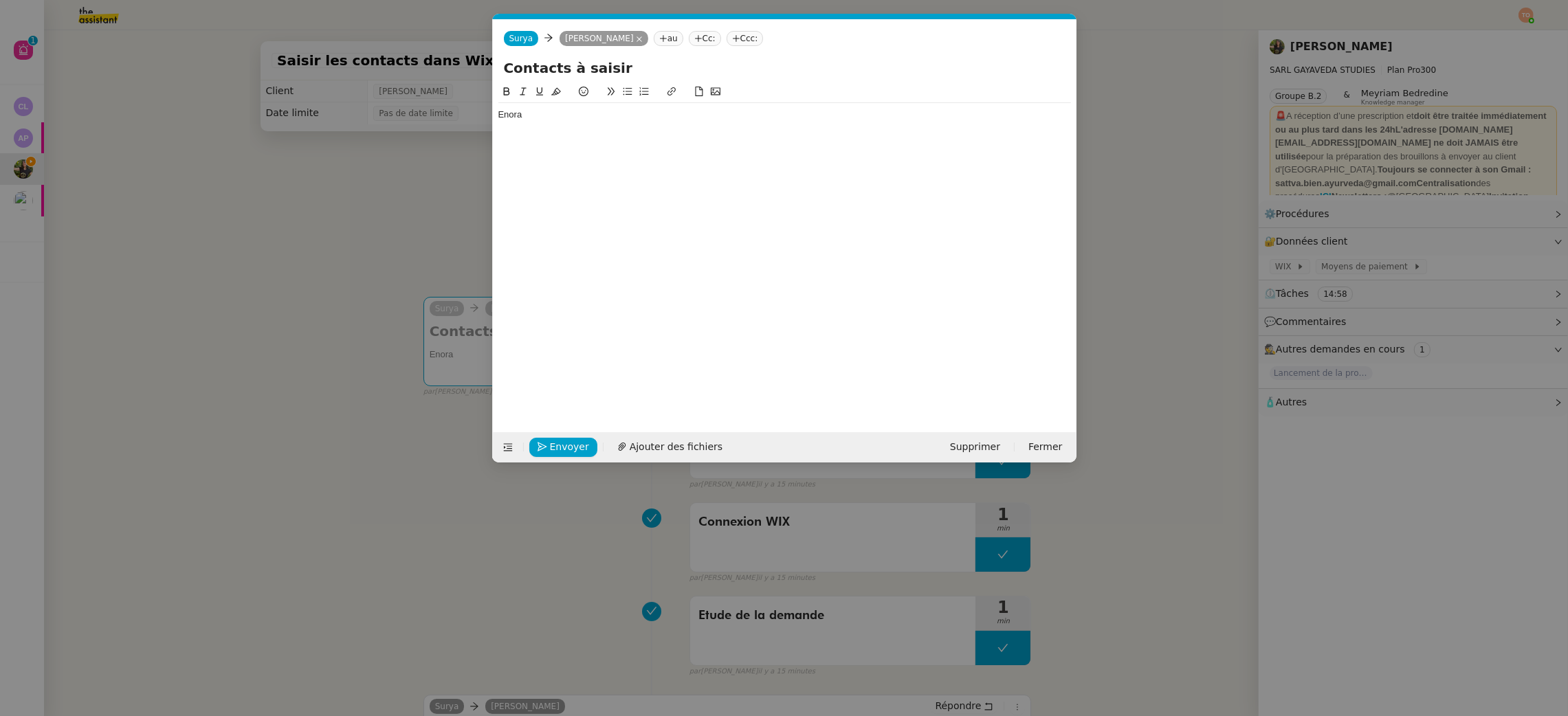
click at [678, 123] on div "Enora" at bounding box center [784, 114] width 572 height 24
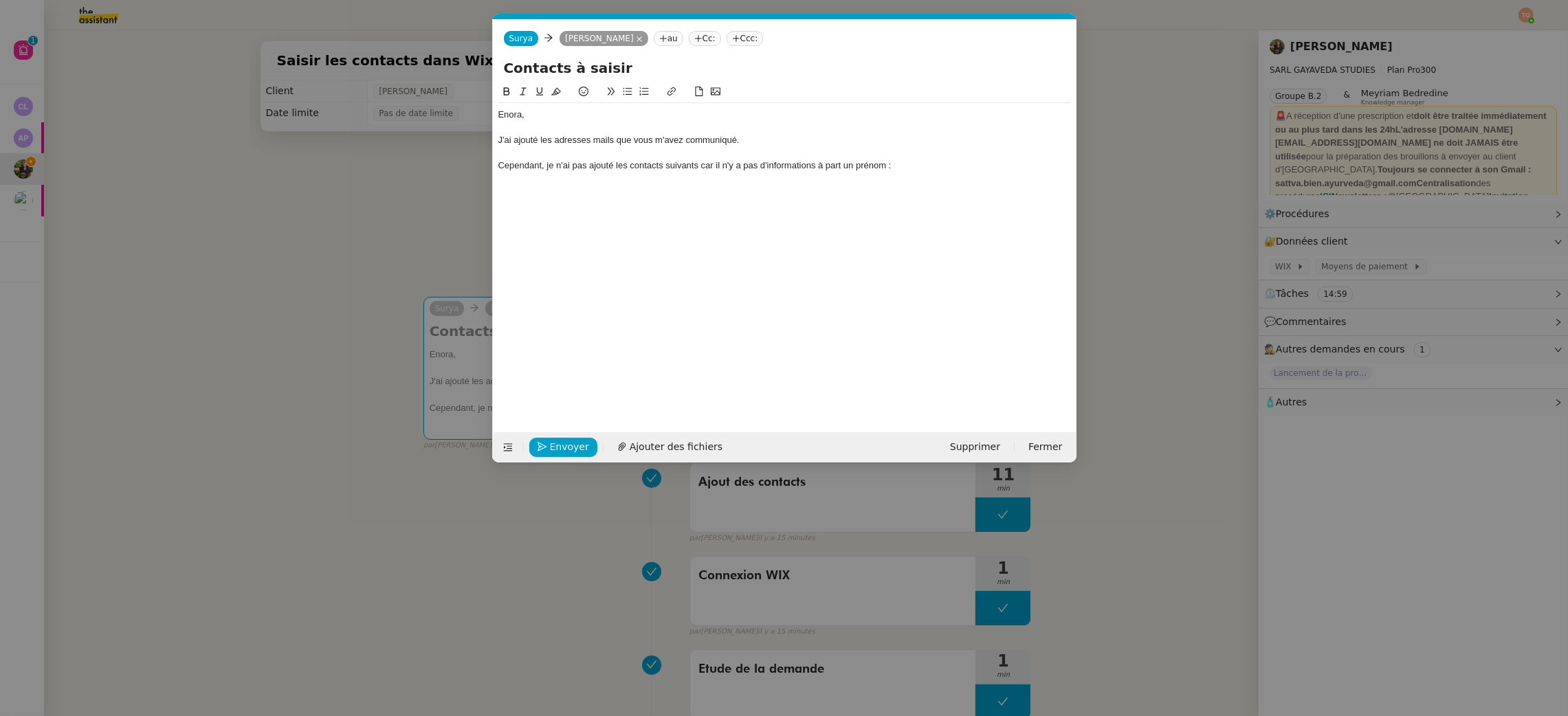
click at [234, 287] on nz-modal-container "Service TA - VOYAGE - PROPOSITION GLOBALE A utiliser dans le cadre de propositi…" at bounding box center [784, 358] width 1568 height 716
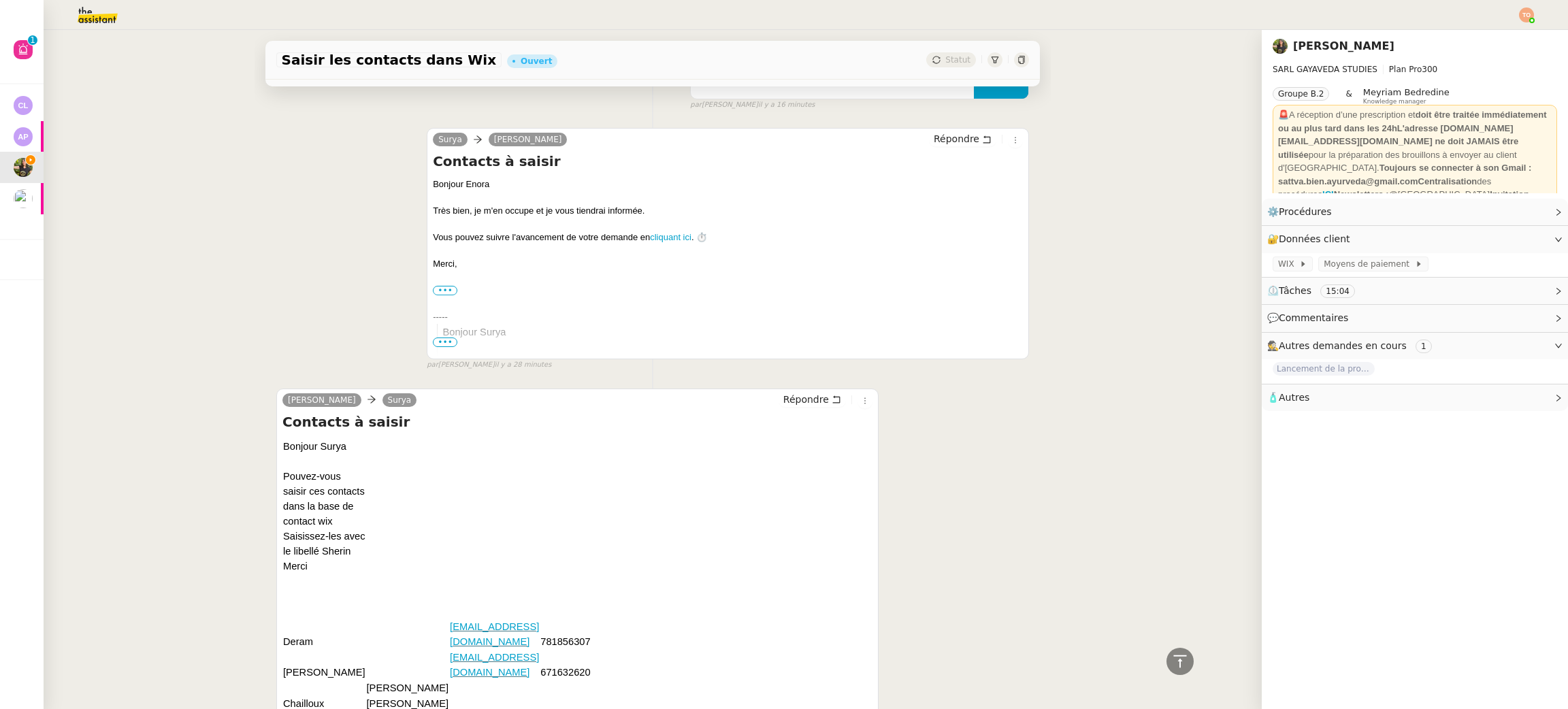
scroll to position [1071, 0]
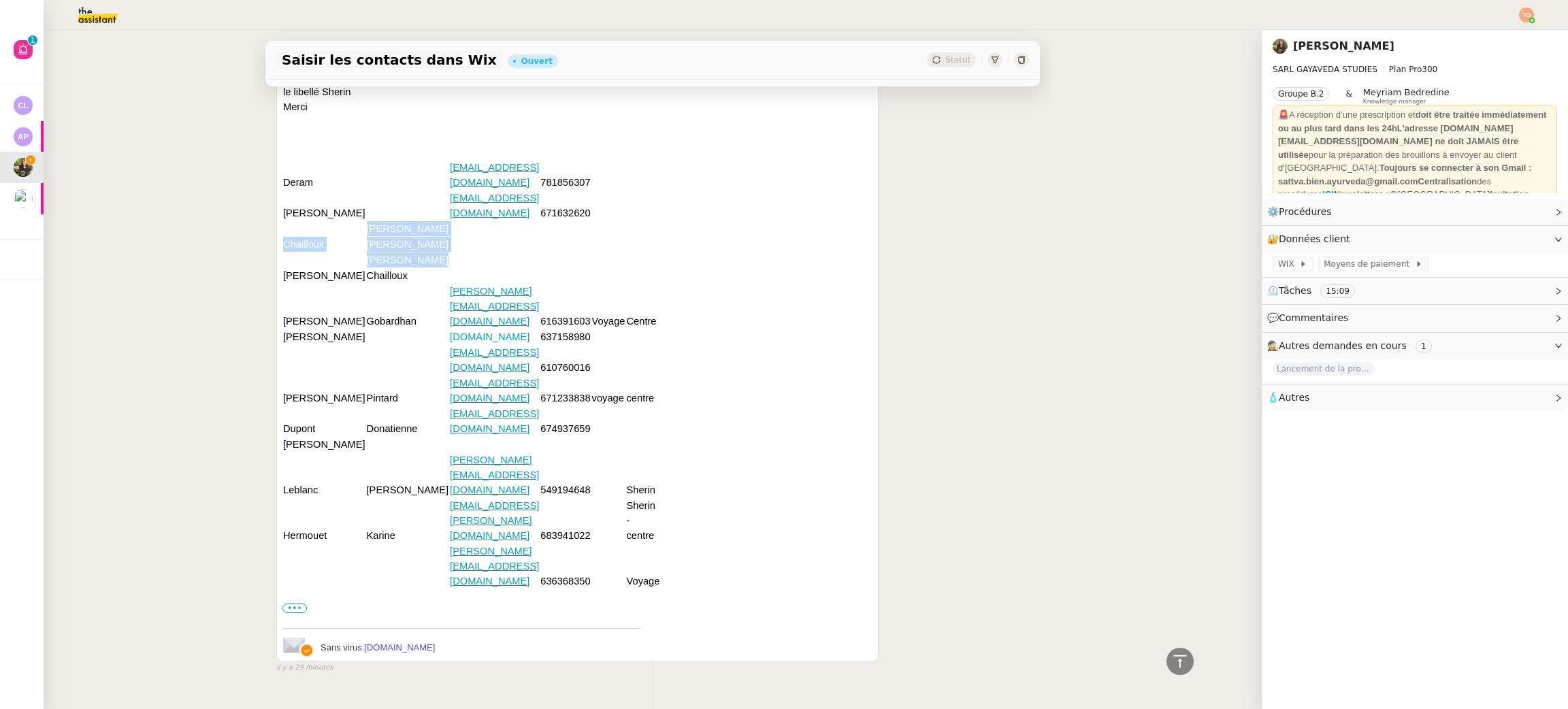
drag, startPoint x: 389, startPoint y: 359, endPoint x: 295, endPoint y: 327, distance: 99.3
click at [295, 327] on tbody "Bonjour Surya Pouvez-vous saisir ces contacts dans la base de contact wix Saisi…" at bounding box center [471, 284] width 378 height 610
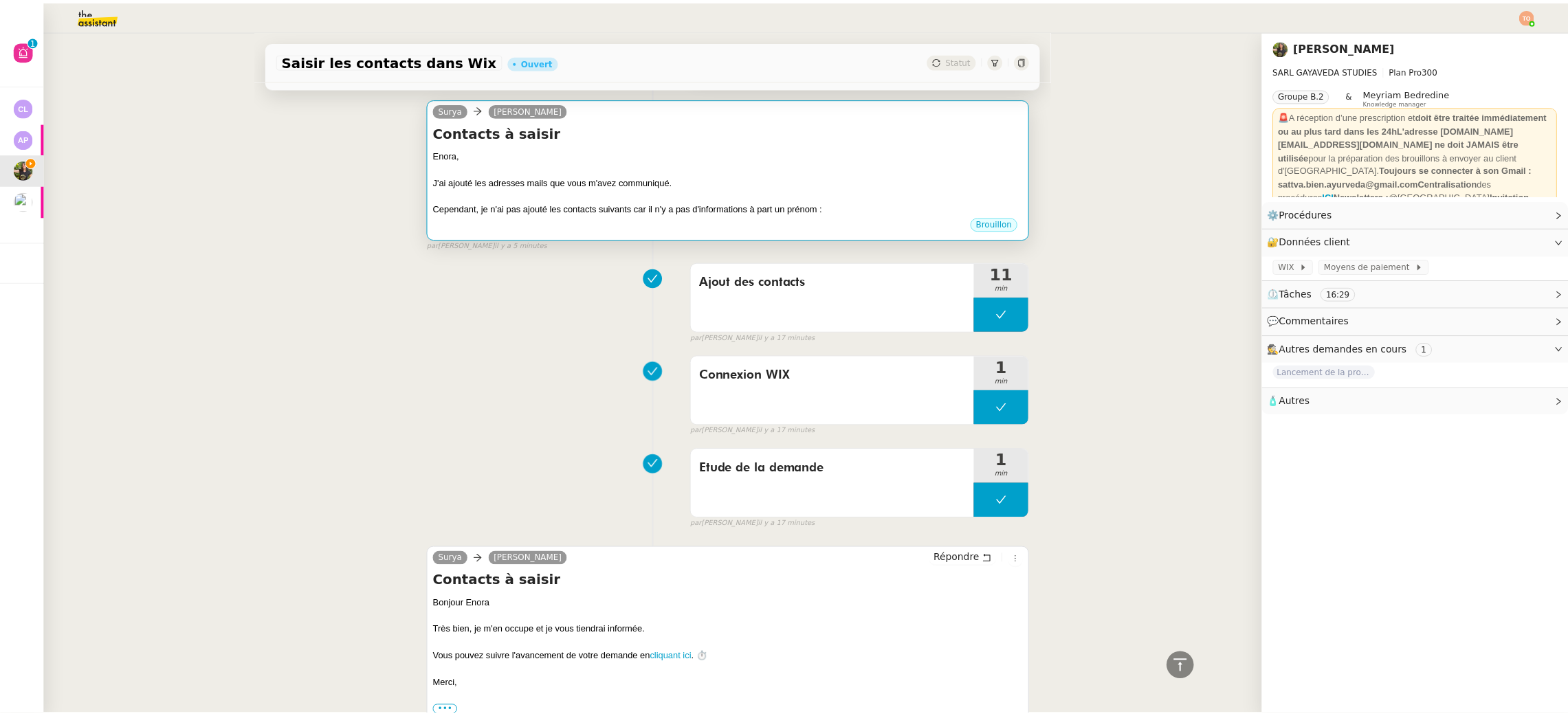
scroll to position [0, 0]
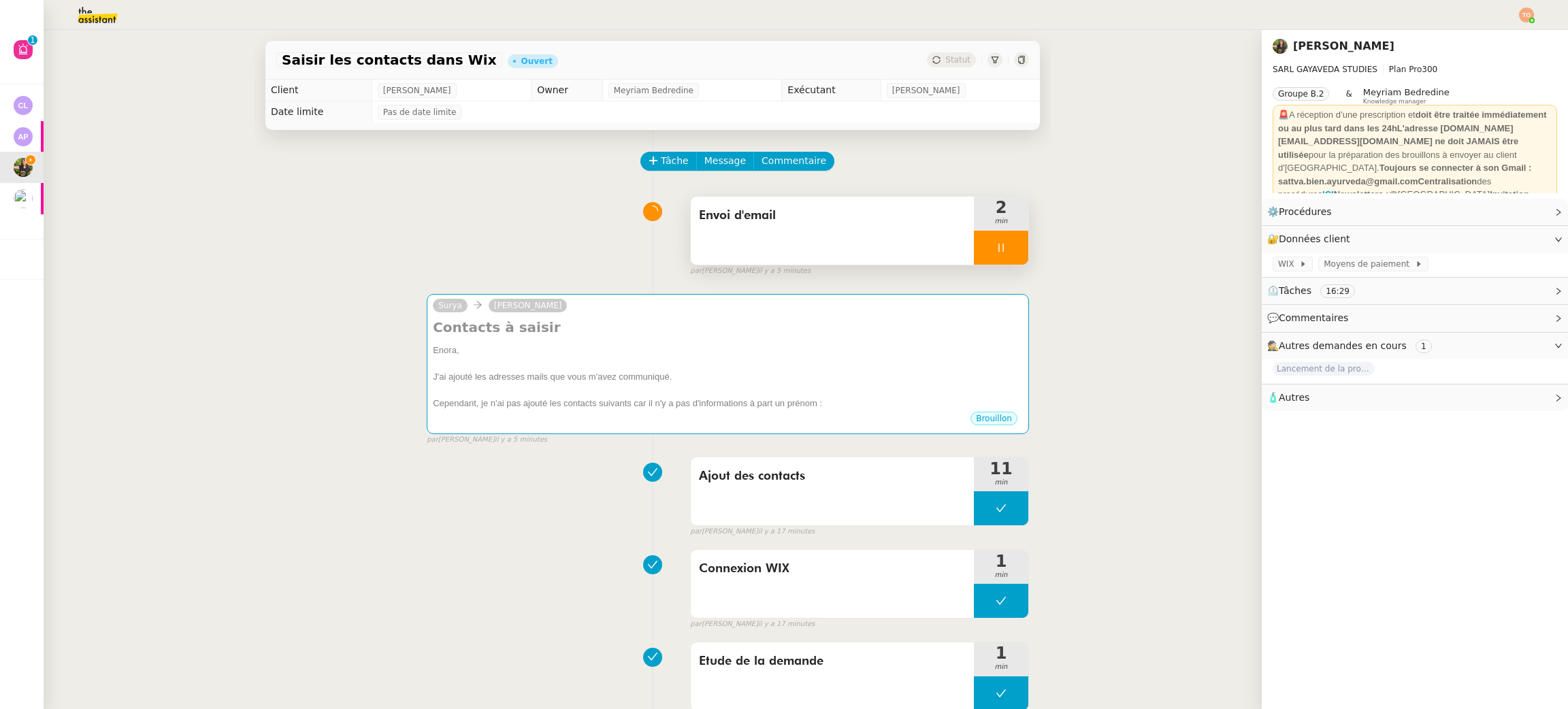
click at [996, 249] on div at bounding box center [1001, 248] width 54 height 34
click at [1001, 259] on button at bounding box center [1015, 248] width 27 height 34
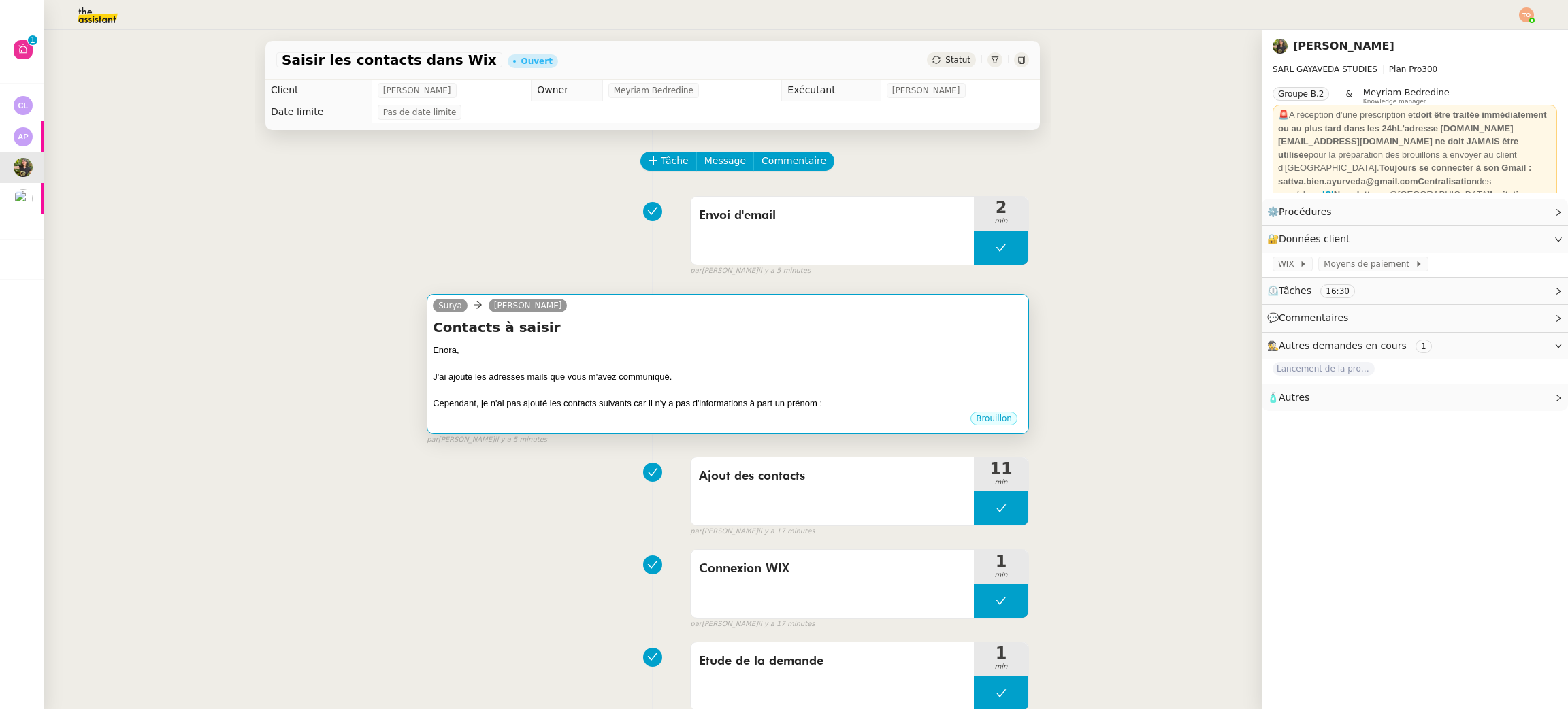
click at [887, 365] on div at bounding box center [728, 364] width 590 height 13
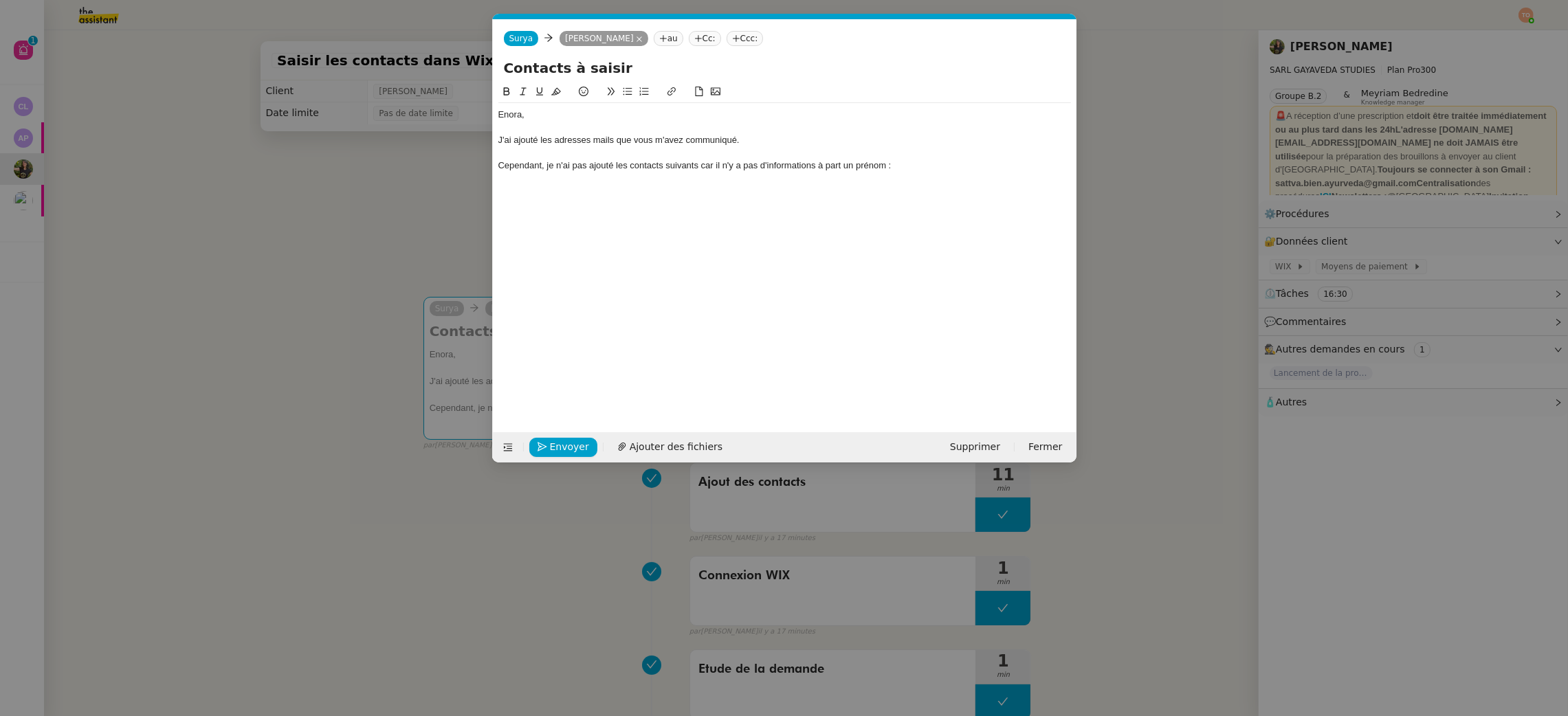
scroll to position [0, 29]
click at [897, 171] on div "Cependant, je n'ai pas ajouté les contacts suivants car il n'y a pas d'informat…" at bounding box center [784, 165] width 572 height 12
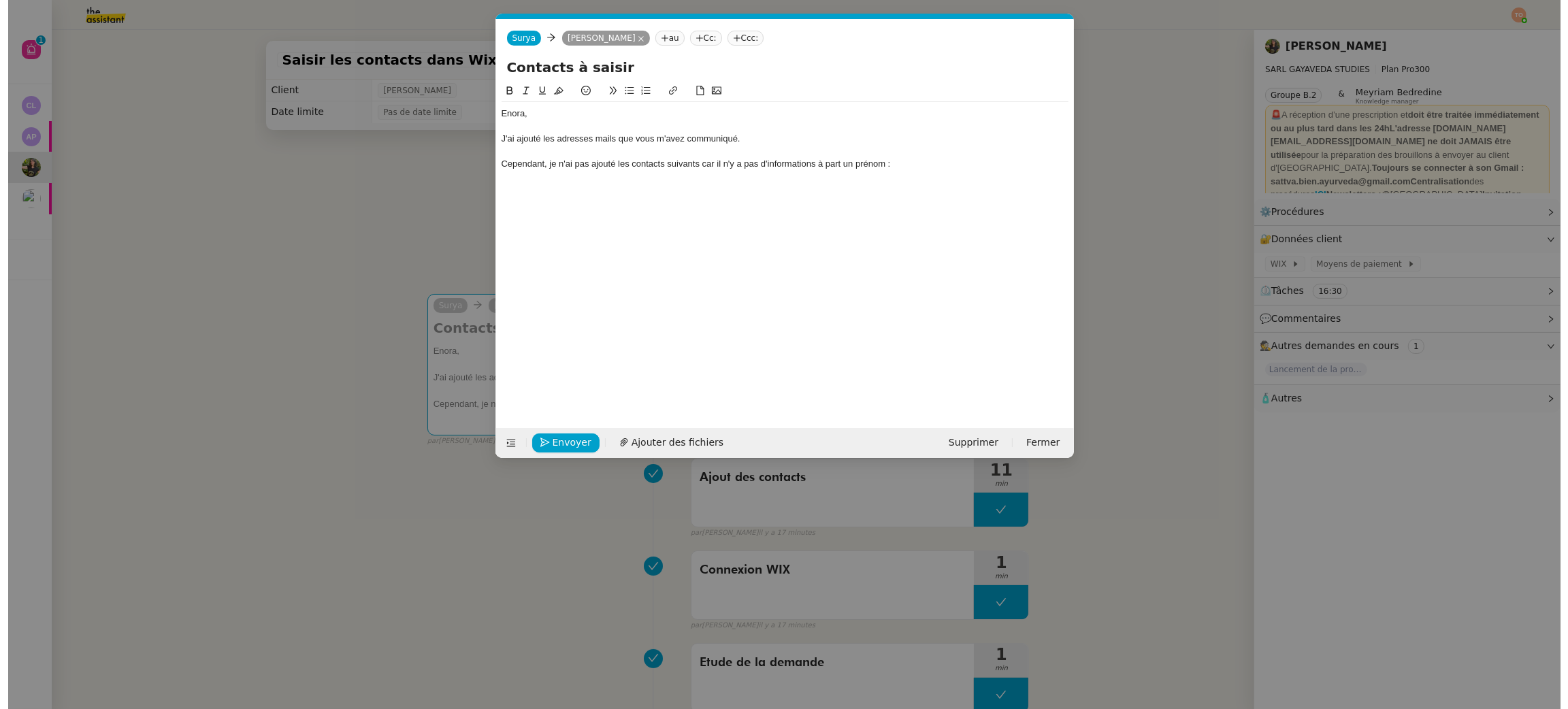
scroll to position [0, 0]
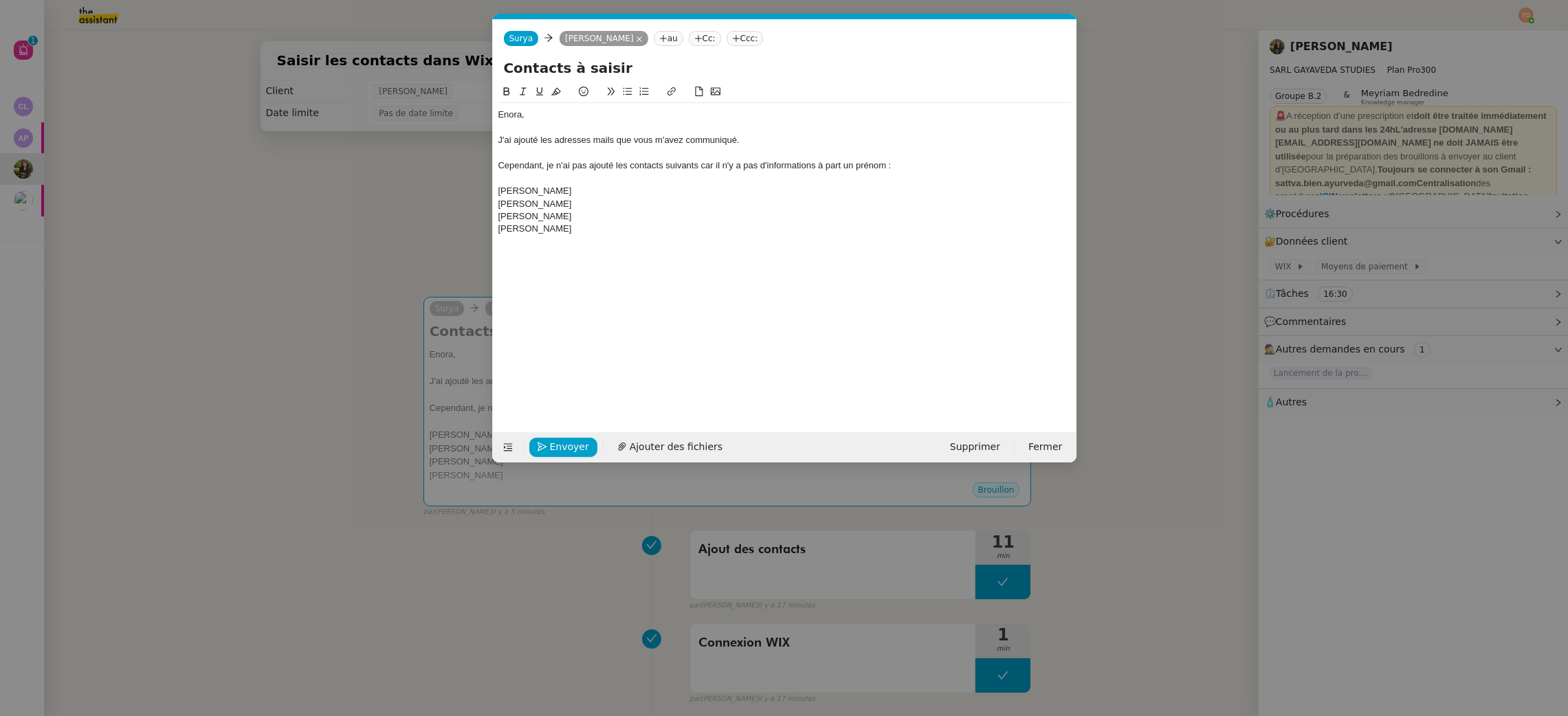
click at [507, 194] on div "Sabine" at bounding box center [784, 191] width 572 height 12
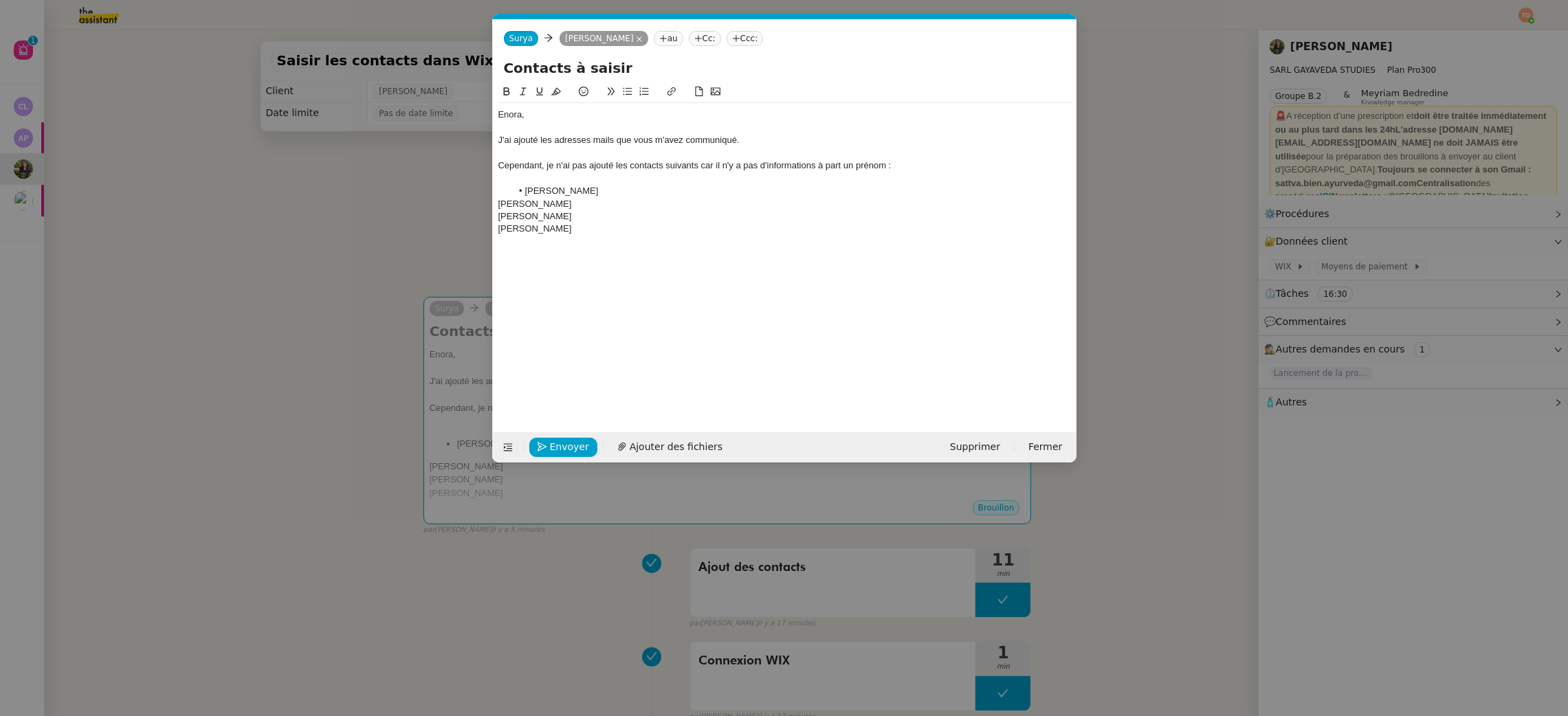
click at [502, 204] on div "Chailloux Serge" at bounding box center [784, 204] width 572 height 12
click at [502, 221] on div "Gwendoline" at bounding box center [784, 216] width 572 height 12
click at [507, 228] on div "Laura" at bounding box center [784, 229] width 572 height 12
click at [635, 182] on div at bounding box center [784, 178] width 572 height 12
click at [622, 204] on li "Gwendoline" at bounding box center [791, 204] width 560 height 12
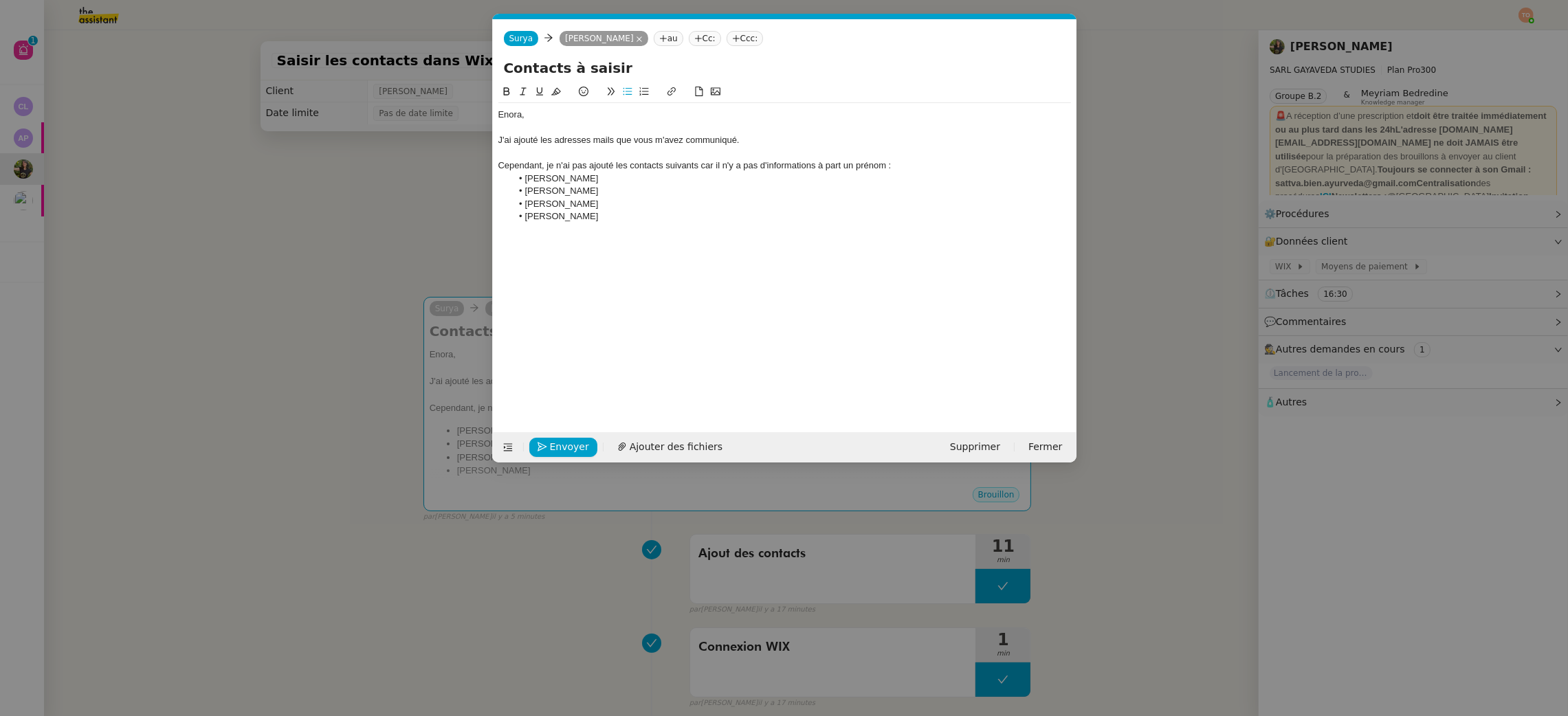
click at [617, 218] on li "Laura" at bounding box center [791, 216] width 560 height 12
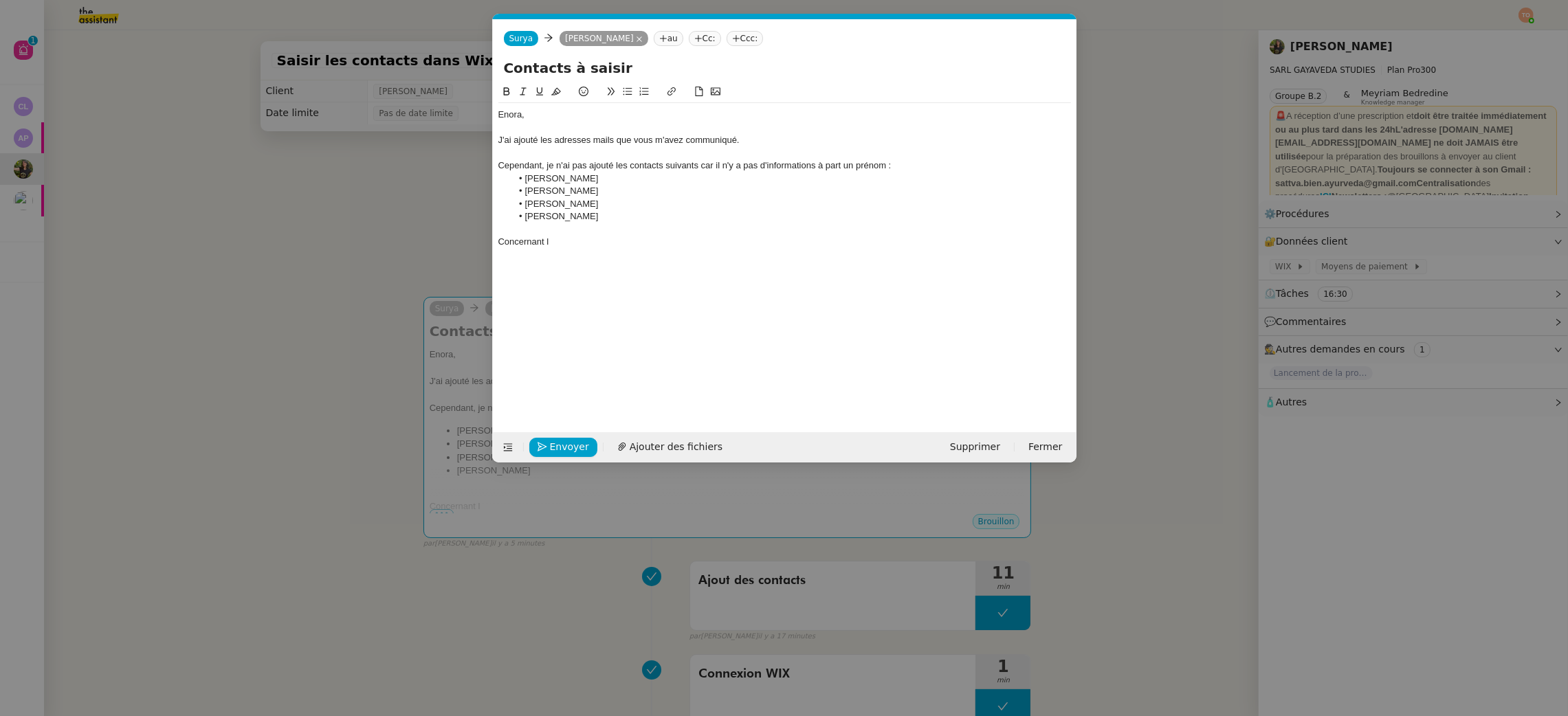
click at [432, 250] on nz-modal-container "Service TA - VOYAGE - PROPOSITION GLOBALE A utiliser dans le cadre de propositi…" at bounding box center [784, 358] width 1568 height 716
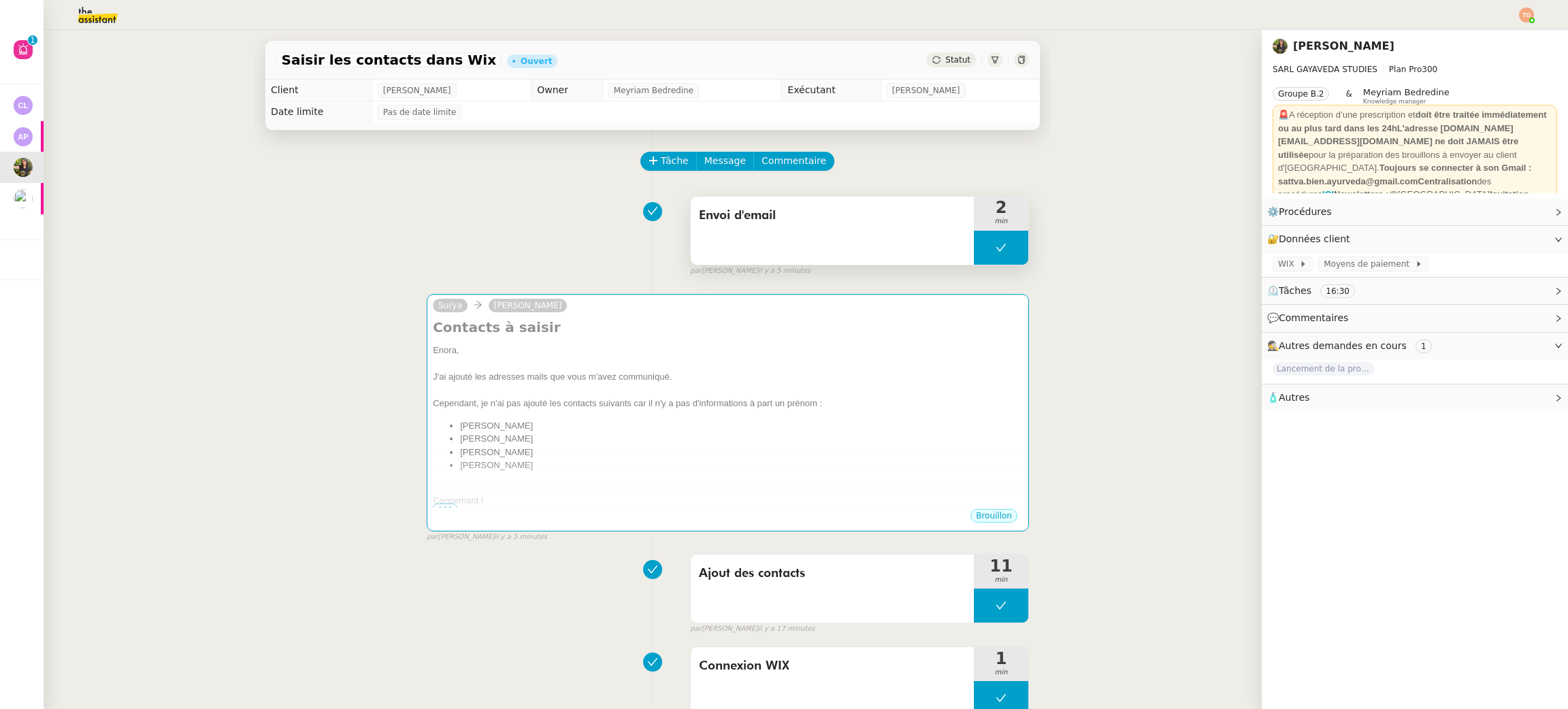
click at [974, 246] on button at bounding box center [1001, 248] width 54 height 34
click at [982, 249] on icon at bounding box center [987, 247] width 11 height 11
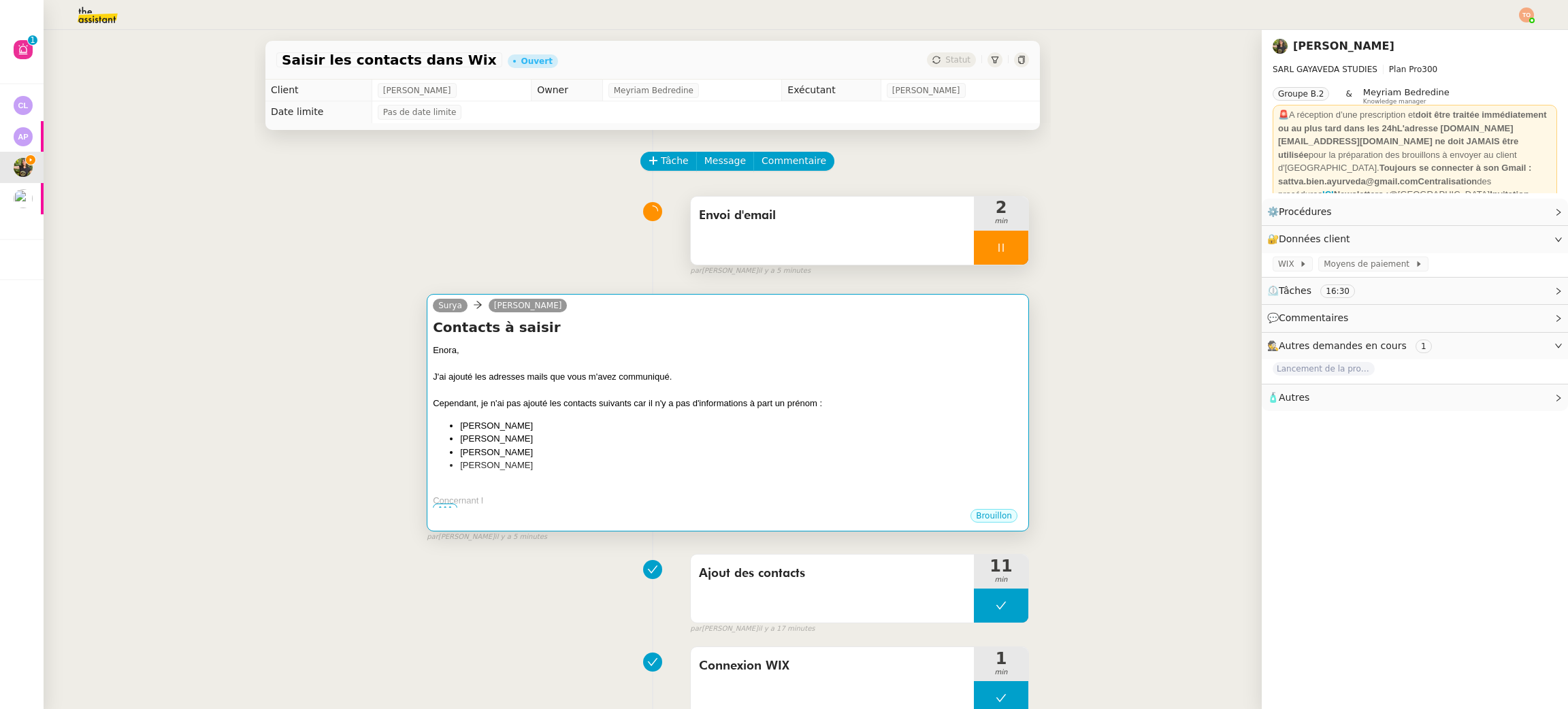
click at [756, 398] on div at bounding box center [728, 391] width 590 height 13
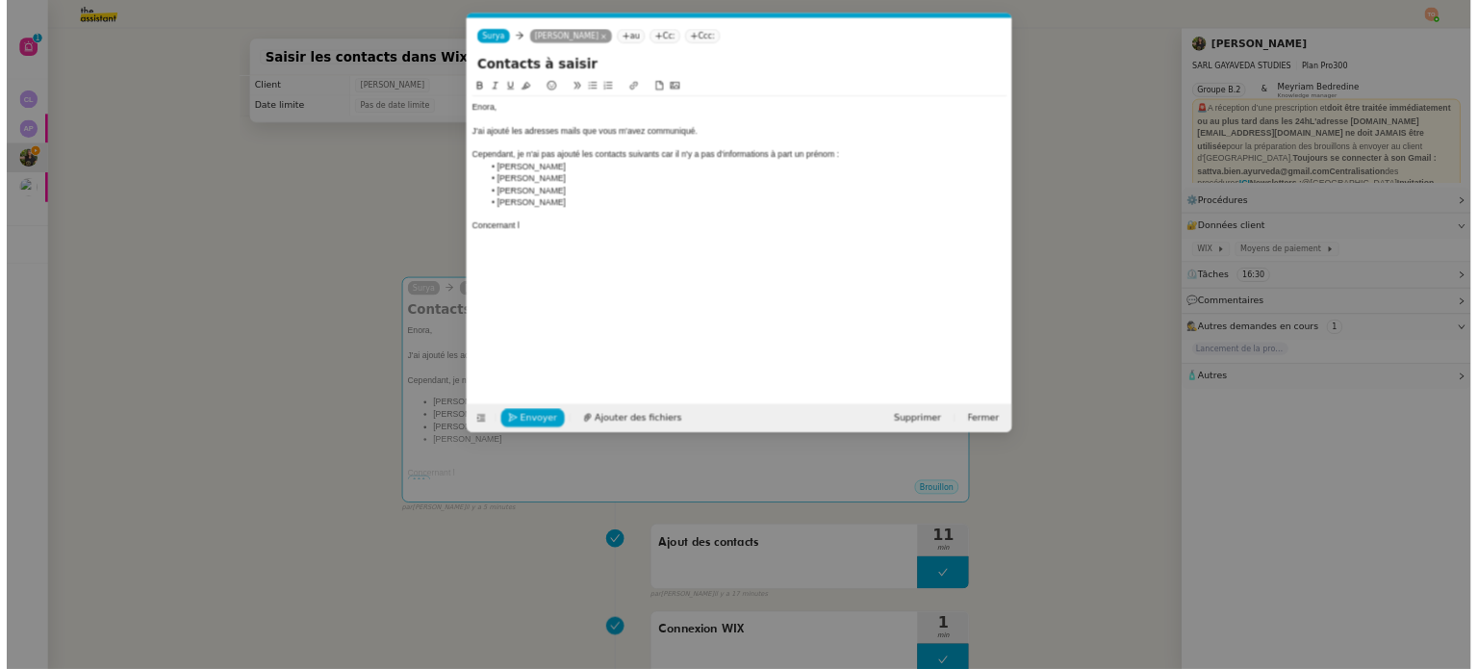
scroll to position [0, 41]
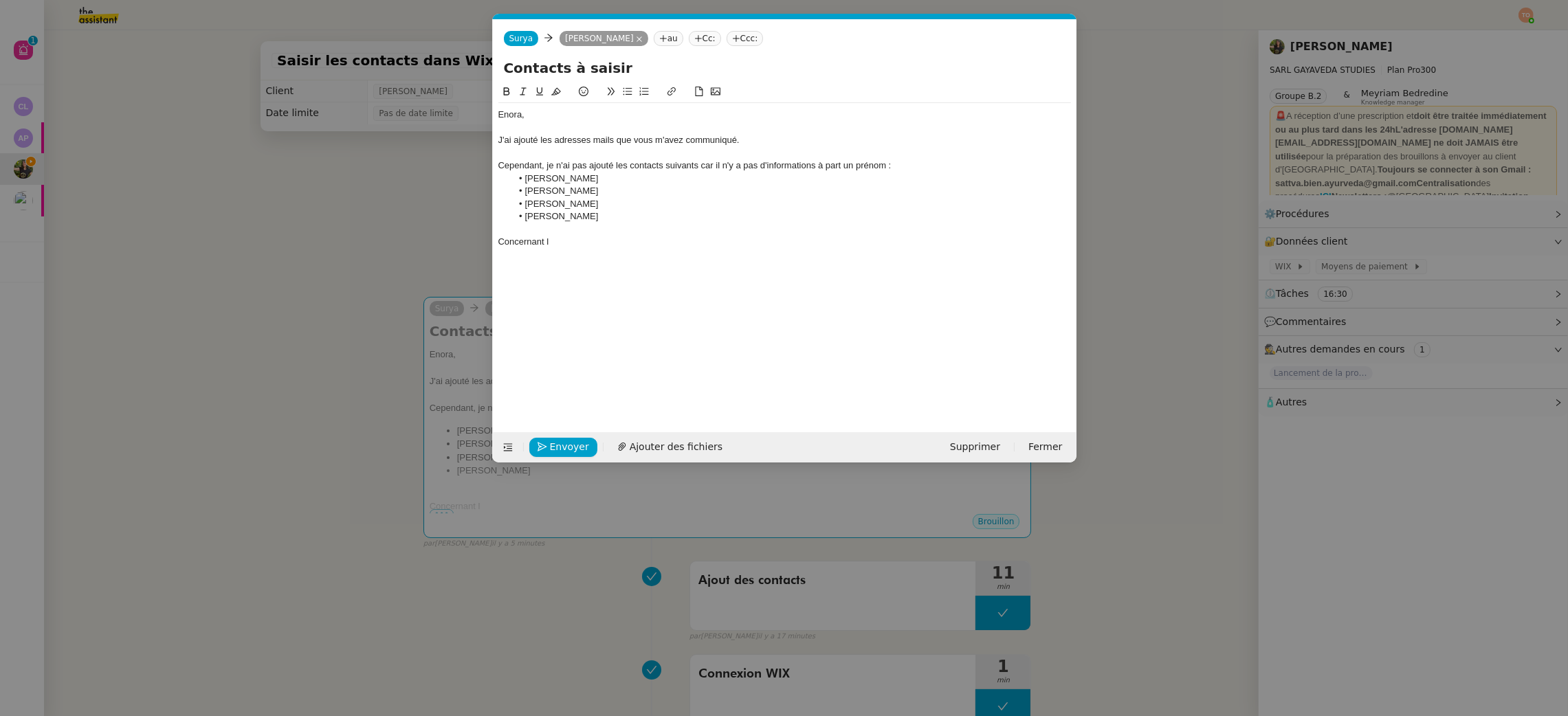
click at [634, 225] on div at bounding box center [784, 229] width 572 height 12
click at [626, 237] on div "Concernant l" at bounding box center [784, 242] width 572 height 12
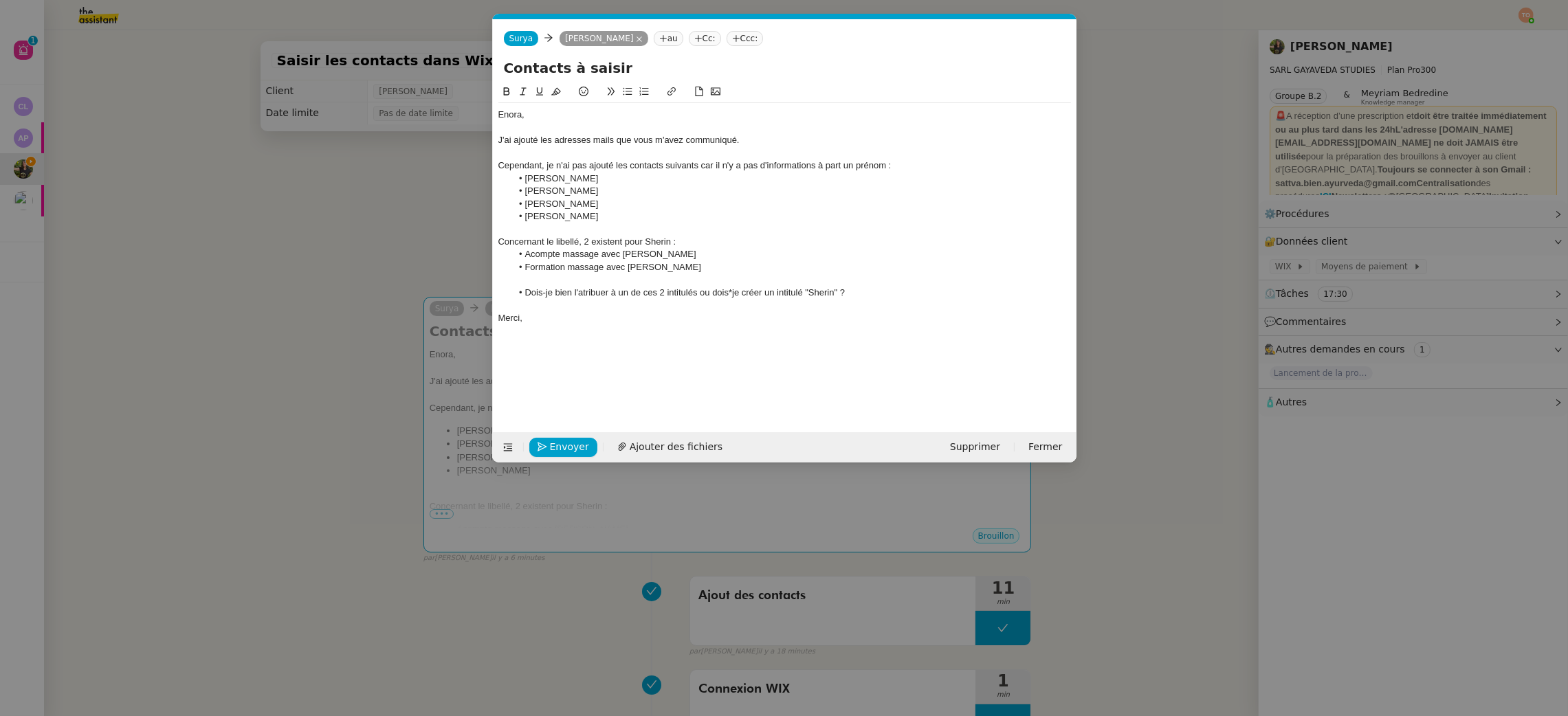
click at [602, 292] on li "Dois-je bien l'atribuer à un de ces 2 intitulés ou dois*je créer un intitulé "S…" at bounding box center [791, 292] width 560 height 12
click at [0, 0] on lt-span "attribuer" at bounding box center [0, 0] width 0 height 0
click at [600, 239] on div "Concernant le libellé, 2 existent pour Sherin :" at bounding box center [784, 242] width 572 height 12
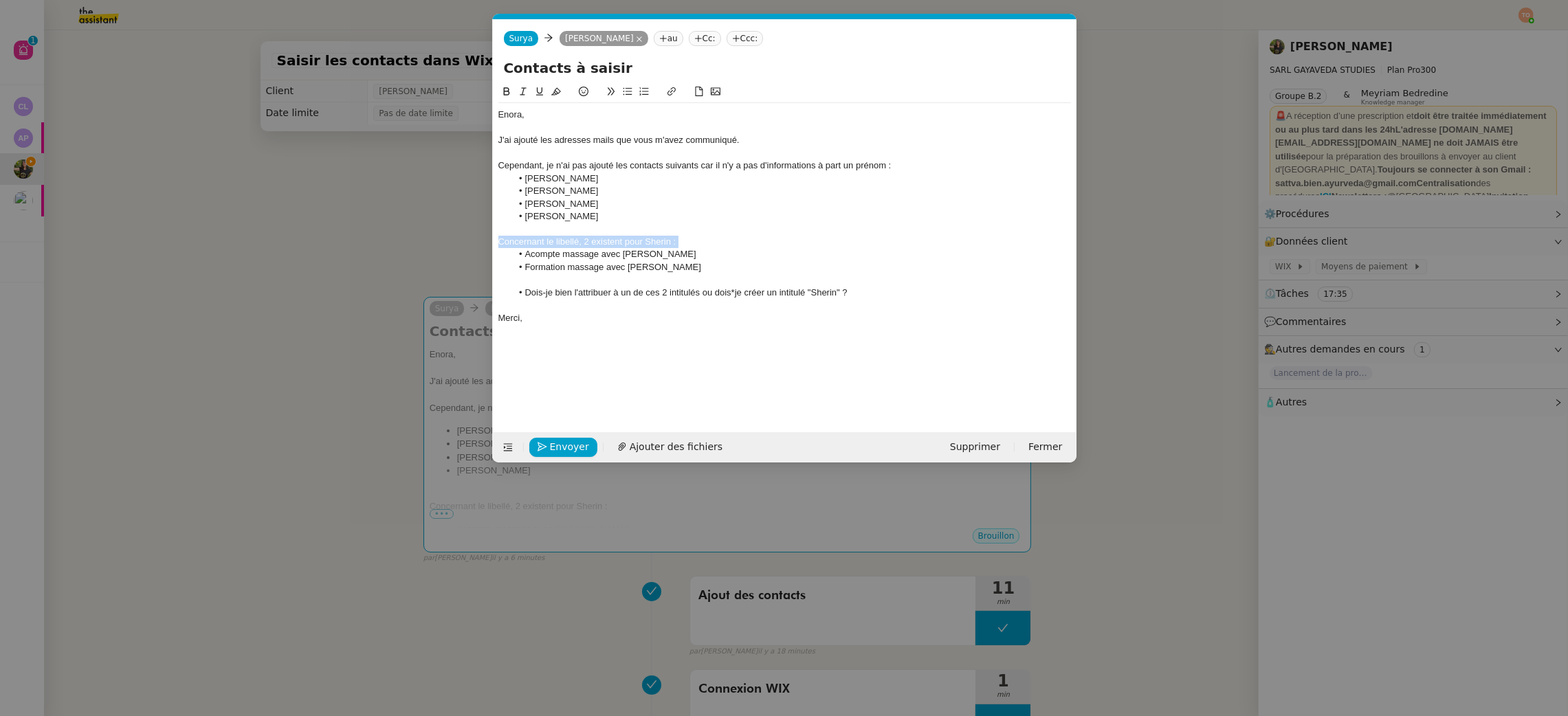
click at [509, 94] on icon at bounding box center [506, 91] width 6 height 9
click at [535, 86] on icon at bounding box center [539, 91] width 9 height 9
click at [553, 168] on div "Cependant, je n'ai pas ajouté les contacts suivants car il n'y a pas d'informat…" at bounding box center [784, 165] width 572 height 12
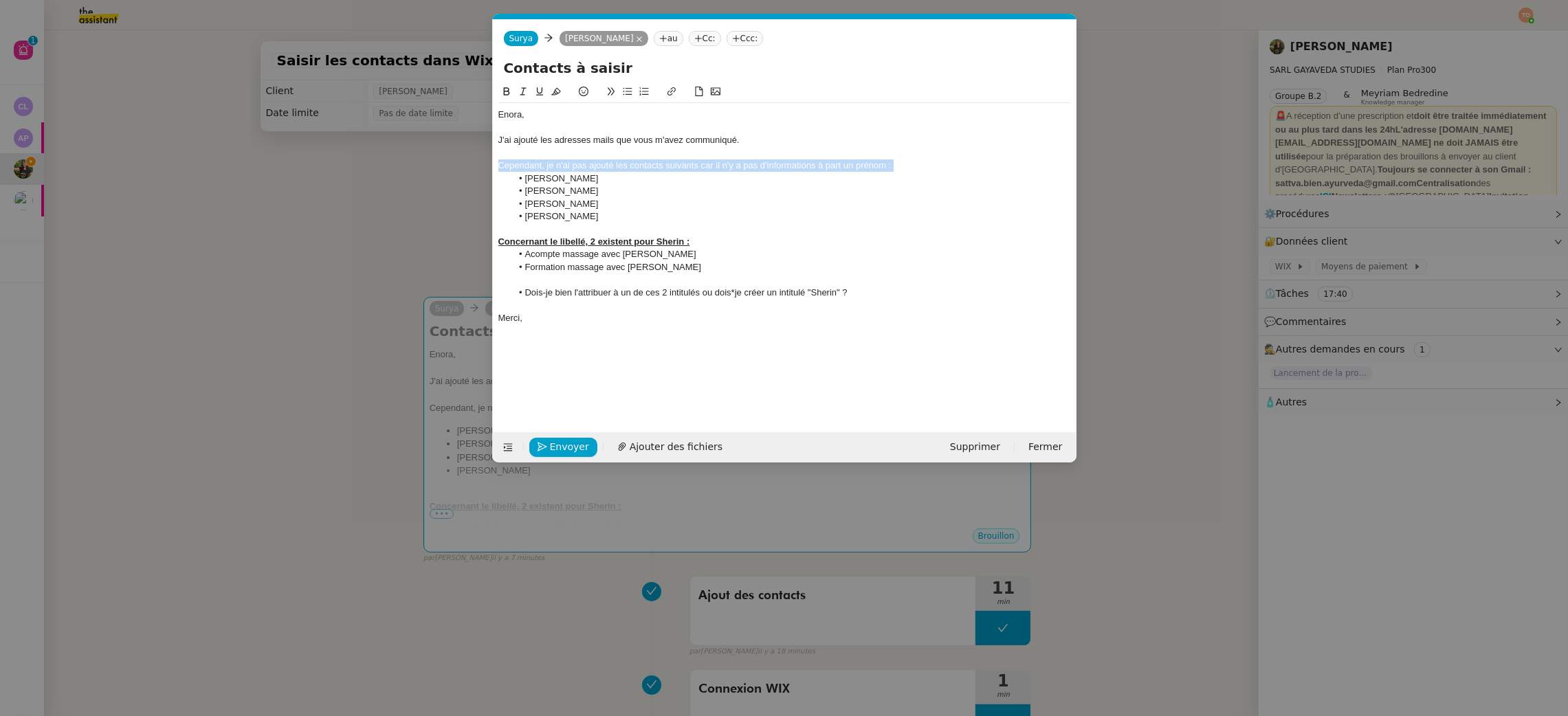
click at [512, 90] on button at bounding box center [506, 91] width 16 height 16
click at [533, 92] on button at bounding box center [540, 91] width 16 height 16
click at [702, 147] on div at bounding box center [784, 153] width 572 height 12
click at [723, 139] on div "J'ai ajouté les adresses mails que vous m'avez communiqué." at bounding box center [784, 140] width 572 height 12
click at [0, 0] on lt-span "communiqué s" at bounding box center [0, 0] width 0 height 0
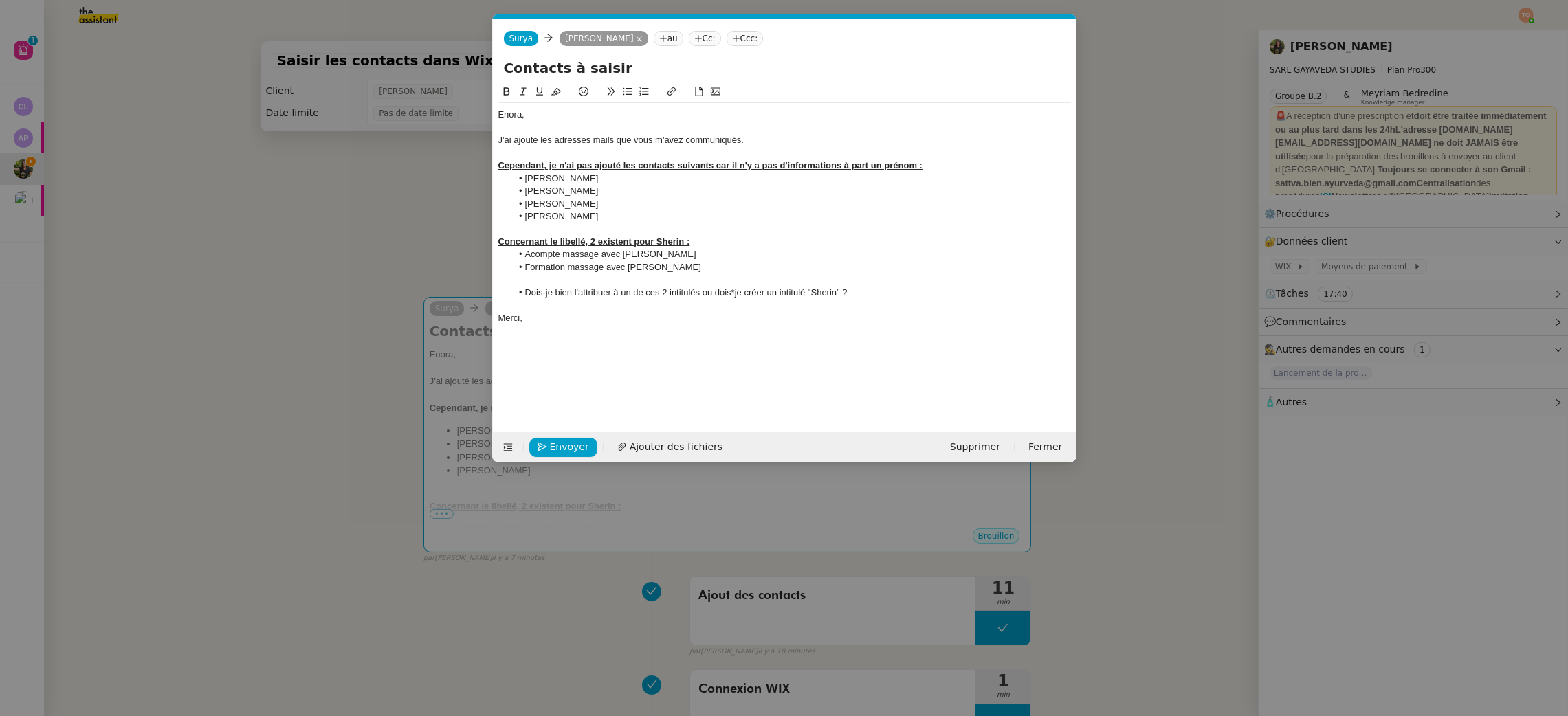
click at [307, 247] on nz-modal-container "Service TA - VOYAGE - PROPOSITION GLOBALE A utiliser dans le cadre de propositi…" at bounding box center [784, 358] width 1568 height 716
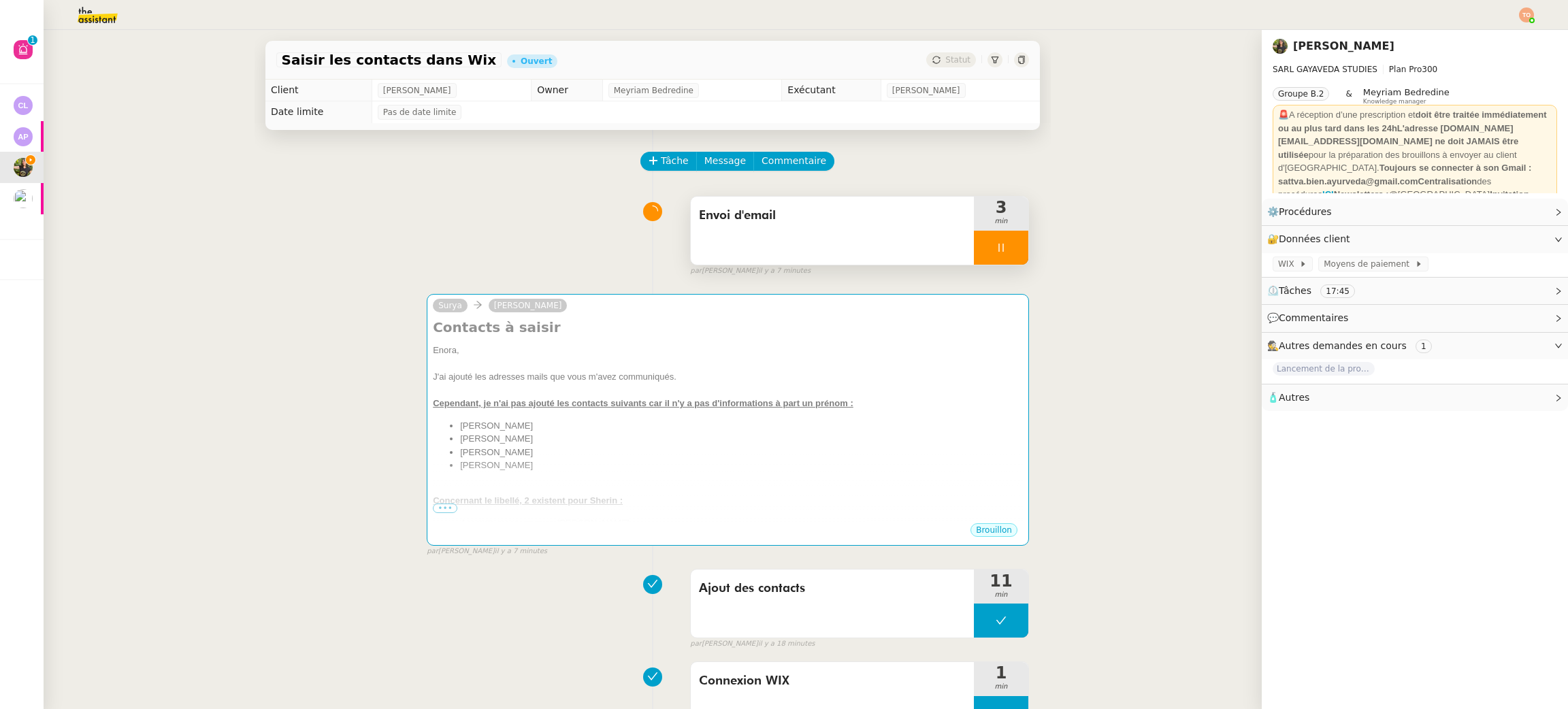
click at [1008, 248] on div at bounding box center [1001, 248] width 54 height 34
click at [1003, 250] on button at bounding box center [1015, 248] width 27 height 34
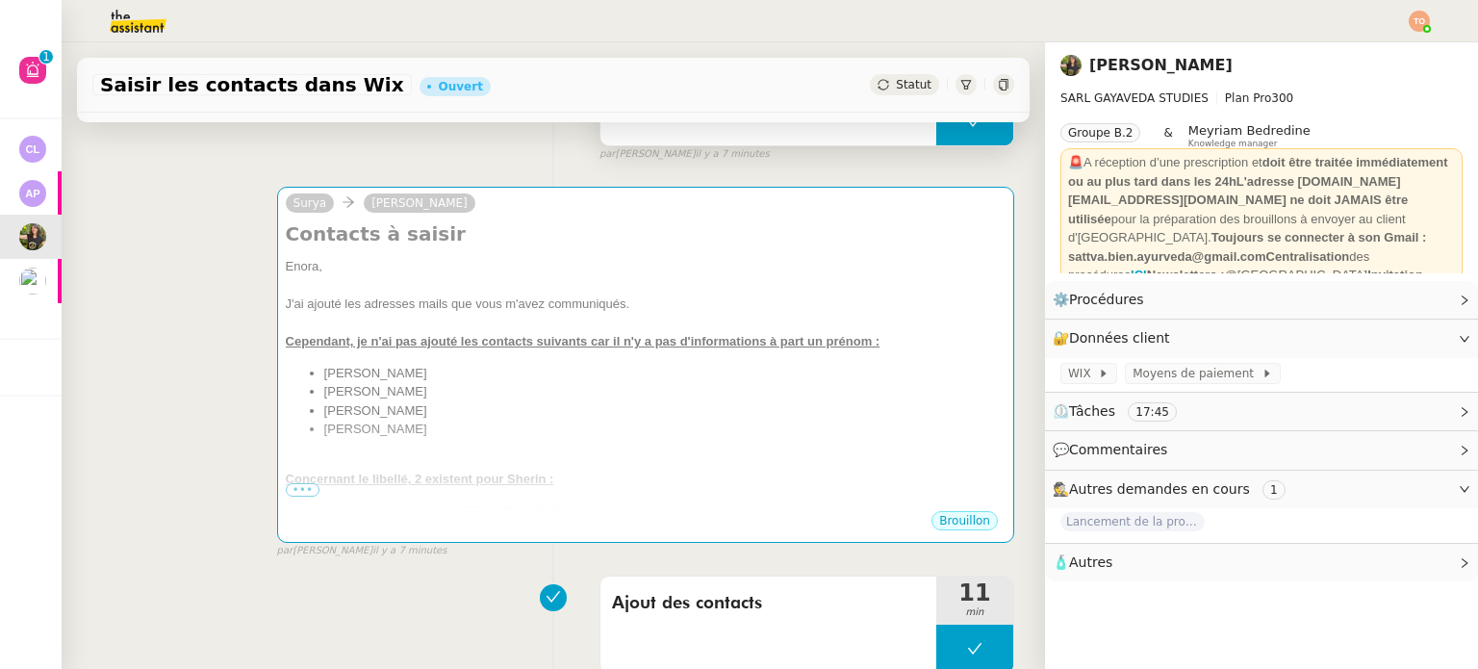
scroll to position [289, 0]
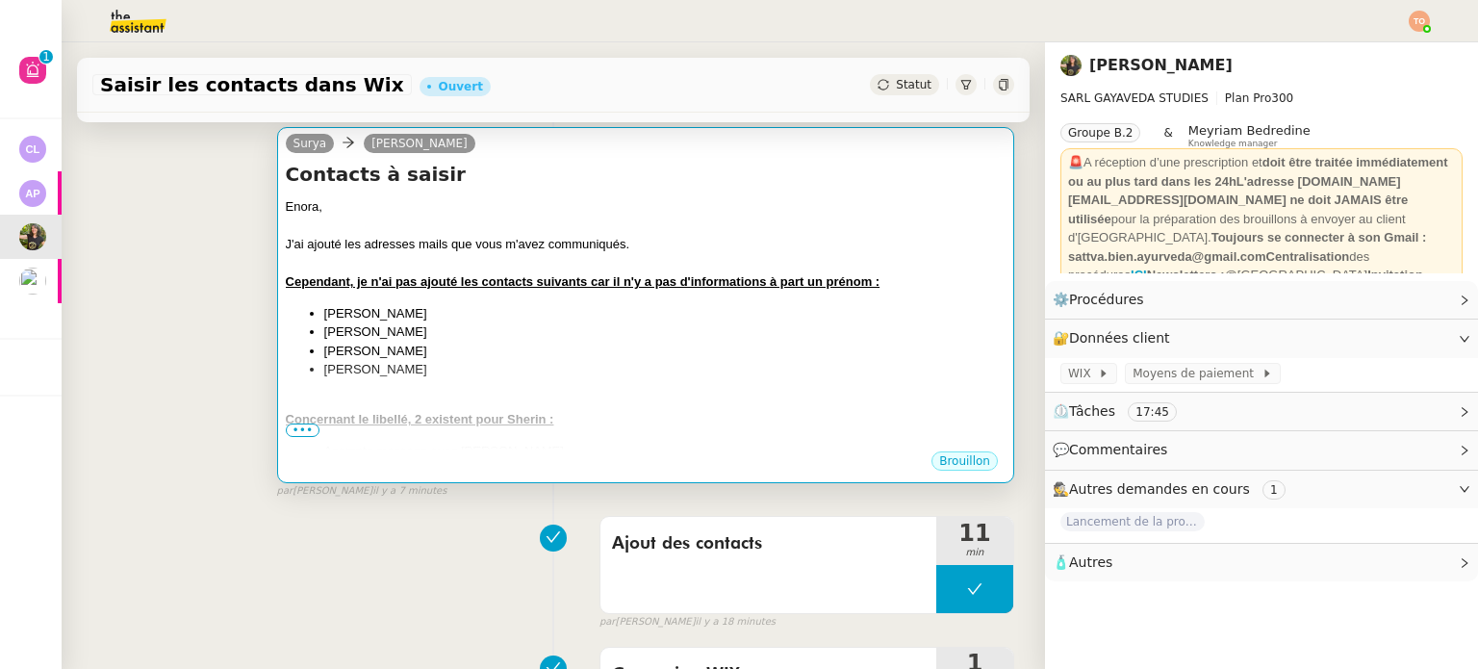
click at [632, 376] on li "Laura" at bounding box center [664, 369] width 681 height 19
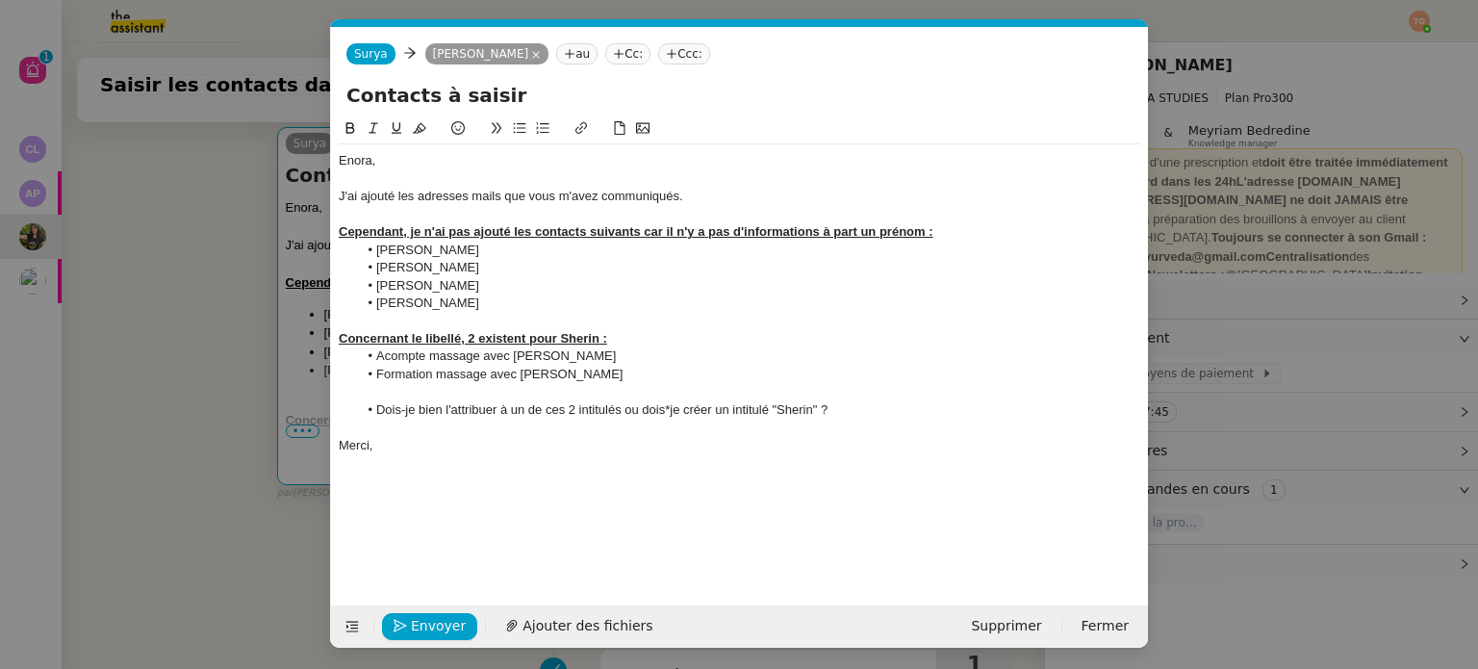
scroll to position [0, 40]
click at [670, 413] on li "Dois-je bien l'attribuer à un de ces 2 intitulés ou dois*je créer un intitulé "…" at bounding box center [749, 409] width 783 height 17
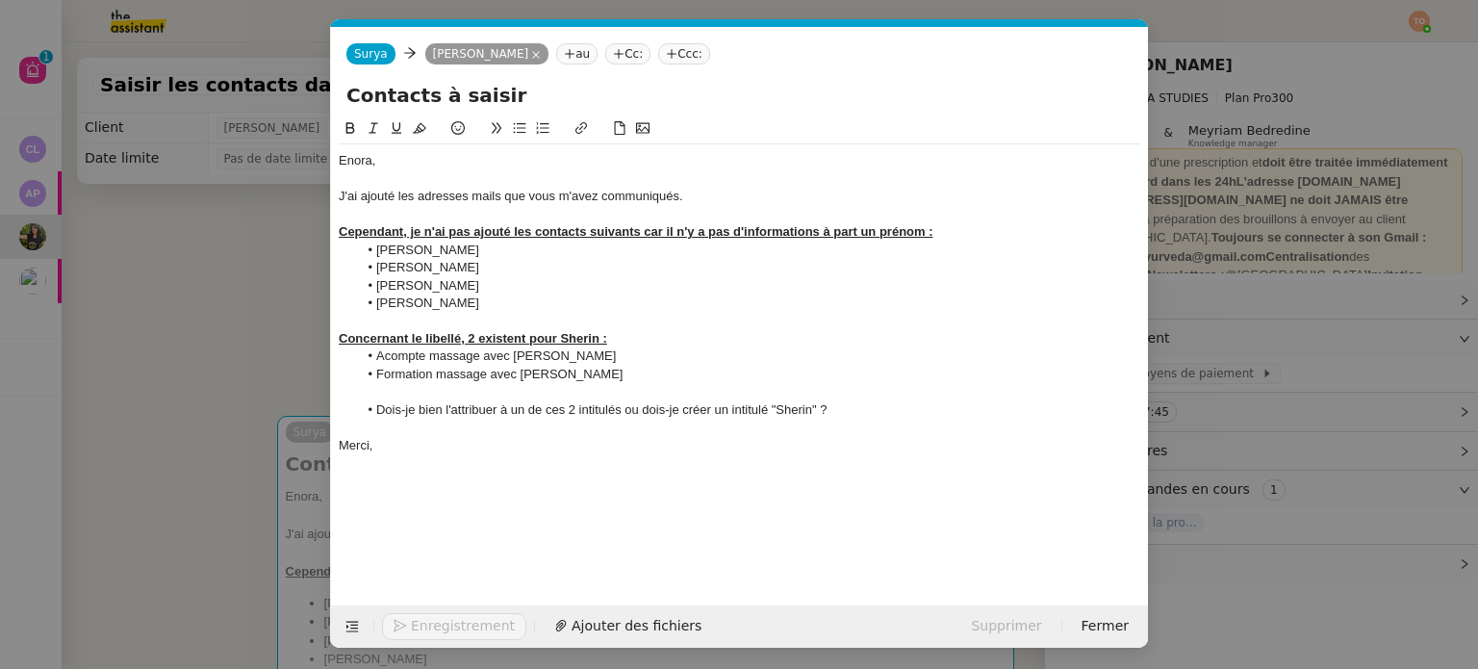
scroll to position [0, 40]
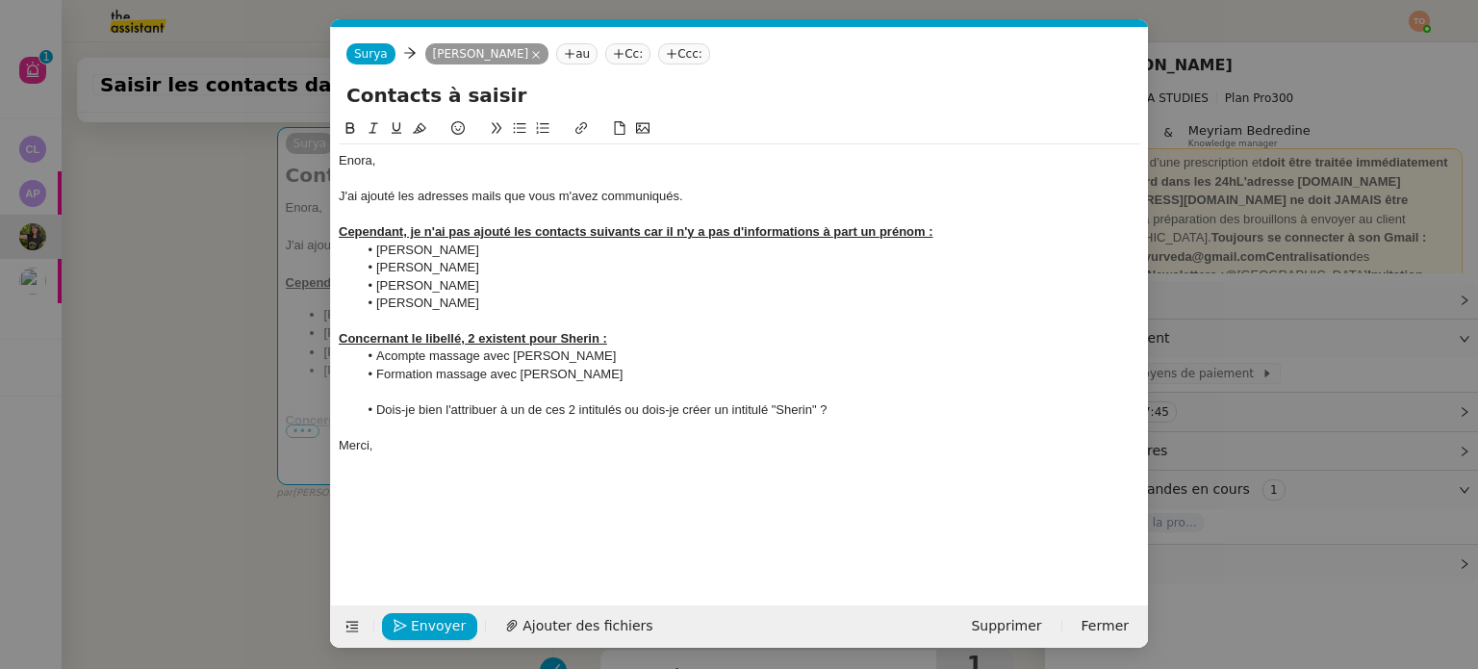
click at [233, 353] on nz-modal-container "Service TA - VOYAGE - PROPOSITION GLOBALE A utiliser dans le cadre de propositi…" at bounding box center [739, 334] width 1478 height 669
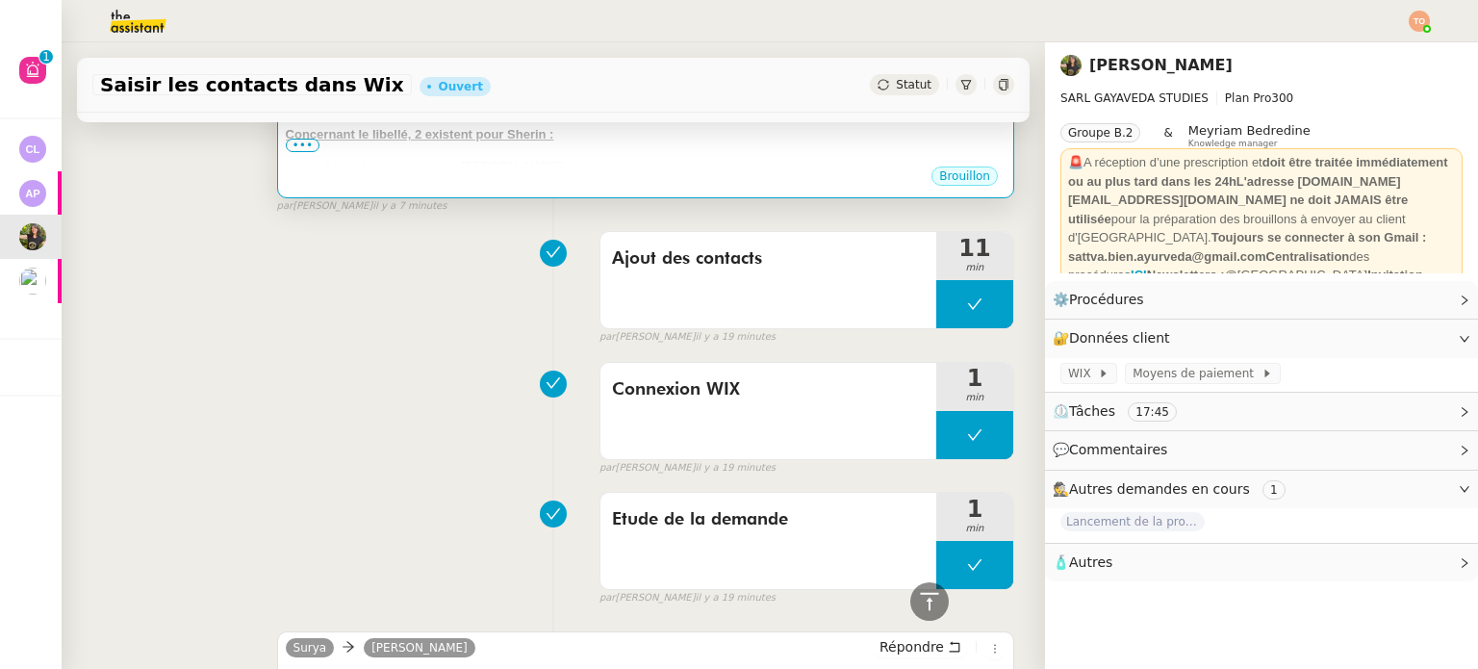
scroll to position [169, 0]
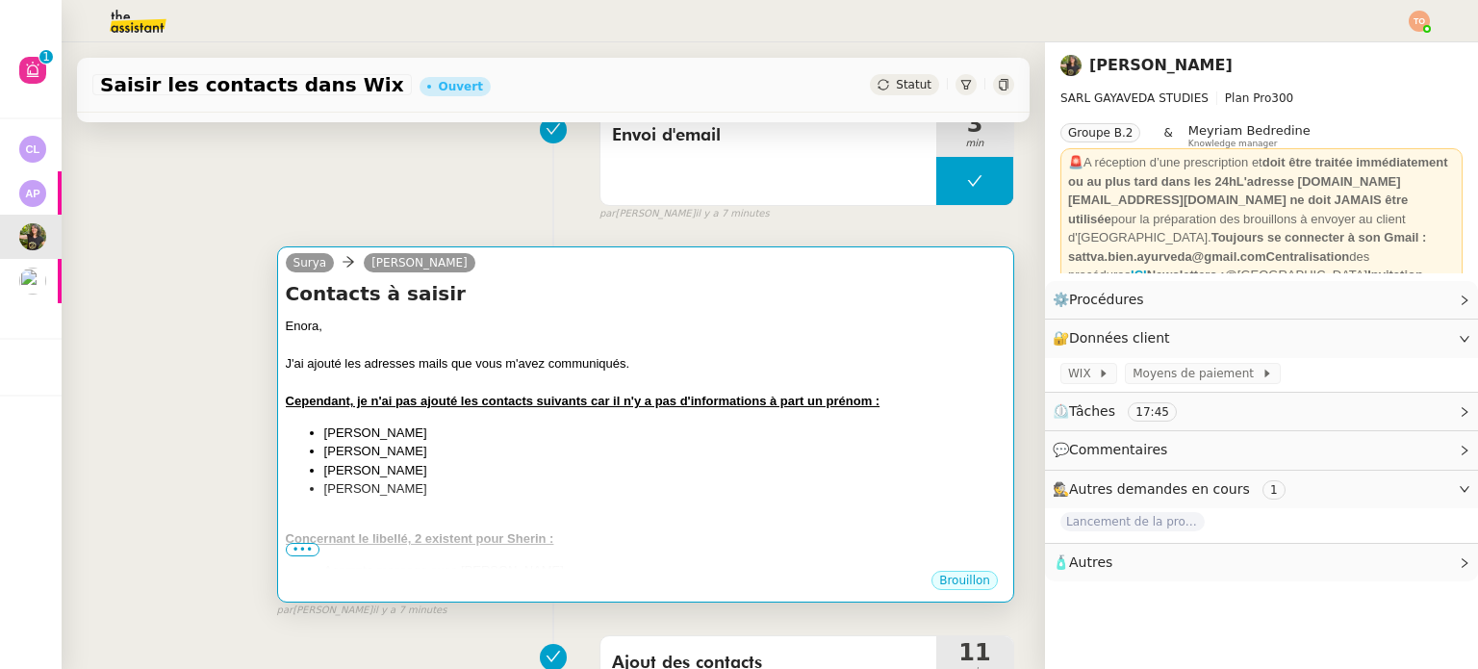
click at [779, 394] on div "Cependant, je n'ai pas ajouté les contacts suivants car il n'y a pas d'informat…" at bounding box center [646, 401] width 720 height 19
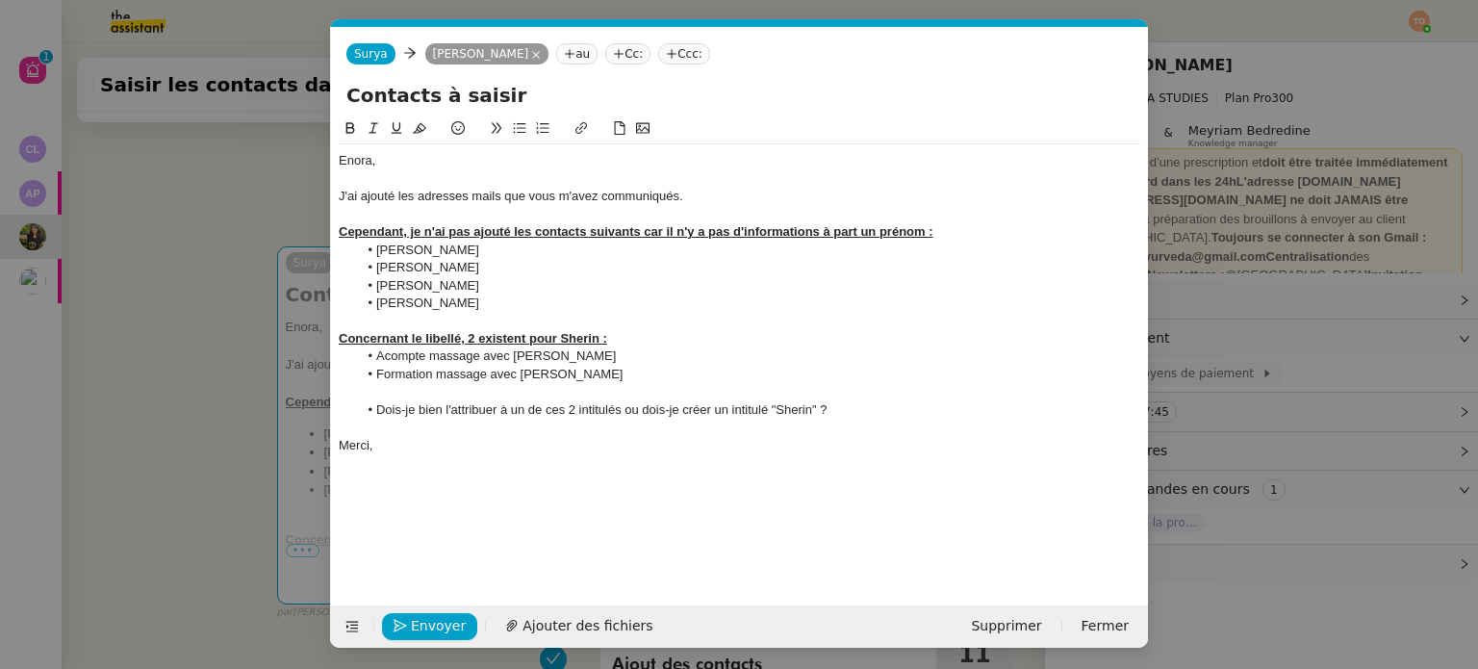
scroll to position [0, 40]
click at [393, 630] on icon "button" at bounding box center [399, 625] width 13 height 13
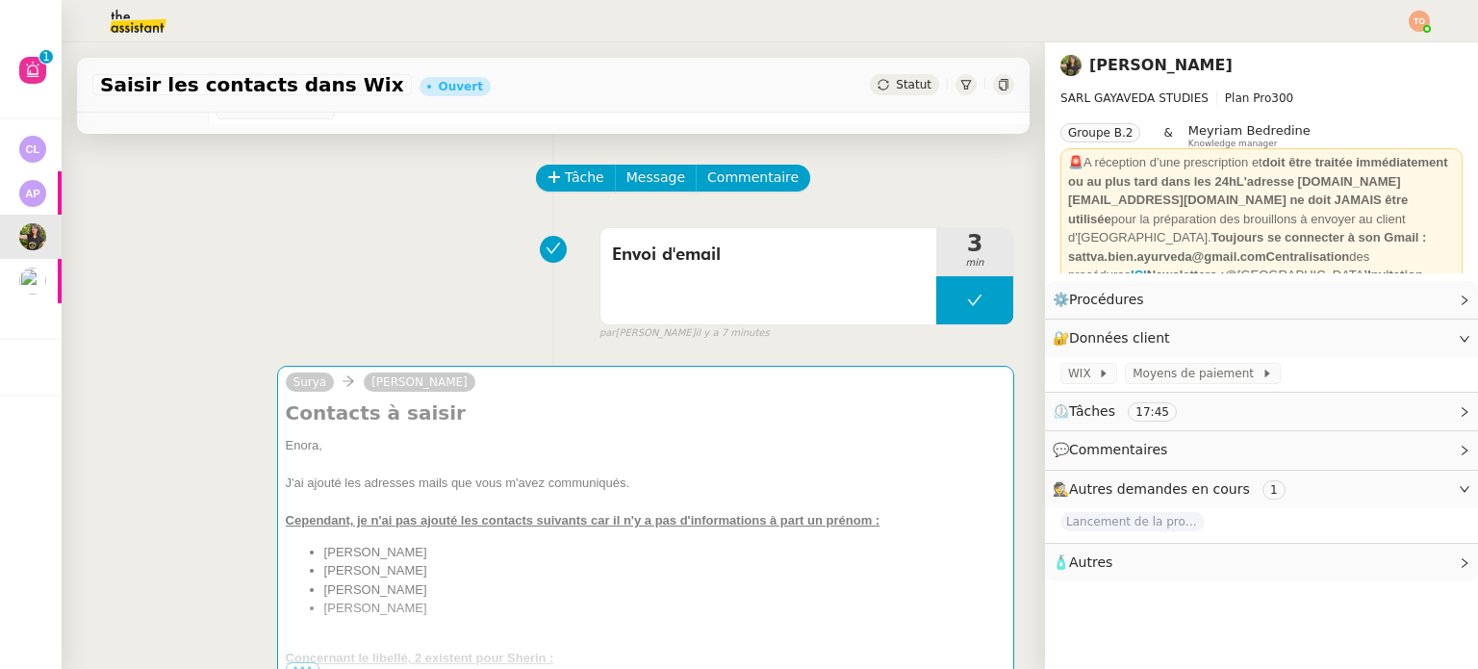
scroll to position [0, 0]
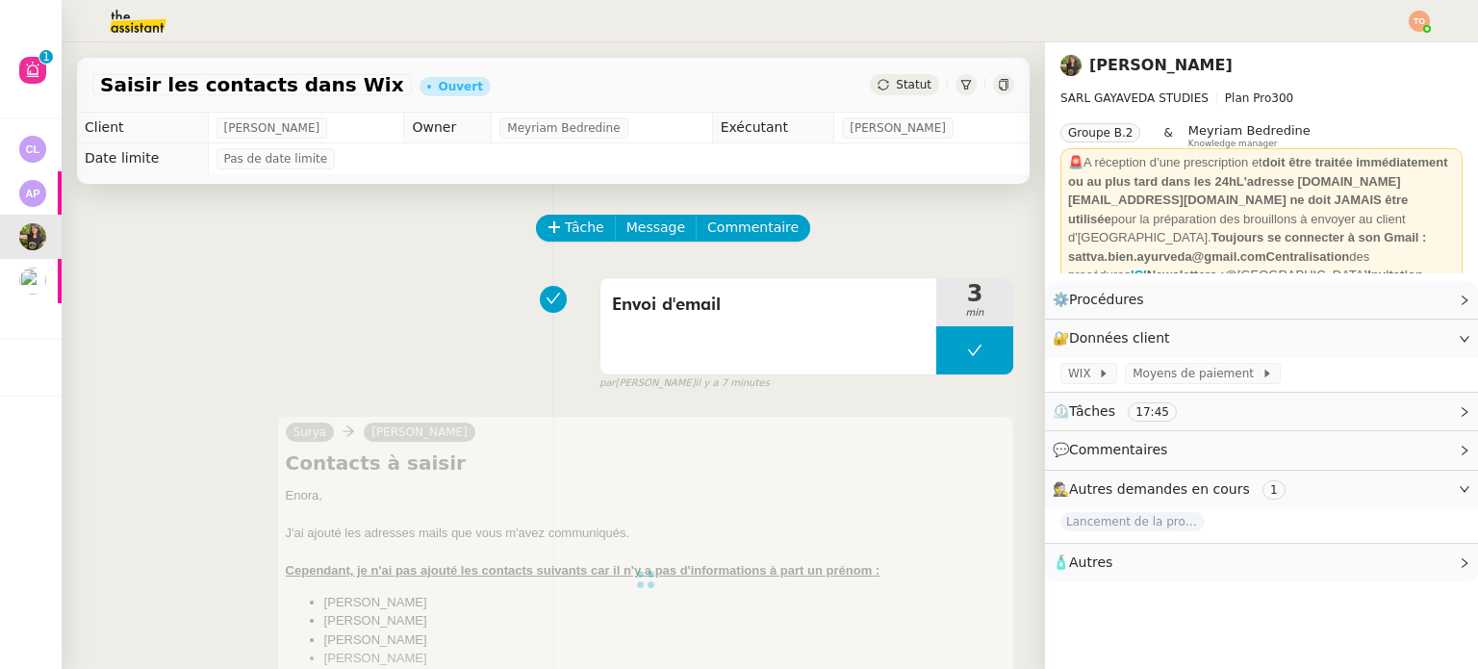
click at [896, 89] on span "Statut" at bounding box center [914, 84] width 36 height 13
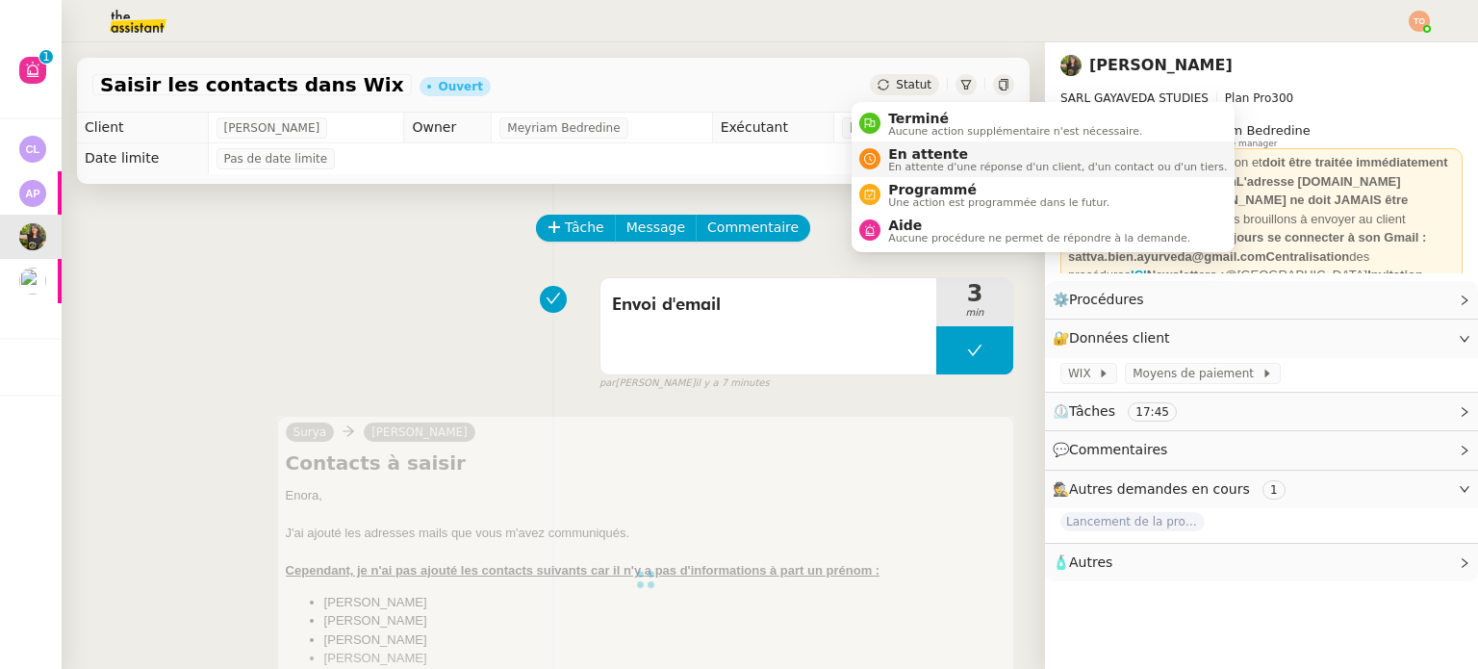
click at [925, 147] on span "En attente" at bounding box center [1057, 153] width 339 height 15
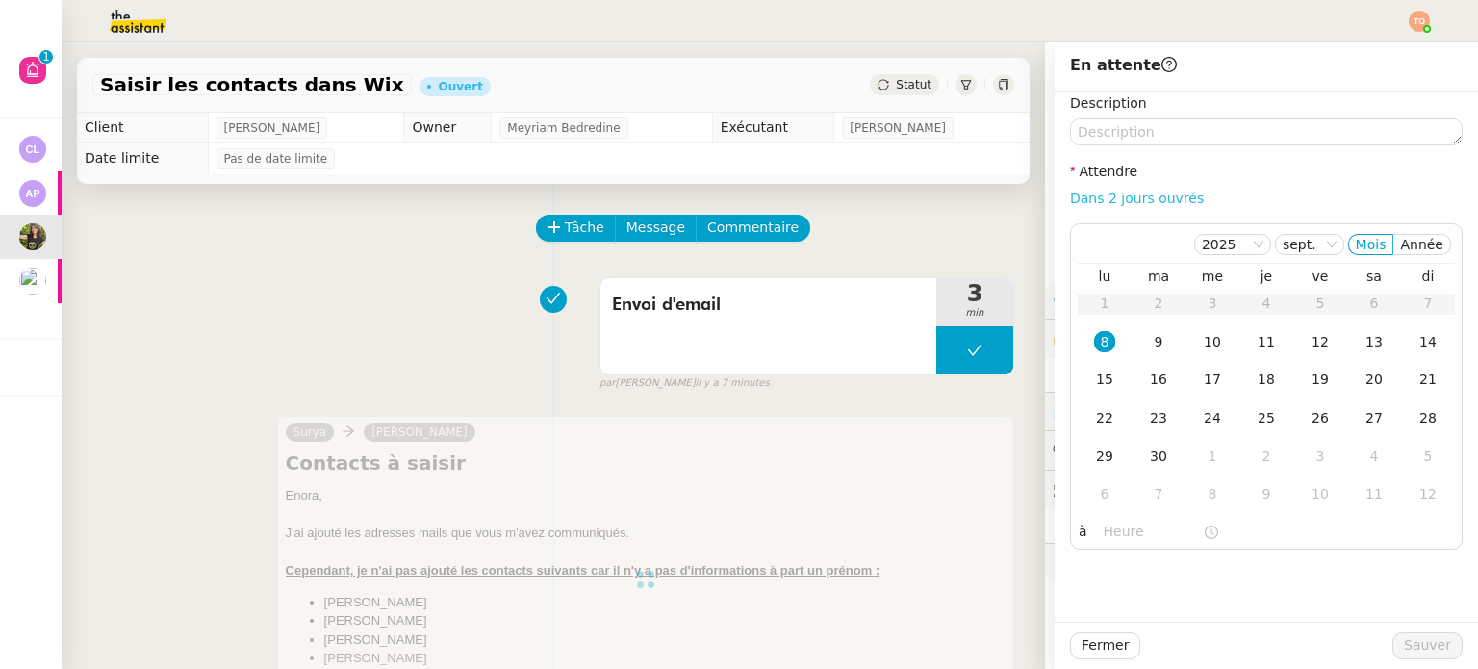
click at [1076, 191] on link "Dans 2 jours ouvrés" at bounding box center [1137, 197] width 134 height 15
type input "07:00"
click at [1420, 638] on span "Sauver" at bounding box center [1426, 645] width 47 height 22
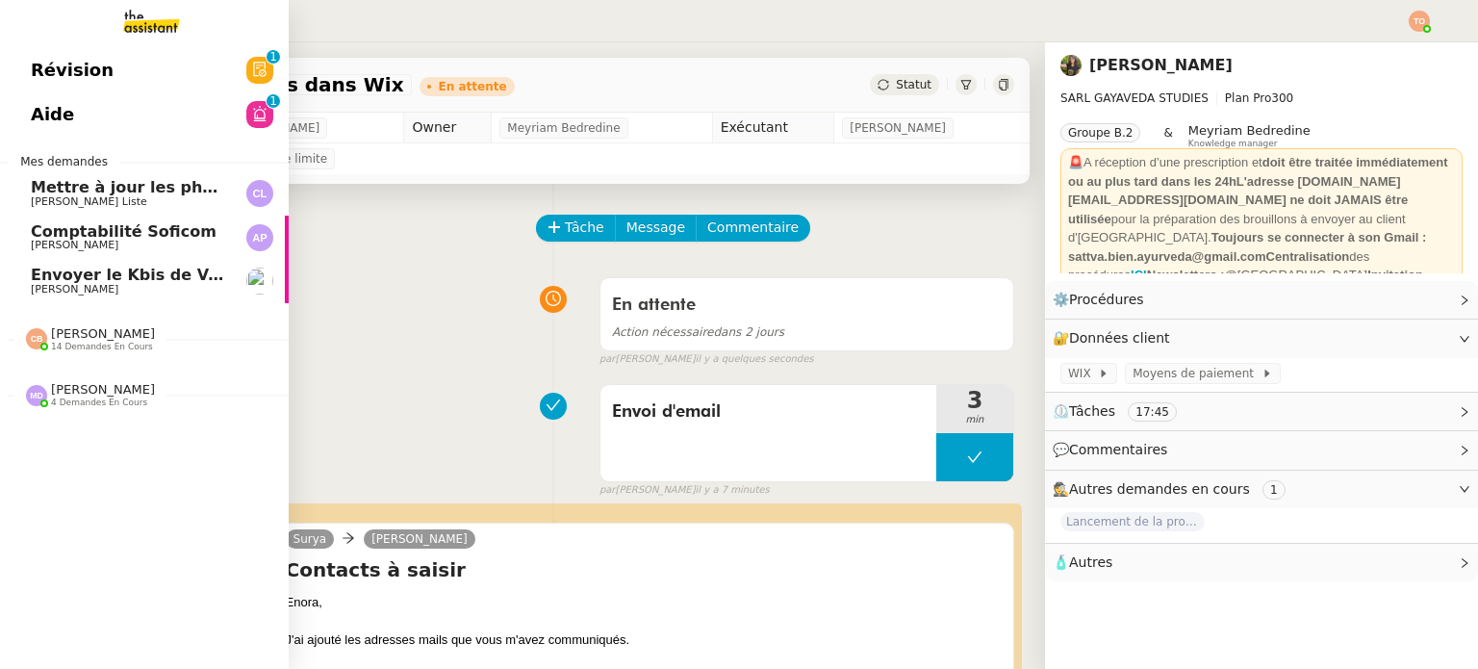
click at [38, 283] on span "Envoyer le Kbis de Ven SAS" at bounding box center [150, 274] width 238 height 18
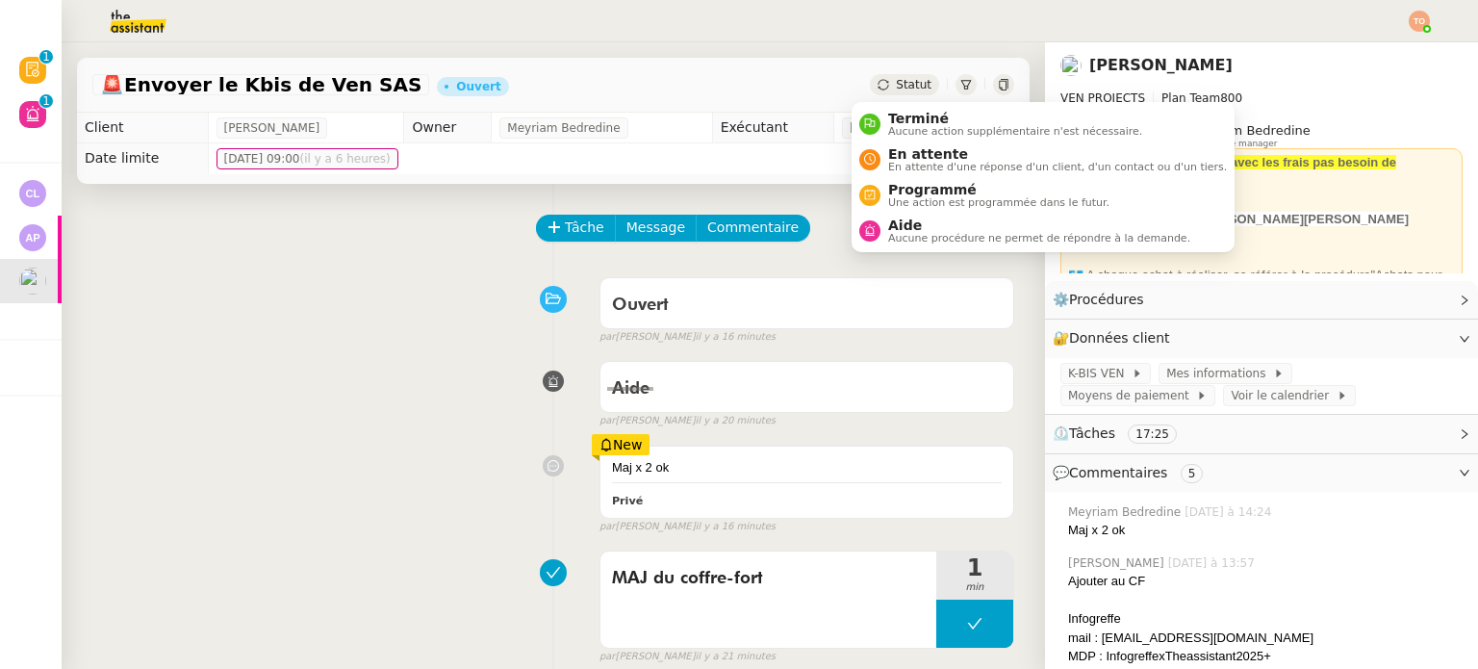
click at [877, 84] on icon at bounding box center [883, 85] width 12 height 12
click at [931, 128] on span "Aucune action supplémentaire n'est nécessaire." at bounding box center [1015, 131] width 254 height 11
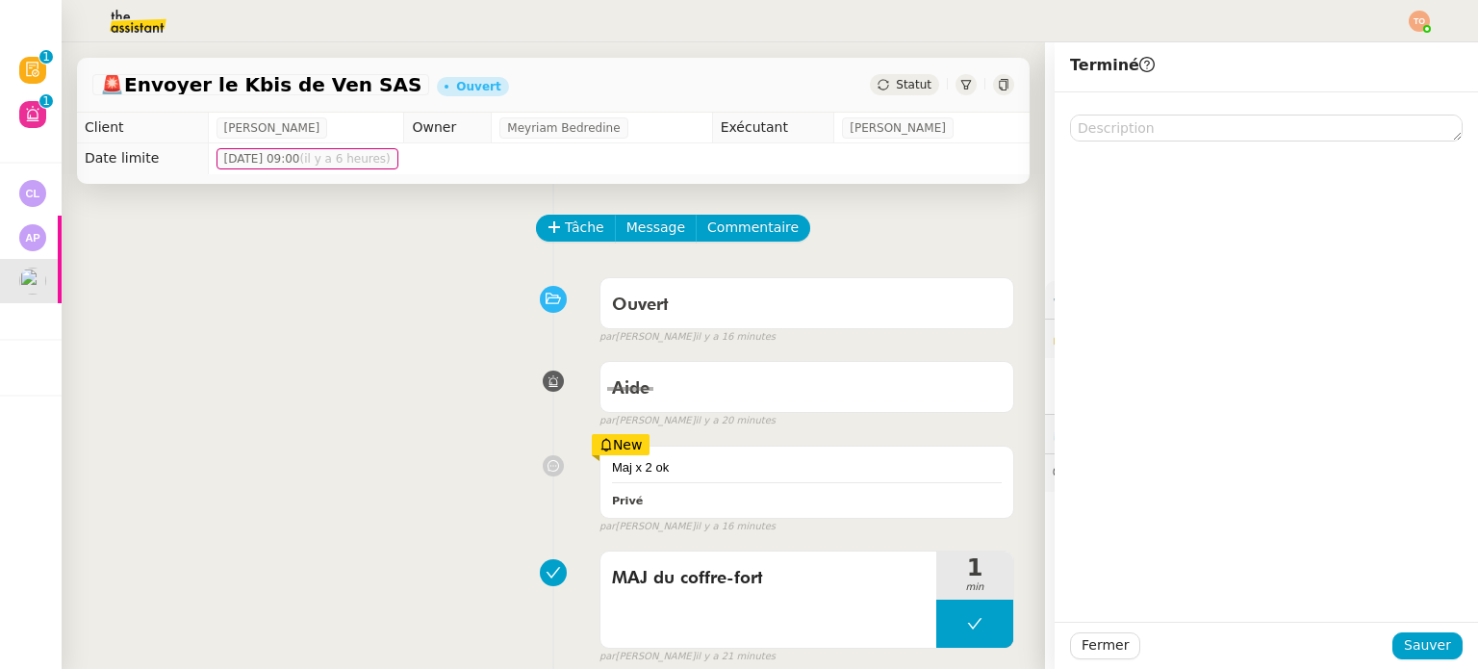
click at [847, 234] on div "Tâche Message Commentaire" at bounding box center [776, 238] width 476 height 46
click at [1112, 364] on div "K-BIS VEN" at bounding box center [1105, 373] width 90 height 21
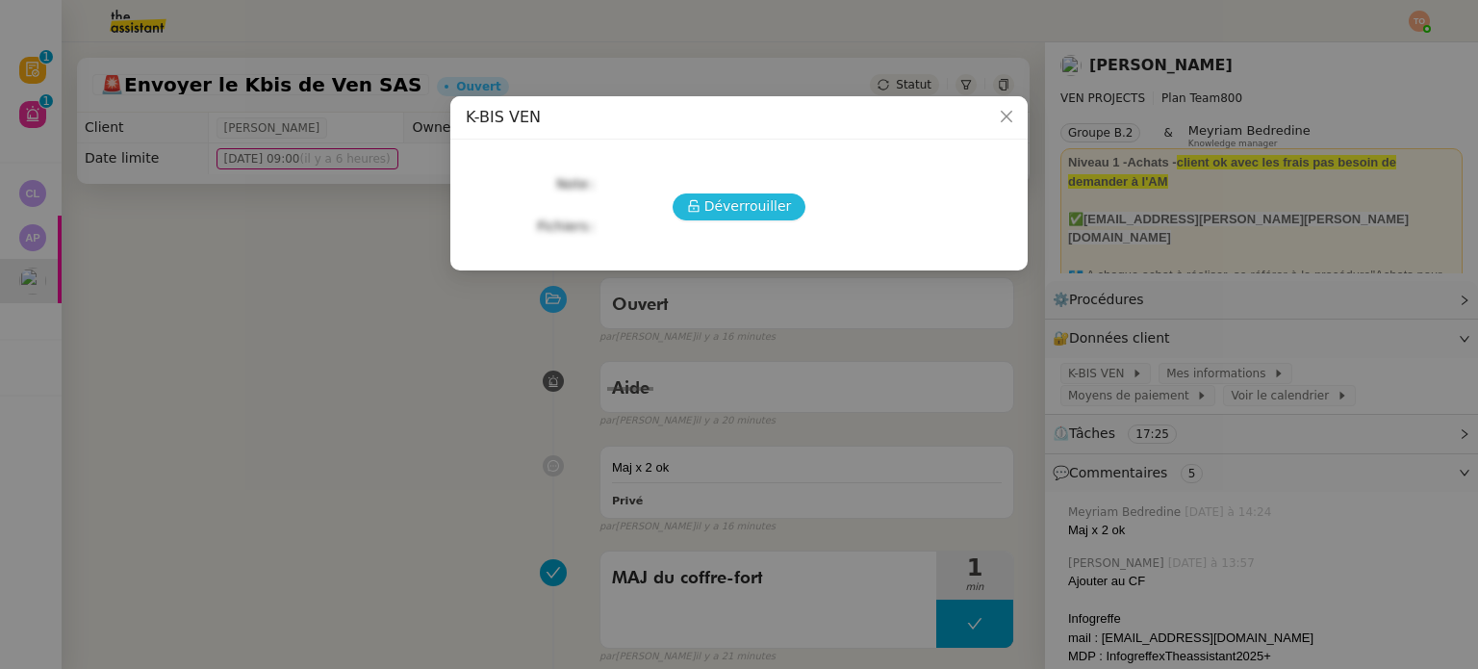
click at [785, 219] on button "Déverrouiller" at bounding box center [739, 206] width 134 height 27
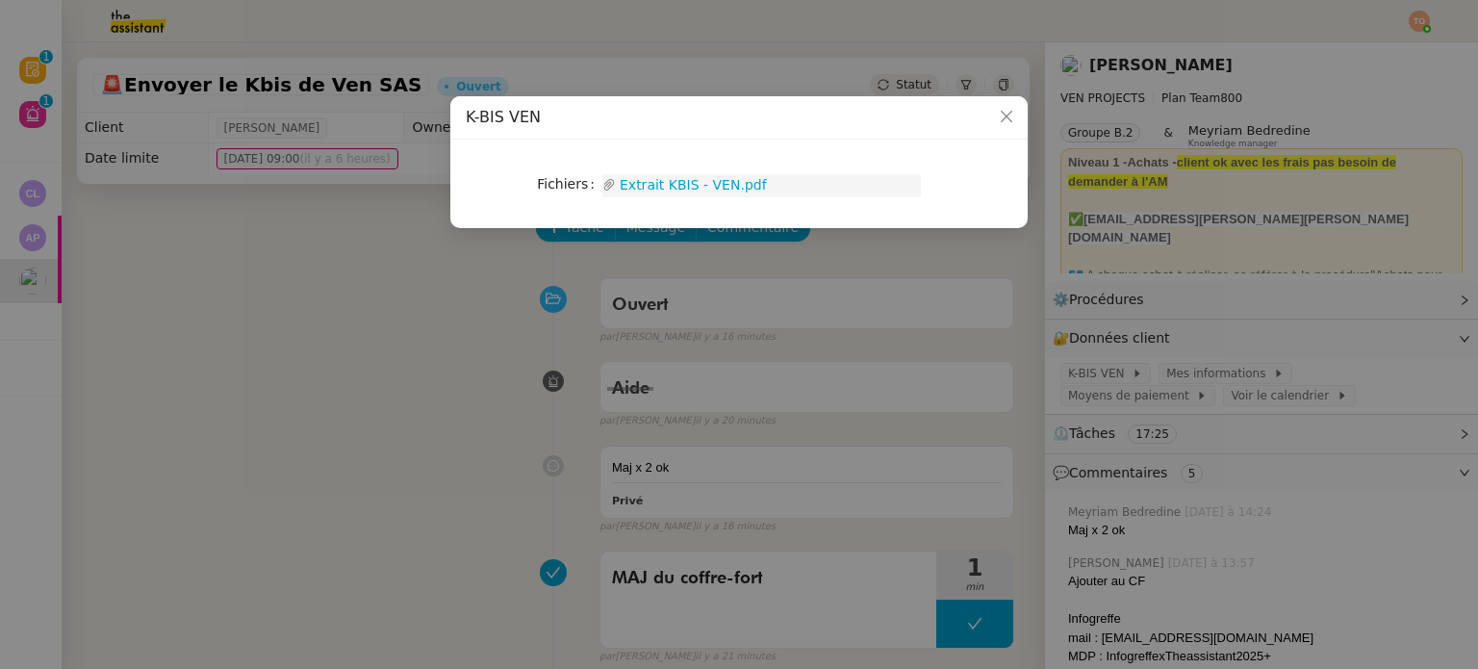
click at [733, 181] on link "Extrait KBIS - VEN.pdf" at bounding box center [768, 185] width 305 height 22
click at [1217, 299] on nz-modal-container "K-BIS VEN Fichiers Upload Extrait KBIS - VEN.pdf" at bounding box center [739, 334] width 1478 height 669
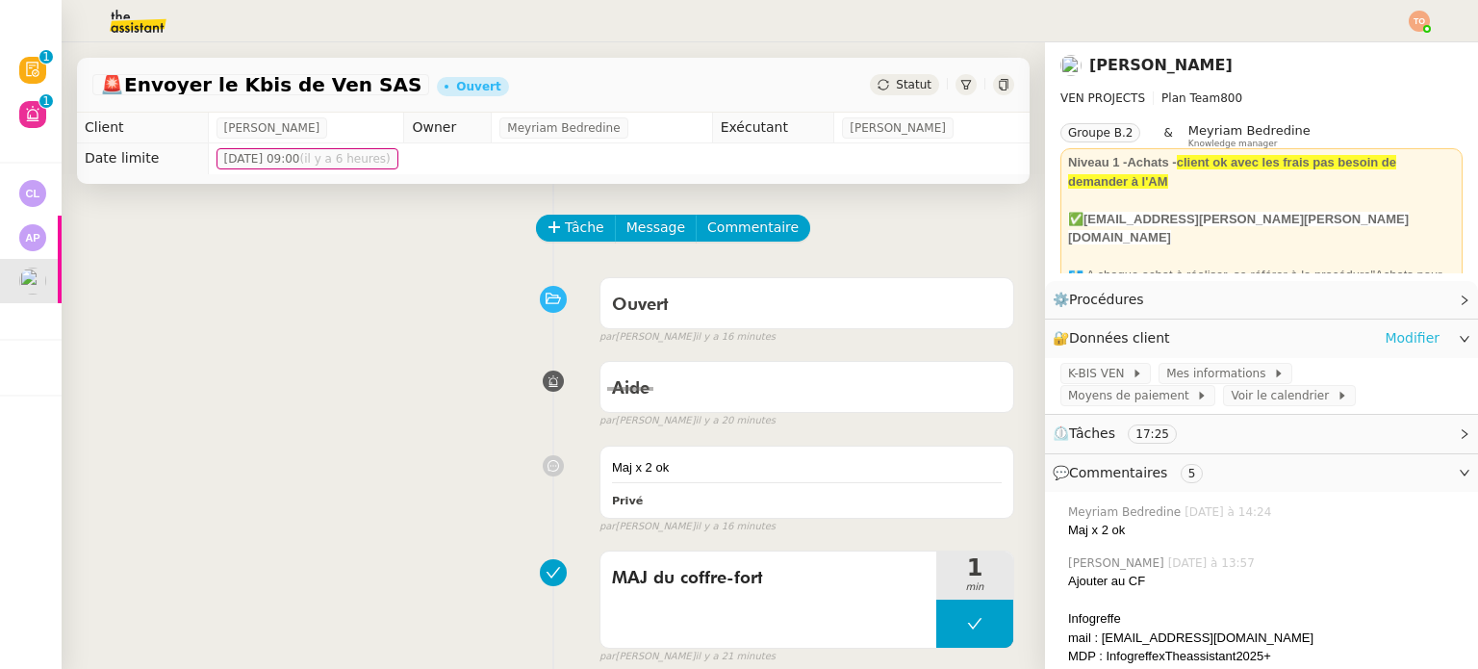
click at [1384, 335] on link "Modifier" at bounding box center [1411, 338] width 55 height 22
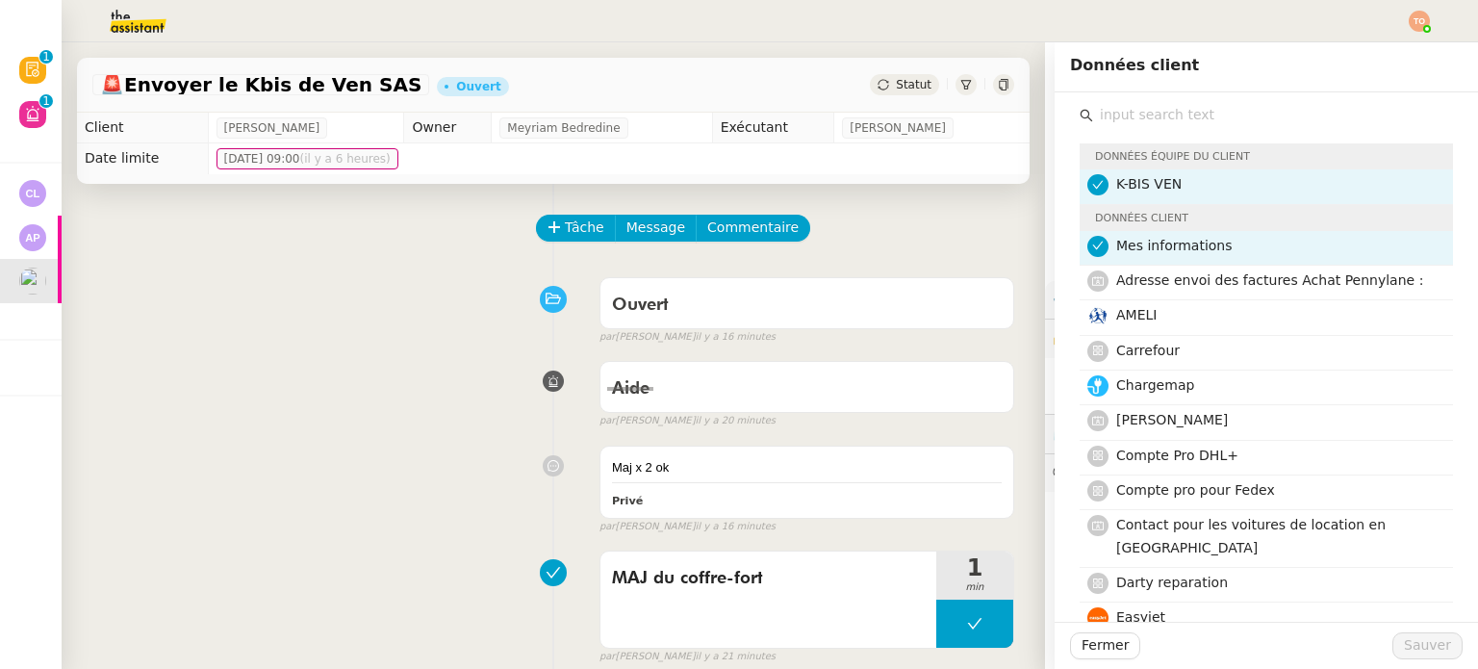
click at [1093, 117] on input "text" at bounding box center [1273, 115] width 360 height 26
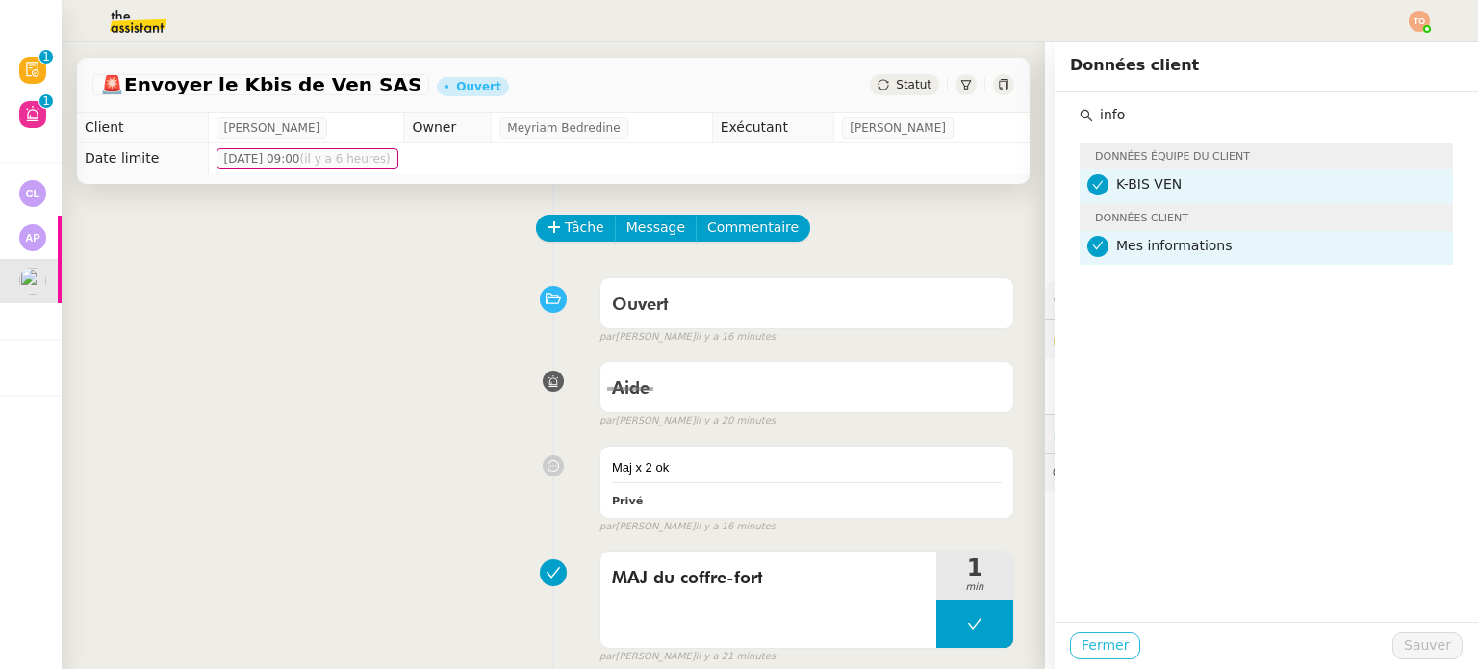
type input "info"
click at [1102, 642] on span "Fermer" at bounding box center [1104, 645] width 47 height 22
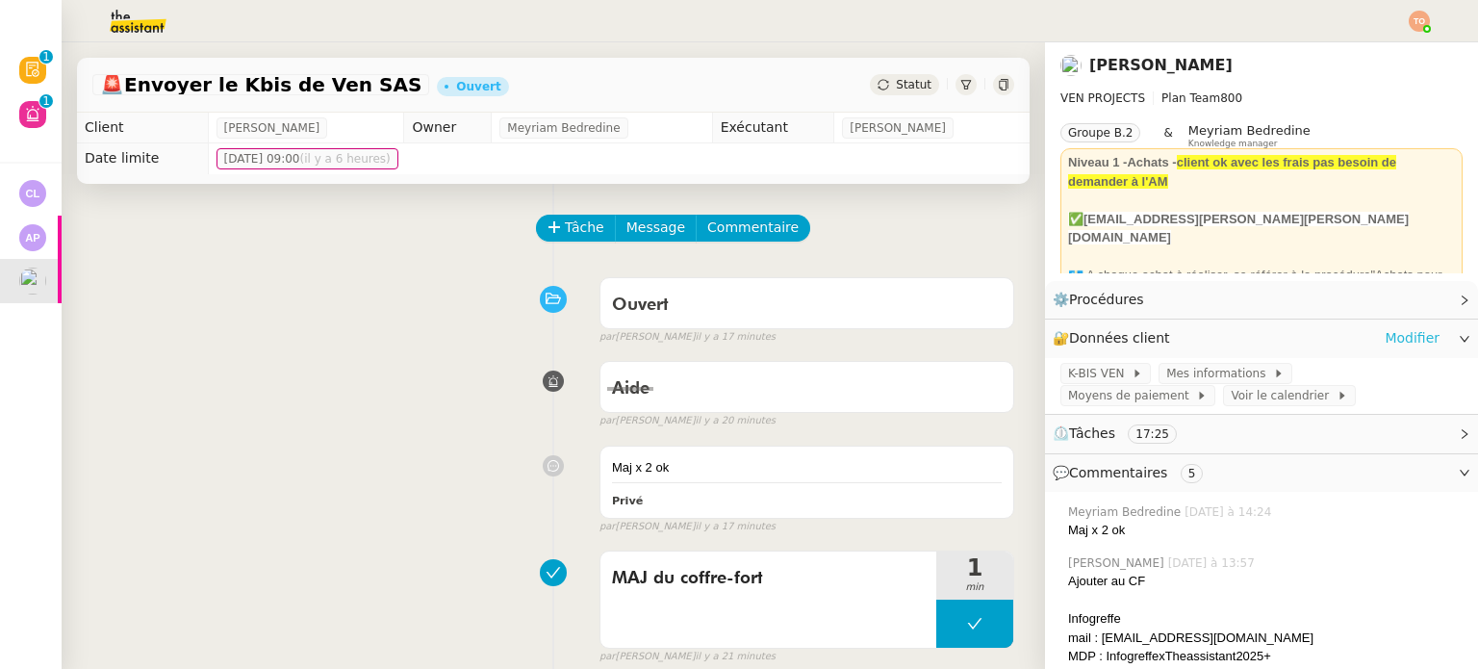
click at [1402, 330] on link "Modifier" at bounding box center [1411, 338] width 55 height 22
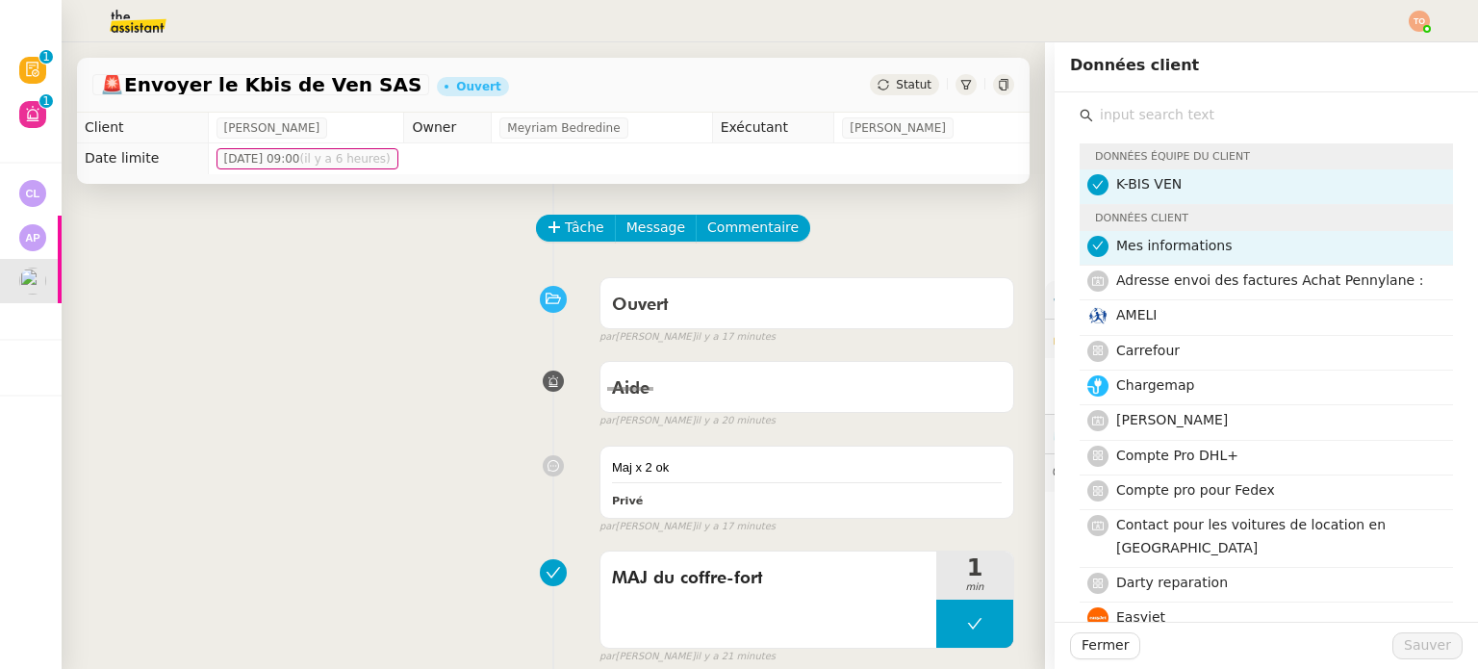
click at [1175, 108] on input "text" at bounding box center [1273, 115] width 360 height 26
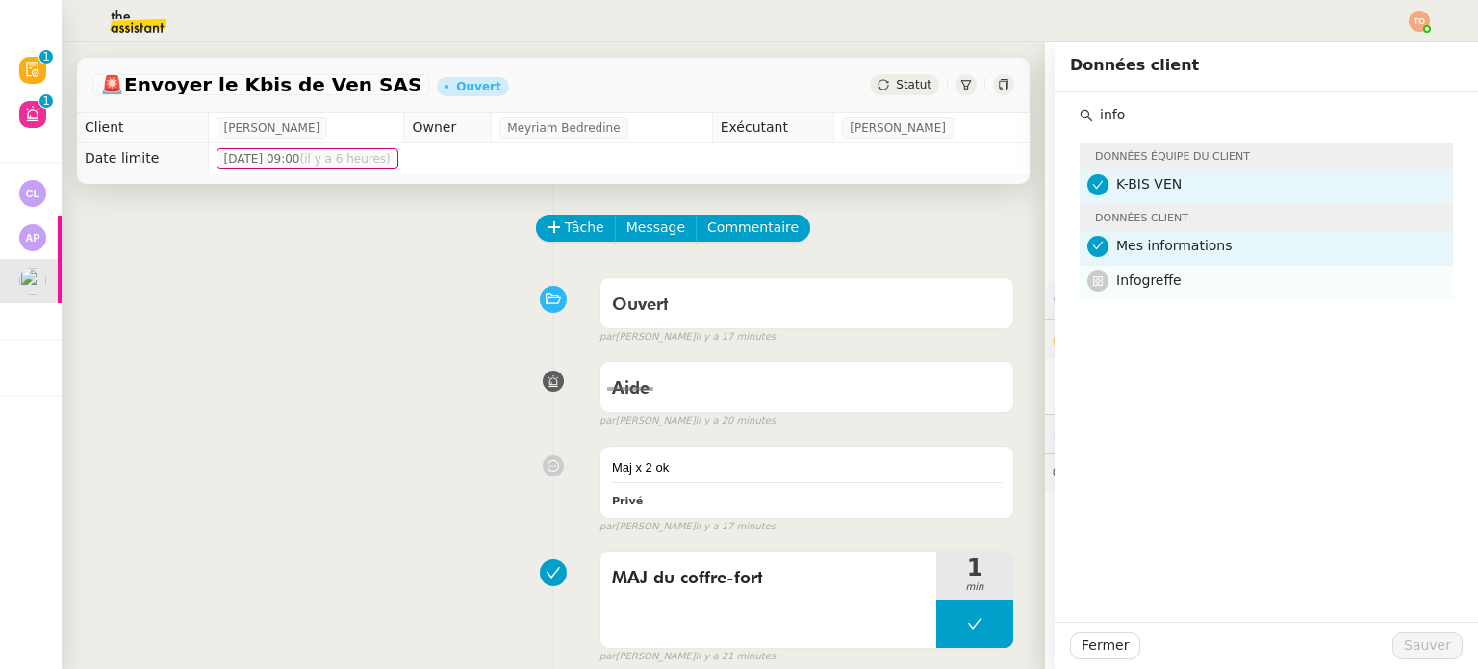
type input "info"
click at [1201, 270] on h4 "Infogreffe" at bounding box center [1278, 280] width 325 height 22
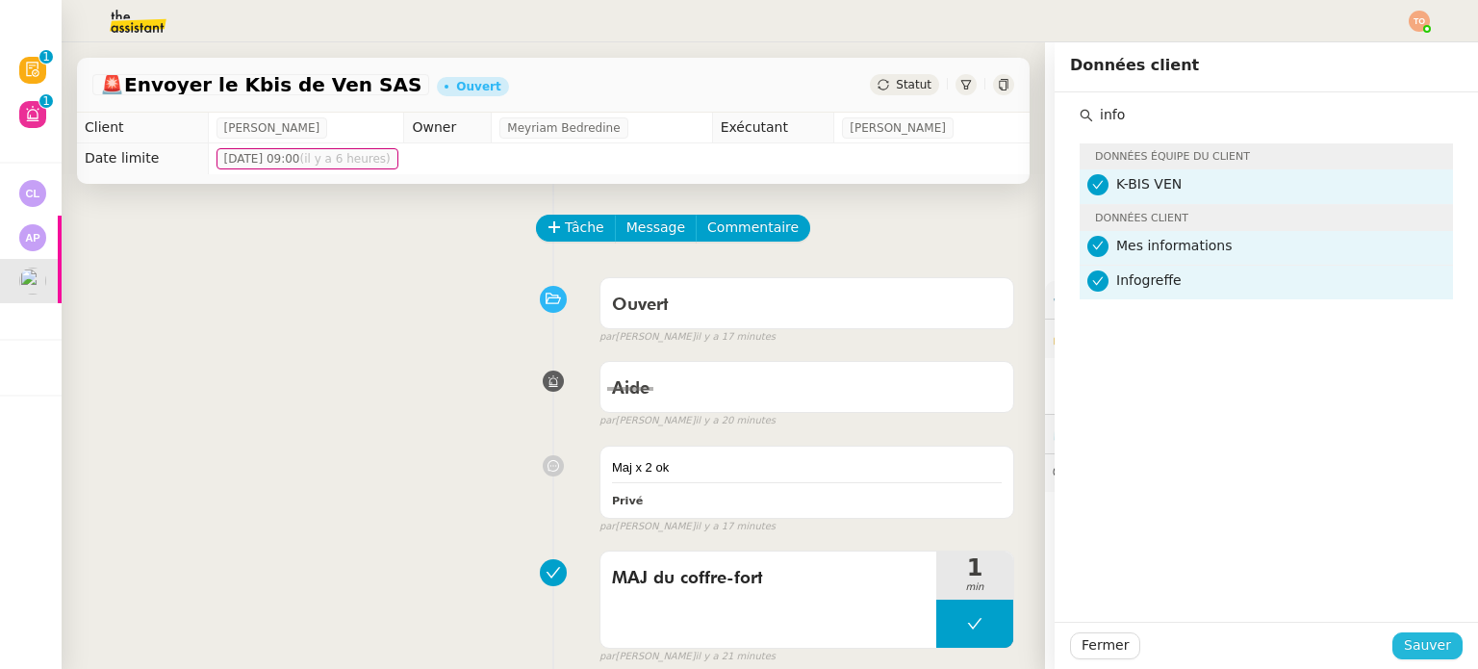
click at [1433, 633] on button "Sauver" at bounding box center [1427, 645] width 70 height 27
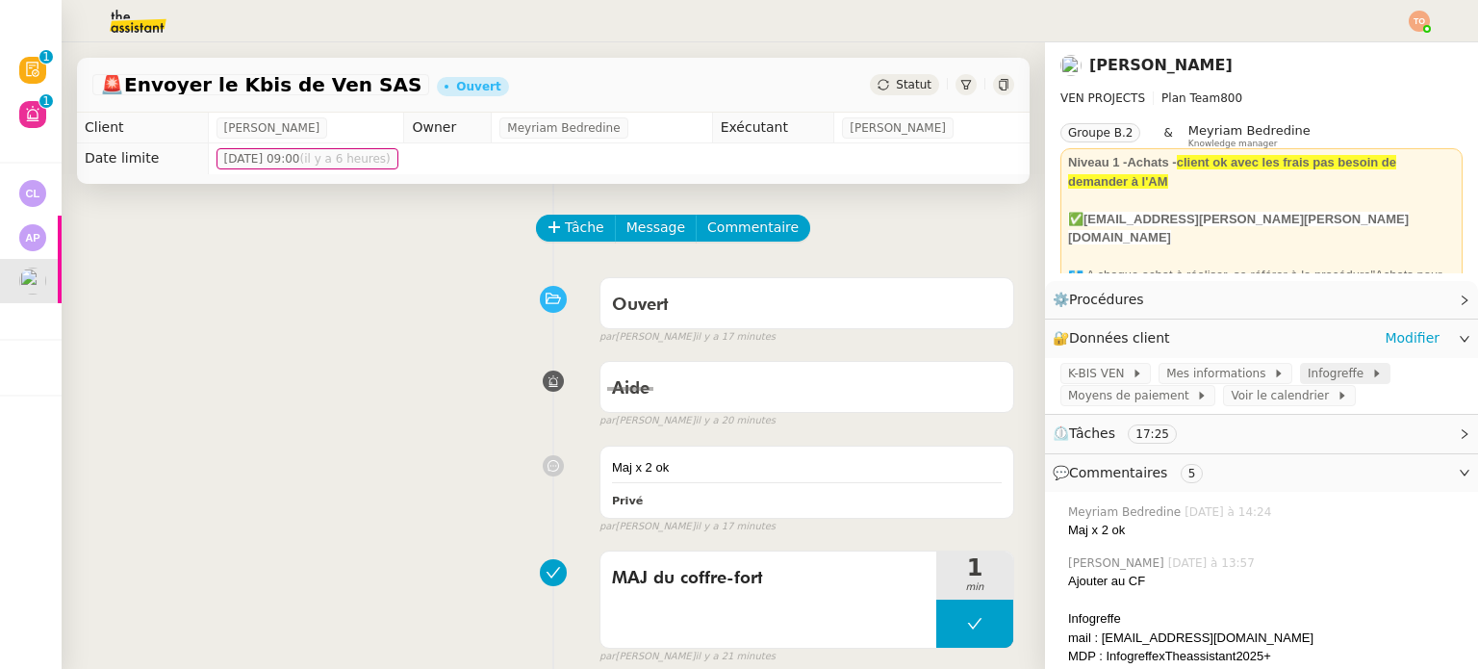
click at [1371, 370] on icon at bounding box center [1377, 373] width 12 height 12
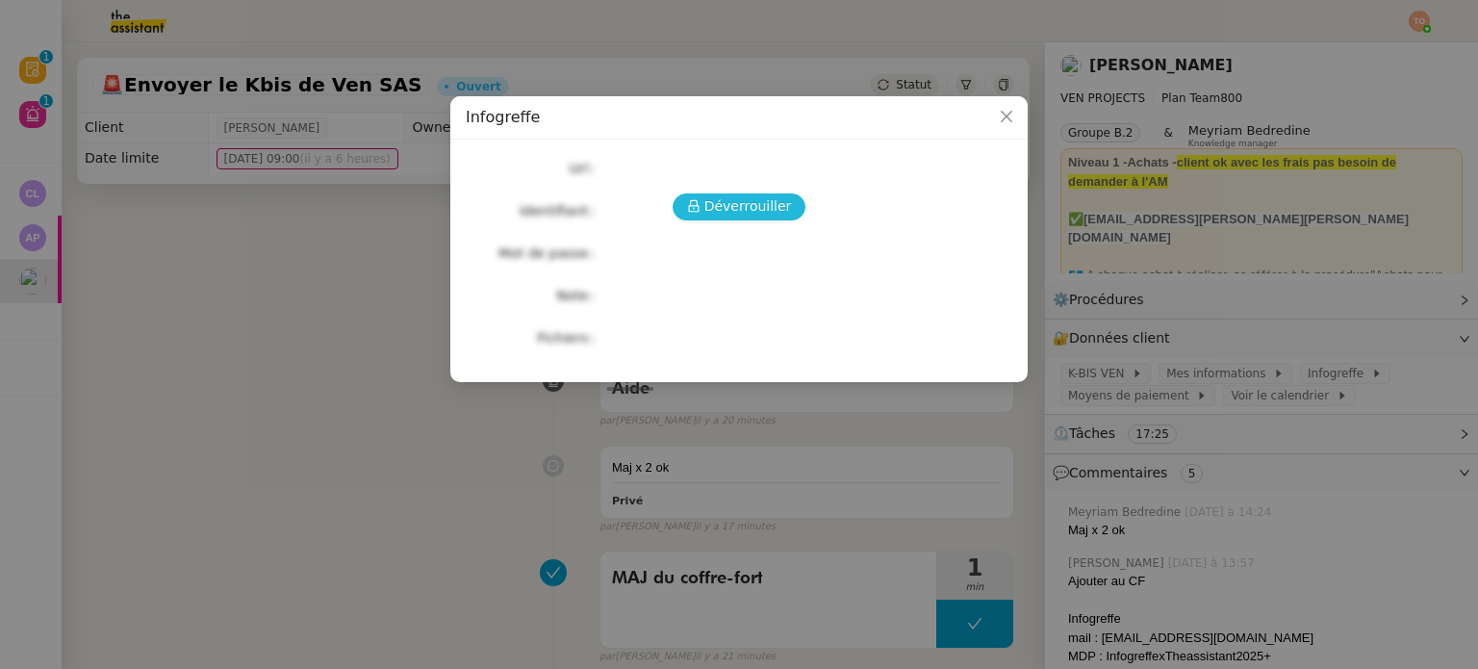
click at [758, 215] on span "Déverrouiller" at bounding box center [748, 206] width 88 height 22
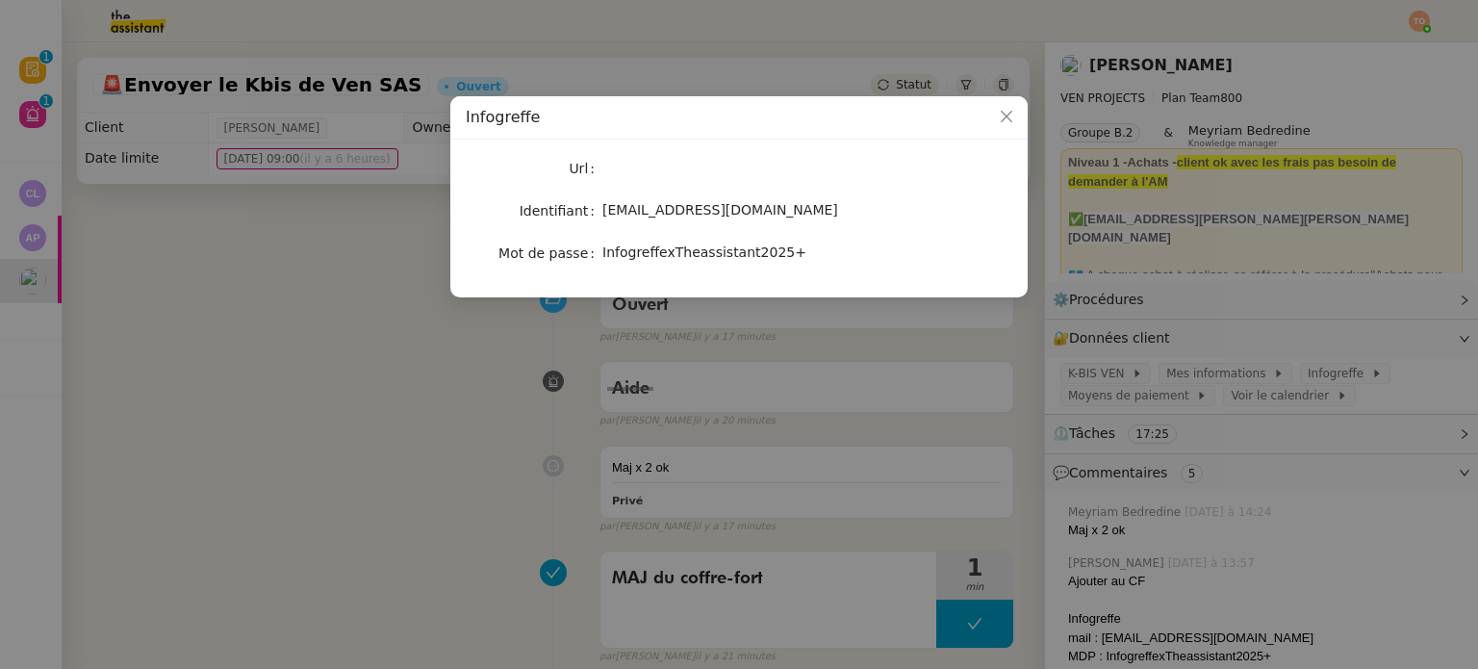
click at [498, 382] on nz-modal-container "Infogreffe Url Identifiant dee.uyy@theassistant.com Mot de passe InfogreffexThe…" at bounding box center [739, 334] width 1478 height 669
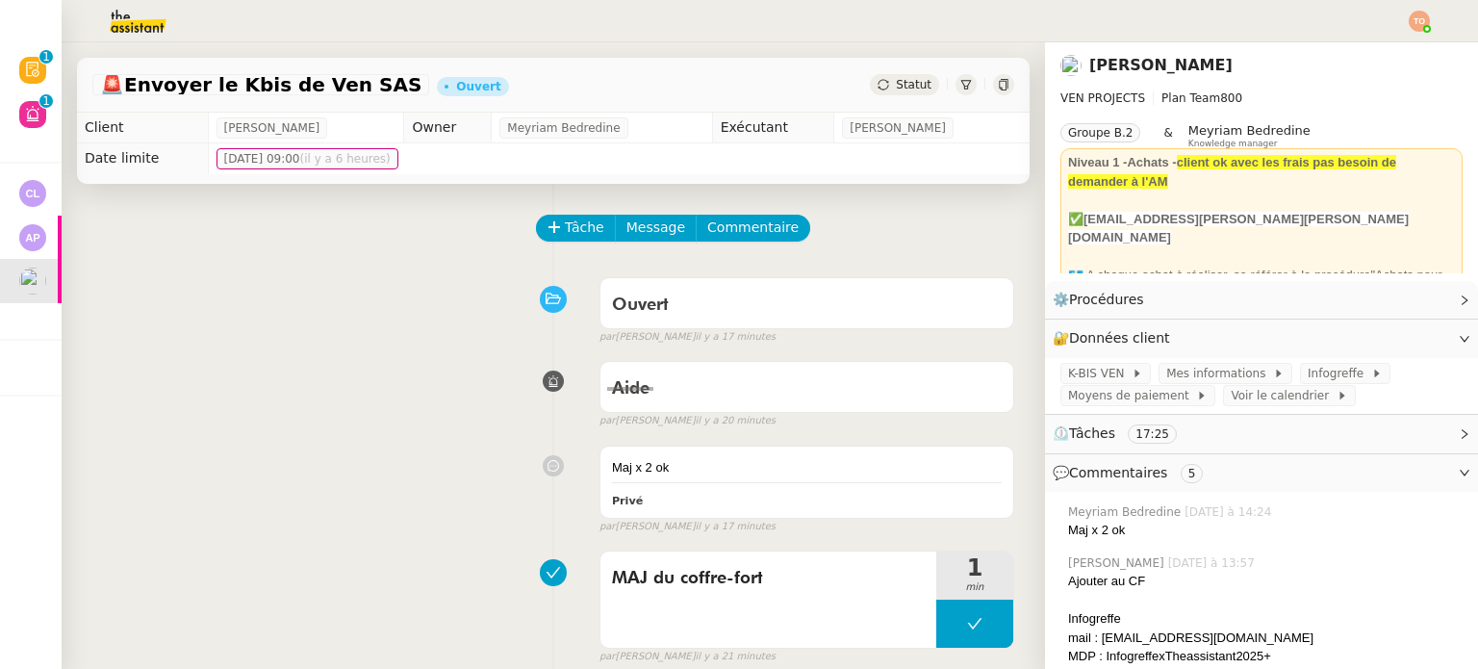
click at [912, 88] on span "Statut" at bounding box center [914, 84] width 36 height 13
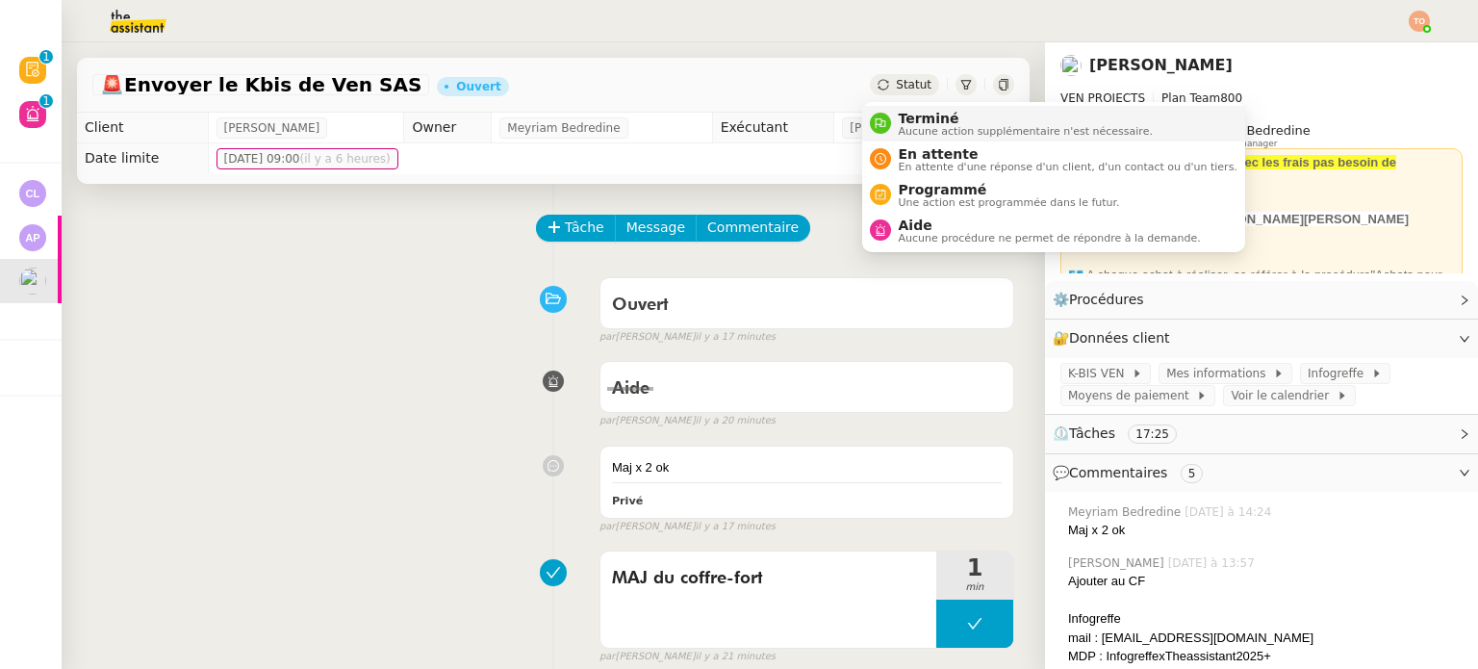
click at [928, 117] on span "Terminé" at bounding box center [1025, 118] width 254 height 15
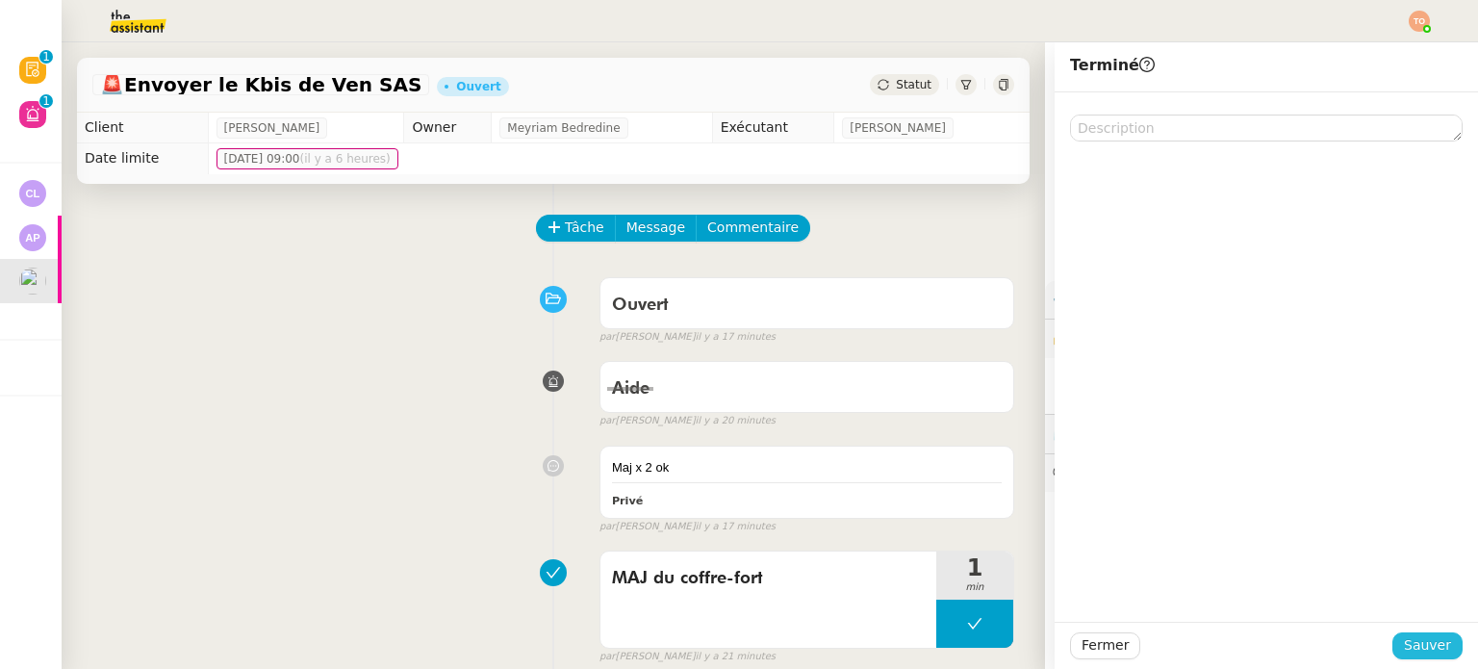
click at [1408, 641] on span "Sauver" at bounding box center [1426, 645] width 47 height 22
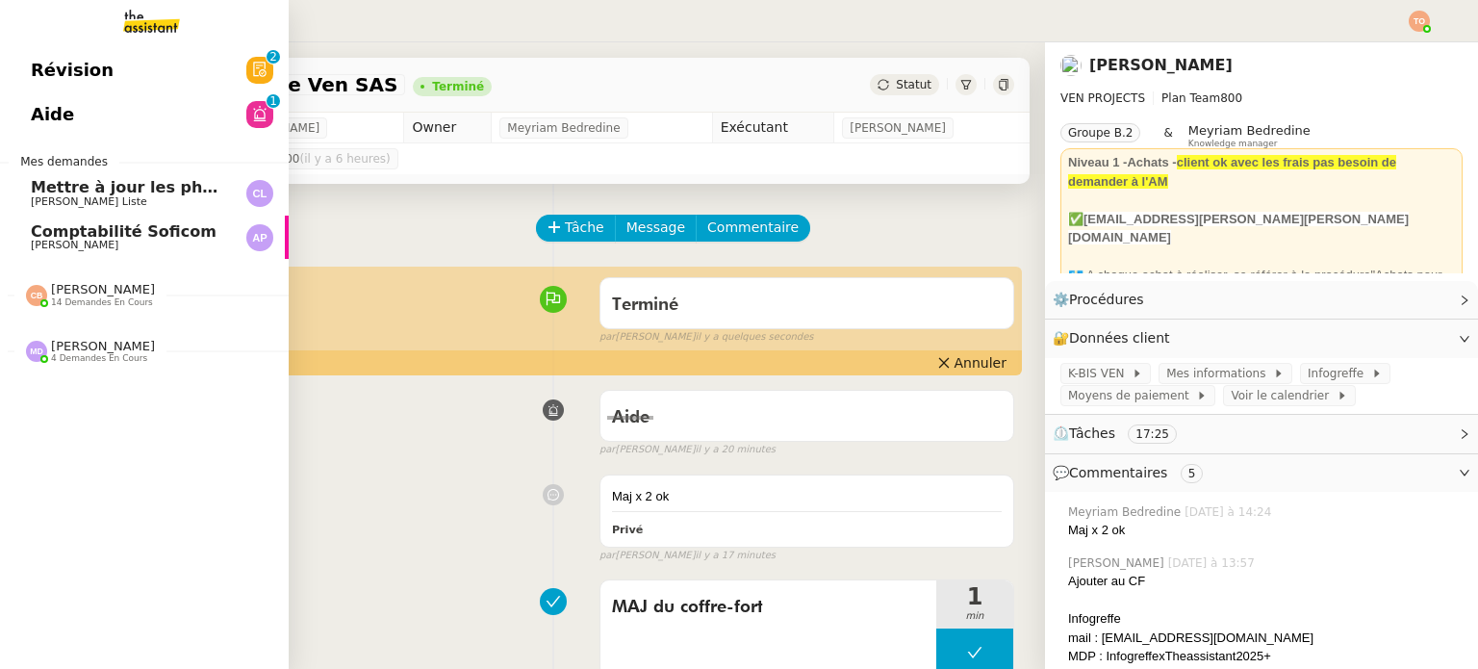
click at [54, 226] on span "Comptabilité Soficom" at bounding box center [124, 231] width 186 height 18
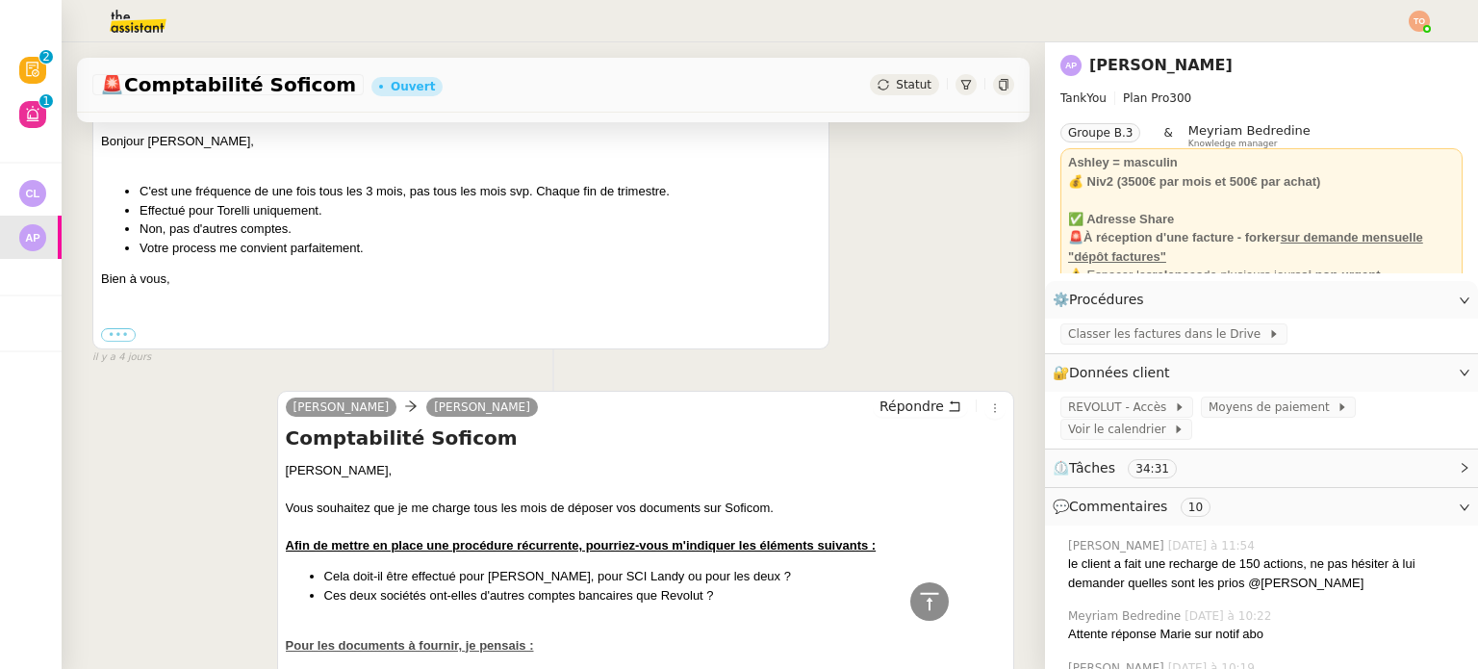
scroll to position [5387, 0]
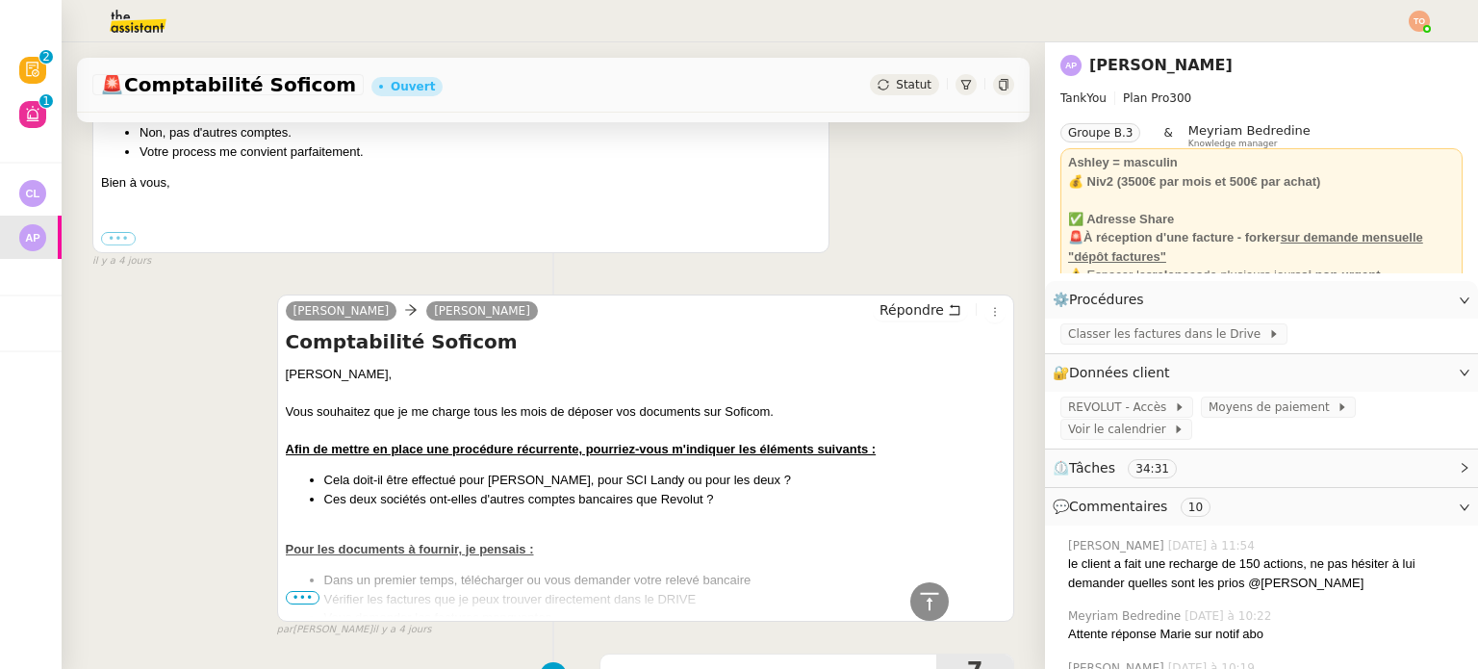
click at [300, 592] on span "•••" at bounding box center [303, 597] width 35 height 13
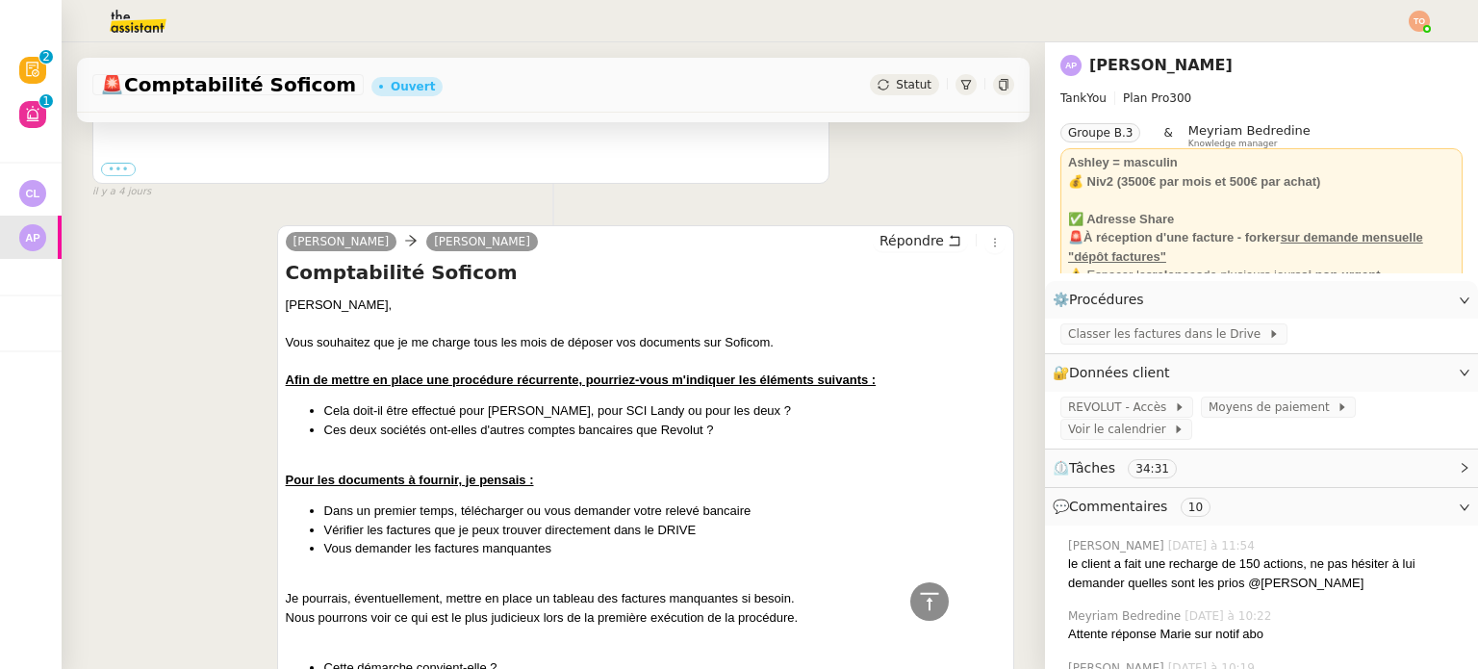
scroll to position [5579, 0]
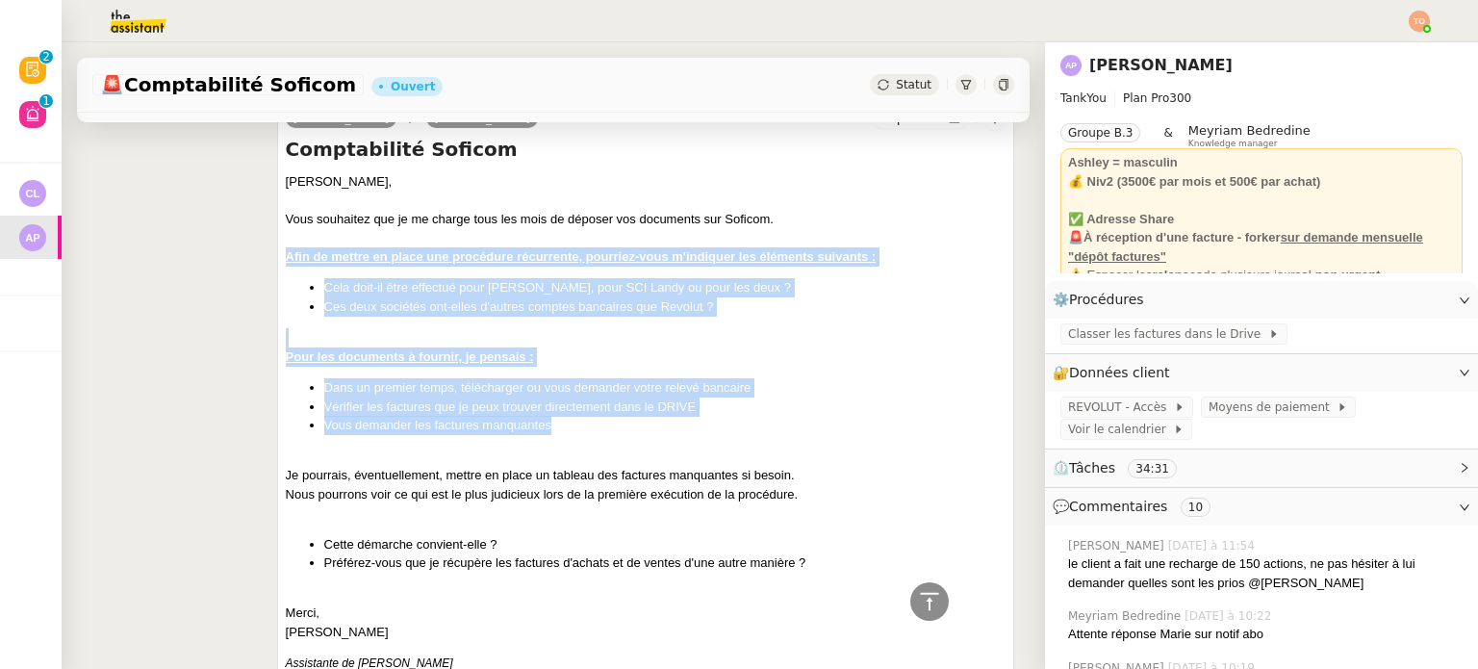
drag, startPoint x: 566, startPoint y: 426, endPoint x: 273, endPoint y: 255, distance: 338.9
click at [277, 255] on div "Camille Ashley Poniatowski Répondre Comptabilité Soficom Ashley, Vous souhaitez…" at bounding box center [645, 536] width 737 height 869
copy div "Afin de mettre en place une procédure récurrente, pourriez-vous m'indiquer les …"
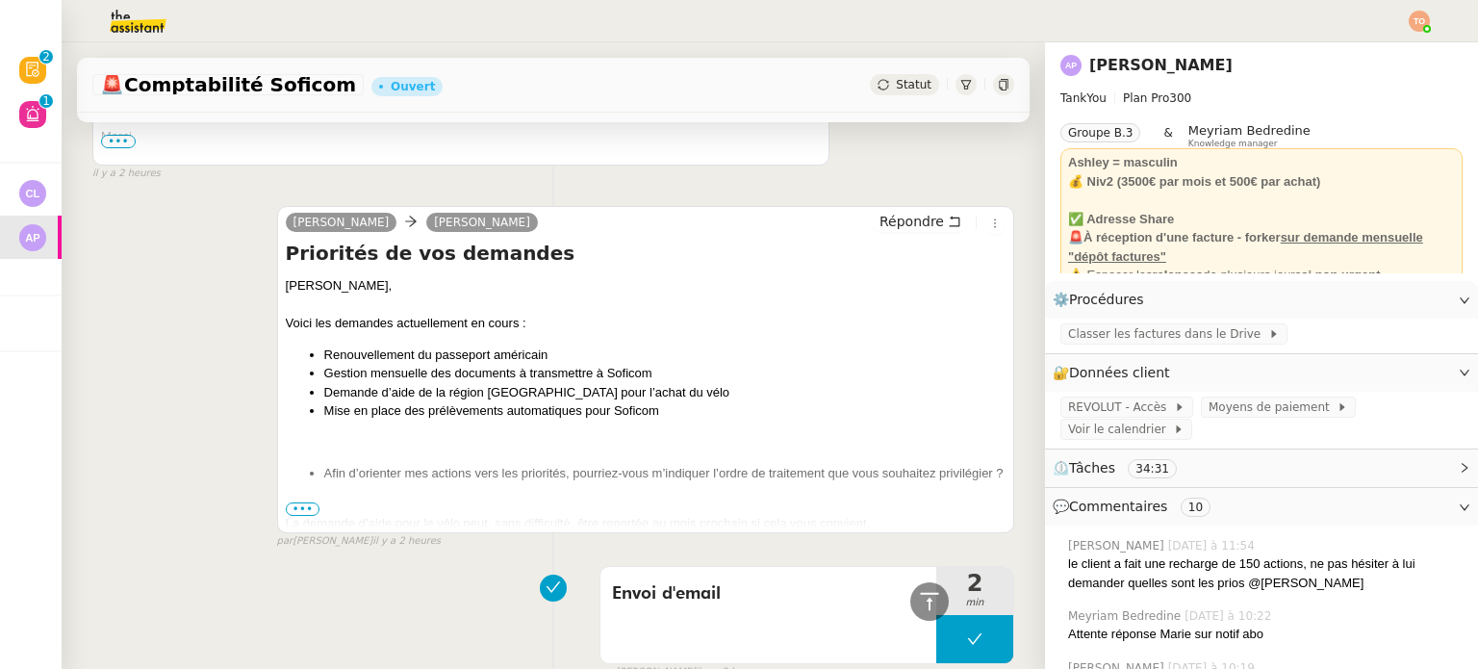
scroll to position [0, 0]
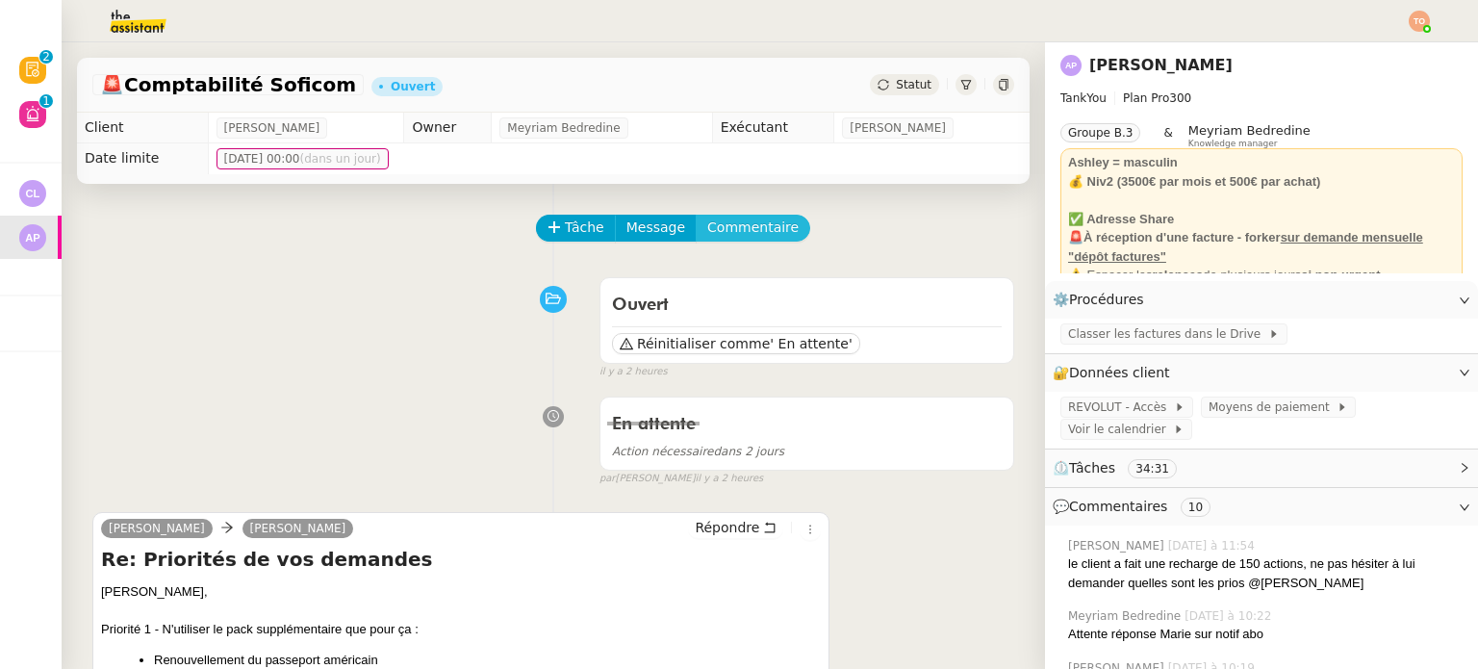
click at [743, 218] on span "Commentaire" at bounding box center [752, 227] width 91 height 22
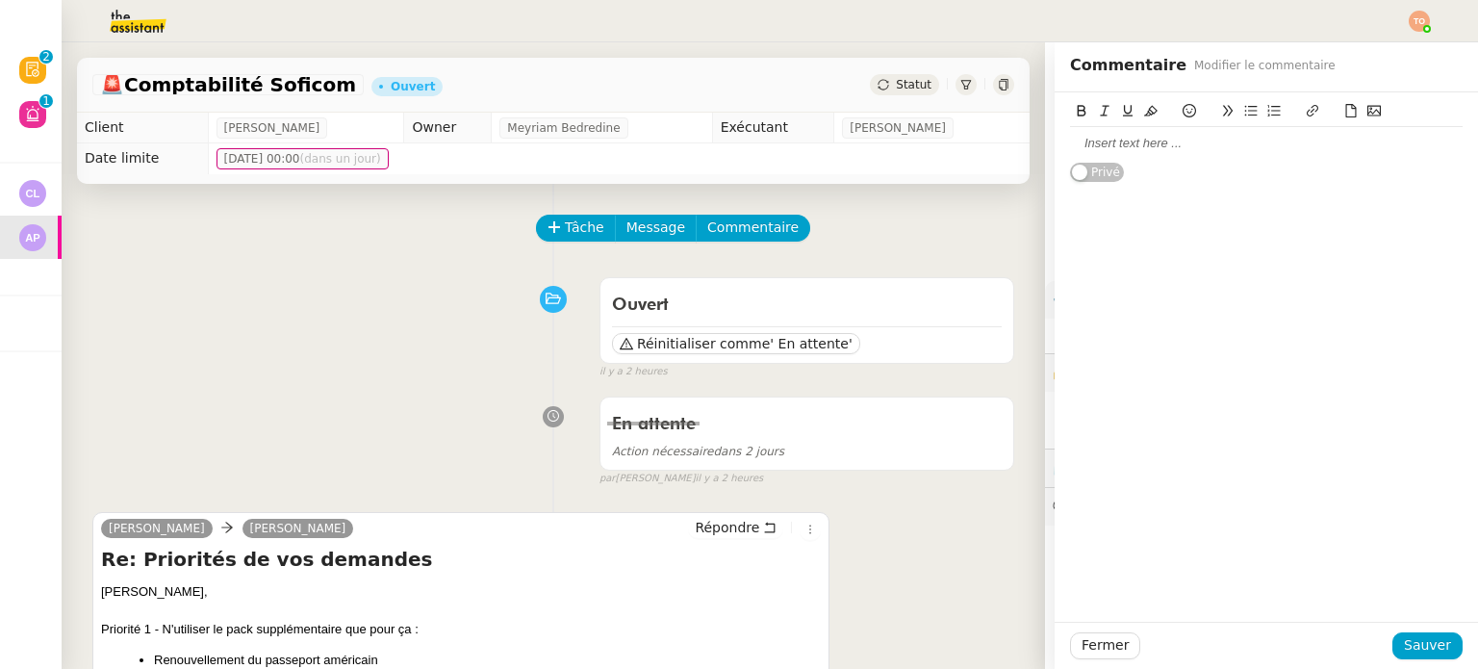
click at [1101, 143] on div at bounding box center [1266, 143] width 392 height 17
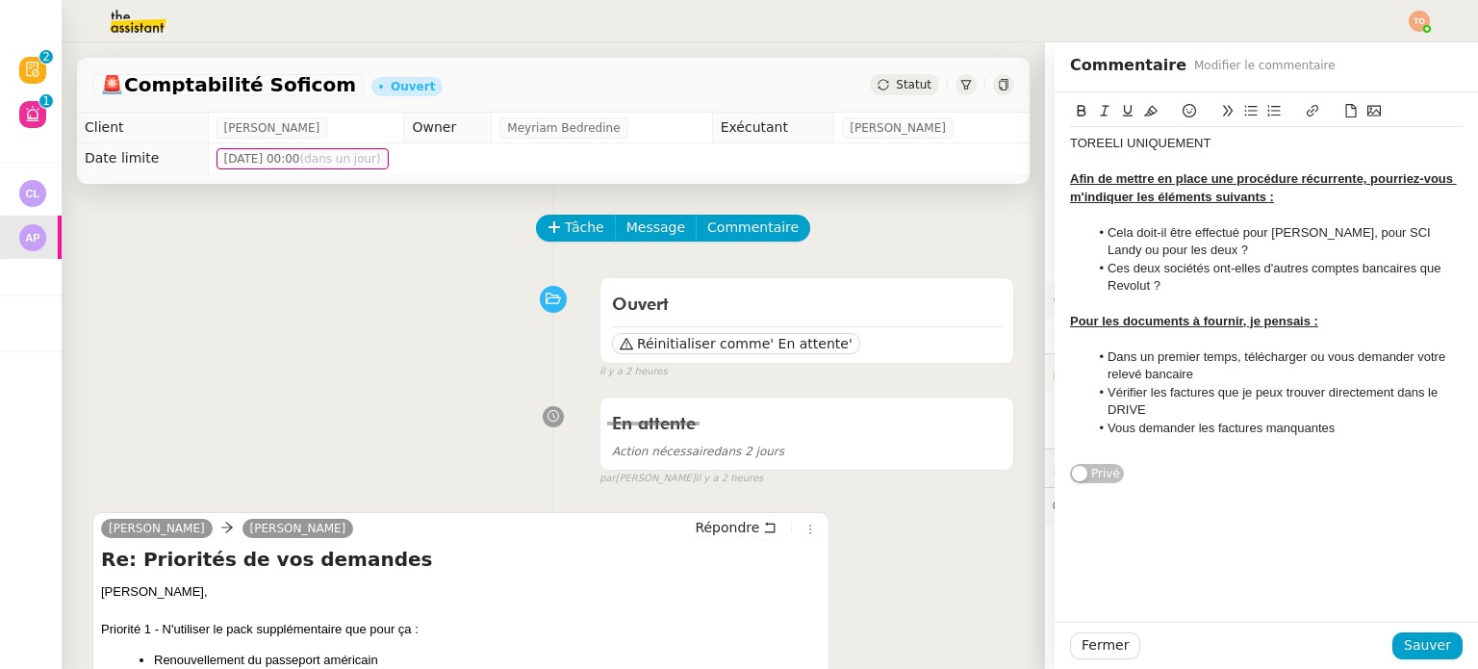
click at [1208, 149] on div "TOREELI UNIQUEMENT" at bounding box center [1266, 143] width 392 height 17
click at [1160, 288] on li "Ces deux sociétés ont-elles d'autres comptes bancaires que Revolut ?" at bounding box center [1276, 278] width 374 height 36
click at [1212, 141] on div "TOREELI UNIQUEMENT" at bounding box center [1266, 143] width 392 height 17
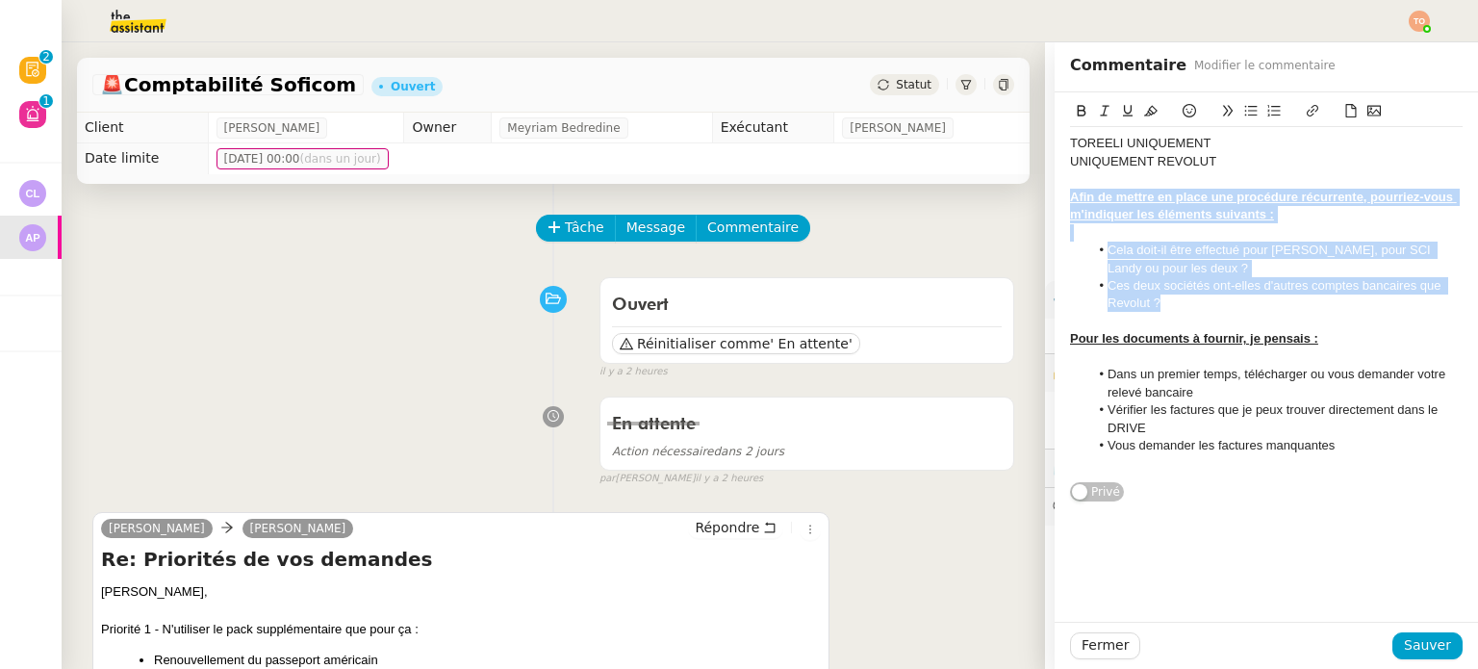
drag, startPoint x: 1159, startPoint y: 299, endPoint x: 1055, endPoint y: 196, distance: 146.2
click at [1070, 196] on div "TOREELI UNIQUEMENT UNIQUEMENT REVOLUT Afin de mettre en place une procédure réc…" at bounding box center [1266, 303] width 392 height 353
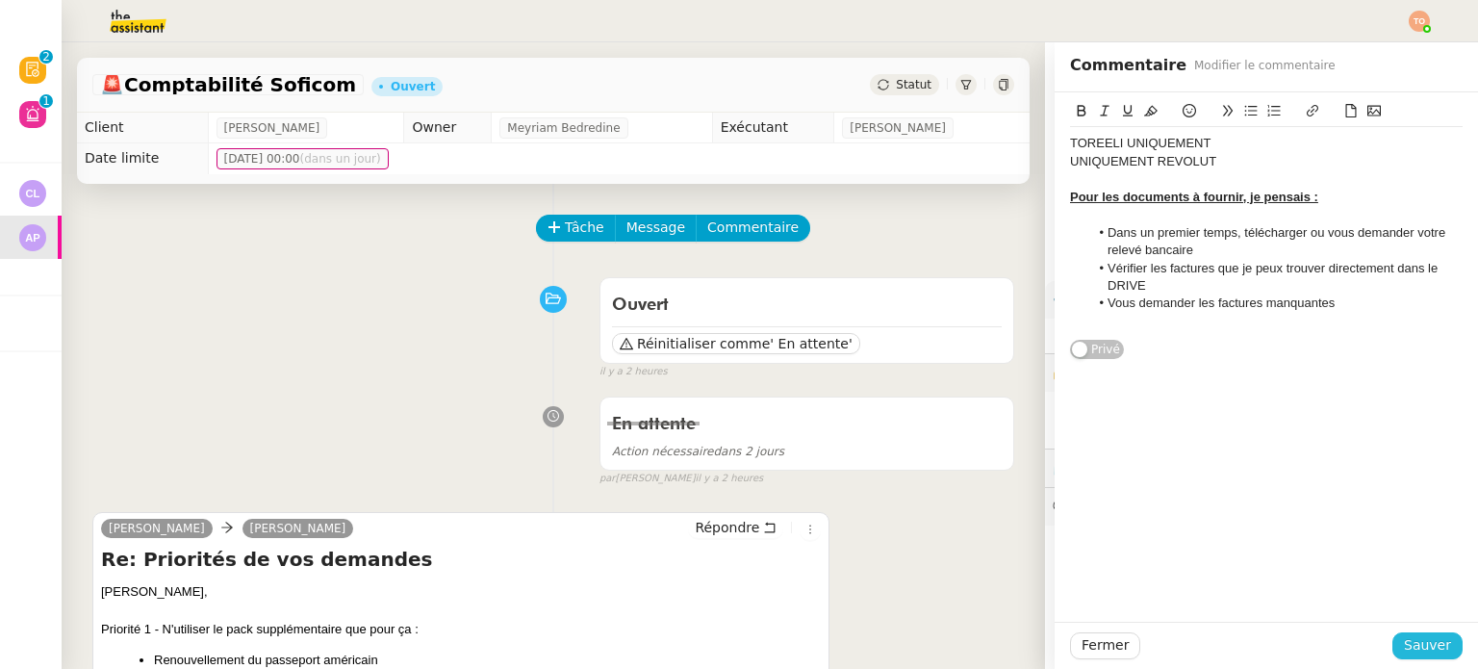
click at [1425, 644] on span "Sauver" at bounding box center [1426, 645] width 47 height 22
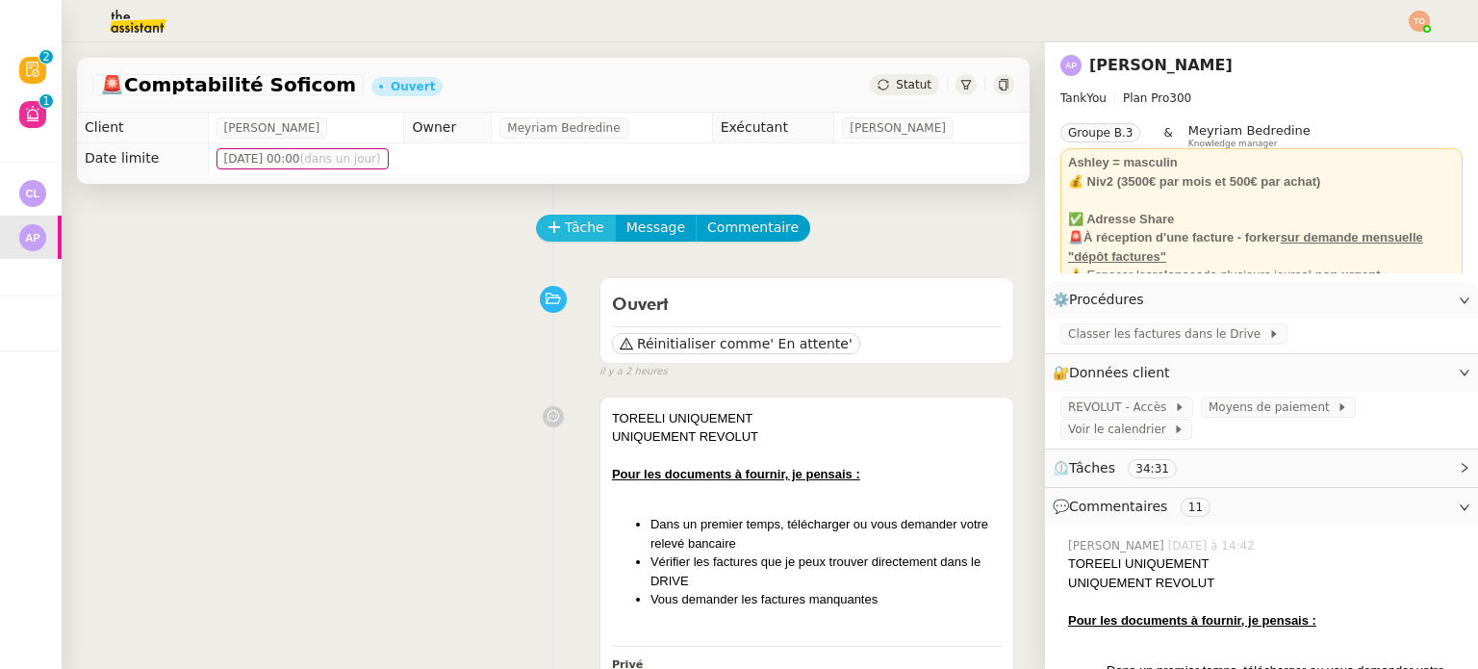
click at [566, 232] on span "Tâche" at bounding box center [584, 227] width 39 height 22
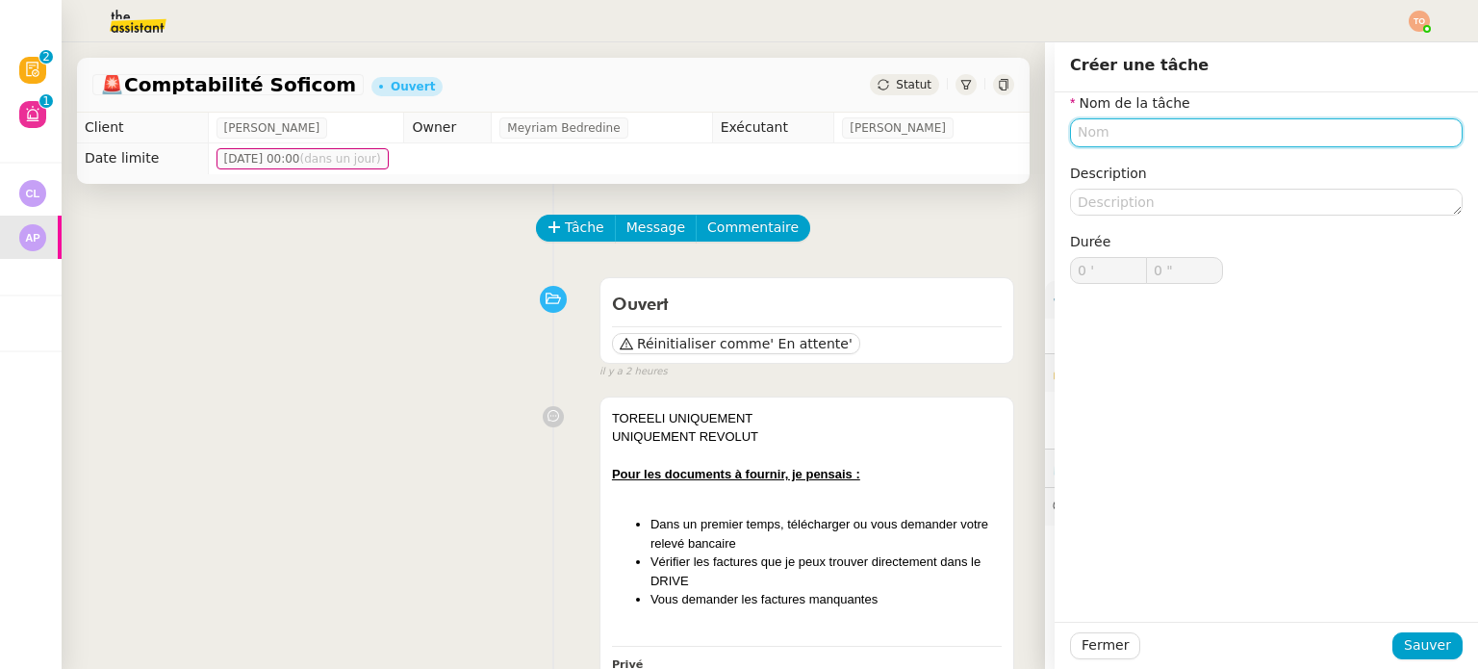
click at [1223, 133] on input "text" at bounding box center [1266, 132] width 392 height 28
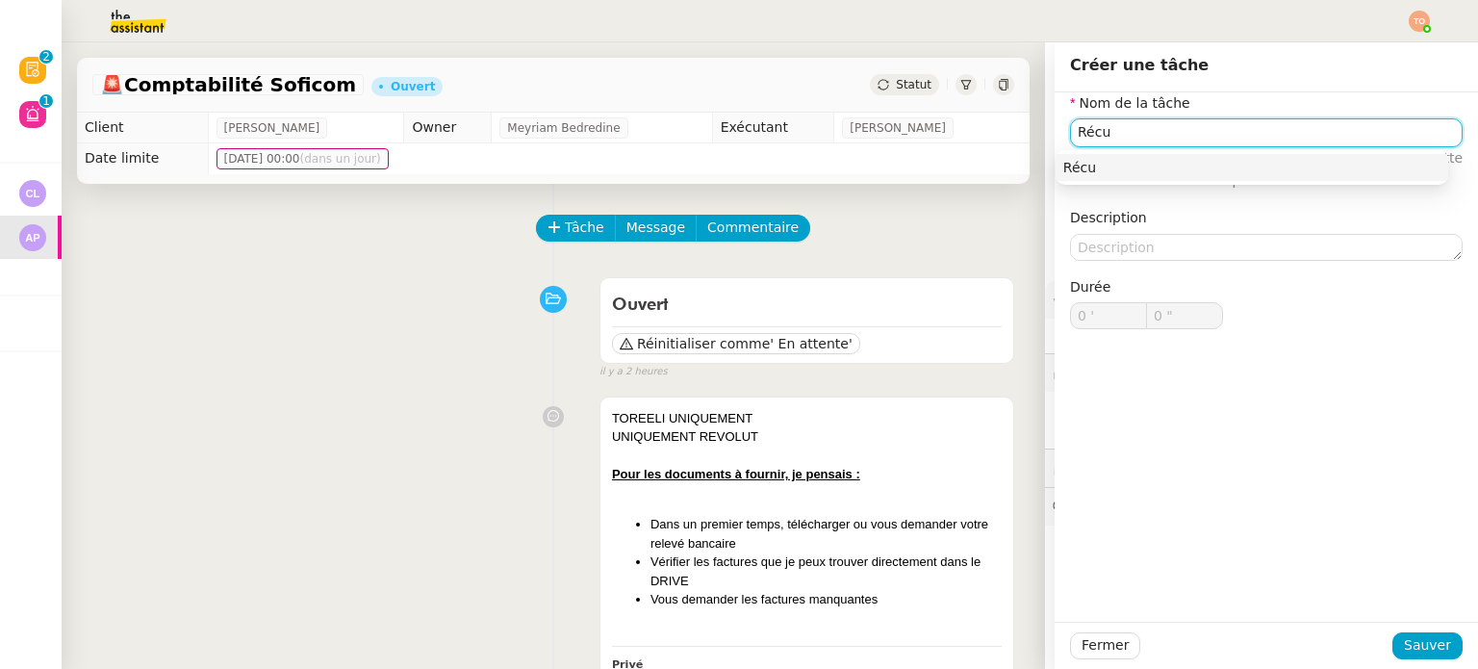
type input "Récu"
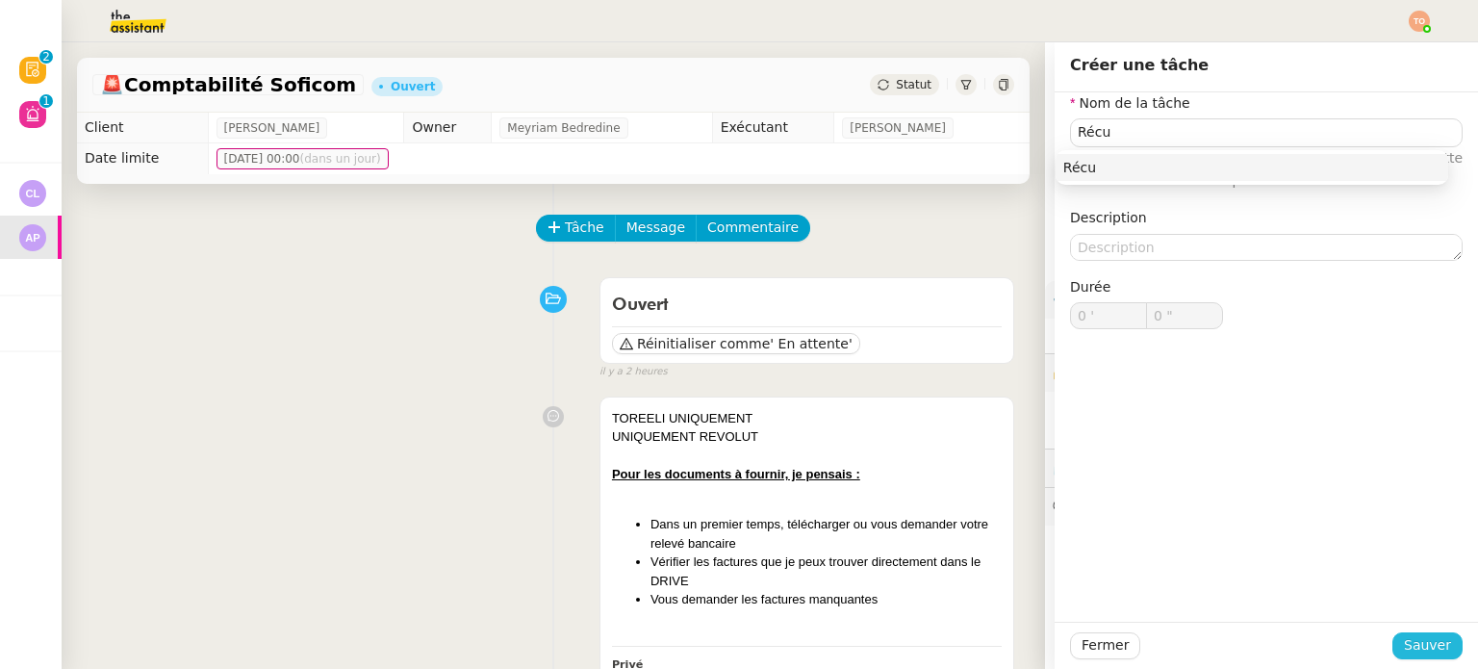
click at [1420, 634] on div "Fermer Sauver" at bounding box center [1265, 644] width 423 height 47
click at [1421, 642] on span "Sauver" at bounding box center [1426, 645] width 47 height 22
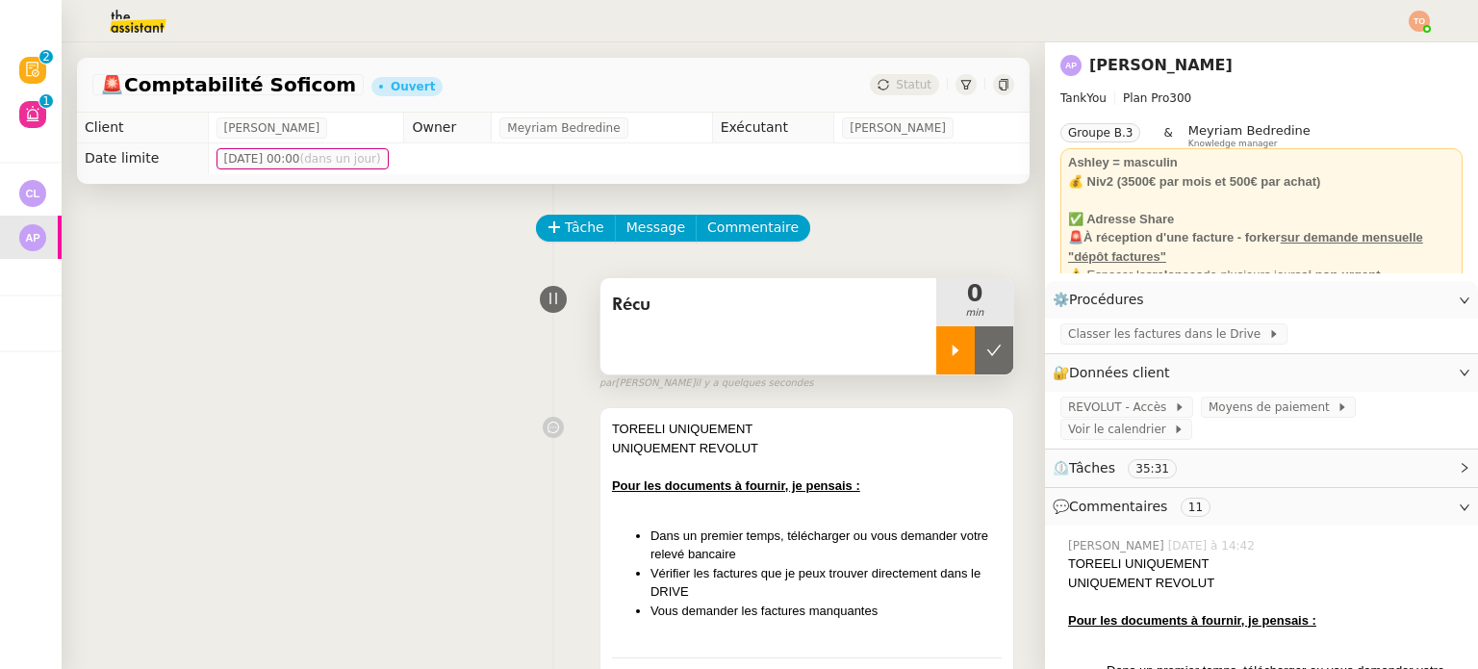
click at [948, 352] on icon at bounding box center [955, 349] width 15 height 15
click at [897, 339] on div "Récu" at bounding box center [768, 326] width 336 height 96
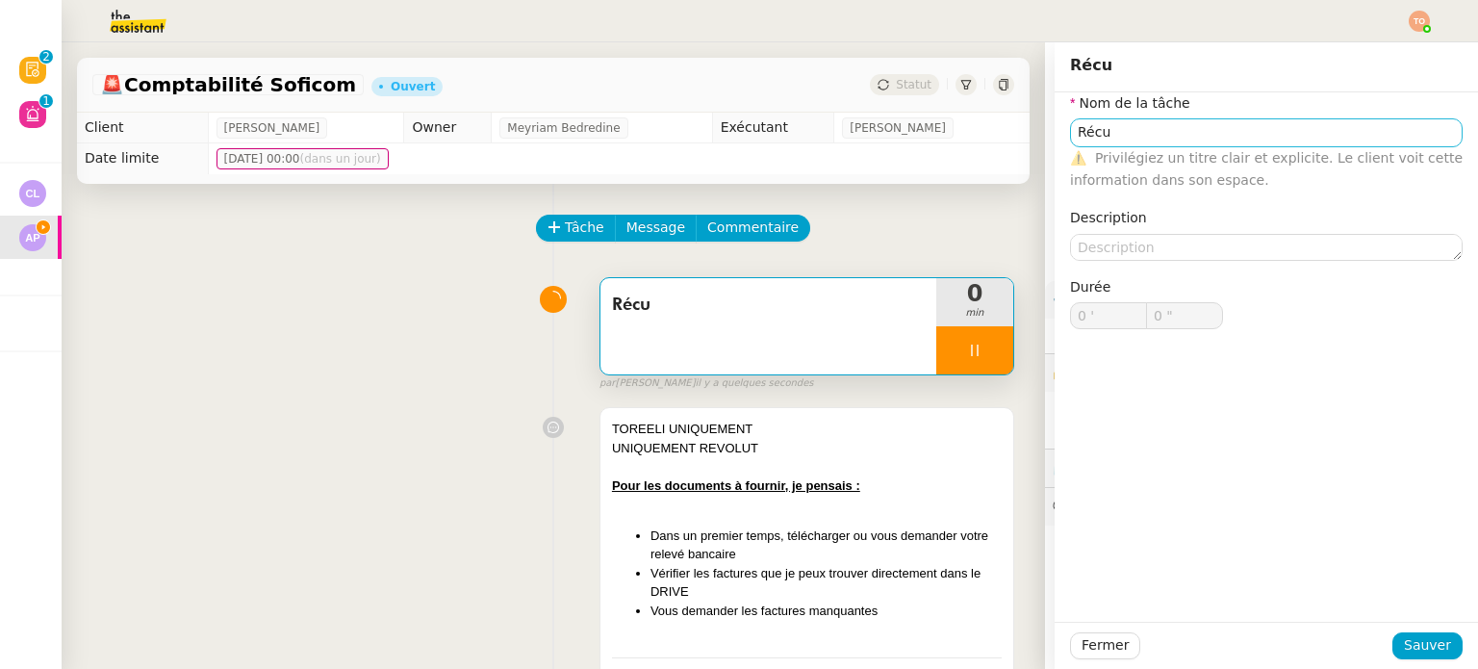
type input "1 ""
click at [1173, 118] on input "Récu" at bounding box center [1266, 132] width 392 height 28
type input "Récupé"
type input "2 ""
type input "Récupérer le r"
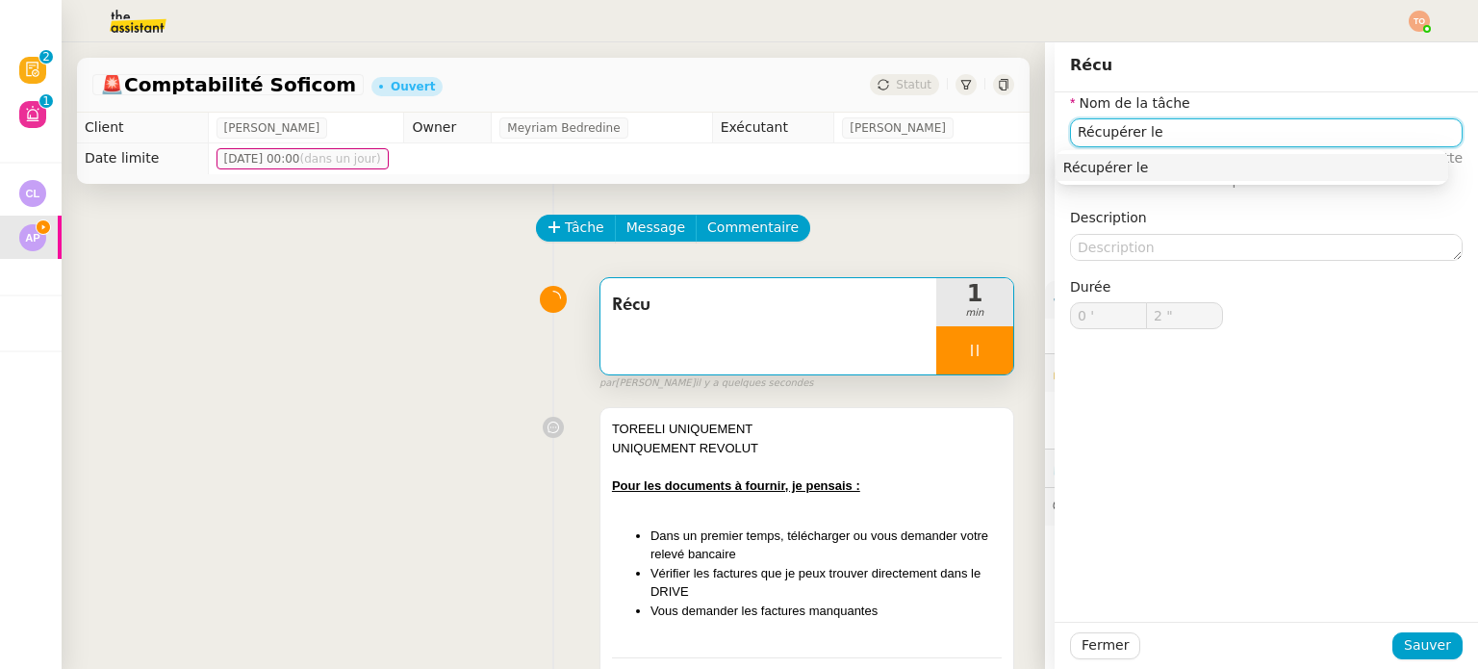
type input "3 ""
type input "Récupérer le rele"
type input "4 ""
type input "Récupérer le relevé de com"
type input "5 ""
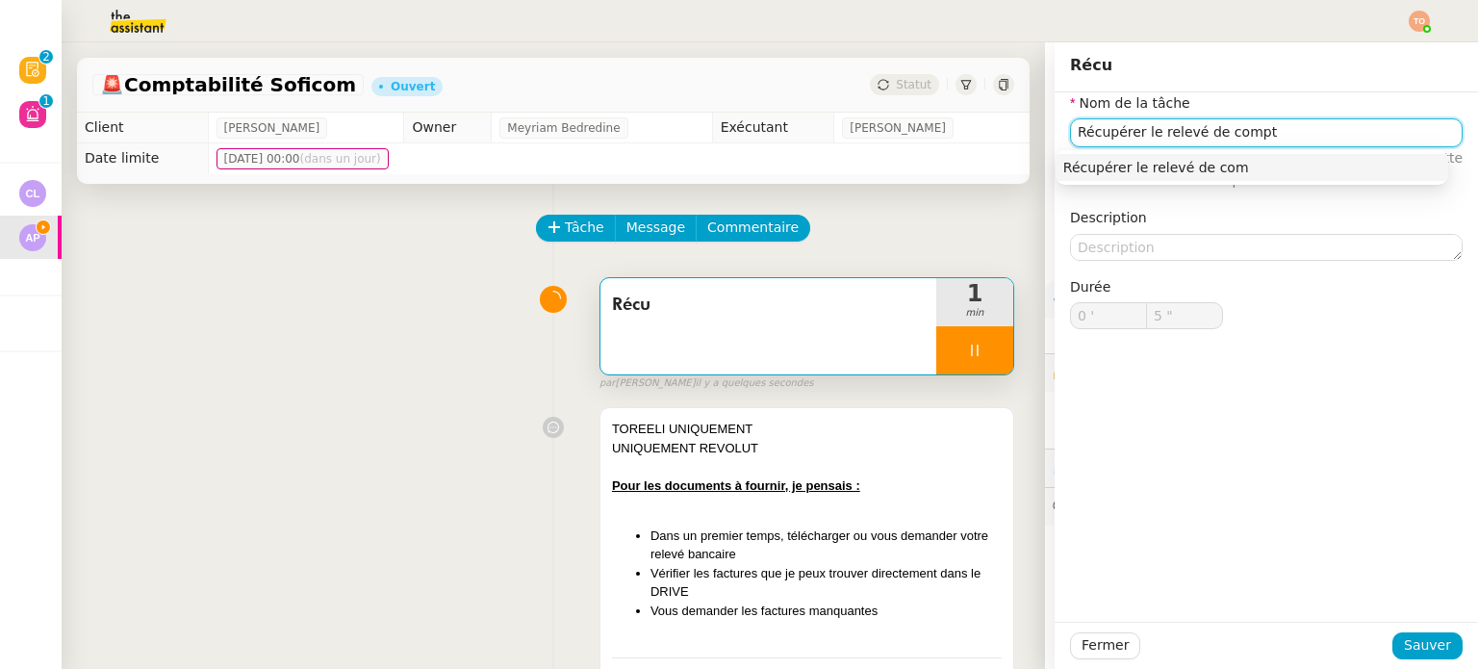
type input "Récupérer le relevé de compte"
type input "6 ""
type input "Récupérer le relevé de compte"
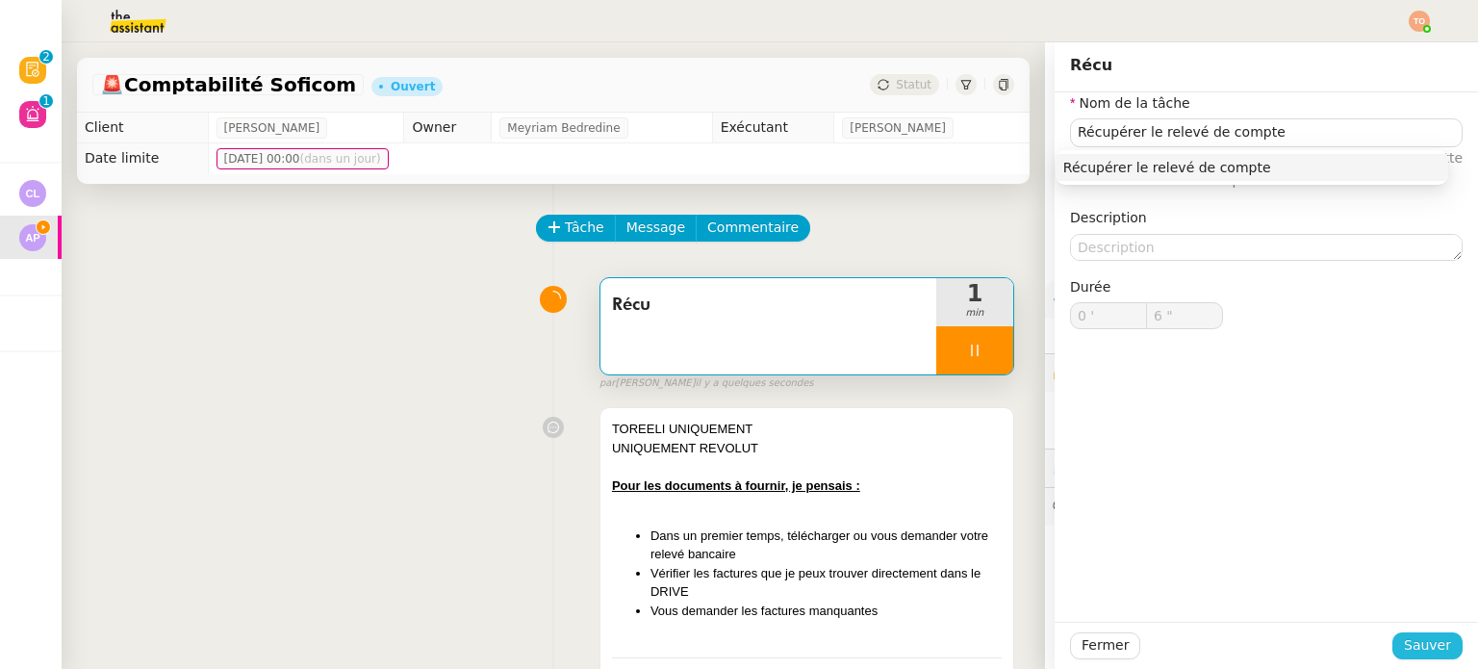
click at [1407, 650] on span "Sauver" at bounding box center [1426, 645] width 47 height 22
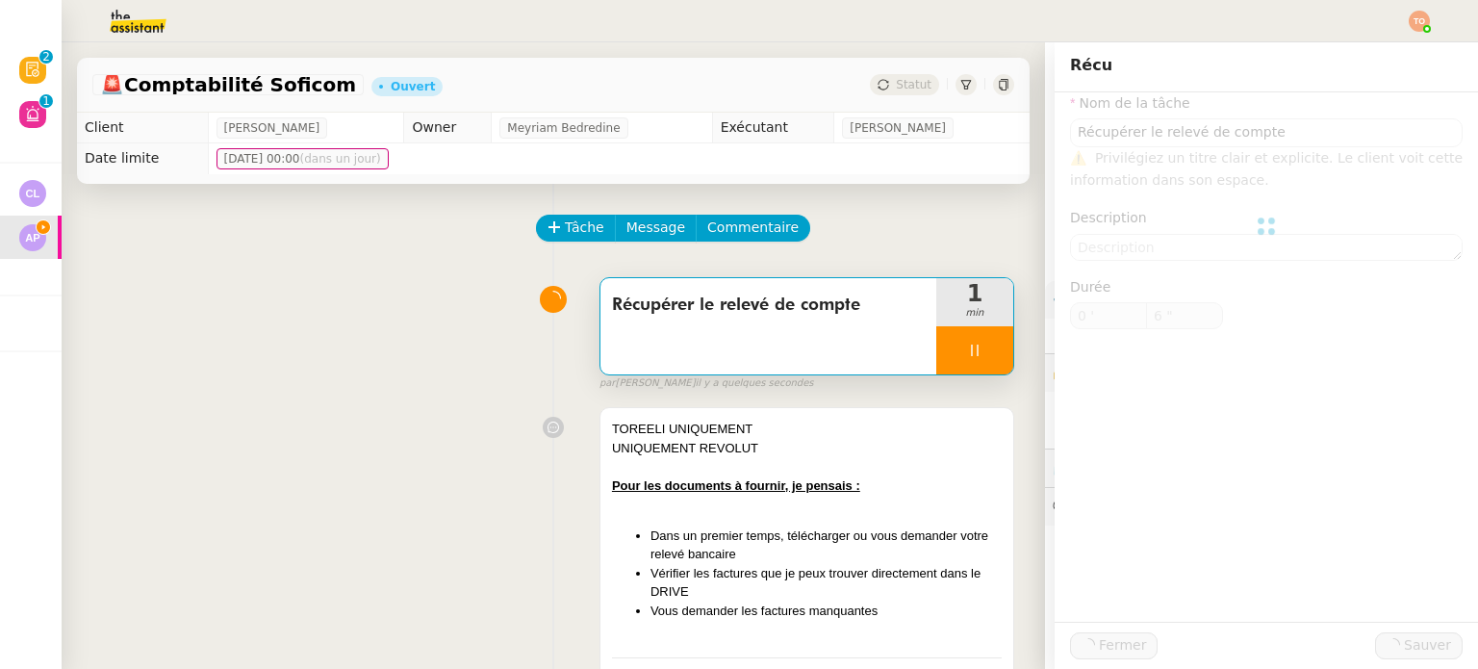
type input "7 ""
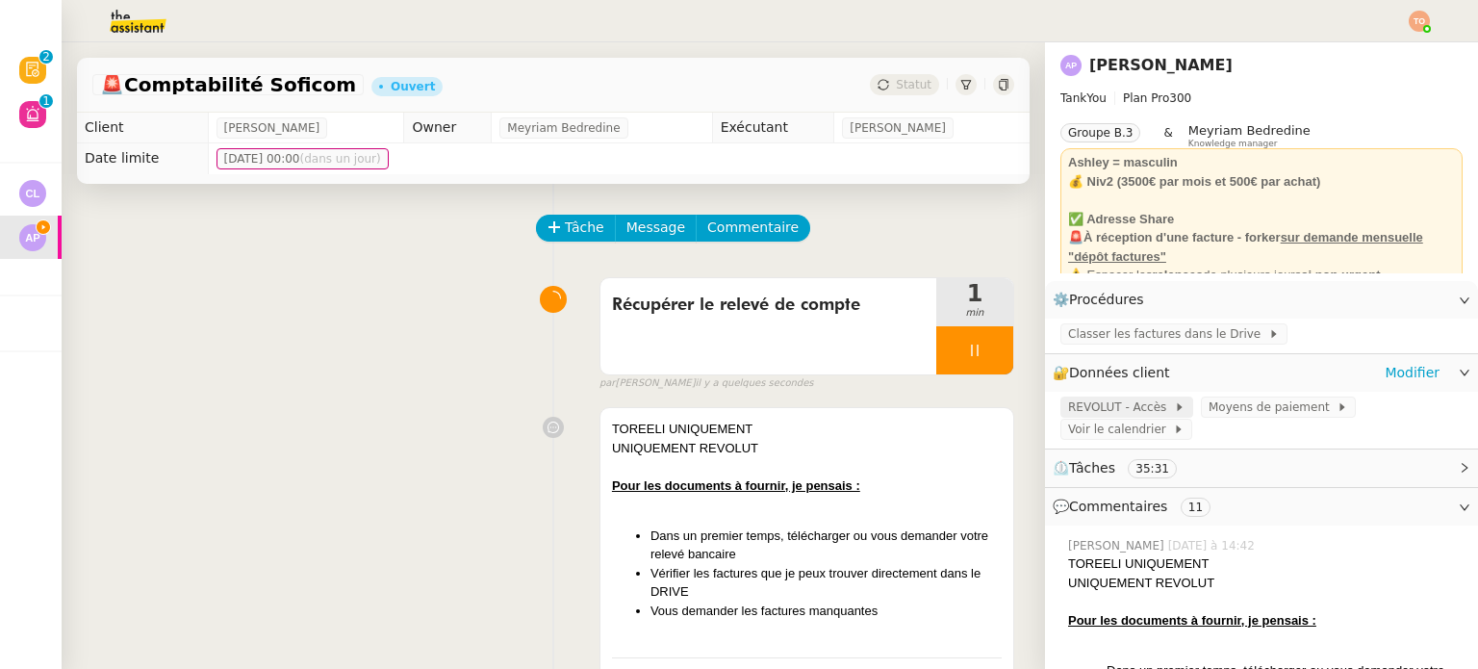
click at [1120, 407] on span "REVOLUT - Accès" at bounding box center [1121, 406] width 106 height 19
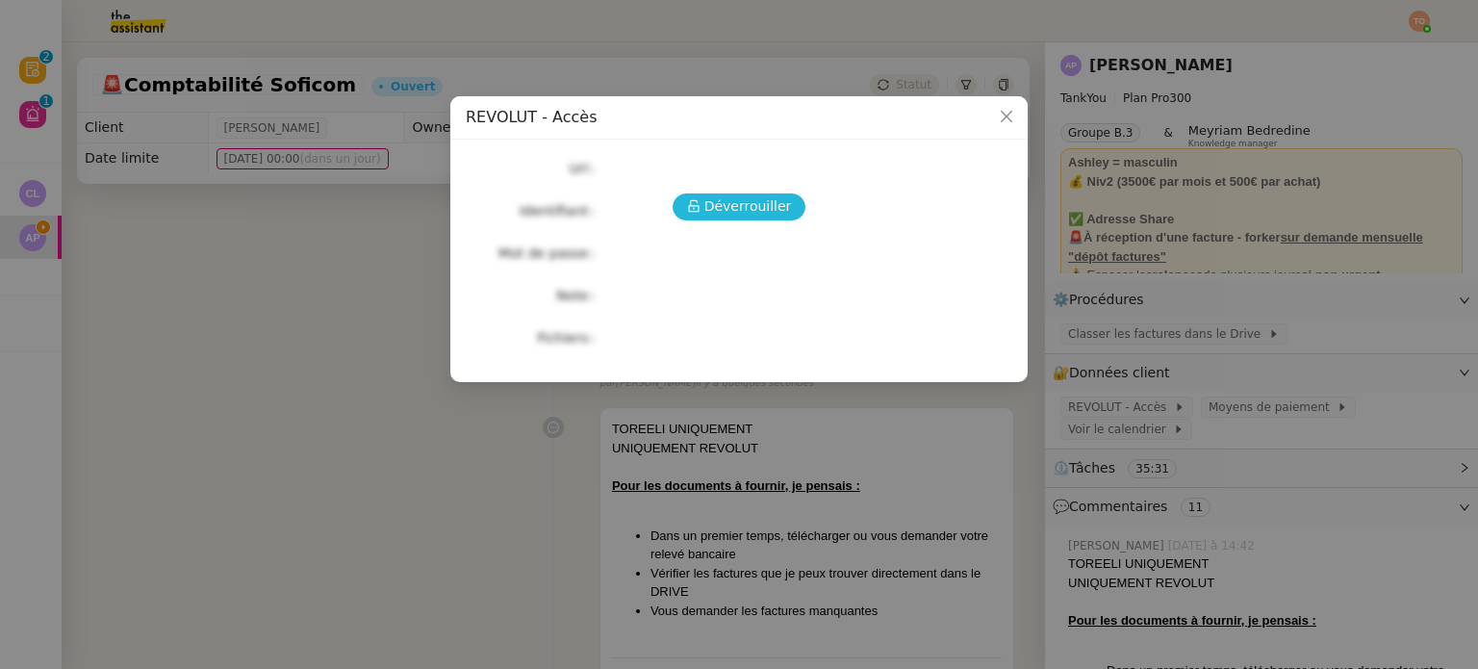
click at [793, 198] on button "Déverrouiller" at bounding box center [739, 206] width 134 height 27
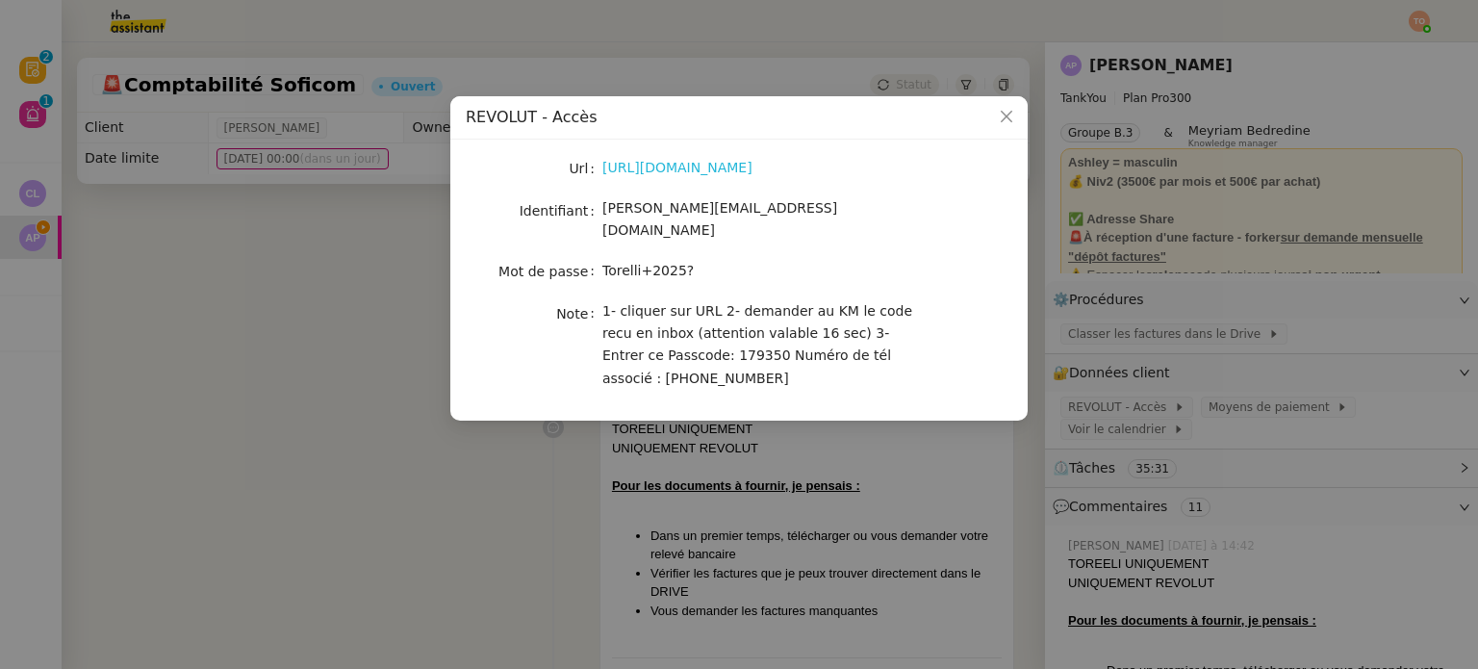
click at [752, 169] on link "https://business.revolut.com/signup/invite?q=Y2FtaS4uQHRoZWFzc2lzdGFudC5jb218fH…" at bounding box center [677, 167] width 150 height 15
click at [1089, 399] on nz-modal-container "REVOLUT - Accès Url https://business.revolut.com/signup/invite?q=Y2FtaS4uQHRoZW…" at bounding box center [739, 334] width 1478 height 669
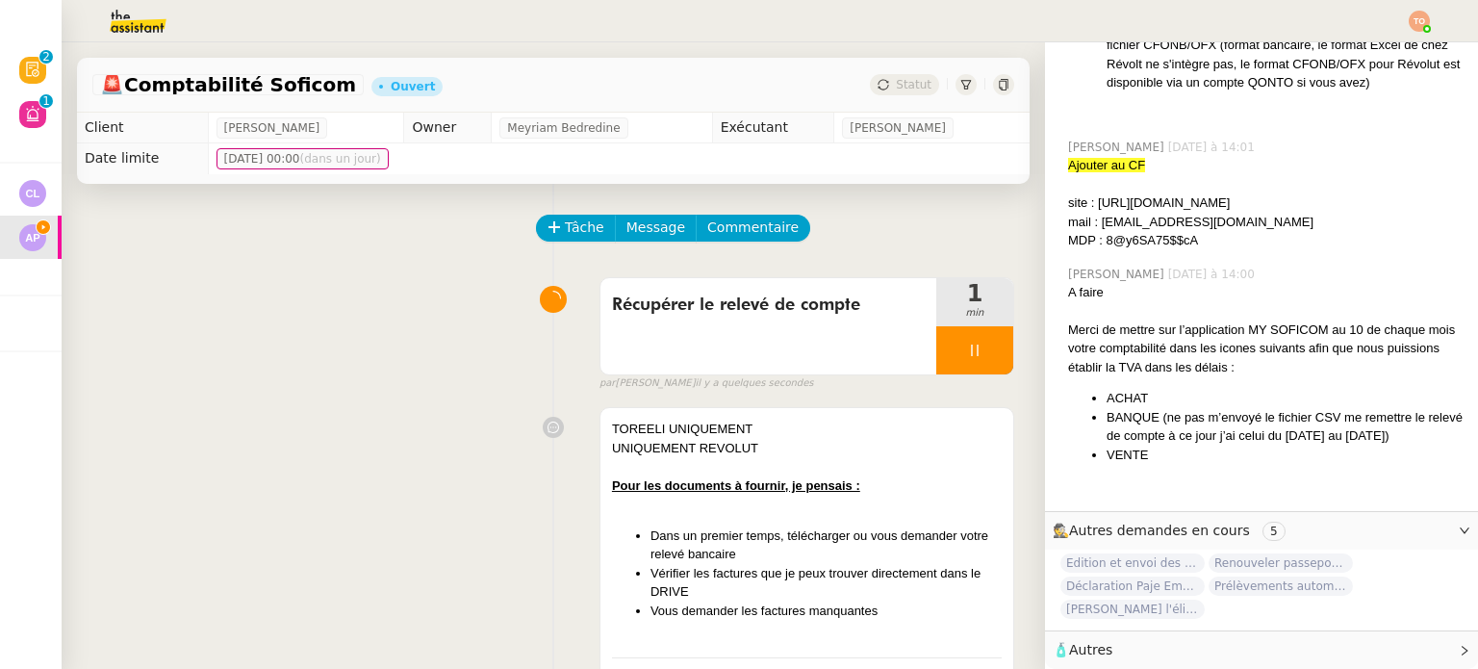
scroll to position [1801, 0]
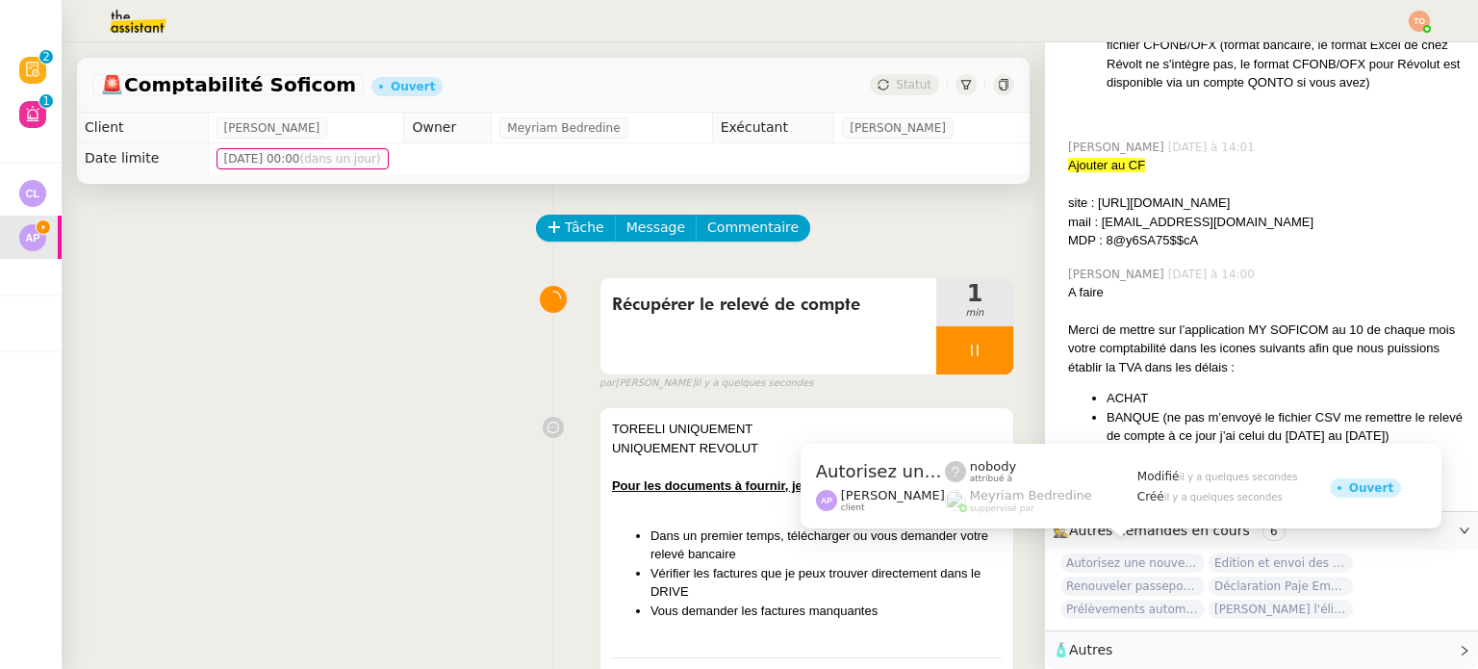
click at [1084, 553] on span "Autorisez une nouvelle inscription à Revolut Business." at bounding box center [1132, 562] width 144 height 19
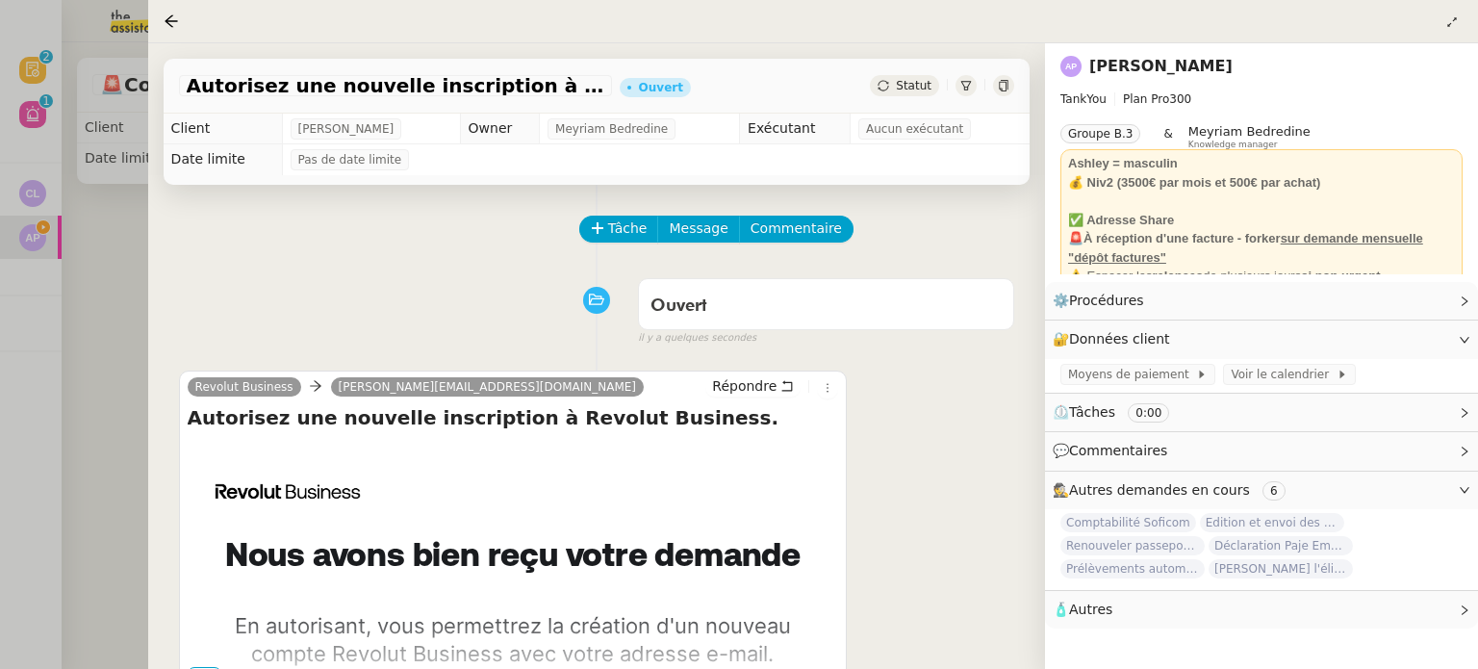
scroll to position [260, 0]
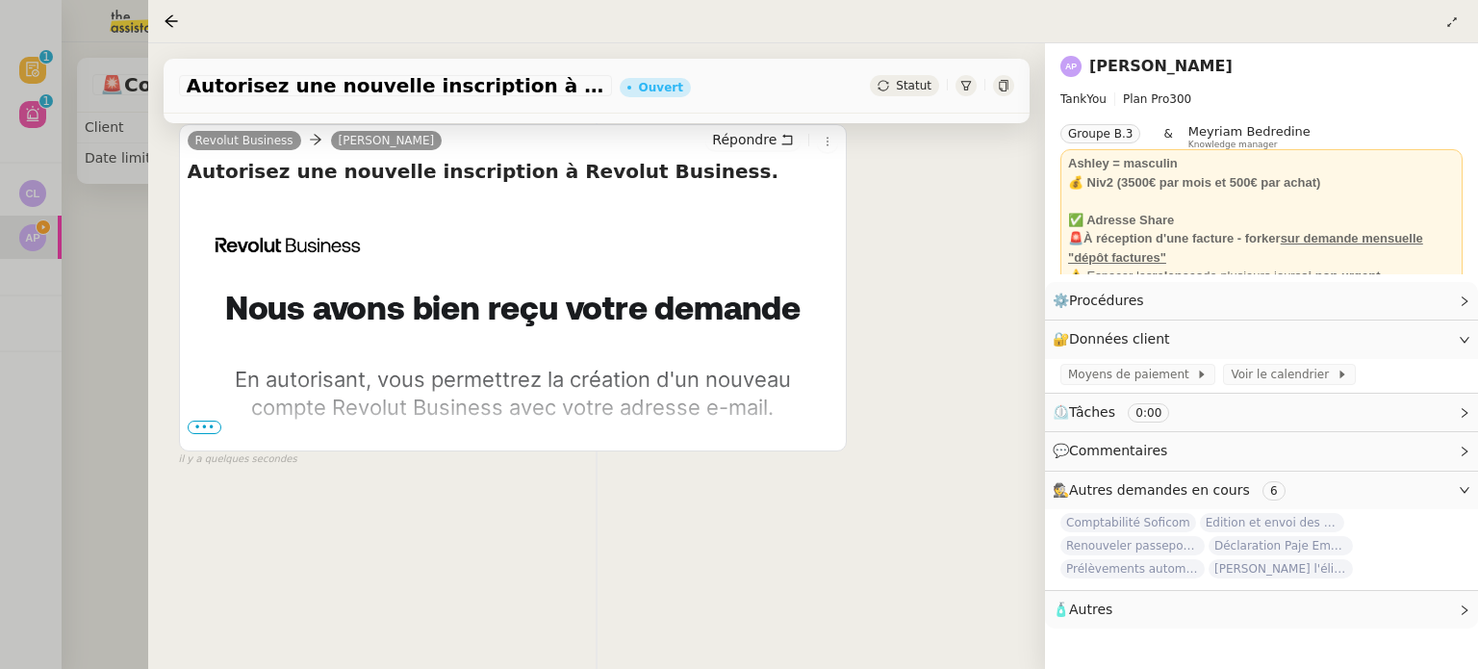
click at [200, 422] on span "•••" at bounding box center [205, 426] width 35 height 13
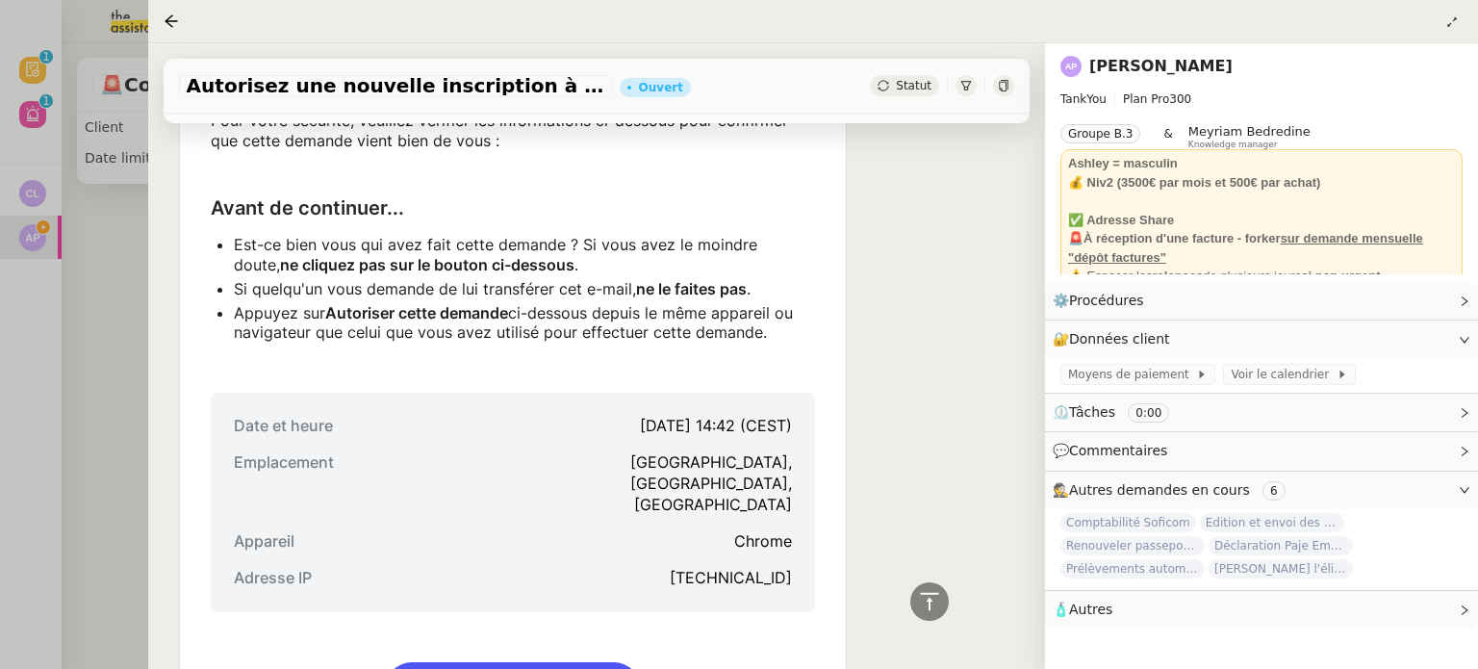
scroll to position [645, 0]
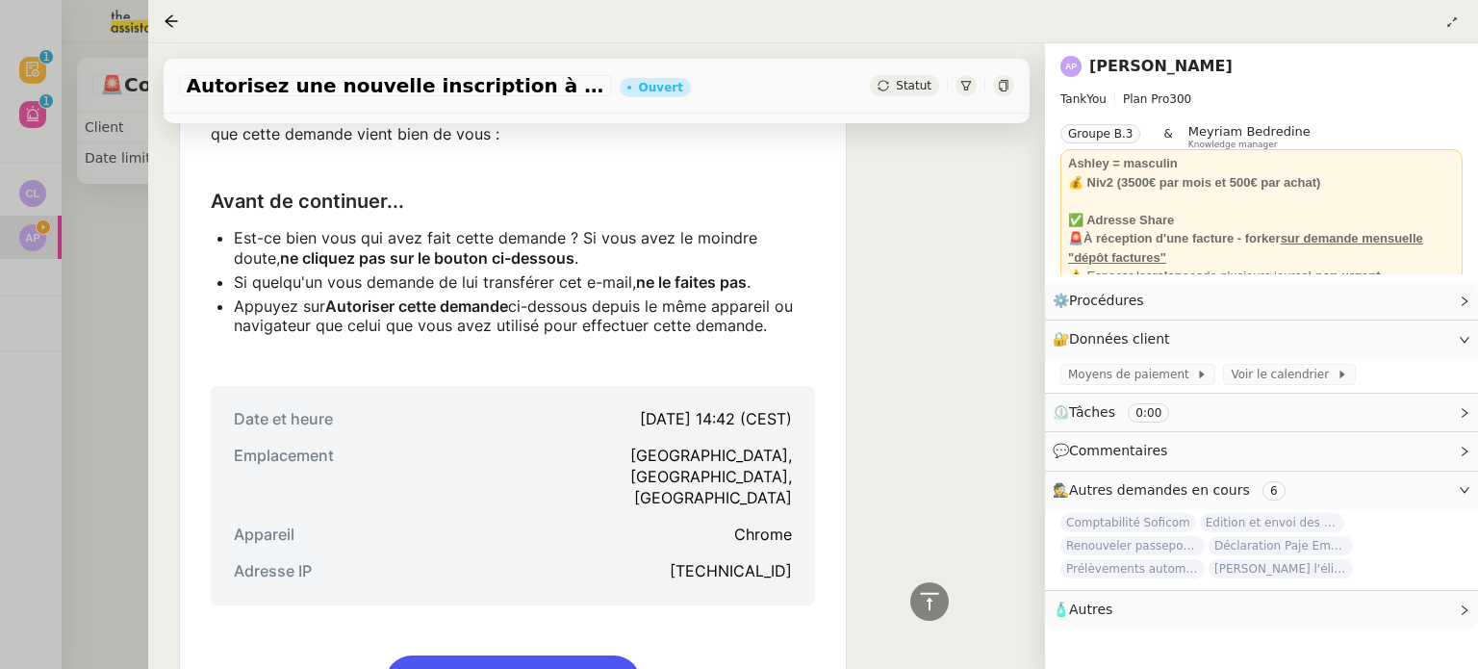
click at [538, 656] on link "Autoriser cette demande" at bounding box center [513, 682] width 256 height 52
click at [889, 103] on div "Autorisez une nouvelle inscription à Revolut Business. Ouvert Statut" at bounding box center [597, 86] width 866 height 55
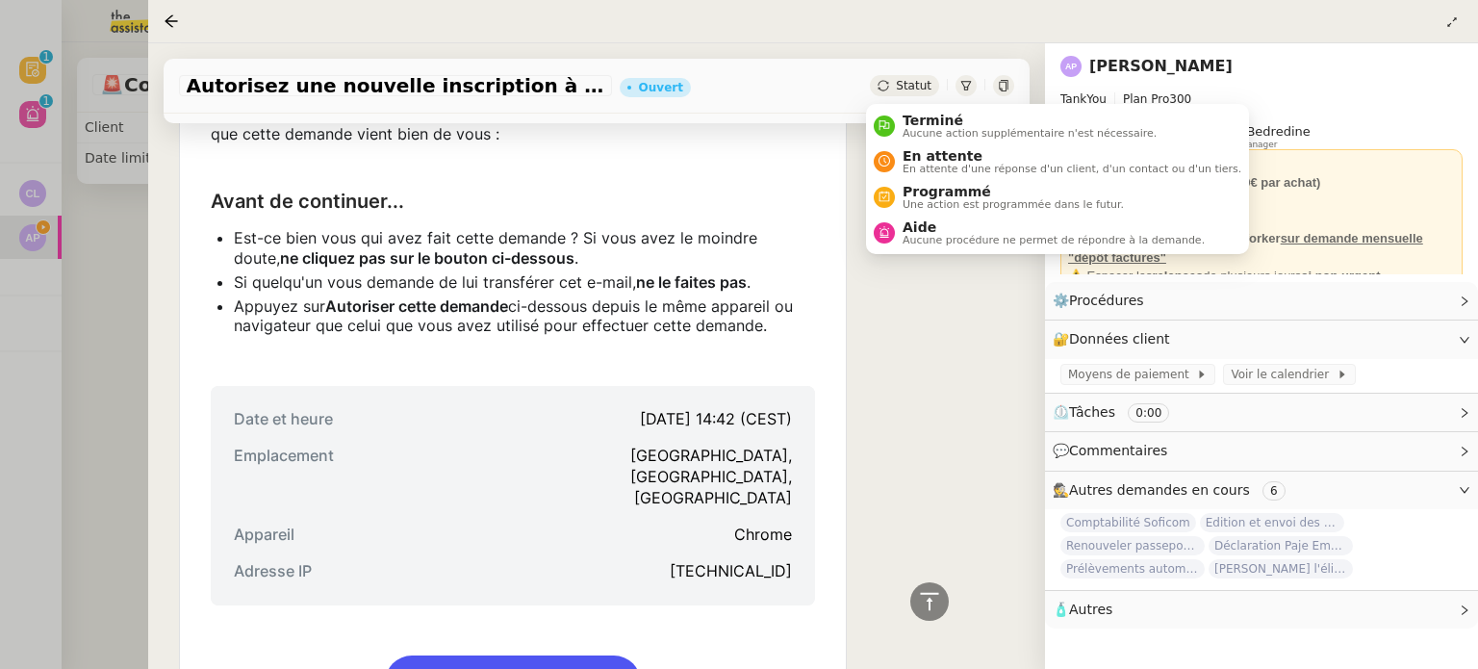
click at [897, 100] on div "Terminé Aucune action supplémentaire n'est nécessaire. En attente En attente d'…" at bounding box center [1057, 179] width 383 height 162
click at [913, 126] on div "Terminé Aucune action supplémentaire n'est nécessaire." at bounding box center [1026, 126] width 262 height 26
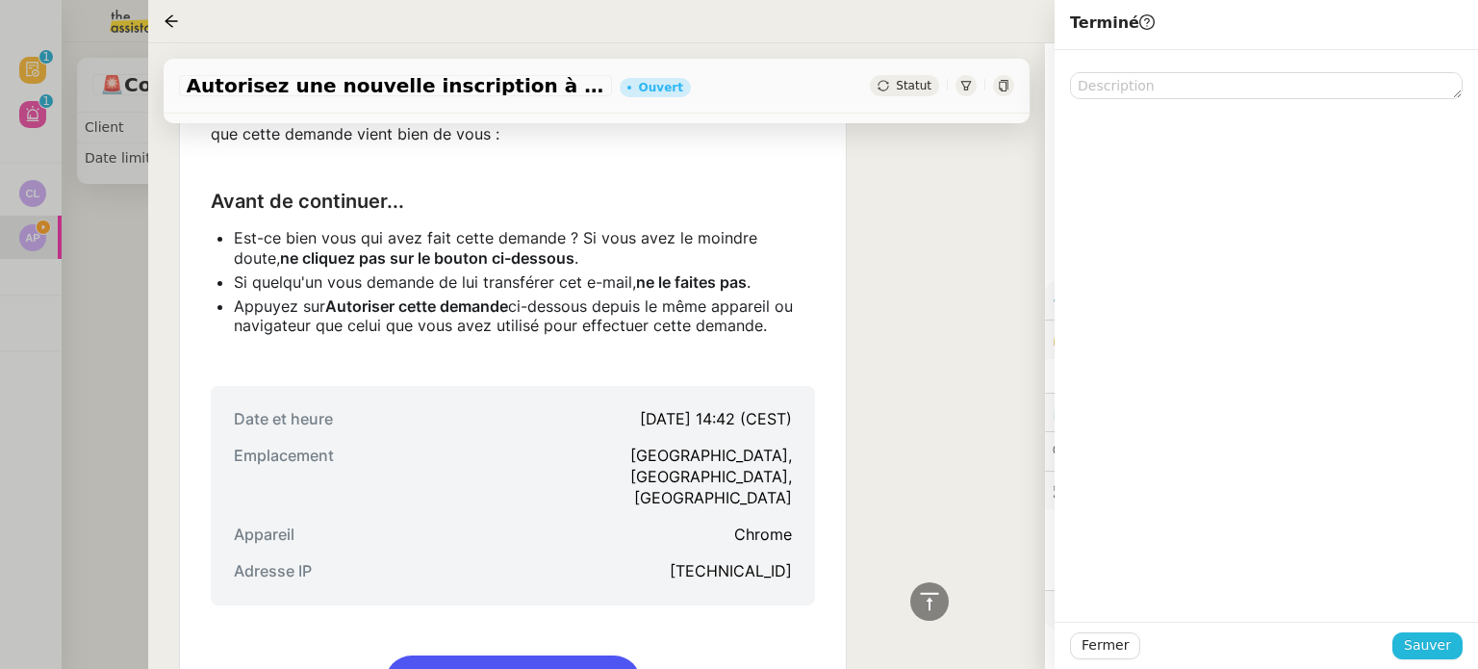
click at [1420, 649] on span "Sauver" at bounding box center [1426, 645] width 47 height 22
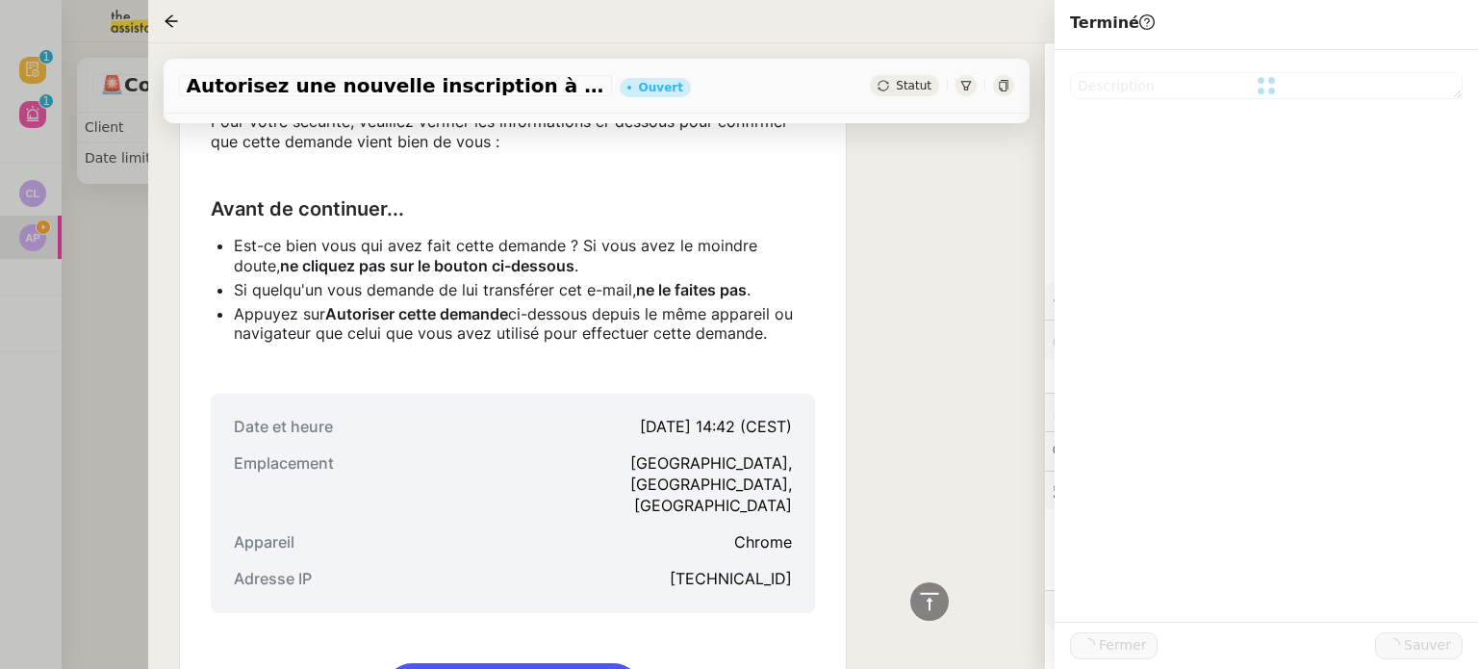
scroll to position [673, 0]
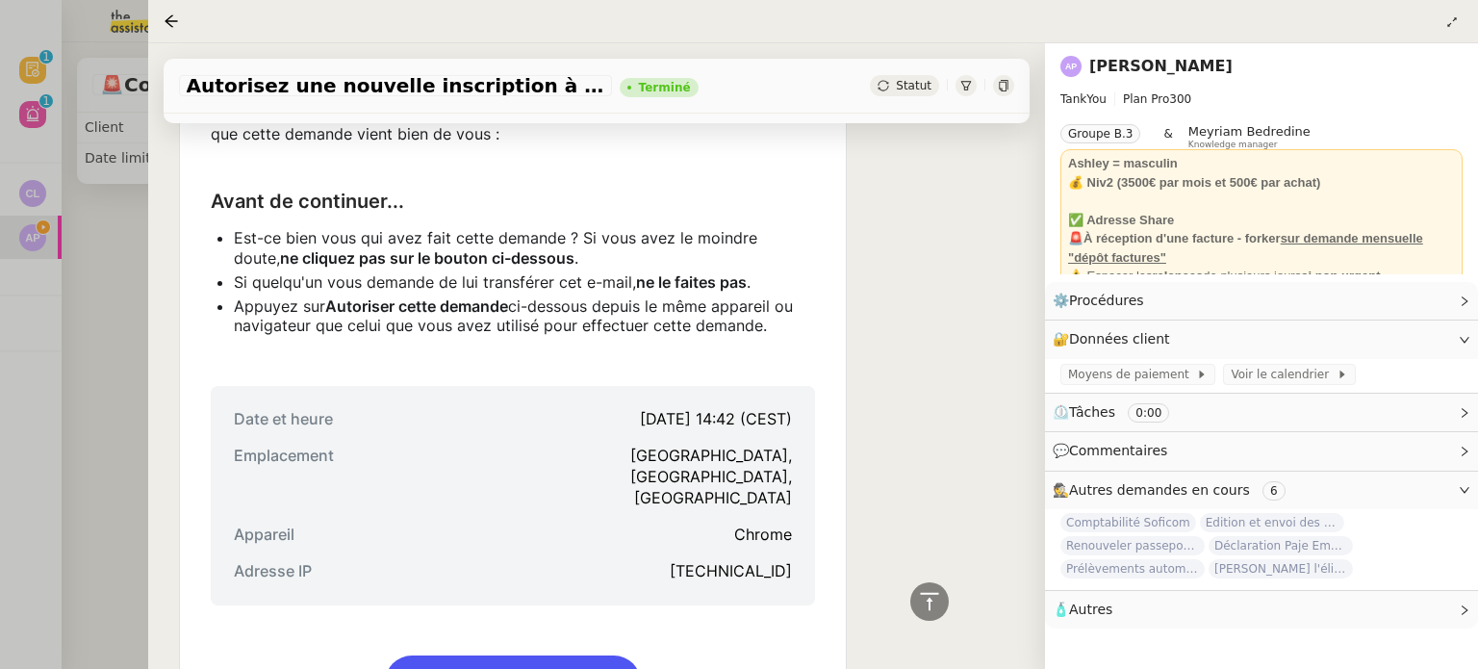
click at [31, 226] on div at bounding box center [739, 334] width 1478 height 669
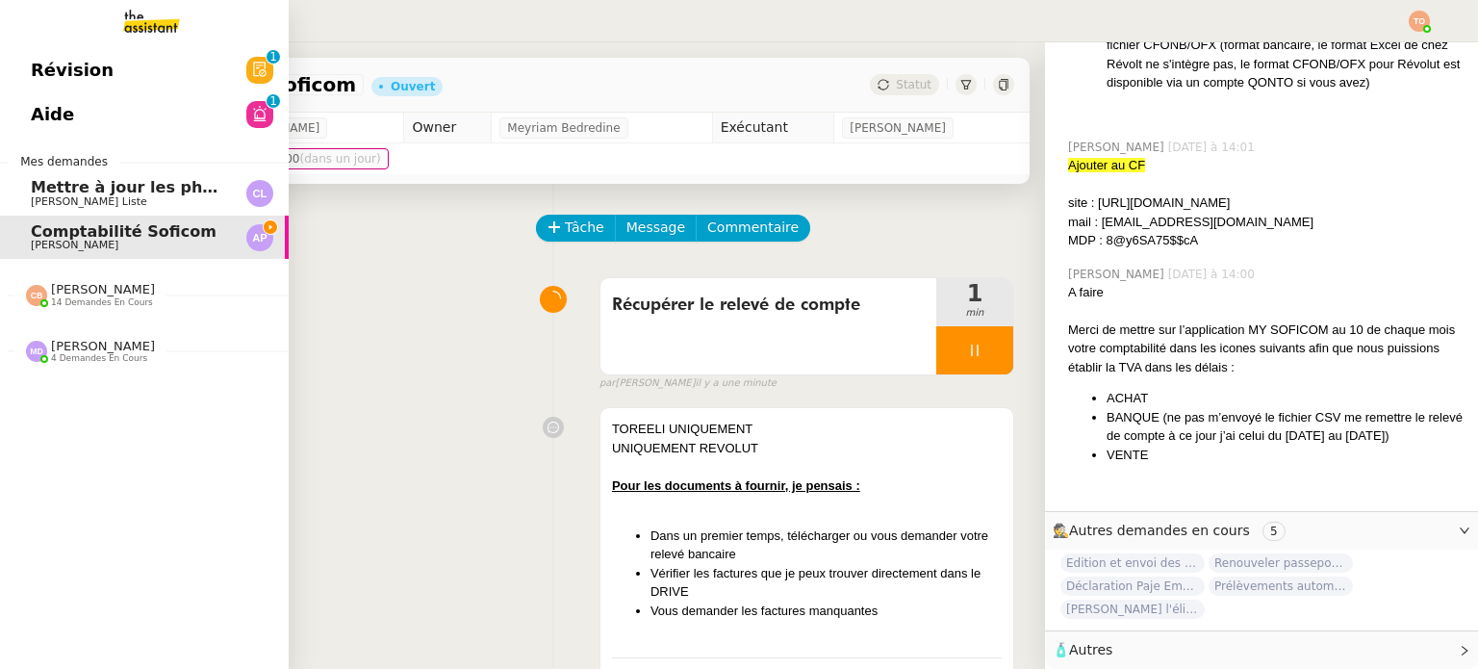
click at [29, 235] on link "Comptabilité Soficom Ashley Poniatowski" at bounding box center [144, 237] width 289 height 44
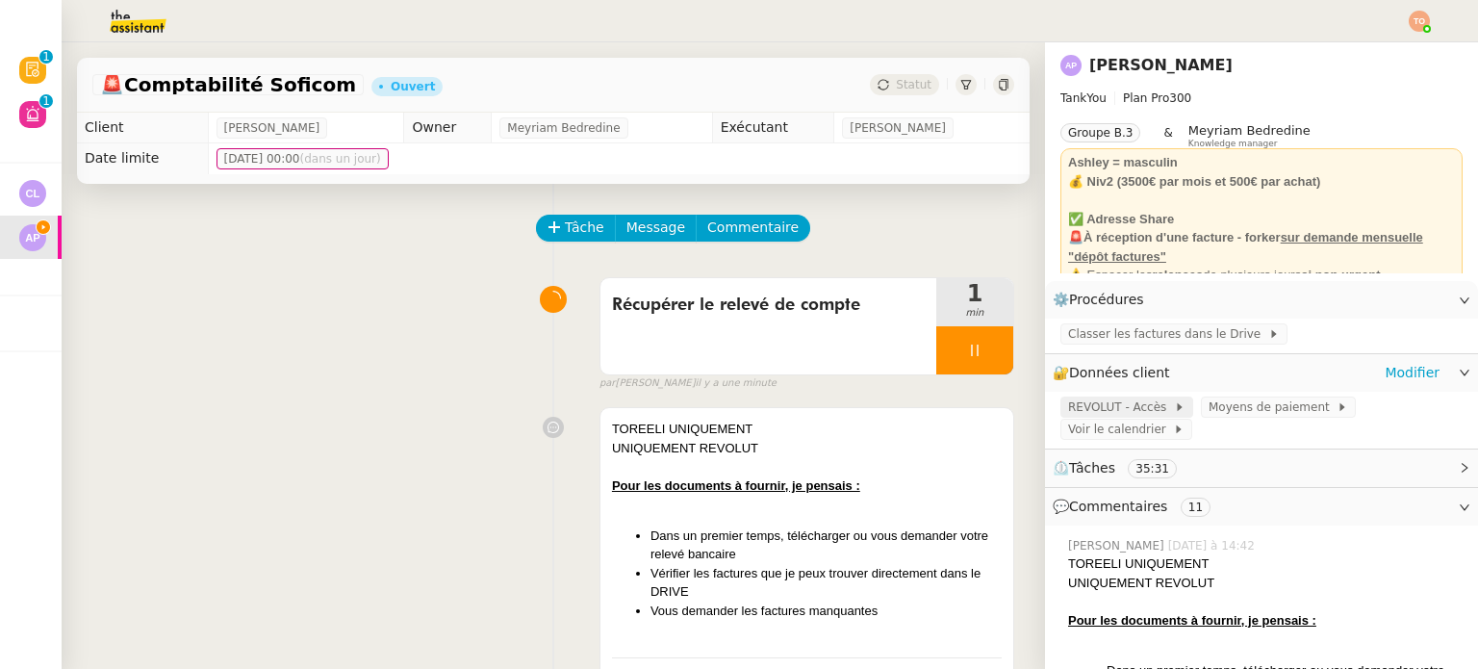
click at [1129, 401] on span "REVOLUT - Accès" at bounding box center [1121, 406] width 106 height 19
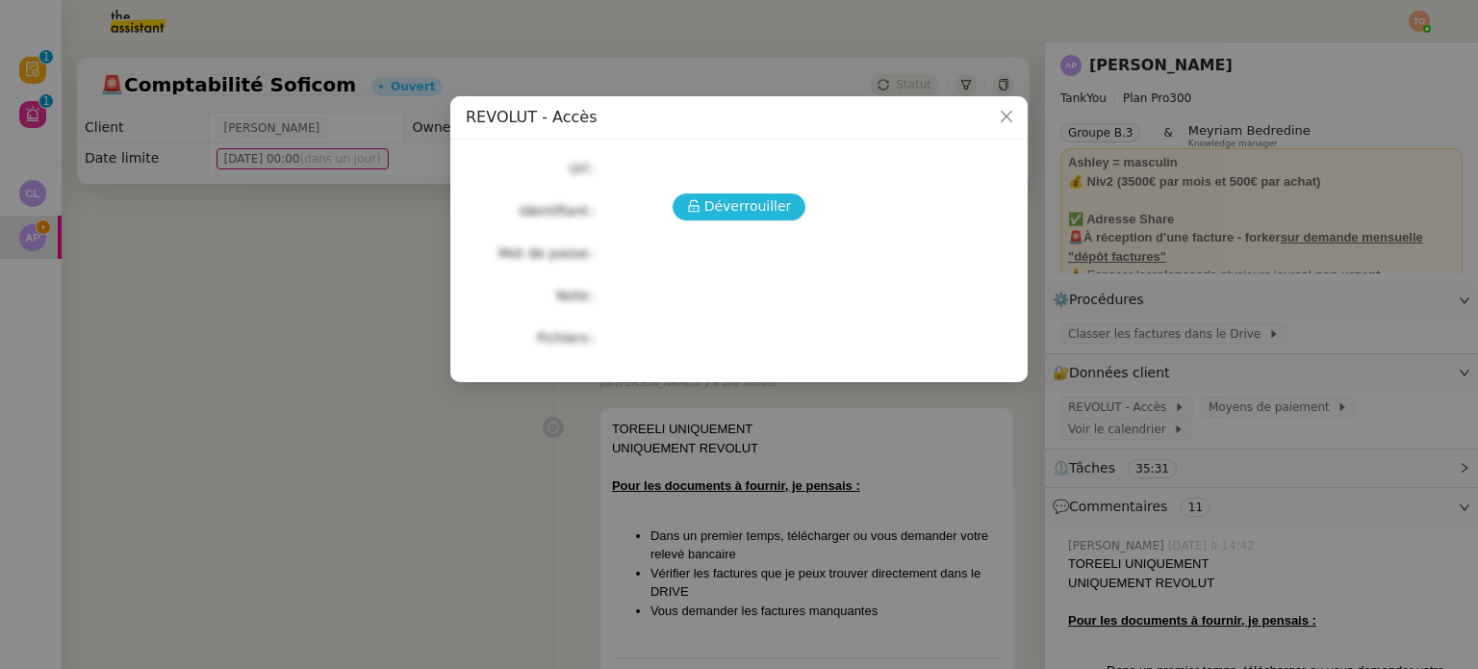
click at [731, 214] on span "Déverrouiller" at bounding box center [748, 206] width 88 height 22
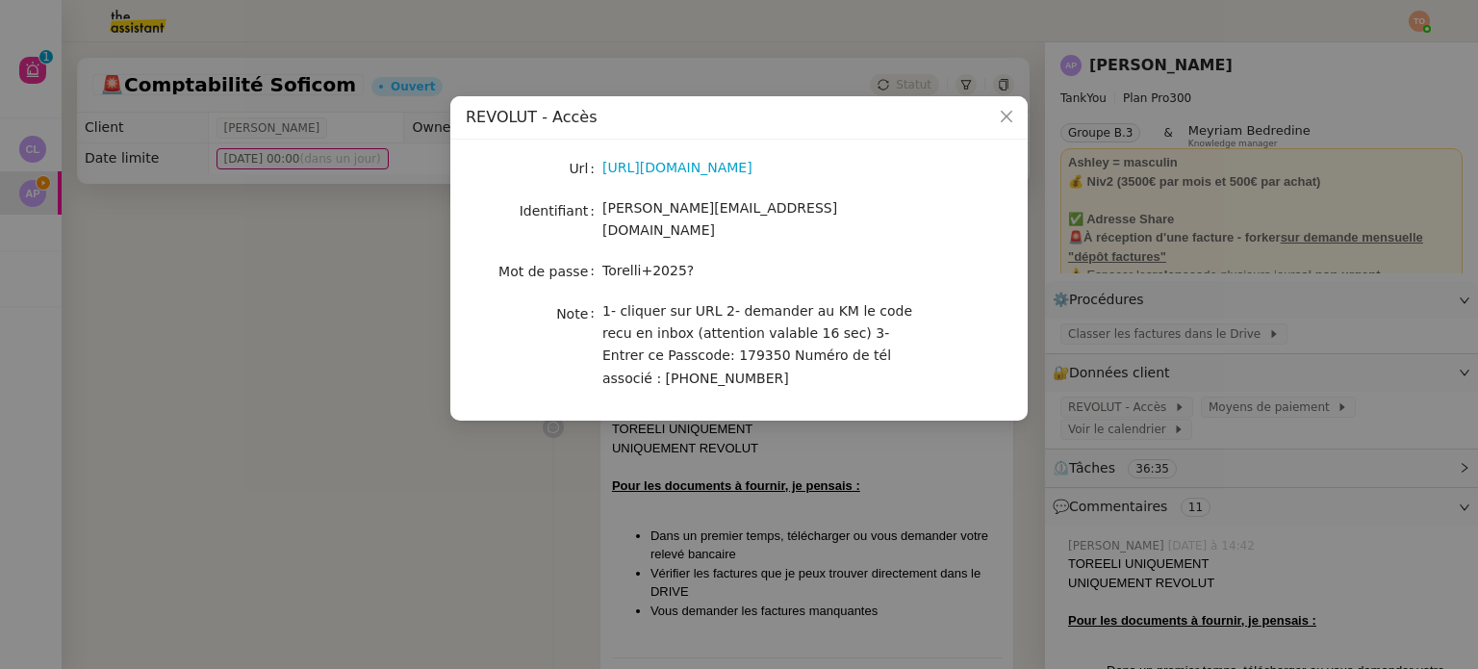
click at [852, 472] on nz-modal-container "REVOLUT - Accès Url https://business.revolut.com/signup/invite?q=Y2FtaS4uQHRoZW…" at bounding box center [739, 334] width 1478 height 669
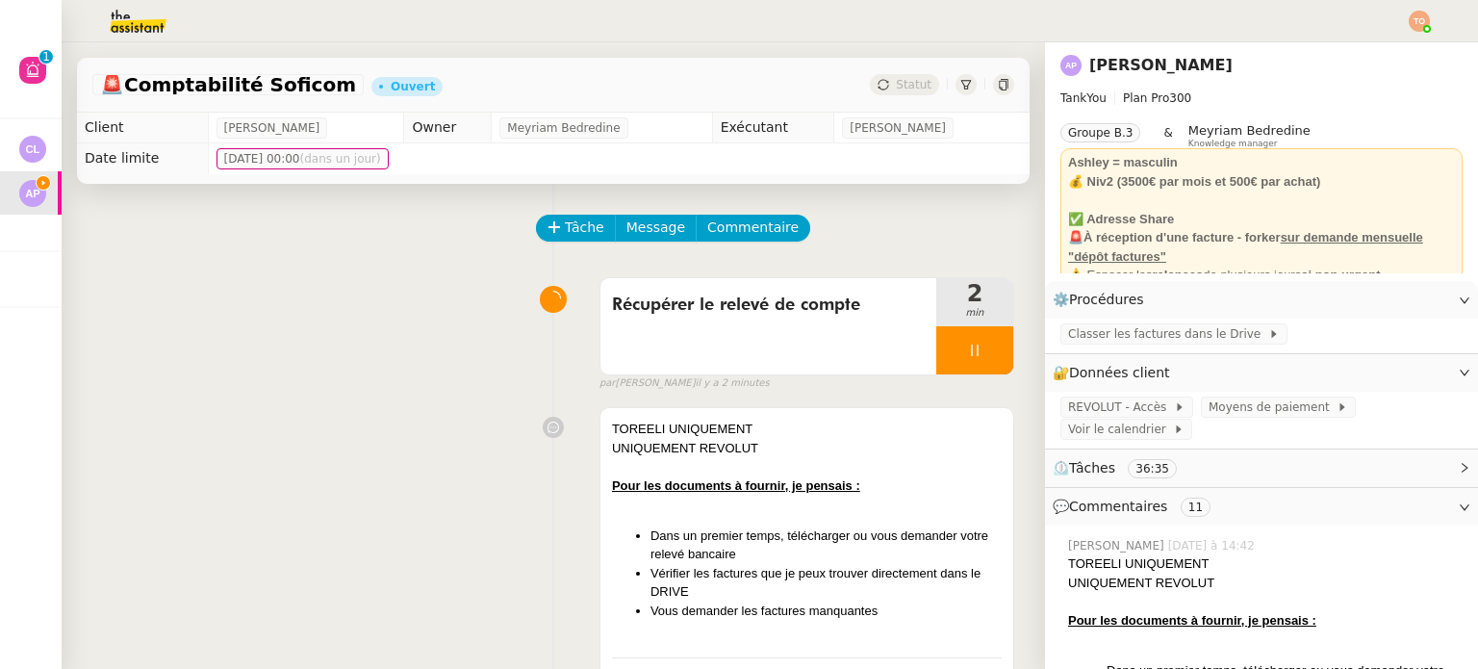
click at [936, 349] on div at bounding box center [974, 350] width 77 height 48
drag, startPoint x: 442, startPoint y: 217, endPoint x: 574, endPoint y: 269, distance: 141.7
click at [442, 218] on div "Tâche Message Commentaire" at bounding box center [553, 238] width 922 height 46
click at [936, 368] on div at bounding box center [955, 350] width 38 height 48
click at [910, 345] on div "Récupérer le relevé de compte" at bounding box center [768, 326] width 336 height 96
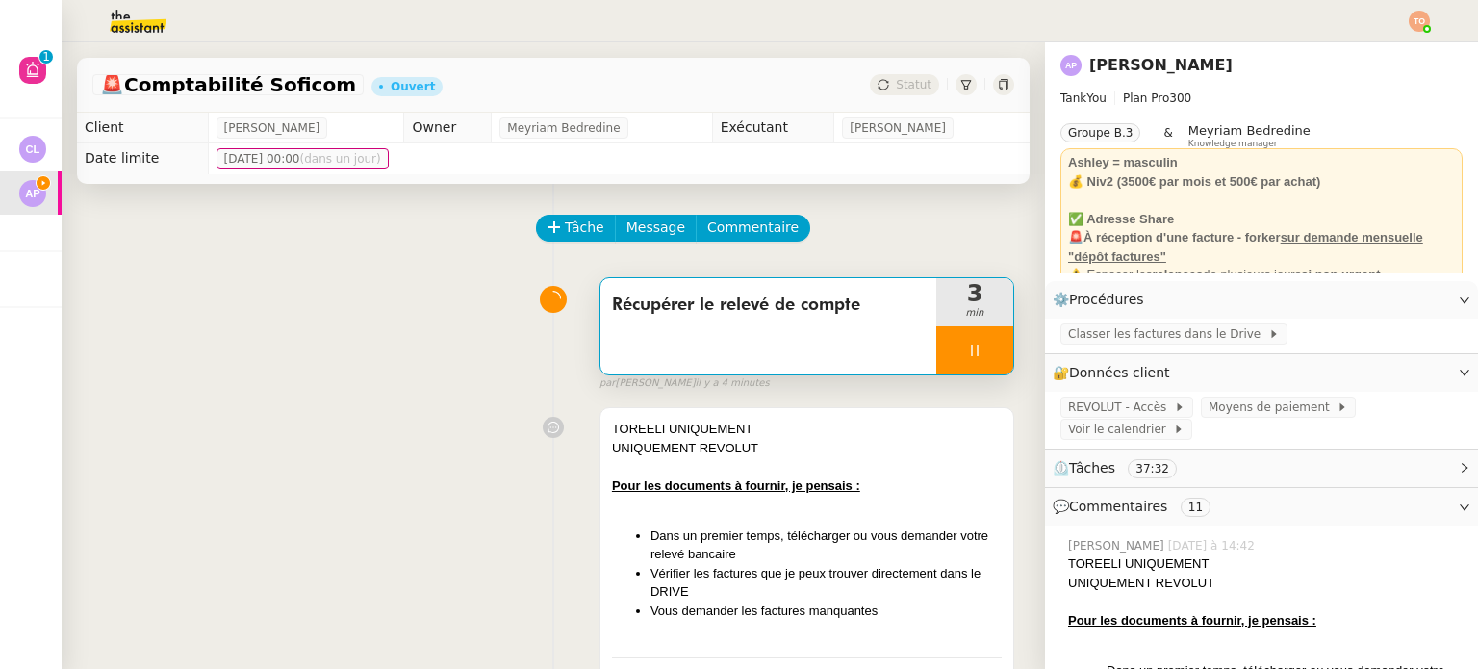
click at [958, 353] on div at bounding box center [974, 350] width 77 height 48
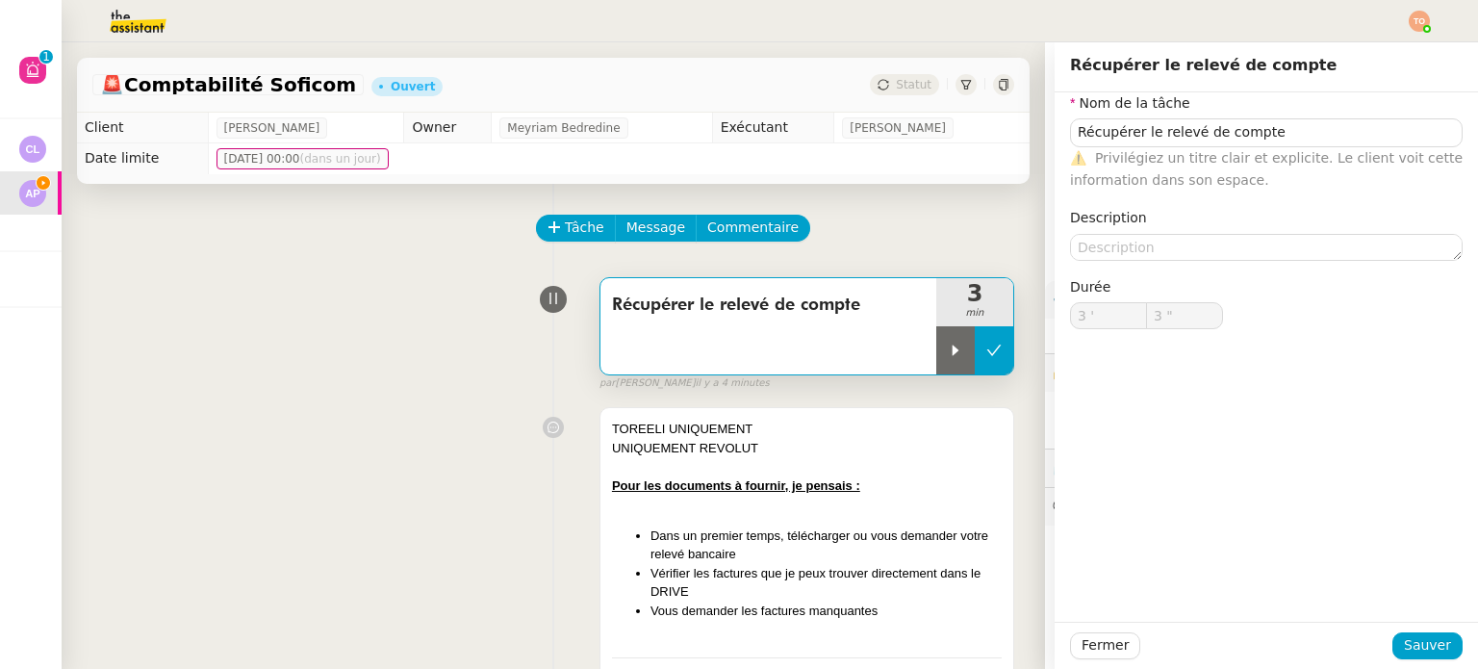
type input "Récupérer le relevé de compte"
type input "3 '"
type input "2 ""
click at [987, 353] on icon at bounding box center [994, 349] width 14 height 11
type input "Récupérer le relevé de compte"
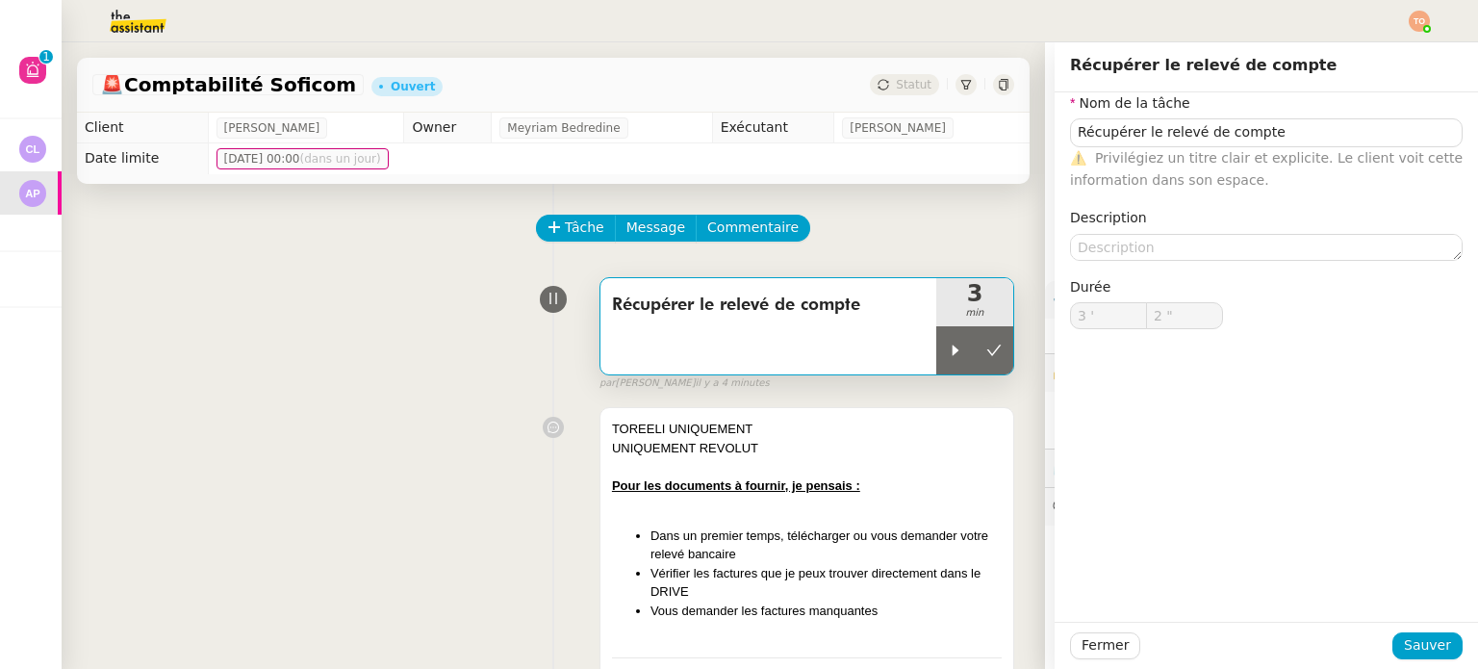
type input "3 '"
type input "2 ""
type input "Récupérer le relevé de compte"
type input "3 '"
type input "2 ""
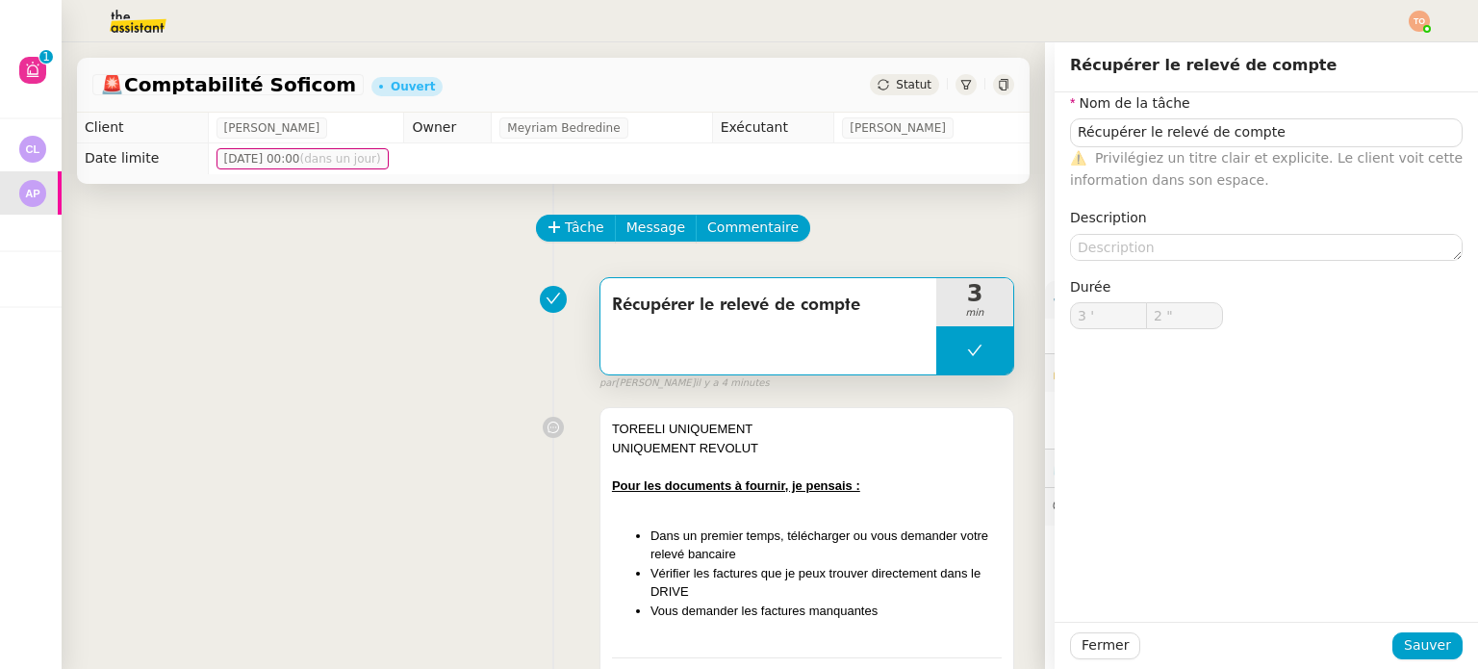
type input "Récupérer le relevé de compte"
type input "3 '"
type input "2 ""
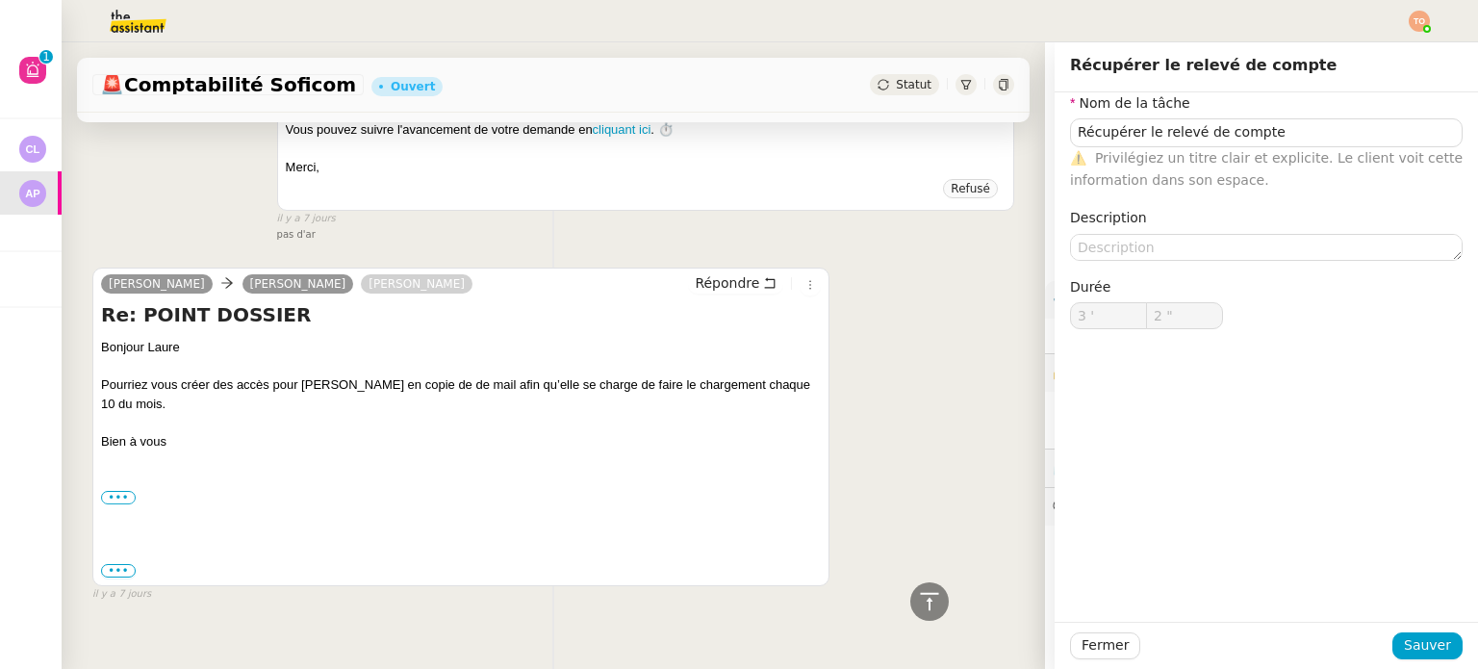
scroll to position [14290, 0]
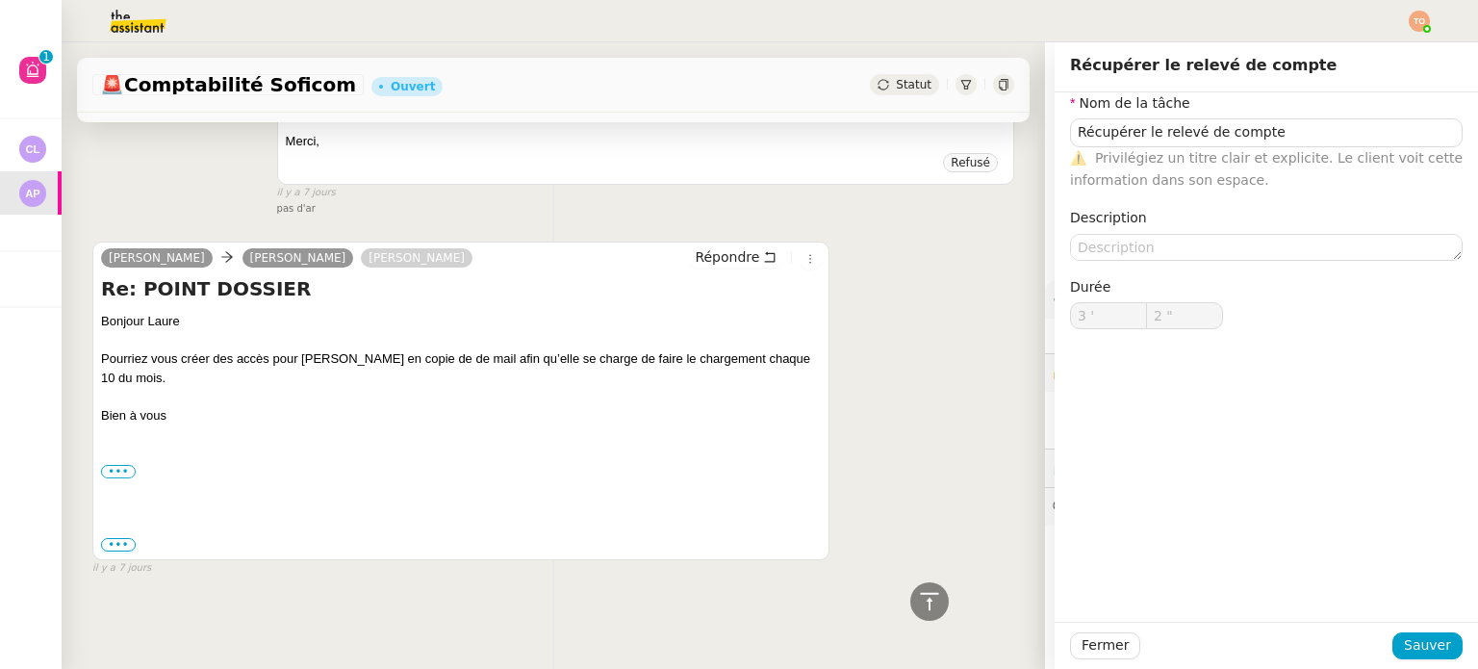
click at [114, 538] on span "•••" at bounding box center [118, 544] width 35 height 13
click at [116, 540] on label "•••" at bounding box center [118, 546] width 35 height 13
click at [0, 0] on input "•••" at bounding box center [0, 0] width 0 height 0
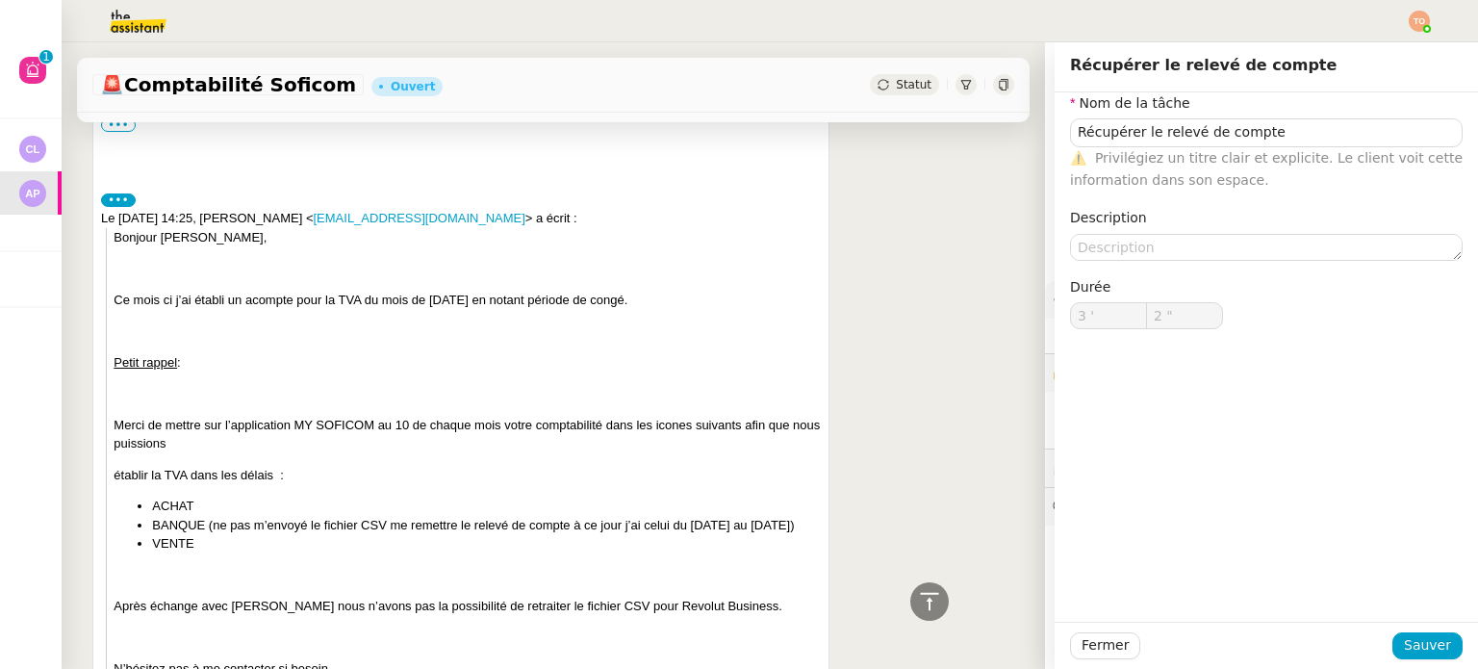
scroll to position [14674, 0]
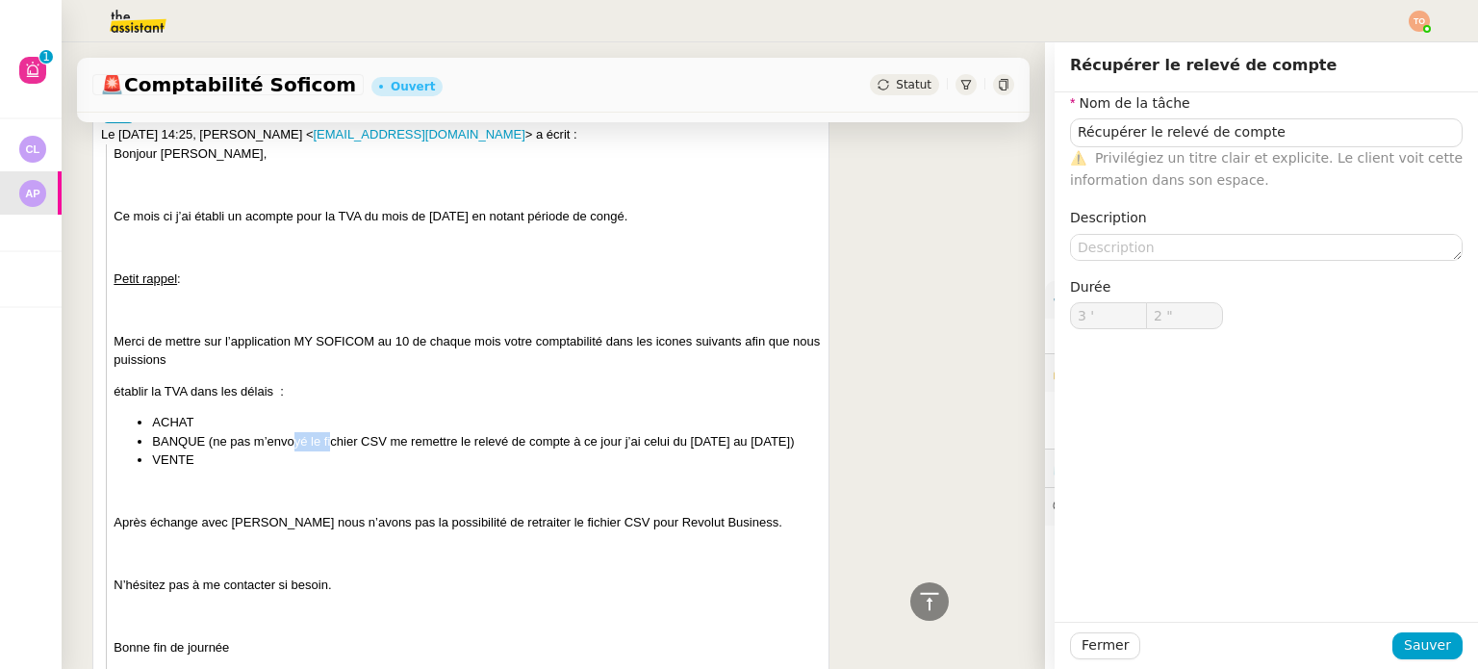
drag, startPoint x: 295, startPoint y: 468, endPoint x: 358, endPoint y: 468, distance: 62.5
click at [346, 451] on li "BANQUE (ne pas m’envoyé le fichier CSV me remettre le relevé de compte à ce jou…" at bounding box center [486, 441] width 669 height 19
drag, startPoint x: 468, startPoint y: 468, endPoint x: 524, endPoint y: 468, distance: 55.8
click at [499, 451] on li "BANQUE (ne pas m’envoyé le fichier CSV me remettre le relevé de compte à ce jou…" at bounding box center [486, 441] width 669 height 19
drag, startPoint x: 559, startPoint y: 470, endPoint x: 596, endPoint y: 474, distance: 37.7
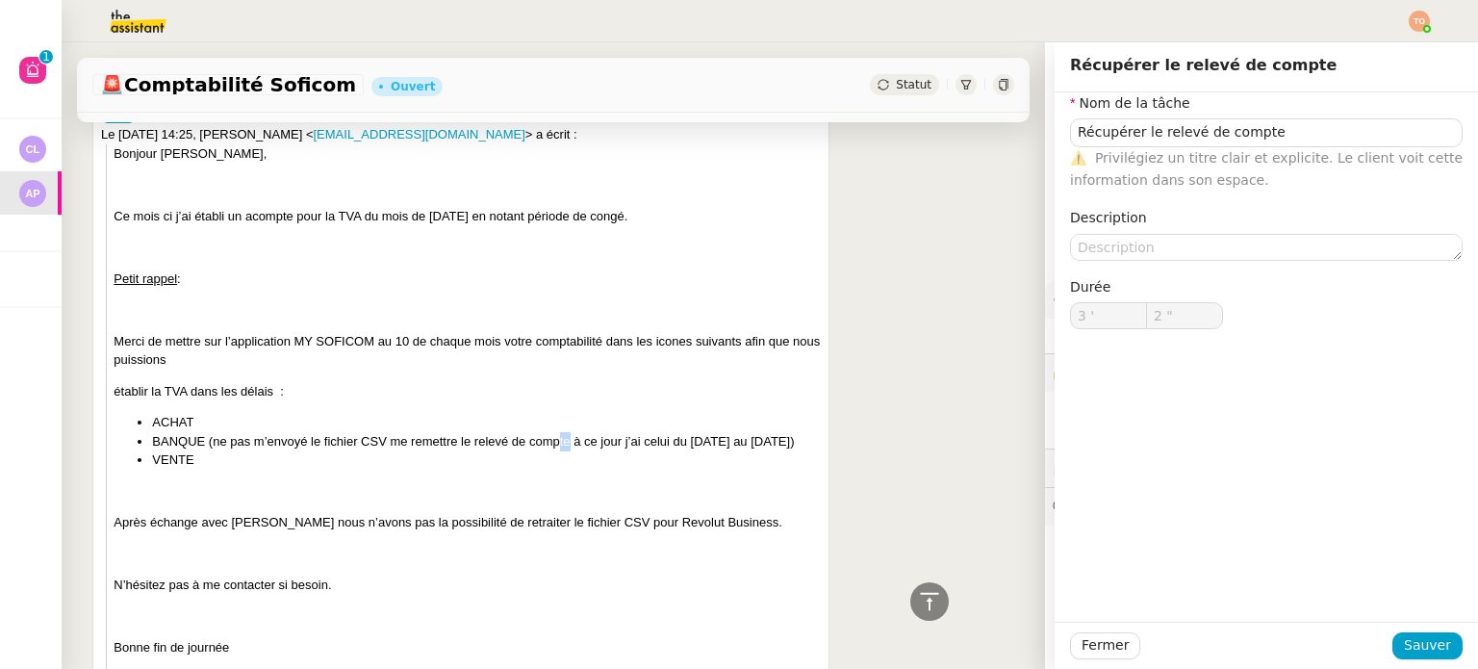
click at [579, 451] on li "BANQUE (ne pas m’envoyé le fichier CSV me remettre le relevé de compte à ce jou…" at bounding box center [486, 441] width 669 height 19
drag, startPoint x: 619, startPoint y: 474, endPoint x: 649, endPoint y: 475, distance: 29.8
click at [646, 451] on li "BANQUE (ne pas m’envoyé le fichier CSV me remettre le relevé de compte à ce jou…" at bounding box center [486, 441] width 669 height 19
click at [654, 451] on li "BANQUE (ne pas m’envoyé le fichier CSV me remettre le relevé de compte à ce jou…" at bounding box center [486, 441] width 669 height 19
drag, startPoint x: 648, startPoint y: 471, endPoint x: 633, endPoint y: 470, distance: 15.4
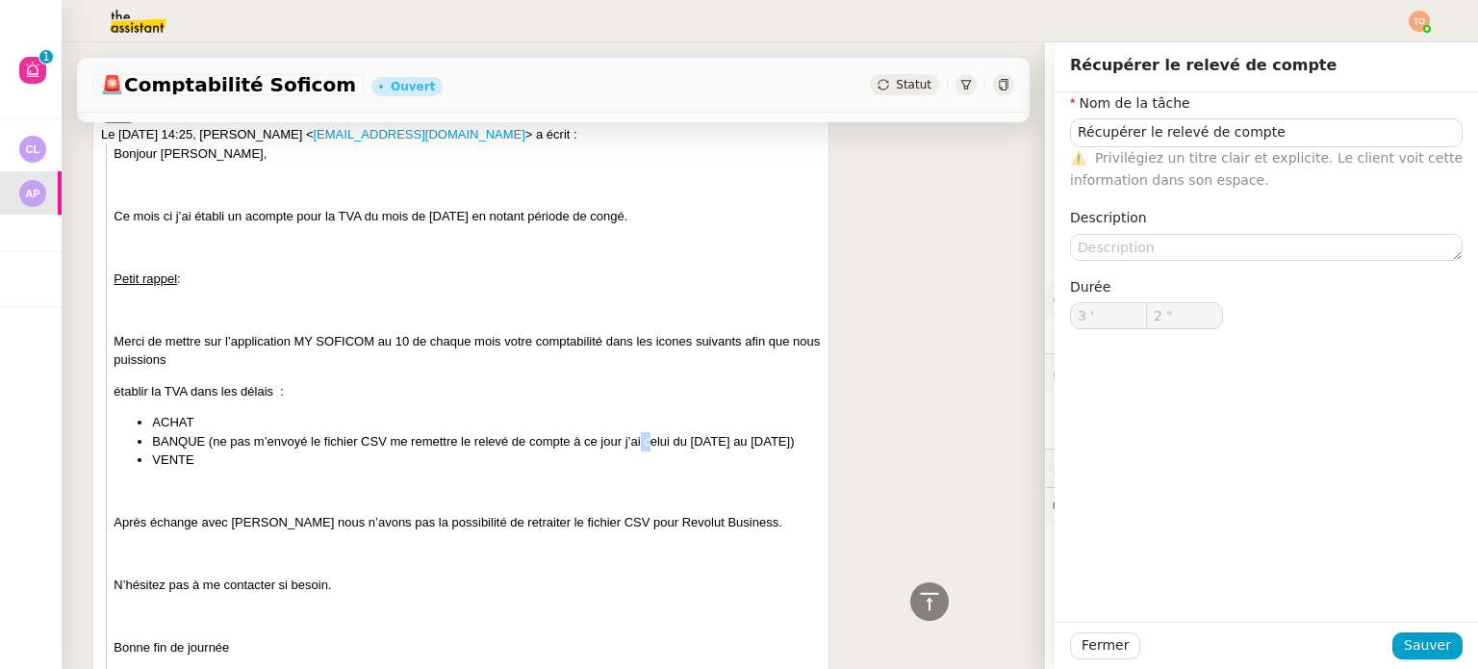
click at [638, 451] on li "BANQUE (ne pas m’envoyé le fichier CSV me remettre le relevé de compte à ce jou…" at bounding box center [486, 441] width 669 height 19
click at [633, 451] on li "BANQUE (ne pas m’envoyé le fichier CSV me remettre le relevé de compte à ce jou…" at bounding box center [486, 441] width 669 height 19
drag, startPoint x: 647, startPoint y: 472, endPoint x: 666, endPoint y: 475, distance: 18.5
click at [665, 451] on li "BANQUE (ne pas m’envoyé le fichier CSV me remettre le relevé de compte à ce jou…" at bounding box center [486, 441] width 669 height 19
drag, startPoint x: 686, startPoint y: 475, endPoint x: 722, endPoint y: 476, distance: 36.6
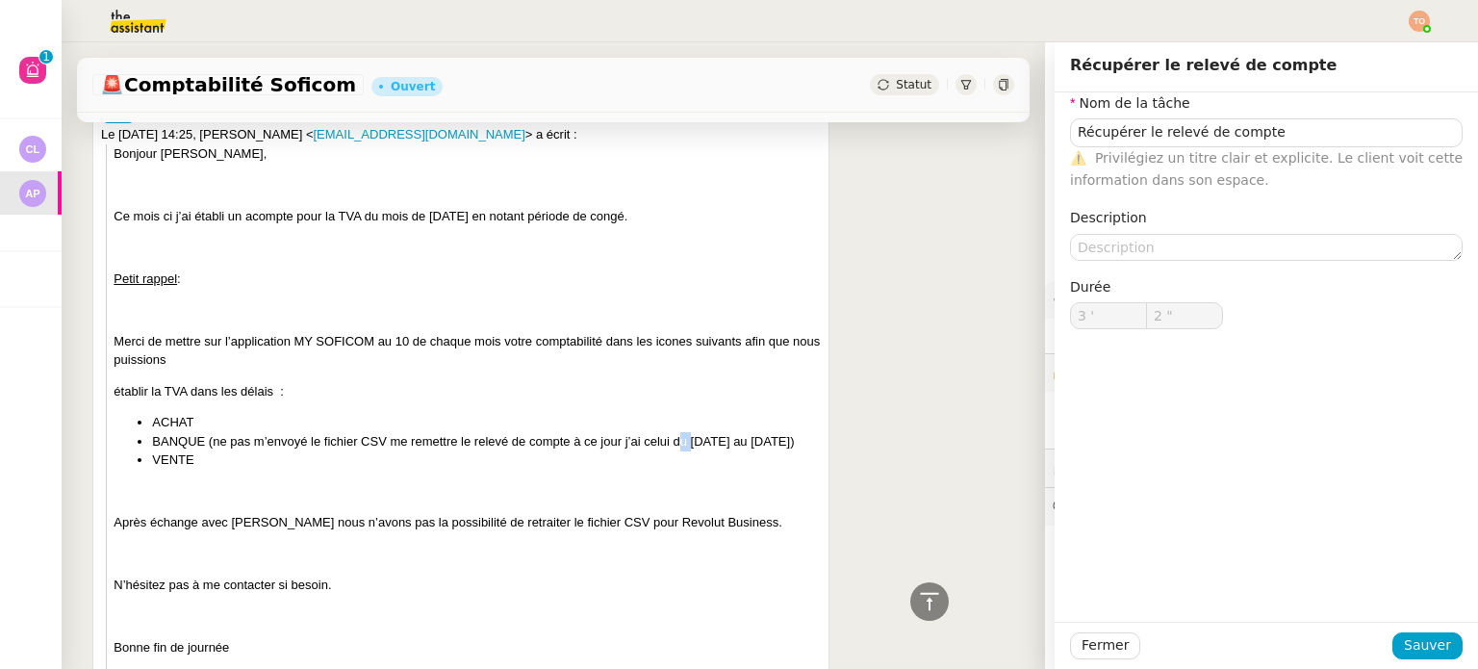
click at [700, 451] on li "BANQUE (ne pas m’envoyé le fichier CSV me remettre le relevé de compte à ce jou…" at bounding box center [486, 441] width 669 height 19
click at [758, 451] on li "BANQUE (ne pas m’envoyé le fichier CSV me remettre le relevé de compte à ce jou…" at bounding box center [486, 441] width 669 height 19
click at [762, 451] on li "BANQUE (ne pas m’envoyé le fichier CSV me remettre le relevé de compte à ce jou…" at bounding box center [486, 441] width 669 height 19
drag, startPoint x: 1100, startPoint y: 641, endPoint x: 732, endPoint y: 598, distance: 370.8
click at [832, 611] on app-ticket "🚨 Comptabilité Soficom Ouvert Statut Client Ashley Poniatowski Owner Meyriam Be…" at bounding box center [770, 355] width 1416 height 626
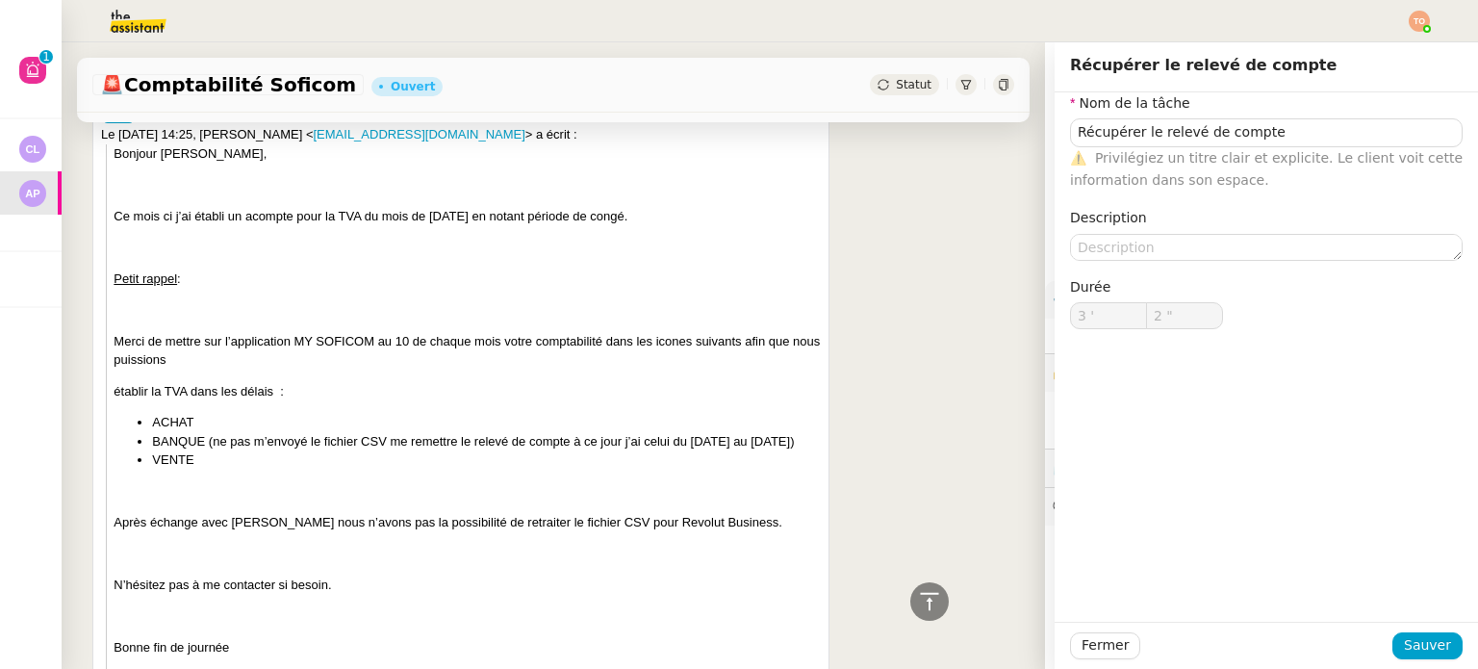
click at [249, 469] on li "VENTE" at bounding box center [486, 459] width 669 height 19
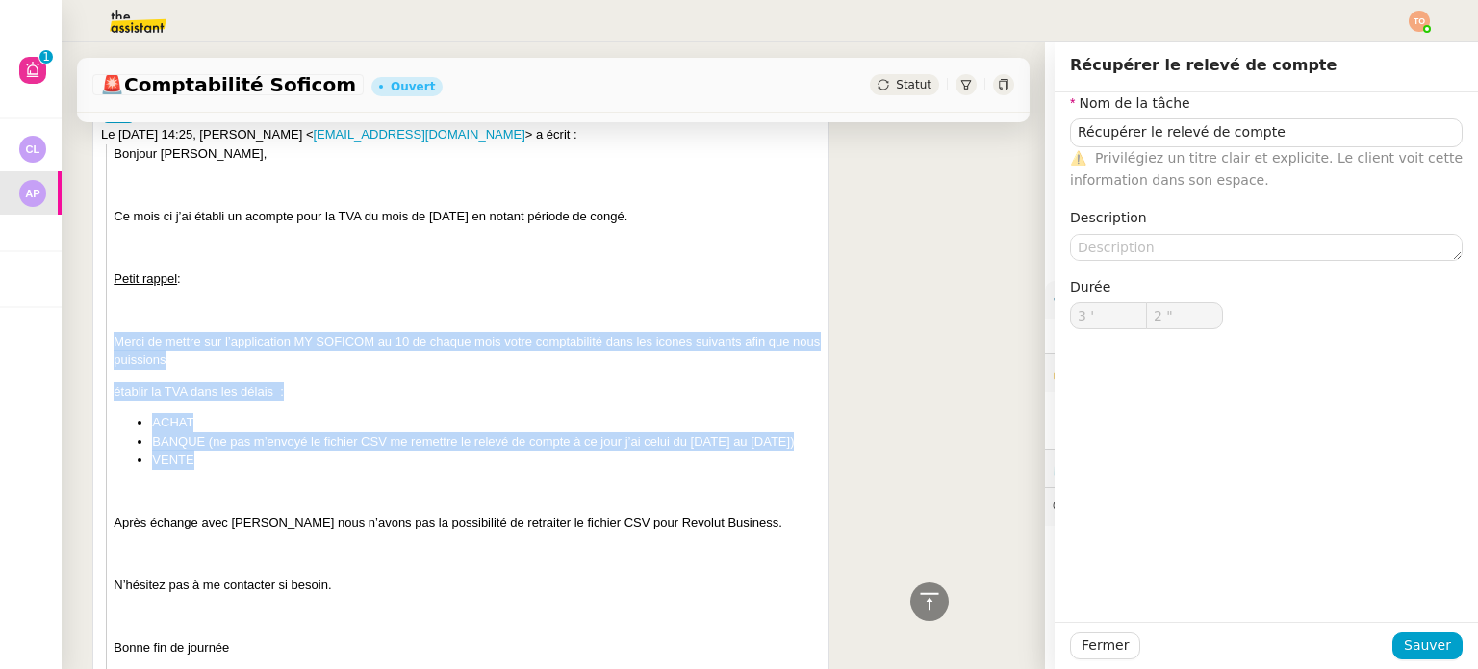
drag, startPoint x: 221, startPoint y: 513, endPoint x: 108, endPoint y: 372, distance: 180.6
click at [108, 372] on blockquote "Bonjour Ashley, Ce mois ci j’ai établi un acompte pour la TVA du mois de juille…" at bounding box center [463, 643] width 715 height 999
copy div "Merci de mettre sur l’application MY SOFICOM au 10 de chaque mois votre comptab…"
click at [1081, 655] on span "Fermer" at bounding box center [1104, 645] width 47 height 22
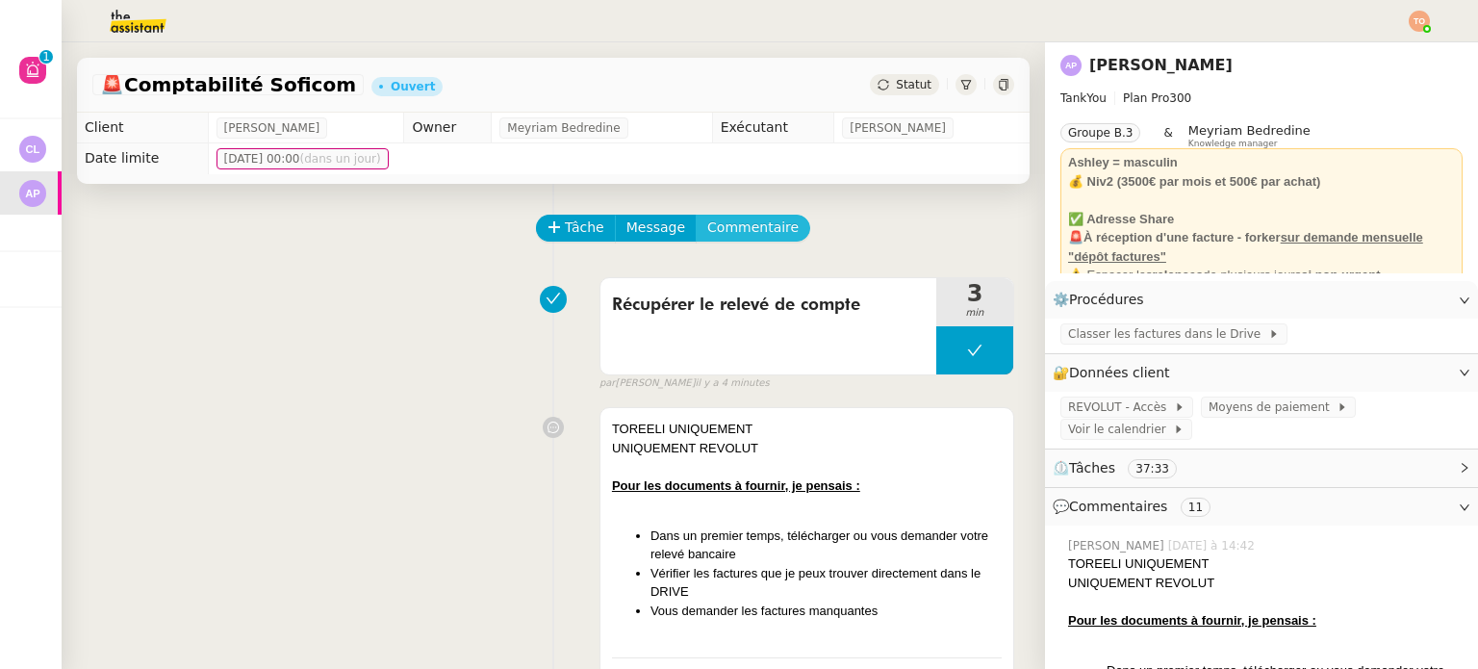
click at [712, 238] on span "Commentaire" at bounding box center [752, 227] width 91 height 22
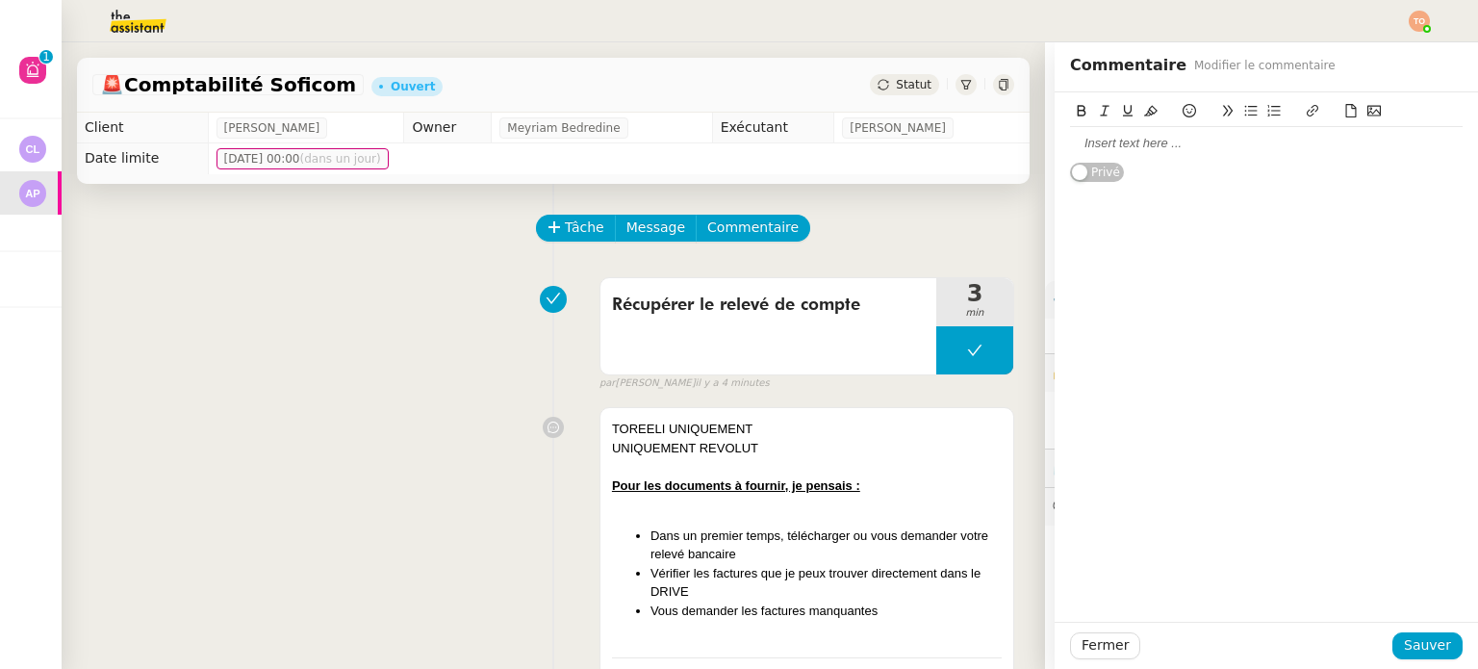
click at [1116, 156] on div at bounding box center [1266, 143] width 392 height 33
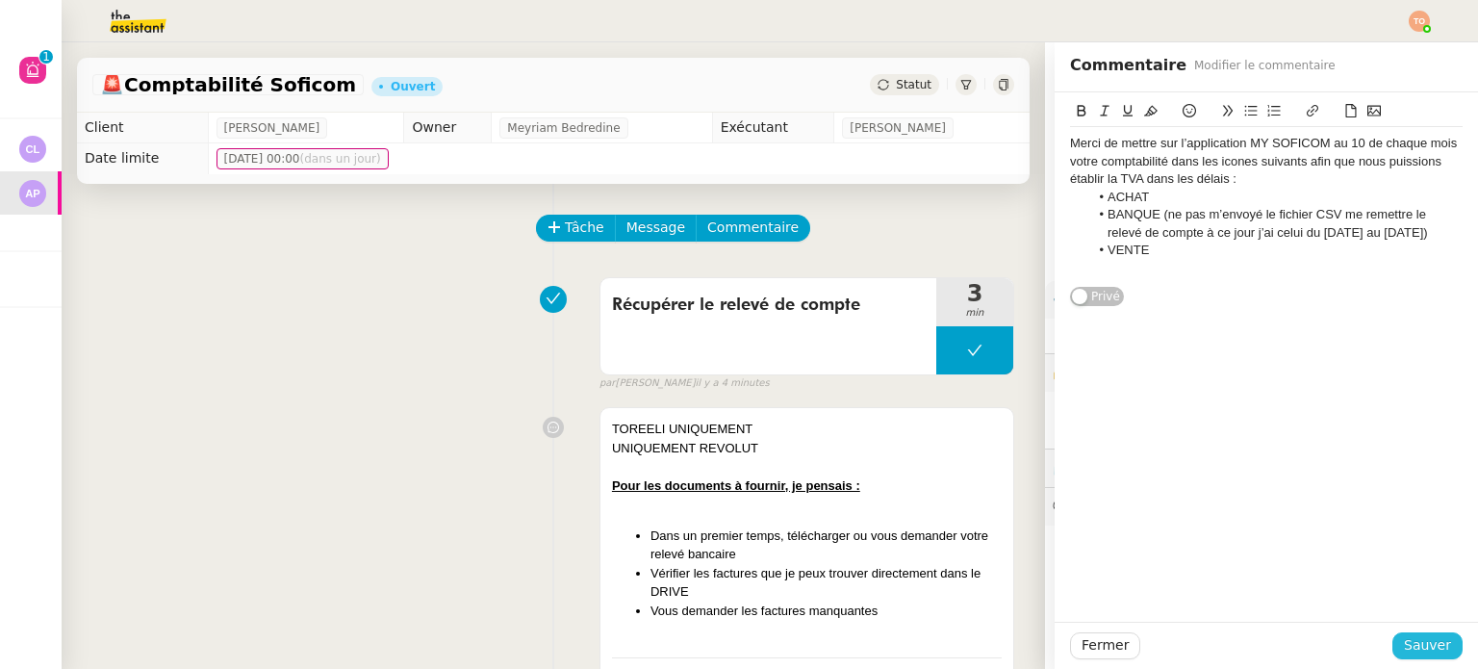
click at [1397, 633] on button "Sauver" at bounding box center [1427, 645] width 70 height 27
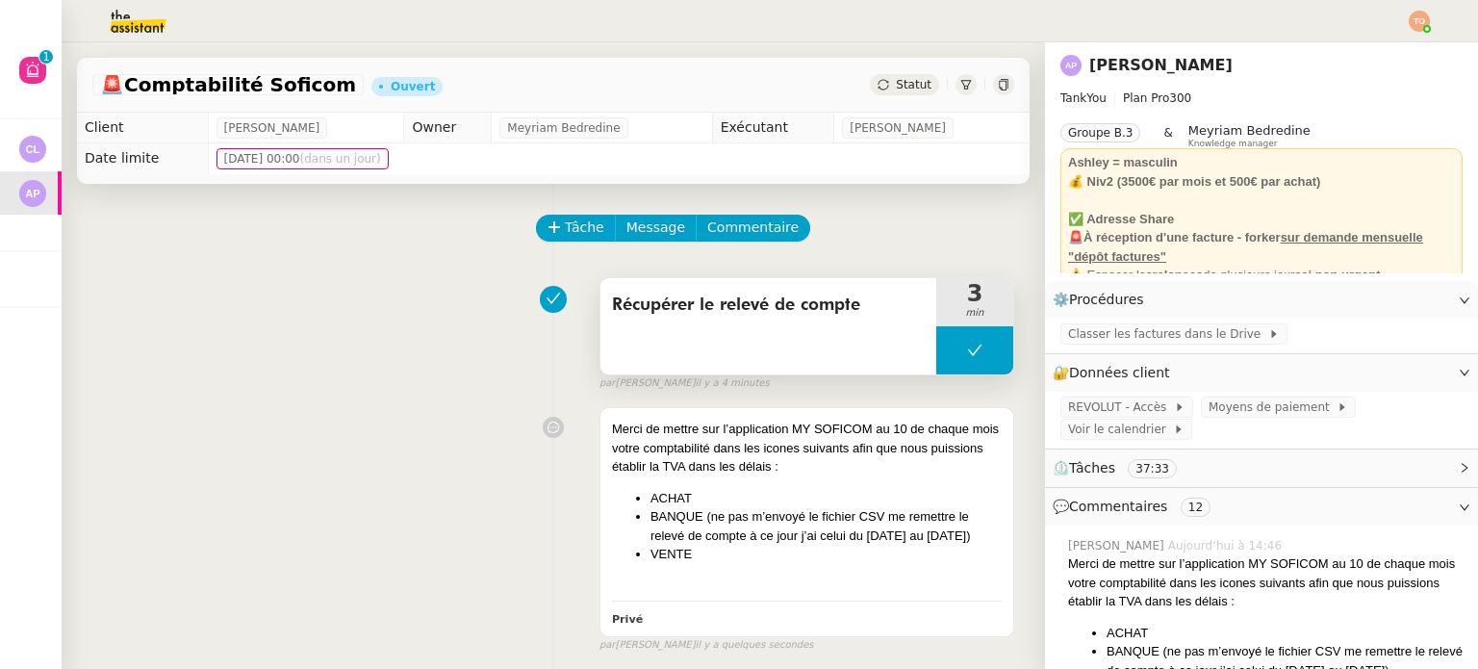
click at [939, 363] on button at bounding box center [974, 350] width 77 height 48
click at [941, 357] on div at bounding box center [955, 350] width 38 height 48
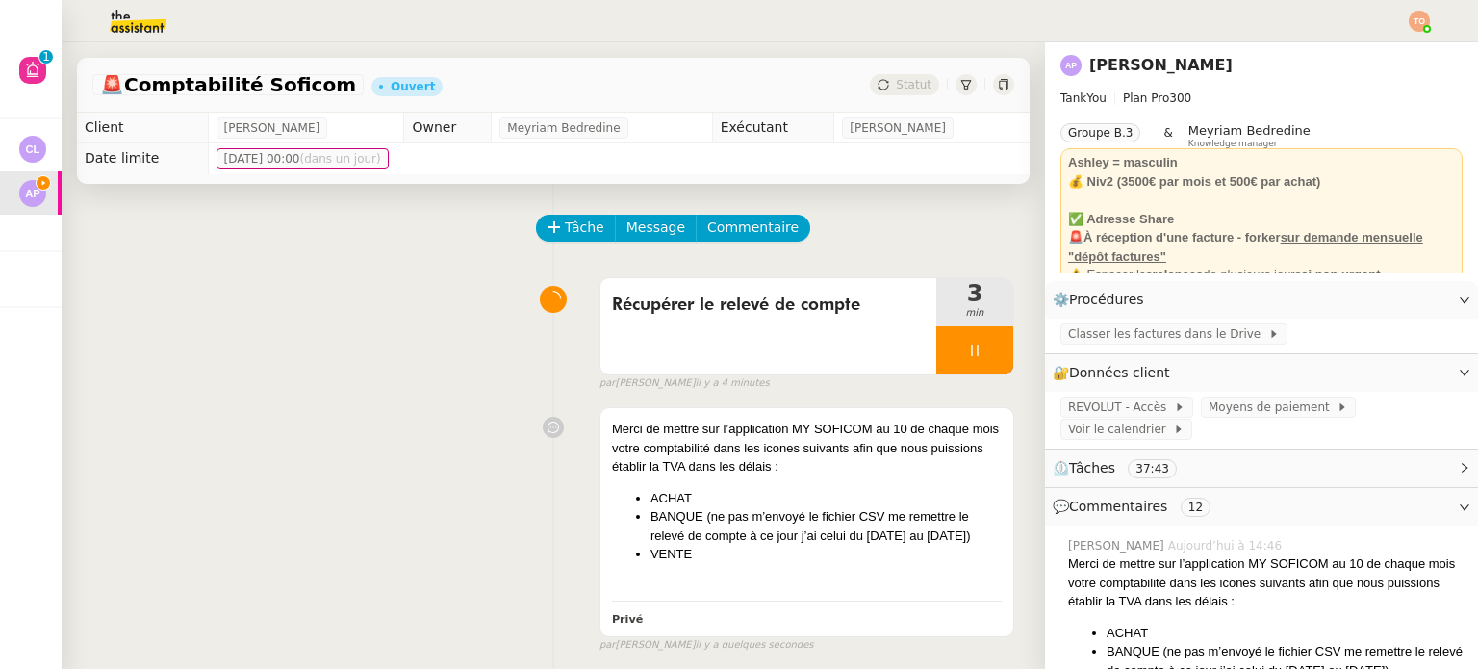
click at [454, 372] on div "Récupérer le relevé de compte 3 min false par Tatyana O. il y a 4 minutes" at bounding box center [553, 329] width 922 height 123
click at [731, 230] on span "Commentaire" at bounding box center [752, 227] width 91 height 22
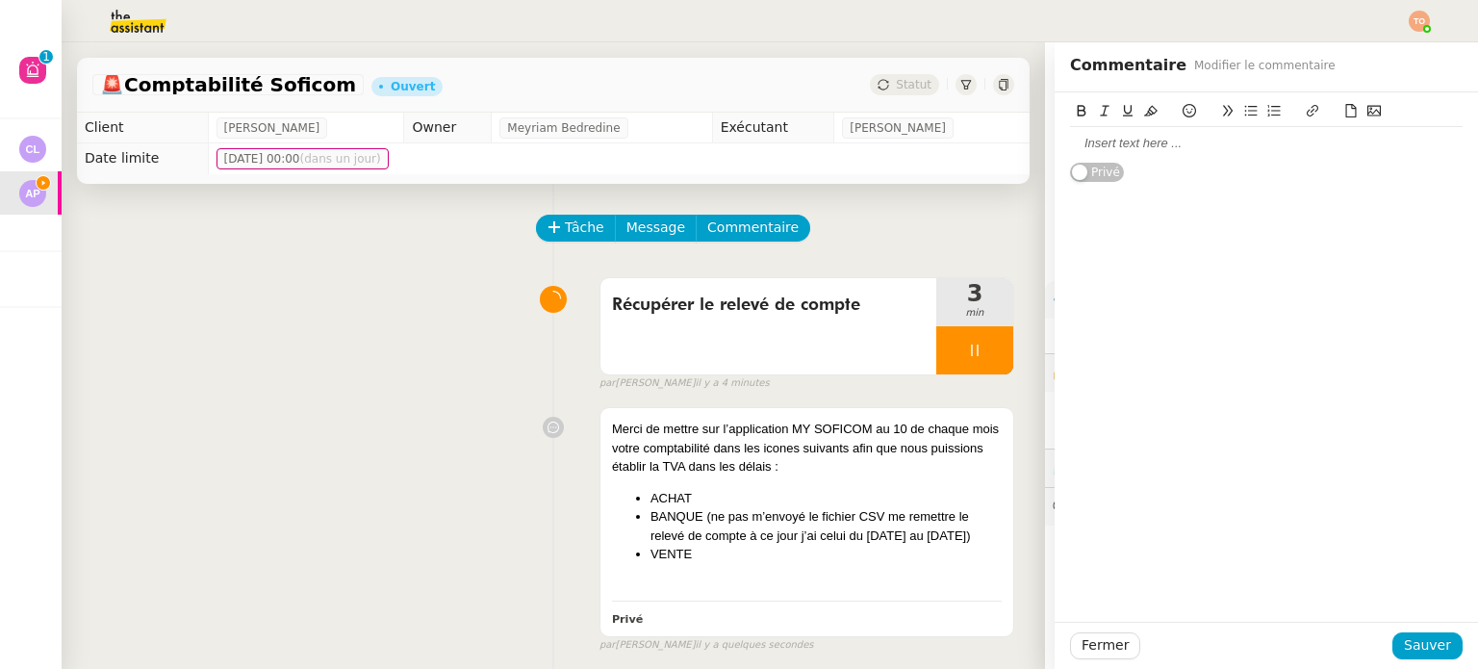
click at [1188, 157] on div at bounding box center [1266, 143] width 392 height 33
click at [1346, 113] on icon at bounding box center [1351, 110] width 11 height 13
click at [1433, 651] on span "Sauver" at bounding box center [1426, 645] width 47 height 22
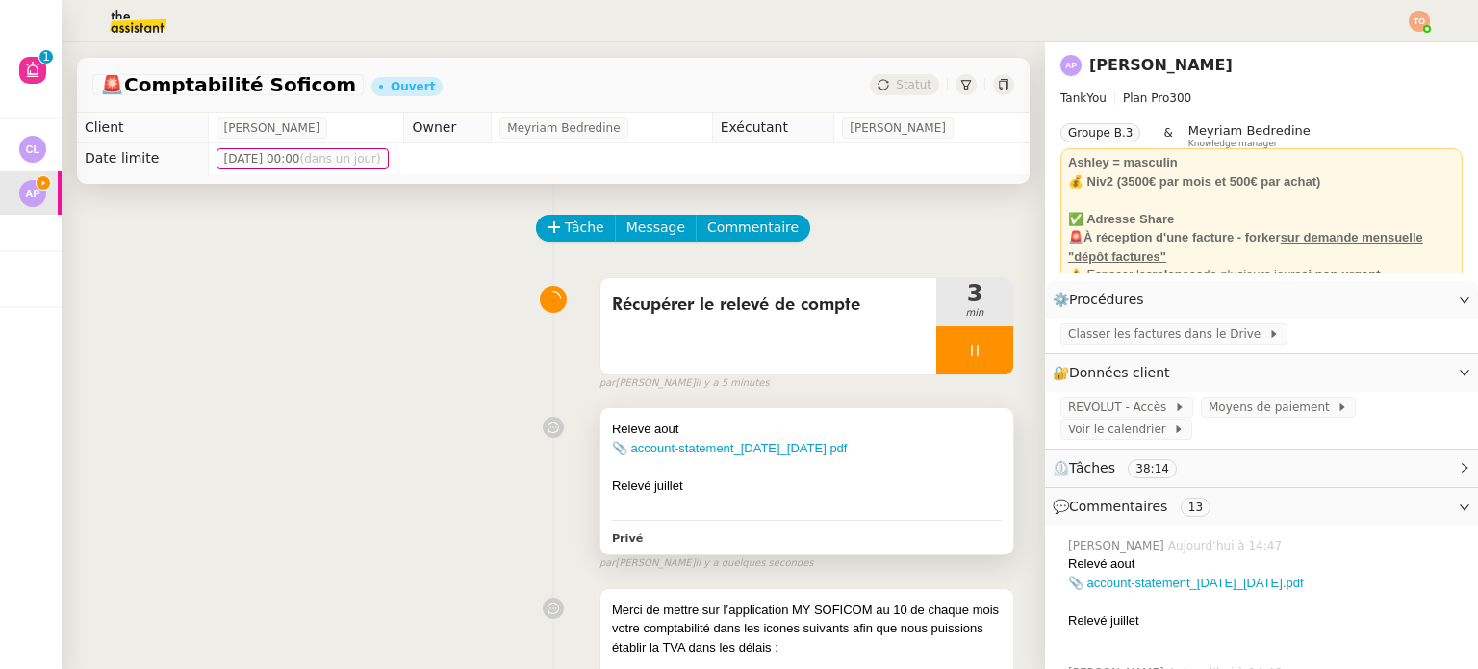
click at [923, 493] on div "Relevé juillet" at bounding box center [807, 485] width 390 height 19
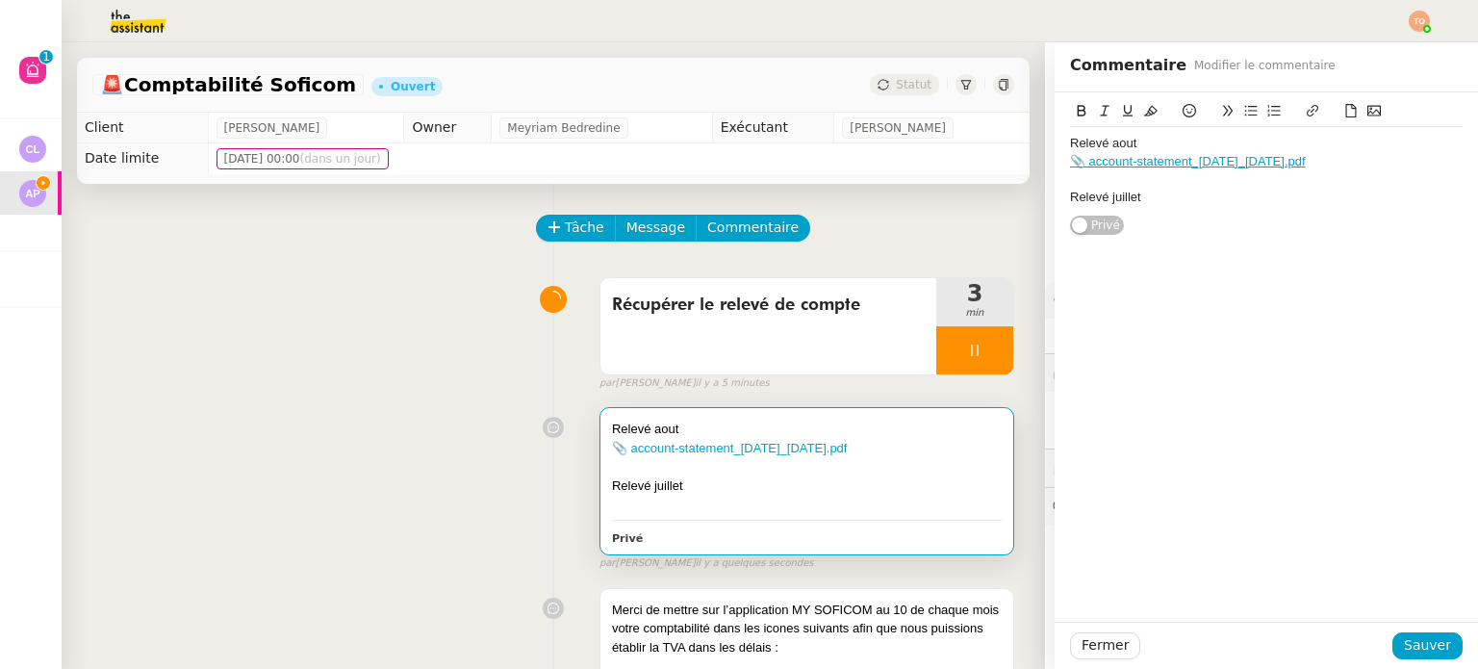
click at [1233, 201] on div "Relevé juillet" at bounding box center [1266, 197] width 392 height 17
click at [1346, 117] on icon at bounding box center [1351, 110] width 11 height 13
click at [1428, 638] on span "Sauver" at bounding box center [1426, 645] width 47 height 22
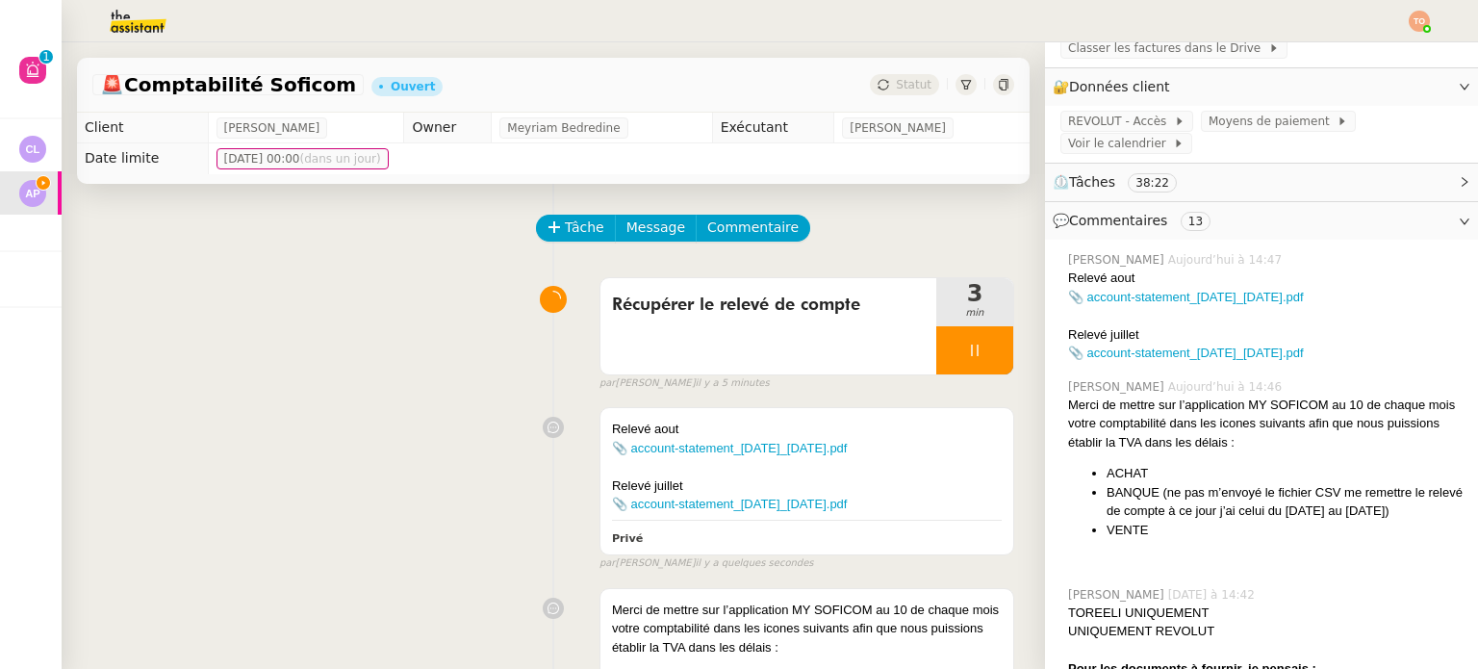
scroll to position [385, 0]
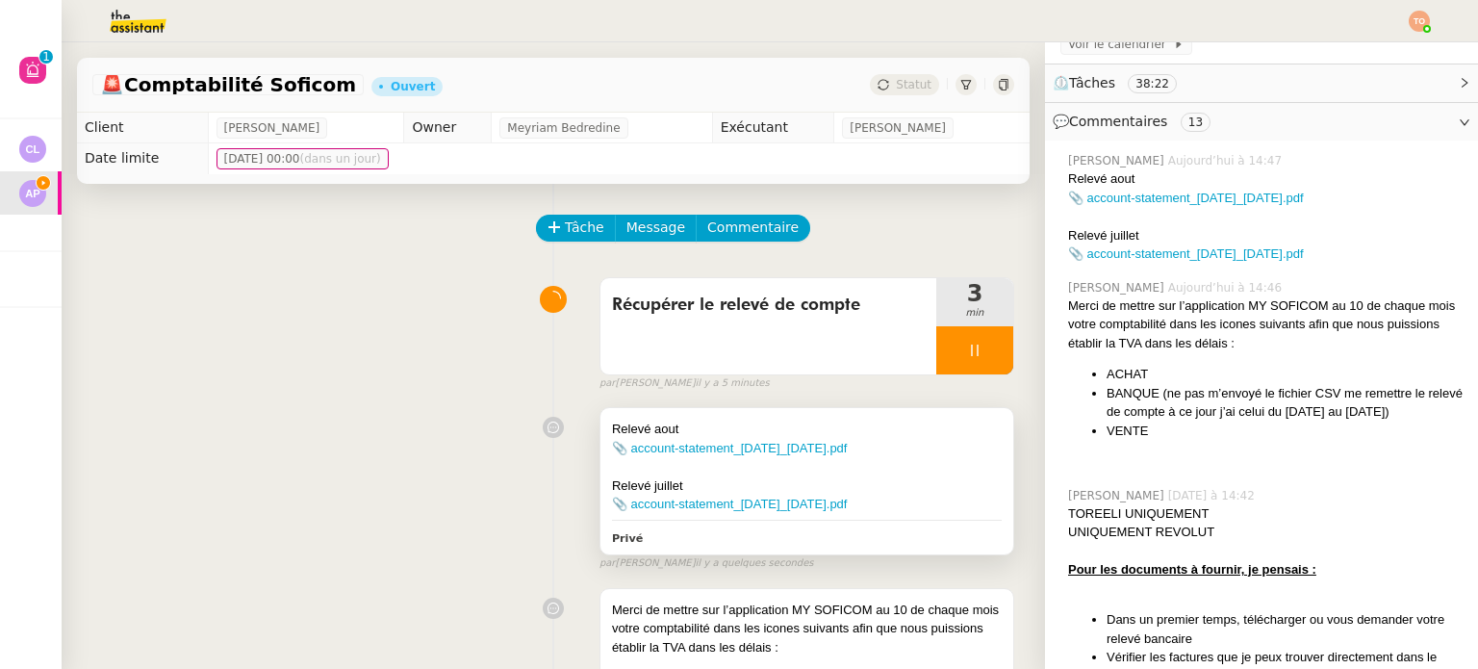
click at [958, 478] on div "Relevé juillet" at bounding box center [807, 485] width 390 height 19
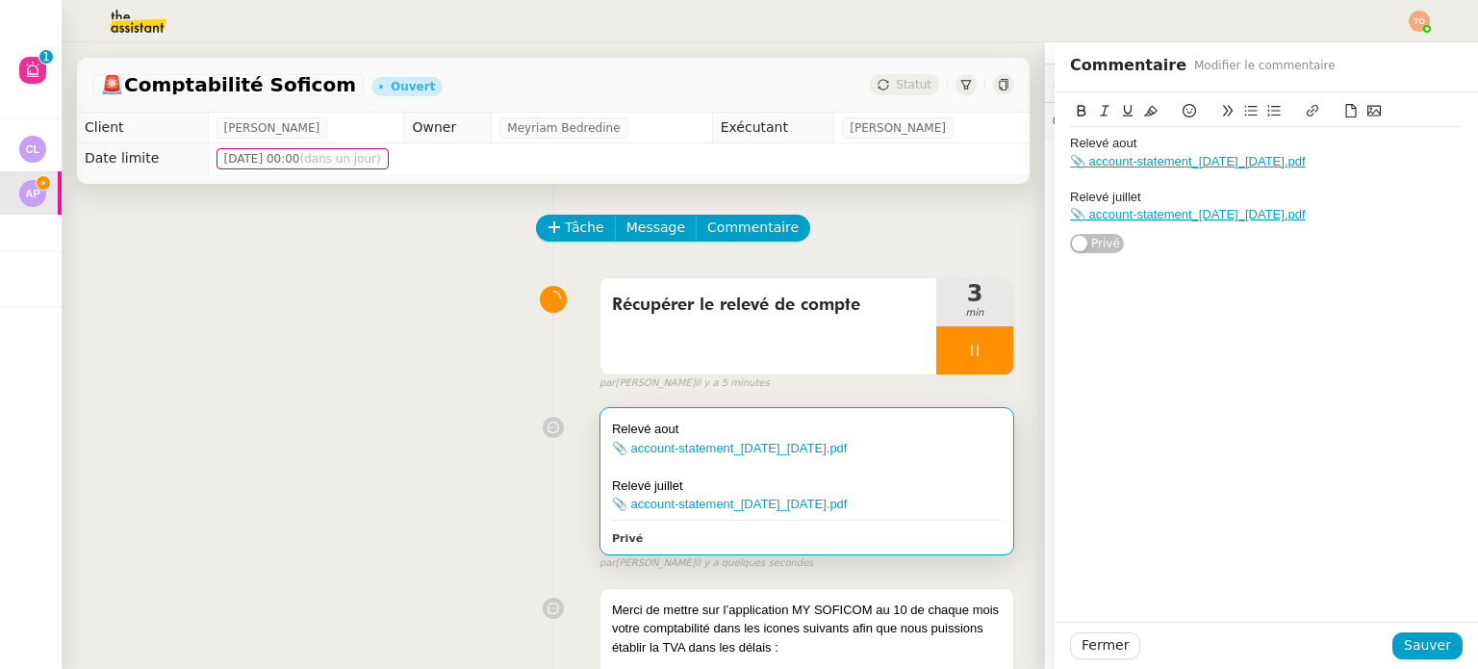
click at [1378, 215] on div "📎 account-statement_01-Jul-2025_31-Jul-2025.pdf" at bounding box center [1266, 214] width 392 height 17
click at [1339, 111] on button at bounding box center [1350, 111] width 23 height 22
click at [1441, 656] on button "Sauver" at bounding box center [1427, 645] width 70 height 27
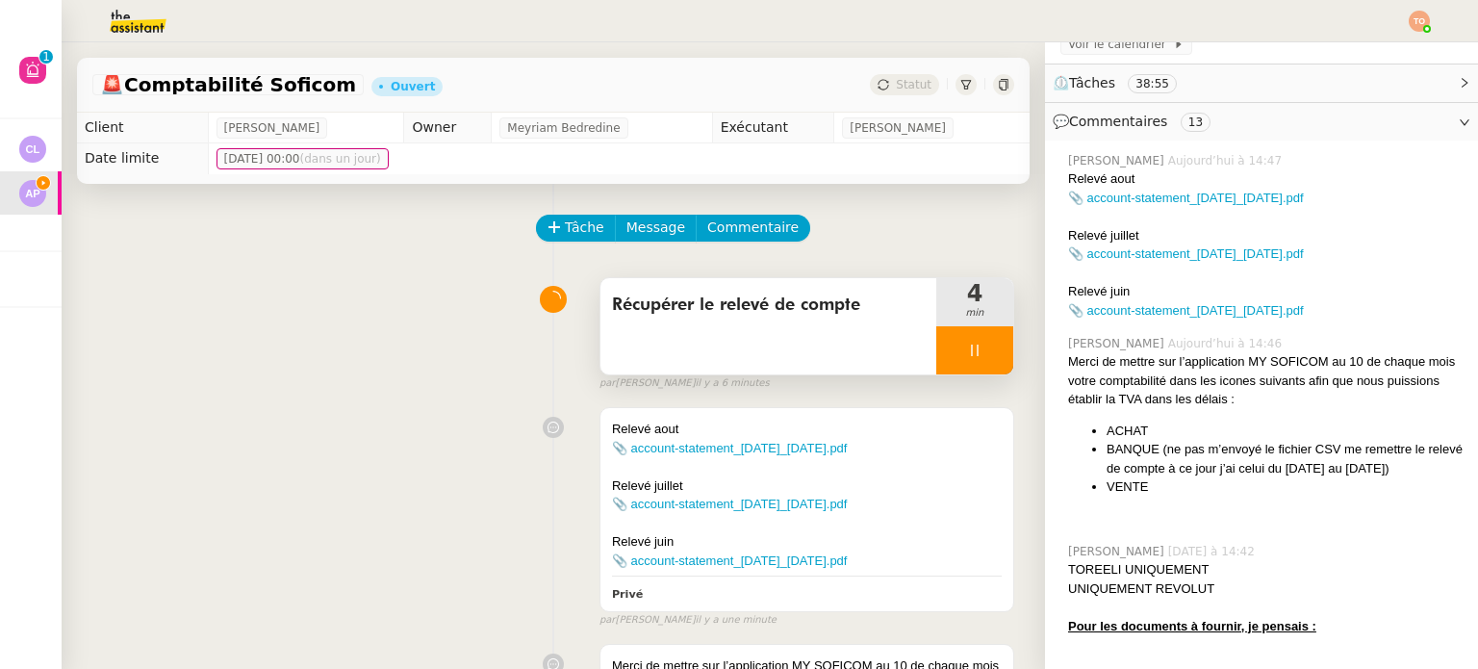
click at [828, 347] on div "Récupérer le relevé de compte" at bounding box center [768, 326] width 336 height 96
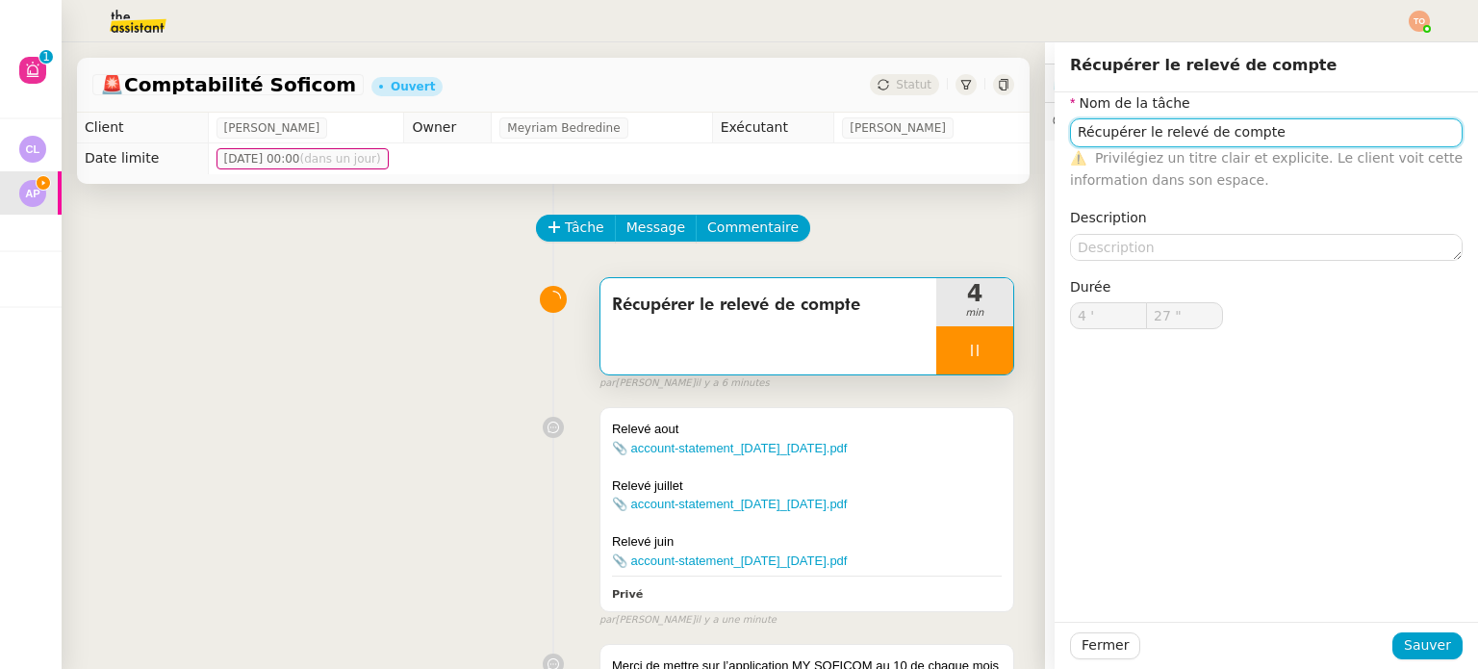
click at [1137, 134] on input "Récupérer le relevé de compte" at bounding box center [1266, 132] width 392 height 28
type input "28 ""
type input "Récupérer les relevé de compte"
type input "29 ""
click at [1181, 131] on input "Récupérer les relevé de compte" at bounding box center [1266, 132] width 392 height 28
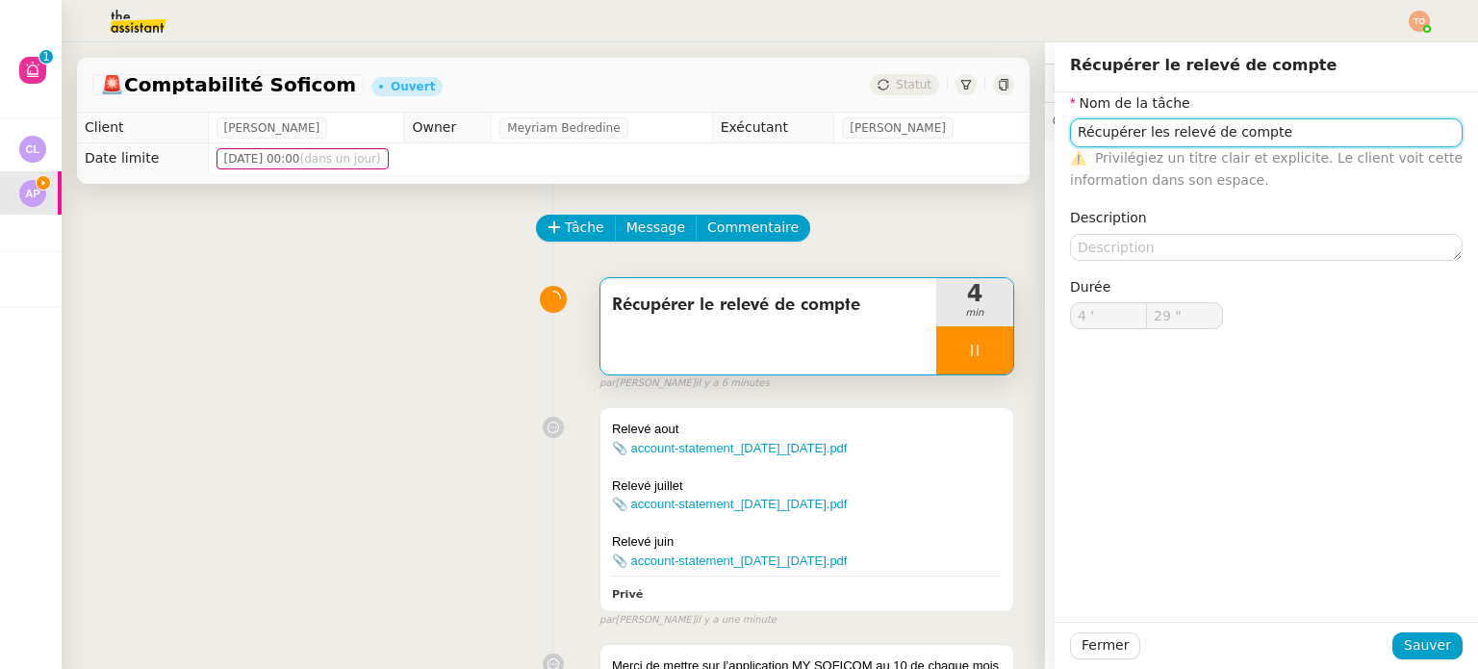
type input "Récupérer les relevés de compte"
type input "30 ""
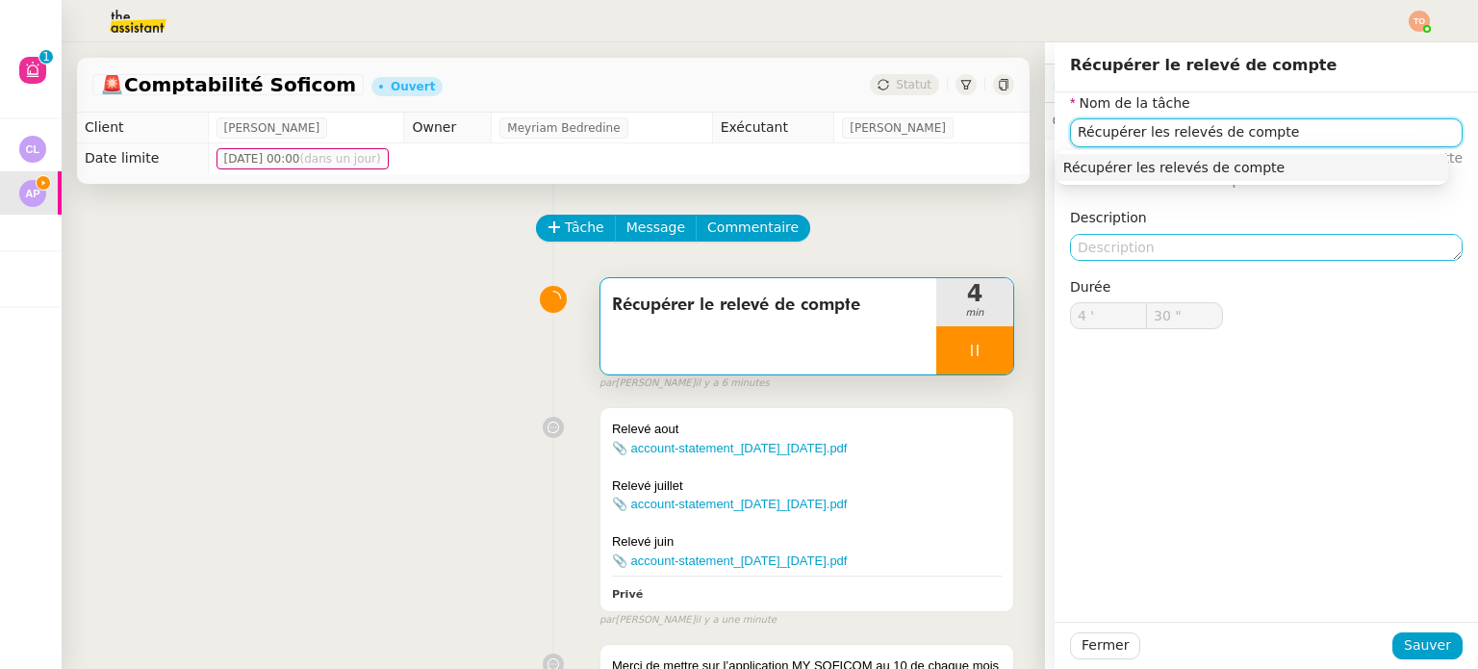
type input "Récupérer les relevés de compte"
click at [1185, 244] on textarea at bounding box center [1266, 247] width 392 height 27
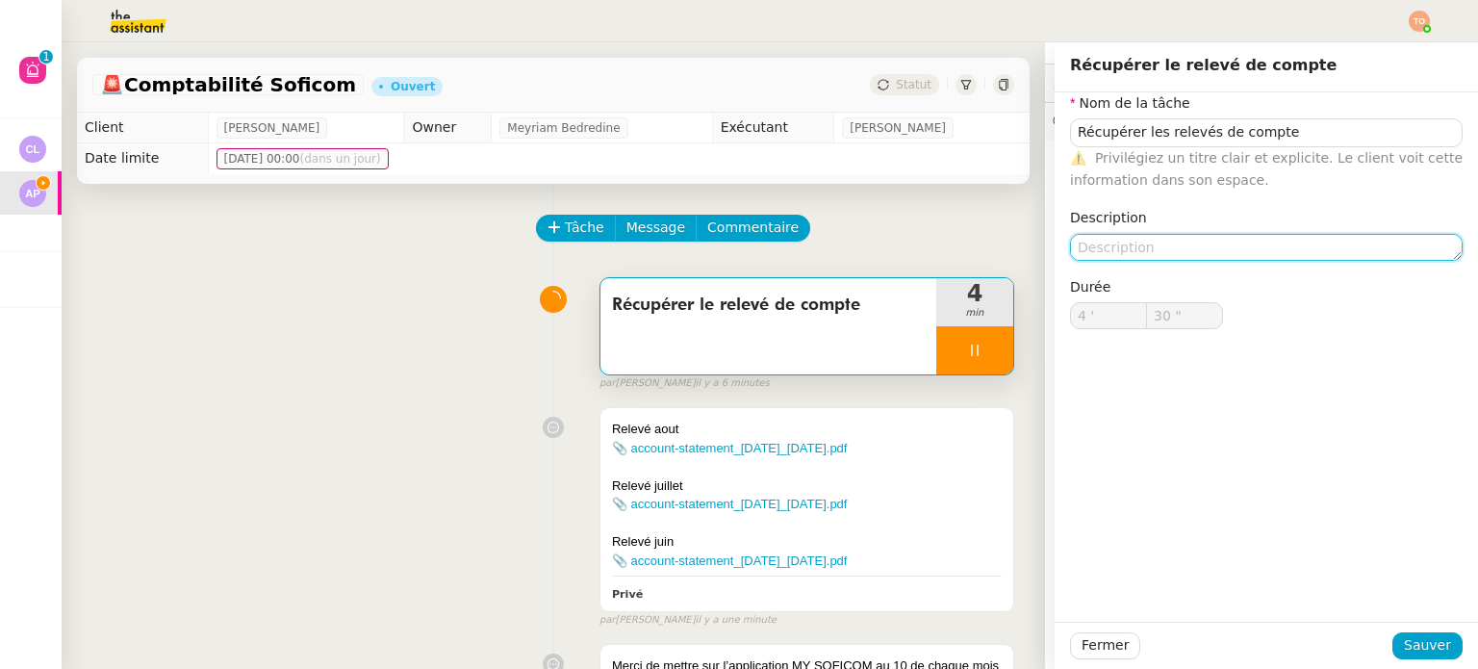
type input "31 ""
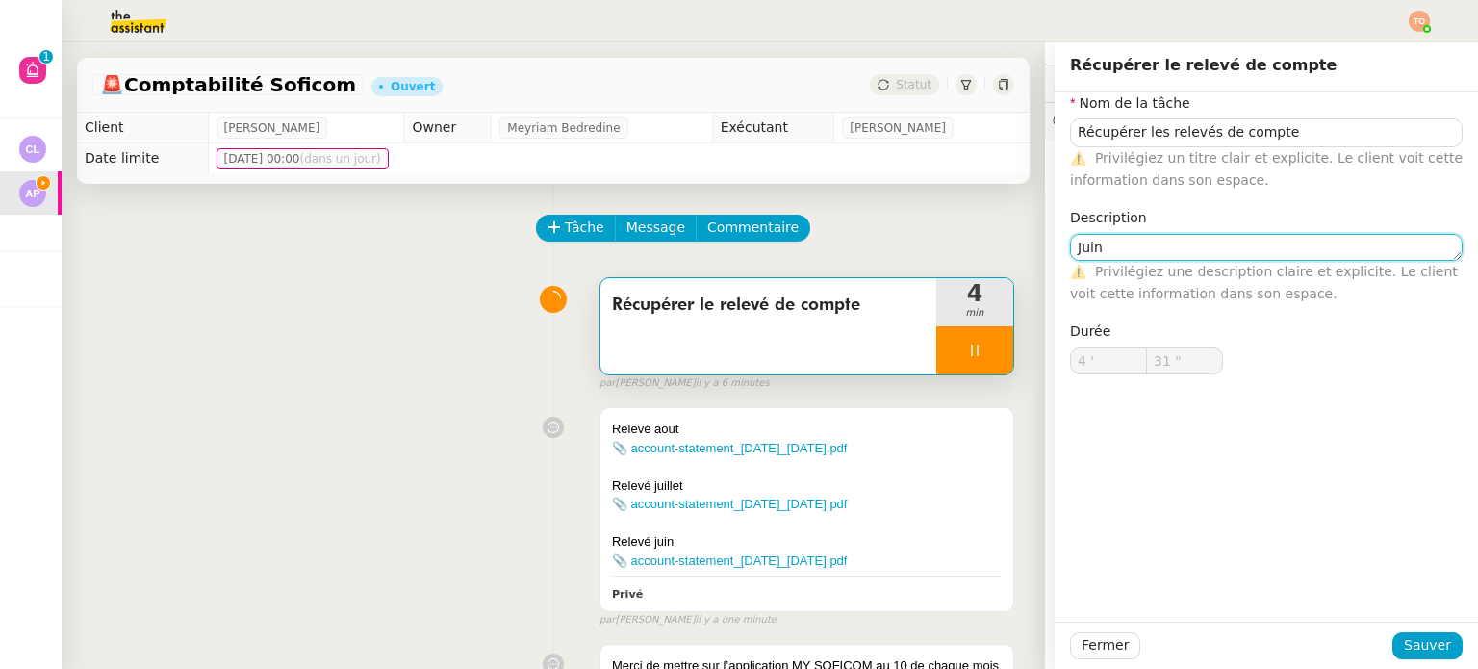
type textarea "Juin"
type input "32 ""
type textarea "Juin - Jui"
type input "33 ""
type textarea "Juin - Juillet"
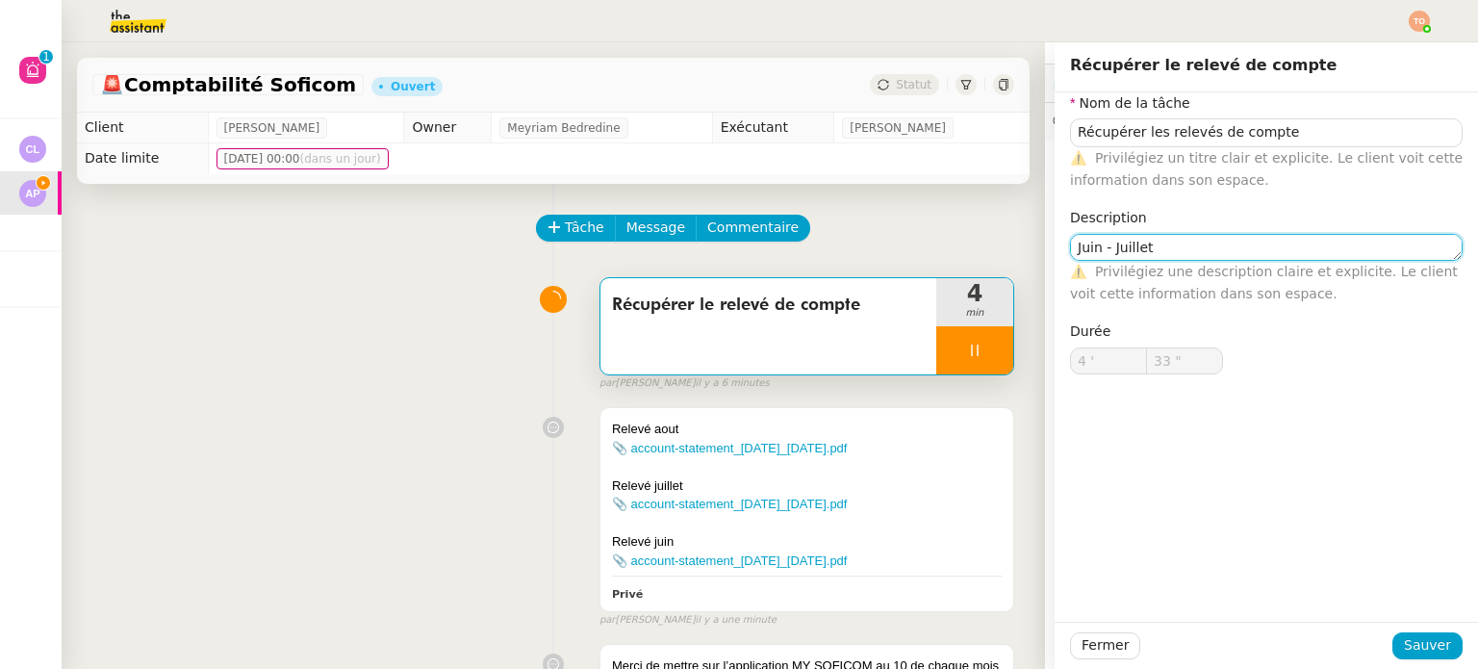
type input "34 ""
type textarea "Juin - Juillet Aout"
type input "36 ""
type textarea "Juin - Juillet Aout"
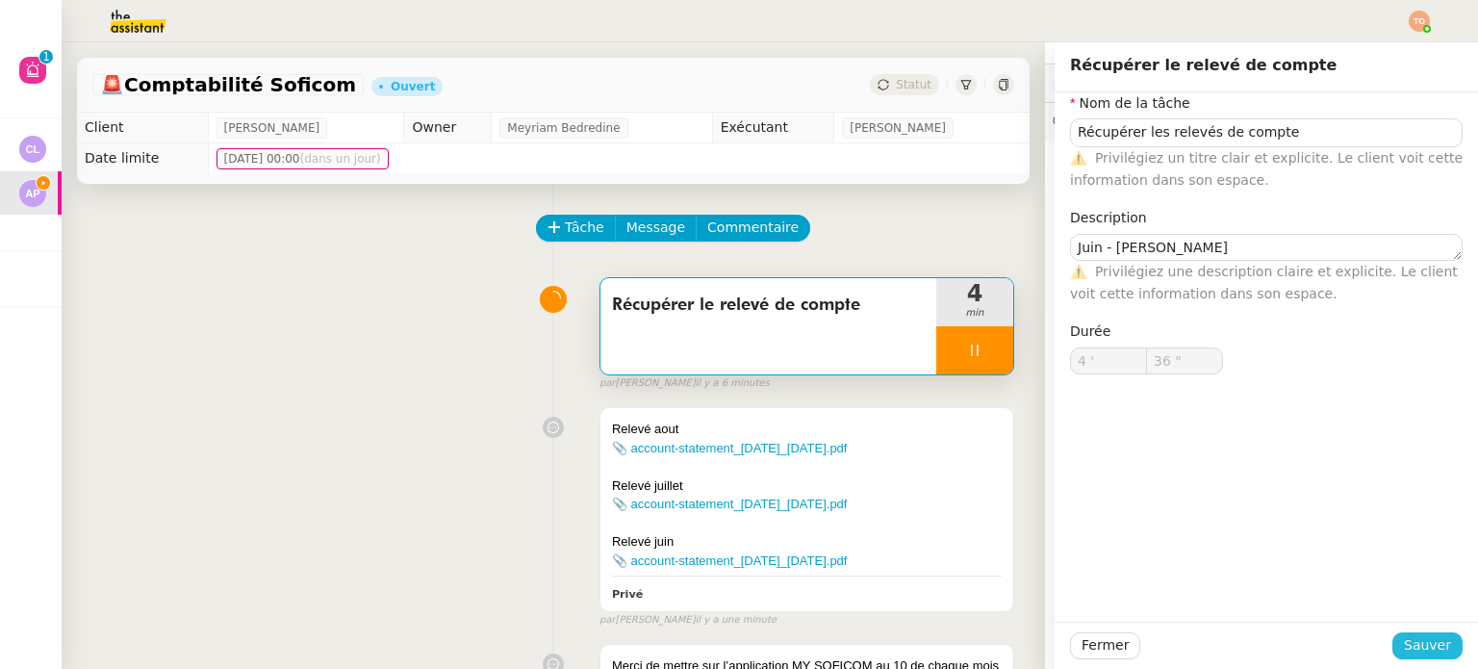
click at [1424, 651] on span "Sauver" at bounding box center [1426, 645] width 47 height 22
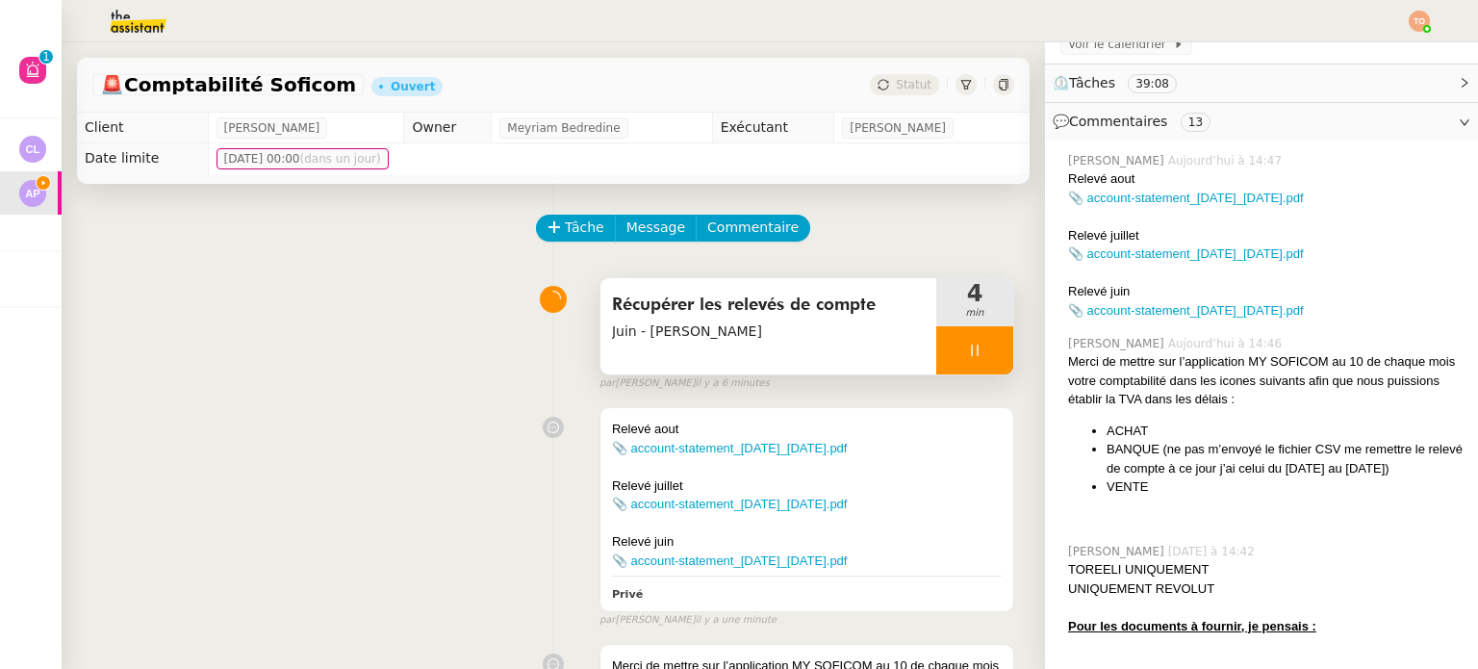
click at [973, 345] on div at bounding box center [974, 350] width 77 height 48
click at [986, 345] on icon at bounding box center [993, 349] width 15 height 15
click at [811, 345] on div "Récupérer les relevés de compte Juin - Juillet Aout" at bounding box center [768, 326] width 336 height 96
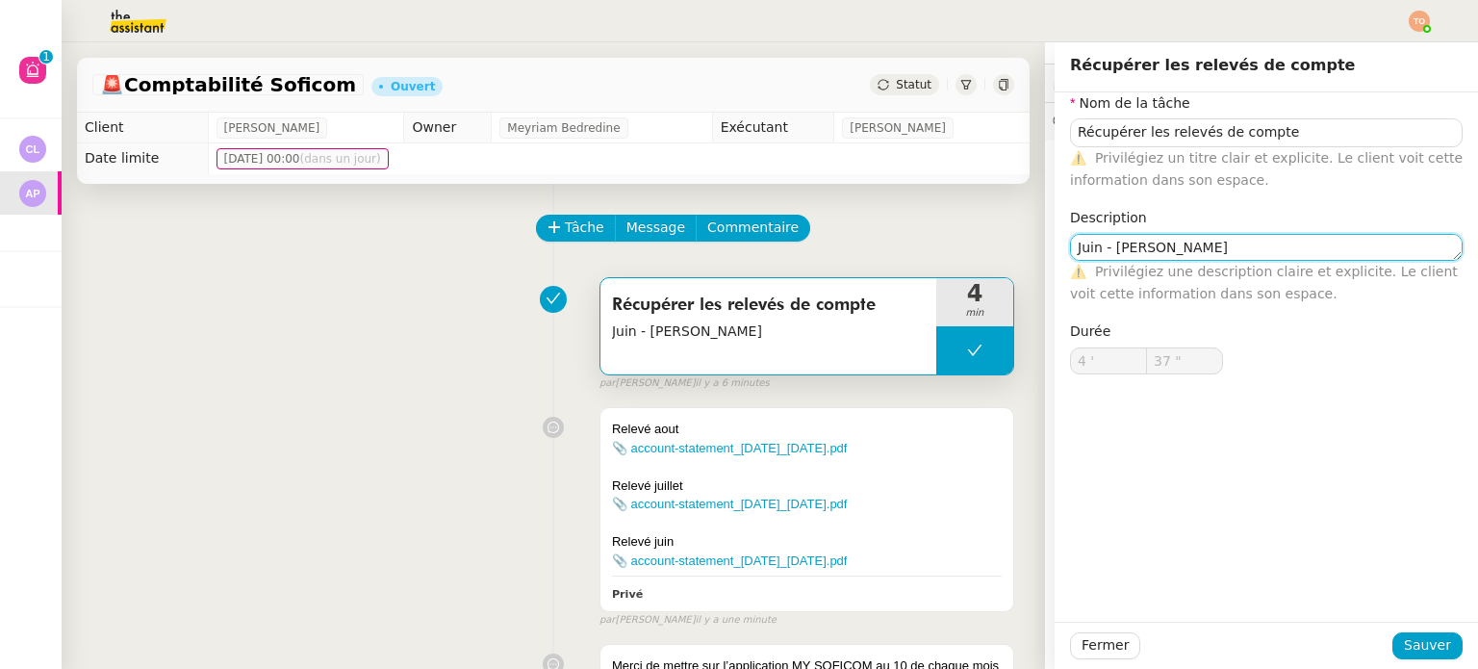
click at [1136, 242] on textarea "Juin - Juillet Aout" at bounding box center [1266, 247] width 392 height 27
type textarea "Juin - Juillet - Aout"
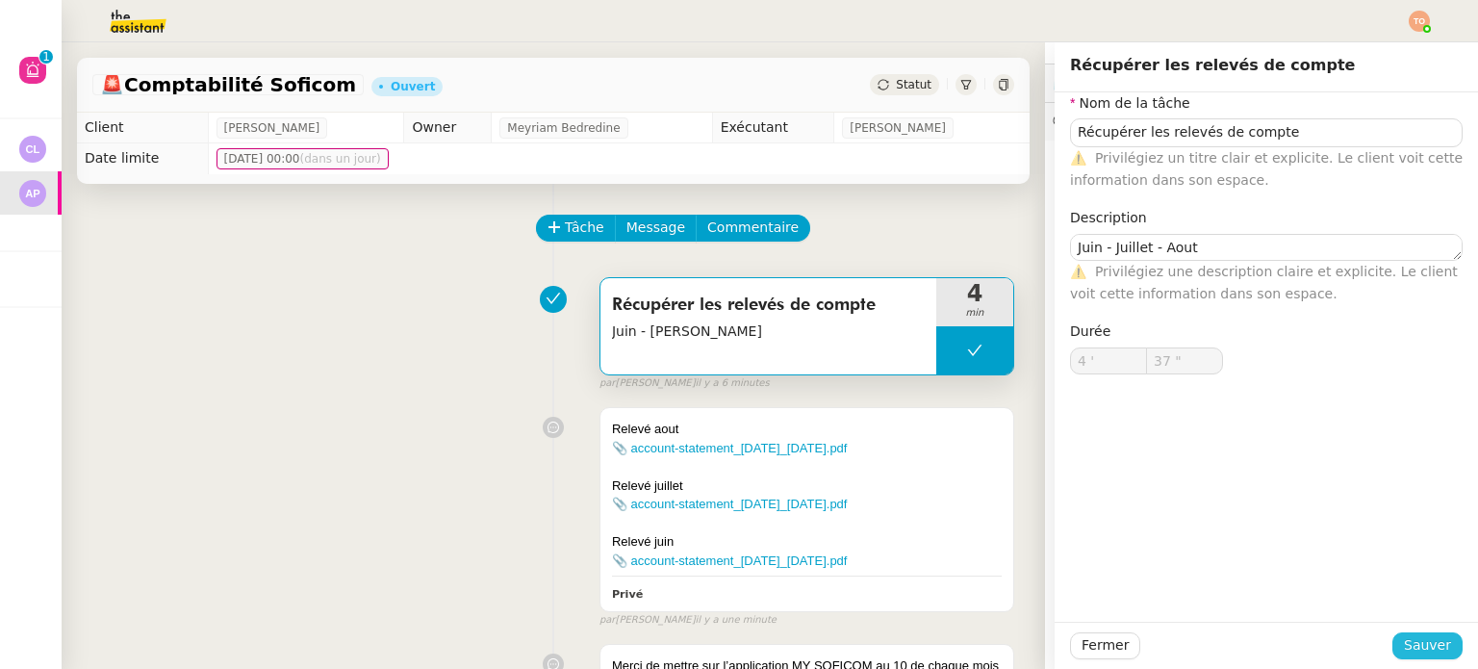
click at [1403, 645] on span "Sauver" at bounding box center [1426, 645] width 47 height 22
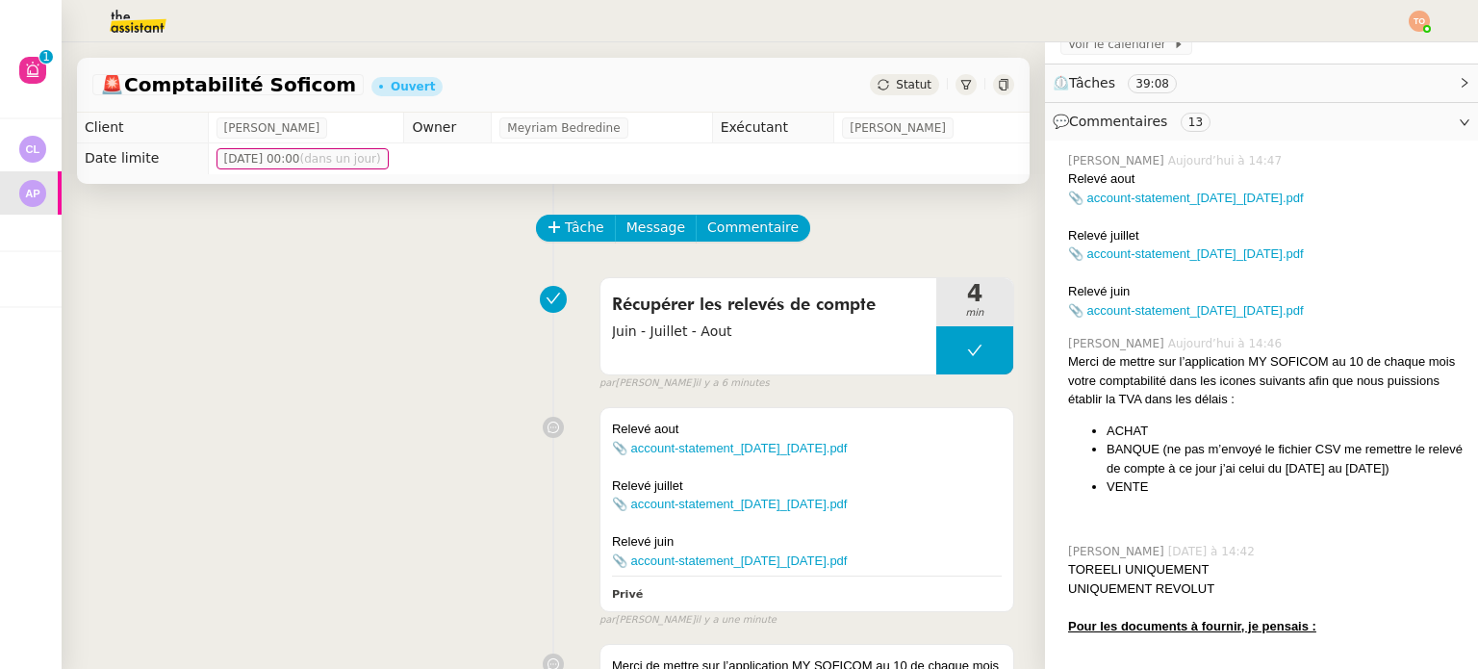
click at [465, 346] on div "Récupérer les relevés de compte Juin - Juillet - Aout 4 min false par Tatyana O…" at bounding box center [553, 329] width 922 height 123
click at [565, 233] on span "Tâche" at bounding box center [584, 227] width 39 height 22
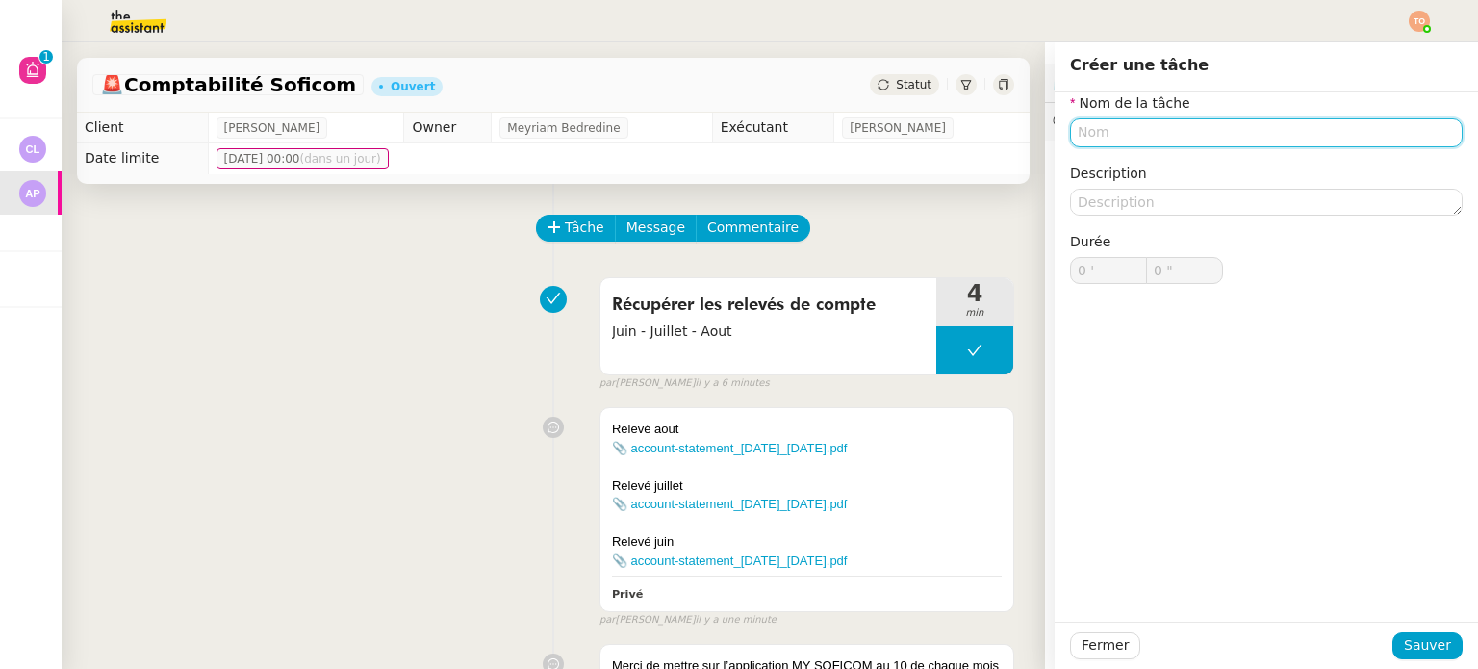
click at [1217, 136] on input "text" at bounding box center [1266, 132] width 392 height 28
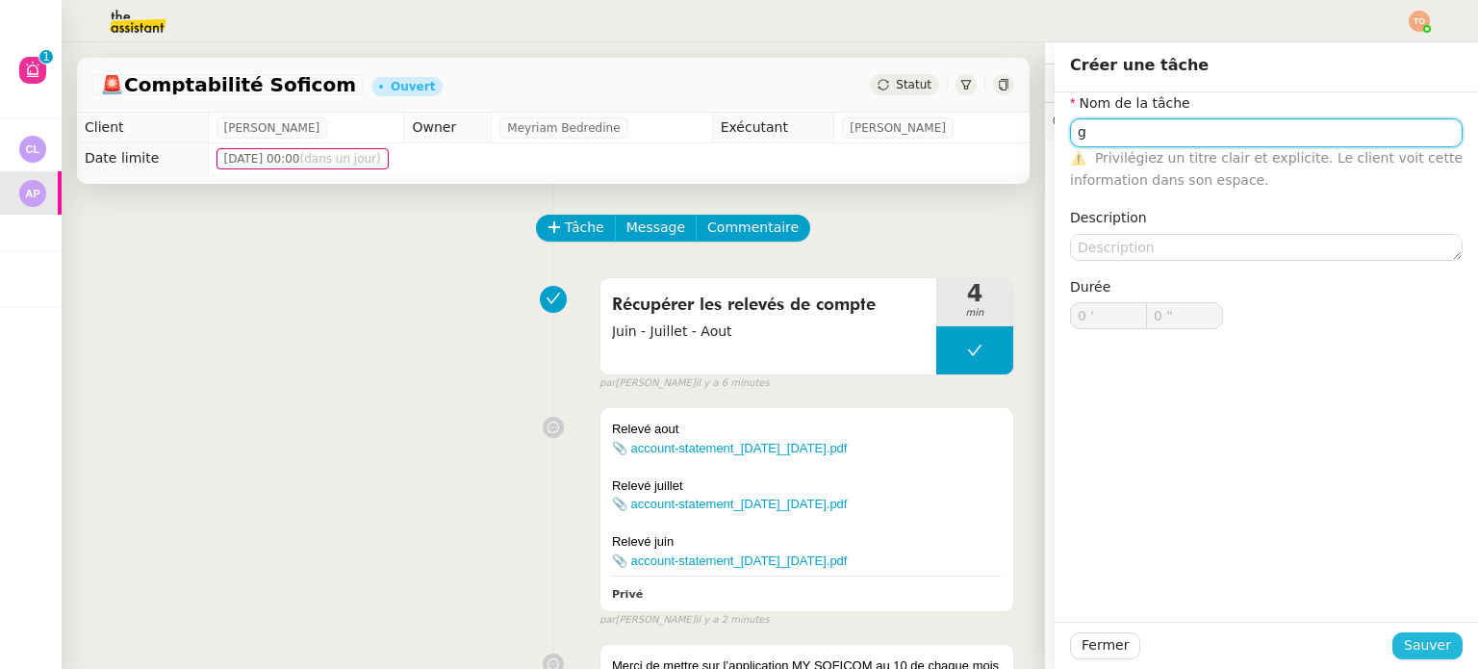
type input "g"
click at [1434, 653] on span "Sauver" at bounding box center [1426, 645] width 47 height 22
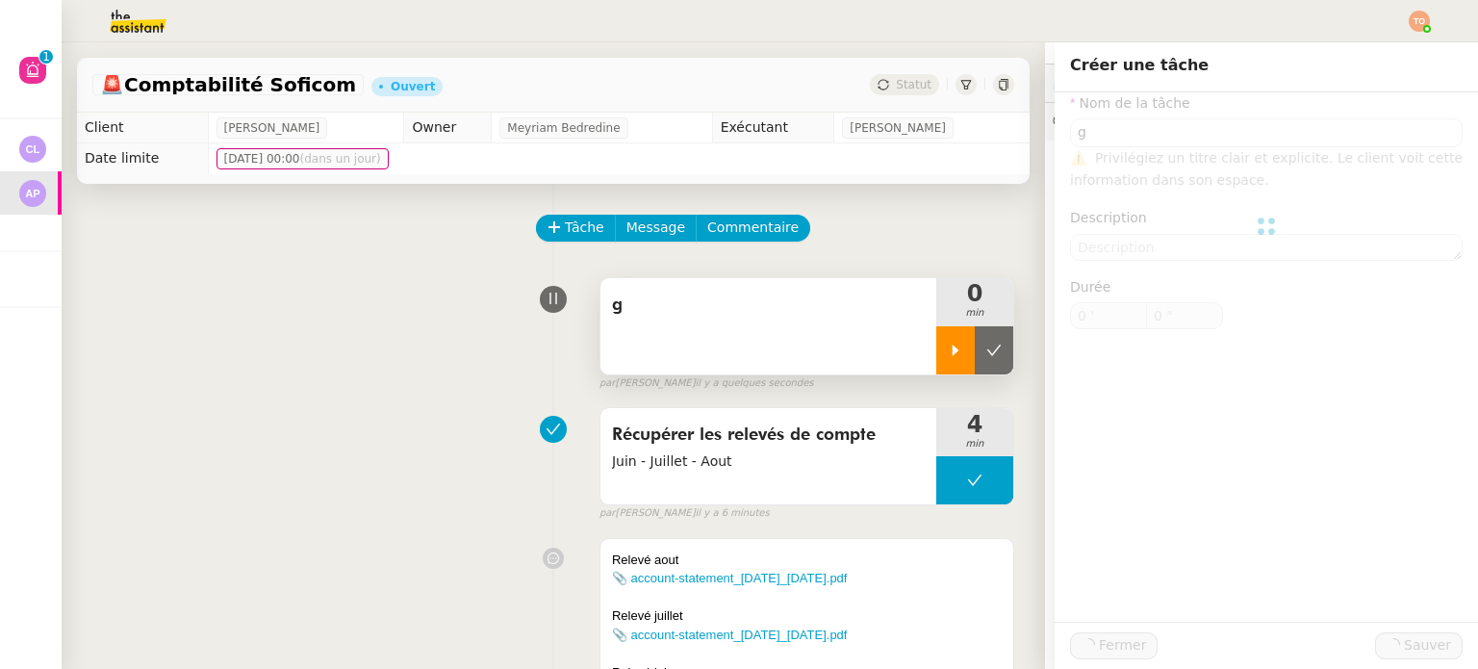
click at [948, 349] on icon at bounding box center [955, 349] width 15 height 15
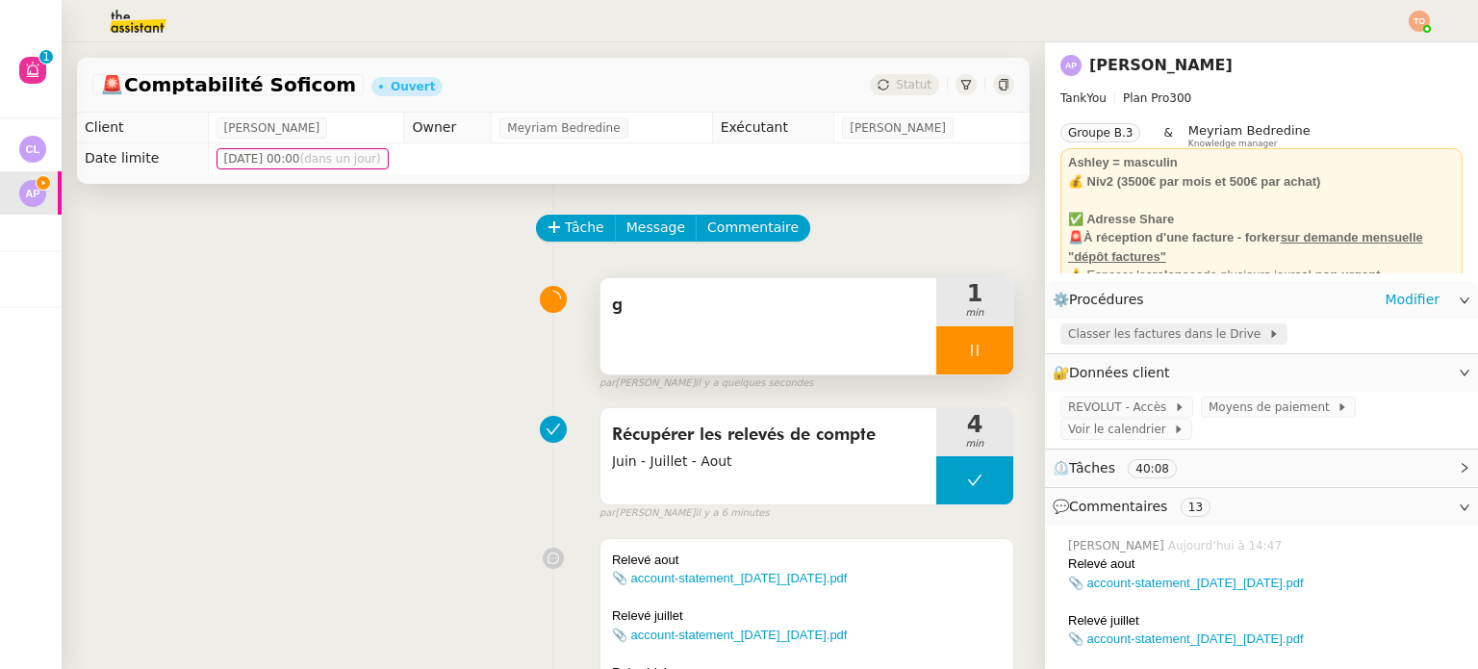
click at [1268, 330] on icon at bounding box center [1274, 334] width 12 height 12
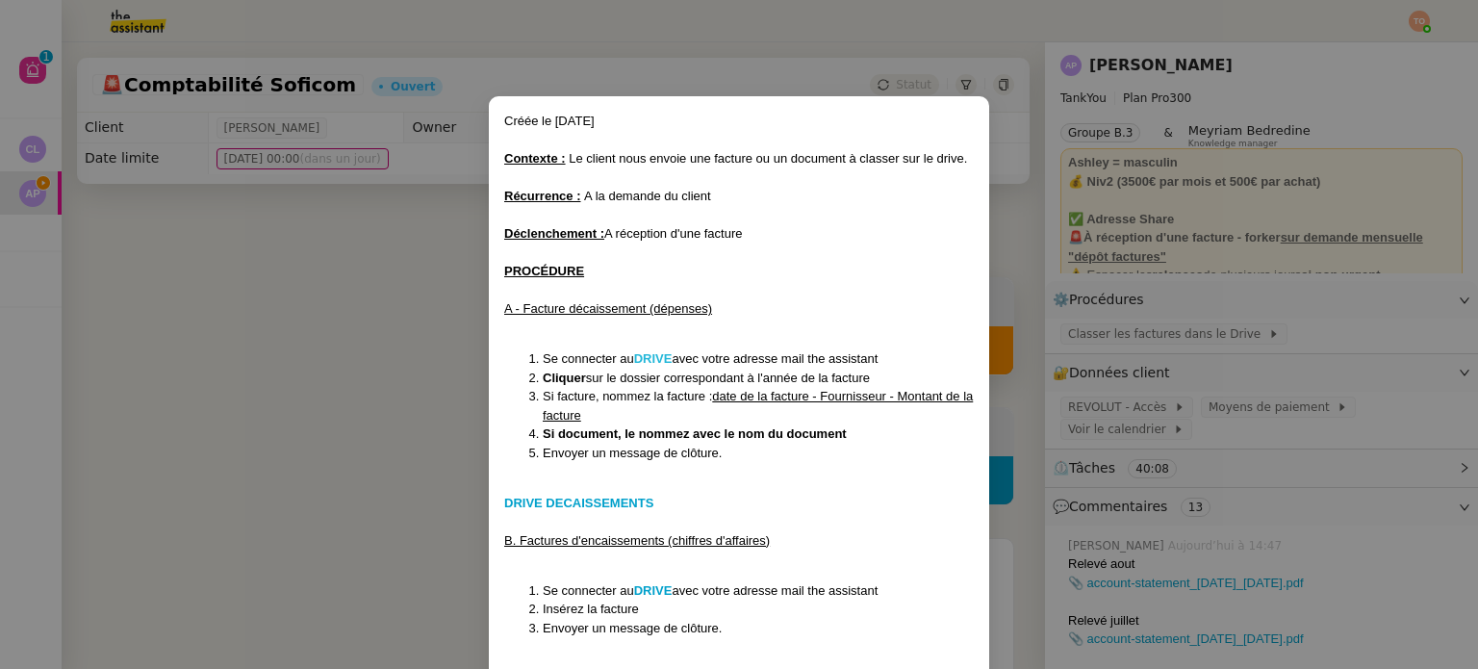
click at [645, 359] on strong "DRIVE" at bounding box center [653, 358] width 38 height 14
click at [358, 363] on nz-modal-container "Créée le 14/05/25 Contexte : Le client nous envoie une facture ou un document à…" at bounding box center [739, 334] width 1478 height 669
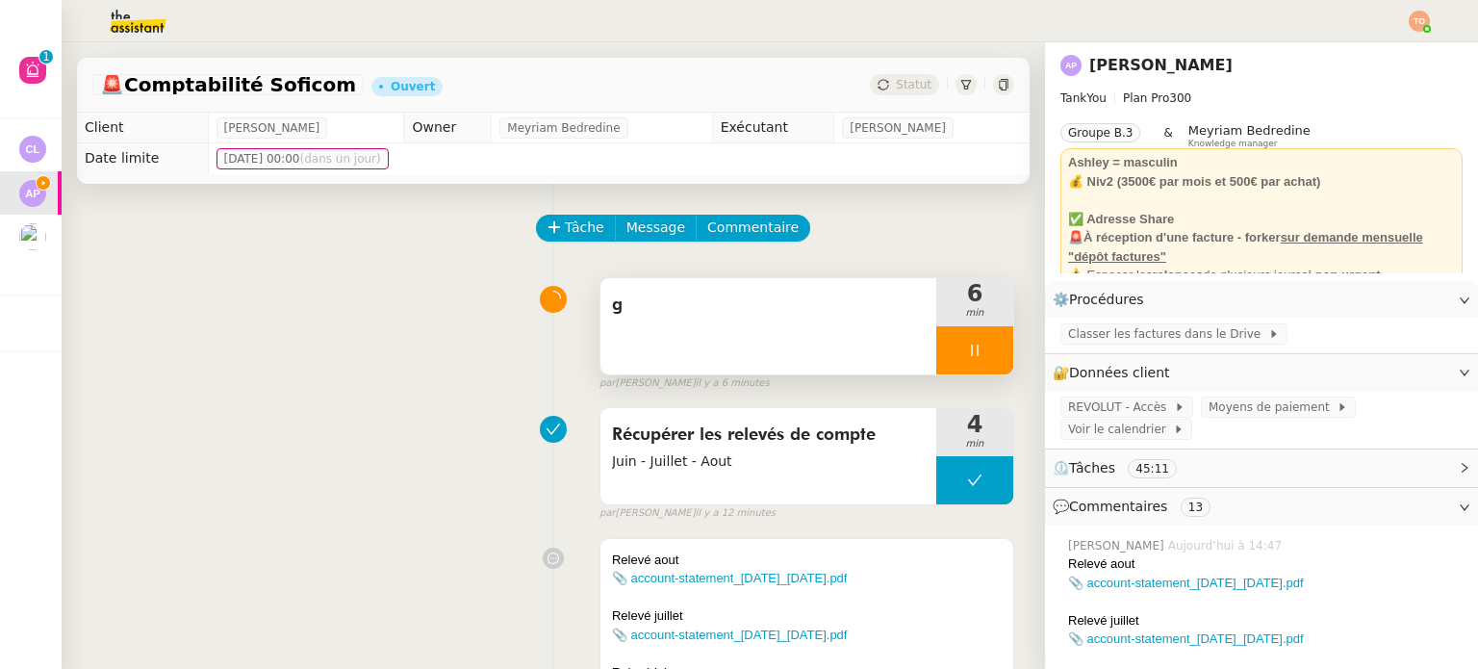
click at [967, 353] on icon at bounding box center [974, 349] width 15 height 15
click at [986, 350] on icon at bounding box center [993, 349] width 15 height 15
click at [936, 343] on button at bounding box center [974, 350] width 77 height 48
click at [948, 353] on icon at bounding box center [955, 349] width 15 height 15
click at [124, 34] on img at bounding box center [122, 21] width 149 height 42
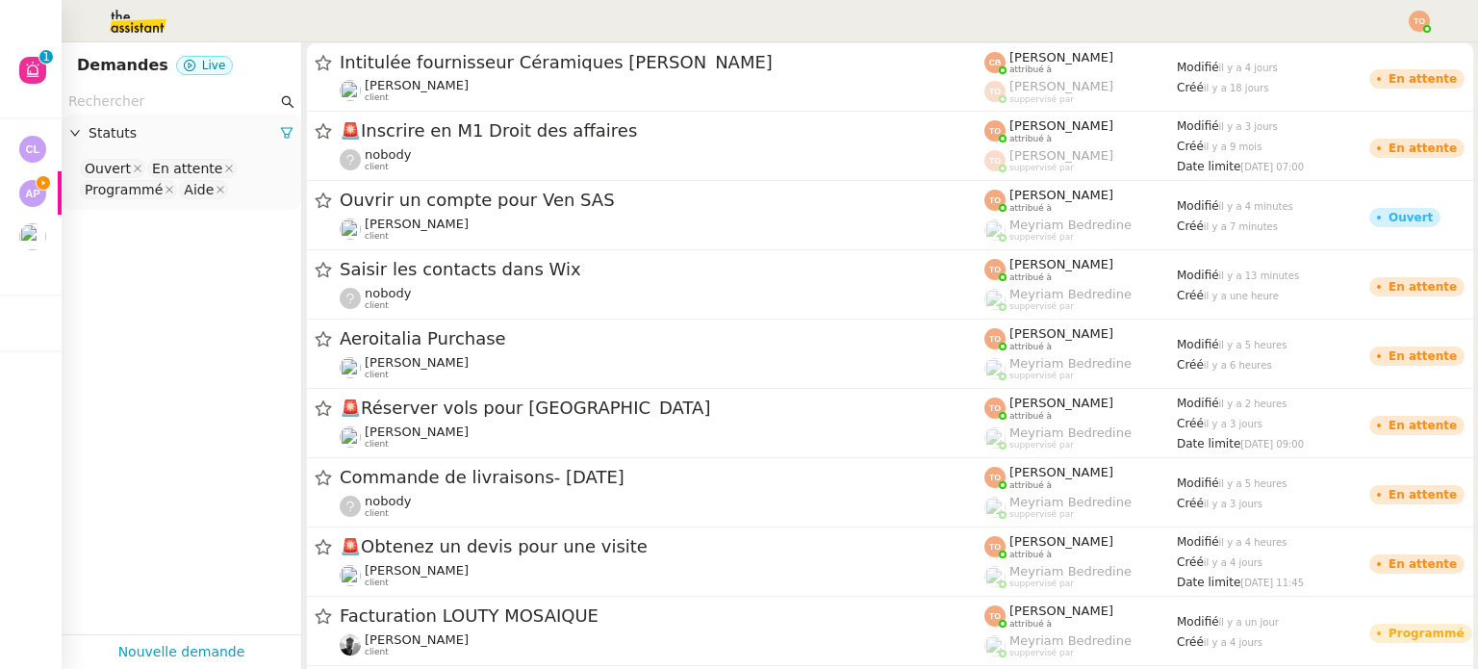
click at [236, 197] on nz-select-top-control "Ouvert En attente Programmé Aide" at bounding box center [181, 179] width 209 height 45
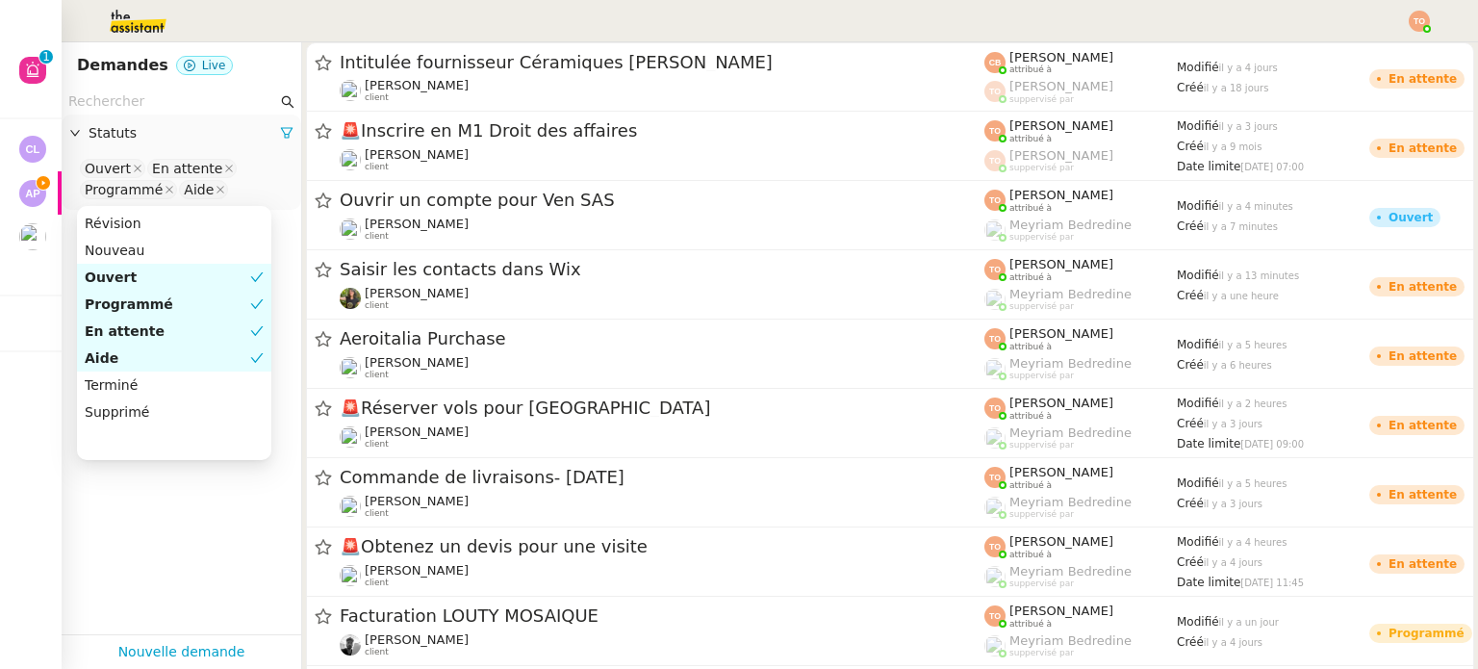
click at [180, 380] on div "Terminé" at bounding box center [174, 384] width 179 height 17
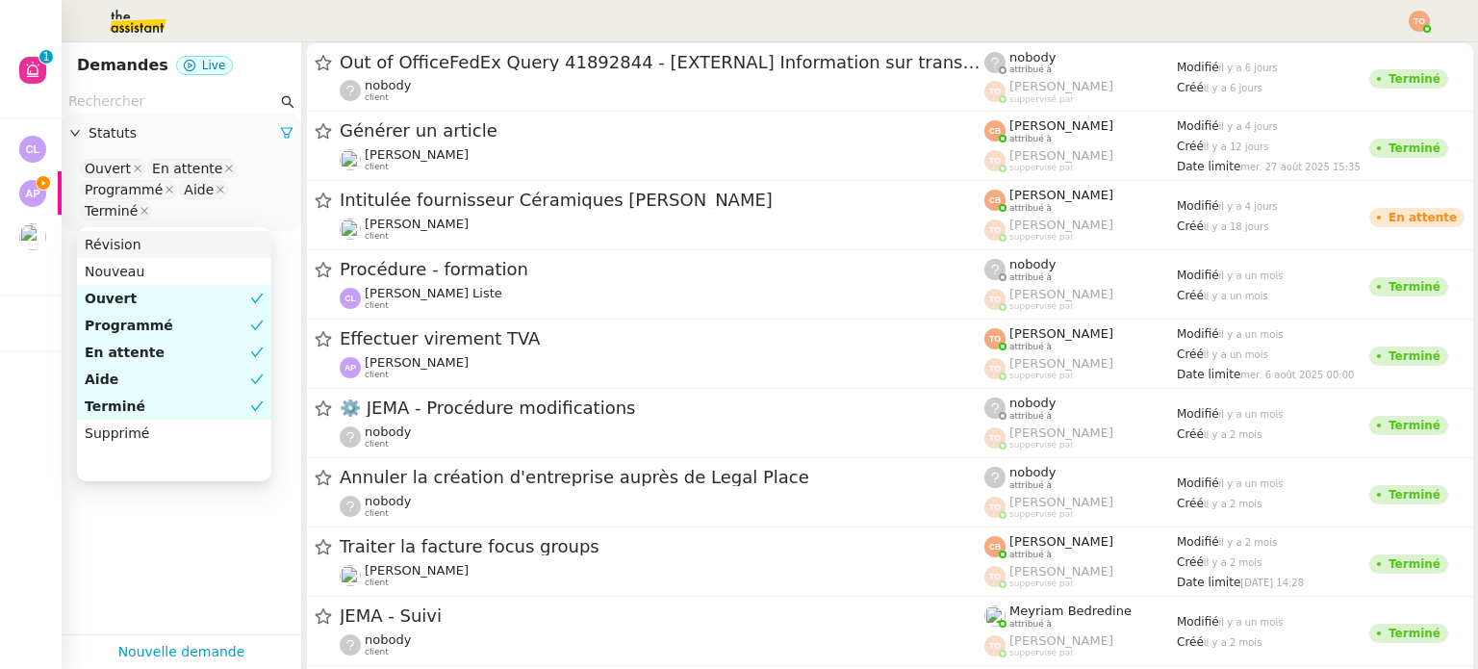
click at [196, 103] on input "text" at bounding box center [172, 101] width 209 height 22
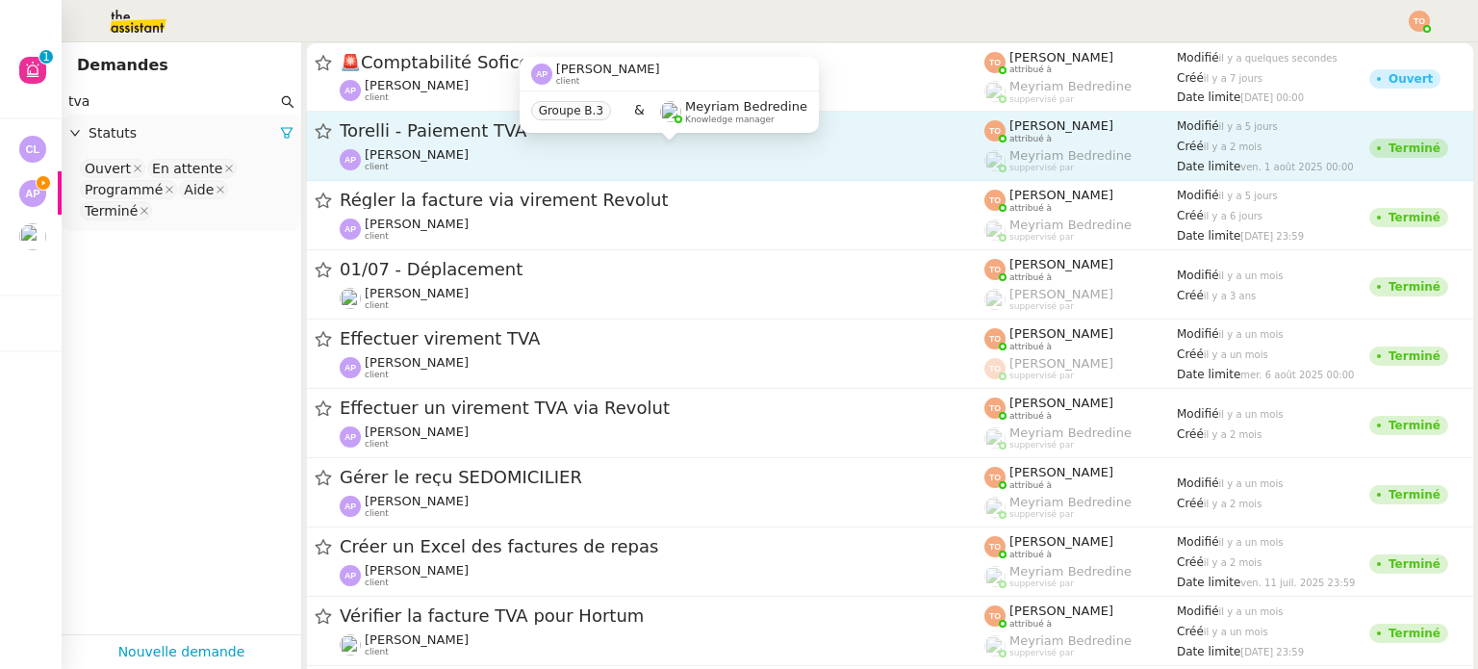
type input "tva"
click at [553, 155] on div "Ashley Poniatowski client" at bounding box center [662, 159] width 645 height 25
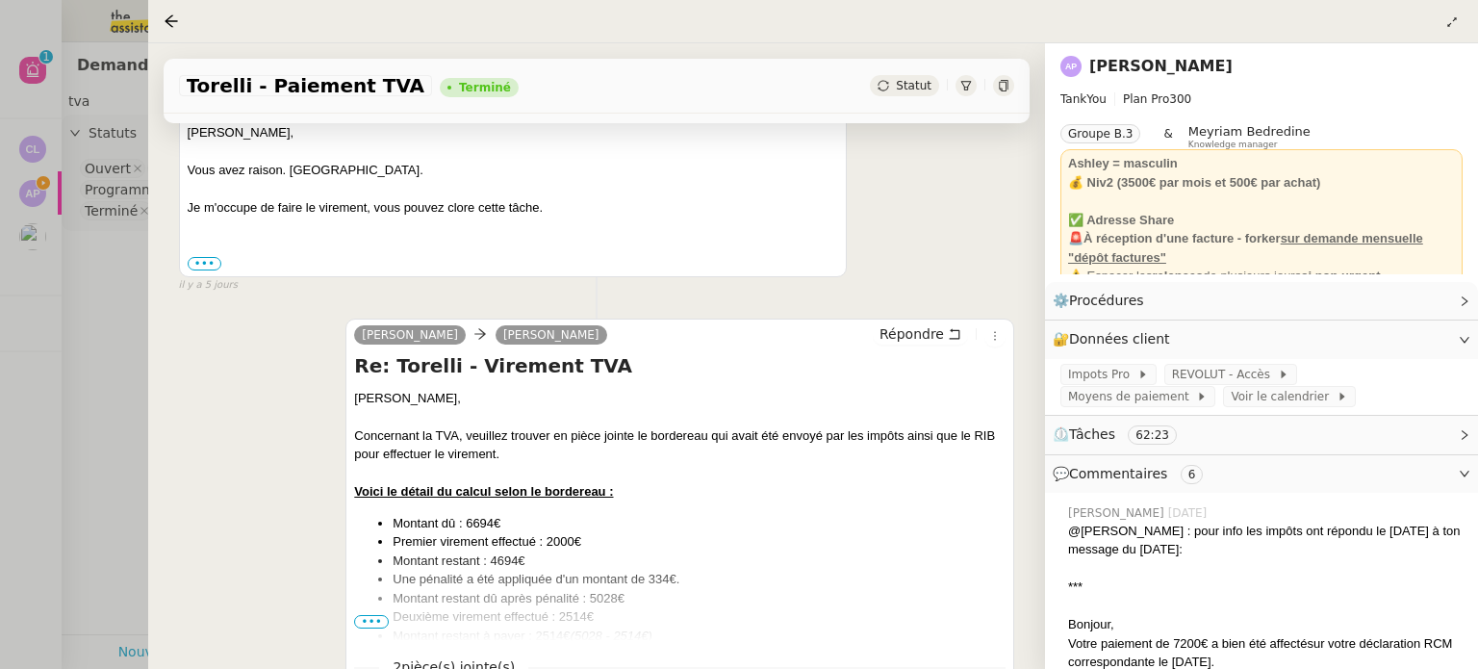
scroll to position [1058, 0]
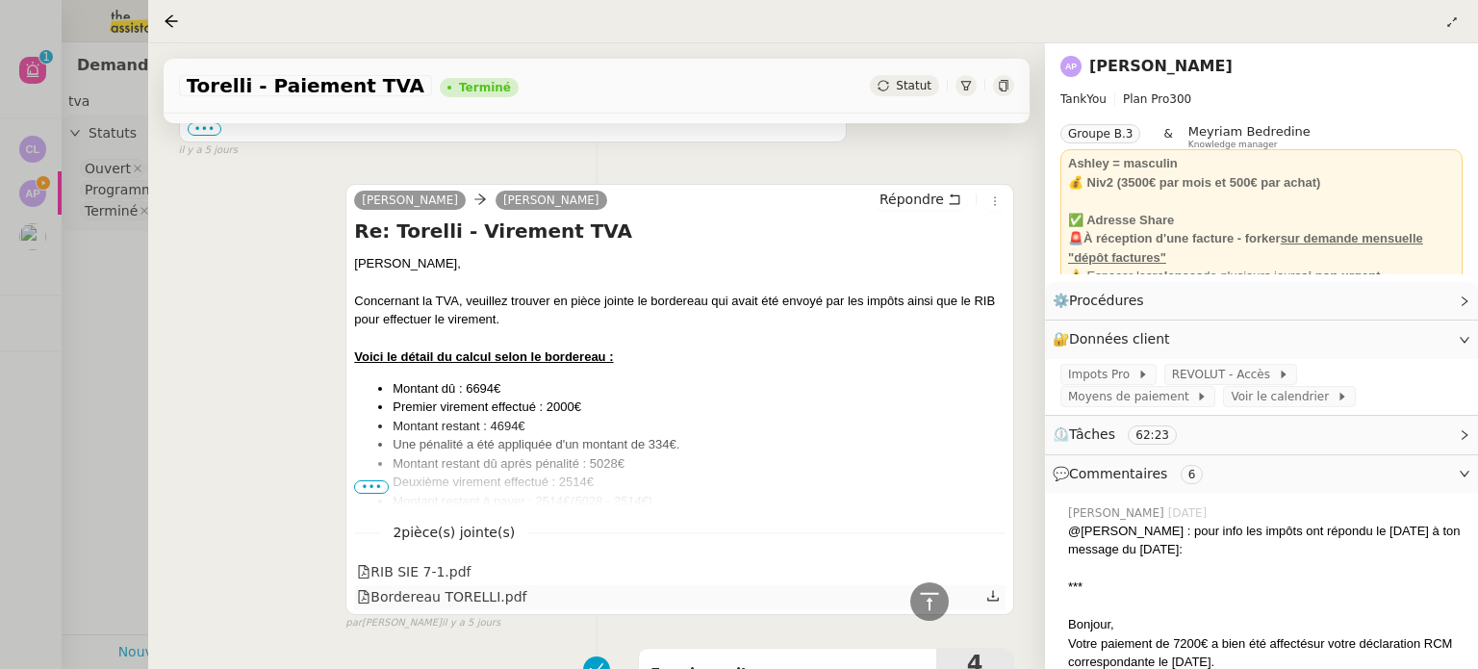
click at [481, 606] on div "Bordereau TORELLI.pdf" at bounding box center [441, 597] width 169 height 22
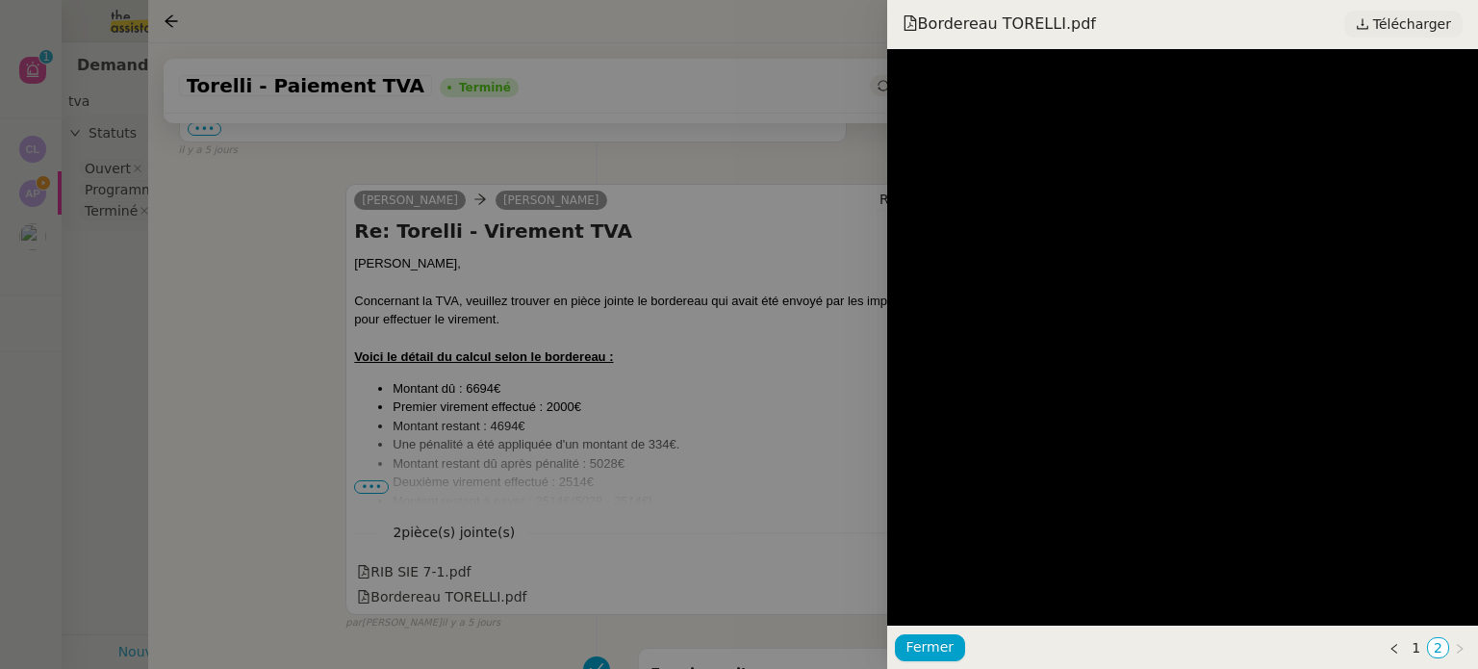
click at [1419, 23] on span "Télécharger" at bounding box center [1412, 24] width 78 height 25
click at [777, 315] on div at bounding box center [739, 334] width 1478 height 669
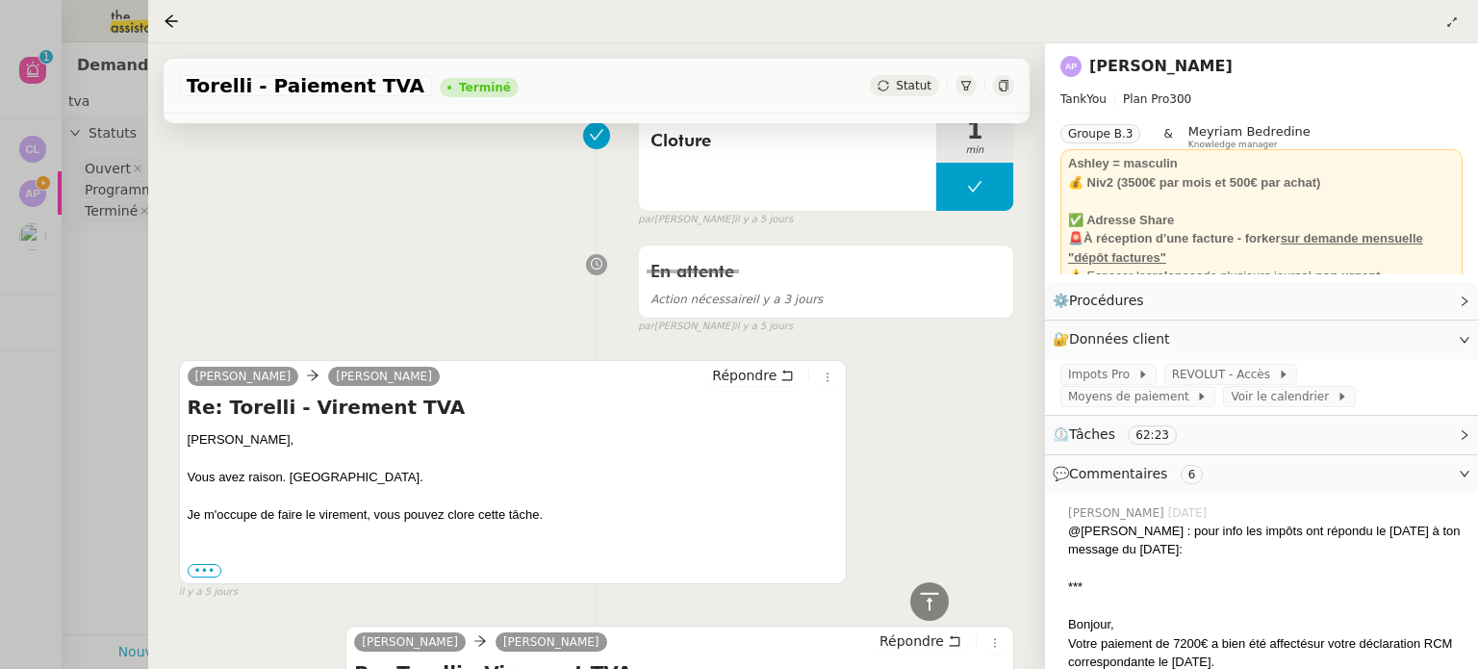
scroll to position [289, 0]
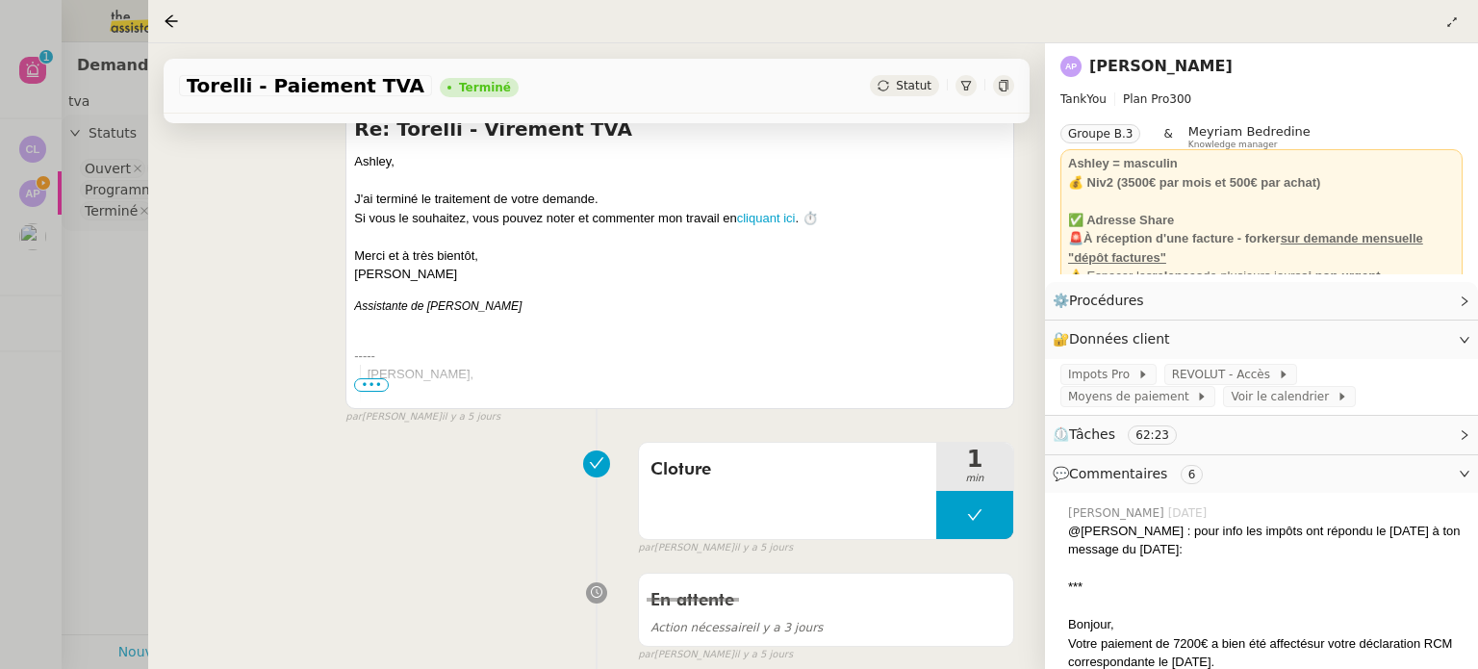
click at [18, 211] on div at bounding box center [739, 334] width 1478 height 669
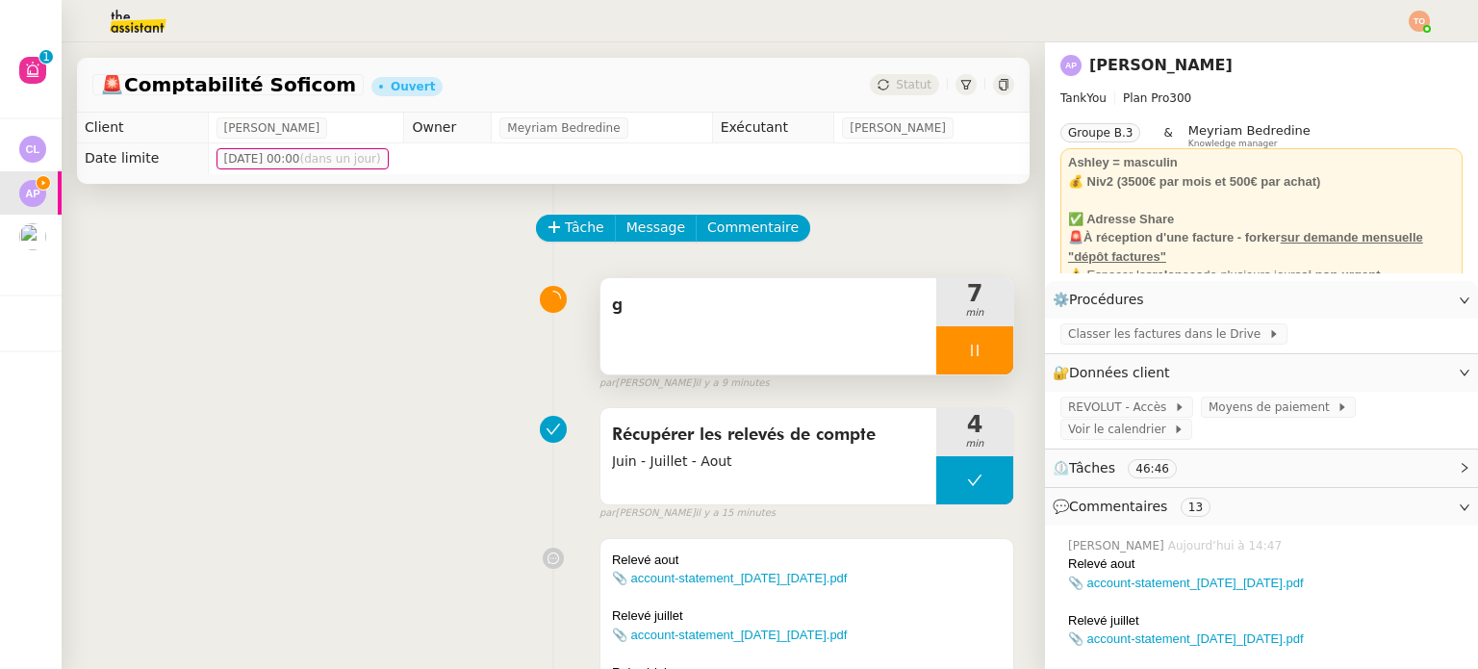
click at [789, 311] on span "g" at bounding box center [768, 305] width 313 height 29
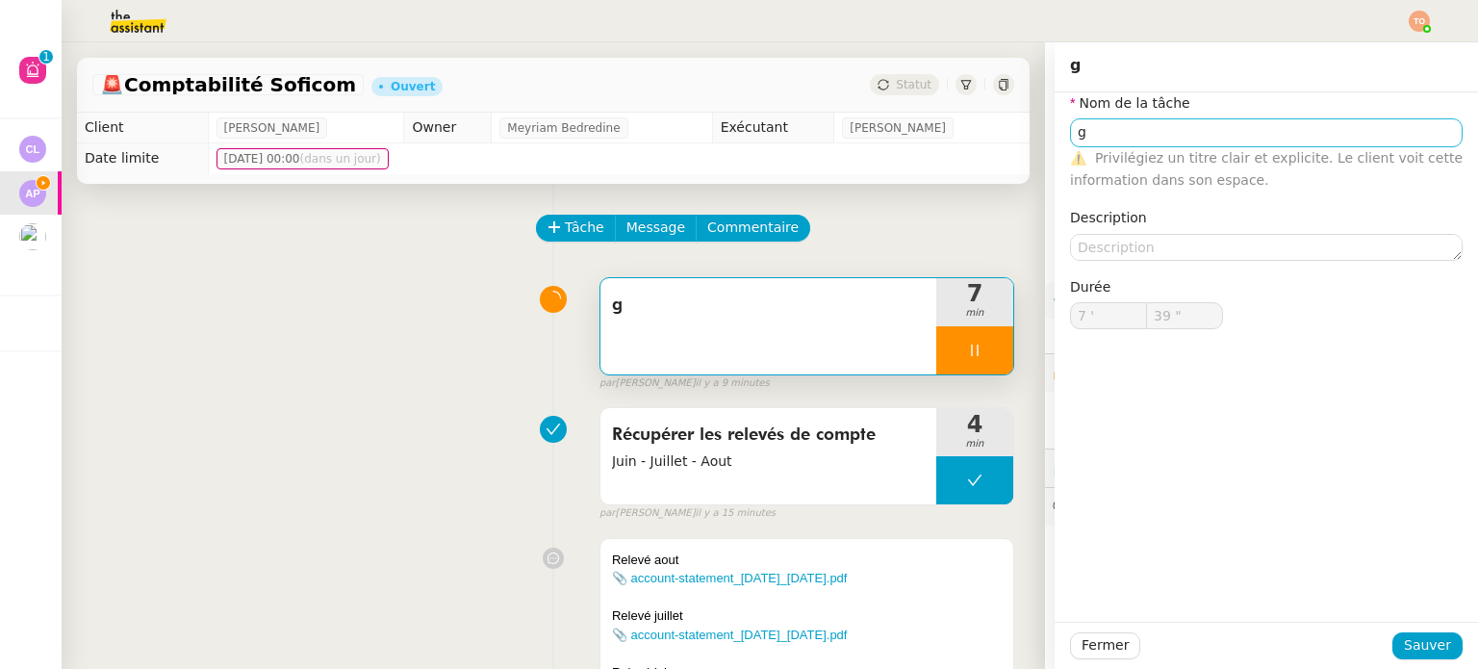
type input "40 ""
click at [1087, 123] on input "g" at bounding box center [1266, 132] width 392 height 28
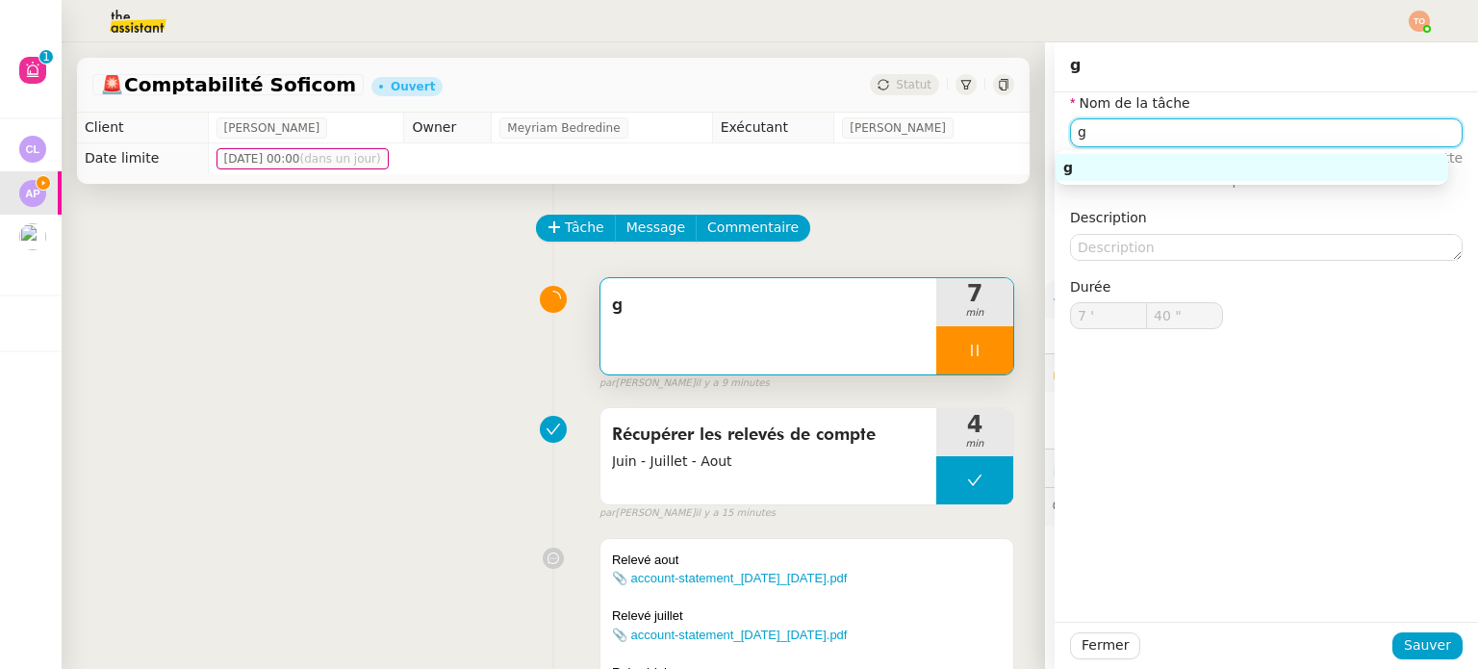
click at [1087, 122] on input "g" at bounding box center [1266, 132] width 392 height 28
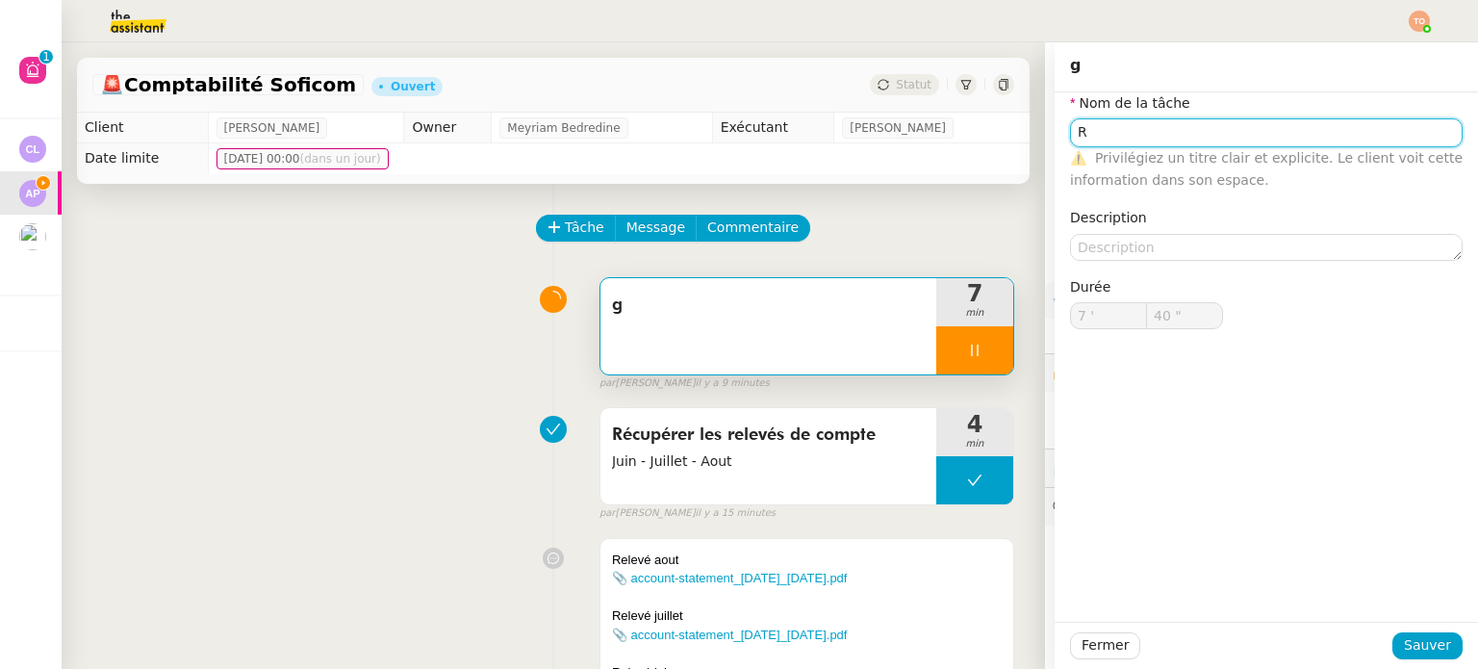
type input "Re"
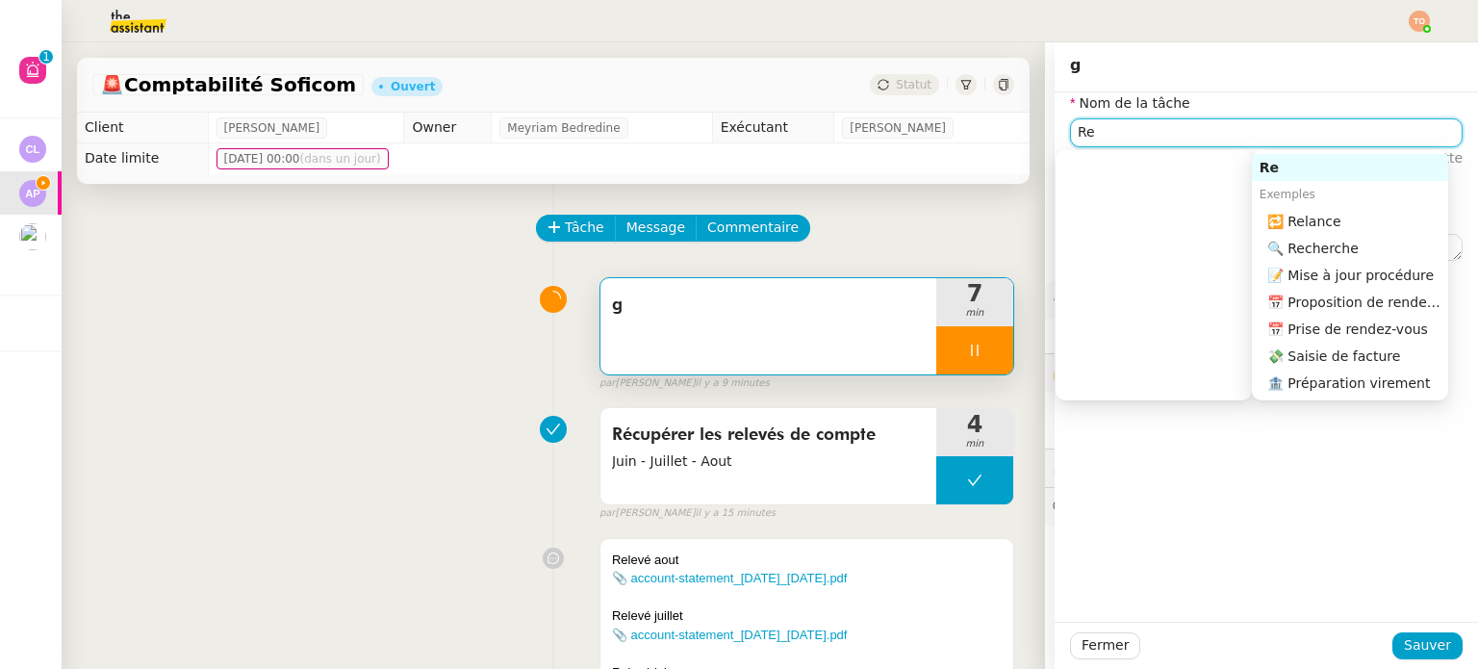
type input "41 ""
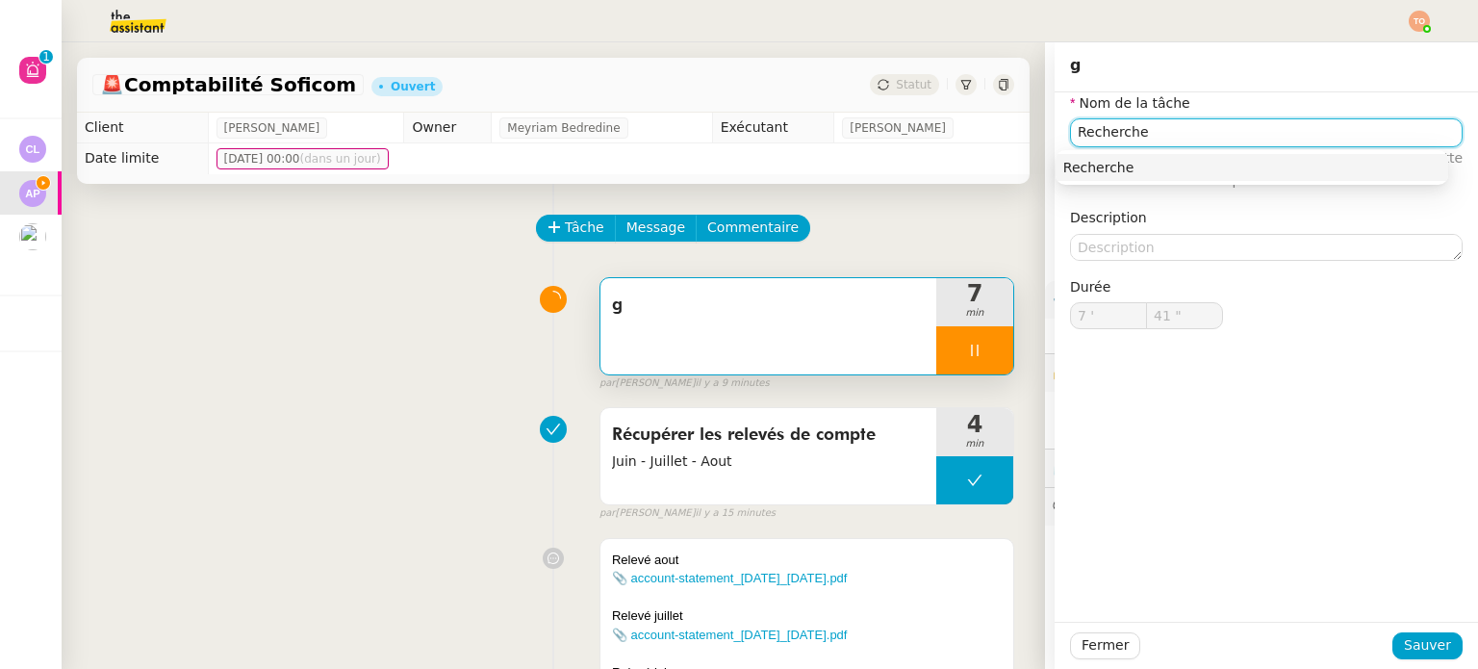
type input "Recherche"
type input "42 ""
type input "Recherche de jus"
type input "43 ""
type input "Recherche de justifica"
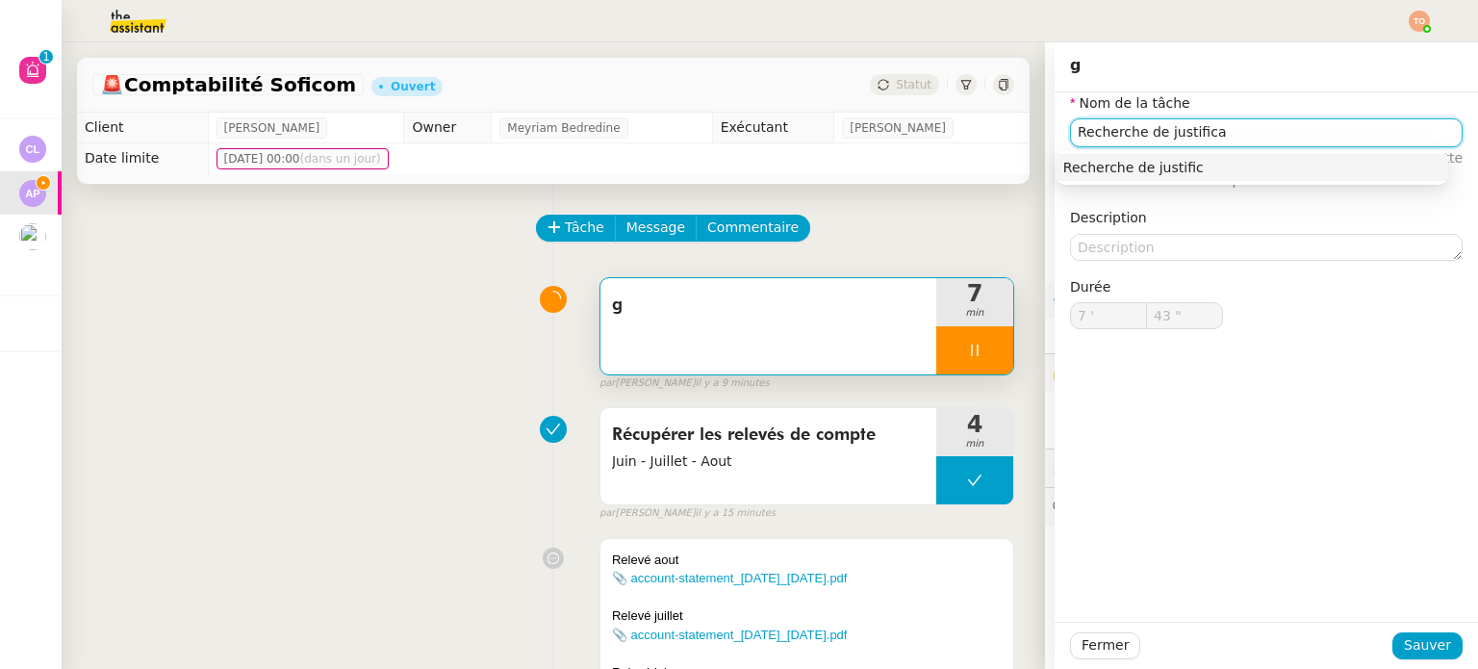
type input "44 ""
type input "Recherche de justificatif"
type input "45 ""
type input "Recherche de justificatifs"
type input "46 ""
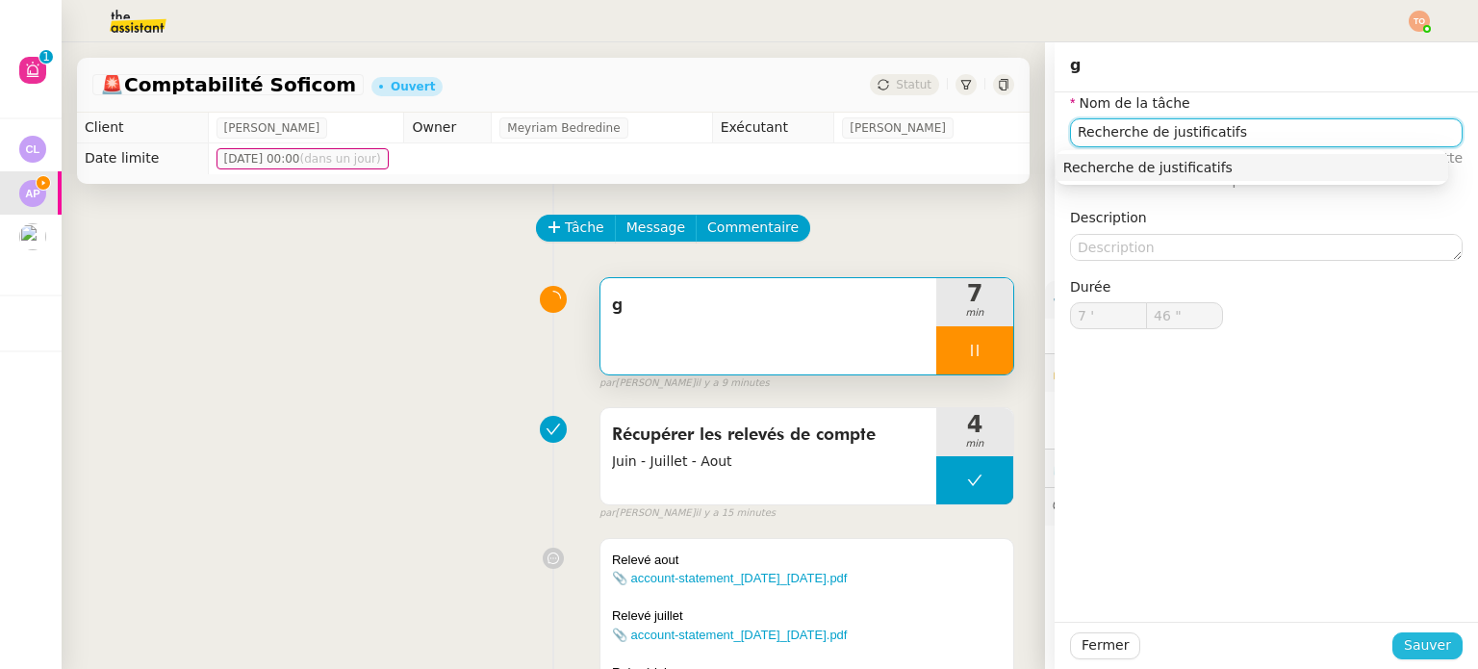
type input "Recherche de justificatifs"
click at [1408, 645] on span "Sauver" at bounding box center [1426, 645] width 47 height 22
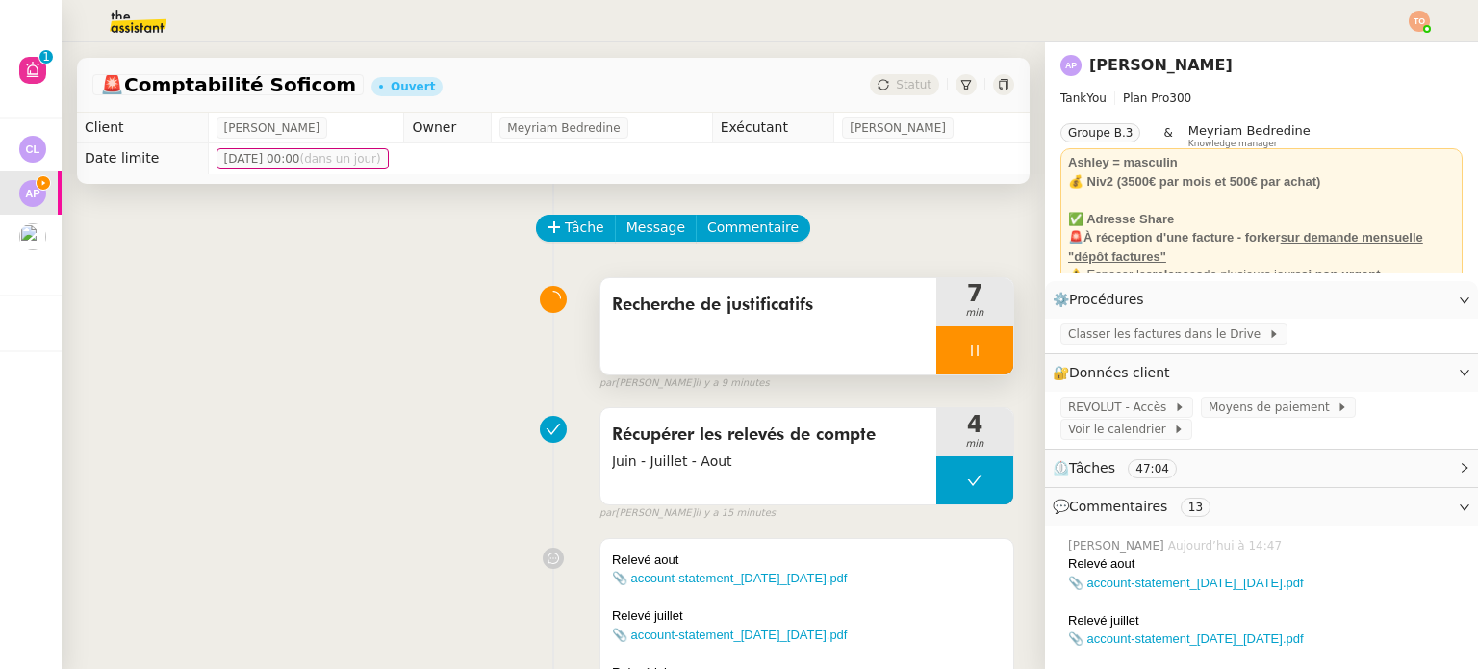
click at [973, 344] on div at bounding box center [974, 350] width 77 height 48
click at [986, 355] on icon at bounding box center [993, 349] width 15 height 15
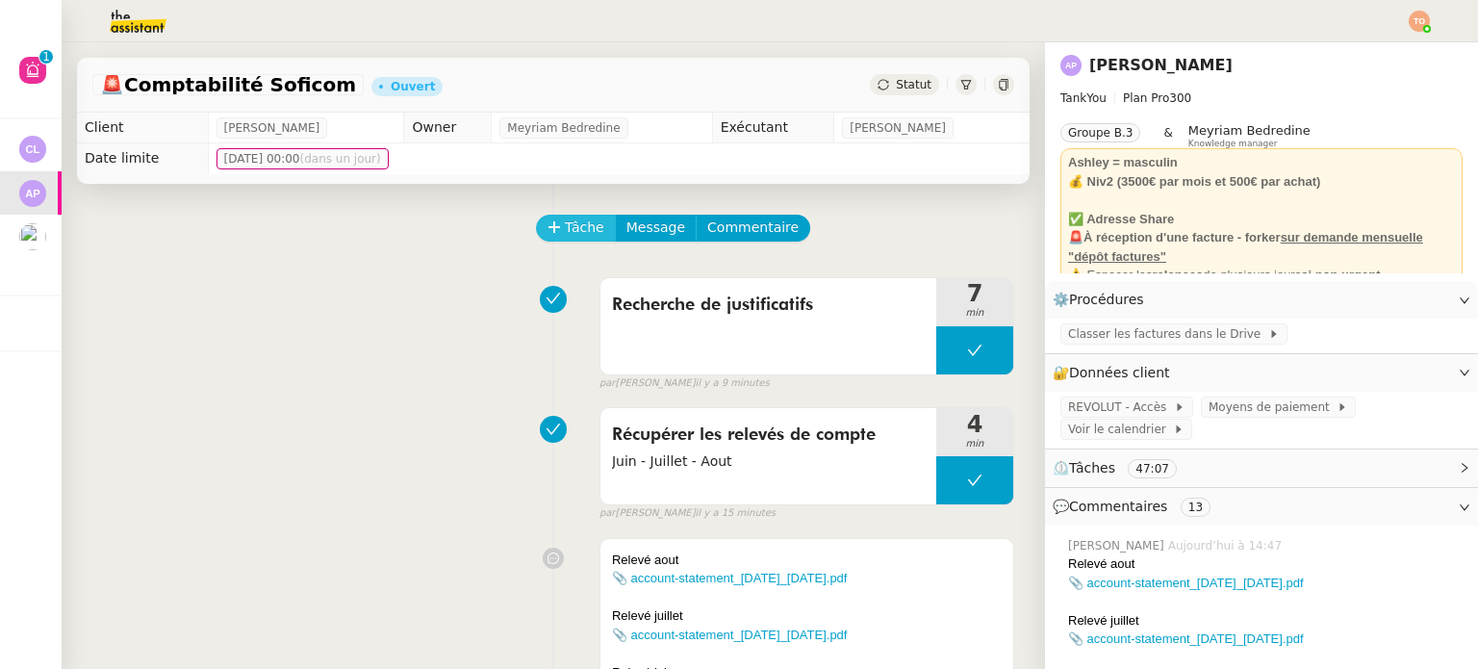
click at [573, 234] on span "Tâche" at bounding box center [584, 227] width 39 height 22
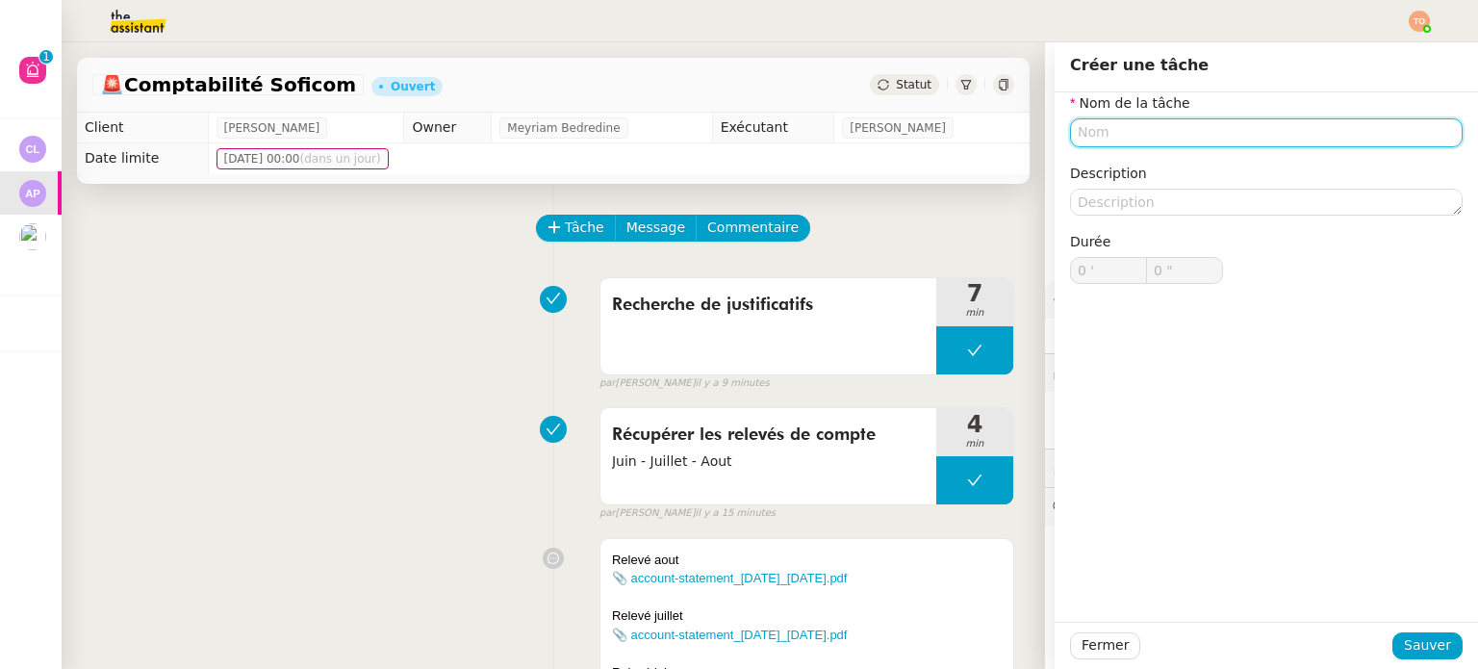
click at [1201, 152] on div "Nom de la tâche Description Durée 0 ' 0 "" at bounding box center [1266, 203] width 392 height 222
click at [1207, 141] on input "text" at bounding box center [1266, 132] width 392 height 28
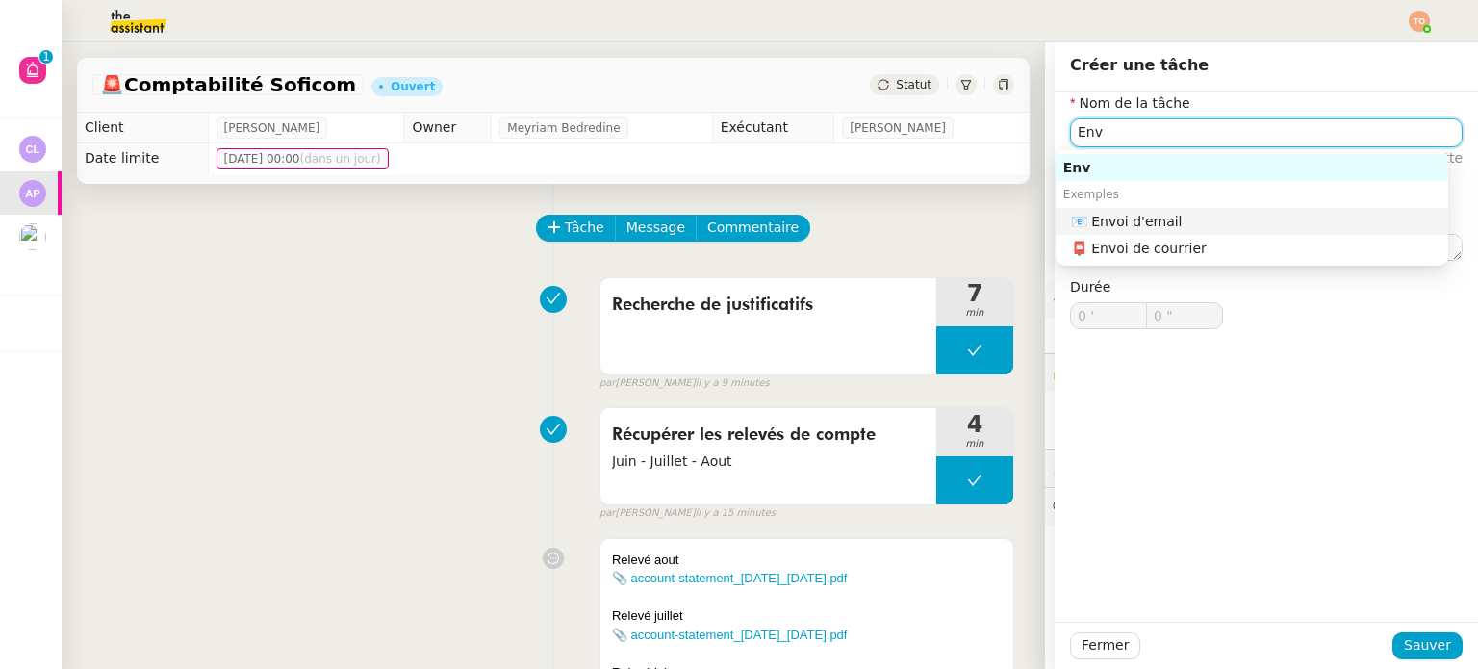
click at [1207, 215] on div "📧 Envoi d'email" at bounding box center [1255, 221] width 369 height 17
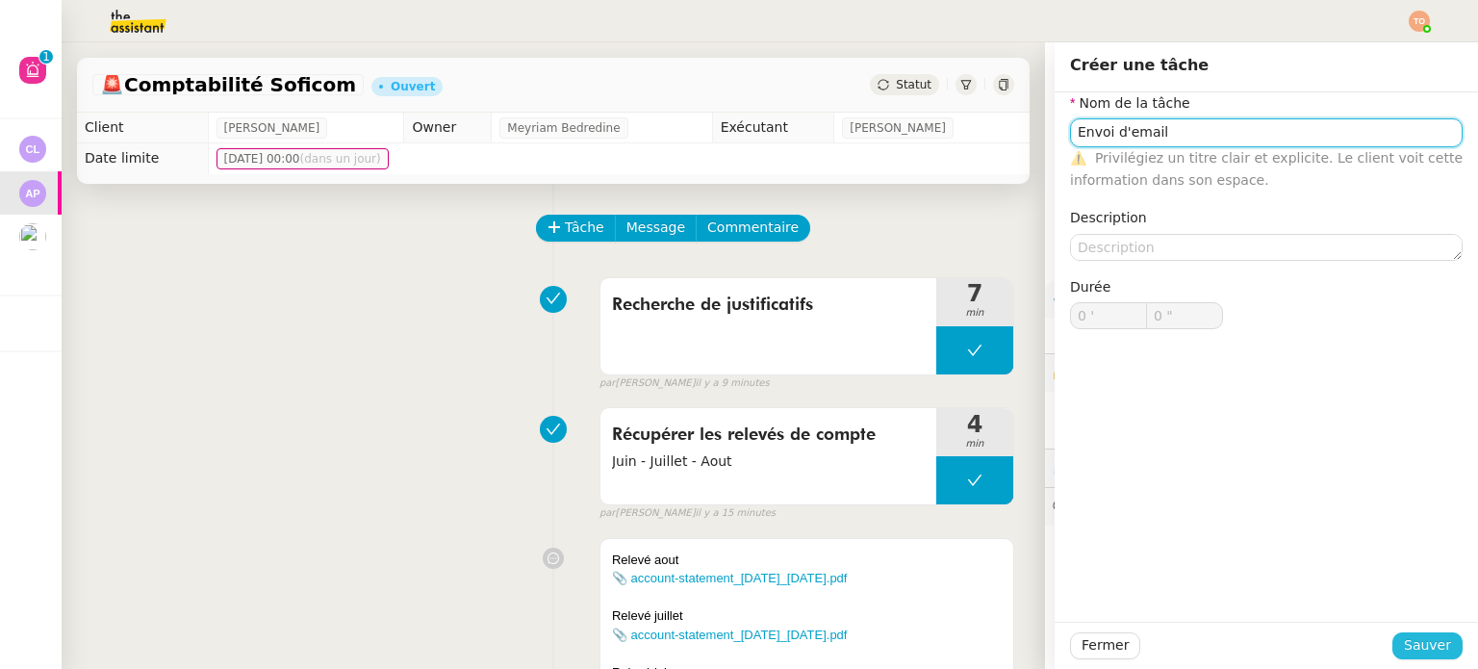
type input "Envoi d'email"
click at [1416, 639] on span "Sauver" at bounding box center [1426, 645] width 47 height 22
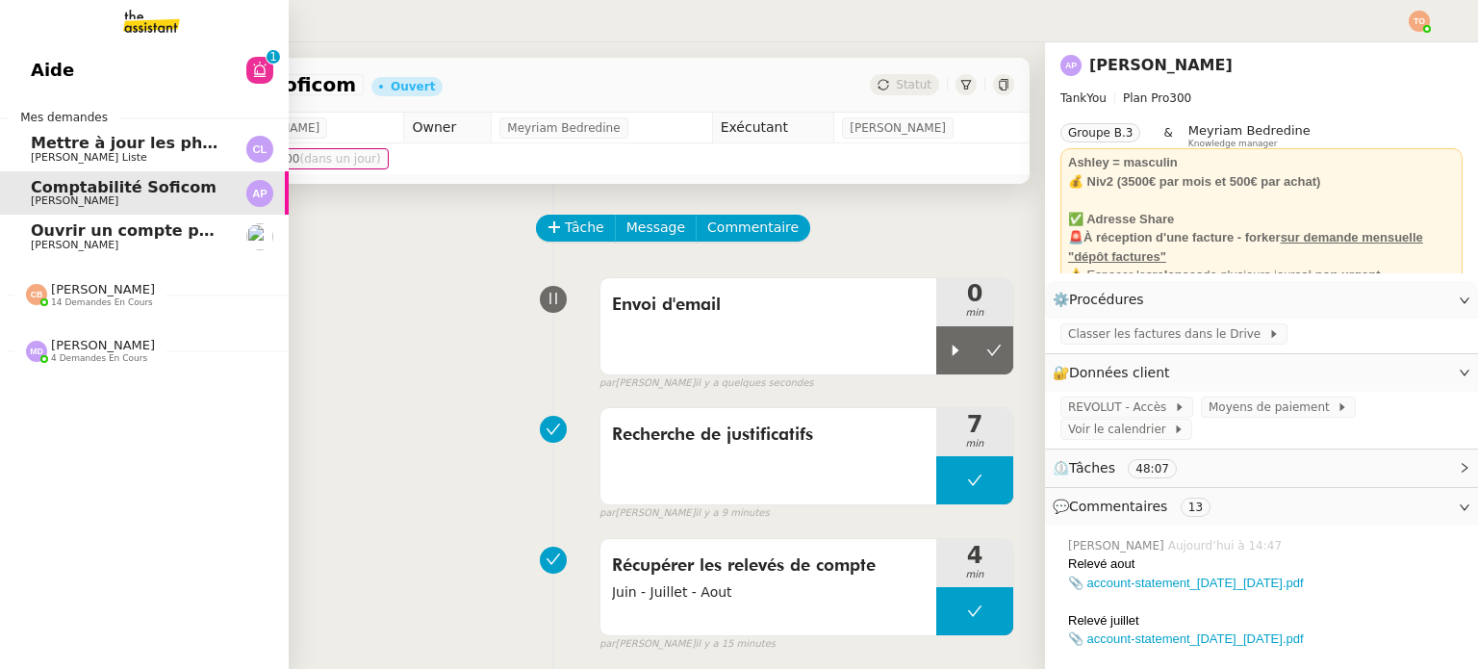
click at [38, 245] on span "Charles Medlicott" at bounding box center [75, 245] width 88 height 13
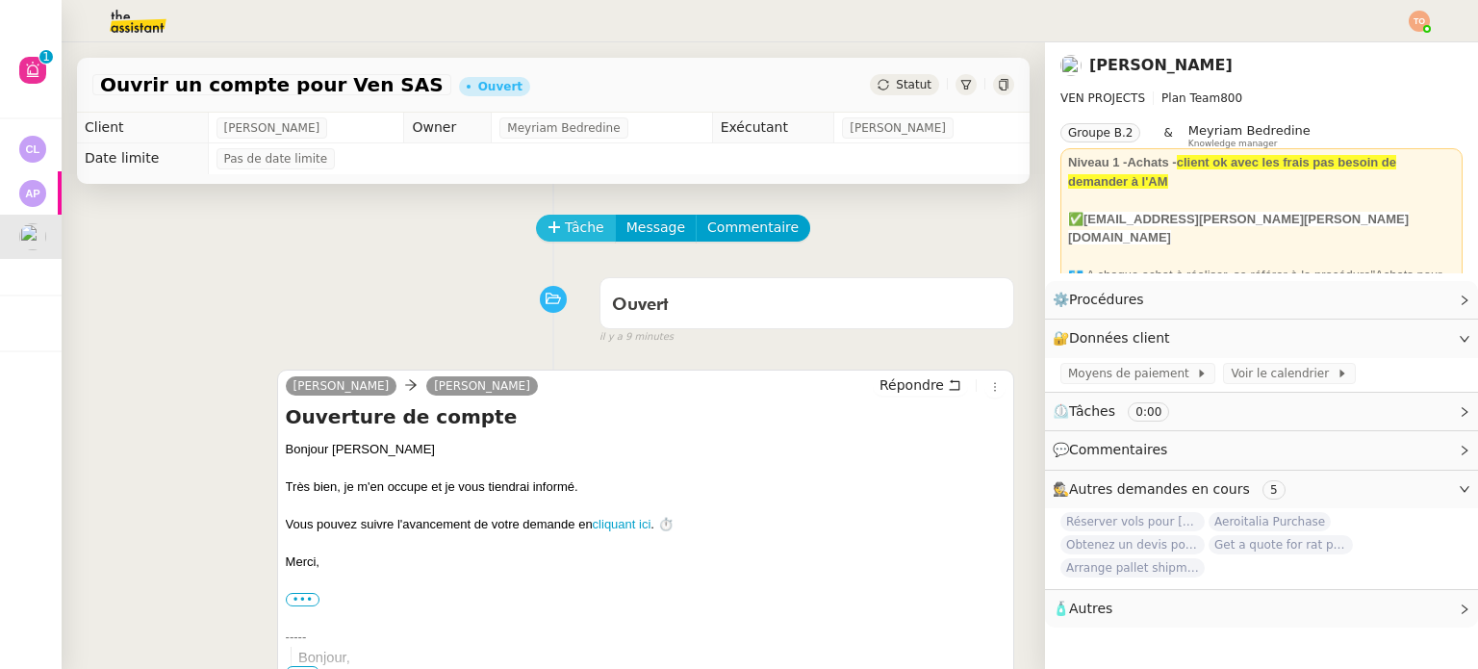
click at [536, 231] on button "Tâche" at bounding box center [576, 228] width 80 height 27
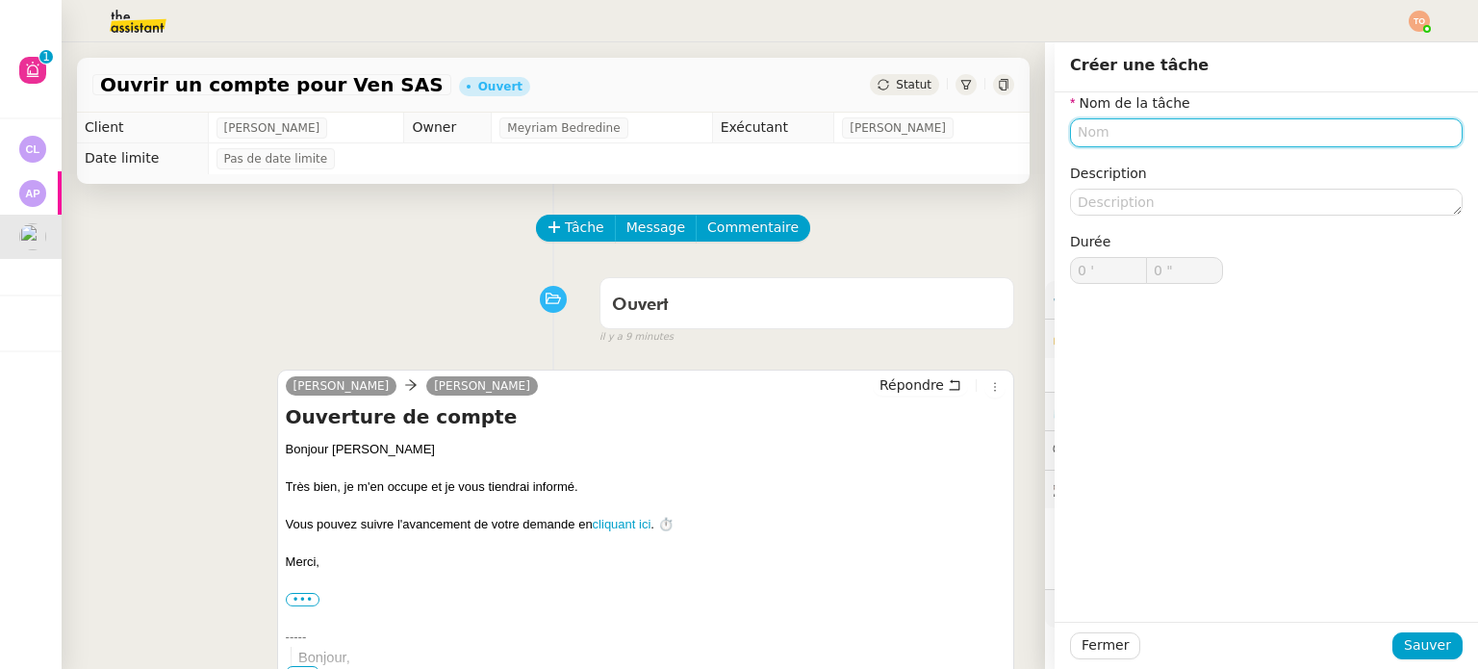
click at [1203, 139] on input "text" at bounding box center [1266, 132] width 392 height 28
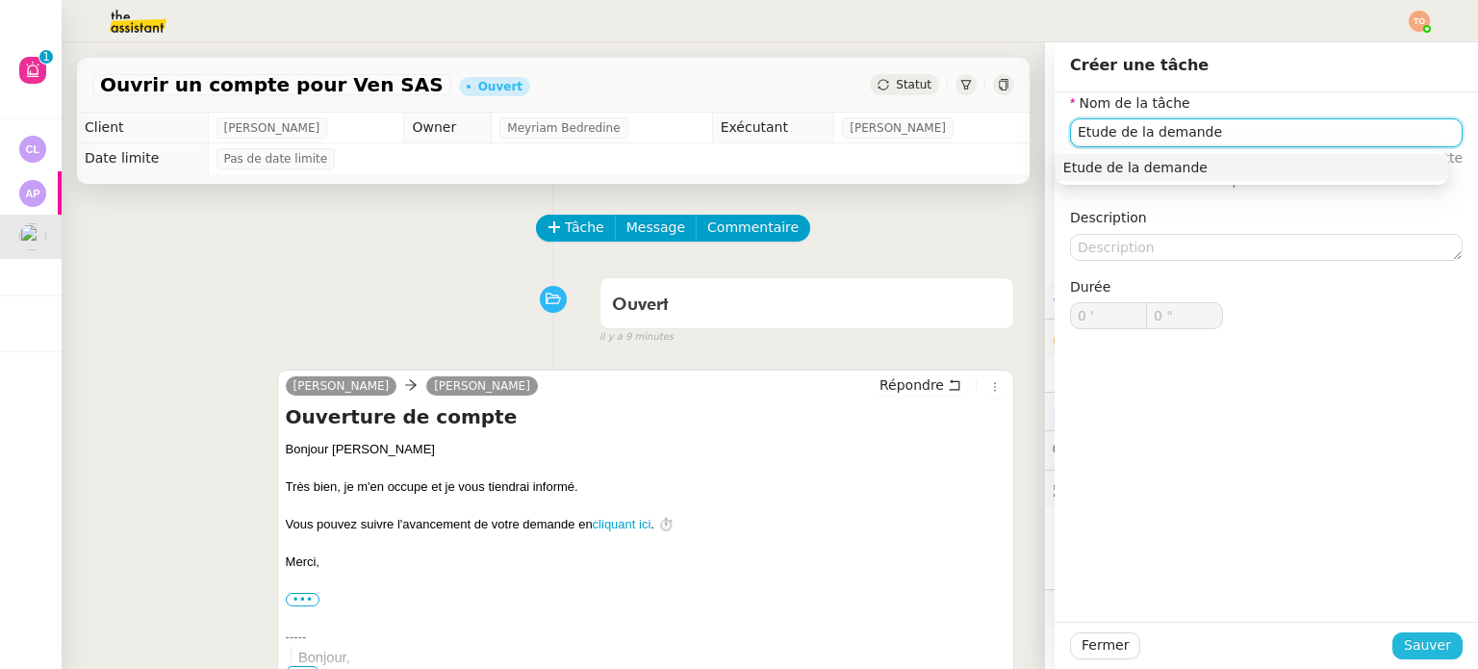
type input "Etude de la demande"
click at [1428, 645] on span "Sauver" at bounding box center [1426, 645] width 47 height 22
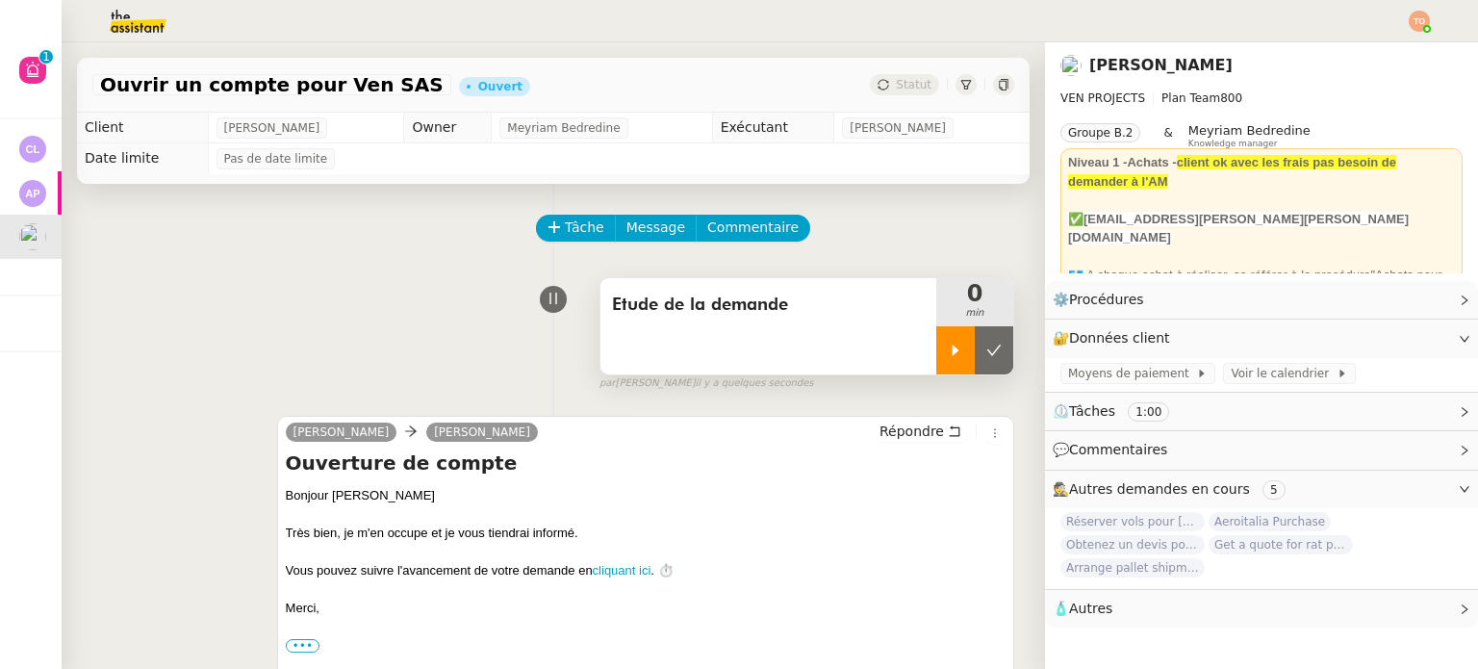
click at [936, 341] on div at bounding box center [955, 350] width 38 height 48
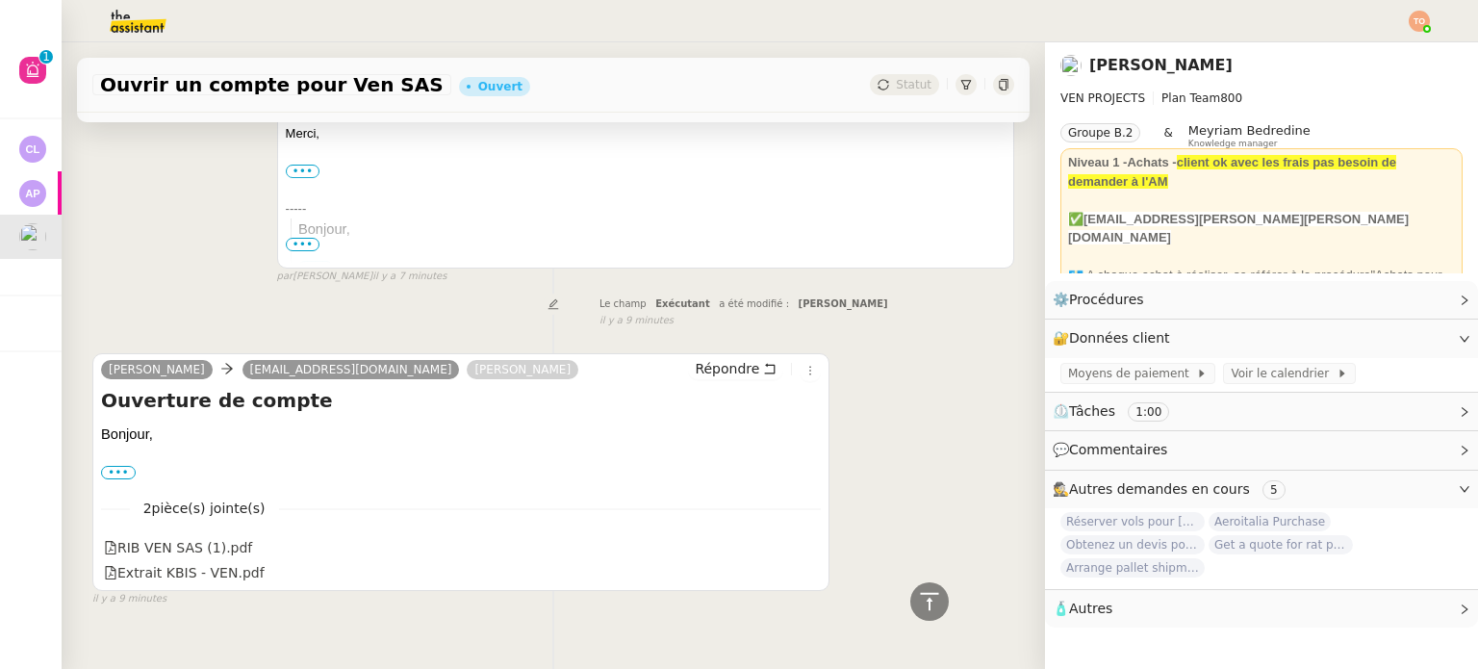
scroll to position [518, 0]
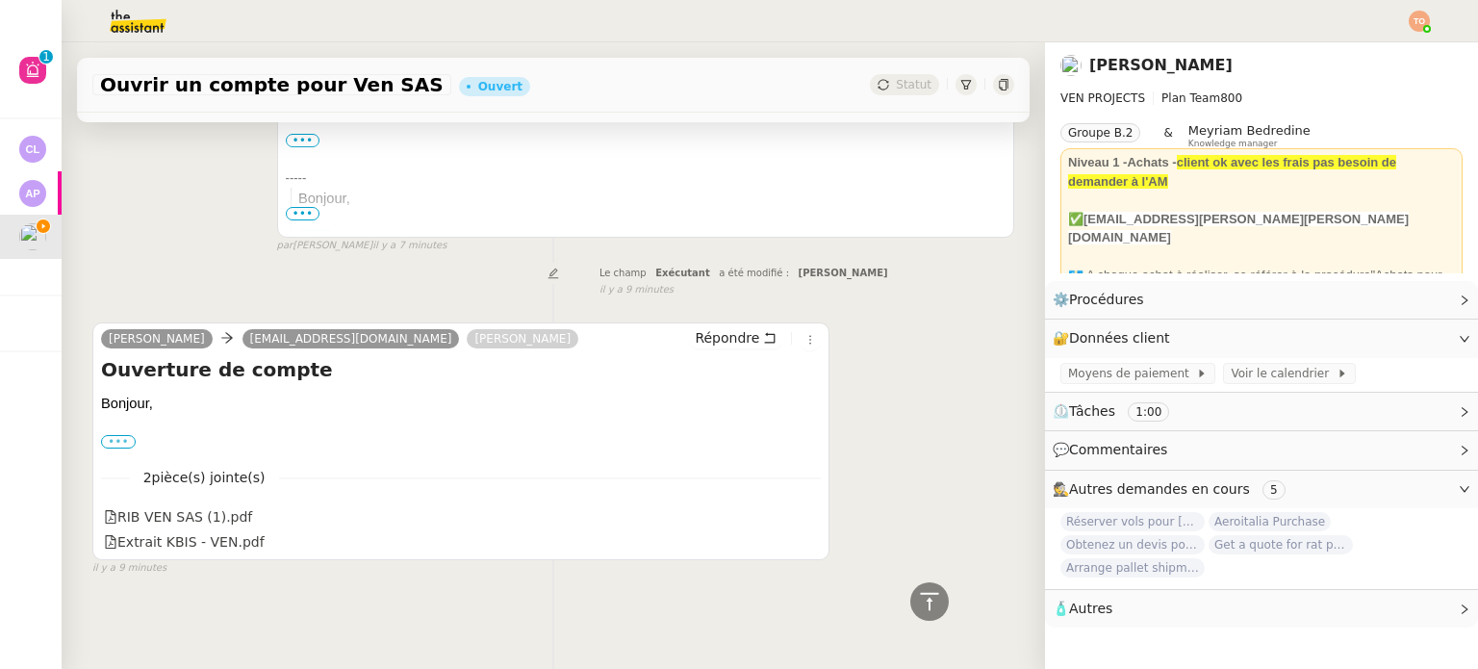
click at [113, 439] on label "•••" at bounding box center [118, 441] width 35 height 13
click at [0, 0] on input "•••" at bounding box center [0, 0] width 0 height 0
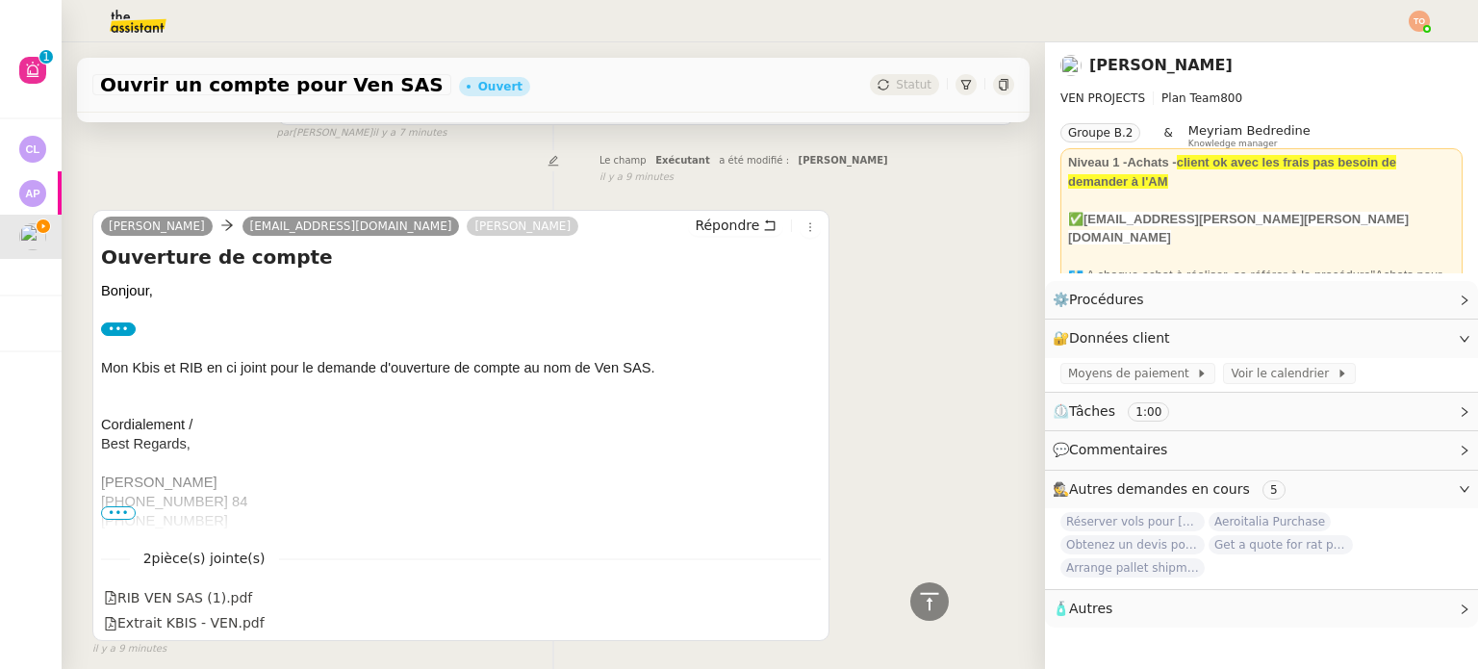
scroll to position [710, 0]
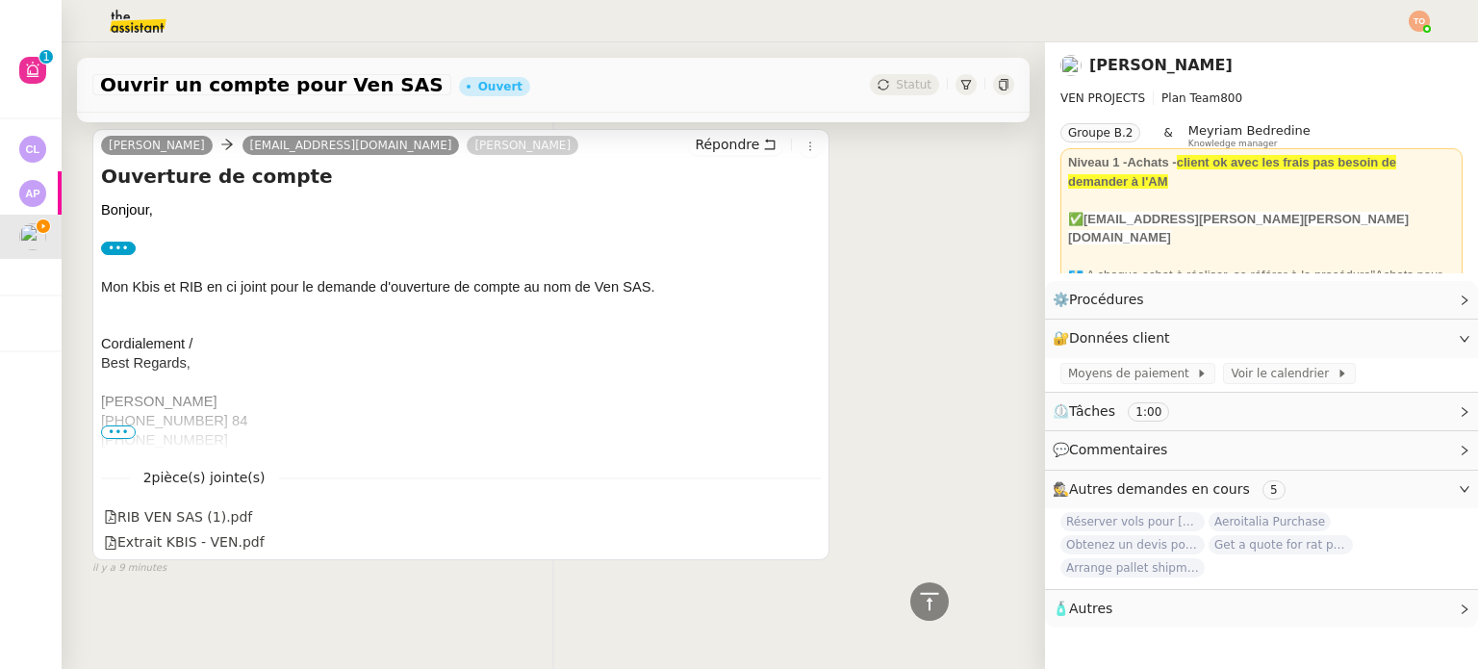
click at [117, 415] on span "+33 (0)6 86 13 43 84" at bounding box center [174, 420] width 146 height 15
click at [115, 432] on span "+44 (0)7775644511" at bounding box center [164, 439] width 127 height 15
click at [125, 427] on span "•••" at bounding box center [118, 431] width 35 height 13
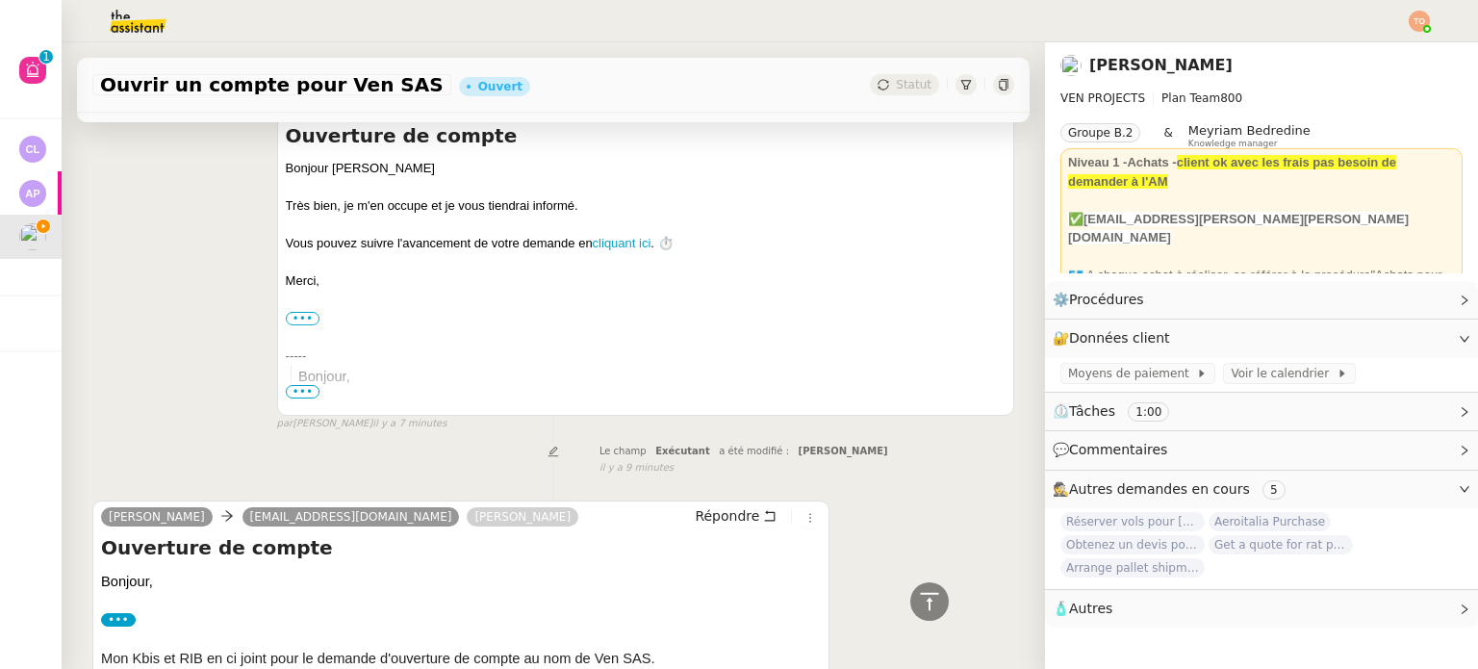
scroll to position [0, 0]
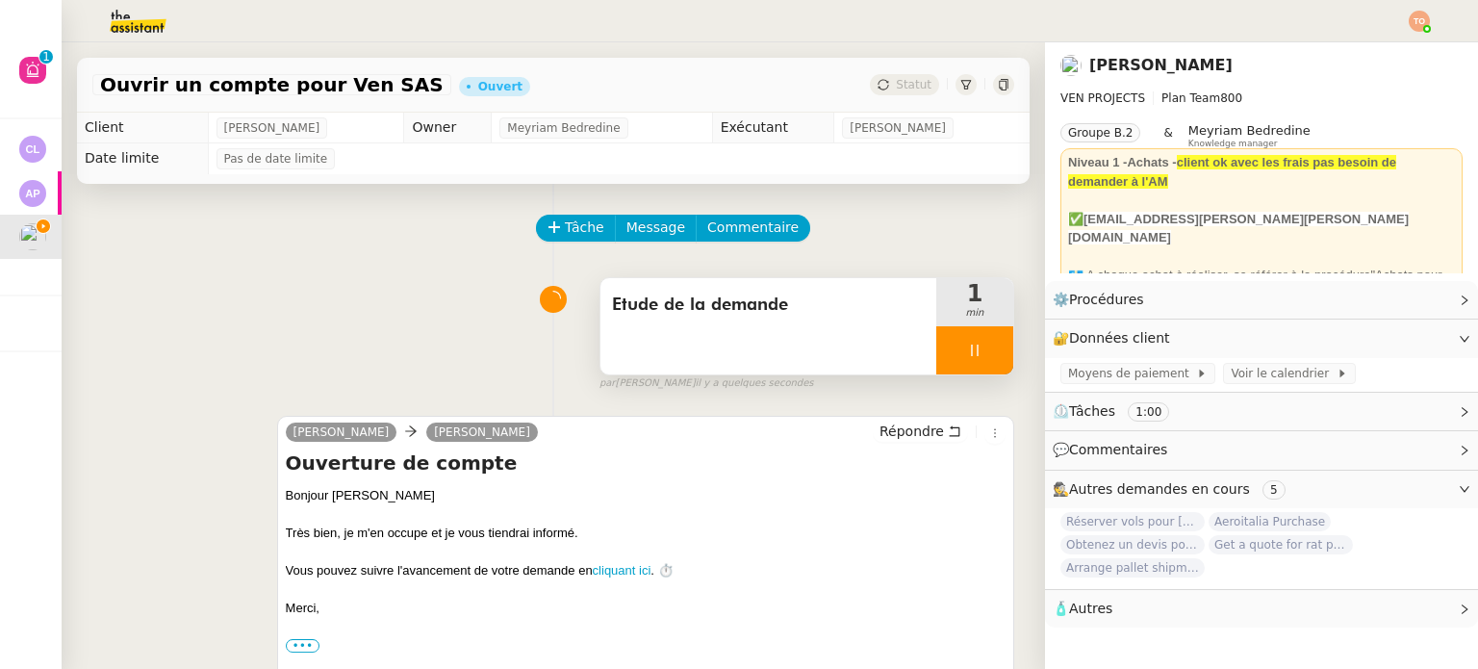
drag, startPoint x: 950, startPoint y: 356, endPoint x: 960, endPoint y: 360, distance: 10.4
click at [967, 356] on icon at bounding box center [974, 349] width 15 height 15
click at [986, 358] on icon at bounding box center [993, 349] width 15 height 15
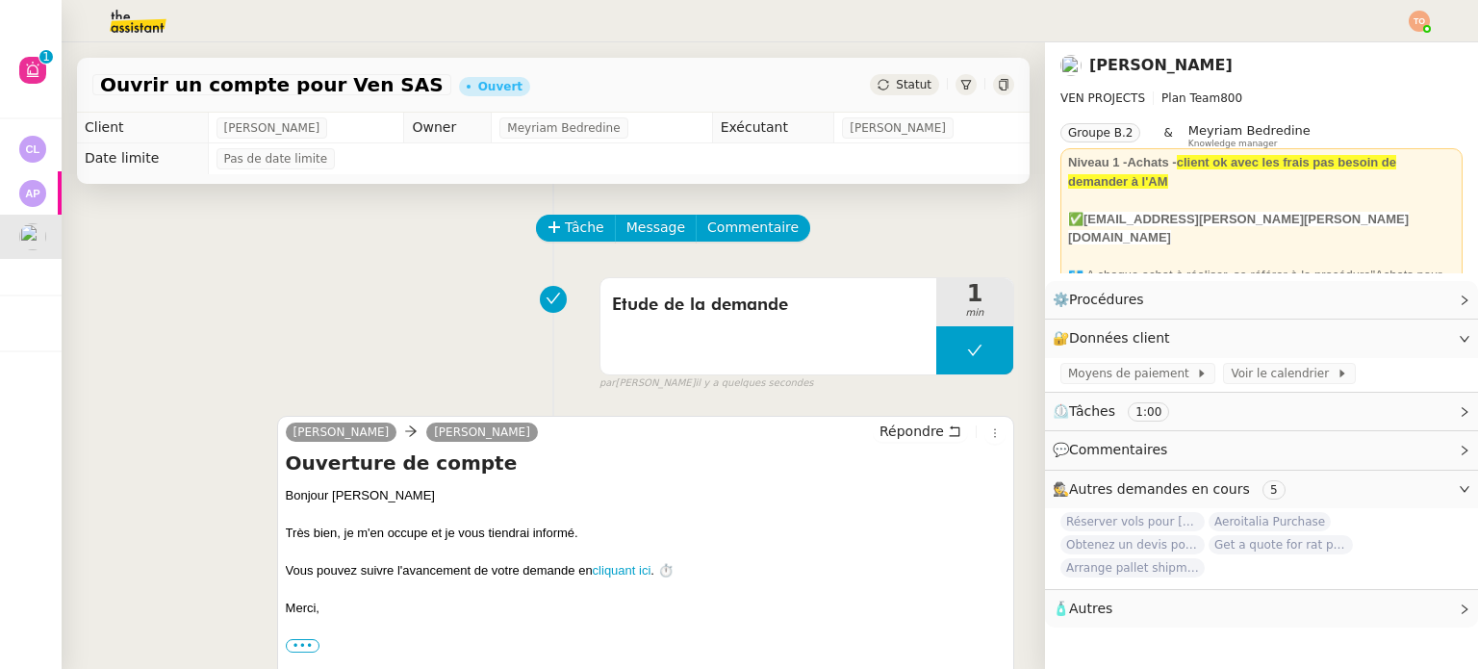
click at [894, 98] on div "Ouvrir un compte pour Ven SAS Ouvert Statut" at bounding box center [553, 85] width 952 height 55
click at [897, 94] on div "Statut" at bounding box center [904, 84] width 69 height 21
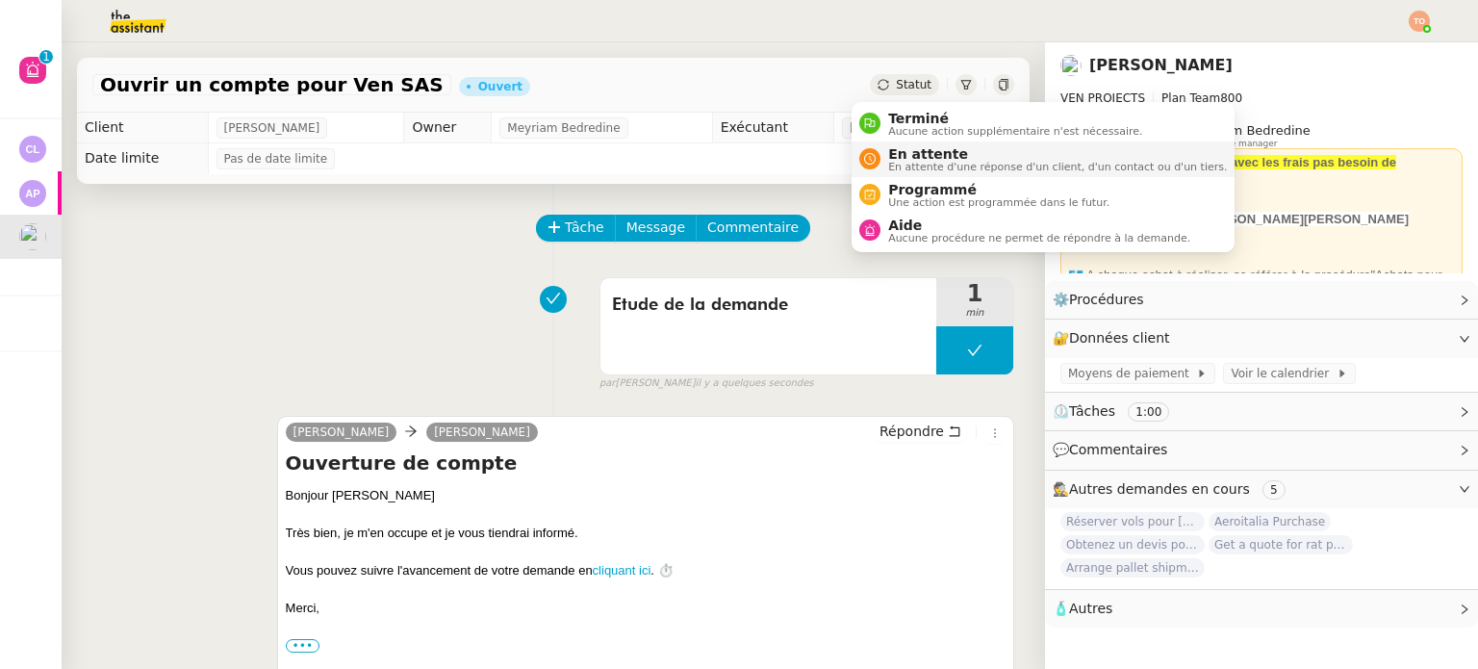
click at [914, 151] on span "En attente" at bounding box center [1057, 153] width 339 height 15
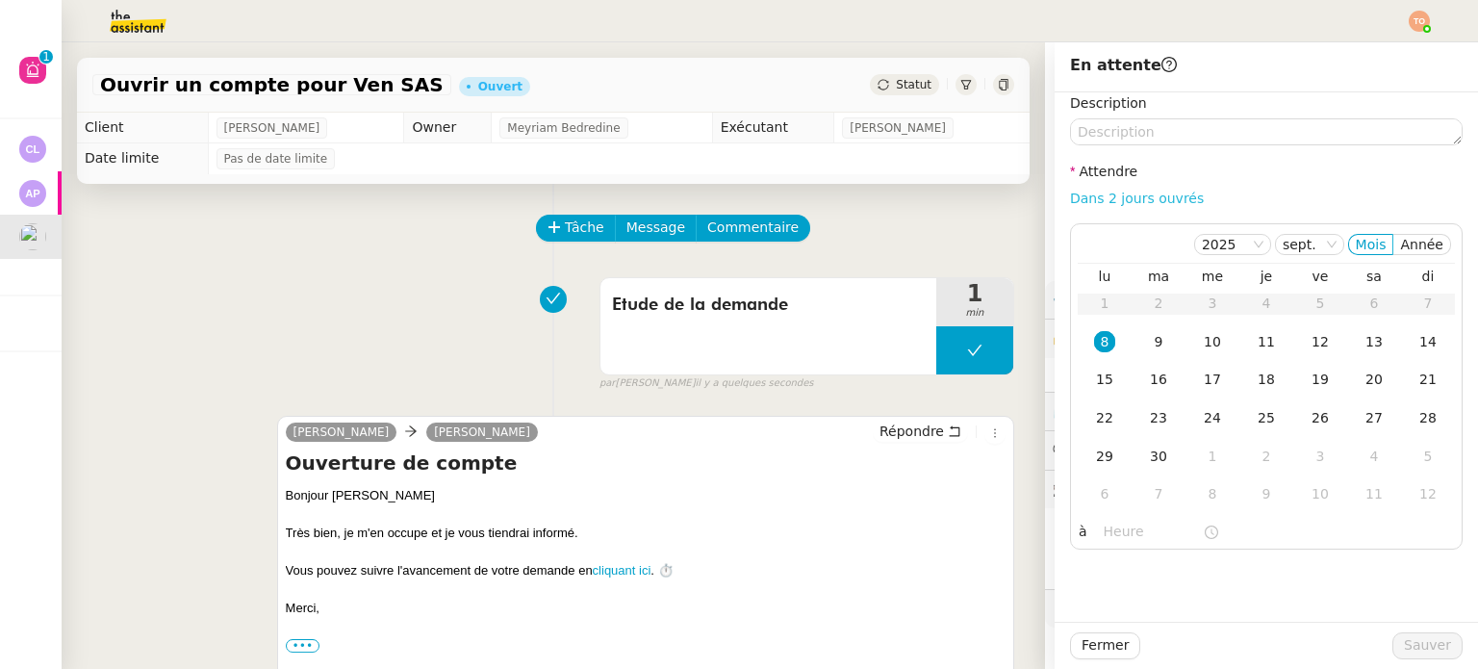
click at [1123, 195] on link "Dans 2 jours ouvrés" at bounding box center [1137, 197] width 134 height 15
type input "07:00"
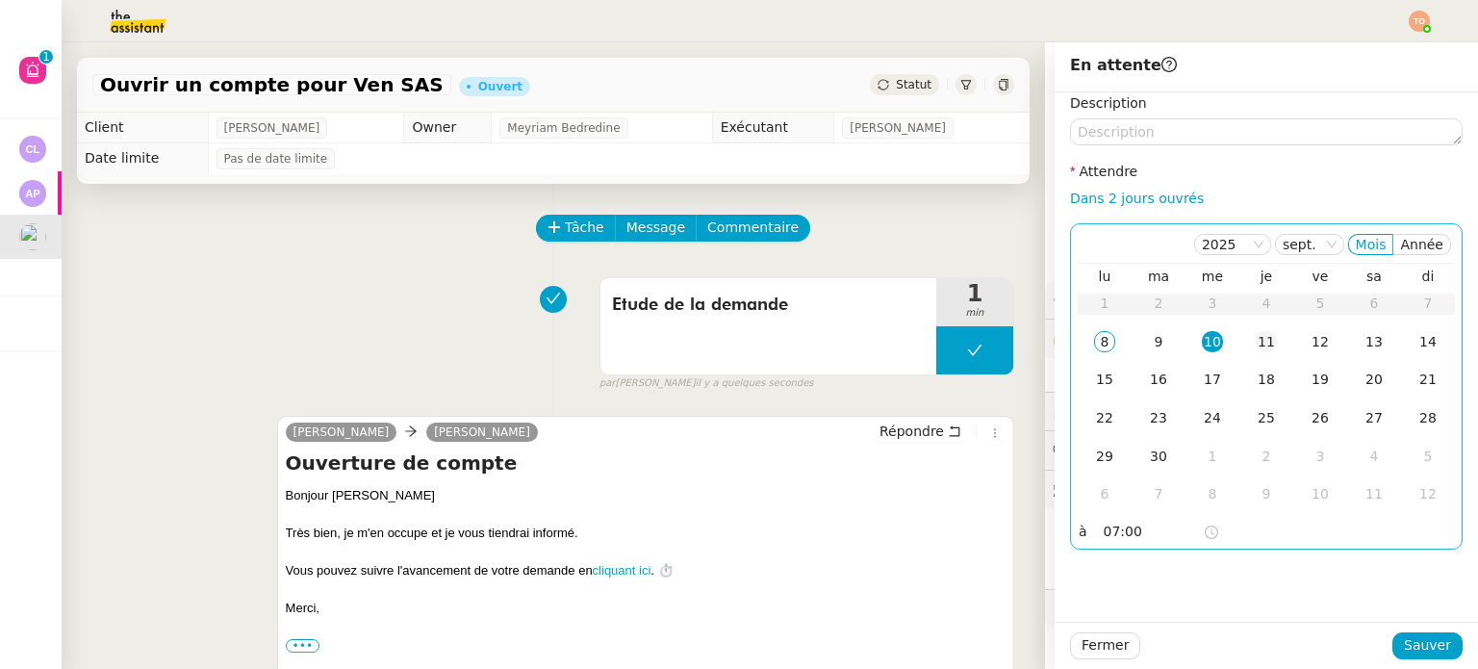
click at [1259, 338] on div "11" at bounding box center [1265, 341] width 21 height 21
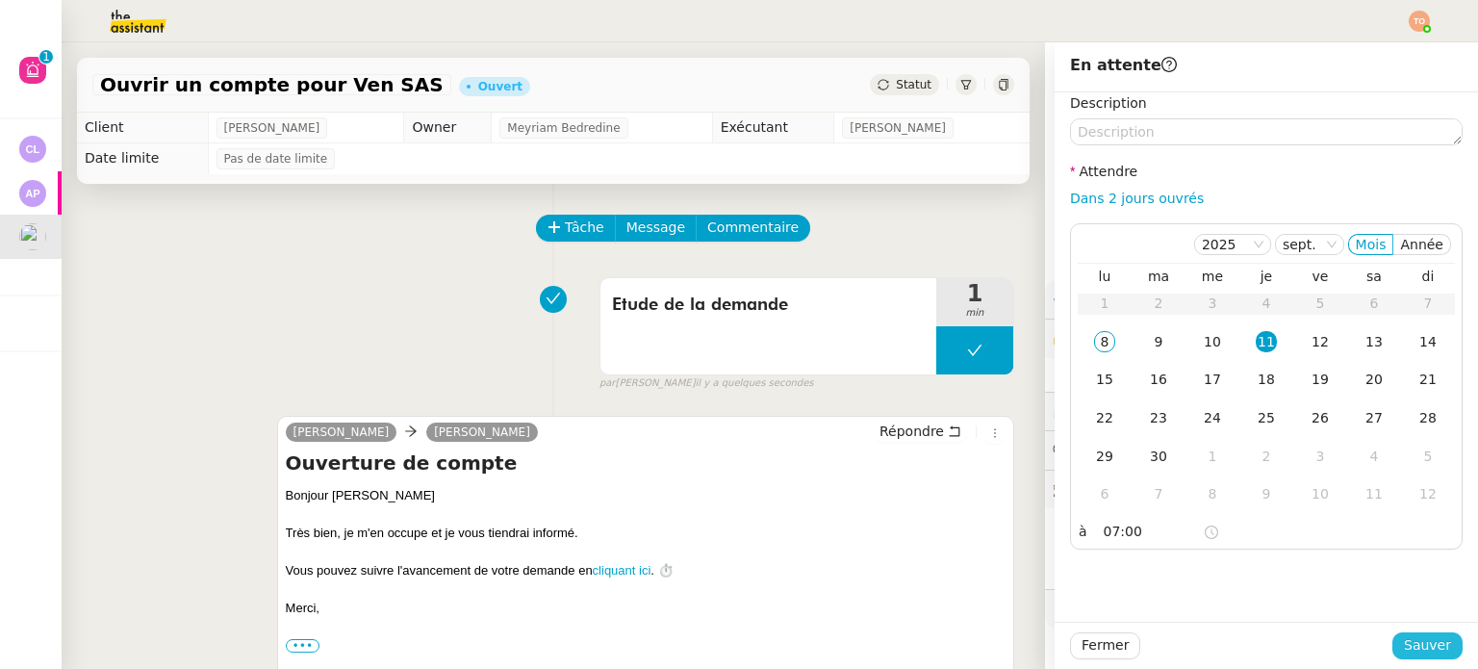
click at [1407, 648] on span "Sauver" at bounding box center [1426, 645] width 47 height 22
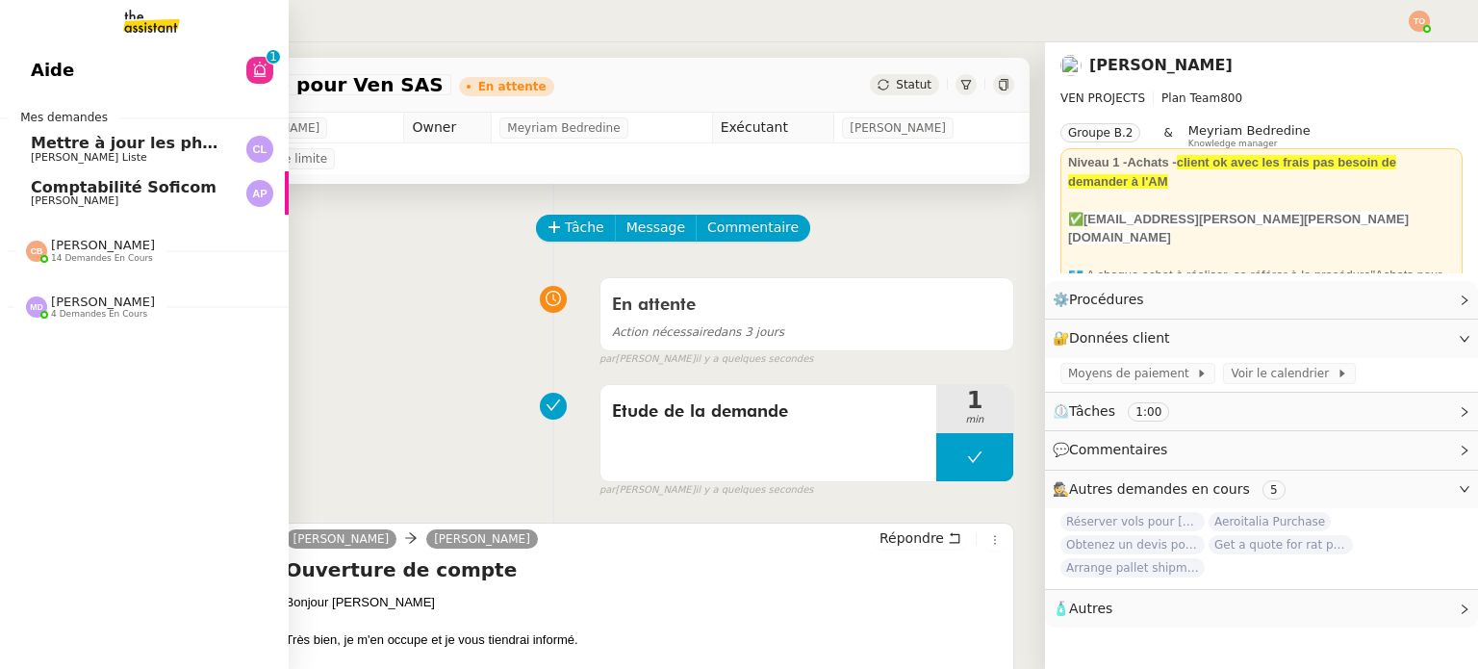
click at [109, 185] on span "Comptabilité Soficom" at bounding box center [124, 187] width 186 height 18
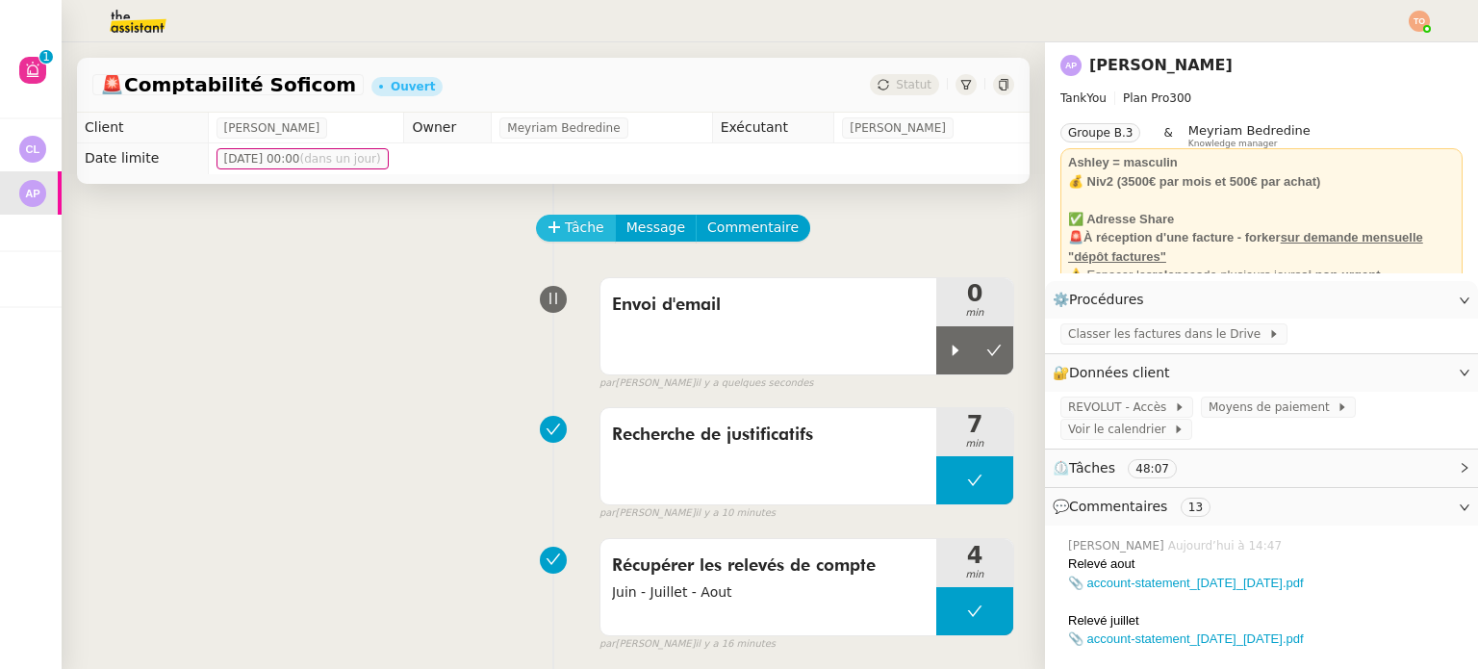
click at [574, 234] on span "Tâche" at bounding box center [584, 227] width 39 height 22
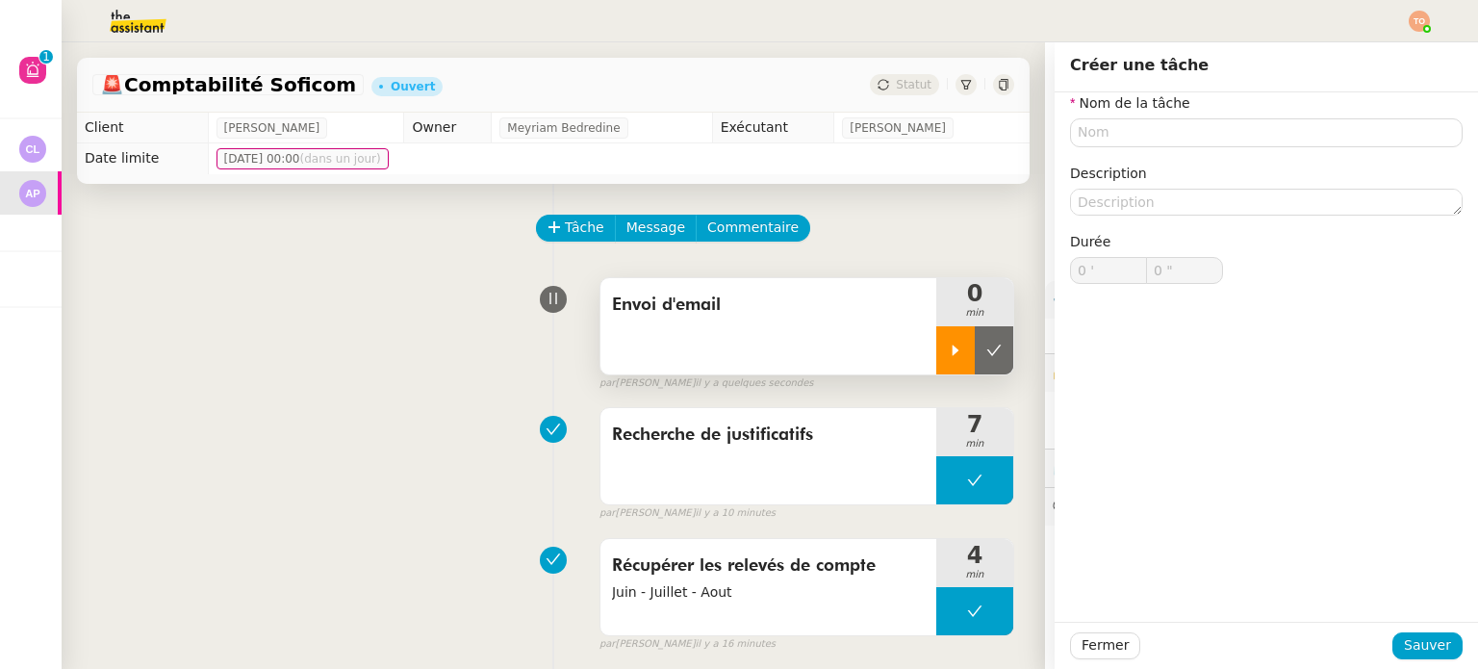
click at [948, 355] on icon at bounding box center [955, 349] width 15 height 15
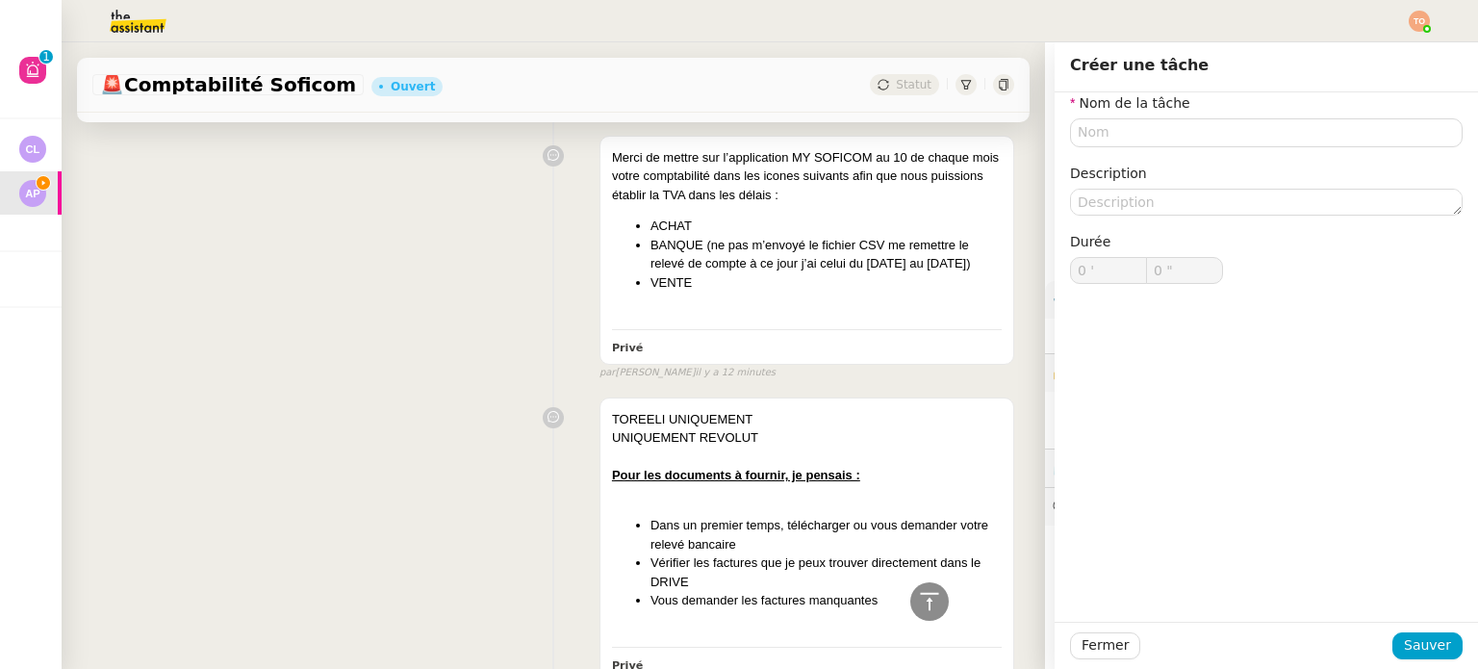
click at [330, 311] on div "Merci de mettre sur l’application MY SOFICOM au 10 de chaque mois votre comptab…" at bounding box center [553, 254] width 922 height 254
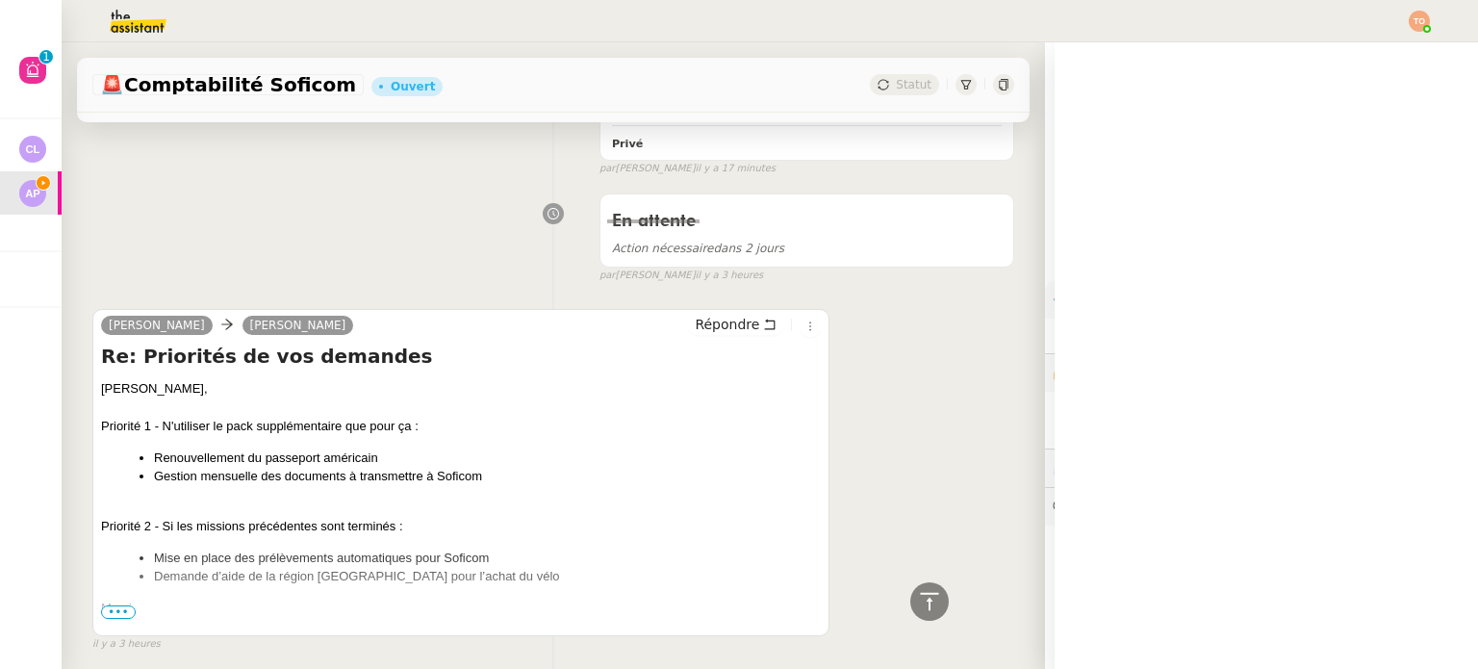
scroll to position [1347, 0]
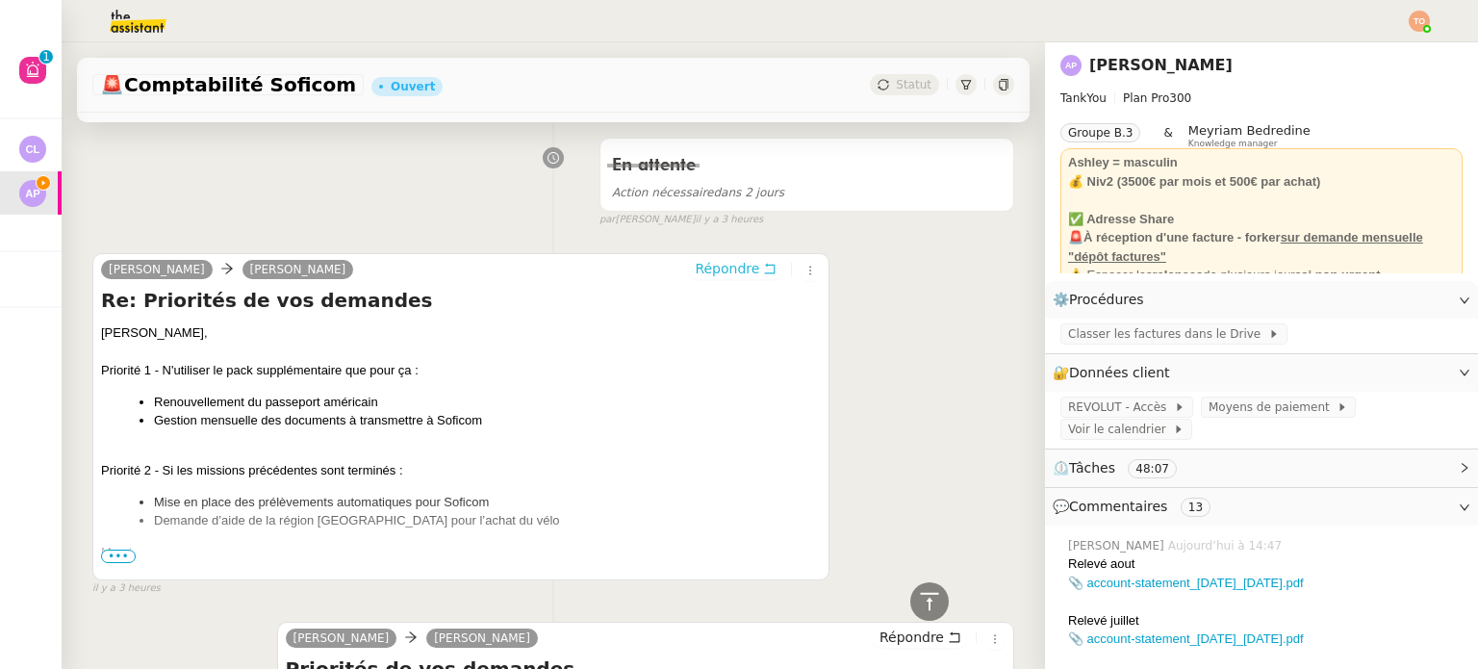
click at [704, 278] on span "Répondre" at bounding box center [727, 268] width 64 height 19
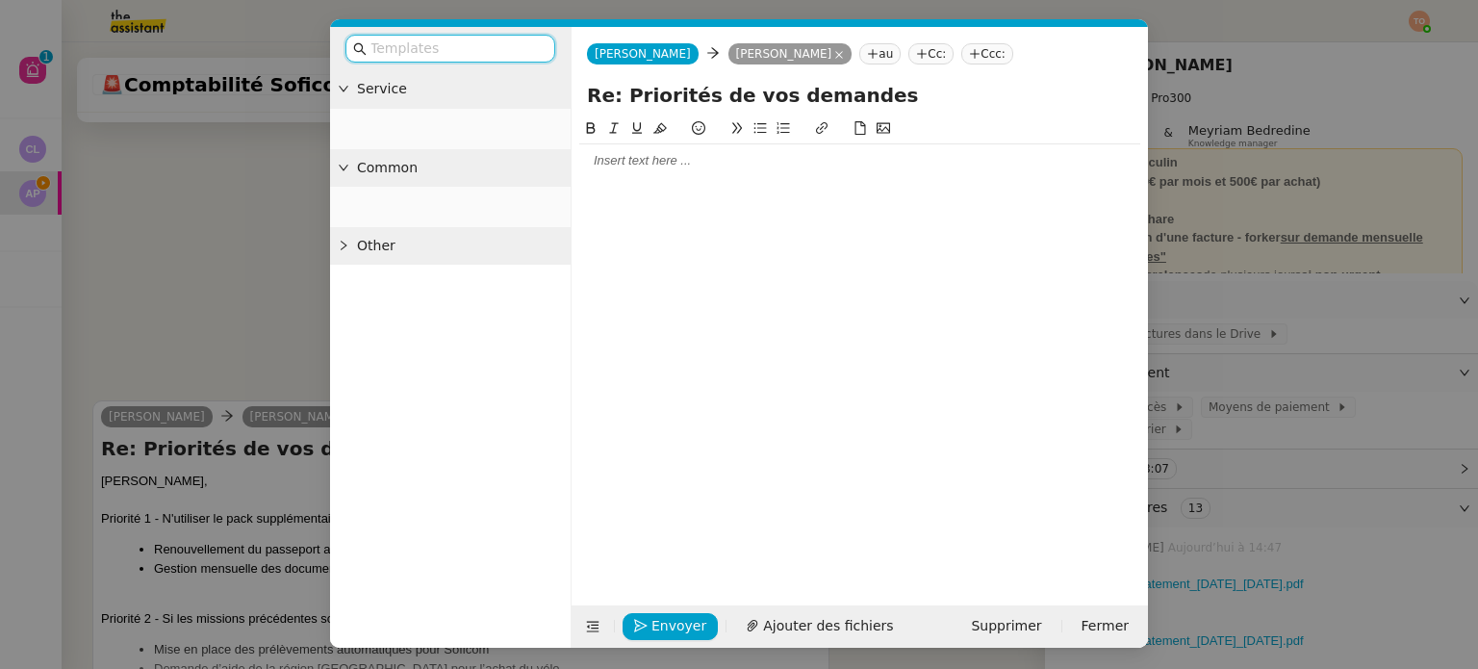
scroll to position [1494, 0]
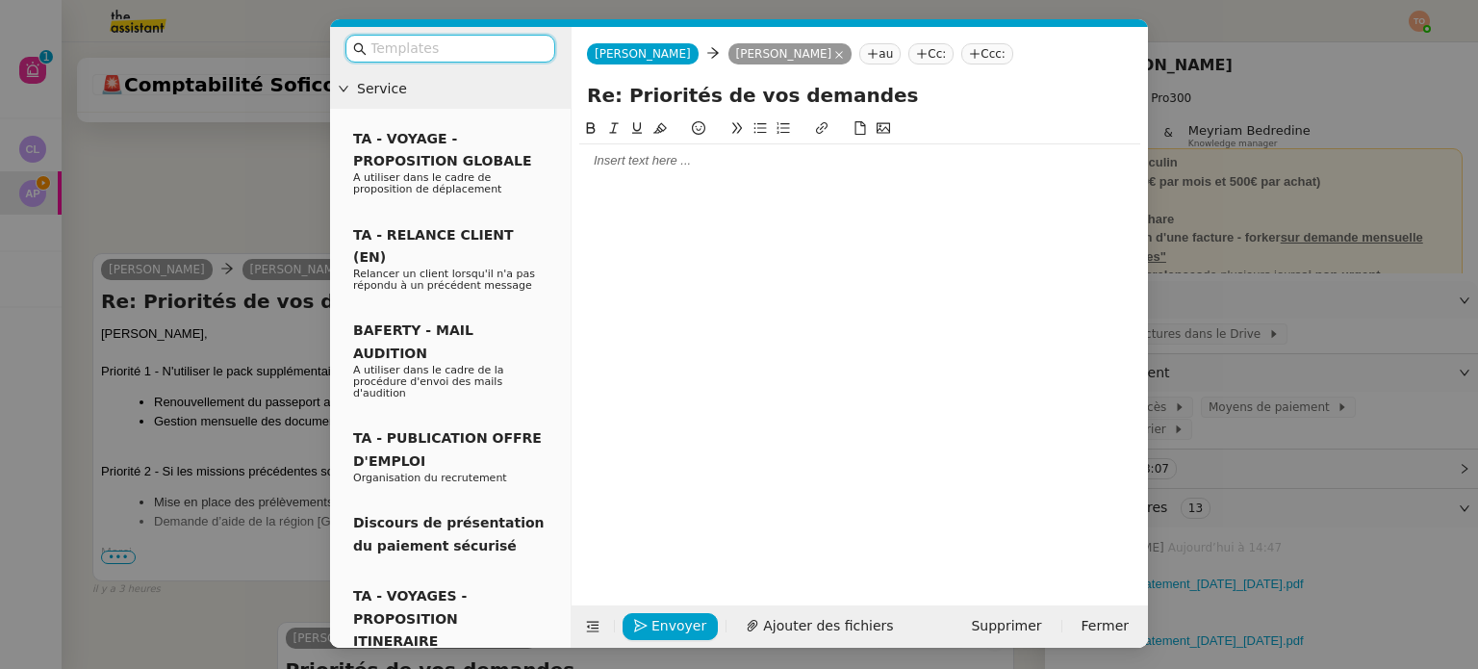
click at [707, 164] on div at bounding box center [859, 160] width 561 height 17
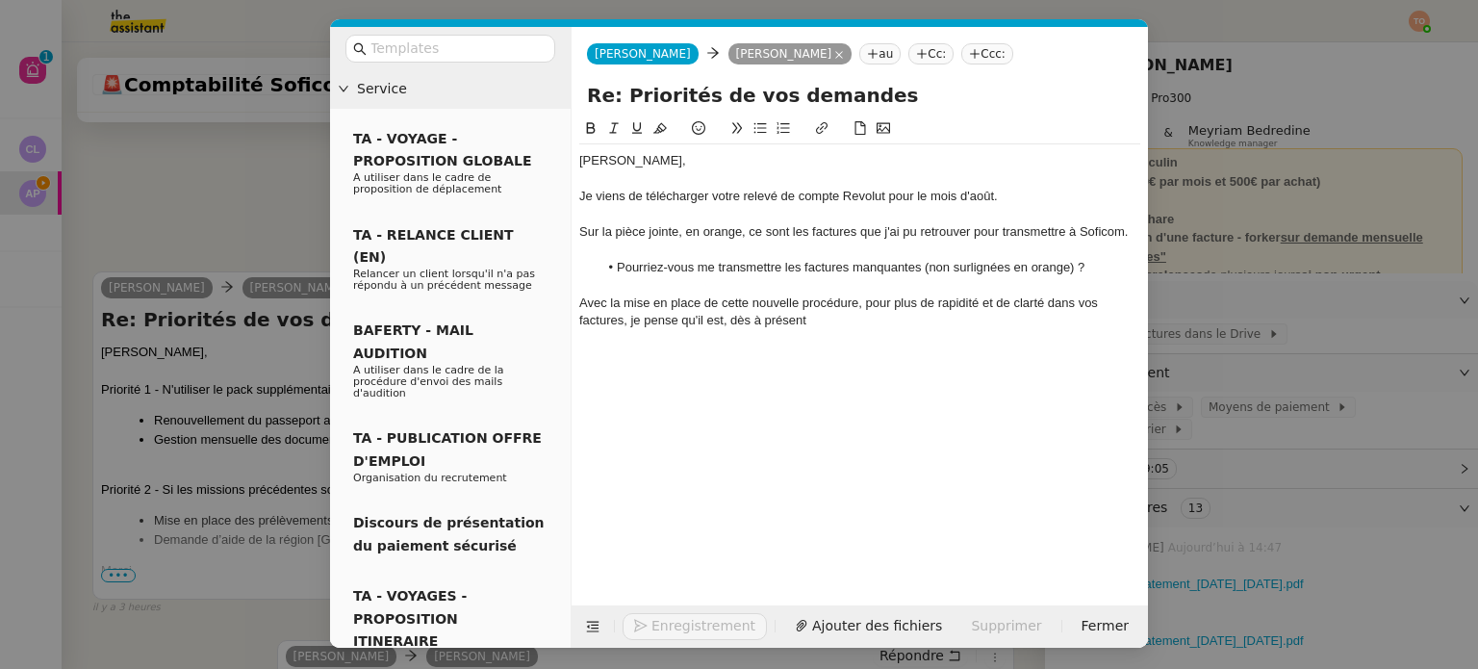
scroll to position [1706, 0]
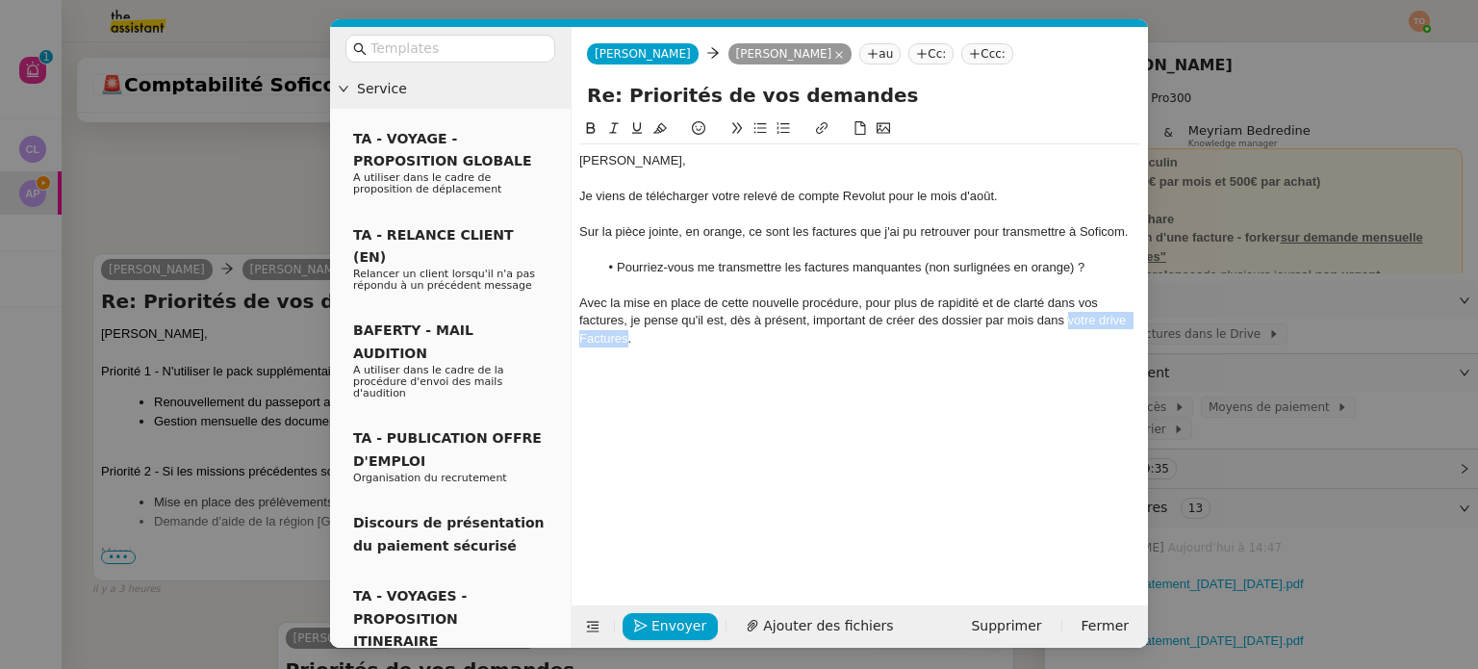
drag, startPoint x: 627, startPoint y: 338, endPoint x: 1069, endPoint y: 322, distance: 441.8
click at [1069, 322] on div "Avec la mise en place de cette nouvelle procédure, pour plus de rapidité et de …" at bounding box center [859, 320] width 561 height 53
click at [824, 130] on icon at bounding box center [822, 128] width 12 height 12
paste input "https://drive.google.com/drive/u/3/folders/1FvZeFdguet_4O0V-Zpk1MrXw-621axIB"
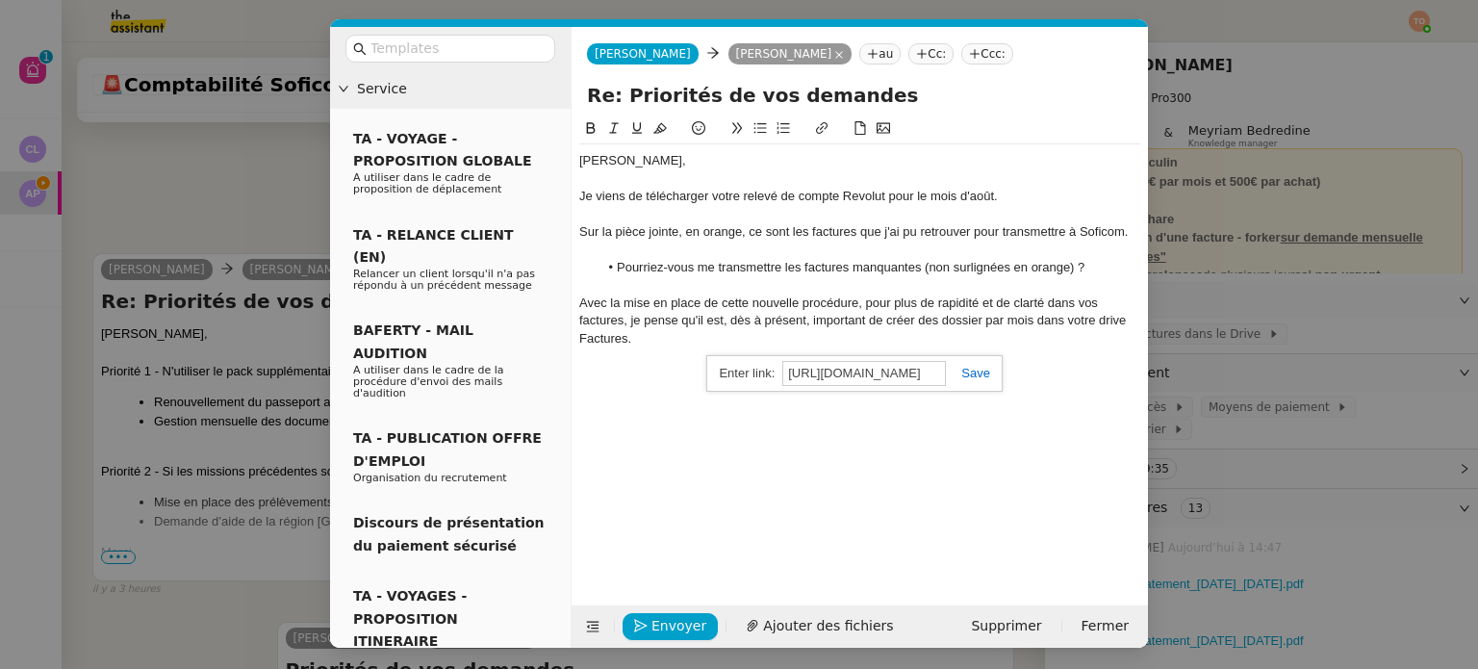
click at [975, 371] on link at bounding box center [968, 373] width 44 height 14
click at [589, 132] on icon at bounding box center [590, 127] width 13 height 13
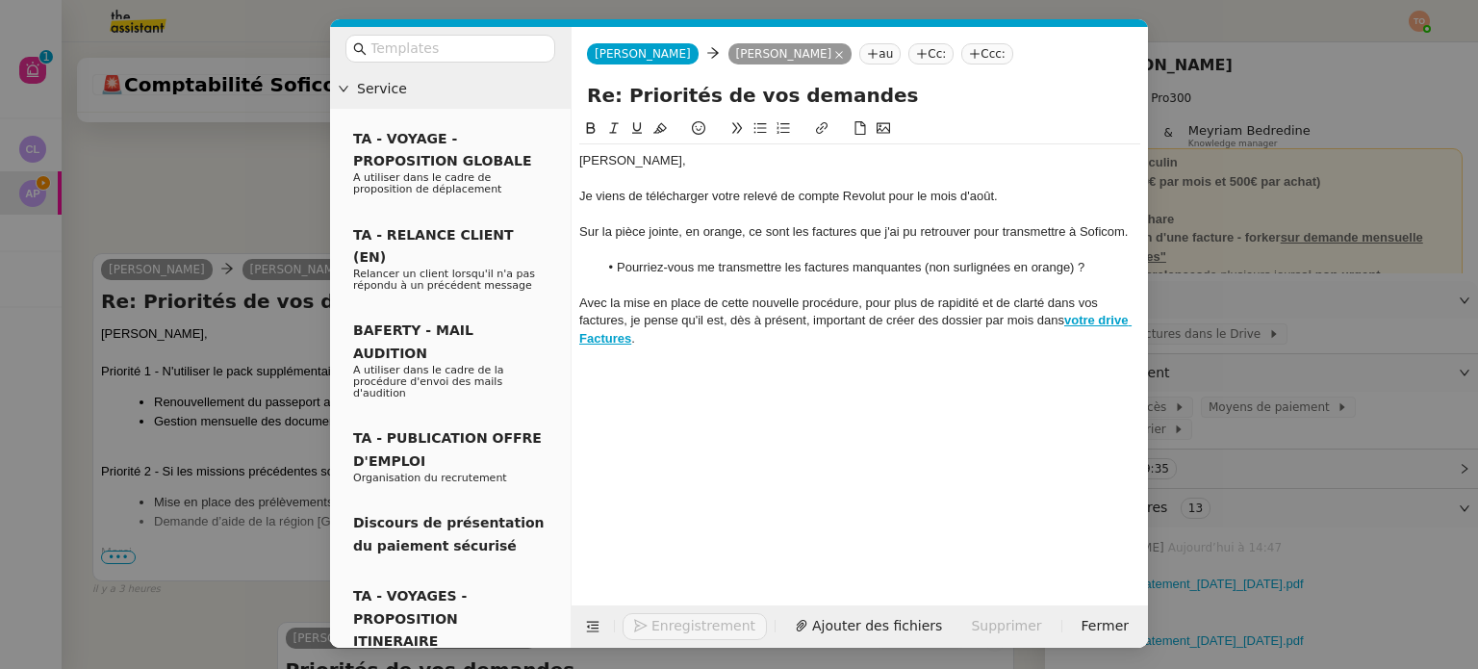
click at [930, 326] on div "Avec la mise en place de cette nouvelle procédure, pour plus de rapidité et de …" at bounding box center [859, 320] width 561 height 53
click at [0, 0] on lt-span "des dossier s" at bounding box center [0, 0] width 0 height 0
click at [696, 332] on div "Avec la mise en place de cette nouvelle procédure, pour plus de rapidité et de …" at bounding box center [859, 320] width 561 height 53
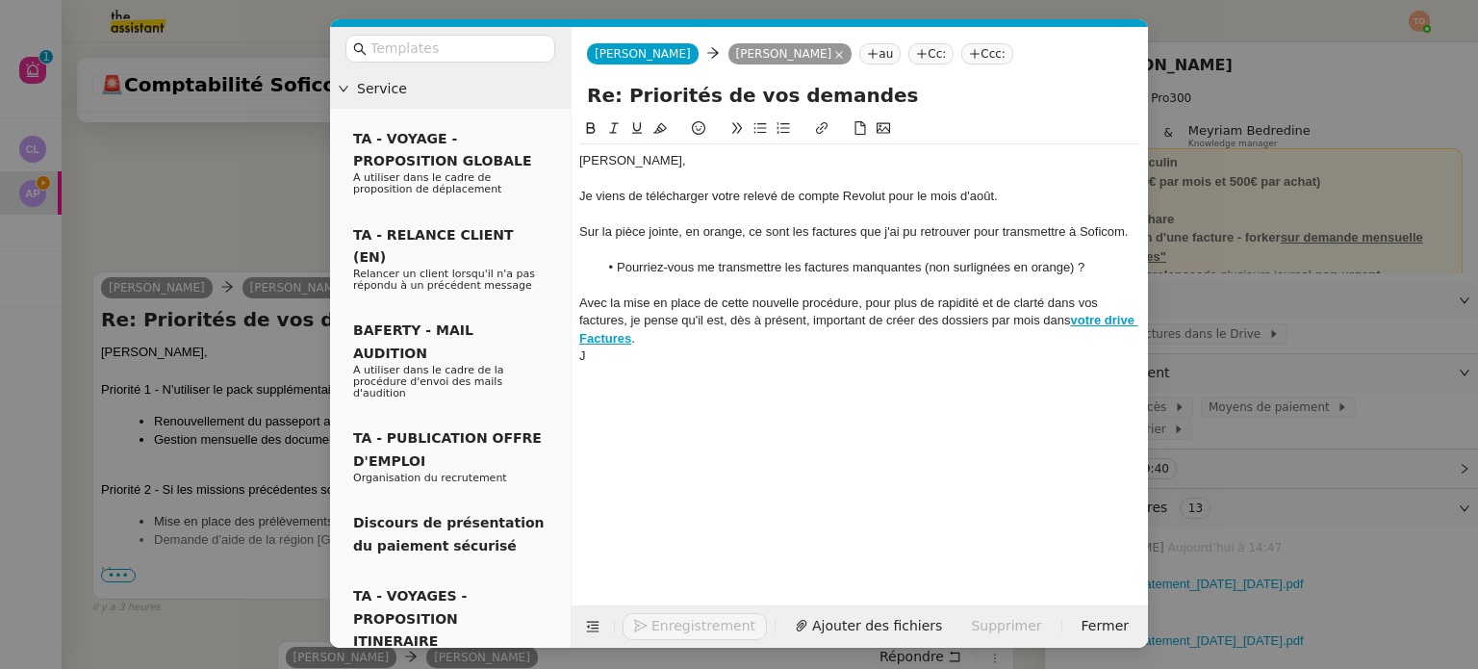
scroll to position [1726, 0]
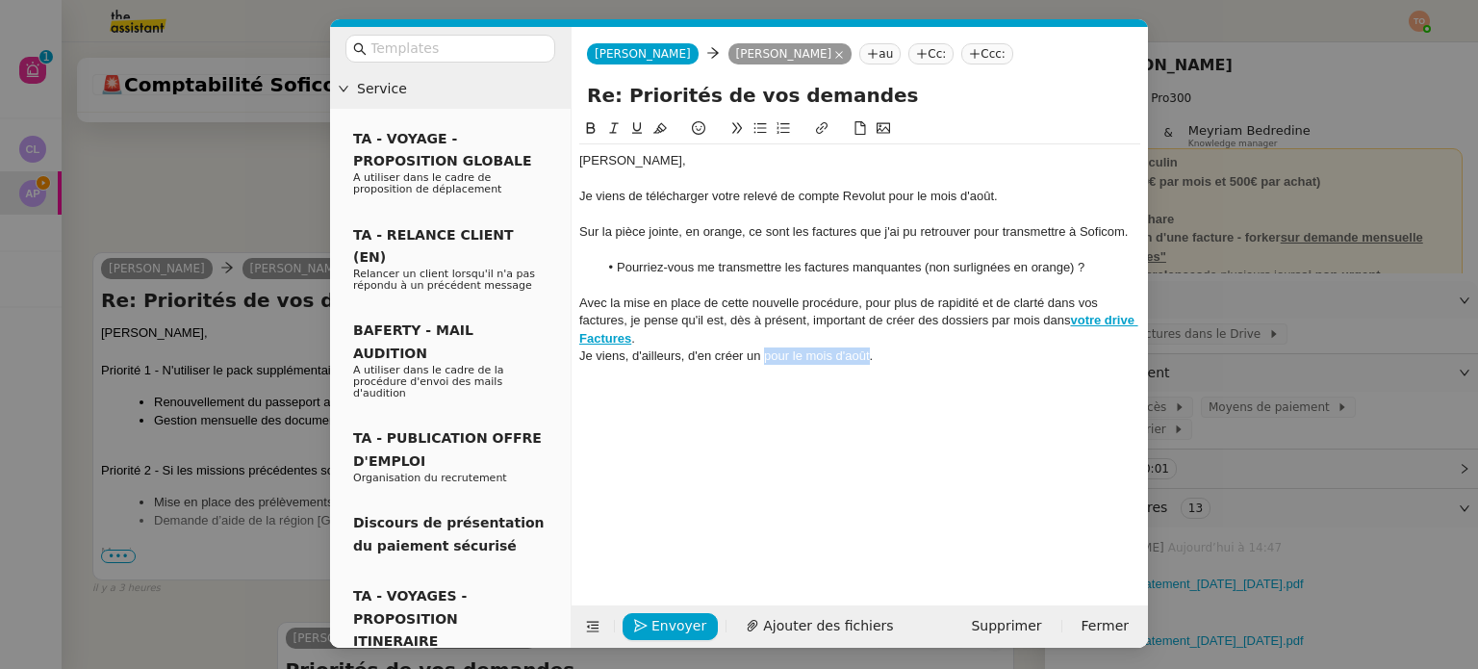
drag, startPoint x: 766, startPoint y: 357, endPoint x: 870, endPoint y: 358, distance: 103.9
click at [870, 358] on div "Je viens, d'ailleurs, d'en créer un pour le mois d'août." at bounding box center [859, 355] width 561 height 17
click at [816, 134] on icon at bounding box center [822, 128] width 12 height 12
paste input "https://drive.google.com/drive/u/3/folders/1W4iBJF0vE63O2pcMIowu2Z1A3amwLGWM"
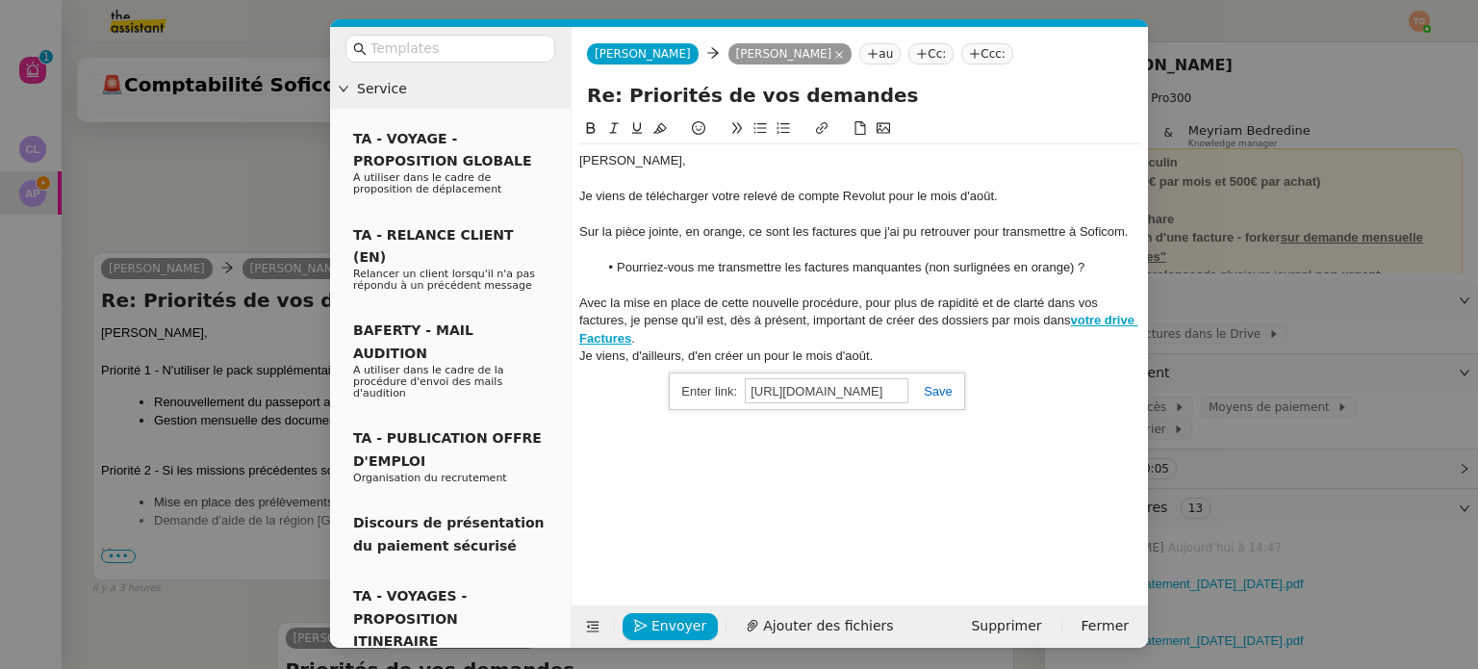
type input "https://drive.google.com/drive/u/3/folders/1W4iBJF0vE63O2pcMIowu2Z1A3amwLGWM"
click at [926, 392] on link at bounding box center [930, 391] width 44 height 14
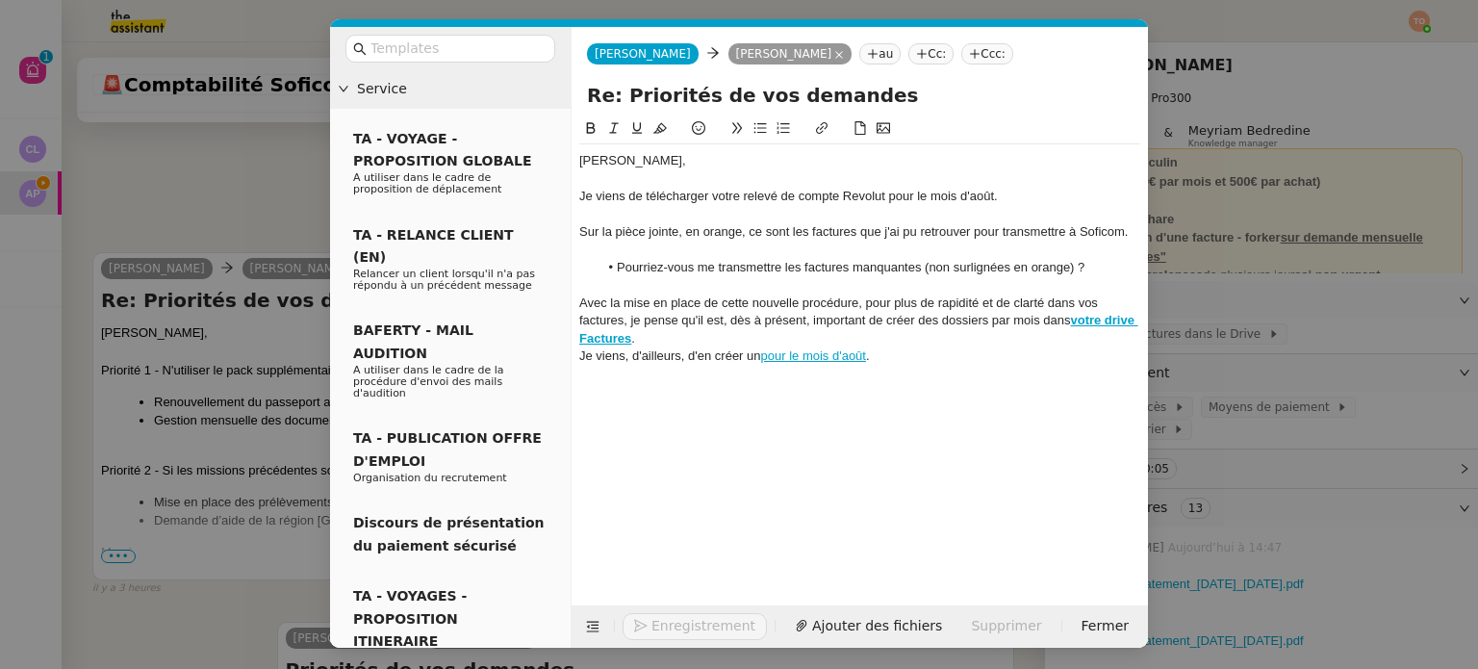
click at [594, 119] on button at bounding box center [590, 128] width 23 height 22
click at [938, 368] on div "Ashley, Je viens de télécharger votre relevé de compte Revolut pour le mois d'a…" at bounding box center [859, 258] width 561 height 228
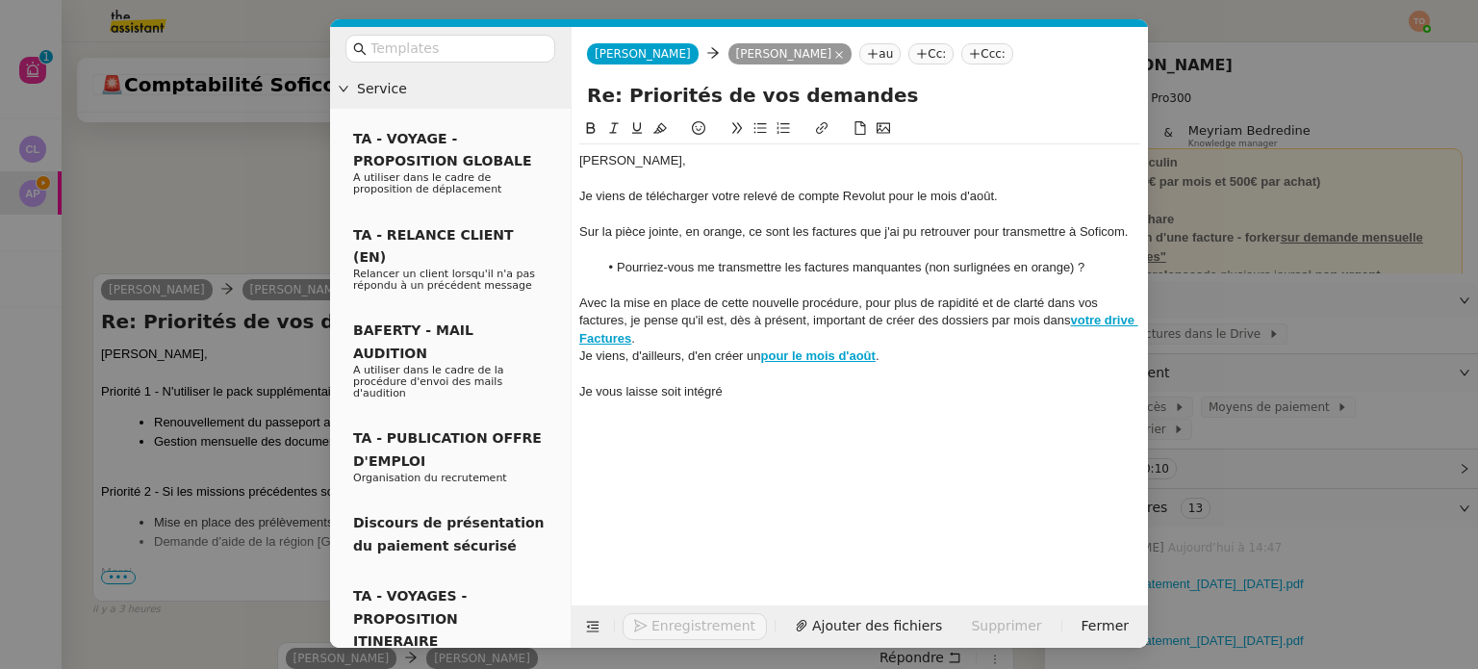
scroll to position [1746, 0]
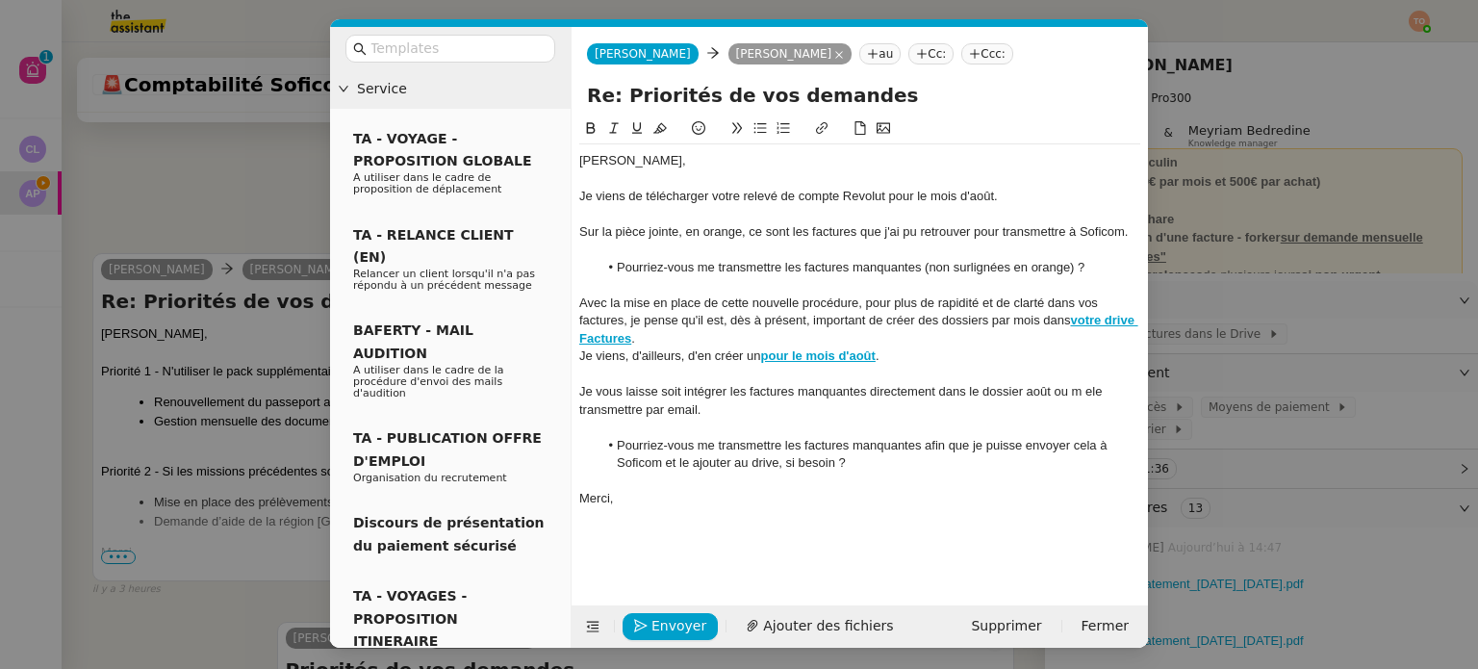
click at [720, 468] on li "Pourriez-vous me transmettre les factures manquantes afin que je puisse envoyer…" at bounding box center [869, 455] width 543 height 36
click at [688, 465] on li "Pourriez-vous me transmettre les factures manquantes afin que je puisse envoyer…" at bounding box center [869, 455] width 543 height 36
click at [817, 626] on span "Ajouter des fichiers" at bounding box center [828, 626] width 130 height 22
drag, startPoint x: 1077, startPoint y: 267, endPoint x: 923, endPoint y: 269, distance: 153.9
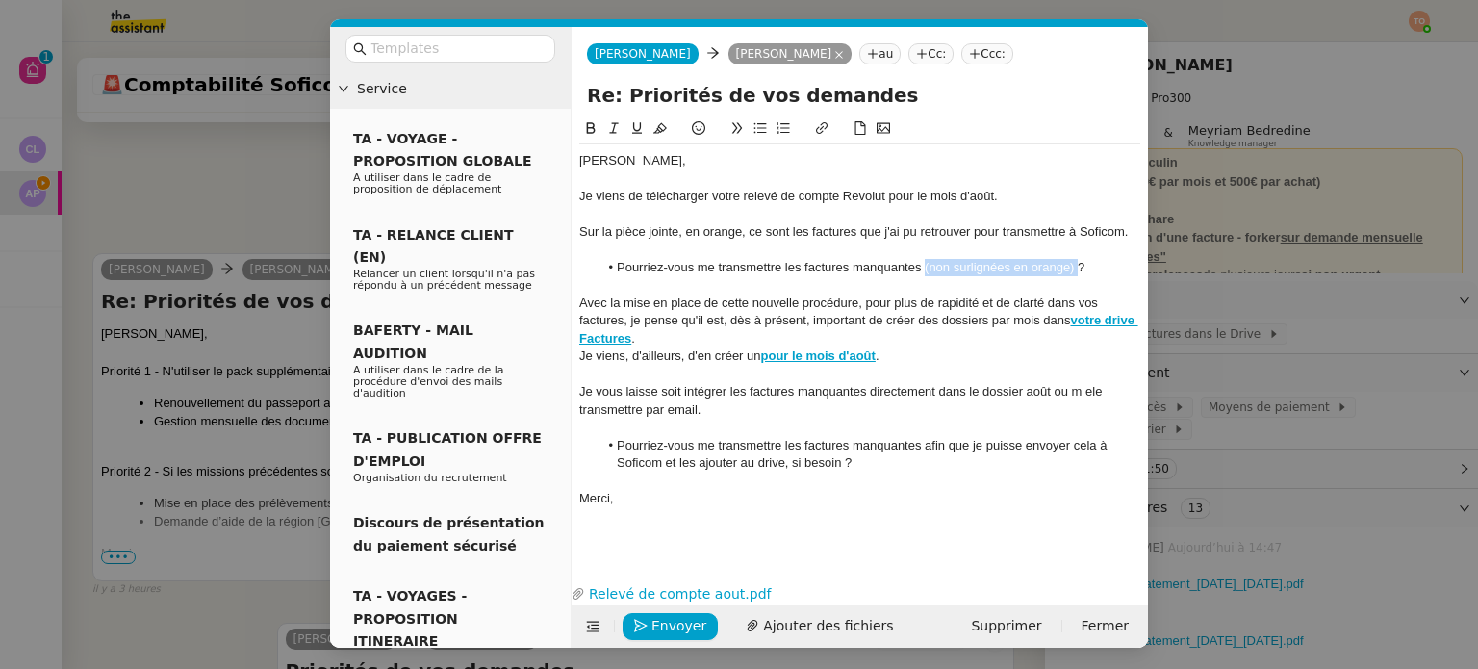
click at [923, 269] on li "Pourriez-vous me transmettre les factures manquantes (non surlignées en orange)…" at bounding box center [869, 267] width 543 height 17
click at [608, 126] on icon at bounding box center [613, 127] width 13 height 13
drag, startPoint x: 887, startPoint y: 318, endPoint x: 989, endPoint y: 320, distance: 102.0
click at [989, 320] on div "Avec la mise en place de cette nouvelle procédure, pour plus de rapidité et de …" at bounding box center [859, 320] width 561 height 53
click at [589, 122] on icon at bounding box center [590, 127] width 13 height 13
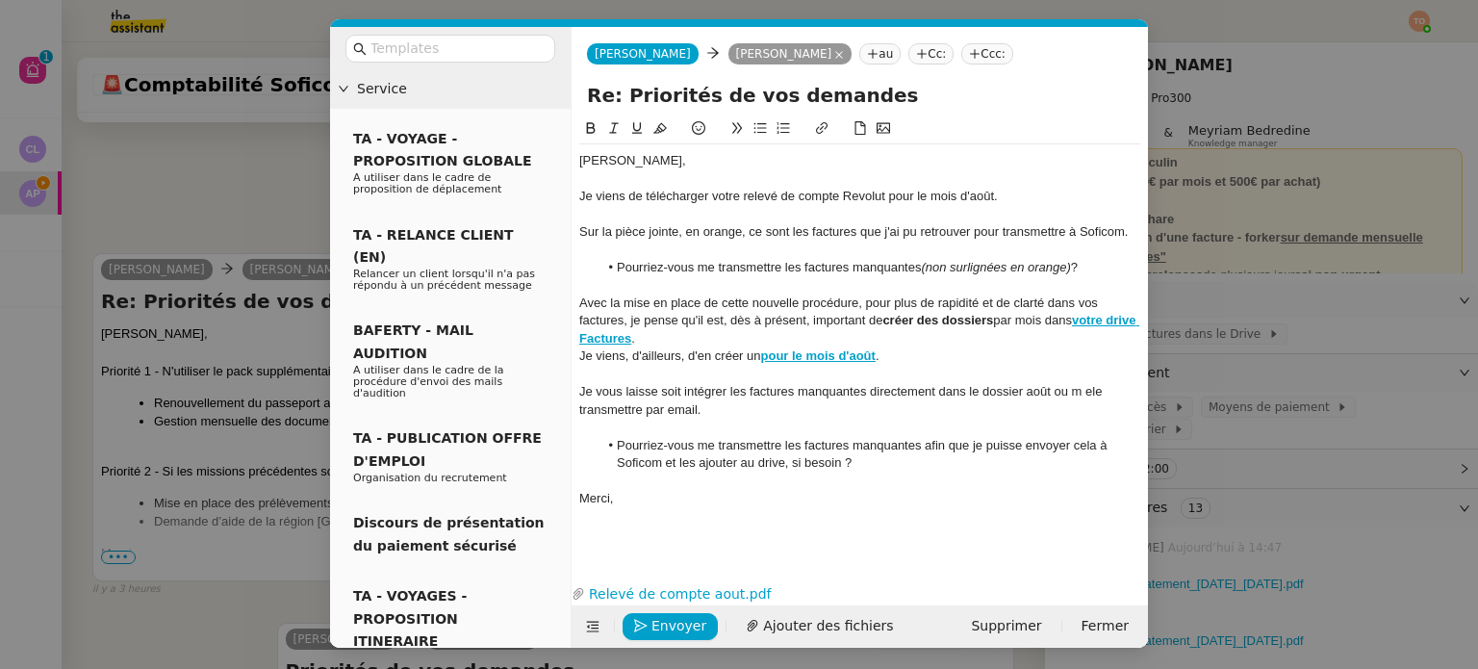
click at [582, 128] on button at bounding box center [590, 128] width 23 height 22
click at [592, 130] on icon at bounding box center [591, 128] width 9 height 12
click at [846, 291] on div at bounding box center [859, 285] width 561 height 17
drag, startPoint x: 884, startPoint y: 319, endPoint x: 990, endPoint y: 324, distance: 105.9
click at [990, 324] on div "Avec la mise en place de cette nouvelle procédure, pour plus de rapidité et de …" at bounding box center [859, 320] width 561 height 53
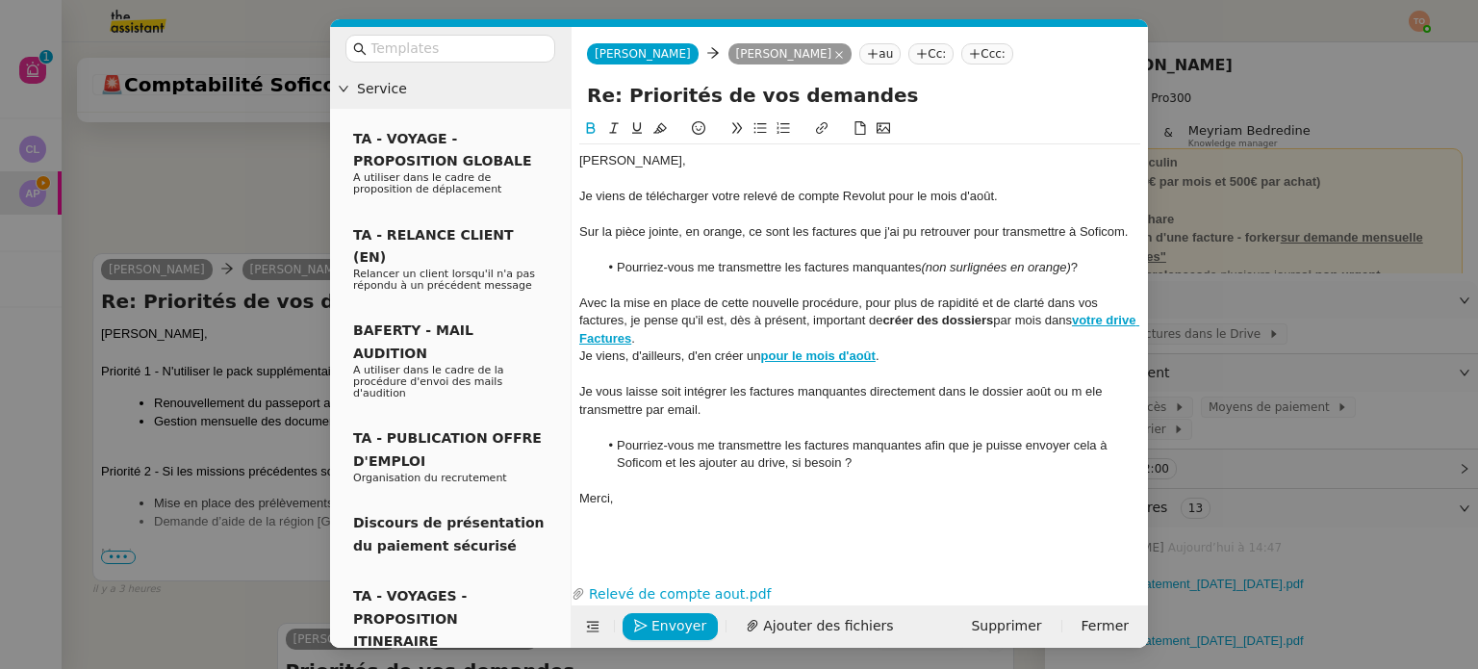
click at [1003, 318] on div "Avec la mise en place de cette nouvelle procédure, pour plus de rapidité et de …" at bounding box center [859, 320] width 561 height 53
drag, startPoint x: 1000, startPoint y: 319, endPoint x: 1048, endPoint y: 324, distance: 47.4
click at [1048, 324] on div "Avec la mise en place de cette nouvelle procédure, pour plus de rapidité et de …" at bounding box center [859, 320] width 561 height 53
click at [634, 131] on icon at bounding box center [637, 128] width 10 height 12
click at [853, 363] on strong "pour le mois d'août" at bounding box center [818, 355] width 114 height 14
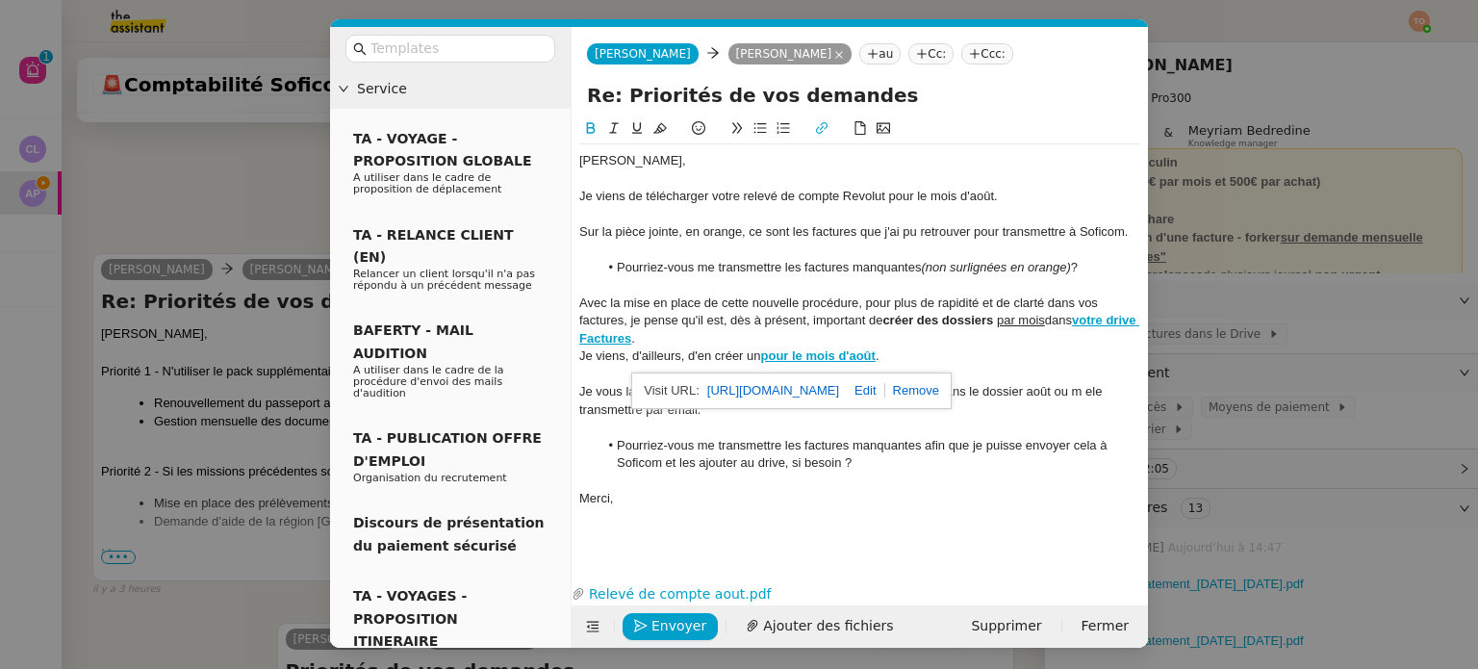
click at [739, 324] on div "Avec la mise en place de cette nouvelle procédure, pour plus de rapidité et de …" at bounding box center [859, 320] width 561 height 53
click at [1080, 393] on div "Je vous laisse soit intégrer les factures manquantes directement dans le dossie…" at bounding box center [859, 401] width 561 height 36
click at [1101, 392] on div "Je vous laisse soit intégrer les factures manquantes directement dans le dossie…" at bounding box center [859, 401] width 561 height 36
click at [693, 619] on span "Envoyer" at bounding box center [678, 626] width 55 height 22
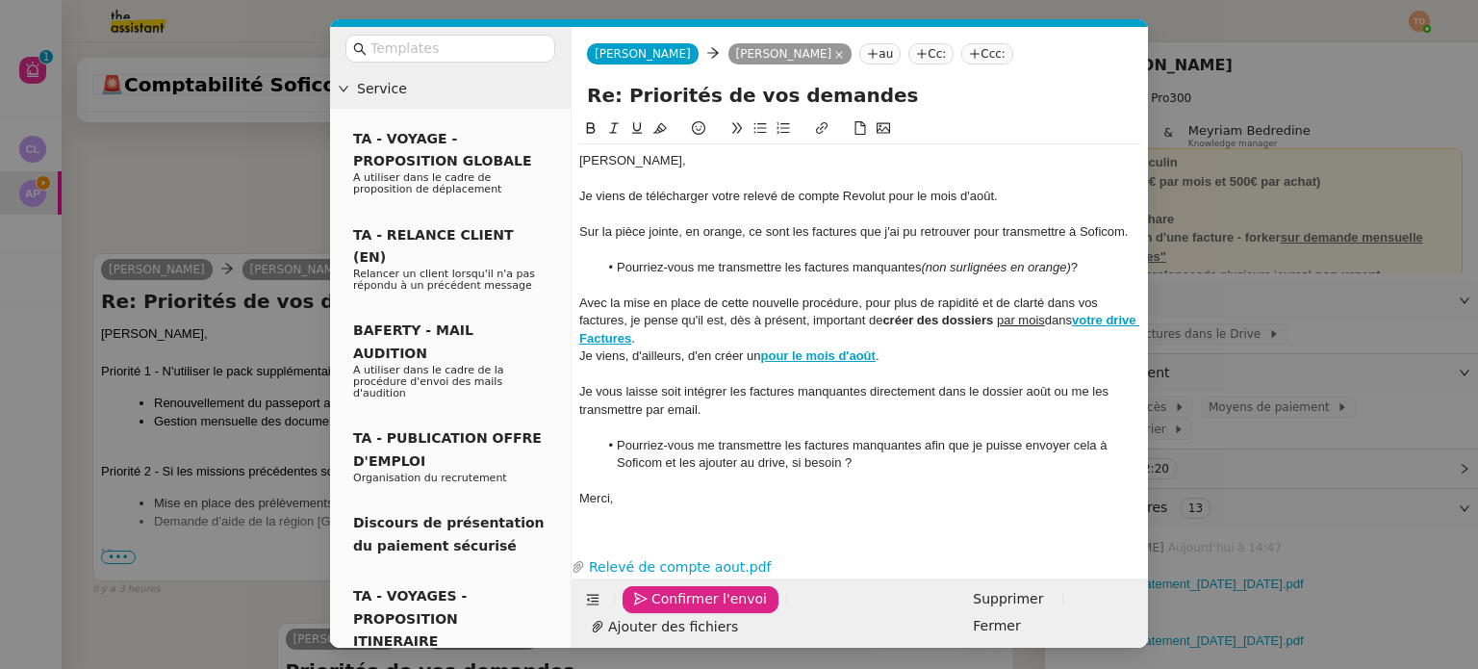
click at [693, 610] on span "Confirmer l'envoi" at bounding box center [708, 599] width 115 height 22
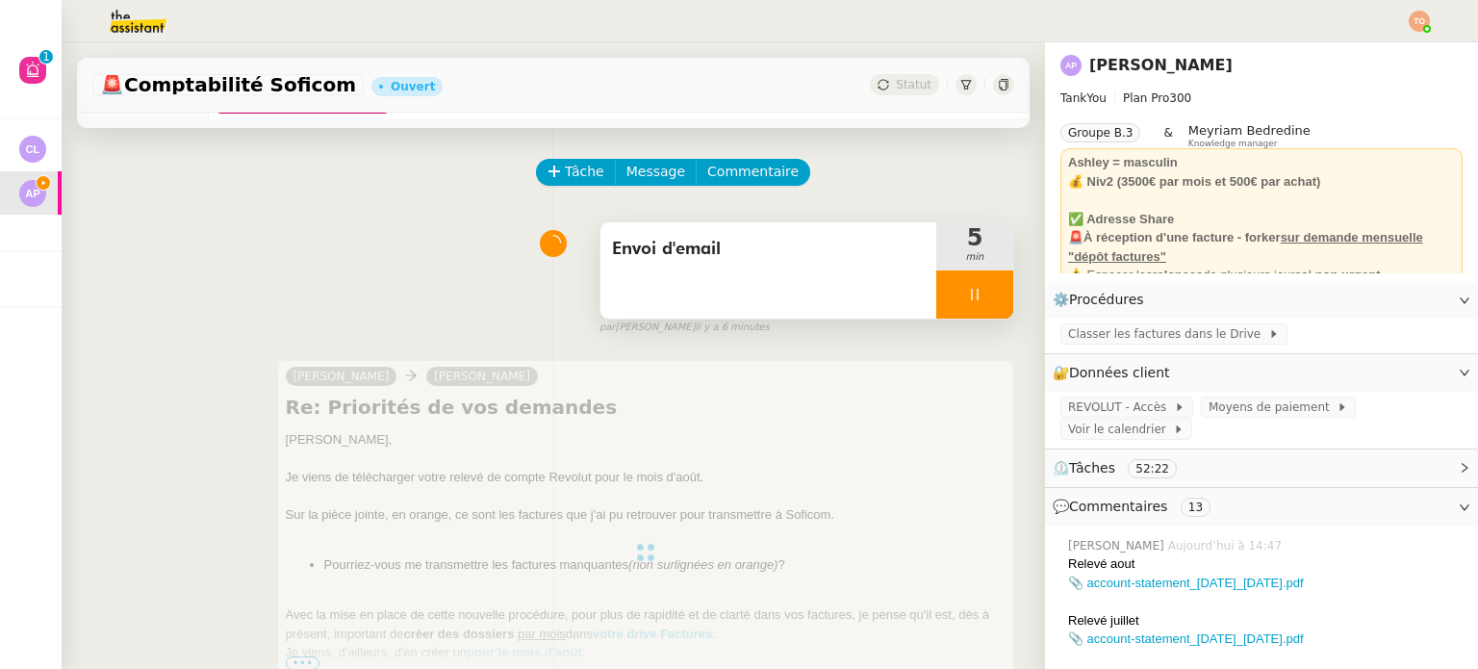
scroll to position [0, 0]
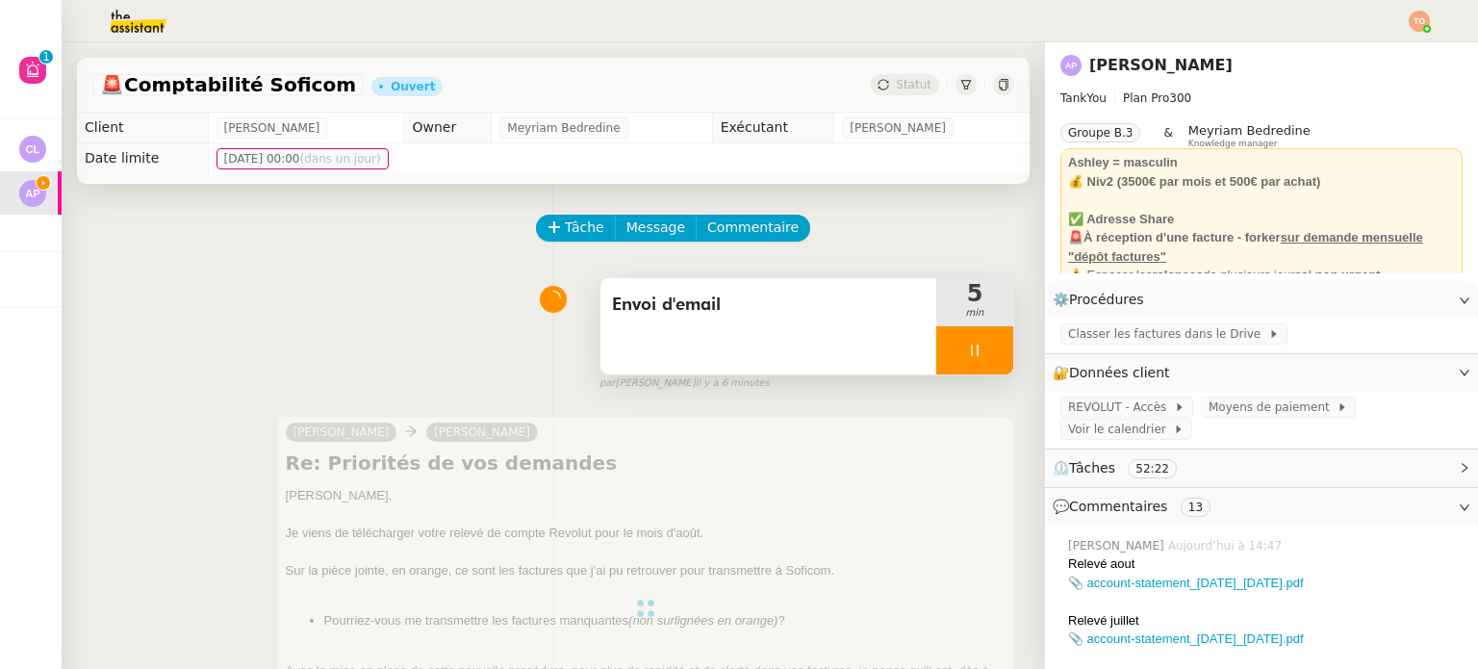
click at [936, 361] on div at bounding box center [974, 350] width 77 height 48
click at [986, 351] on icon at bounding box center [993, 349] width 15 height 15
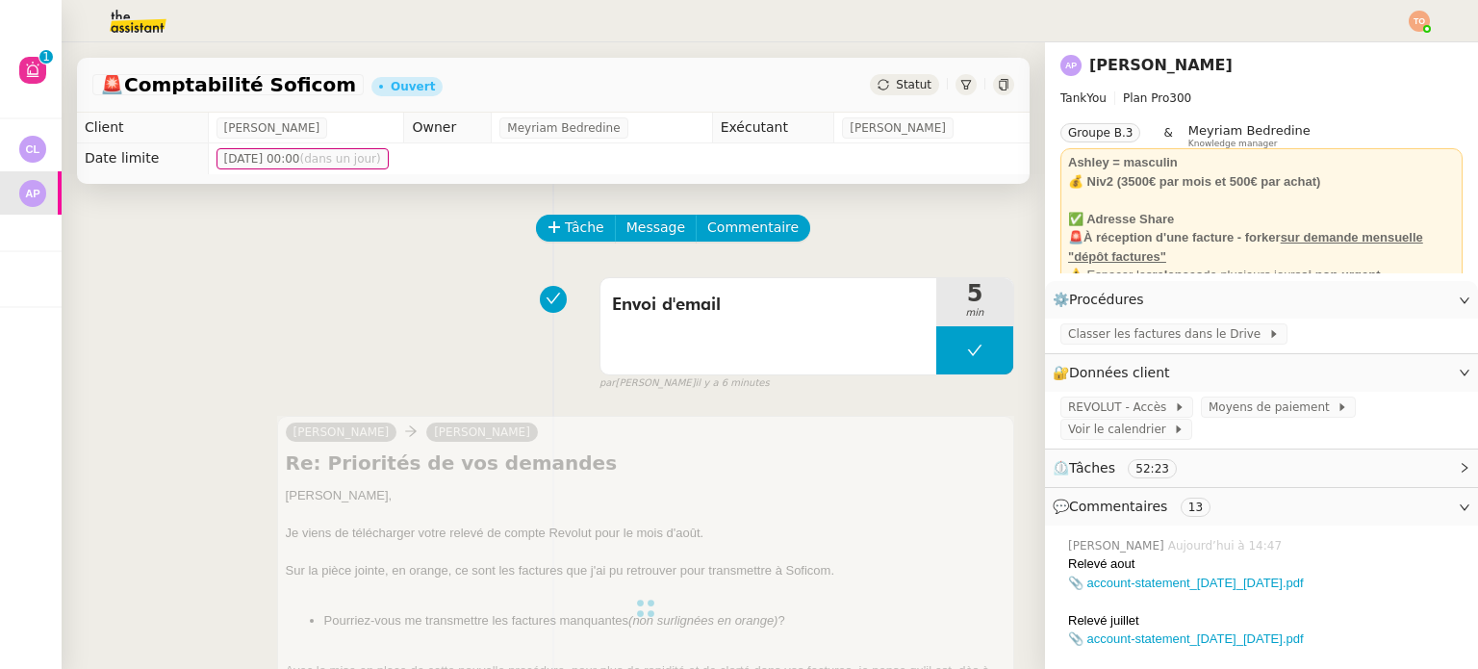
click at [896, 96] on div "🚨 Comptabilité Soficom Ouvert Statut" at bounding box center [553, 85] width 952 height 55
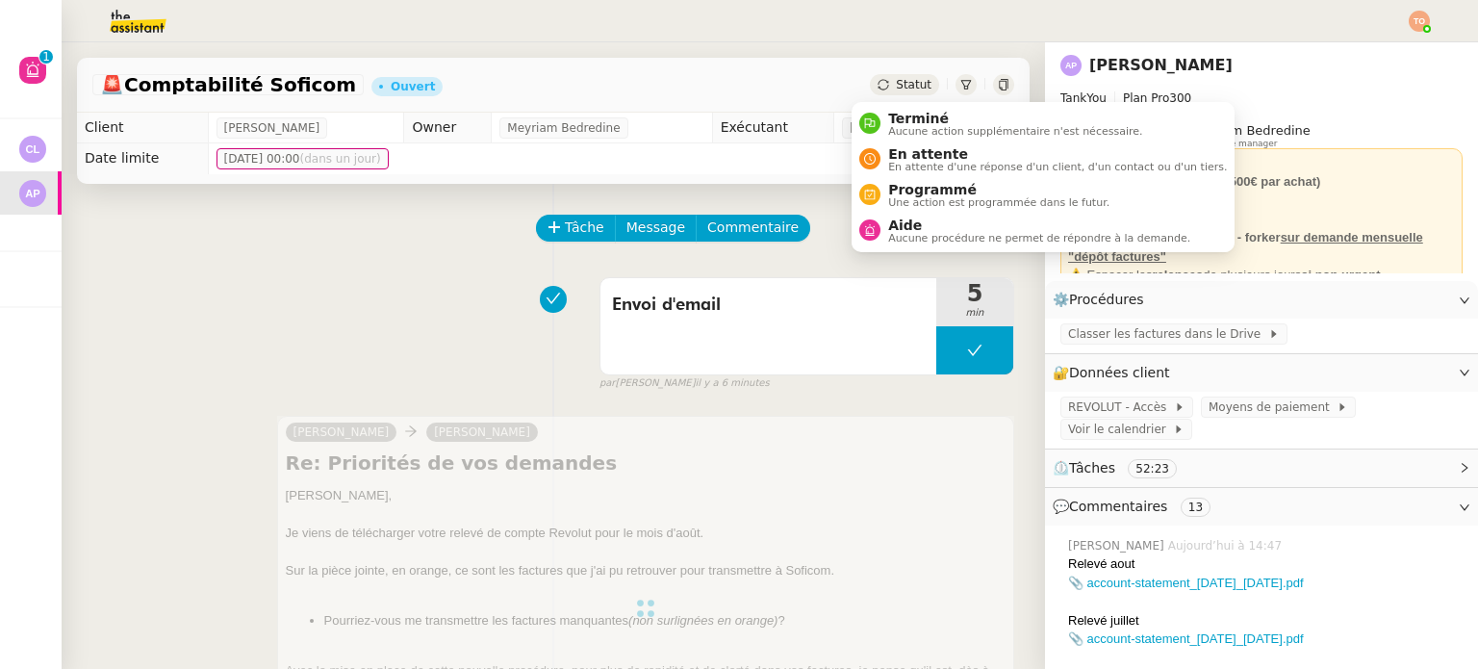
click at [897, 91] on span "Statut" at bounding box center [914, 84] width 36 height 13
click at [914, 148] on span "En attente" at bounding box center [1057, 153] width 339 height 15
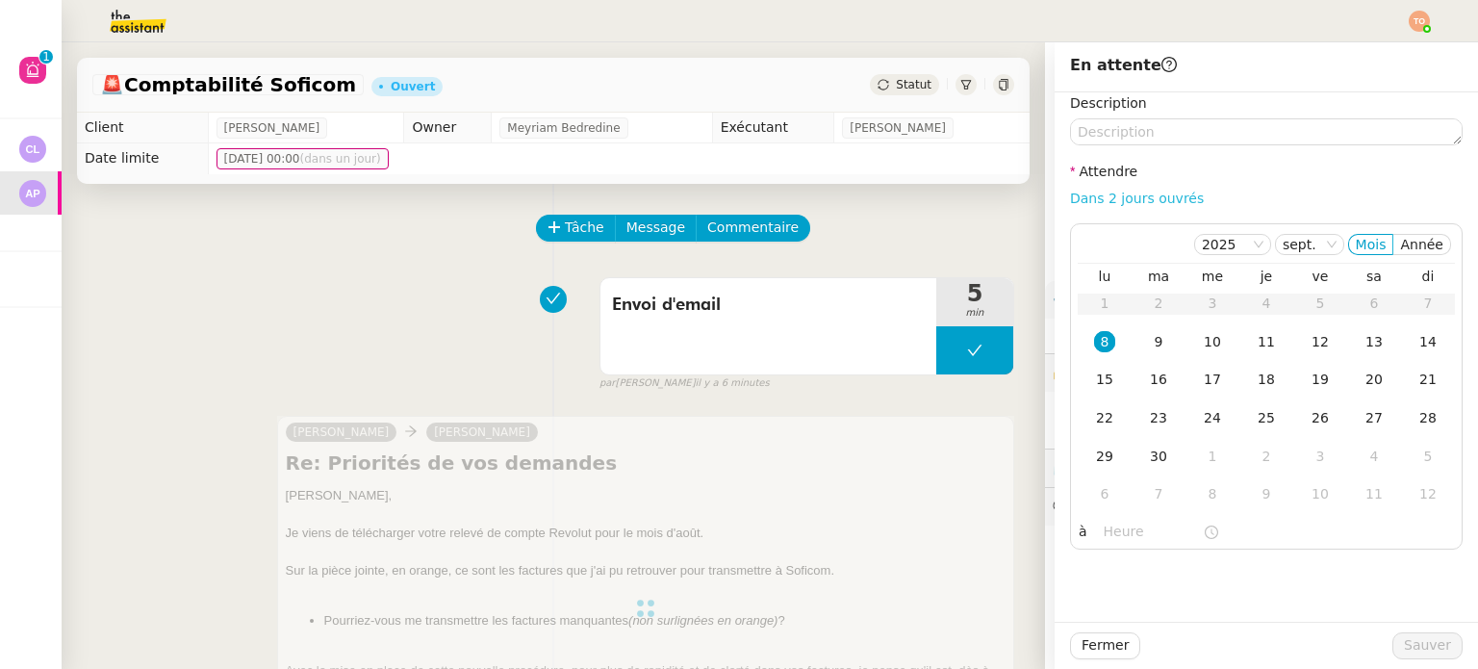
click at [1141, 192] on link "Dans 2 jours ouvrés" at bounding box center [1137, 197] width 134 height 15
type input "07:00"
click at [1420, 639] on span "Sauver" at bounding box center [1426, 645] width 47 height 22
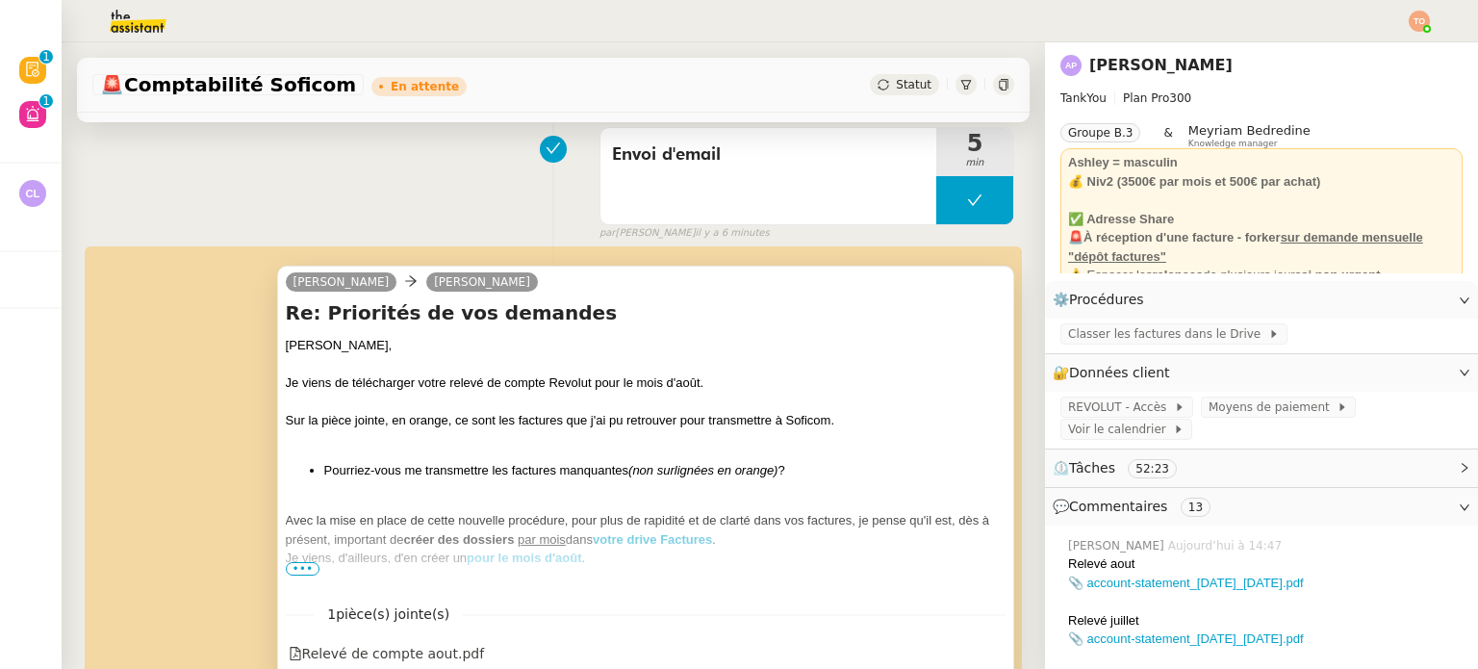
scroll to position [481, 0]
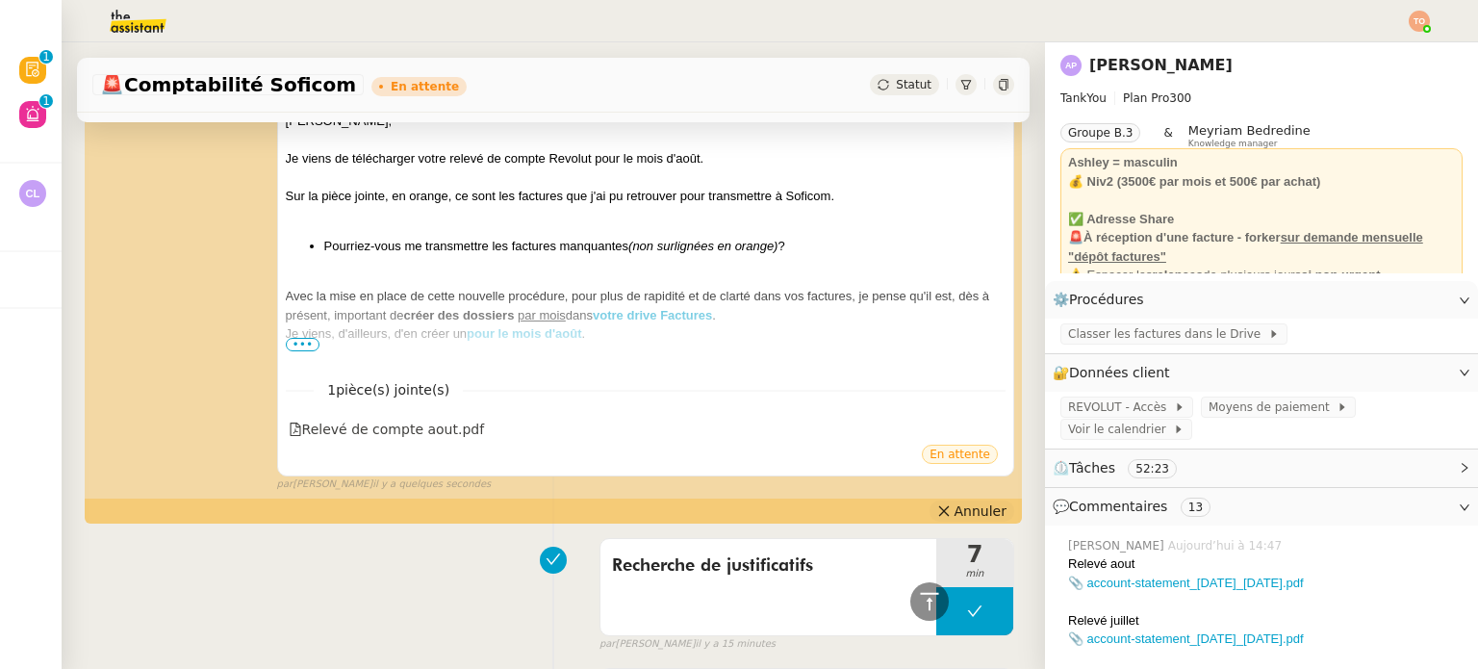
click at [954, 515] on span "Annuler" at bounding box center [980, 510] width 52 height 19
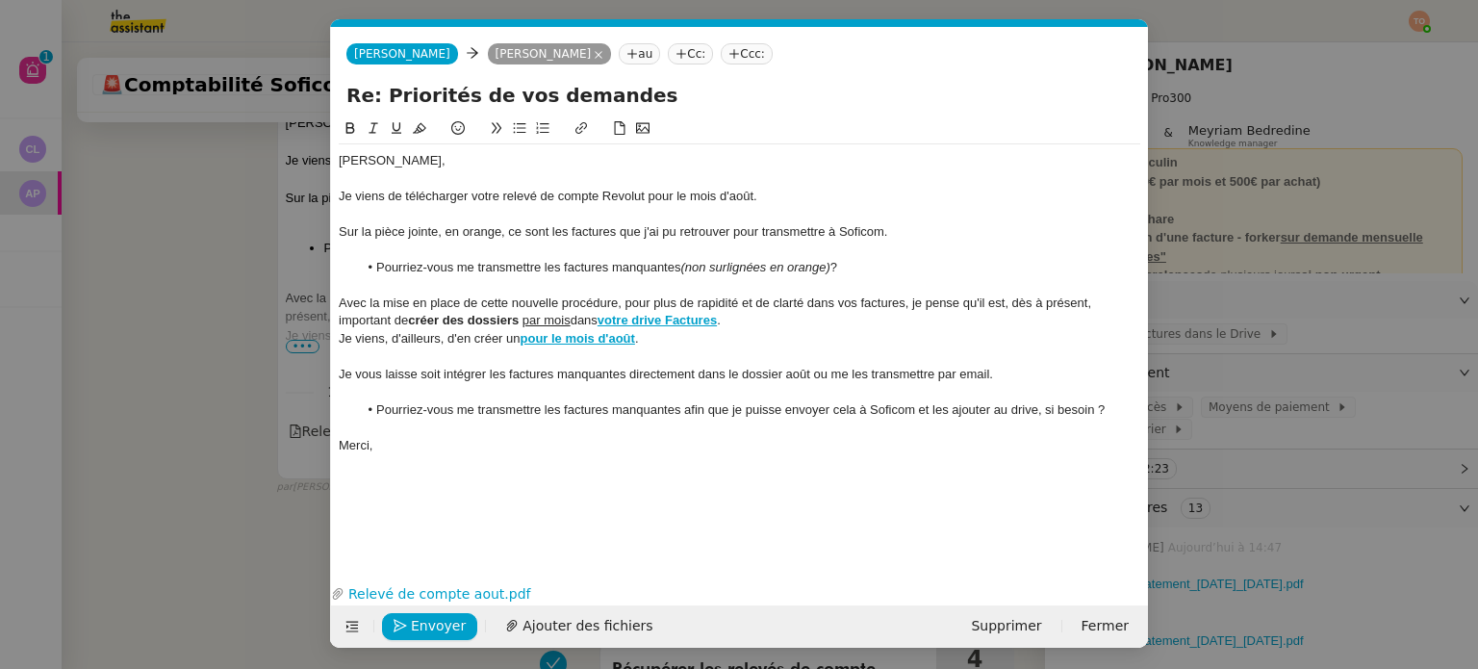
scroll to position [599, 0]
click at [927, 390] on div at bounding box center [739, 391] width 801 height 17
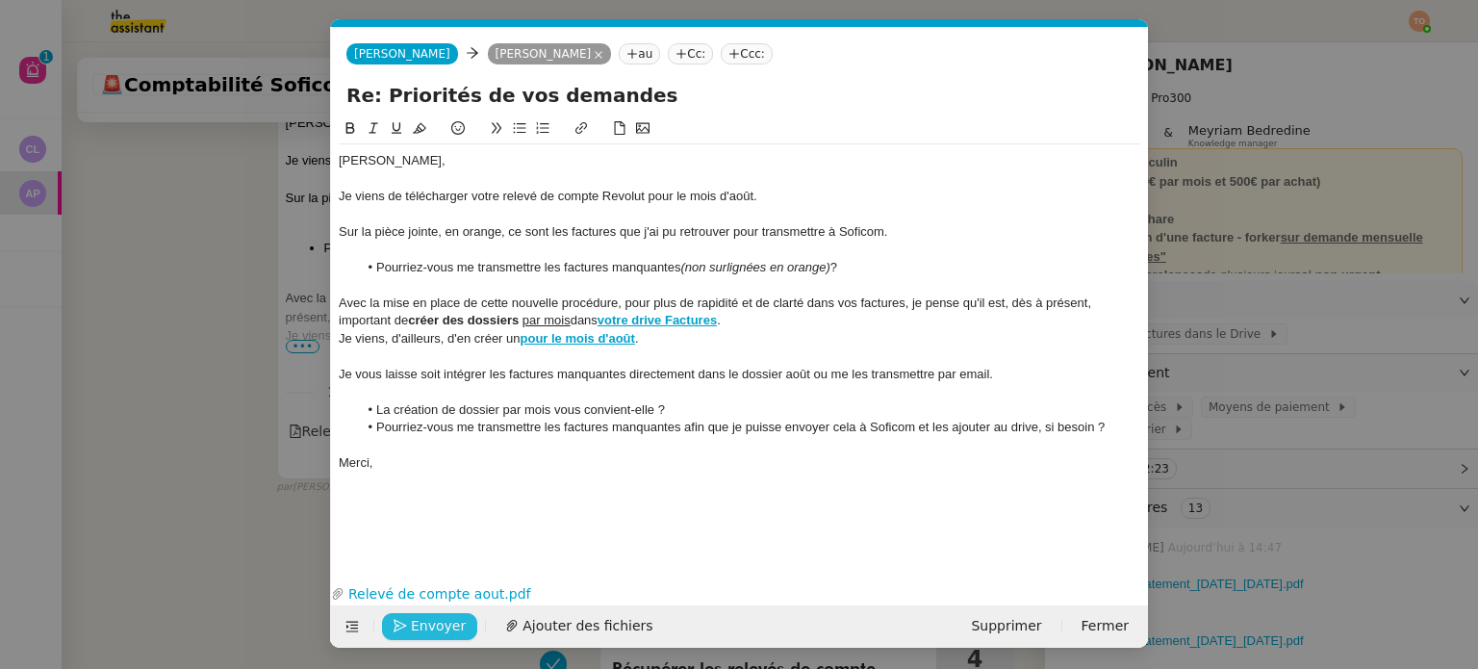
click at [446, 620] on span "Envoyer" at bounding box center [438, 626] width 55 height 22
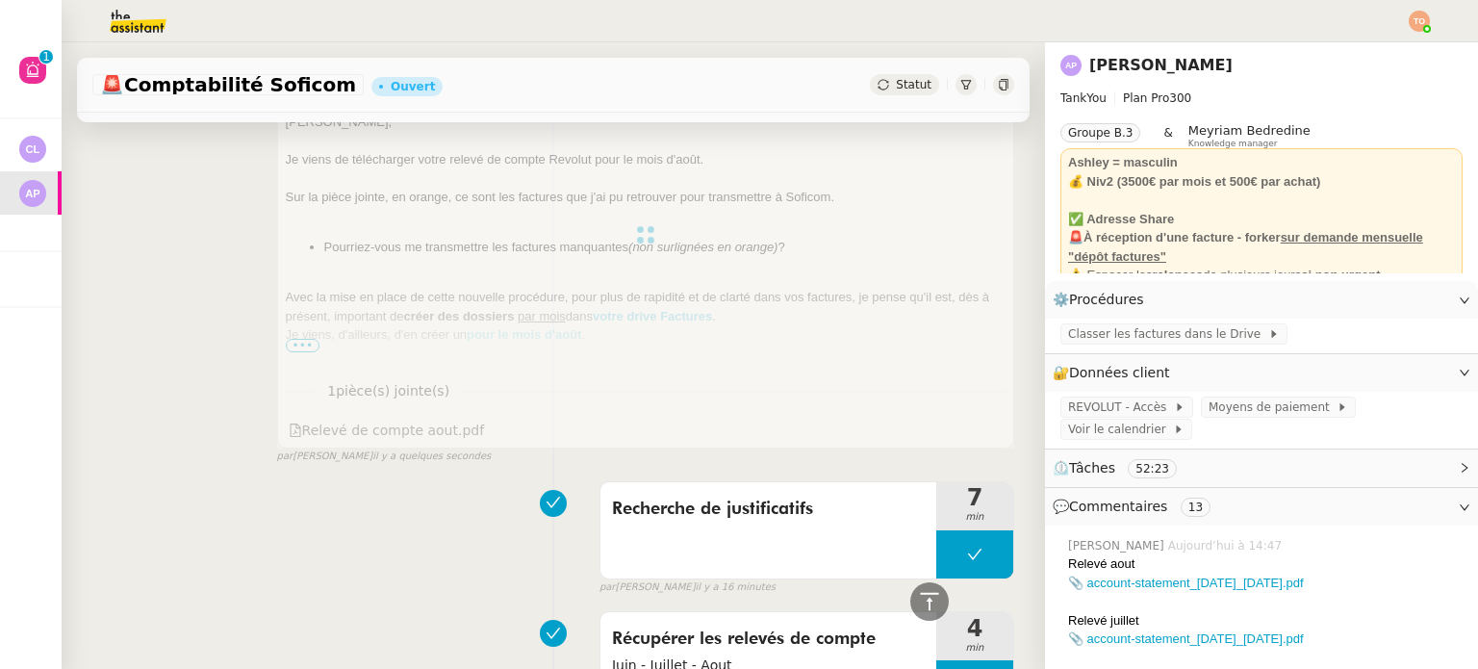
scroll to position [0, 0]
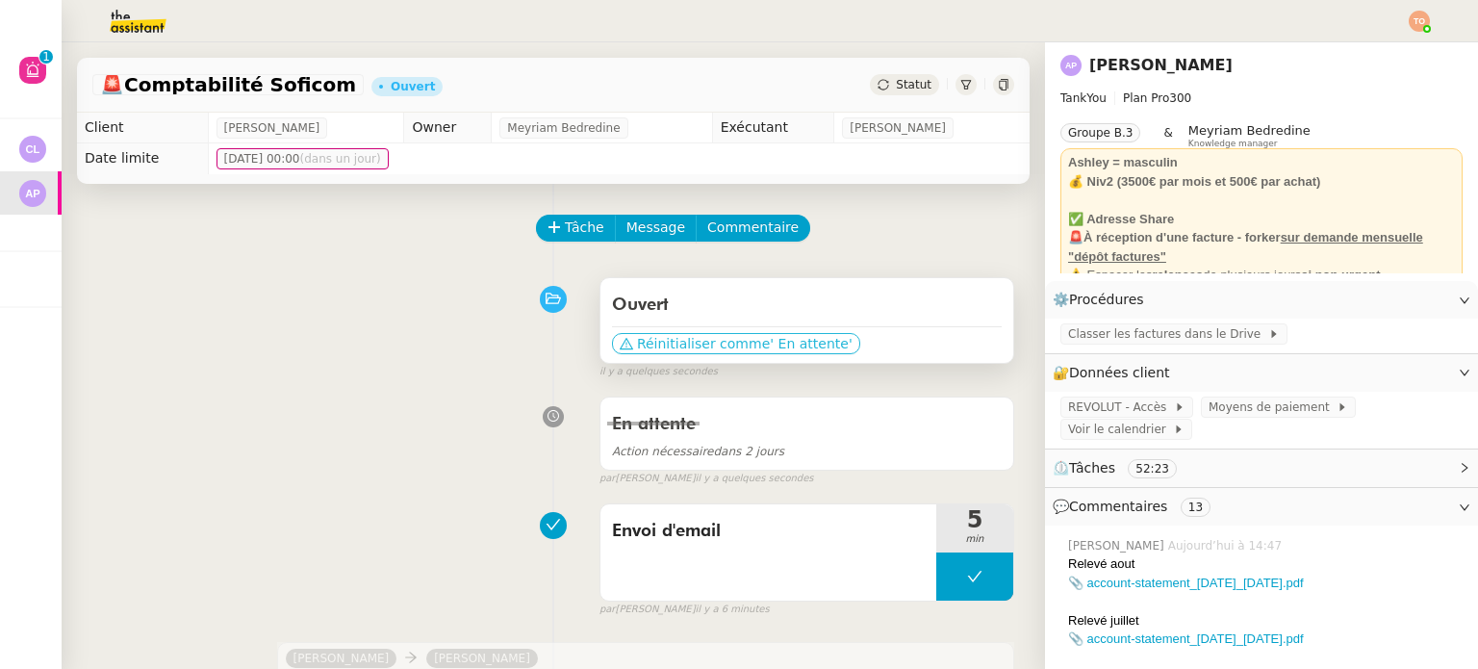
click at [789, 352] on span "' En attente'" at bounding box center [811, 343] width 82 height 19
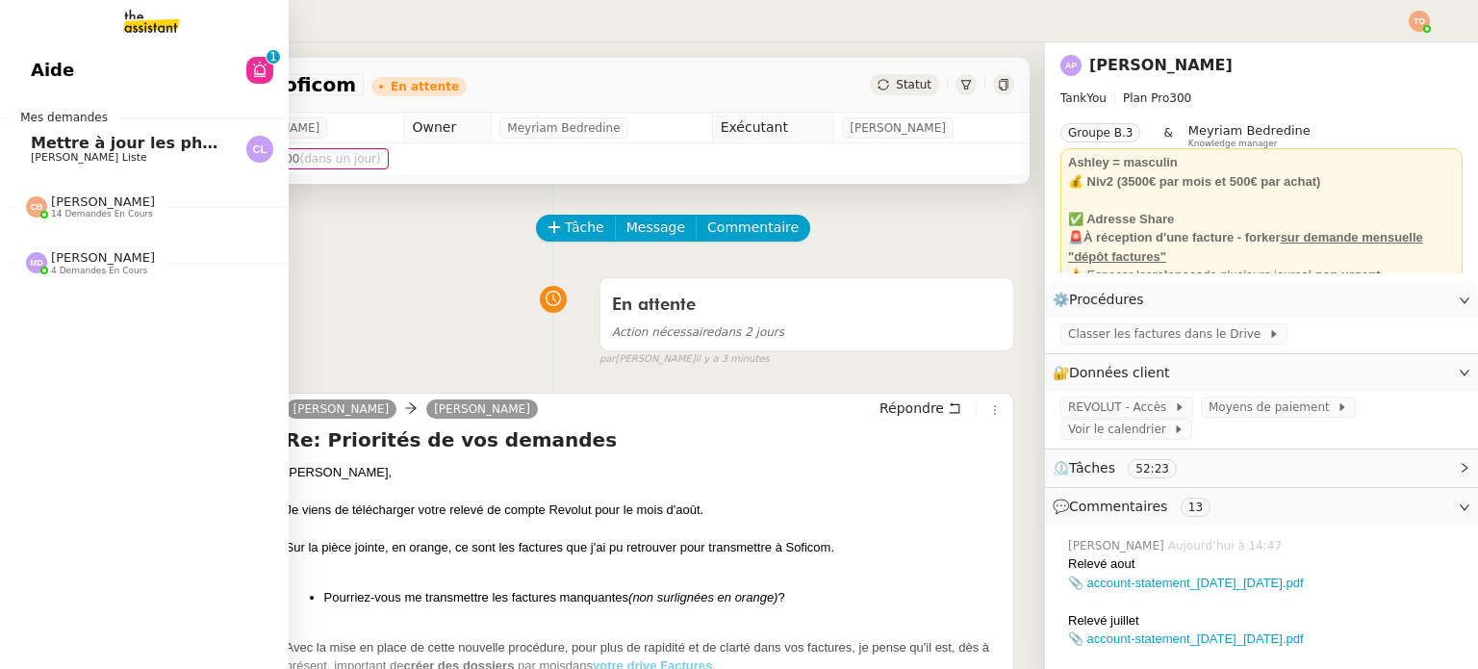
click at [96, 112] on span "Mes demandes" at bounding box center [64, 117] width 111 height 19
click at [103, 152] on span "Charles La Liste" at bounding box center [128, 158] width 194 height 12
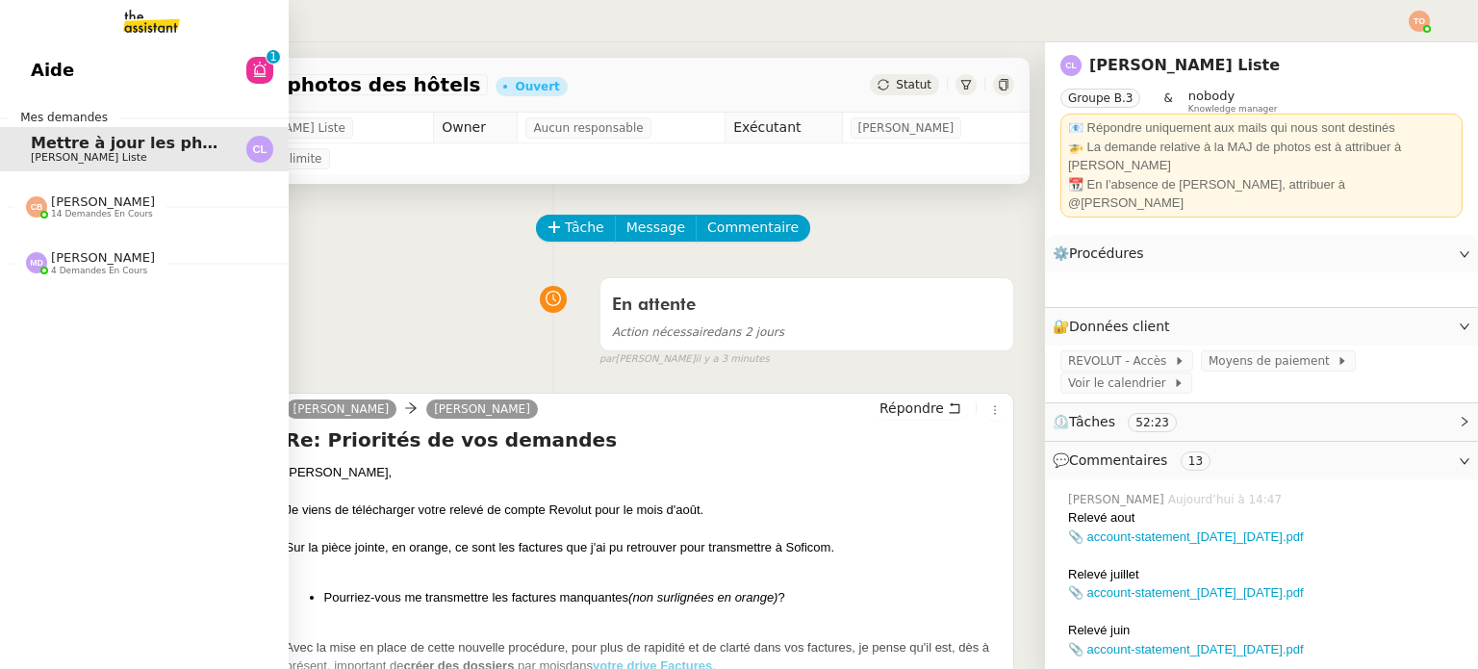
click at [112, 247] on span "Marylou Deybach 4 demandes en cours" at bounding box center [152, 255] width 289 height 40
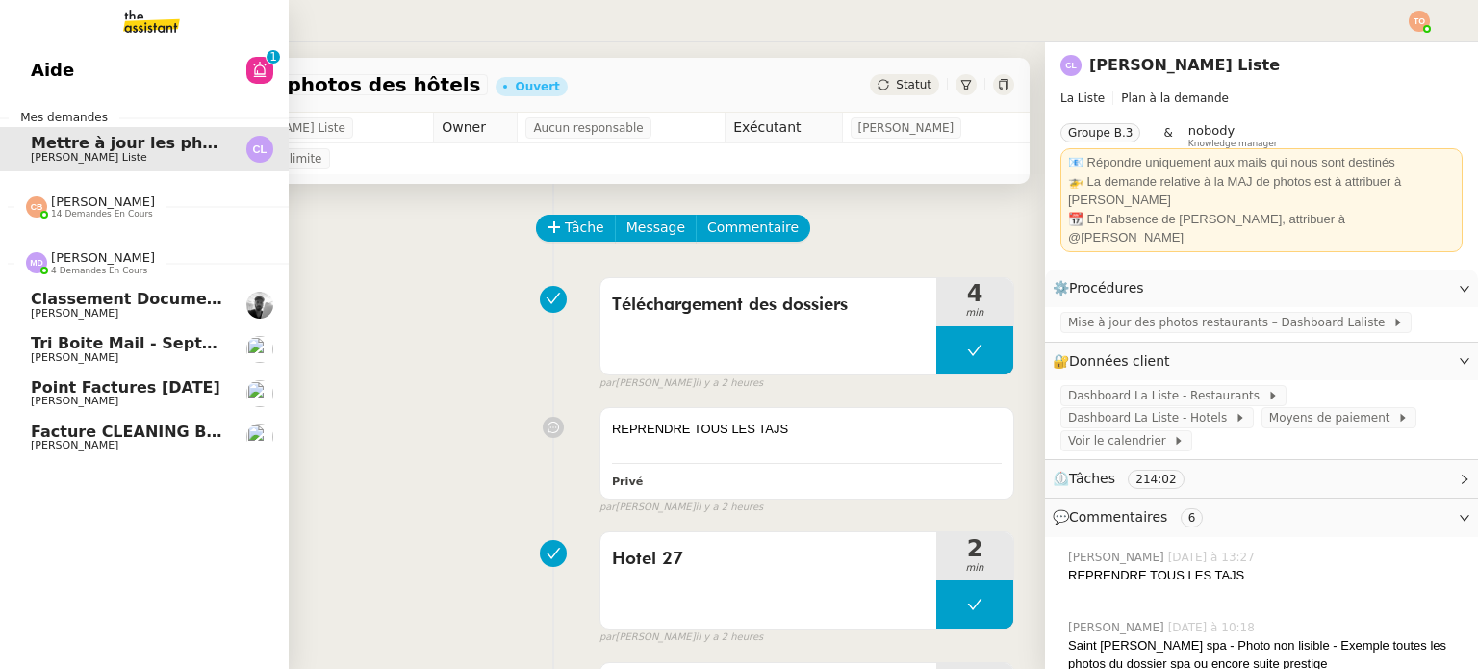
click at [162, 345] on span "Tri boite mail - septembre 2025" at bounding box center [168, 343] width 275 height 18
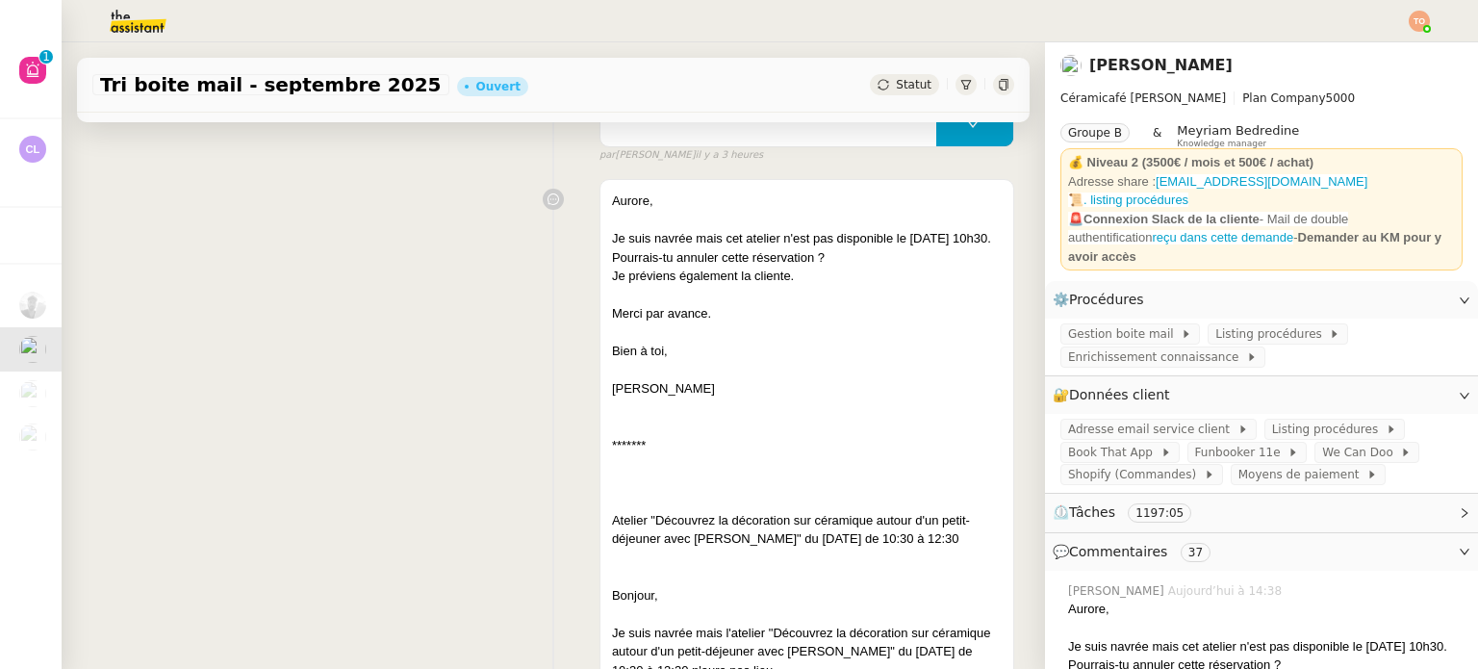
scroll to position [96, 0]
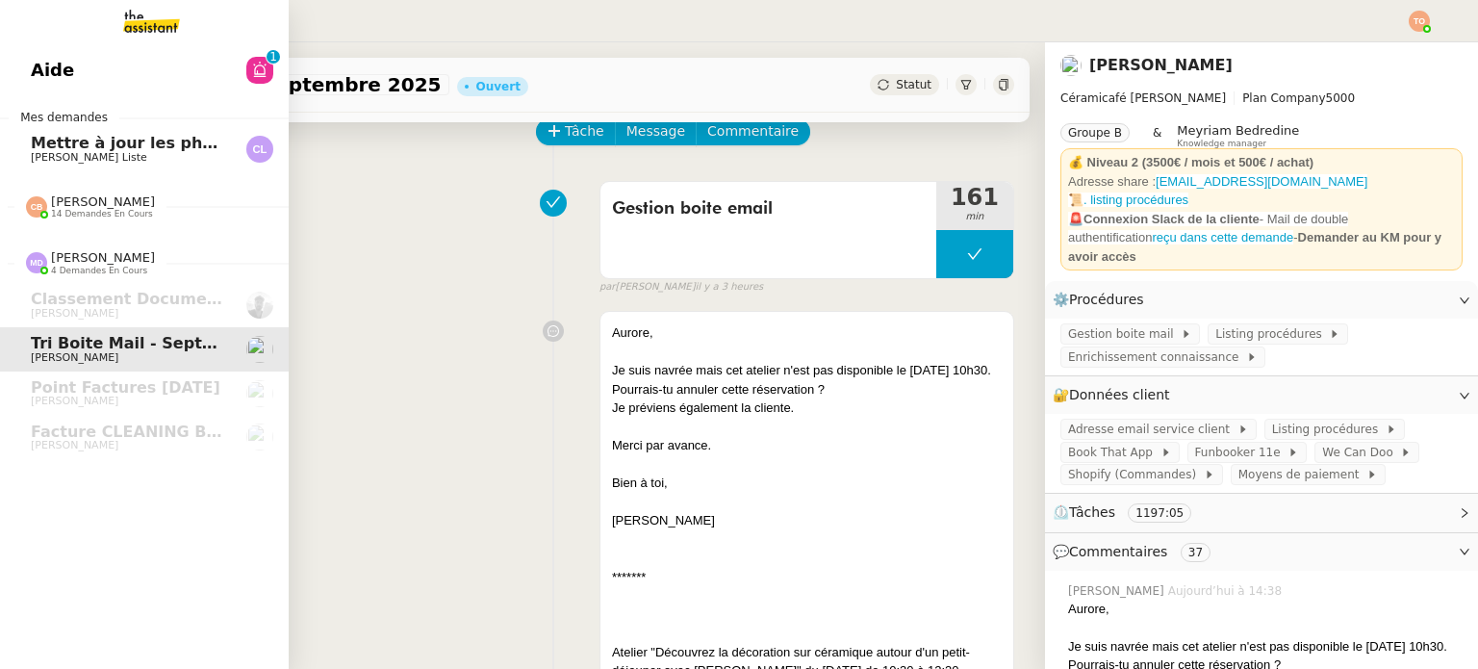
click at [102, 215] on span "14 demandes en cours" at bounding box center [102, 214] width 102 height 11
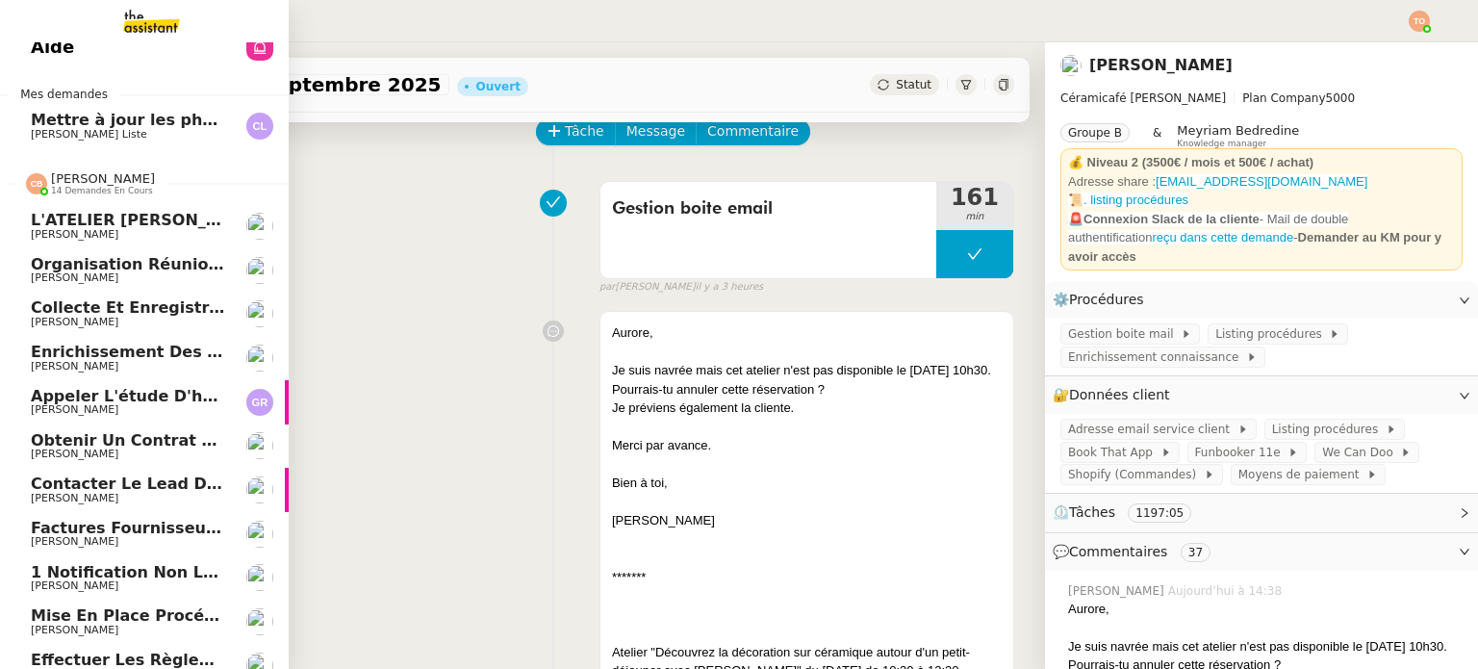
scroll to position [0, 0]
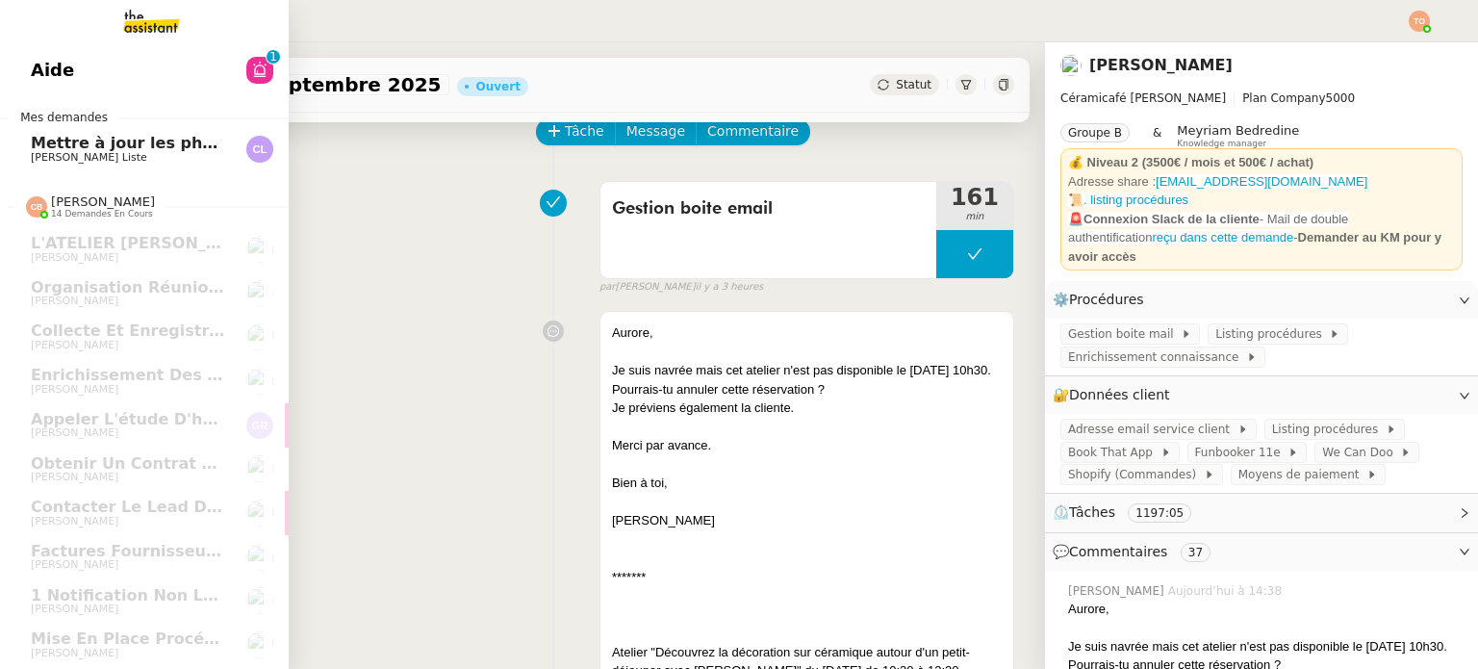
click at [152, 154] on span "Charles La Liste" at bounding box center [128, 158] width 194 height 12
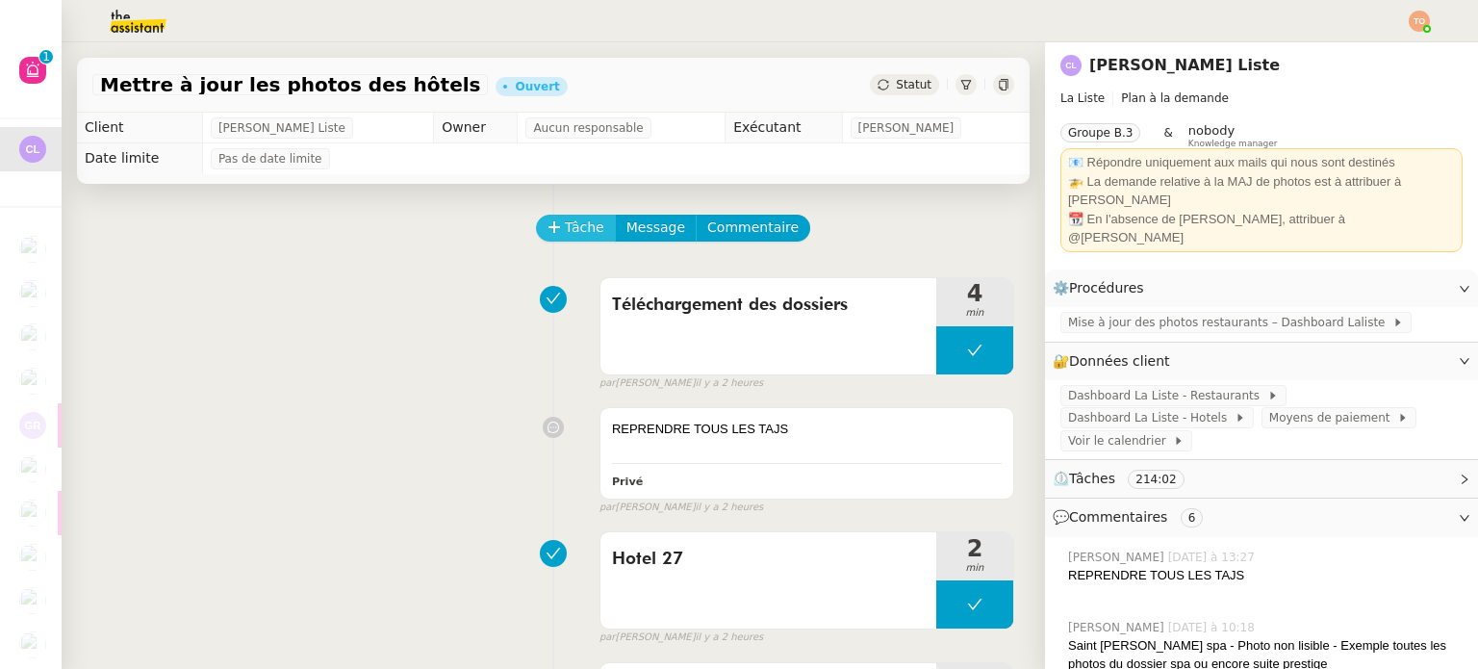
click at [536, 238] on button "Tâche" at bounding box center [576, 228] width 80 height 27
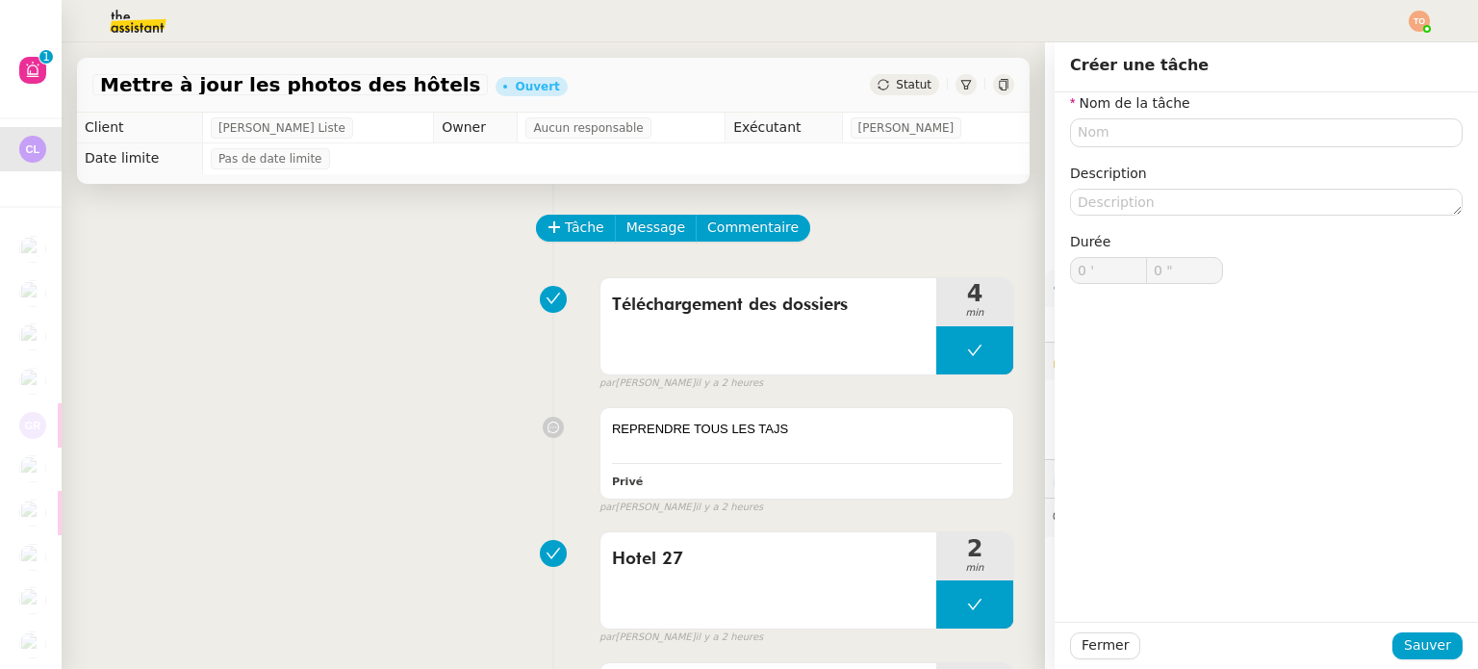
click at [1174, 147] on div "Nom de la tâche Description Durée 0 ' 0 "" at bounding box center [1266, 203] width 392 height 222
click at [1177, 141] on input "text" at bounding box center [1266, 132] width 392 height 28
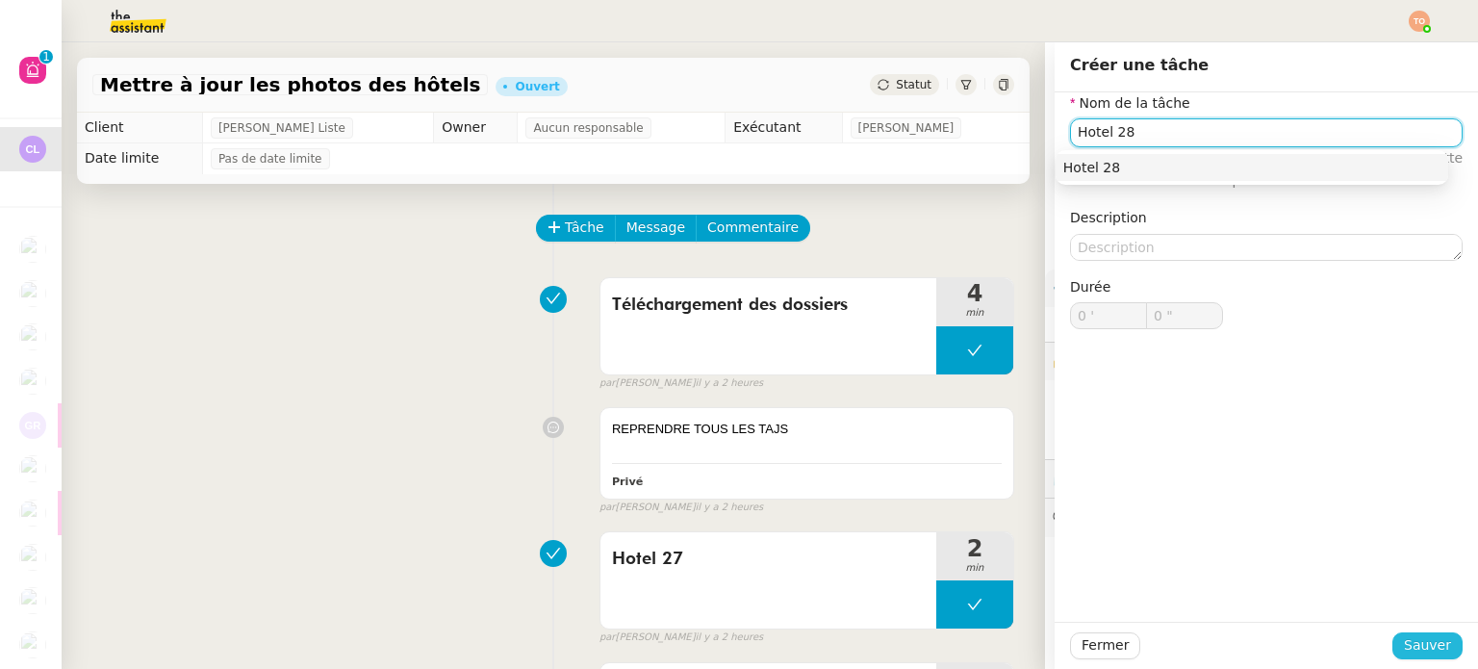
type input "Hotel 28"
click at [1420, 633] on button "Sauver" at bounding box center [1427, 645] width 70 height 27
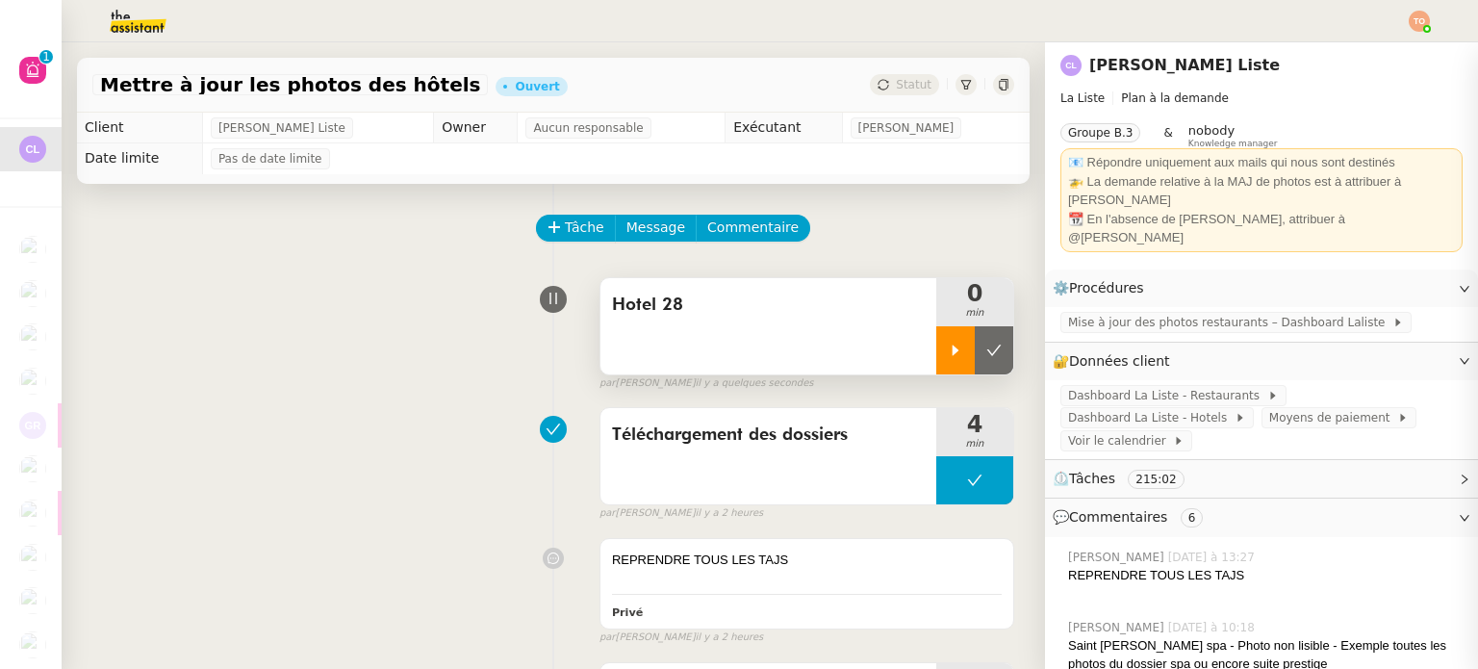
click at [948, 351] on icon at bounding box center [955, 349] width 15 height 15
click at [936, 340] on div at bounding box center [974, 350] width 77 height 48
click at [936, 334] on div at bounding box center [955, 350] width 38 height 48
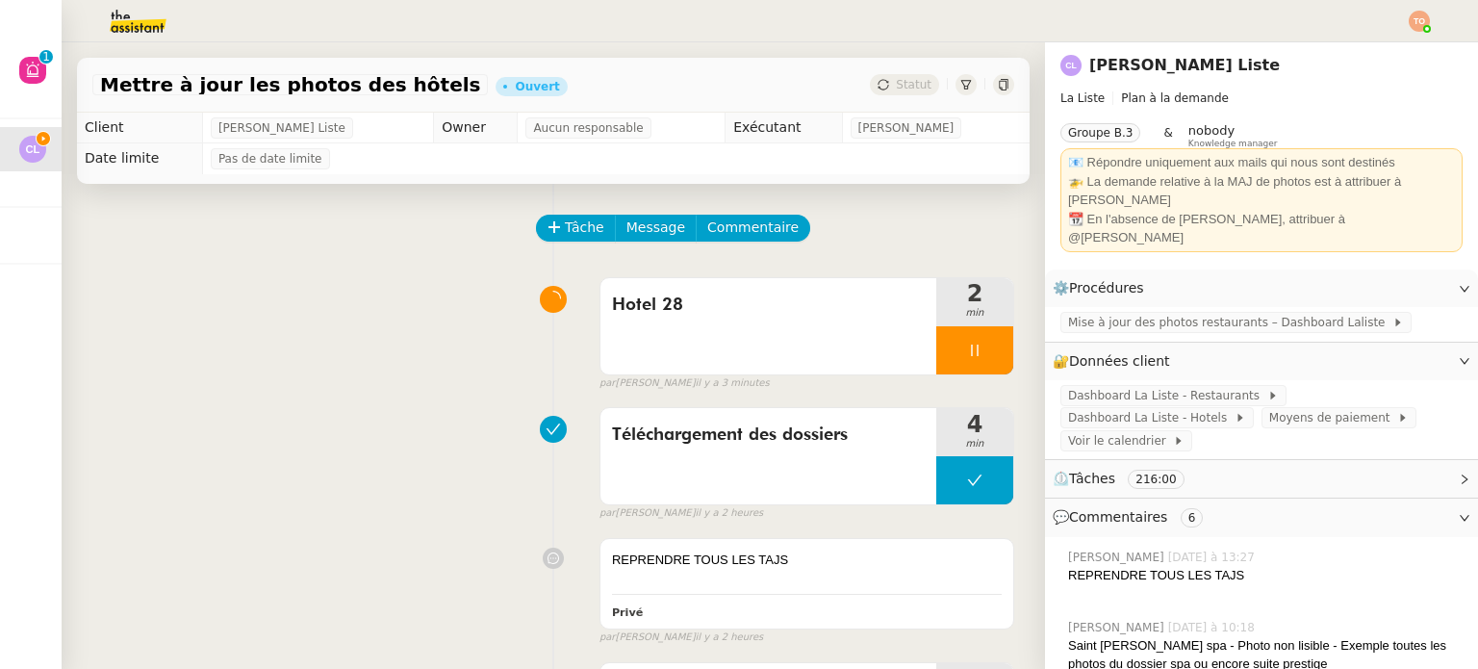
drag, startPoint x: 469, startPoint y: 270, endPoint x: 697, endPoint y: 80, distance: 297.1
click at [469, 270] on div "Hotel 28 2 min false par Tatyana O. il y a 3 minutes" at bounding box center [553, 329] width 922 height 123
click at [941, 365] on div at bounding box center [974, 350] width 77 height 48
click at [936, 341] on div at bounding box center [955, 350] width 38 height 48
click at [936, 345] on div at bounding box center [974, 350] width 77 height 48
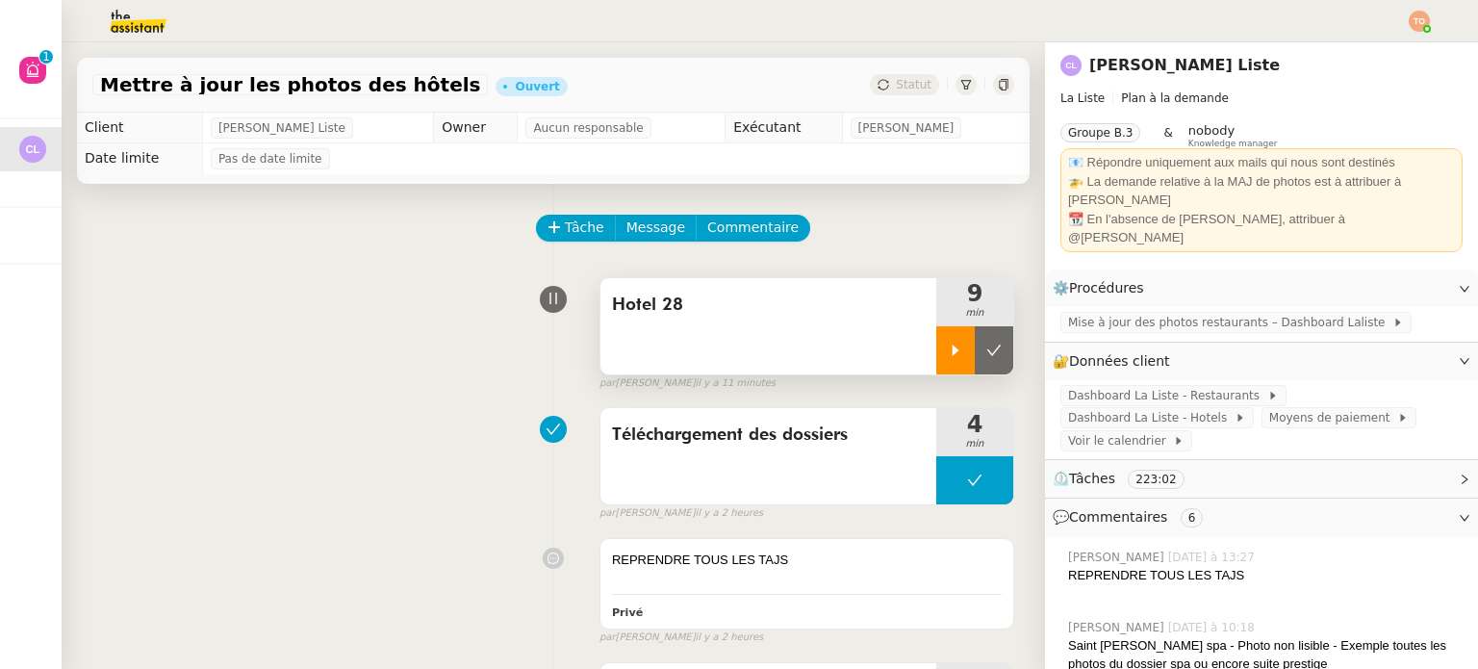
click at [952, 353] on icon at bounding box center [955, 349] width 7 height 11
click at [936, 361] on div at bounding box center [974, 350] width 77 height 48
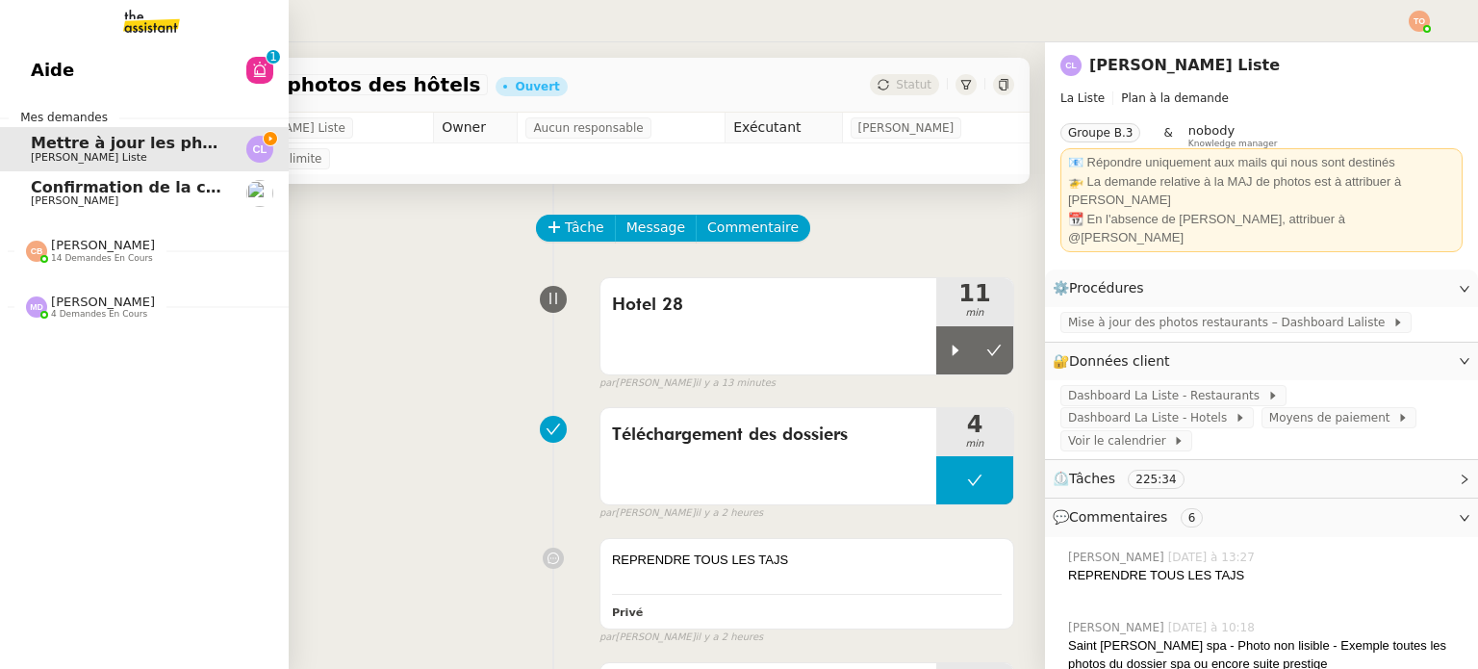
click at [0, 199] on link "Confirmation de la création de votre compte Infogreffe Charles Medlicott" at bounding box center [144, 193] width 289 height 44
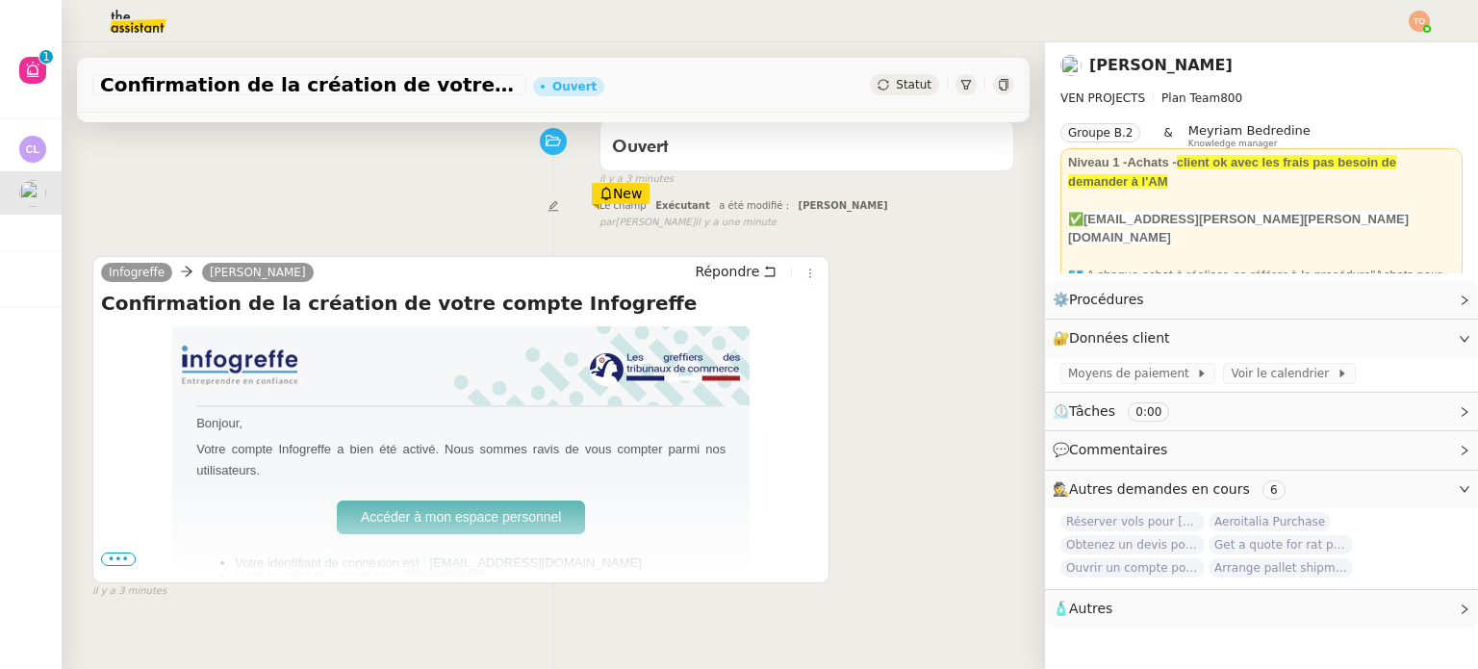
scroll to position [192, 0]
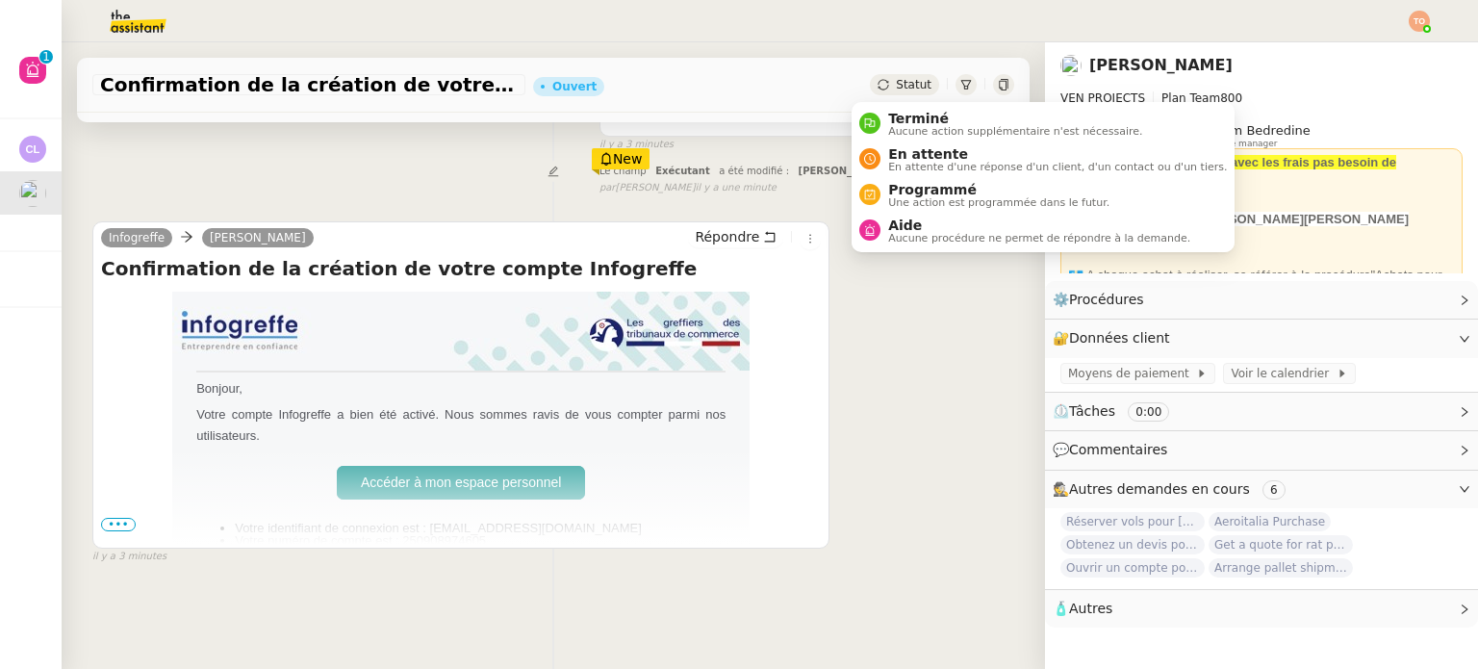
click at [900, 83] on span "Statut" at bounding box center [914, 84] width 36 height 13
drag, startPoint x: 920, startPoint y: 126, endPoint x: 928, endPoint y: 132, distance: 10.4
click at [920, 126] on span "Aucune action supplémentaire n'est nécessaire." at bounding box center [1015, 131] width 254 height 11
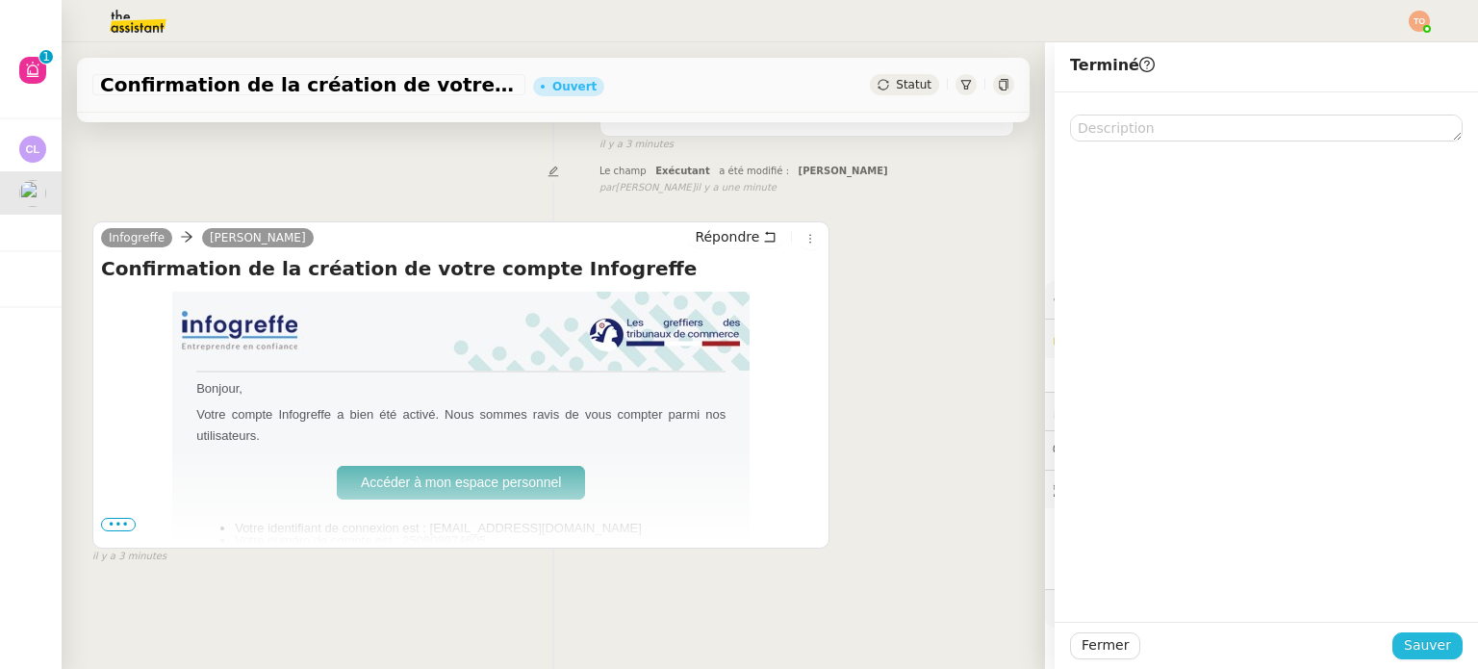
click at [1428, 647] on span "Sauver" at bounding box center [1426, 645] width 47 height 22
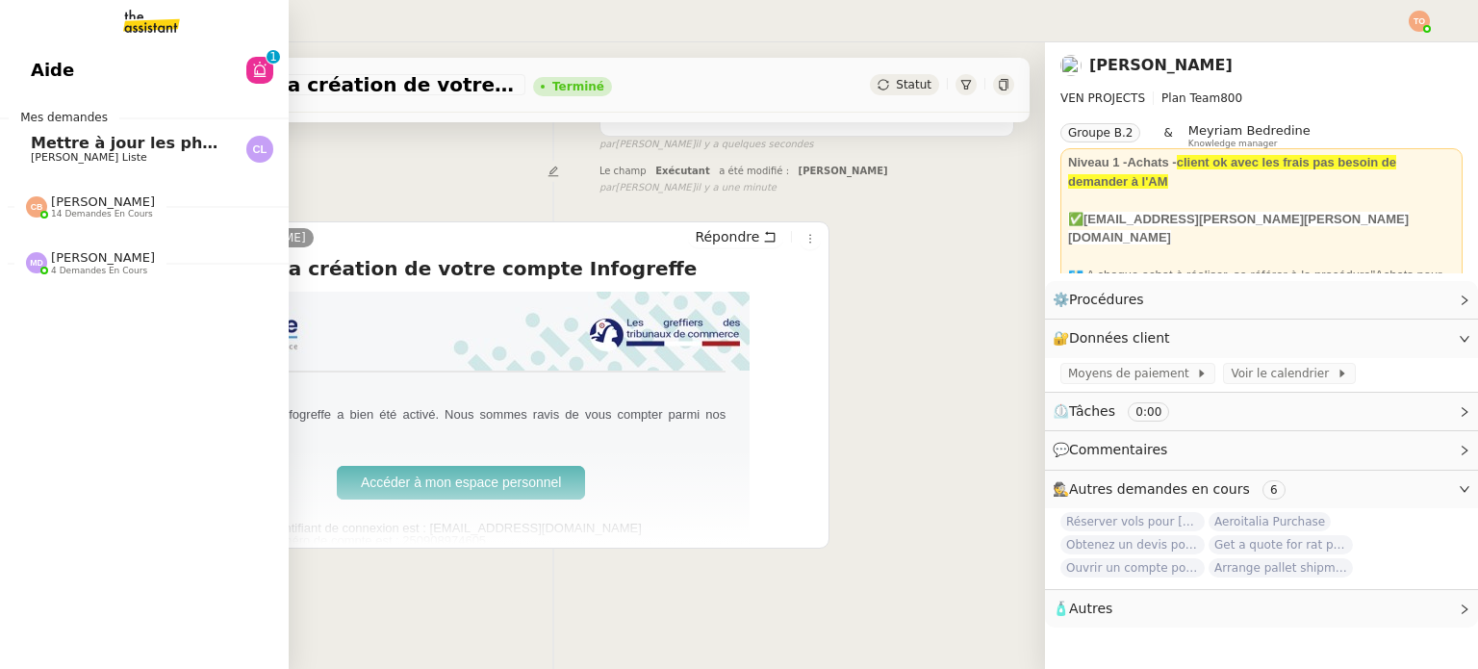
click at [0, 154] on link "Mettre à jour les photos des hôtels Charles La Liste" at bounding box center [144, 149] width 289 height 44
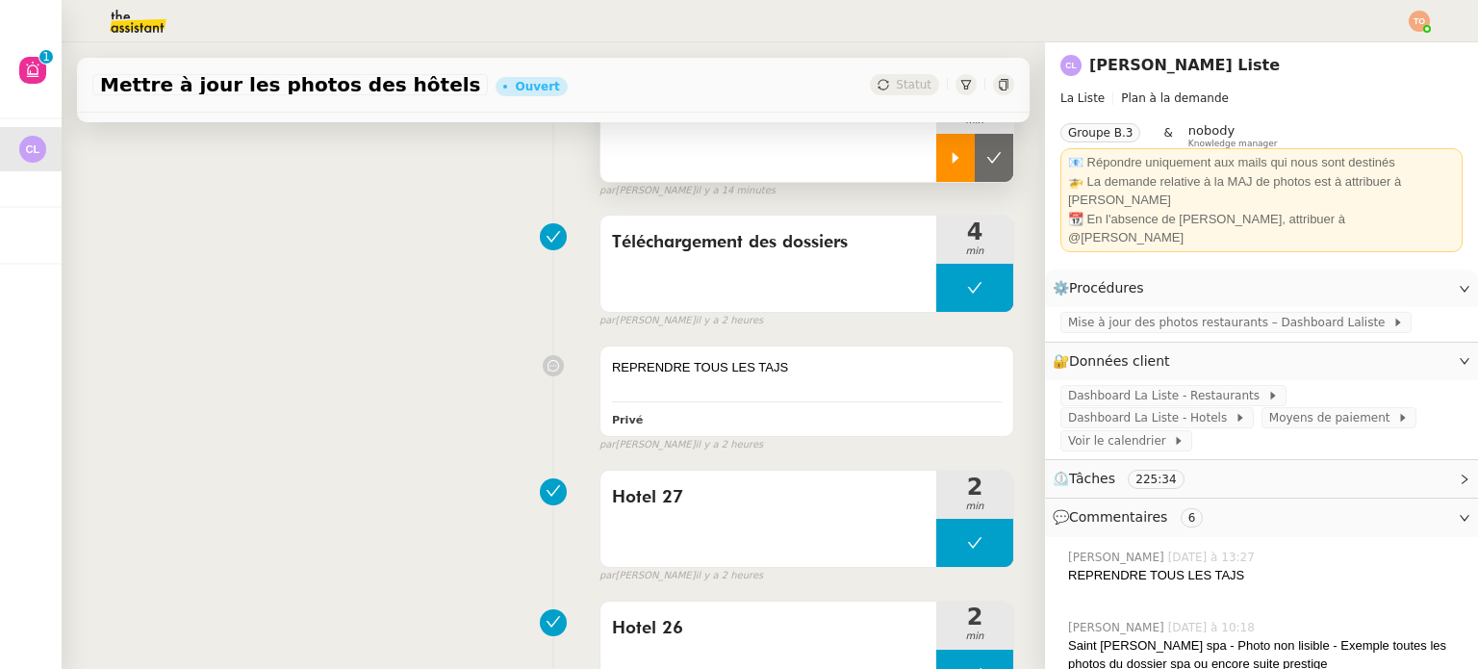
click at [936, 169] on div at bounding box center [955, 158] width 38 height 48
click at [936, 163] on div at bounding box center [974, 158] width 77 height 48
click at [974, 163] on button at bounding box center [993, 158] width 38 height 48
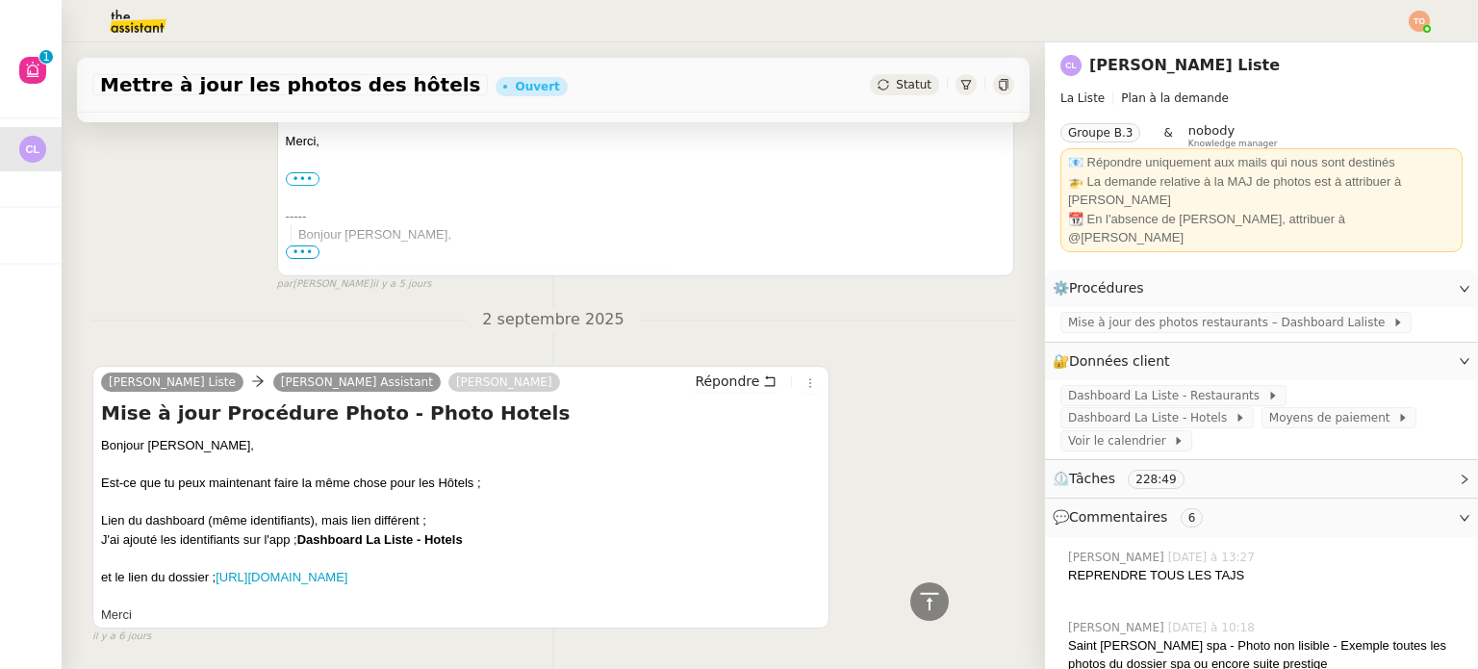
scroll to position [9030, 0]
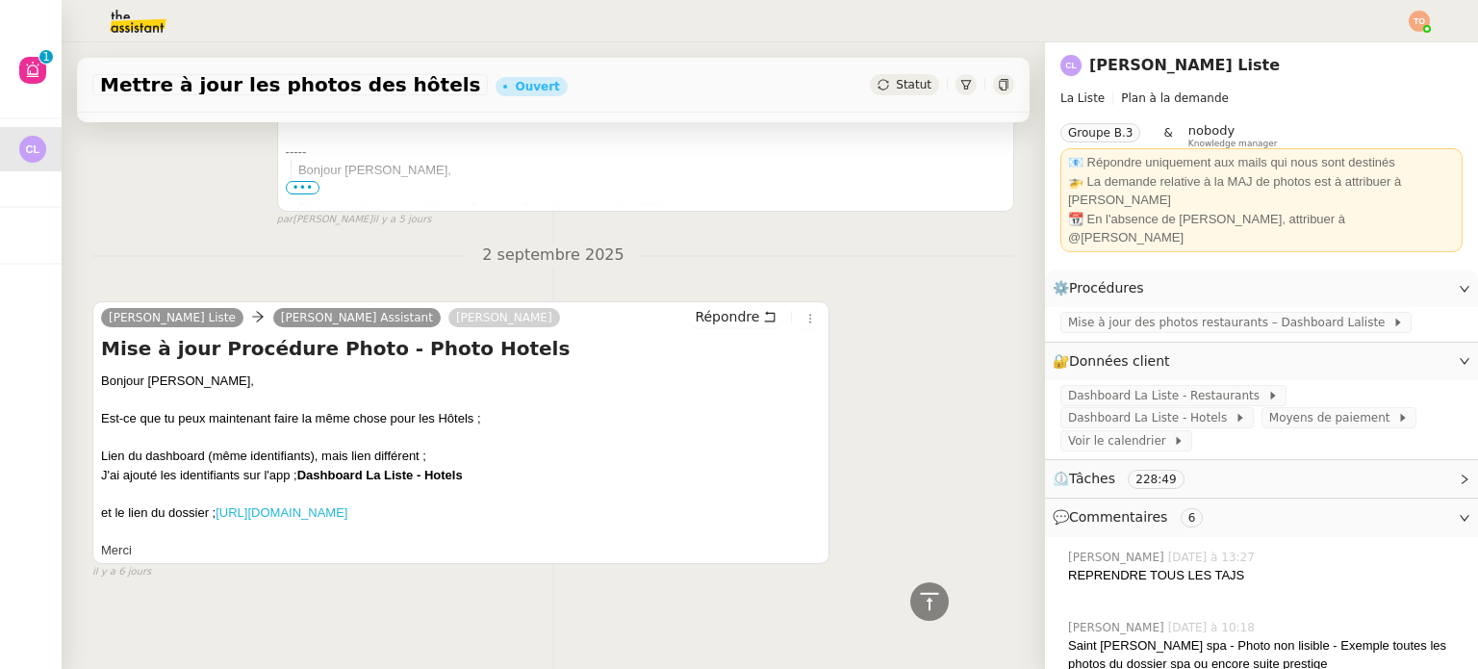
click at [330, 505] on link "https://drive.google.com/drive/folders/1LBBFqTm0IUrOqRSirk22u38y7Bw2fker" at bounding box center [281, 512] width 132 height 14
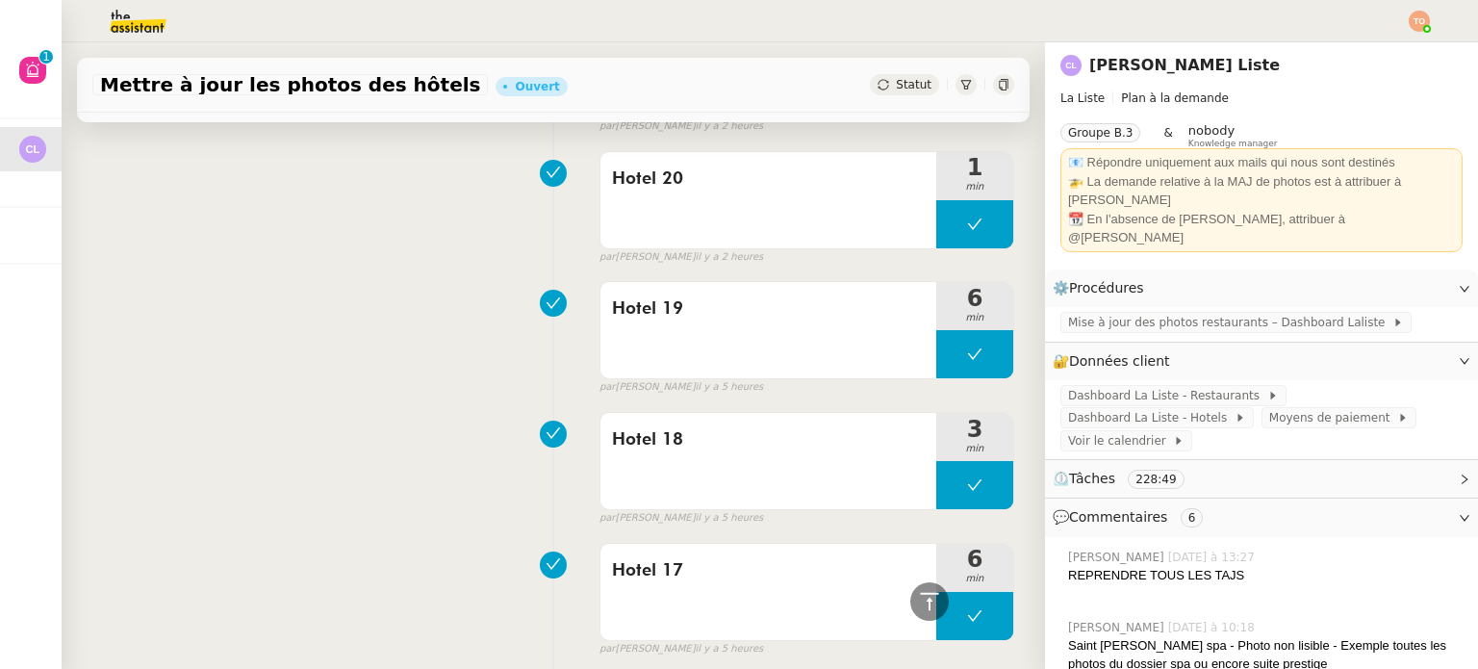
scroll to position [0, 0]
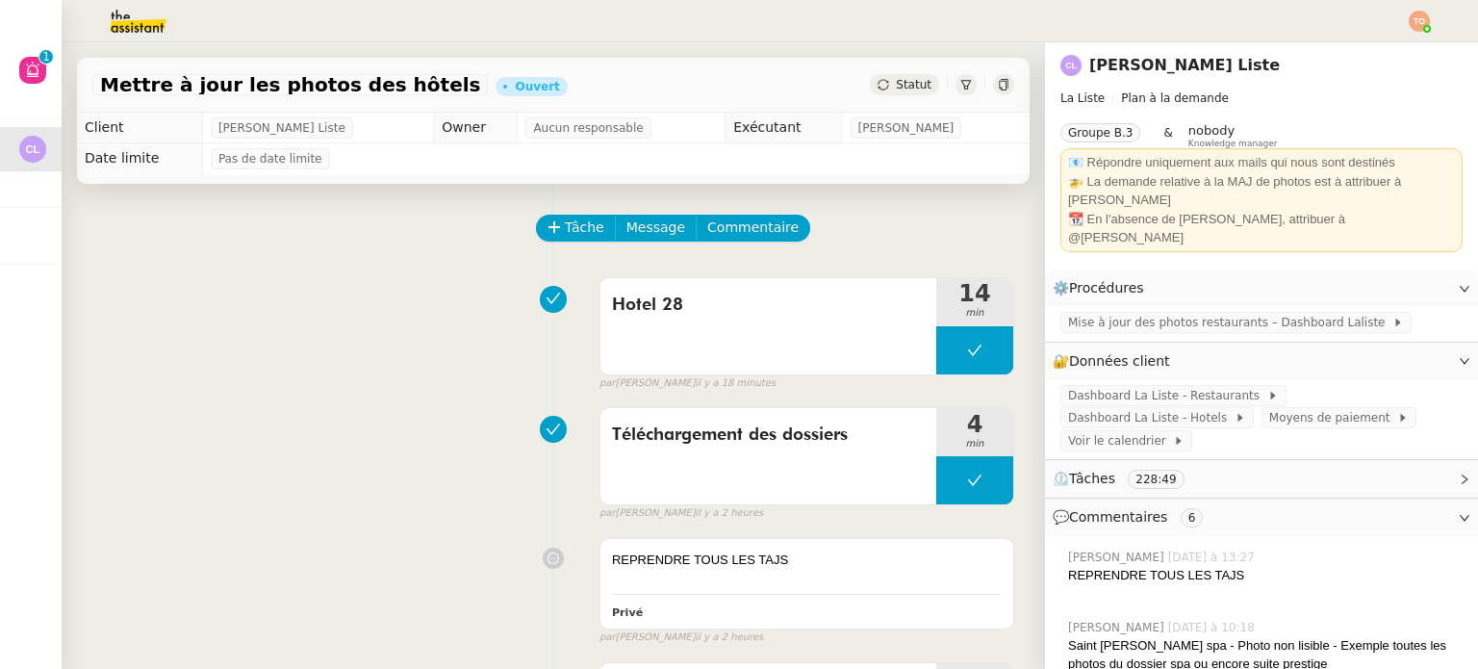
click at [560, 218] on button "Tâche" at bounding box center [576, 228] width 80 height 27
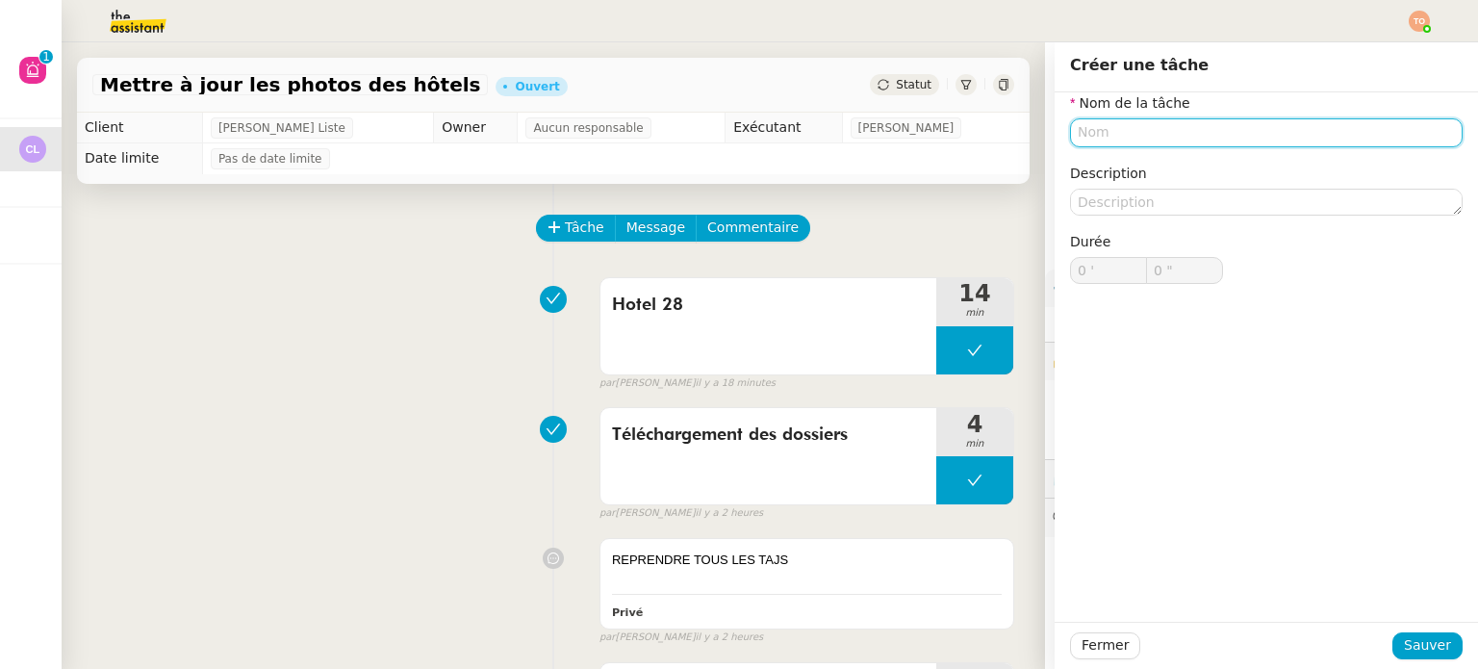
click at [1226, 137] on input "text" at bounding box center [1266, 132] width 392 height 28
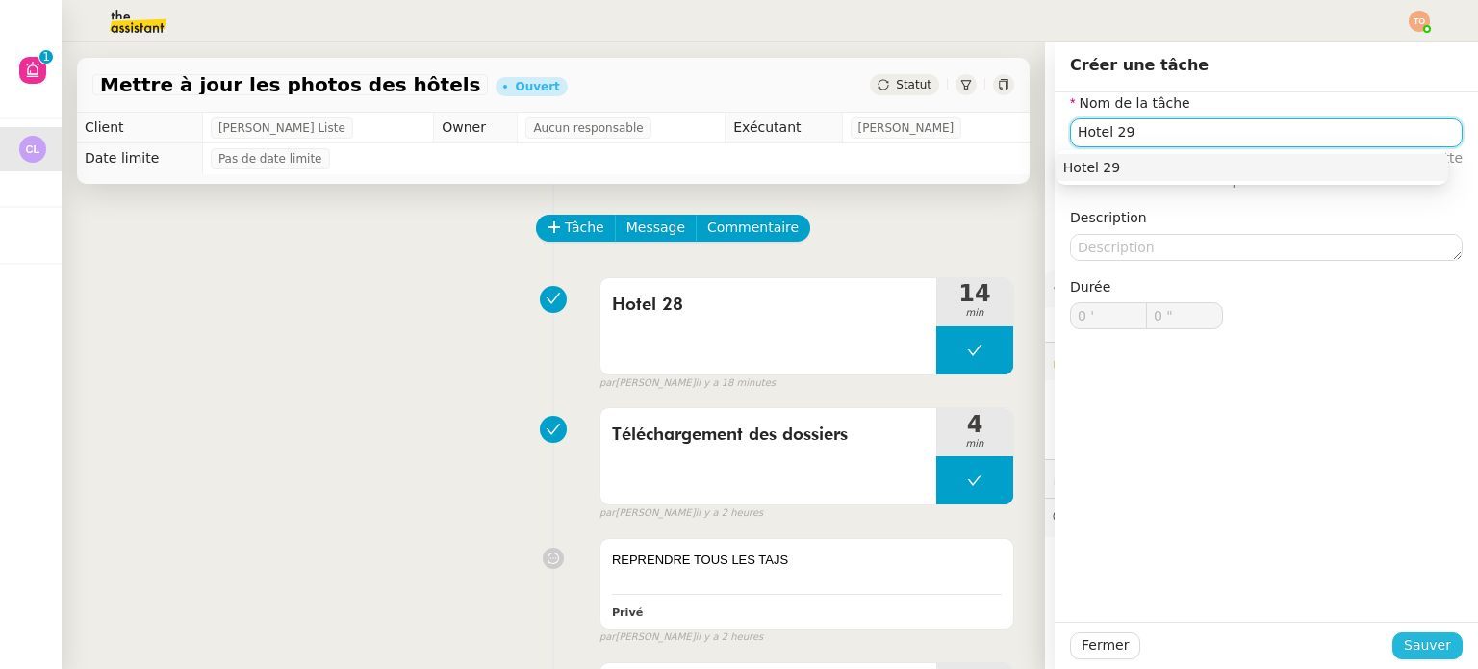
type input "Hotel 29"
click at [1420, 653] on span "Sauver" at bounding box center [1426, 645] width 47 height 22
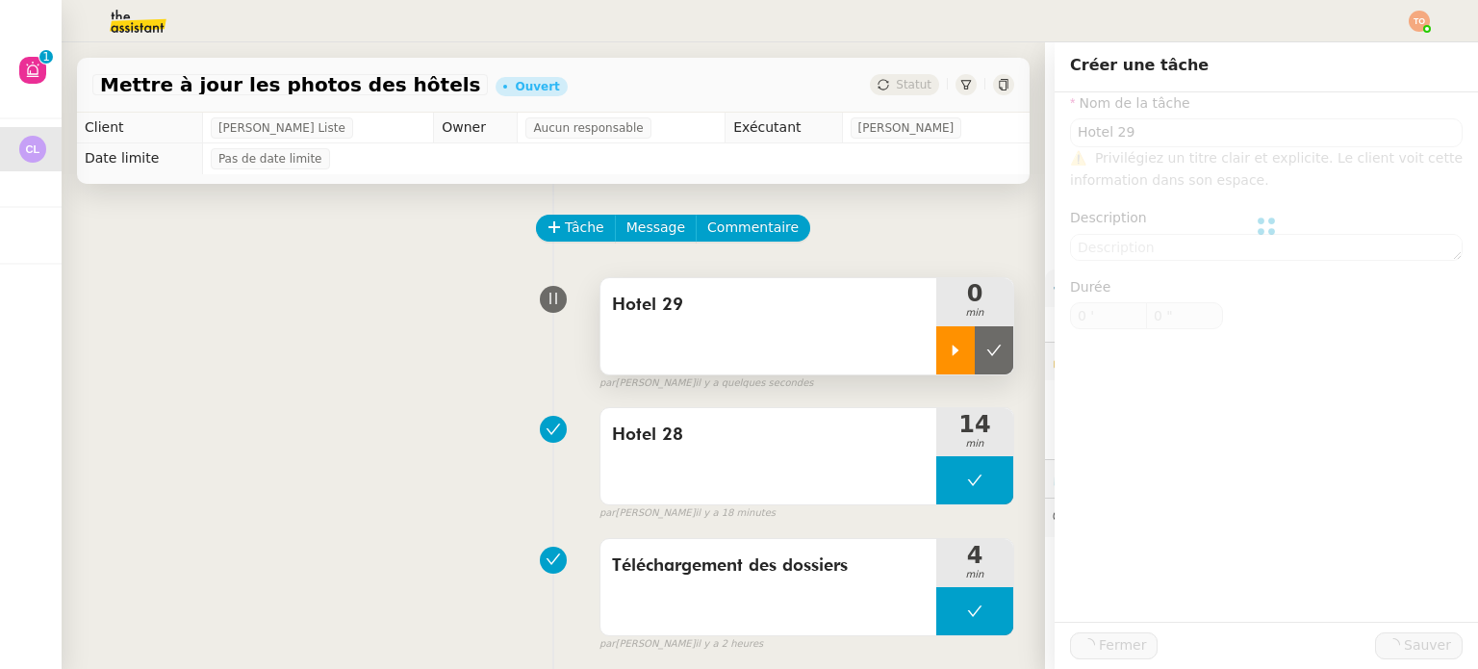
click at [952, 352] on icon at bounding box center [955, 349] width 7 height 11
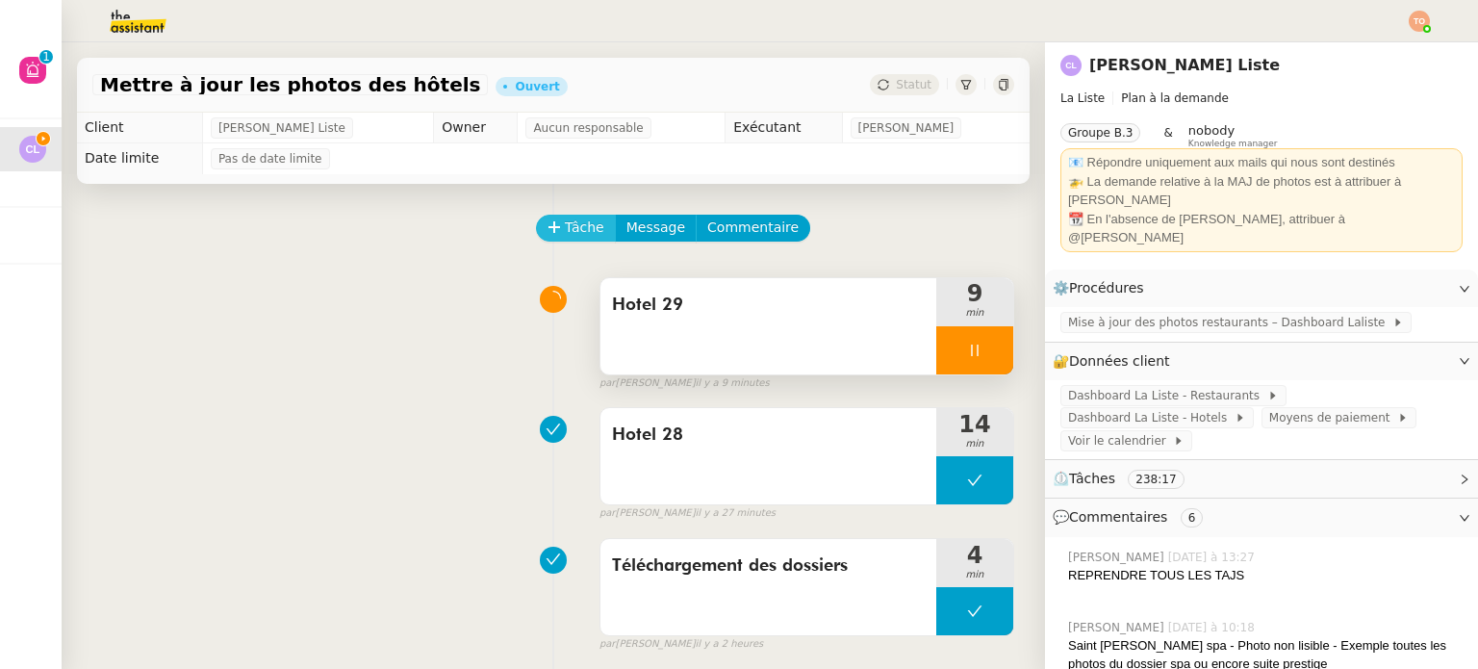
click at [570, 230] on span "Tâche" at bounding box center [584, 227] width 39 height 22
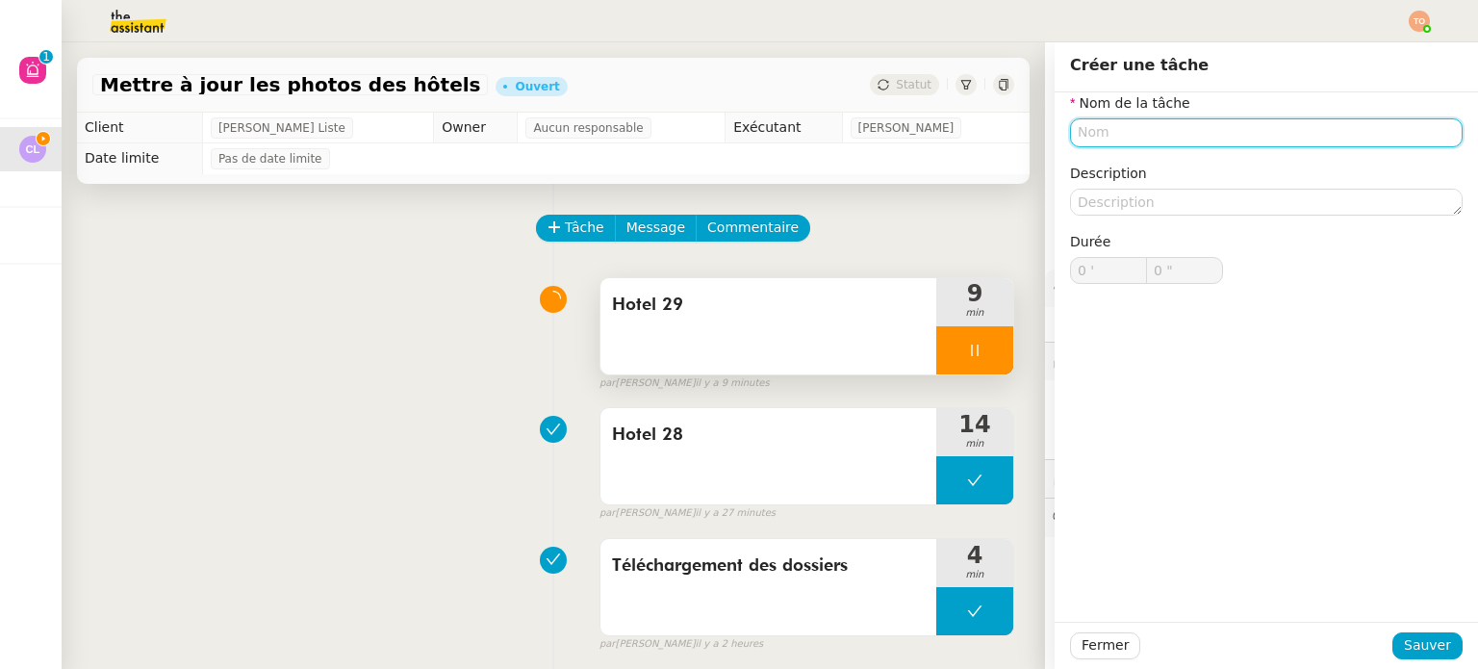
click at [1138, 138] on input "text" at bounding box center [1266, 132] width 392 height 28
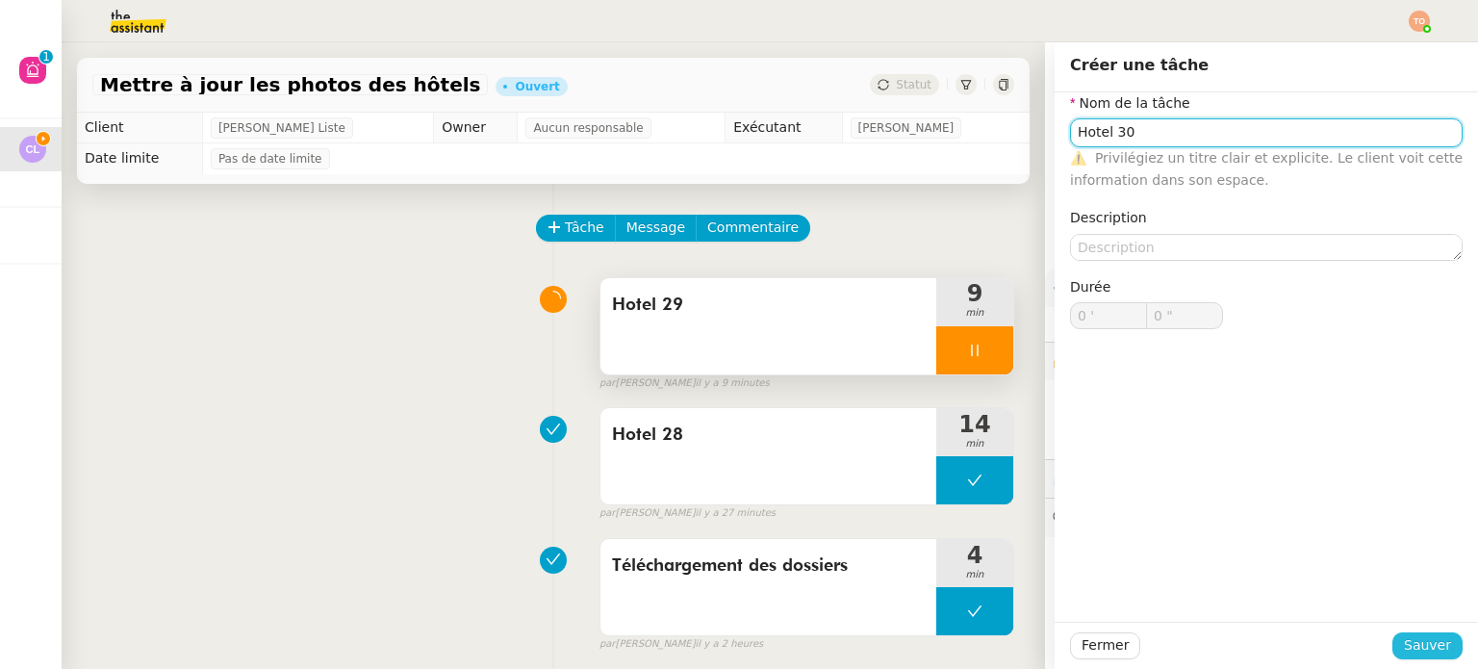
type input "Hotel 30"
click at [1439, 649] on button "Sauver" at bounding box center [1427, 645] width 70 height 27
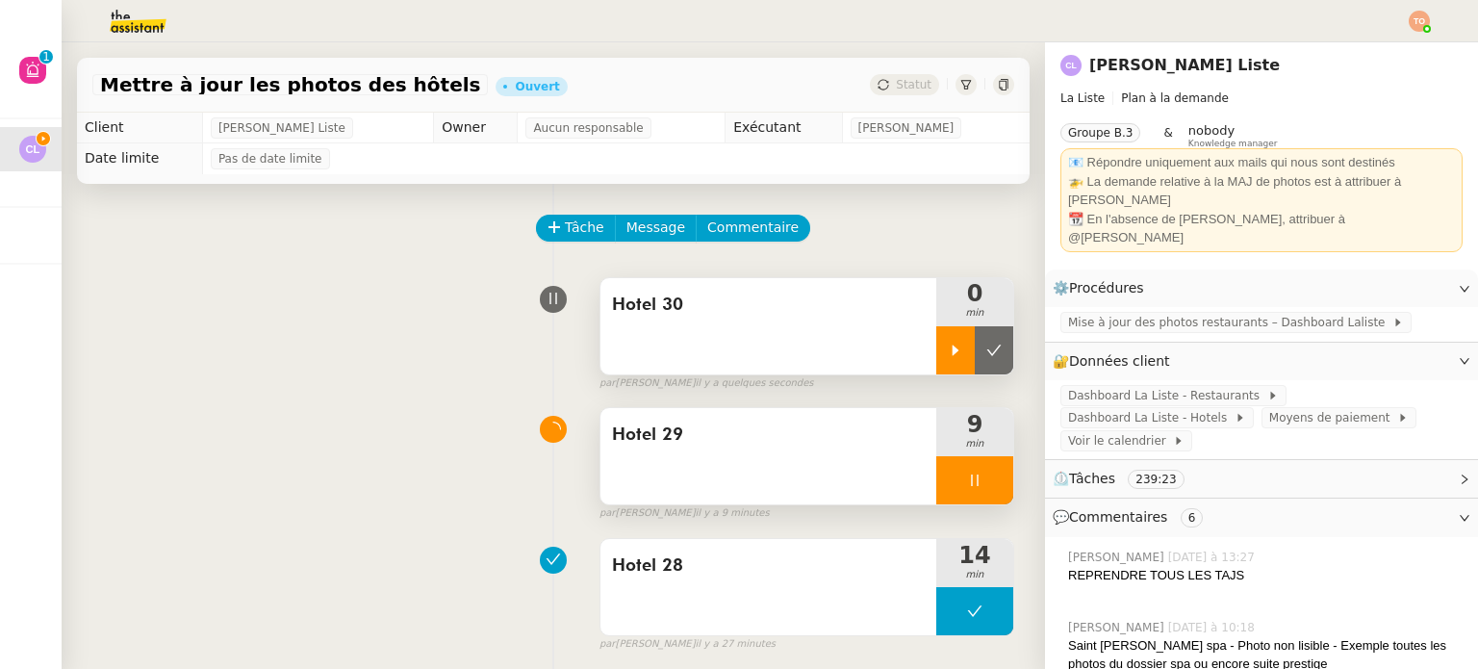
click at [940, 351] on div at bounding box center [955, 350] width 38 height 48
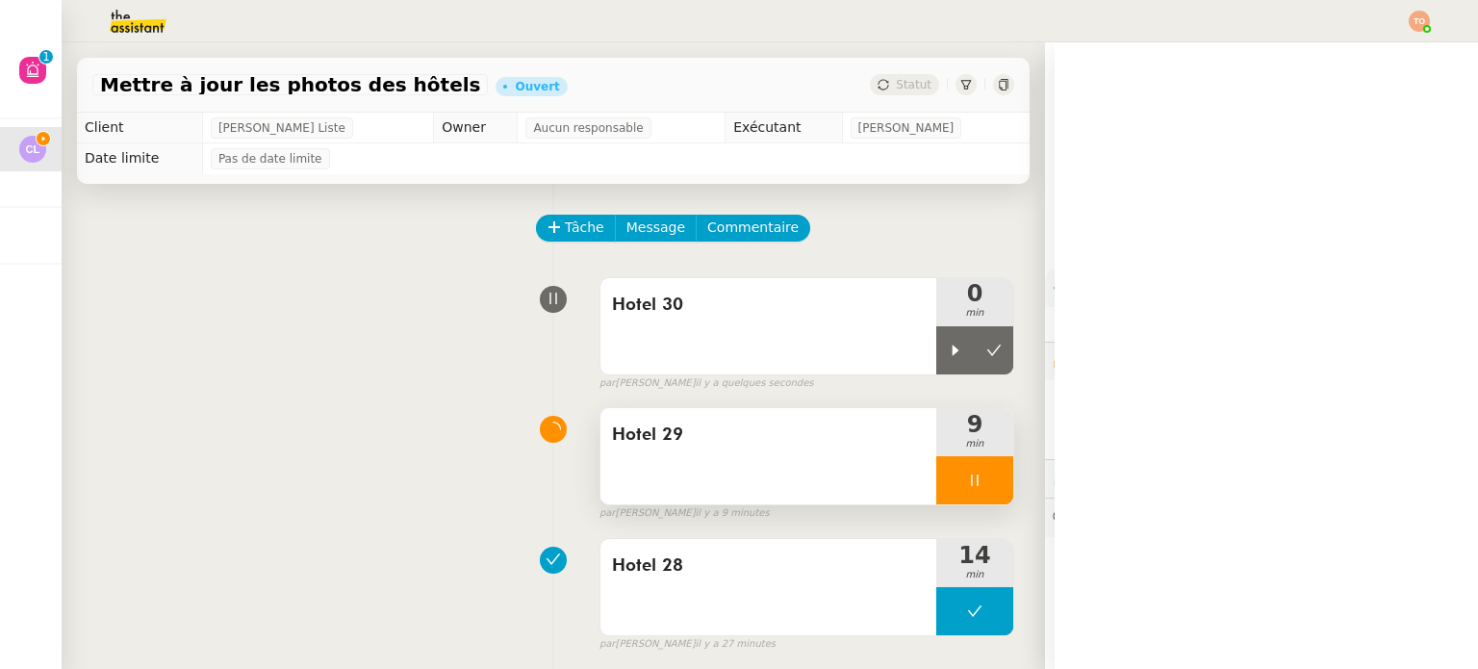
click at [967, 485] on icon at bounding box center [974, 479] width 15 height 15
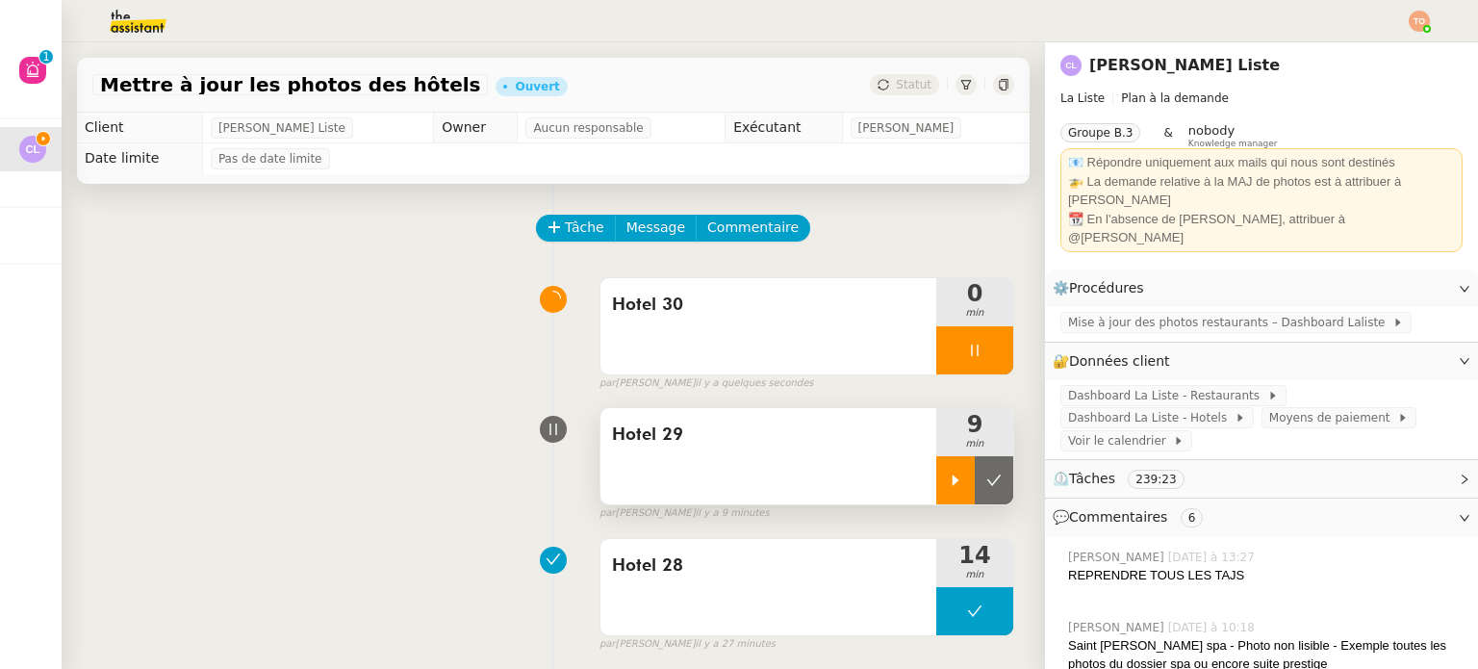
click at [970, 484] on div at bounding box center [974, 480] width 77 height 48
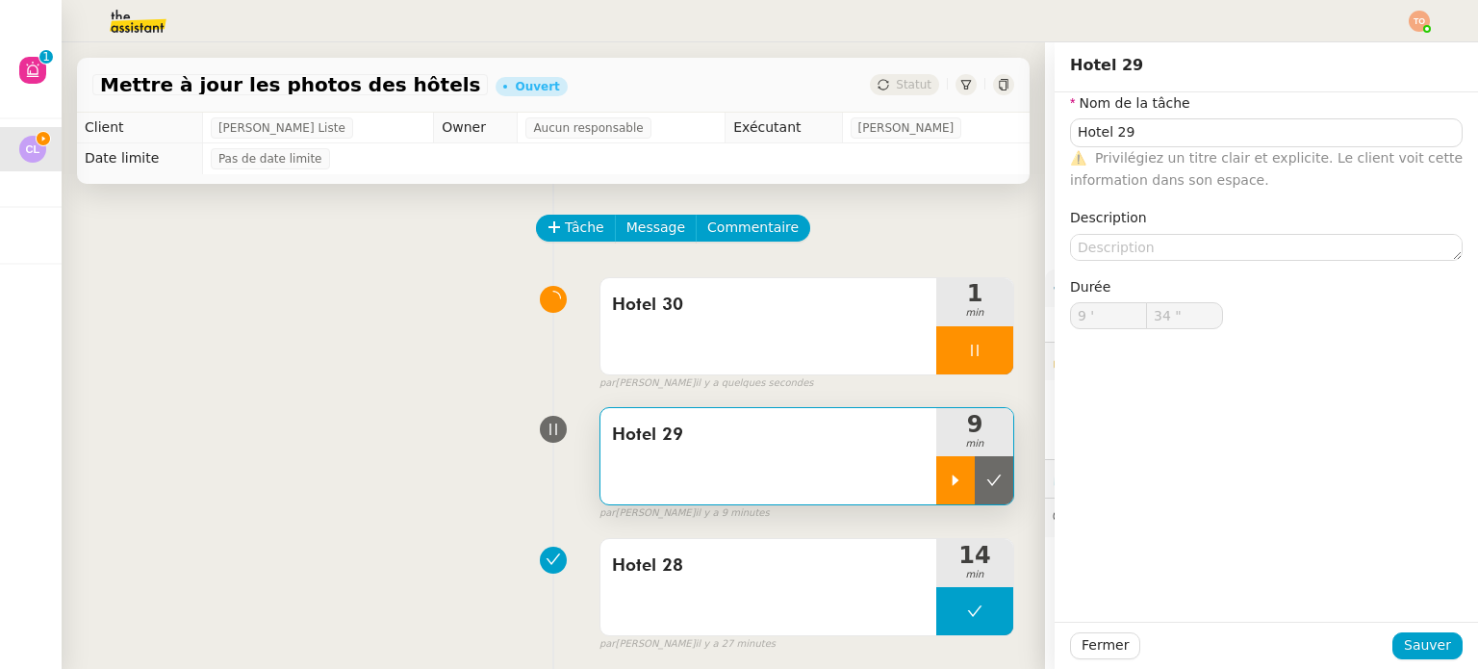
click at [986, 484] on icon at bounding box center [993, 479] width 15 height 15
type input "Hotel 29"
type input "9 '"
type input "34 ""
type input "Hotel 29"
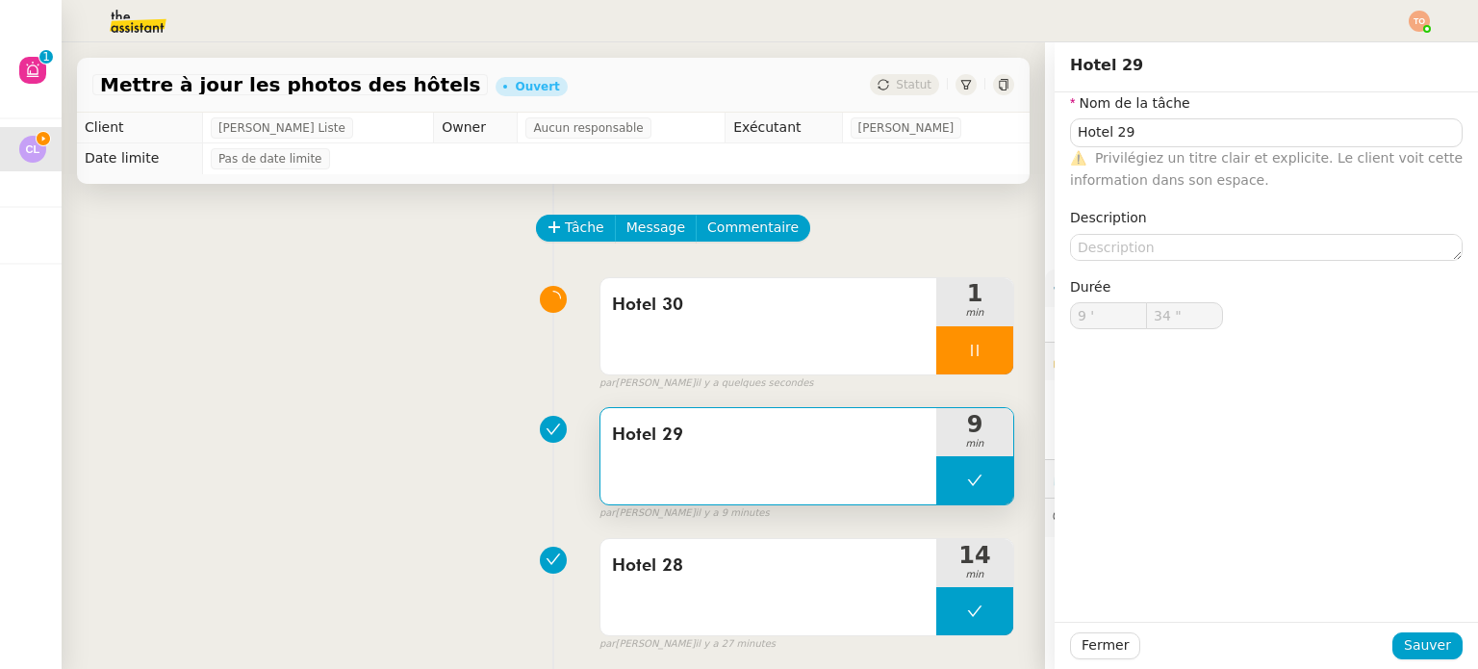
type input "9 '"
type input "34 ""
click at [571, 235] on span "Tâche" at bounding box center [584, 227] width 39 height 22
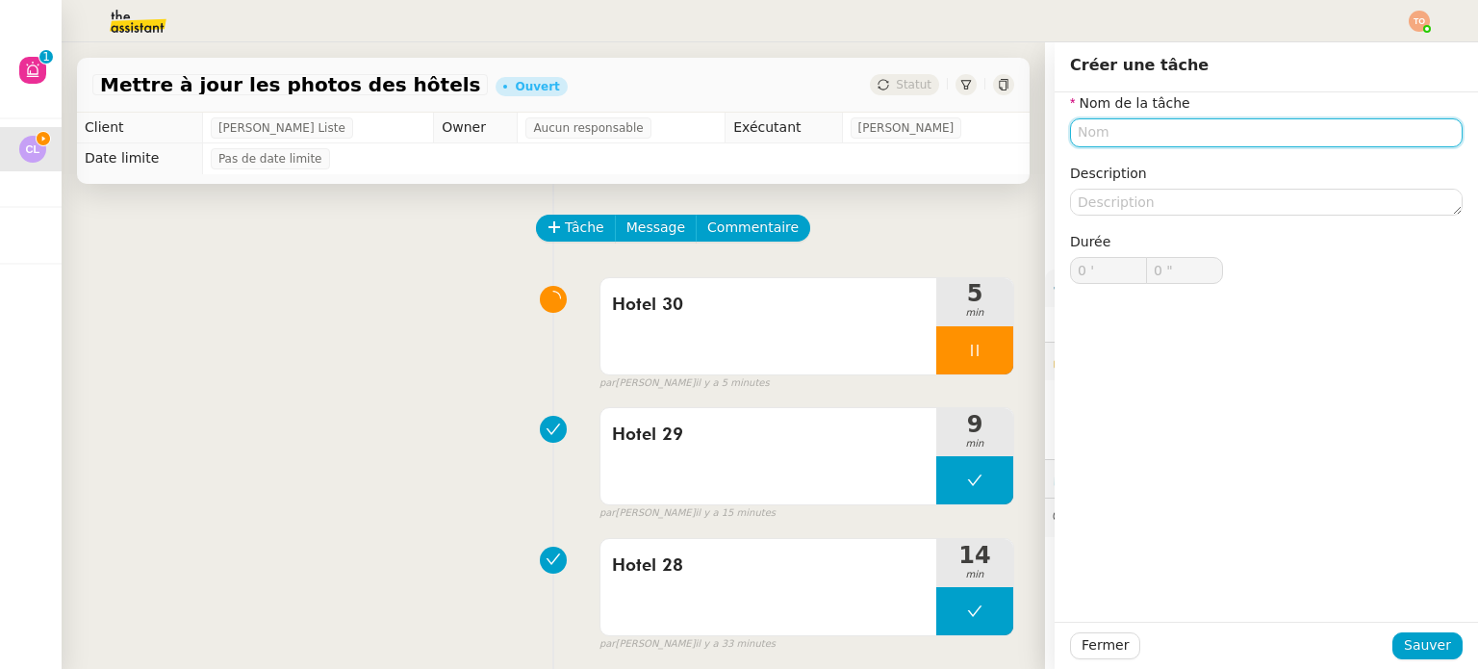
click at [1200, 138] on input "text" at bounding box center [1266, 132] width 392 height 28
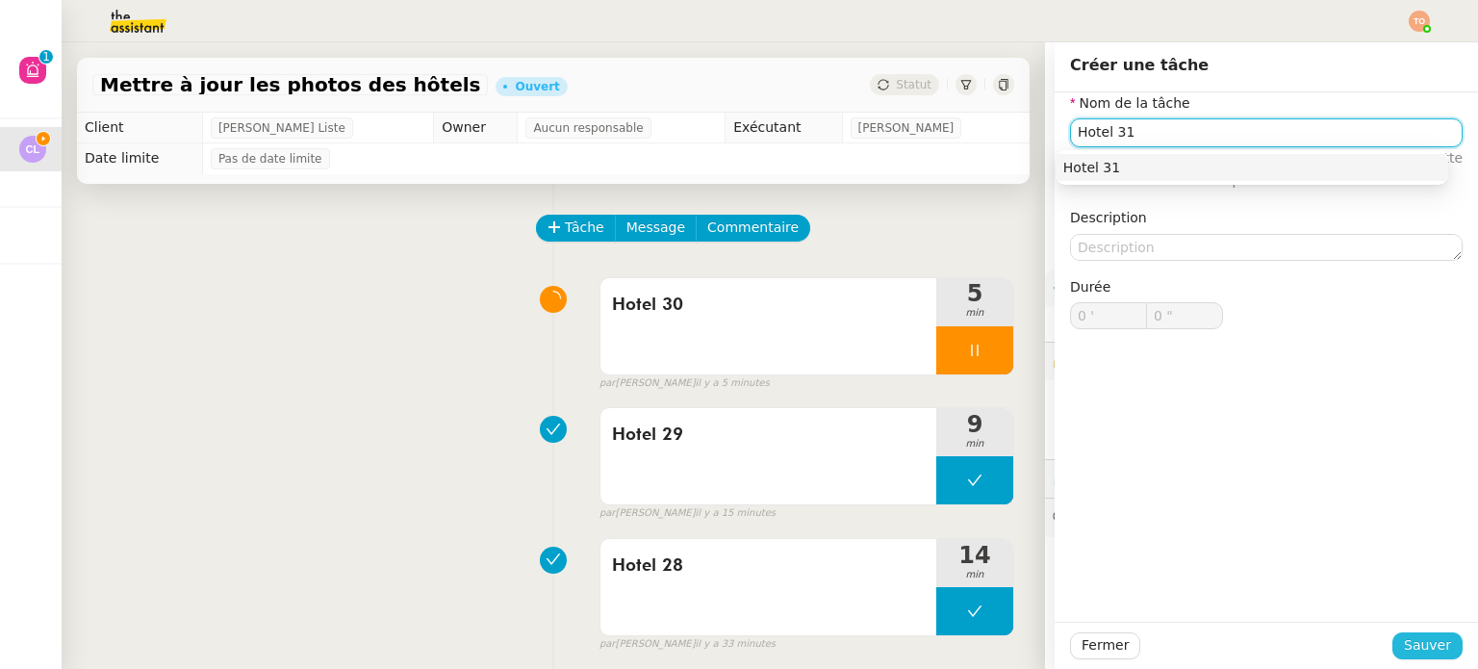
type input "Hotel 31"
click at [1421, 639] on span "Sauver" at bounding box center [1426, 645] width 47 height 22
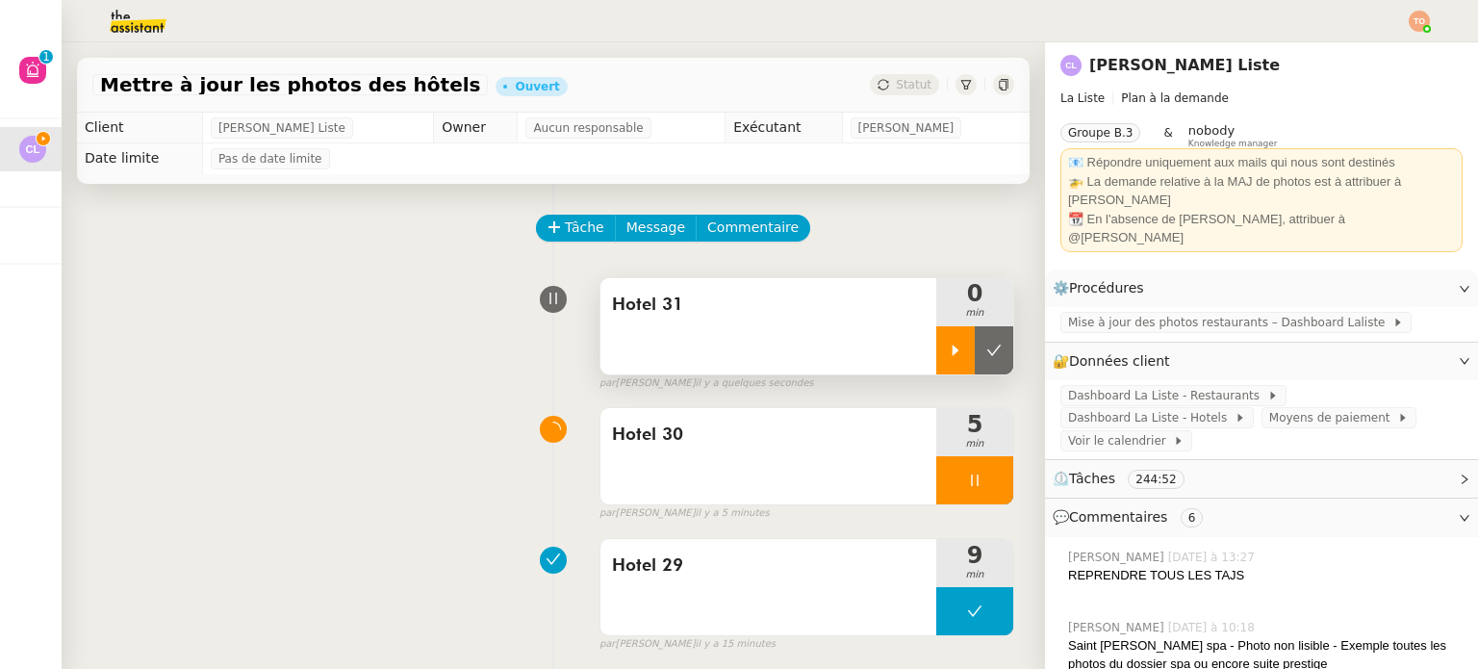
click at [936, 361] on div at bounding box center [955, 350] width 38 height 48
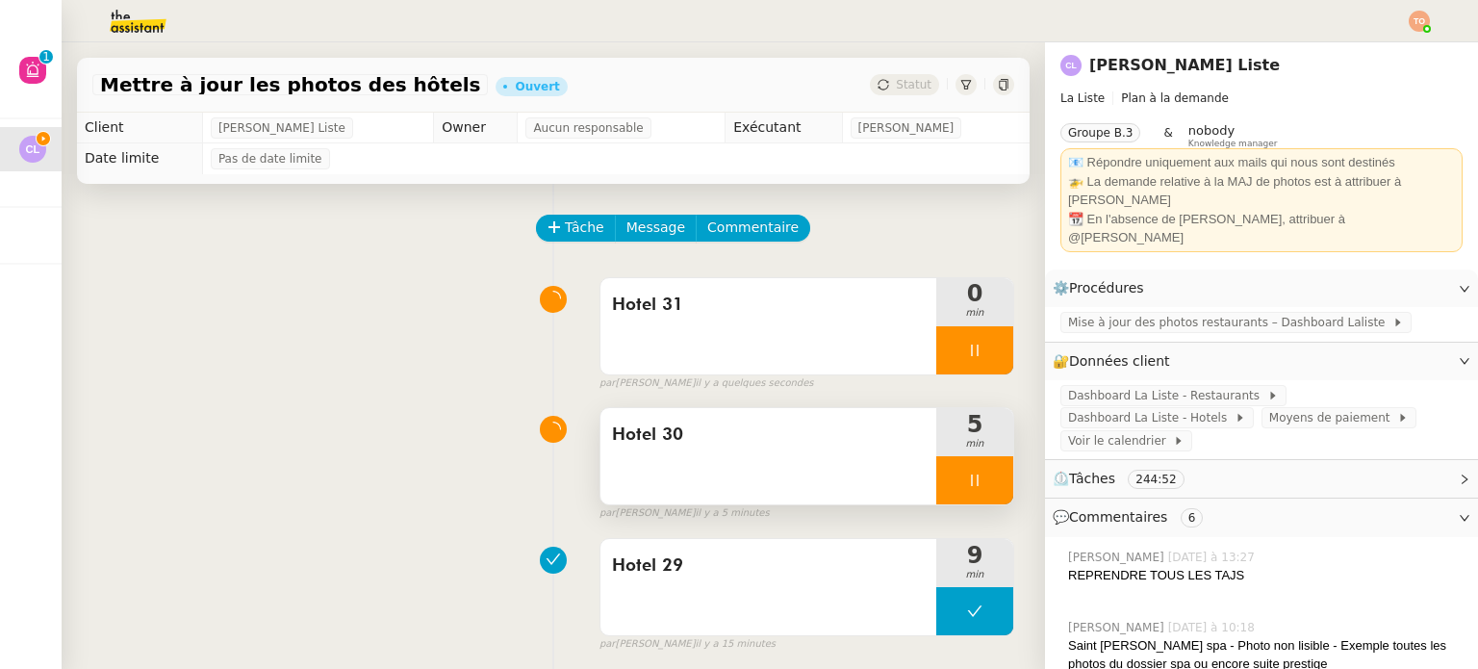
click at [964, 479] on div at bounding box center [974, 480] width 77 height 48
click at [980, 480] on button at bounding box center [993, 480] width 38 height 48
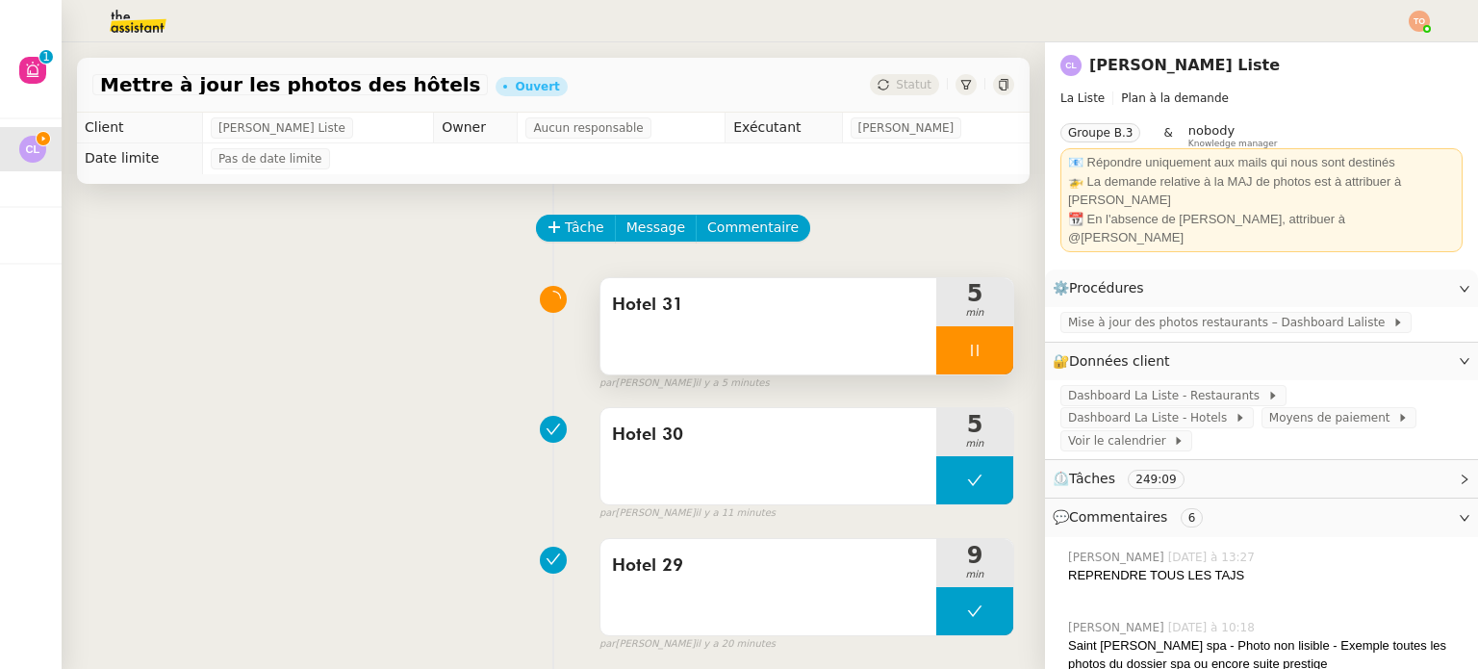
click at [971, 356] on icon at bounding box center [974, 350] width 7 height 12
click at [977, 360] on button at bounding box center [993, 350] width 38 height 48
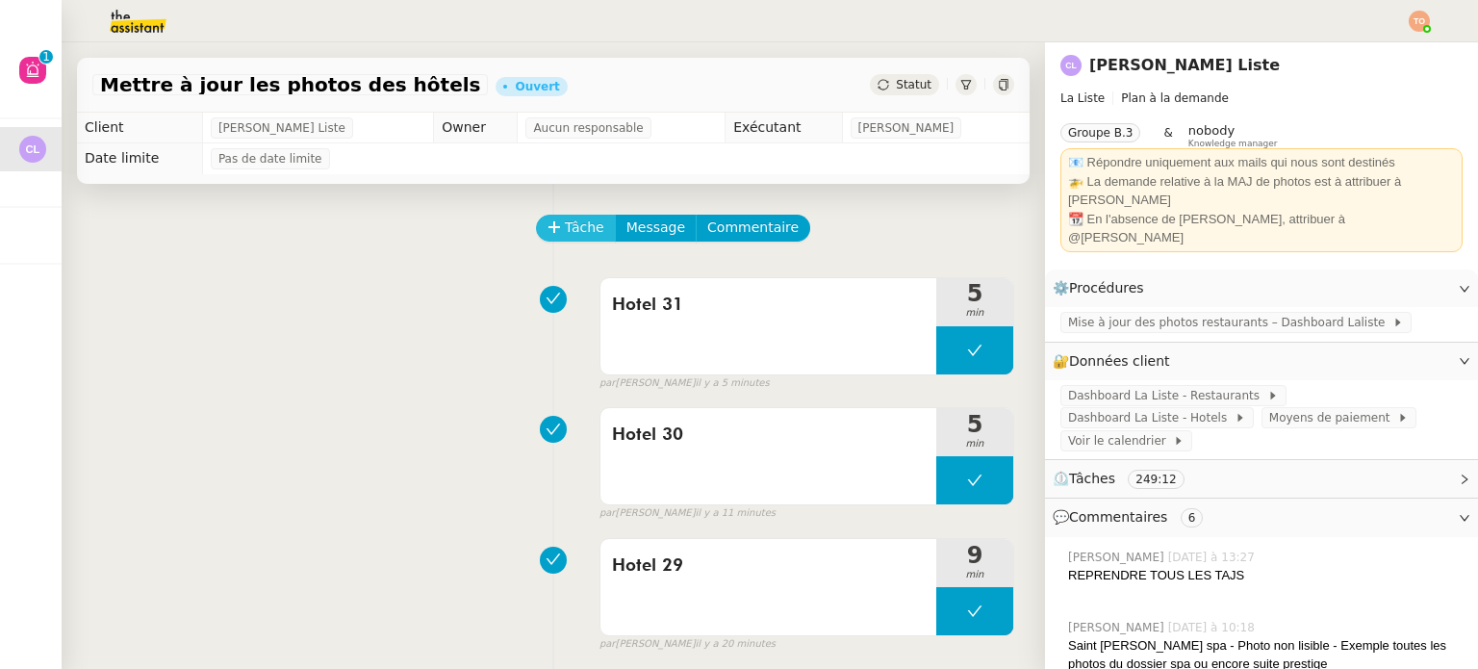
click at [585, 226] on button "Tâche" at bounding box center [576, 228] width 80 height 27
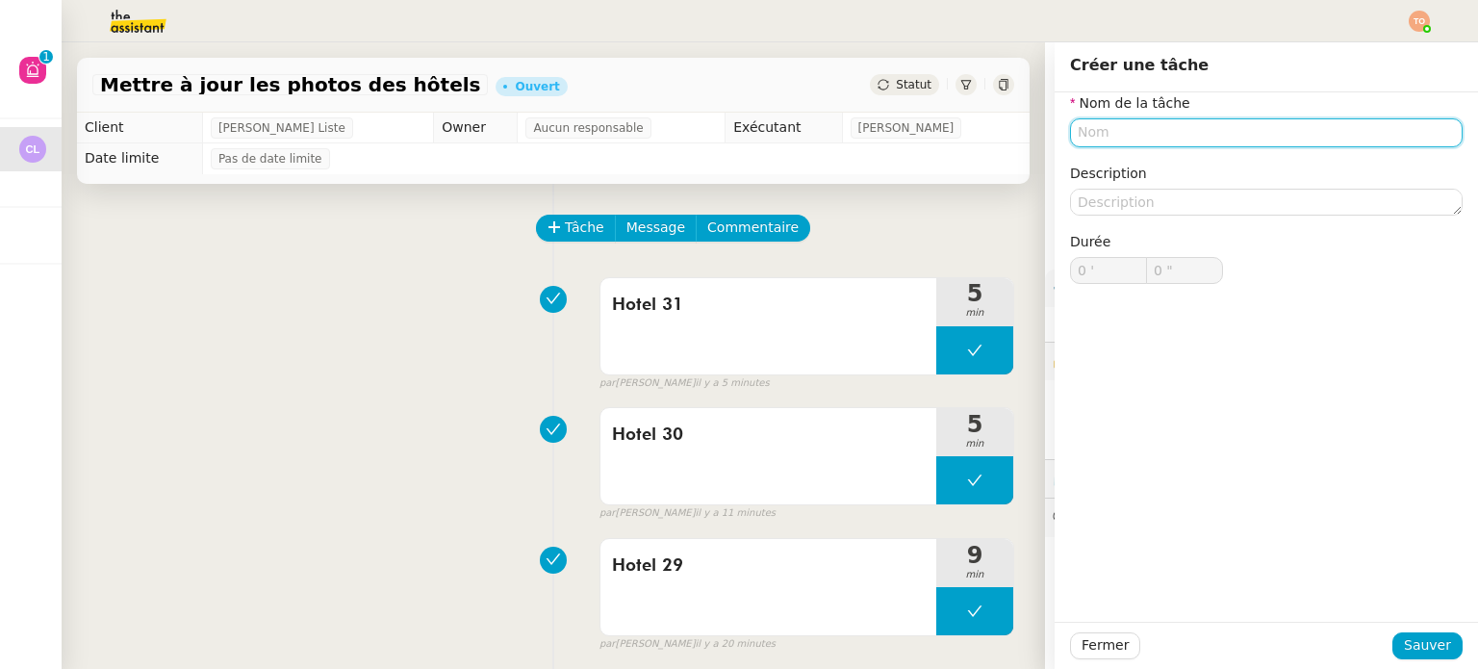
click at [1201, 134] on input "text" at bounding box center [1266, 132] width 392 height 28
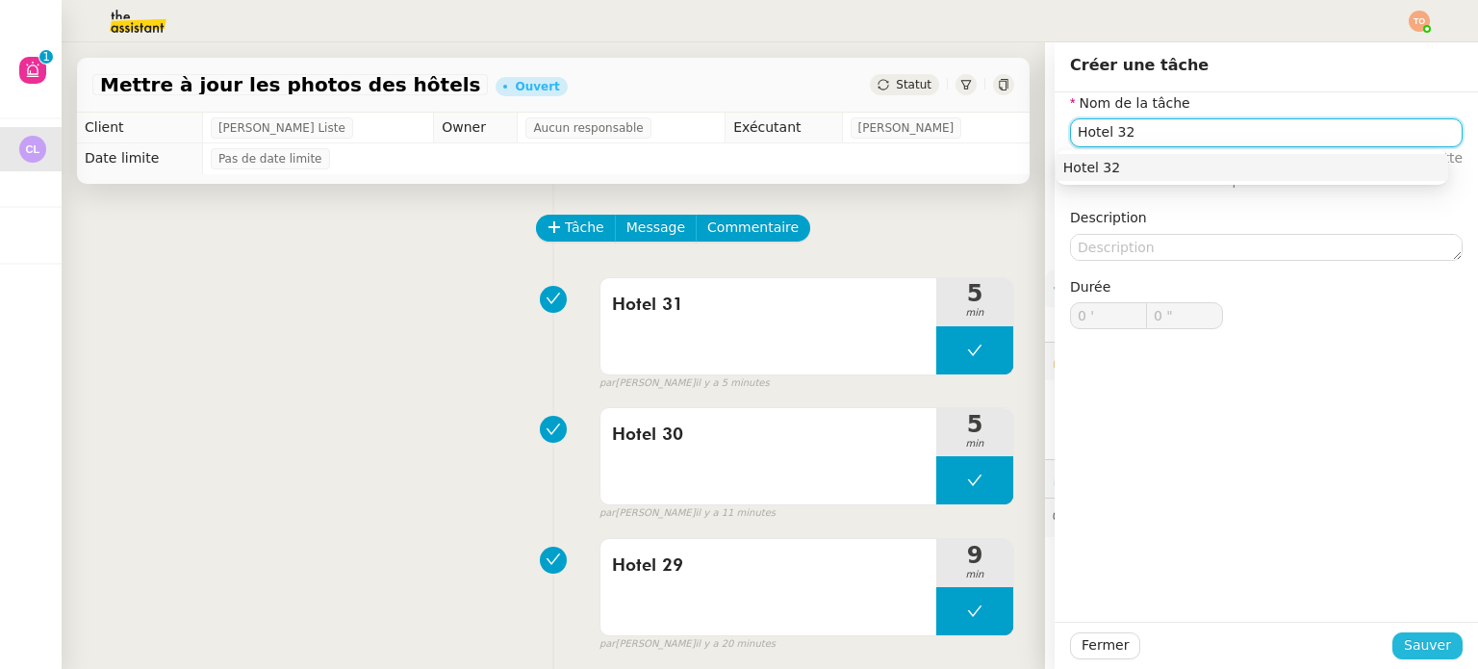
type input "Hotel 32"
click at [1427, 653] on span "Sauver" at bounding box center [1426, 645] width 47 height 22
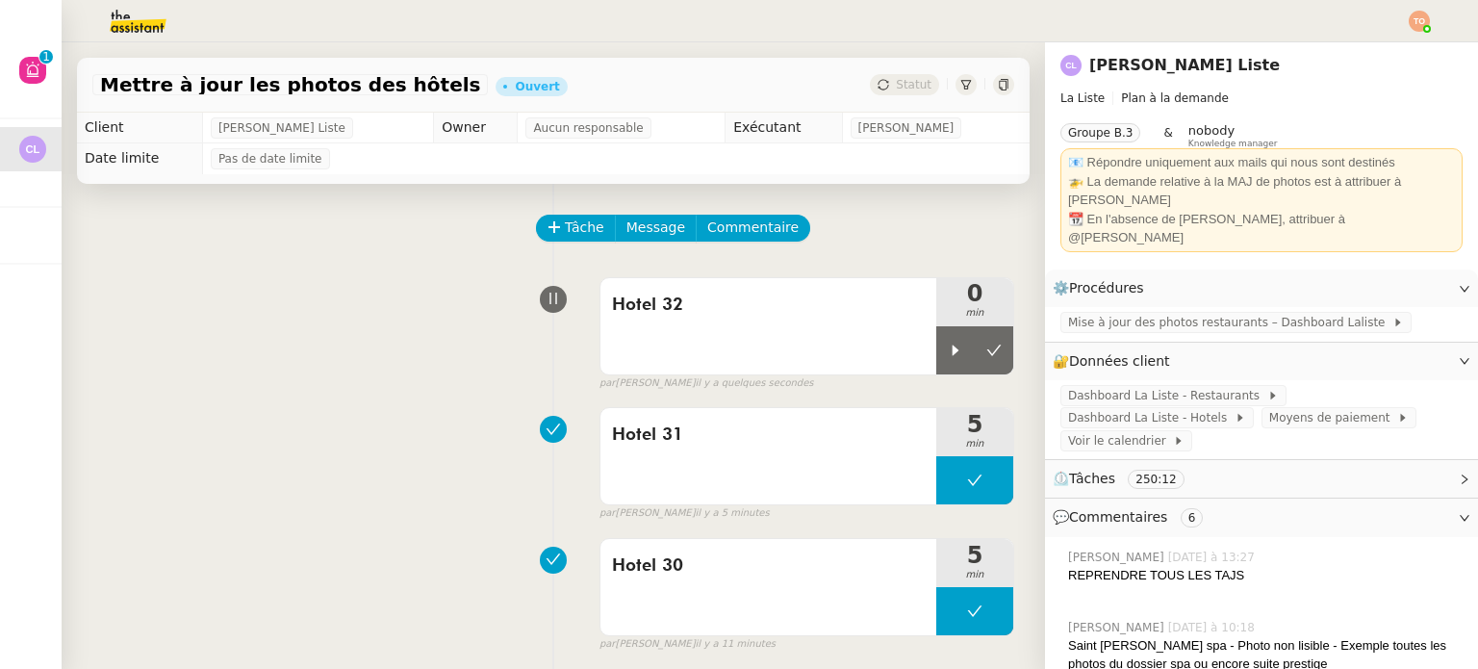
click at [450, 319] on div "Hotel 32 0 min false par Tatyana O. il y a quelques secondes" at bounding box center [553, 329] width 922 height 123
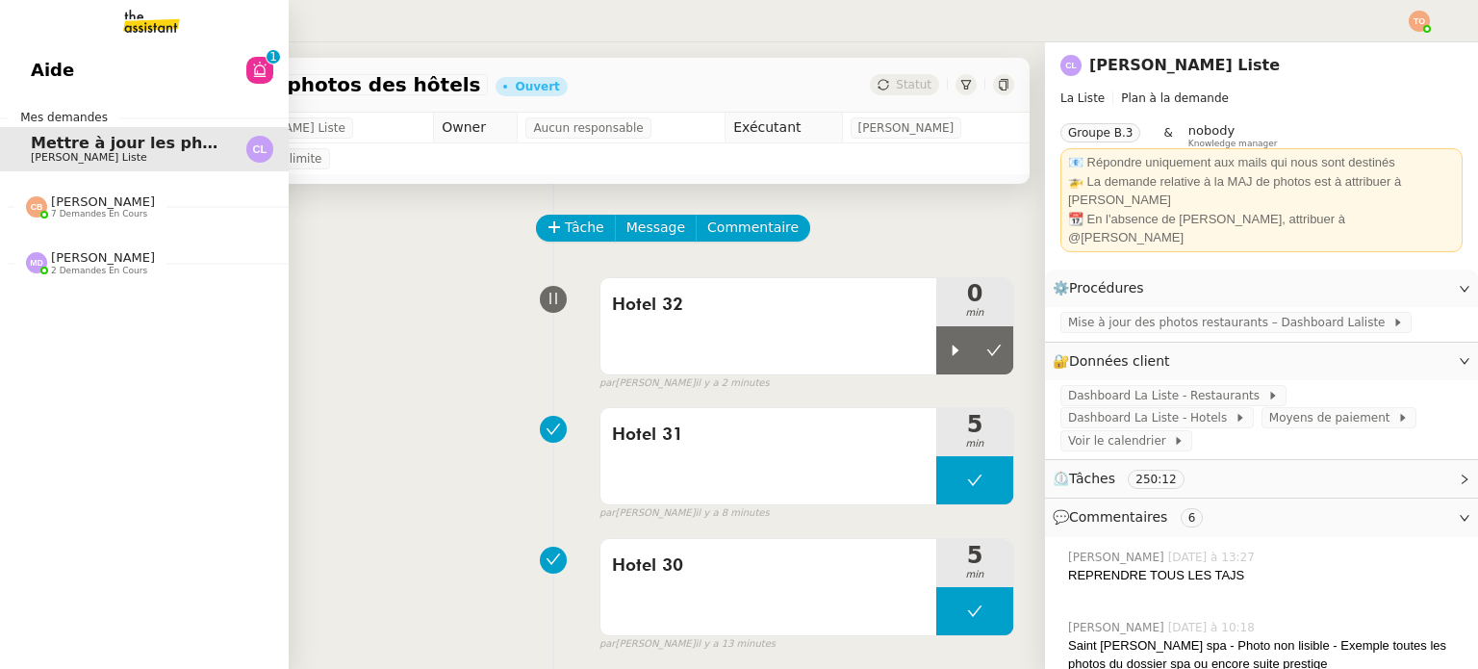
click at [84, 261] on span "Marylou Deybach" at bounding box center [103, 257] width 104 height 14
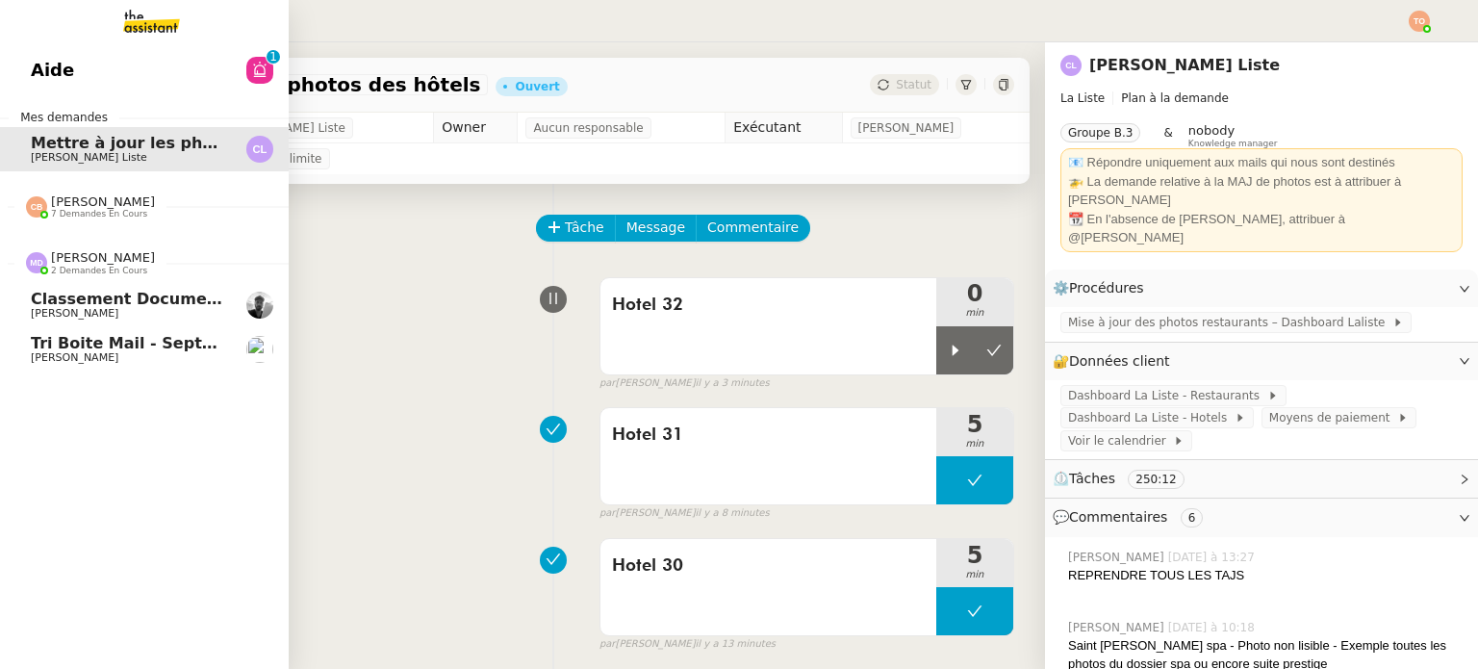
click at [124, 314] on span "Victor Peyre" at bounding box center [128, 314] width 194 height 12
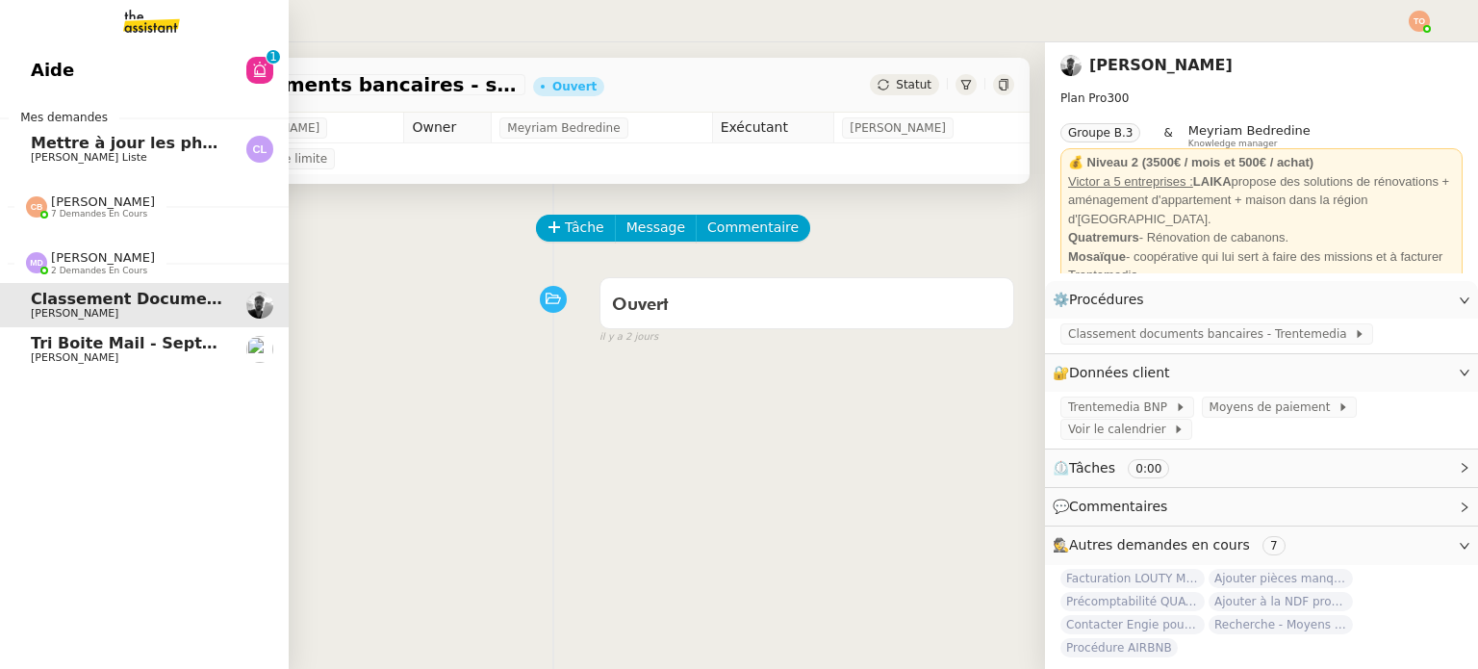
click at [145, 340] on span "Tri boite mail - septembre 2025" at bounding box center [168, 343] width 275 height 18
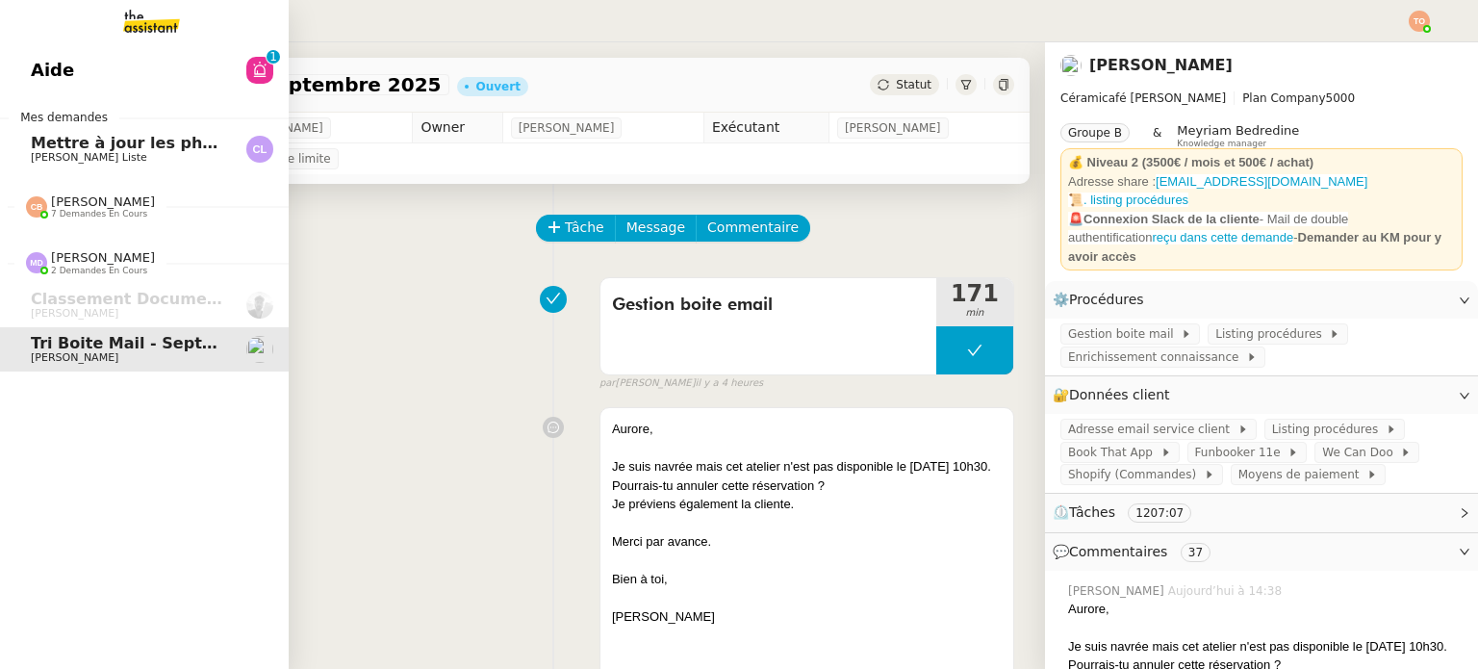
click at [32, 143] on span "Mettre à jour les photos des hôtels" at bounding box center [183, 143] width 304 height 18
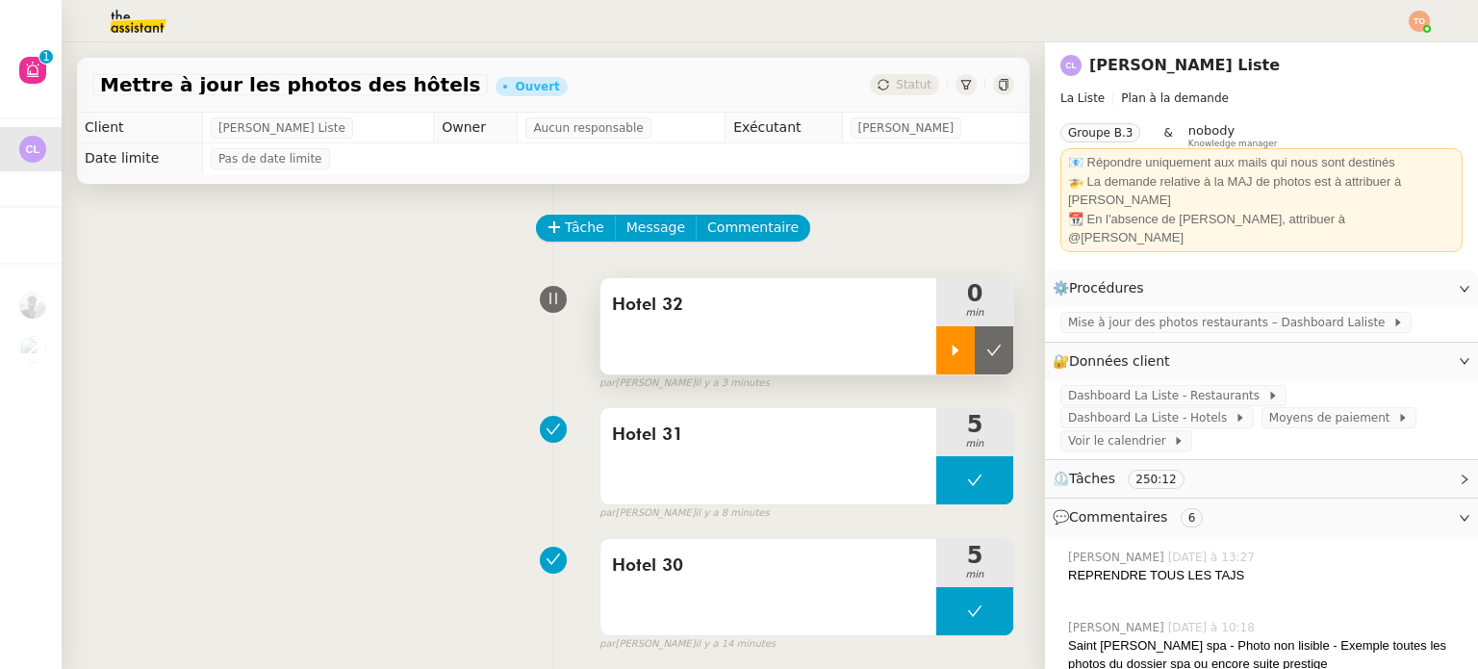
click at [948, 357] on icon at bounding box center [955, 349] width 15 height 15
click at [967, 353] on icon at bounding box center [974, 349] width 15 height 15
click at [936, 333] on div at bounding box center [955, 350] width 38 height 48
click at [943, 368] on div at bounding box center [974, 350] width 77 height 48
click at [977, 353] on button at bounding box center [993, 350] width 38 height 48
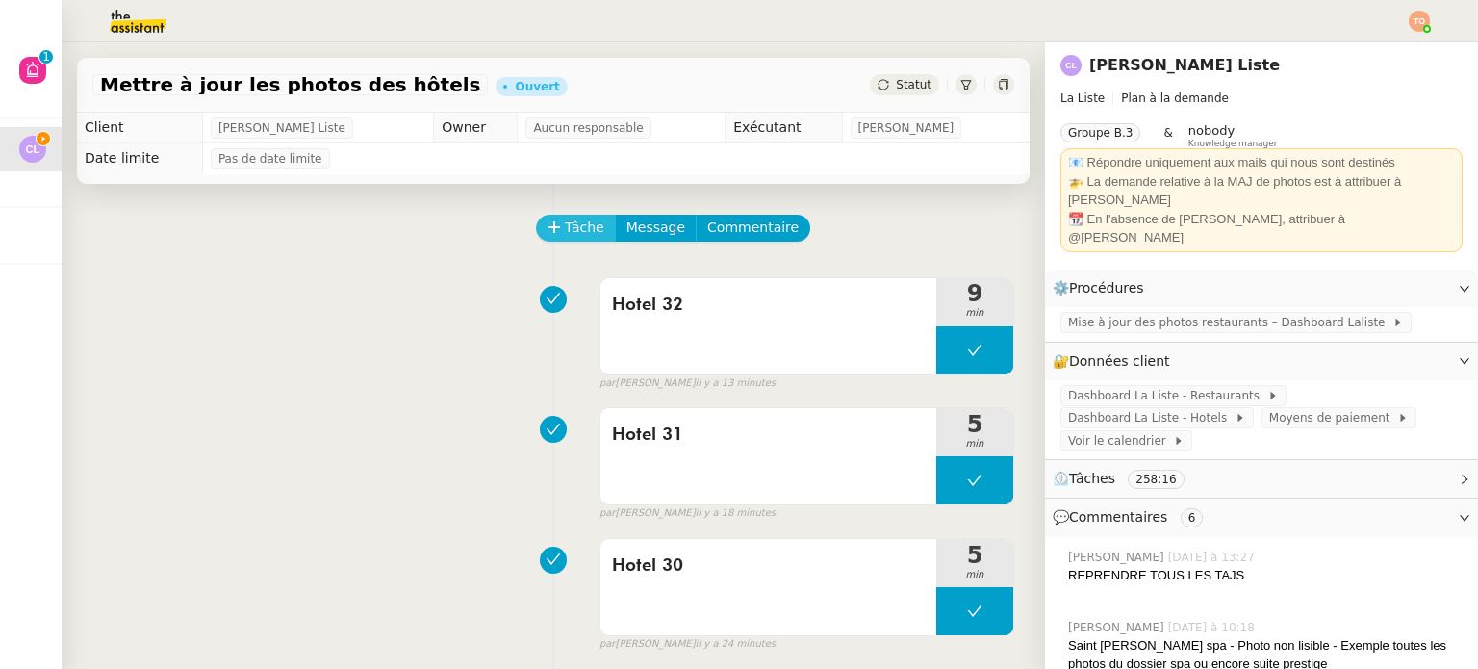
click at [590, 230] on button "Tâche" at bounding box center [576, 228] width 80 height 27
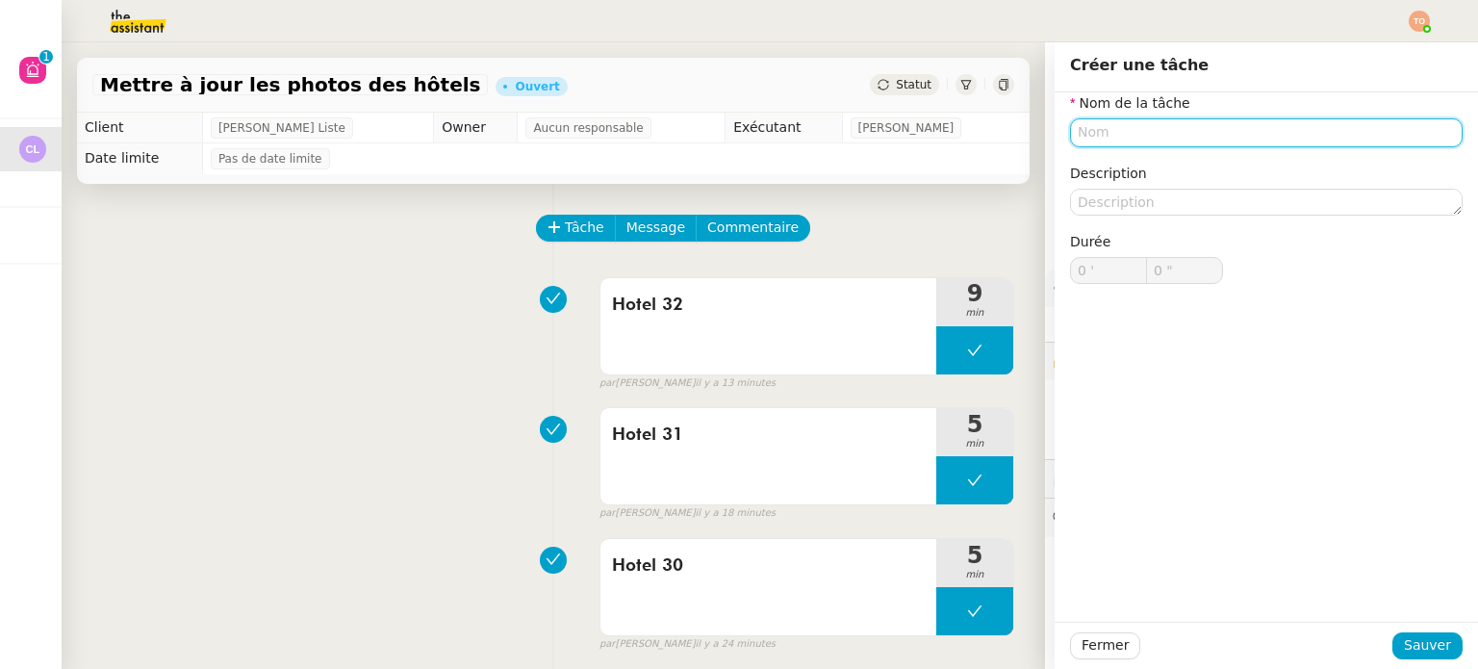
click at [1270, 115] on nz-form-item "Nom de la tâche" at bounding box center [1266, 119] width 392 height 55
click at [1270, 123] on input "text" at bounding box center [1266, 132] width 392 height 28
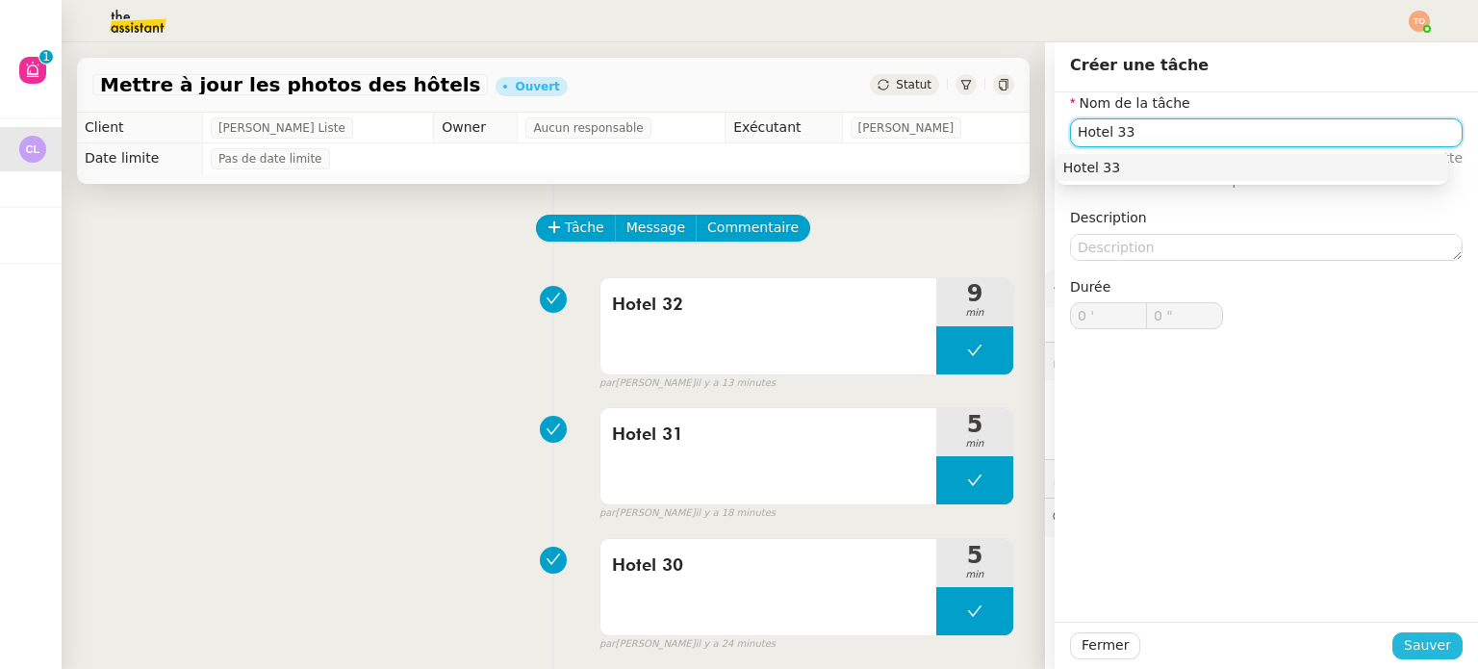
type input "Hotel 33"
click at [1410, 641] on span "Sauver" at bounding box center [1426, 645] width 47 height 22
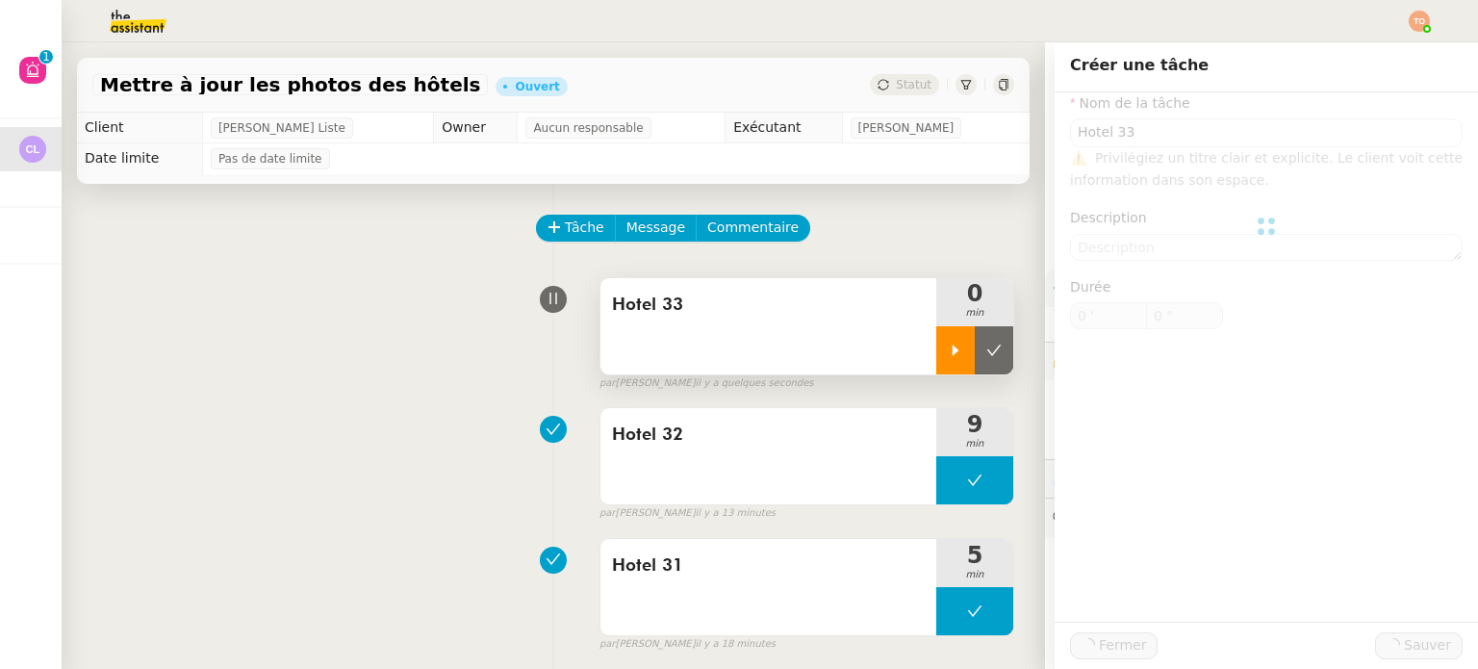
click at [936, 363] on div at bounding box center [955, 350] width 38 height 48
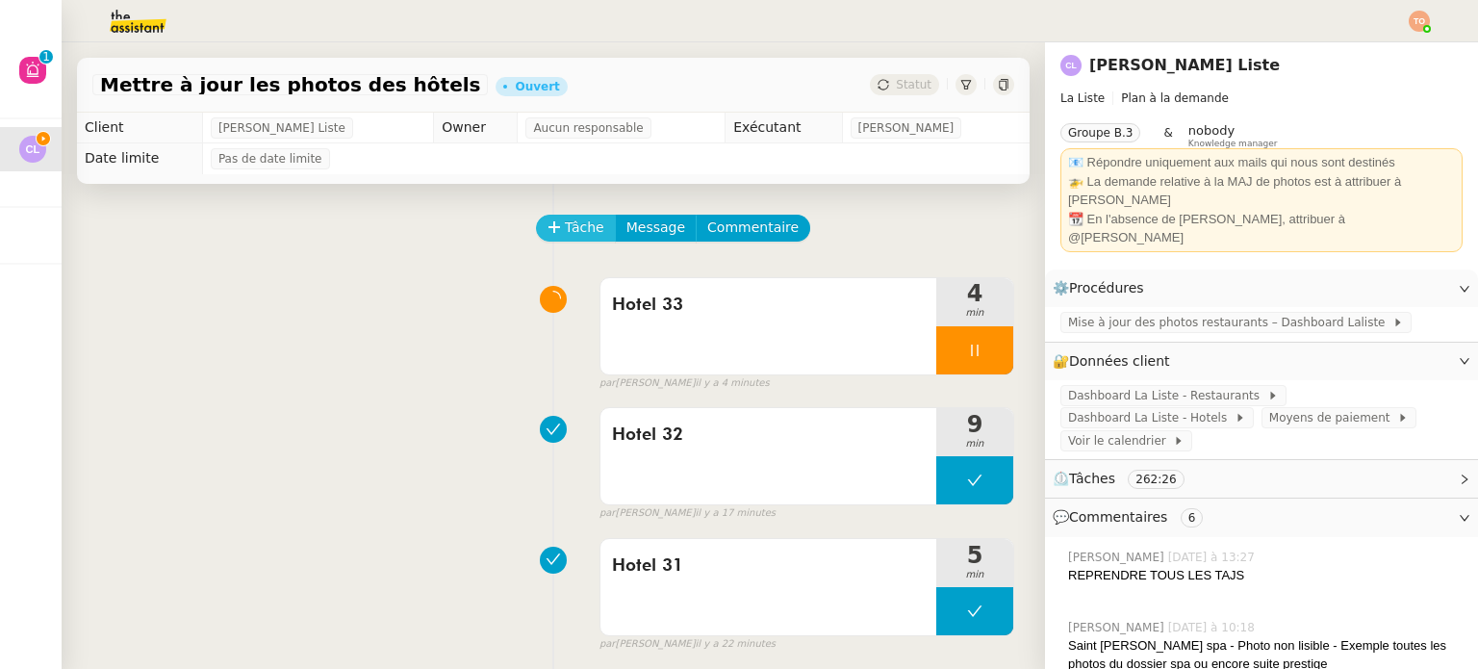
click at [549, 233] on button "Tâche" at bounding box center [576, 228] width 80 height 27
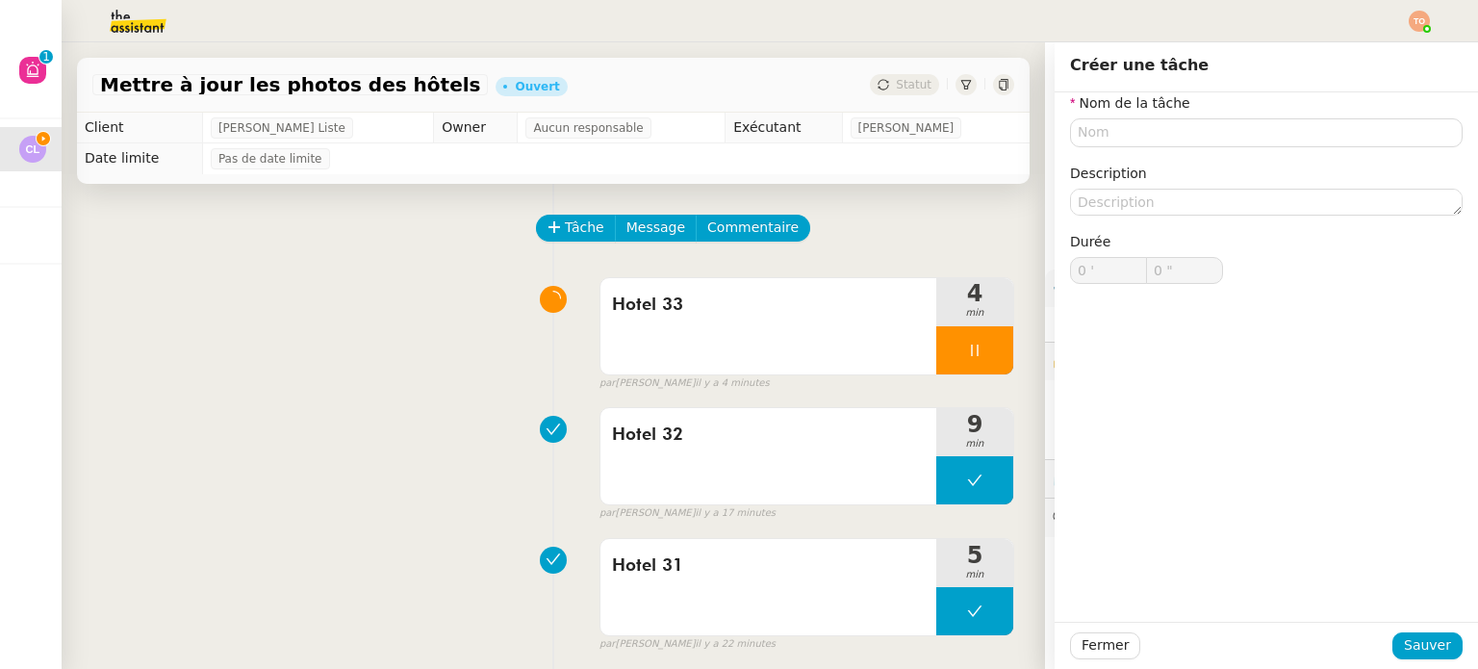
click at [1277, 182] on nz-form-item "Description" at bounding box center [1266, 189] width 392 height 53
click at [1301, 130] on input "text" at bounding box center [1266, 132] width 392 height 28
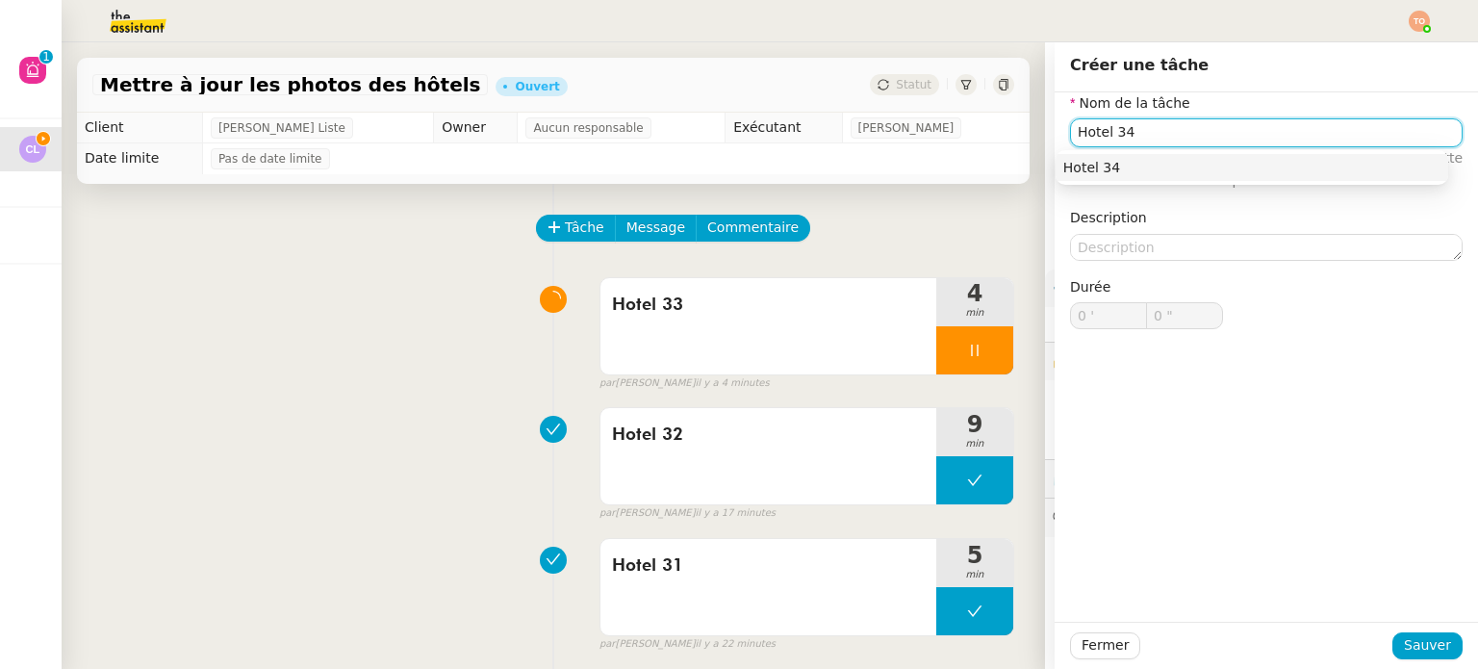
type input "Hotel 34"
click at [1424, 630] on div "Fermer Sauver" at bounding box center [1265, 644] width 423 height 47
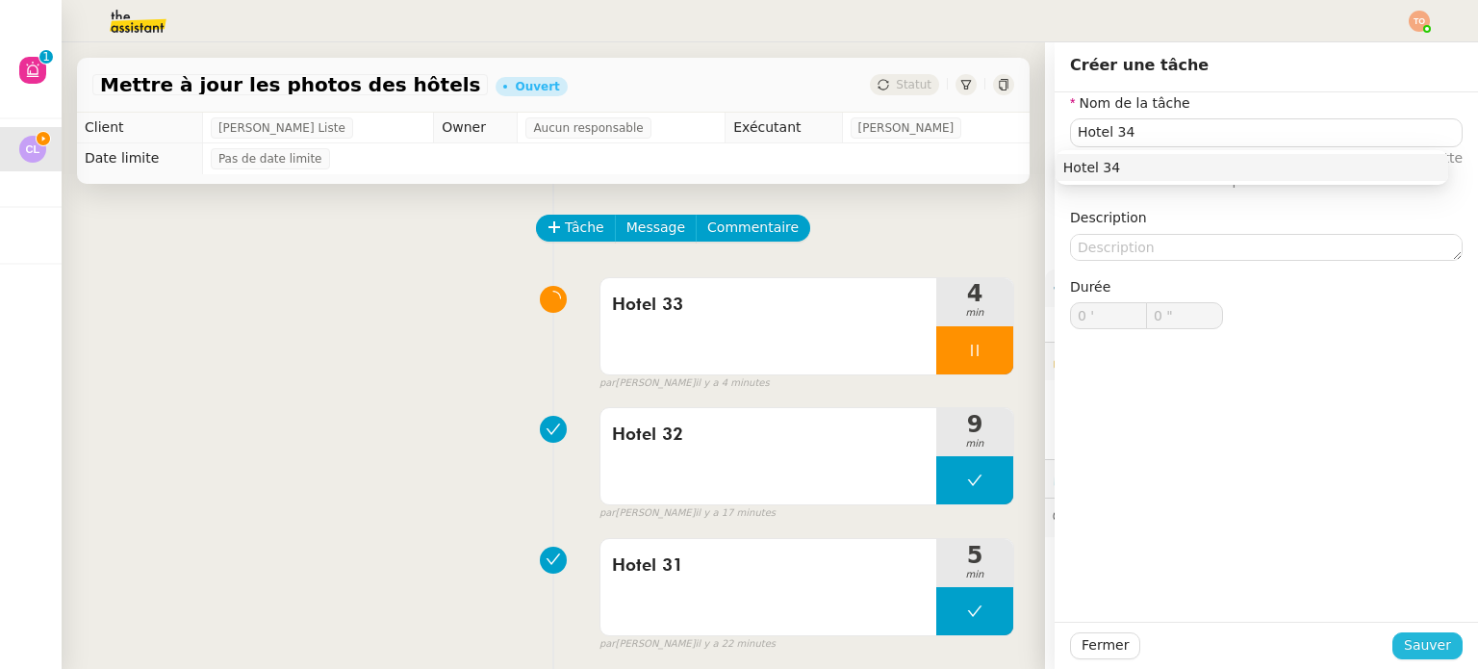
click at [1422, 634] on span "Sauver" at bounding box center [1426, 645] width 47 height 22
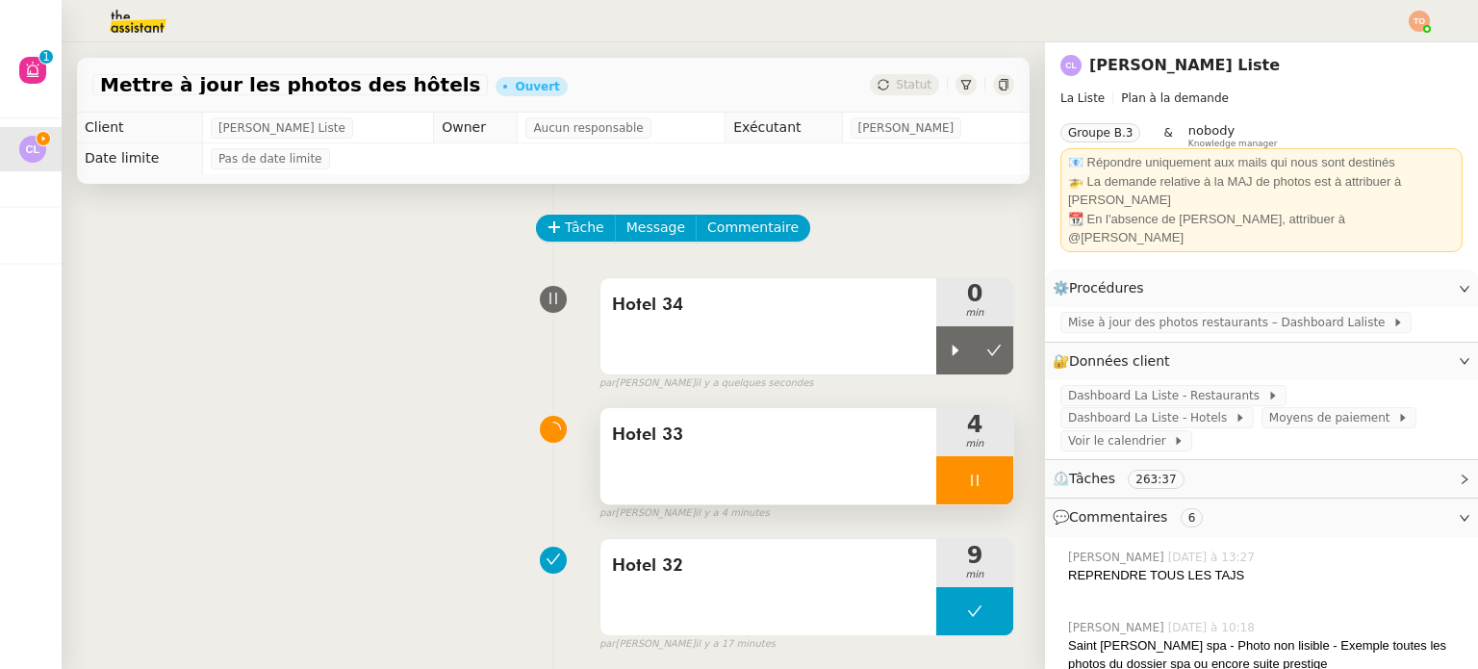
click at [967, 483] on icon at bounding box center [974, 479] width 15 height 15
click at [974, 473] on button at bounding box center [993, 480] width 38 height 48
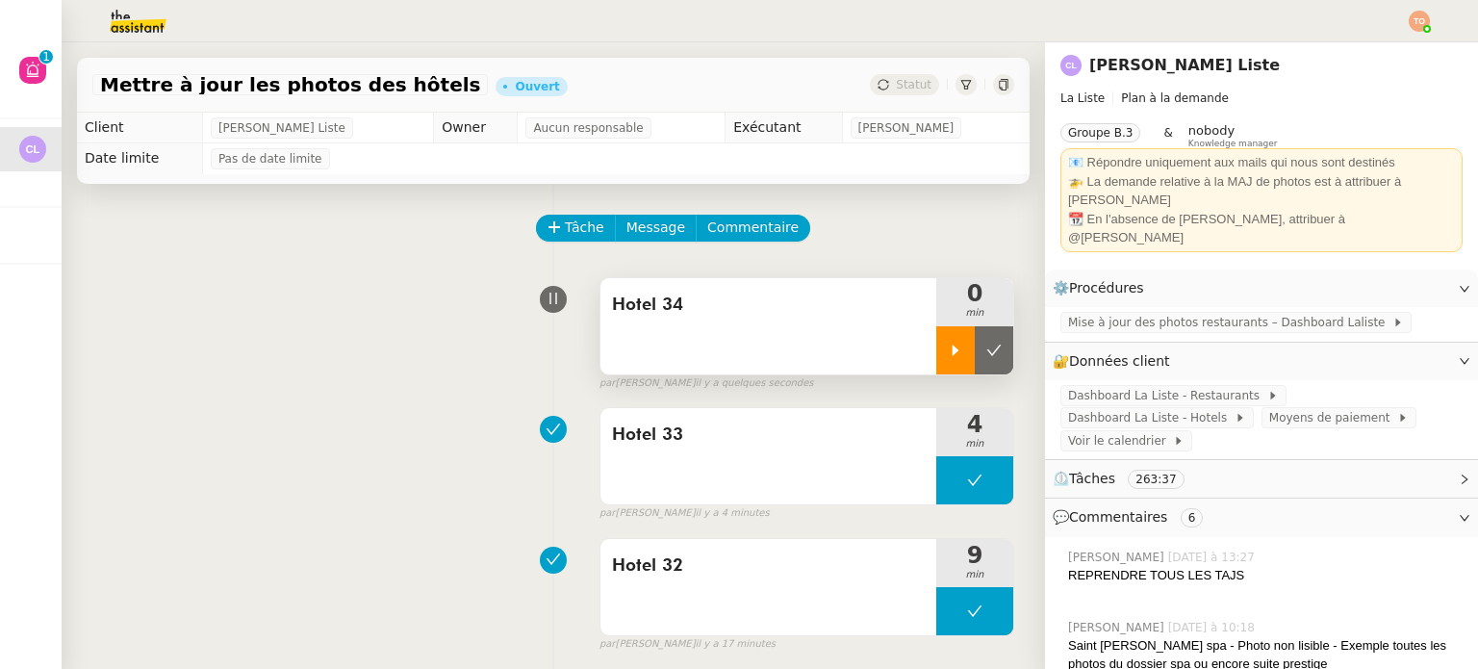
click at [939, 352] on div at bounding box center [955, 350] width 38 height 48
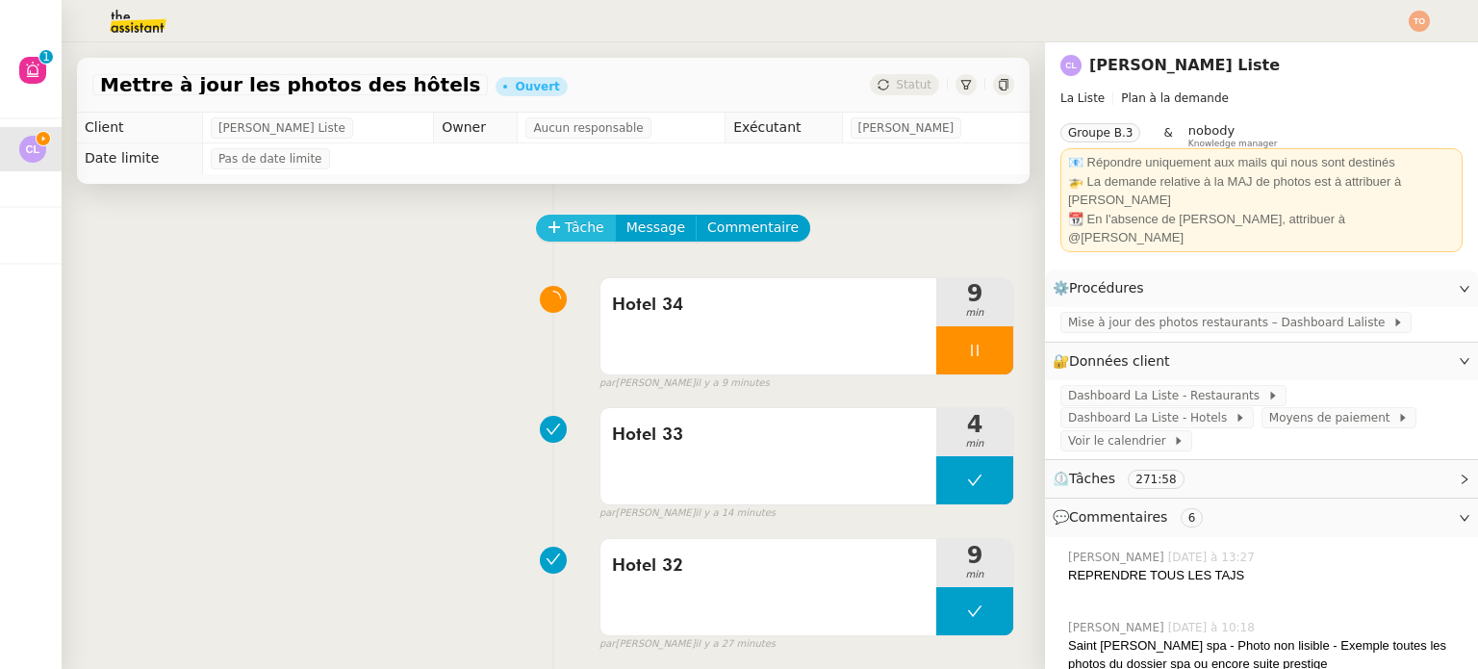
click at [574, 230] on span "Tâche" at bounding box center [584, 227] width 39 height 22
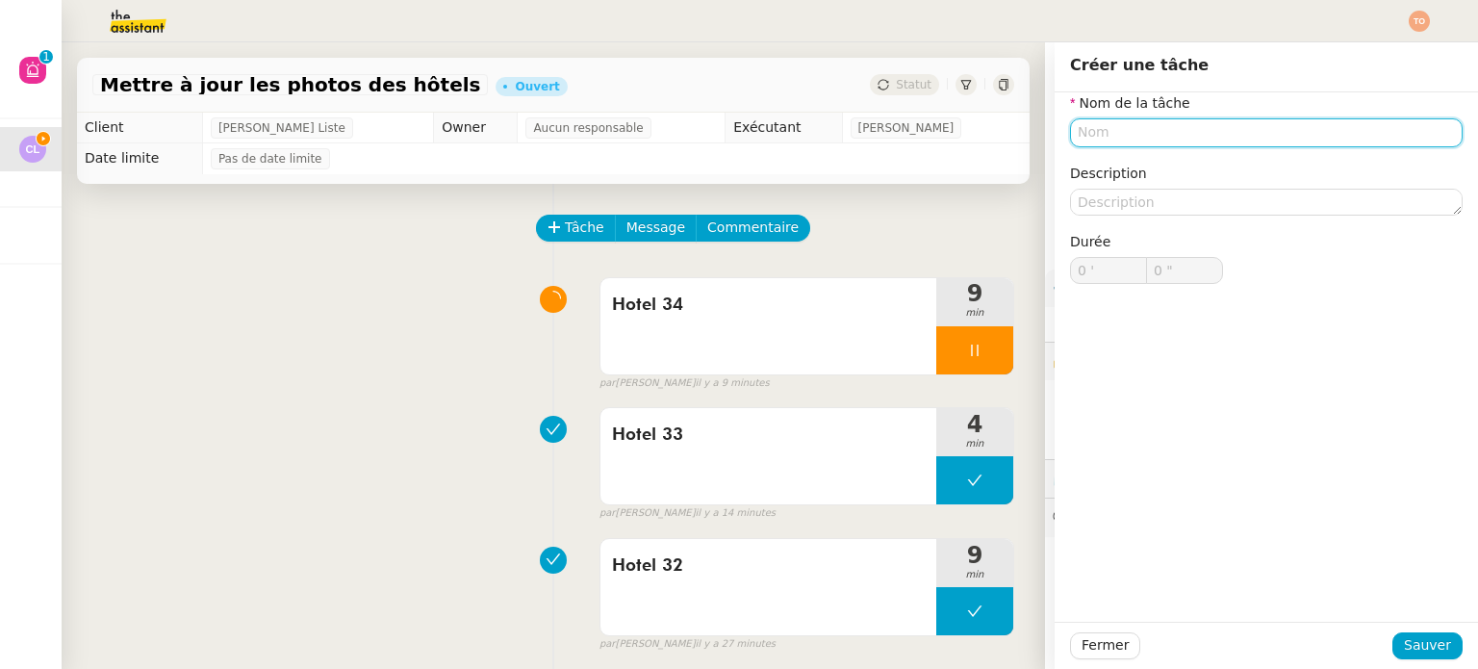
click at [1251, 122] on input "text" at bounding box center [1266, 132] width 392 height 28
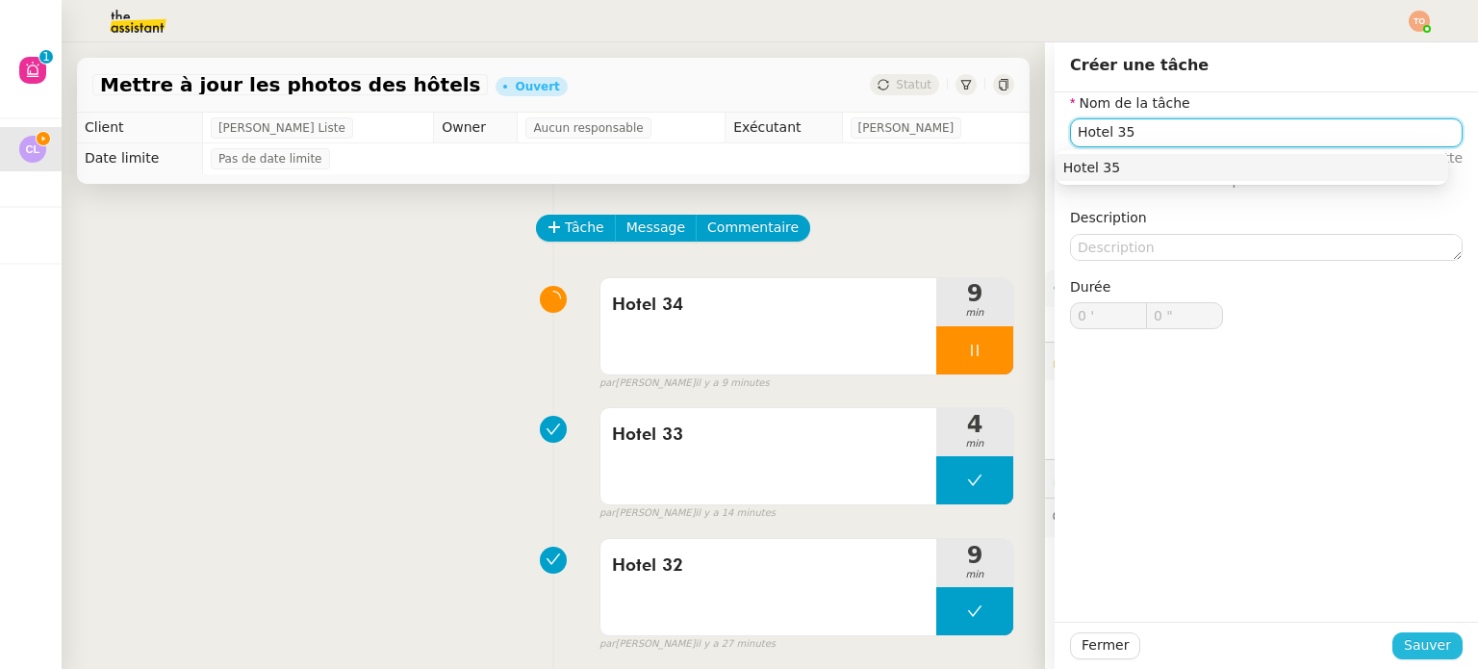
type input "Hotel 35"
click at [1428, 638] on span "Sauver" at bounding box center [1426, 645] width 47 height 22
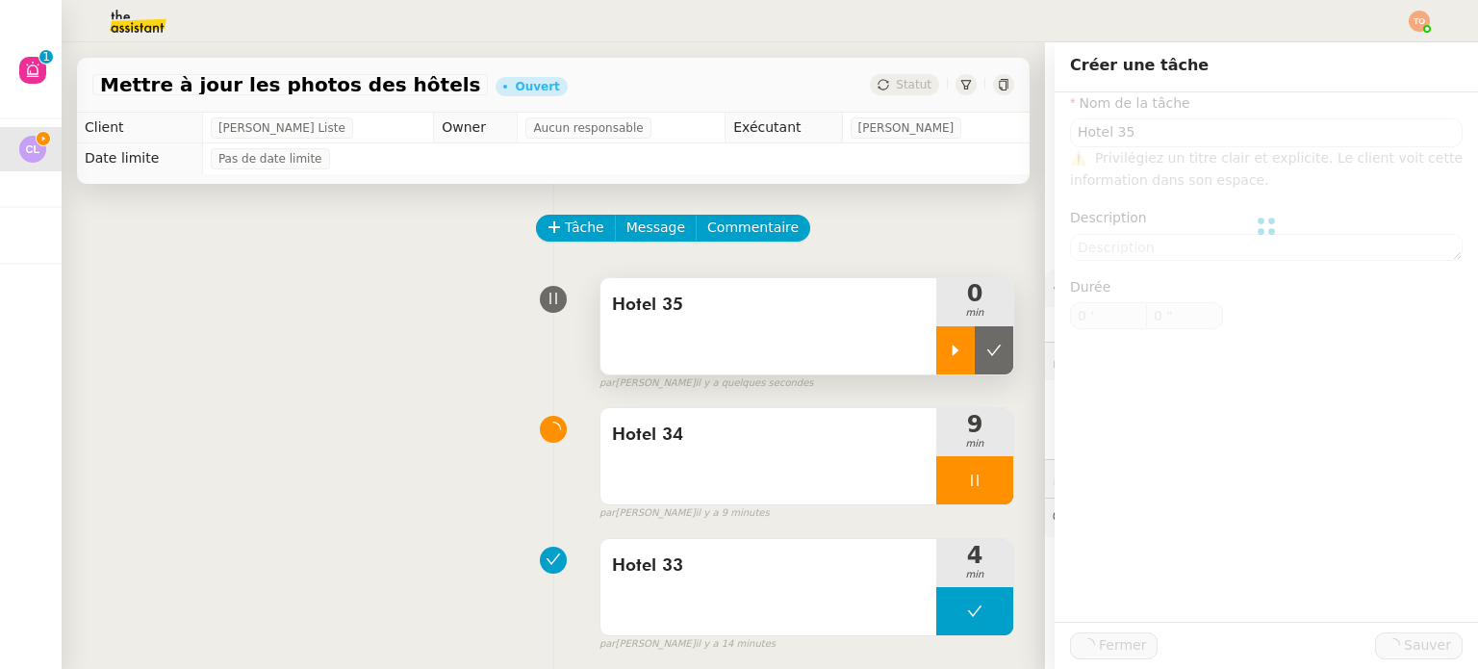
click at [936, 334] on div at bounding box center [955, 350] width 38 height 48
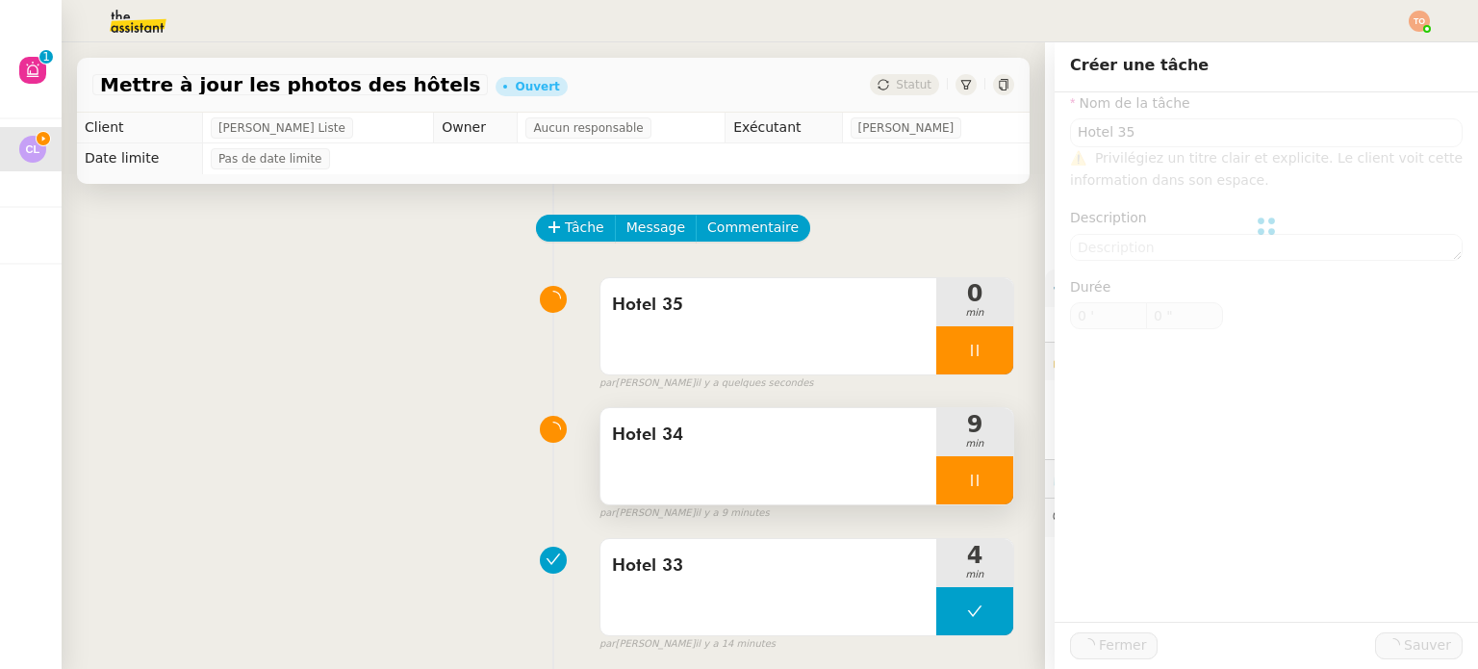
click at [948, 463] on div at bounding box center [974, 480] width 77 height 48
click at [986, 479] on icon at bounding box center [993, 479] width 15 height 15
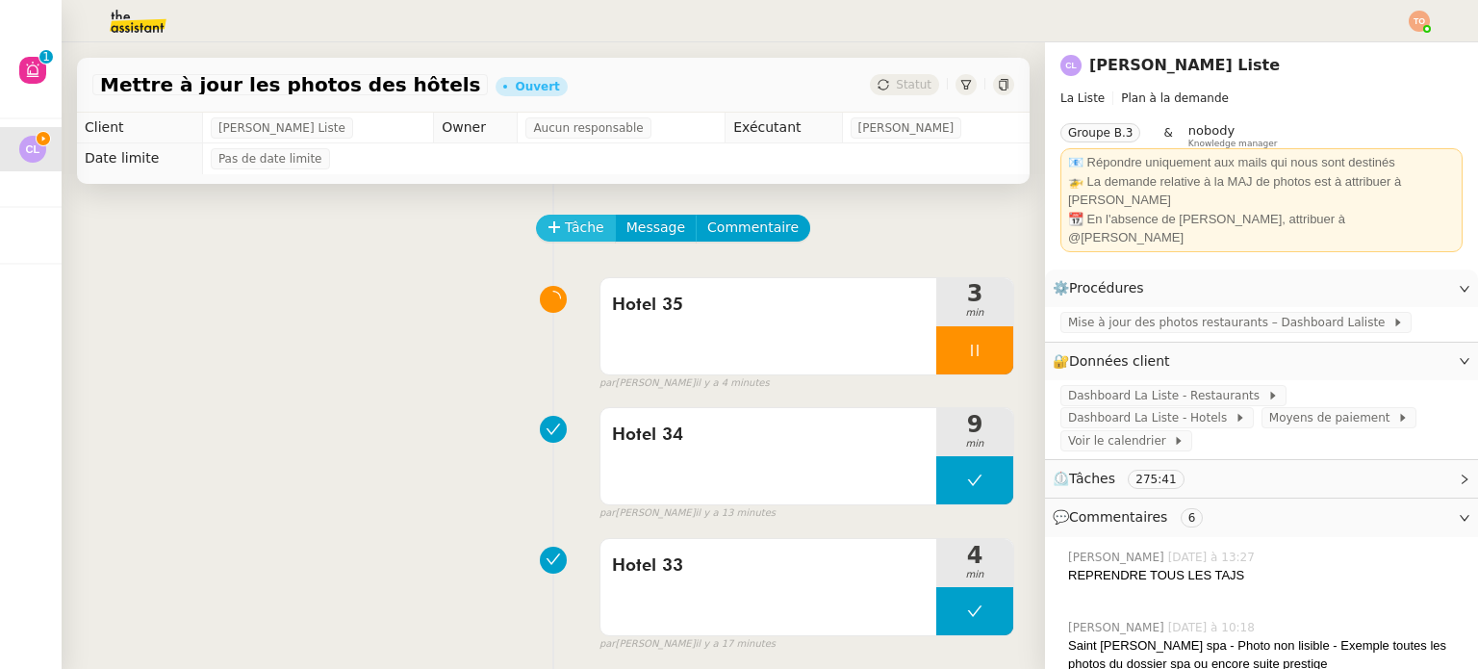
click at [565, 235] on span "Tâche" at bounding box center [584, 227] width 39 height 22
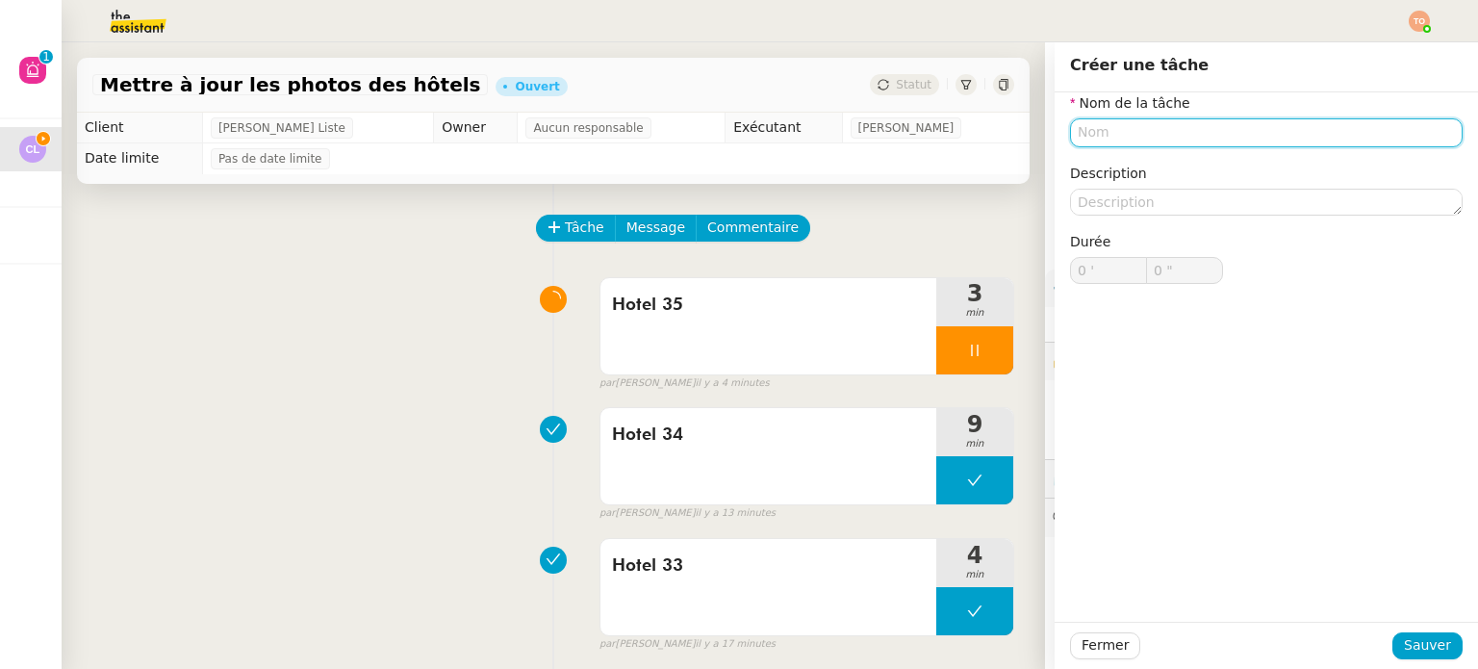
click at [1239, 139] on input "text" at bounding box center [1266, 132] width 392 height 28
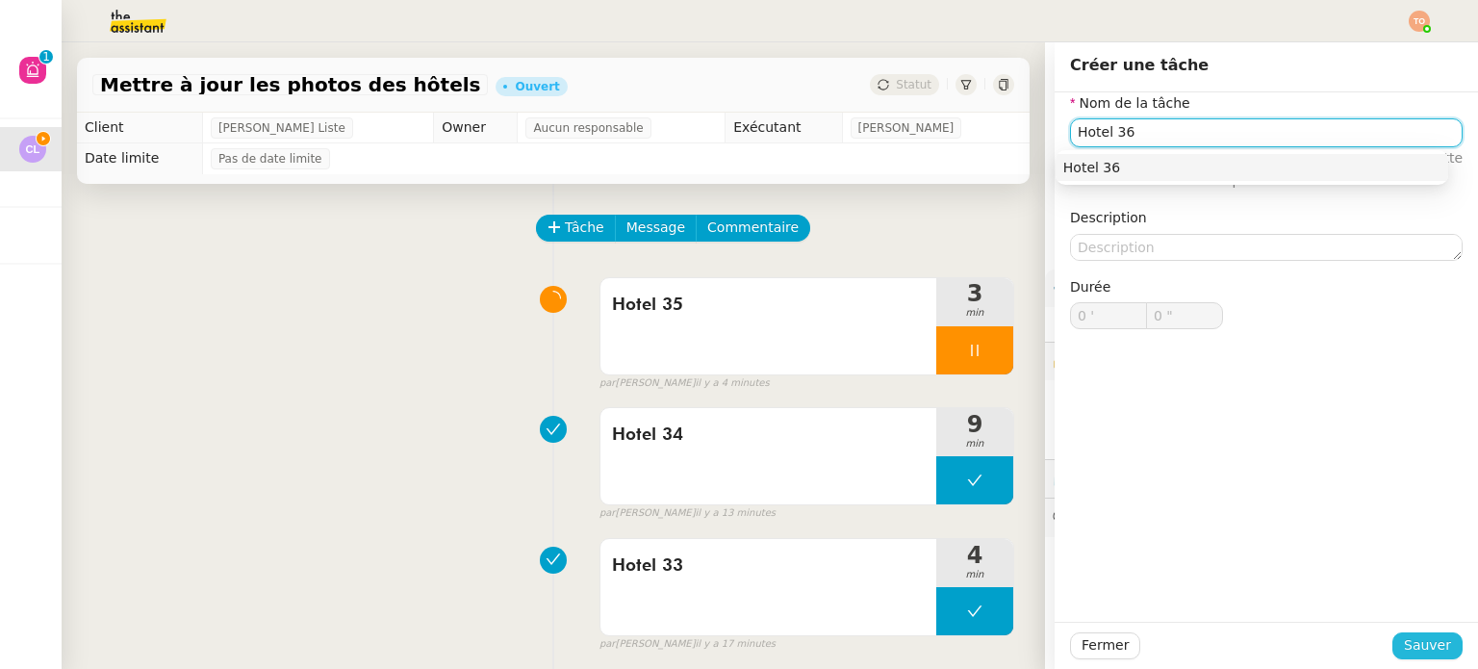
type input "Hotel 36"
click at [1424, 648] on span "Sauver" at bounding box center [1426, 645] width 47 height 22
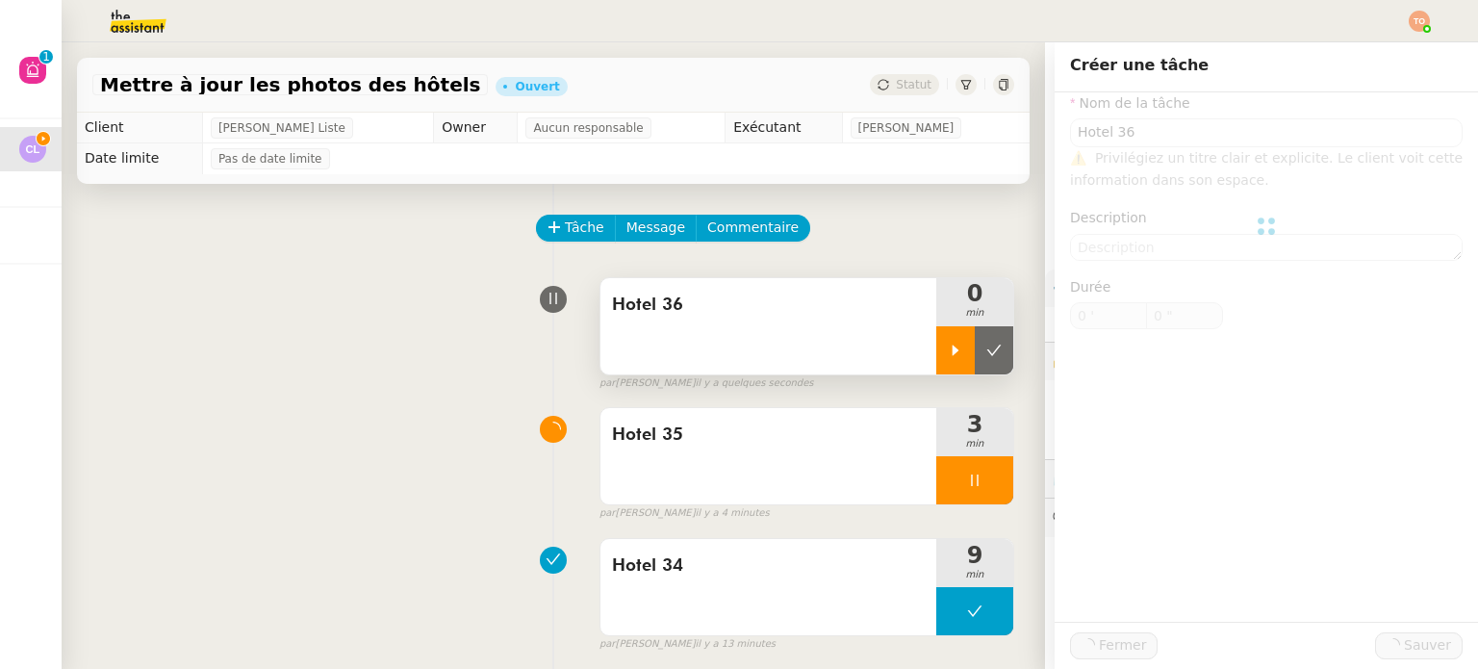
click at [948, 344] on icon at bounding box center [955, 349] width 15 height 15
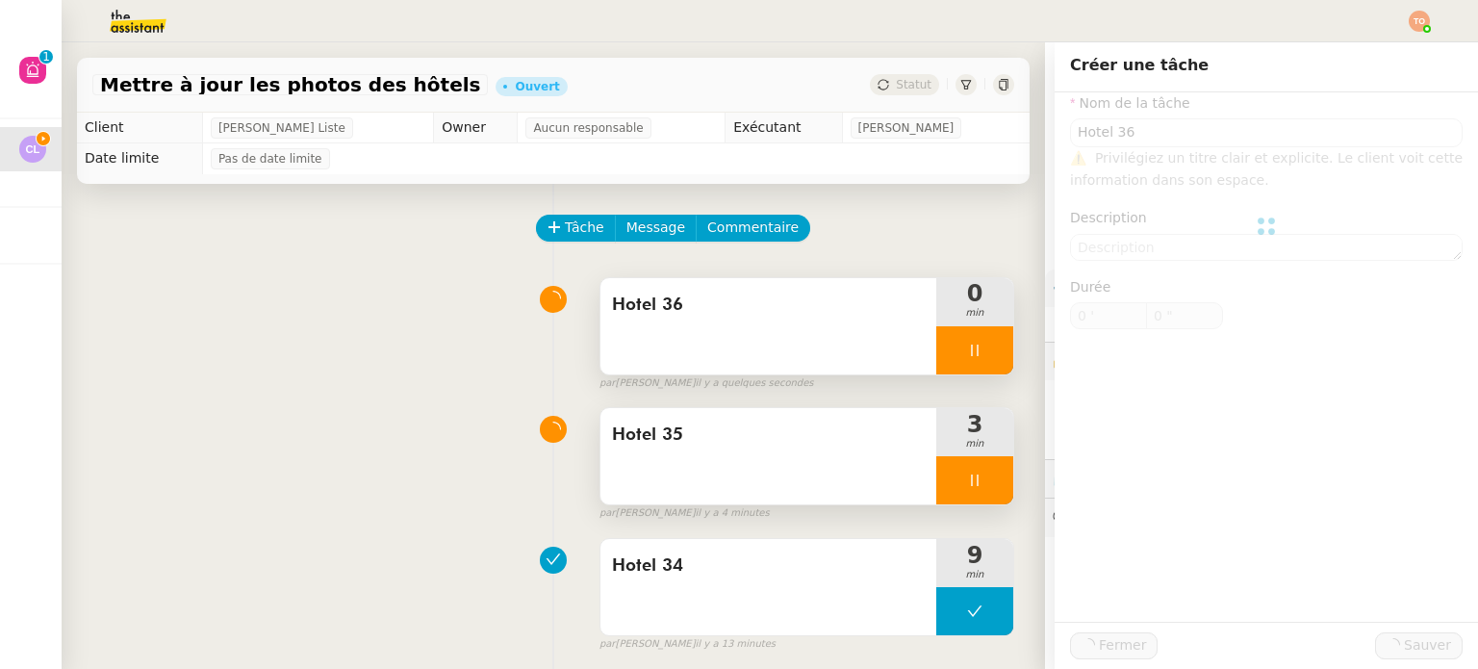
drag, startPoint x: 939, startPoint y: 474, endPoint x: 953, endPoint y: 482, distance: 16.4
click at [941, 475] on div at bounding box center [974, 480] width 77 height 48
click at [986, 488] on icon at bounding box center [993, 479] width 15 height 15
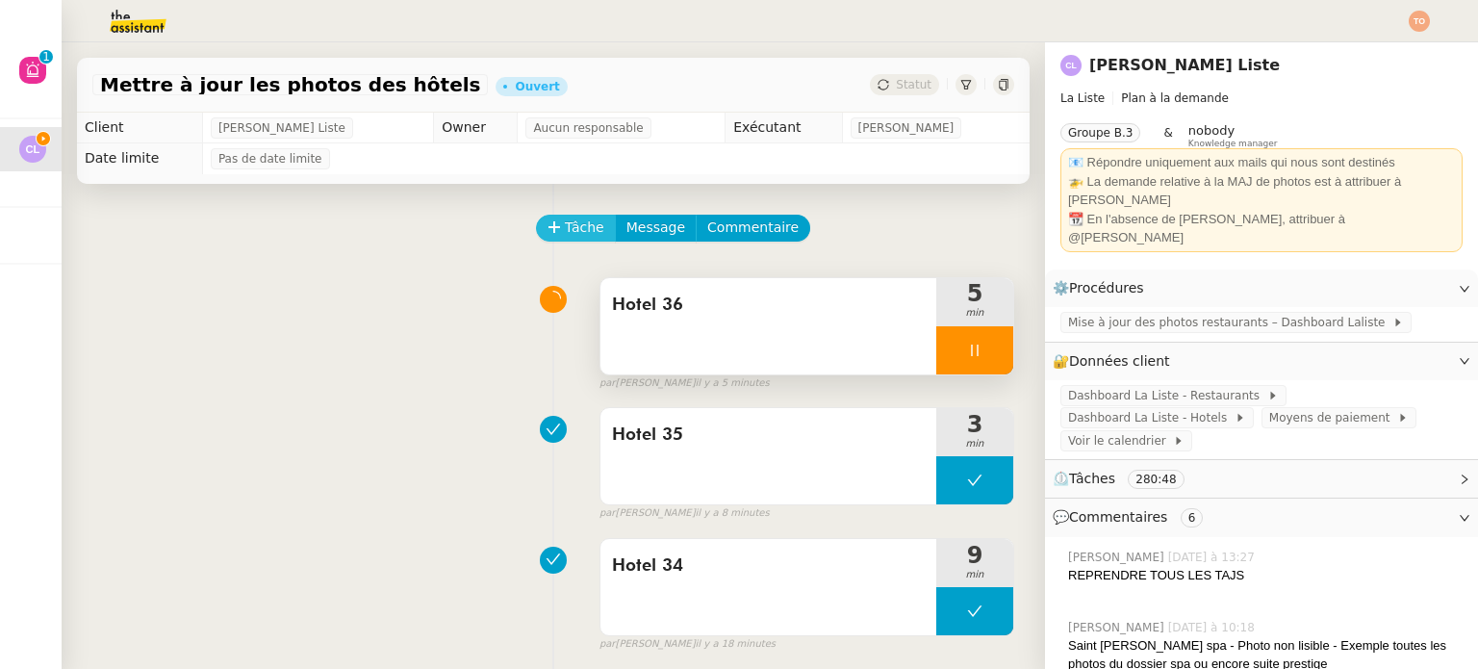
click at [568, 234] on span "Tâche" at bounding box center [584, 227] width 39 height 22
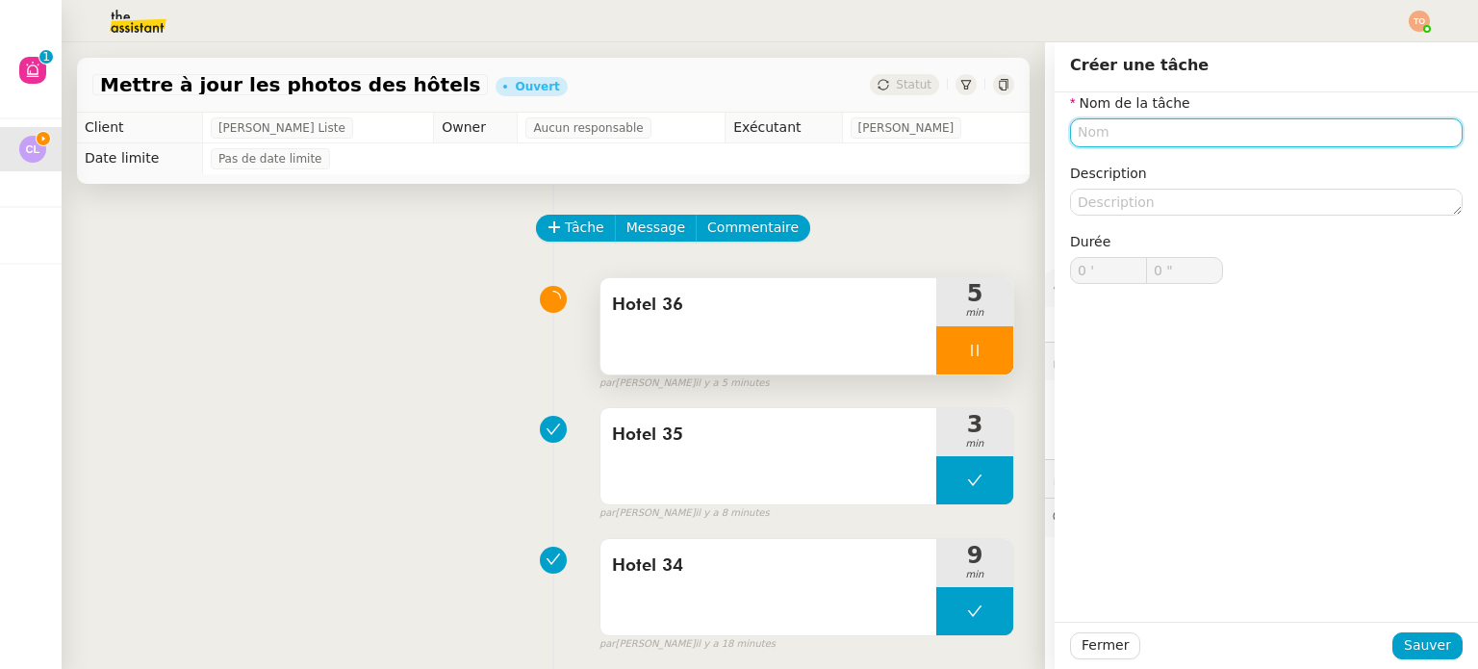
click at [1345, 138] on input "text" at bounding box center [1266, 132] width 392 height 28
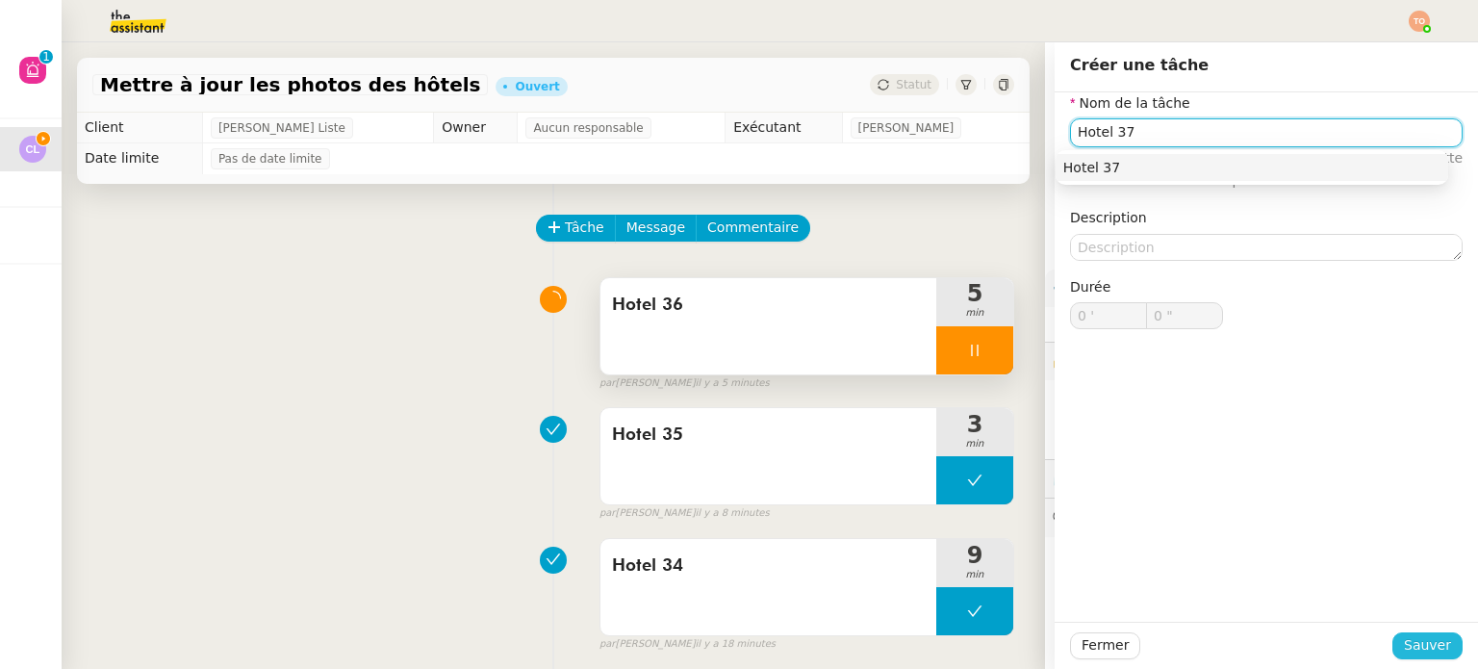
type input "Hotel 37"
click at [1419, 653] on span "Sauver" at bounding box center [1426, 645] width 47 height 22
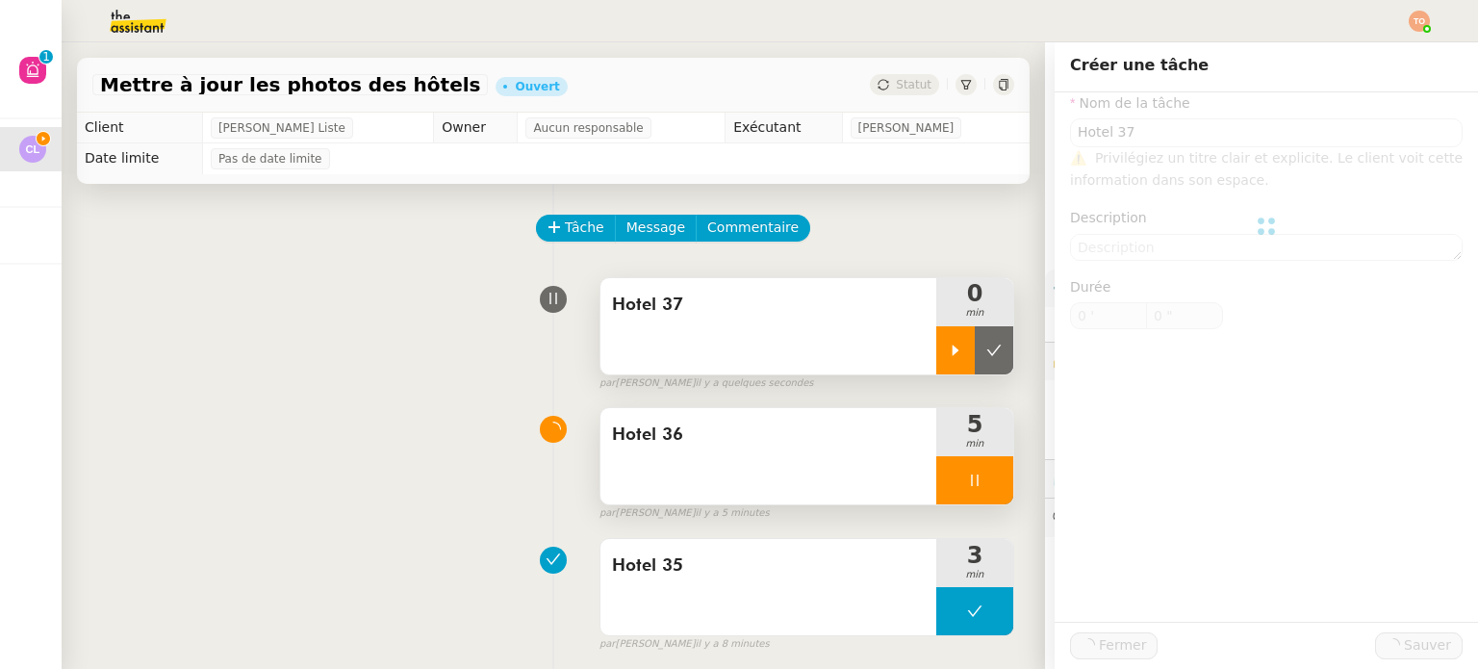
click at [936, 361] on div at bounding box center [955, 350] width 38 height 48
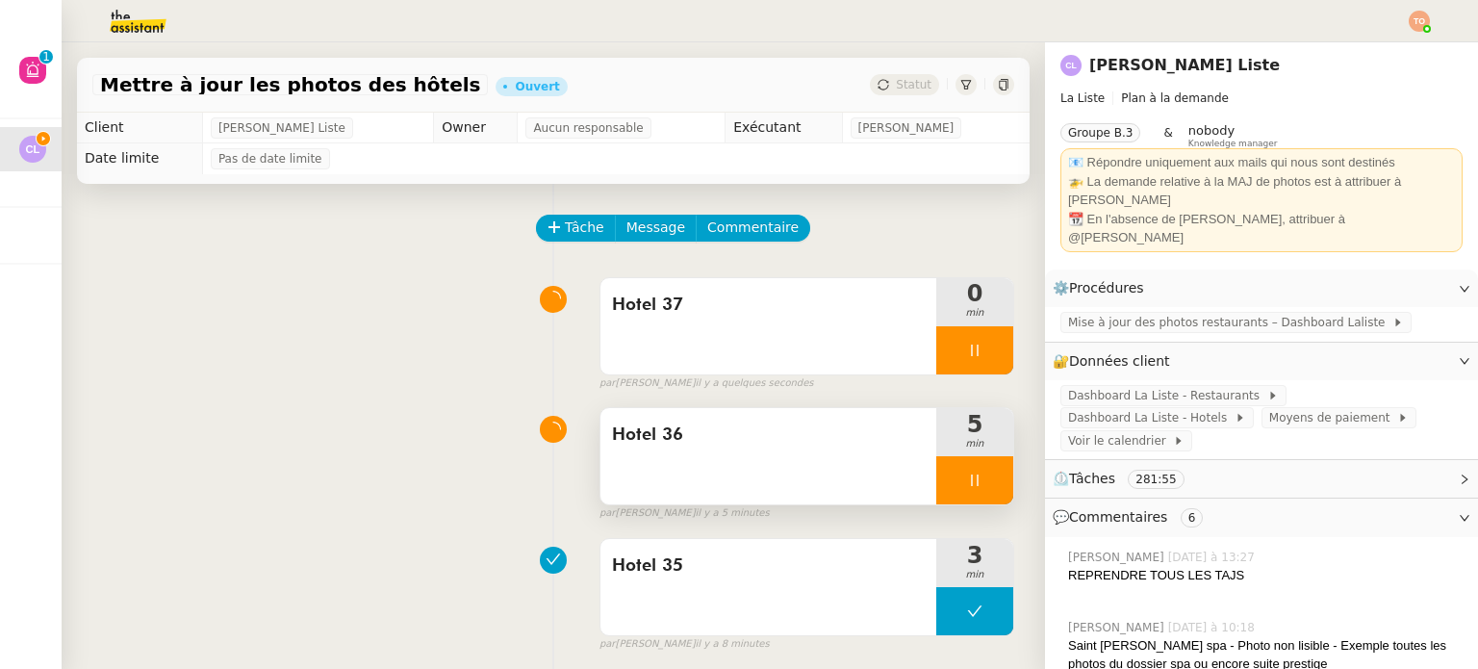
click at [967, 476] on icon at bounding box center [974, 479] width 15 height 15
click at [986, 480] on icon at bounding box center [993, 479] width 15 height 15
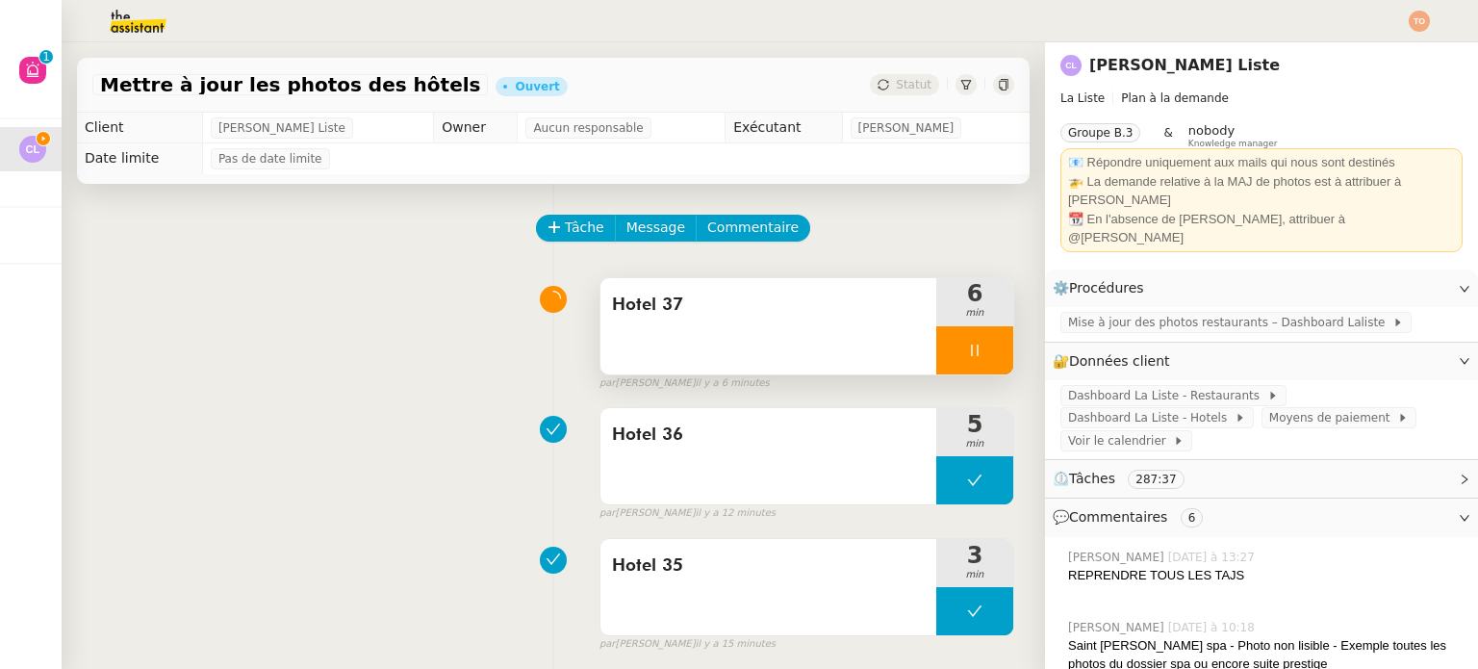
click at [967, 346] on icon at bounding box center [974, 349] width 15 height 15
click at [986, 357] on icon at bounding box center [993, 349] width 15 height 15
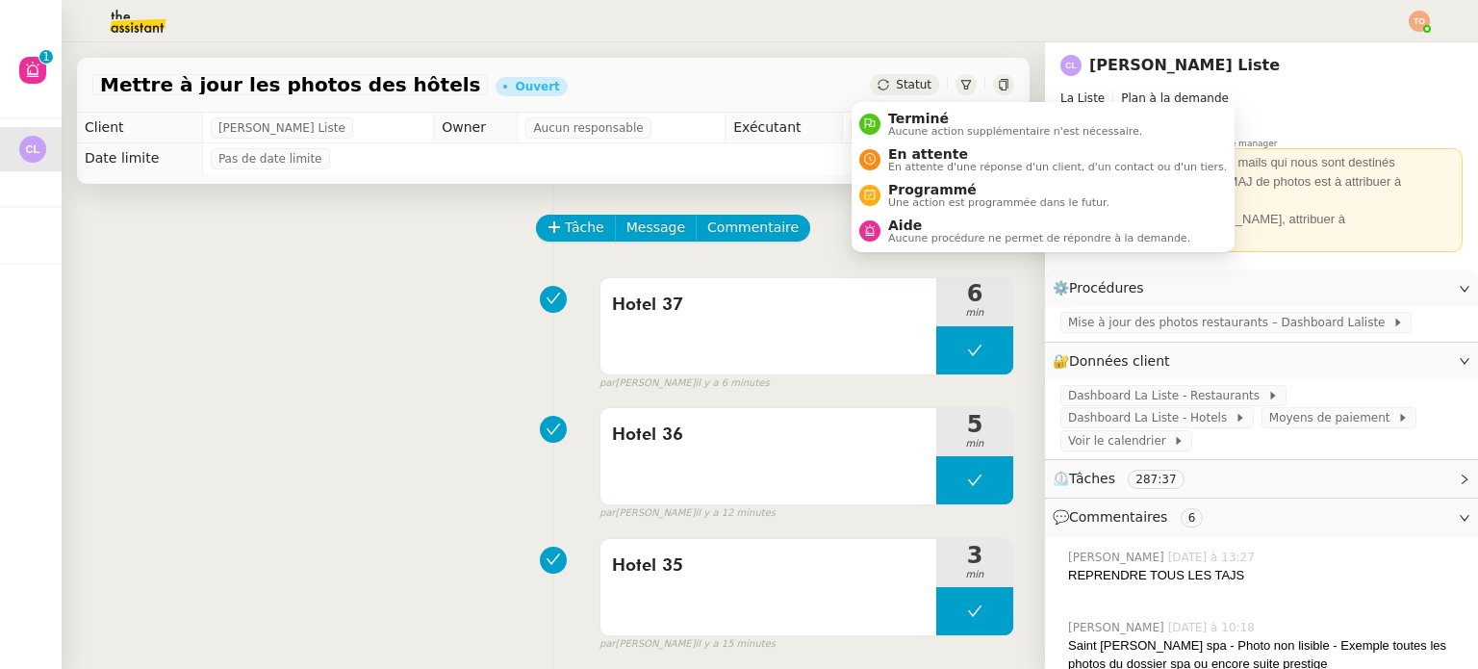
click at [896, 91] on span "Statut" at bounding box center [914, 84] width 36 height 13
click at [942, 164] on span "En attente d'une réponse d'un client, d'un contact ou d'un tiers." at bounding box center [1057, 167] width 339 height 11
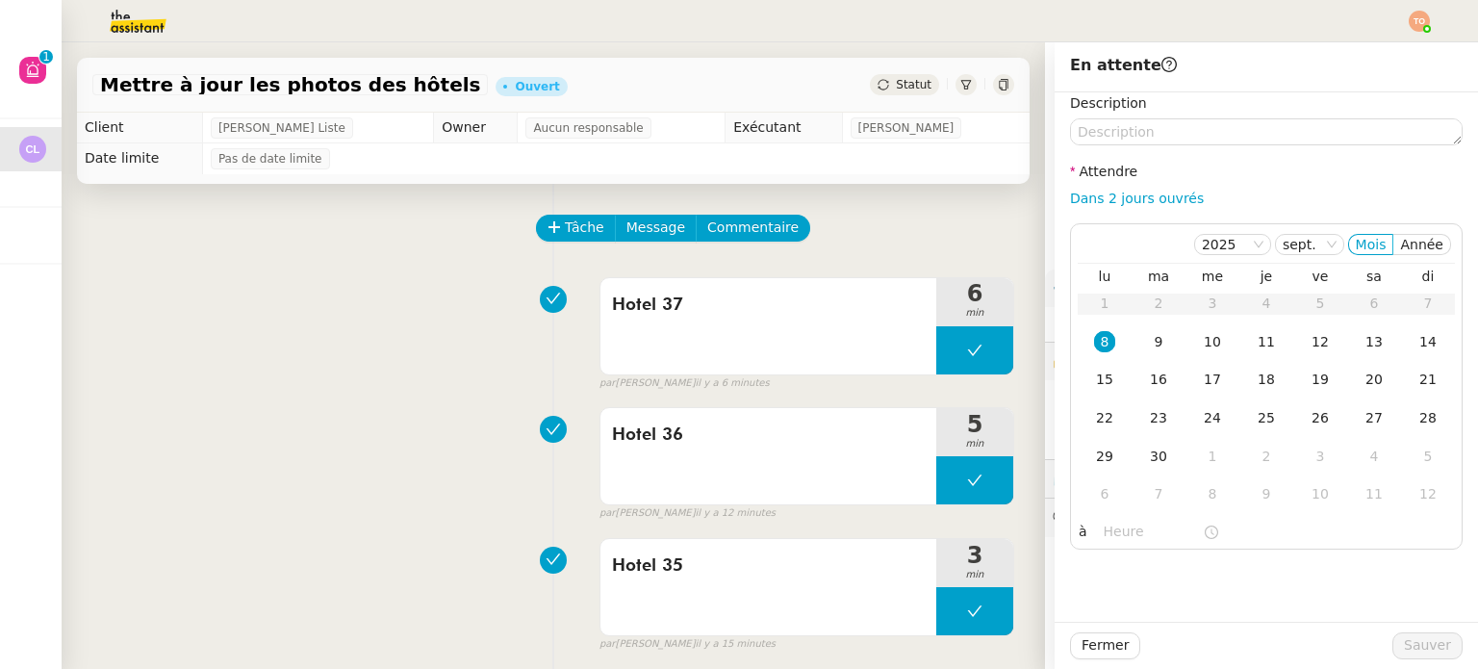
click at [439, 261] on div "Tâche Message Commentaire" at bounding box center [553, 238] width 922 height 46
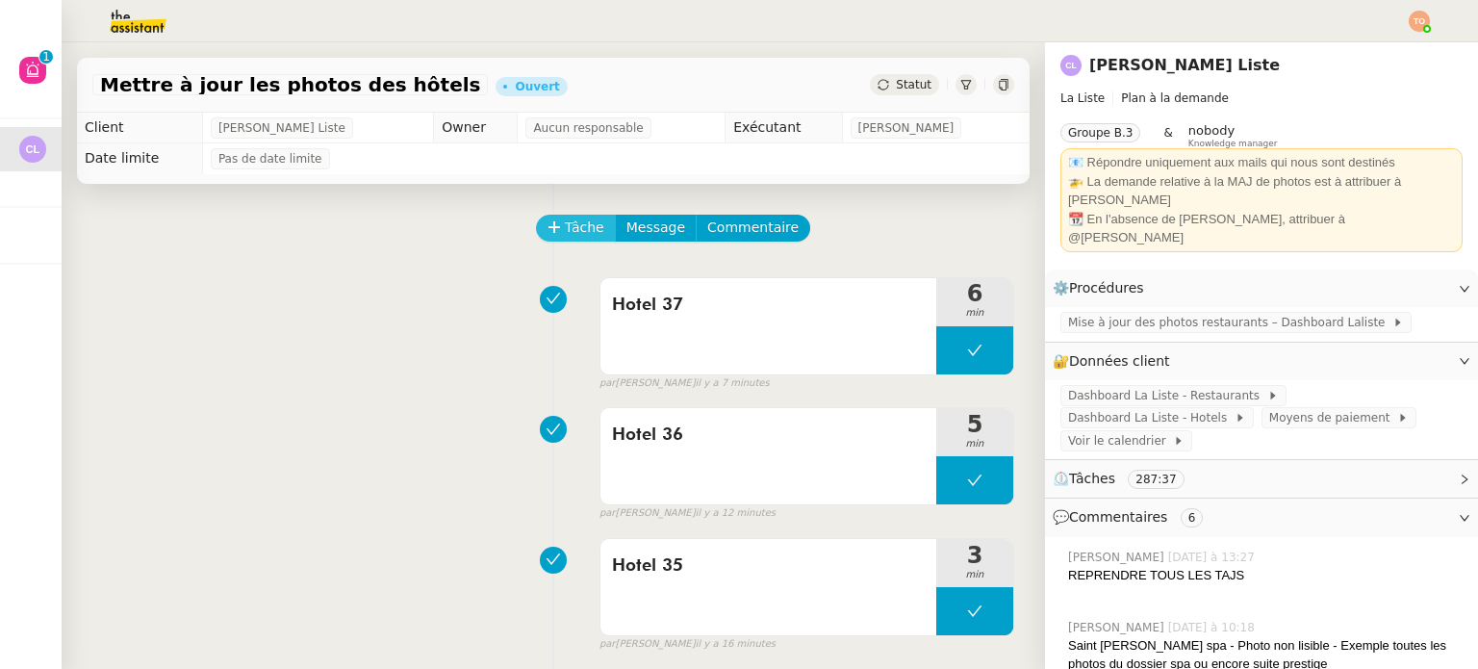
click at [547, 234] on icon at bounding box center [553, 226] width 13 height 13
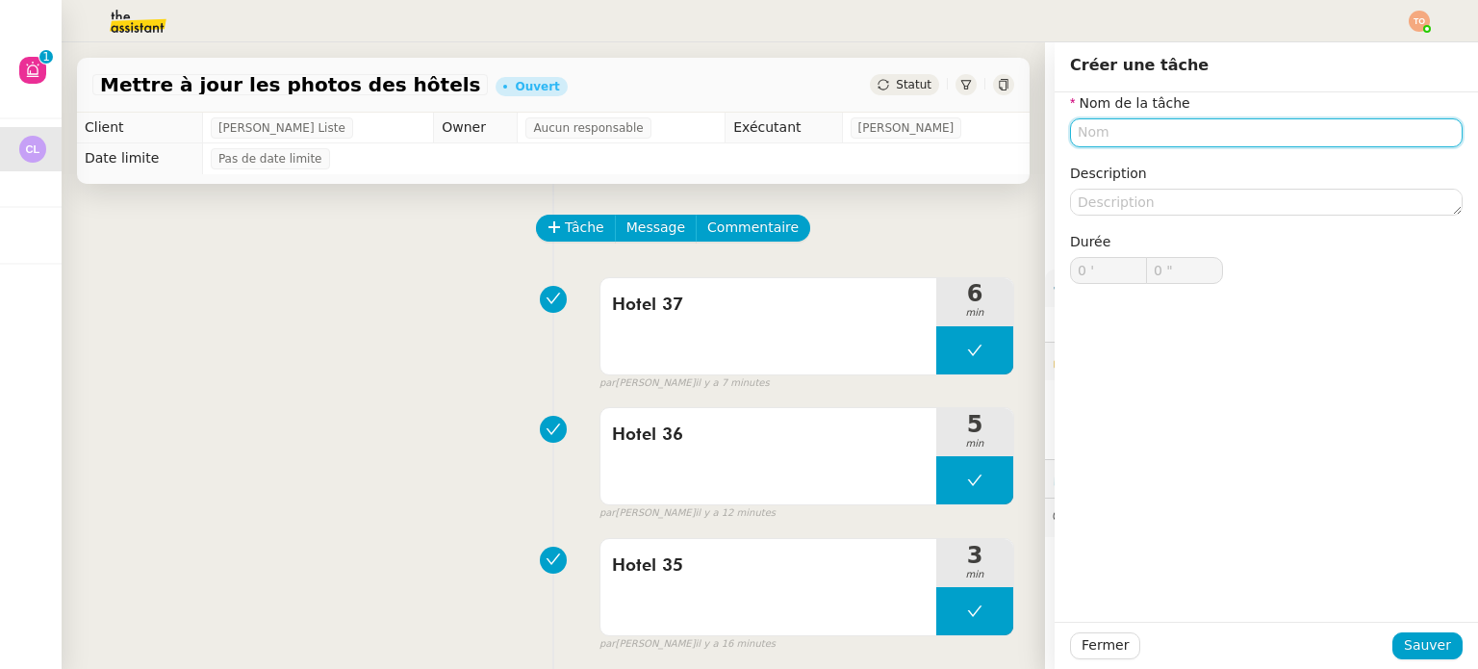
click at [1280, 126] on input "text" at bounding box center [1266, 132] width 392 height 28
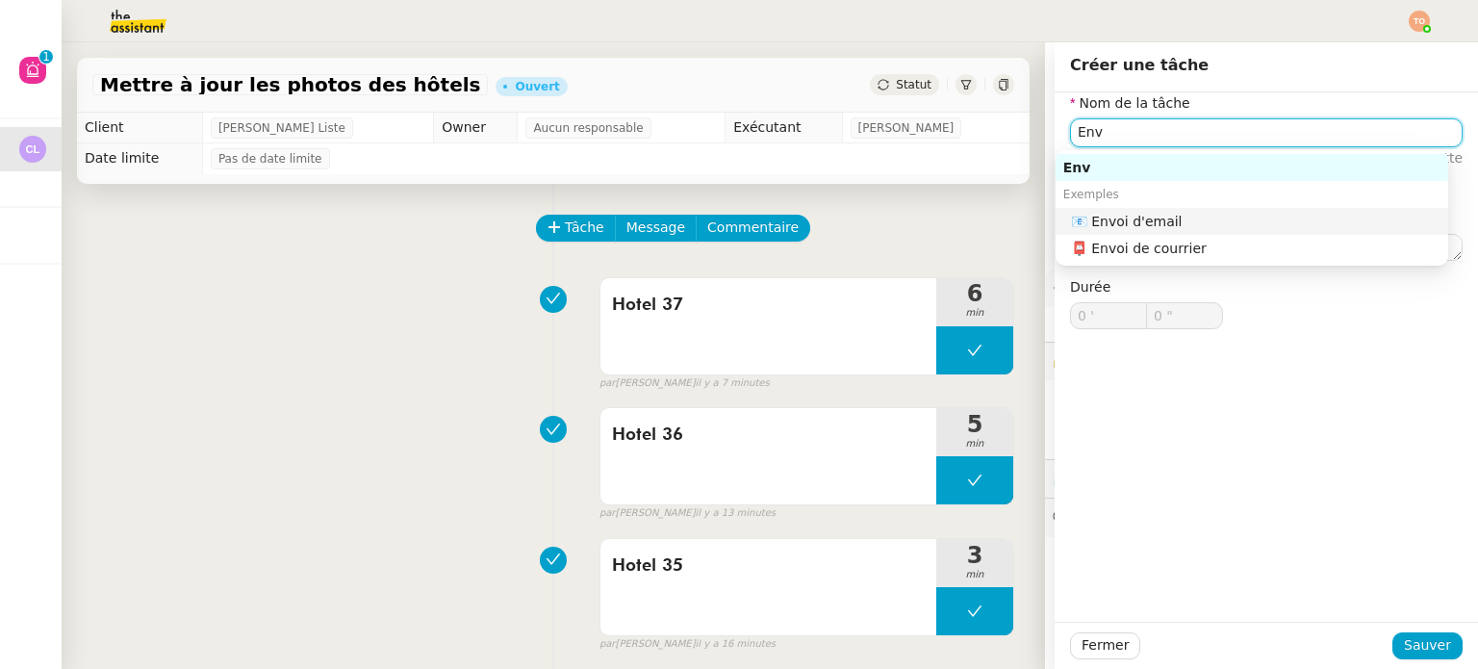
click at [1226, 222] on div "📧 Envoi d'email" at bounding box center [1255, 221] width 369 height 17
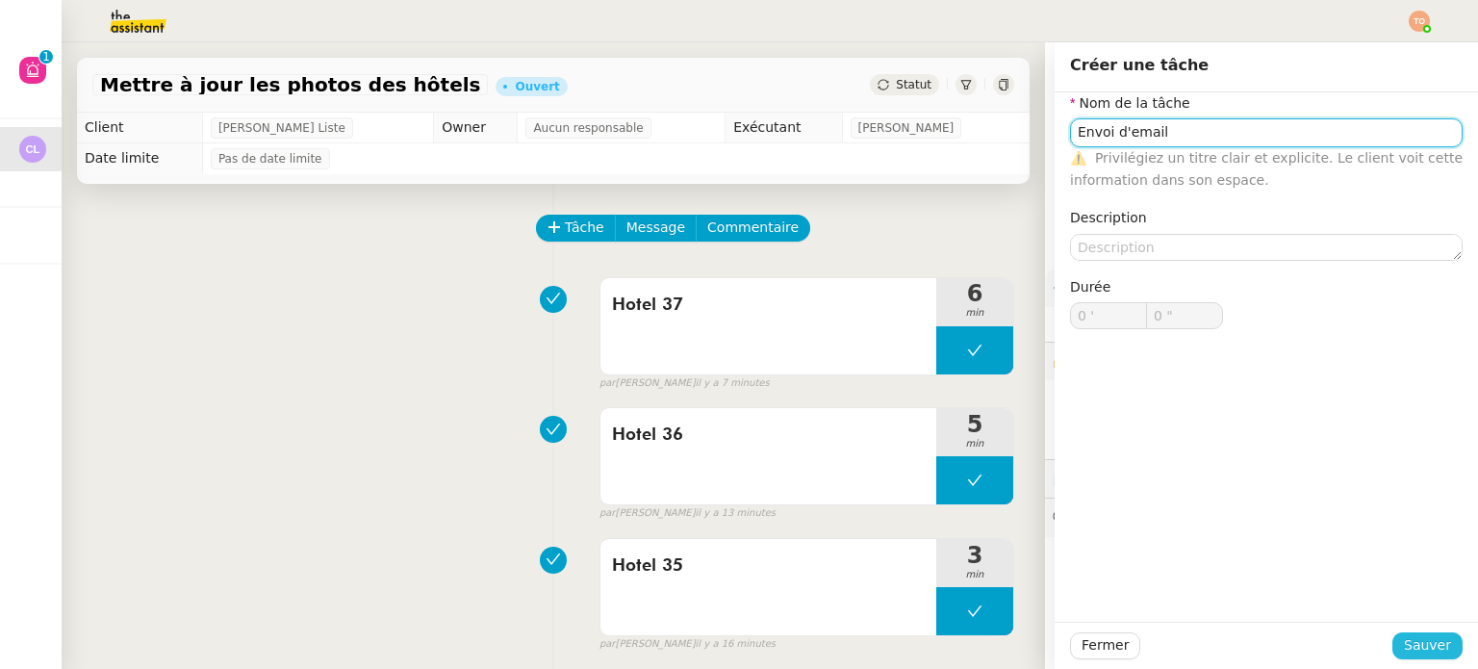
type input "Envoi d'email"
click at [1412, 641] on span "Sauver" at bounding box center [1426, 645] width 47 height 22
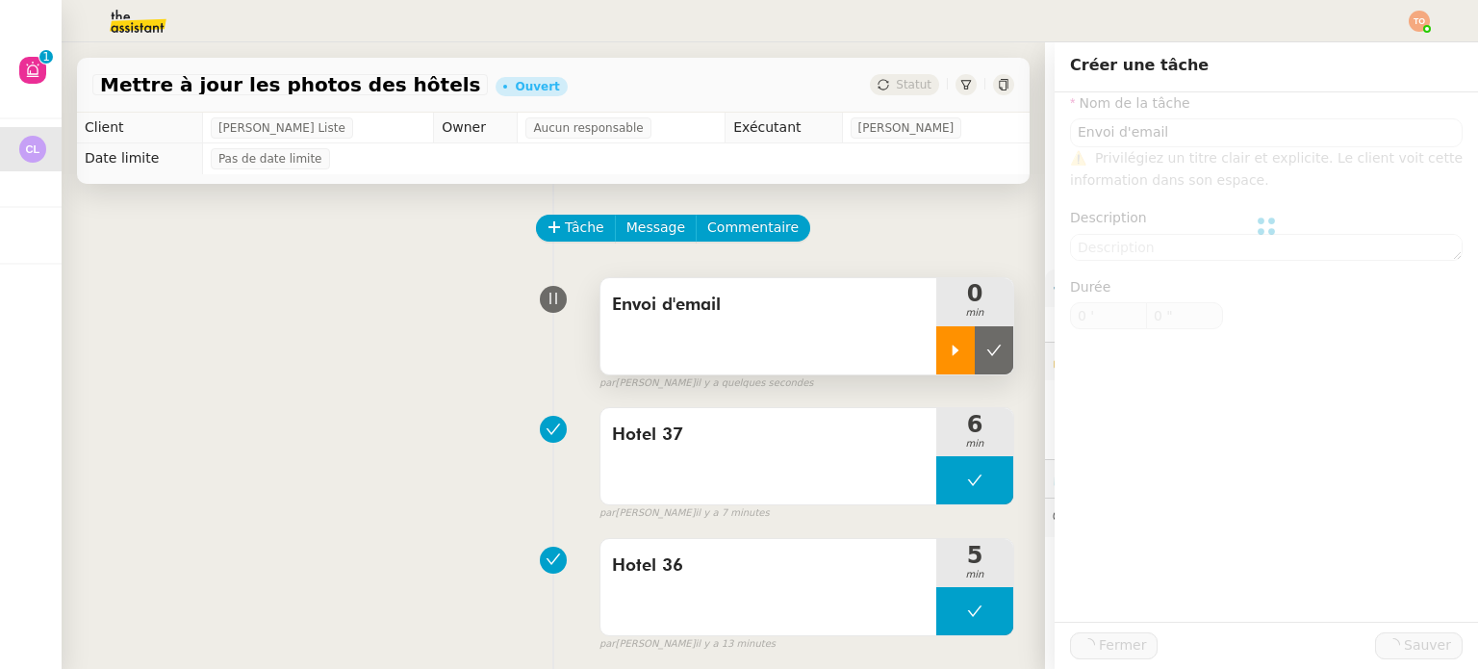
click at [936, 351] on div at bounding box center [955, 350] width 38 height 48
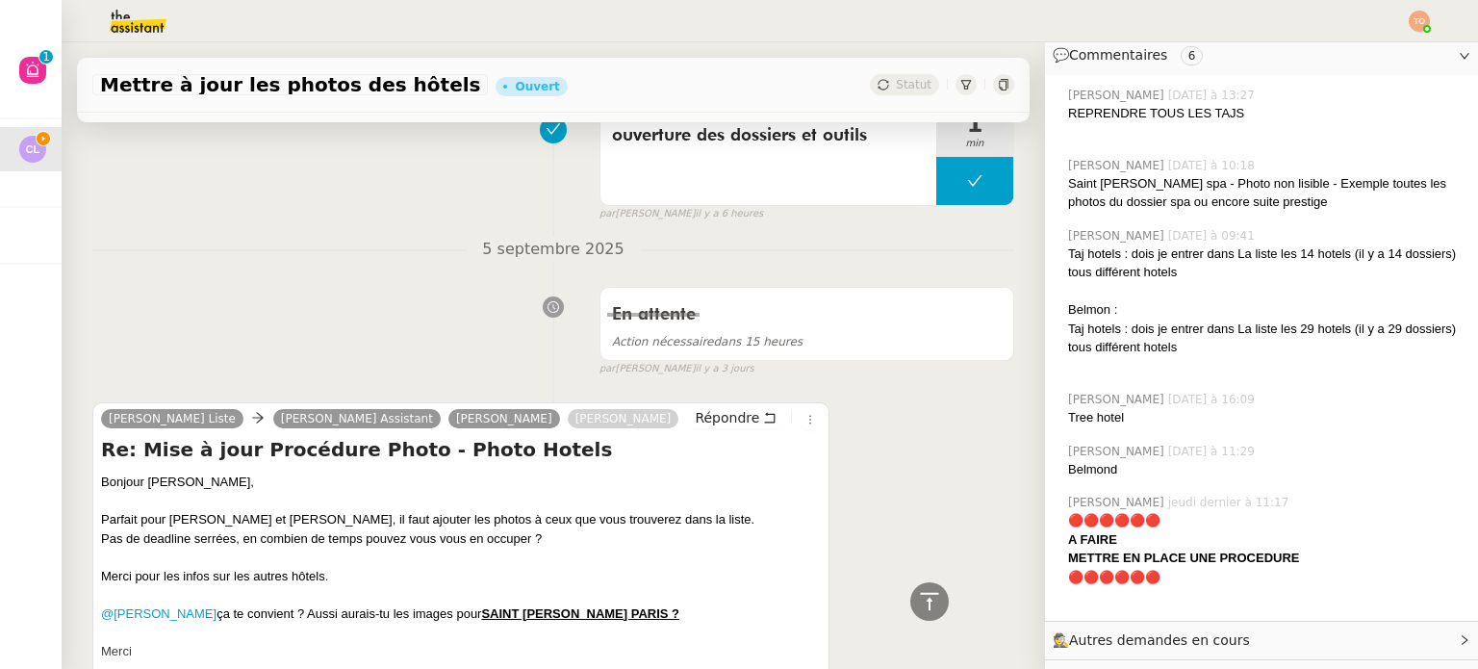
scroll to position [3944, 0]
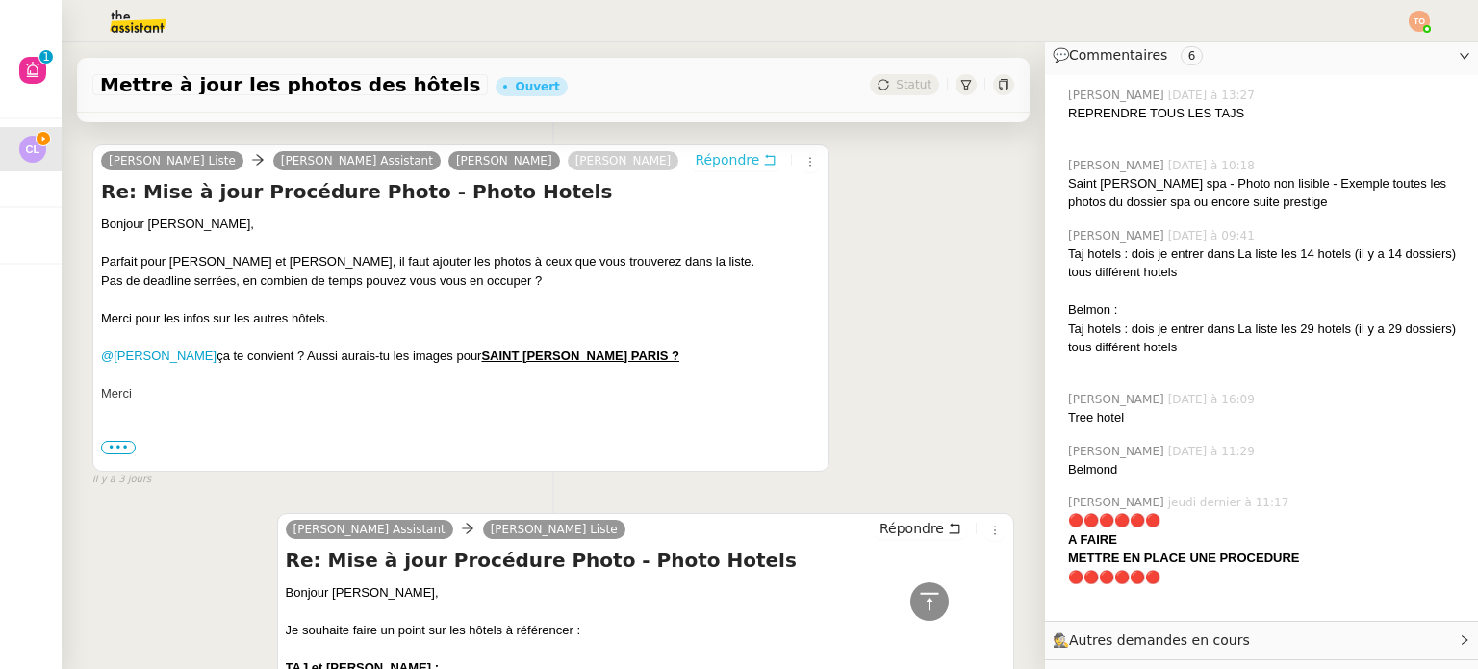
click at [695, 161] on span "Répondre" at bounding box center [727, 159] width 64 height 19
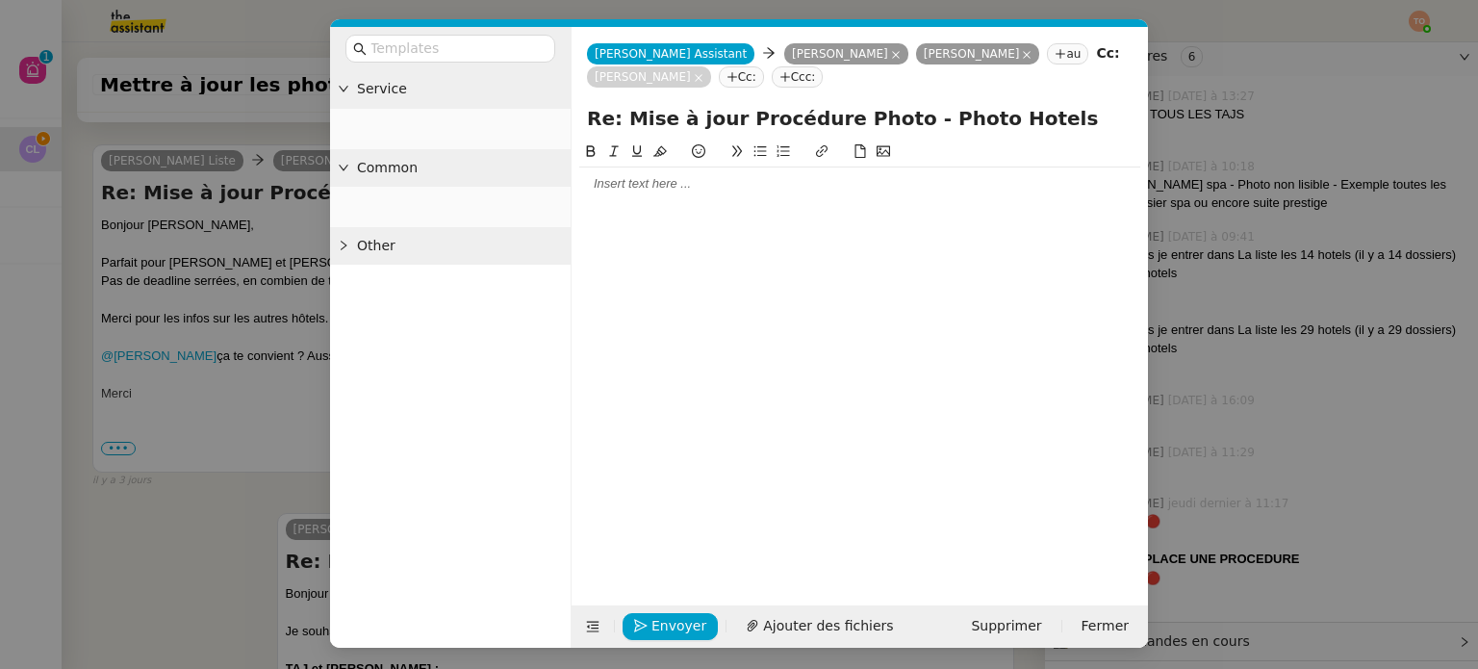
scroll to position [466, 0]
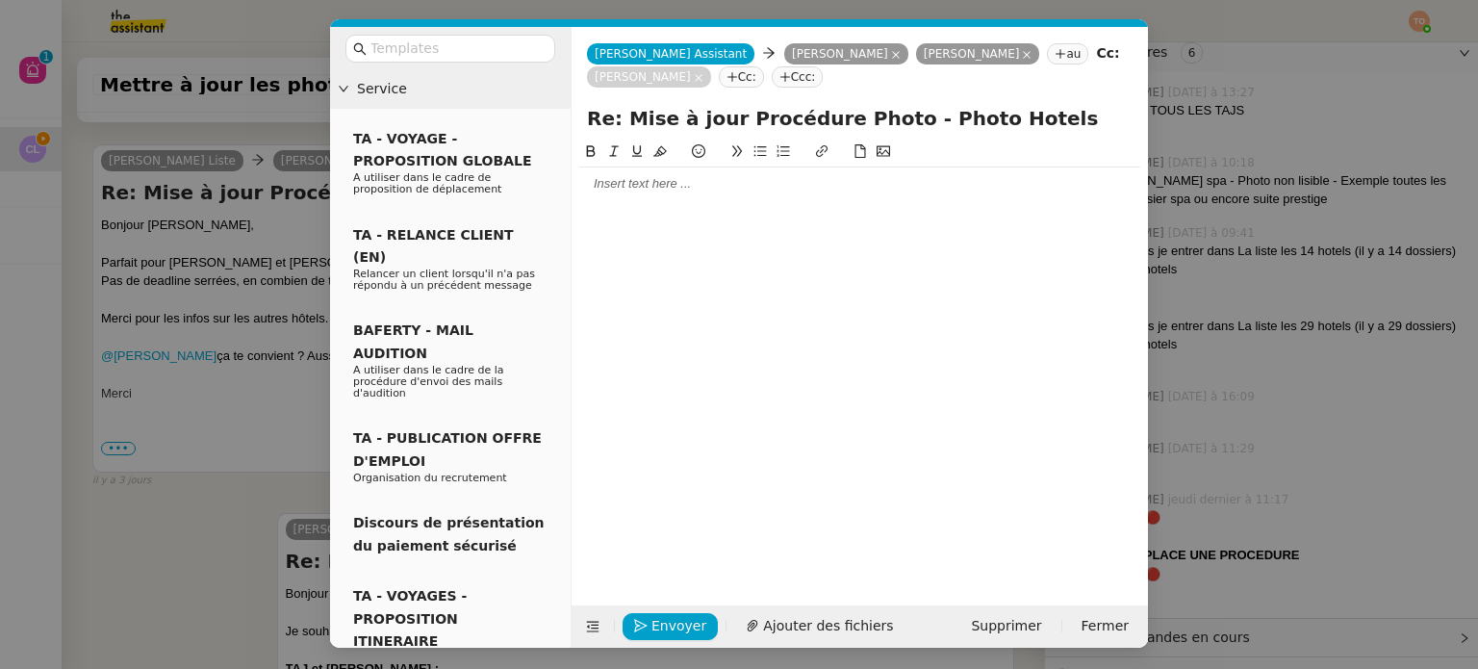
click at [635, 196] on div at bounding box center [859, 183] width 561 height 33
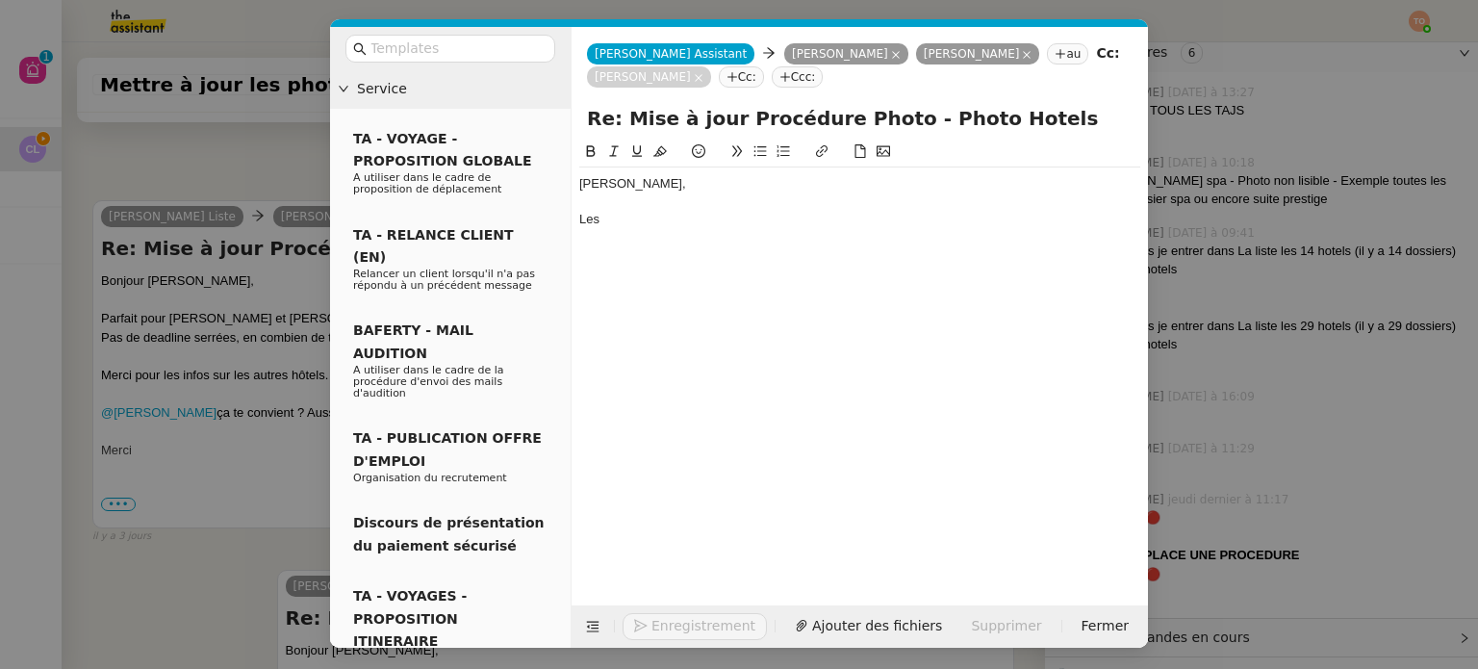
scroll to position [4148, 0]
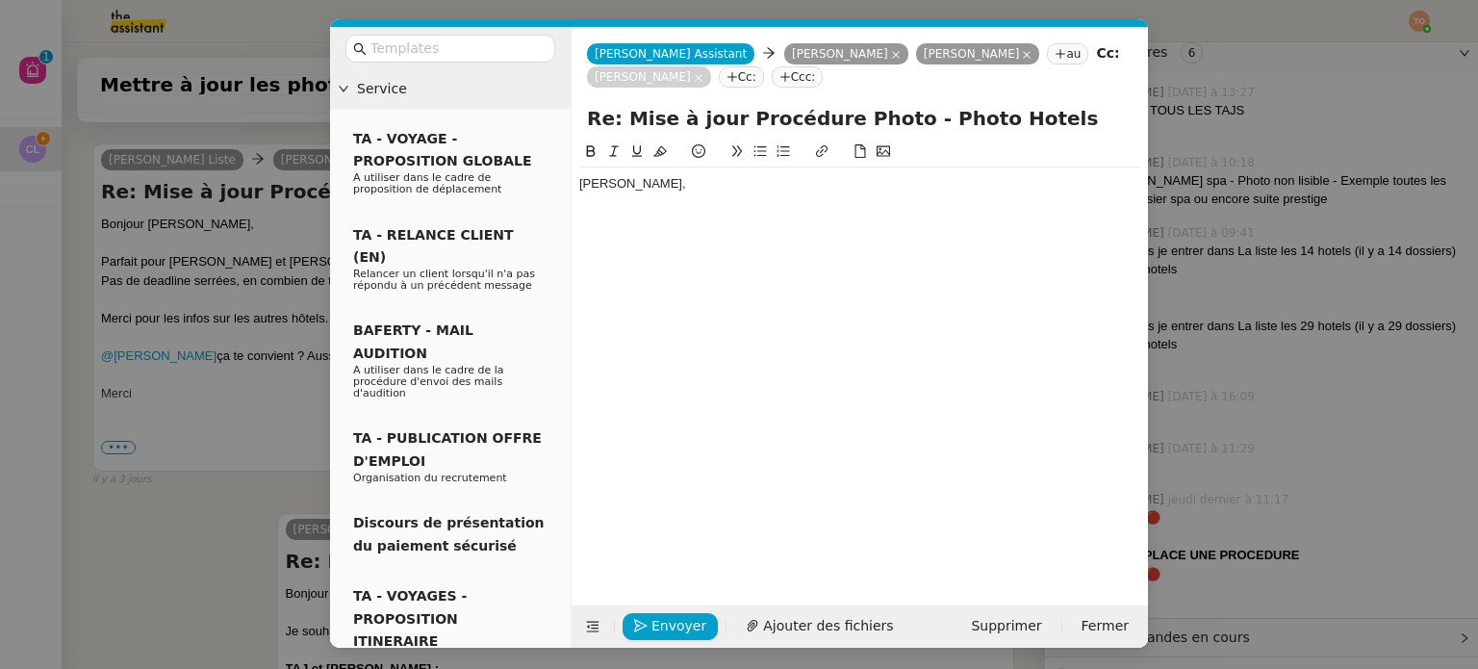
click at [256, 267] on nz-modal-container "Service TA - VOYAGE - PROPOSITION GLOBALE A utiliser dans le cadre de propositi…" at bounding box center [739, 334] width 1478 height 669
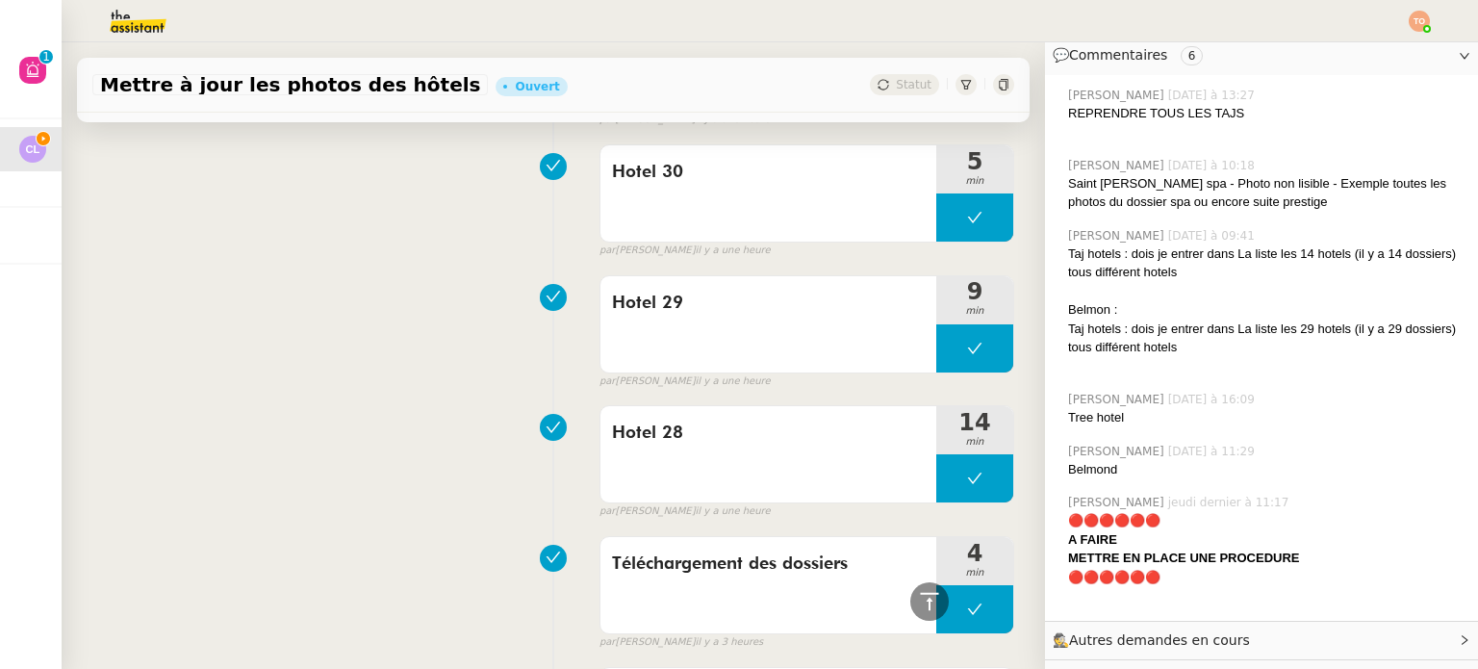
scroll to position [0, 0]
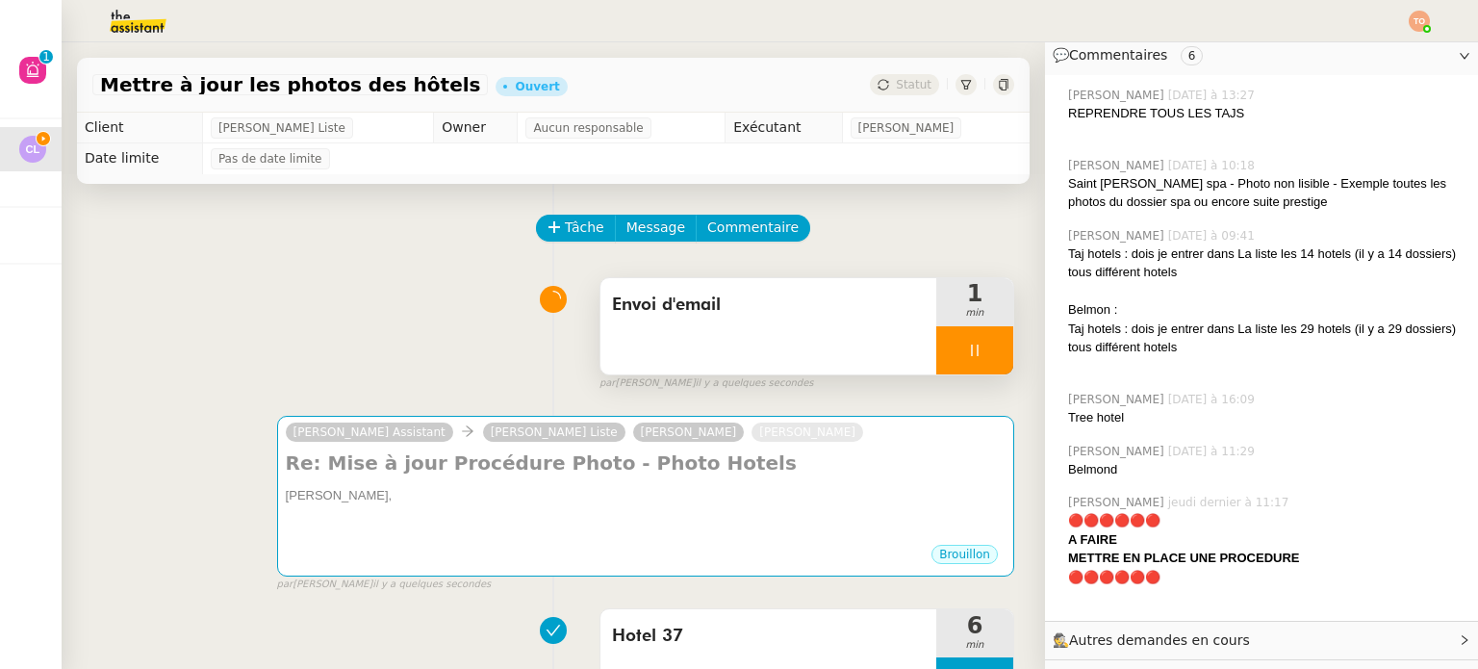
click at [971, 347] on icon at bounding box center [974, 350] width 7 height 12
click at [942, 324] on div "1 min" at bounding box center [974, 302] width 77 height 48
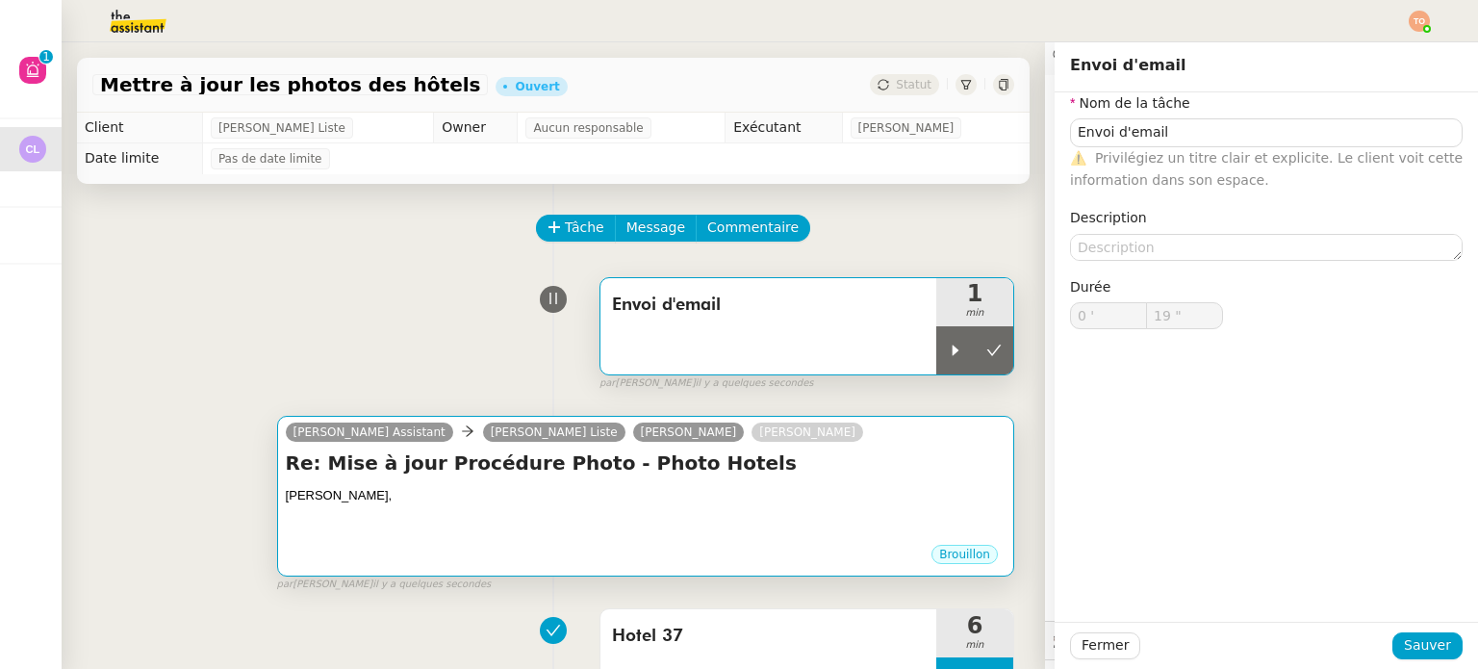
drag, startPoint x: 917, startPoint y: 369, endPoint x: 881, endPoint y: 442, distance: 80.4
click at [936, 368] on div at bounding box center [955, 350] width 38 height 48
click at [858, 476] on h4 "Re: Mise à jour Procédure Photo - Photo Hotels" at bounding box center [646, 462] width 720 height 27
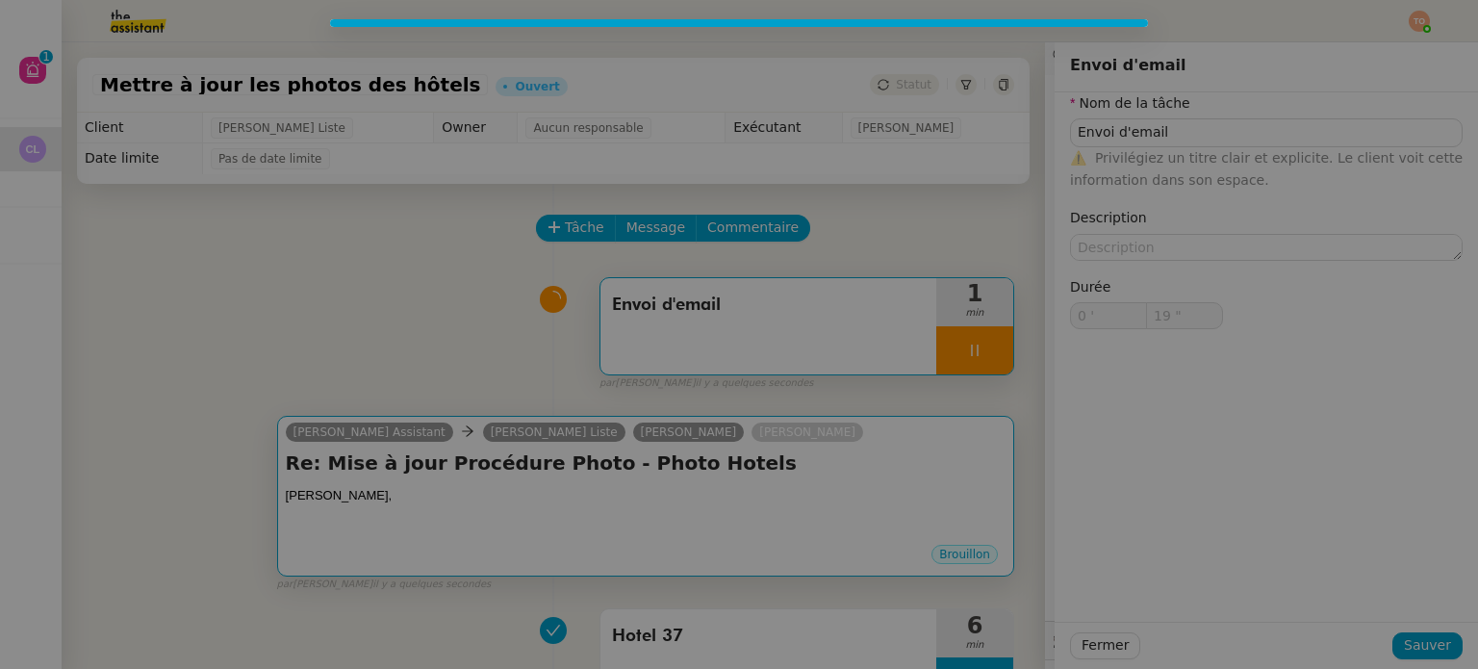
type input "Envoi d'email"
type input "0 '"
type input "19 ""
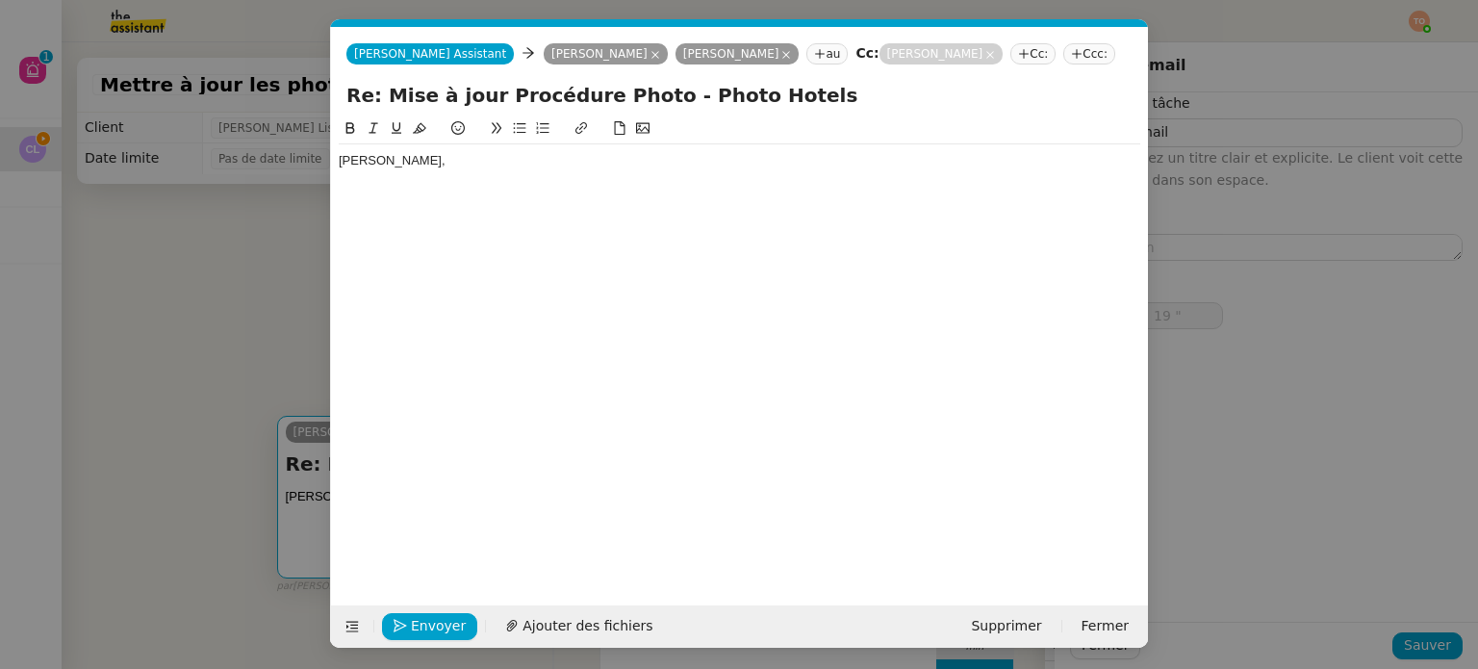
type input "Envoi d'email"
type input "0 '"
click at [761, 176] on div at bounding box center [739, 178] width 801 height 17
type input "21 ""
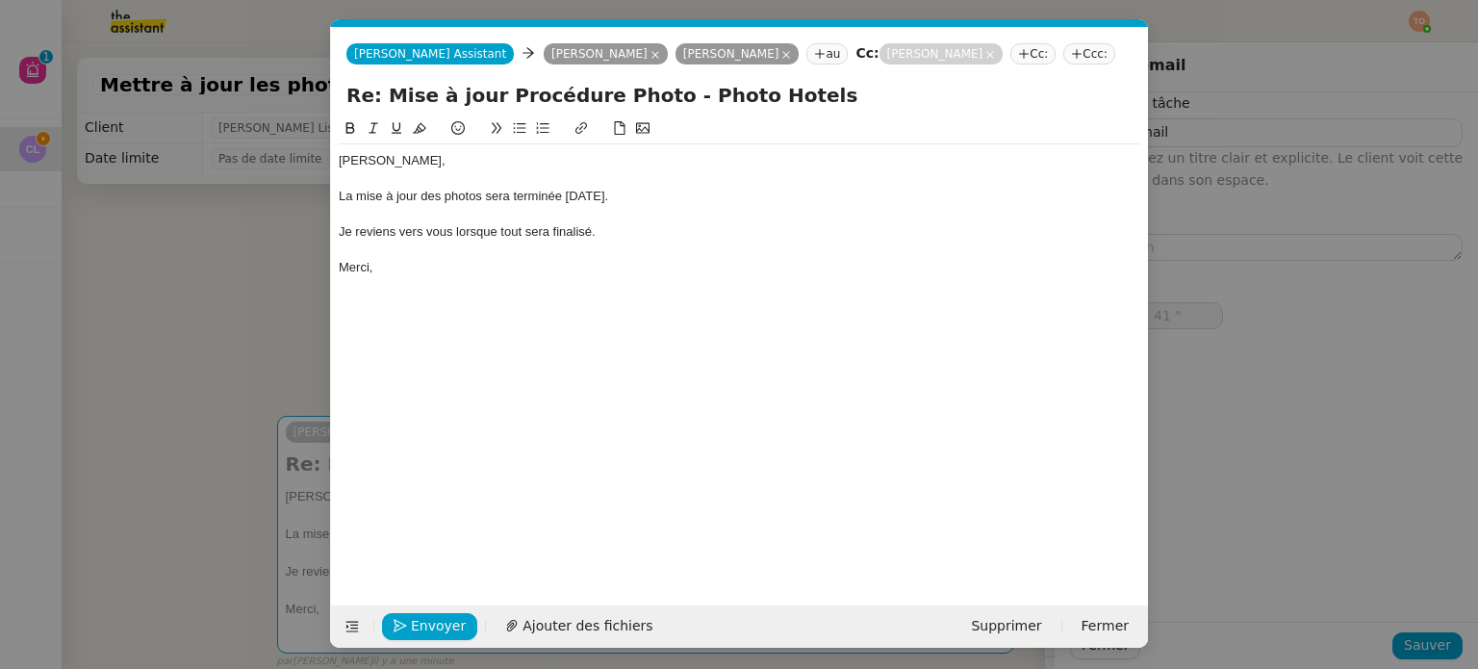
click at [669, 150] on div "[PERSON_NAME], La mise à jour des photos sera terminée [DATE]. Je reviens vers …" at bounding box center [739, 213] width 801 height 139
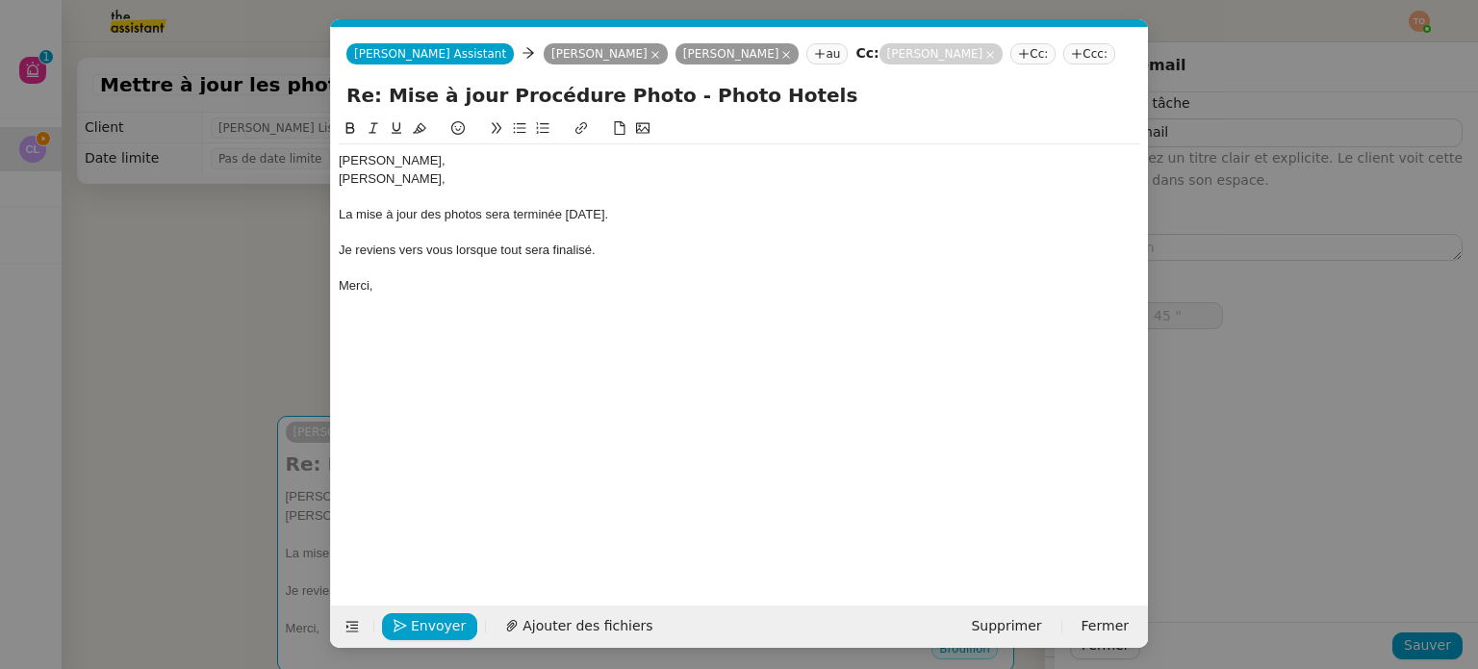
click at [643, 218] on div "La mise à jour des photos sera terminée [DATE]." at bounding box center [739, 214] width 801 height 17
type input "59 ""
type input "1 '"
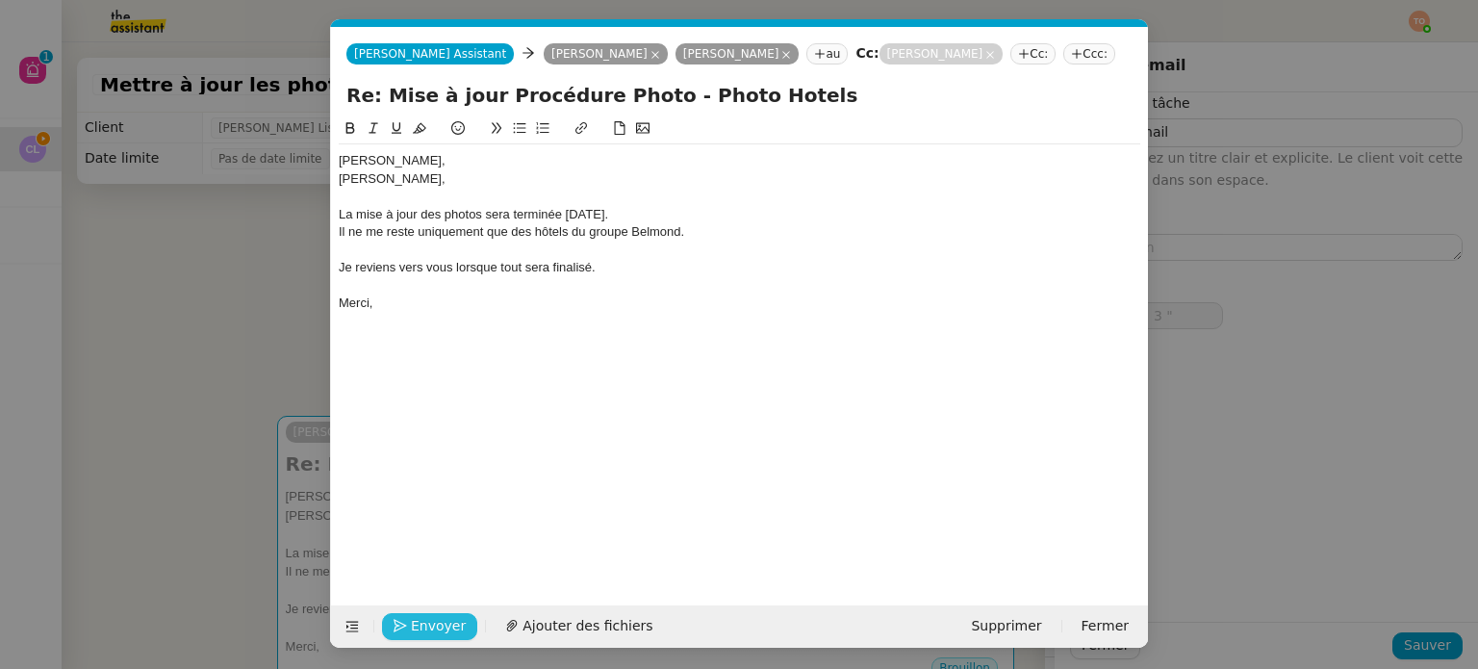
click at [425, 625] on span "Envoyer" at bounding box center [438, 626] width 55 height 22
click at [425, 625] on span "Confirmer l'envoi" at bounding box center [468, 626] width 115 height 22
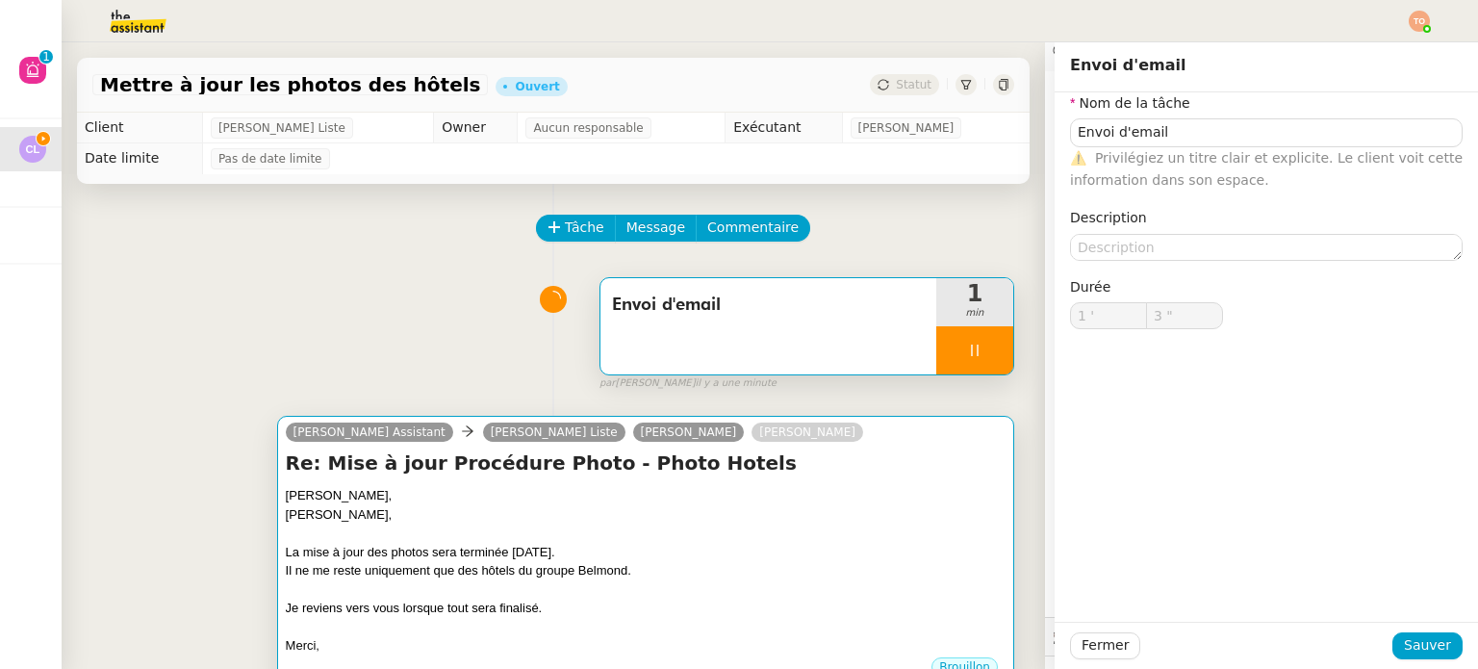
type input "4 ""
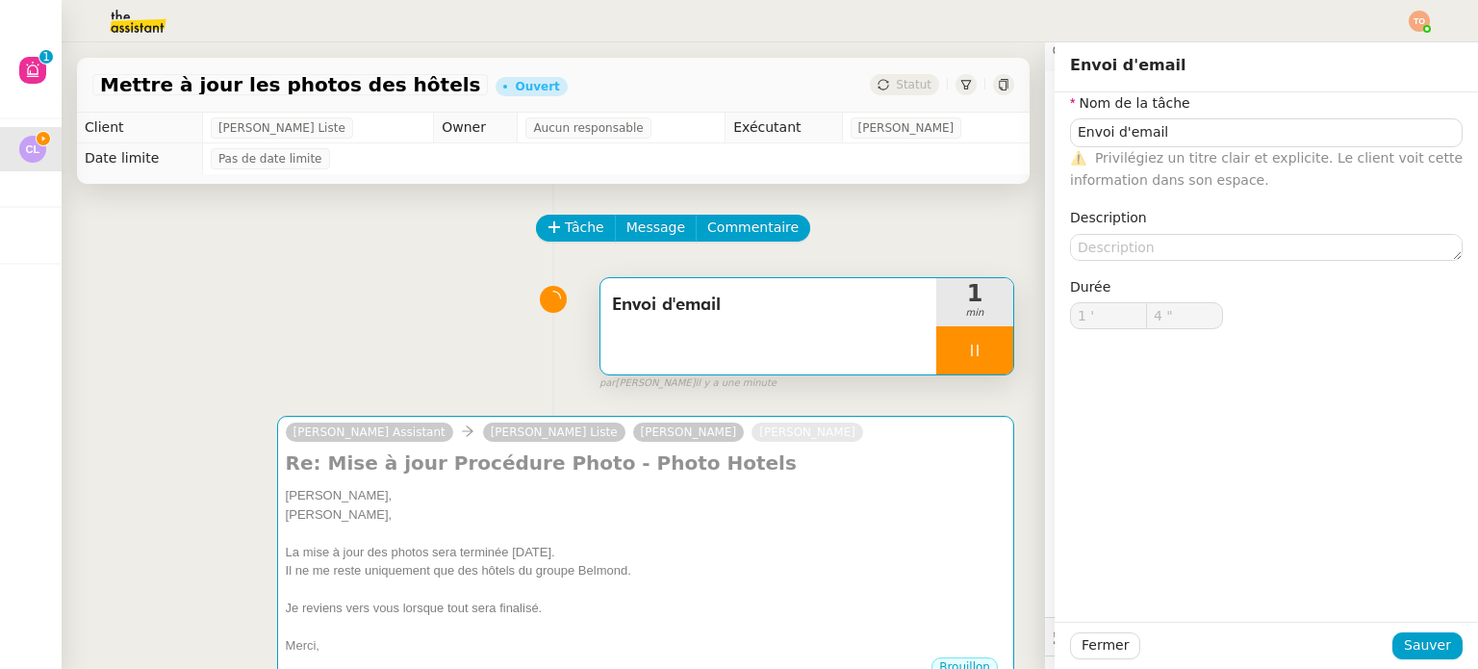
scroll to position [462, 0]
click at [955, 365] on div at bounding box center [974, 350] width 77 height 48
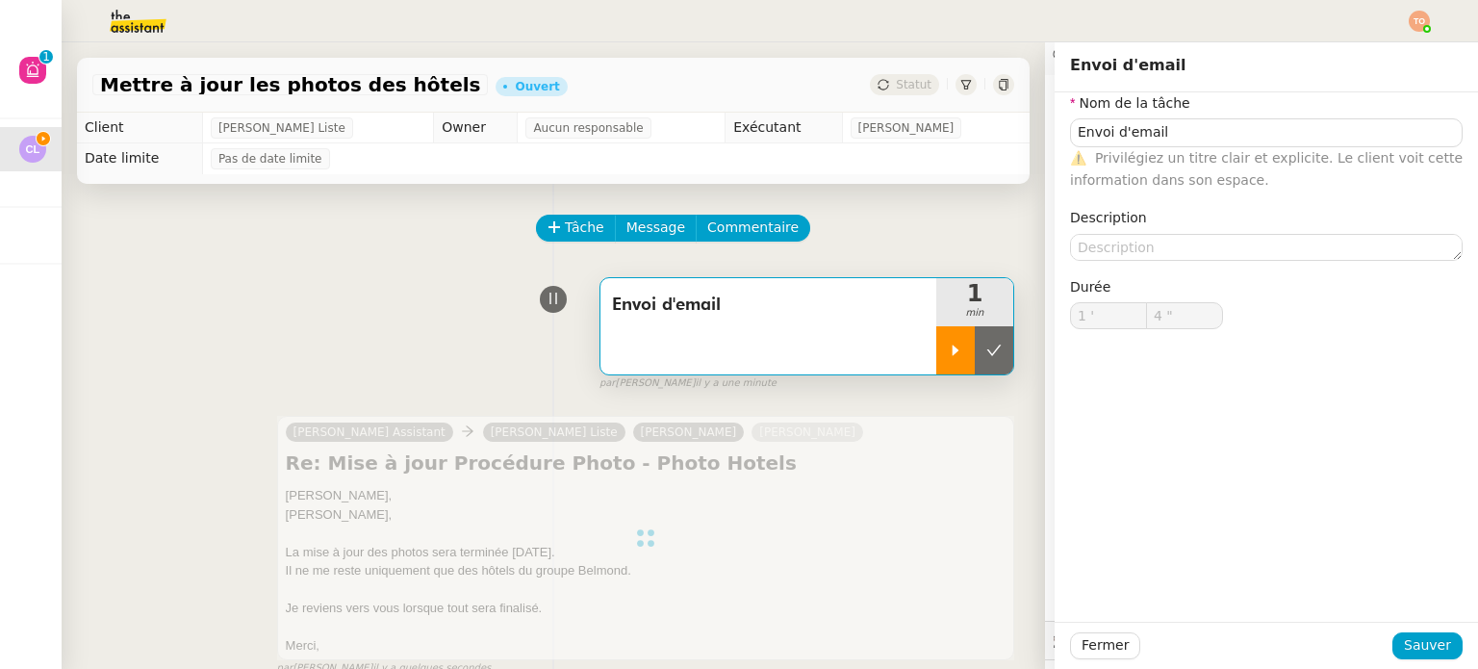
click at [986, 358] on icon at bounding box center [993, 349] width 15 height 15
type input "Envoi d'email"
type input "1 '"
type input "5 ""
type input "Envoi d'email"
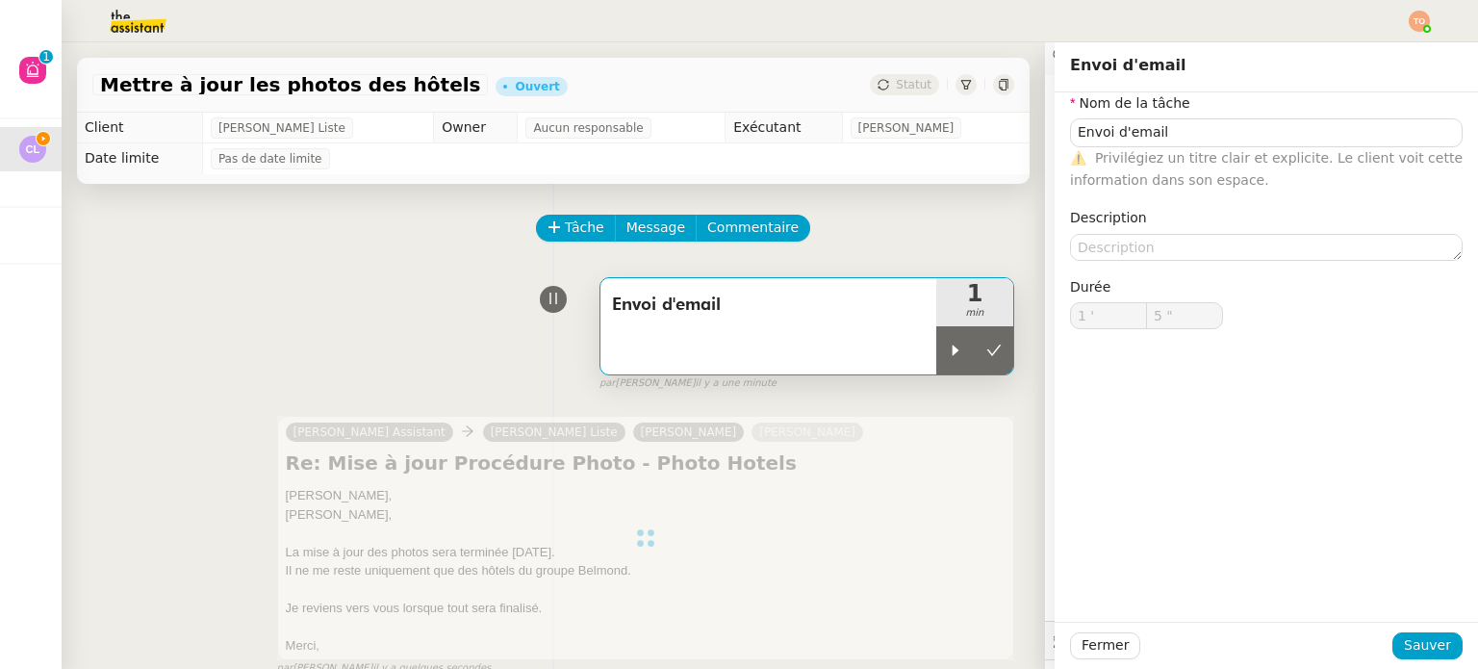
type input "1 '"
type input "5 ""
type input "Envoi d'email"
type input "1 '"
type input "5 ""
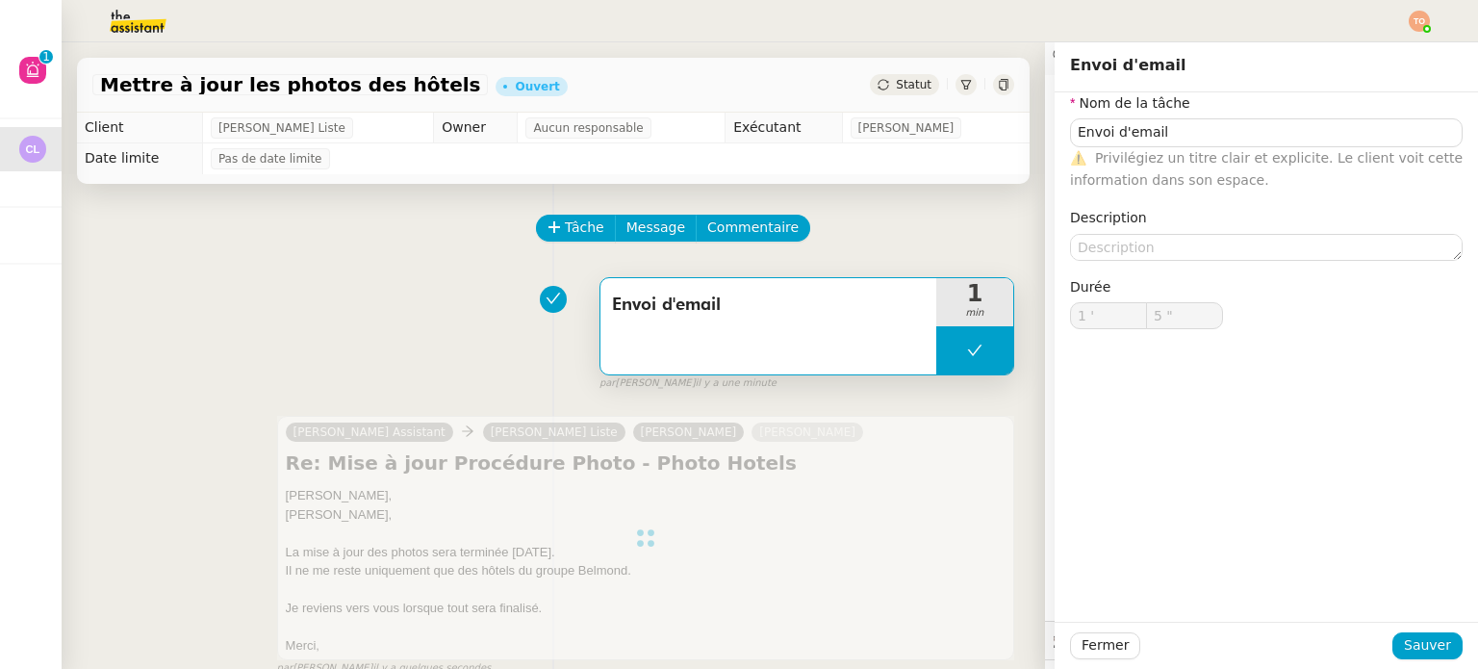
type input "Envoi d'email"
type input "1 '"
type input "5 ""
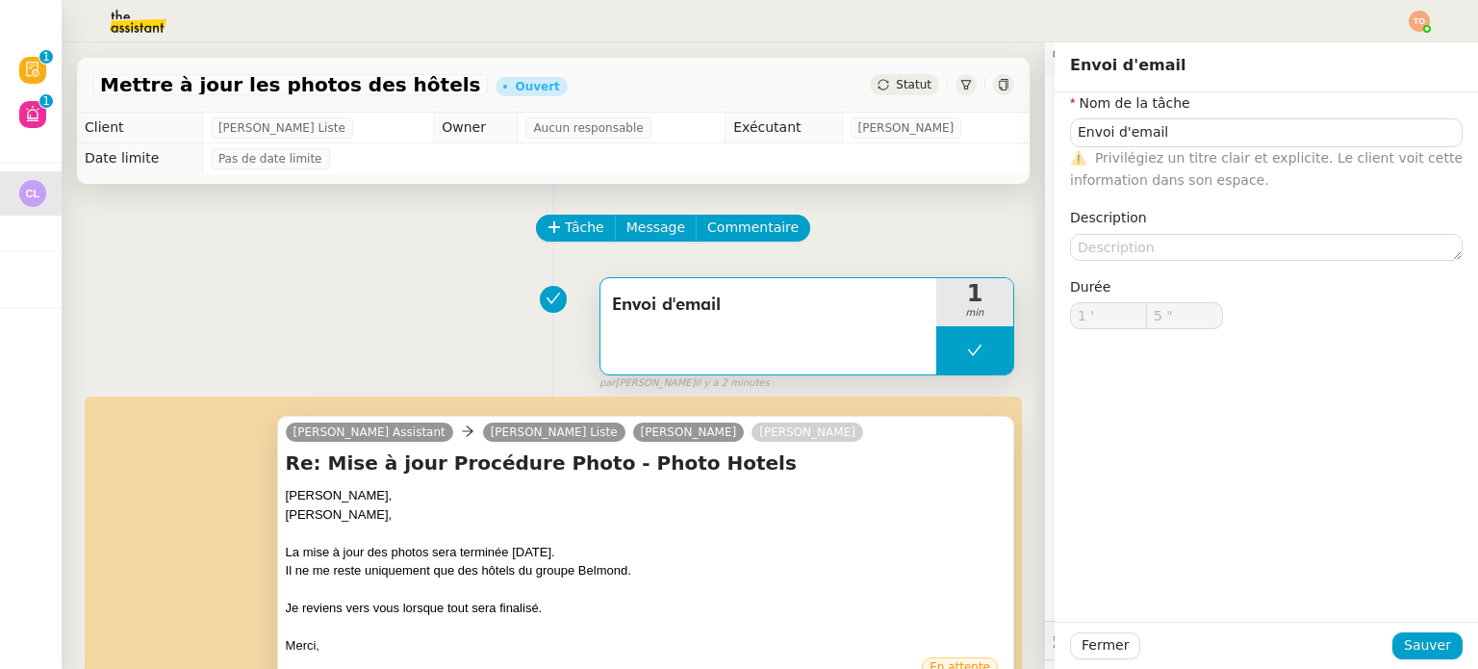
type input "Envoi d'email"
type input "1 '"
type input "5 ""
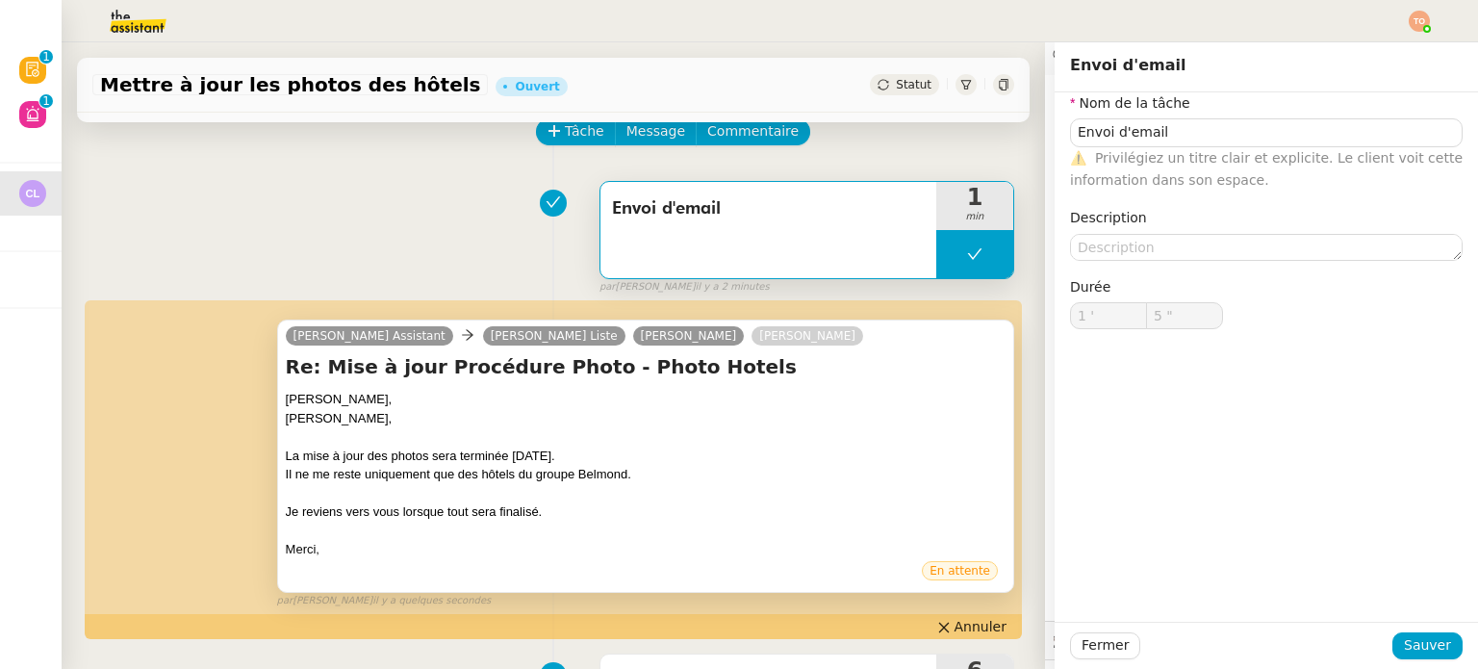
type input "Envoi d'email"
type input "1 '"
type input "5 ""
type input "Envoi d'email"
type input "1 '"
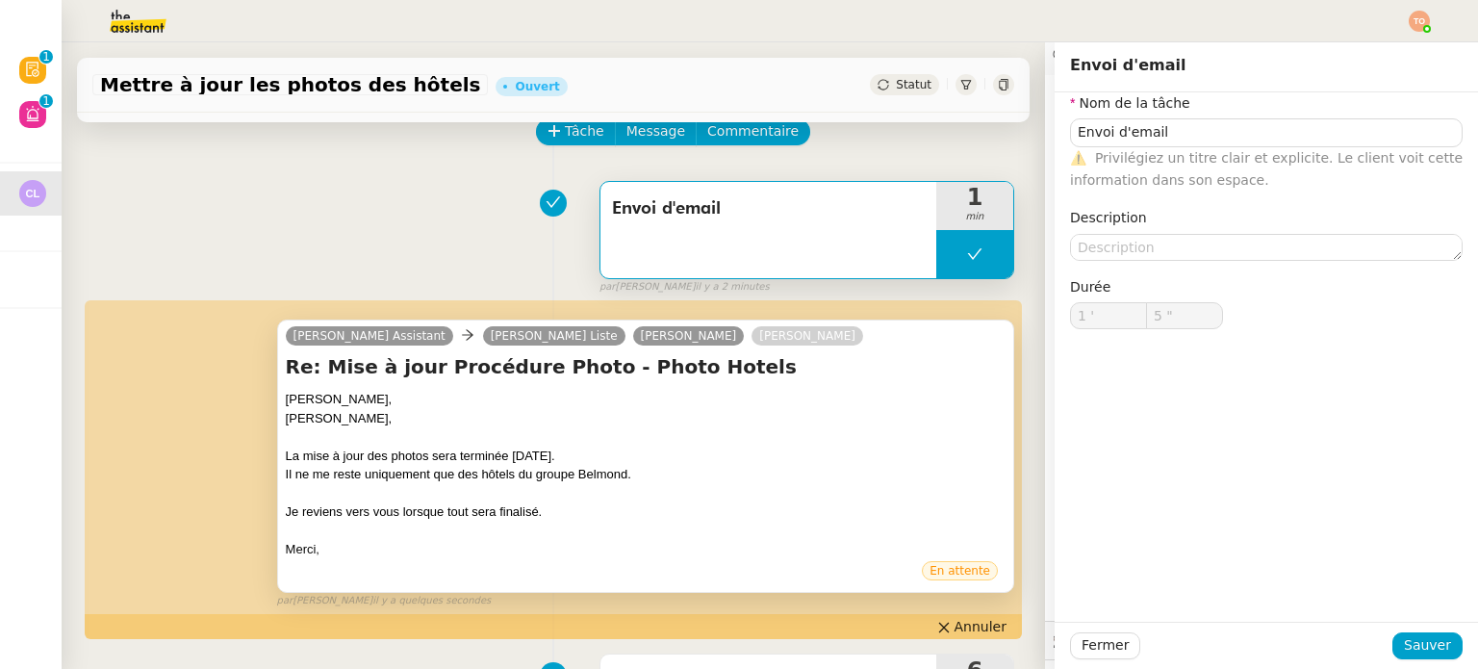
type input "5 ""
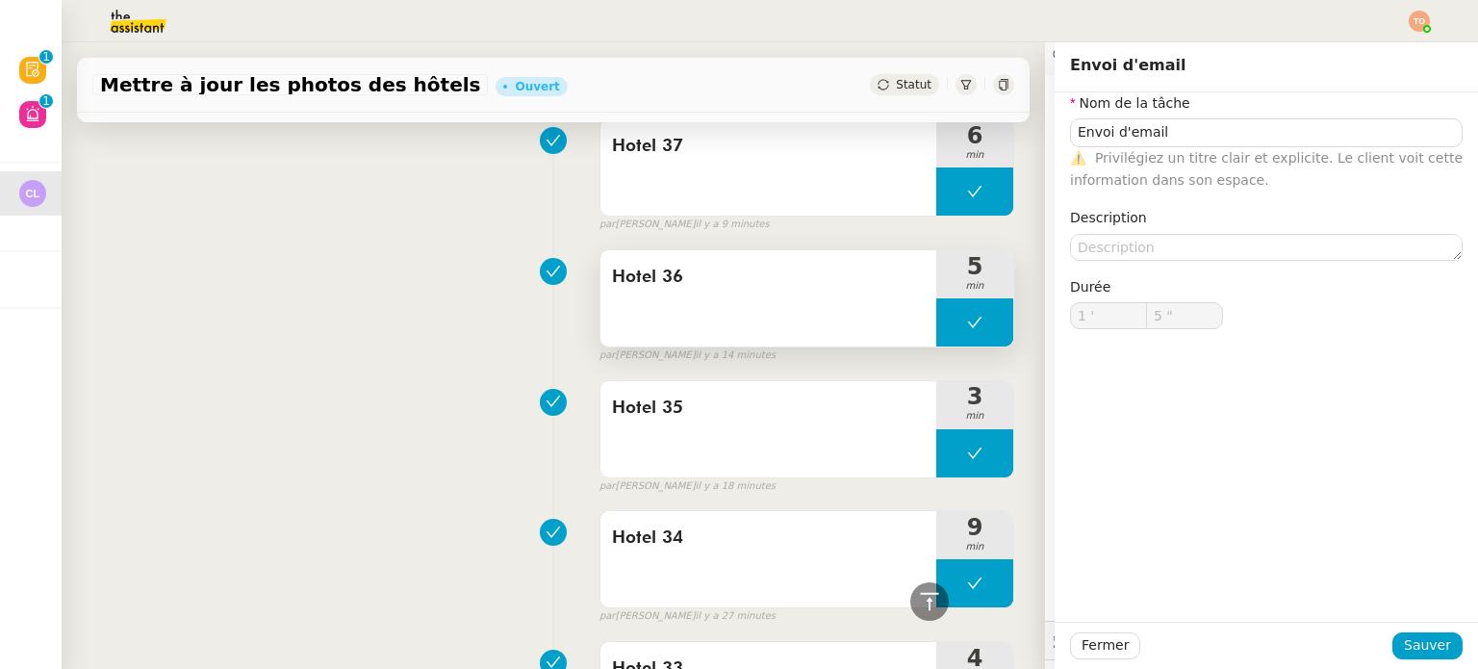
scroll to position [577, 0]
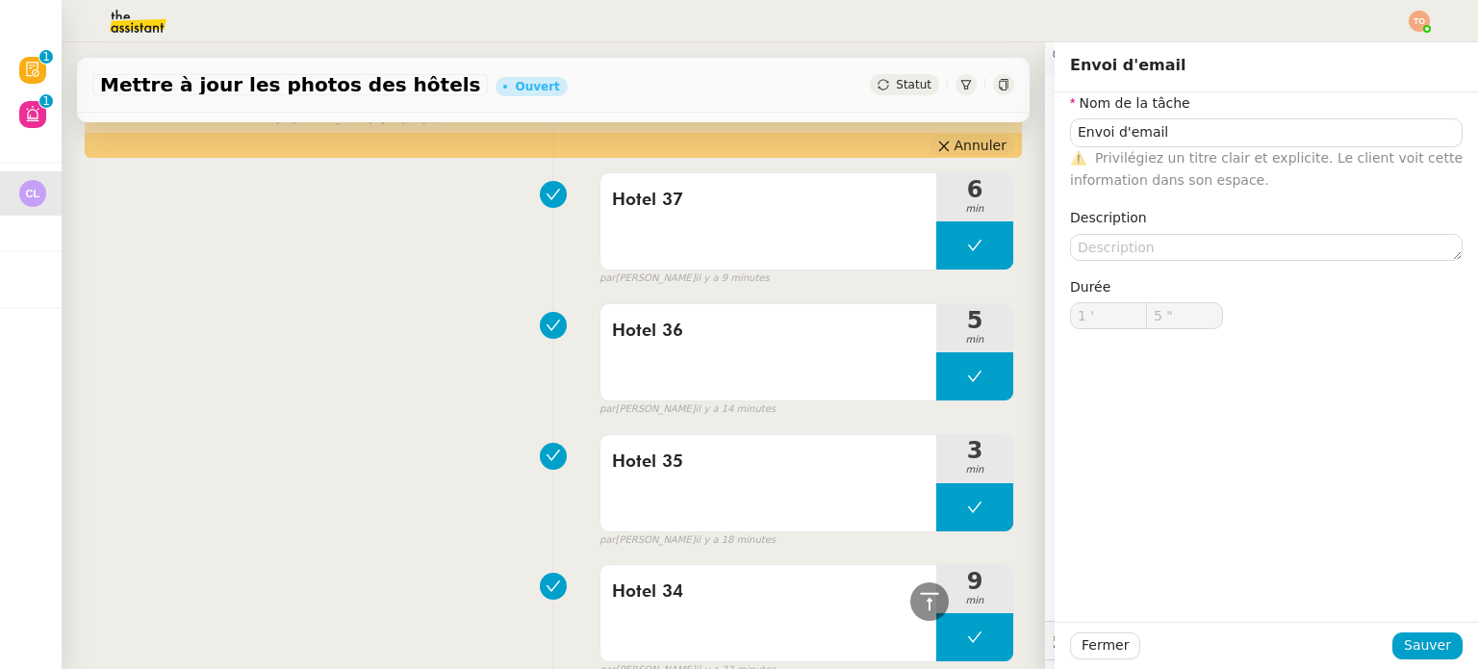
click at [962, 142] on span "Annuler" at bounding box center [980, 145] width 52 height 19
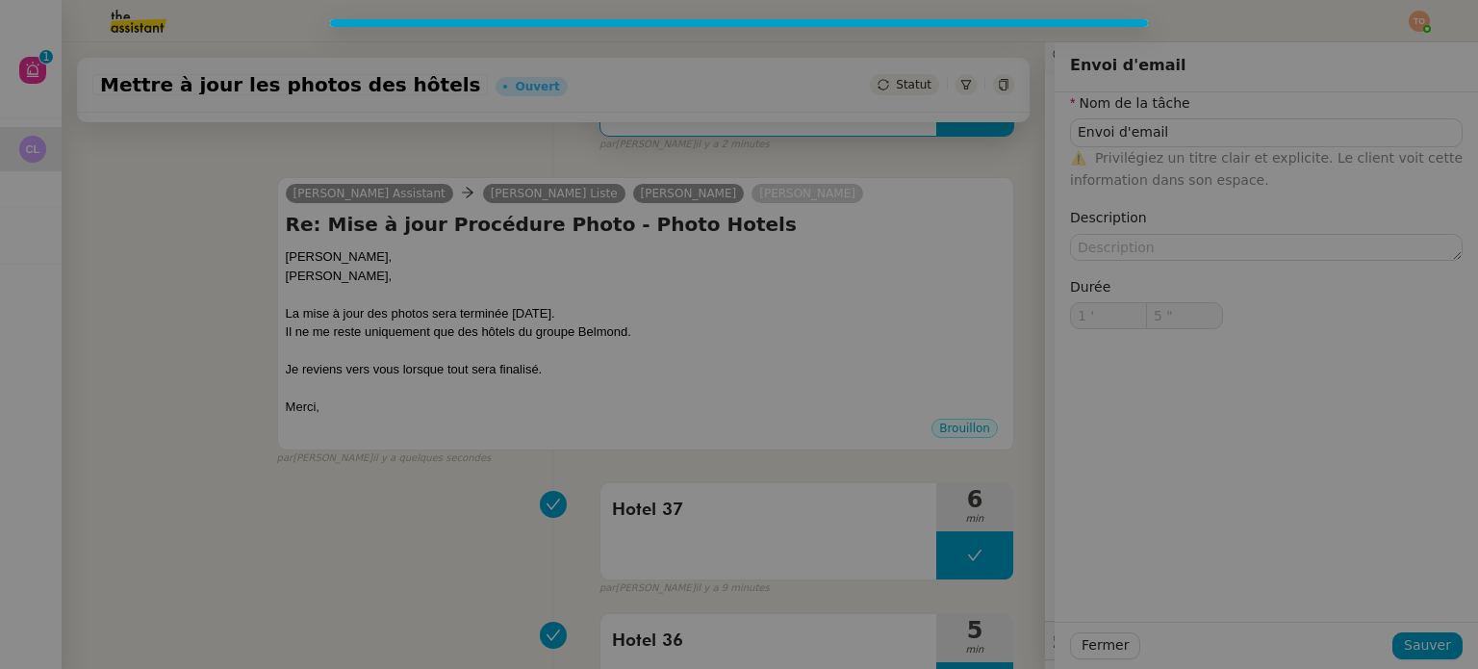
type input "Envoi d'email"
type input "1 '"
type input "5 ""
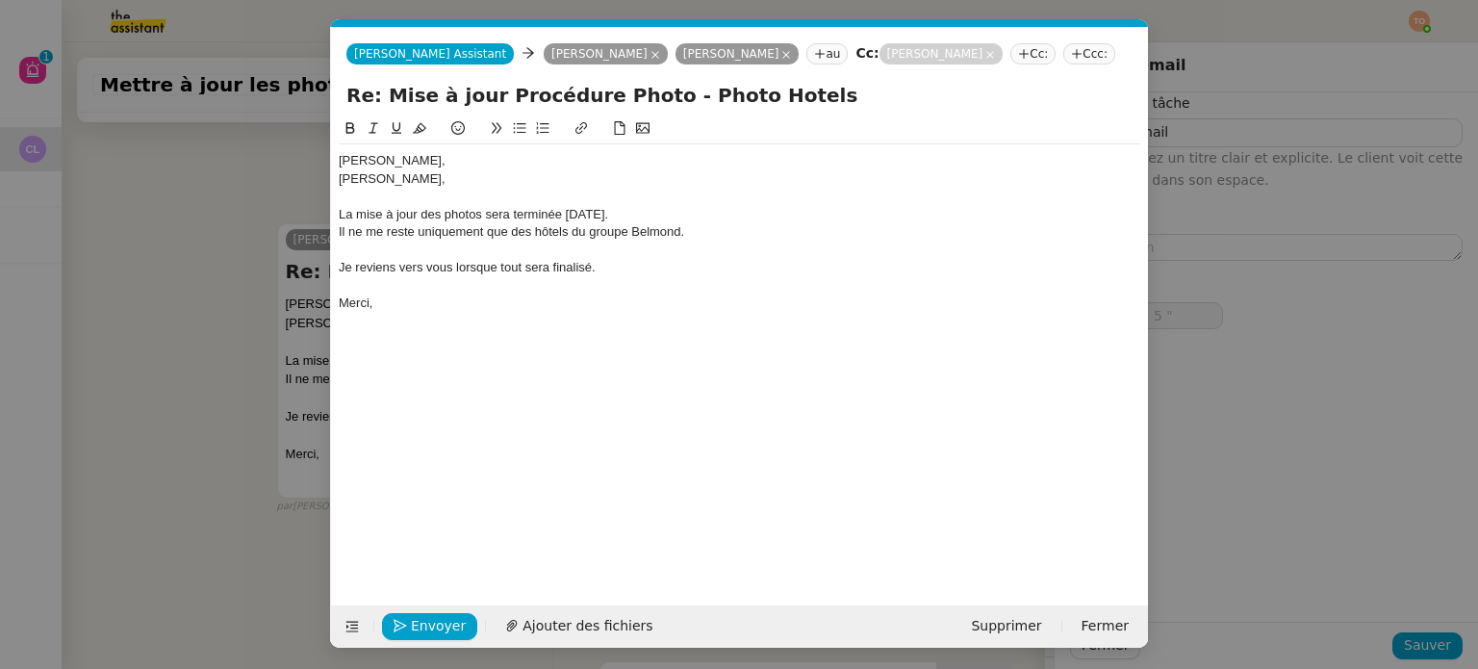
scroll to position [0, 40]
type input "Envoi d'email"
type input "1 '"
type input "5 ""
click at [781, 56] on icon at bounding box center [786, 55] width 10 height 10
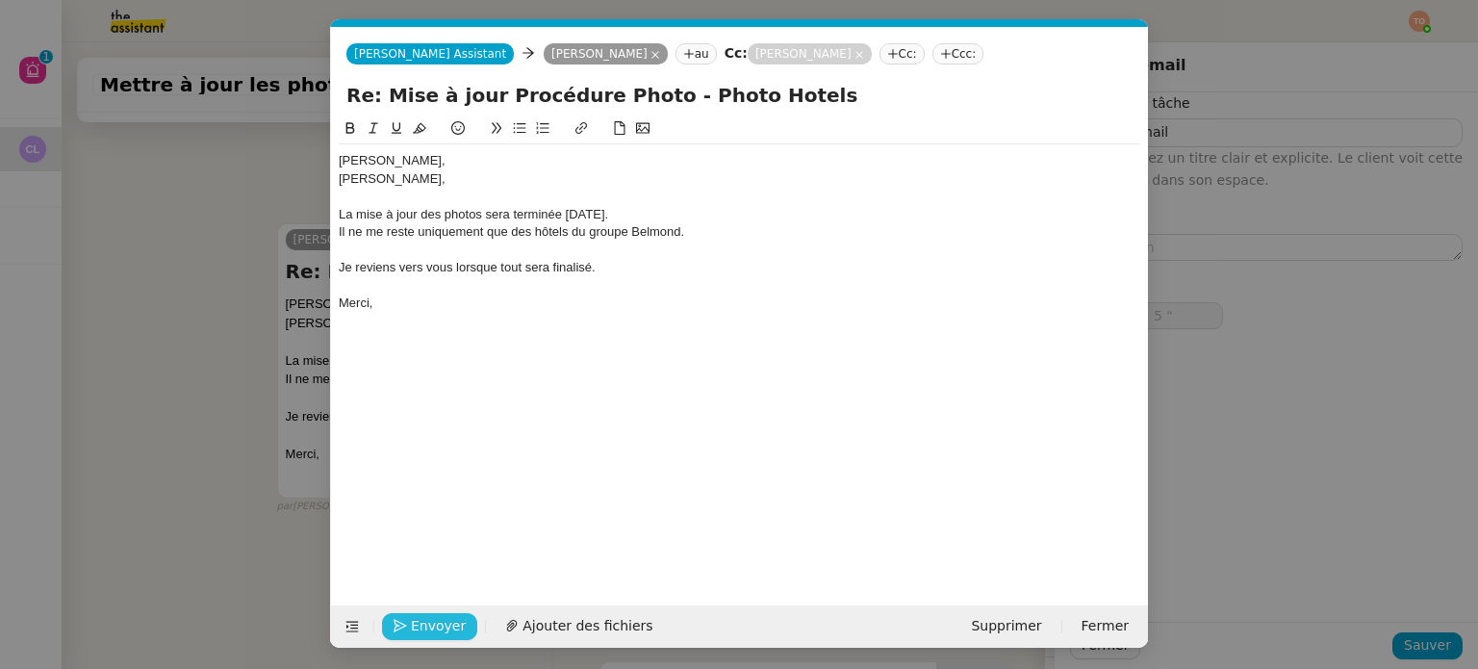
click at [434, 628] on span "Envoyer" at bounding box center [438, 626] width 55 height 22
click at [434, 628] on span "Confirmer l'envoi" at bounding box center [468, 626] width 115 height 22
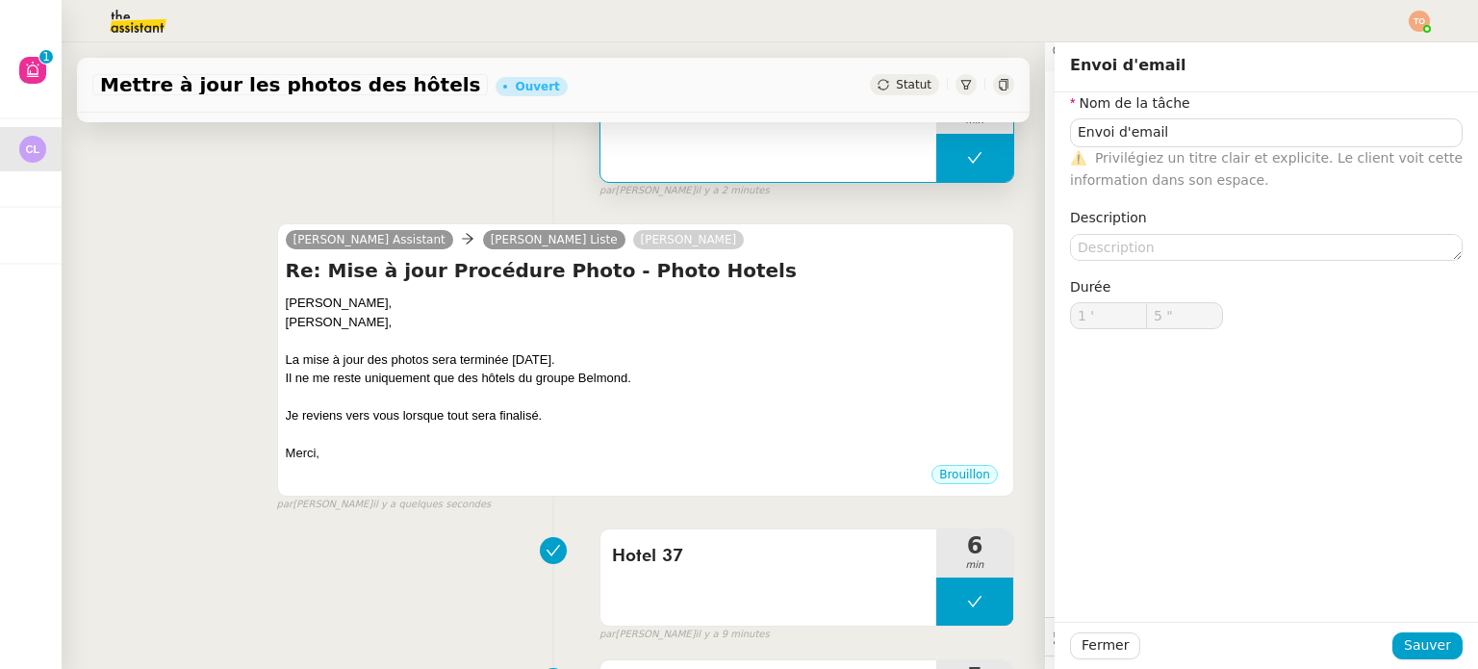
scroll to position [462, 0]
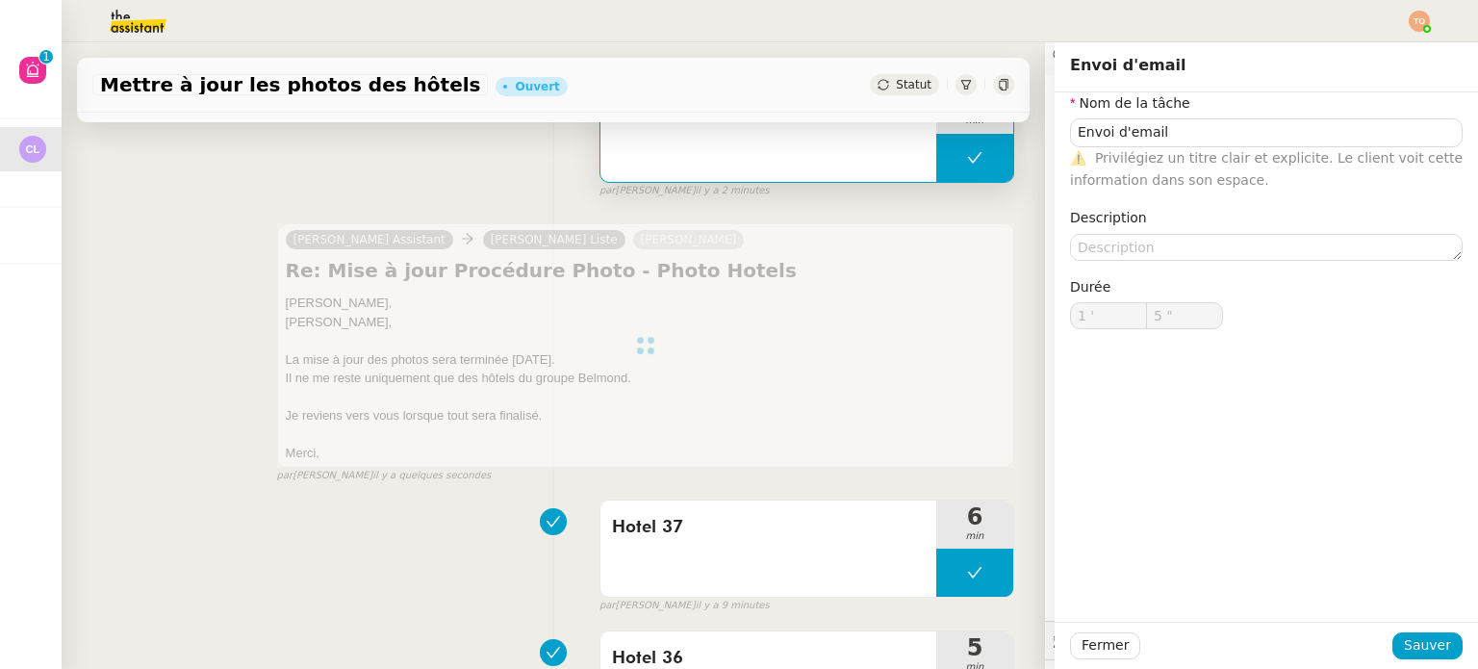
type input "Envoi d'email"
type input "1 '"
type input "5 ""
click at [1409, 647] on span "Sauver" at bounding box center [1426, 645] width 47 height 22
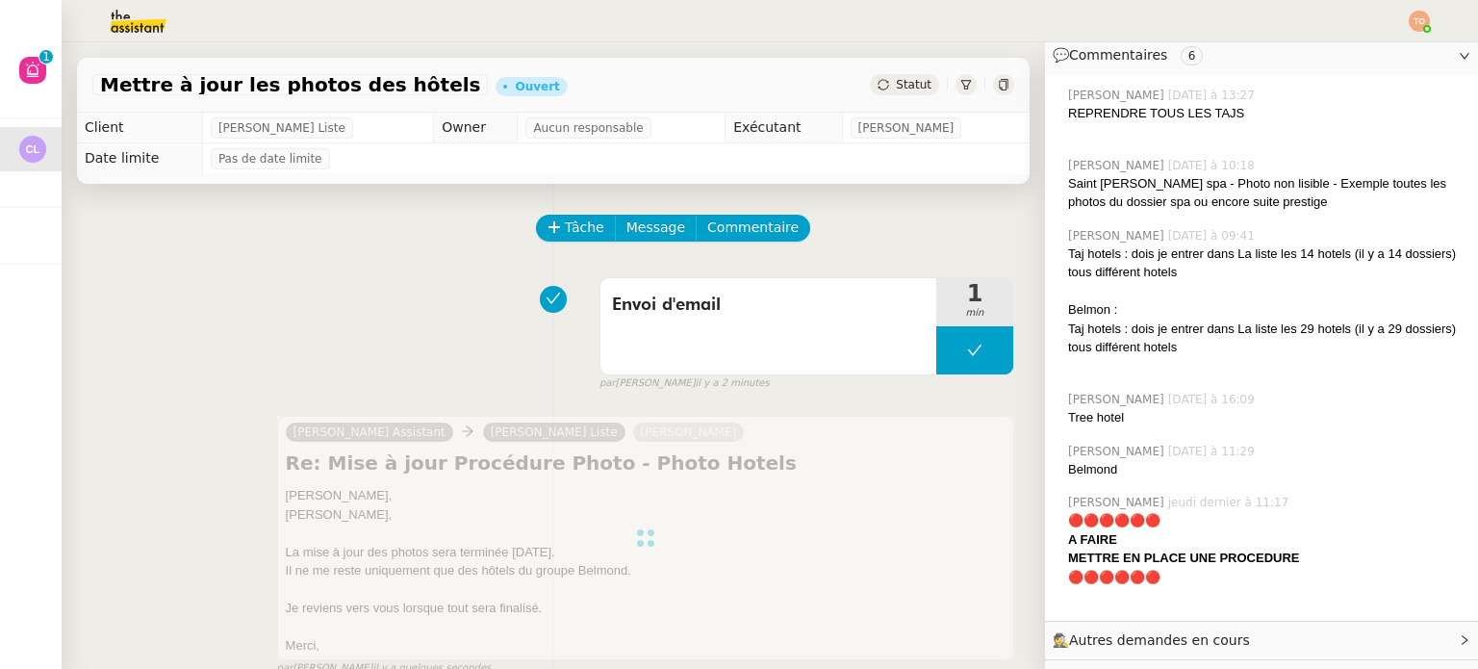
click at [864, 71] on div "Mettre à jour les photos des hôtels Ouvert Statut" at bounding box center [553, 85] width 952 height 55
drag, startPoint x: 876, startPoint y: 77, endPoint x: 893, endPoint y: 92, distance: 22.5
click at [896, 79] on span "Statut" at bounding box center [914, 84] width 36 height 13
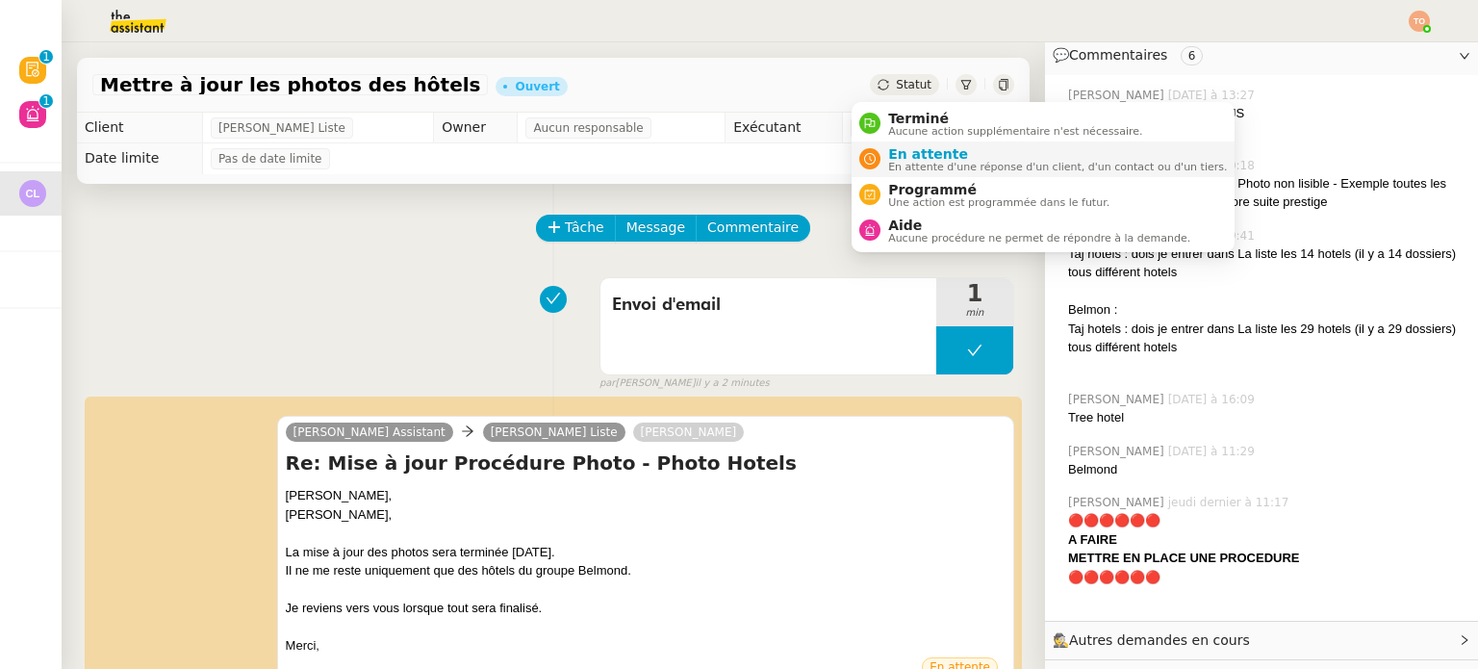
click at [927, 157] on span "En attente" at bounding box center [1057, 153] width 339 height 15
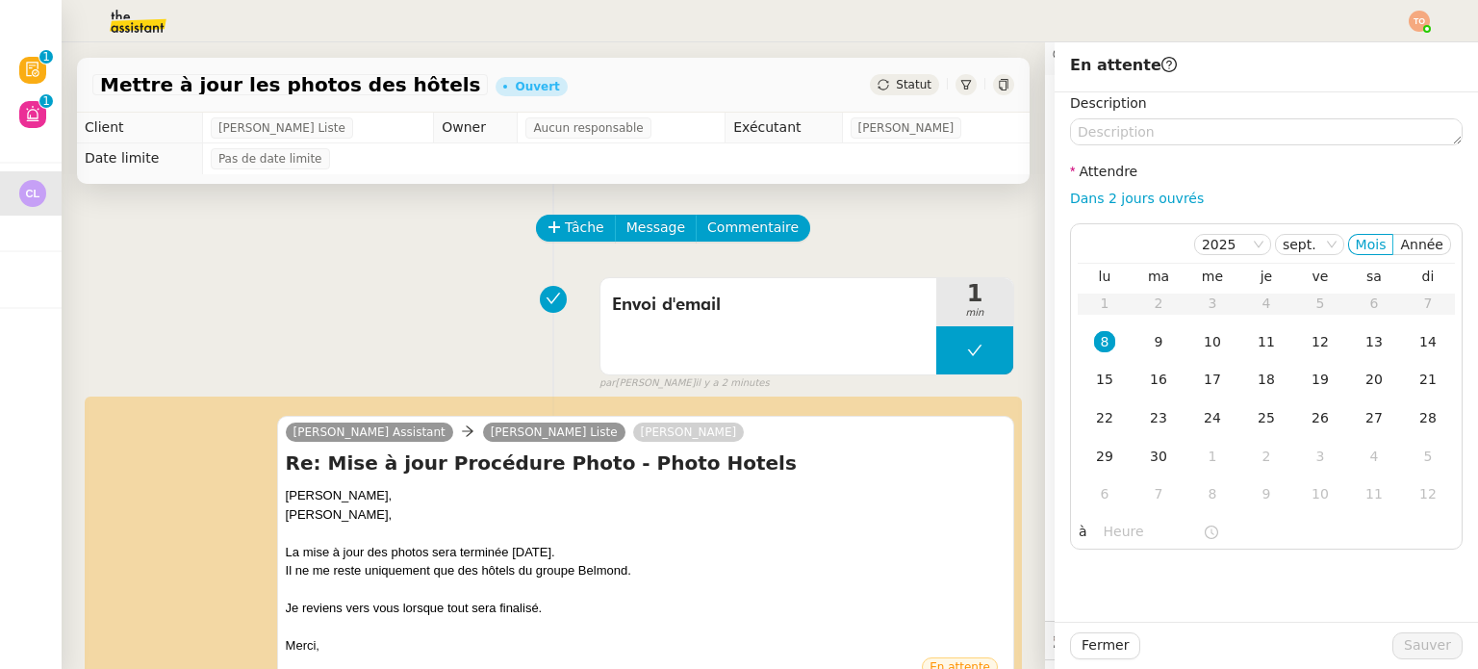
click at [1088, 185] on nz-form-label "Attendre" at bounding box center [1103, 174] width 67 height 26
click at [1100, 193] on link "Dans 2 jours ouvrés" at bounding box center [1137, 197] width 134 height 15
type input "07:00"
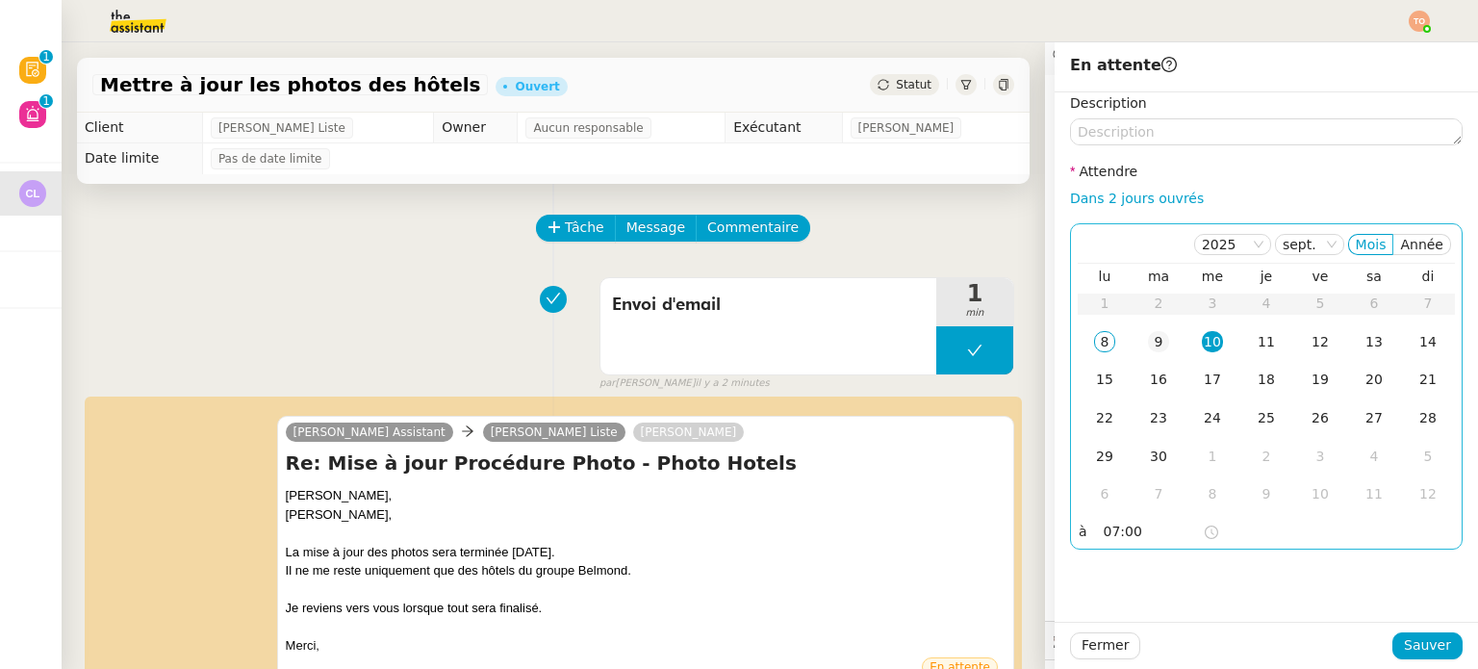
click at [1150, 358] on td "9" at bounding box center [1158, 342] width 54 height 38
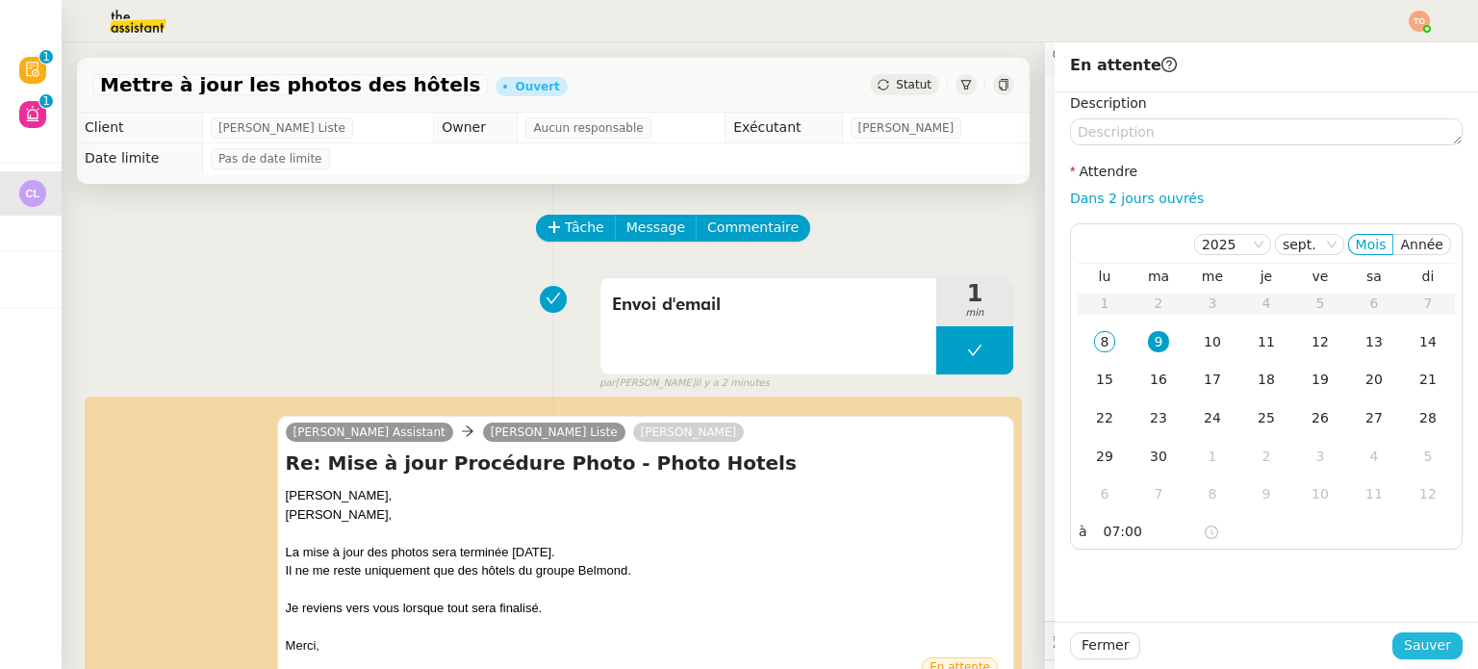
click at [1443, 638] on button "Sauver" at bounding box center [1427, 645] width 70 height 27
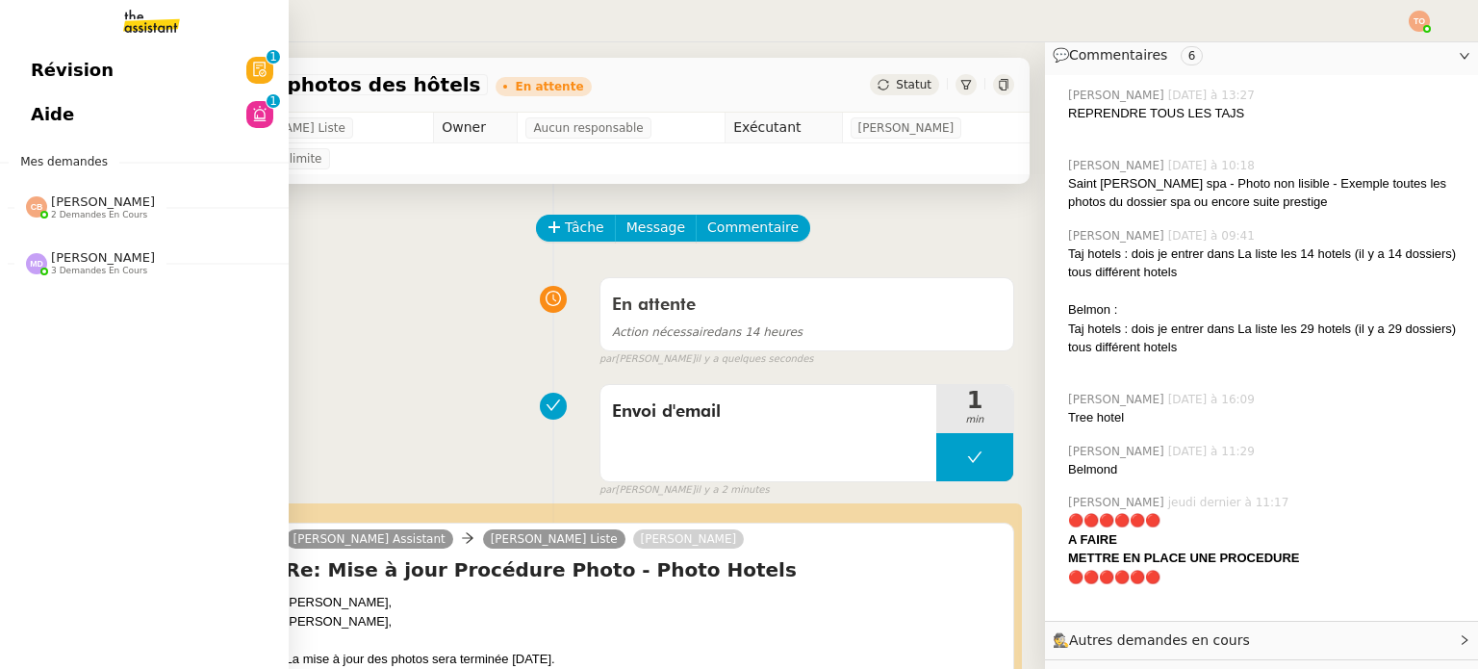
click at [92, 215] on span "2 demandes en cours" at bounding box center [99, 215] width 96 height 11
click at [143, 361] on span "[PERSON_NAME] 3 demandes en cours" at bounding box center [90, 351] width 152 height 25
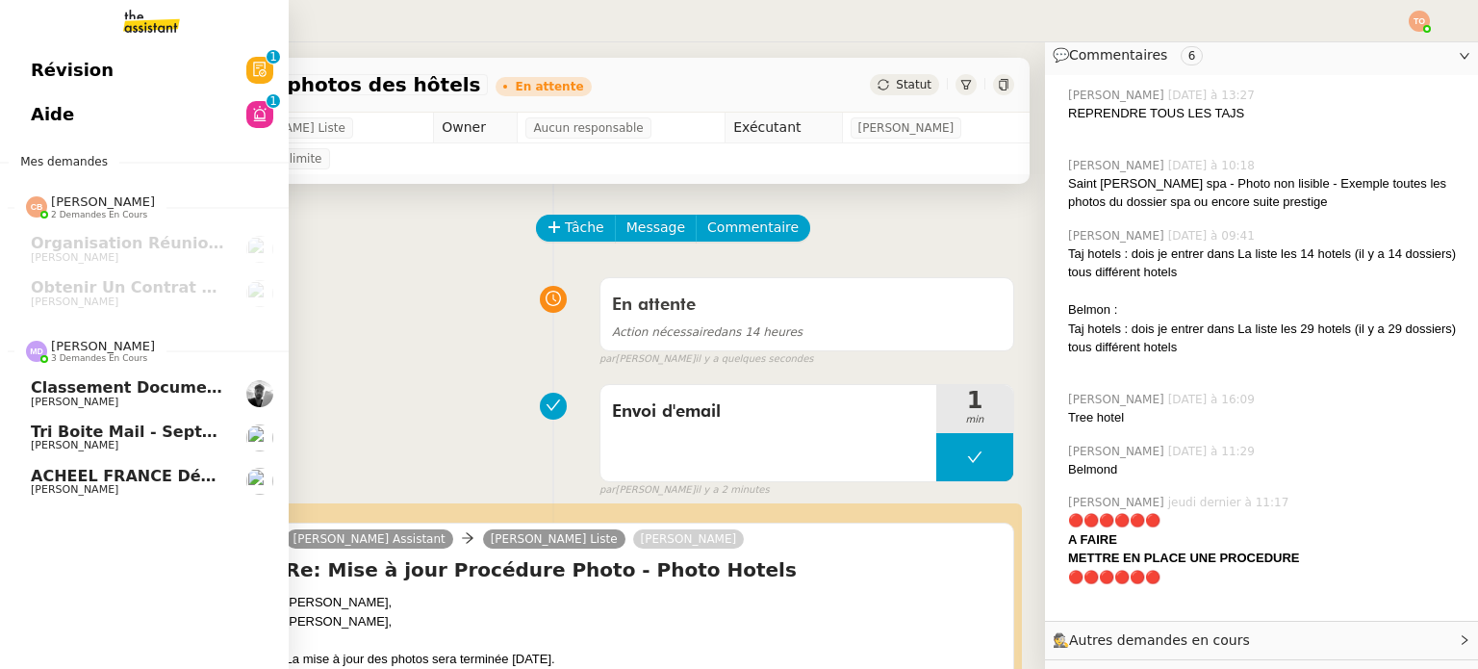
click at [162, 443] on span "[PERSON_NAME]" at bounding box center [128, 446] width 194 height 12
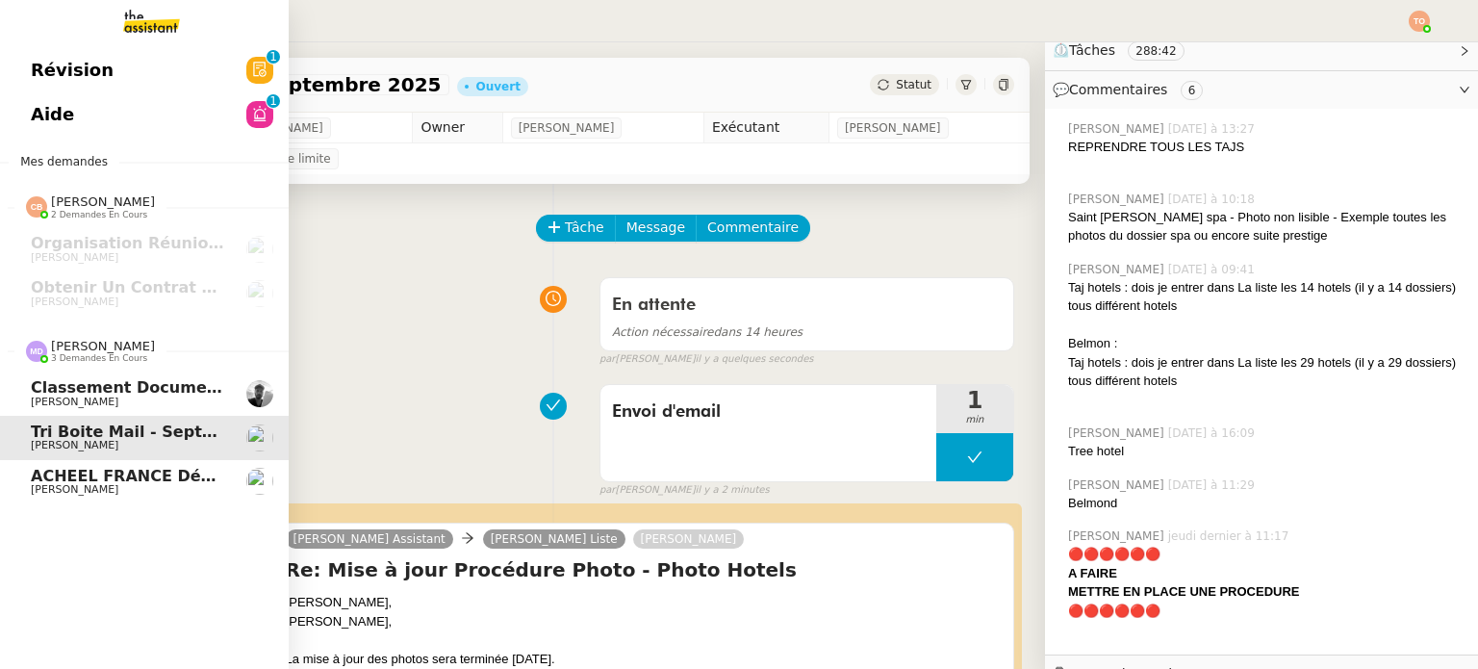
click at [183, 474] on span "ACHEEL FRANCE débitera votre compte le [DATE] (Fernaci)" at bounding box center [290, 476] width 519 height 18
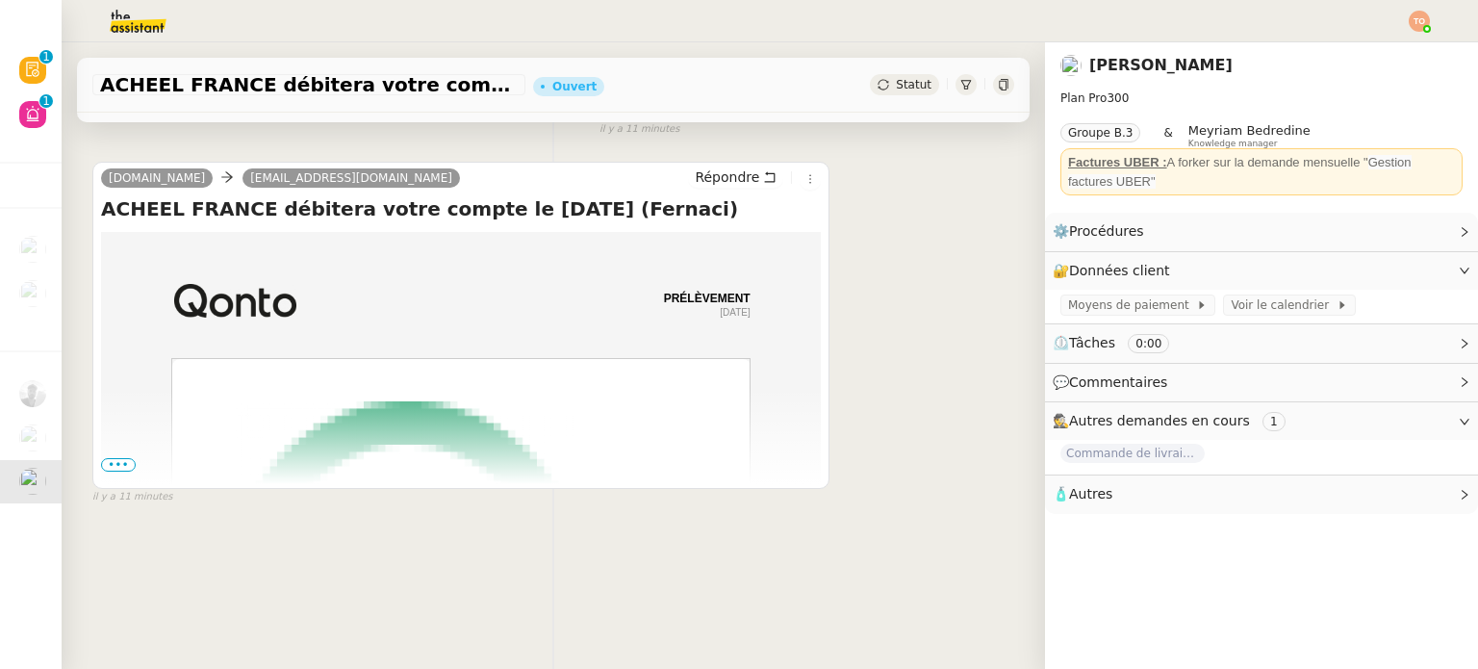
scroll to position [258, 0]
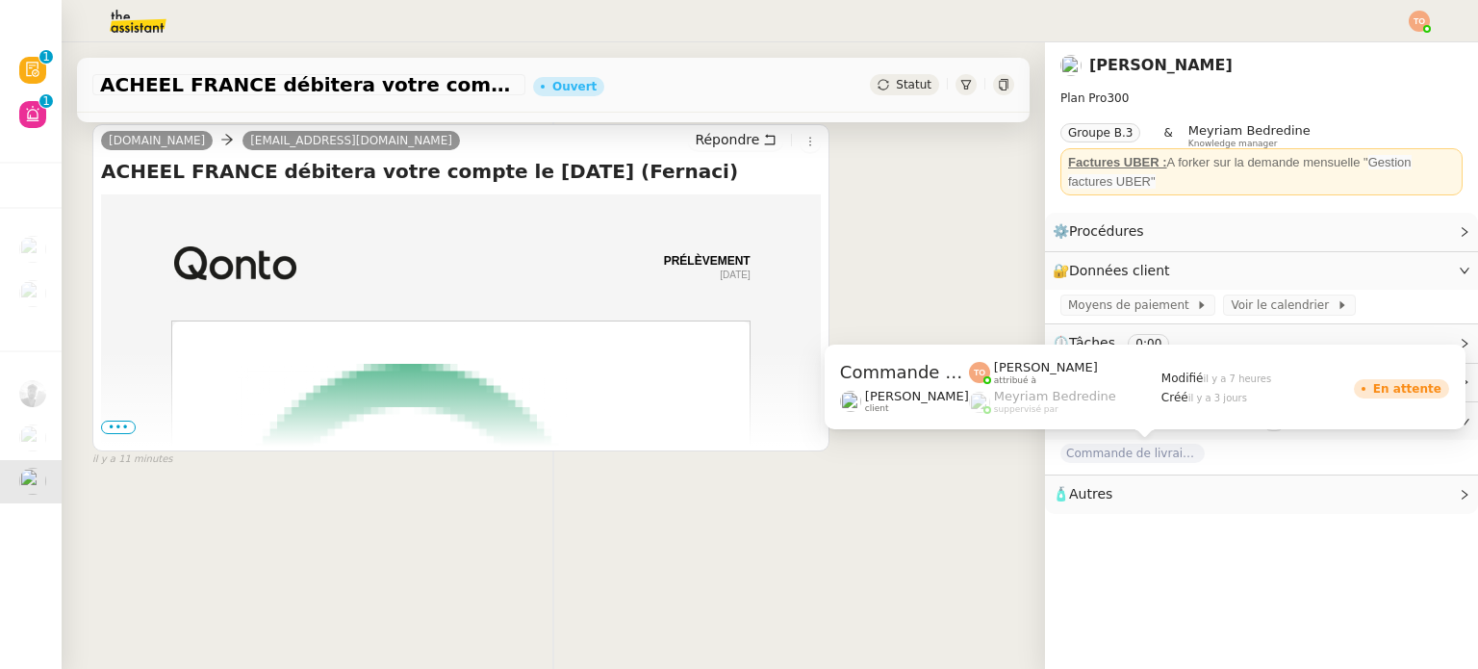
click at [1127, 456] on span "Commande de livraisons- [DATE]" at bounding box center [1132, 452] width 144 height 19
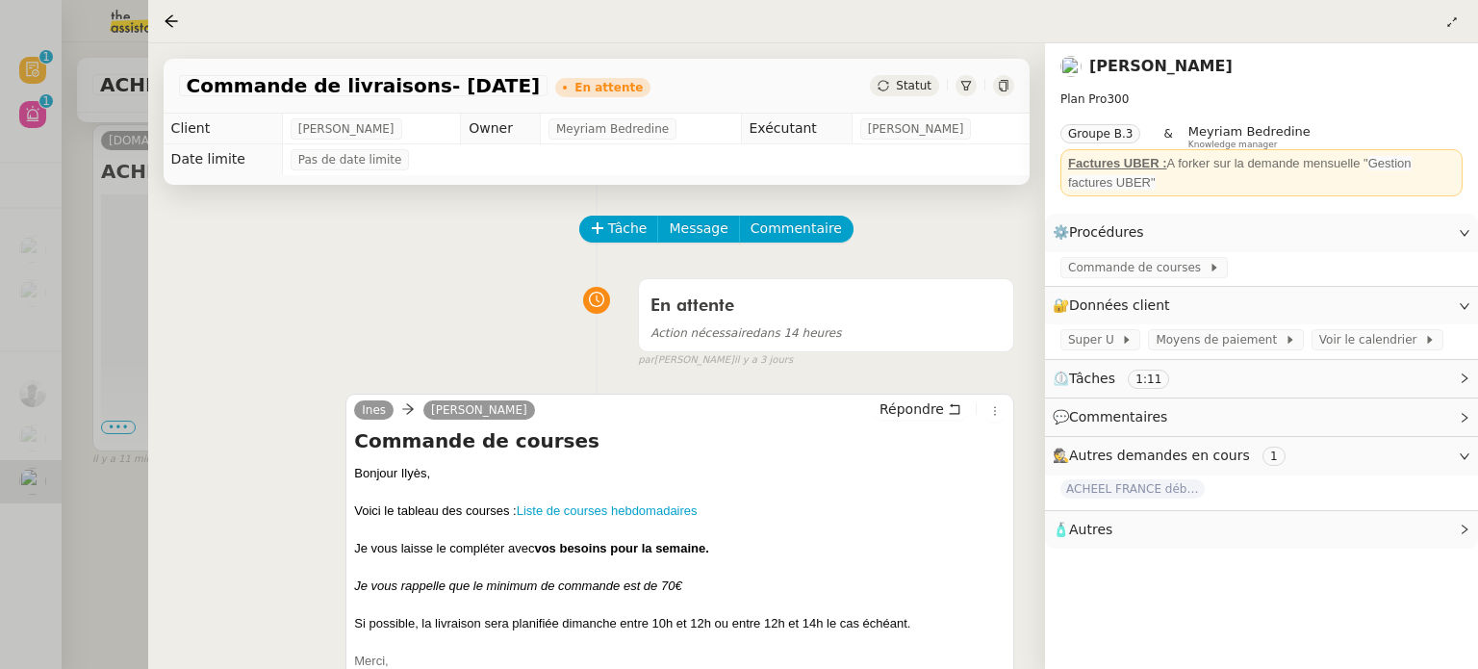
click at [23, 156] on div at bounding box center [739, 334] width 1478 height 669
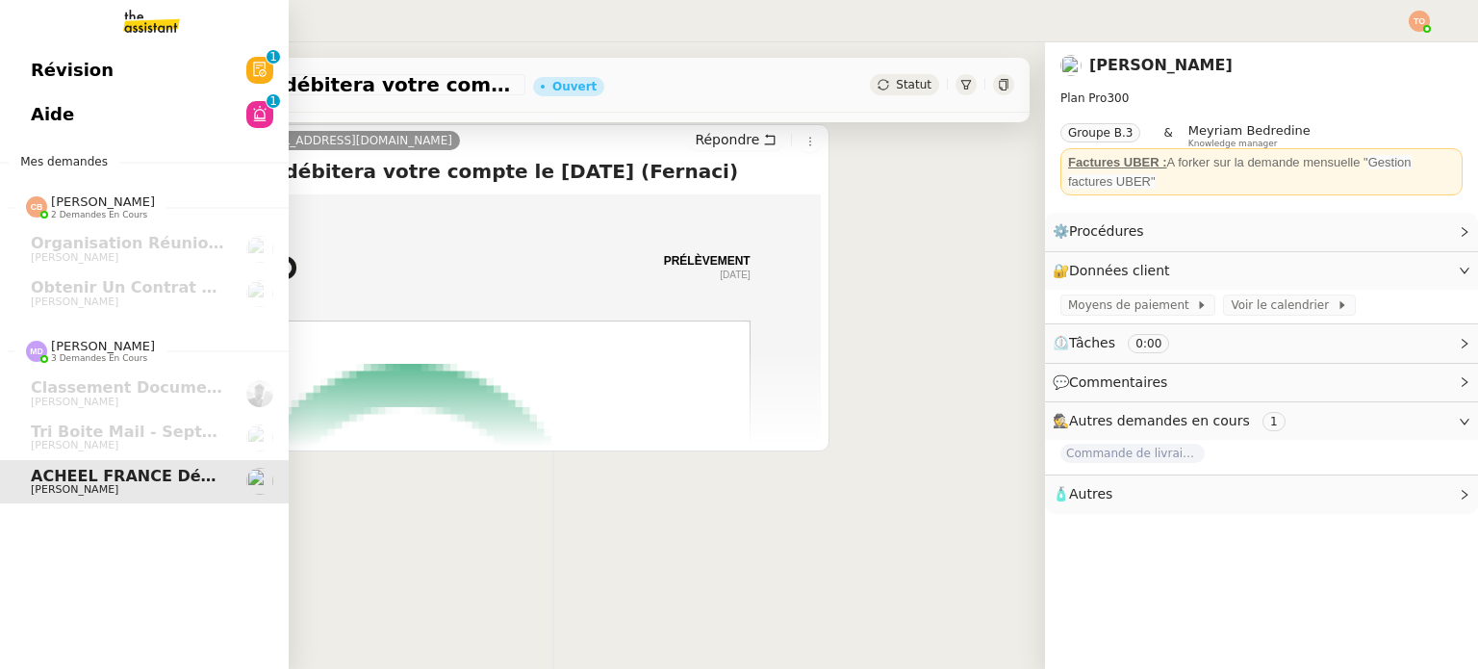
click at [48, 62] on span "Révision" at bounding box center [72, 70] width 83 height 29
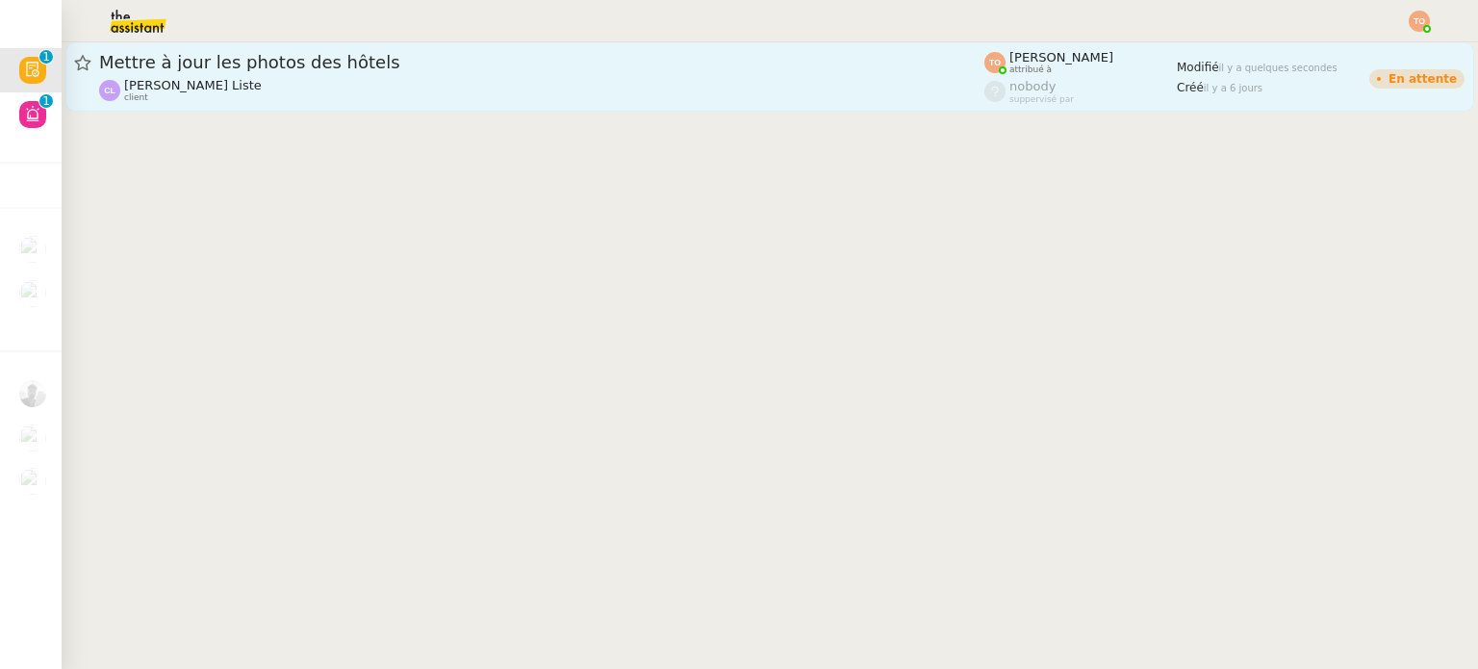
click at [370, 103] on link "Mettre à jour les photos des hôtels [PERSON_NAME] Liste client [PERSON_NAME] at…" at bounding box center [769, 76] width 1408 height 69
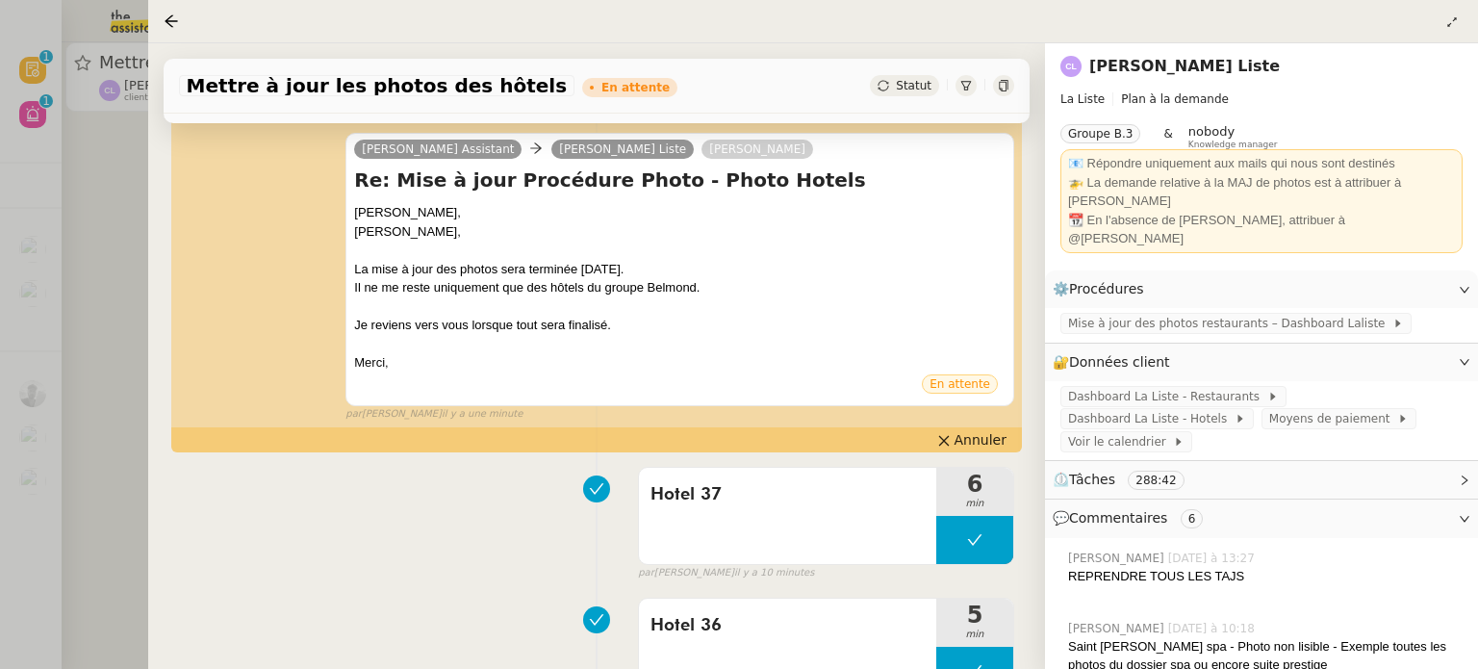
scroll to position [385, 0]
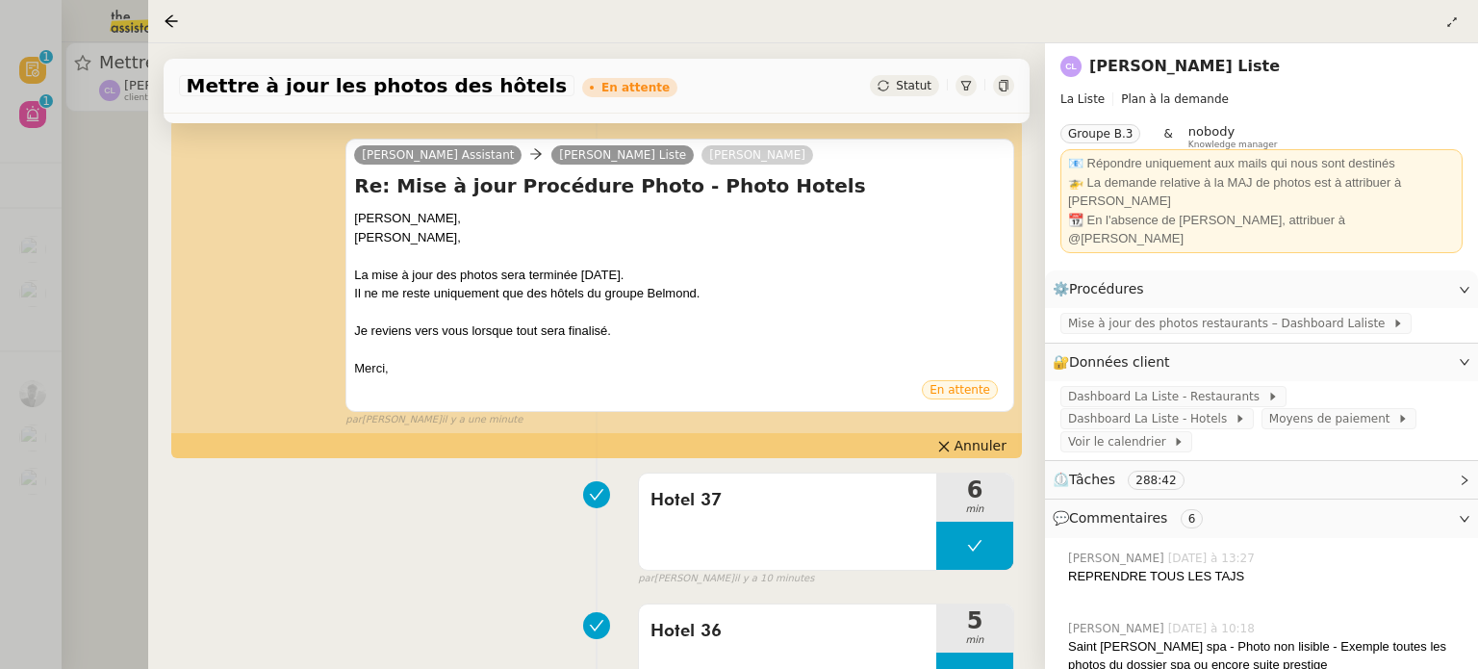
click at [1465, 28] on nz-page-header at bounding box center [812, 21] width 1329 height 43
click at [1458, 23] on icon at bounding box center [1451, 22] width 19 height 12
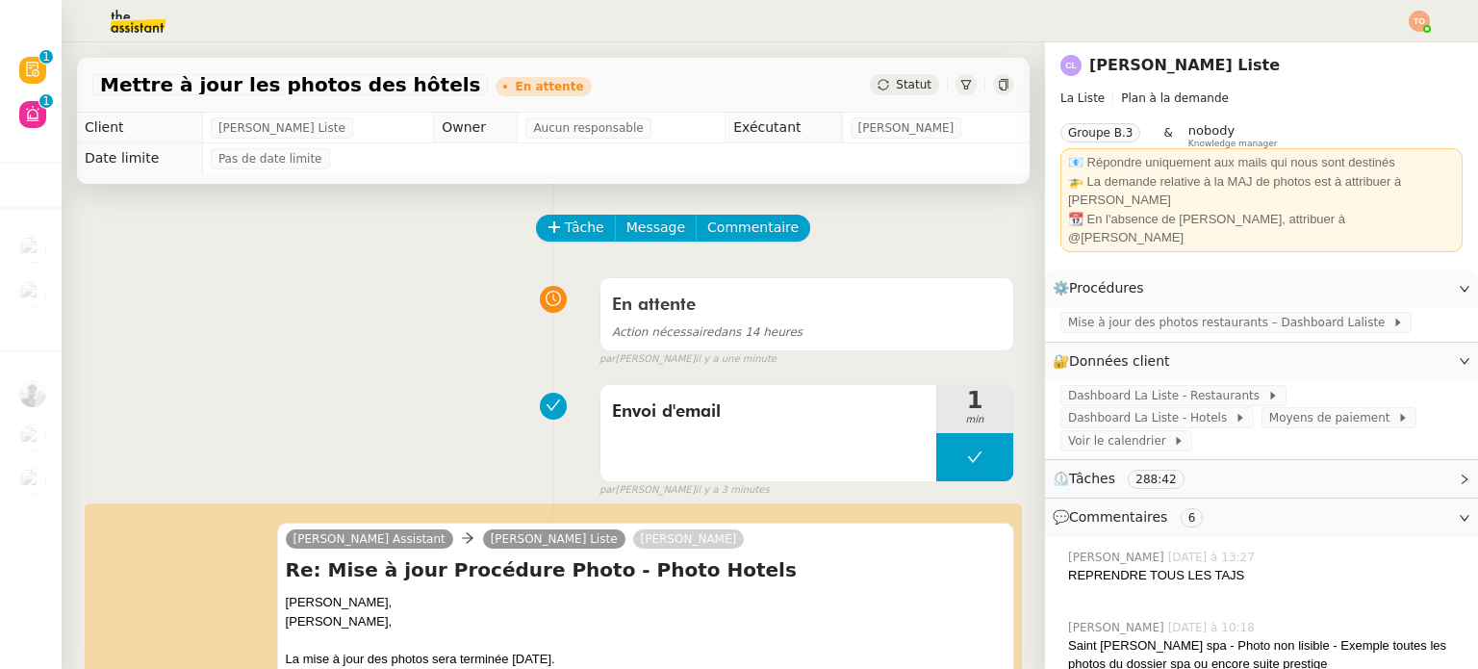
click at [1416, 19] on img at bounding box center [1418, 21] width 21 height 21
click at [1409, 53] on li "Suivi" at bounding box center [1366, 54] width 125 height 27
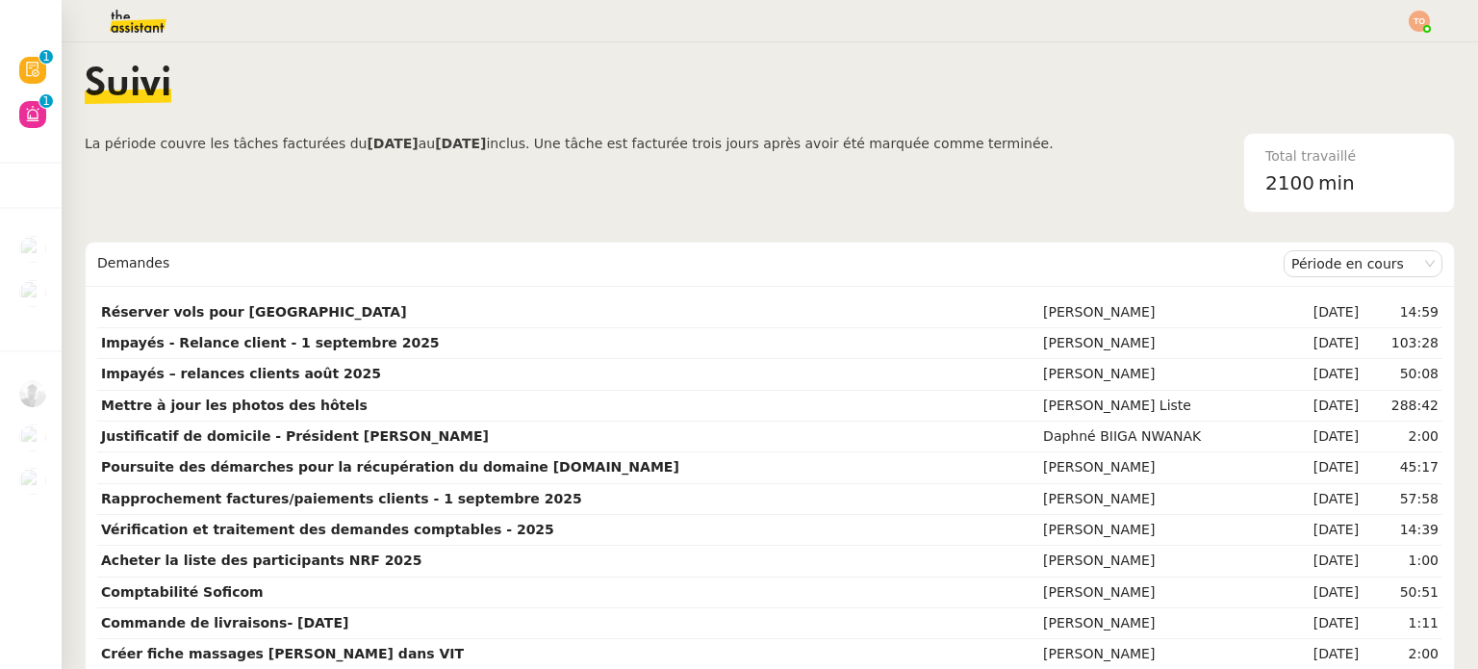
click at [1351, 65] on div "Suivi" at bounding box center [770, 98] width 1370 height 67
click at [893, 154] on span "La période couvre les tâches facturées du [DATE] au [DATE] inclus. Une tâche es…" at bounding box center [569, 173] width 969 height 80
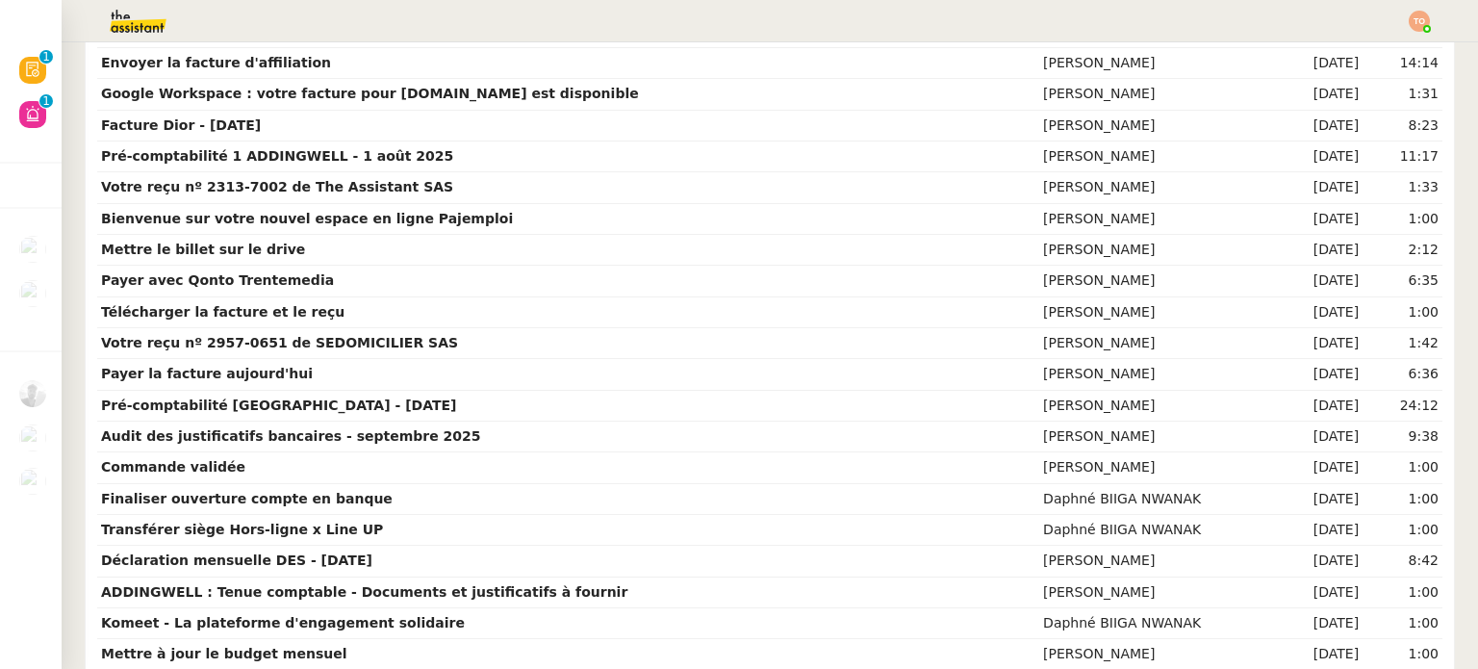
scroll to position [1998, 0]
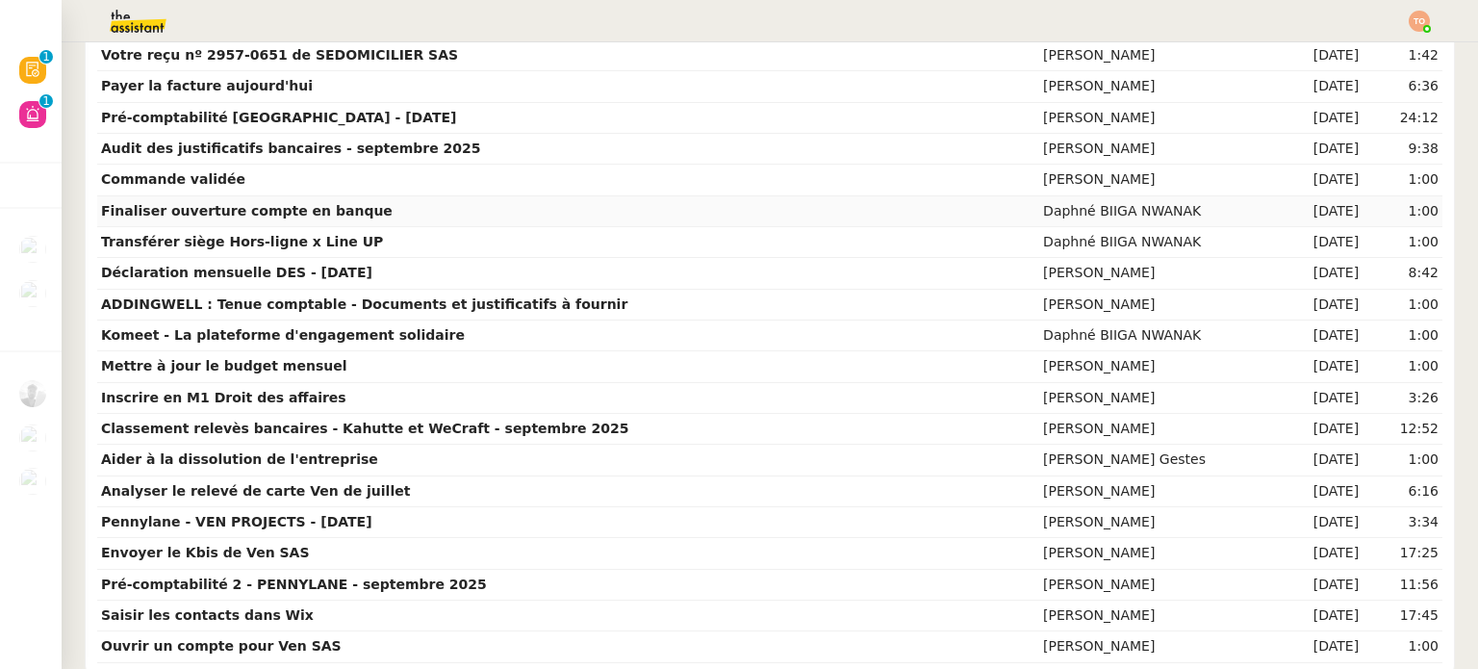
click at [828, 210] on td "Finaliser ouverture compte en banque" at bounding box center [568, 211] width 942 height 31
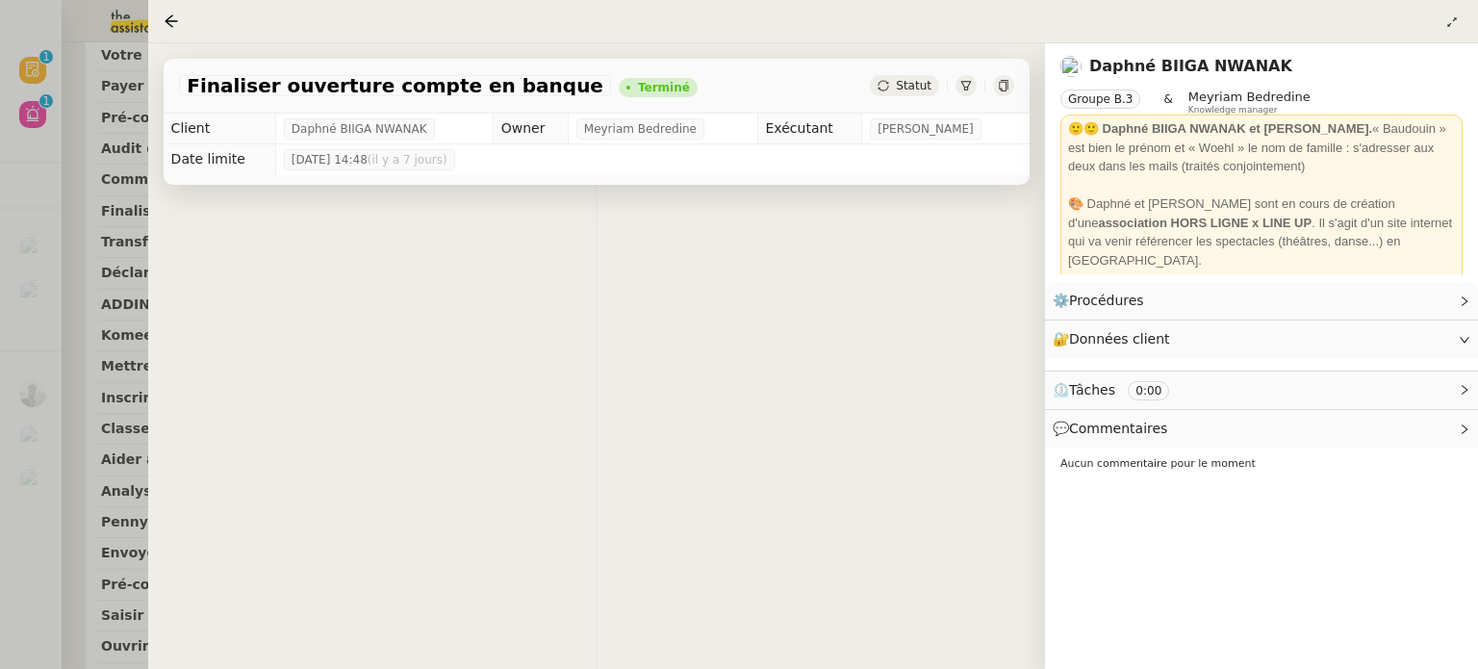
scroll to position [940, 0]
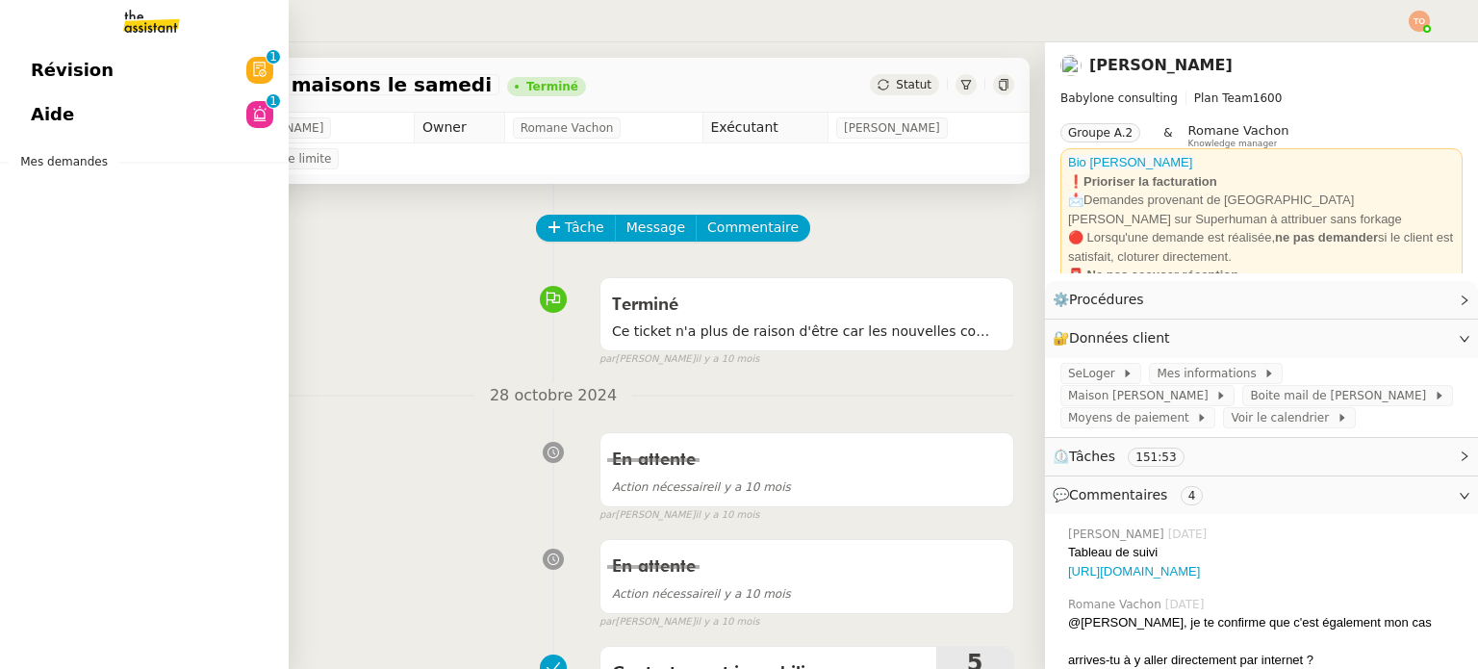
click at [114, 60] on link "Révision 0 1 2 3 4 5 6 7 8 9" at bounding box center [144, 70] width 289 height 44
click at [172, 73] on link "Révision 0 1 2 3 4 5 6 7 8 9" at bounding box center [144, 70] width 289 height 44
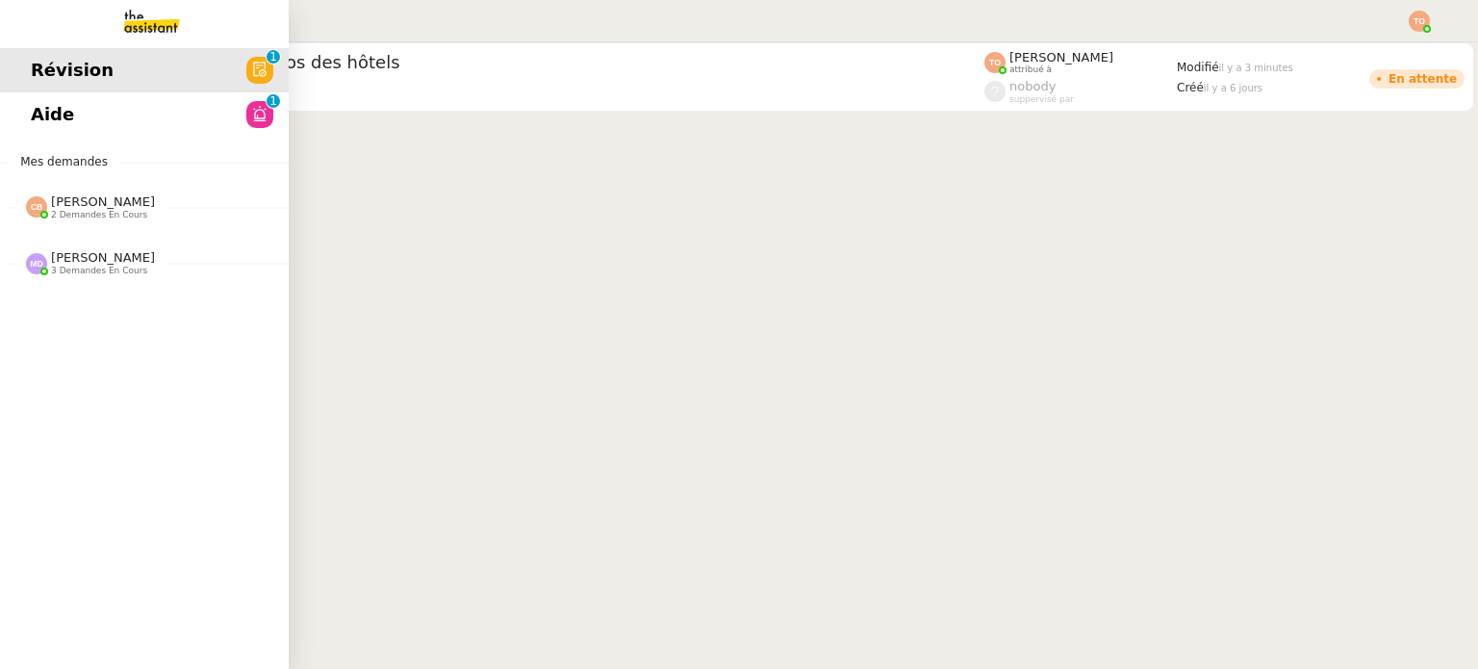
click at [60, 108] on span "Aide" at bounding box center [52, 114] width 43 height 29
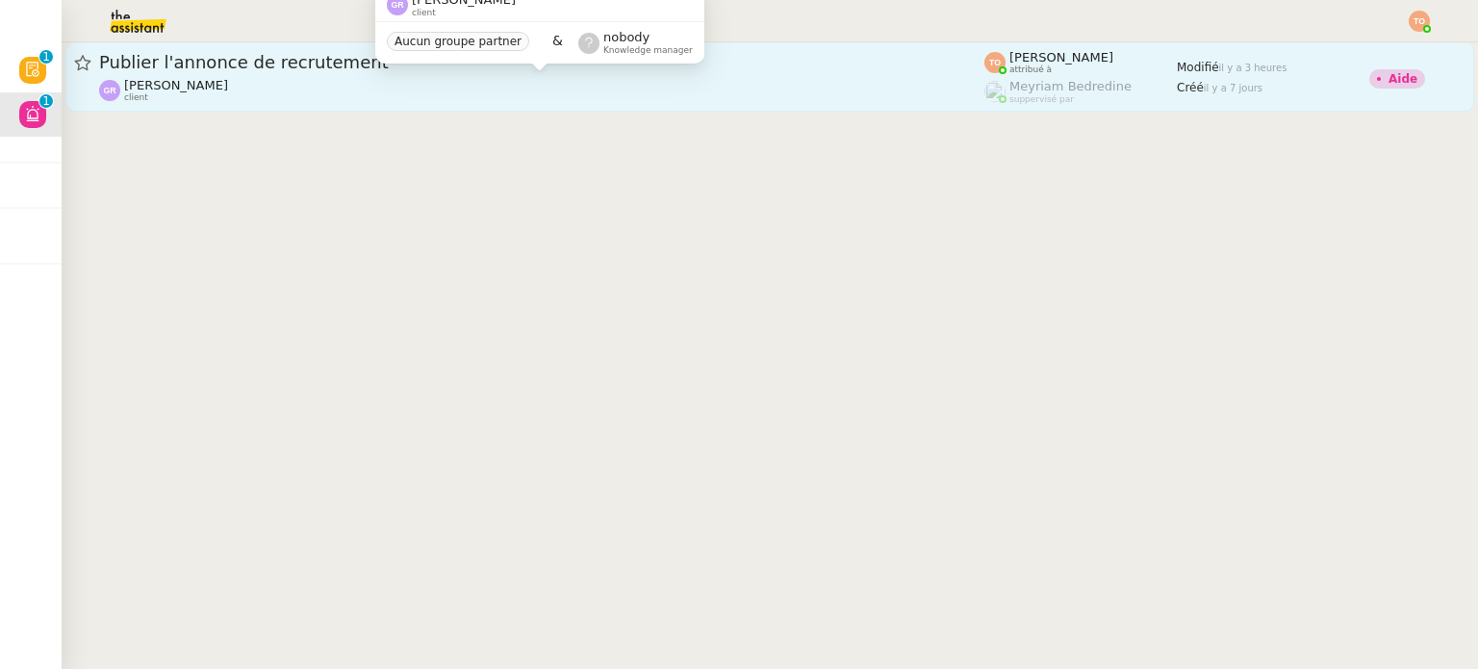
click at [833, 81] on div "[PERSON_NAME] client" at bounding box center [541, 90] width 885 height 25
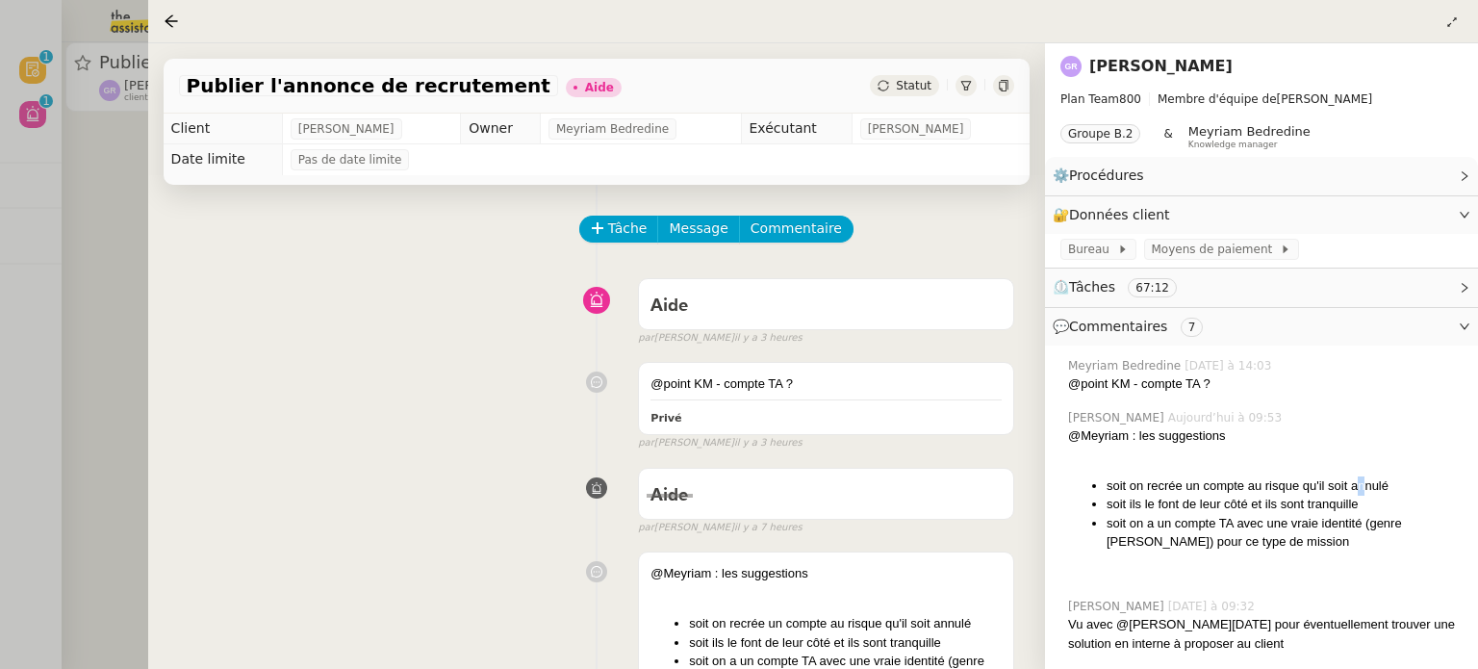
click at [1368, 486] on li "soit on recrée un compte au risque qu'il soit annulé" at bounding box center [1284, 485] width 356 height 19
click at [1226, 505] on li "soit ils le font de leur côté et ils sont tranquille" at bounding box center [1284, 503] width 356 height 19
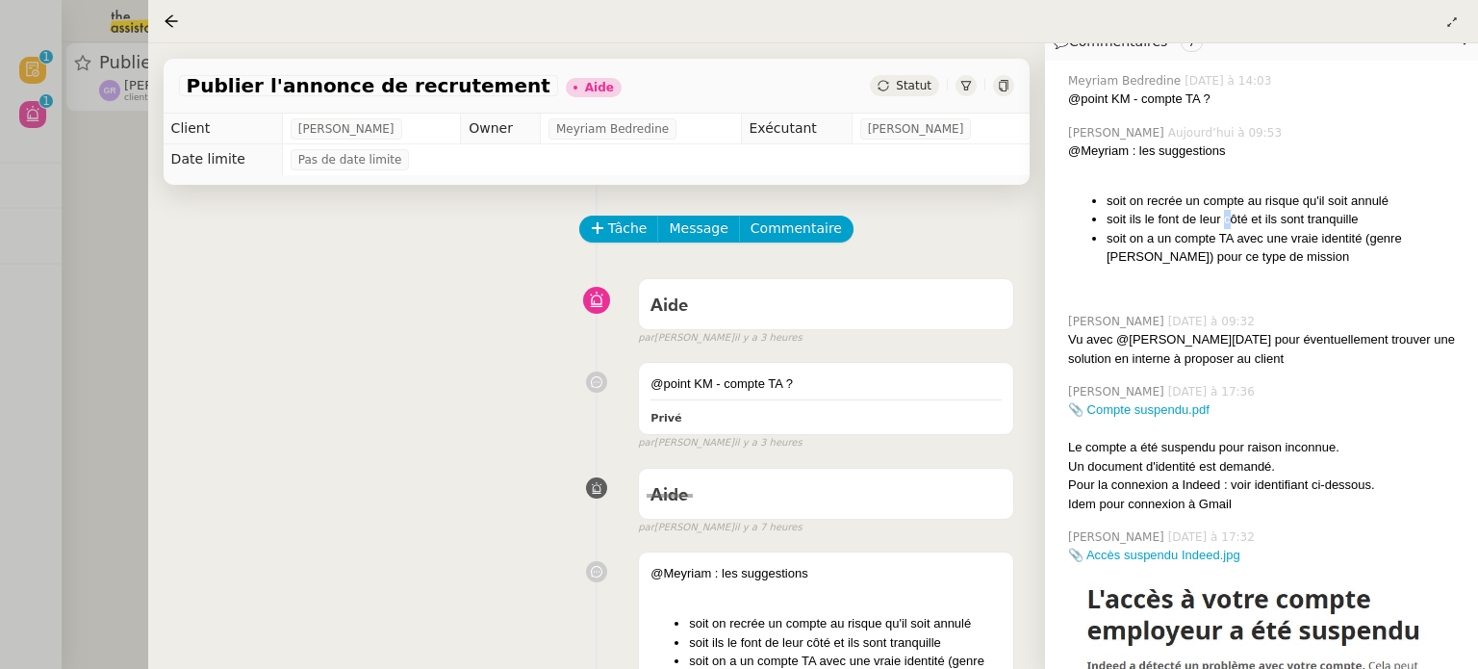
scroll to position [385, 0]
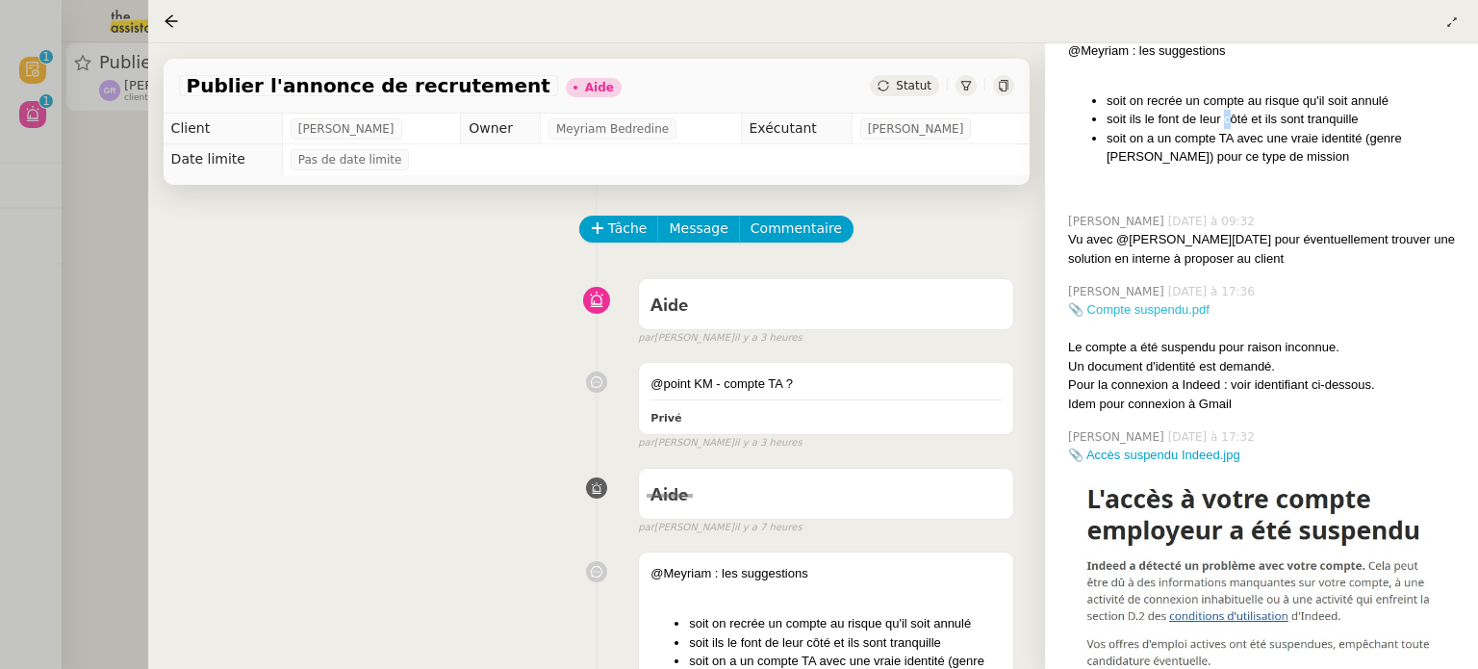
click at [1194, 315] on link "📎 Compte suspendu.pdf" at bounding box center [1138, 309] width 141 height 14
